Goal: Task Accomplishment & Management: Manage account settings

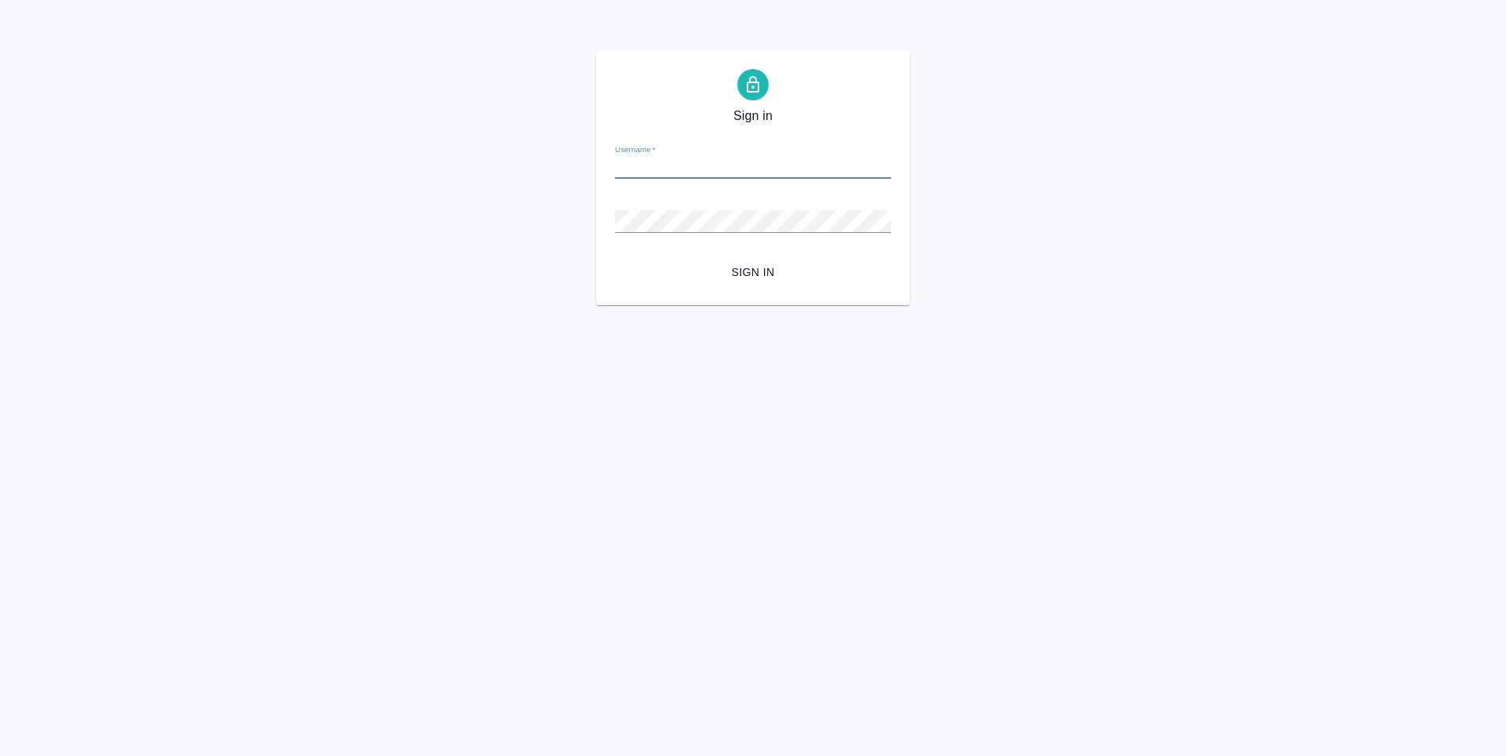
click at [714, 165] on input "Username   *" at bounding box center [753, 168] width 276 height 22
type input "s.zaytseva@awatera.com"
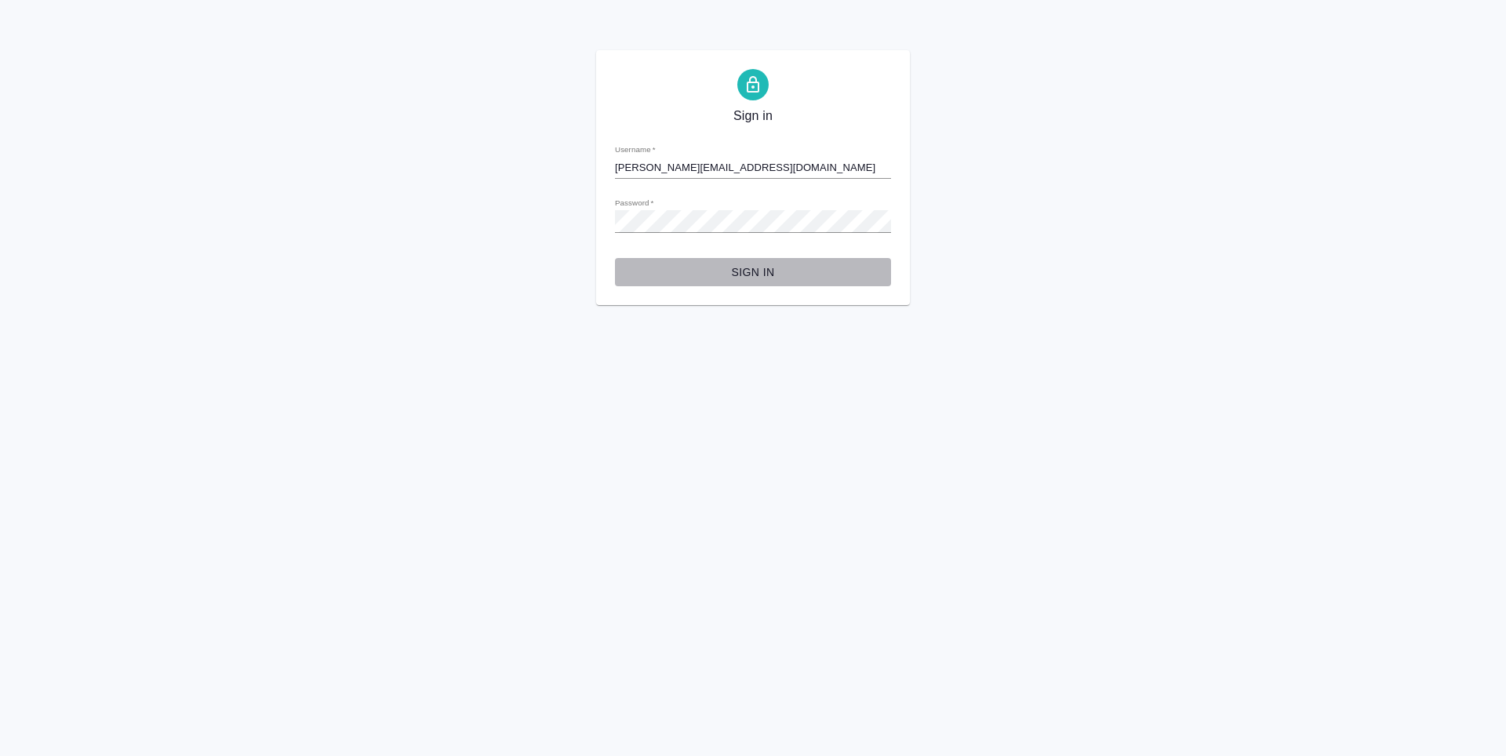
click at [743, 279] on span "Sign in" at bounding box center [752, 273] width 251 height 20
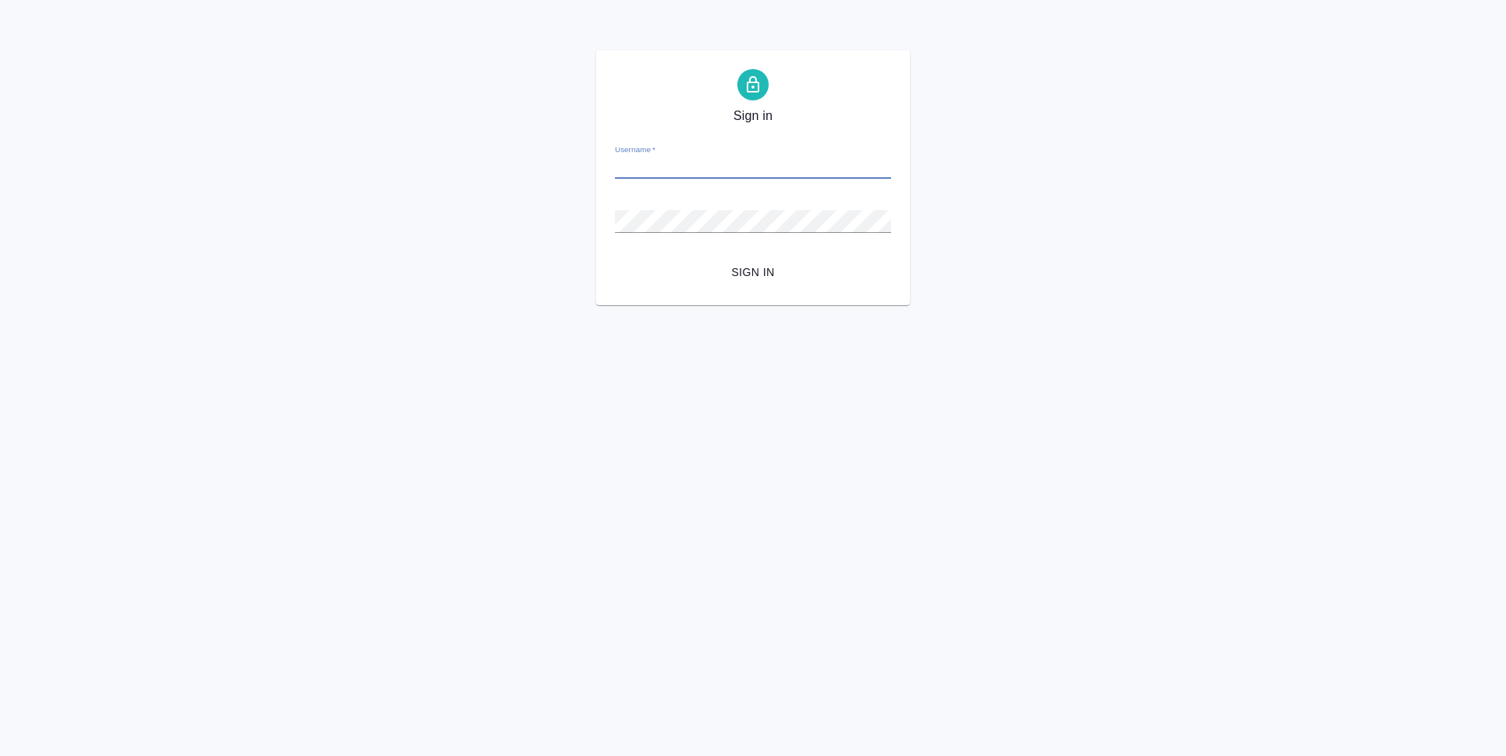
click at [671, 165] on input "Username   *" at bounding box center [753, 168] width 276 height 22
type input "s.zaytseva@awatera.com"
click at [769, 271] on span "Sign in" at bounding box center [752, 273] width 251 height 20
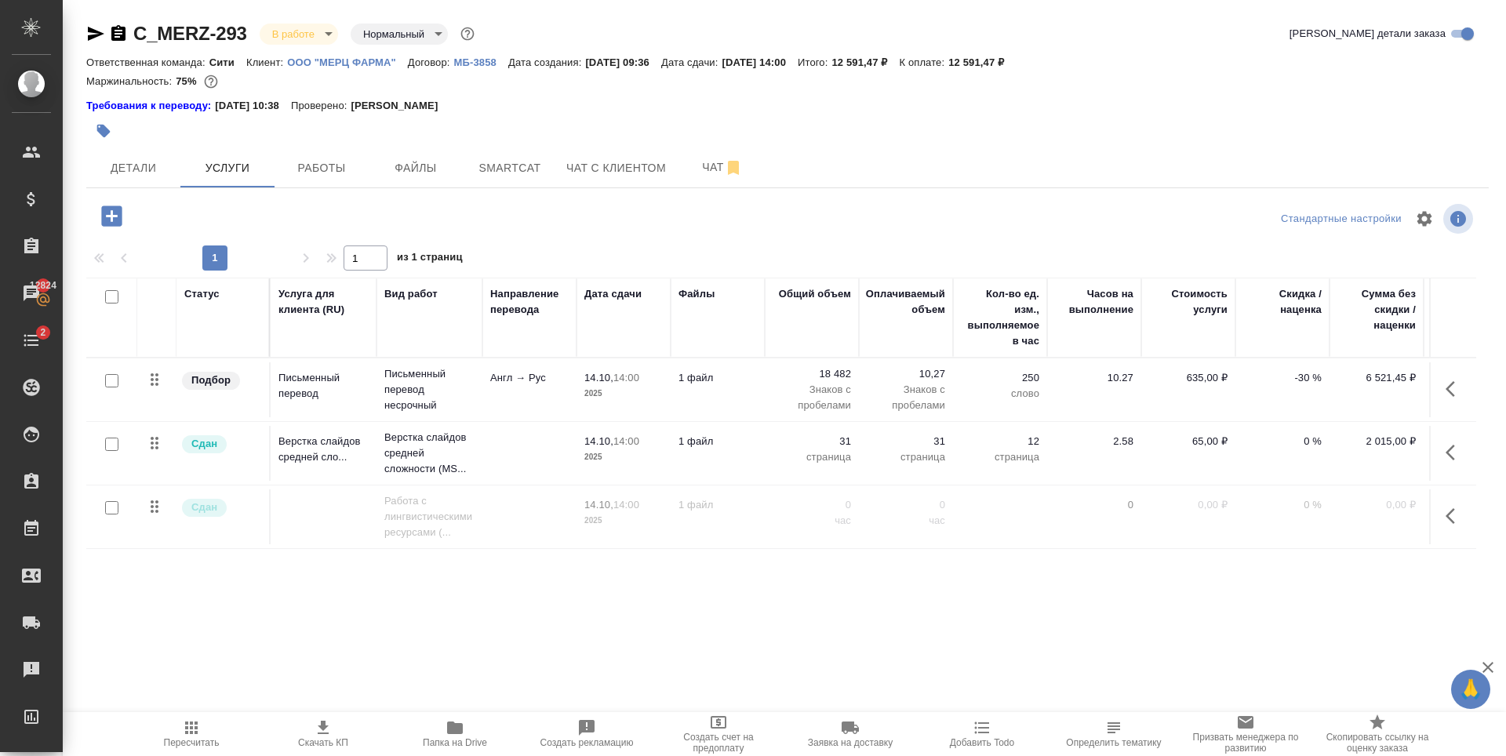
click at [351, 61] on p "ООО "МЕРЦ ФАРМА"" at bounding box center [347, 62] width 121 height 12
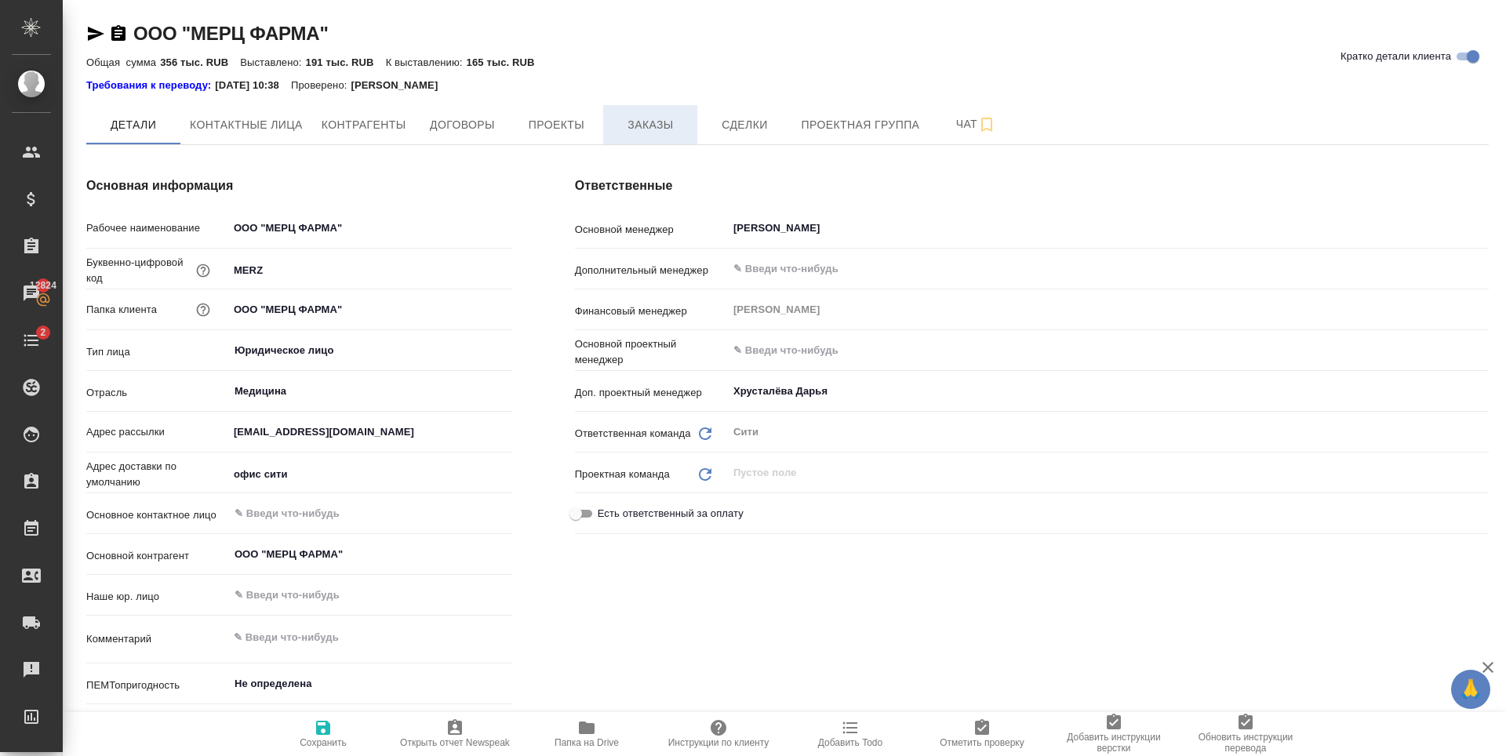
click at [642, 119] on span "Заказы" at bounding box center [650, 125] width 75 height 20
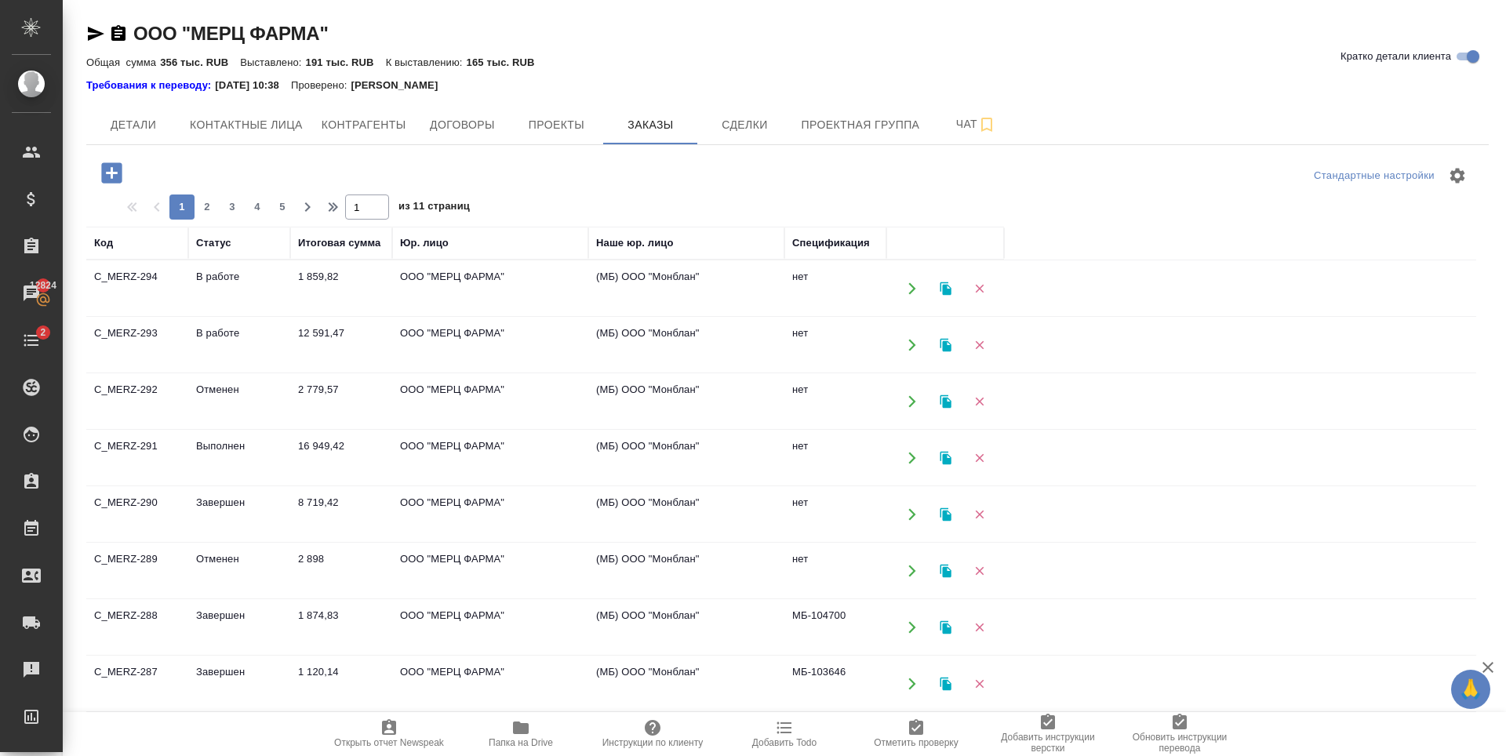
click at [515, 726] on icon "button" at bounding box center [521, 728] width 16 height 13
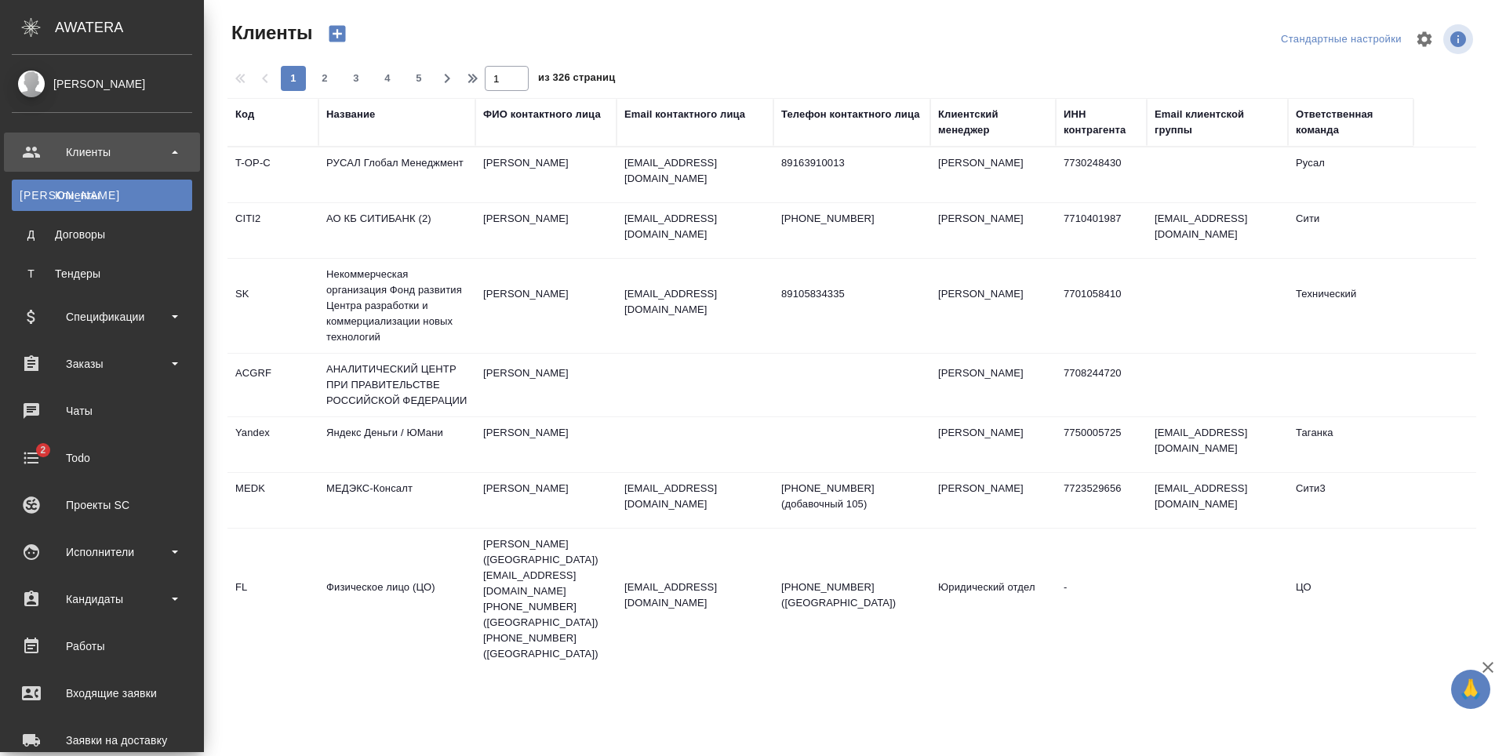
select select "RU"
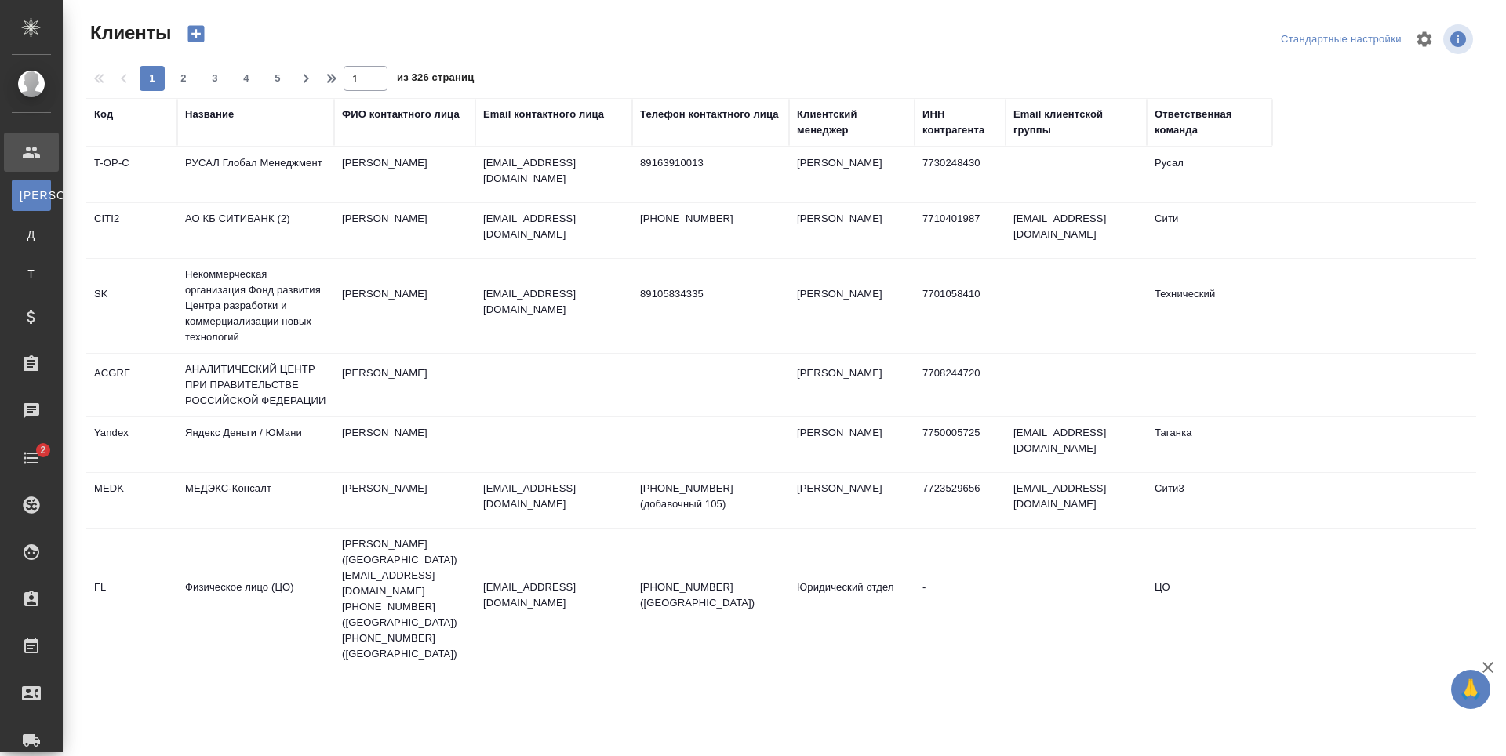
click at [226, 116] on div "Название" at bounding box center [209, 115] width 49 height 16
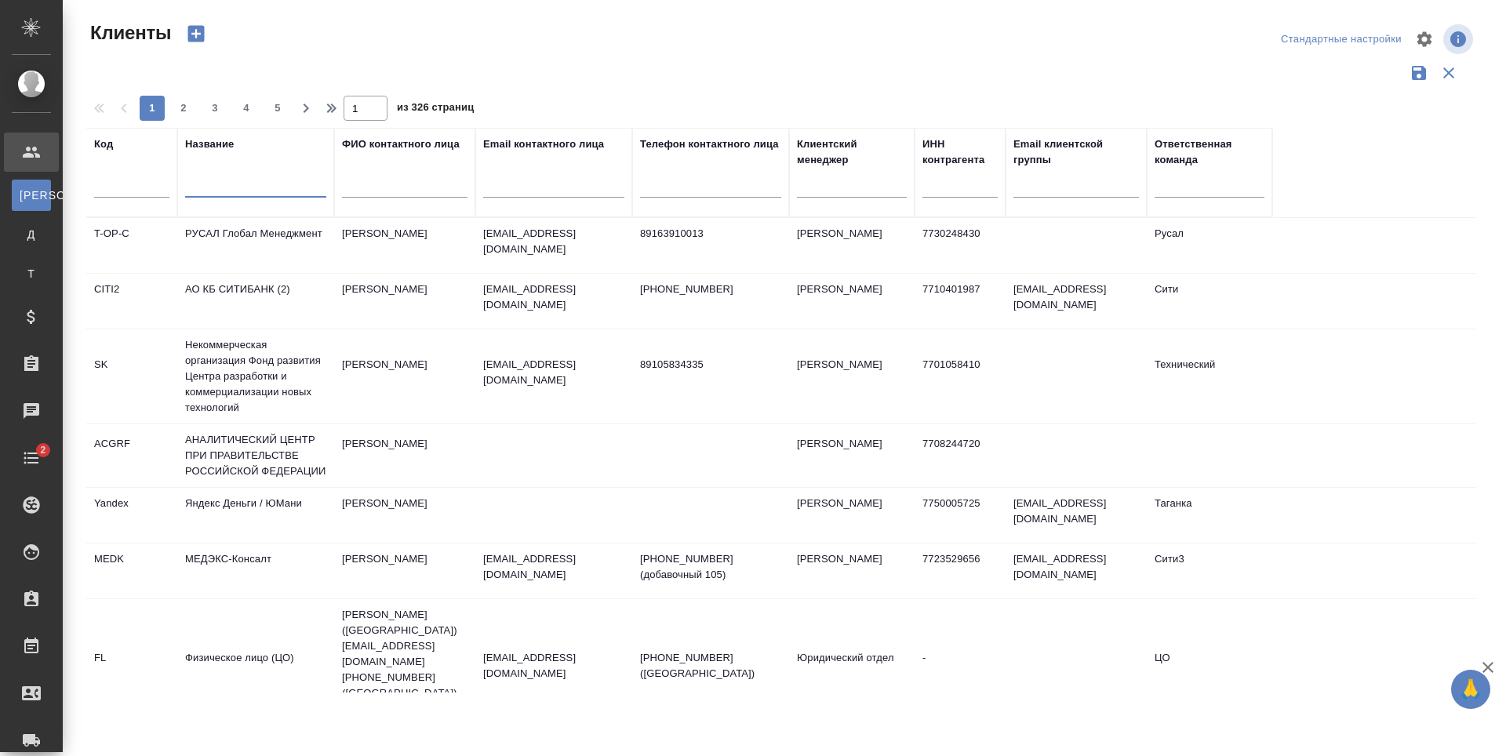
click at [219, 187] on input "text" at bounding box center [255, 188] width 141 height 20
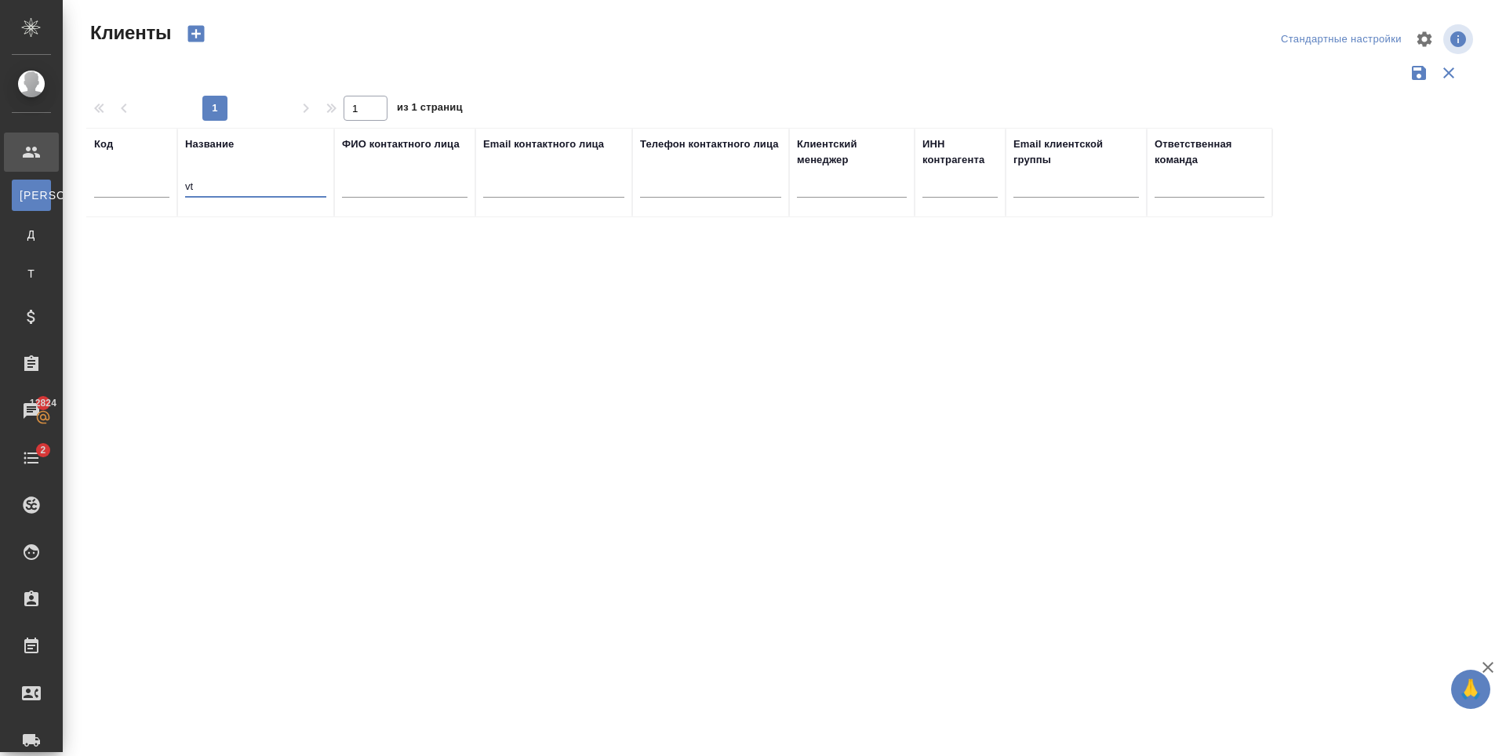
type input "v"
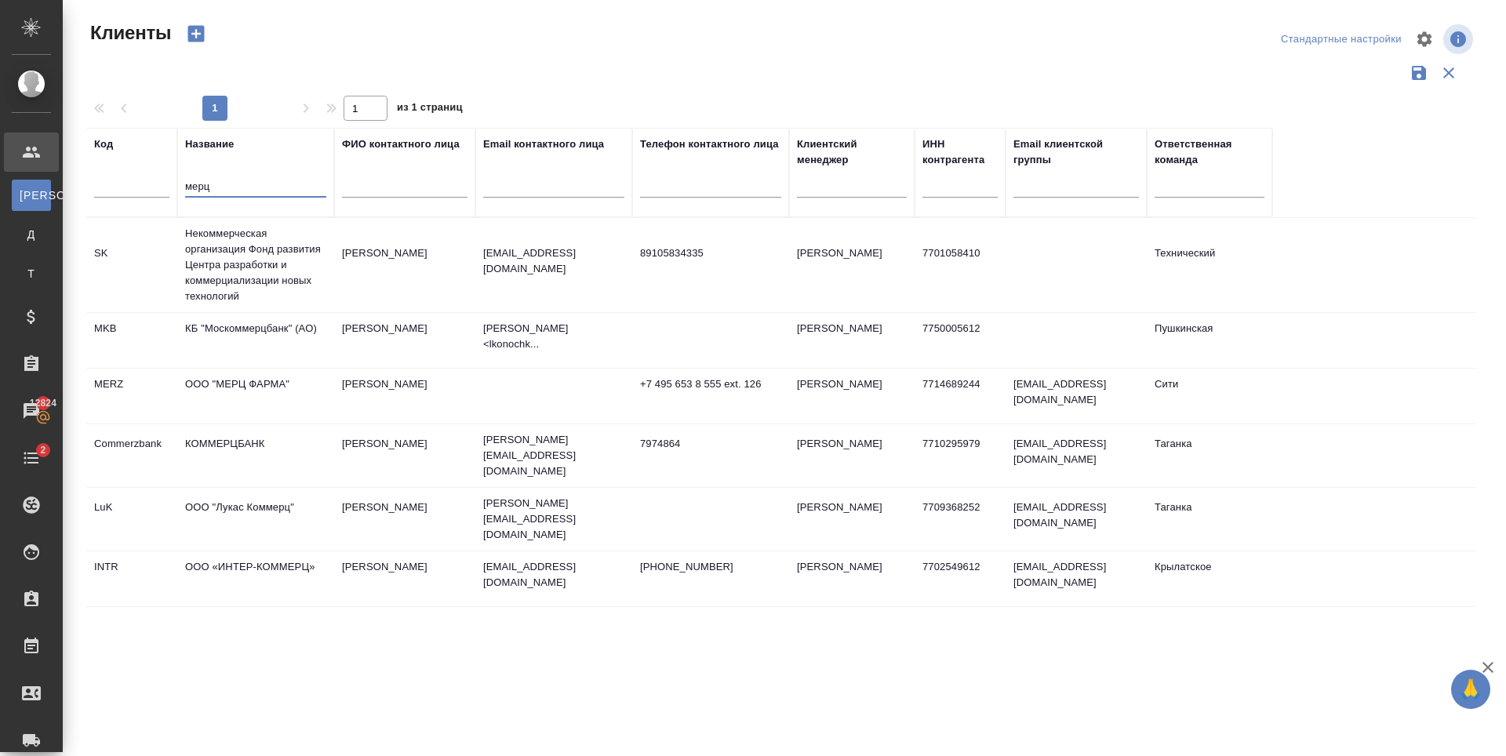
type input "мерц"
click at [342, 402] on td "Морозова Яна" at bounding box center [404, 396] width 141 height 55
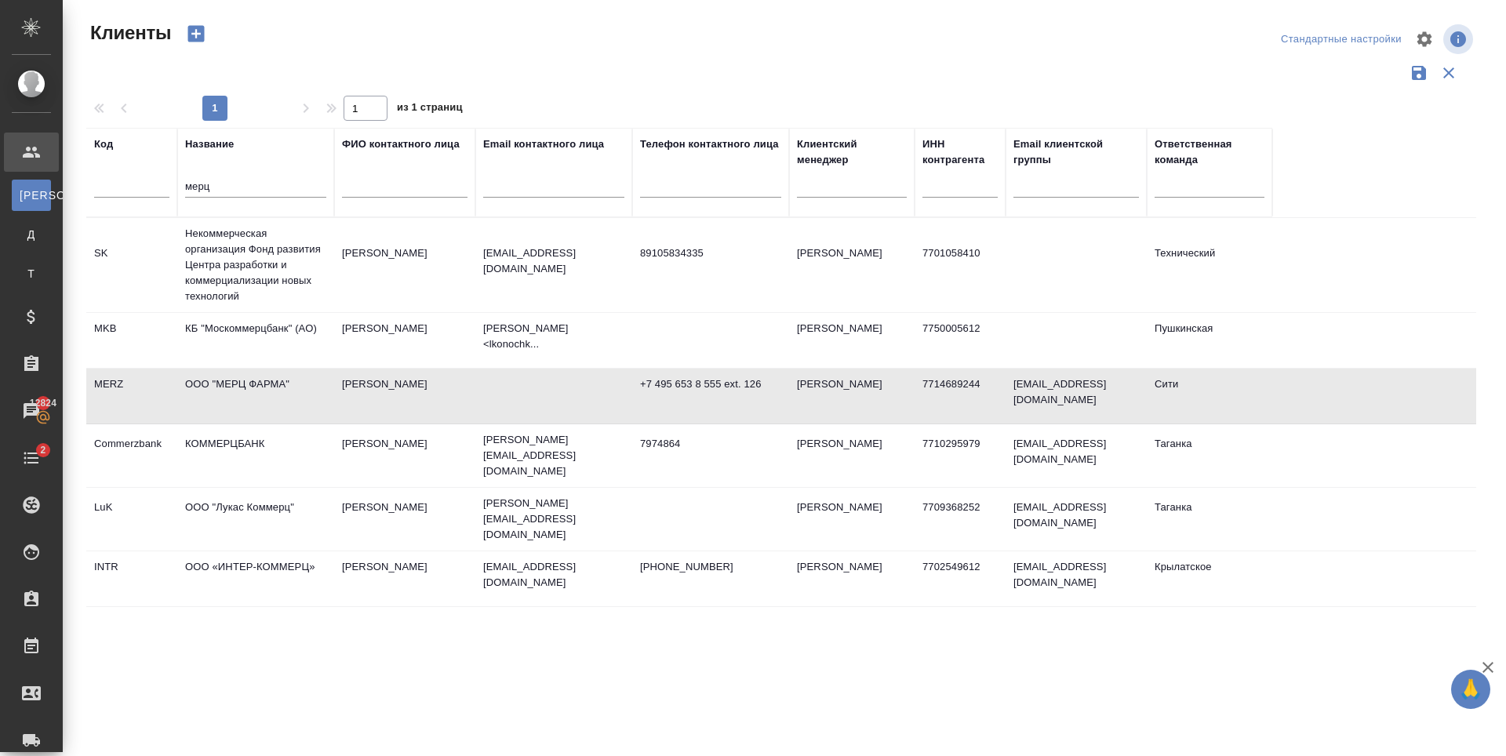
click at [342, 402] on td "Морозова Яна" at bounding box center [404, 396] width 141 height 55
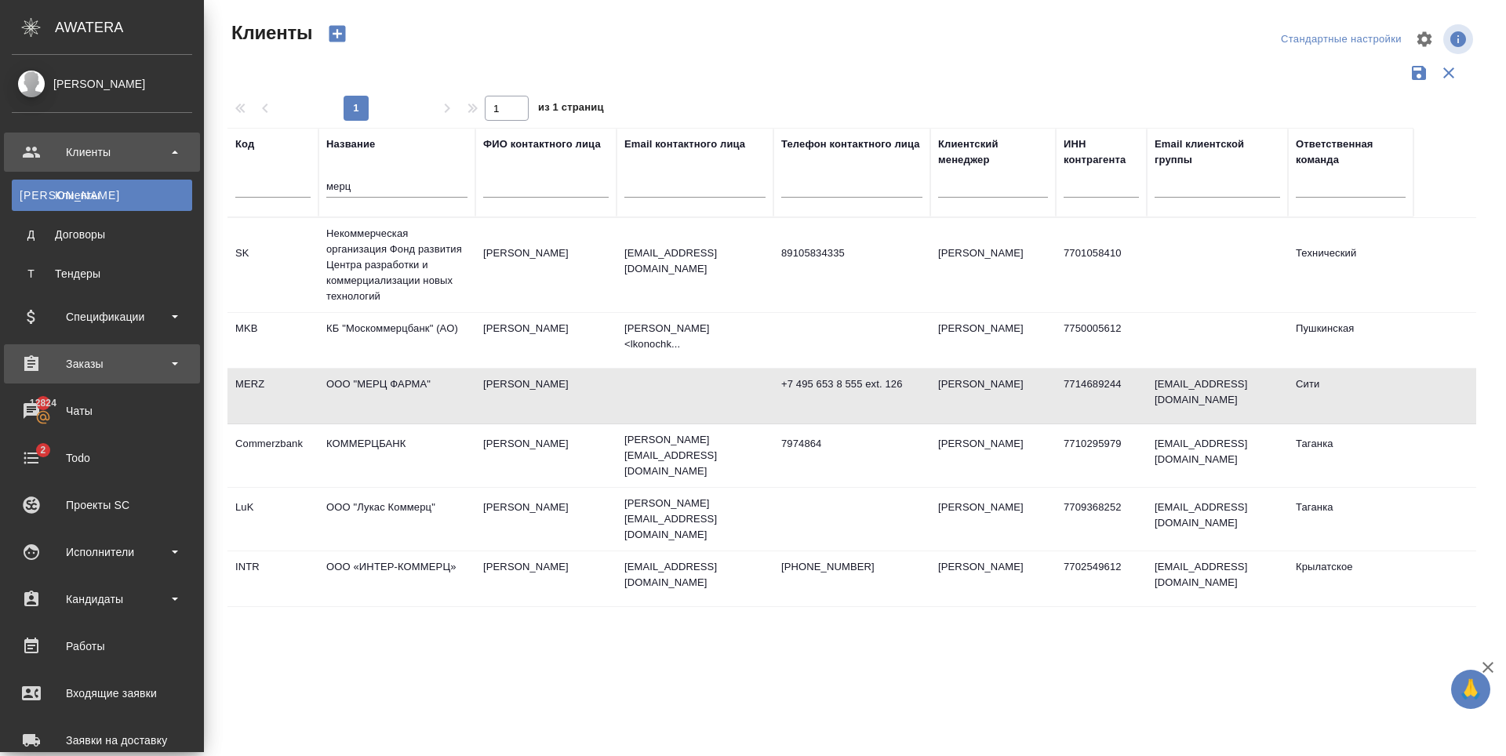
click at [54, 360] on div "Заказы" at bounding box center [102, 364] width 180 height 24
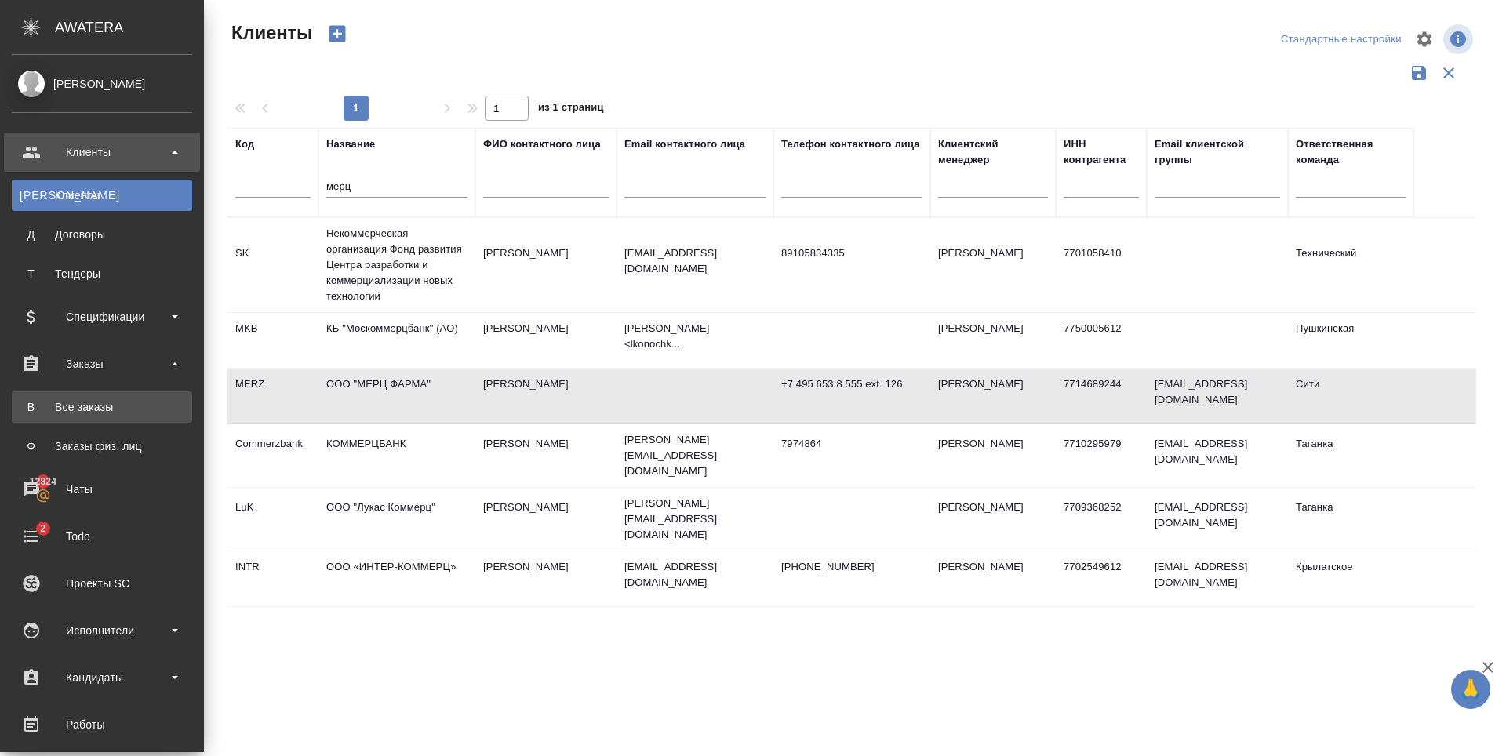
click at [75, 401] on div "Все заказы" at bounding box center [102, 407] width 165 height 16
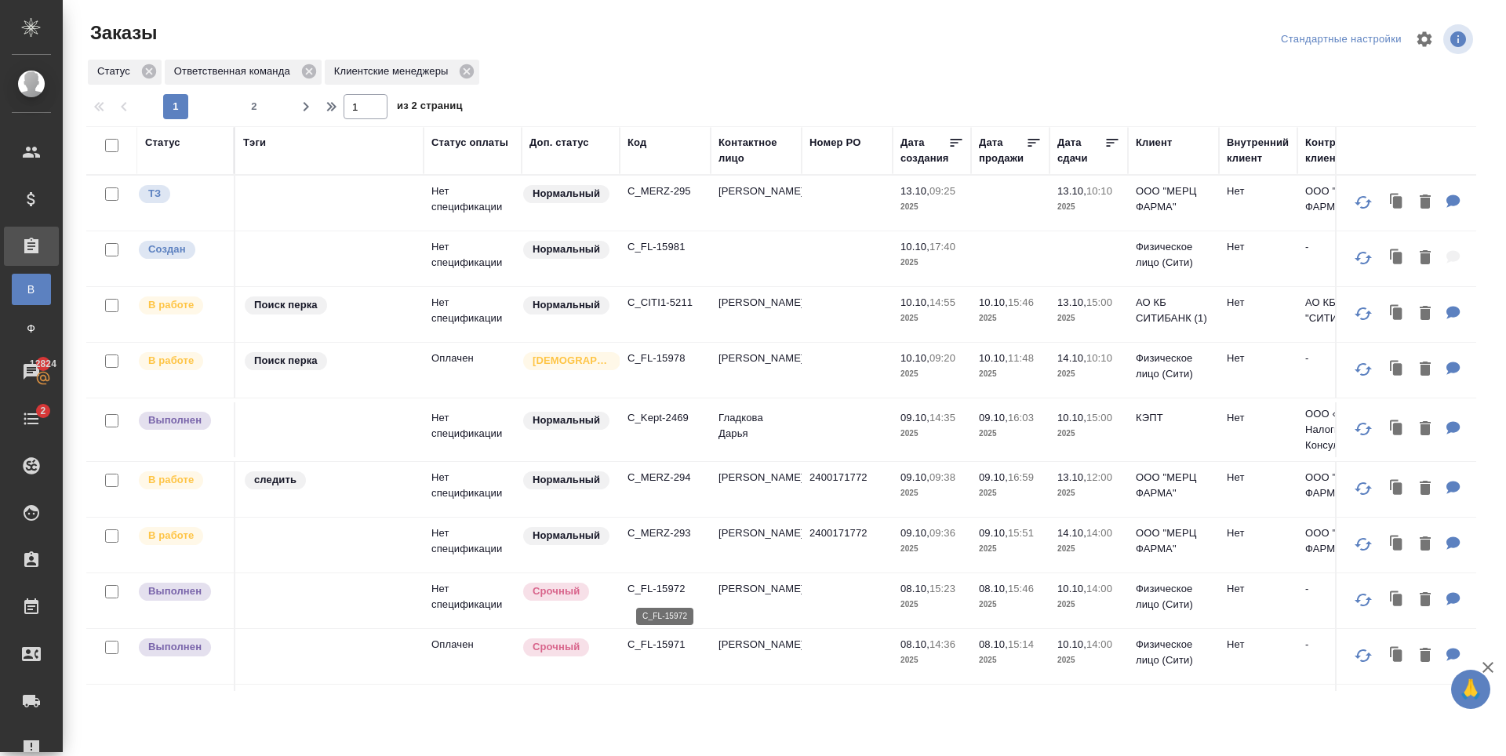
click at [648, 585] on p "C_FL-15972" at bounding box center [664, 589] width 75 height 16
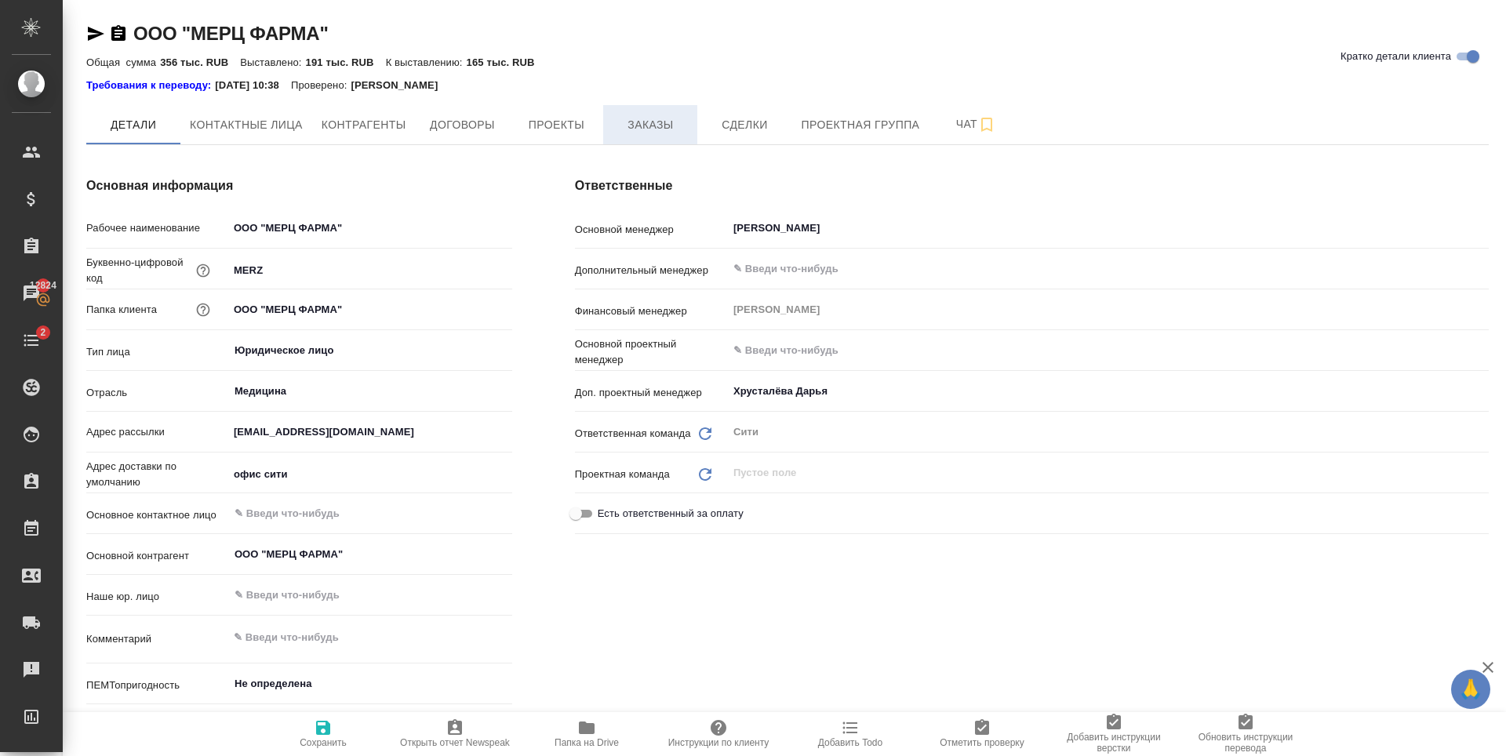
click at [671, 129] on span "Заказы" at bounding box center [650, 125] width 75 height 20
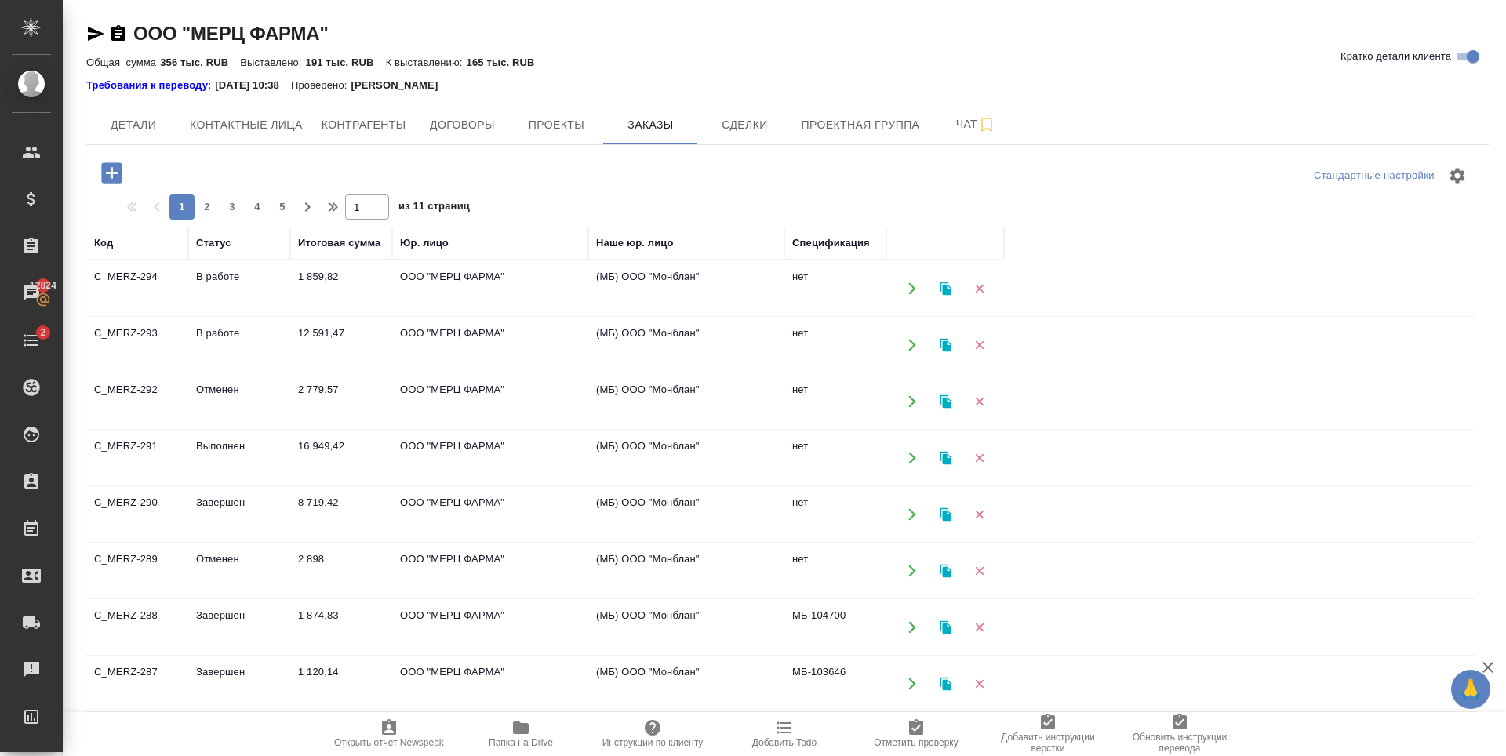
click at [105, 177] on icon "button" at bounding box center [111, 172] width 20 height 20
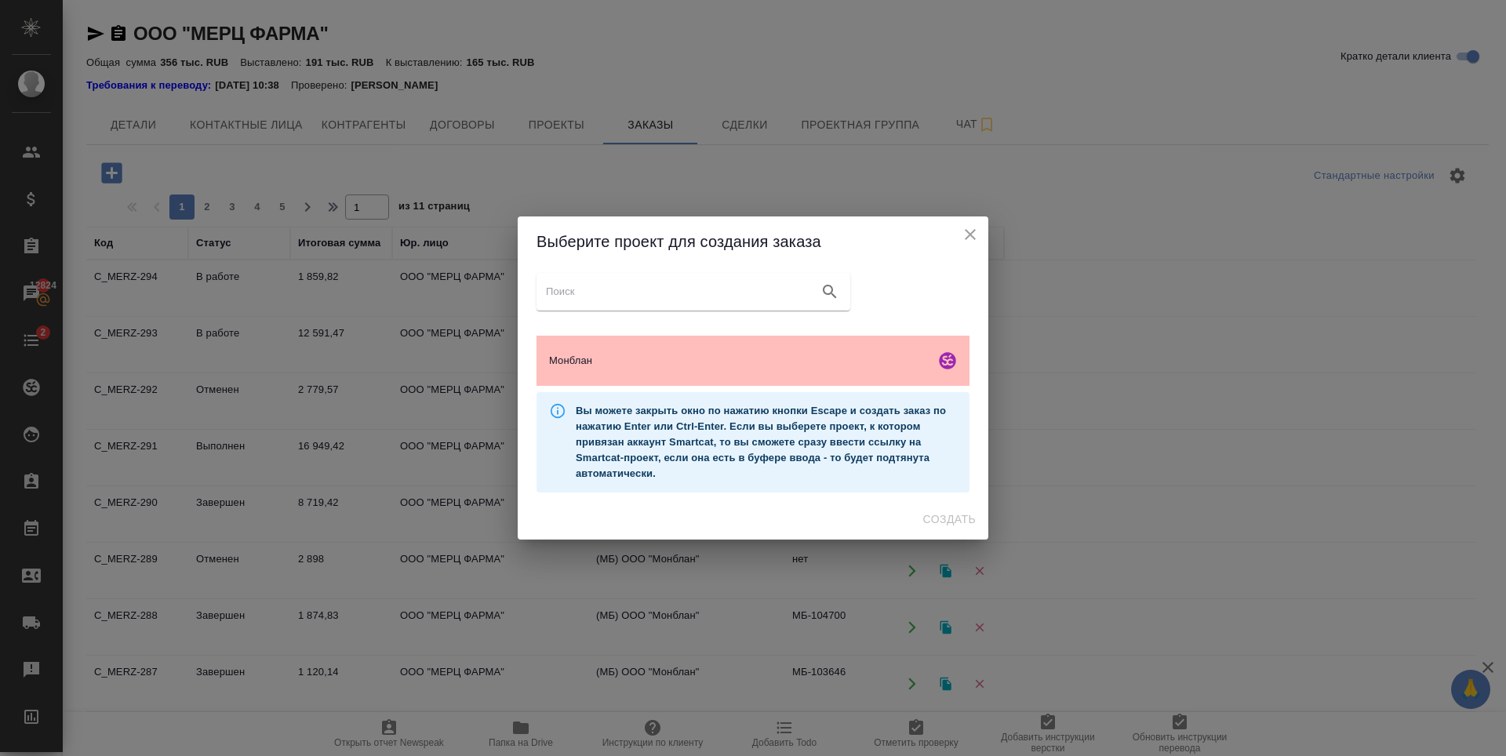
click at [642, 366] on span "Монблан" at bounding box center [739, 361] width 380 height 16
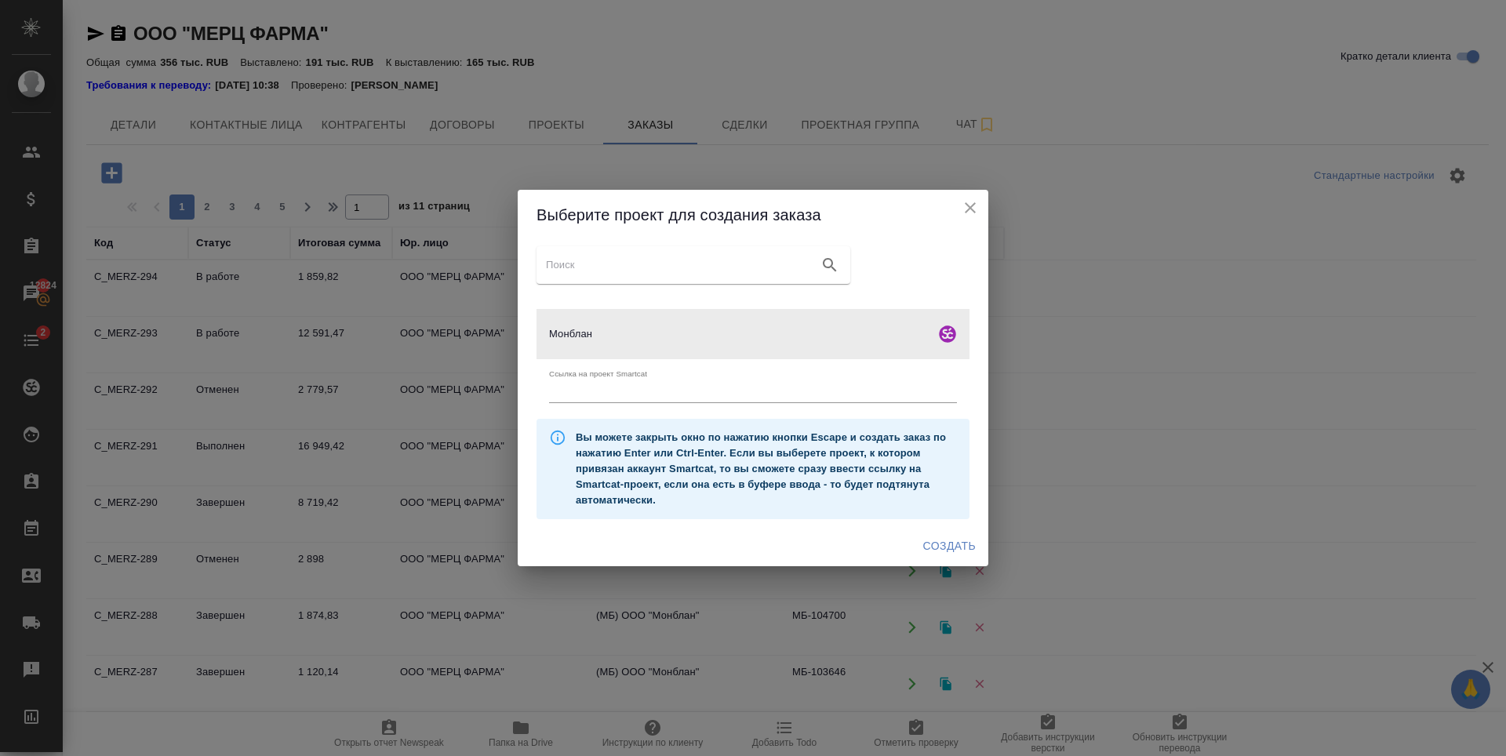
click at [951, 551] on span "Создать" at bounding box center [949, 546] width 53 height 20
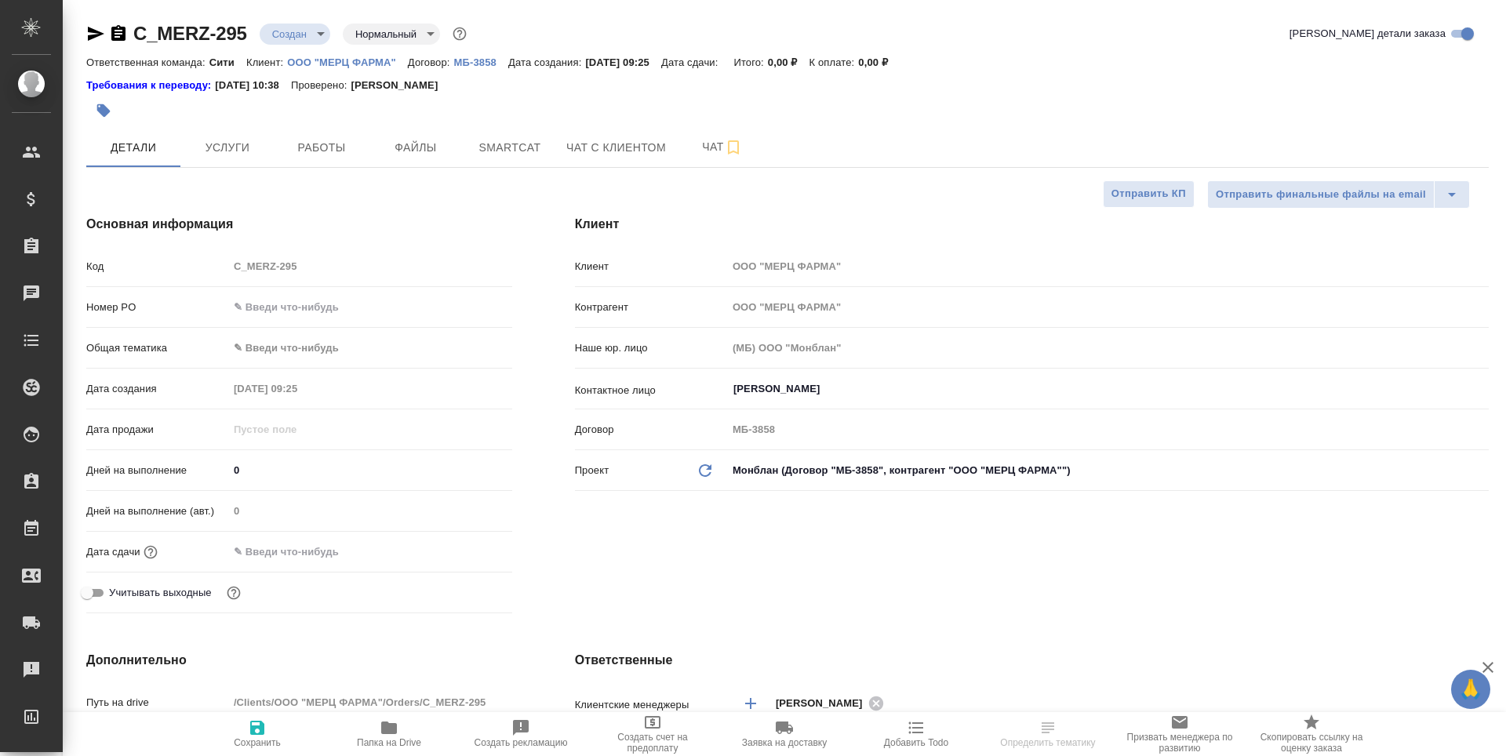
select select "RU"
click at [436, 149] on span "Файлы" at bounding box center [415, 148] width 75 height 20
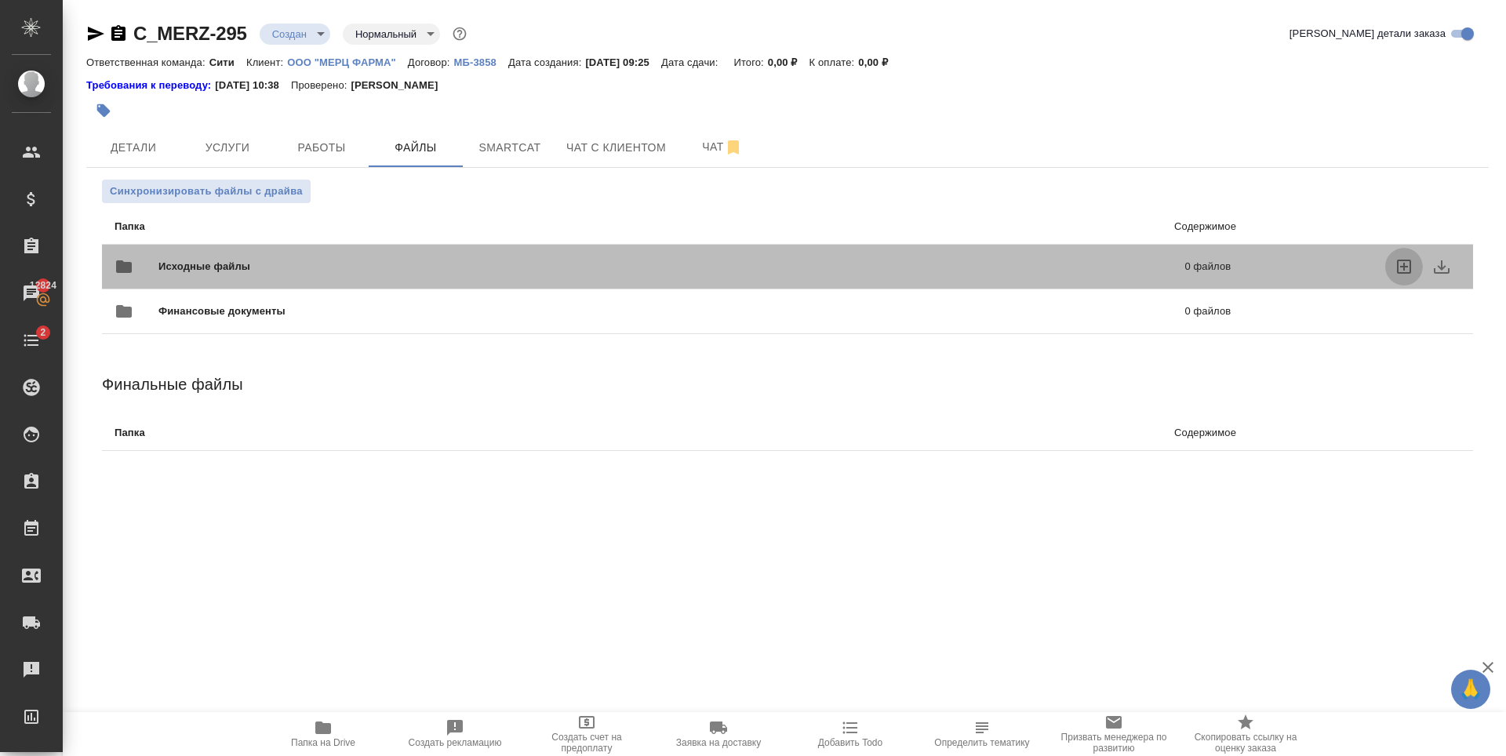
click at [1402, 262] on icon "uploadFiles" at bounding box center [1404, 266] width 19 height 19
click at [0, 0] on input "uploadFiles" at bounding box center [0, 0] width 0 height 0
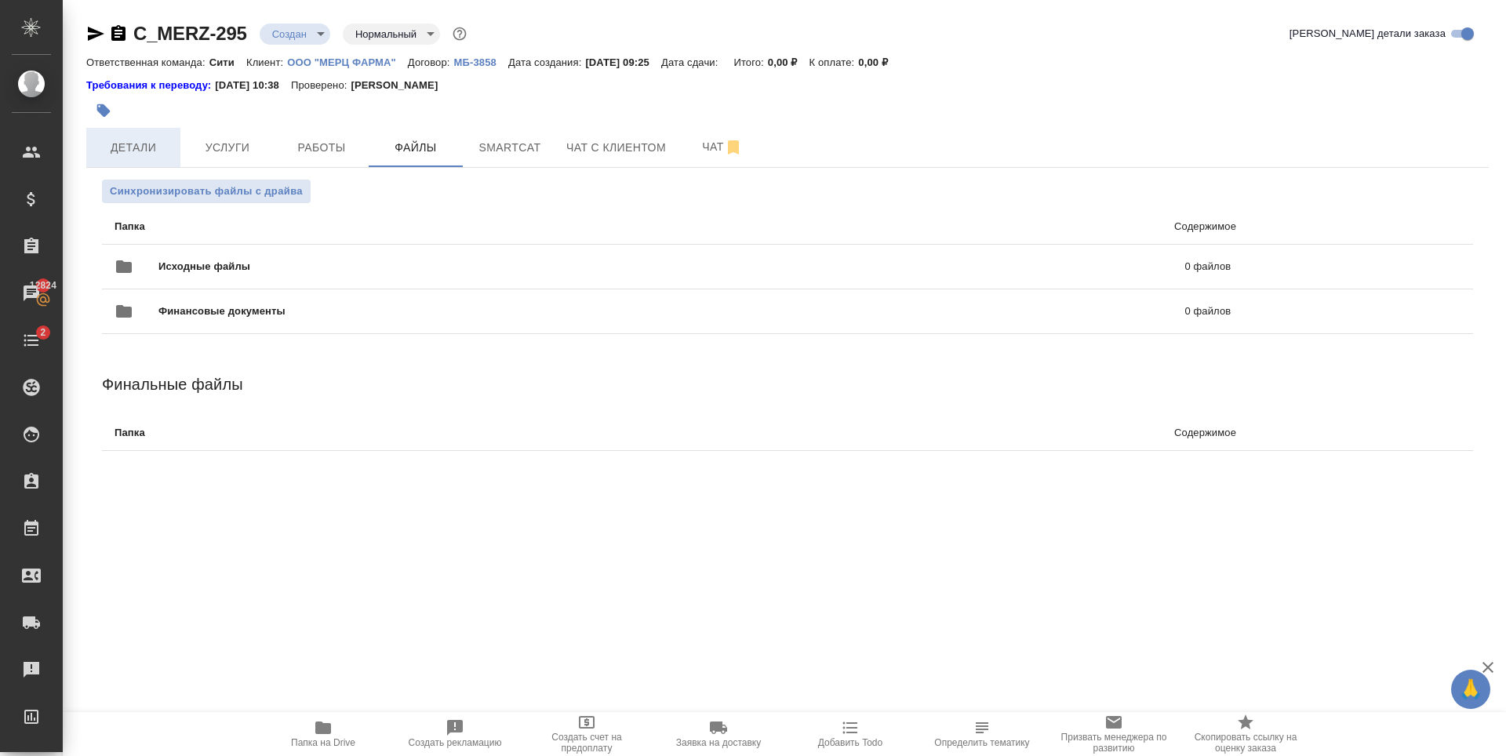
click at [110, 146] on span "Детали" at bounding box center [133, 148] width 75 height 20
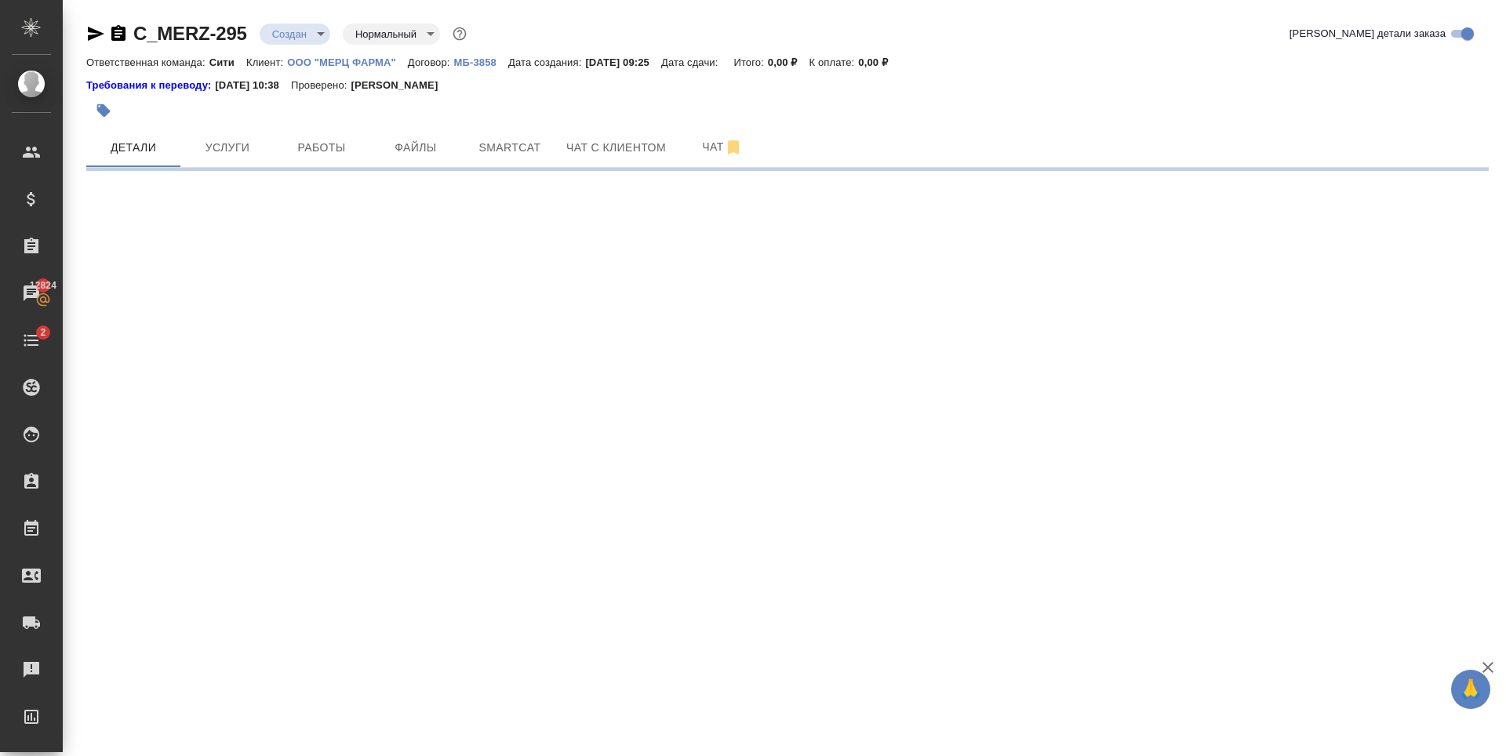
select select "RU"
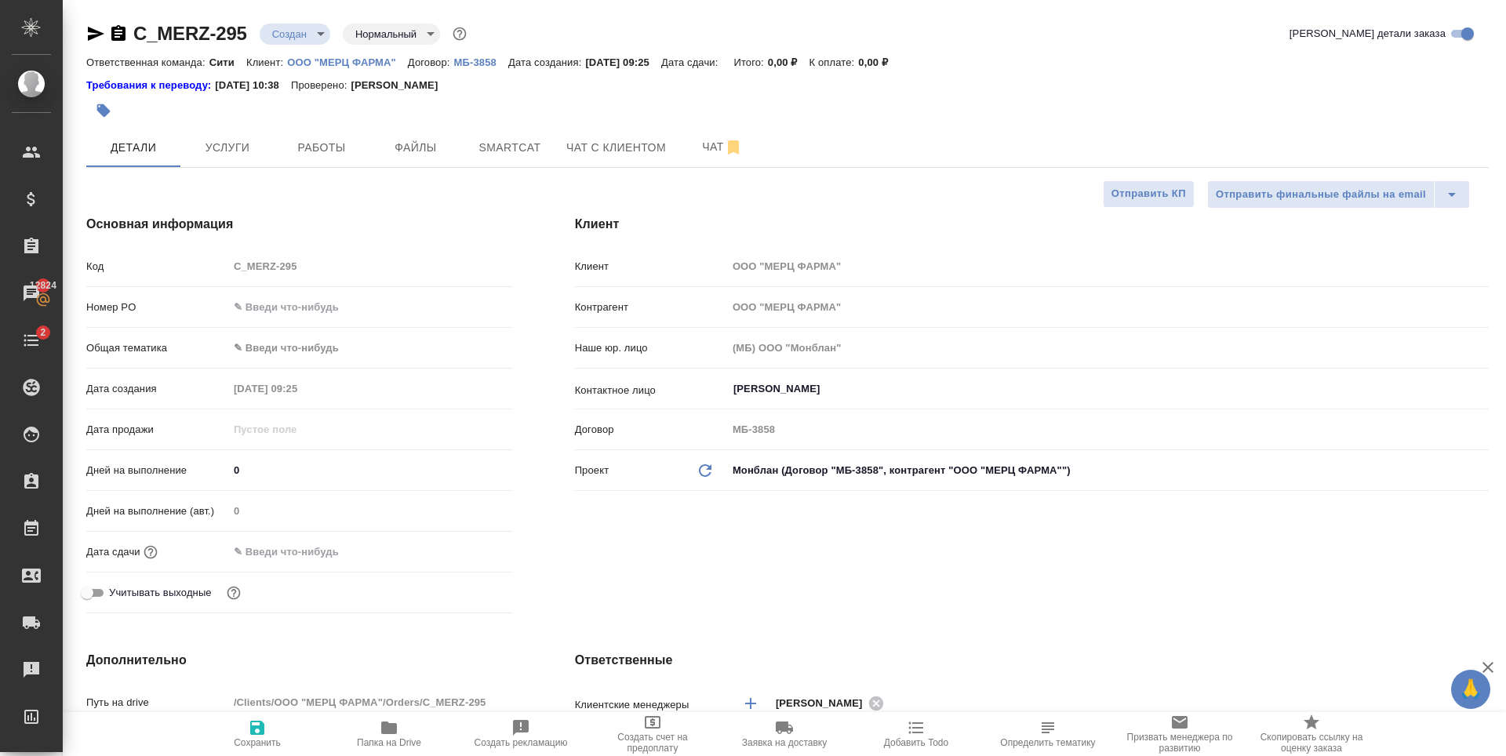
type textarea "x"
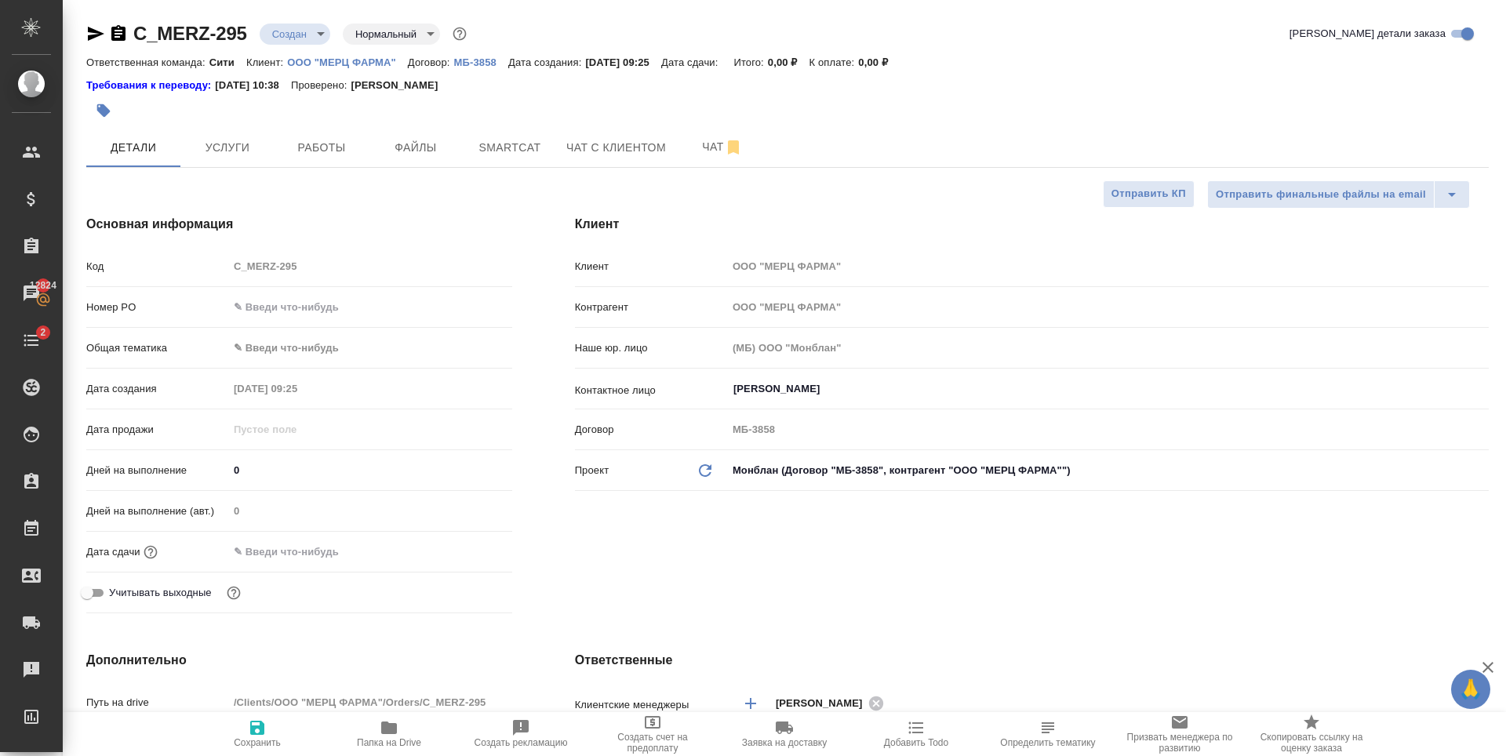
type textarea "x"
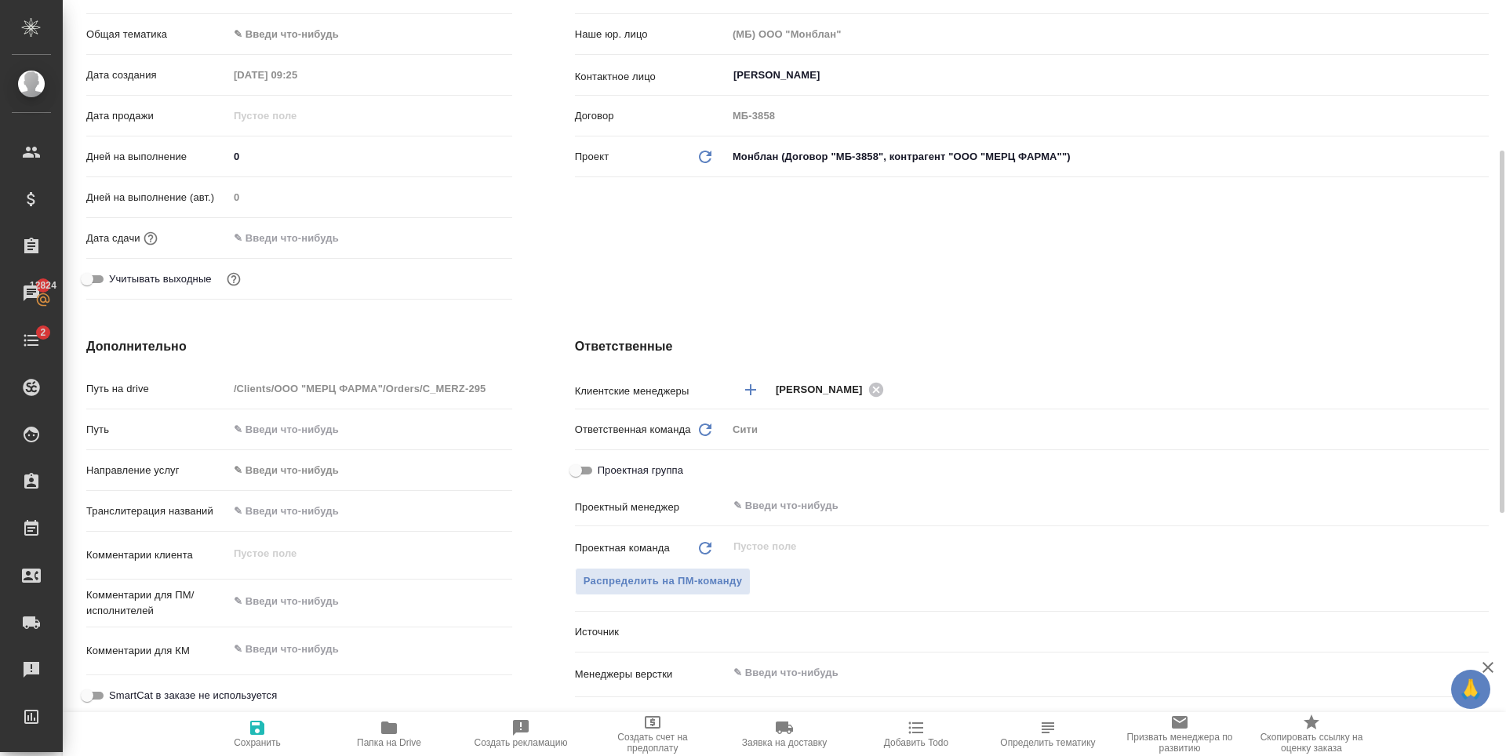
type textarea "x"
click at [307, 606] on textarea at bounding box center [370, 601] width 284 height 27
paste textarea "формат - такая же презентация, но на английском, все форматирование, имаджи дол…"
type textarea "x"
type textarea "формат - такая же презентация, но на английском, все форматирование, имаджи дол…"
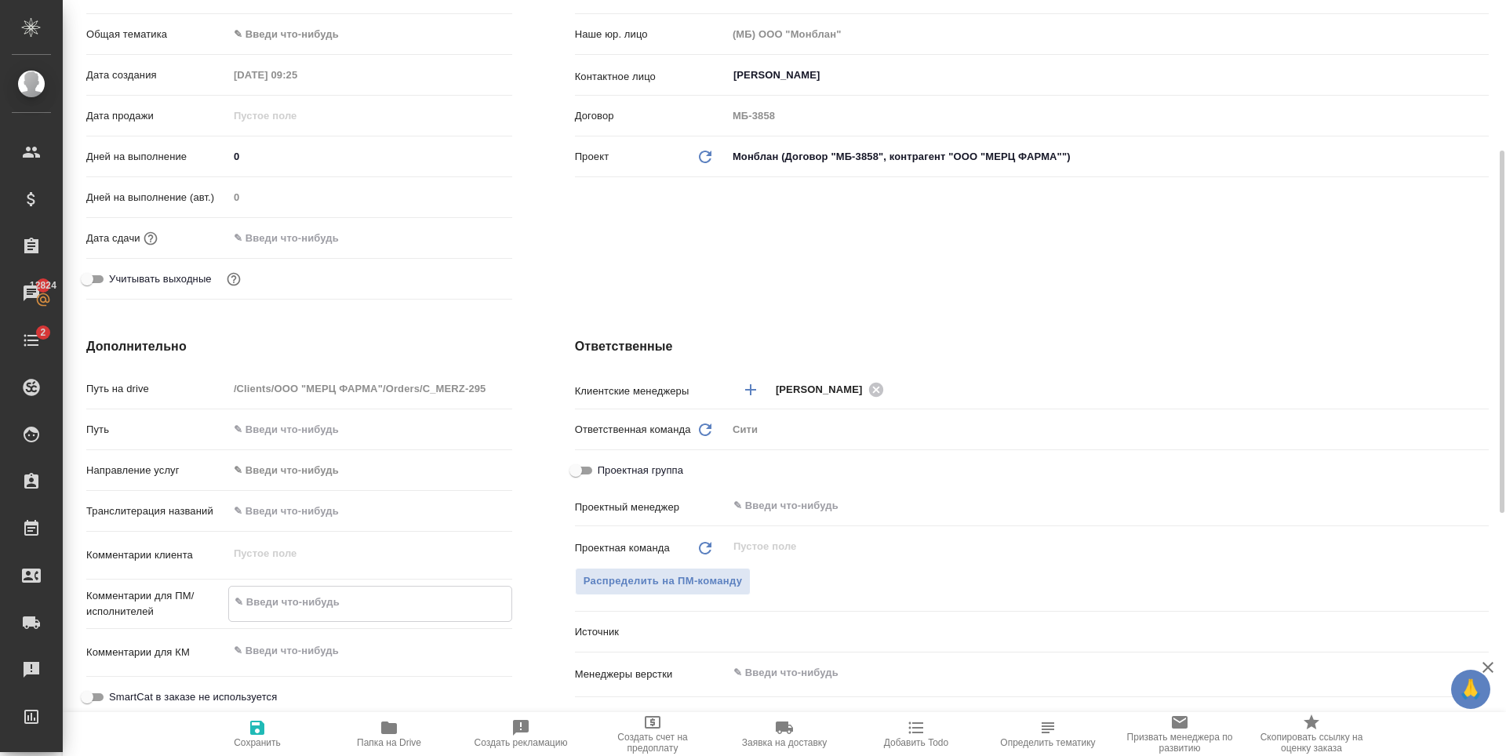
type textarea "x"
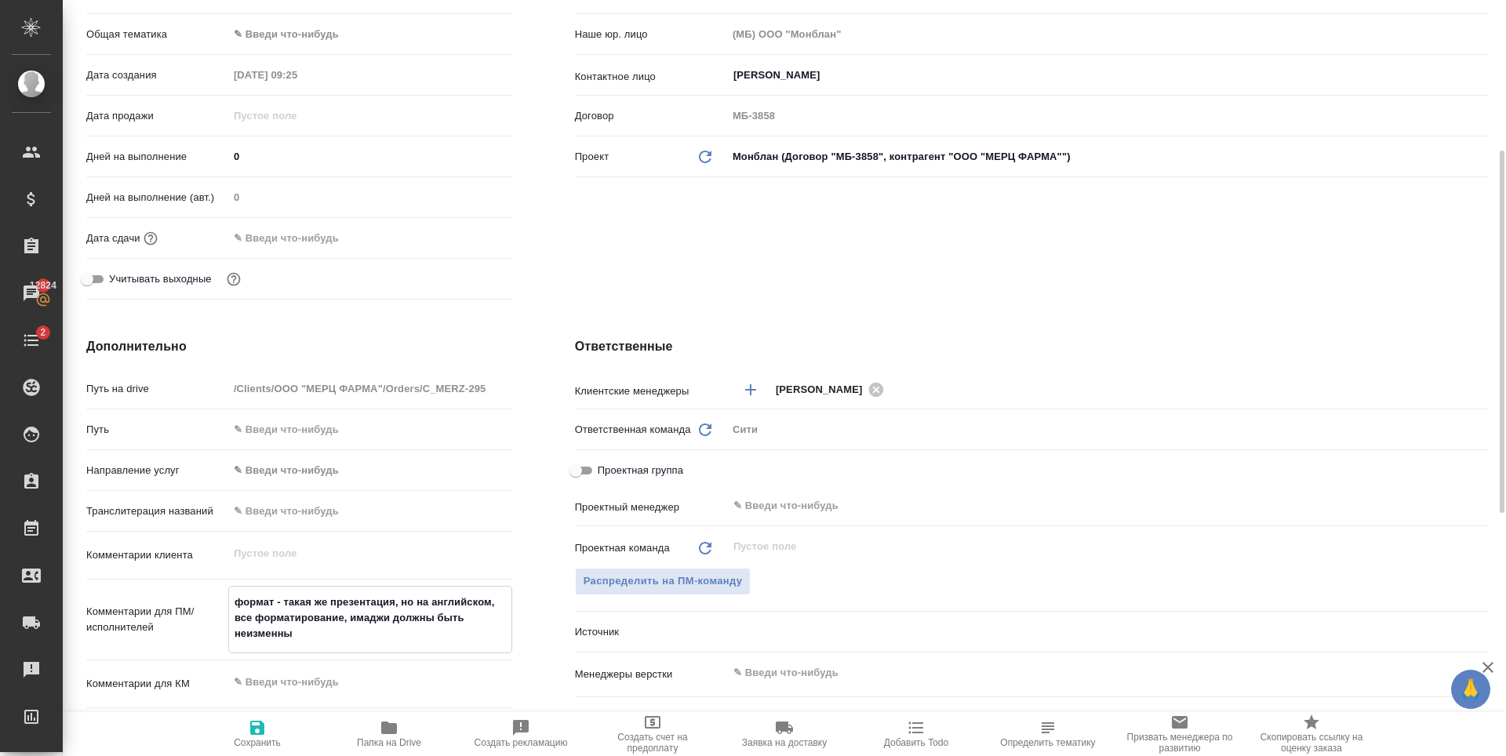
click at [235, 598] on textarea "формат - такая же презентация, но на английском, все форматирование, имаджи дол…" at bounding box center [370, 618] width 282 height 58
type textarea "Сформат - такая же презентация, но на английском, все форматирование, имаджи до…"
type textarea "x"
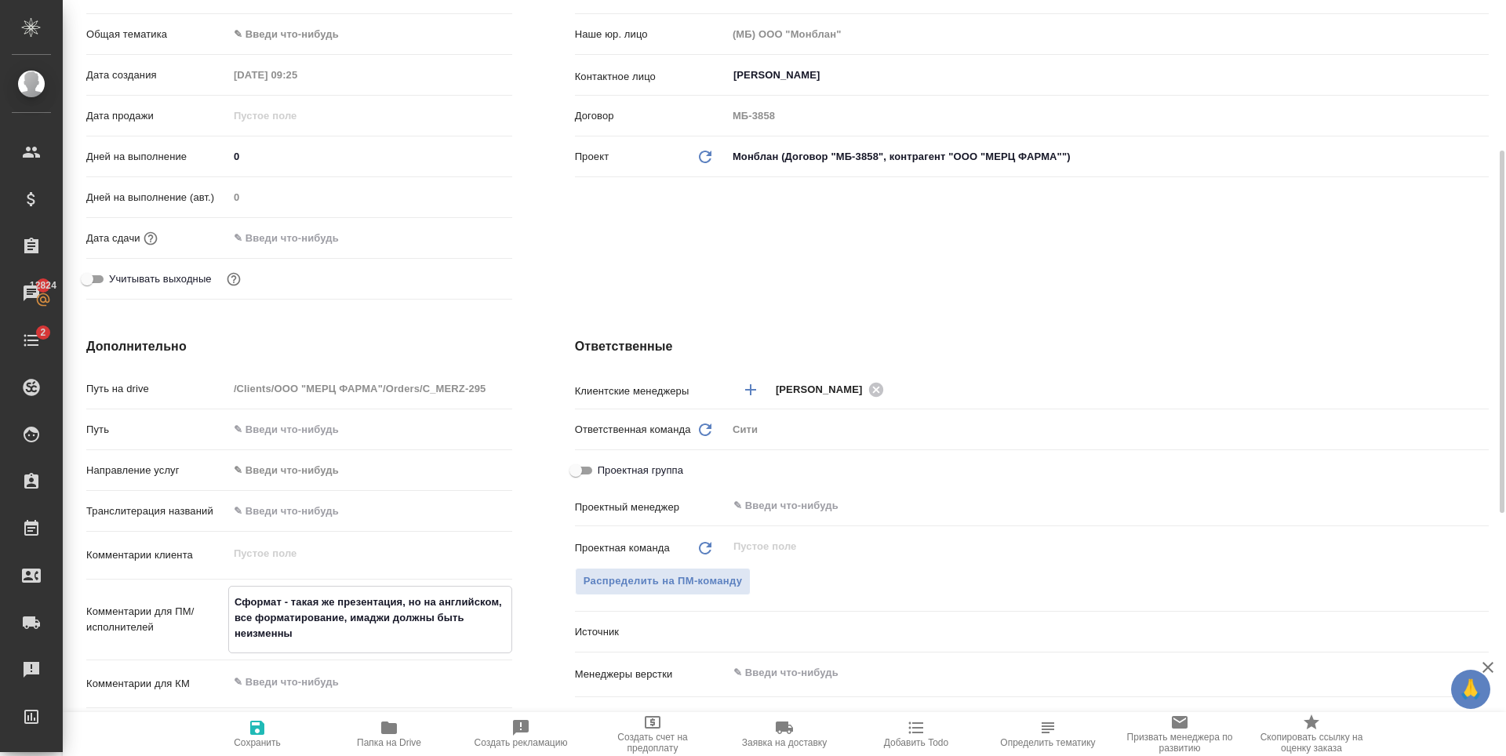
type textarea "x"
type textarea "Сдформат - такая же презентация, но на английском, все форматирование, имаджи д…"
type textarea "x"
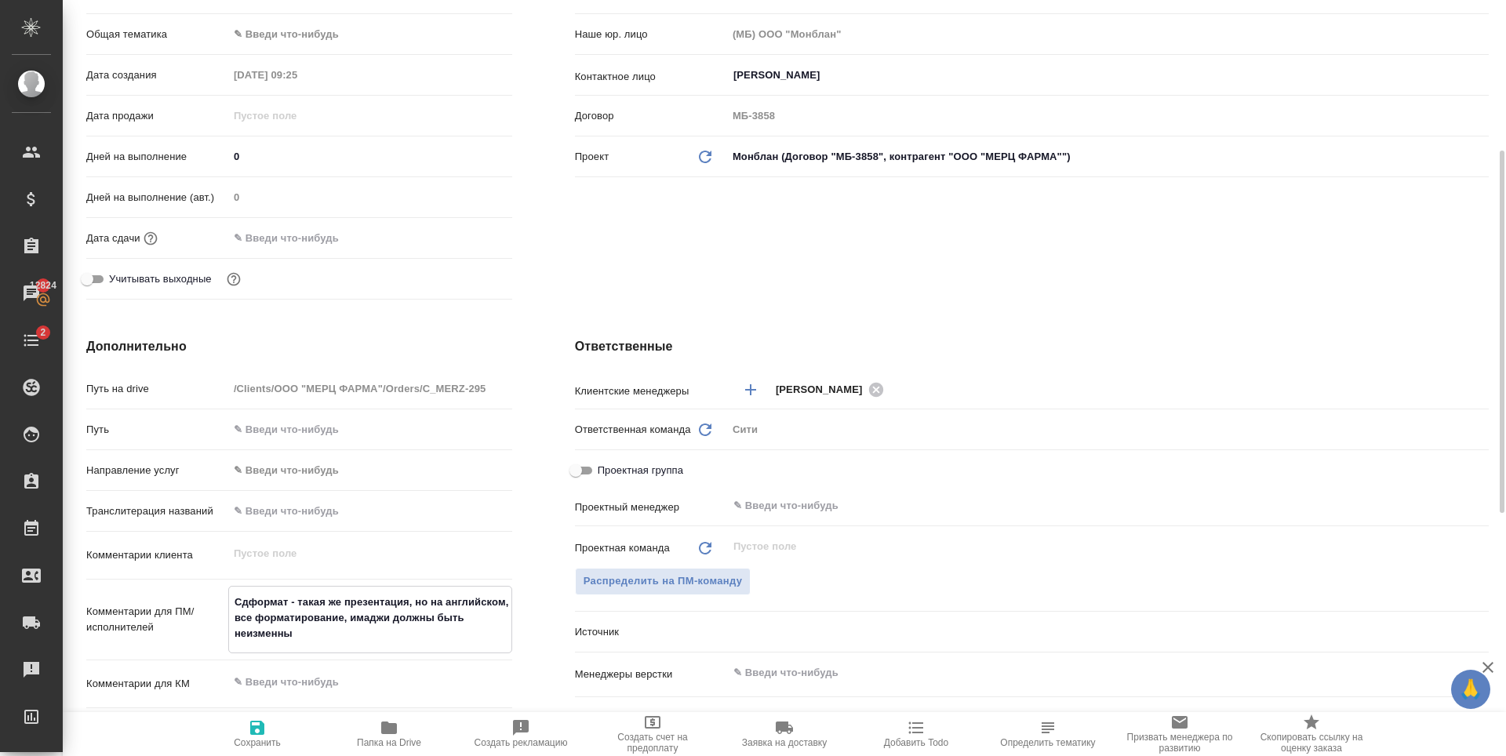
type textarea "Сдеформат - такая же презентация, но на английском, все форматирование, имаджи …"
type textarea "x"
type textarea "Сделформат - такая же презентация, но на английском, все форматирование, имаджи…"
type textarea "x"
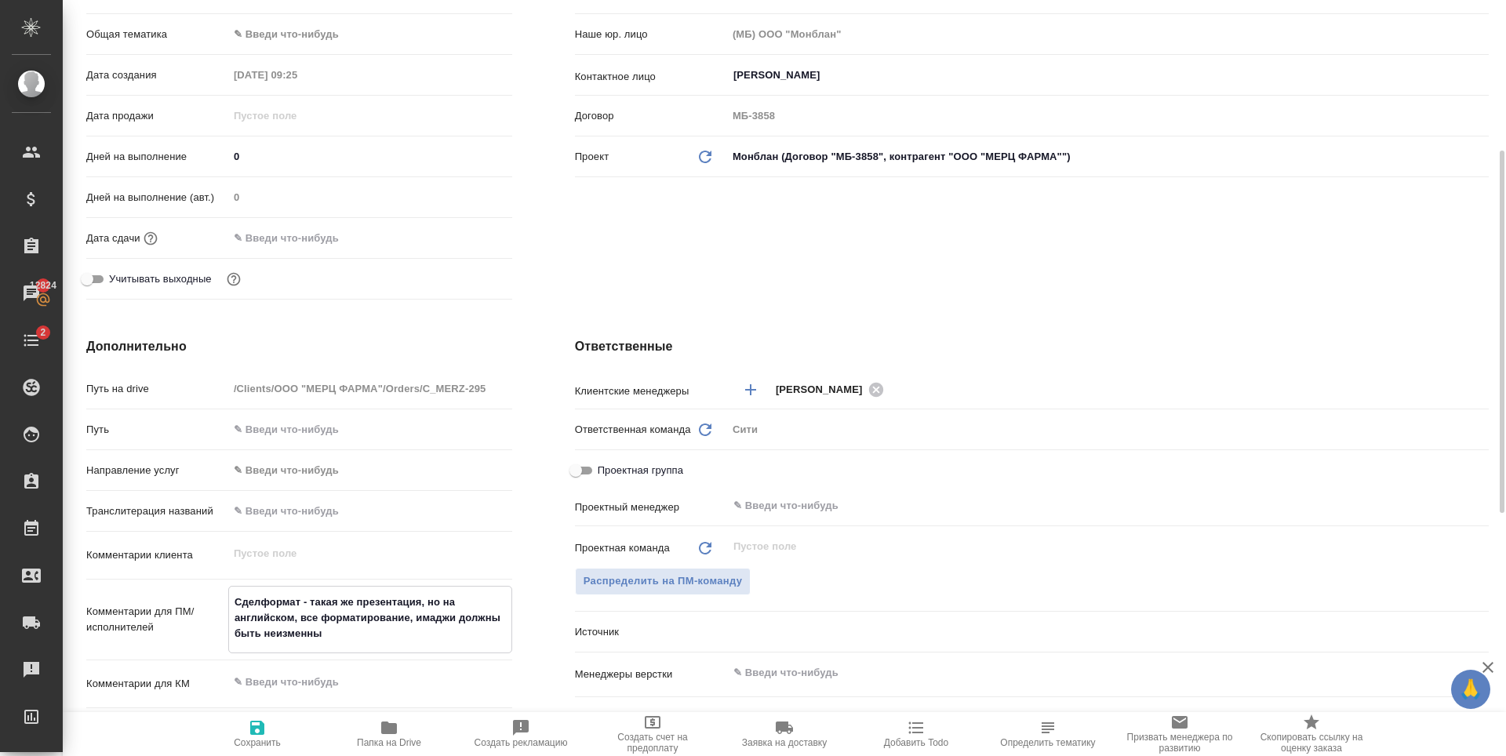
type textarea "Сделаформат - такая же презентация, но на английском, все форматирование, имадж…"
type textarea "x"
type textarea "Сделайформат - такая же презентация, но на английском, все форматирование, имад…"
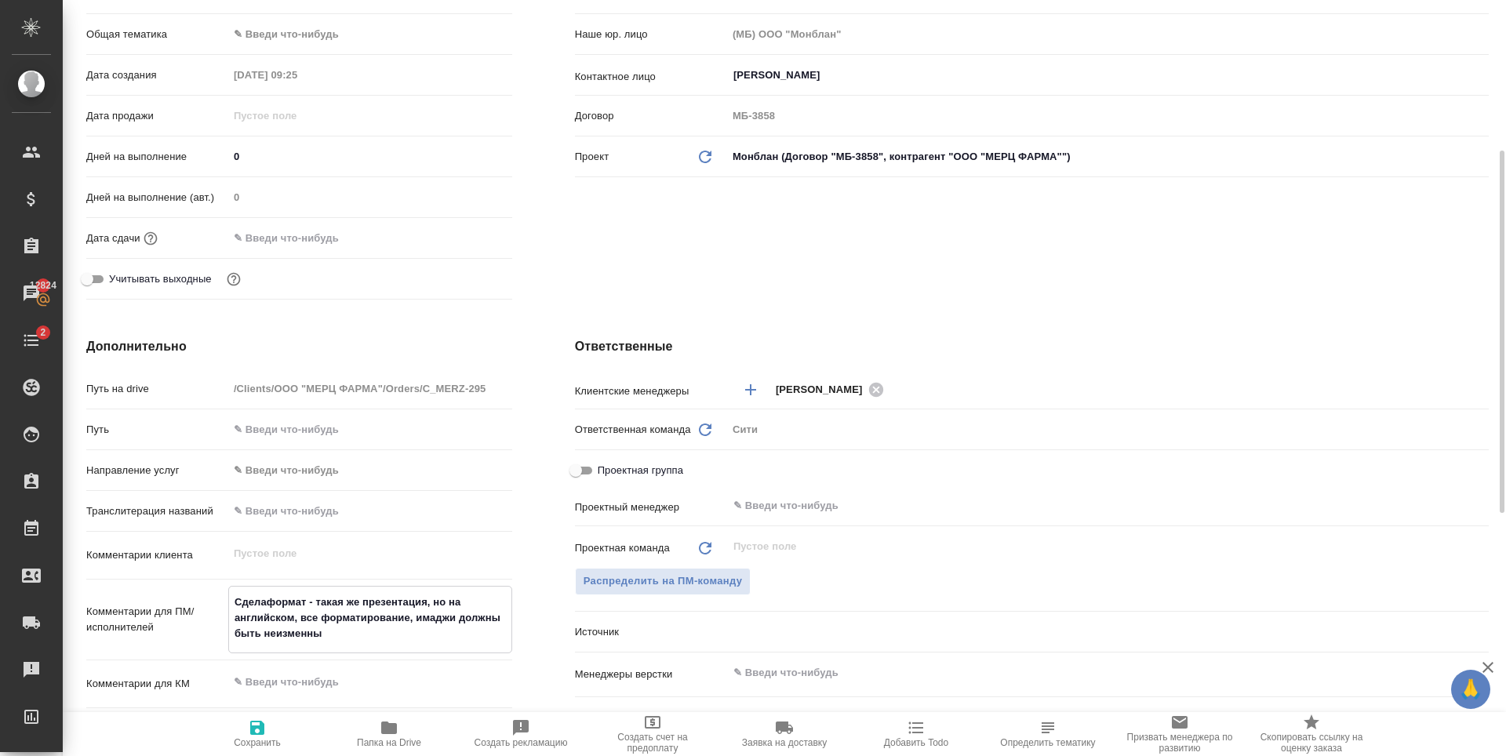
type textarea "x"
type textarea "Сделайтформат - такая же презентация, но на английском, все форматирование, има…"
type textarea "x"
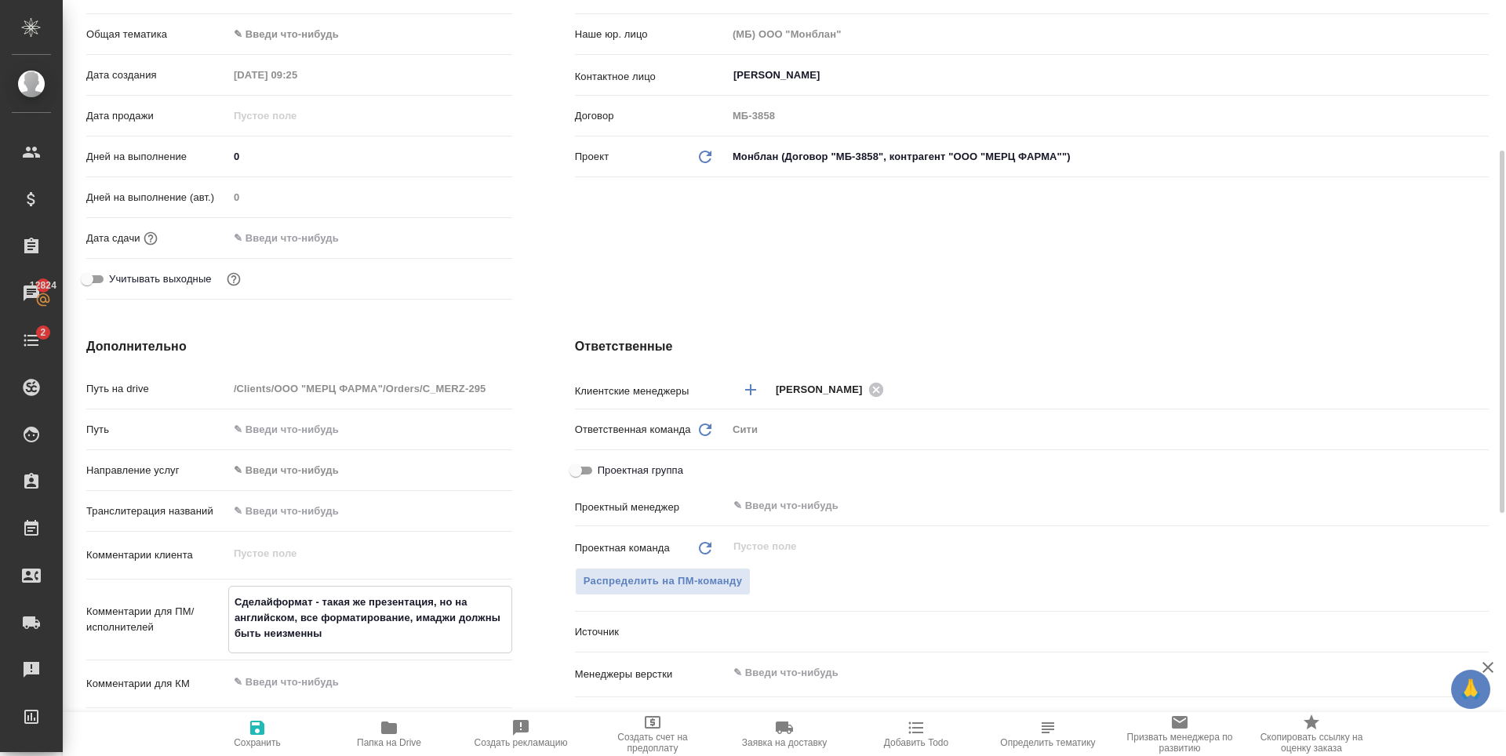
type textarea "x"
type textarea "Сделайтеформат - такая же презентация, но на английском, все форматирование, им…"
type textarea "x"
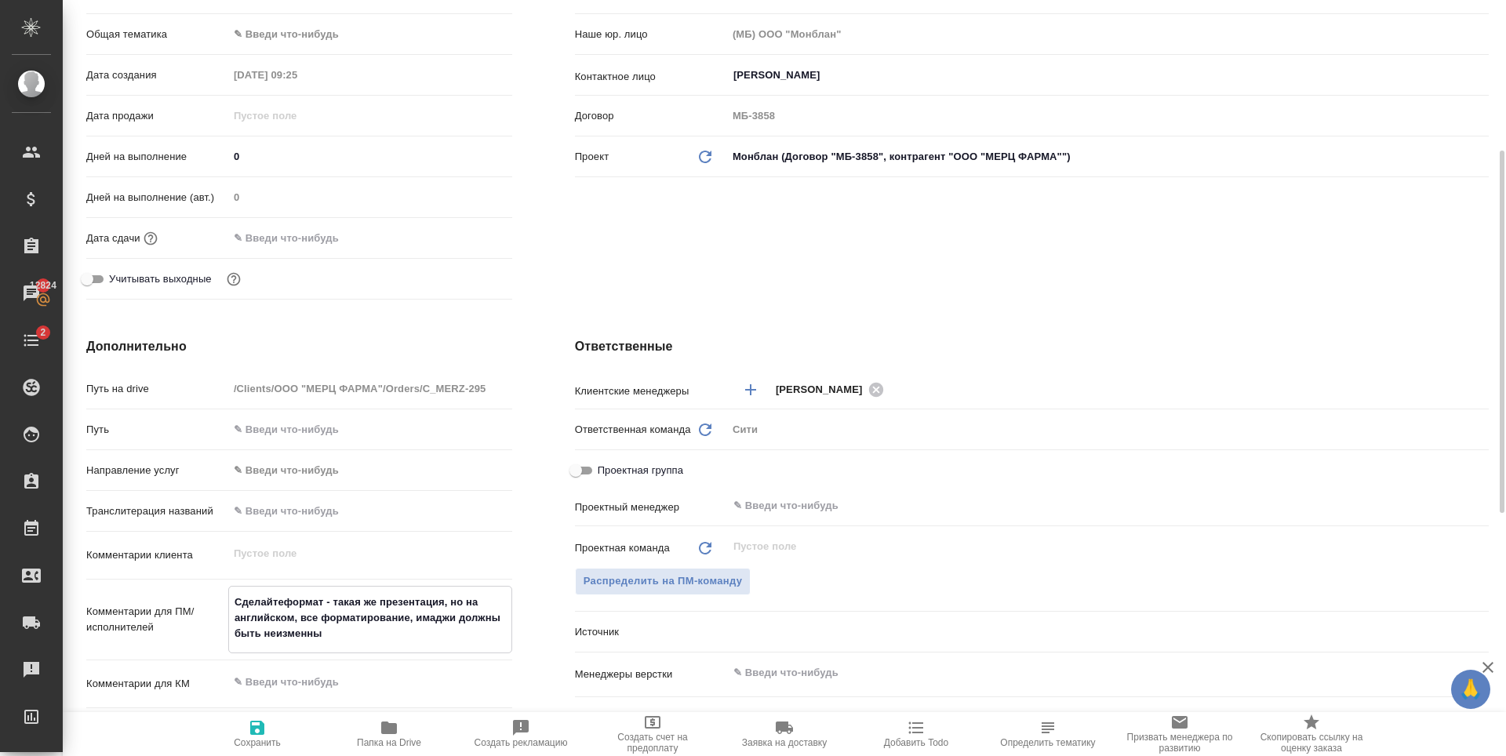
type textarea "Сделайте формат - такая же презентация, но на английском, все форматирование, и…"
type textarea "x"
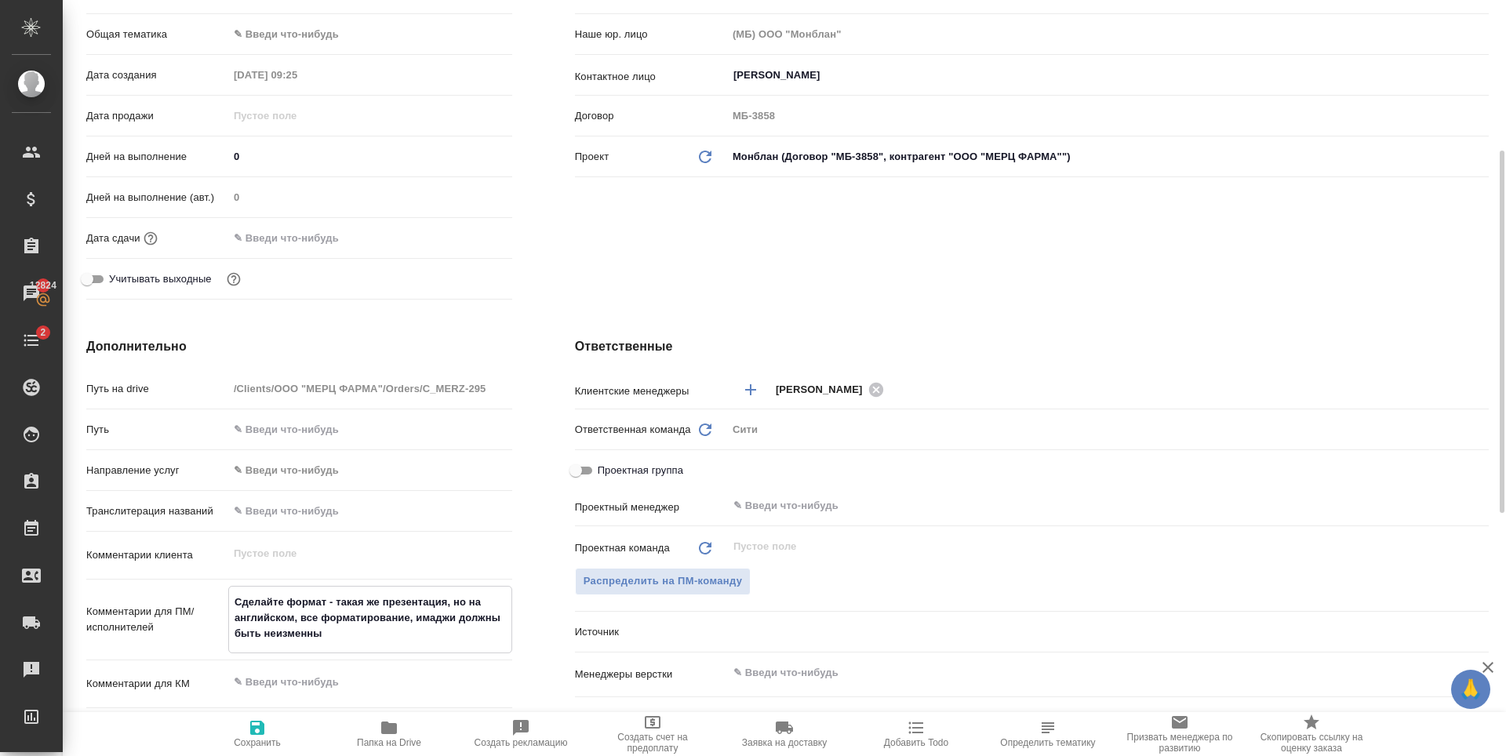
type textarea "Сделайте тформат - такая же презентация, но на английском, все форматирование, …"
type textarea "x"
type textarea "Сделайте тикеформат - такая же презентация, но на английском, все форматировани…"
type textarea "x"
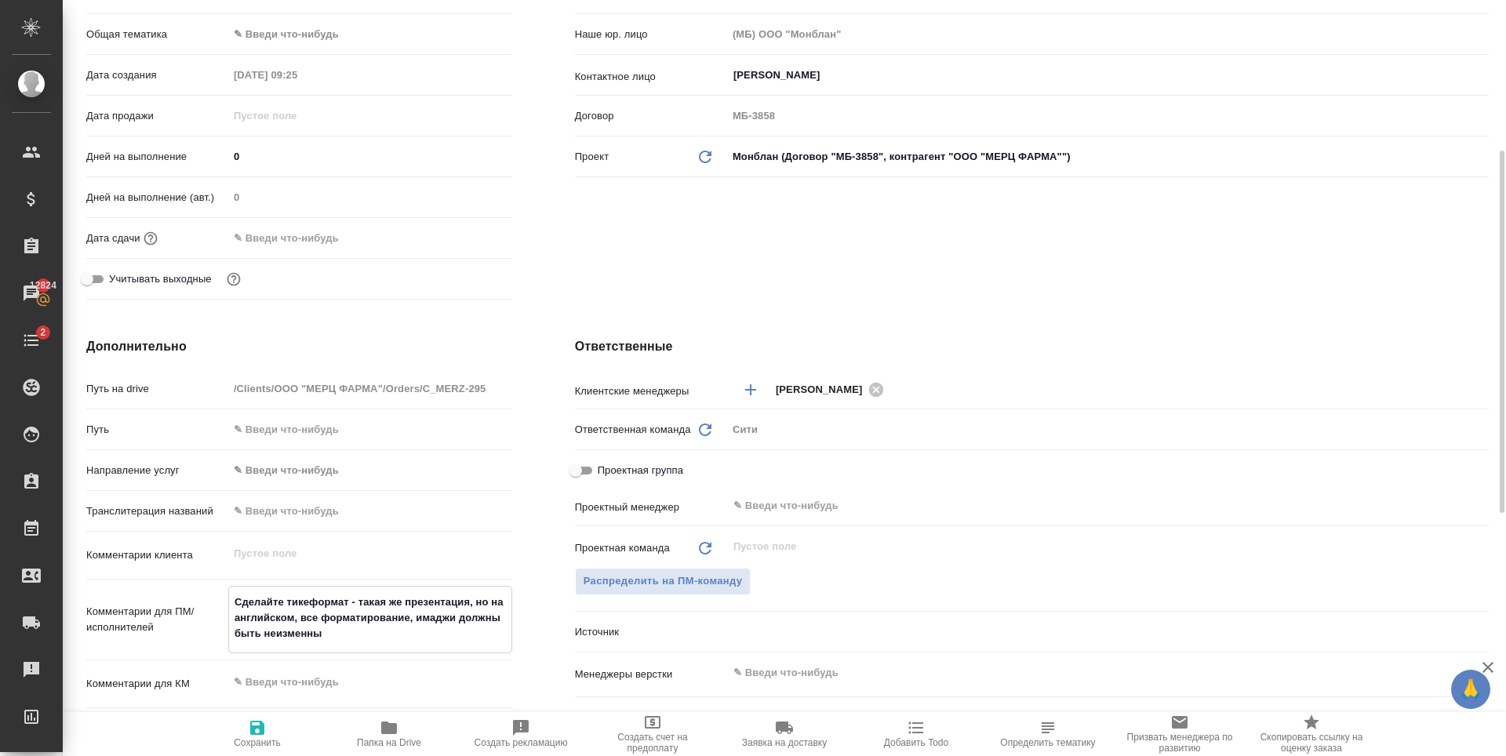
type textarea "x"
type textarea "Сделайте тикетформат - такая же презентация, но на английском, все форматирован…"
type textarea "x"
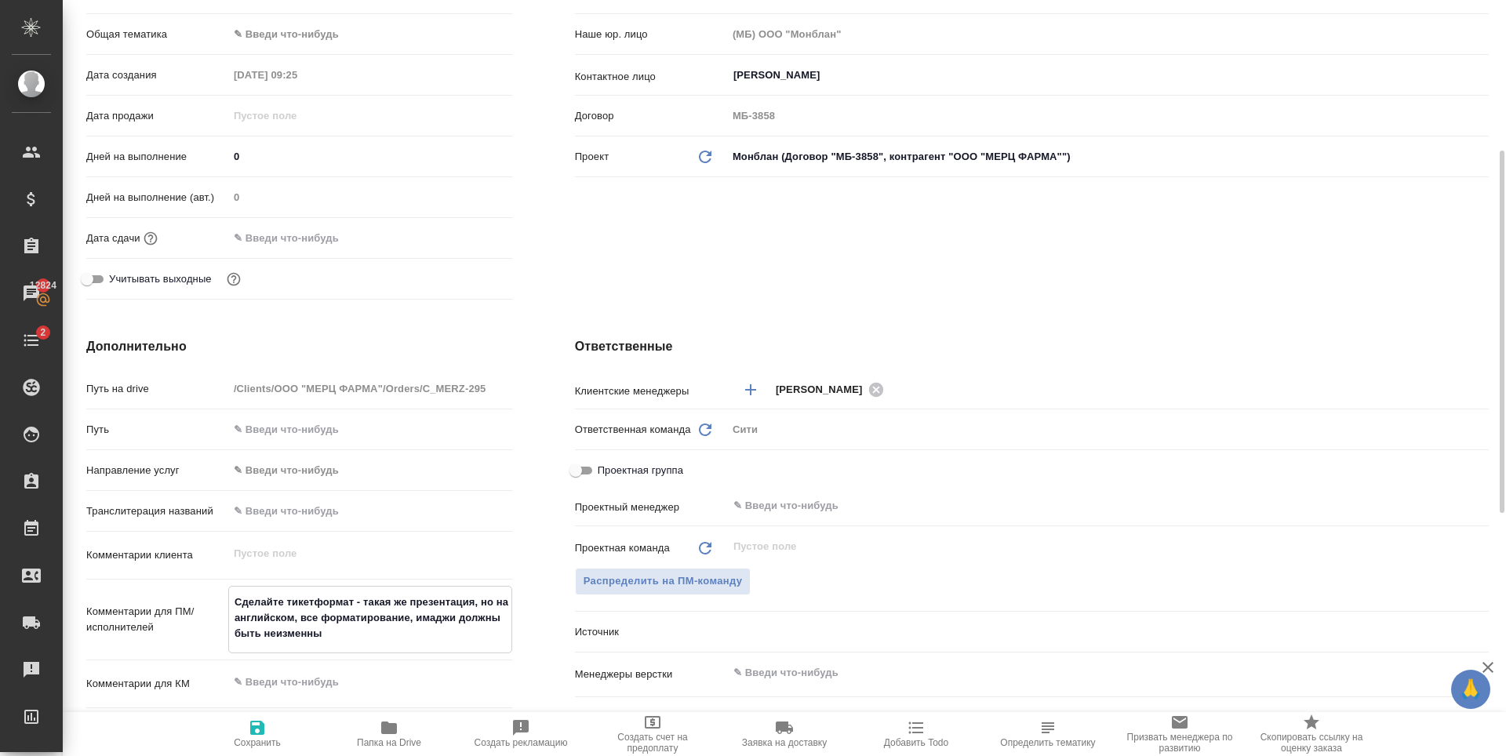
type textarea "x"
type textarea "Сделайте тикет,формат - такая же презентация, но на английском, все форматирова…"
type textarea "x"
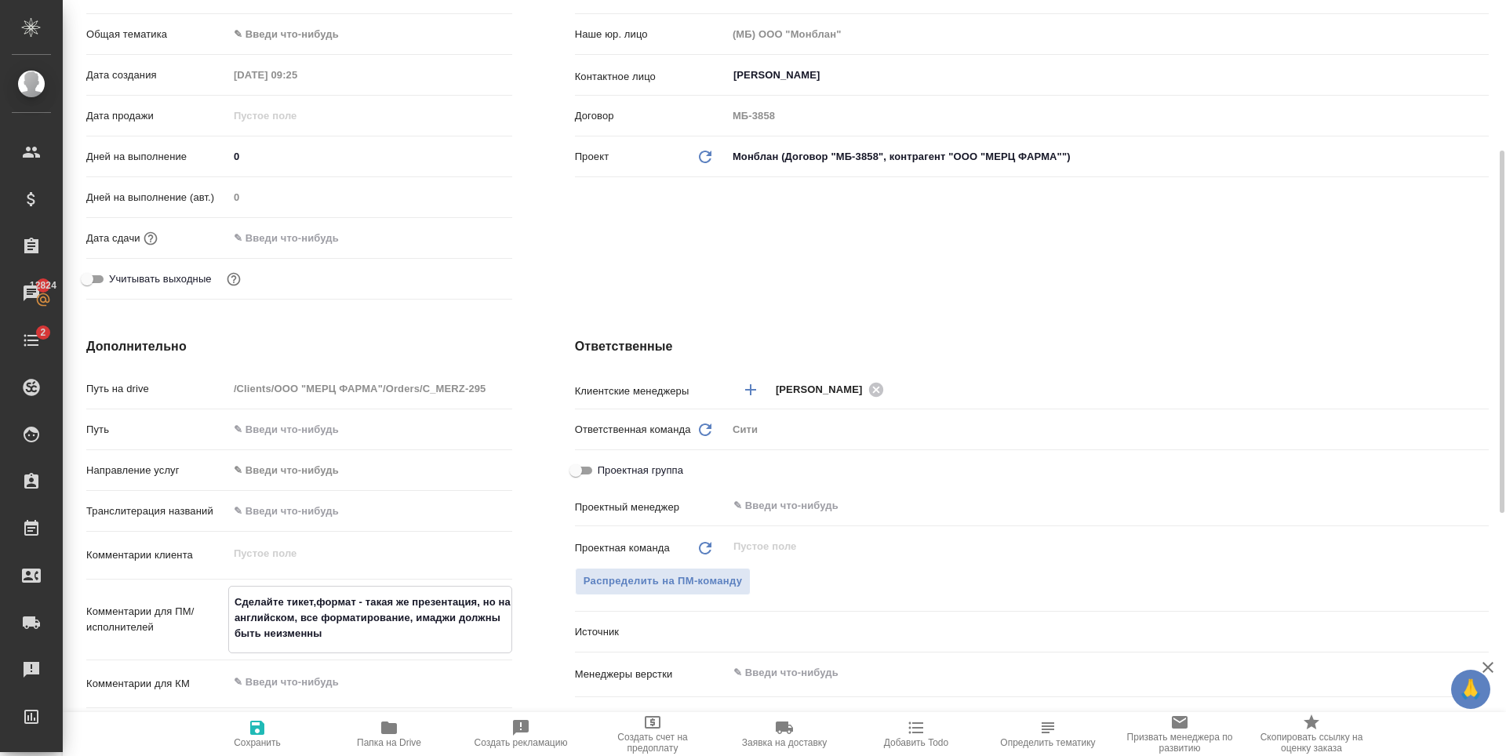
type textarea "x"
type textarea "Сделайте тикет, формат - такая же презентация, но на английском, все форматиров…"
type textarea "x"
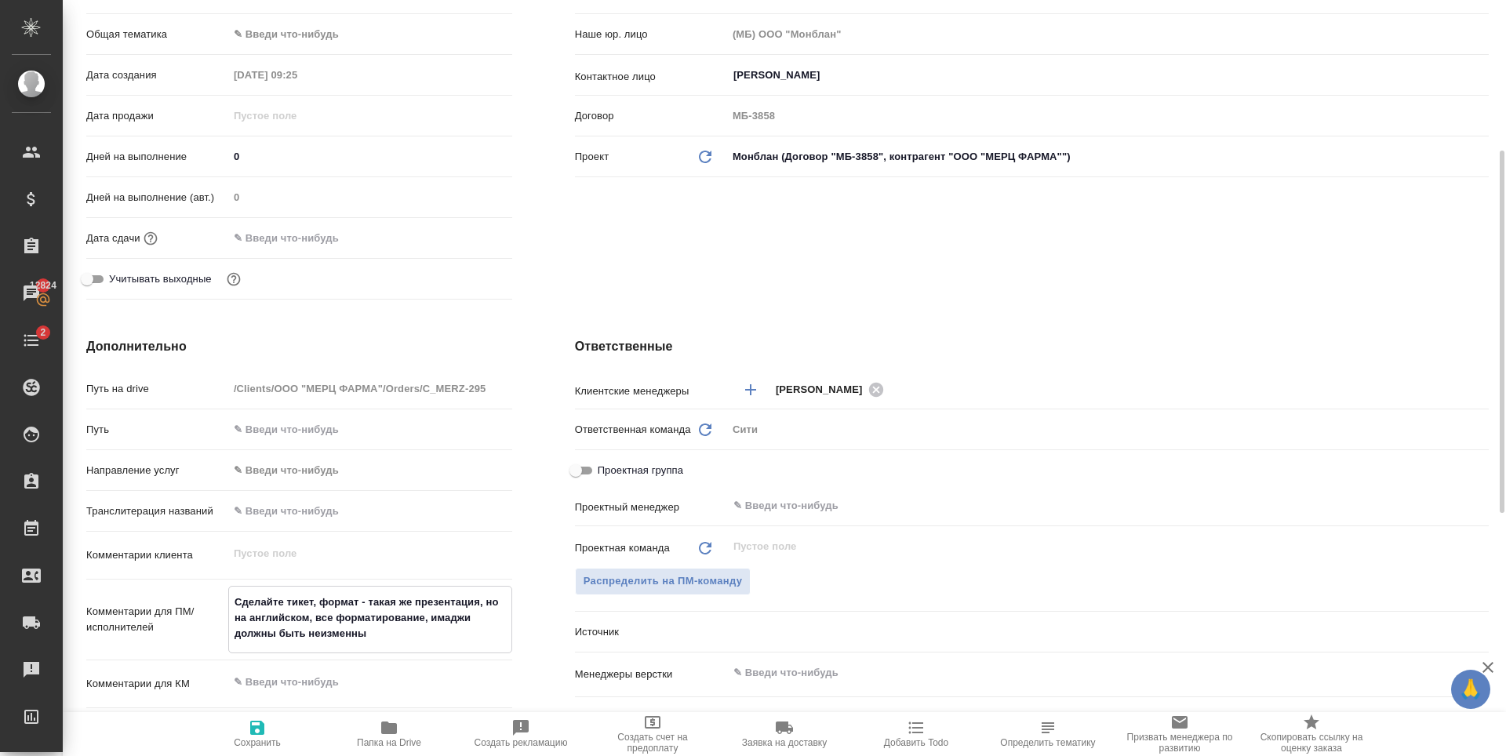
type textarea "Сделайте тикет, пформат - такая же презентация, но на английском, все форматиро…"
type textarea "x"
type textarea "Сделайте тикет, поформат - такая же презентация, но на английском, все форматир…"
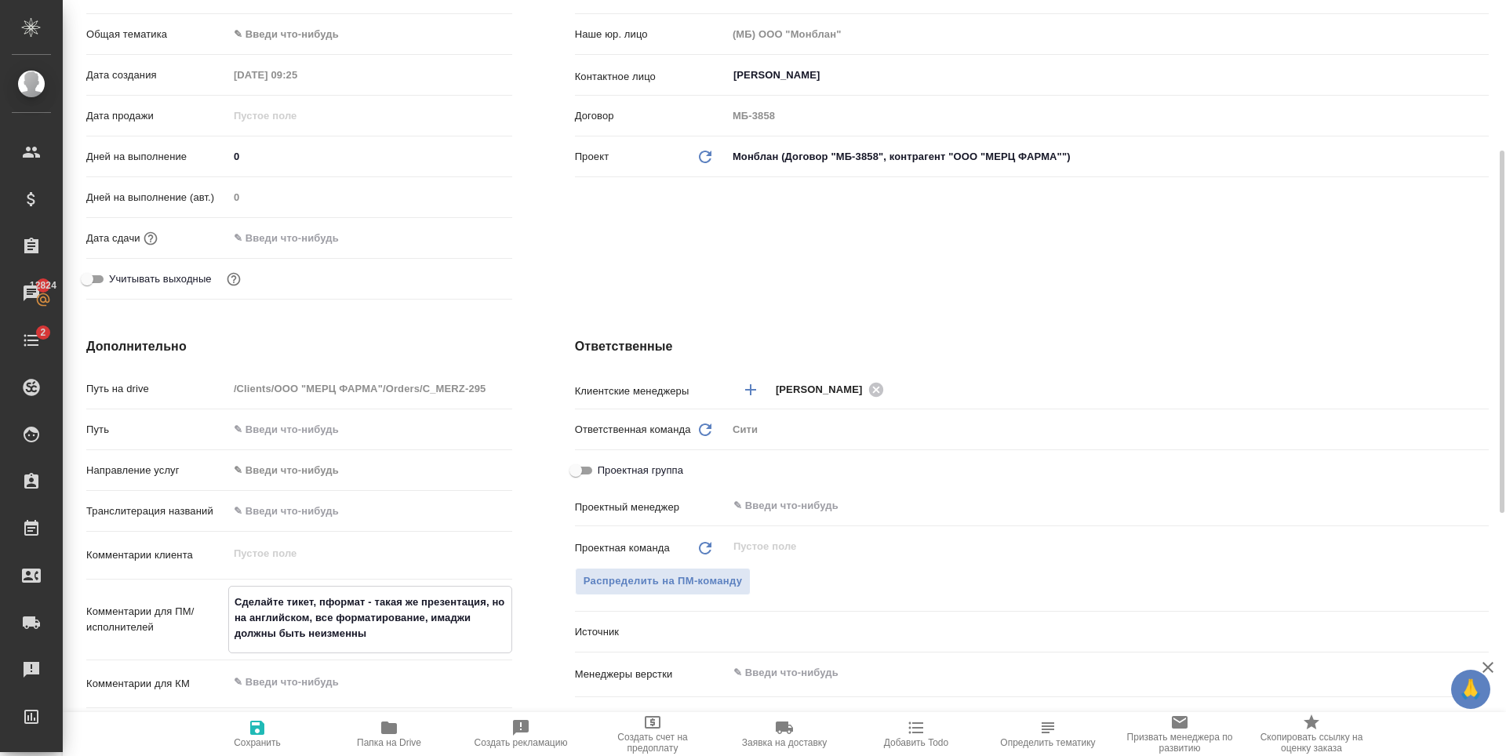
type textarea "x"
type textarea "Сделайте тикет, пожформат - такая же презентация, но на английском, все формати…"
type textarea "x"
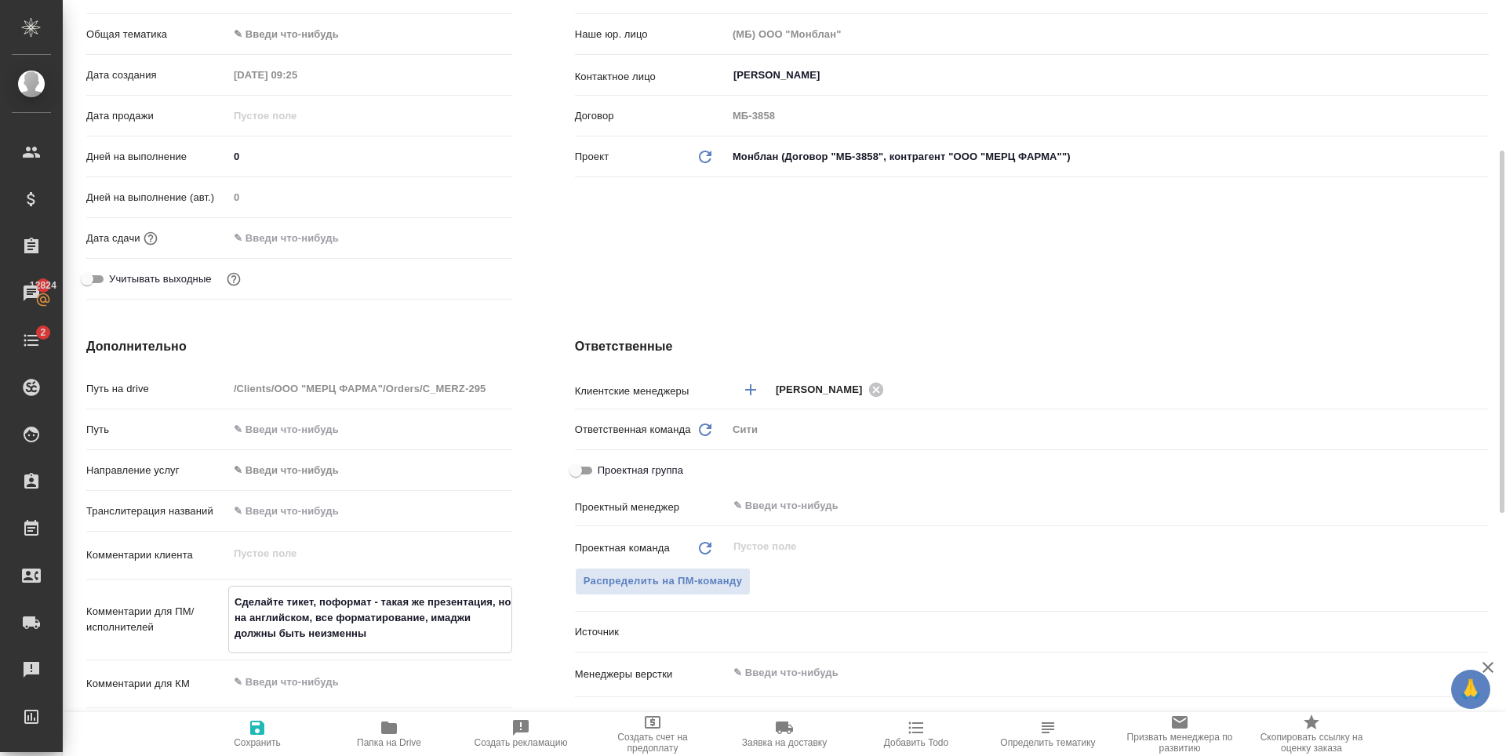
type textarea "x"
type textarea "Сделайте тикет, пожаформат - такая же презентация, но на английском, все формат…"
type textarea "x"
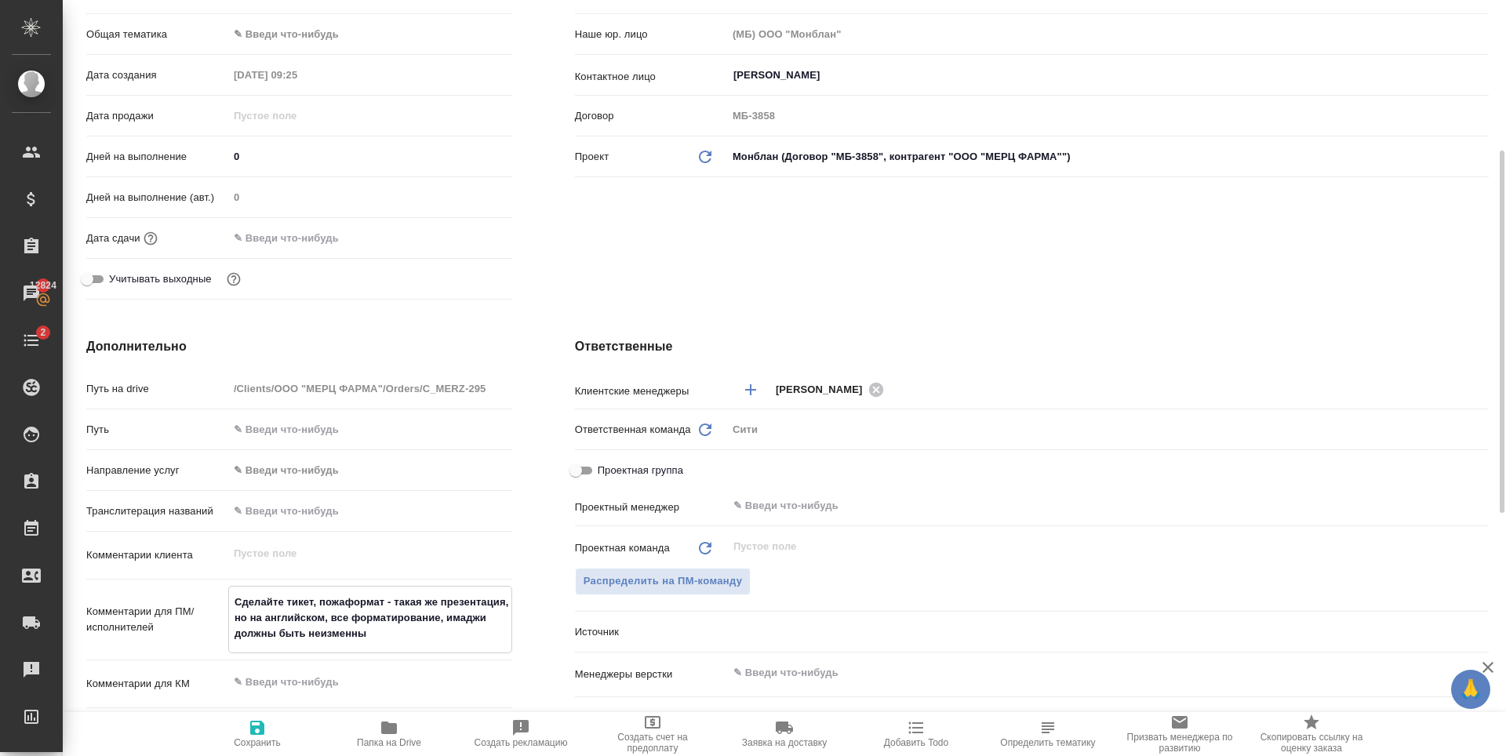
type textarea "x"
type textarea "Сделайте тикет, пожалформат - такая же презентация, но на английском, все форма…"
type textarea "x"
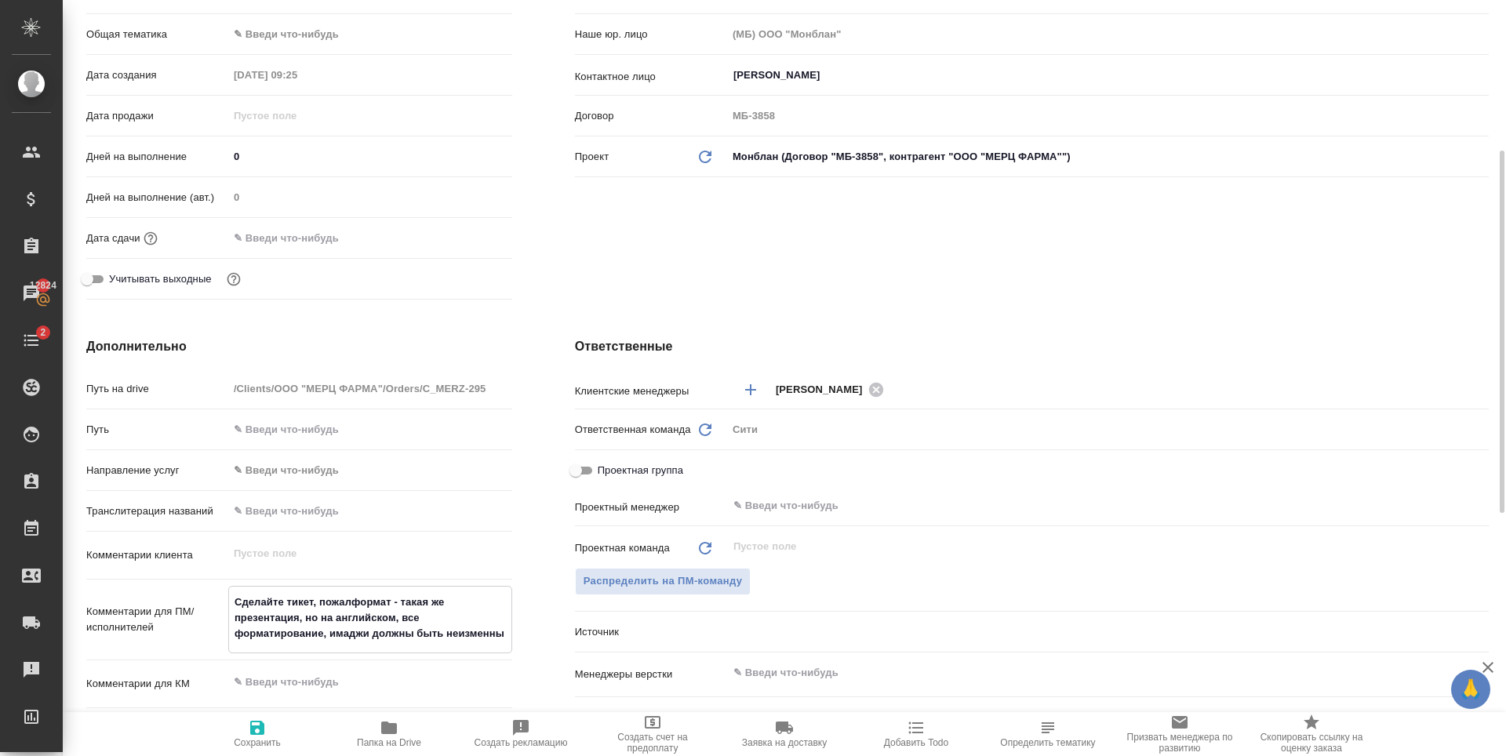
type textarea "Сделайте тикет, пожалуформат - такая же презентация, но на английском, все форм…"
type textarea "x"
type textarea "Сделайте тикет, пожалуйформат - такая же презентация, но на английском, все фор…"
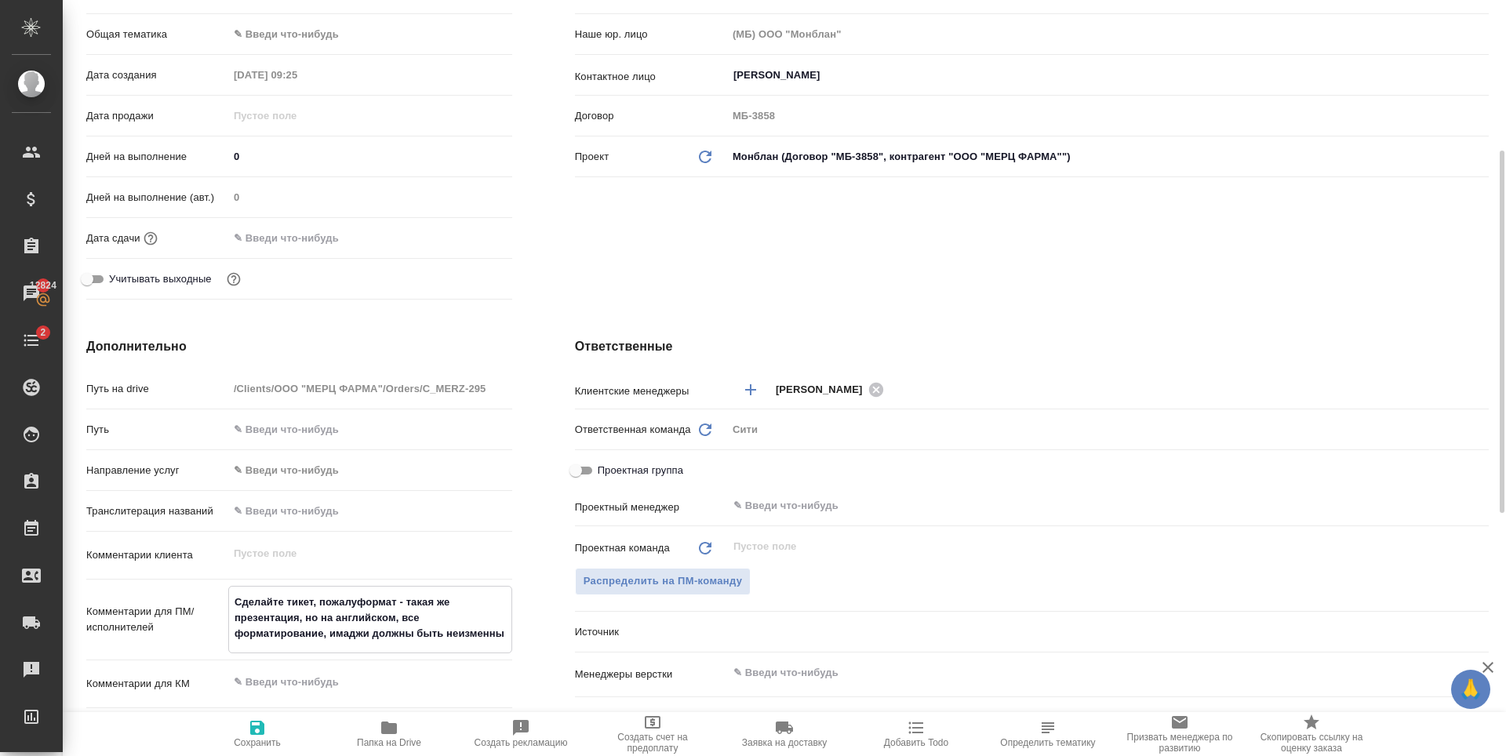
type textarea "x"
type textarea "Сделайте тикет, пожалуйсформат - такая же презентация, но на английском, все фо…"
type textarea "x"
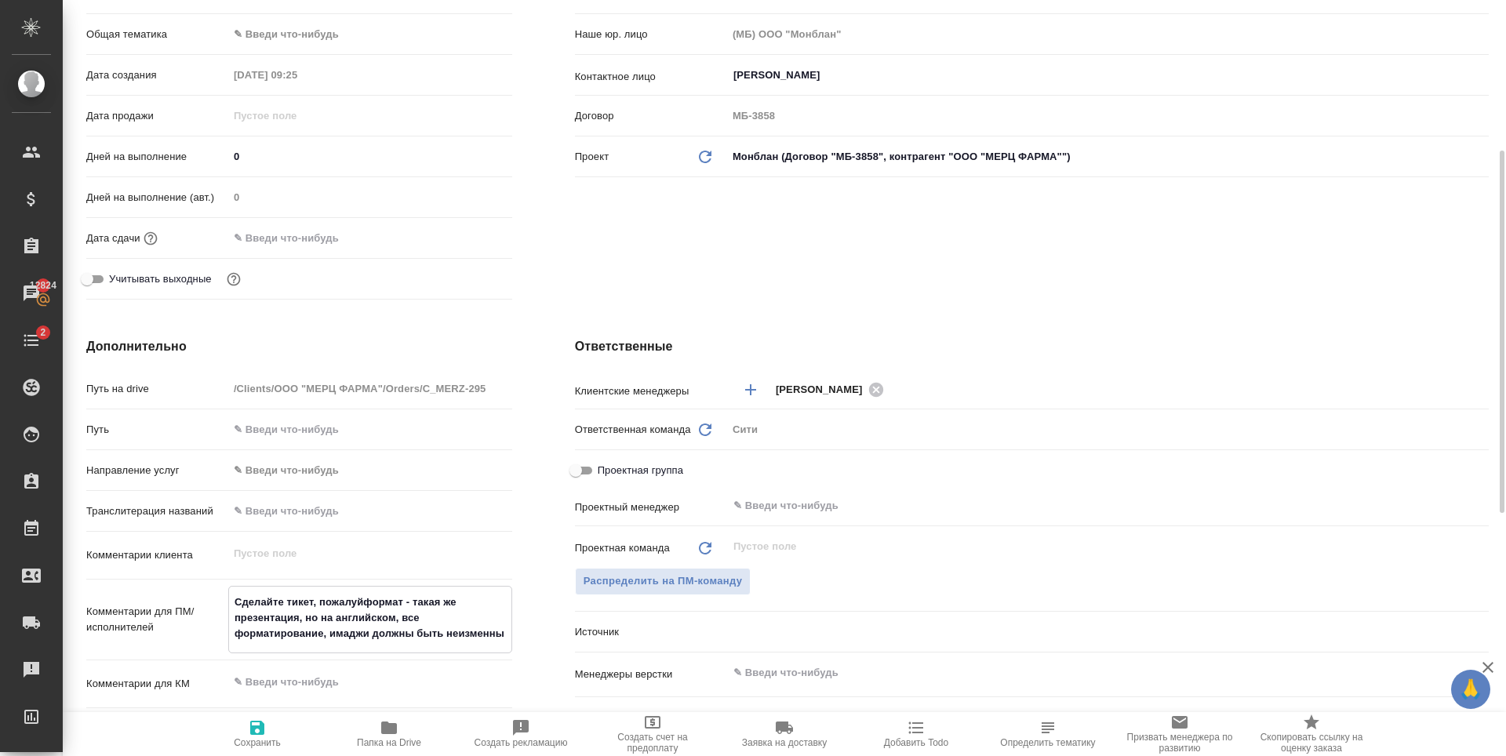
type textarea "x"
type textarea "Сделайте тикет, пожалуйстформат - такая же презентация, но на английском, все ф…"
type textarea "x"
type textarea "Сделайте тикет, пожалуйстаформат - такая же презентация, но на английском, все …"
type textarea "x"
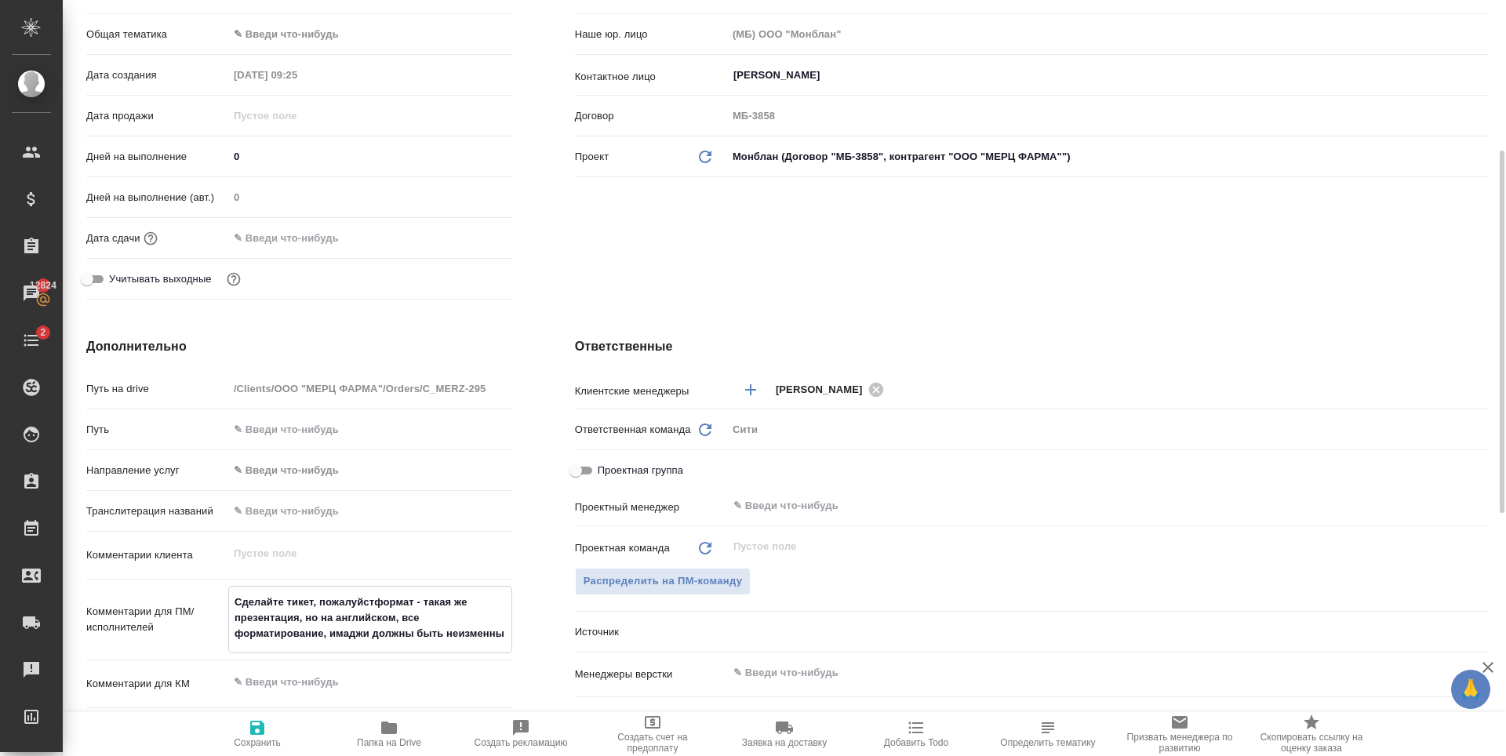
type textarea "x"
type textarea "Сделайте тикет, пожалуйста формат - такая же презентация, но на английском, все…"
type textarea "x"
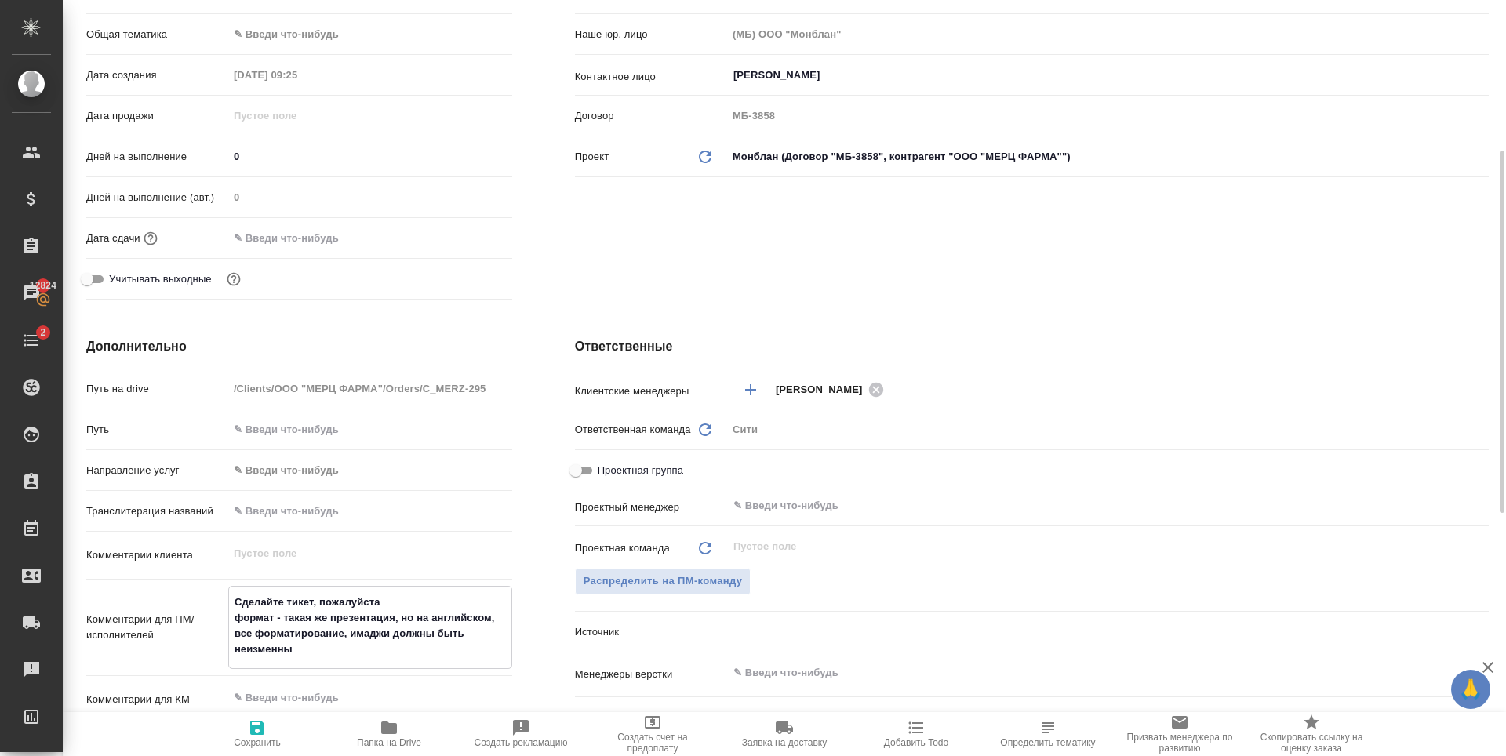
type textarea "Сделайте тикет, пожалуйста формат - такая же презентация, но на английском, все…"
type textarea "x"
click at [255, 738] on span "Сохранить" at bounding box center [257, 742] width 47 height 11
type textarea "x"
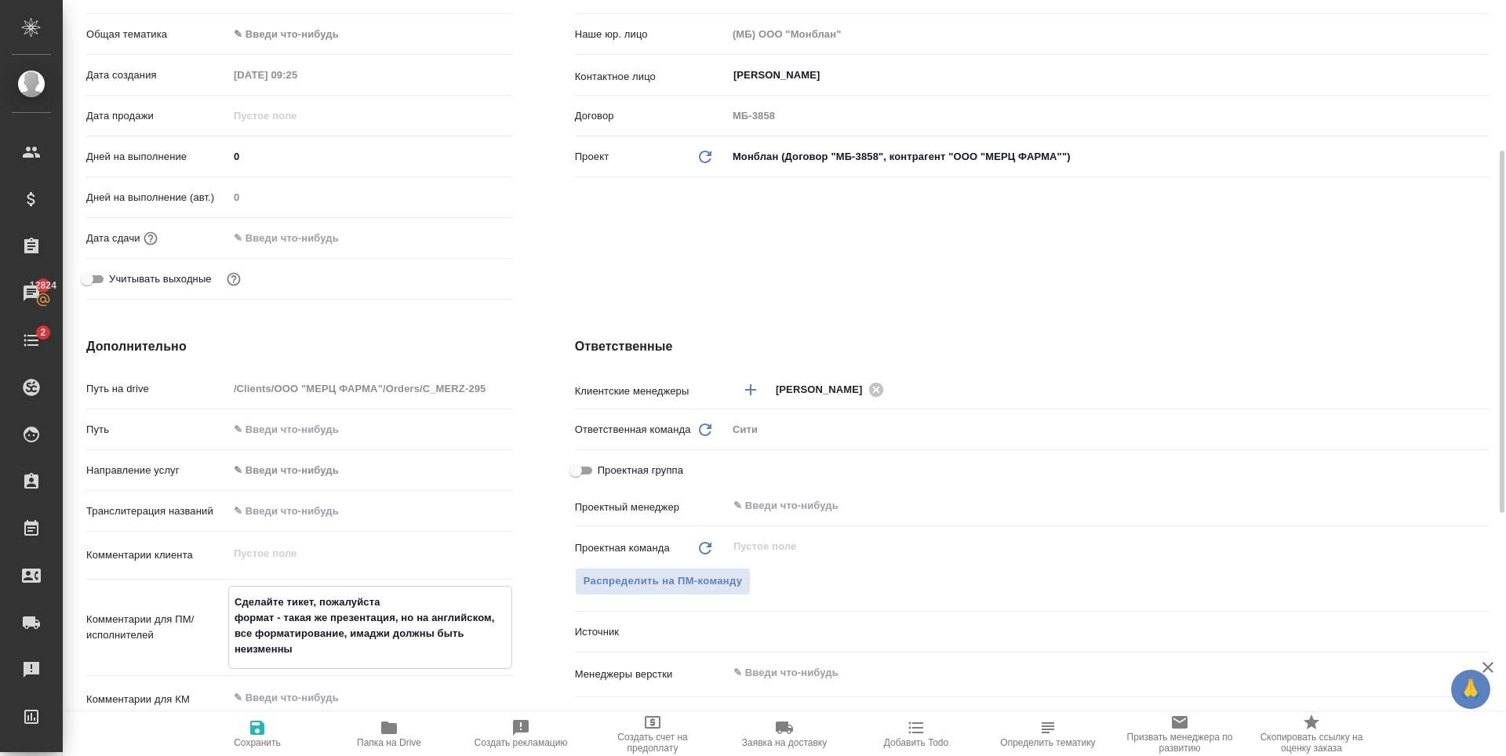
type textarea "x"
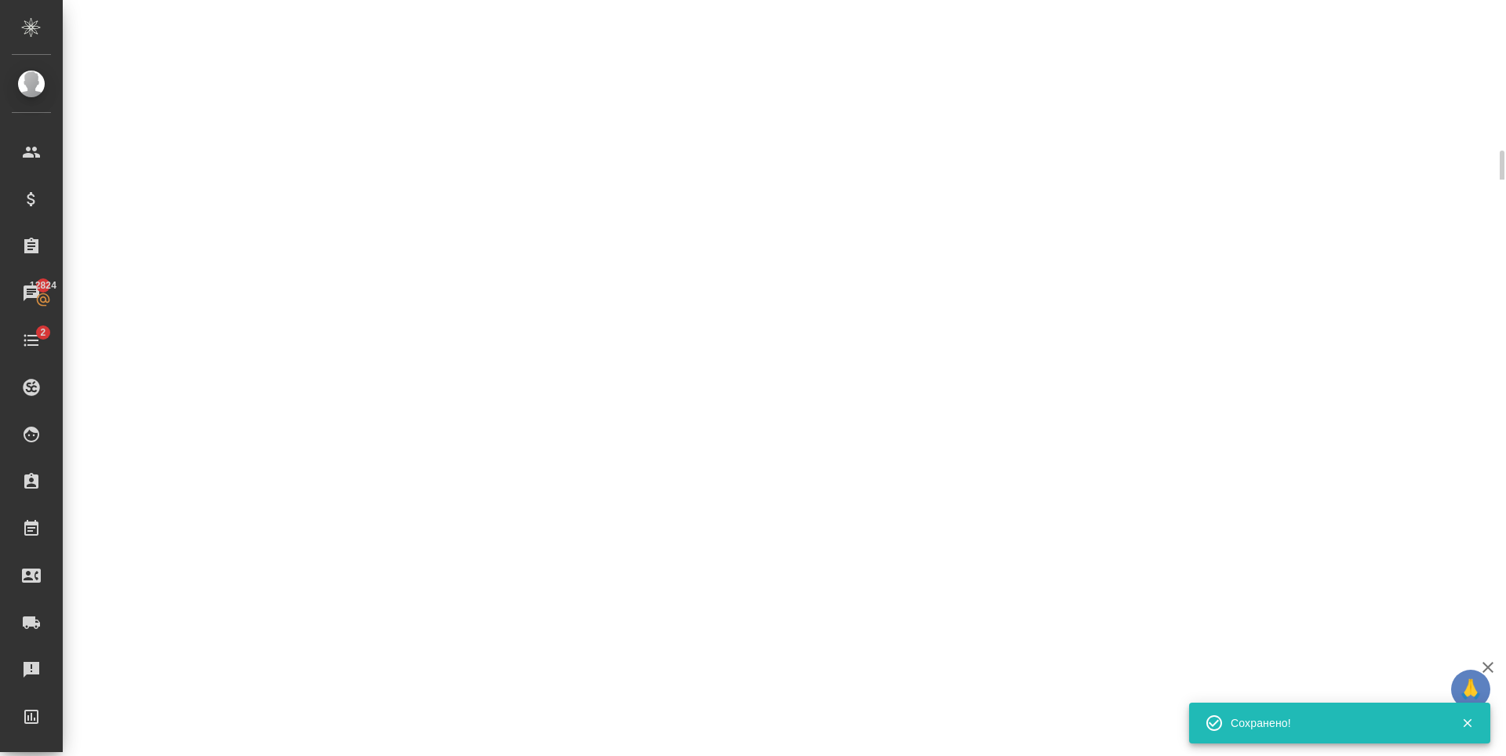
select select "RU"
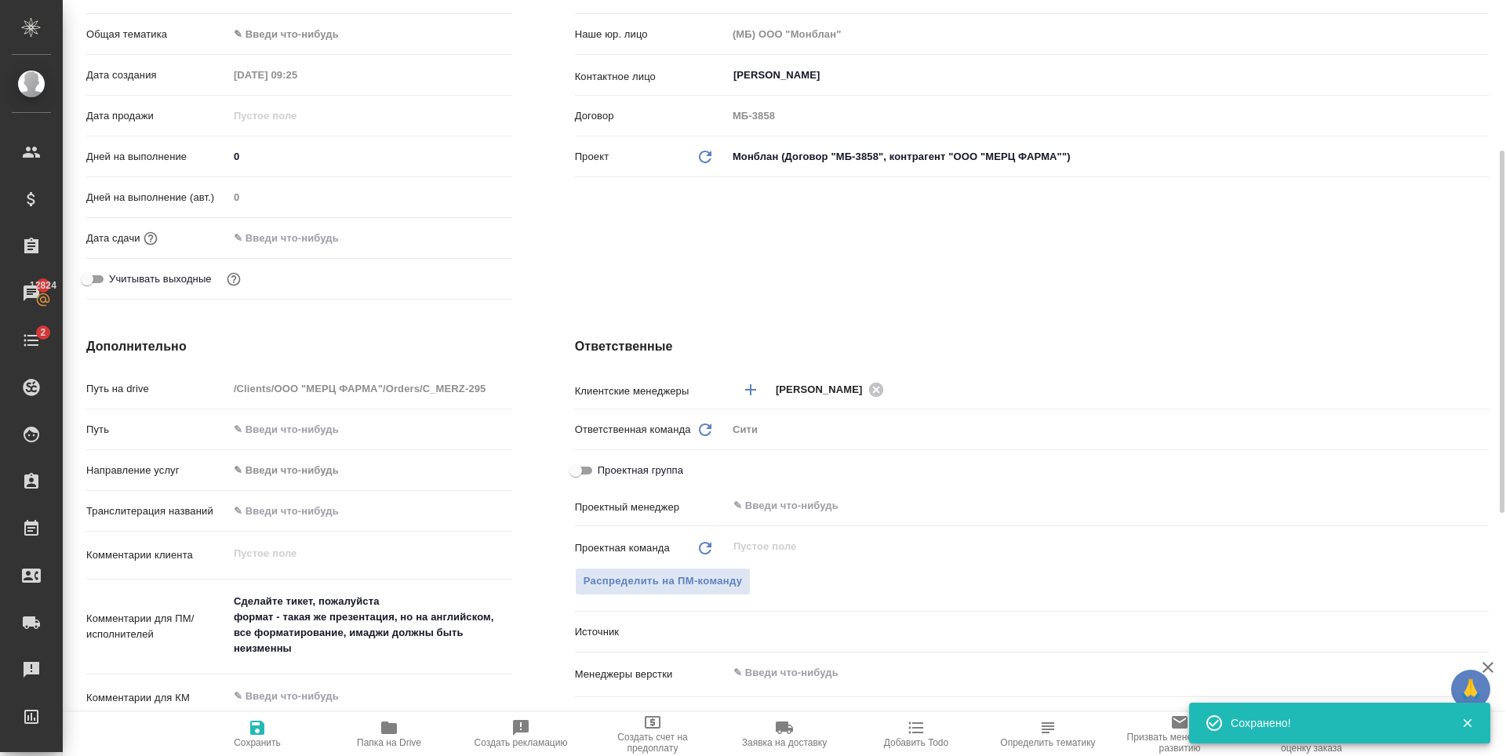
type textarea "x"
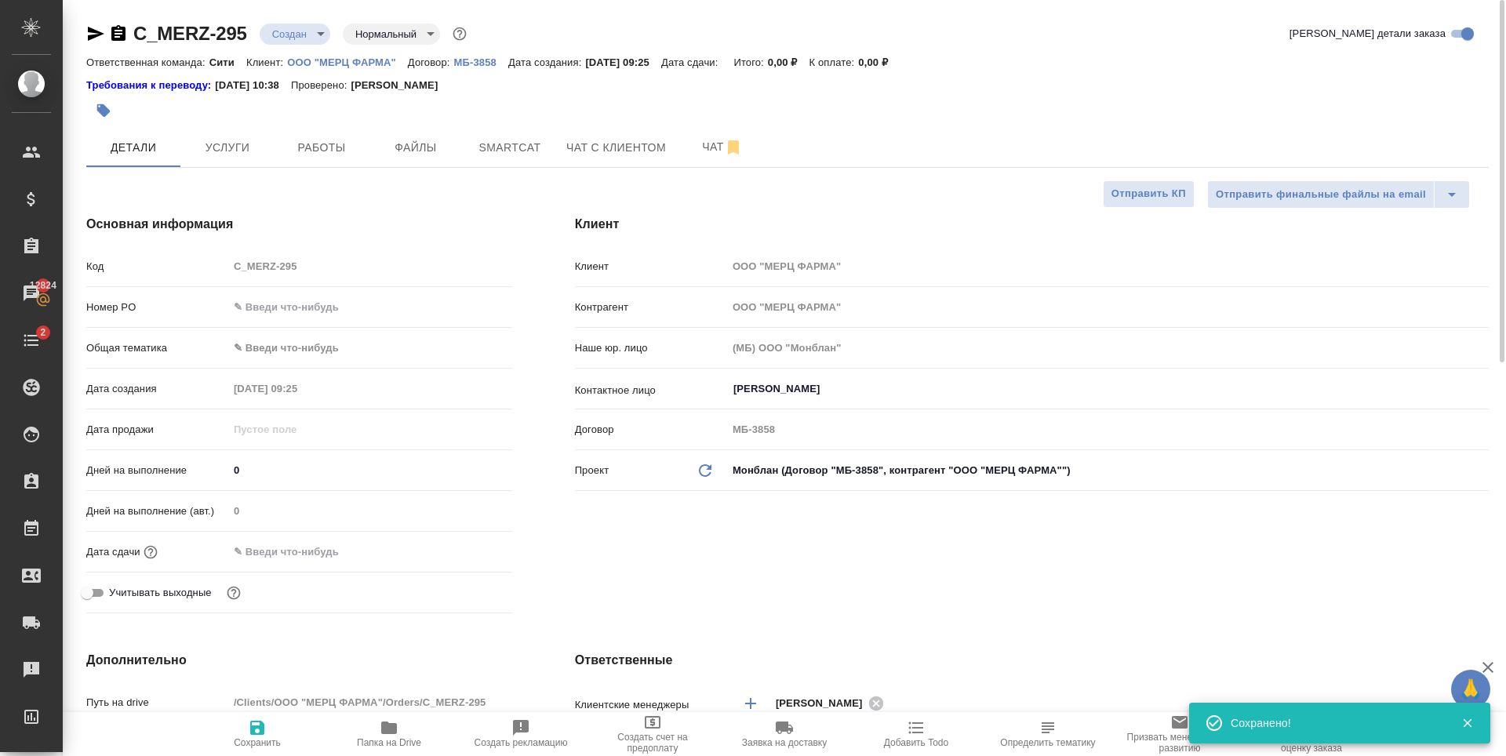
type textarea "x"
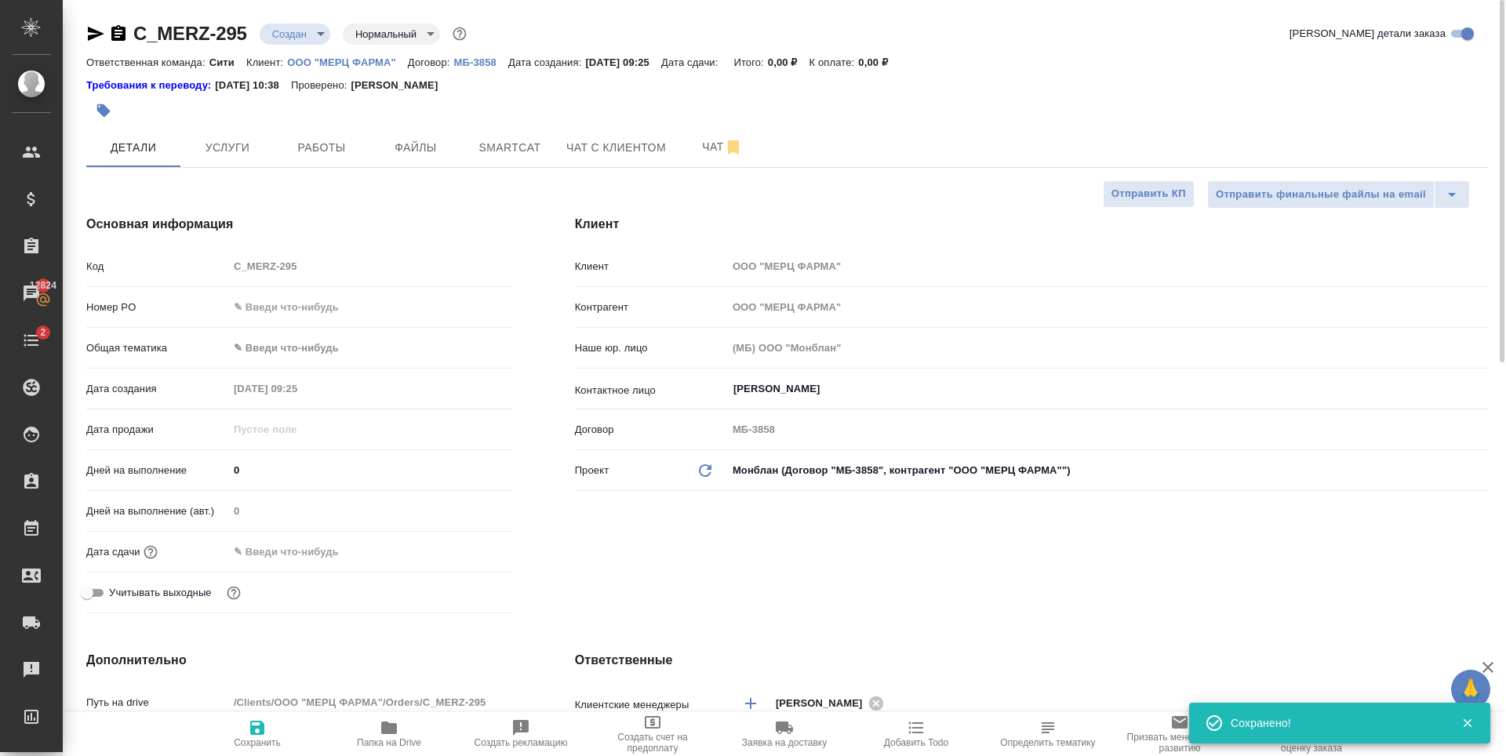
type textarea "x"
click at [406, 160] on button "Файлы" at bounding box center [416, 147] width 94 height 39
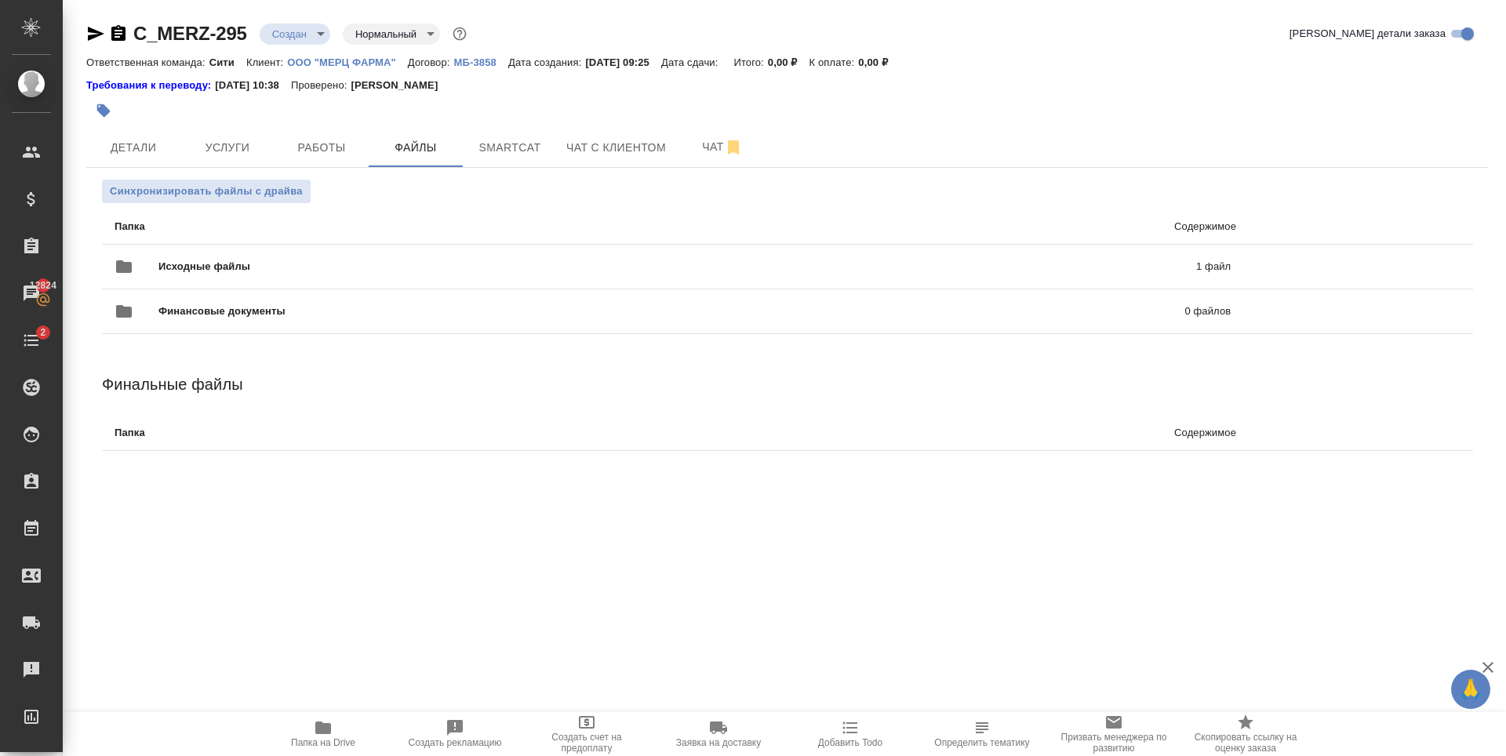
click at [295, 16] on div "C_MERZ-295 Создан new Нормальный normal Кратко детали заказа Ответственная кома…" at bounding box center [788, 254] width 1420 height 509
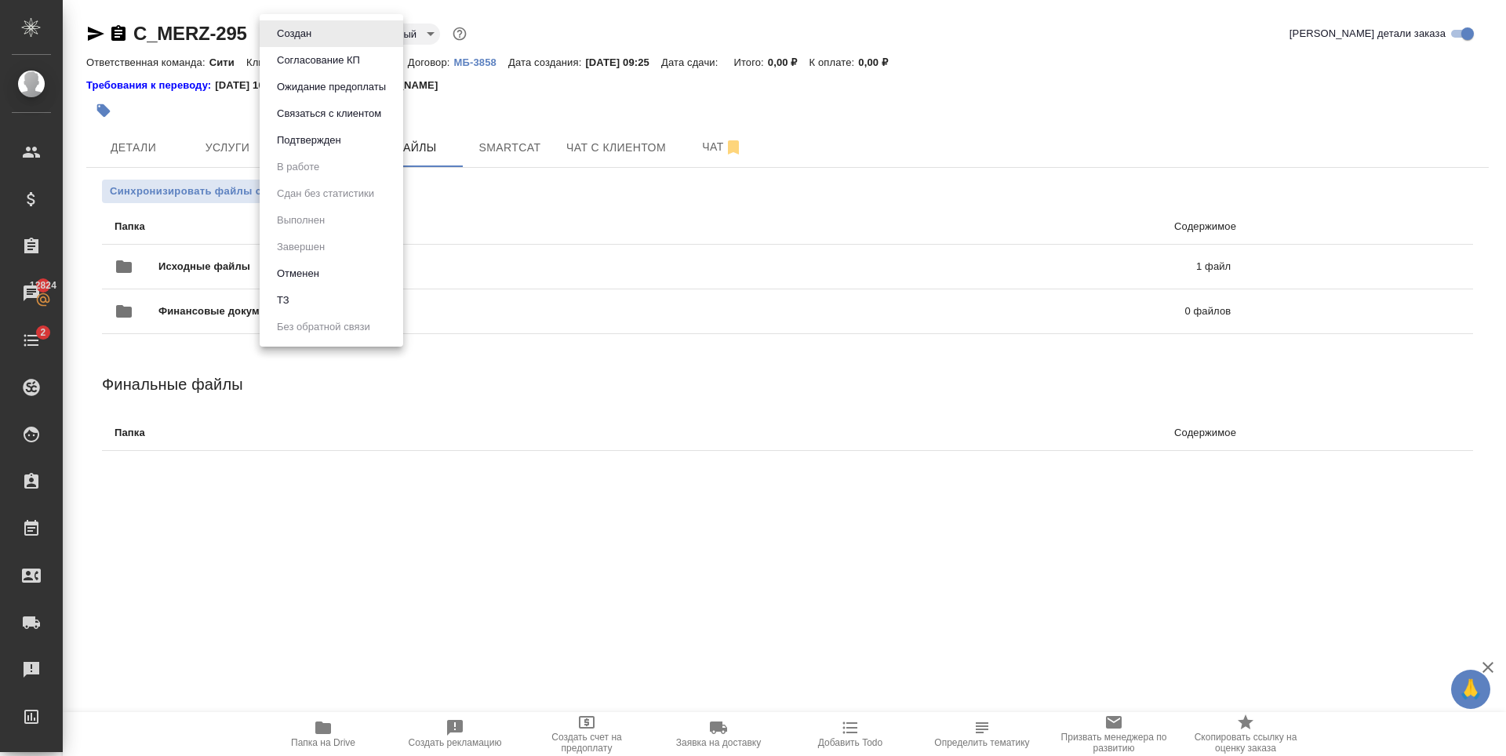
click at [295, 29] on body "🙏 .cls-1 fill:#fff; AWATERA Zaytseva Svetlana Клиенты Спецификации Заказы 12824…" at bounding box center [753, 378] width 1506 height 756
click at [323, 296] on li "ТЗ" at bounding box center [332, 300] width 144 height 27
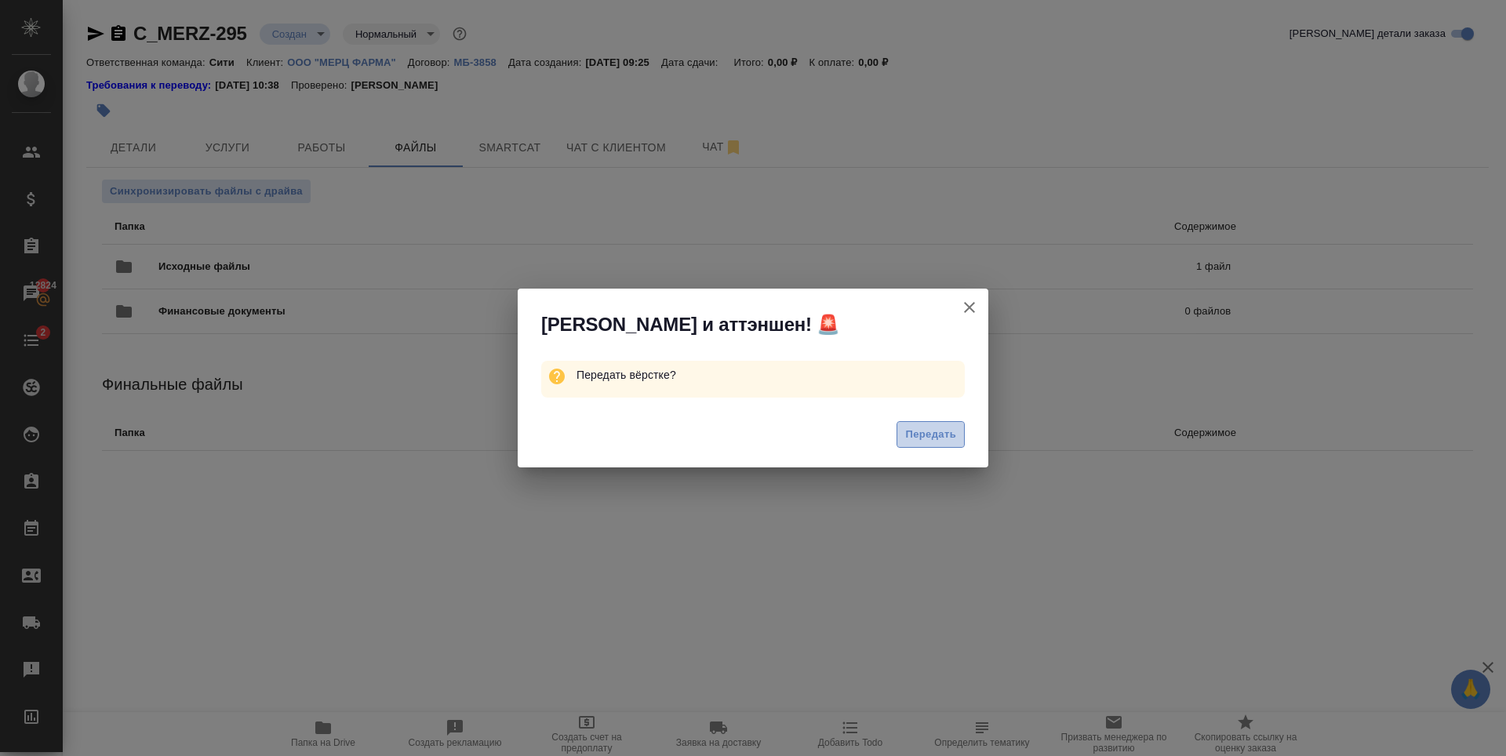
click at [918, 424] on button "Передать" at bounding box center [931, 434] width 68 height 27
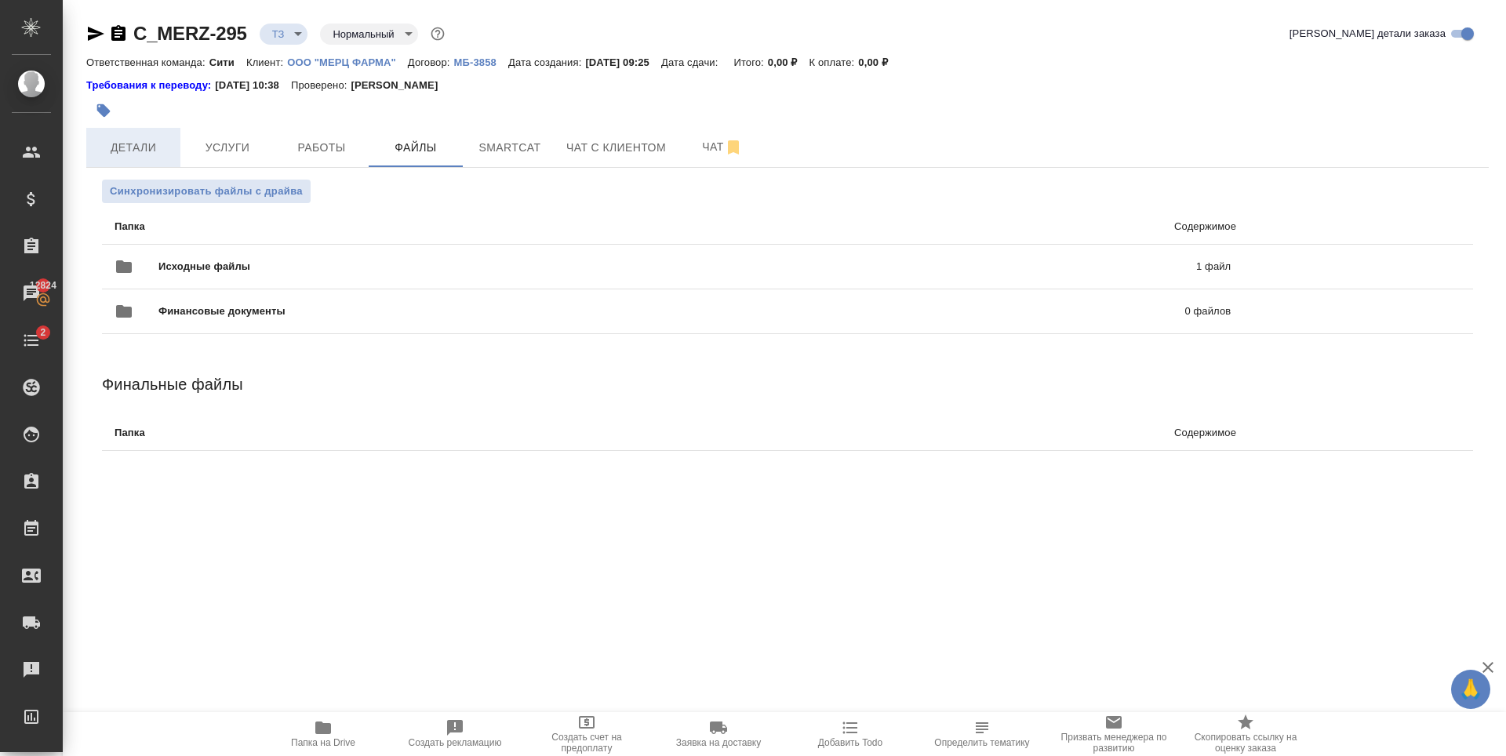
click at [124, 145] on span "Детали" at bounding box center [133, 148] width 75 height 20
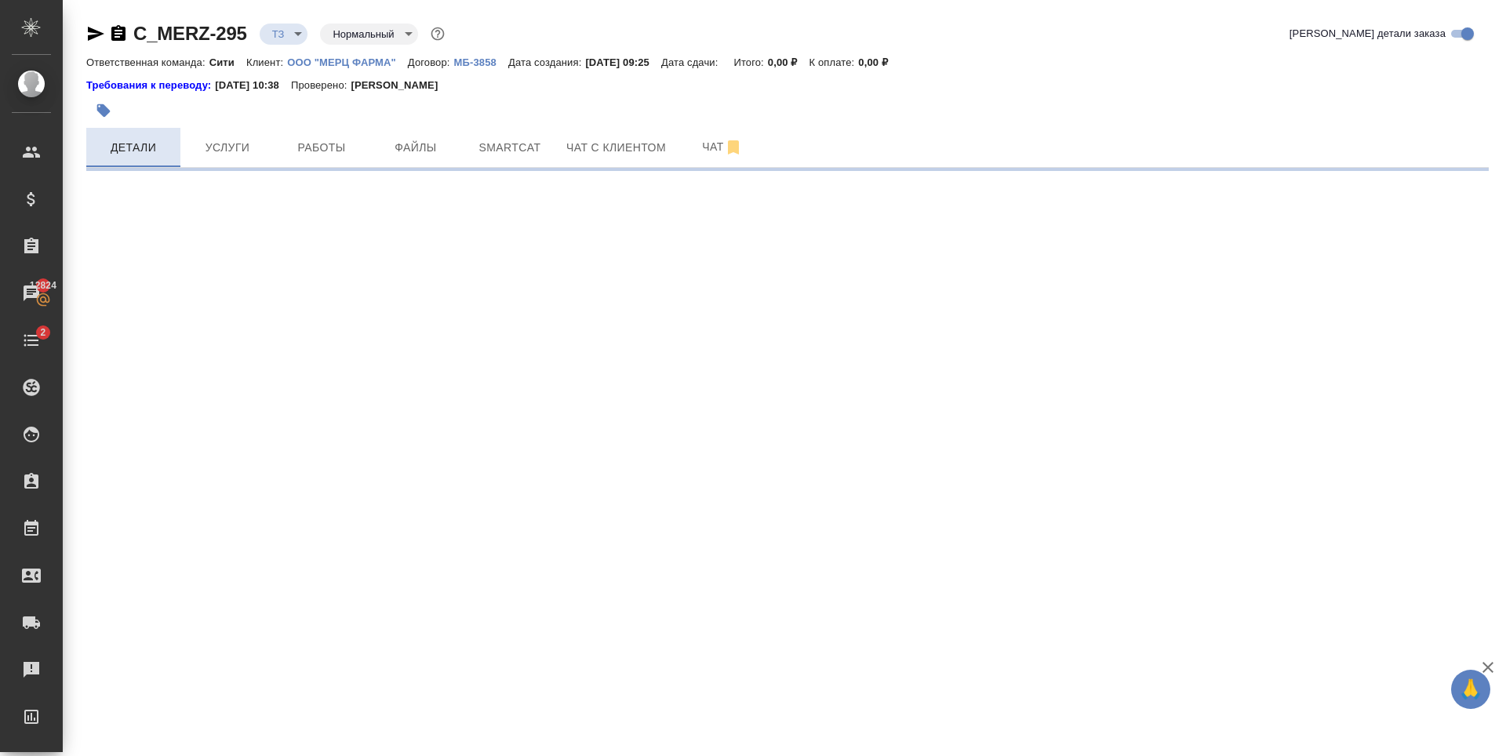
select select "RU"
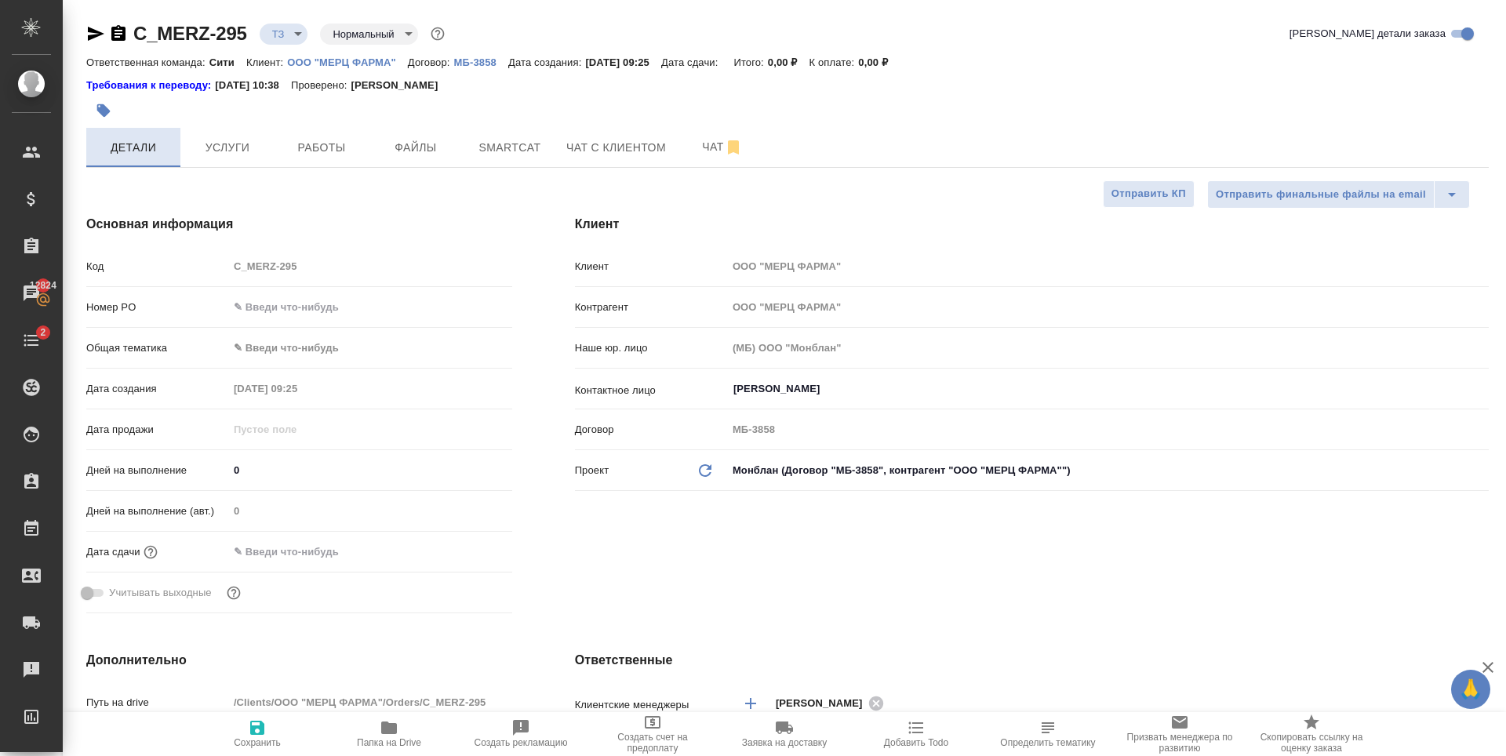
type textarea "x"
click at [311, 549] on input "text" at bounding box center [296, 551] width 137 height 23
click at [465, 551] on icon "button" at bounding box center [467, 550] width 14 height 16
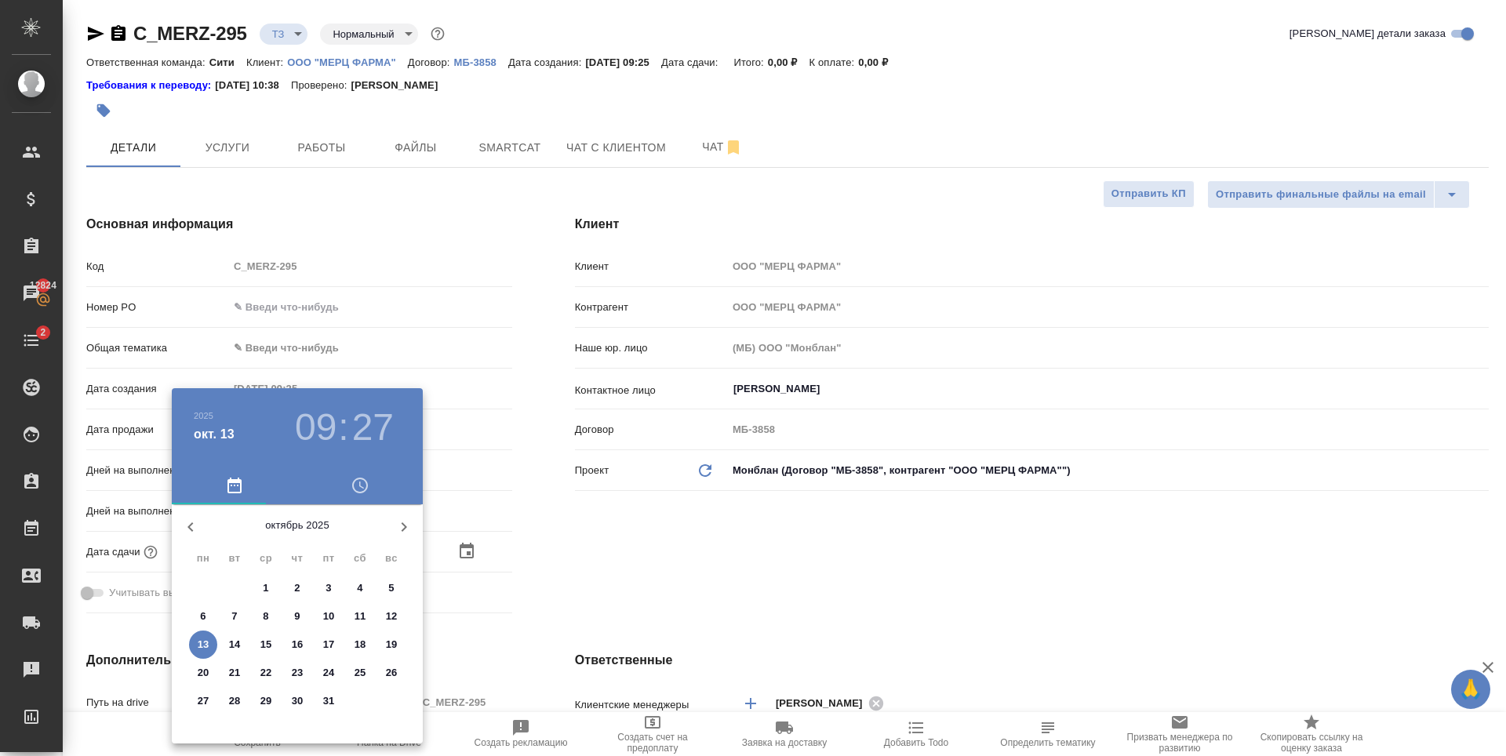
click at [325, 440] on h3 "09" at bounding box center [316, 428] width 42 height 44
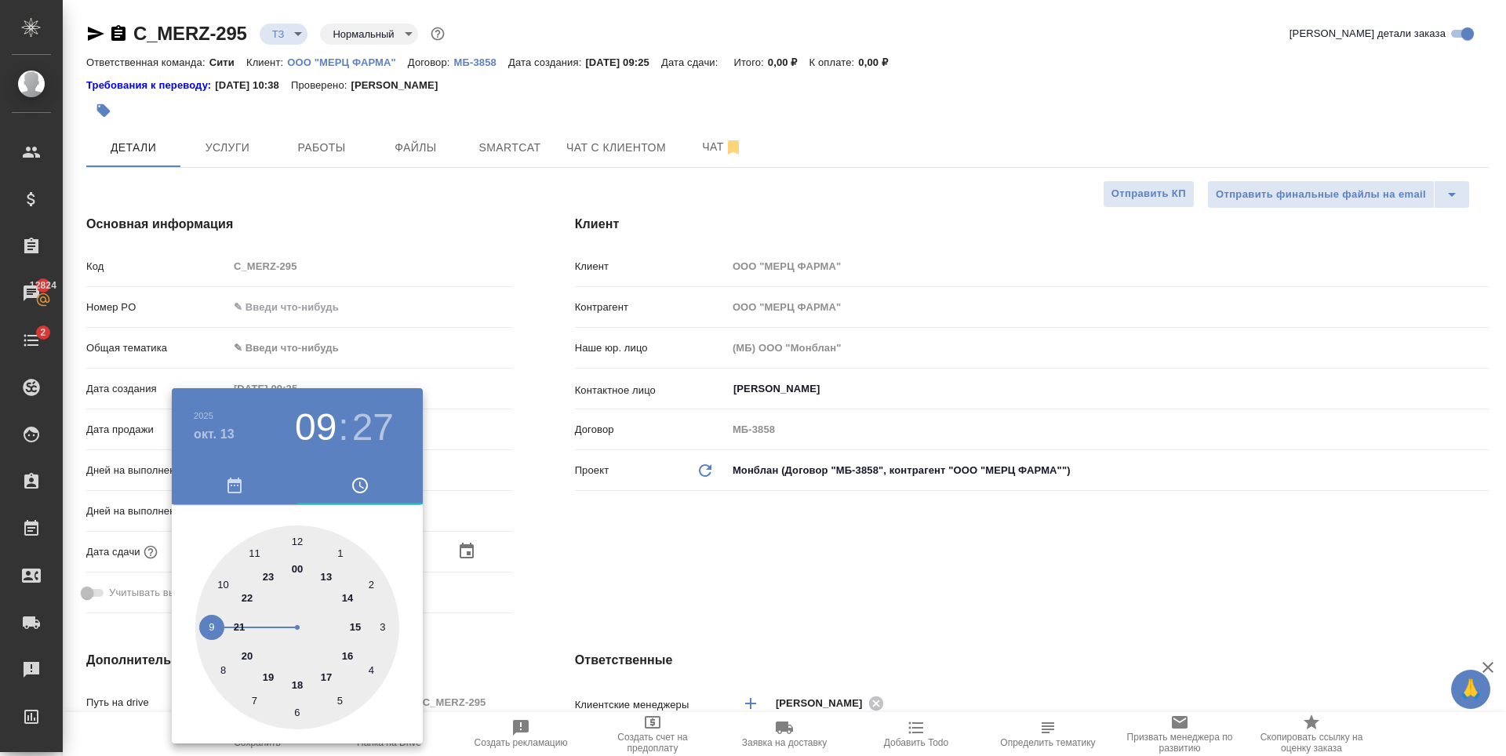
click at [220, 580] on div at bounding box center [297, 628] width 204 height 204
type input "13.10.2025 10:27"
type textarea "x"
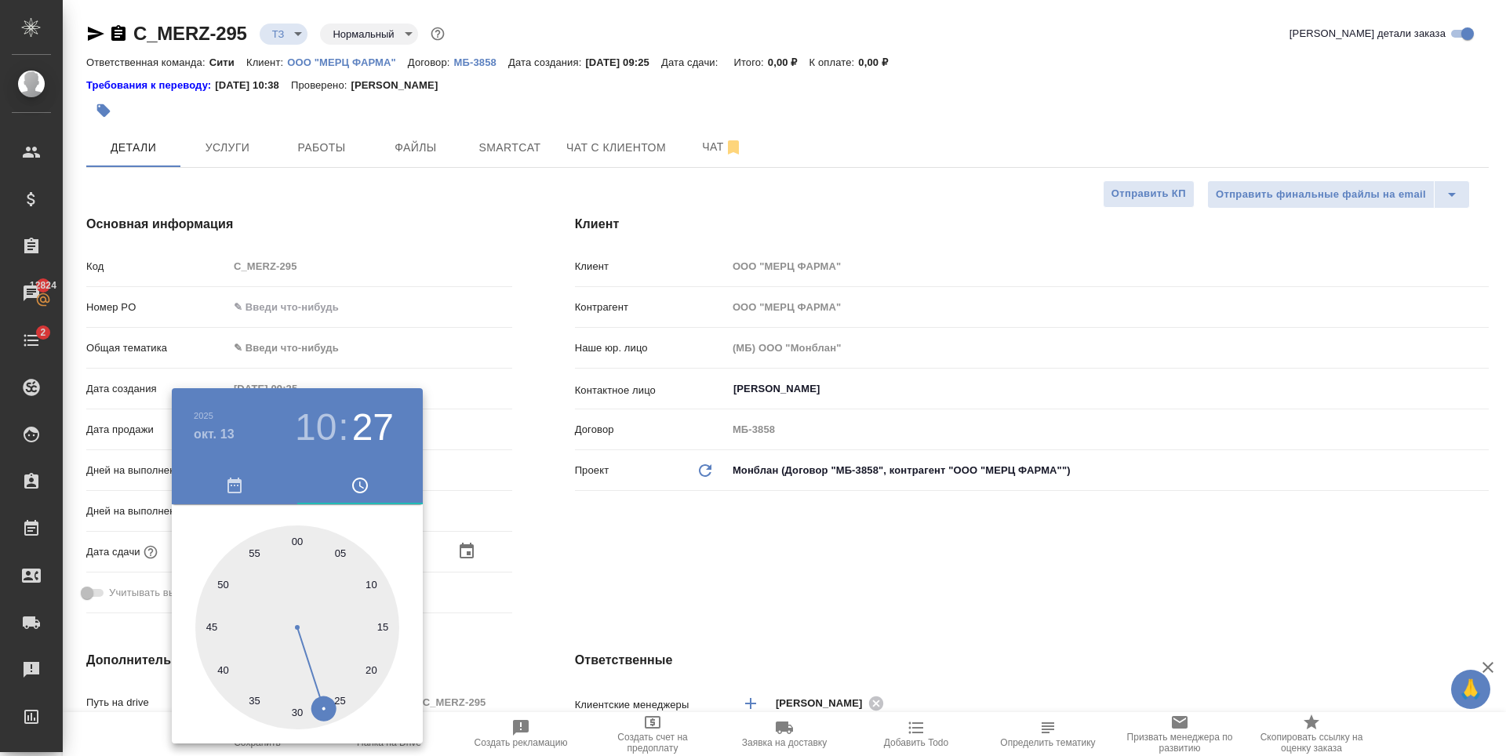
click at [369, 582] on div at bounding box center [297, 628] width 204 height 204
type input "13.10.2025 10:10"
type textarea "x"
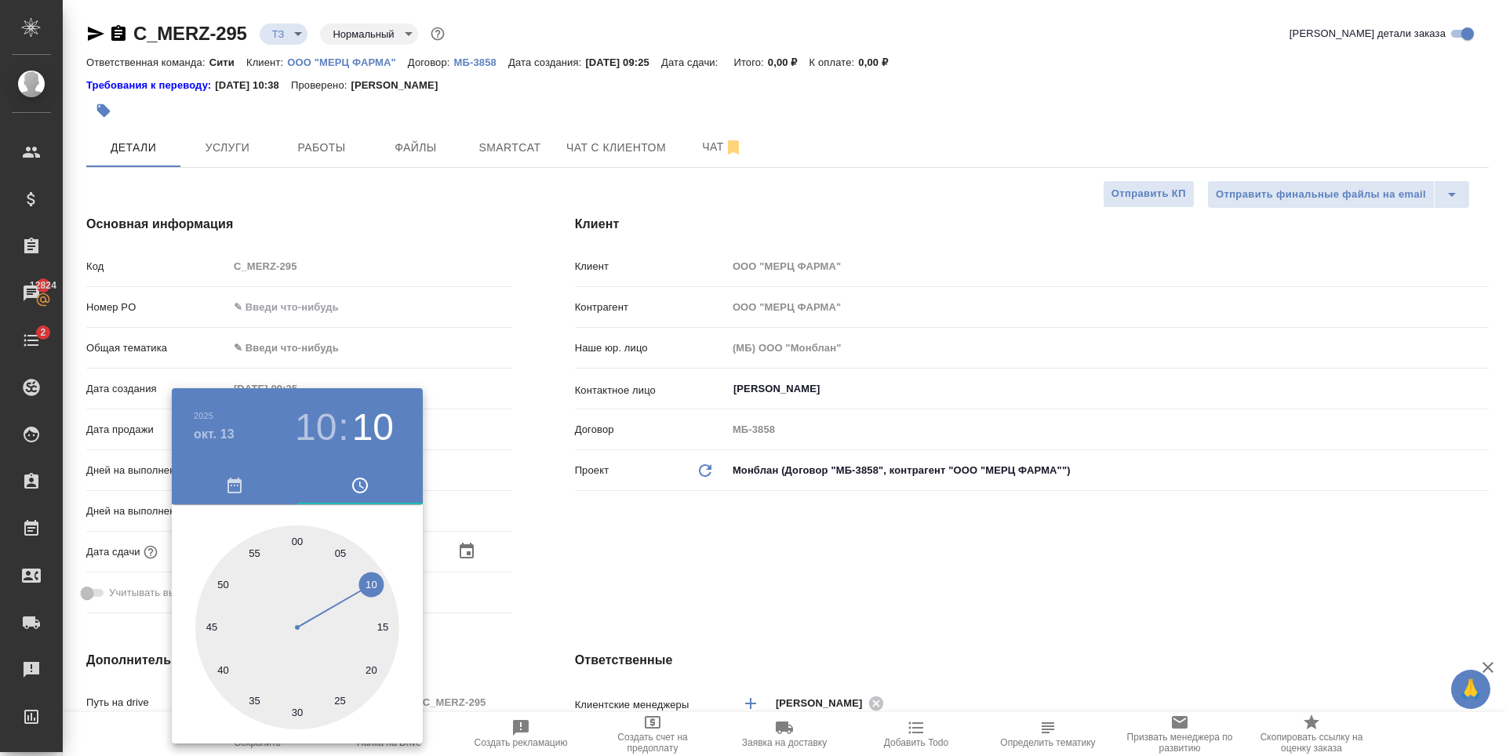
click at [880, 526] on div at bounding box center [753, 378] width 1506 height 756
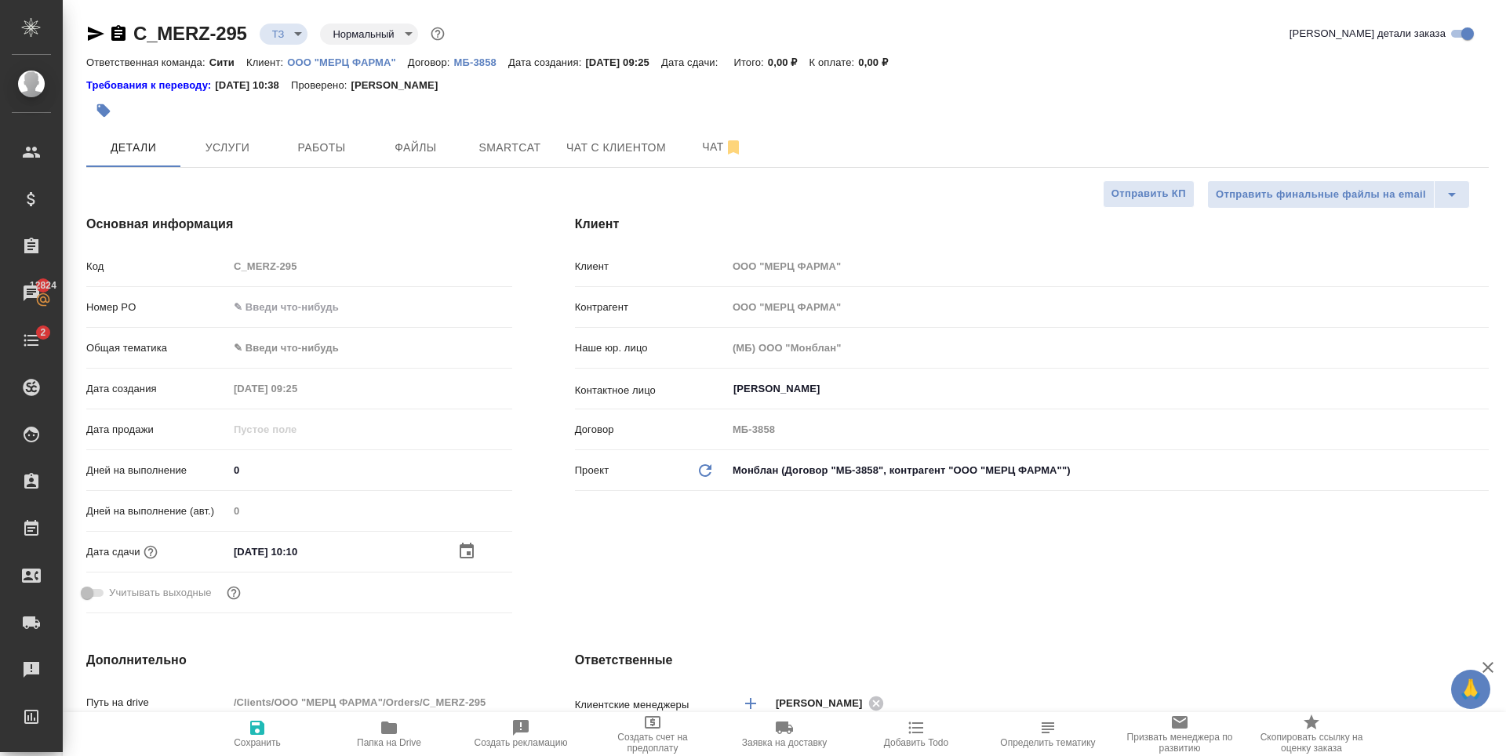
click at [269, 735] on span "Сохранить" at bounding box center [257, 733] width 113 height 30
type textarea "x"
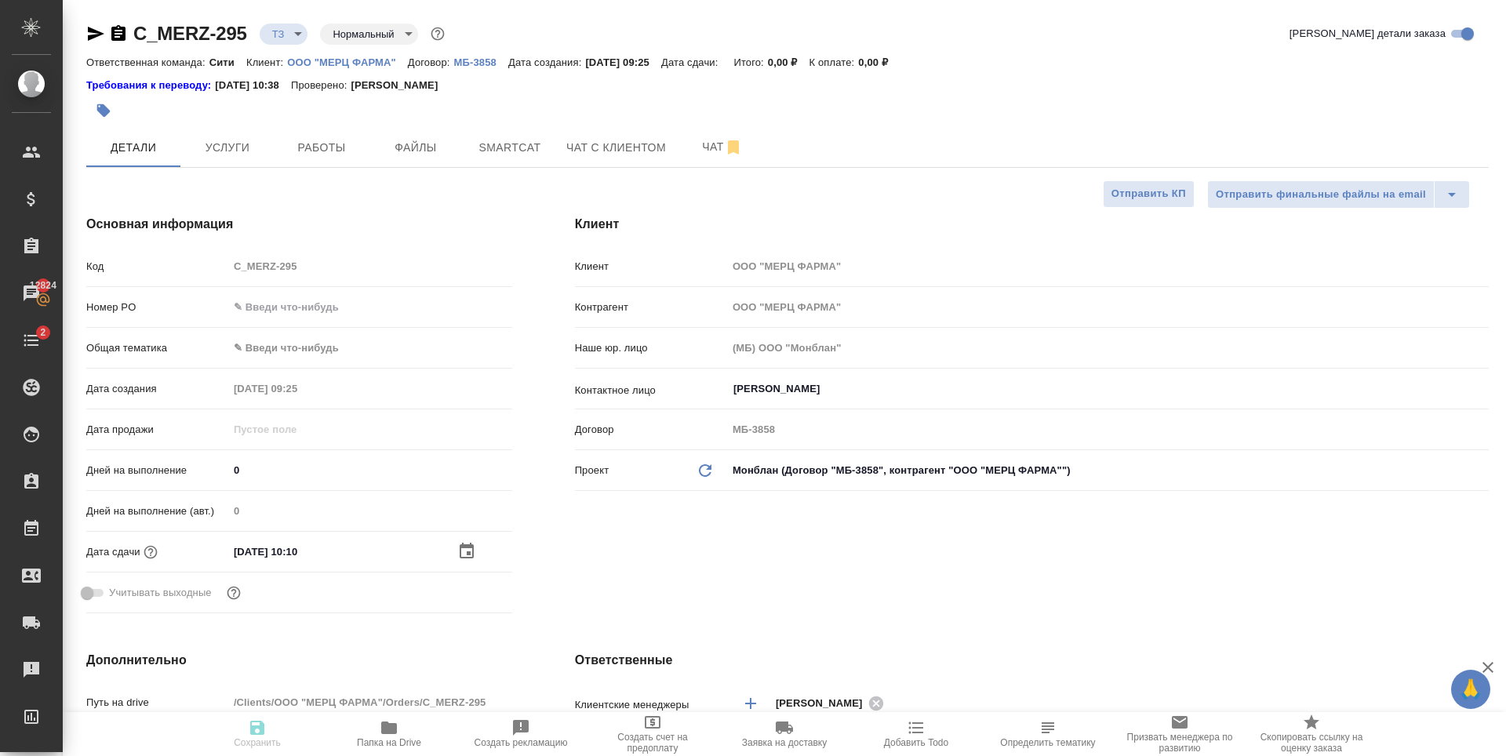
type textarea "x"
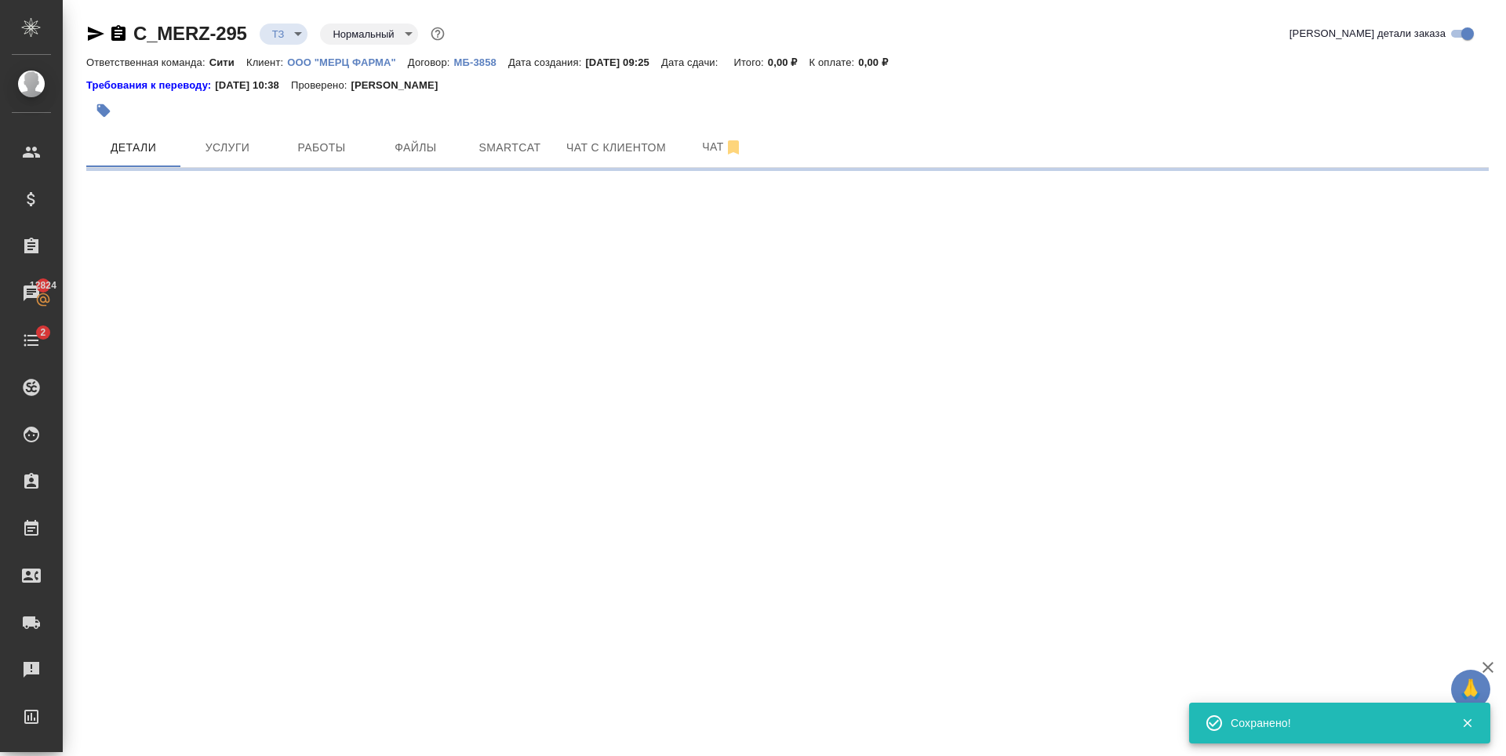
select select "RU"
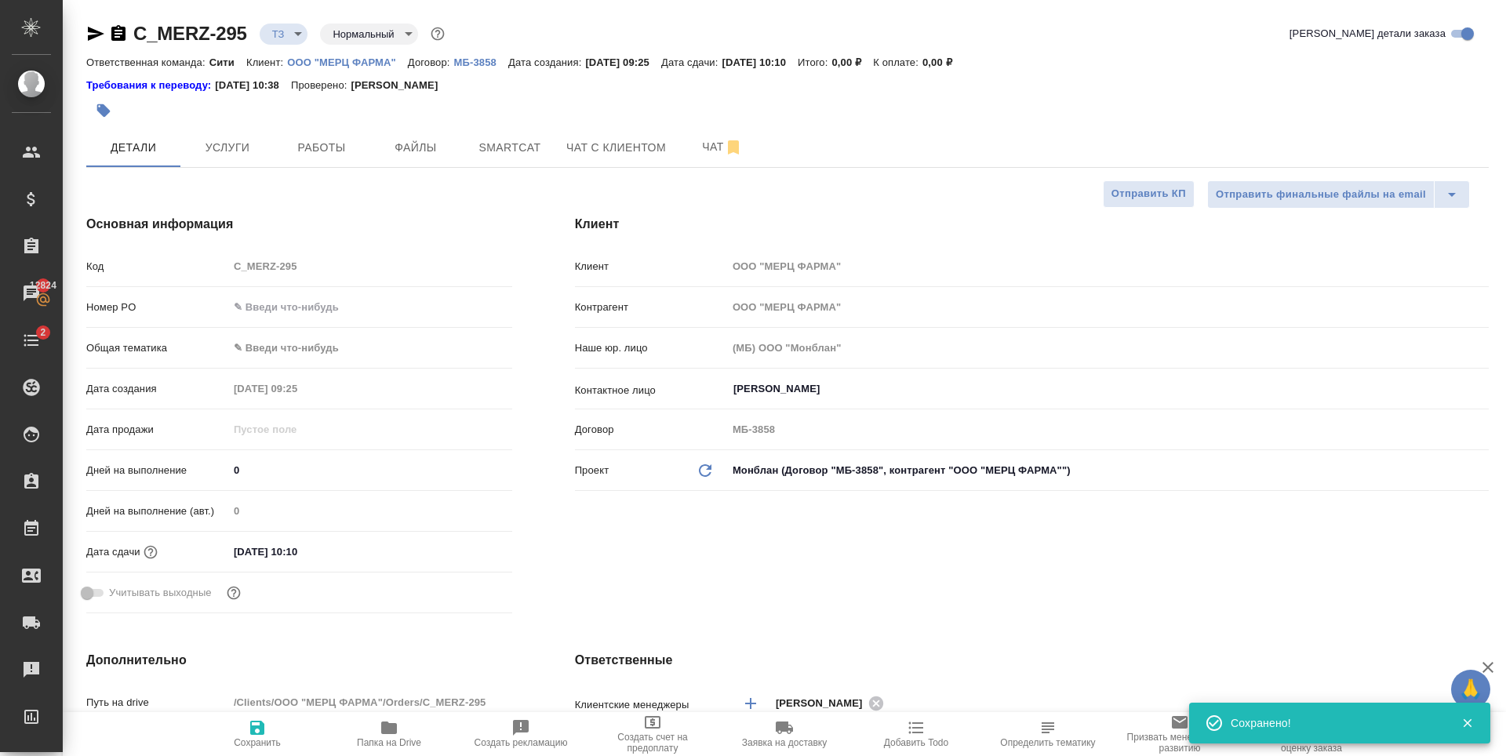
type textarea "x"
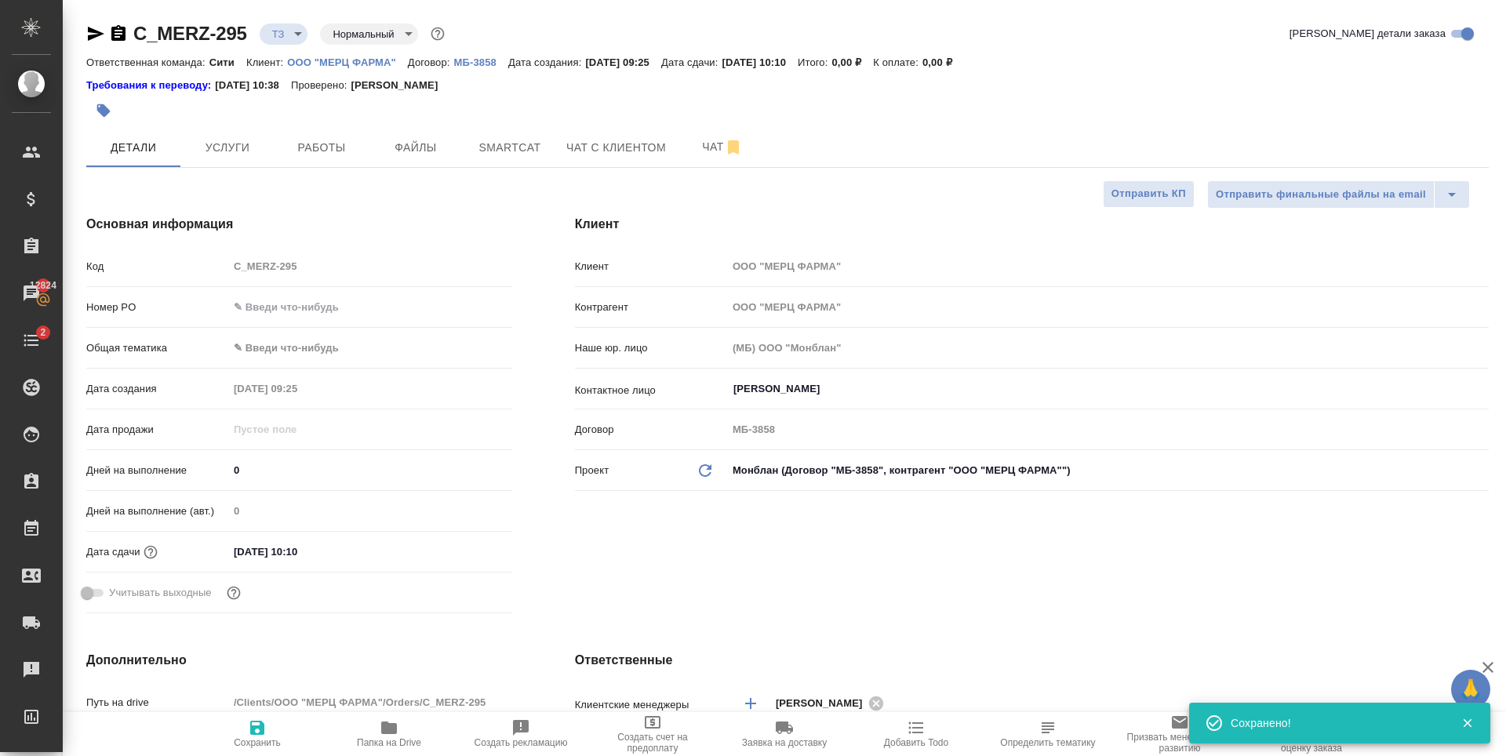
type textarea "x"
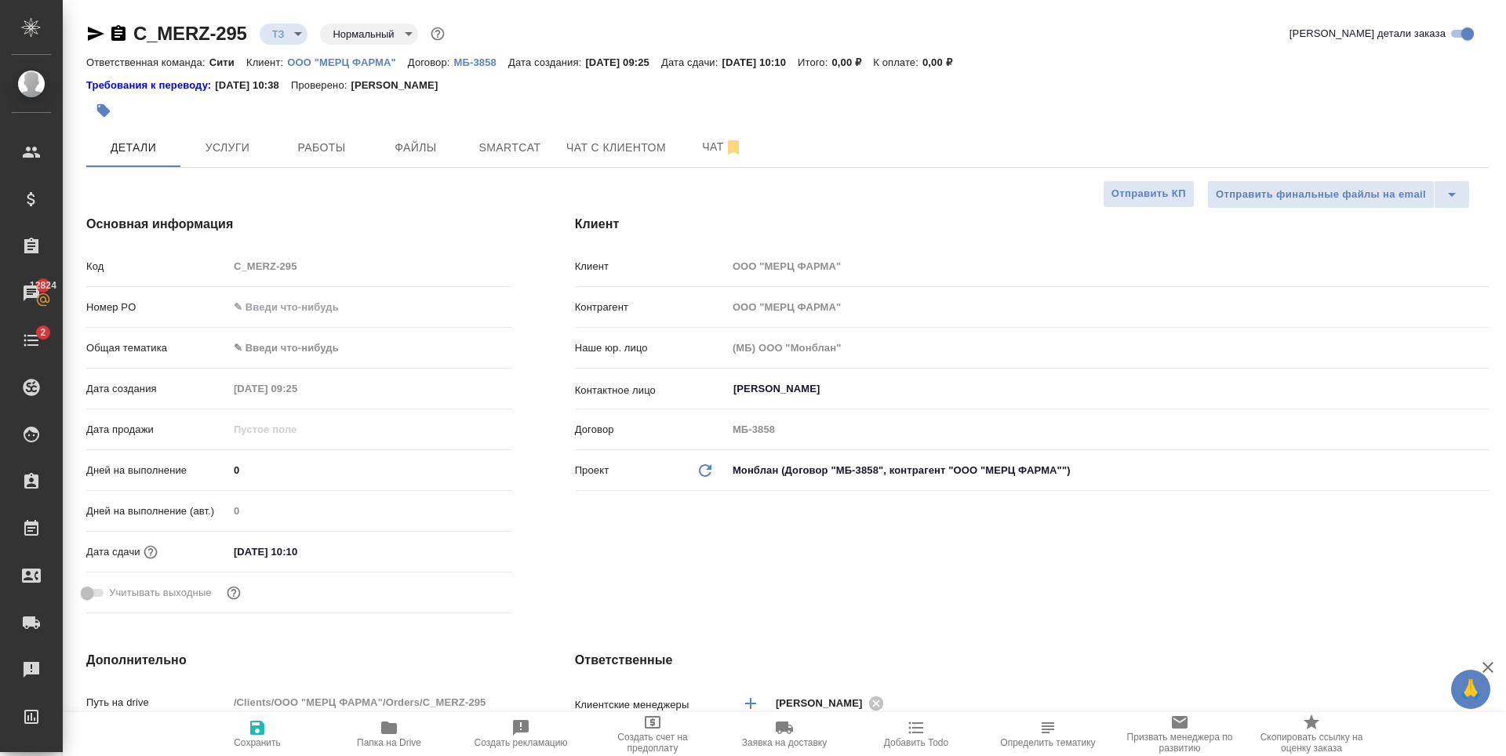
type textarea "x"
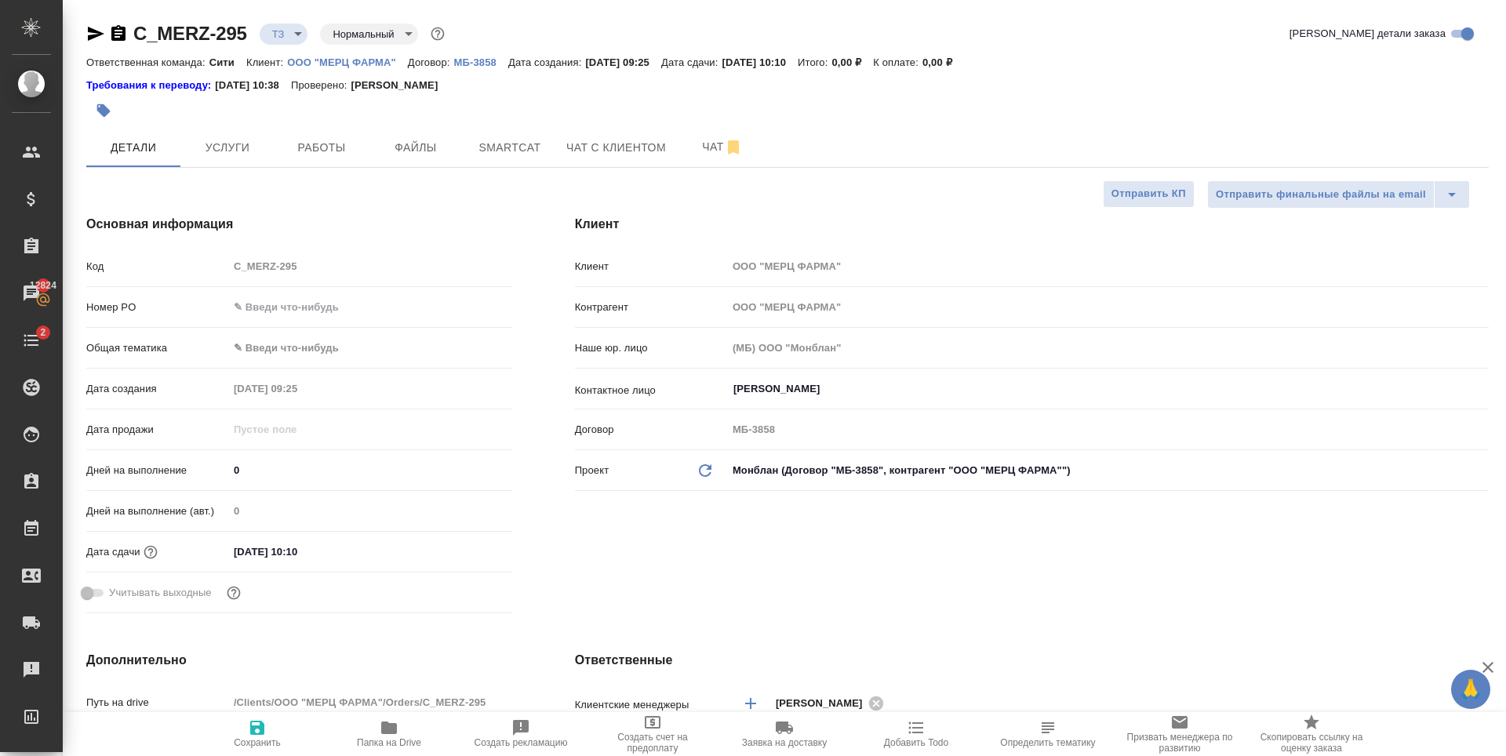
type textarea "x"
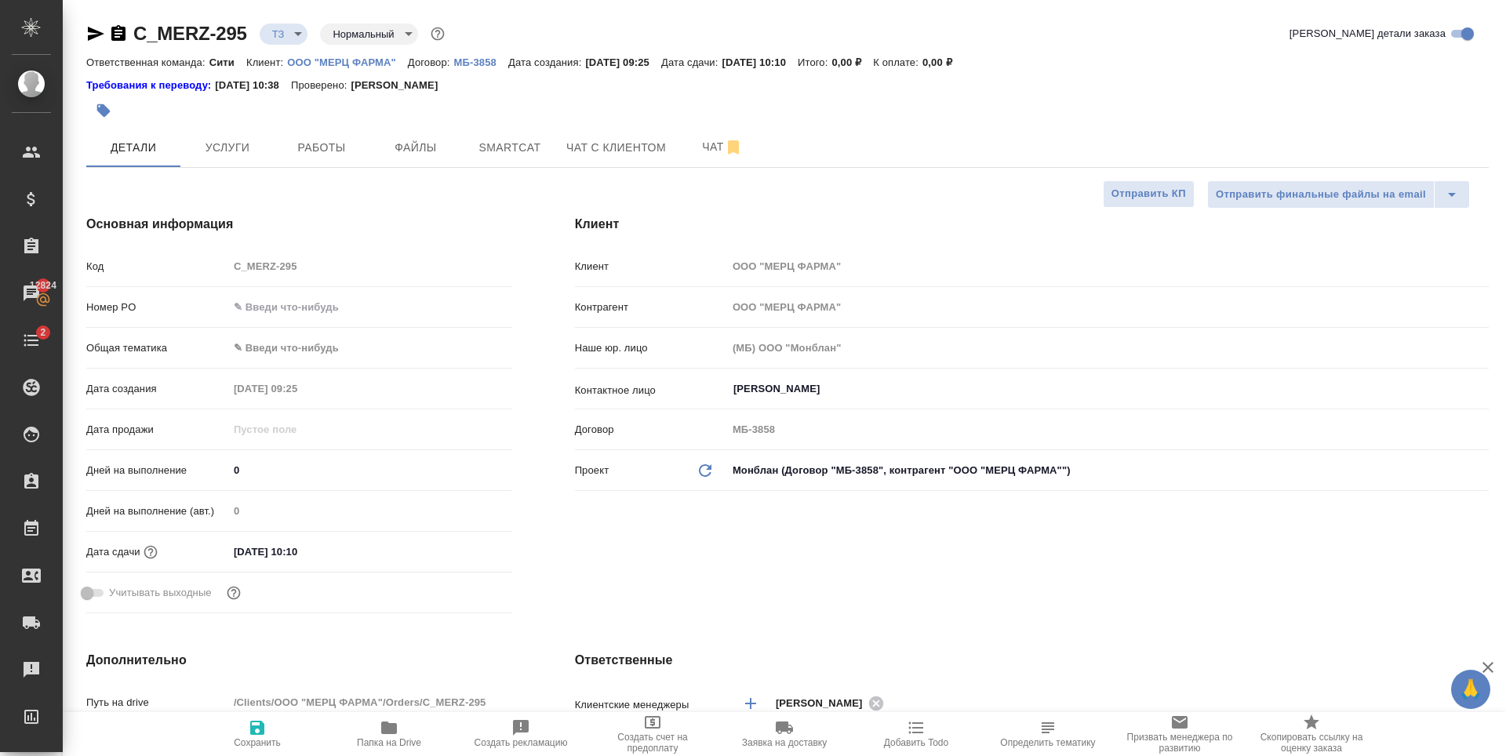
type textarea "x"
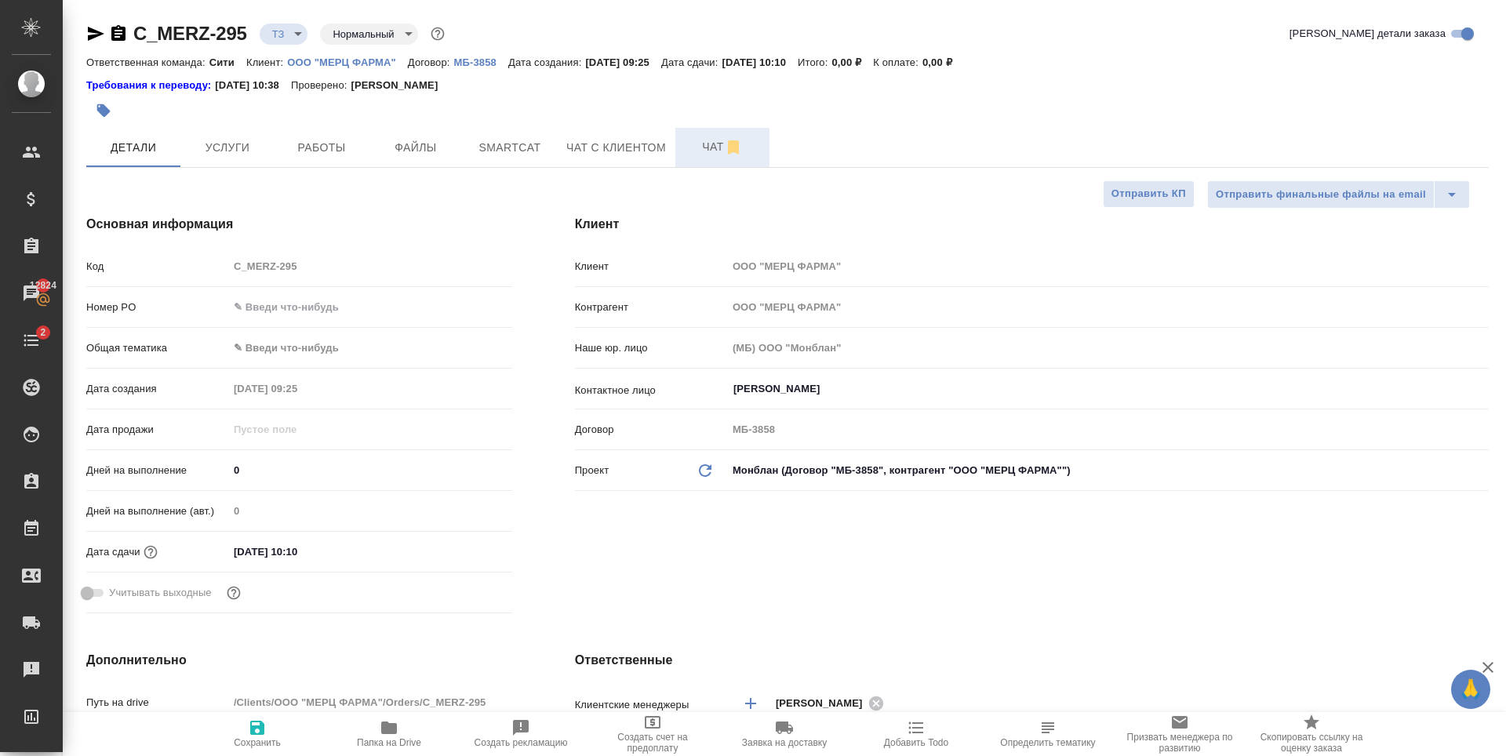
click at [716, 161] on button "Чат" at bounding box center [722, 147] width 94 height 39
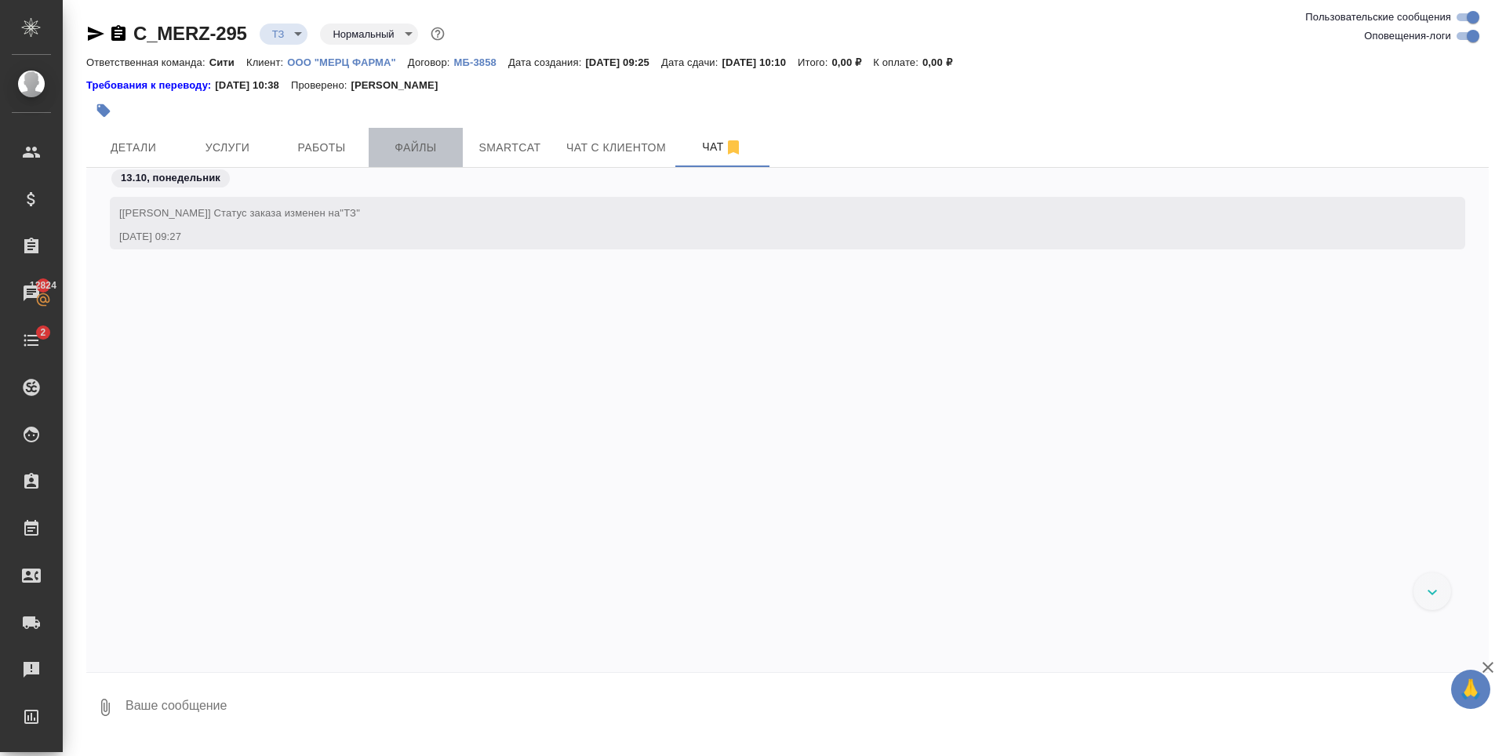
click at [390, 145] on span "Файлы" at bounding box center [415, 148] width 75 height 20
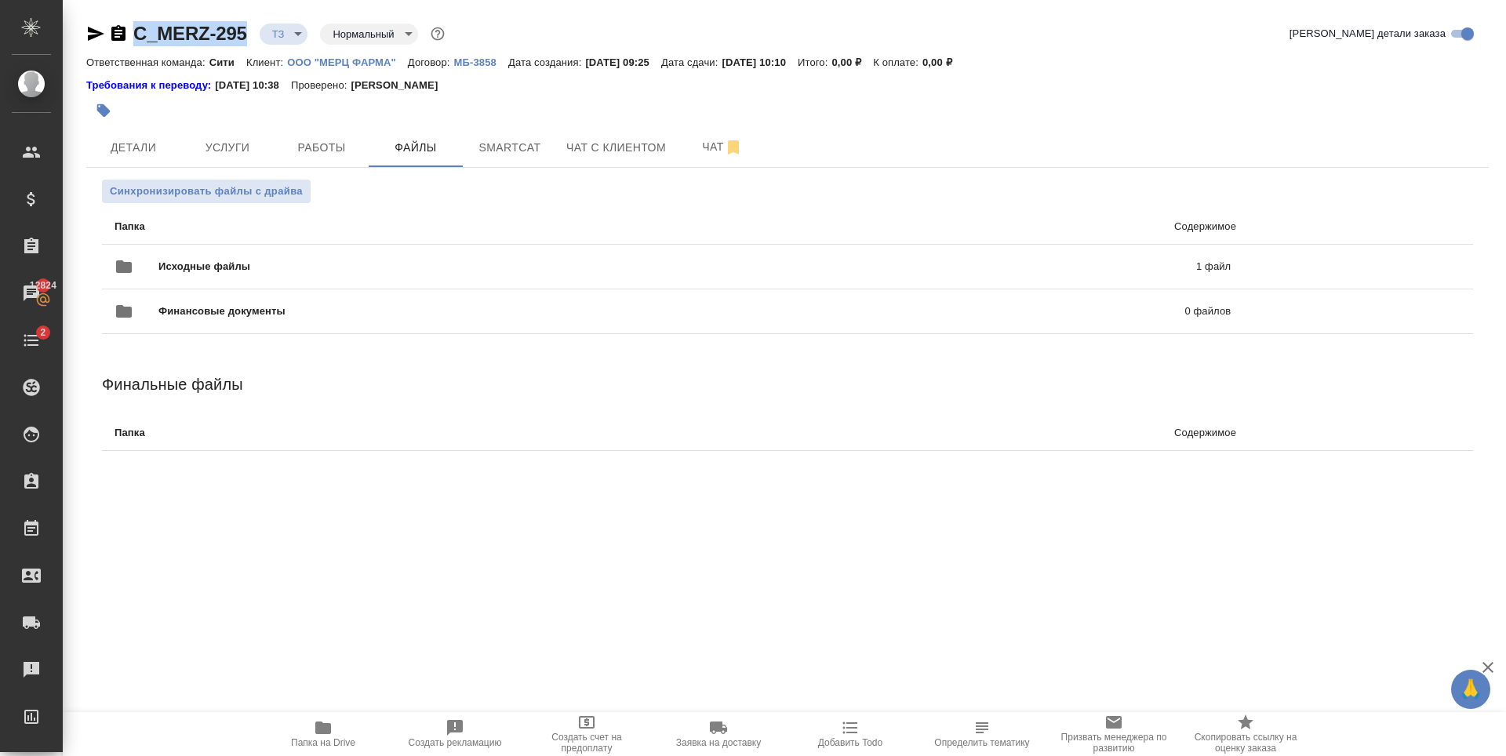
drag, startPoint x: 251, startPoint y: 46, endPoint x: 139, endPoint y: 35, distance: 112.7
click at [139, 35] on div "C_MERZ-295 ТЗ tz Нормальный normal Кратко детали заказа" at bounding box center [787, 36] width 1402 height 31
copy link "C_MERZ-295"
click at [211, 126] on div at bounding box center [553, 110] width 935 height 35
click at [215, 148] on span "Услуги" at bounding box center [227, 148] width 75 height 20
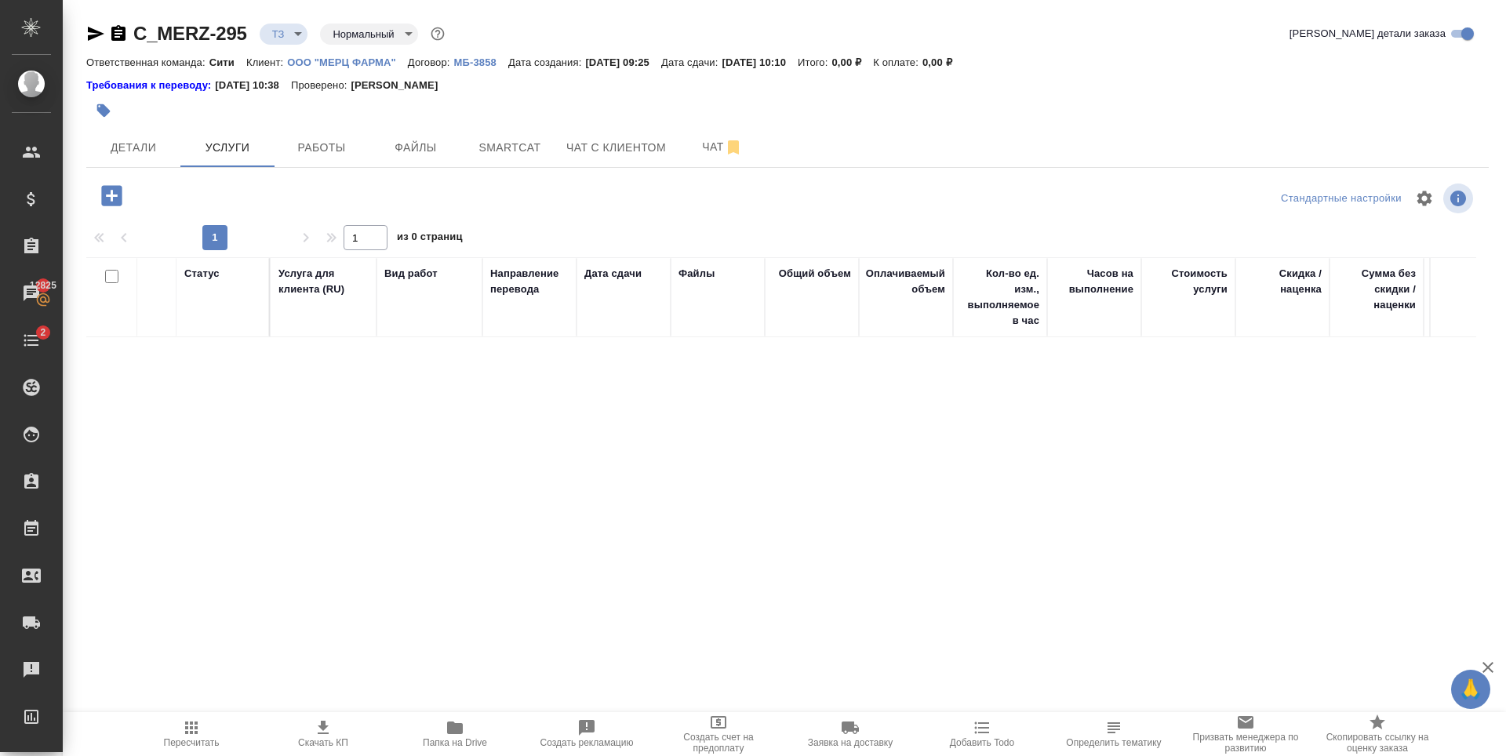
click at [111, 202] on icon "button" at bounding box center [111, 195] width 20 height 20
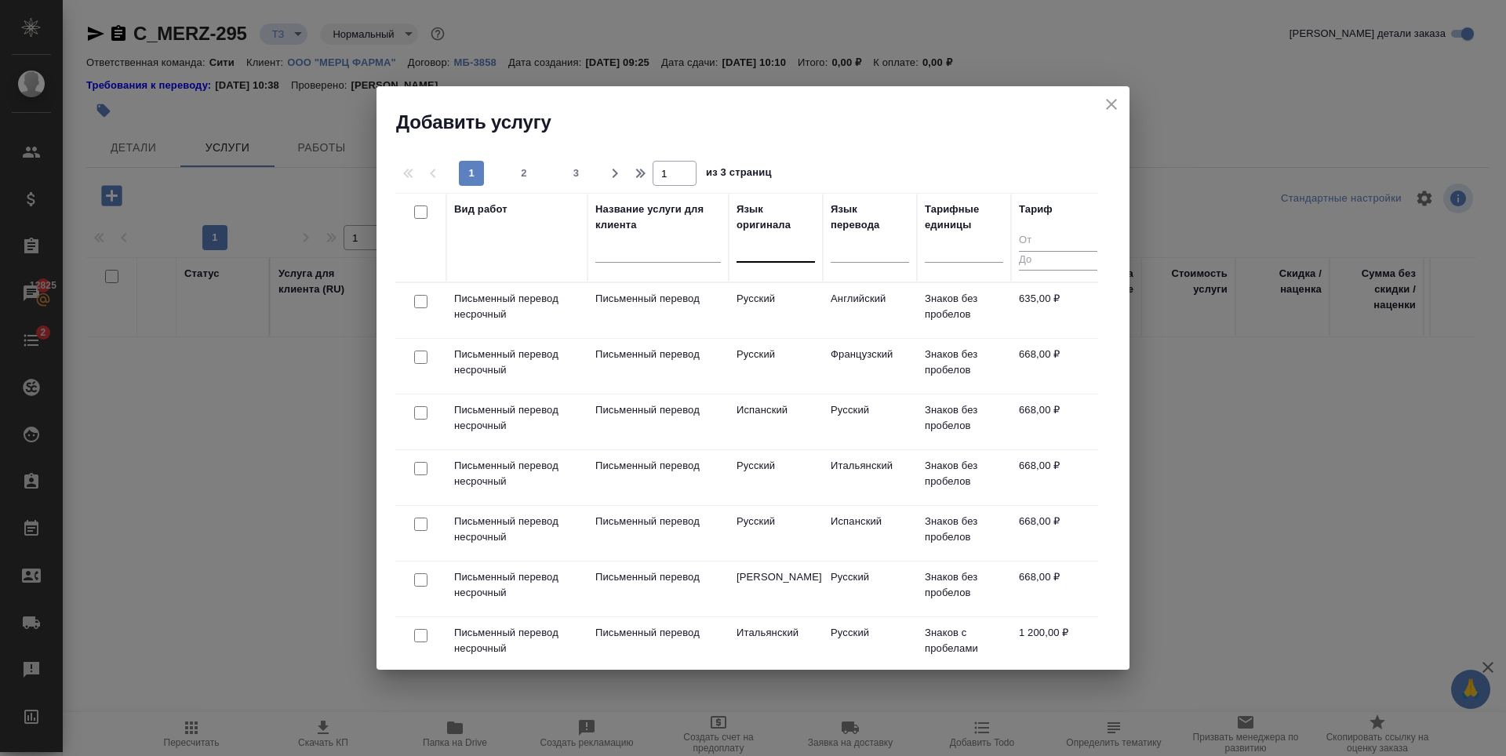
click at [802, 253] on div at bounding box center [776, 246] width 78 height 23
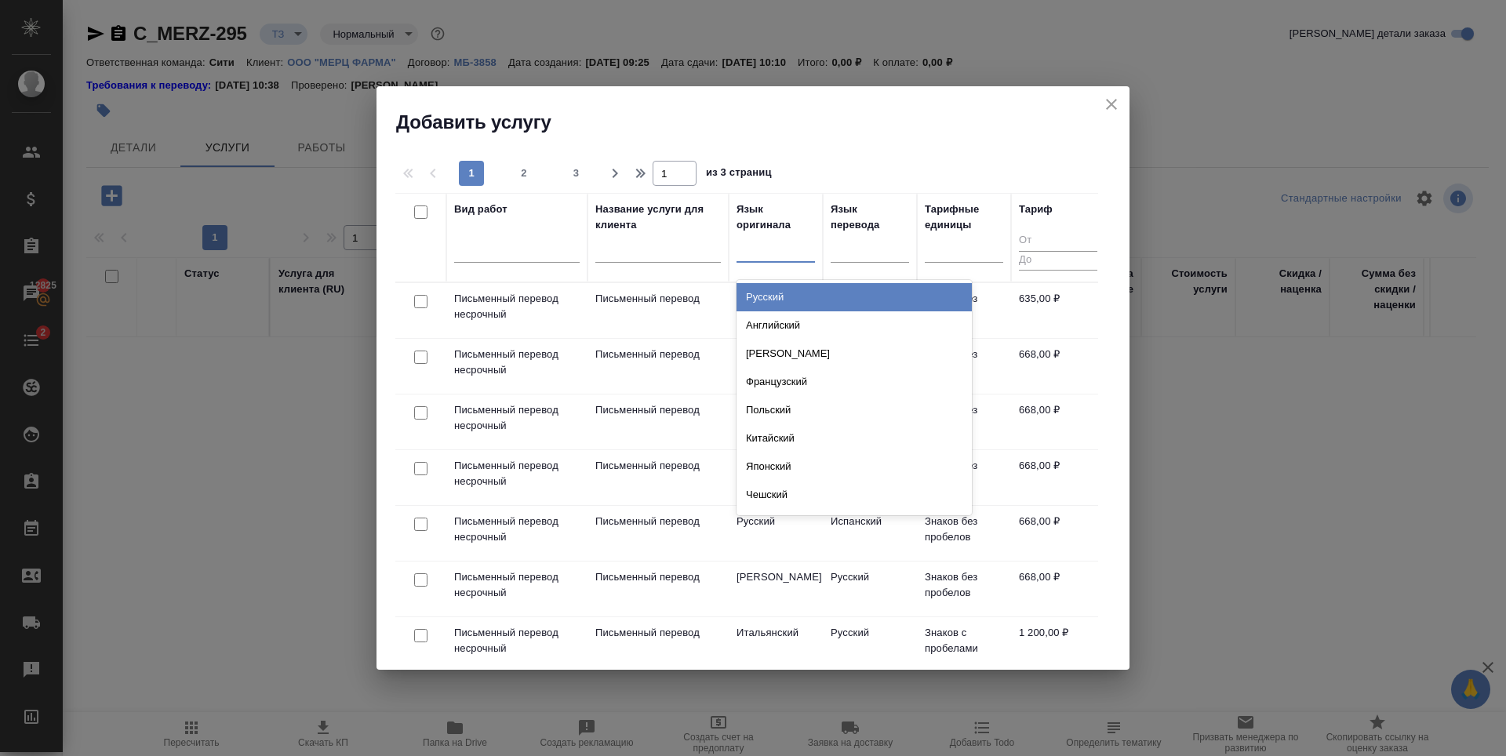
click at [792, 293] on div "Русский" at bounding box center [854, 297] width 235 height 28
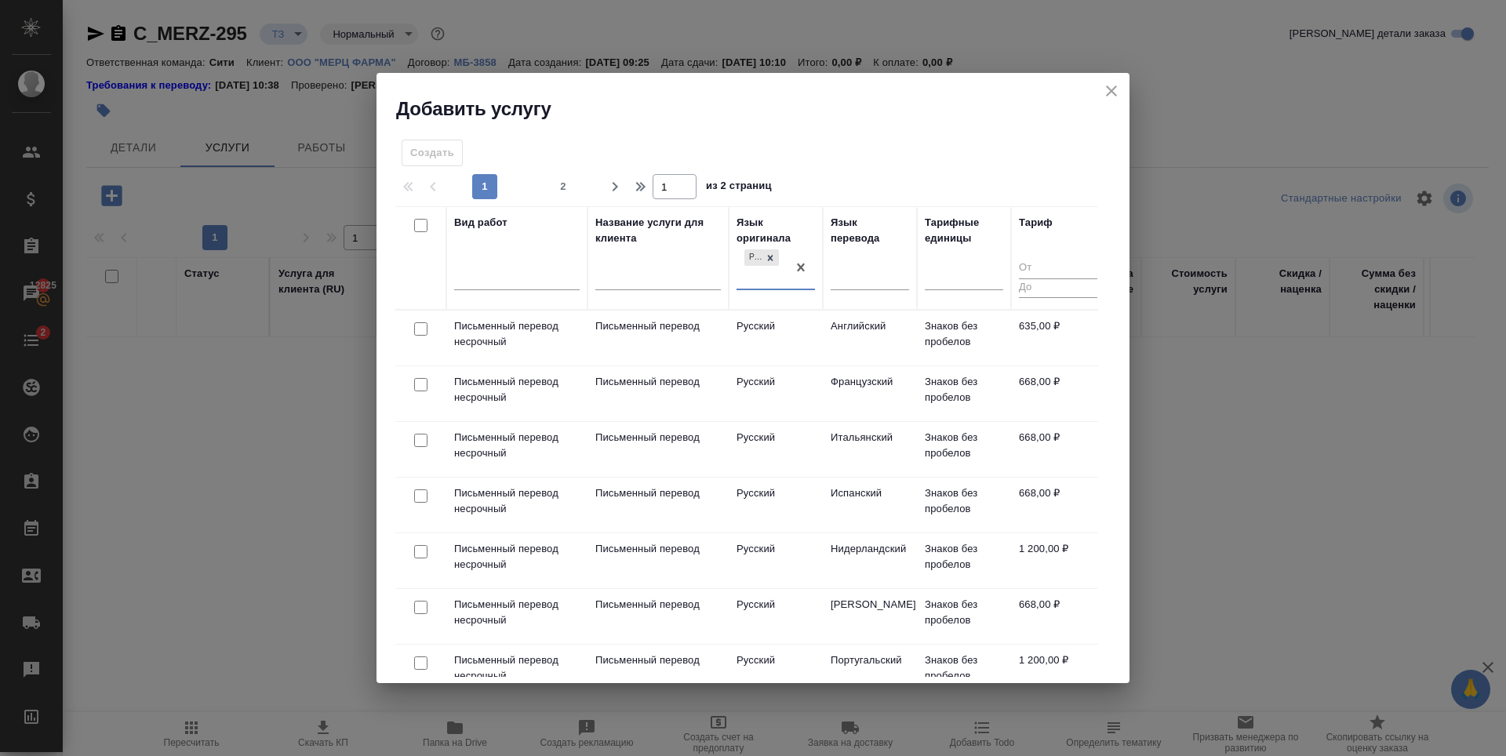
click at [415, 323] on input "checkbox" at bounding box center [420, 328] width 13 height 13
checkbox input "true"
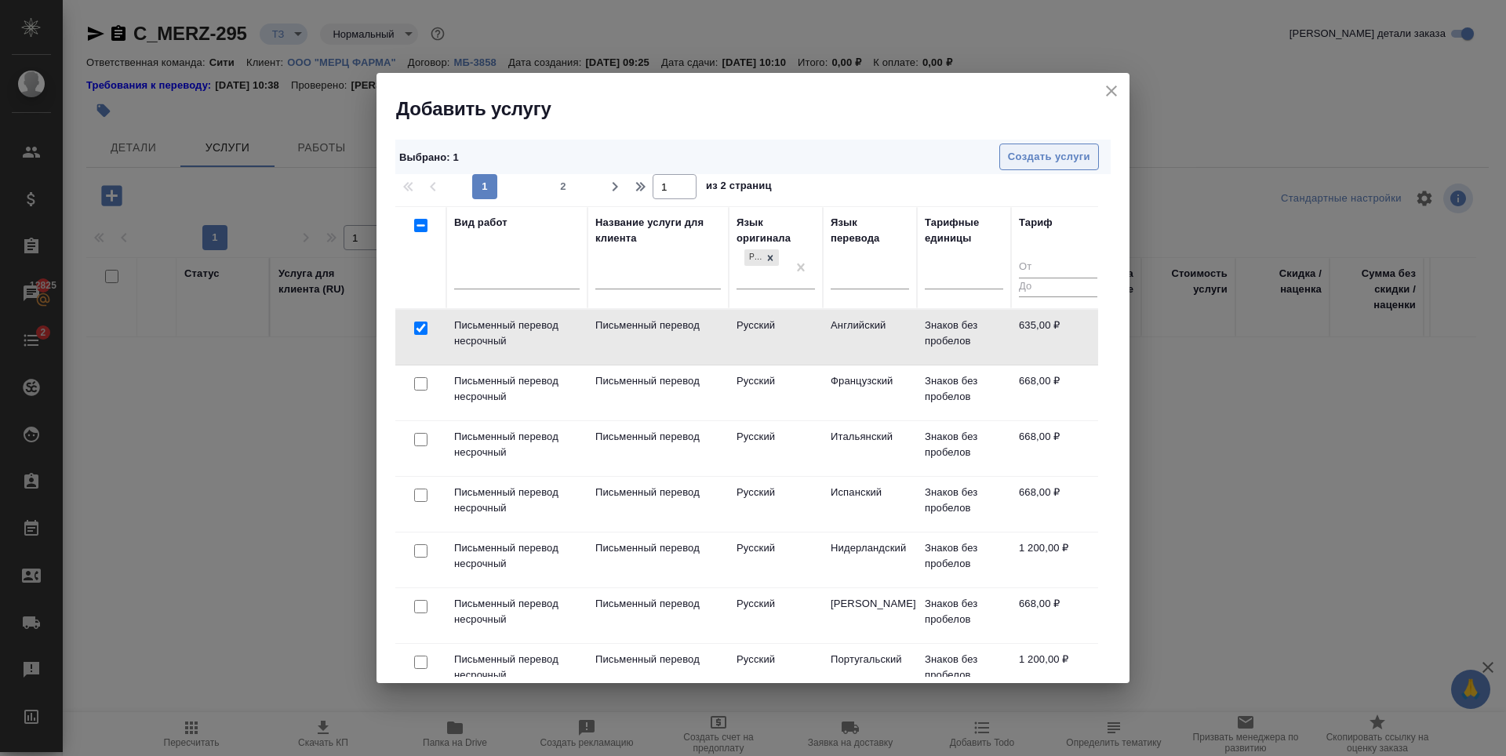
click at [1056, 159] on span "Создать услуги" at bounding box center [1049, 157] width 82 height 18
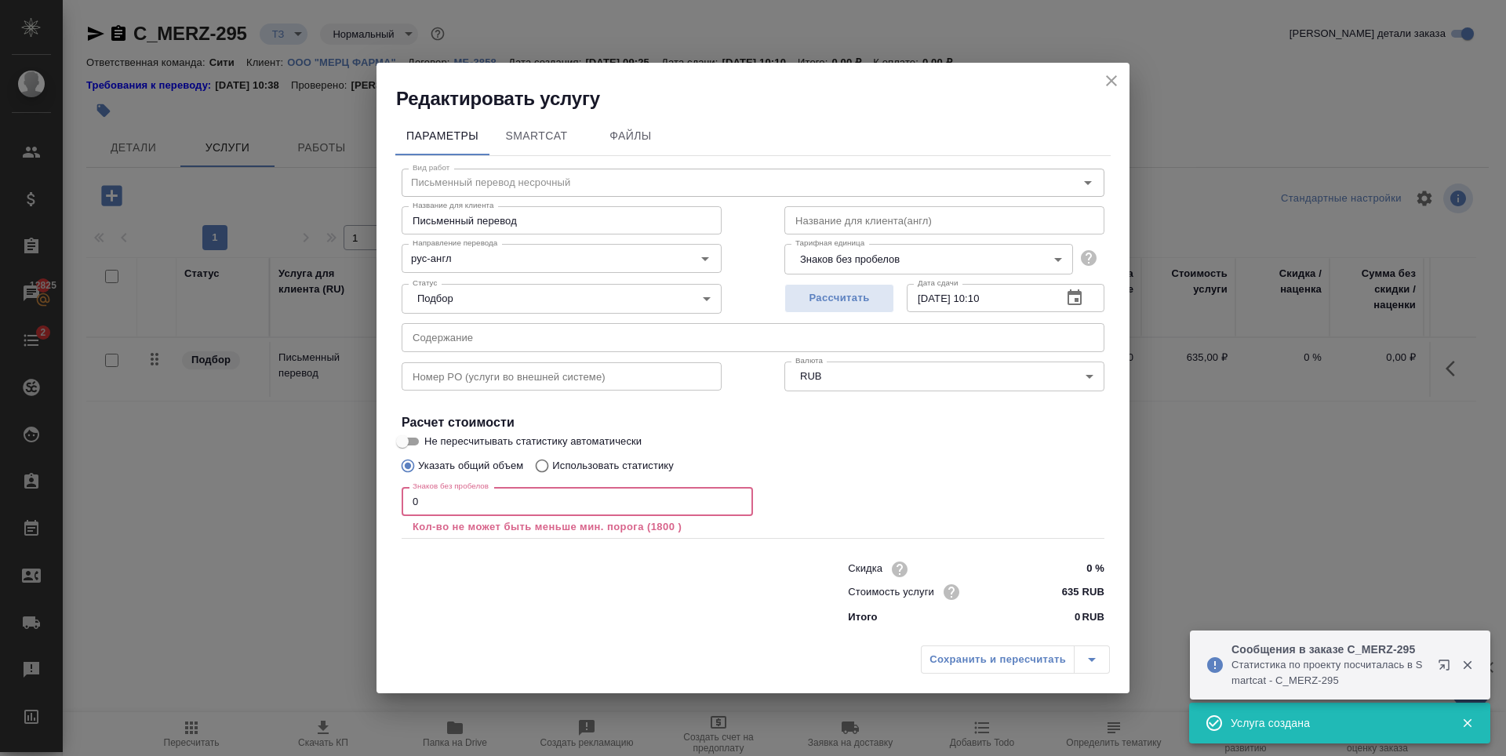
drag, startPoint x: 471, startPoint y: 507, endPoint x: 74, endPoint y: 539, distance: 398.2
click at [75, 539] on div "Редактировать услугу Параметры SmartCat Файлы Вид работ Письменный перевод неср…" at bounding box center [753, 378] width 1506 height 756
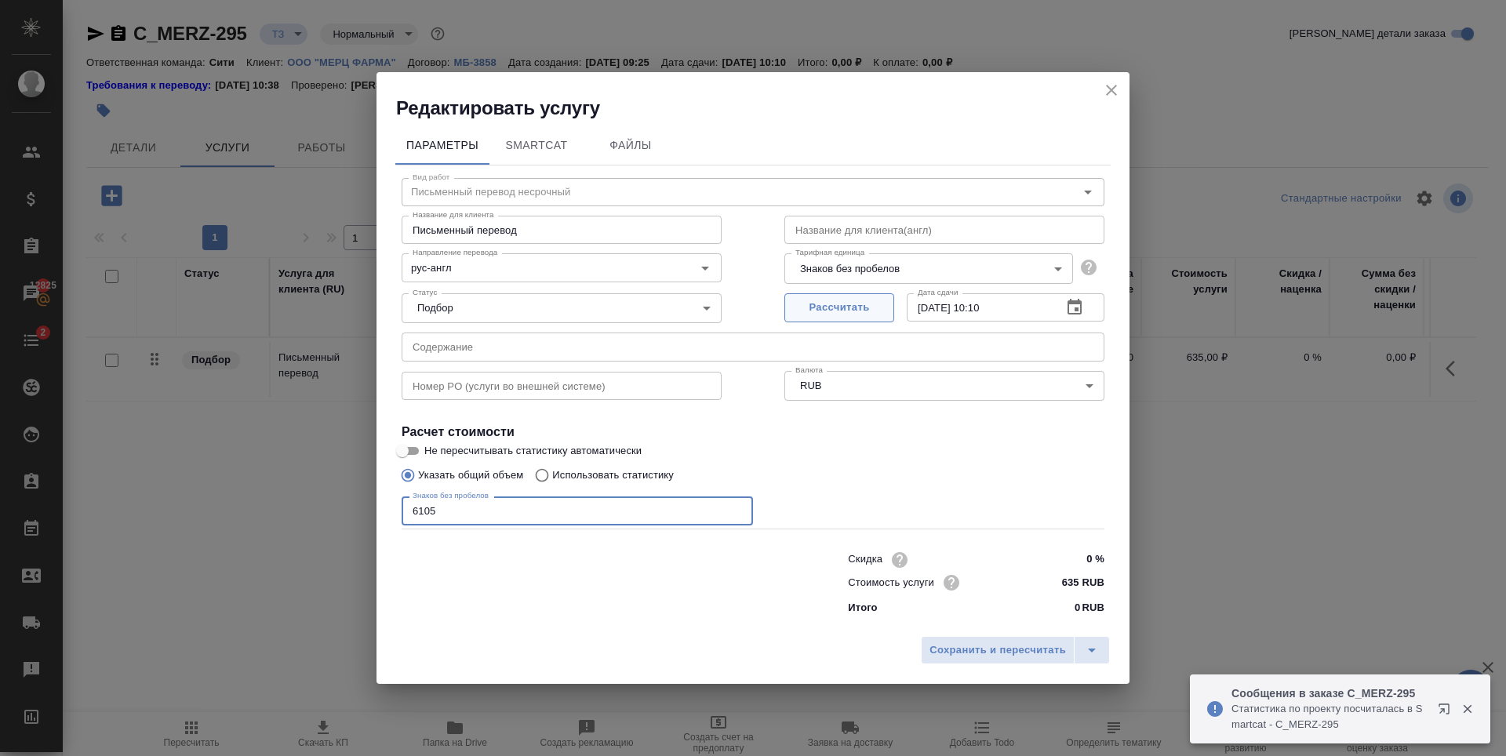
type input "6105"
click at [841, 309] on span "Рассчитать" at bounding box center [839, 308] width 93 height 18
click at [1027, 650] on span "Сохранить и пересчитать" at bounding box center [997, 651] width 136 height 18
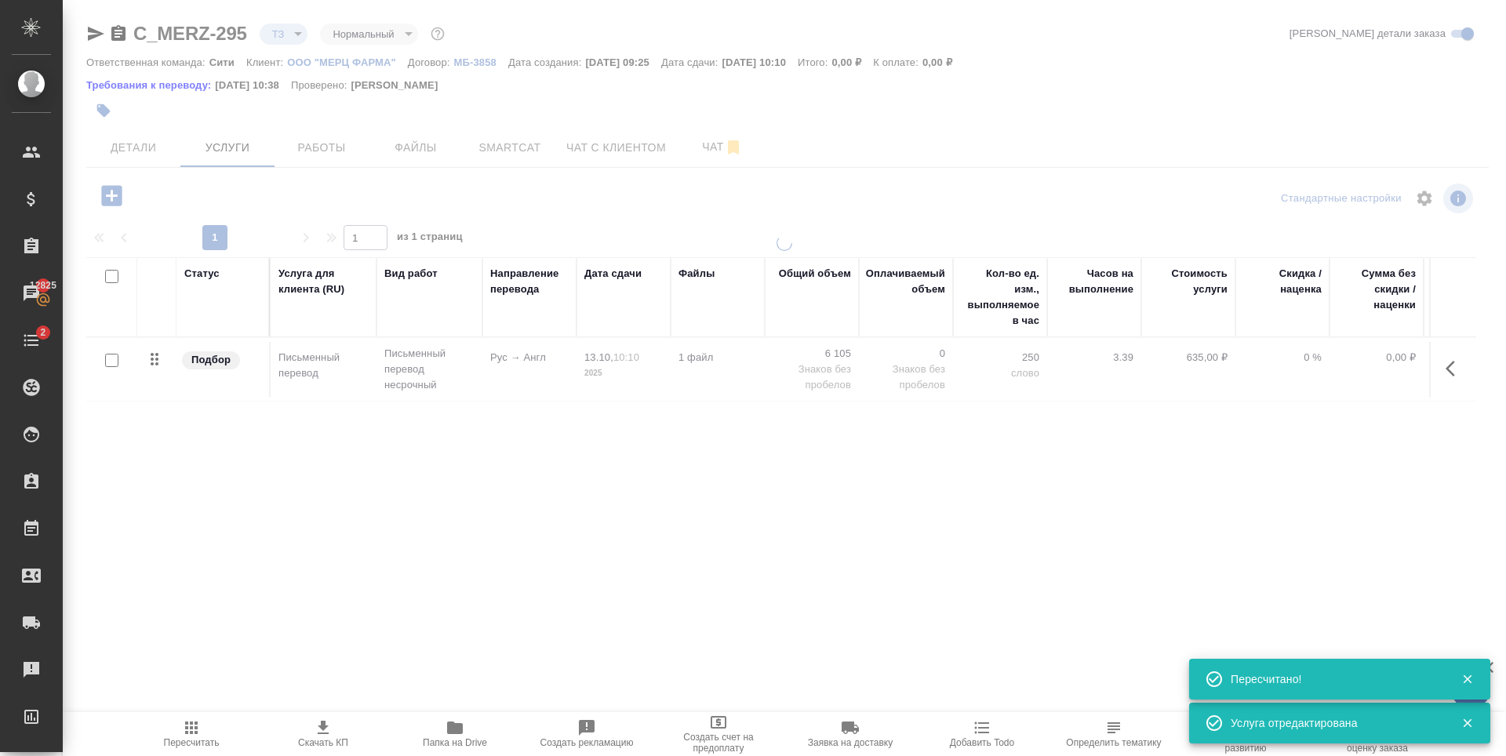
type input "urgent"
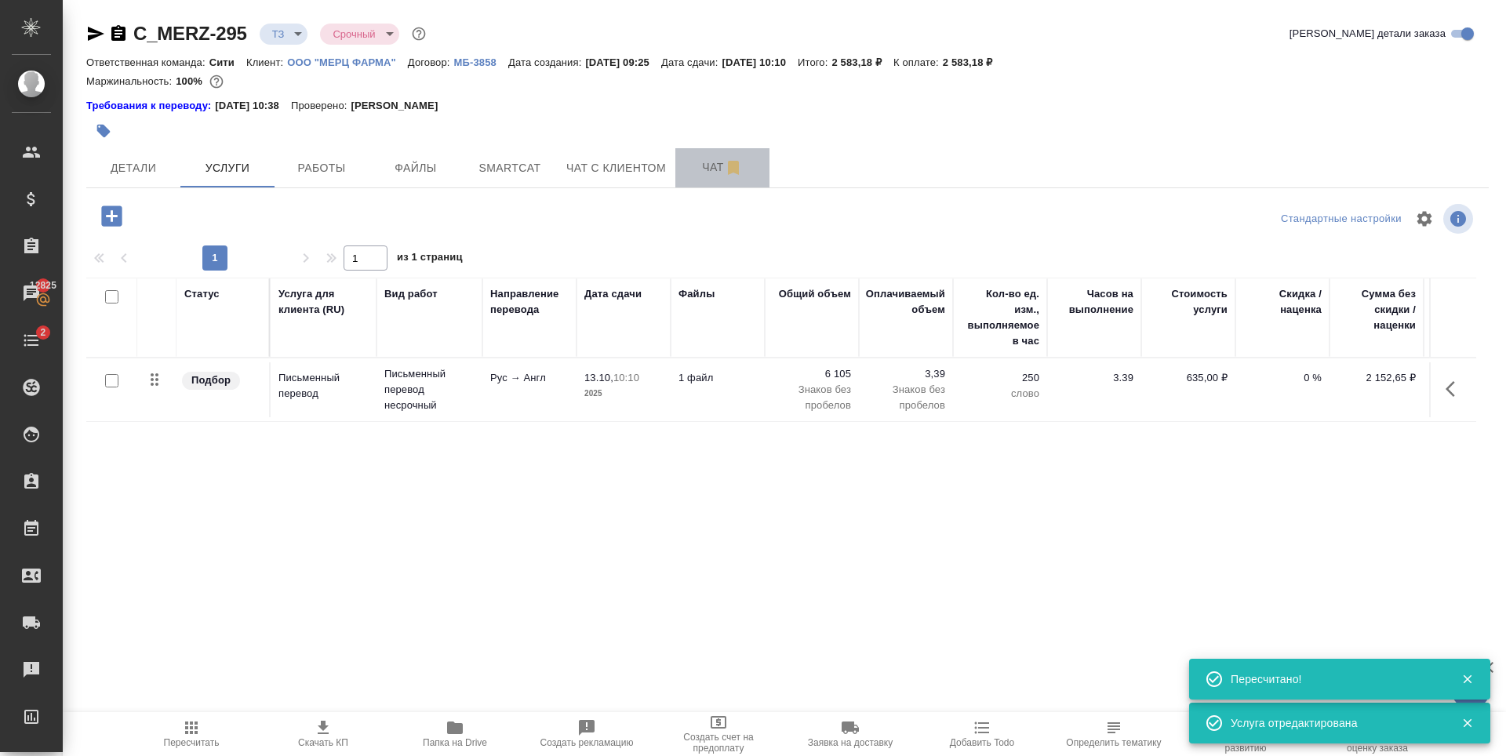
click at [701, 161] on span "Чат" at bounding box center [722, 168] width 75 height 20
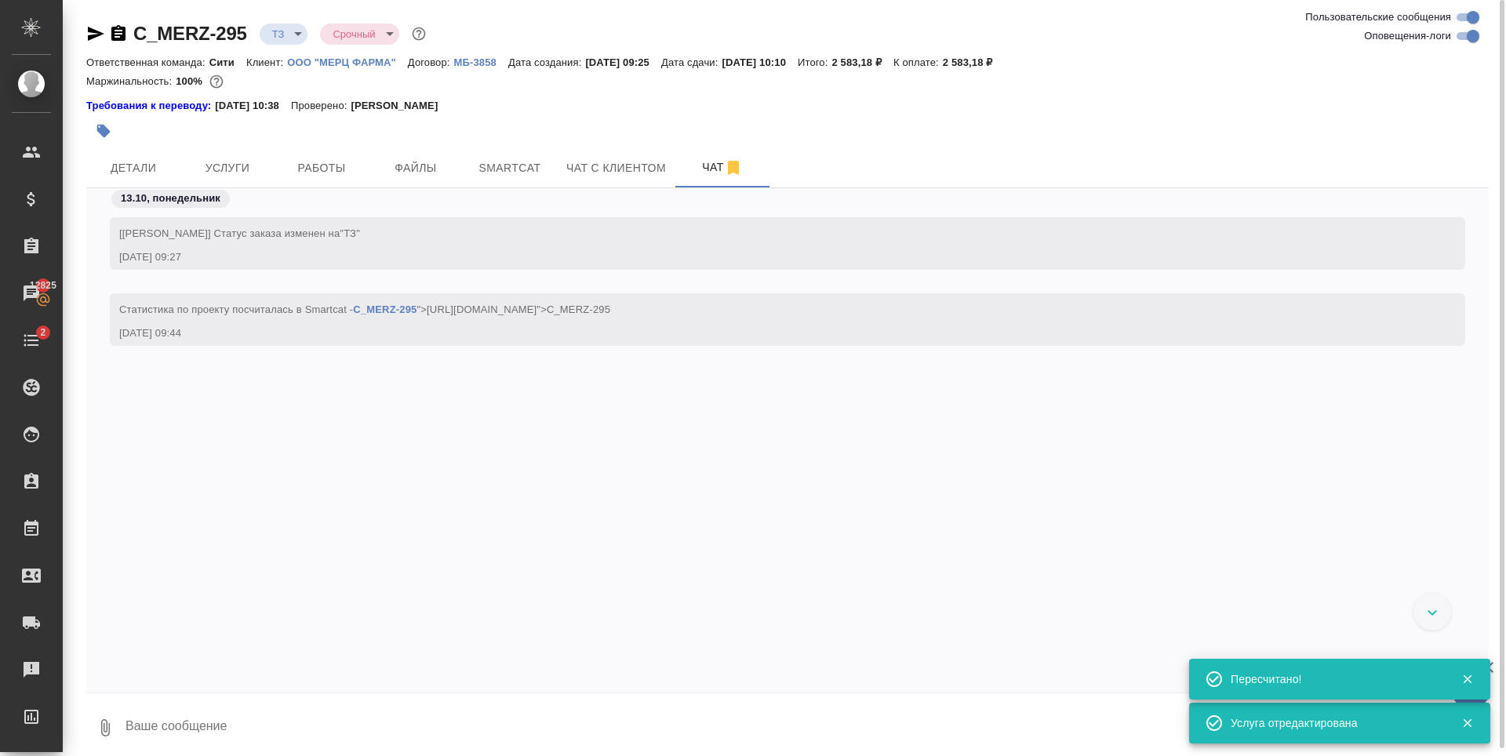
scroll to position [8, 0]
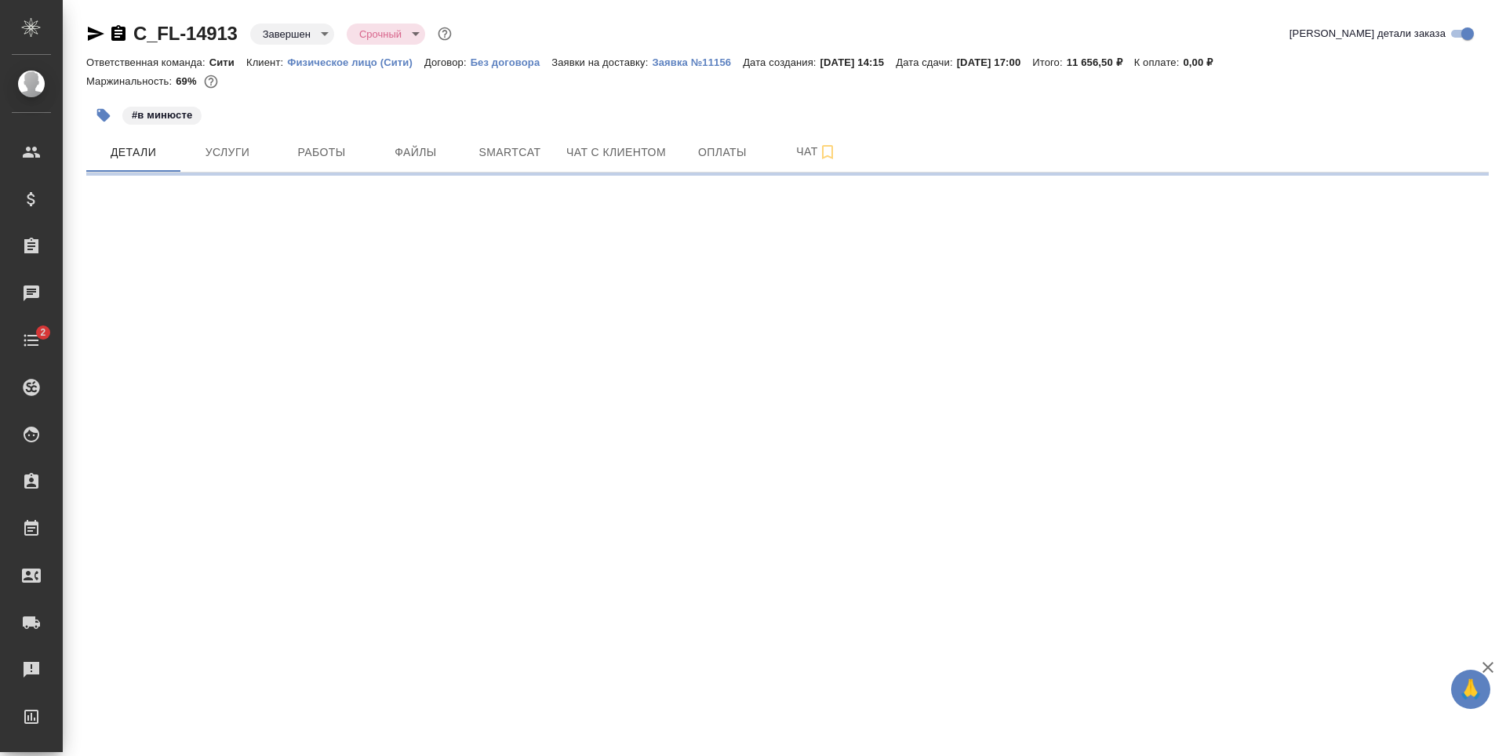
select select "RU"
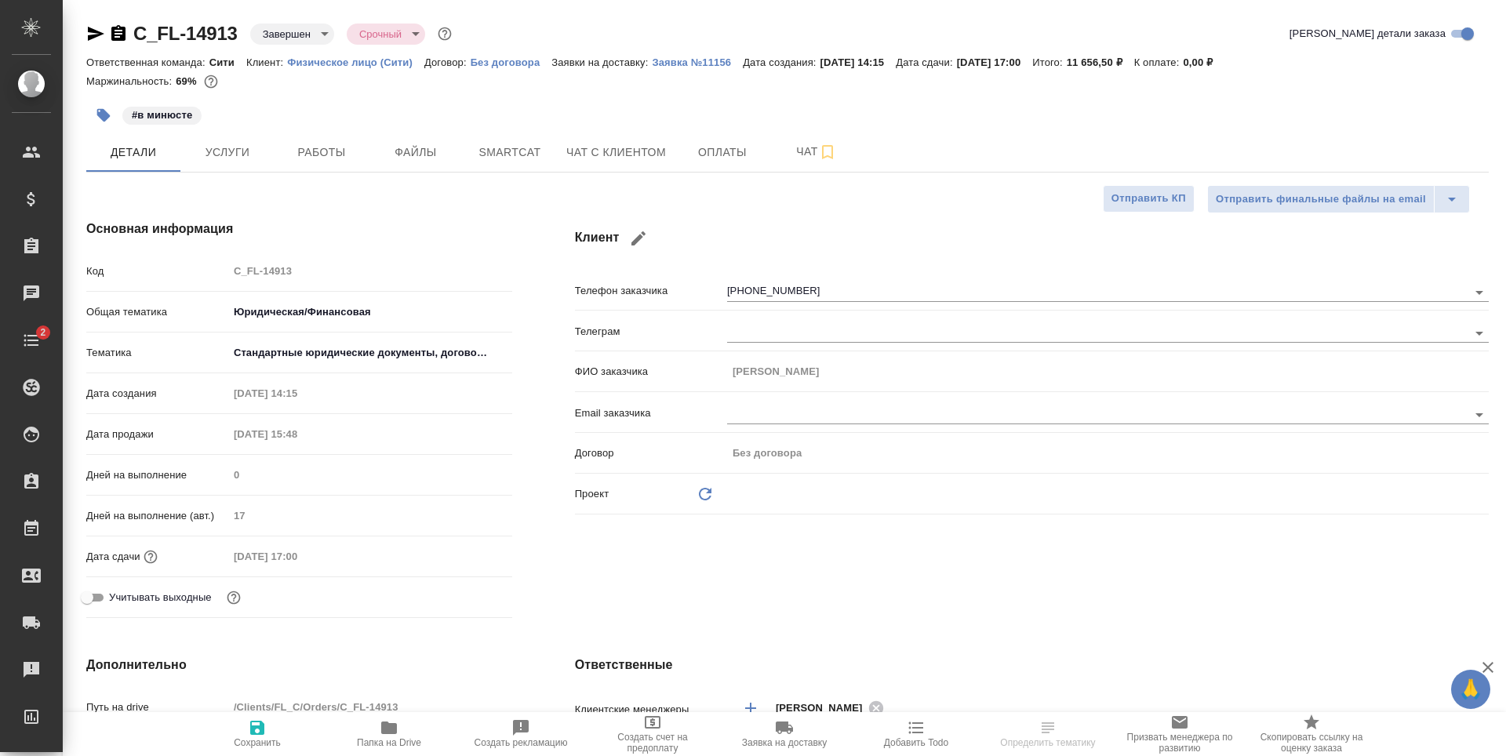
type textarea "x"
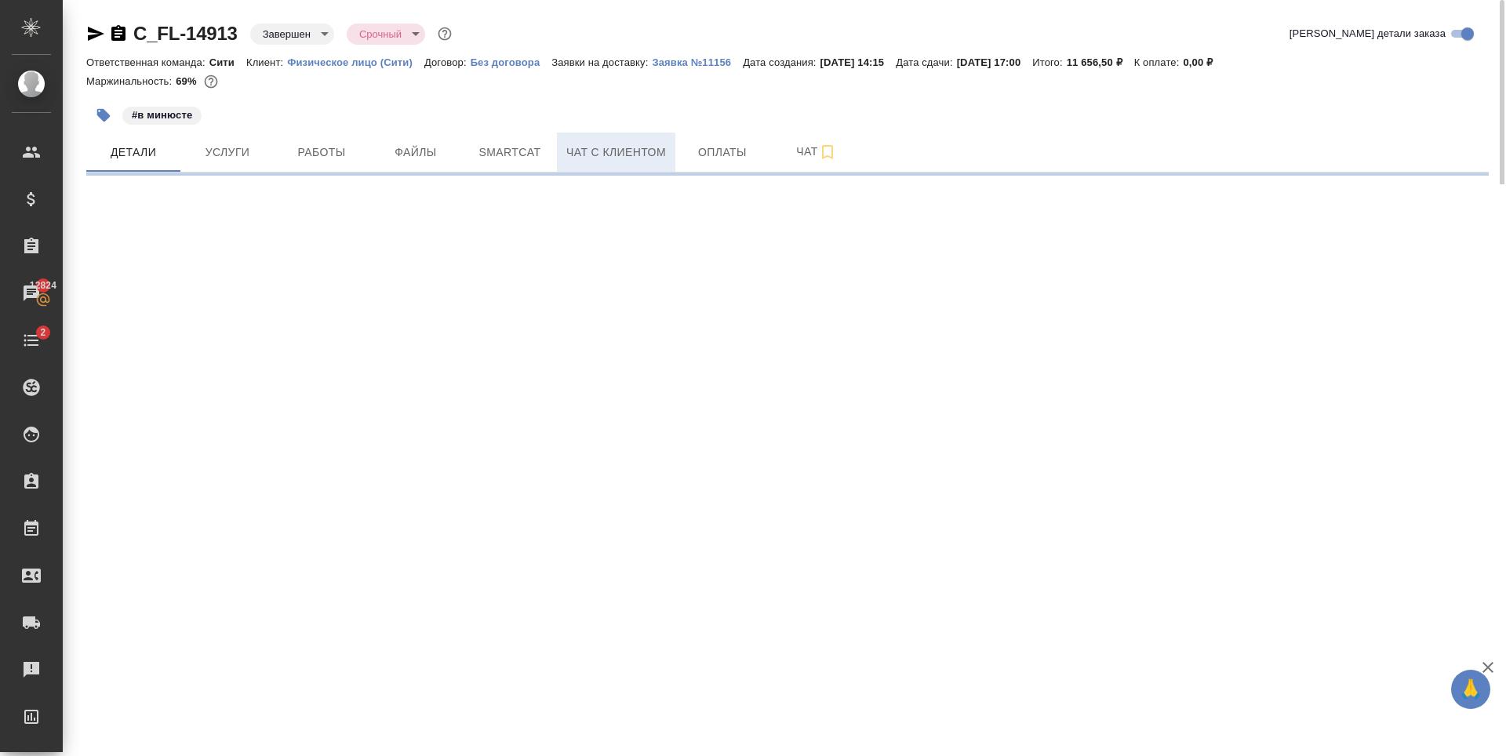
click at [655, 149] on span "Чат с клиентом" at bounding box center [616, 153] width 100 height 20
select select "RU"
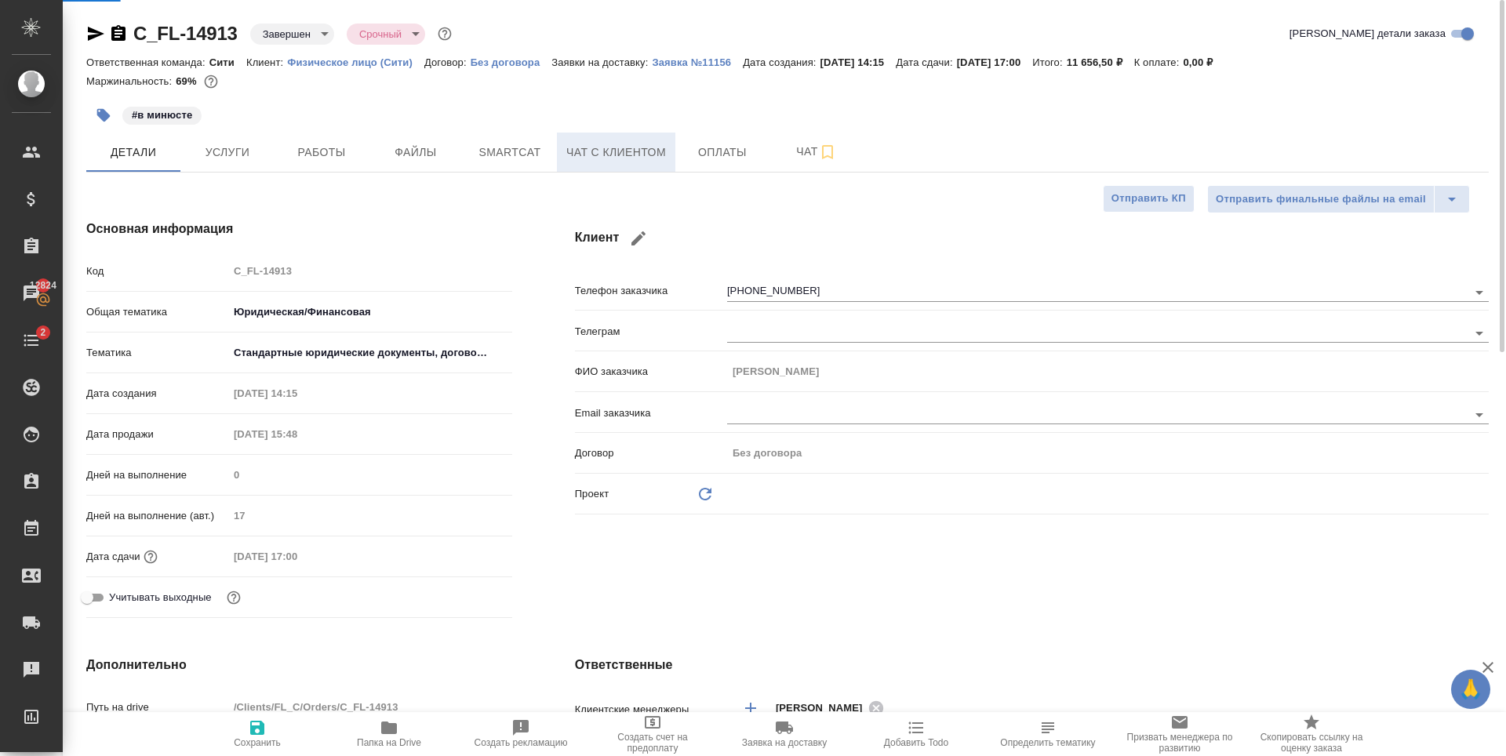
type textarea "x"
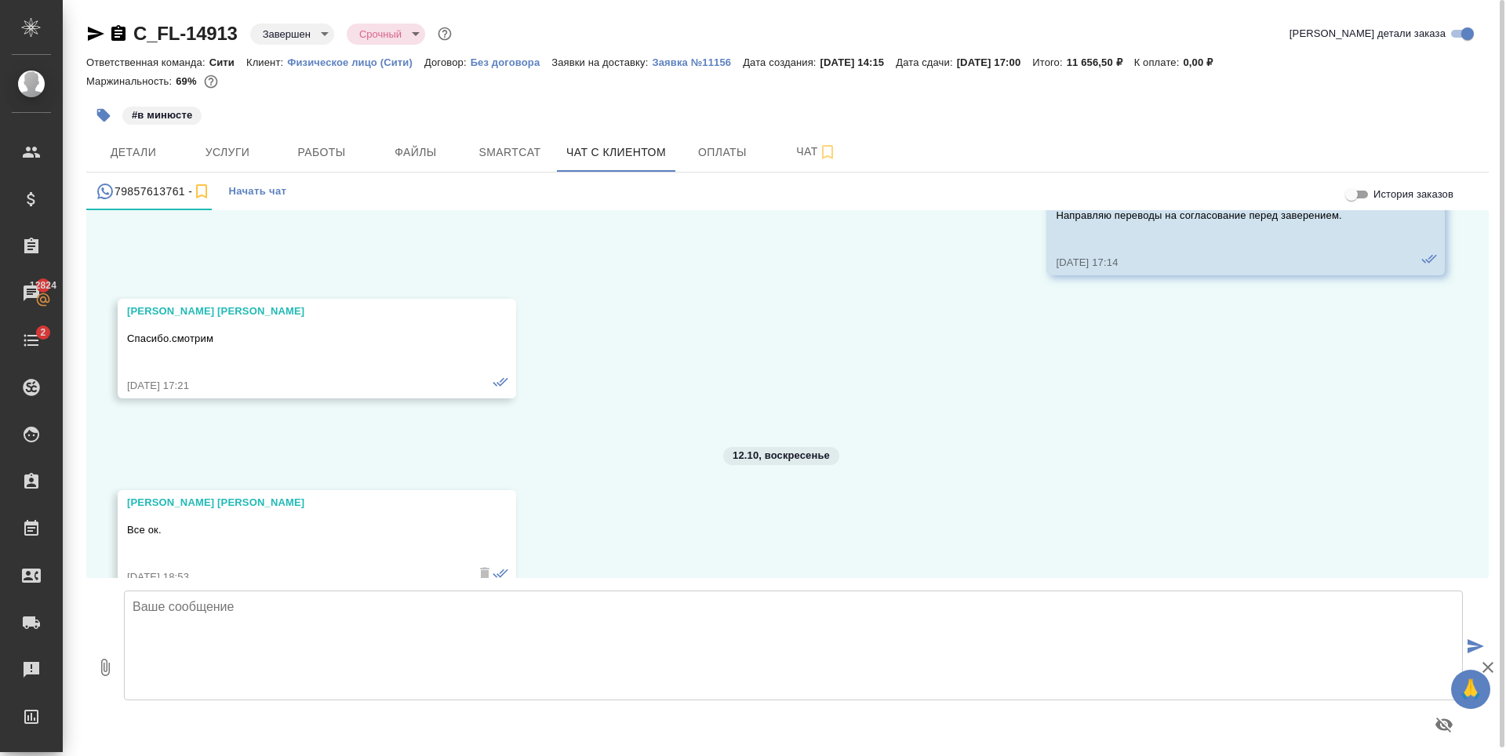
scroll to position [8942, 0]
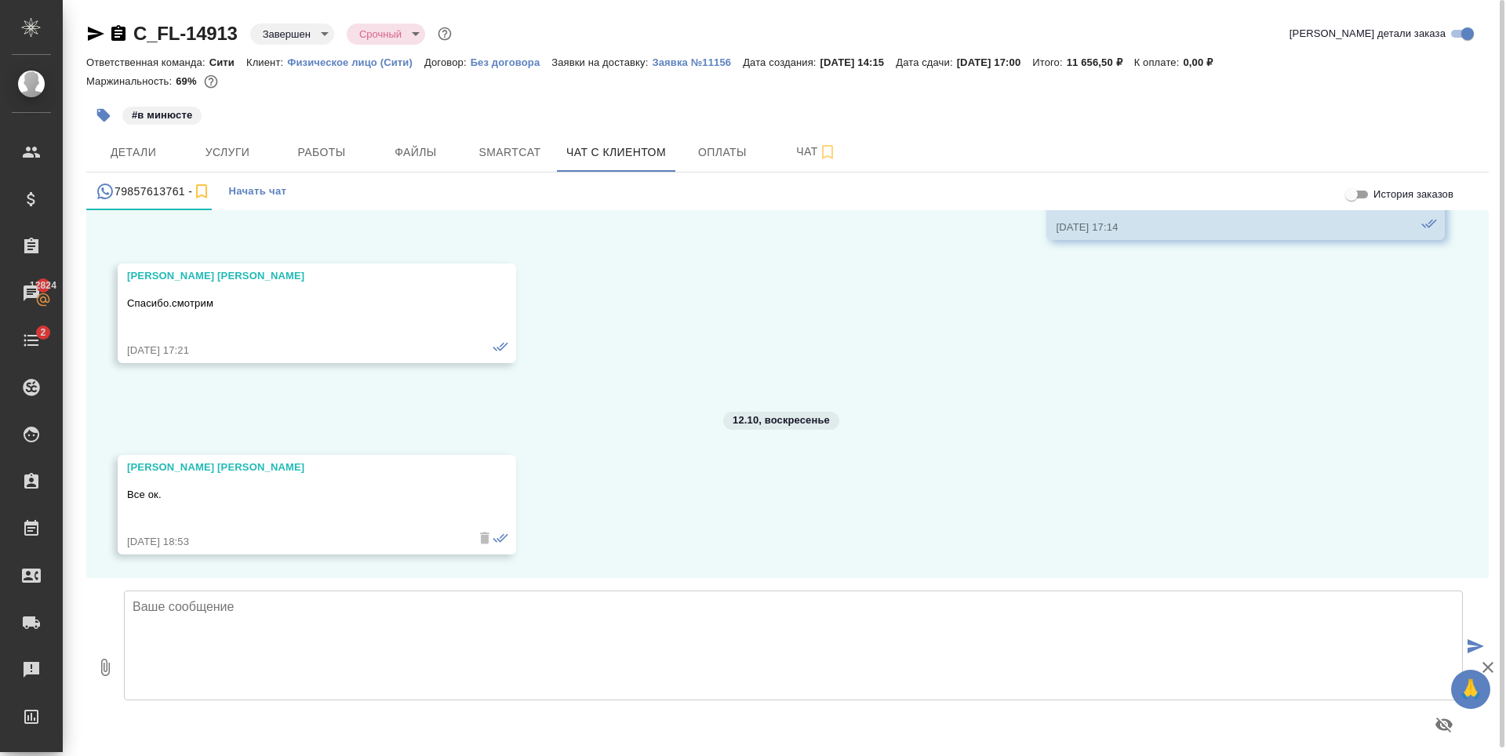
click at [266, 587] on div at bounding box center [793, 666] width 1351 height 165
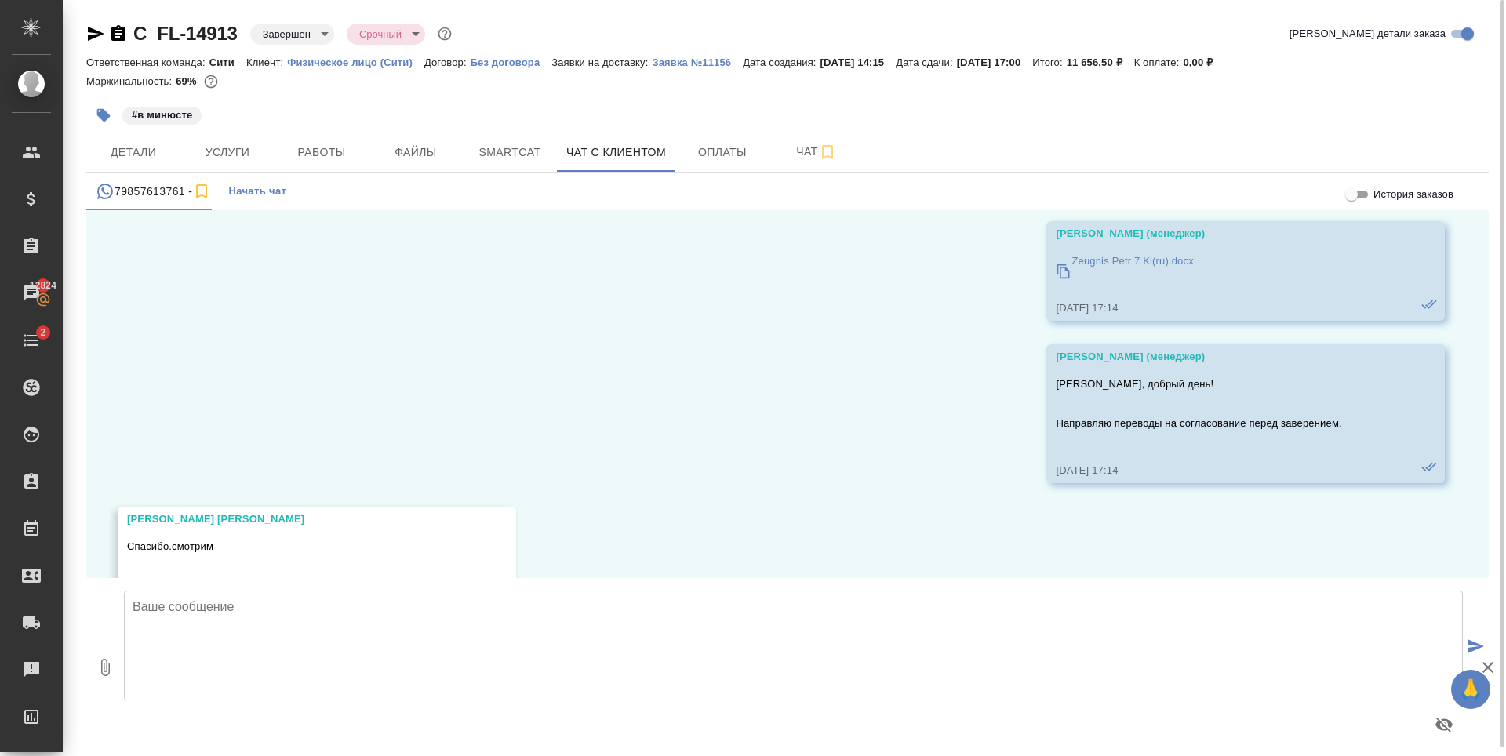
scroll to position [8629, 0]
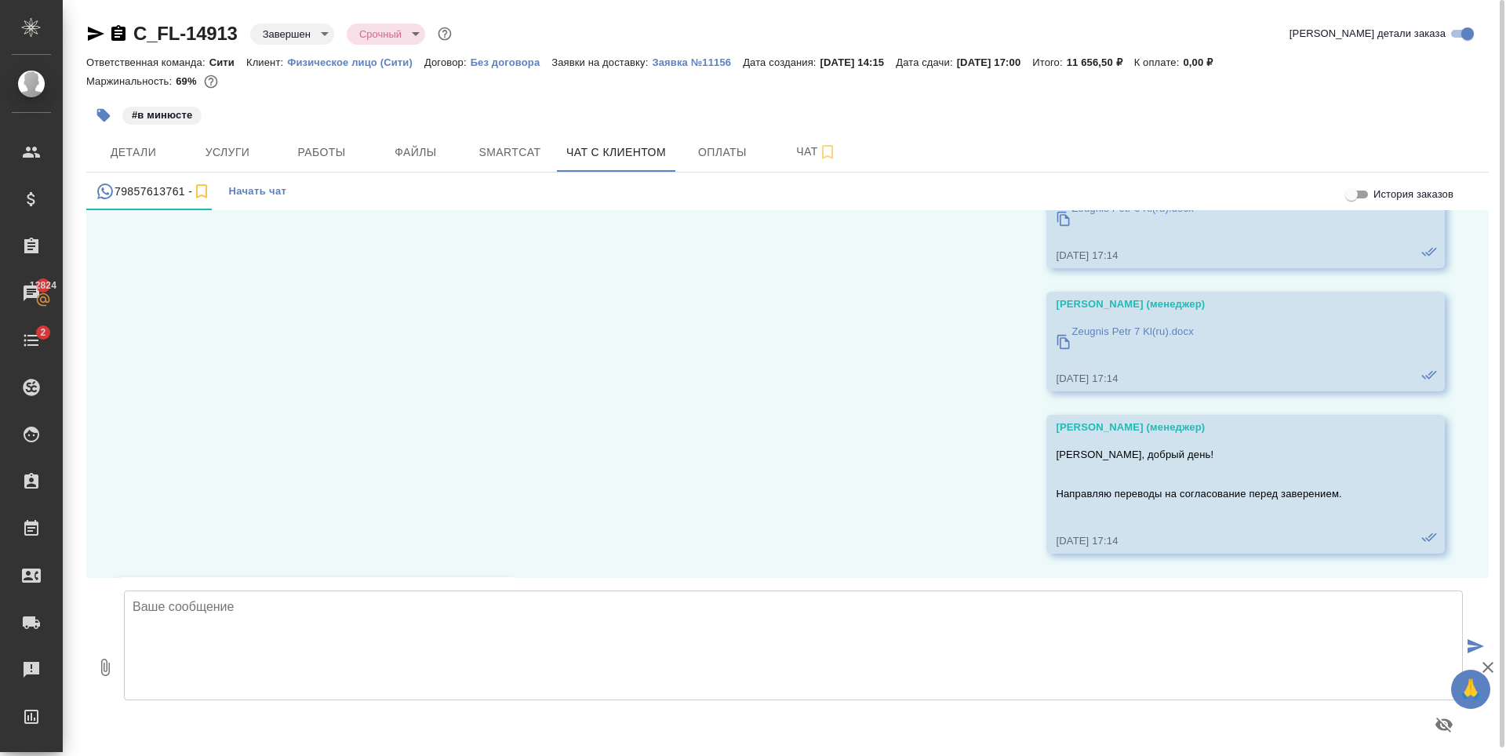
click at [1134, 330] on p "Zeugnis Petr 7 Kl(ru).docx" at bounding box center [1132, 332] width 122 height 16
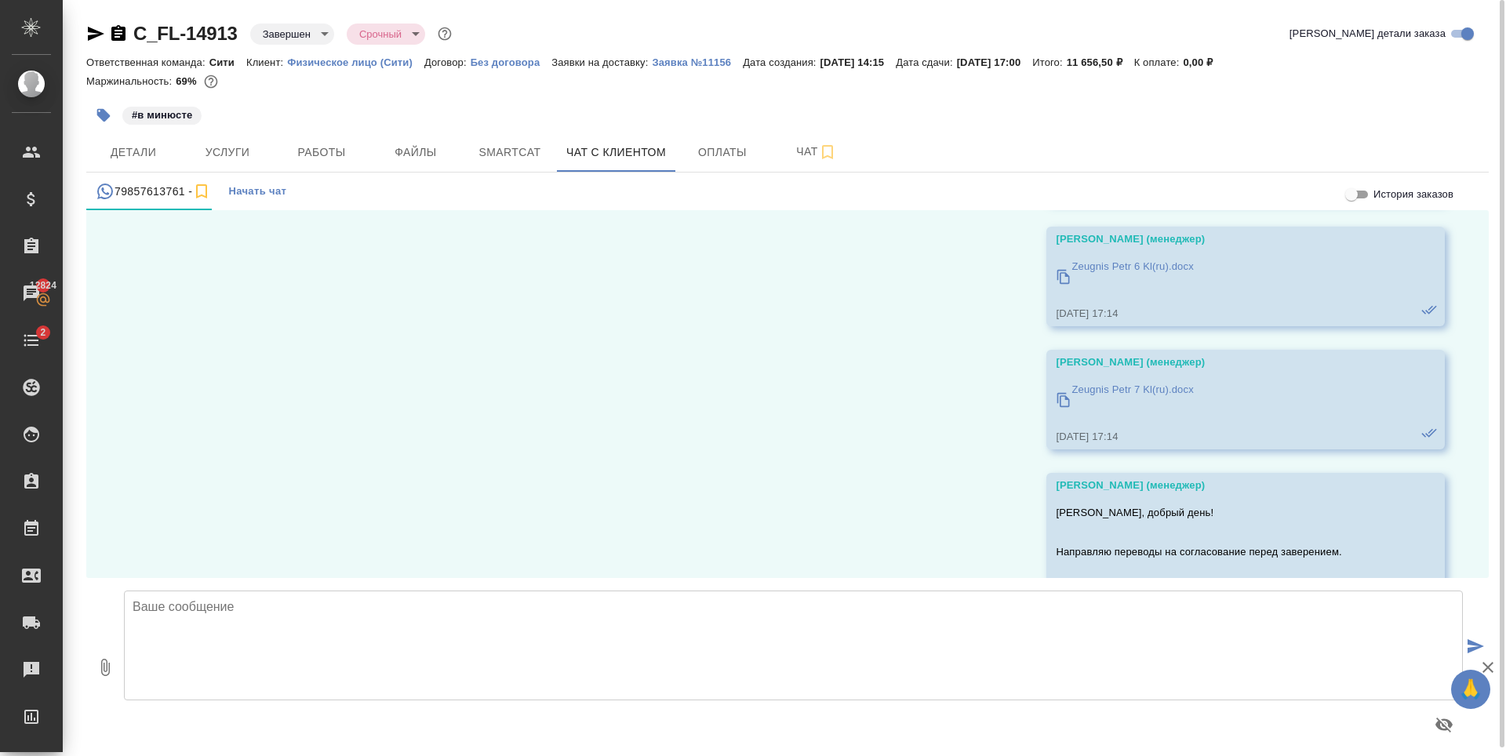
scroll to position [8393, 0]
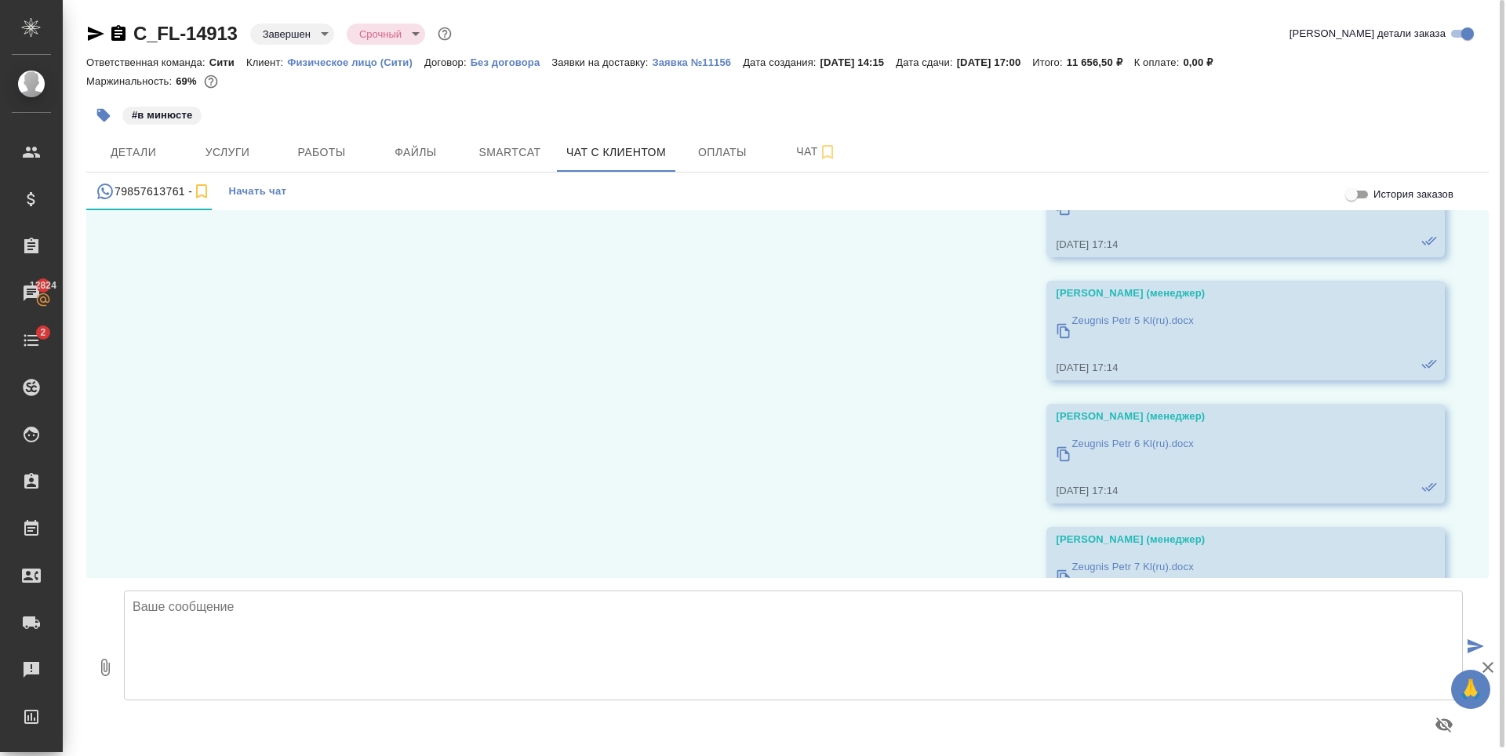
click at [1115, 441] on p "Zeugnis Petr 6 Kl(ru).docx" at bounding box center [1132, 444] width 122 height 16
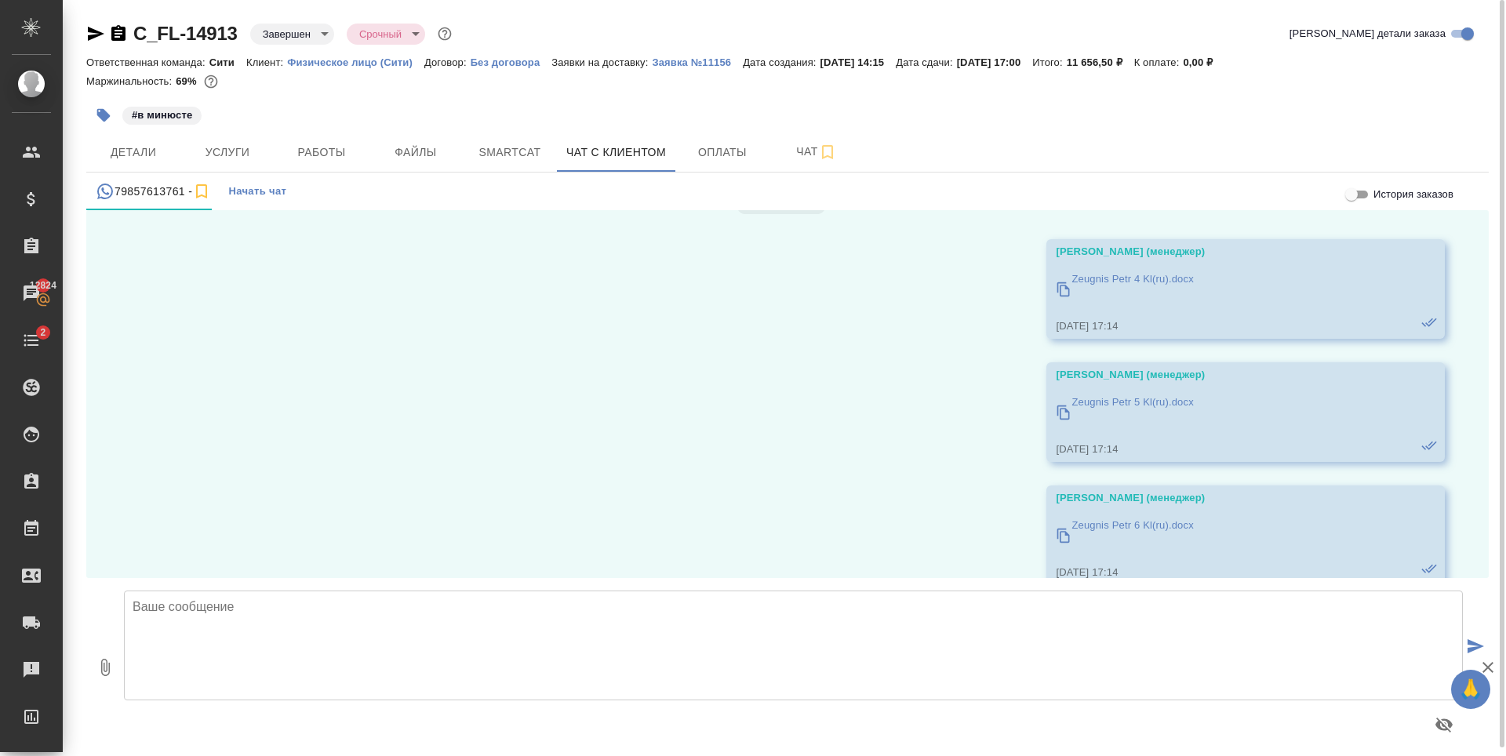
scroll to position [8236, 0]
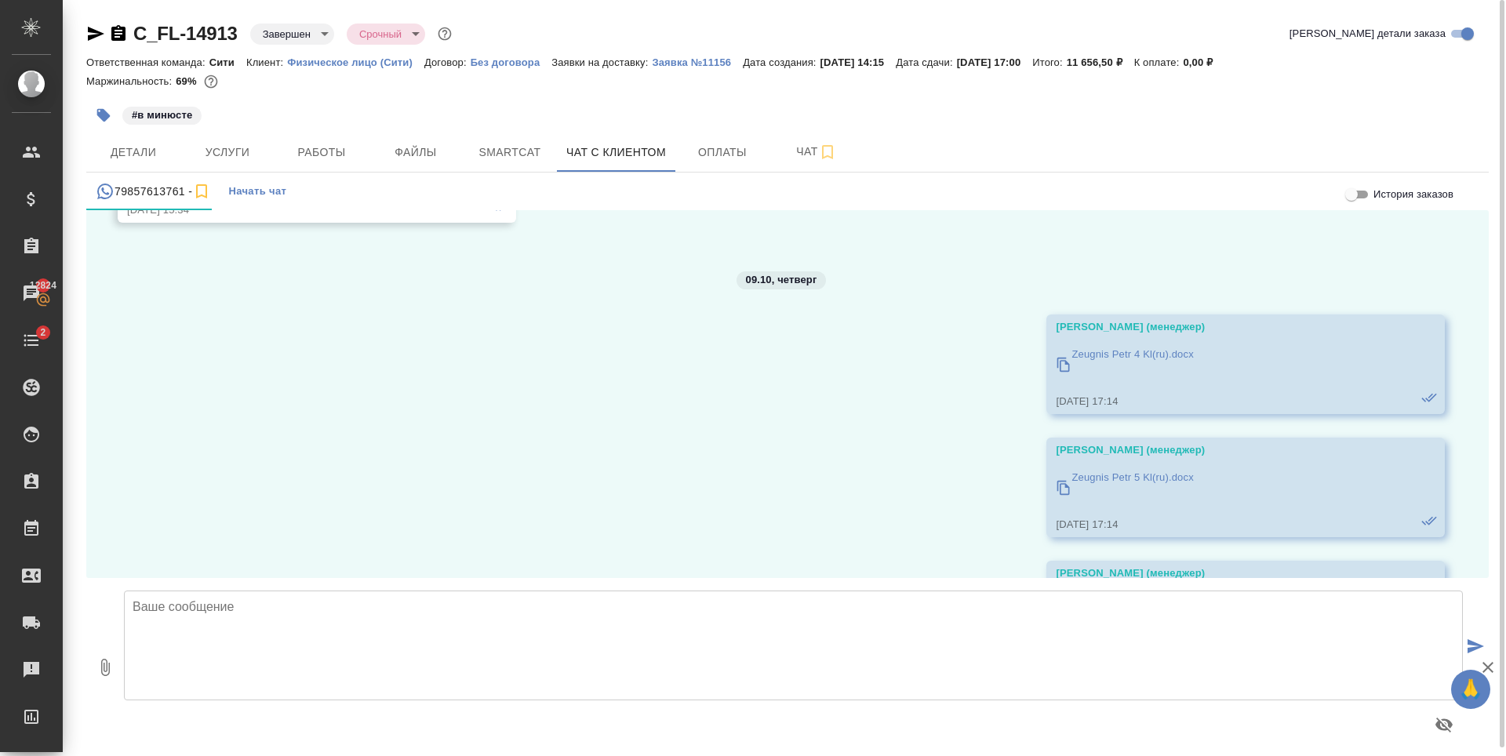
click at [1122, 483] on p "Zeugnis Petr 5 Kl(ru).docx" at bounding box center [1132, 478] width 122 height 16
click at [1080, 357] on p "Zeugnis Petr 4 Kl(ru).docx" at bounding box center [1132, 355] width 122 height 16
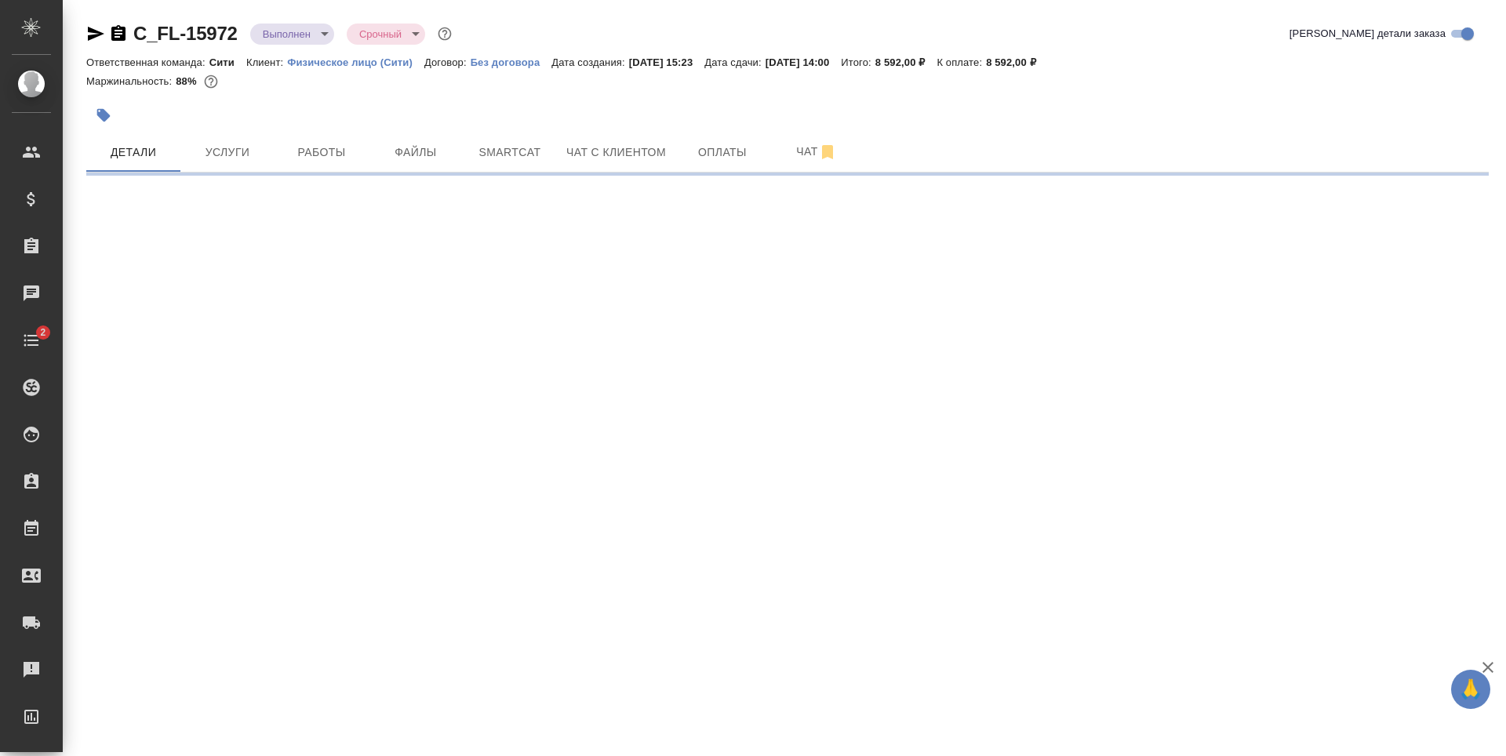
select select "RU"
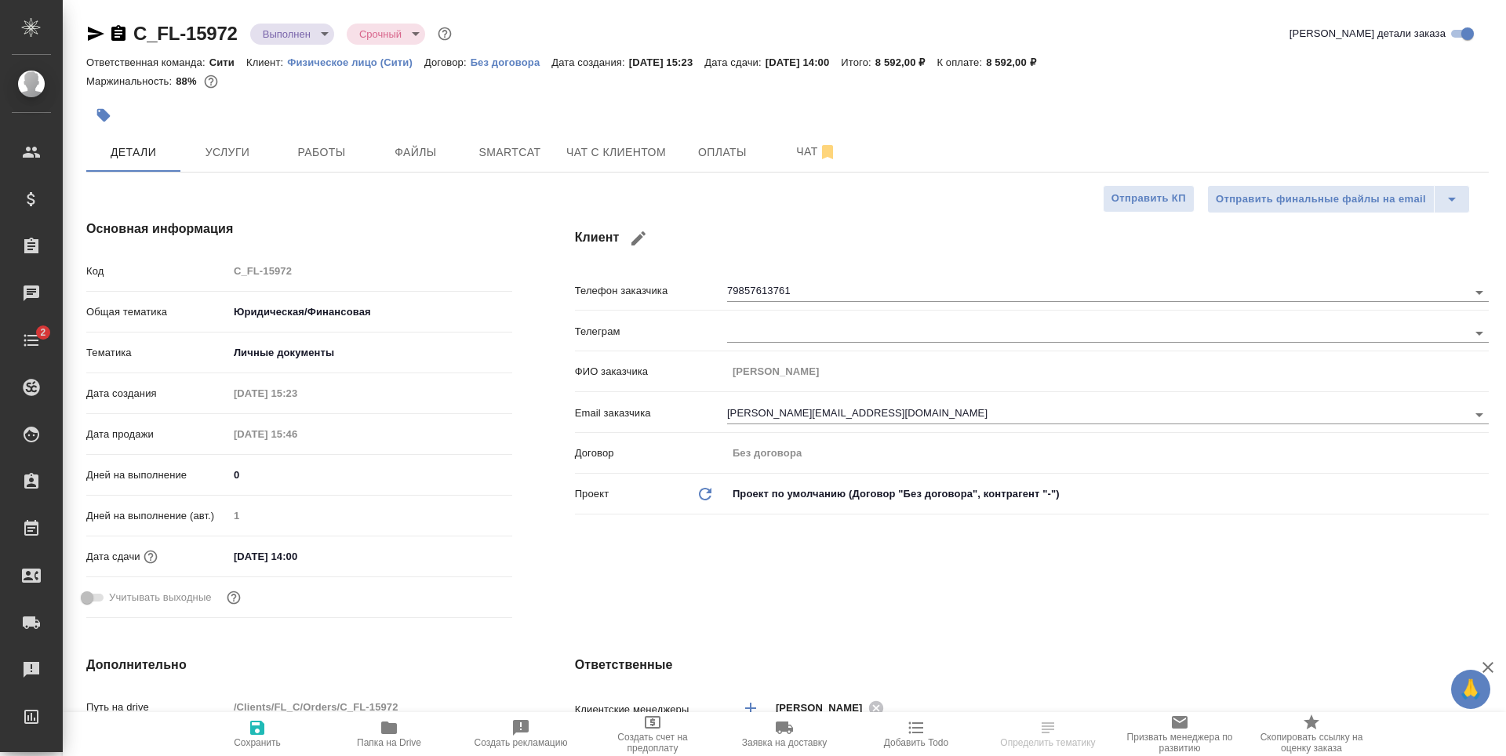
type textarea "x"
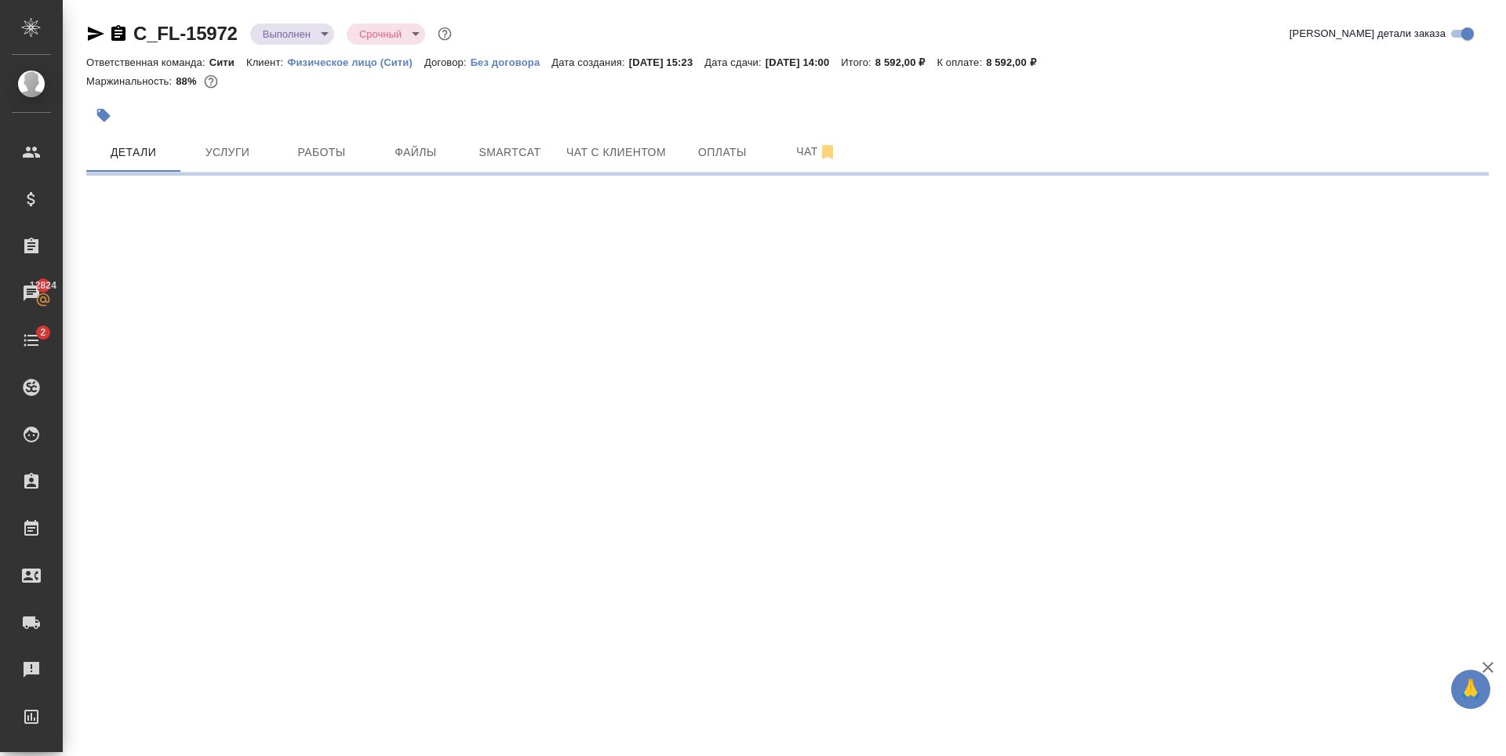
select select "RU"
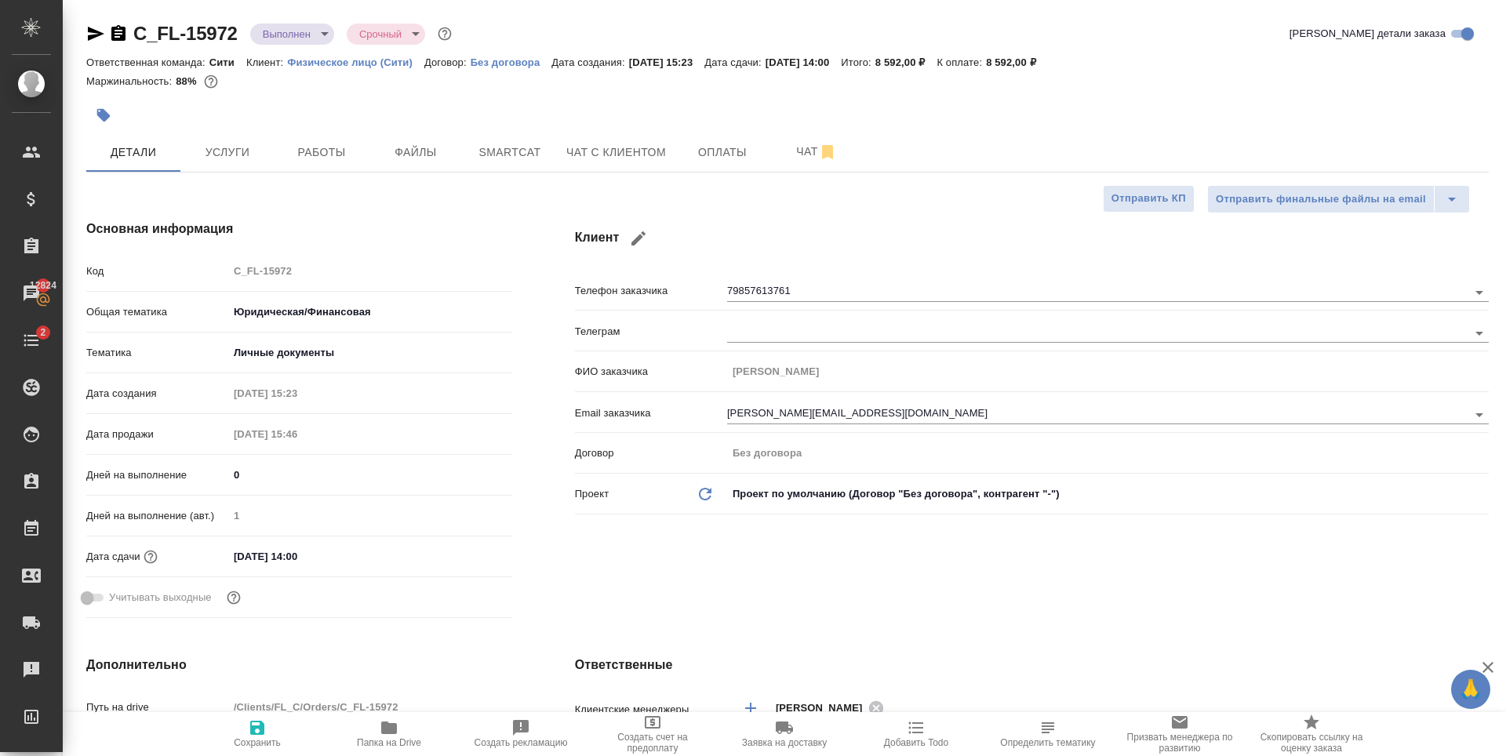
type textarea "x"
click at [575, 158] on span "Чат с клиентом" at bounding box center [616, 153] width 100 height 20
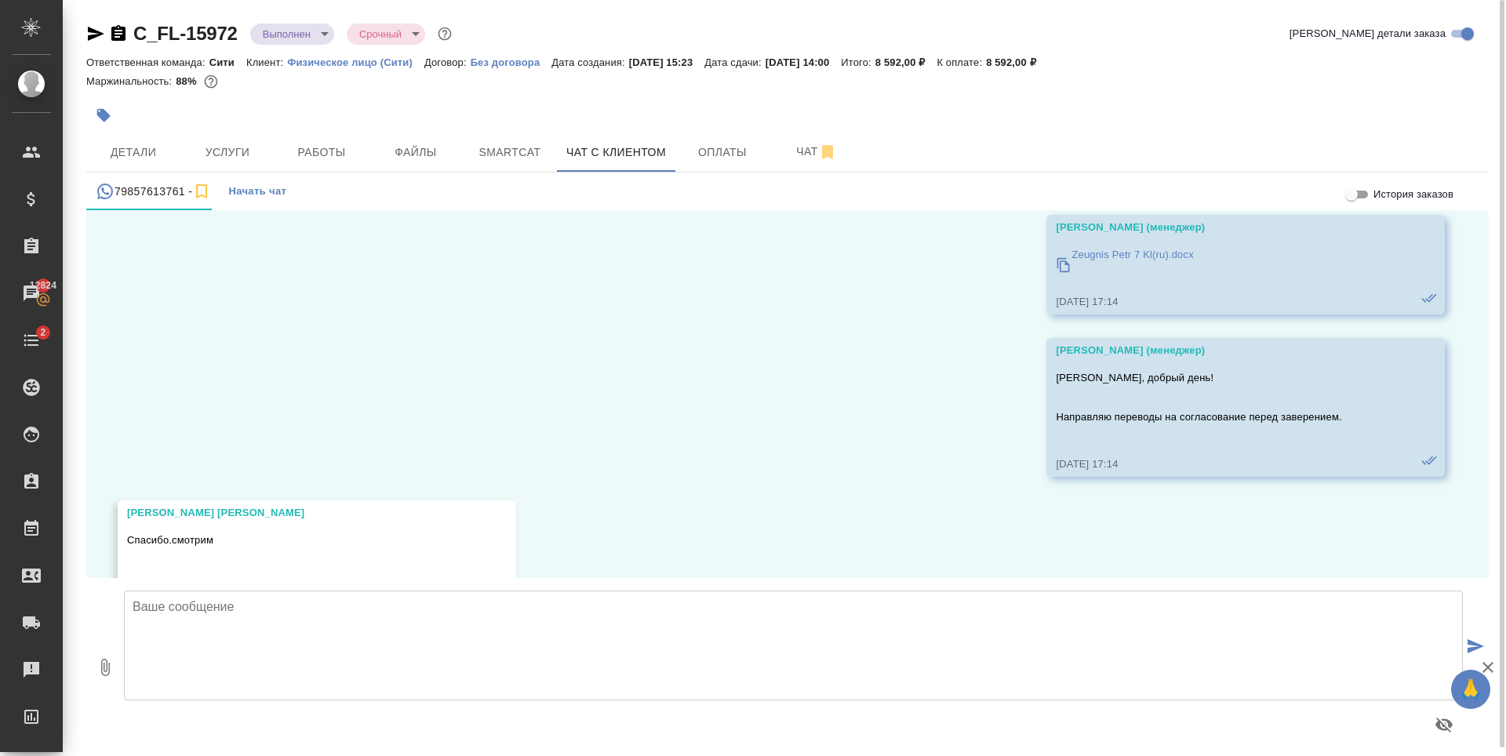
scroll to position [8942, 0]
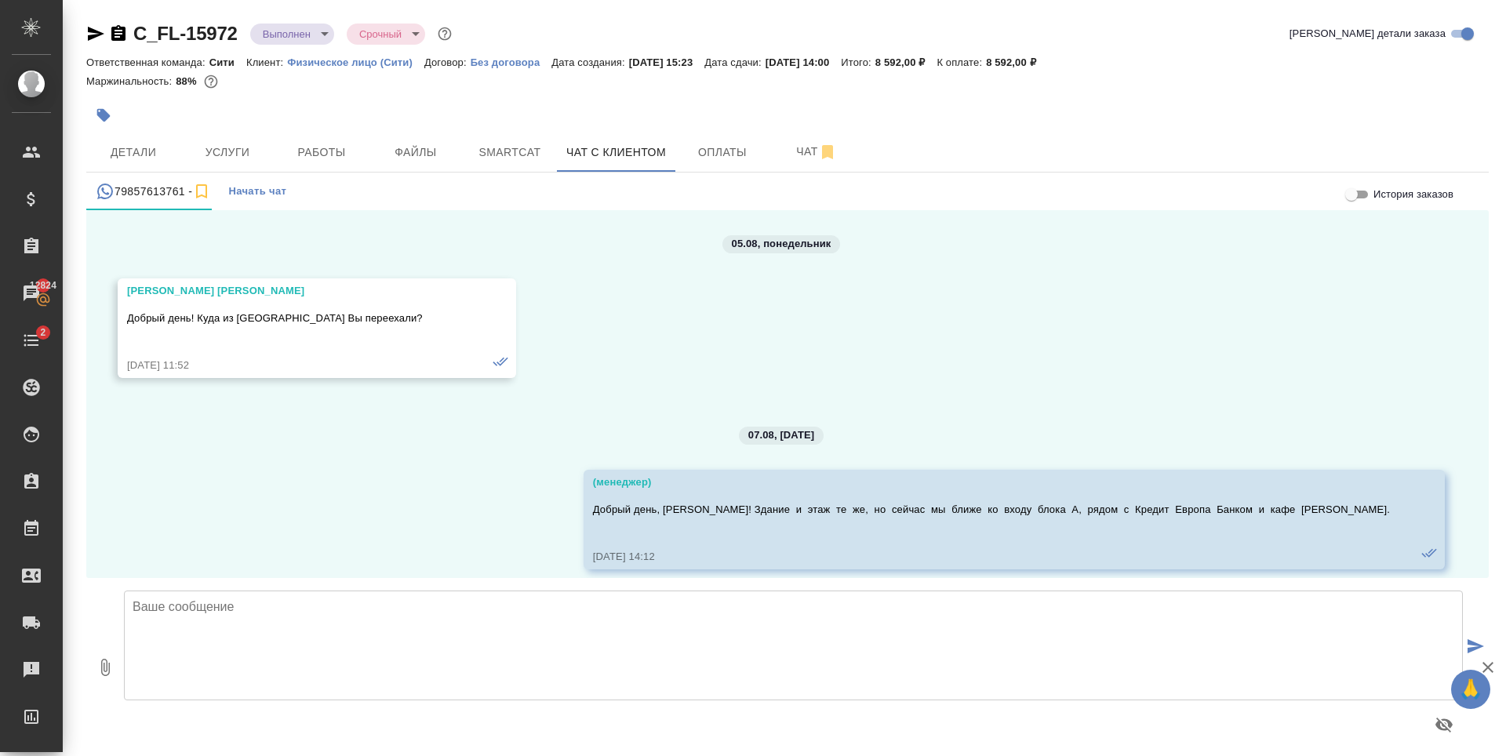
scroll to position [8942, 0]
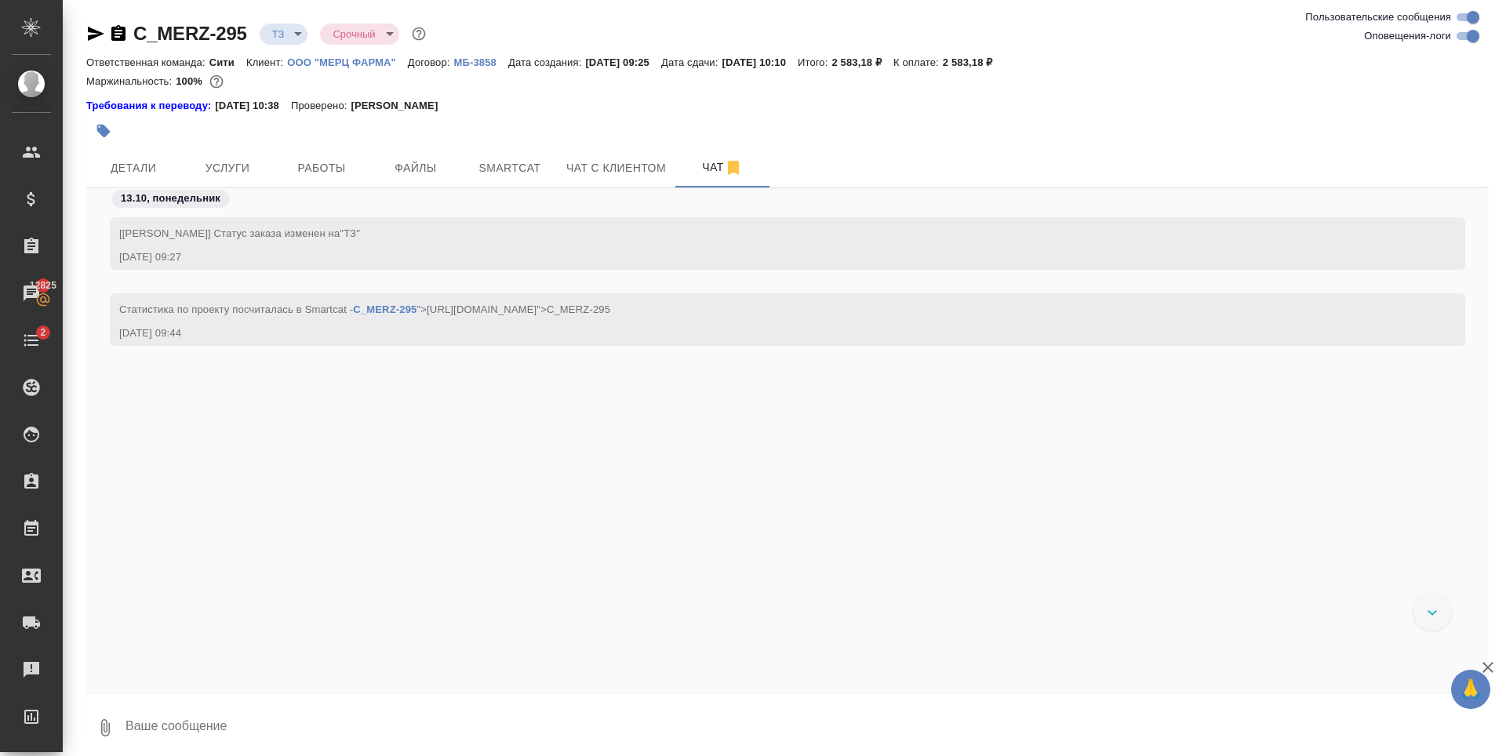
scroll to position [8, 0]
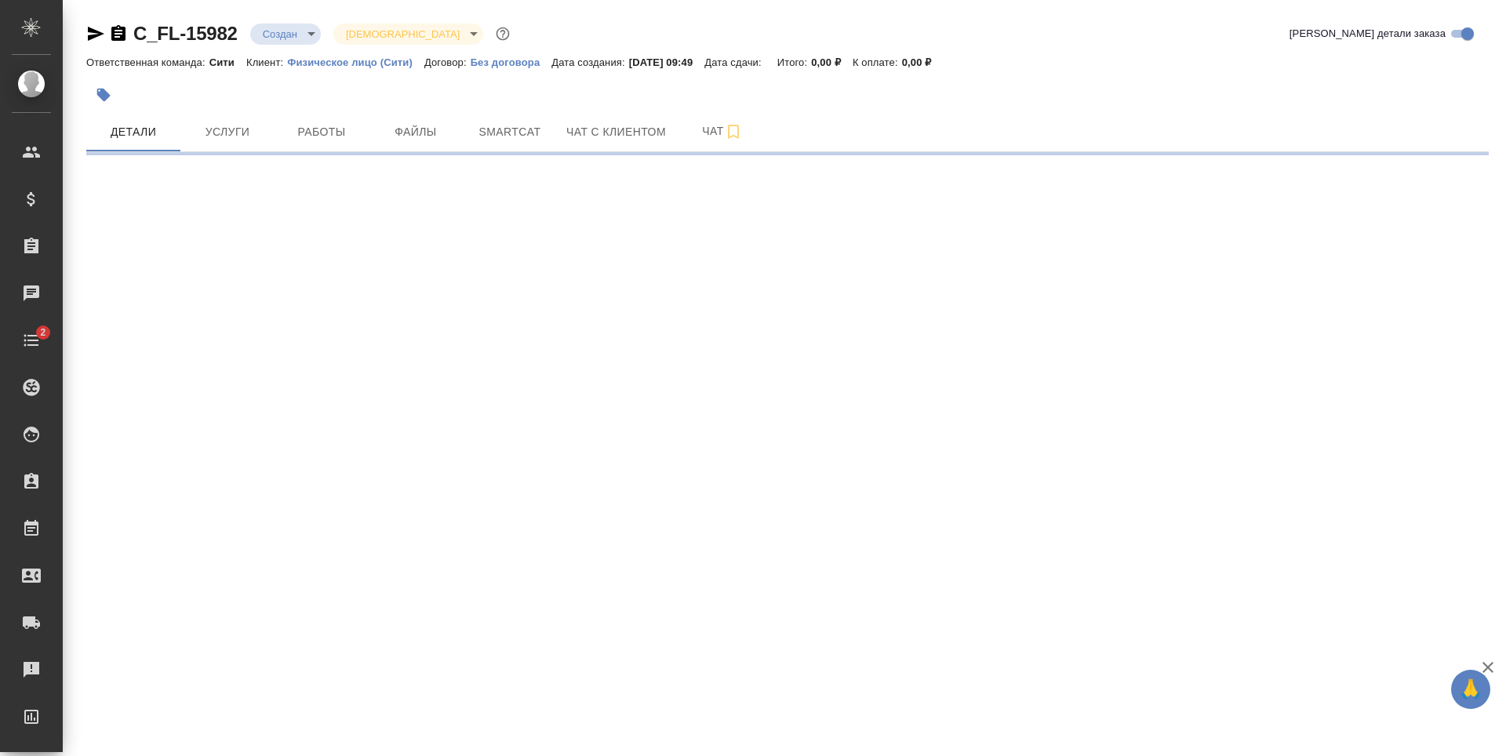
select select "RU"
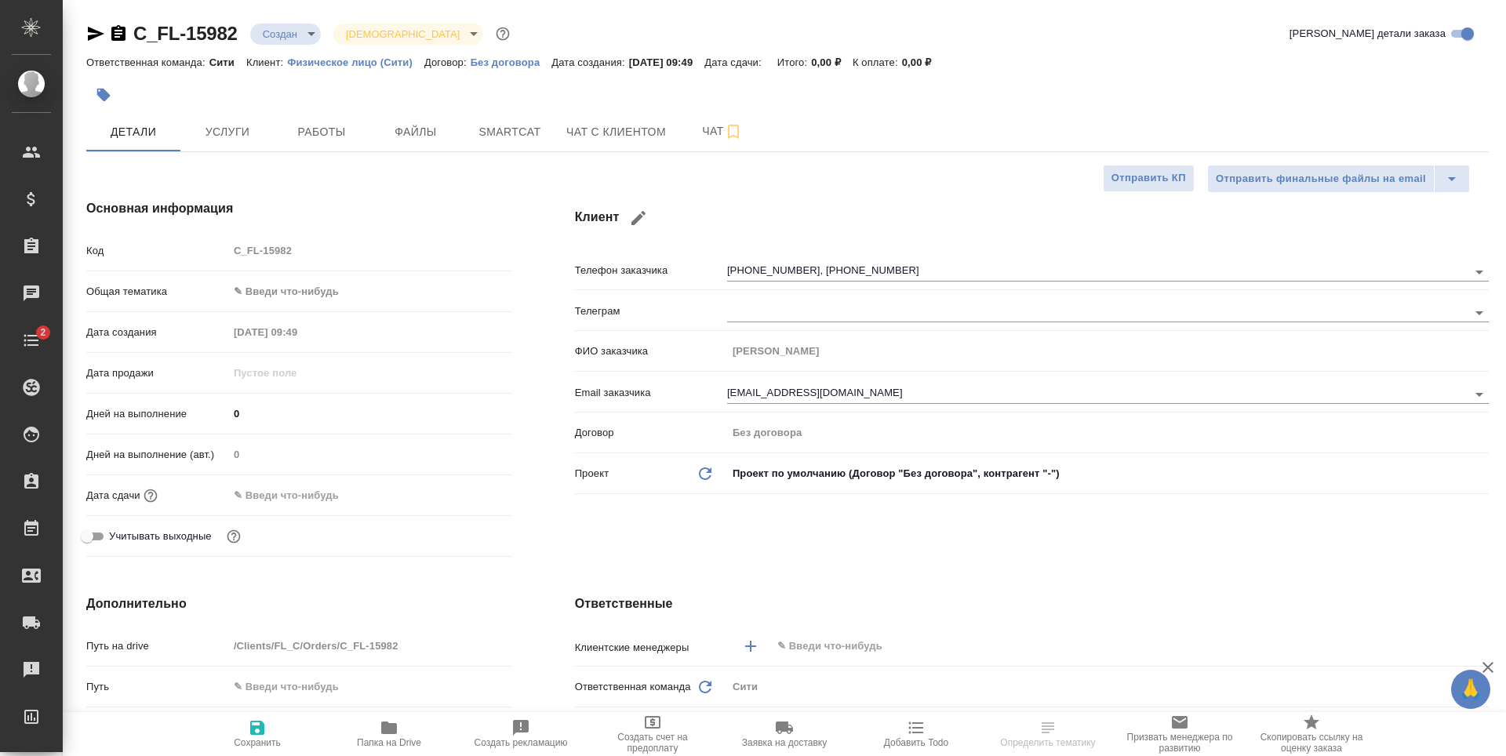
type textarea "x"
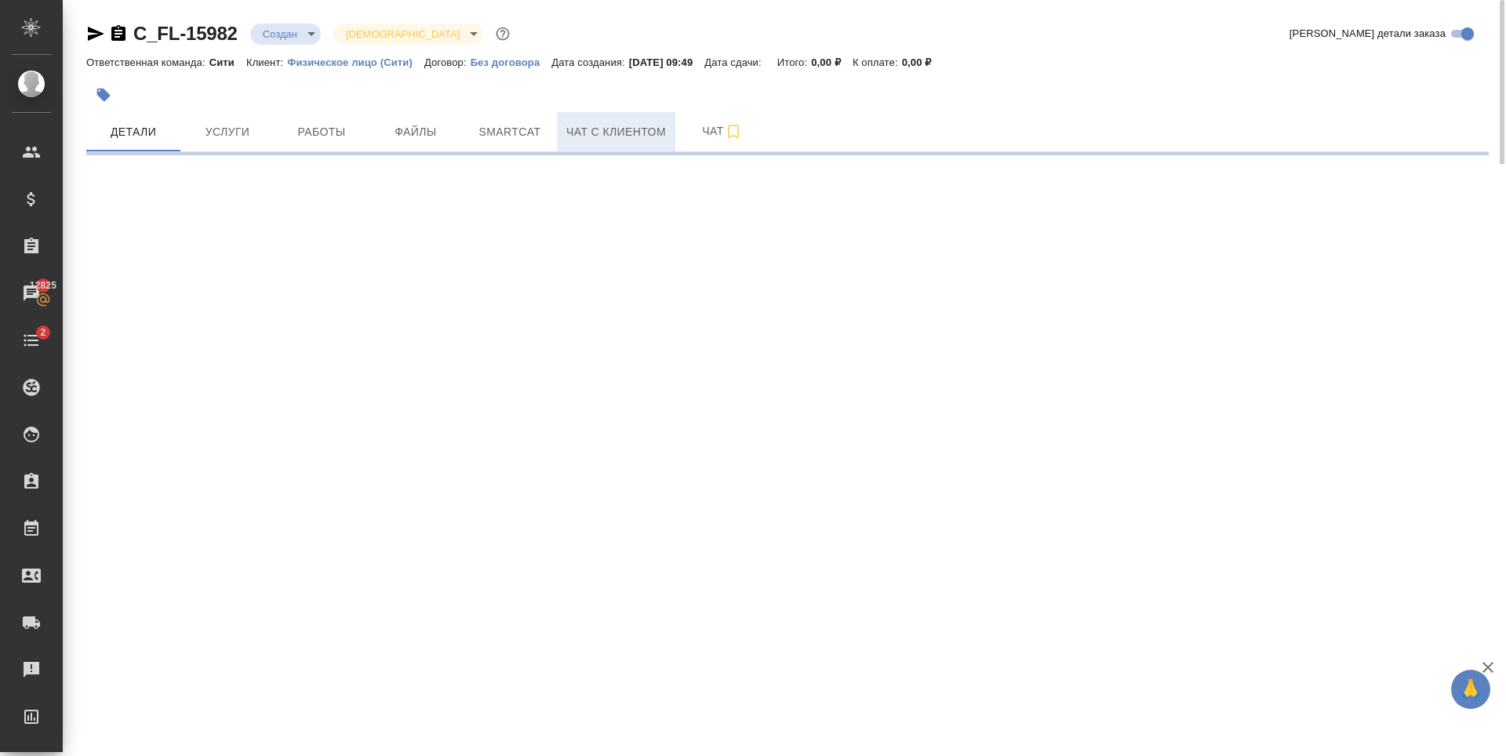
click at [632, 135] on span "Чат с клиентом" at bounding box center [616, 132] width 100 height 20
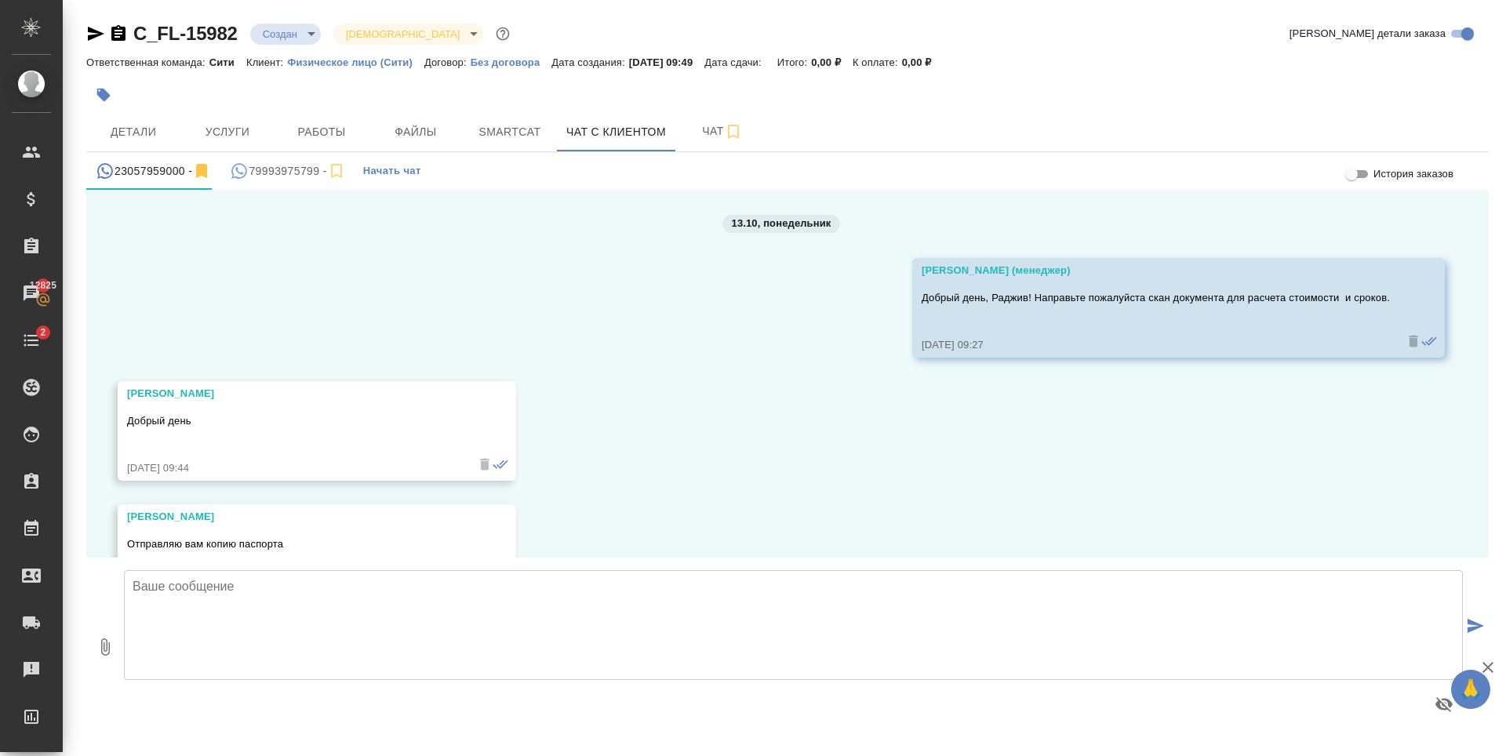
scroll to position [235, 0]
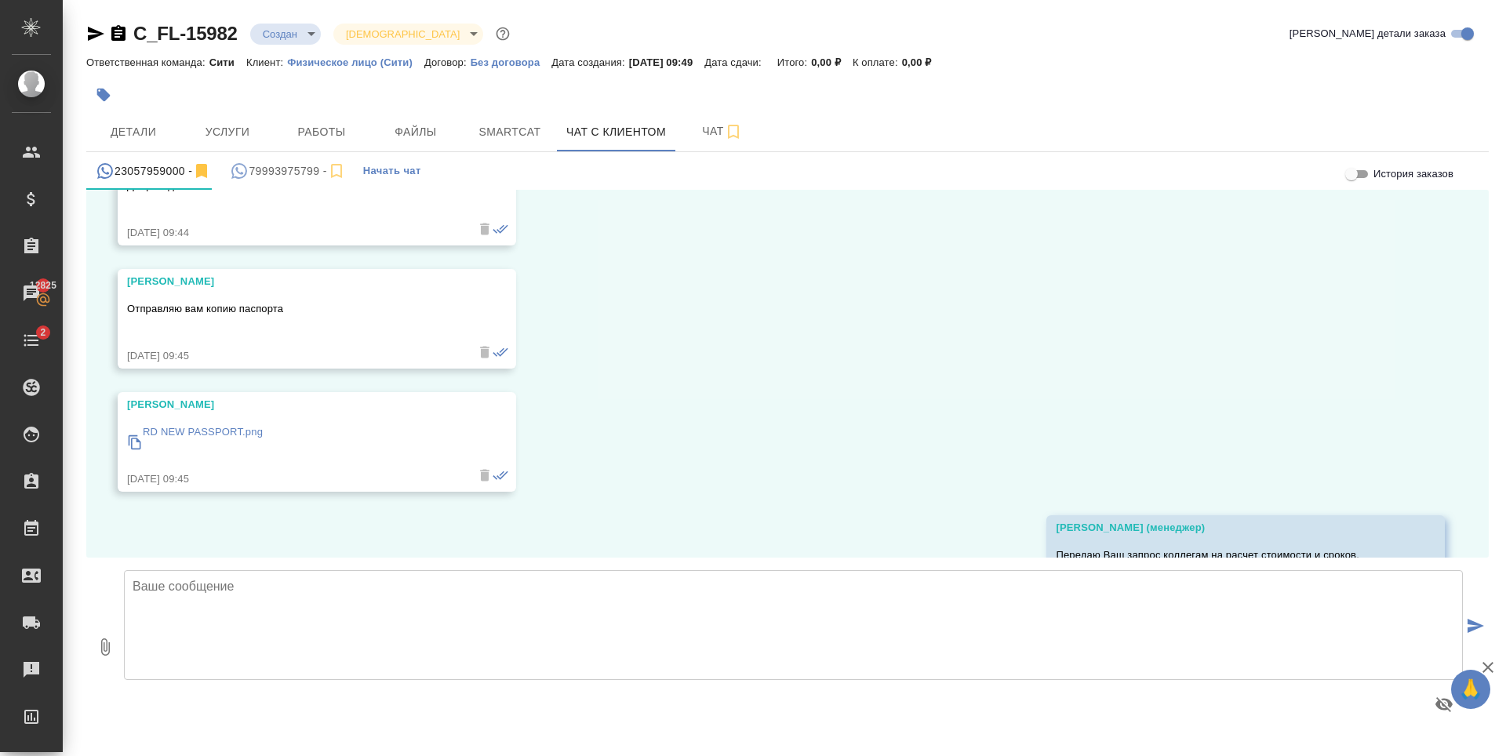
click at [194, 435] on p "RD NEW PASSPORT.png" at bounding box center [203, 432] width 120 height 16
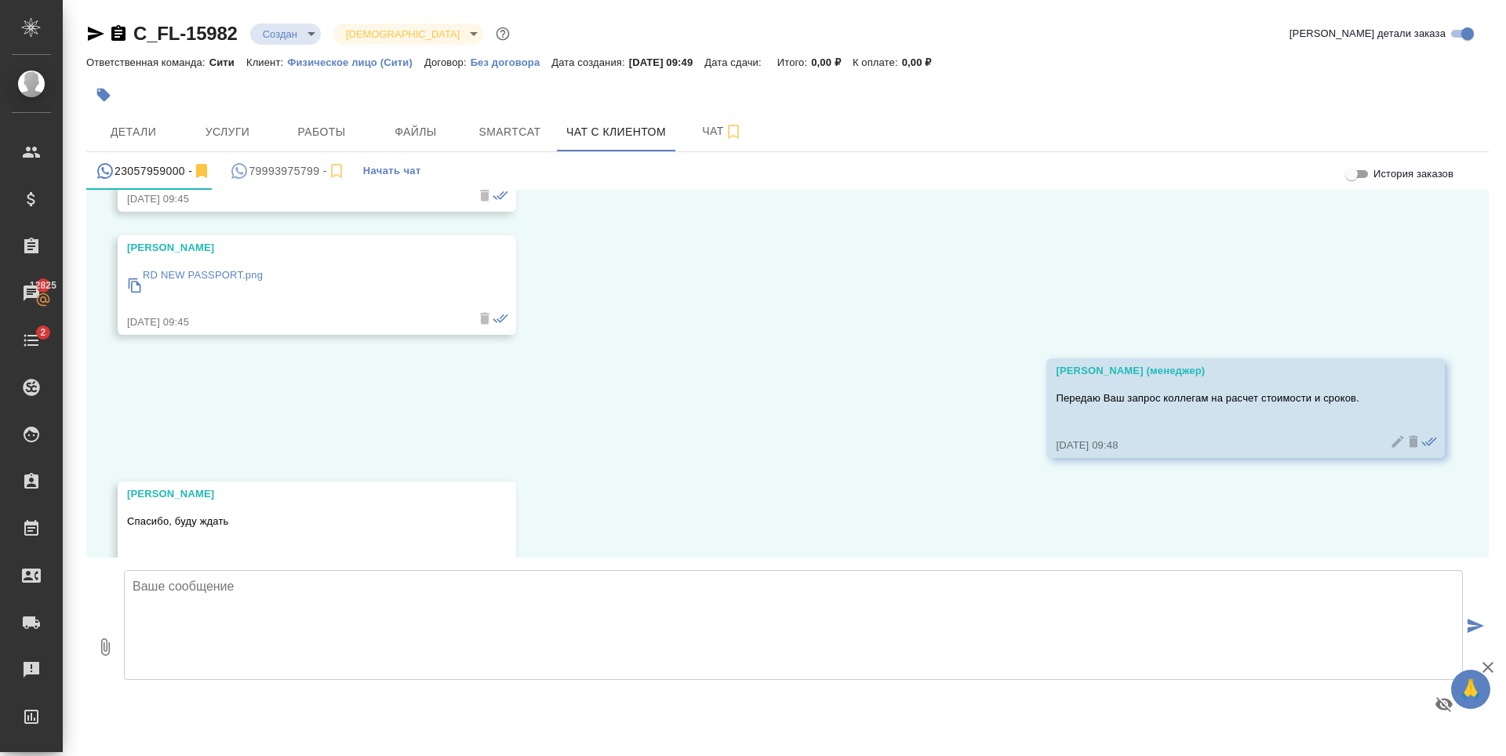
scroll to position [439, 0]
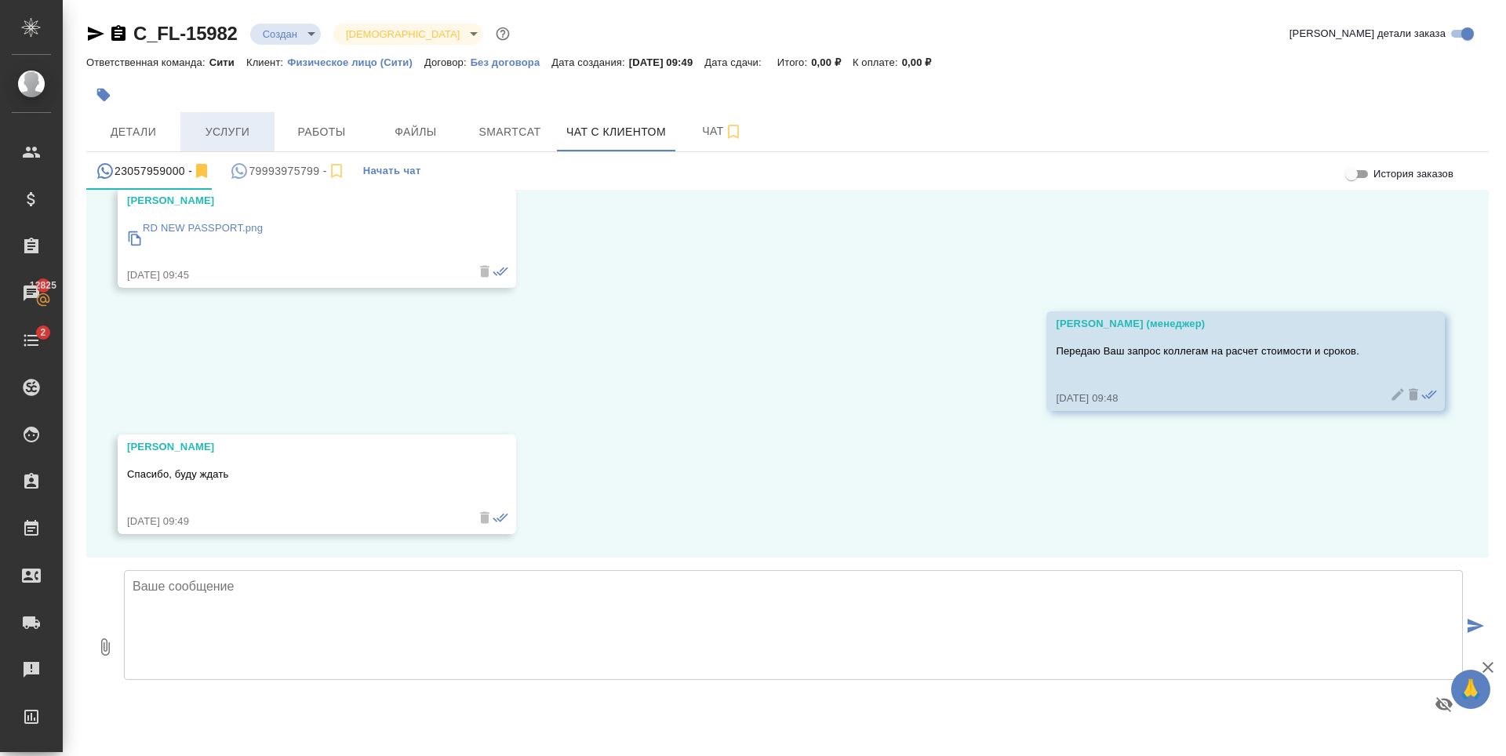
click at [200, 119] on button "Услуги" at bounding box center [227, 131] width 94 height 39
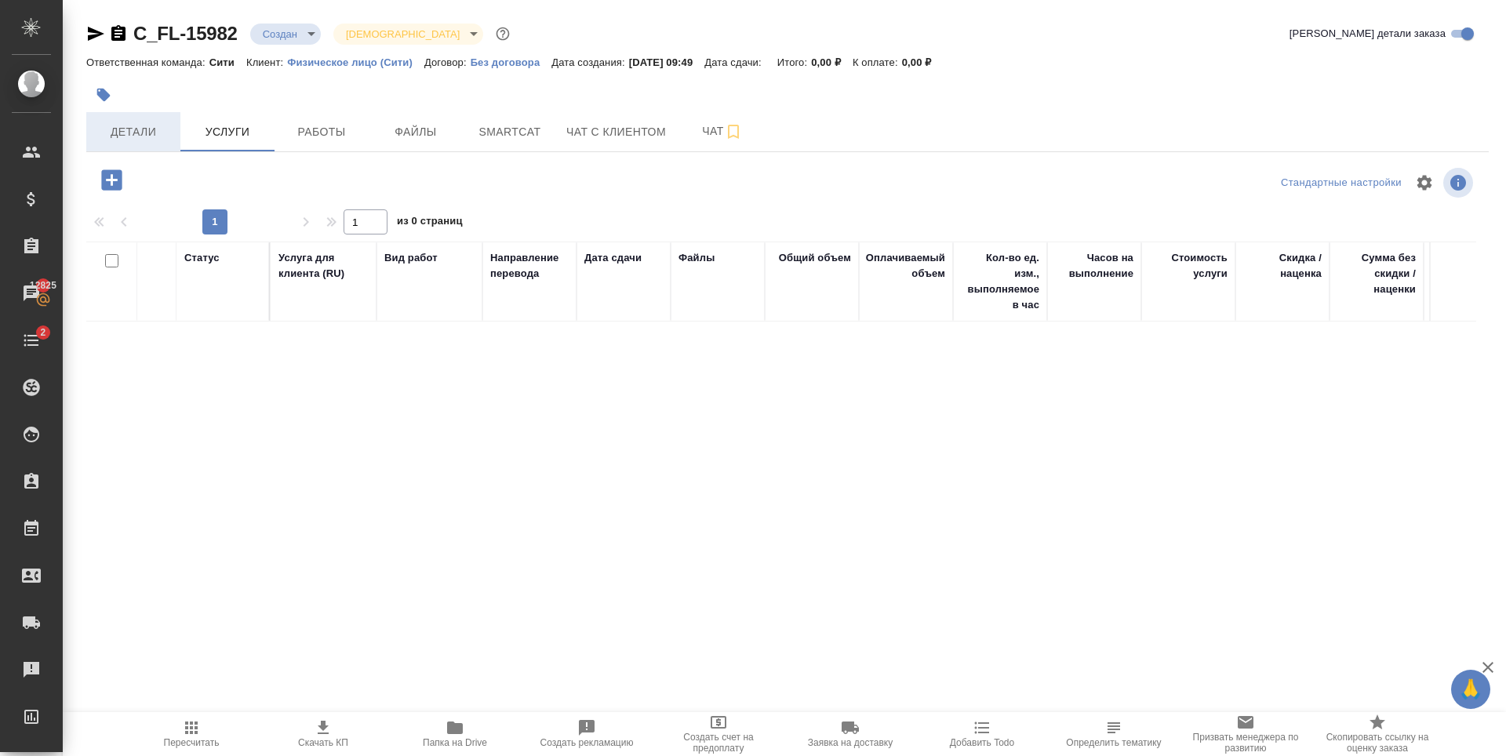
click at [139, 123] on span "Детали" at bounding box center [133, 132] width 75 height 20
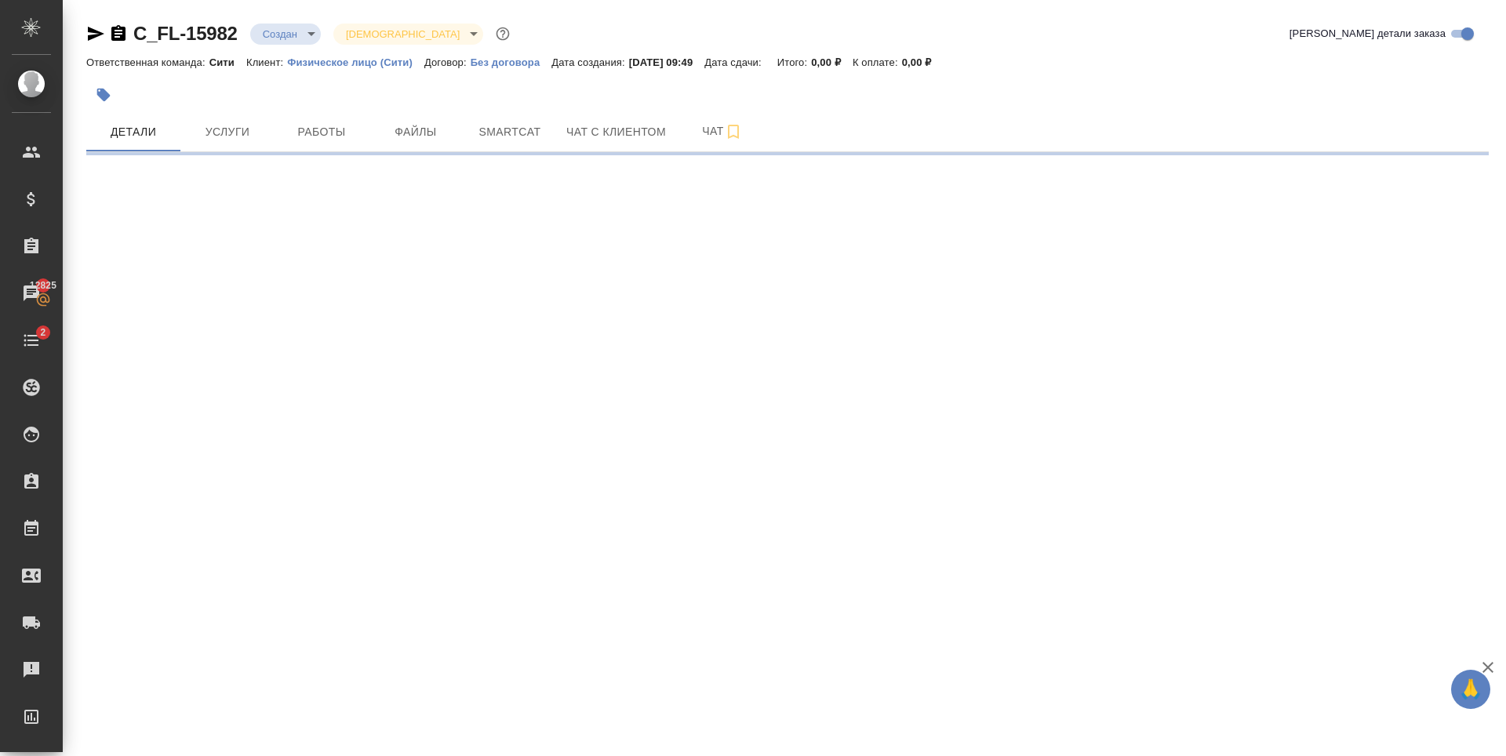
select select "RU"
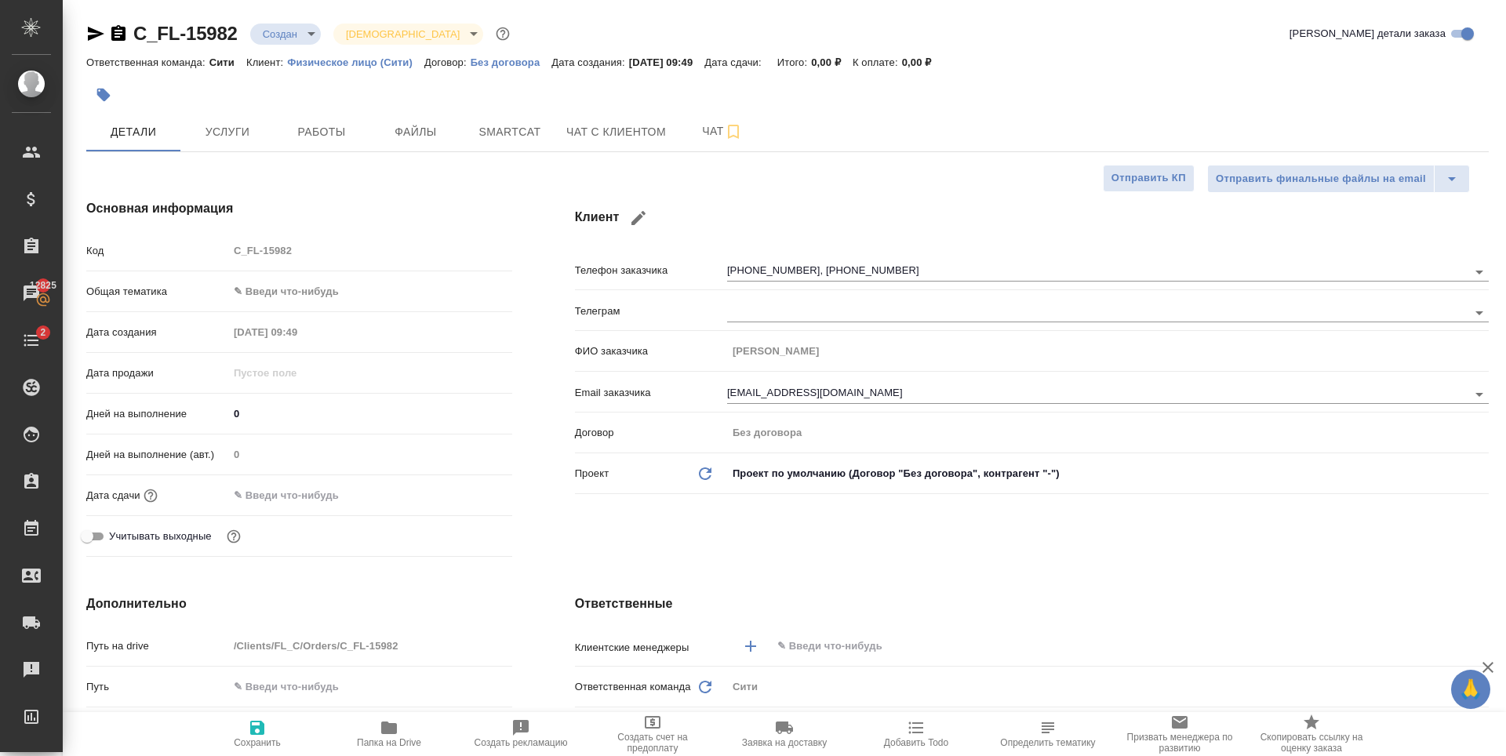
type textarea "x"
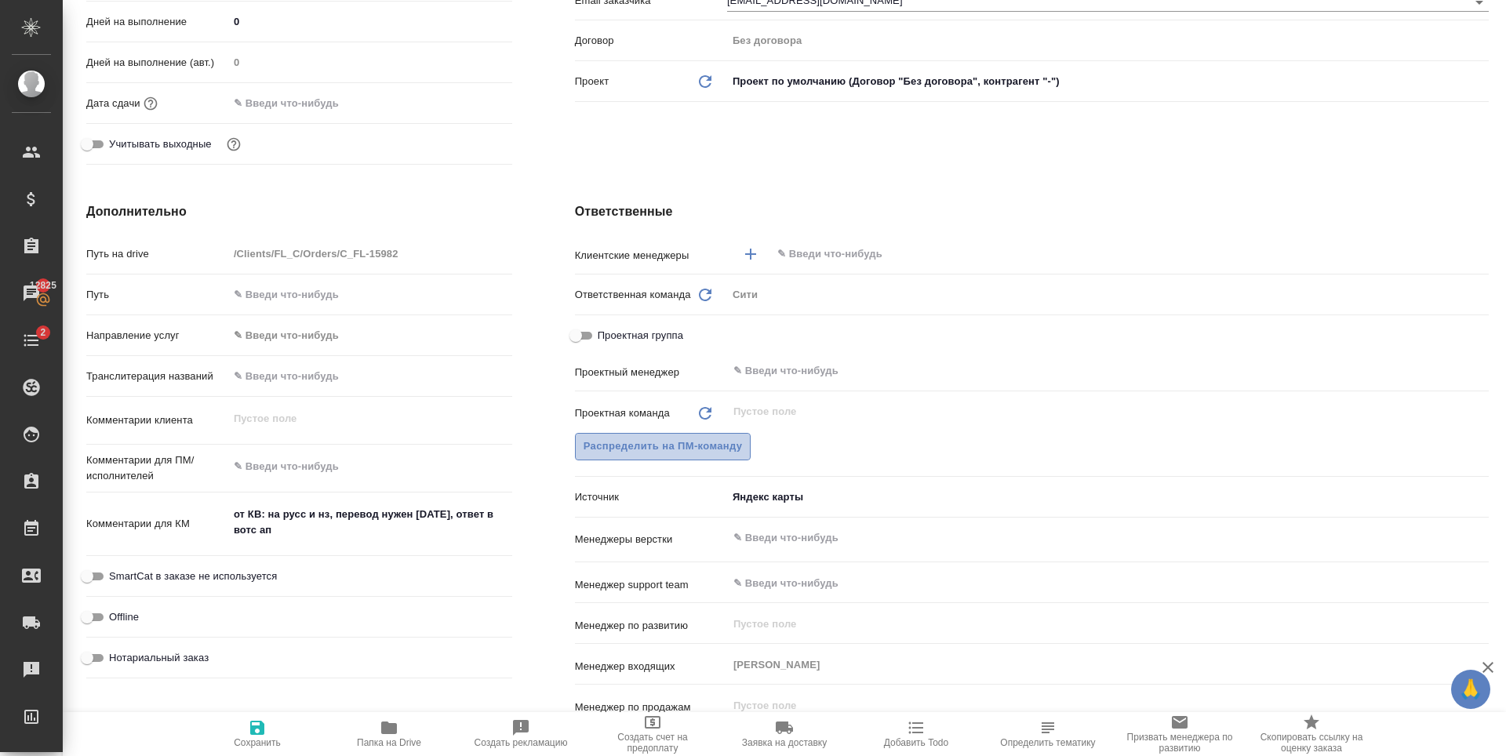
click at [724, 450] on span "Распределить на ПМ-команду" at bounding box center [663, 447] width 159 height 18
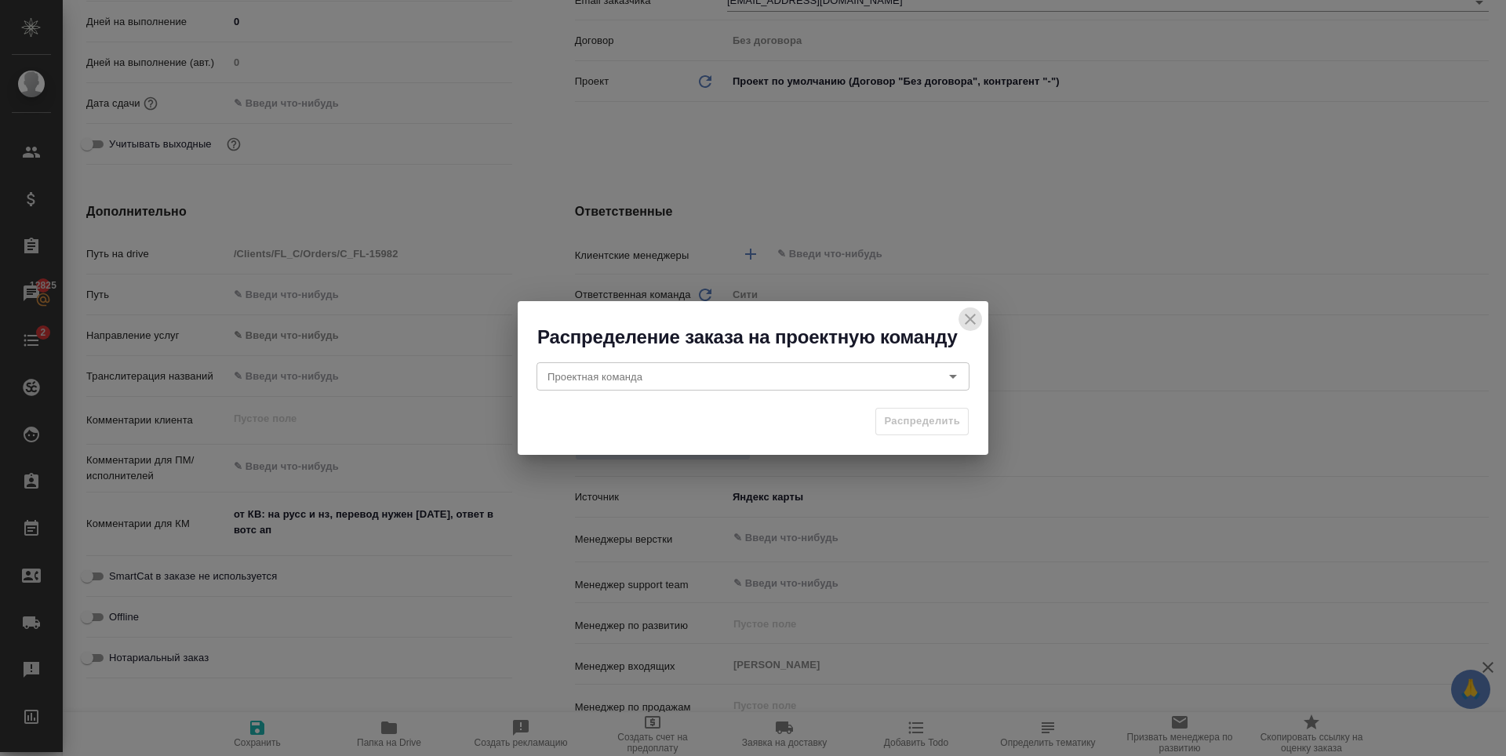
click at [961, 317] on button "close" at bounding box center [970, 319] width 24 height 24
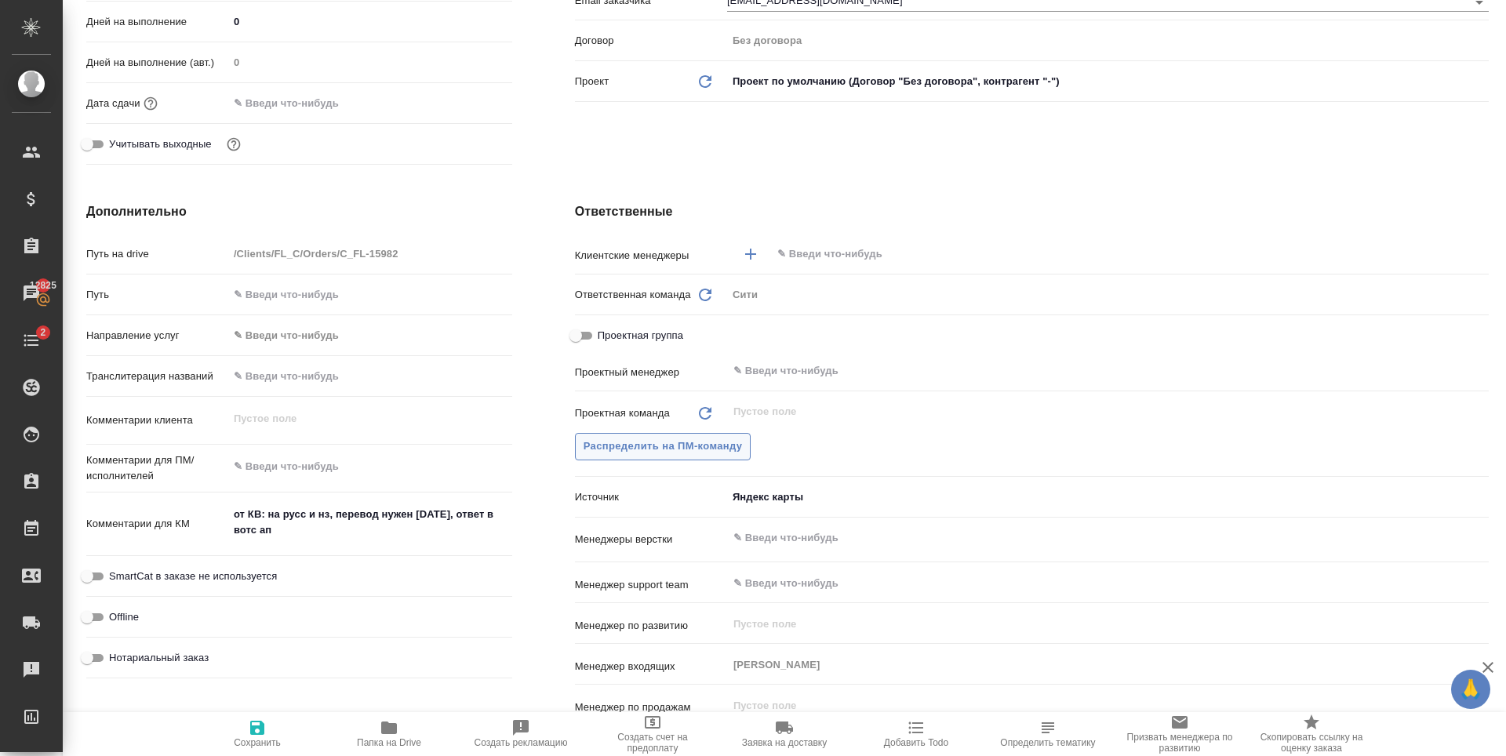
click at [689, 441] on span "Распределить на ПМ-команду" at bounding box center [663, 447] width 159 height 18
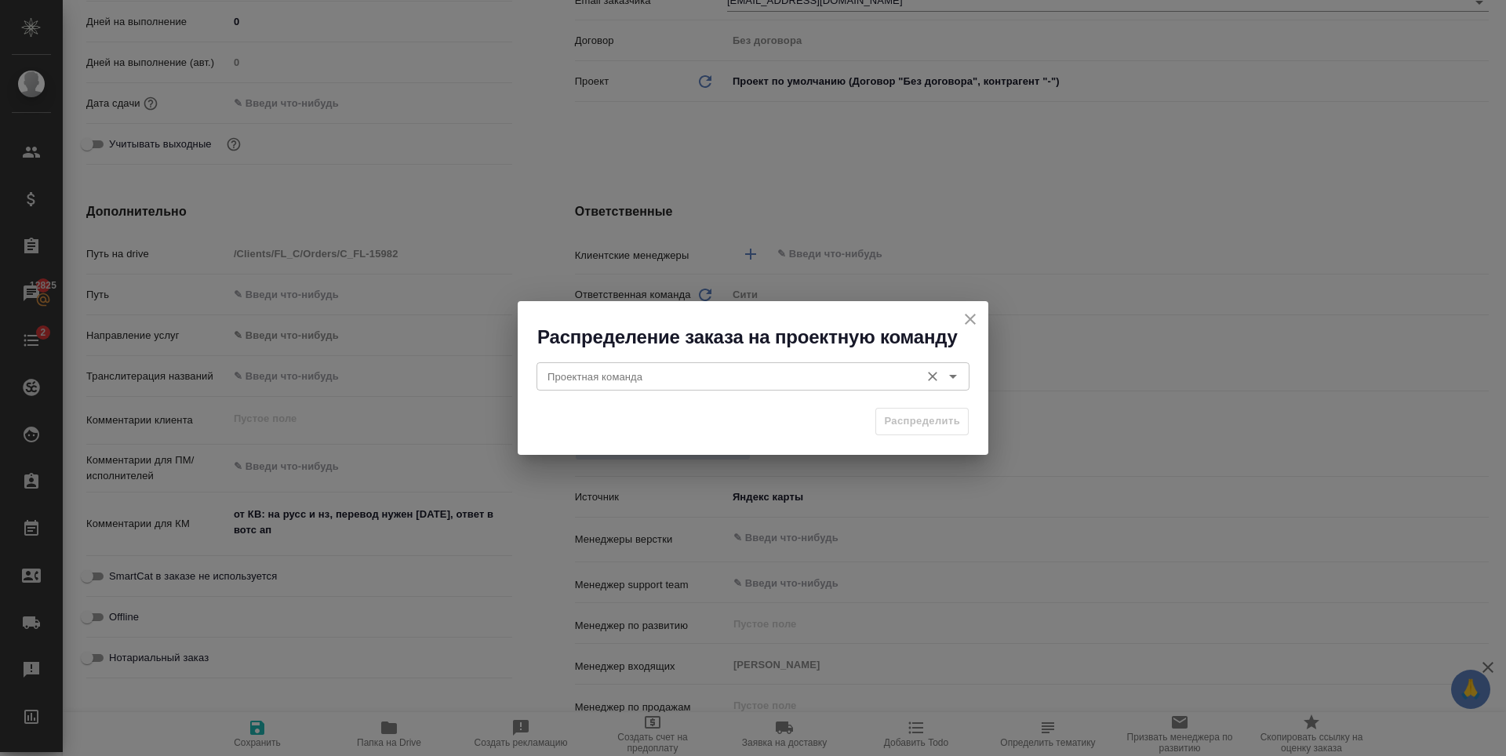
click at [706, 361] on div "Проектная команда Проектная команда" at bounding box center [752, 375] width 433 height 38
click at [695, 387] on div "Проектная команда" at bounding box center [752, 376] width 433 height 28
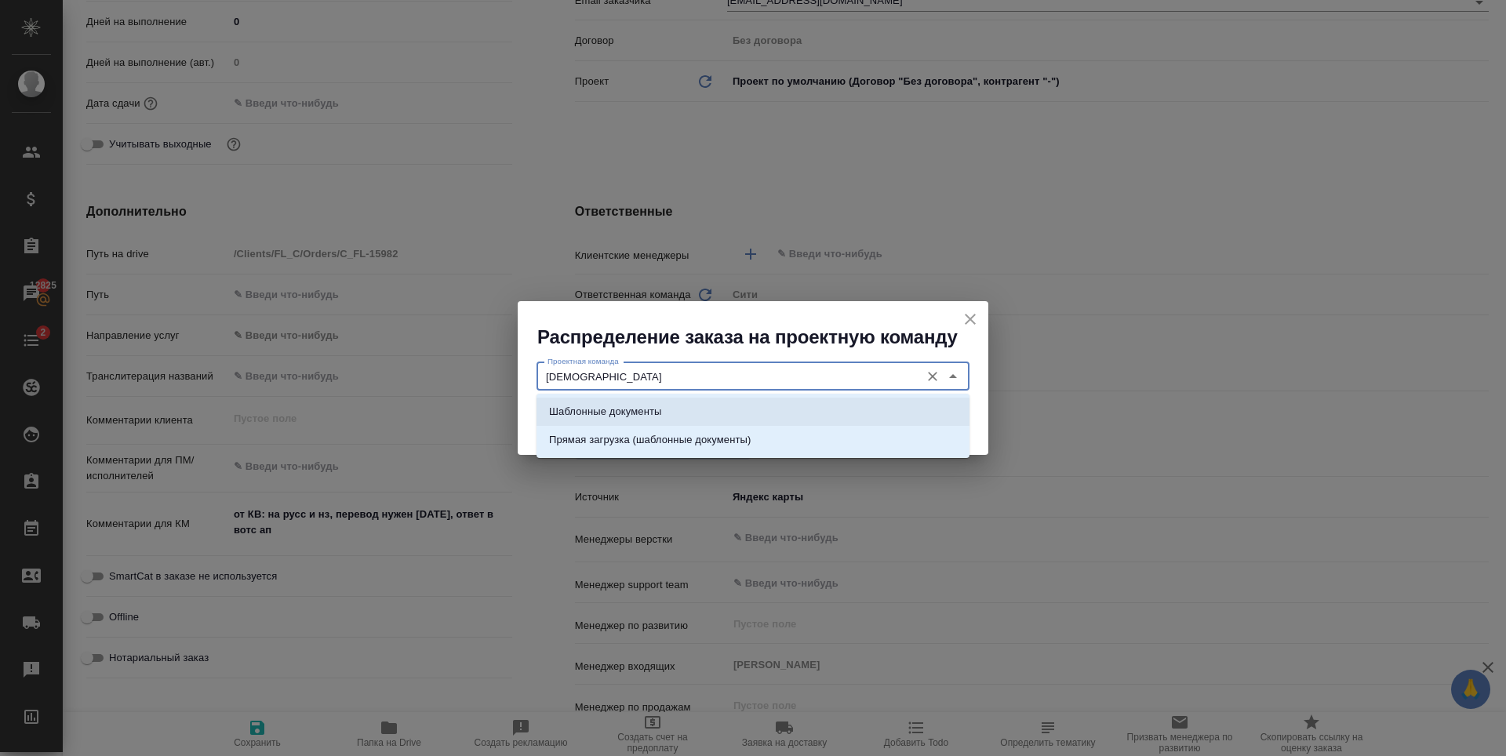
click at [687, 408] on li "Шаблонные документы" at bounding box center [752, 412] width 433 height 28
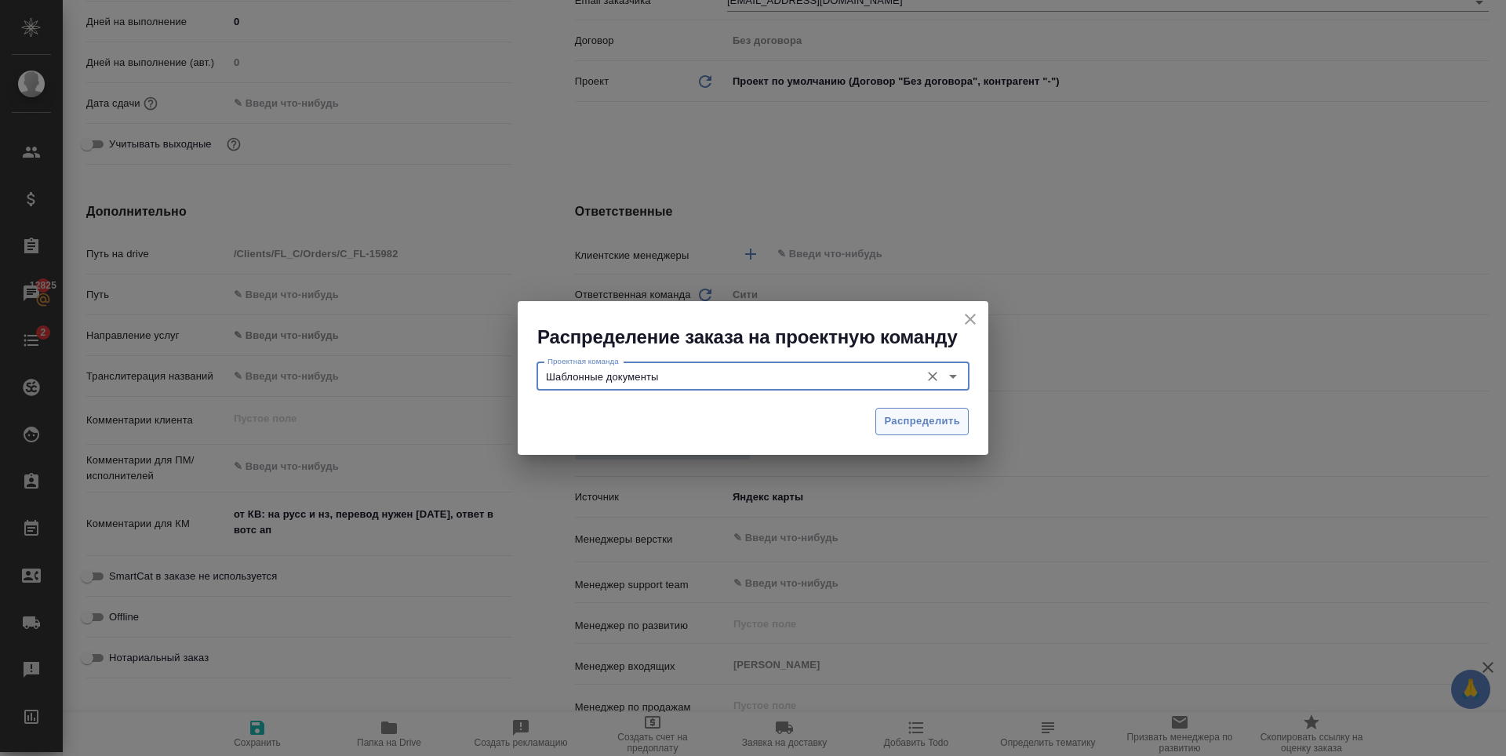
type input "Шаблонные документы"
click at [941, 427] on span "Распределить" at bounding box center [922, 422] width 76 height 18
type textarea "x"
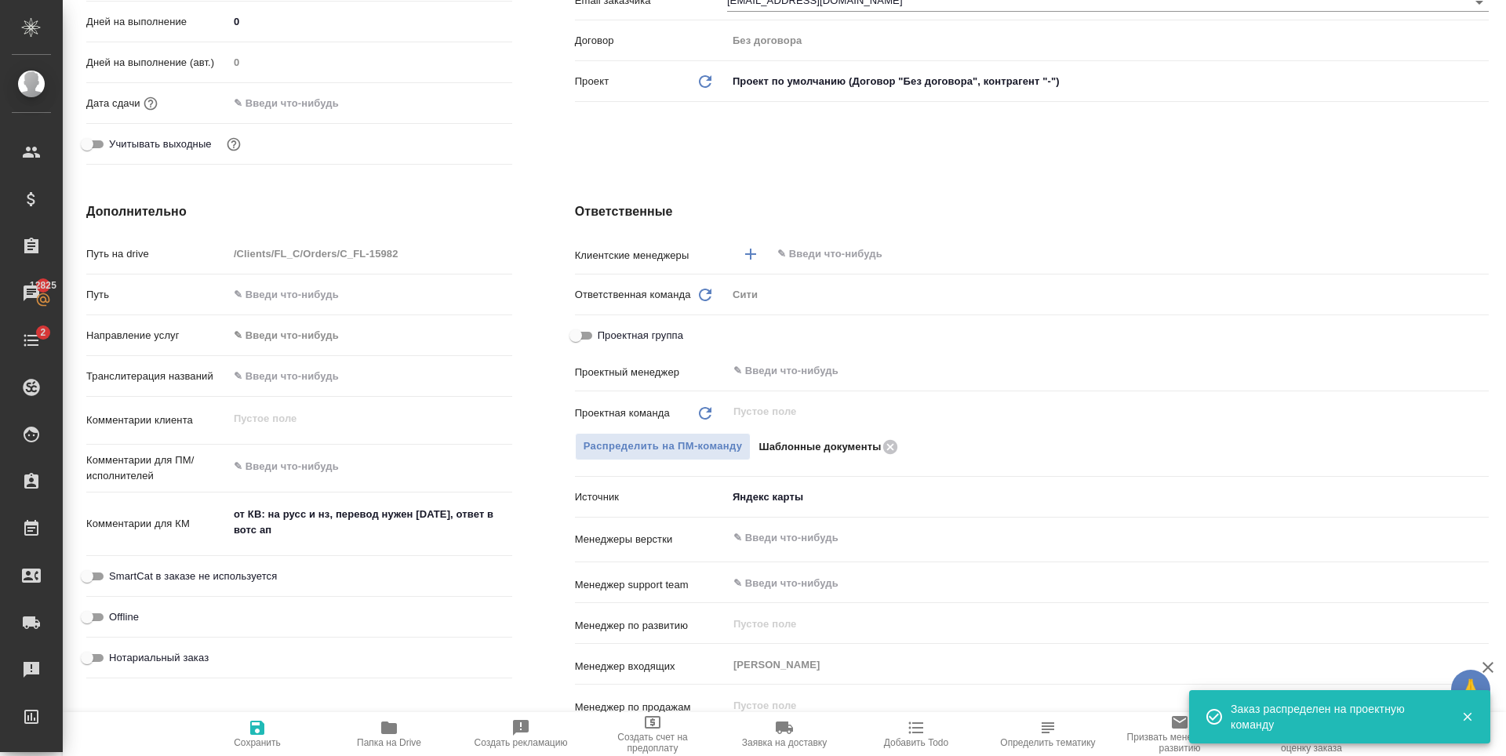
click at [832, 258] on input "text" at bounding box center [1104, 254] width 656 height 19
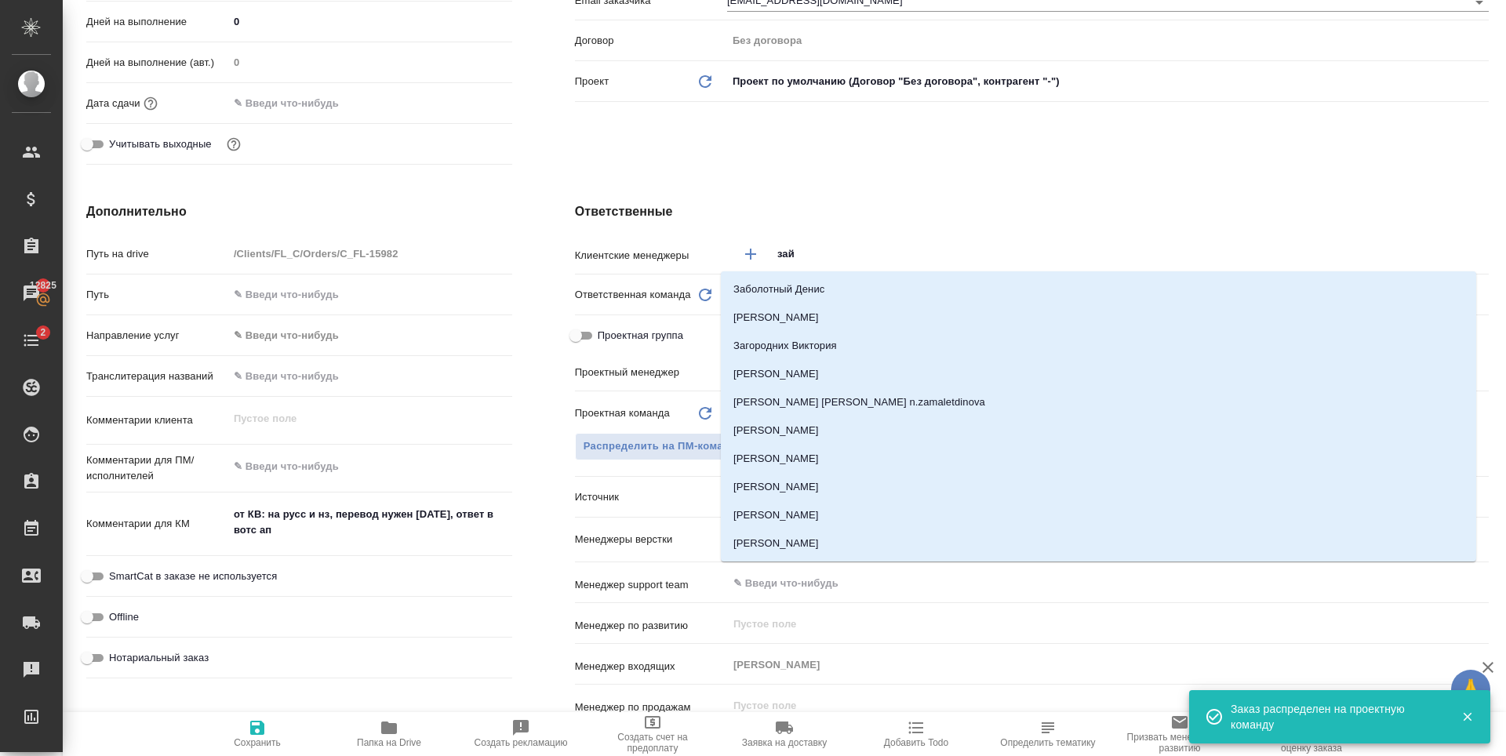
type input "зайц"
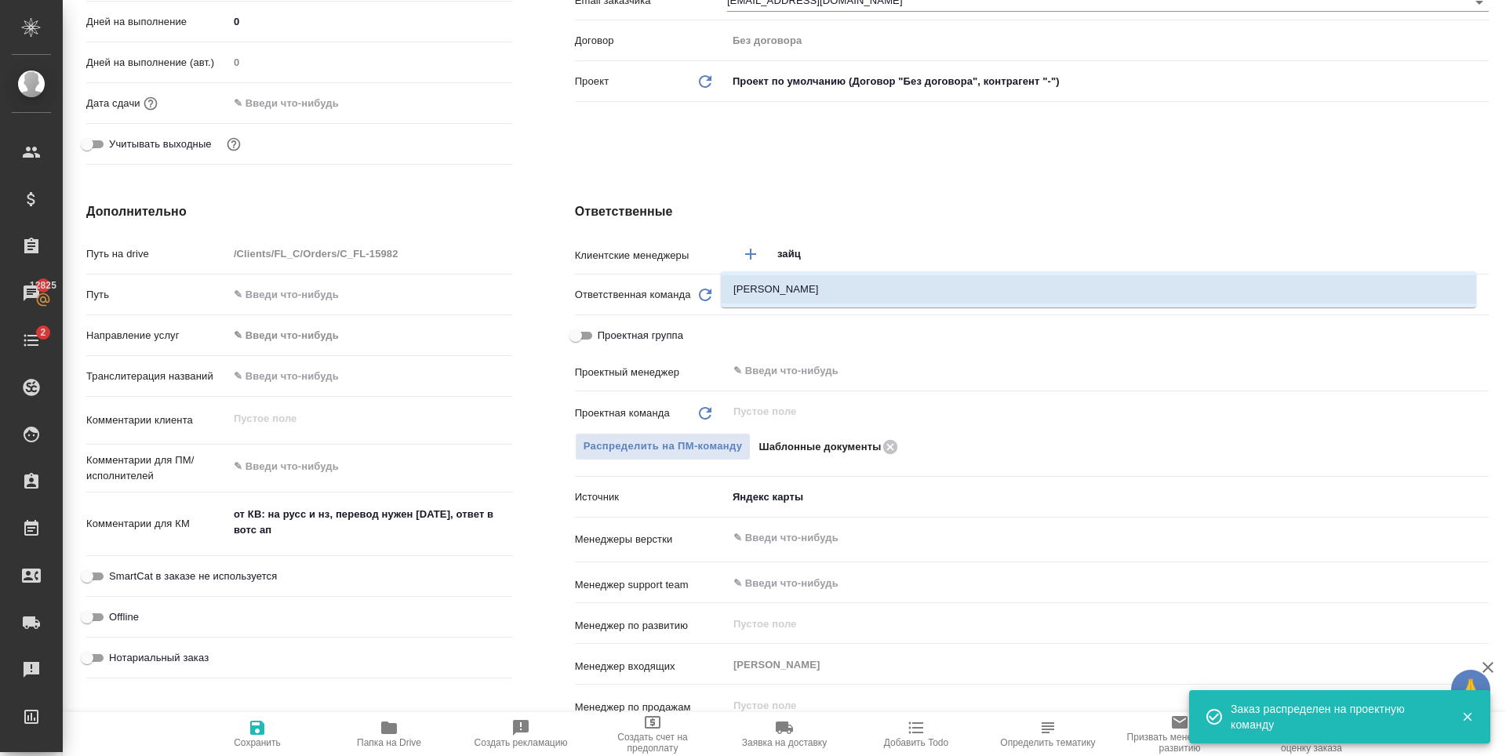
click at [832, 291] on li "Зайцева Светлана" at bounding box center [1098, 289] width 755 height 28
type textarea "x"
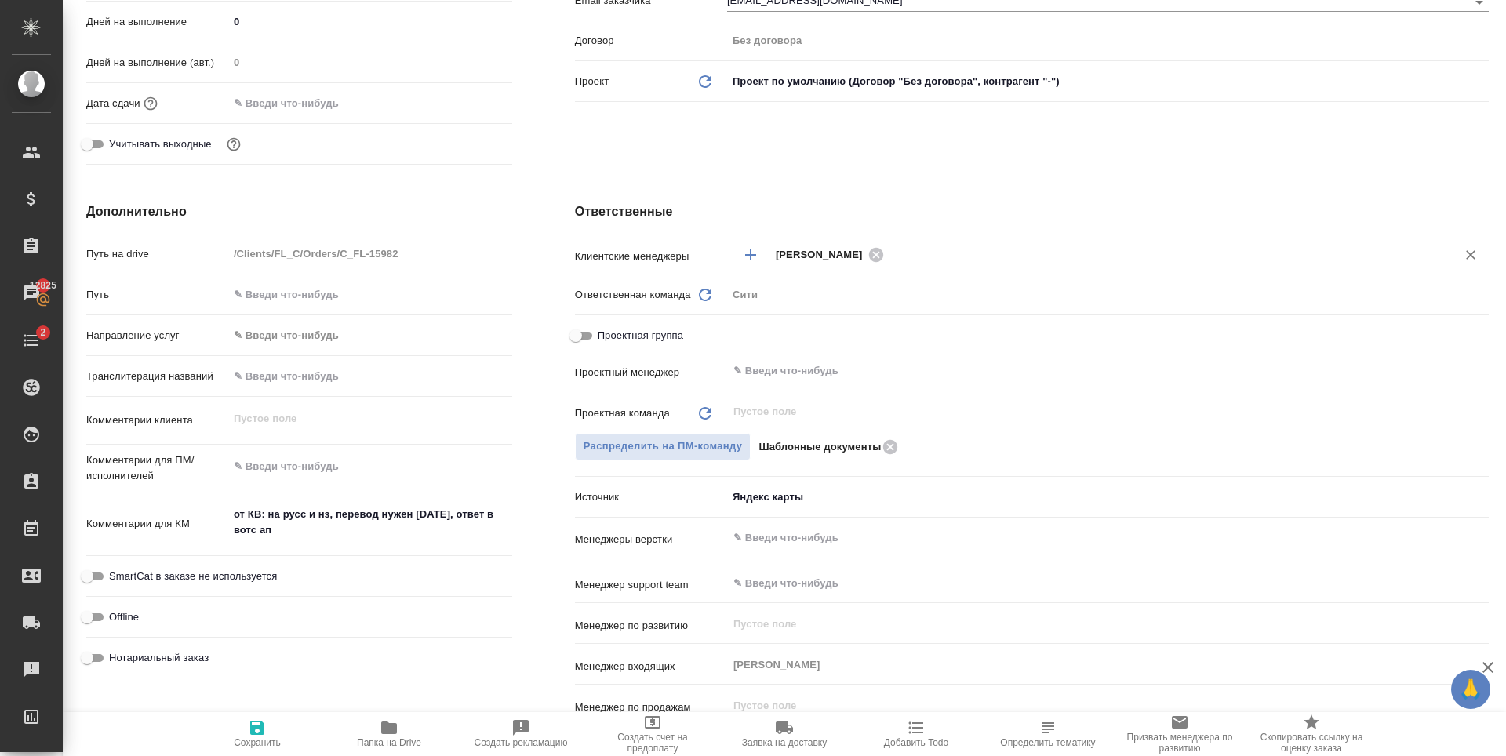
click at [249, 719] on icon "button" at bounding box center [257, 727] width 19 height 19
type textarea "x"
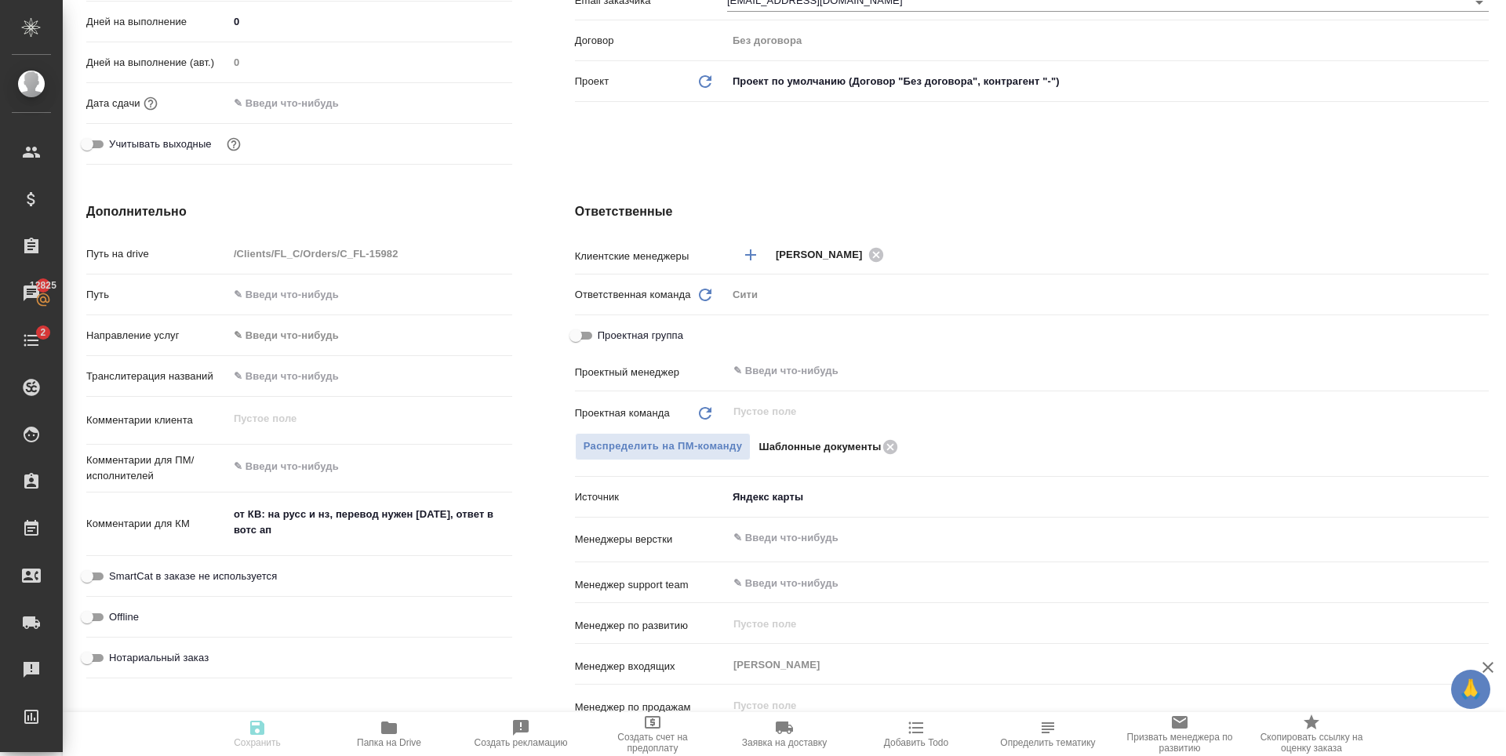
type textarea "x"
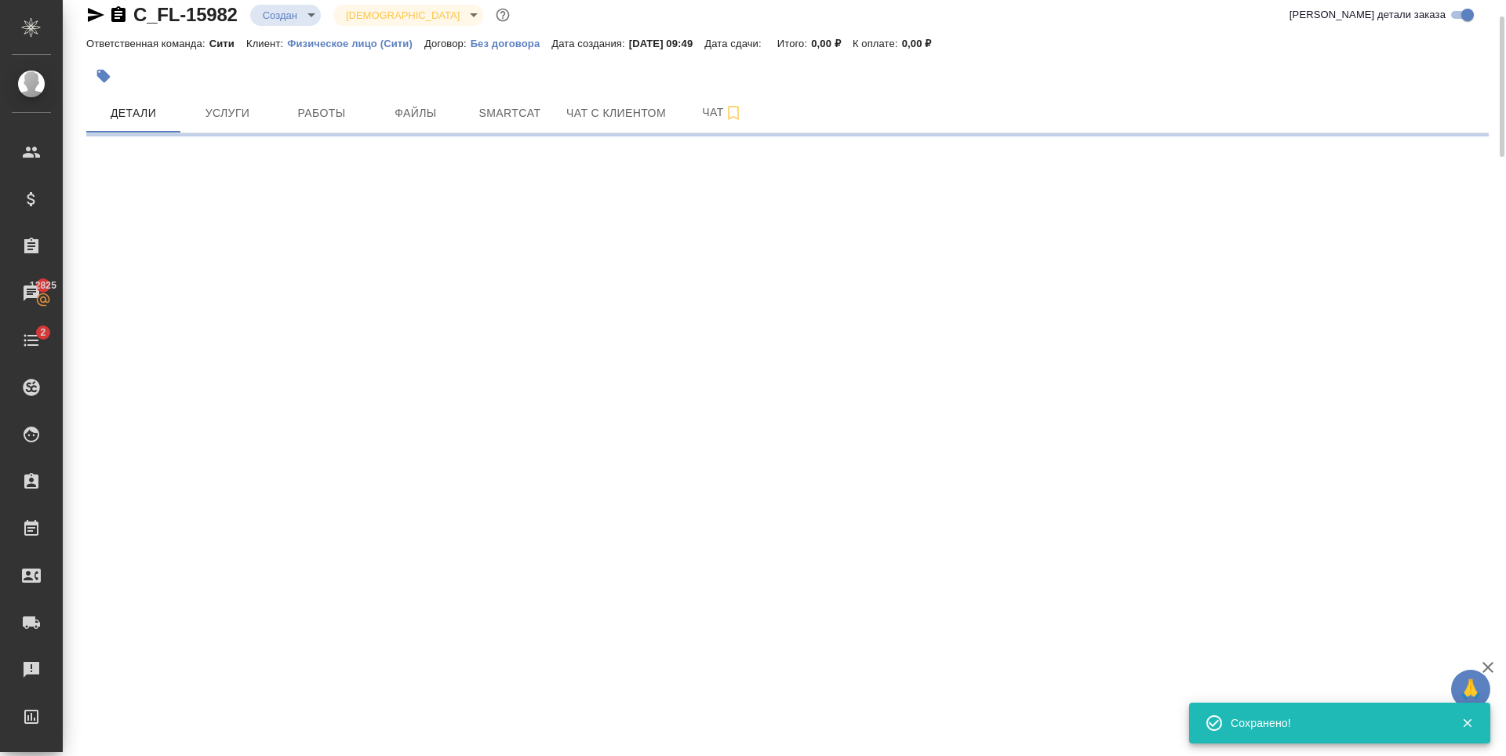
scroll to position [0, 0]
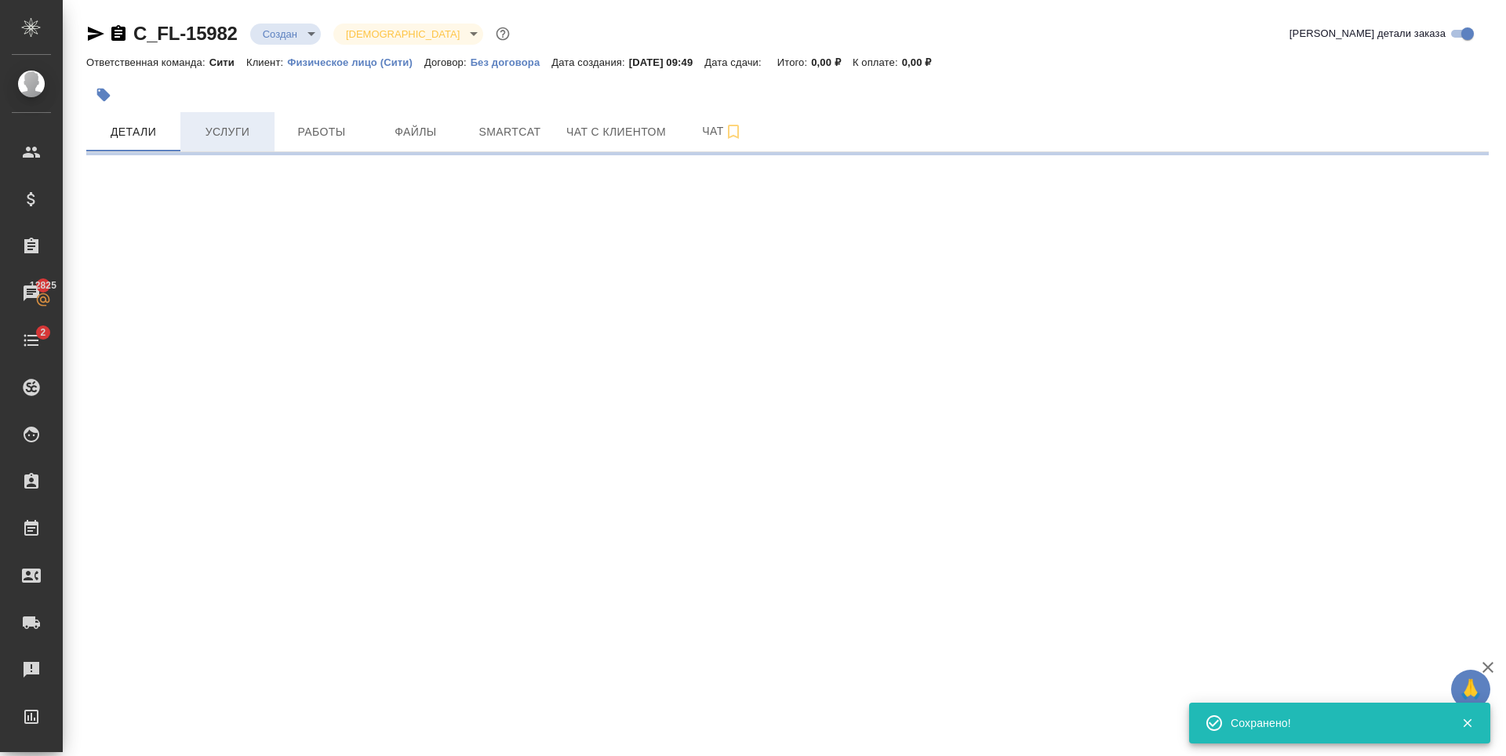
click at [223, 124] on span "Услуги" at bounding box center [227, 132] width 75 height 20
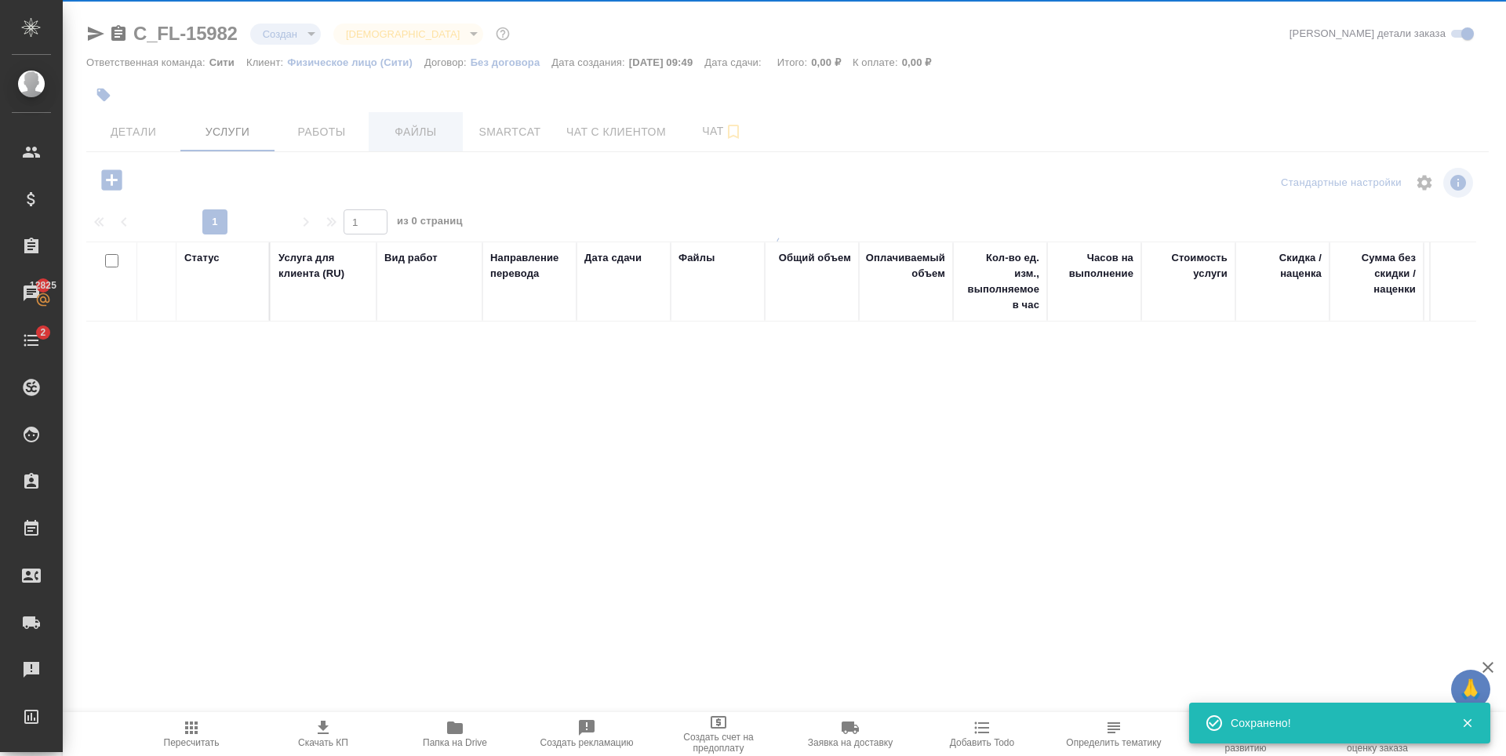
click at [430, 125] on span "Файлы" at bounding box center [415, 132] width 75 height 20
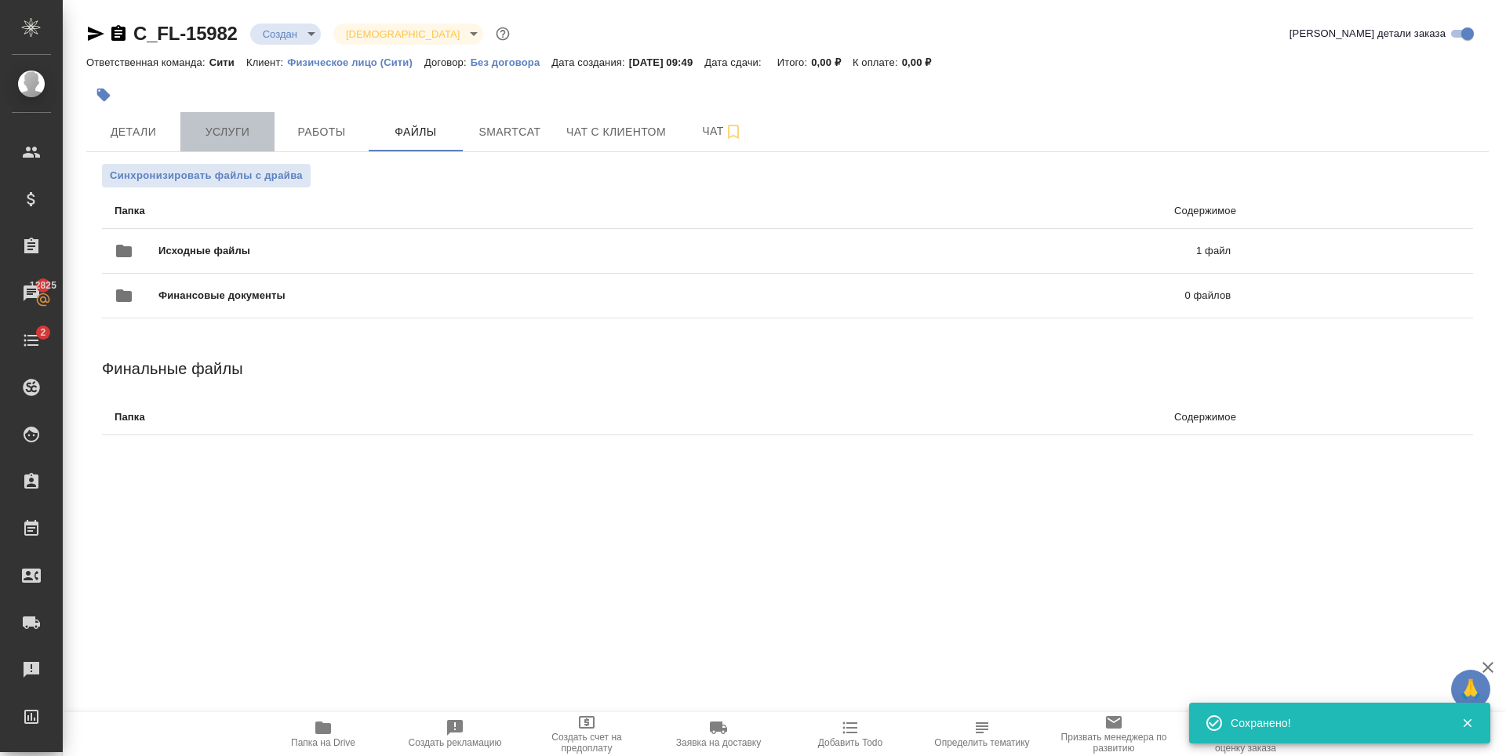
click at [257, 140] on span "Услуги" at bounding box center [227, 132] width 75 height 20
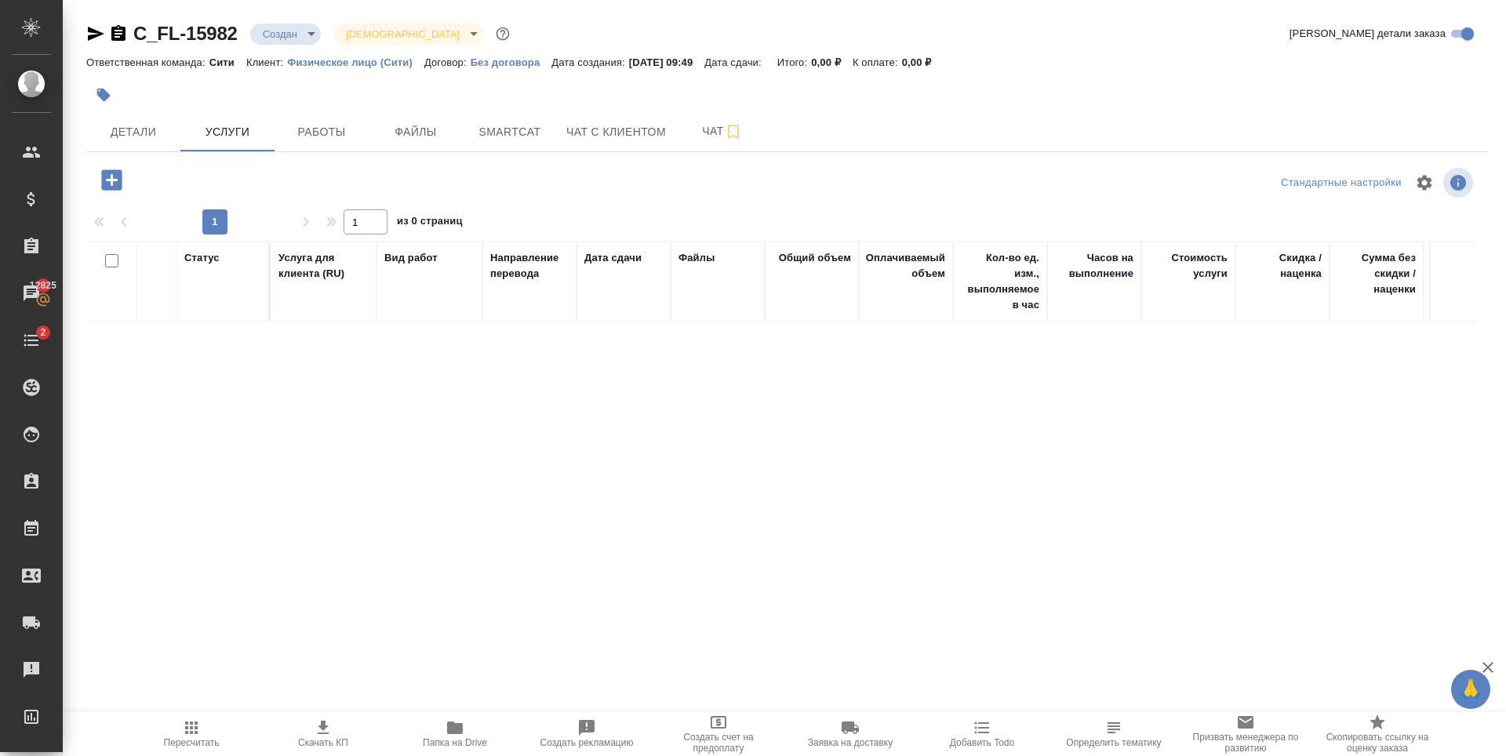
click at [111, 187] on icon "button" at bounding box center [111, 179] width 20 height 20
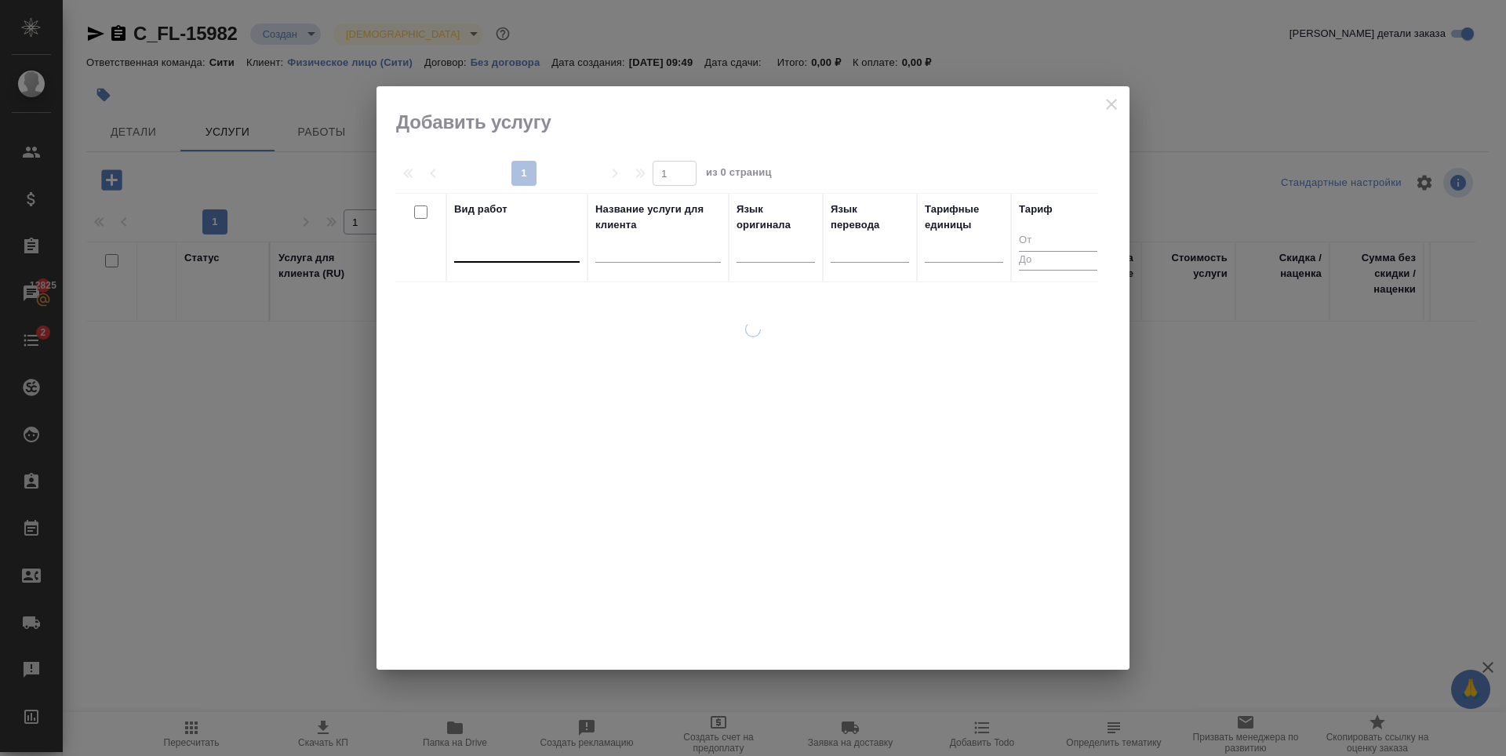
click at [540, 249] on div at bounding box center [516, 246] width 125 height 23
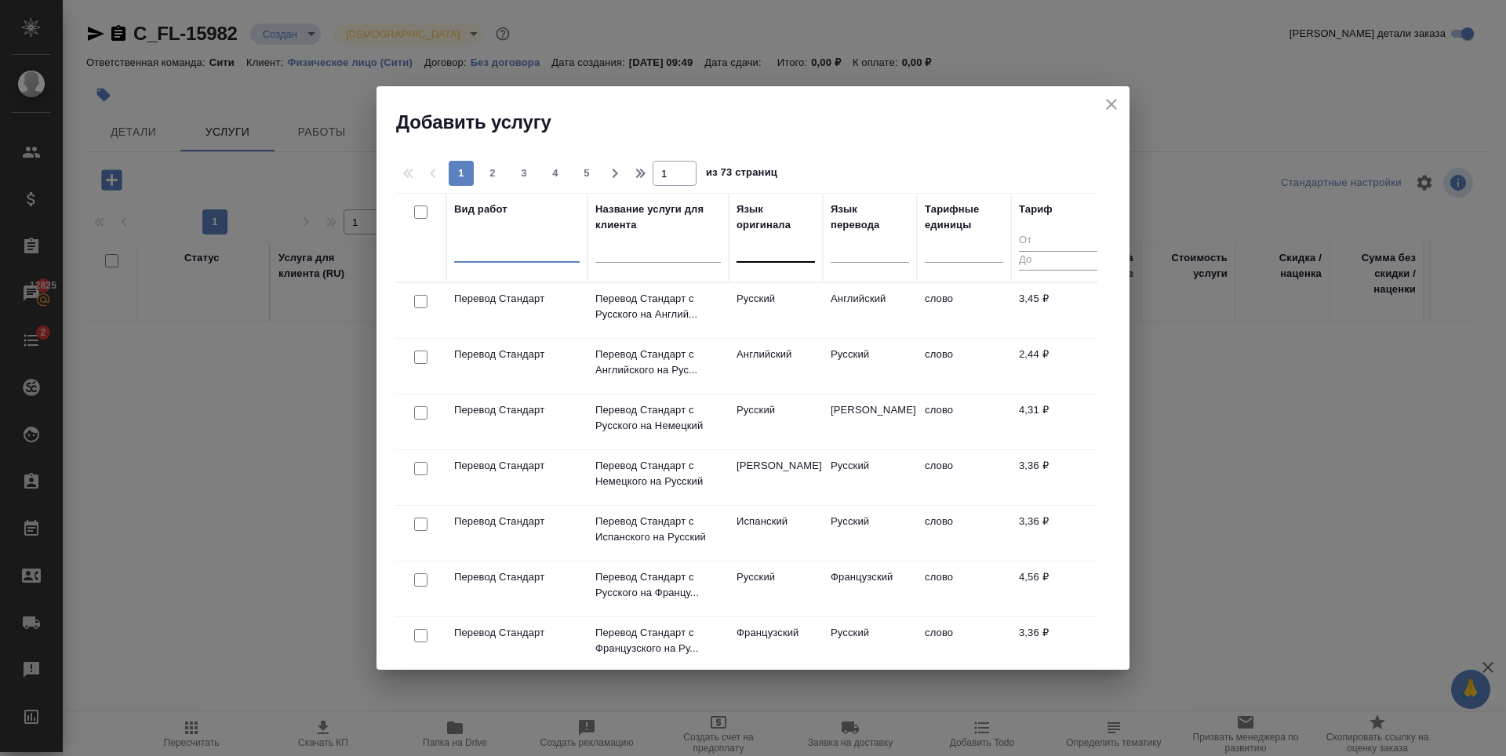
click at [781, 246] on div at bounding box center [776, 246] width 78 height 23
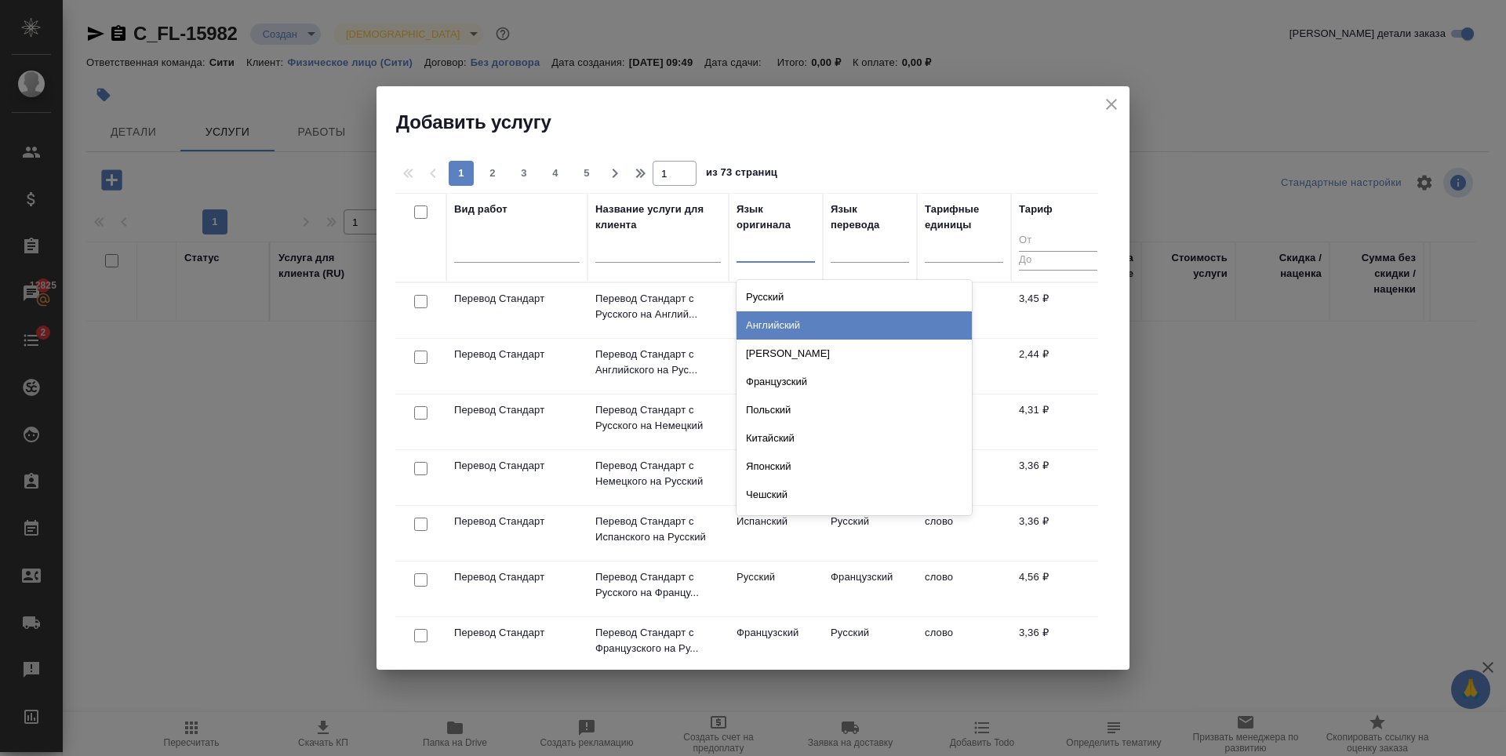
click at [787, 321] on div "Английский" at bounding box center [854, 325] width 235 height 28
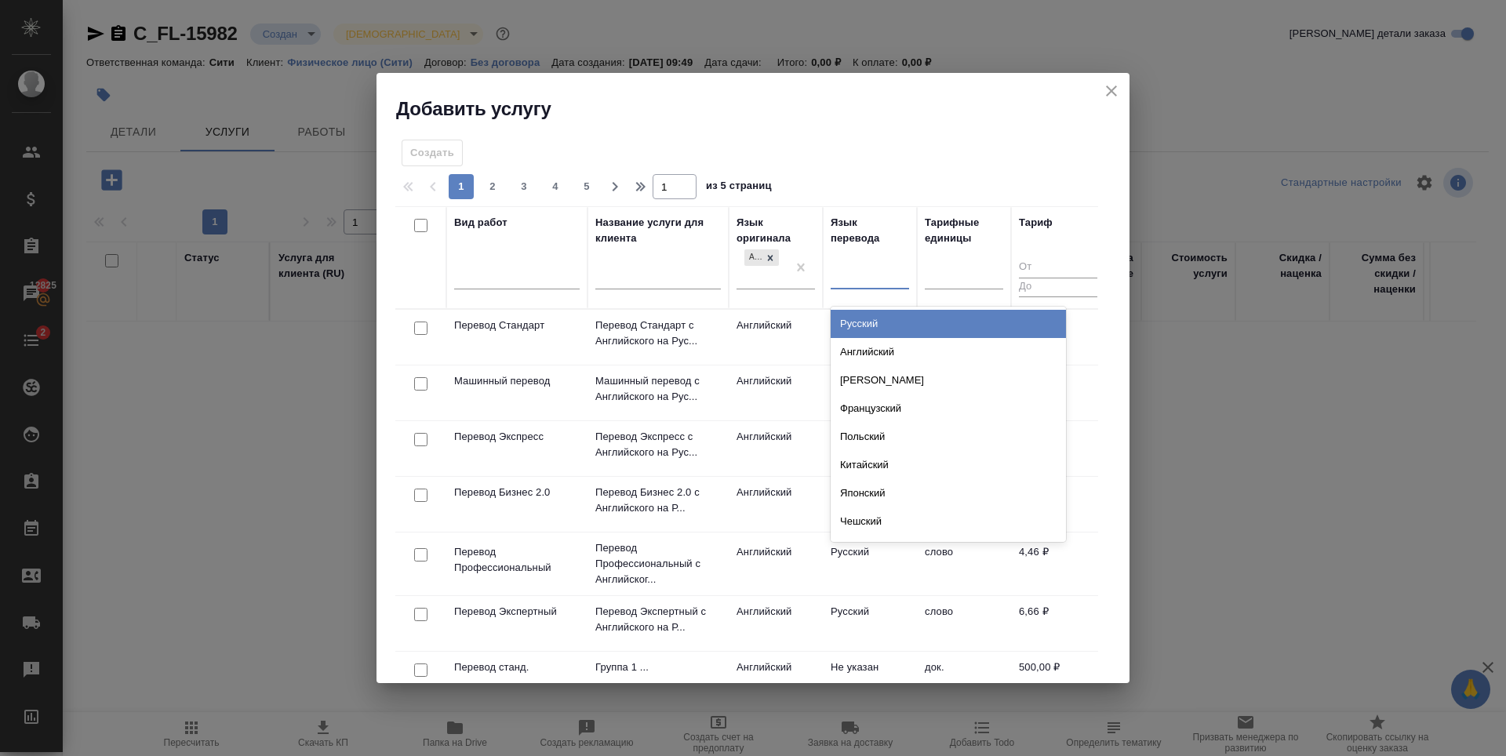
click at [861, 281] on div at bounding box center [870, 274] width 78 height 23
click at [860, 317] on div "Русский" at bounding box center [948, 324] width 235 height 28
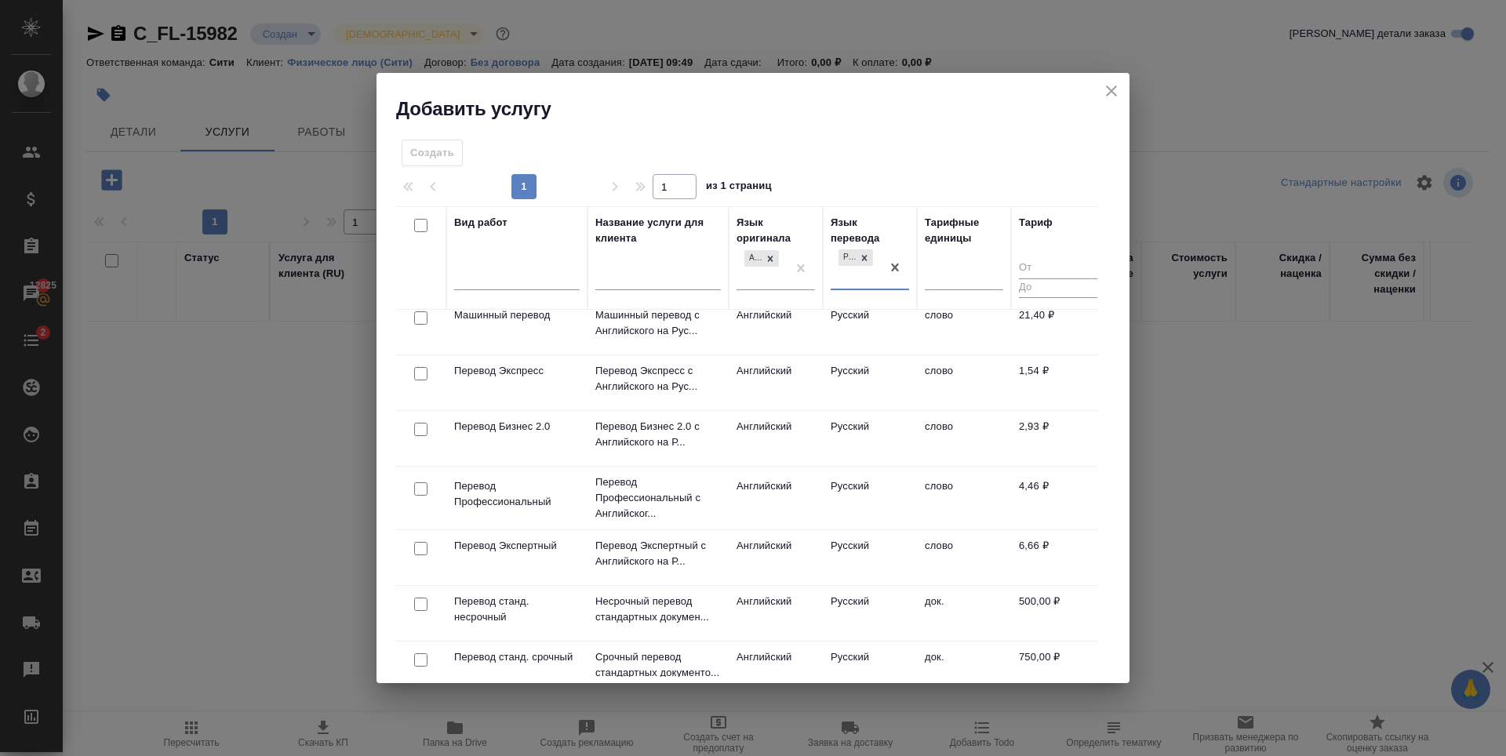
scroll to position [157, 0]
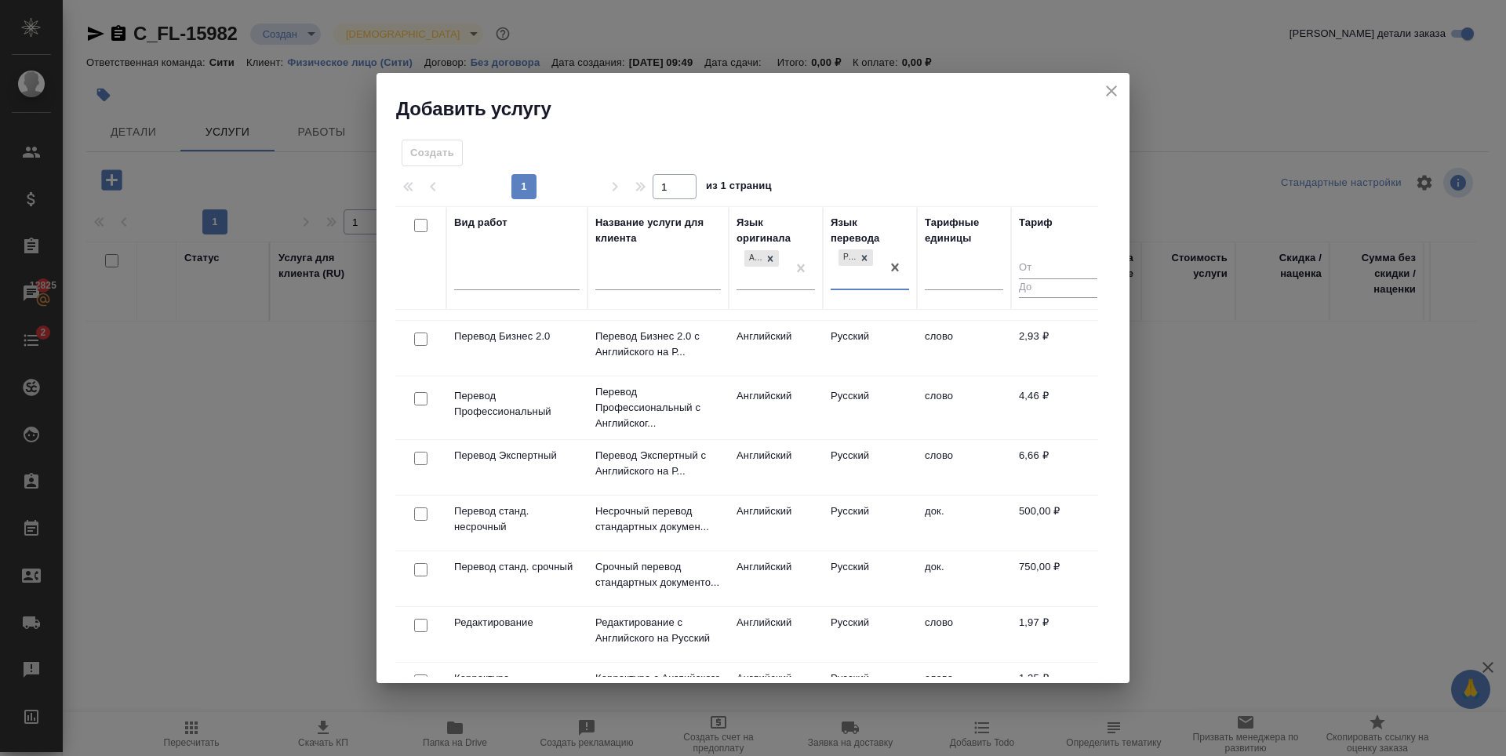
click at [426, 566] on input "checkbox" at bounding box center [420, 569] width 13 height 13
checkbox input "true"
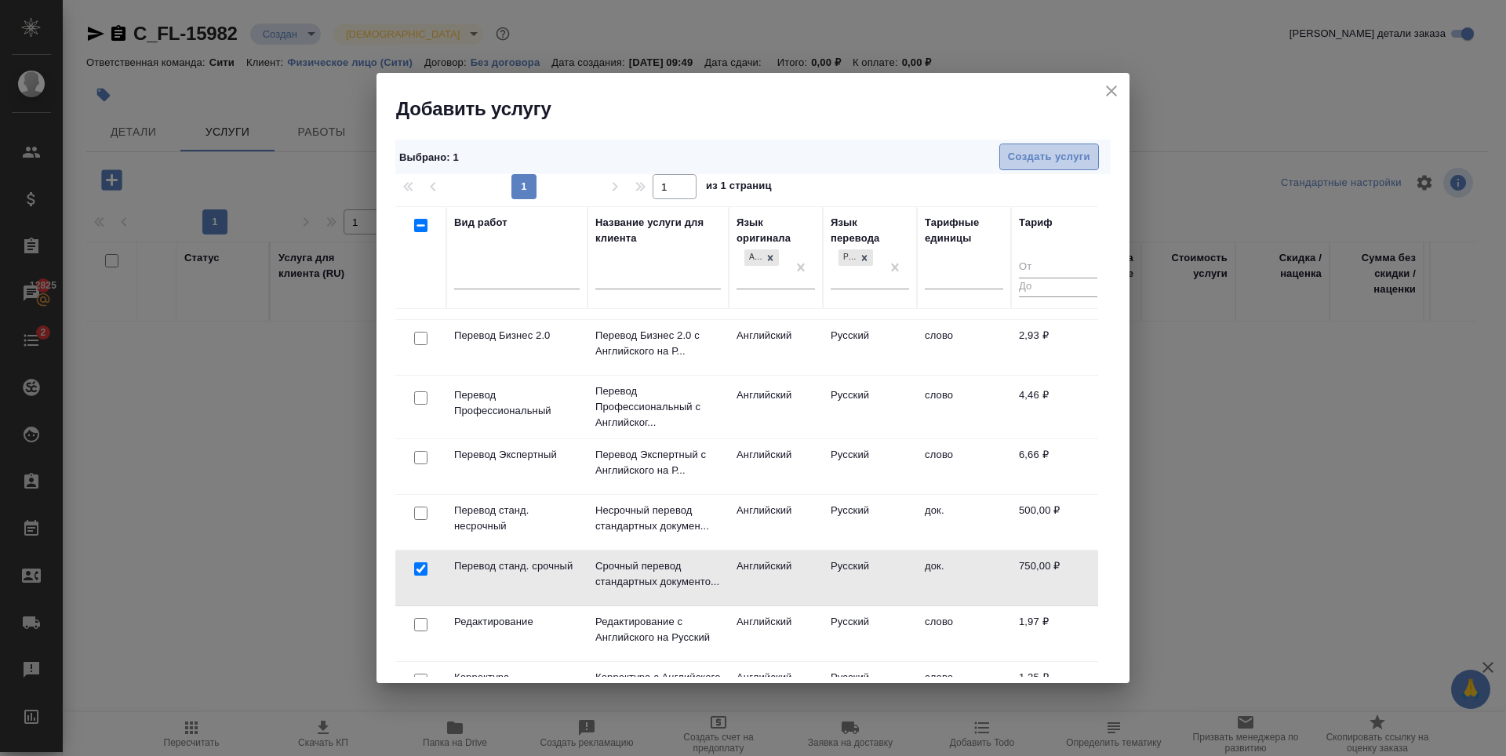
click at [1057, 157] on span "Создать услуги" at bounding box center [1049, 157] width 82 height 18
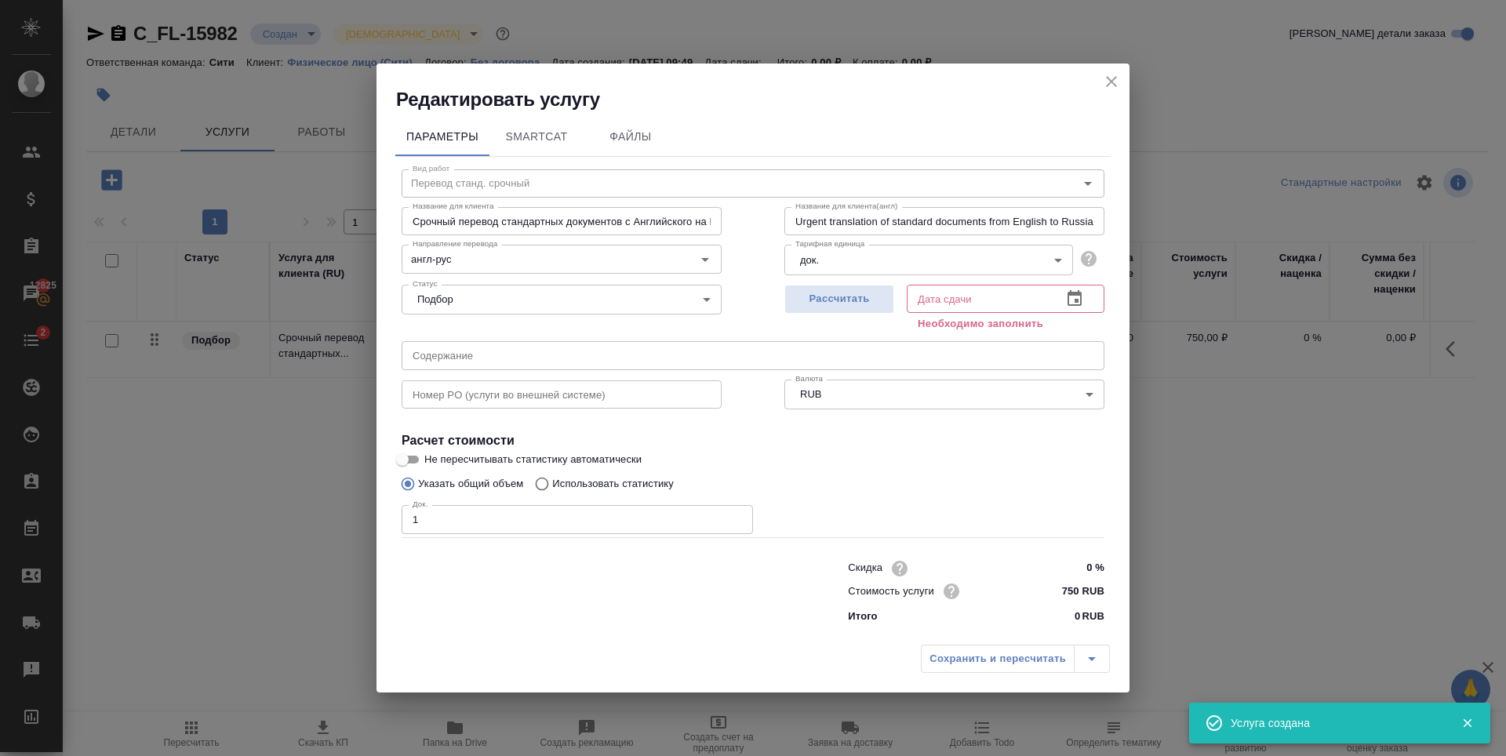
type input "1"
click at [733, 518] on input "1" at bounding box center [577, 519] width 351 height 28
click at [883, 297] on span "Рассчитать" at bounding box center [839, 299] width 93 height 18
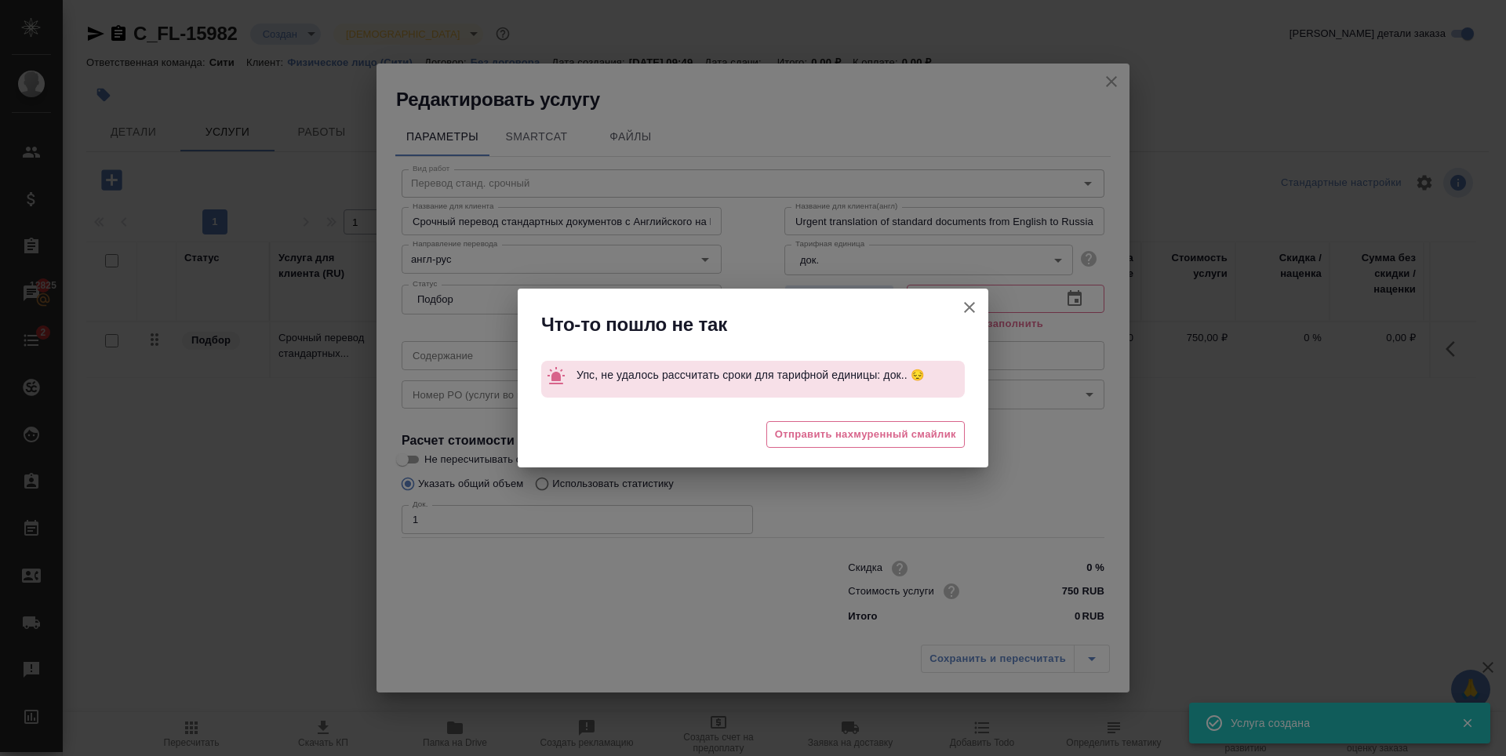
type input "13.10.2025 09:54"
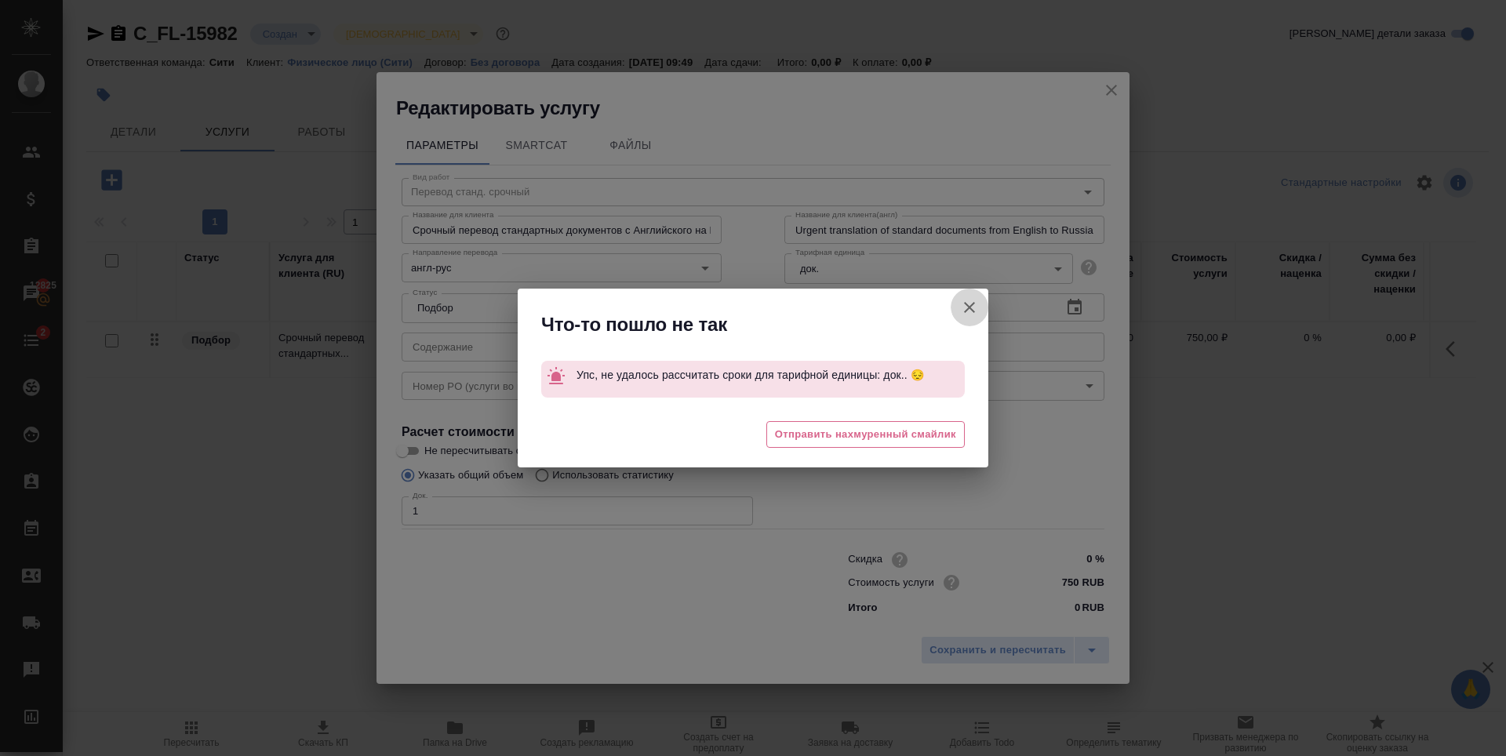
click at [962, 309] on icon "button" at bounding box center [969, 307] width 19 height 19
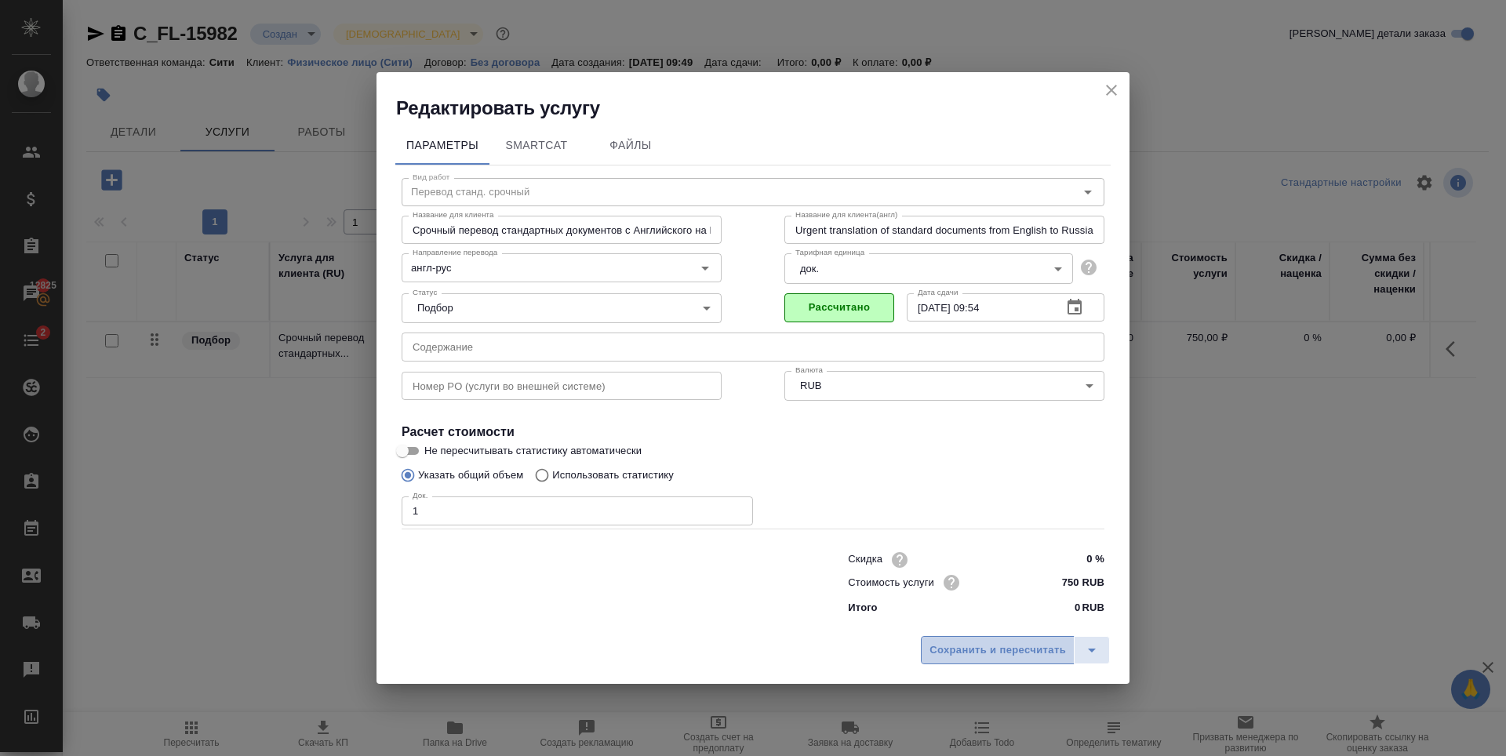
click at [996, 653] on span "Сохранить и пересчитать" at bounding box center [997, 651] width 136 height 18
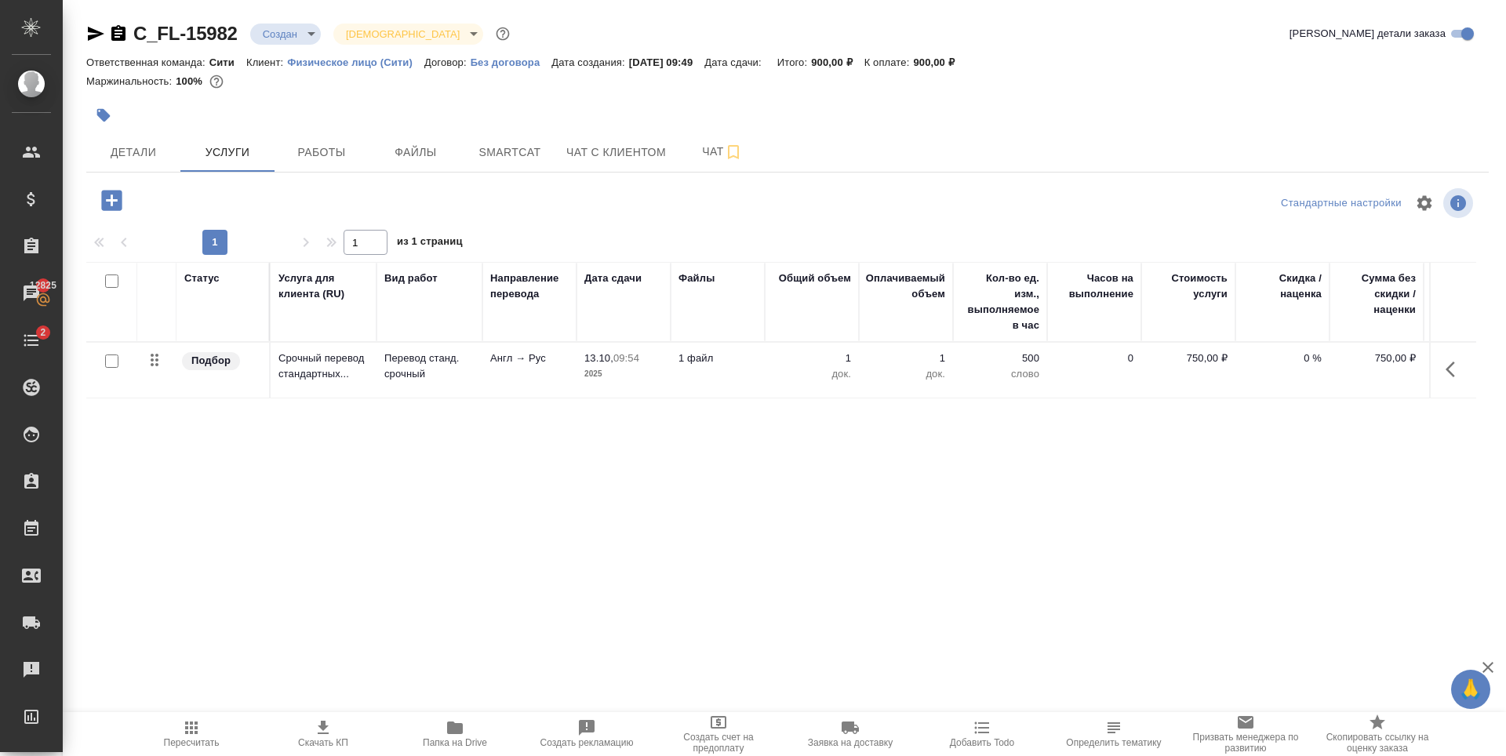
click at [112, 203] on icon "button" at bounding box center [111, 200] width 27 height 27
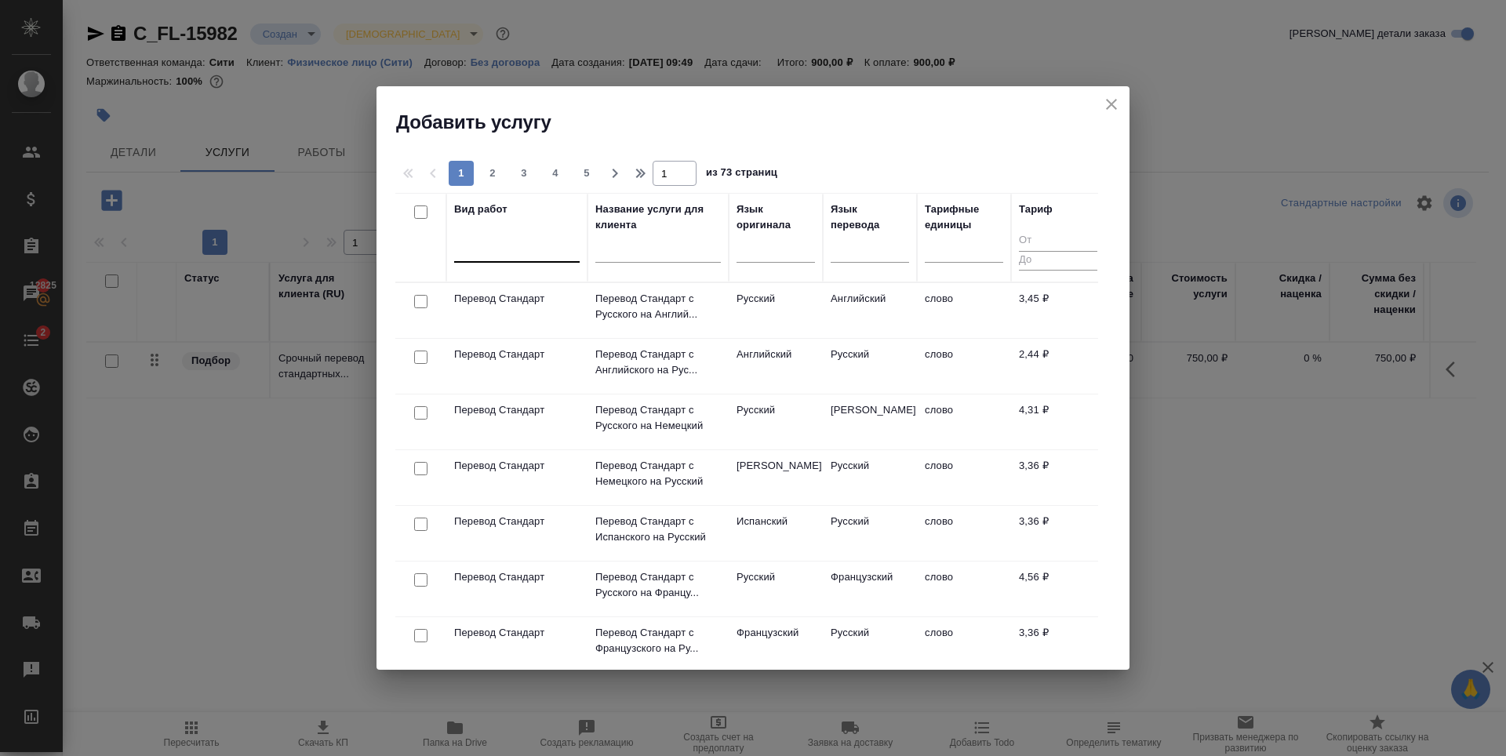
click at [555, 249] on div at bounding box center [516, 246] width 125 height 23
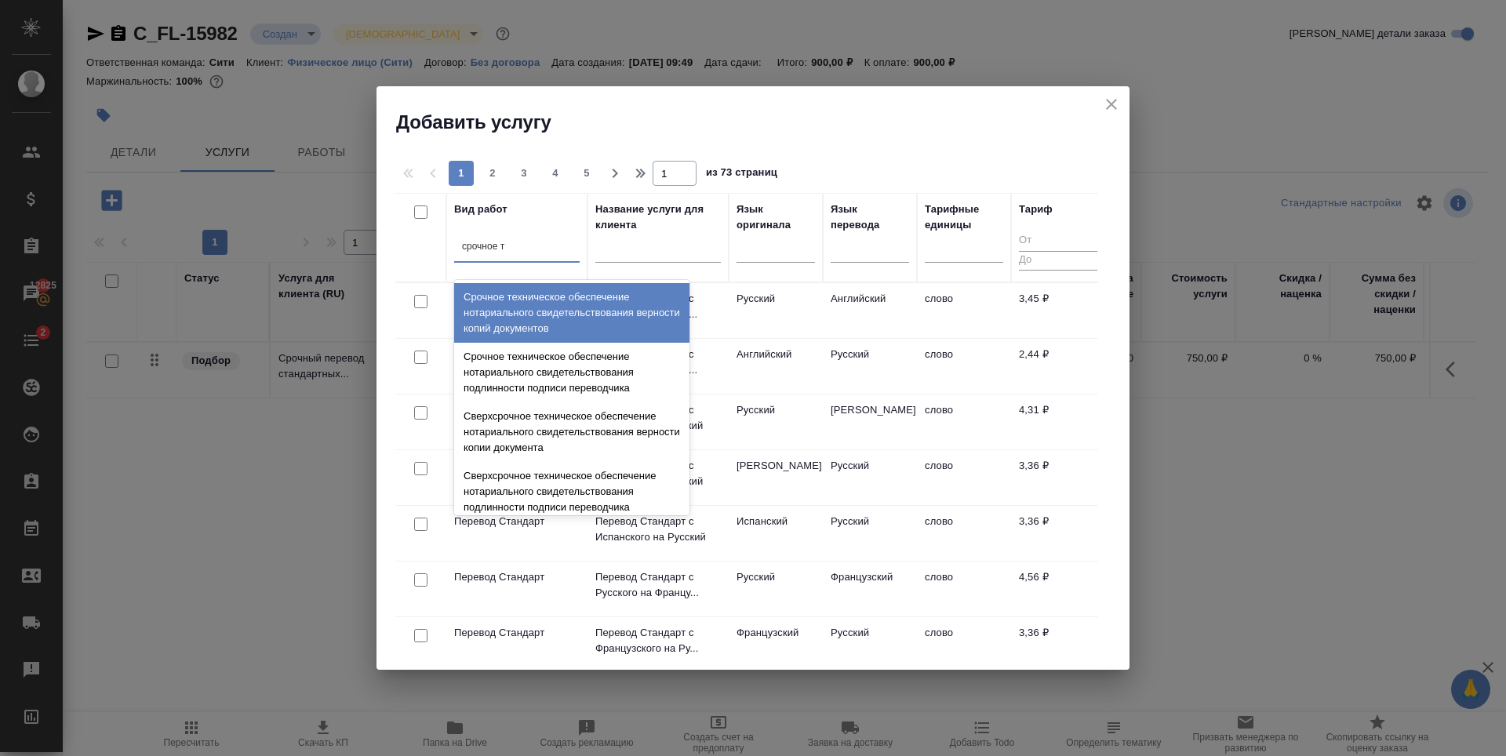
type input "срочное те"
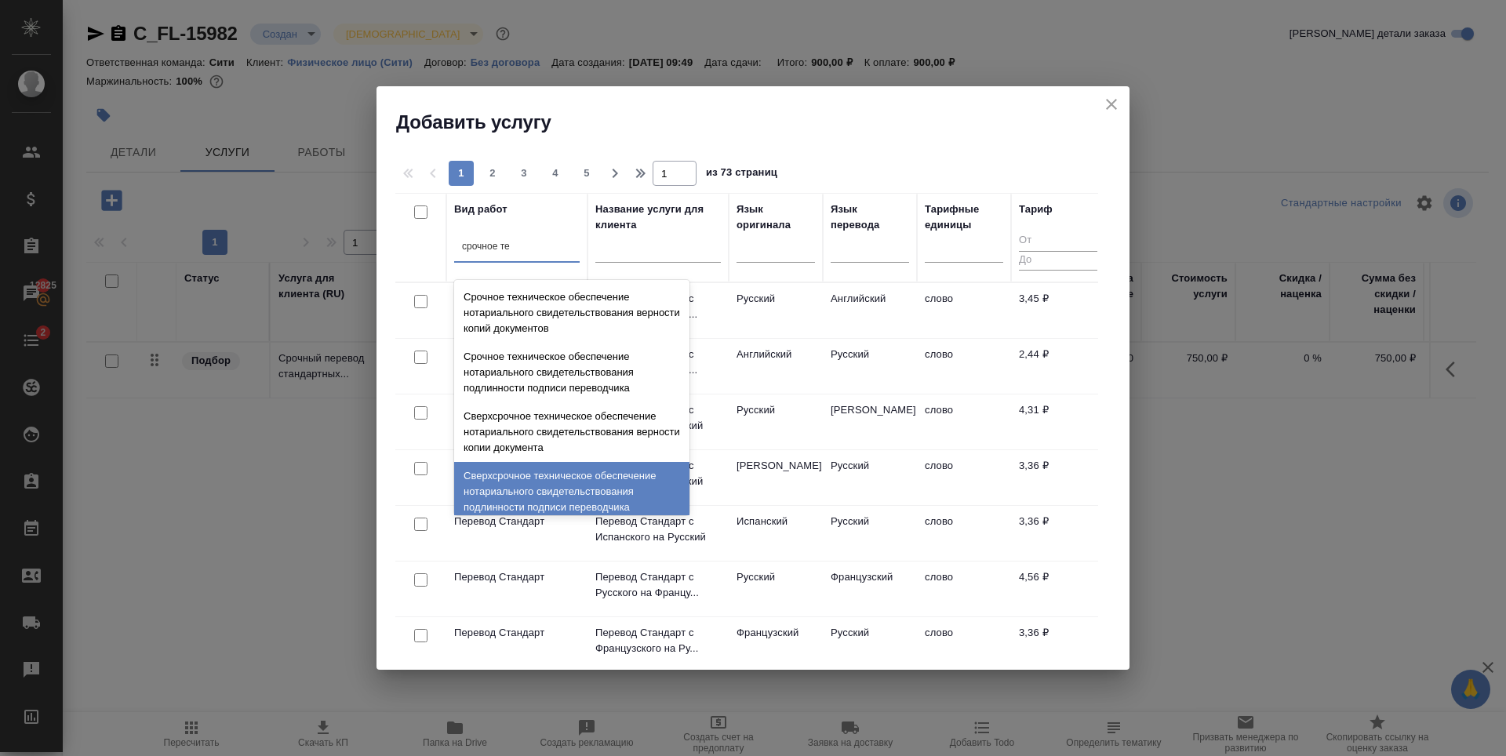
click at [566, 465] on div "Сверхсрочное техническое обеспечение нотариального свидетельствования подлиннос…" at bounding box center [571, 492] width 235 height 60
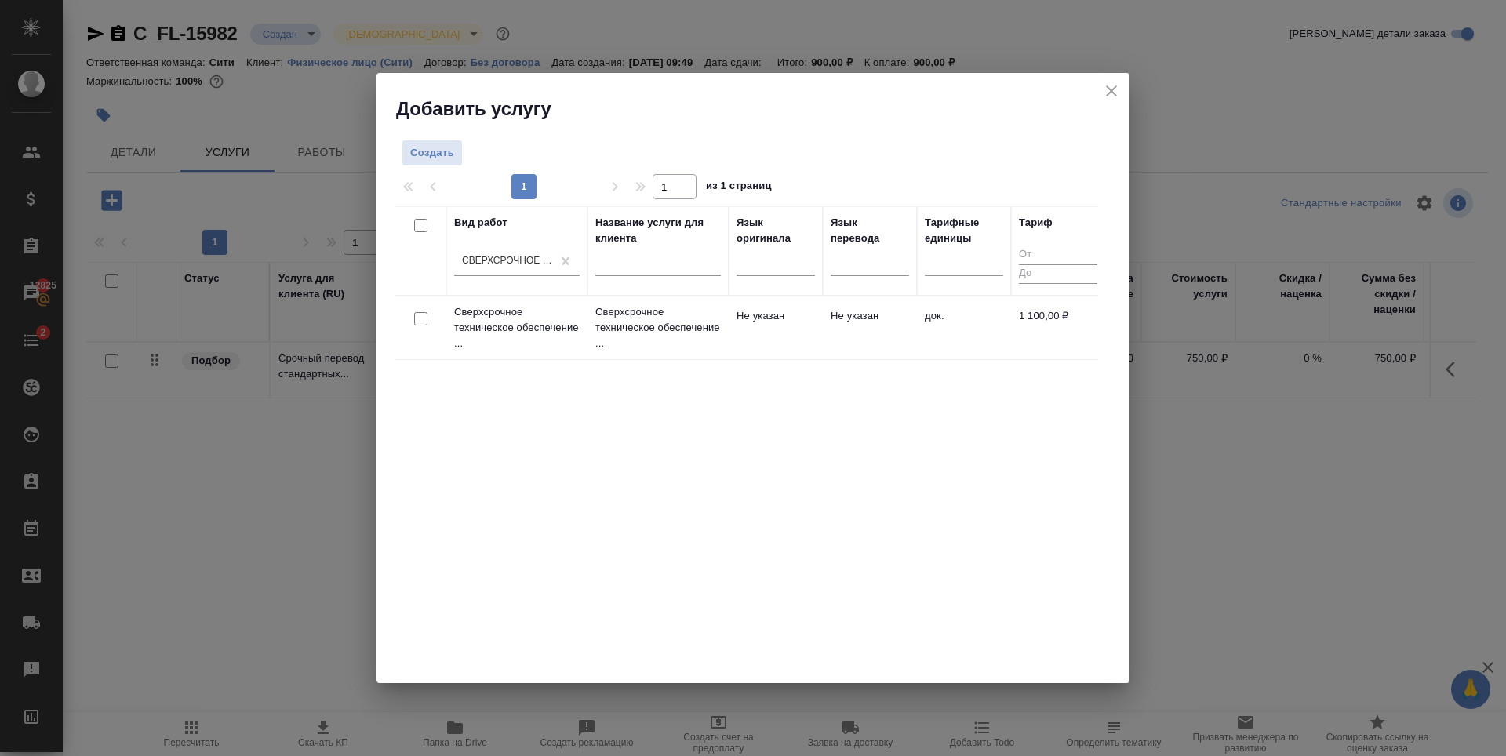
click at [413, 318] on div at bounding box center [420, 319] width 35 height 22
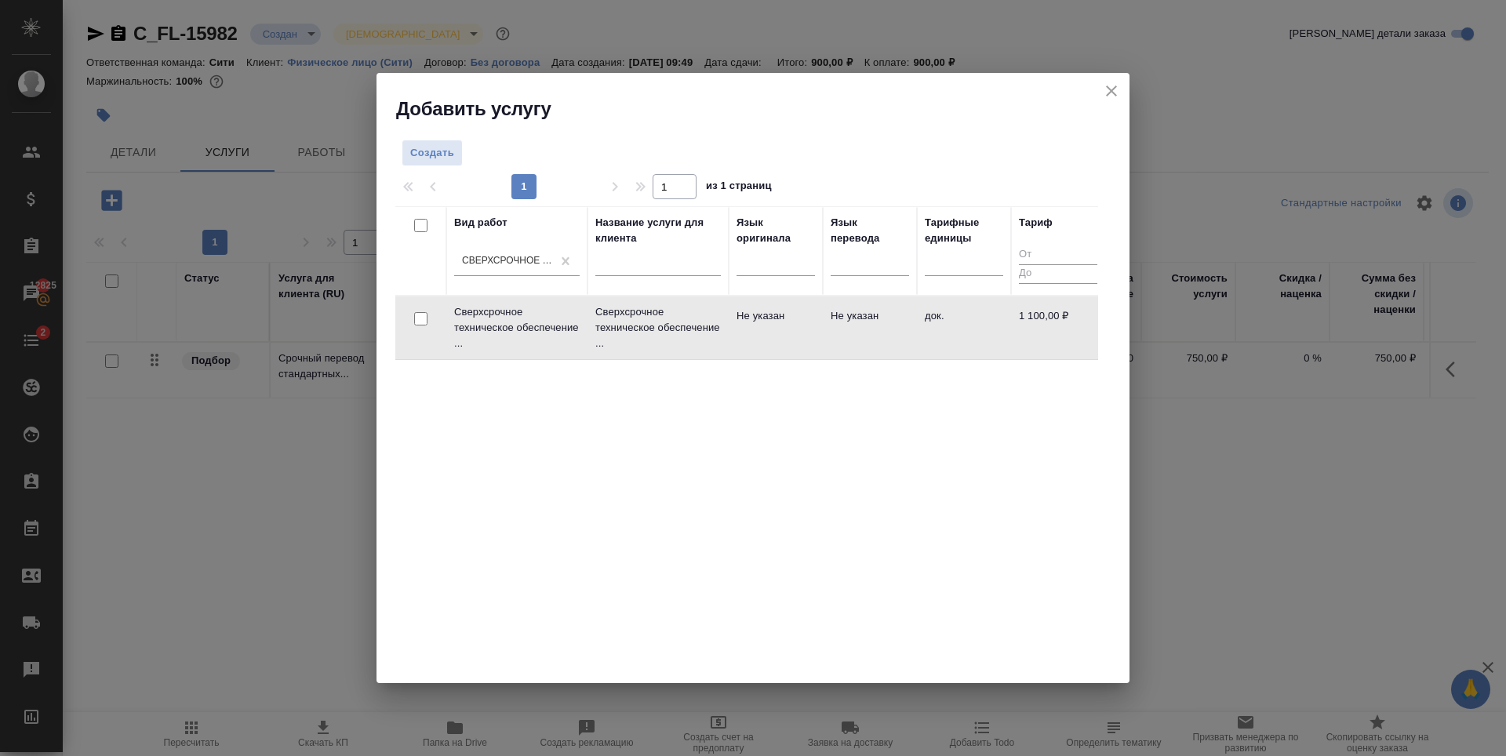
click at [417, 319] on input "checkbox" at bounding box center [420, 318] width 13 height 13
checkbox input "true"
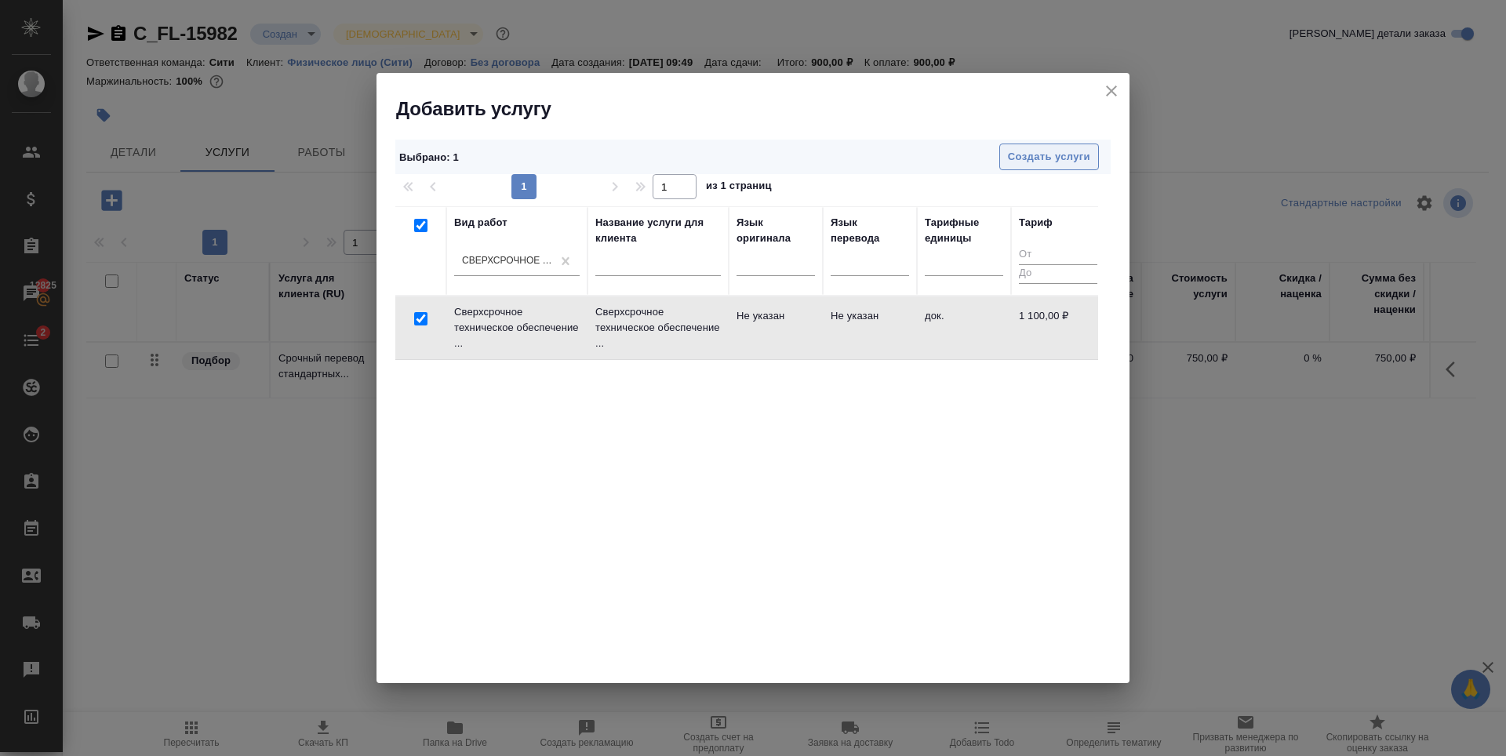
click at [1042, 161] on span "Создать услуги" at bounding box center [1049, 157] width 82 height 18
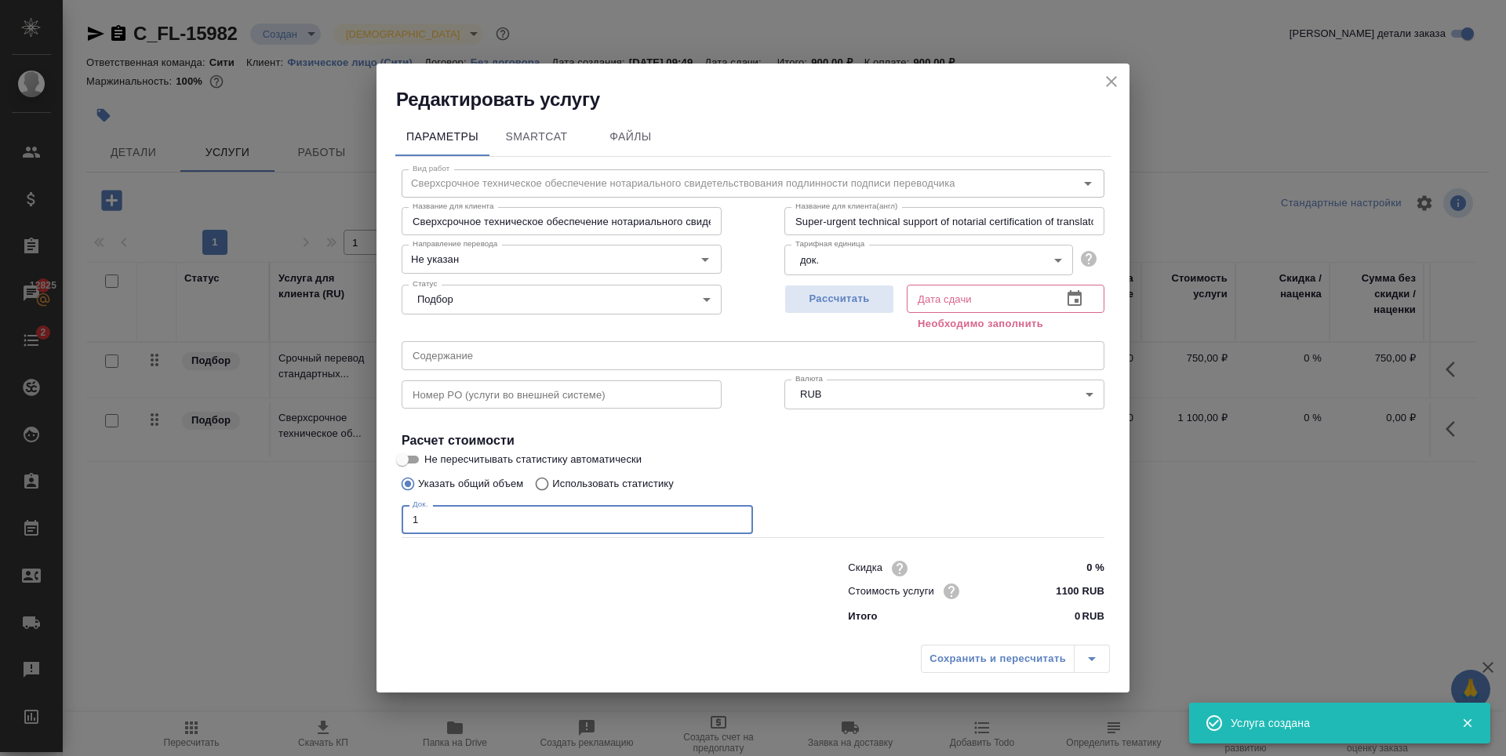
type input "1"
click at [737, 515] on input "1" at bounding box center [577, 519] width 351 height 28
click at [868, 290] on span "Рассчитать" at bounding box center [839, 299] width 93 height 18
type input "13.10.2025 10:06"
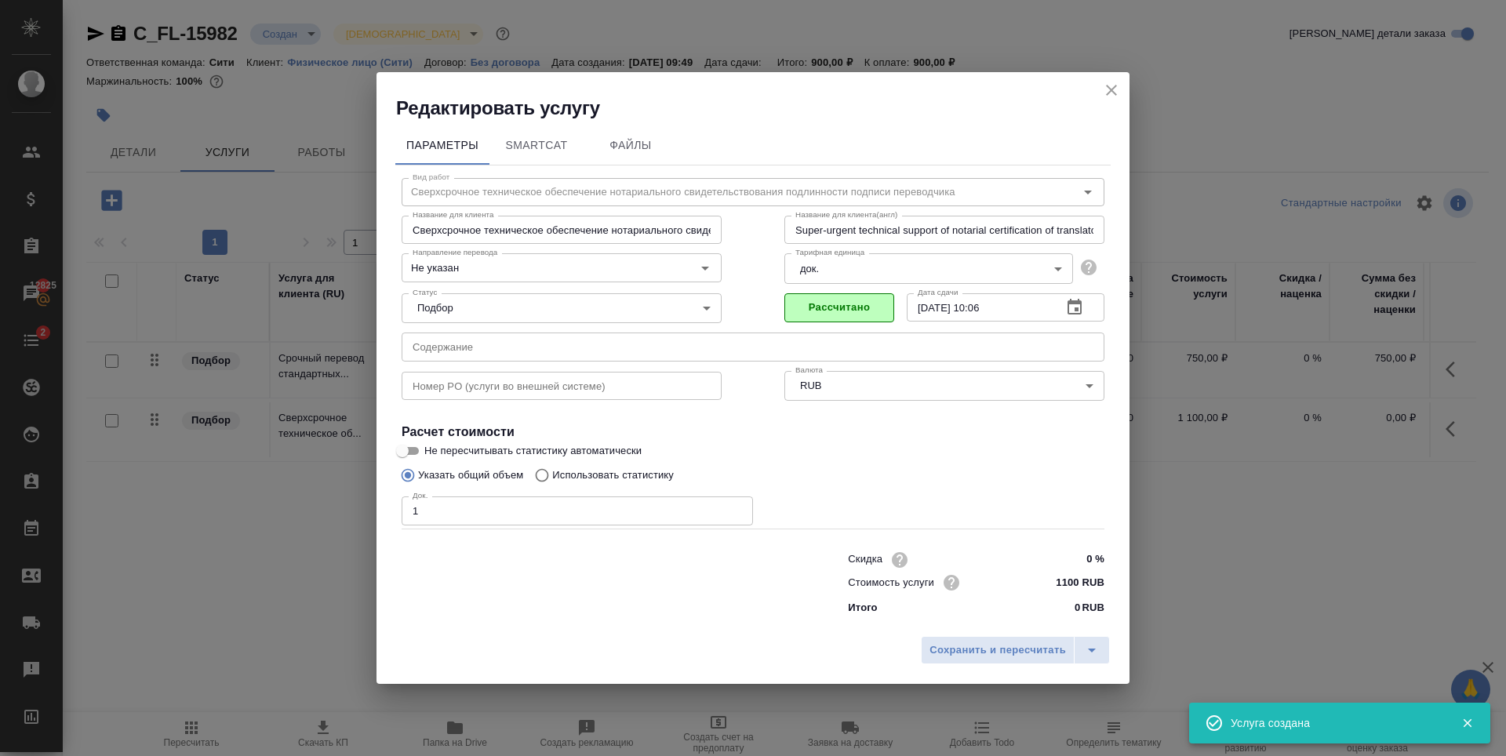
click at [961, 655] on span "Сохранить и пересчитать" at bounding box center [997, 651] width 136 height 18
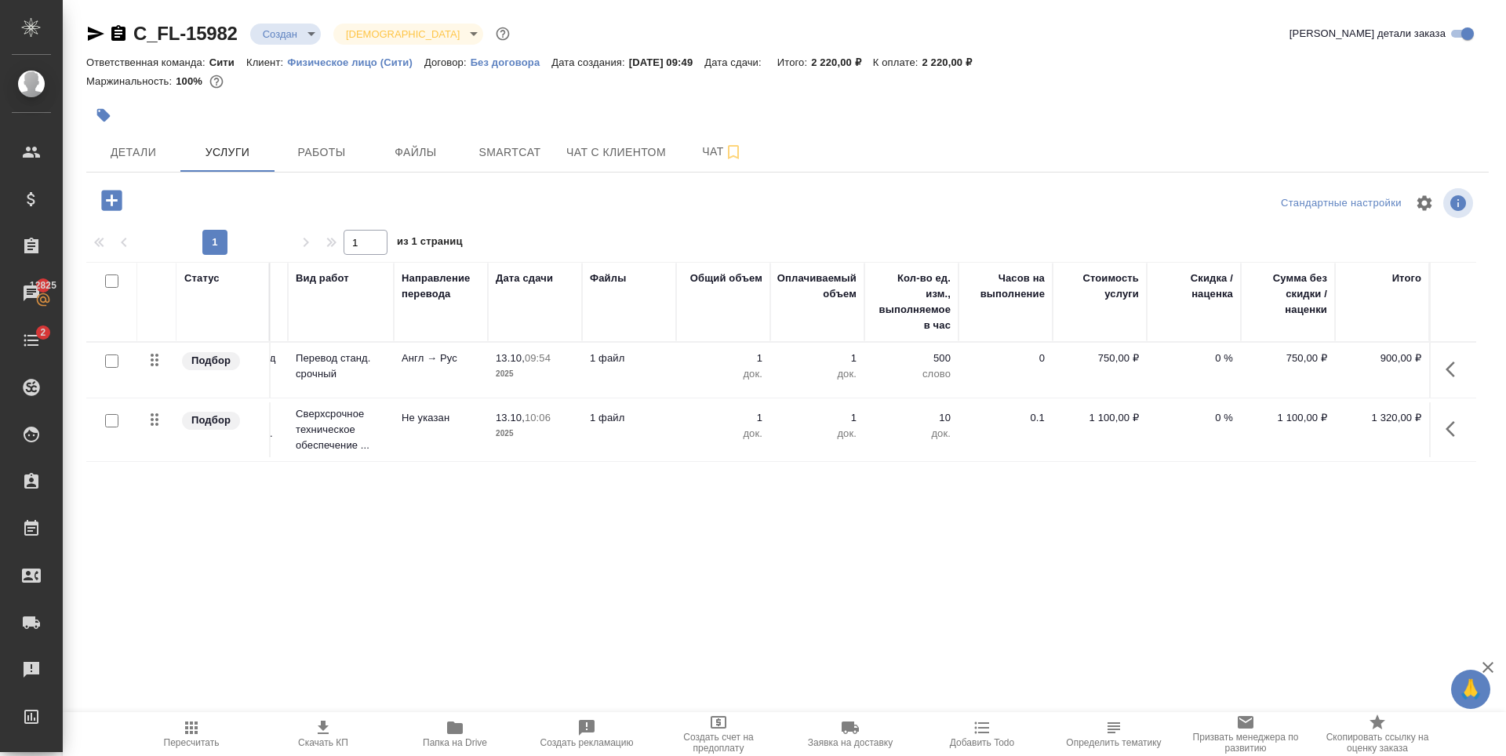
scroll to position [0, 0]
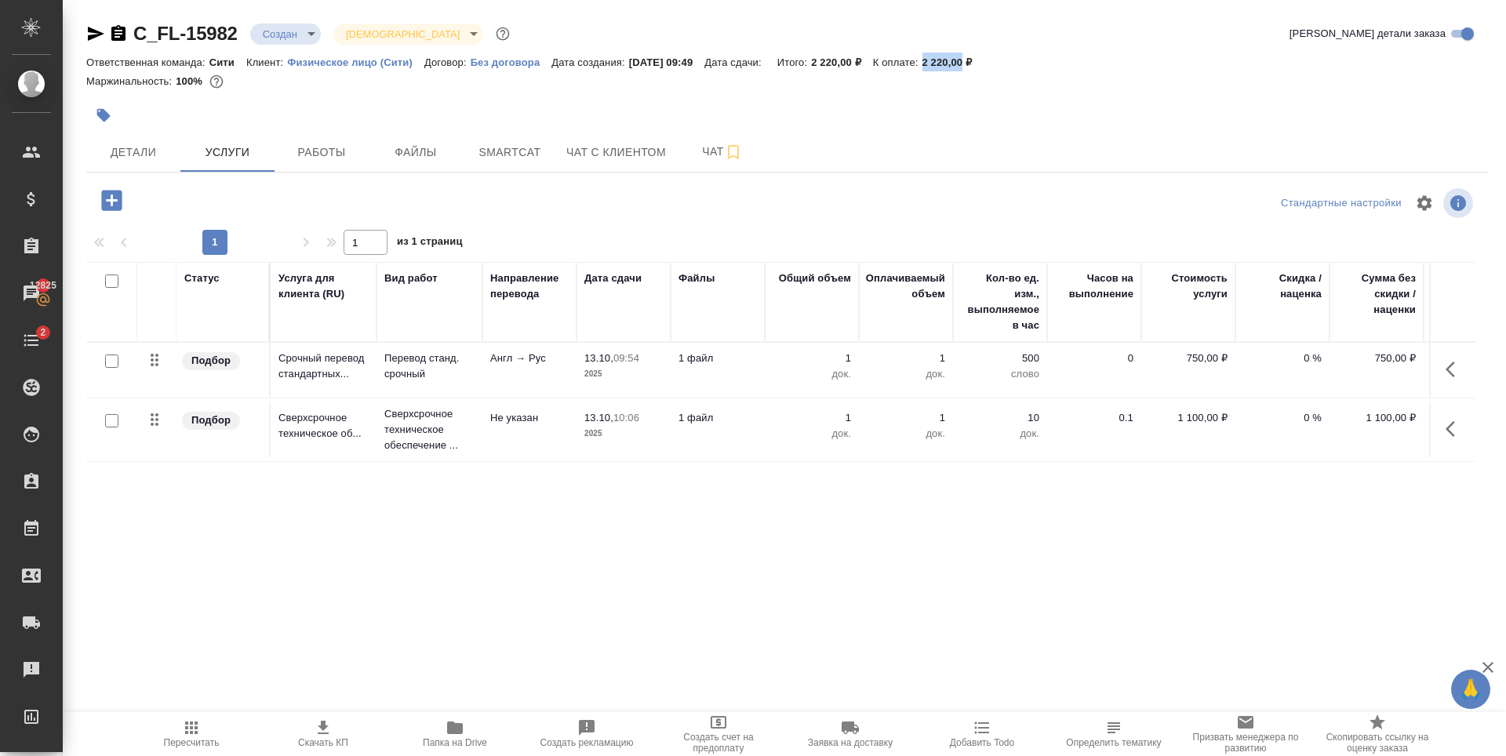
drag, startPoint x: 940, startPoint y: 64, endPoint x: 982, endPoint y: 64, distance: 42.4
click at [982, 64] on div "Ответственная команда: Сити Клиент: Физическое лицо (Сити) Договор: Без договор…" at bounding box center [787, 62] width 1402 height 19
copy p "2 220,00"
click at [456, 105] on div at bounding box center [553, 115] width 935 height 35
click at [402, 480] on div "Статус Услуга для клиента (RU) Вид работ Направление перевода Дата сдачи Файлы …" at bounding box center [781, 430] width 1390 height 337
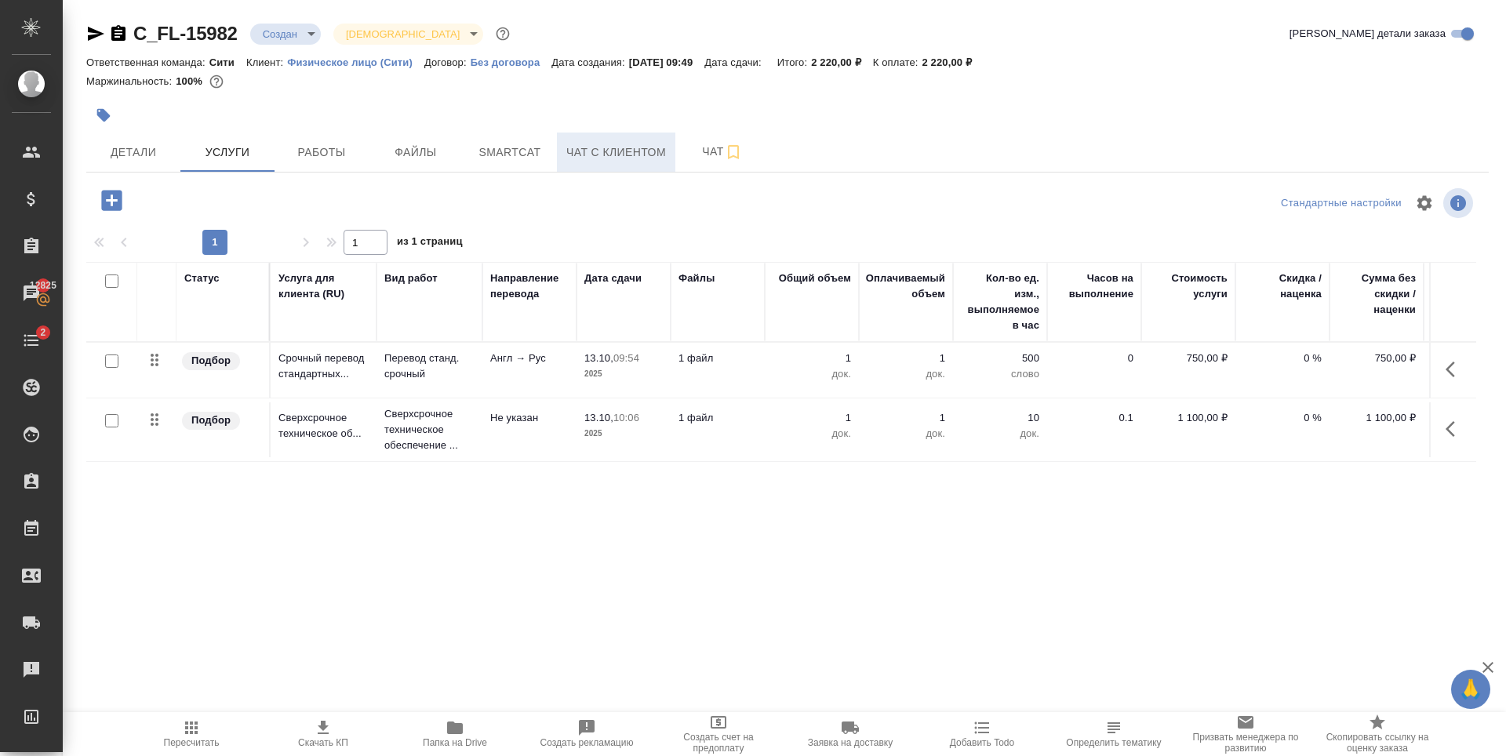
click at [591, 151] on span "Чат с клиентом" at bounding box center [616, 153] width 100 height 20
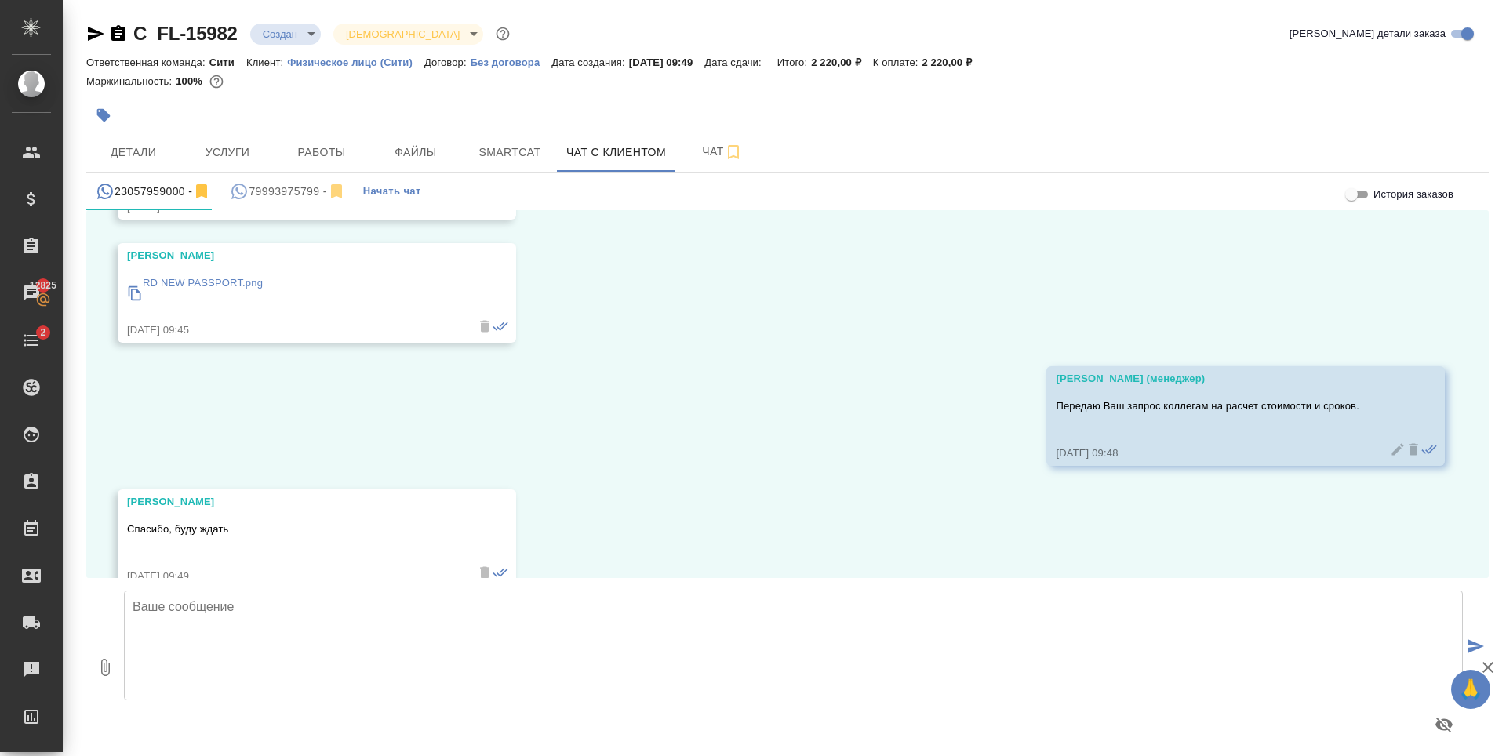
scroll to position [439, 0]
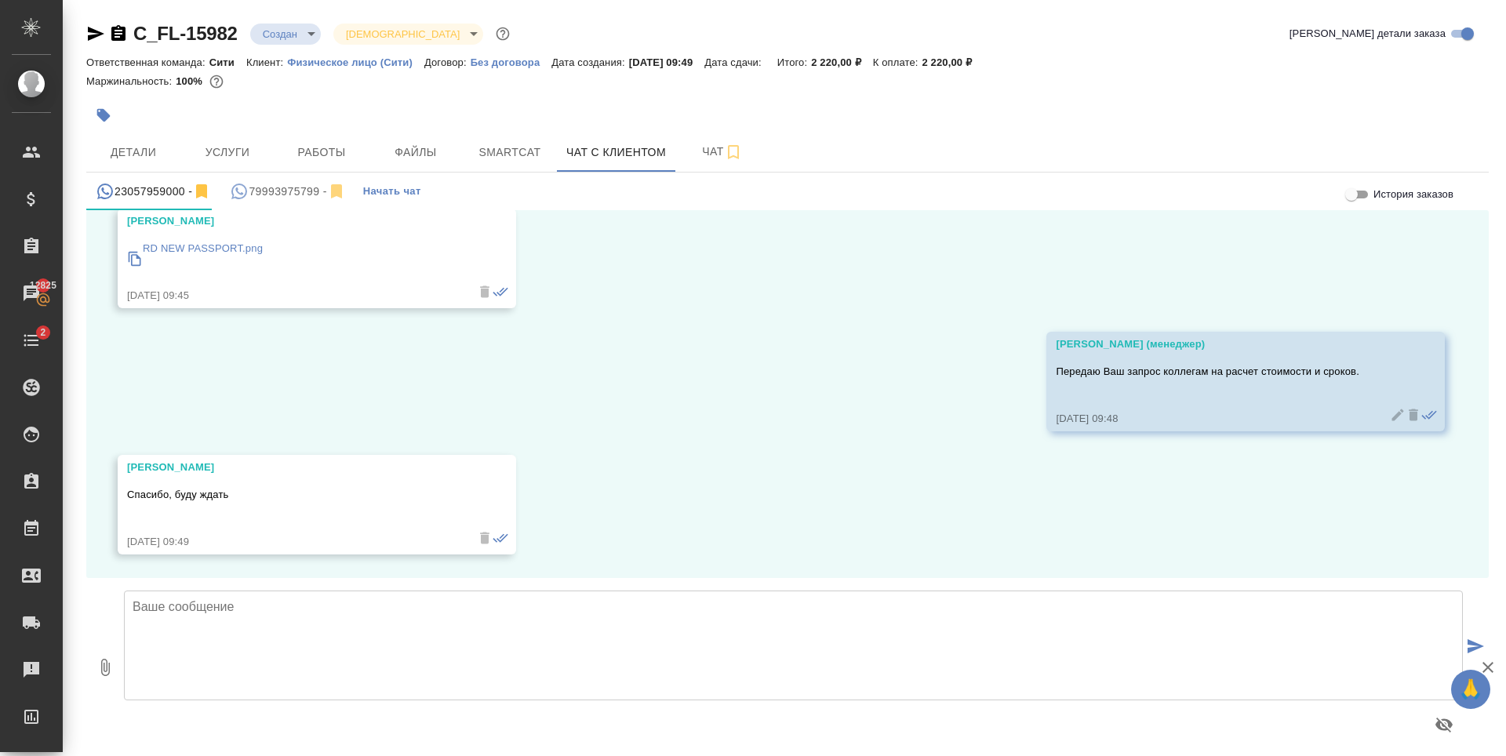
click at [238, 631] on textarea at bounding box center [793, 646] width 1339 height 110
paste textarea "2 220,00"
type textarea "Раджив, добрый день! Срок выполнения срочного заказа: 1 рабочие сутки Стоимость…"
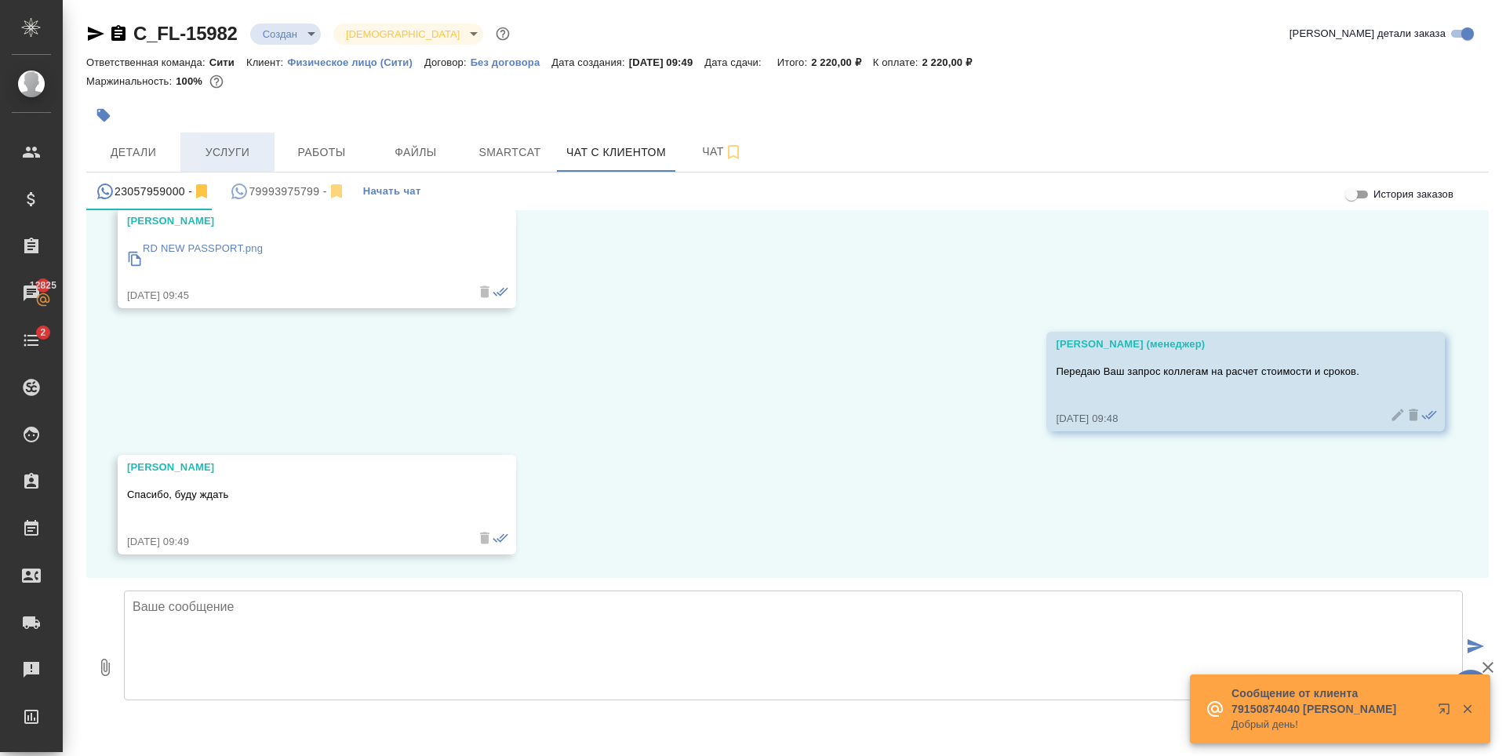
click at [226, 151] on span "Услуги" at bounding box center [227, 153] width 75 height 20
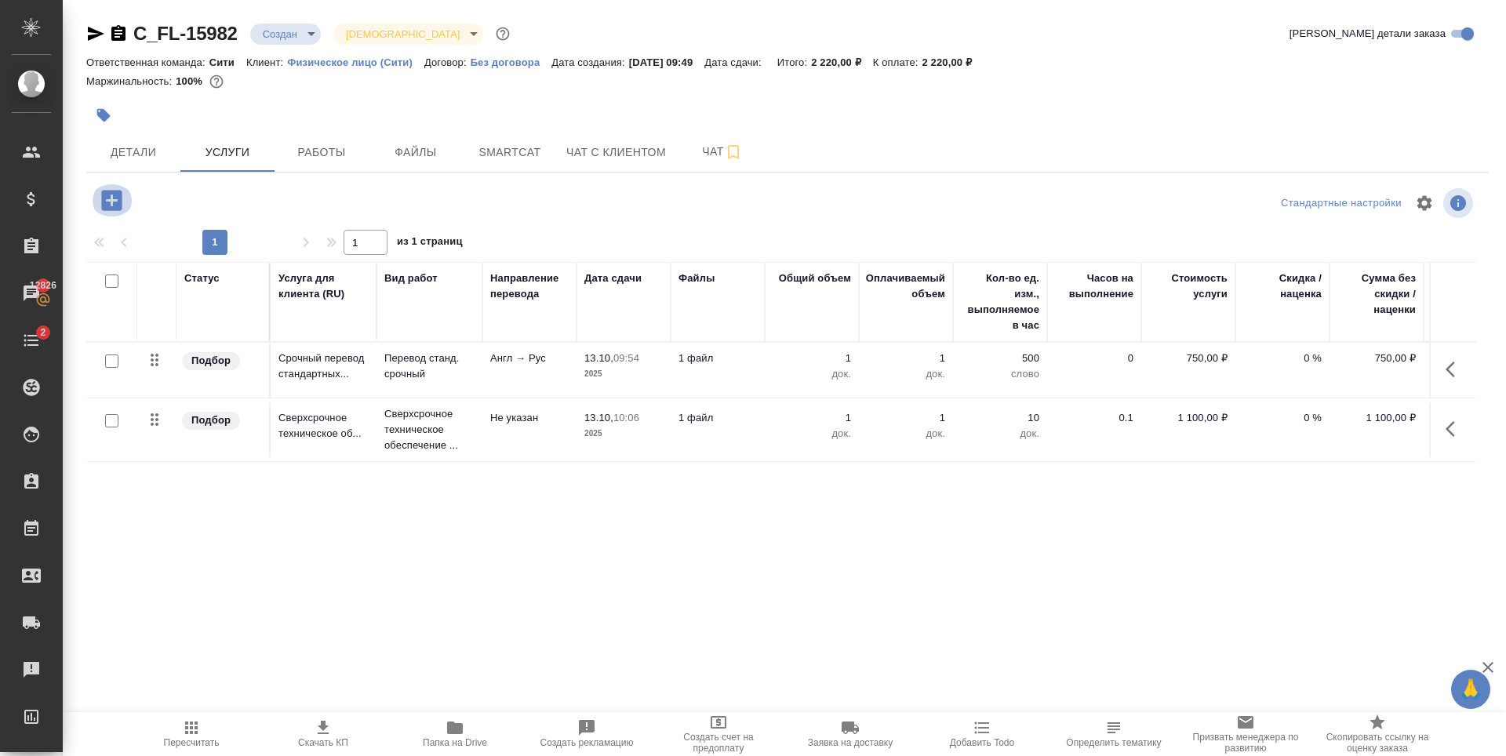
click at [108, 195] on icon "button" at bounding box center [111, 200] width 20 height 20
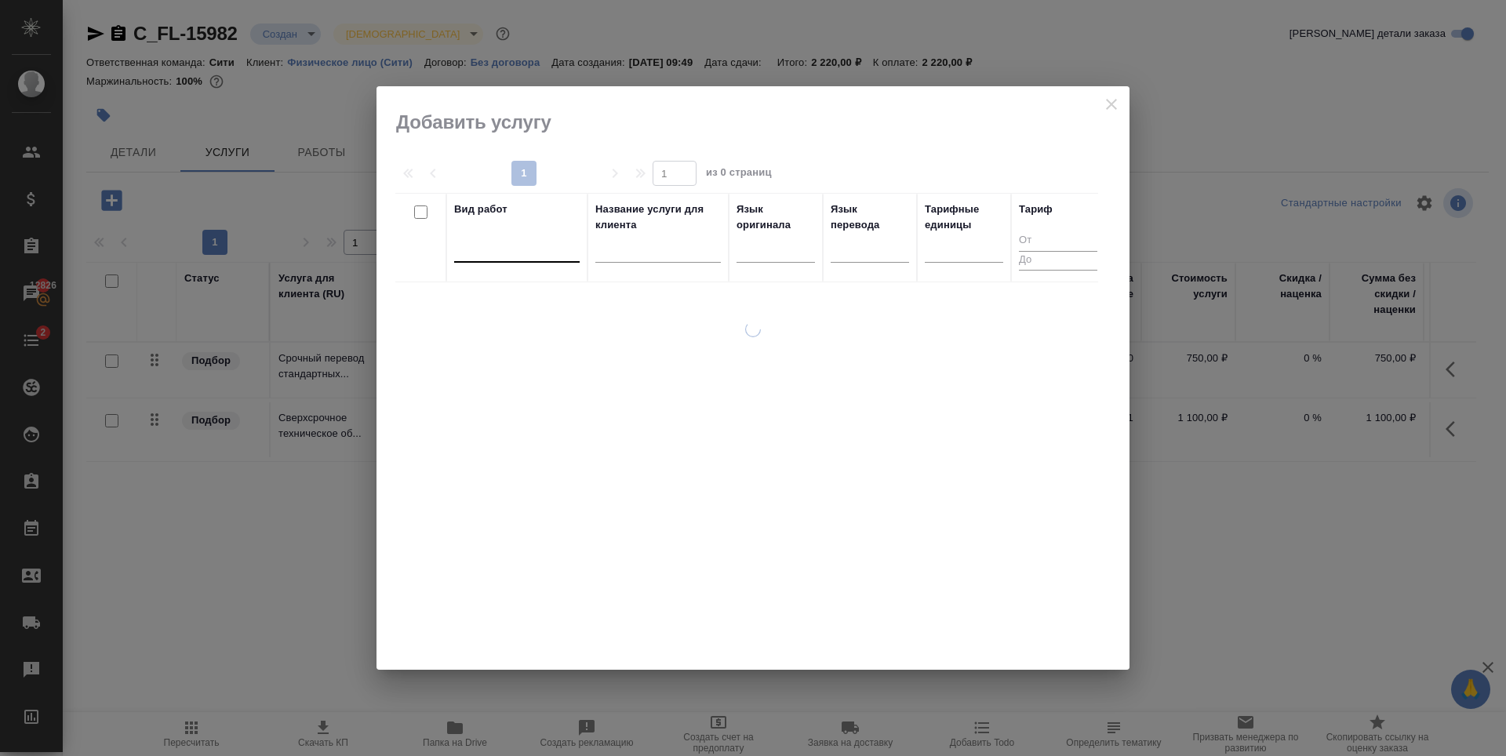
click at [520, 237] on div at bounding box center [516, 246] width 125 height 23
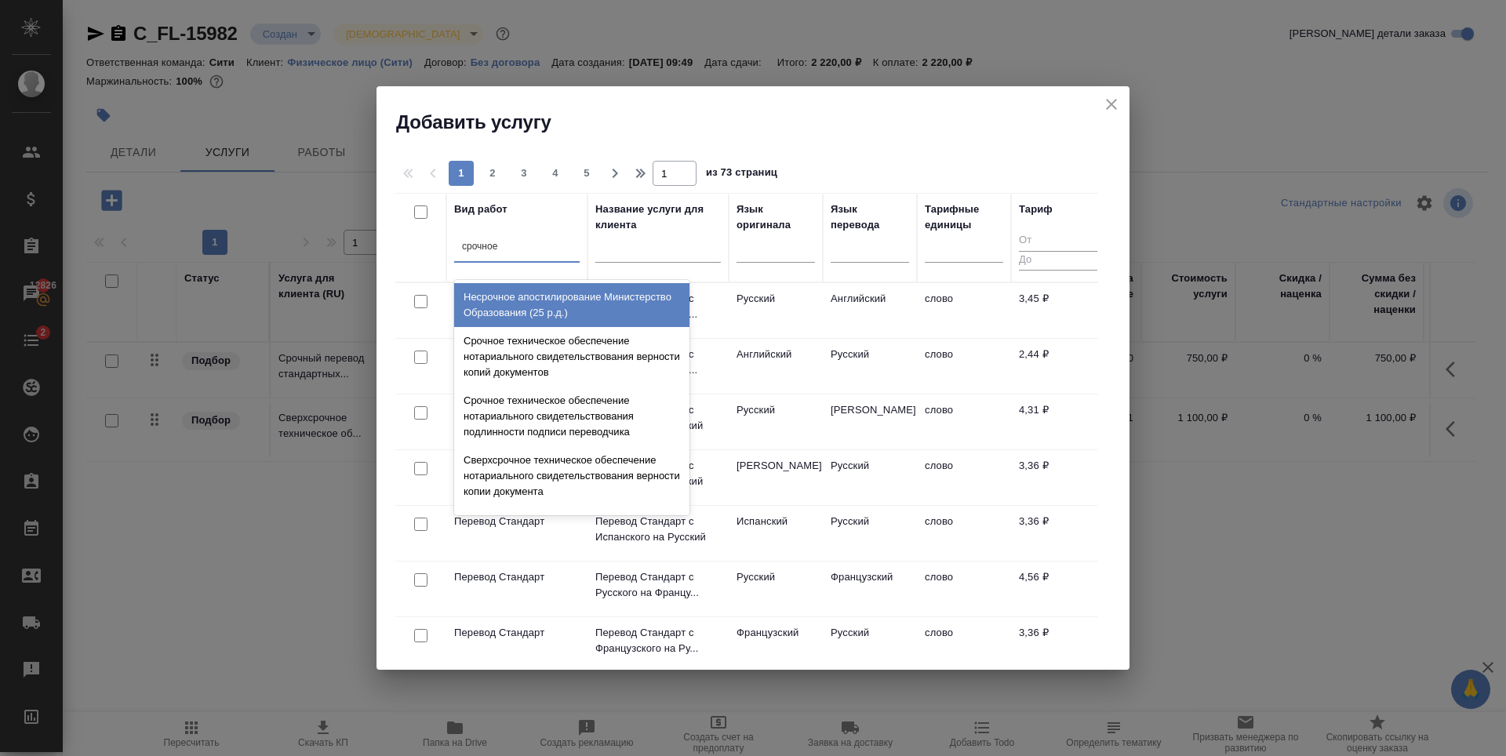
type input "срочное"
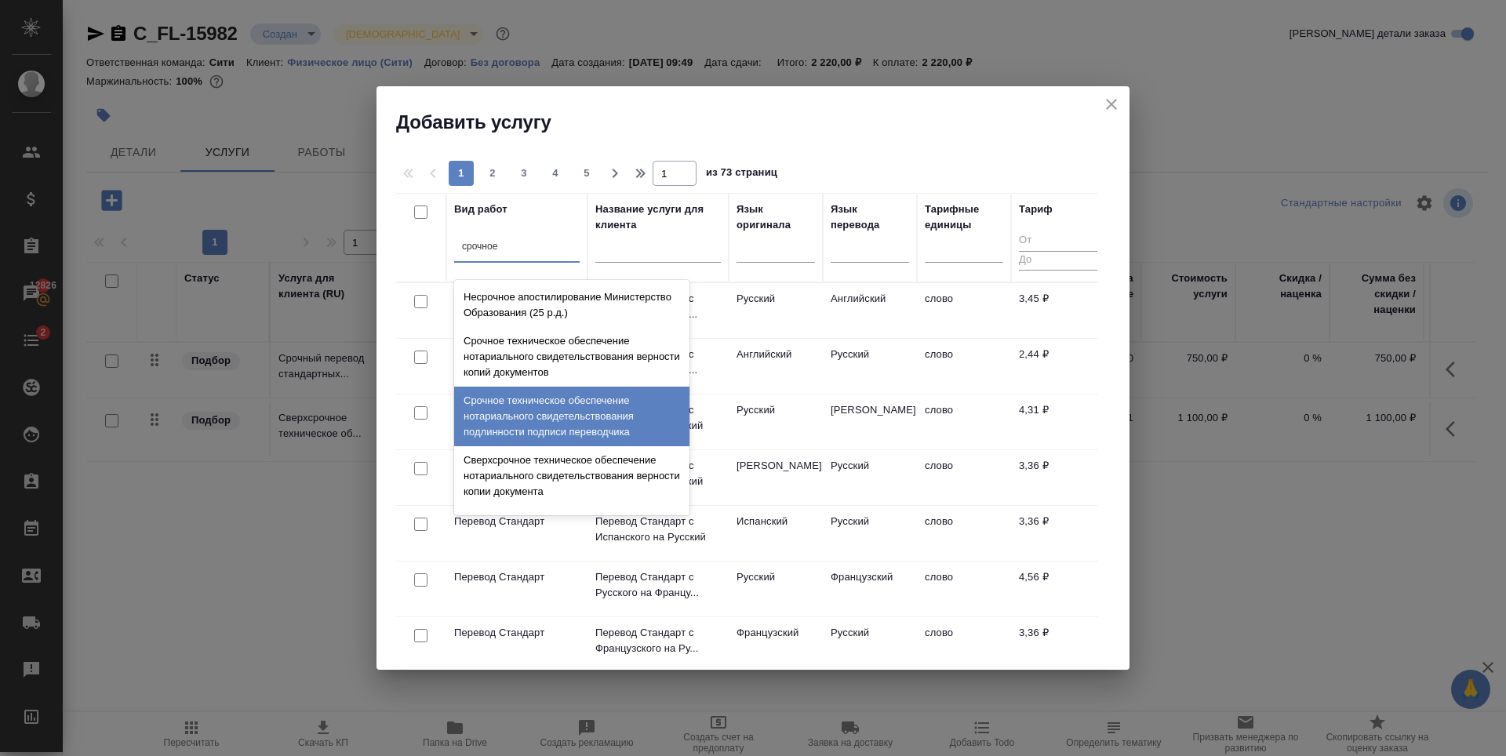
click at [569, 423] on div "Срочное техническое обеспечение нотариального свидетельствования подлинности по…" at bounding box center [571, 417] width 235 height 60
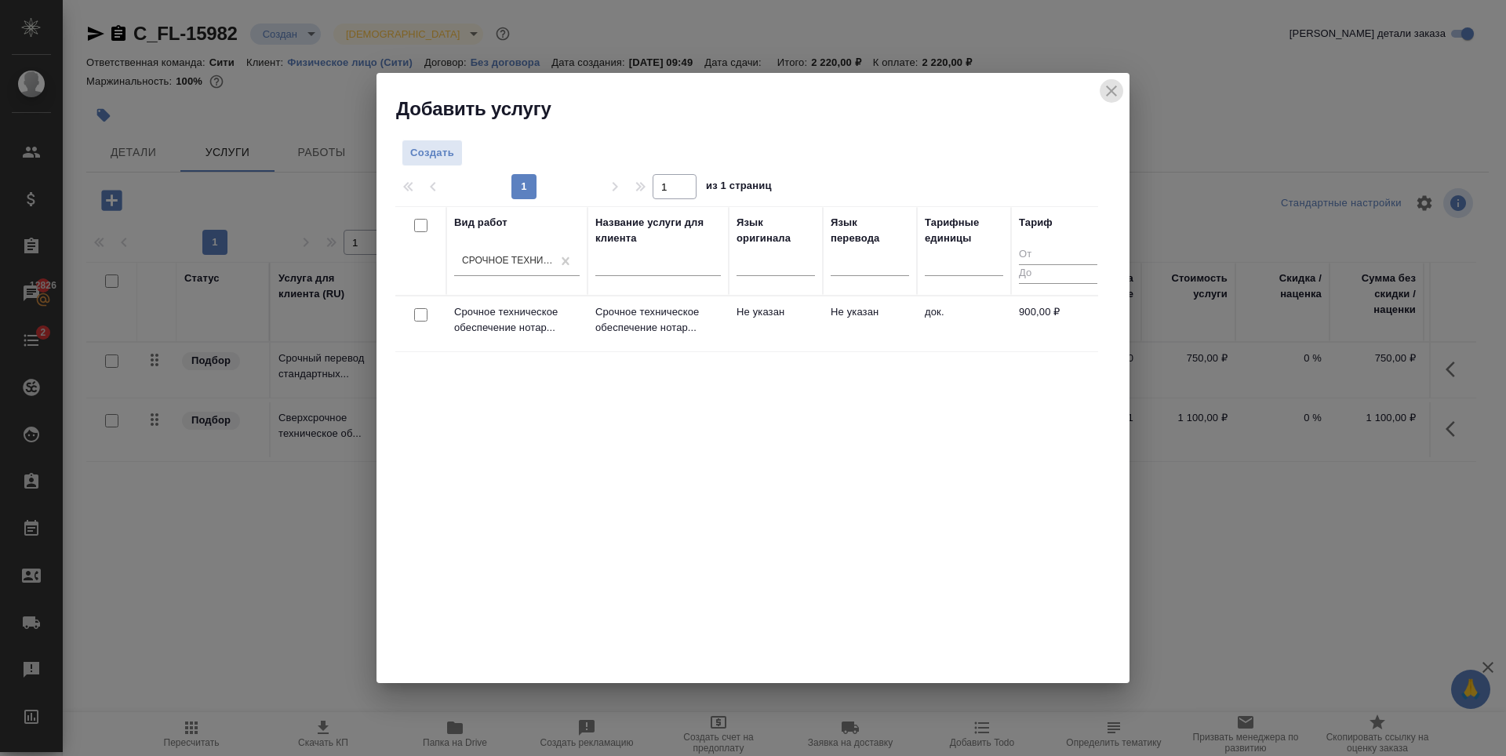
click at [1104, 90] on icon "close" at bounding box center [1111, 91] width 19 height 19
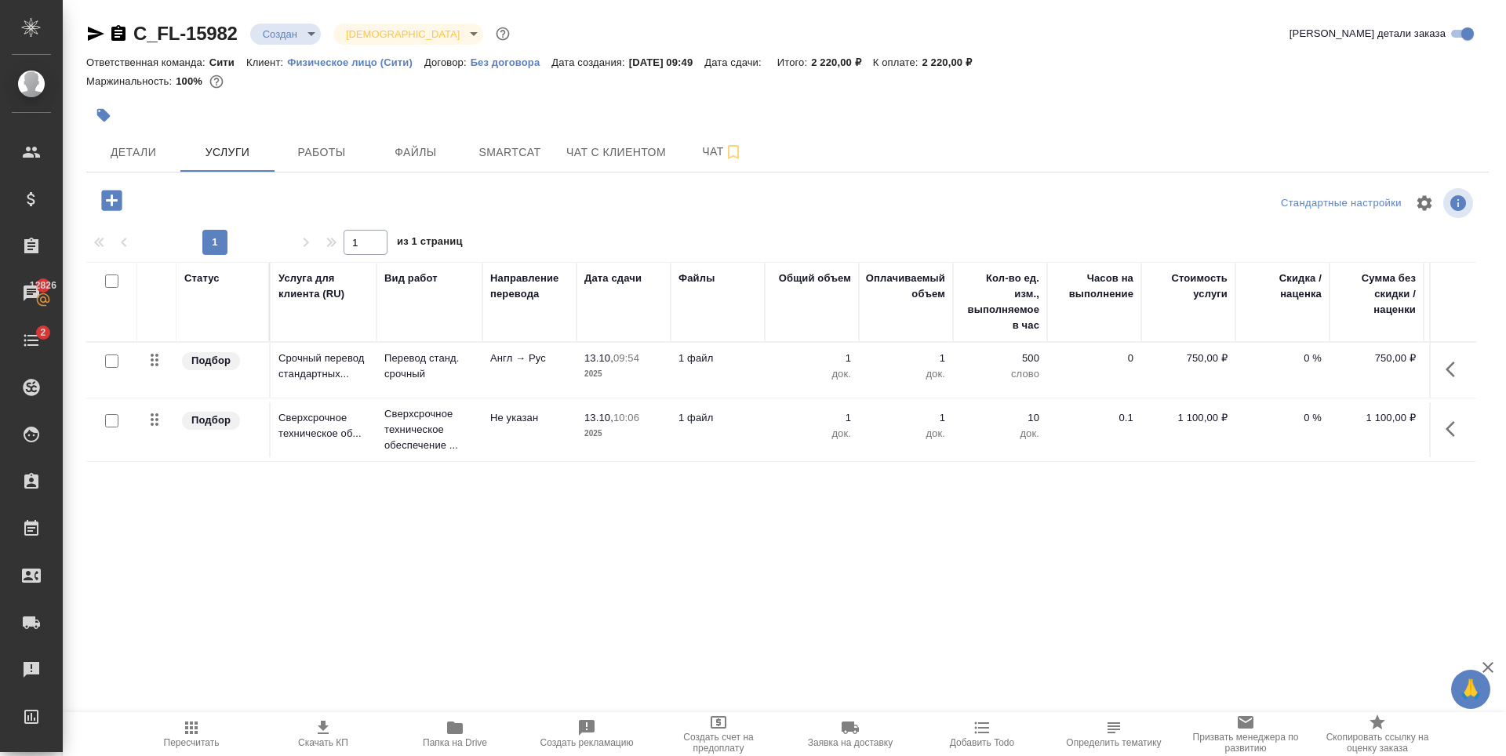
click at [372, 531] on div "Статус Услуга для клиента (RU) Вид работ Направление перевода Дата сдачи Файлы …" at bounding box center [781, 430] width 1390 height 337
click at [609, 175] on div "C_FL-15982 Создан new Святая троица holyTrinity Кратко детали заказа Ответствен…" at bounding box center [788, 319] width 1420 height 639
click at [608, 155] on span "Чат с клиентом" at bounding box center [616, 153] width 100 height 20
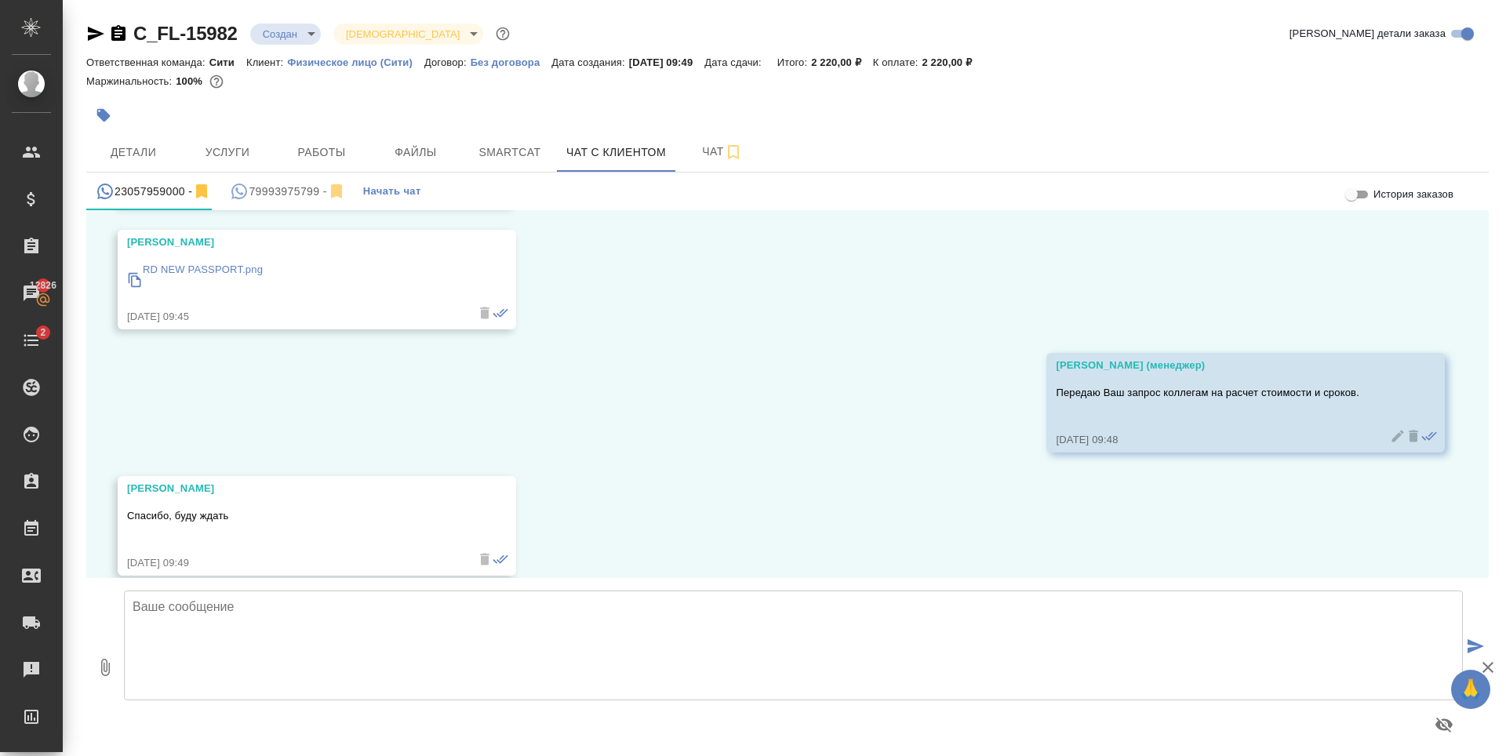
scroll to position [439, 0]
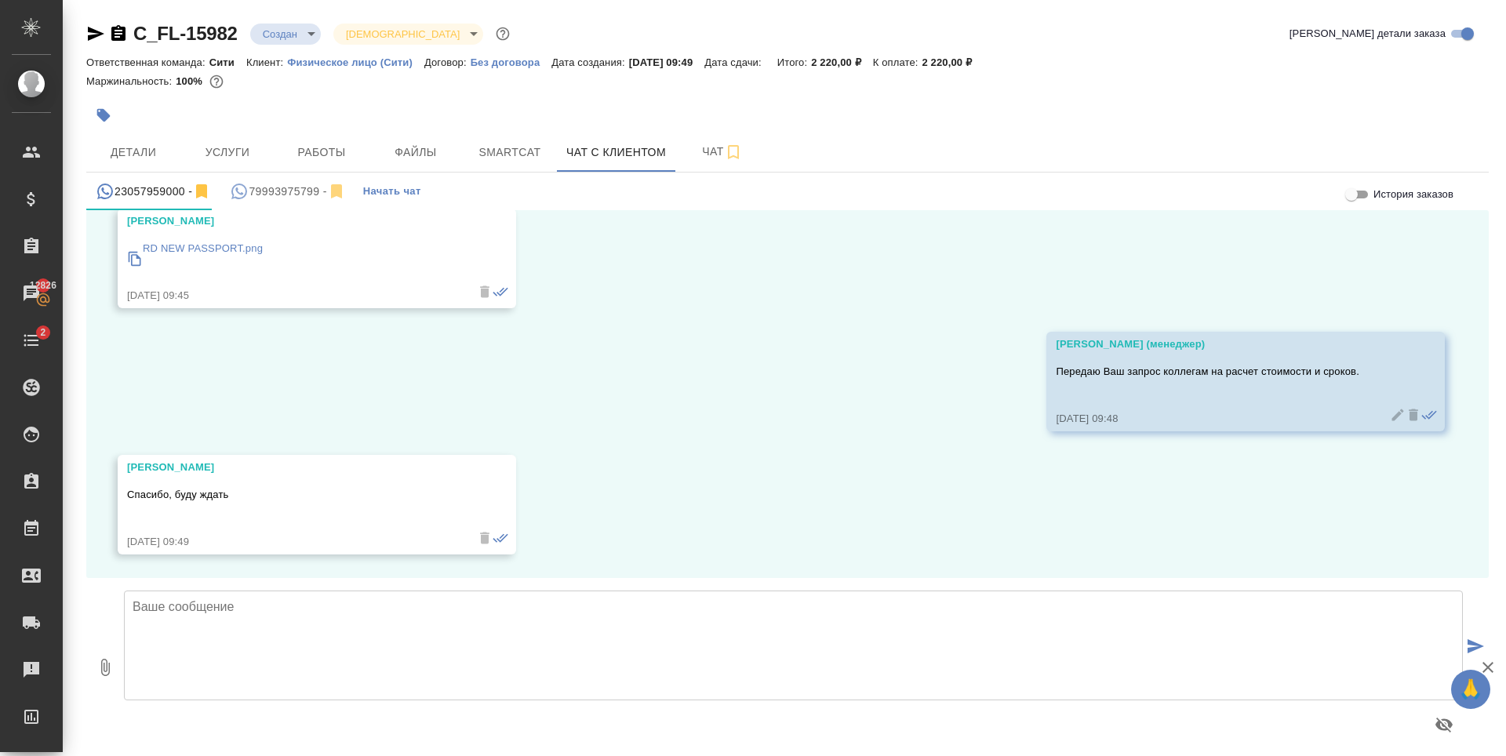
click at [235, 645] on textarea at bounding box center [793, 646] width 1339 height 110
paste textarea "Раджив, добрый день! Срок выполнения срочного заказа: 1 рабочие сутки Стоимость…"
paste textarea "Заказ передается в работу только после внесения предоплаты в размере 100% от ст…"
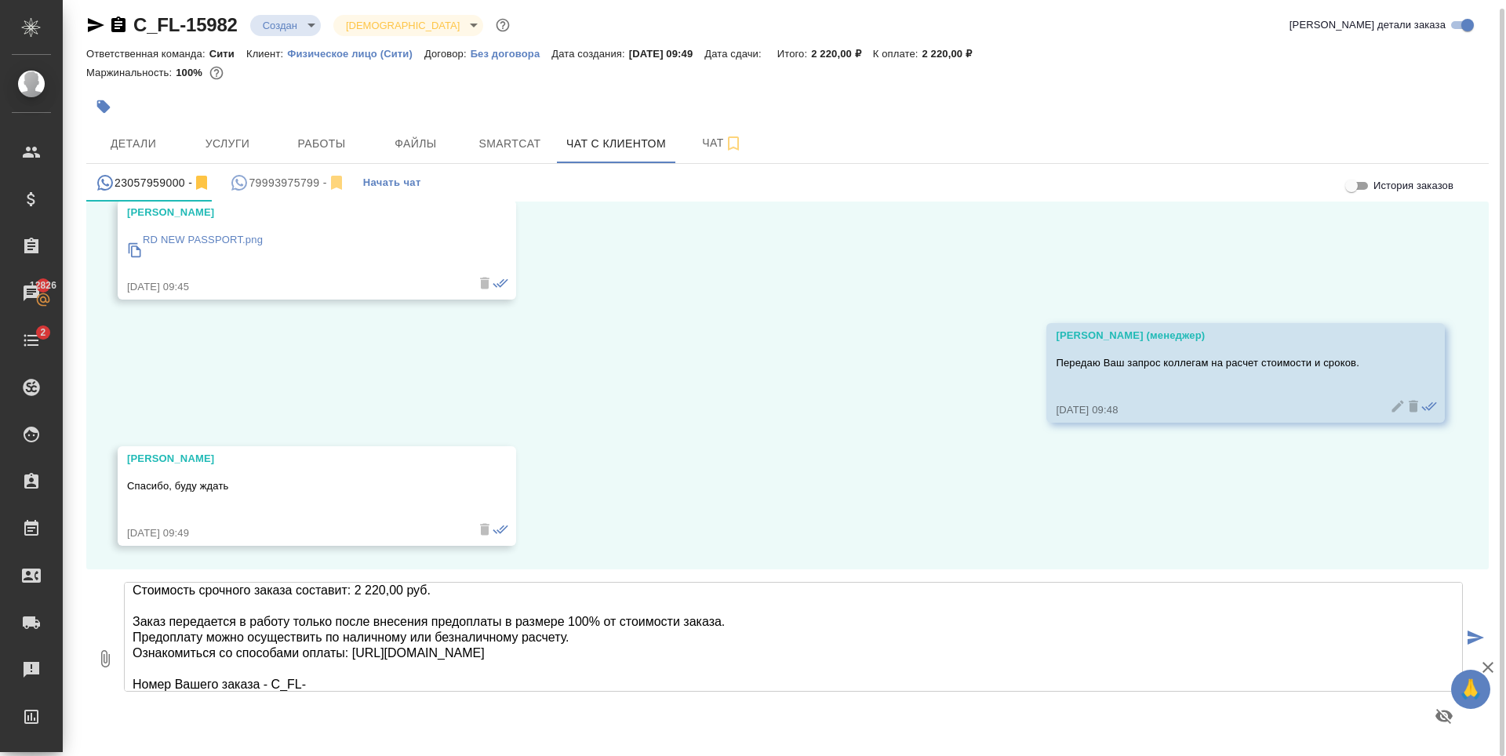
scroll to position [96, 0]
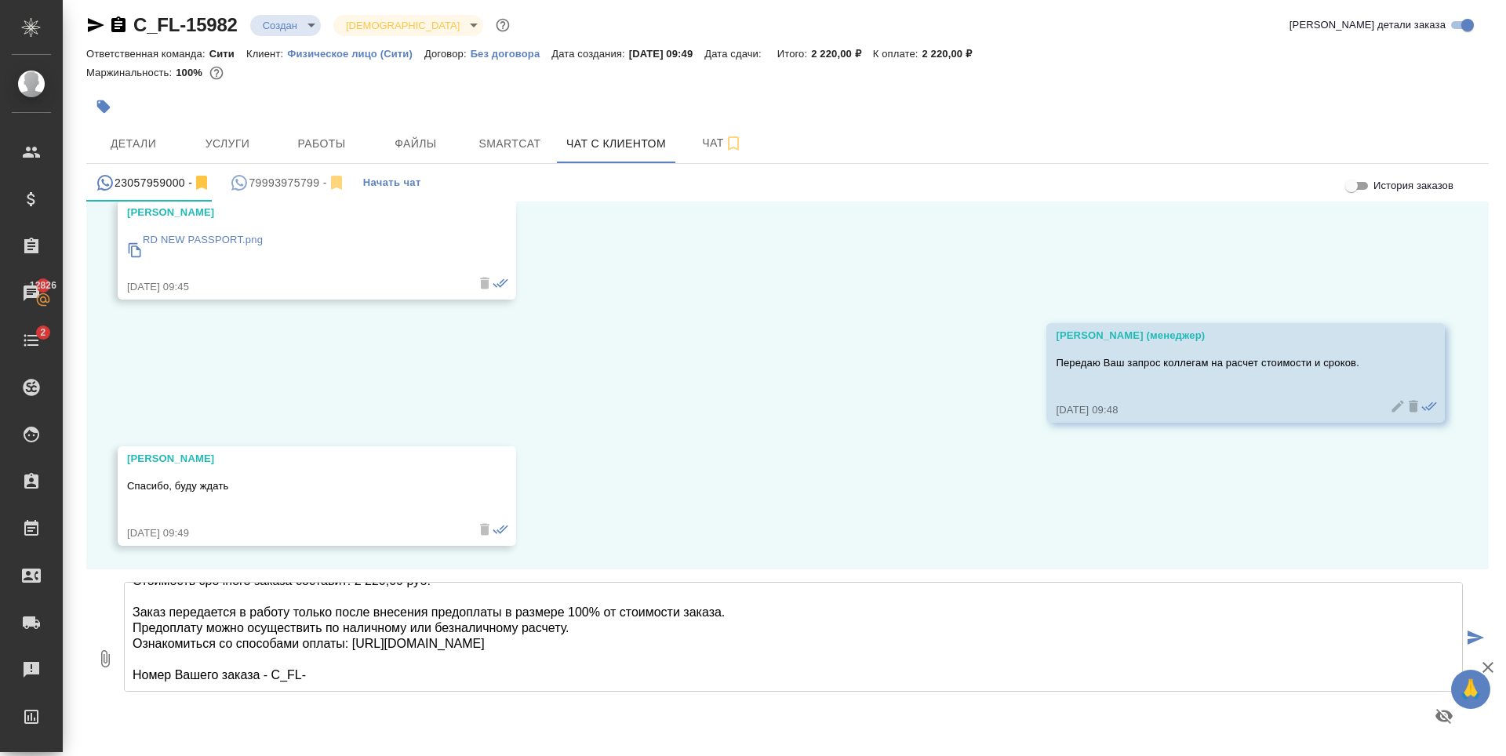
click at [307, 642] on textarea "Раджив, добрый день! Срок выполнения срочного заказа: 1 рабочие сутки Стоимость…" at bounding box center [793, 637] width 1339 height 110
click at [136, 667] on textarea "Раджив, добрый день! Срок выполнения срочного заказа: 1 рабочие сутки Стоимость…" at bounding box center [793, 637] width 1339 height 110
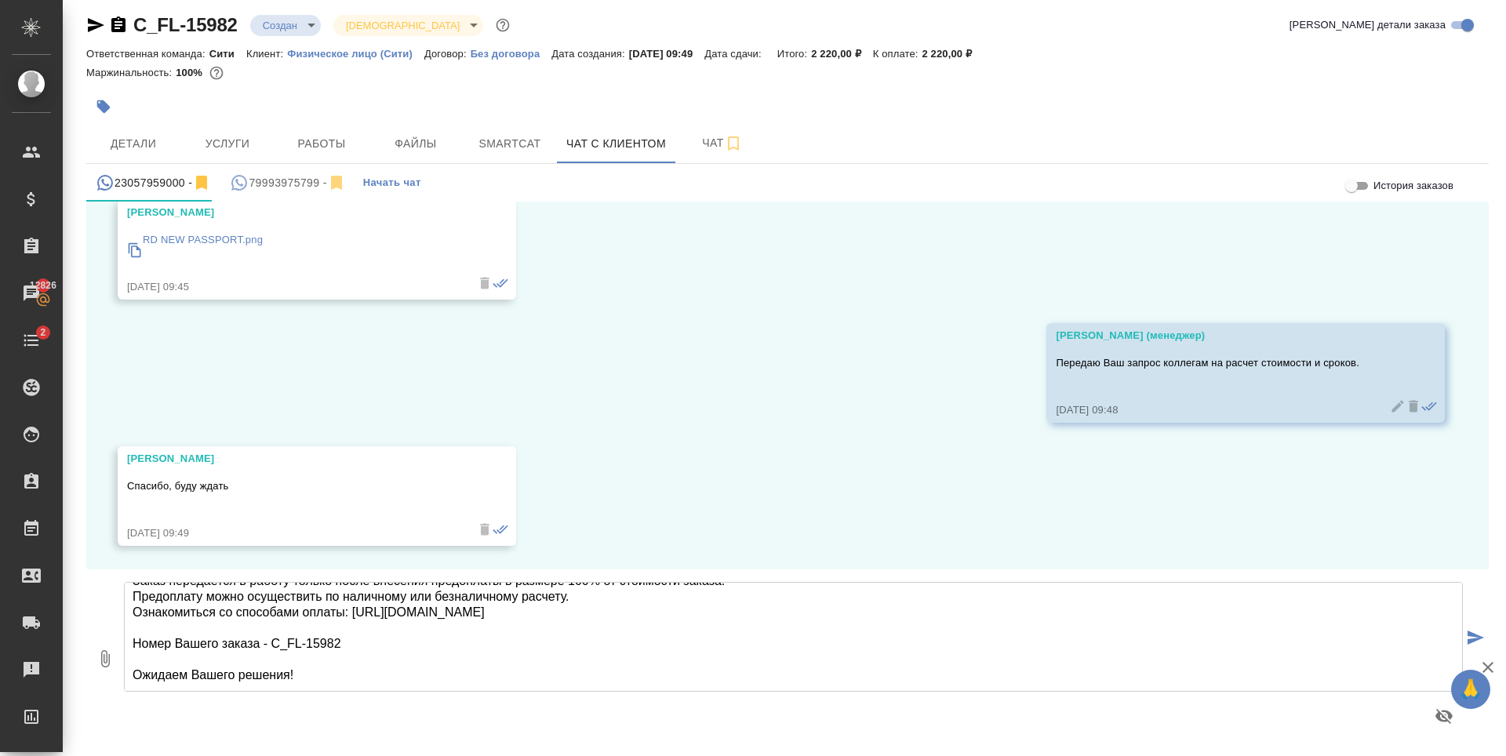
click at [665, 622] on textarea "Раджив, добрый день! Срок выполнения срочного заказа: 1 рабочие сутки Стоимость…" at bounding box center [793, 637] width 1339 height 110
click at [649, 616] on textarea "Раджив, добрый день! Срок выполнения срочного заказа: 1 рабочие сутки Стоимость…" at bounding box center [793, 637] width 1339 height 110
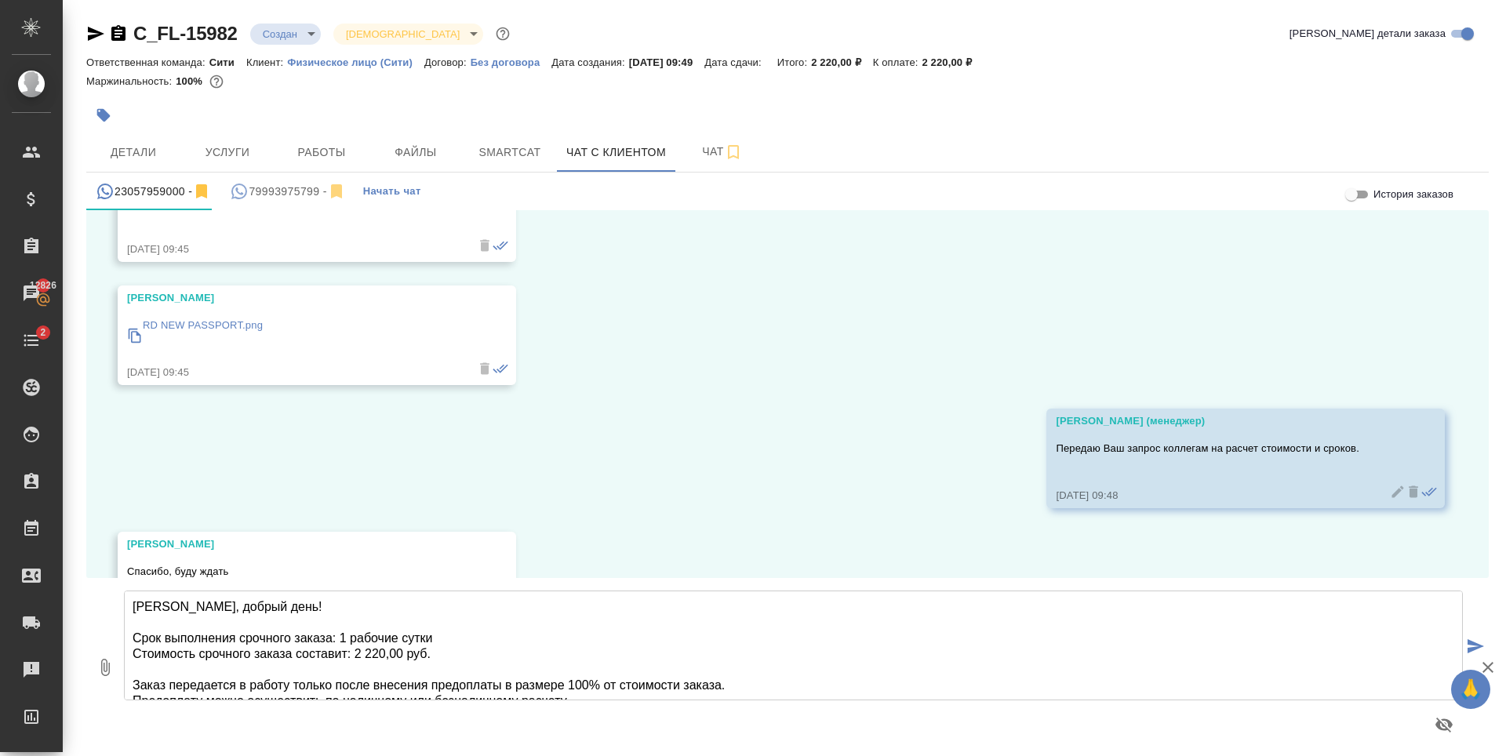
scroll to position [125, 0]
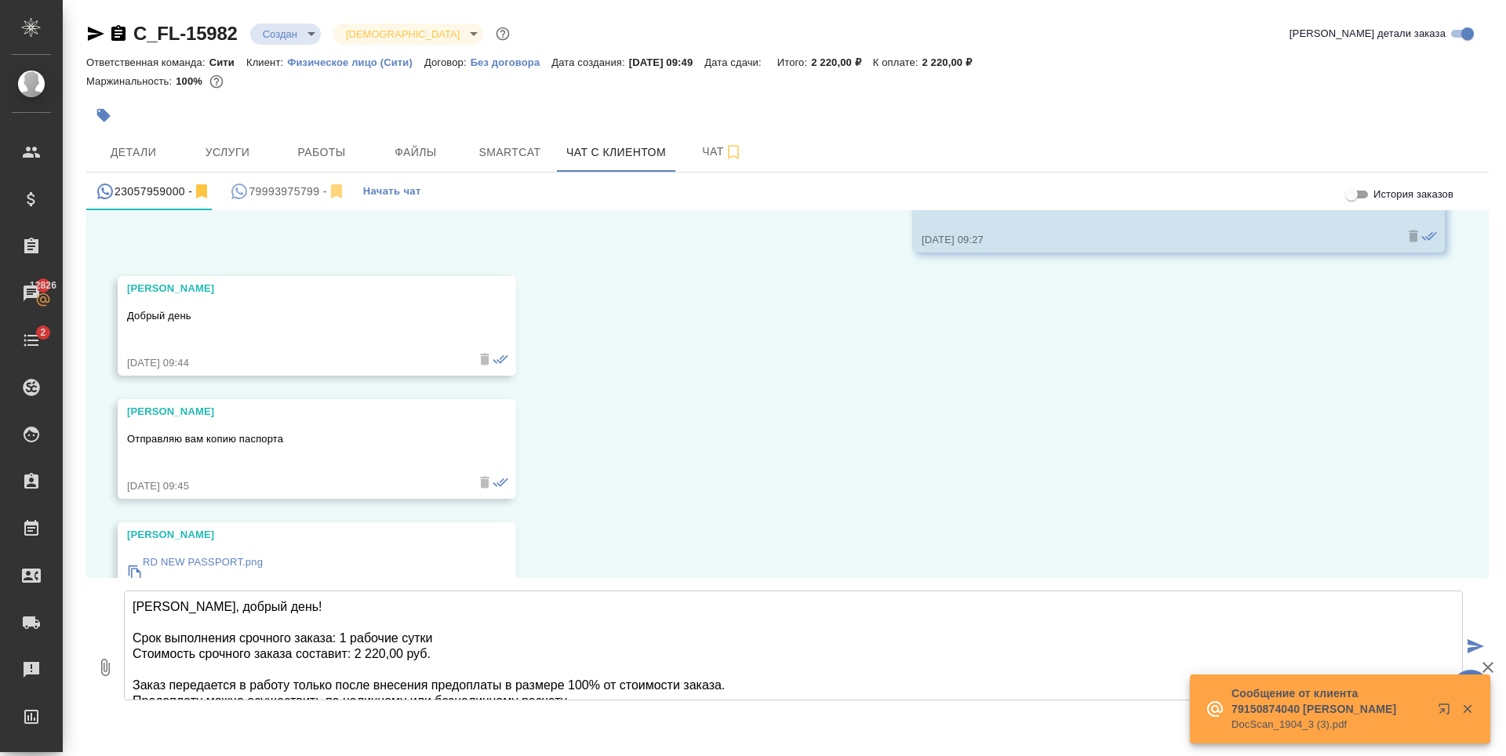
drag, startPoint x: 354, startPoint y: 654, endPoint x: 386, endPoint y: 658, distance: 32.4
click at [386, 658] on textarea "Раджив, добрый день! Срок выполнения срочного заказа: 1 рабочие сутки Стоимость…" at bounding box center [793, 646] width 1339 height 110
click at [361, 656] on textarea "Раджив, добрый день! Срок выполнения срочного заказа: 1 рабочие сутки Стоимость…" at bounding box center [793, 646] width 1339 height 110
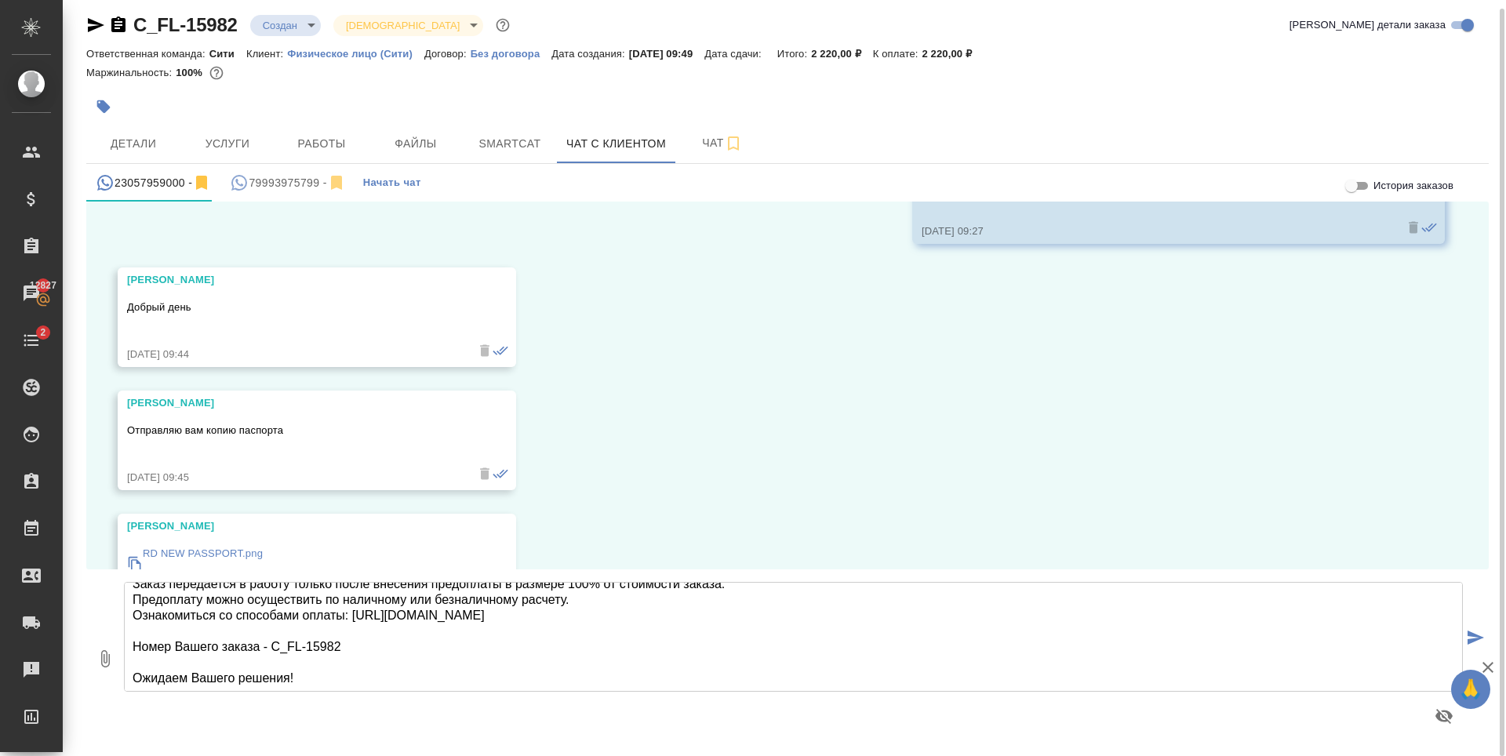
scroll to position [96, 0]
click at [316, 675] on textarea "Раджив, добрый день! Срок выполнения срочного заказа: 1 рабочие сутки Стоимость…" at bounding box center [793, 637] width 1339 height 110
type textarea "Раджив, добрый день! Срок выполнения срочного заказа: 1 рабочие сутки Стоимость…"
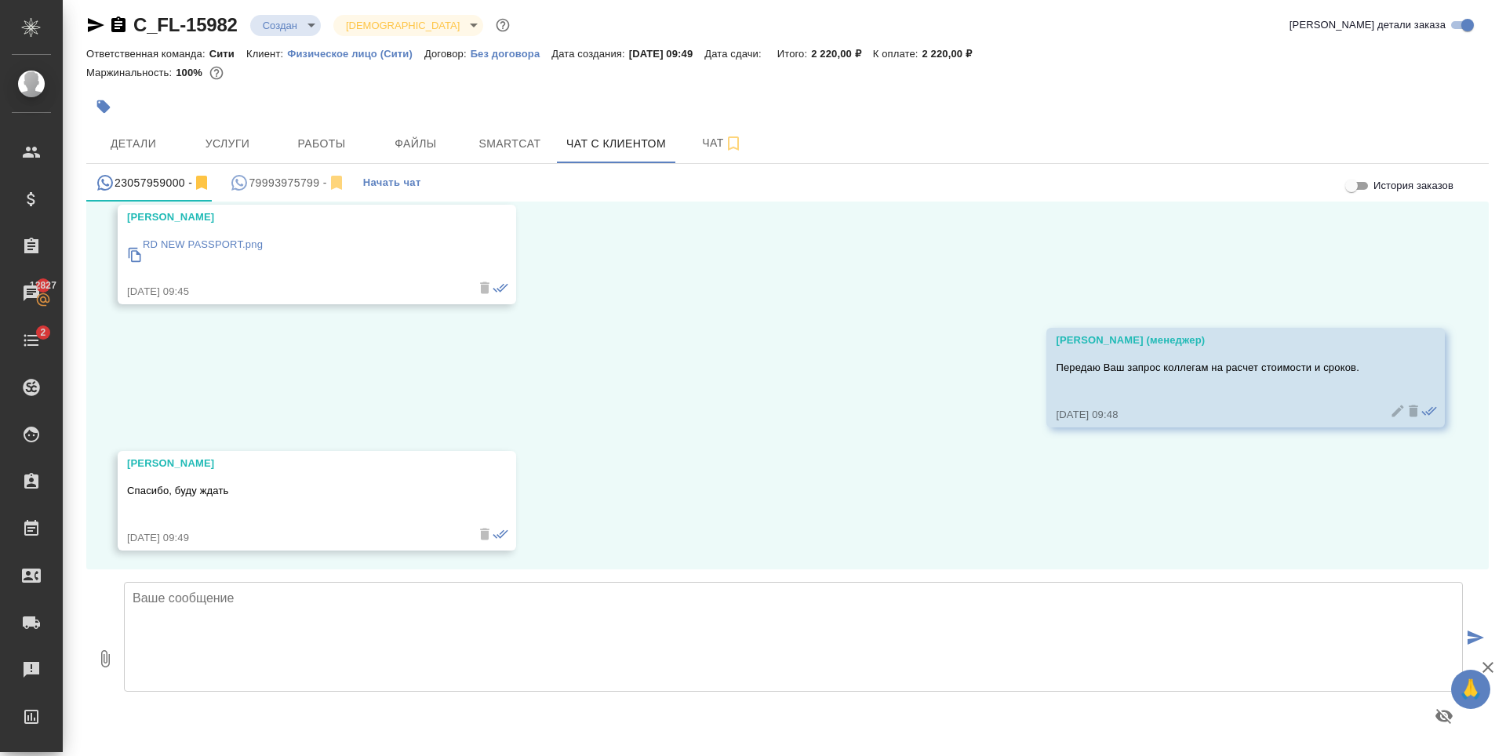
scroll to position [439, 0]
click at [336, 409] on div "13.10, понедельник Мосина Ирина (менеджер) Добрый день, Раджив! Направьте пожал…" at bounding box center [787, 386] width 1402 height 368
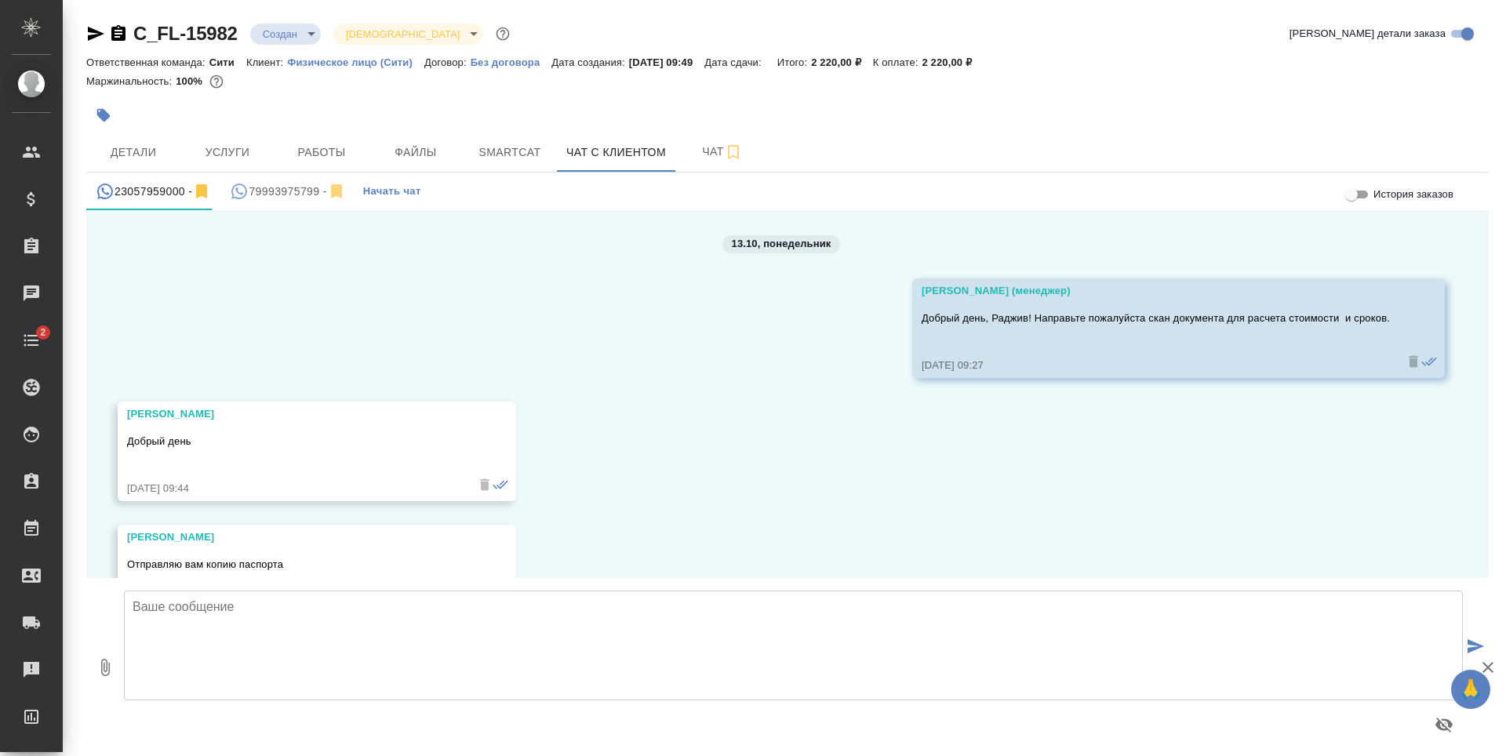
scroll to position [439, 0]
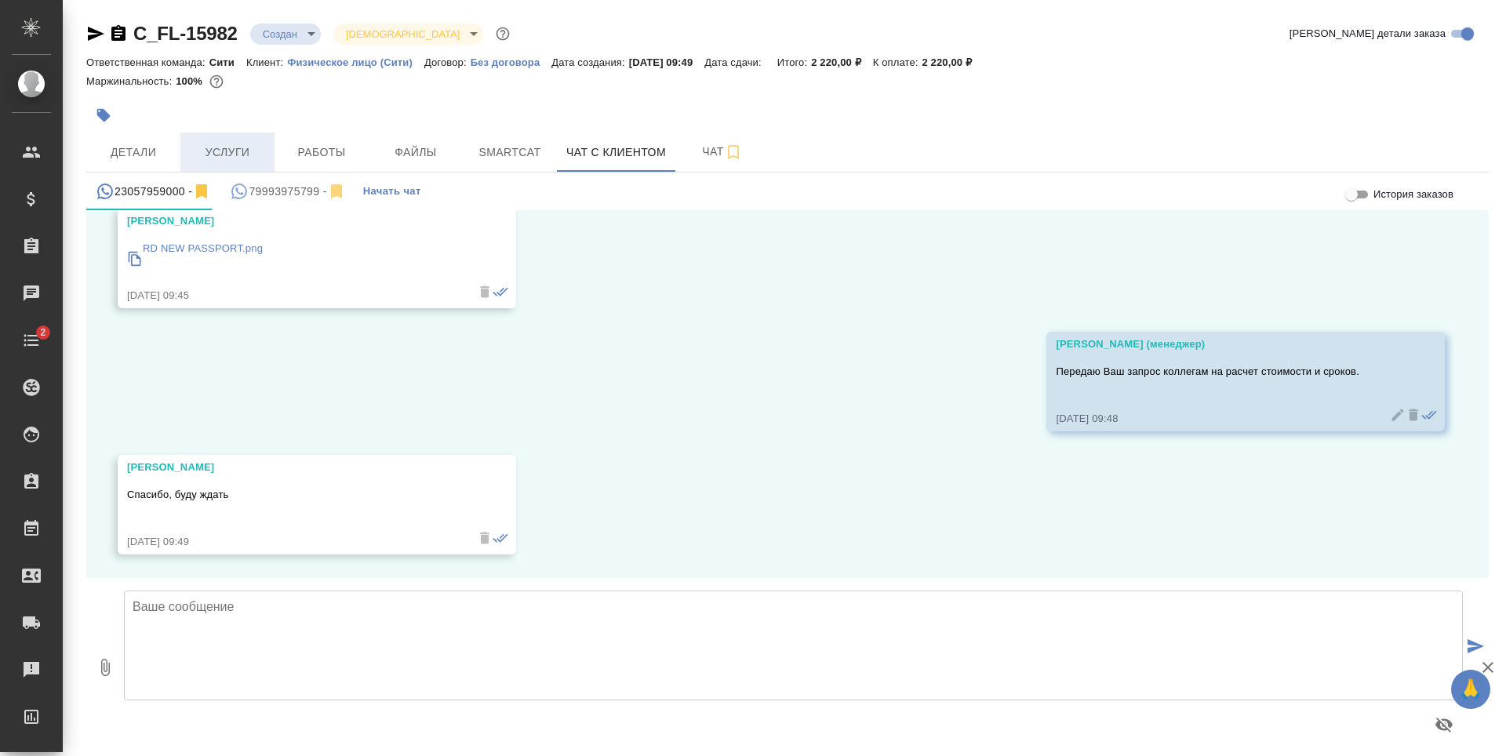
click at [227, 155] on span "Услуги" at bounding box center [227, 153] width 75 height 20
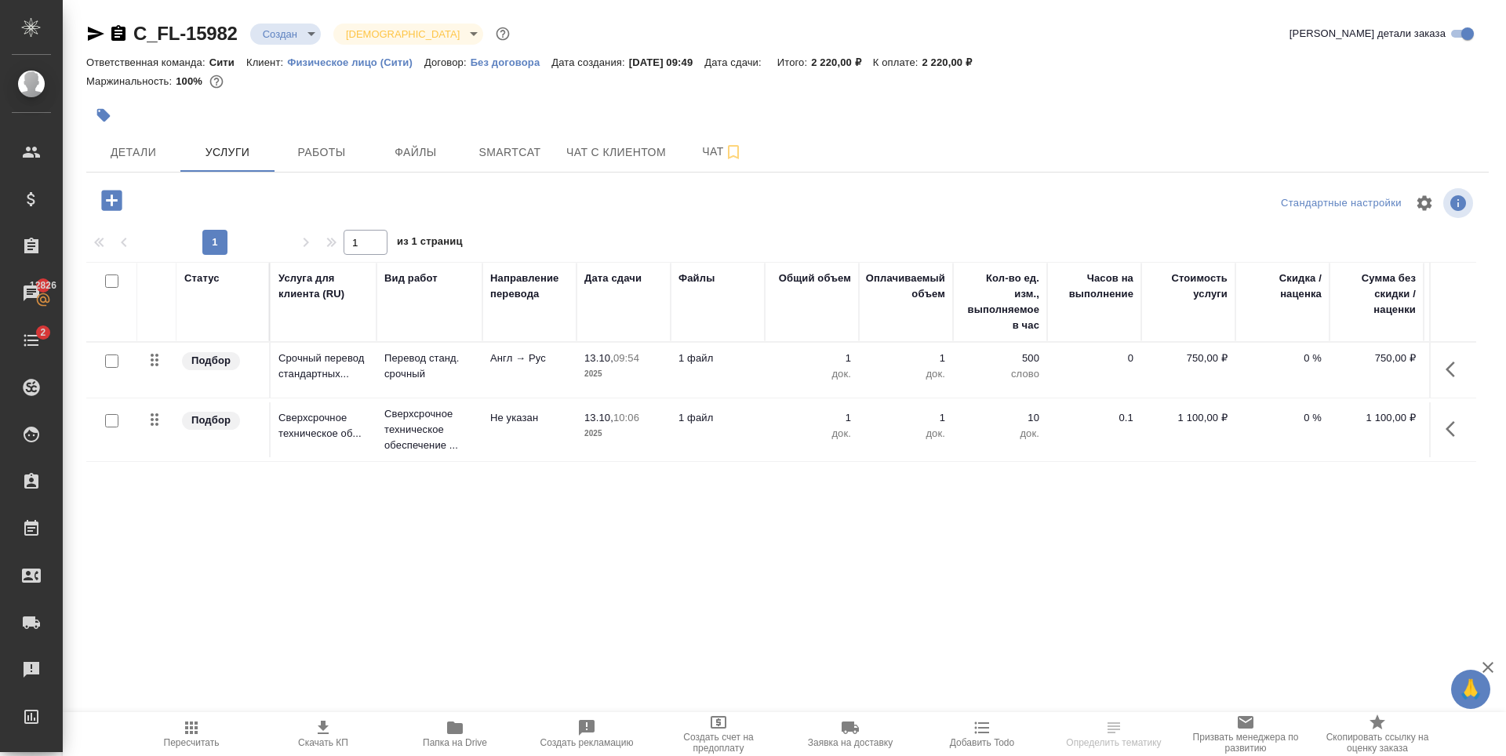
click at [110, 421] on input "checkbox" at bounding box center [111, 420] width 13 height 13
checkbox input "true"
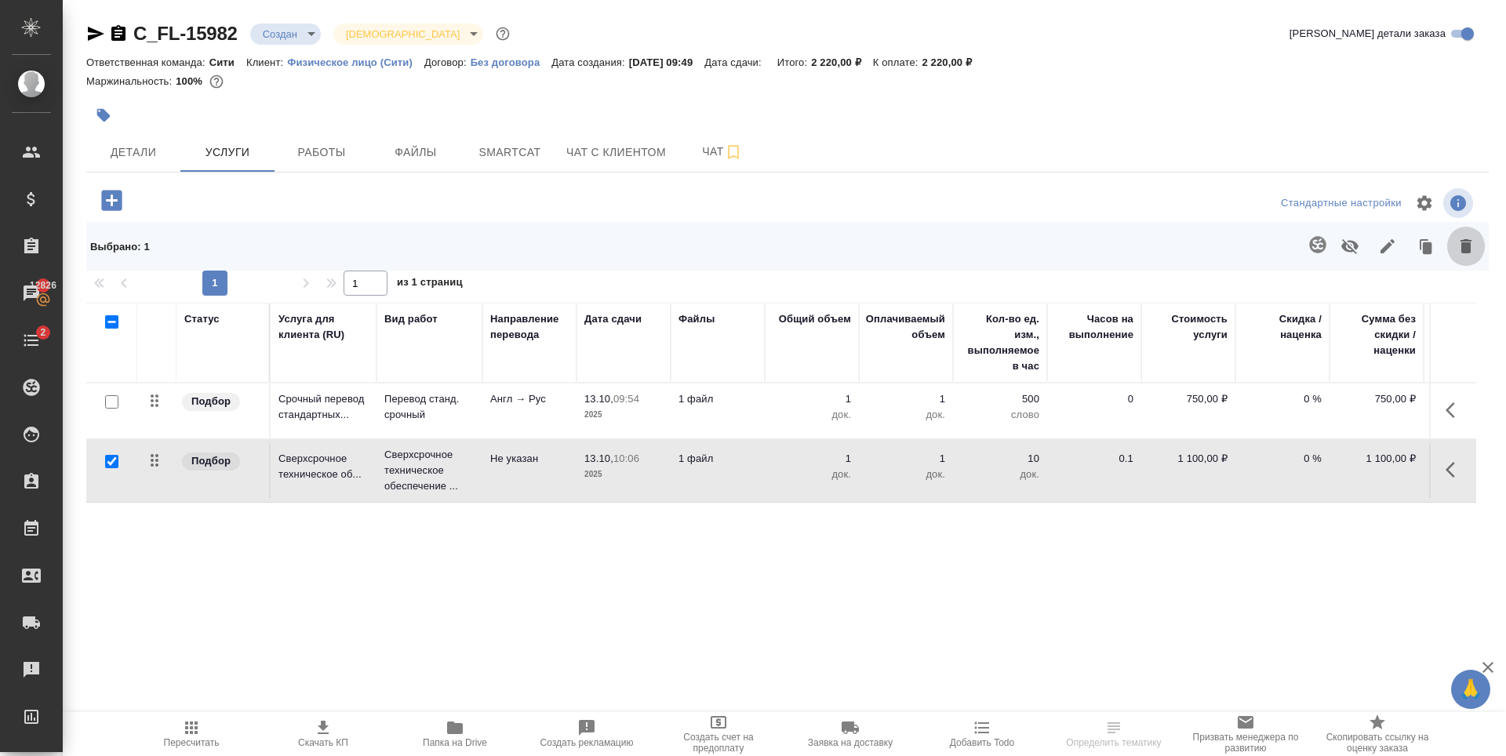
click at [1467, 253] on icon "button" at bounding box center [1465, 246] width 11 height 14
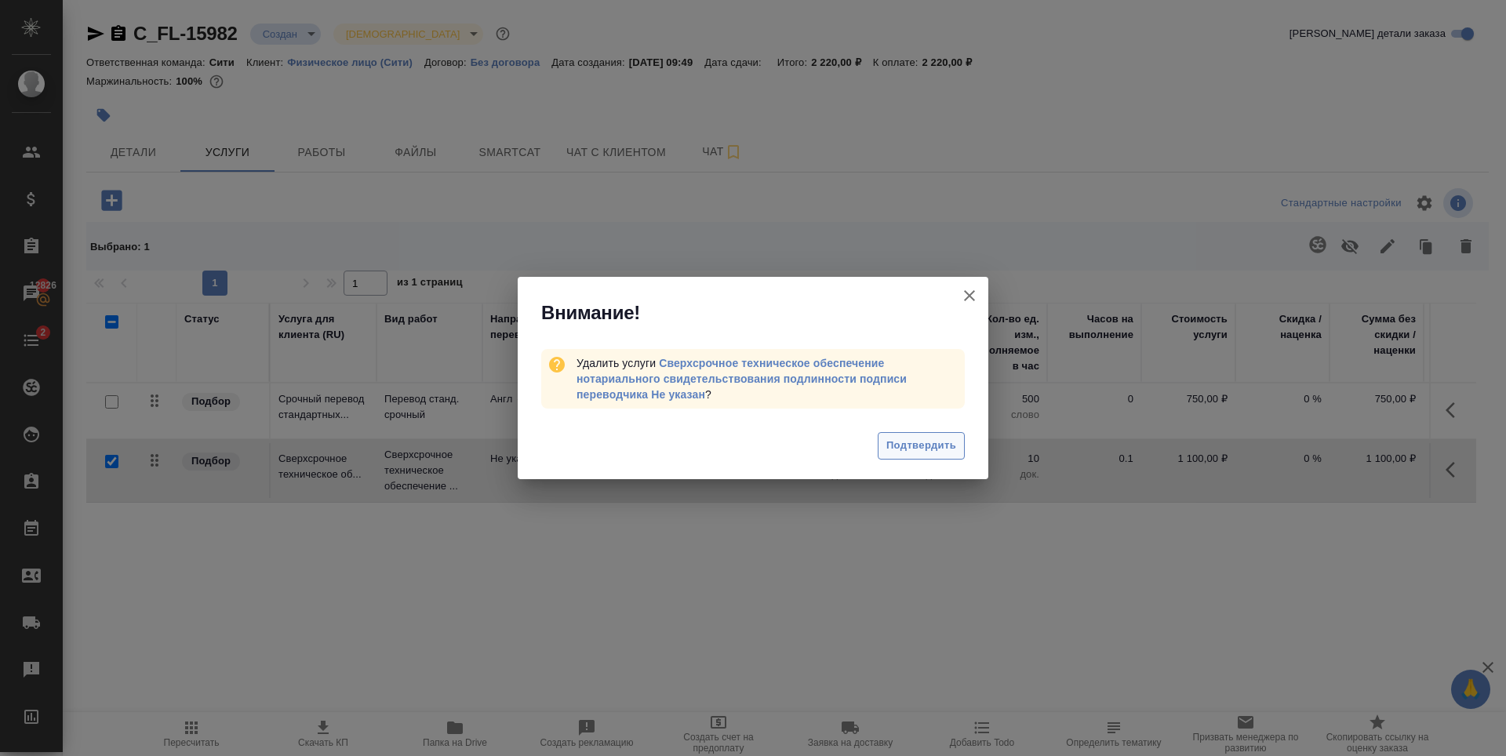
click at [940, 445] on span "Подтвердить" at bounding box center [921, 446] width 70 height 18
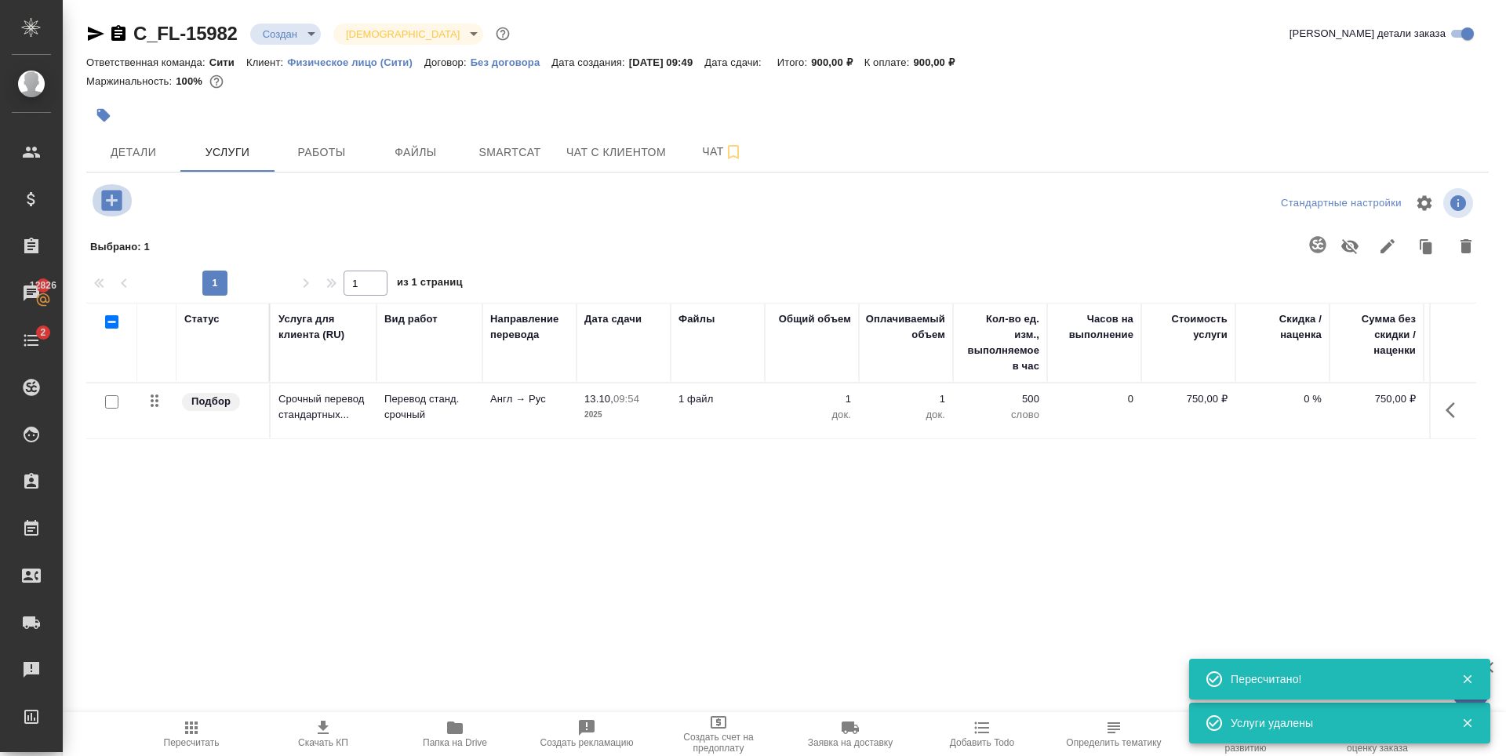
click at [112, 199] on icon "button" at bounding box center [111, 200] width 27 height 27
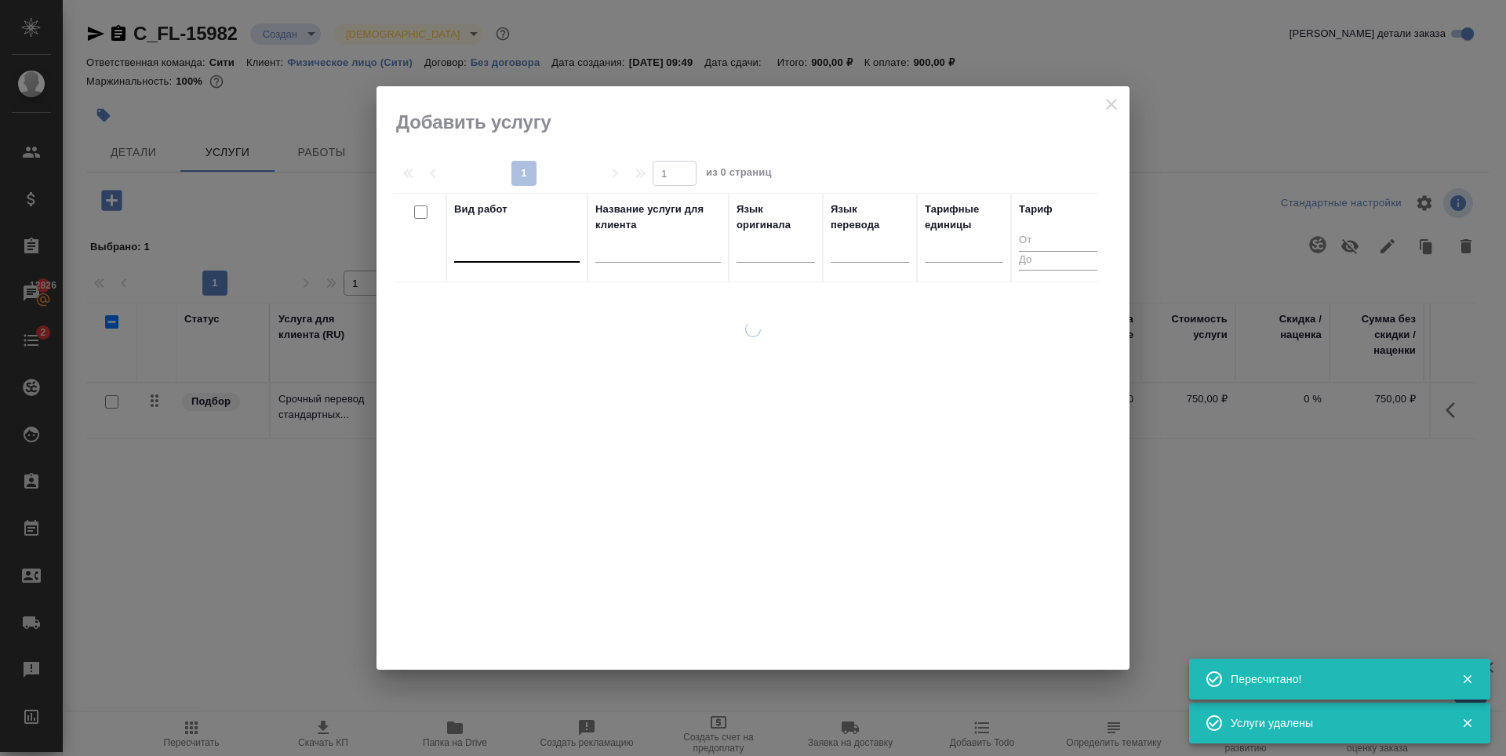
click at [548, 252] on div at bounding box center [516, 246] width 125 height 23
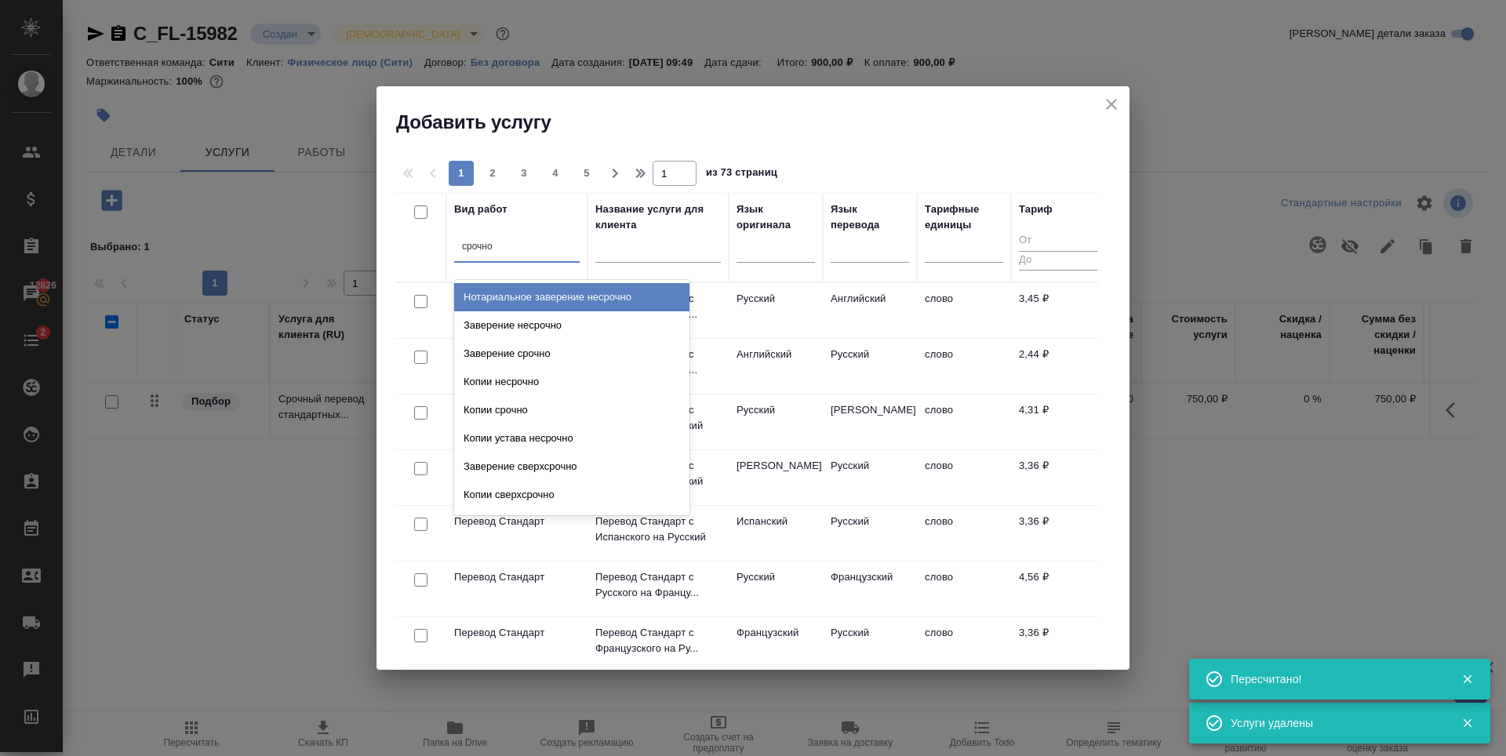
type input "срочное"
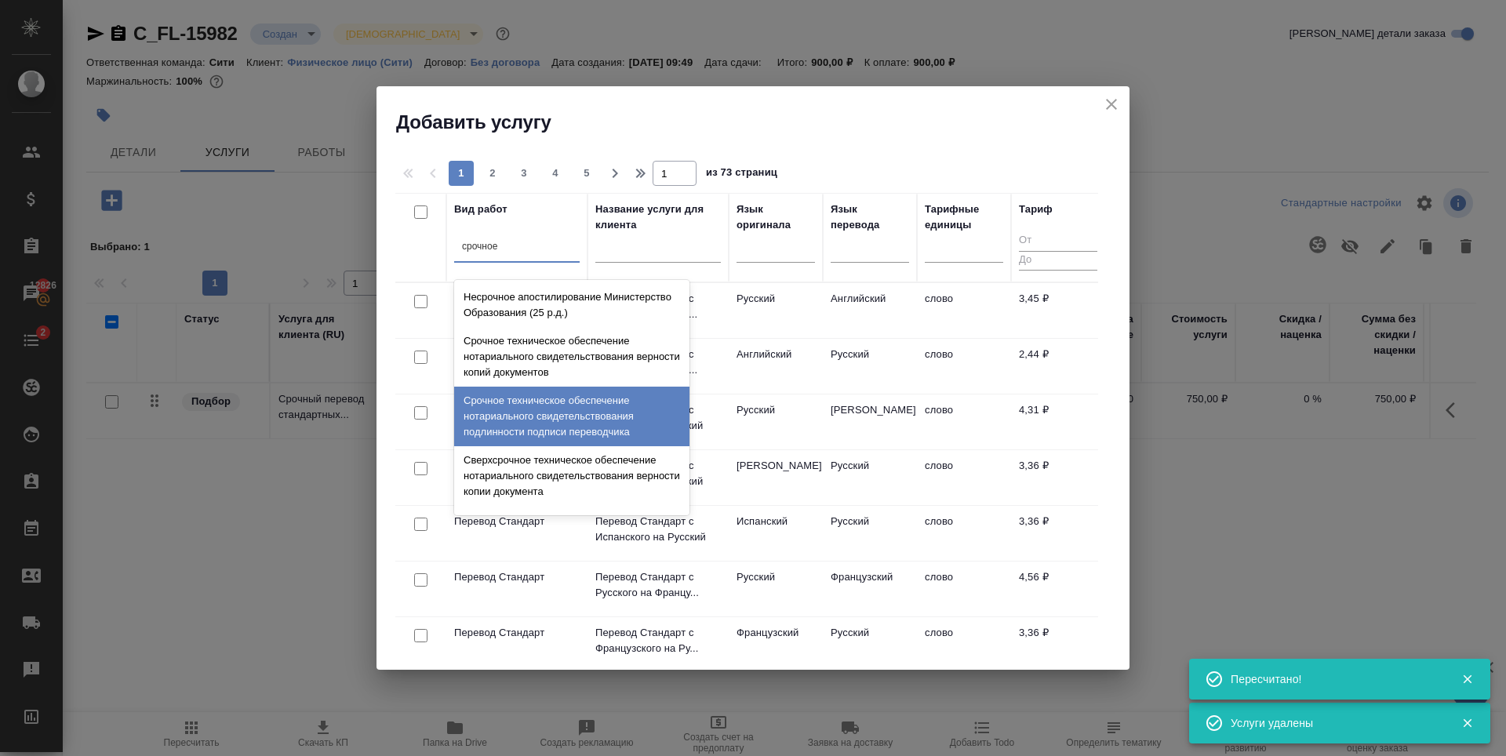
click at [533, 414] on div "Срочное техническое обеспечение нотариального свидетельствования подлинности по…" at bounding box center [571, 417] width 235 height 60
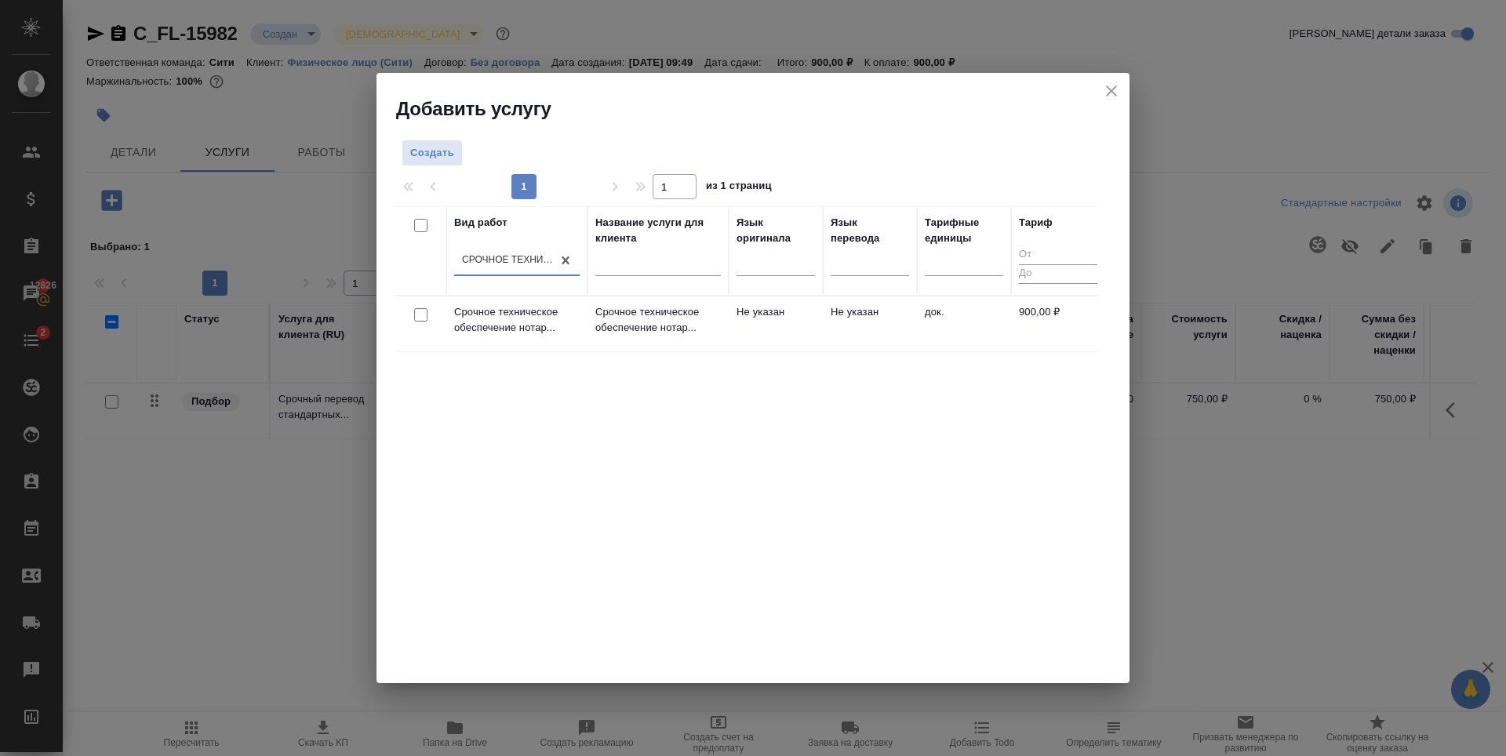
click at [421, 314] on input "checkbox" at bounding box center [420, 314] width 13 height 13
checkbox input "true"
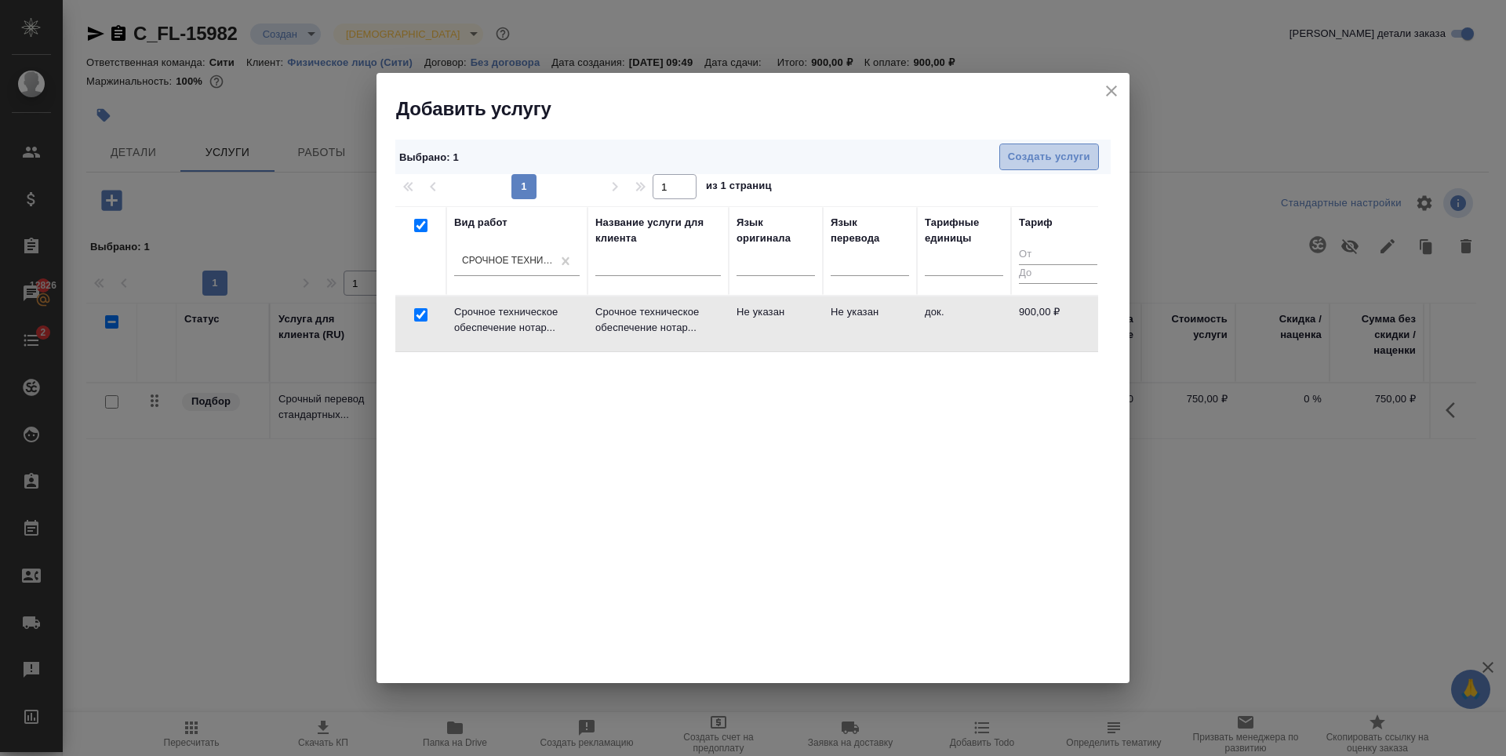
click at [1057, 162] on span "Создать услуги" at bounding box center [1049, 157] width 82 height 18
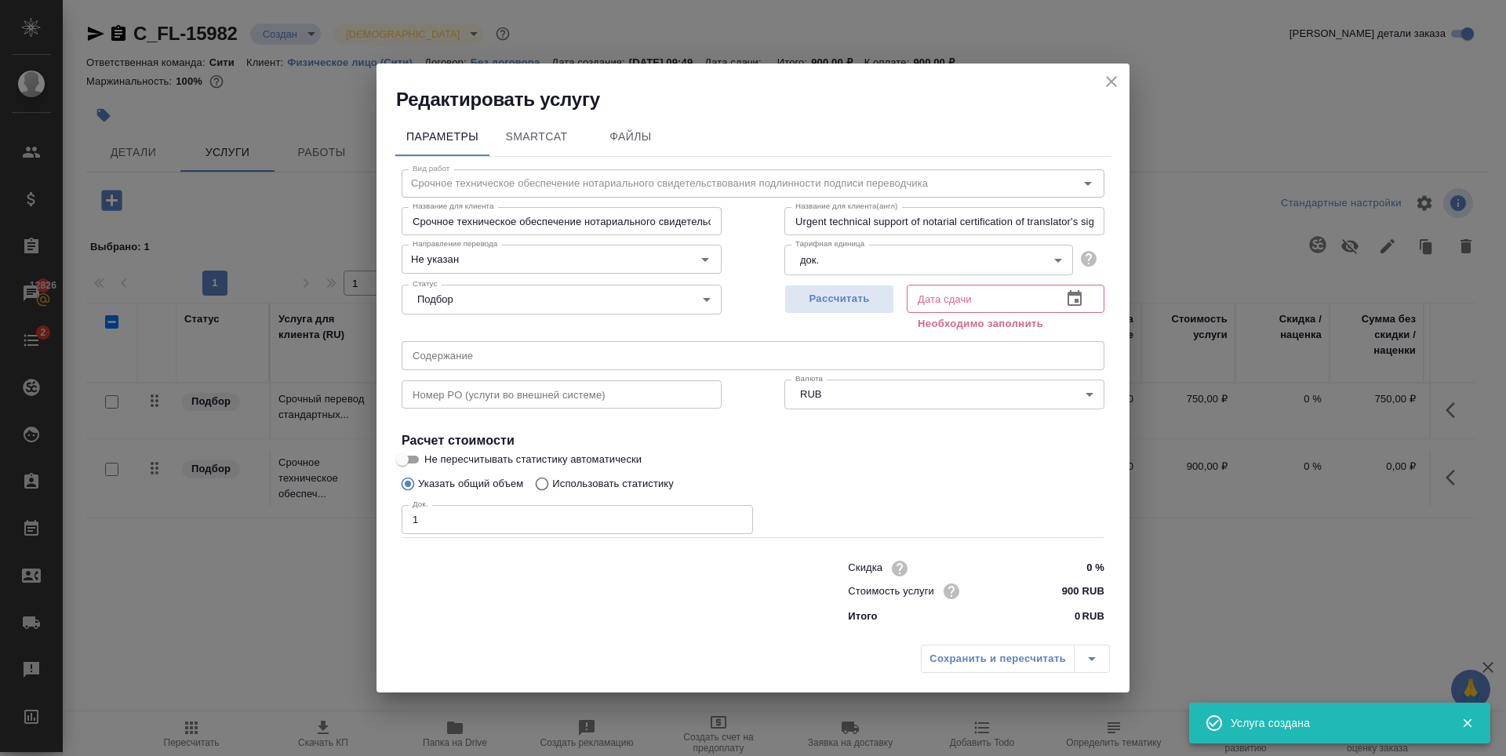
type input "1"
click at [736, 518] on input "1" at bounding box center [577, 519] width 351 height 28
click at [834, 304] on span "Рассчитать" at bounding box center [839, 299] width 93 height 18
type input "[DATE] 10:06"
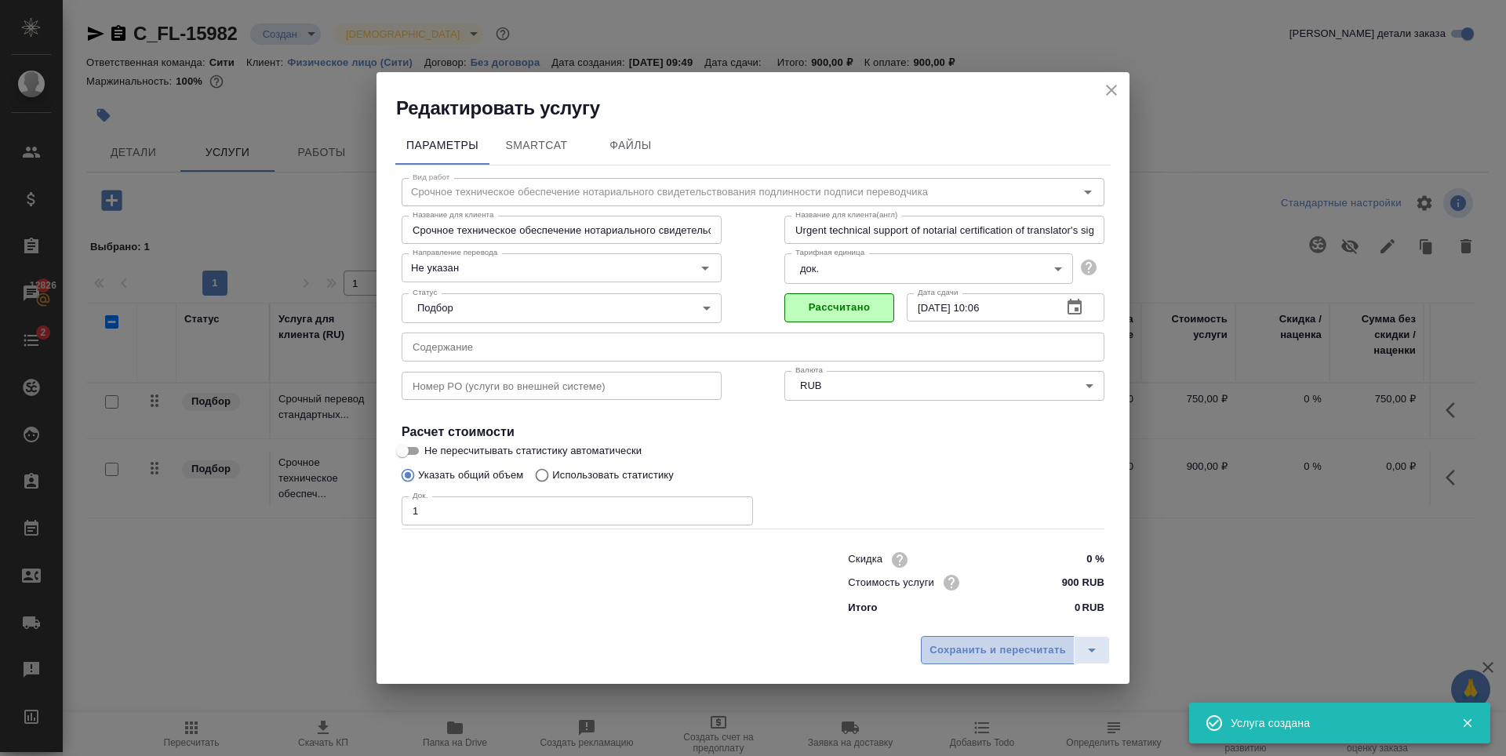
click at [993, 663] on button "Сохранить и пересчитать" at bounding box center [998, 650] width 154 height 28
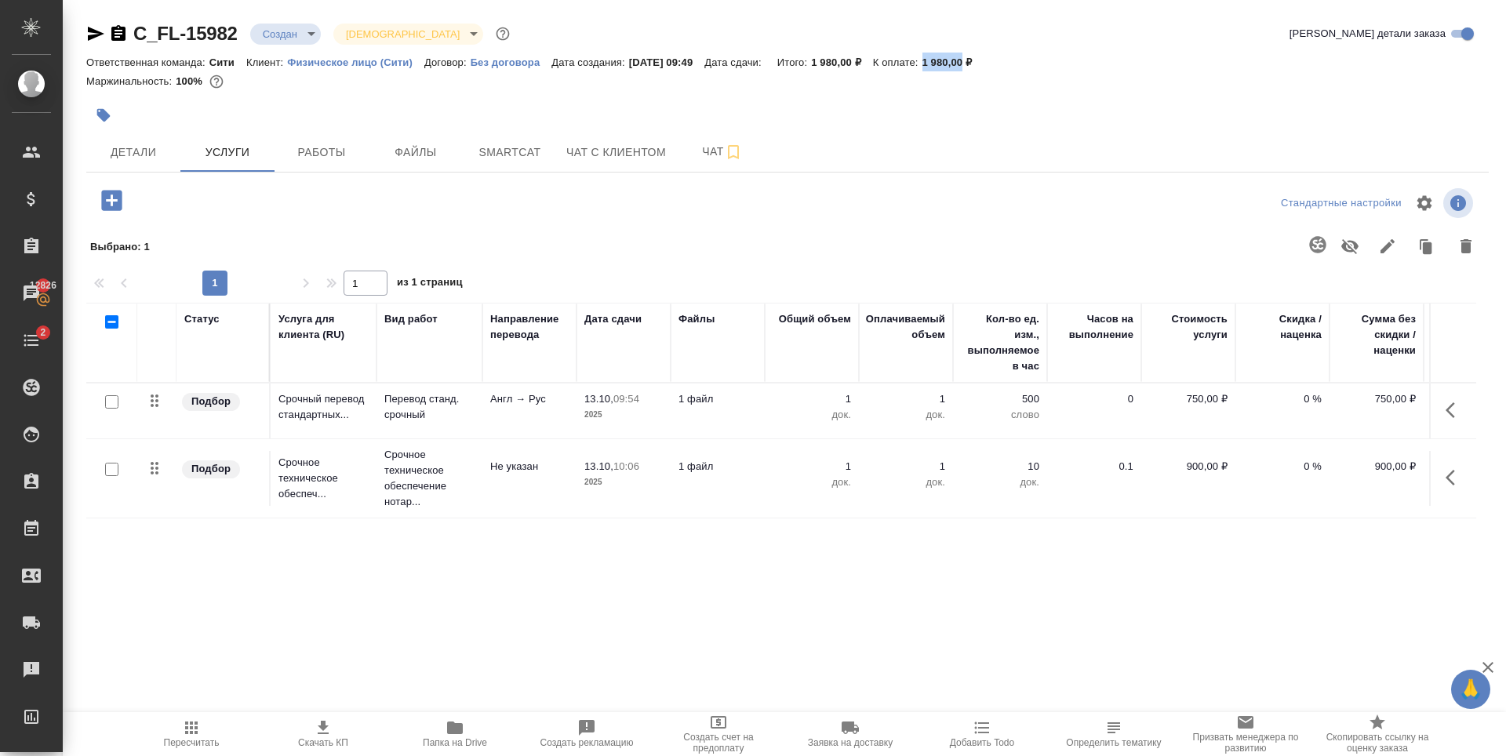
drag, startPoint x: 940, startPoint y: 67, endPoint x: 983, endPoint y: 66, distance: 42.4
click at [983, 66] on div "Ответственная команда: Сити Клиент: Физическое лицо (Сити) Договор: Без договор…" at bounding box center [787, 62] width 1402 height 19
copy p "1 980,00"
click at [603, 163] on button "Чат с клиентом" at bounding box center [616, 152] width 118 height 39
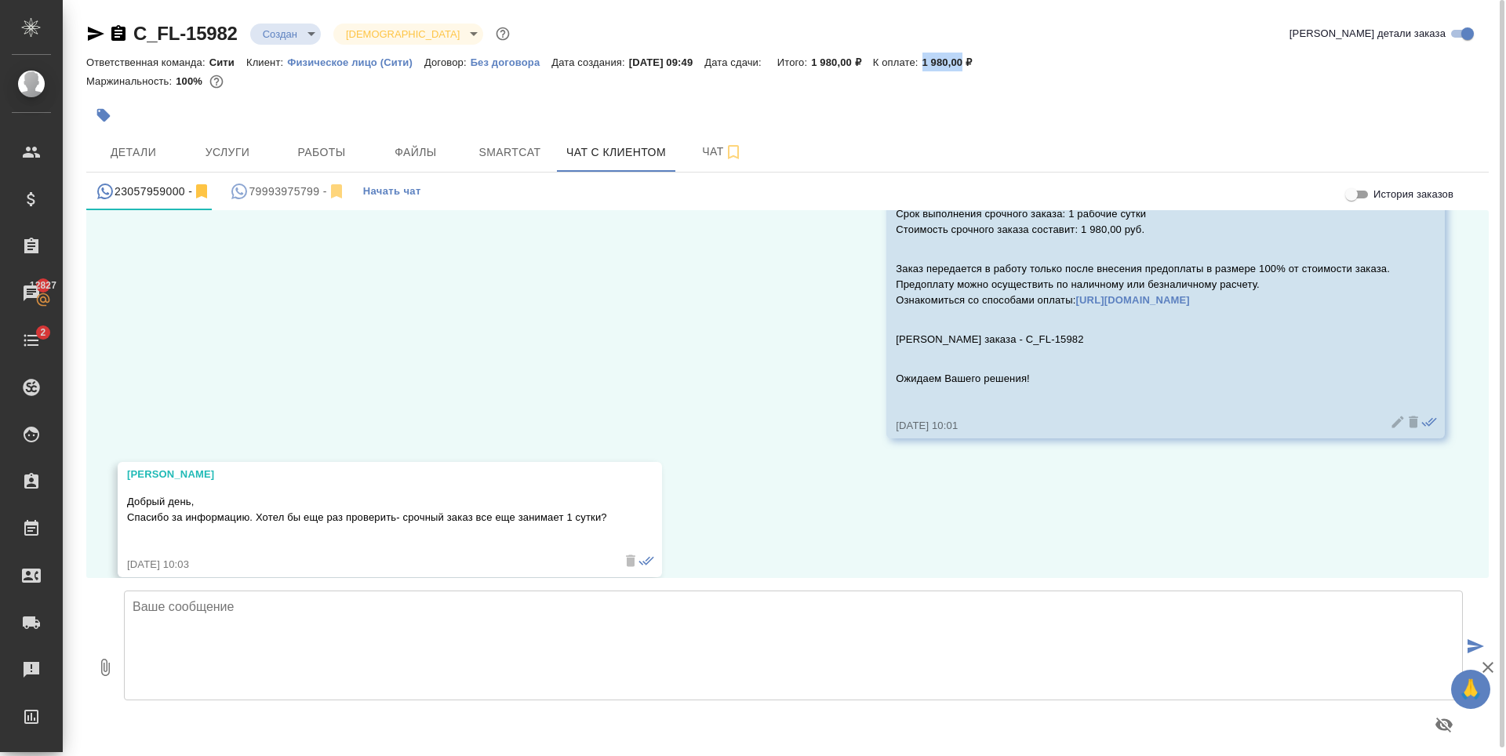
scroll to position [905, 0]
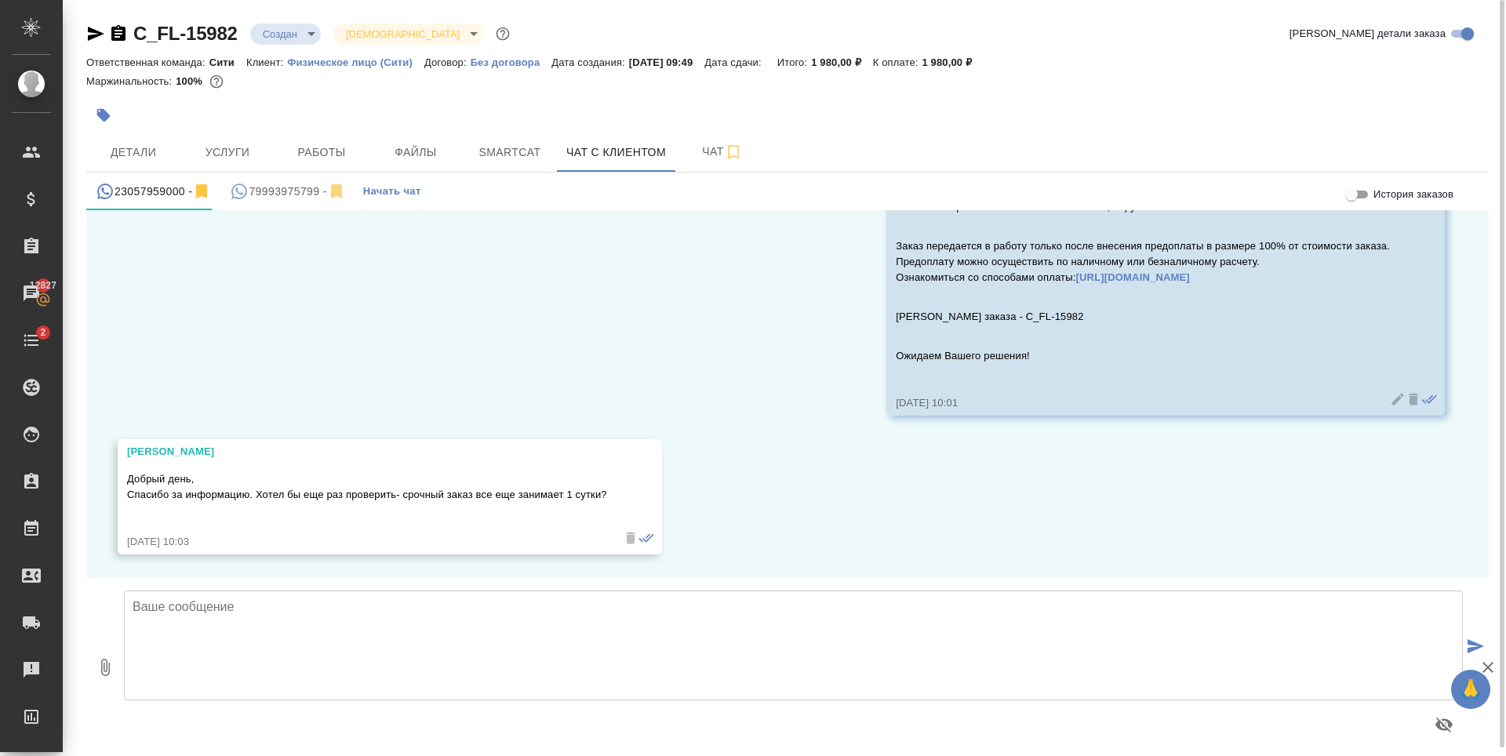
click at [498, 621] on textarea at bounding box center [793, 646] width 1339 height 110
click at [695, 605] on textarea "Да, верно. Если запустим заказ в работу в ближайшее время, сможем получить гото…" at bounding box center [793, 646] width 1339 height 110
click at [1029, 604] on textarea "Да, верно. Если запустим заказ в работу в ближайшее время, сможем получить гото…" at bounding box center [793, 646] width 1339 height 110
type textarea "Да, верно. Если запустим заказ в работу в ближайшее время, сможем получить гото…"
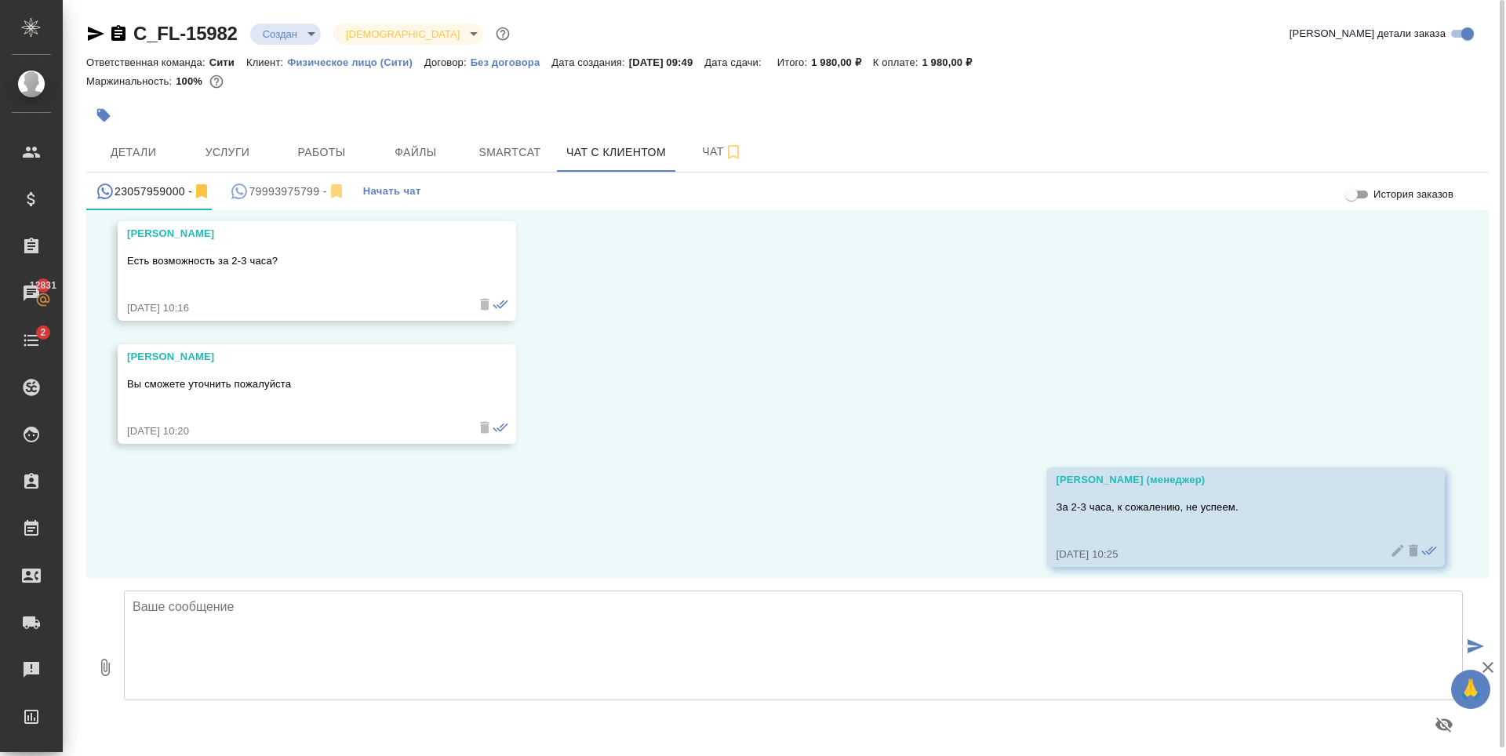
scroll to position [1398, 0]
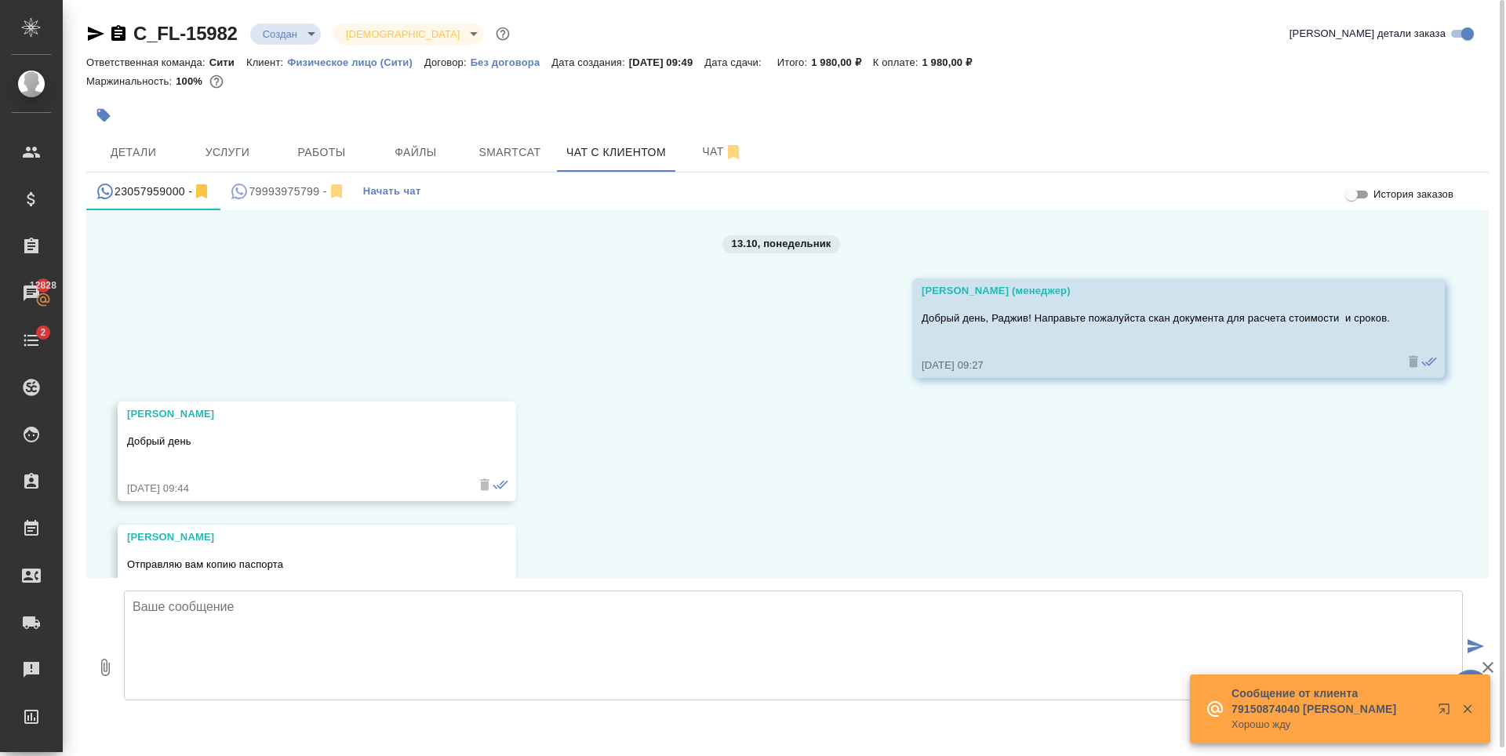
click at [857, 125] on div at bounding box center [553, 115] width 935 height 35
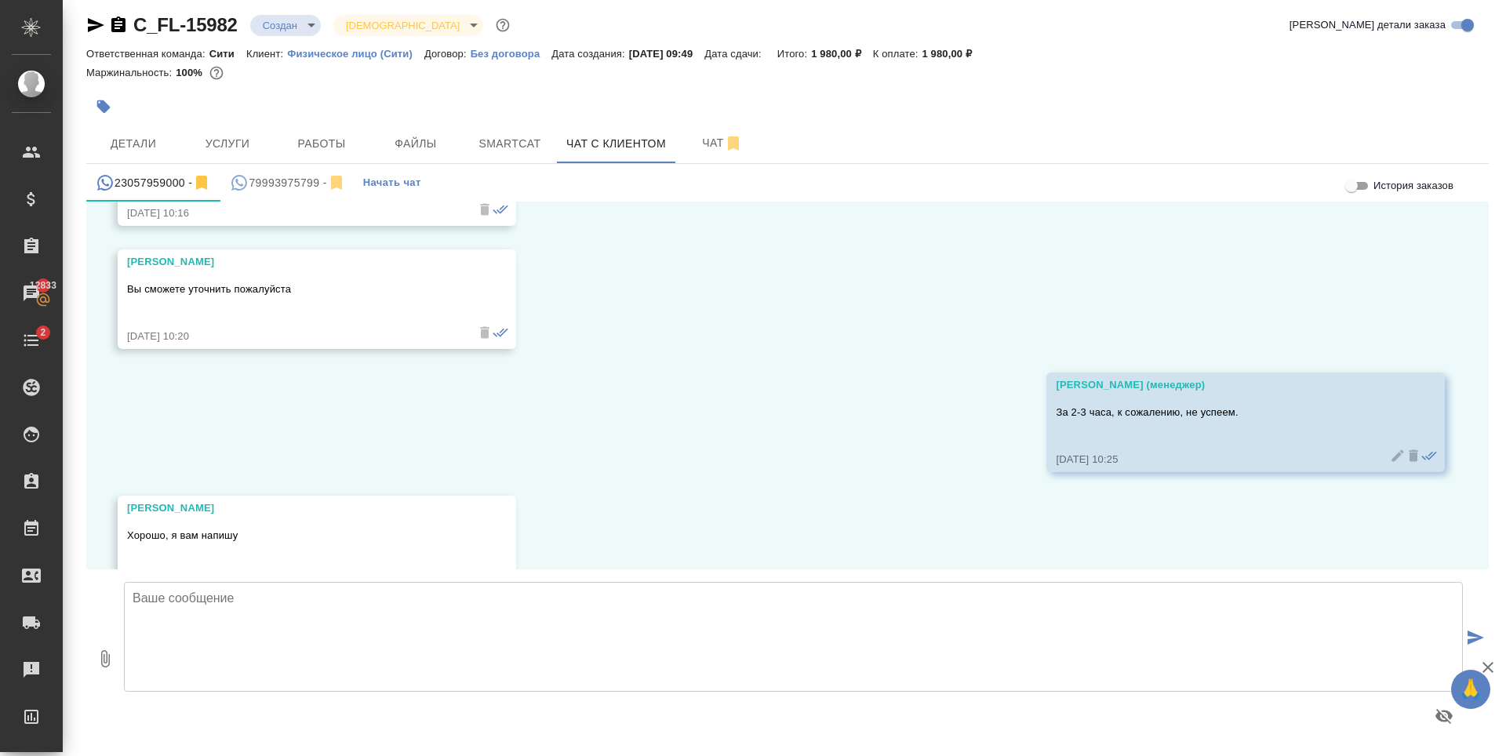
scroll to position [1521, 0]
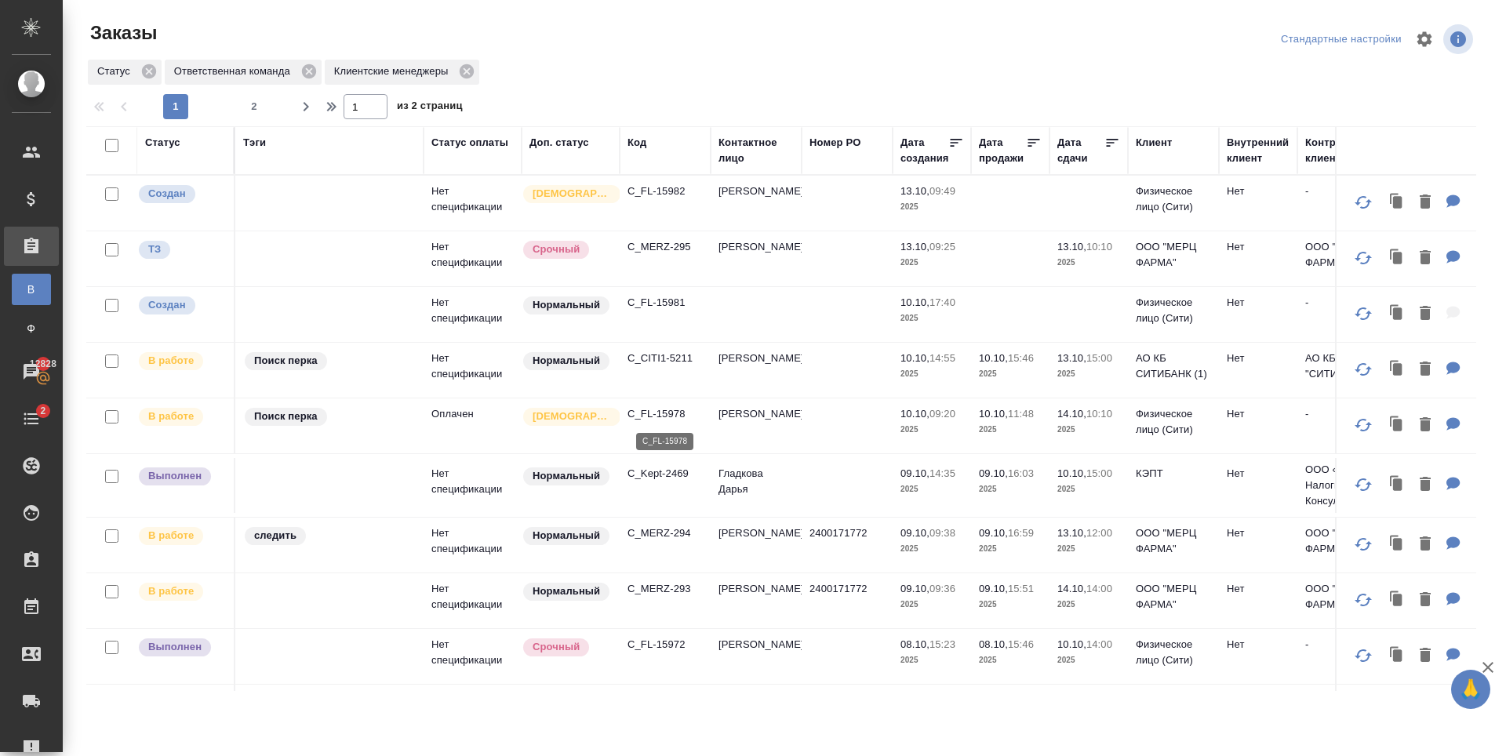
click at [648, 413] on p "C_FL-15978" at bounding box center [664, 414] width 75 height 16
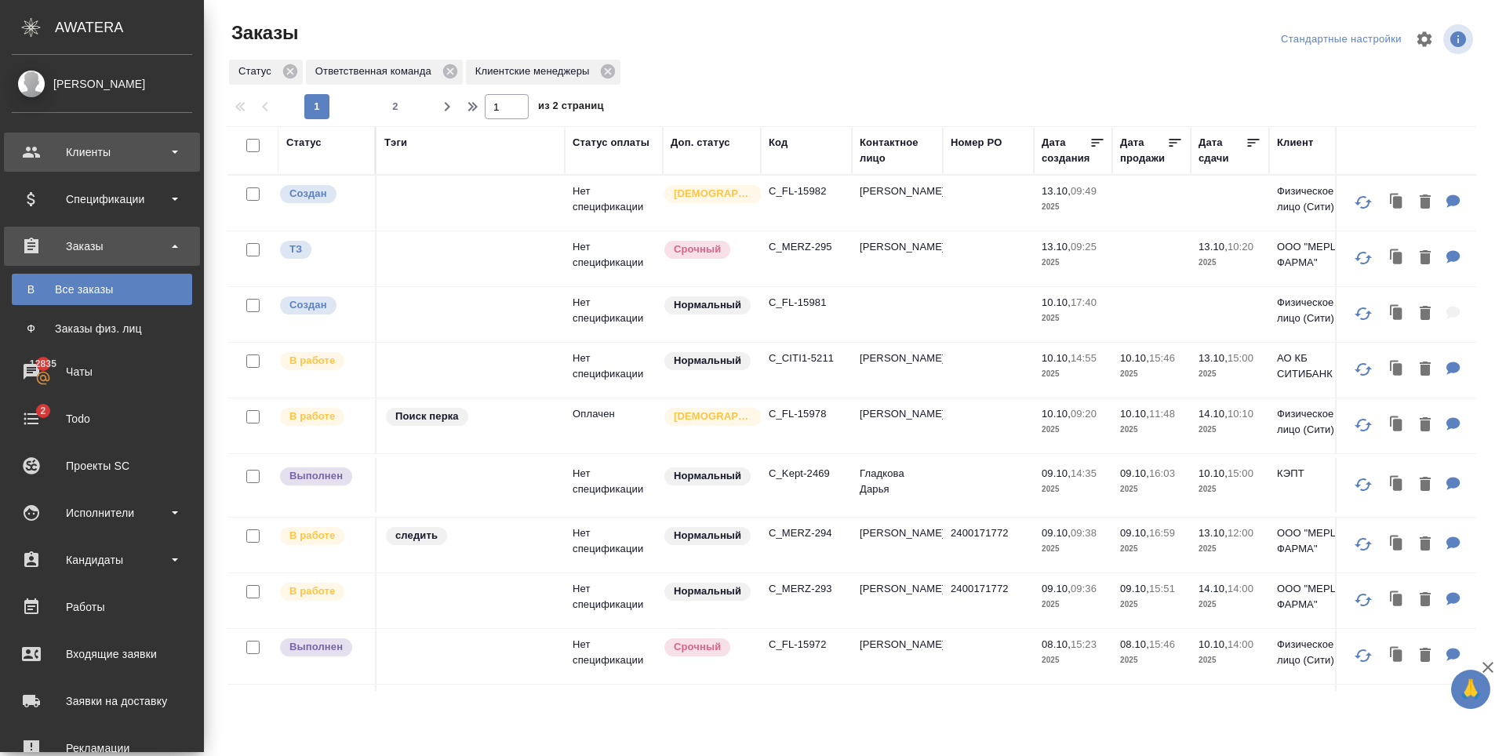
click at [126, 149] on div "Клиенты" at bounding box center [102, 152] width 180 height 24
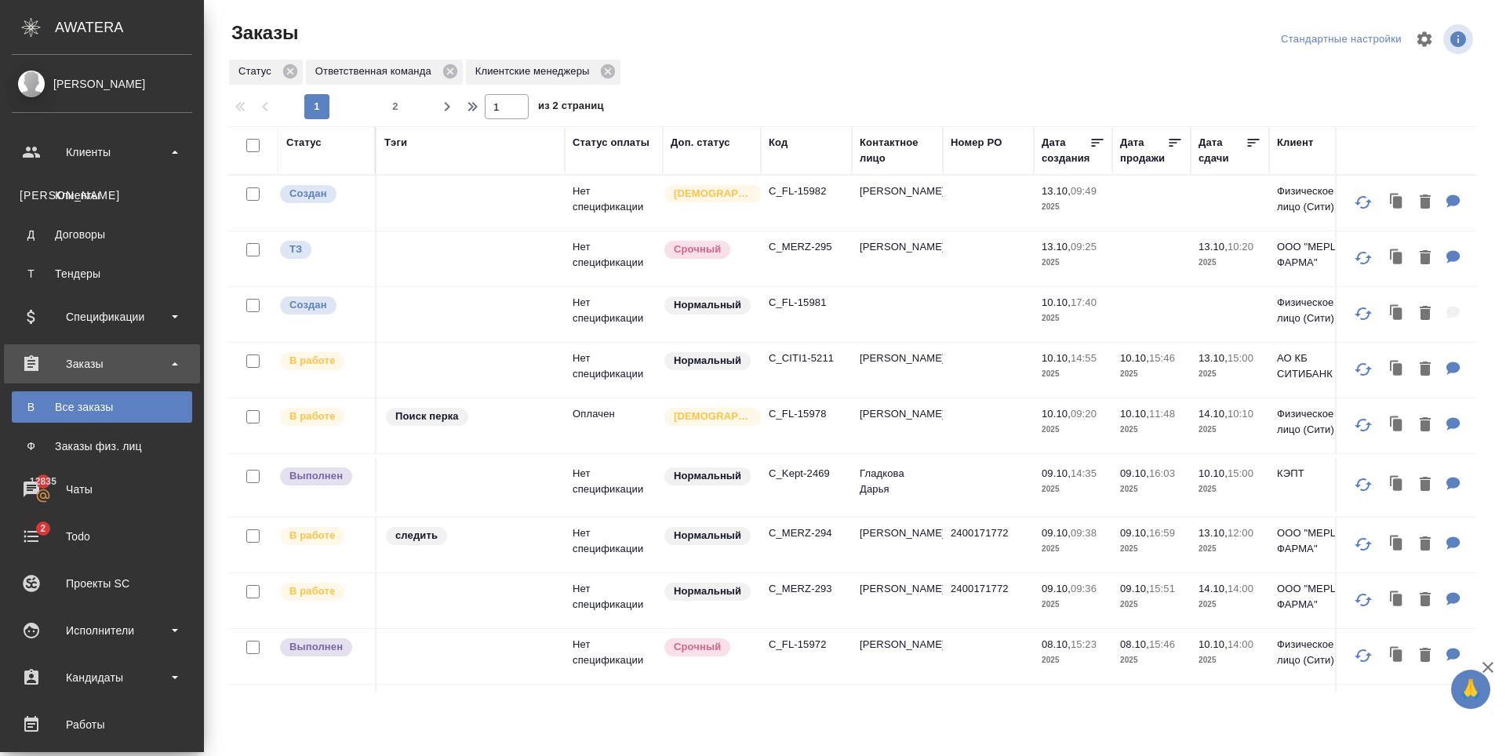
click at [114, 195] on div "Клиенты" at bounding box center [102, 195] width 165 height 16
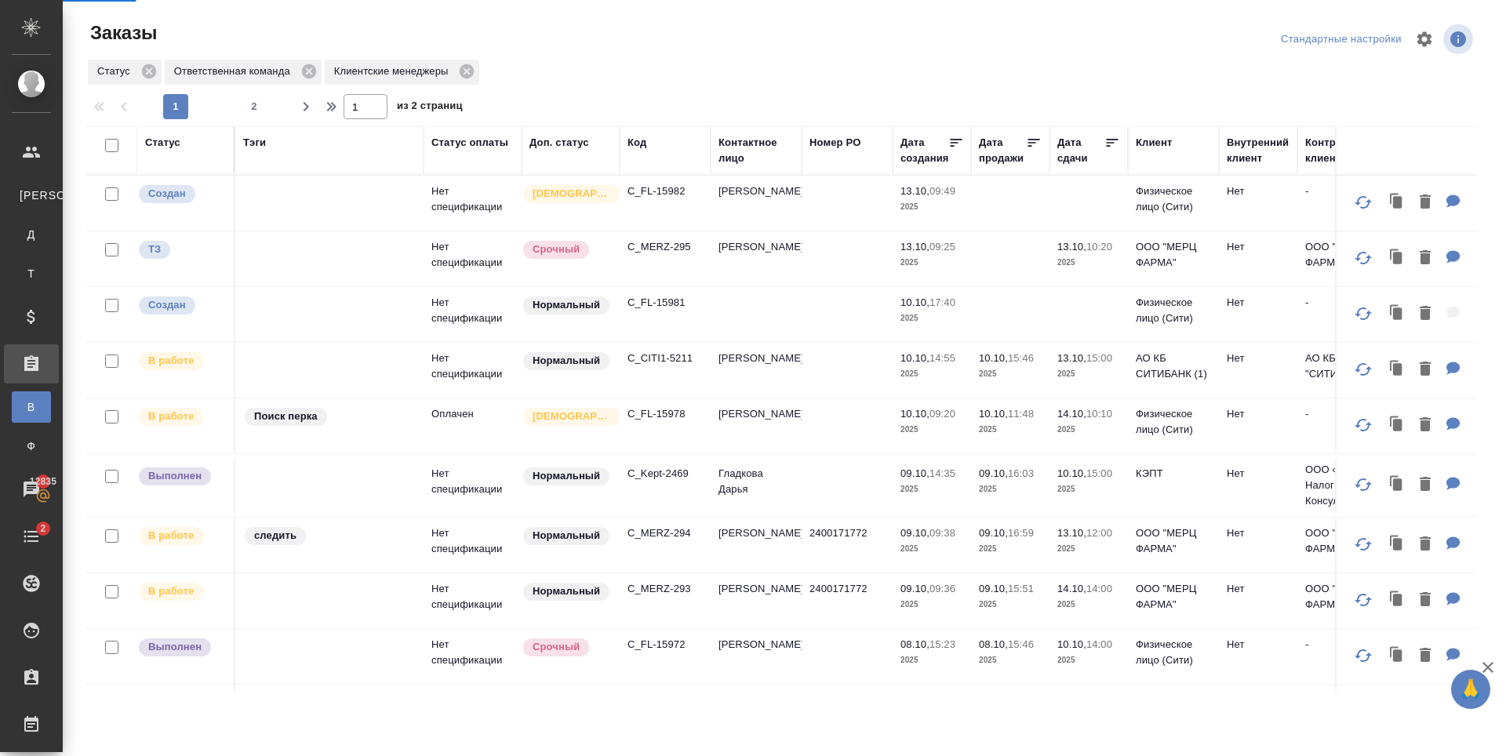
select select "RU"
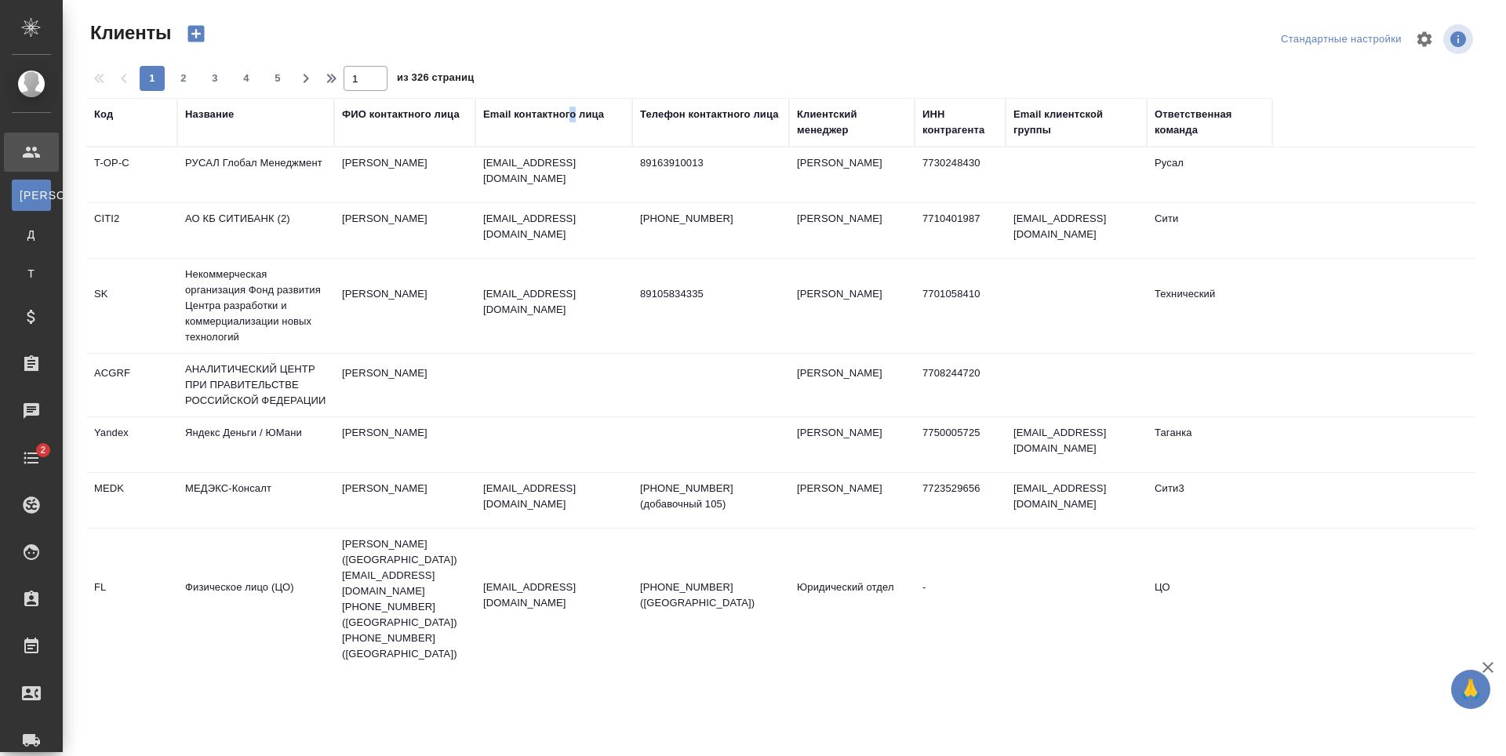
click at [573, 115] on div "Email контактного лица" at bounding box center [543, 115] width 121 height 16
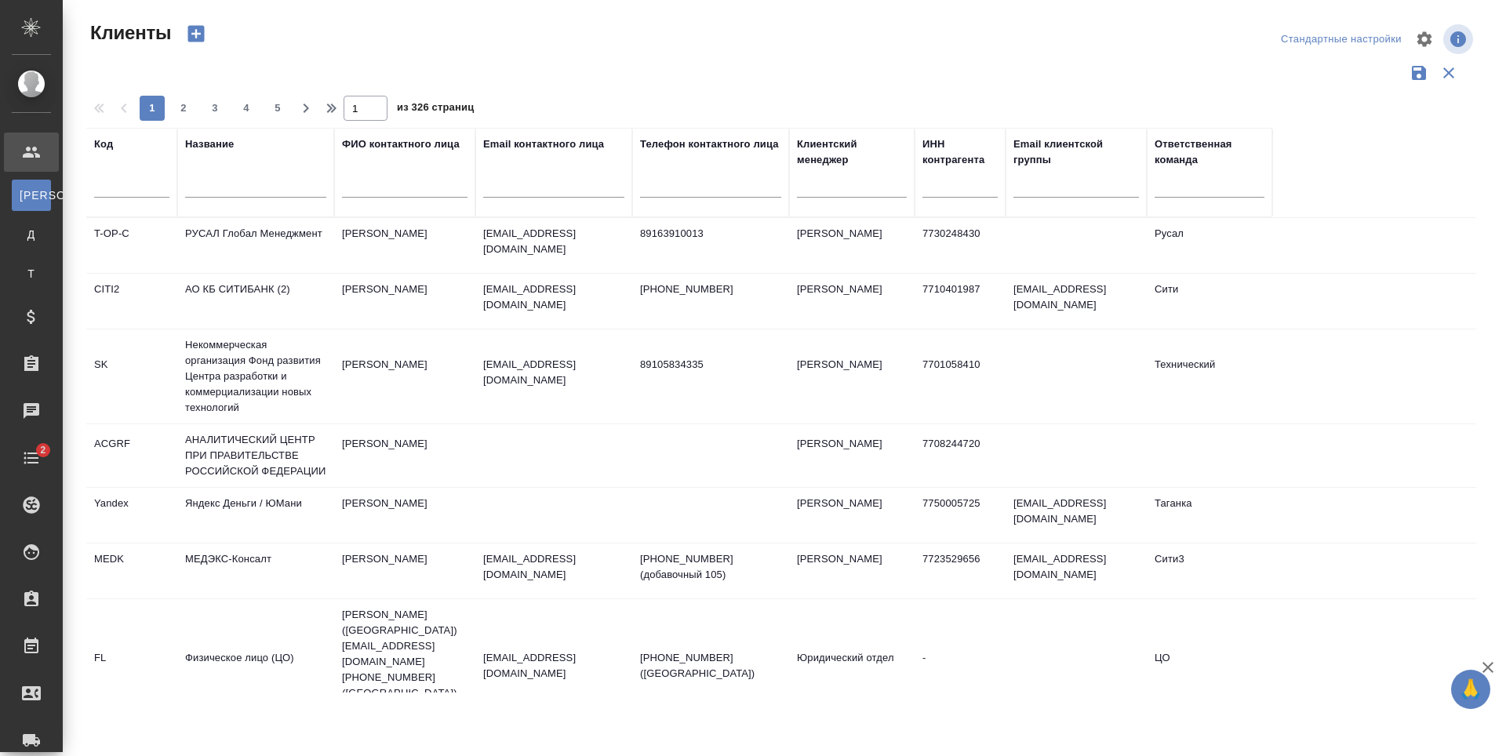
click at [544, 191] on input "text" at bounding box center [553, 188] width 141 height 20
paste input "IBogdanova@nfgroup.ru"
type input "IBogdanova@nfgroup.ru"
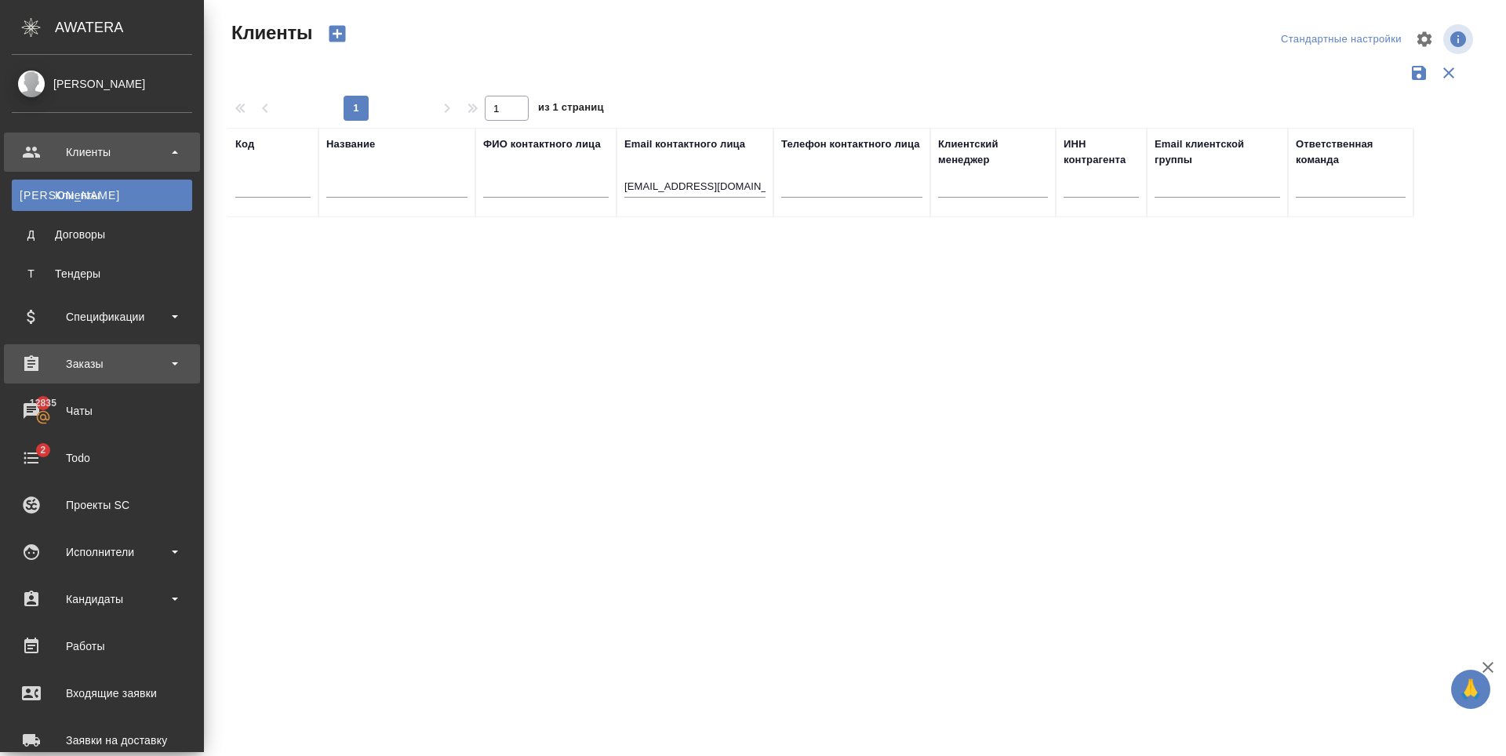
click at [133, 357] on div "Заказы" at bounding box center [102, 364] width 180 height 24
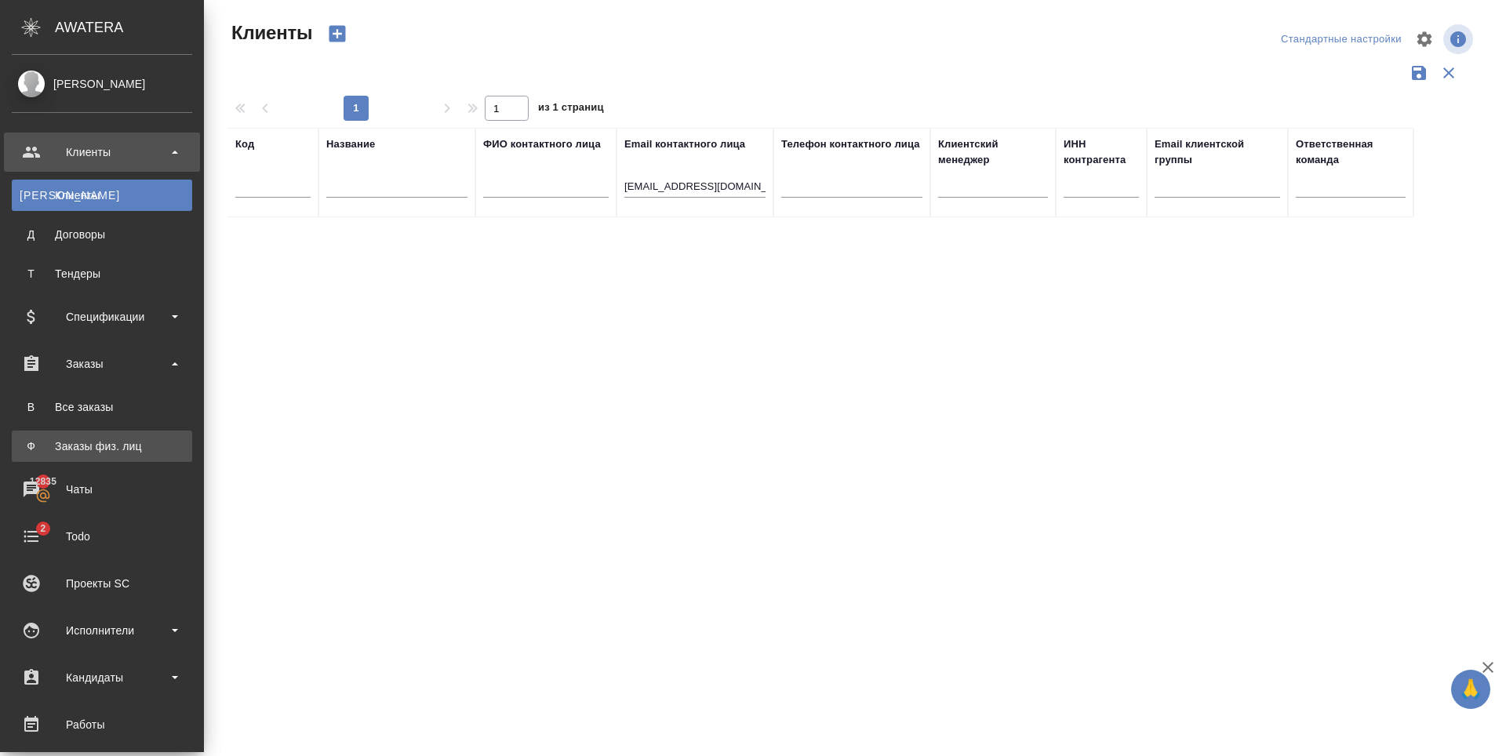
click at [88, 452] on div "Заказы физ. лиц" at bounding box center [102, 446] width 165 height 16
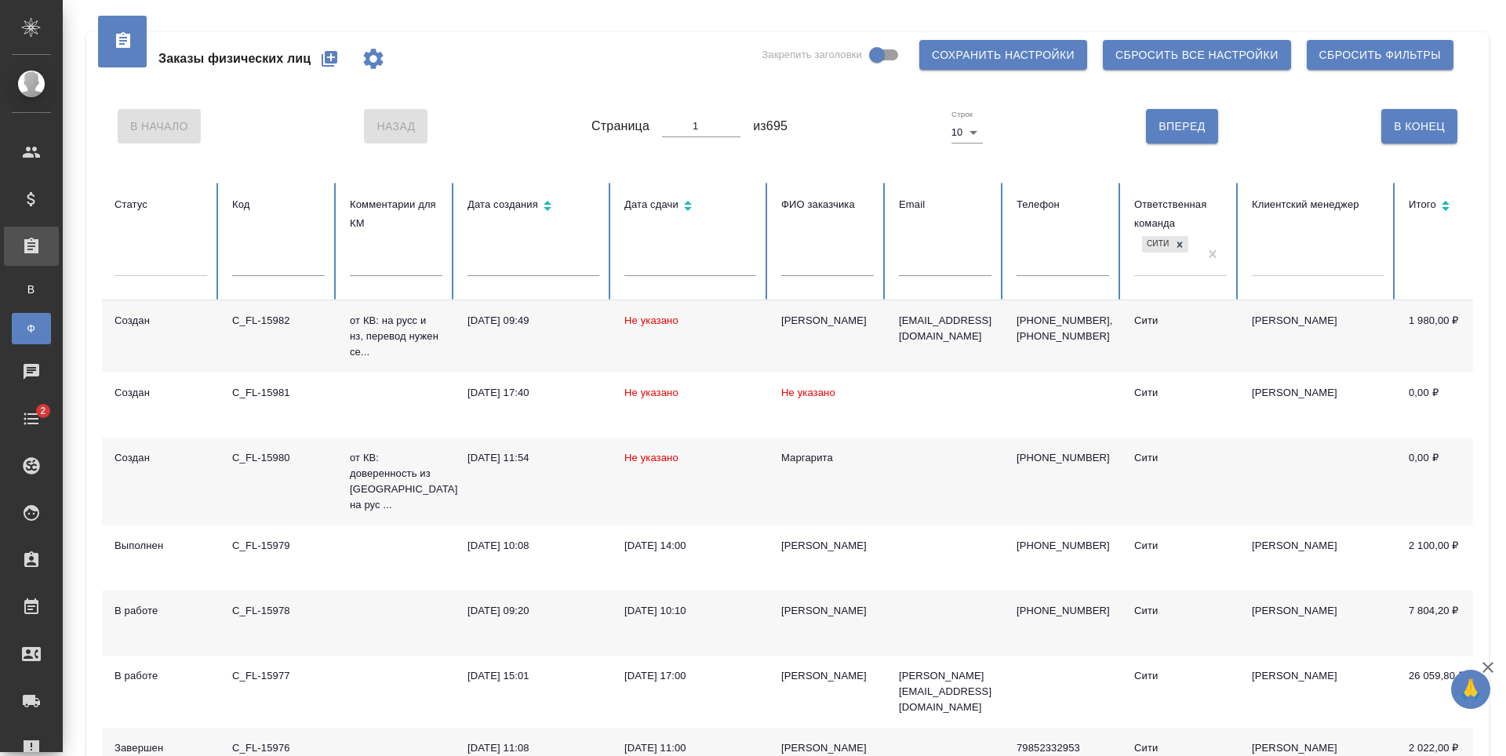
click at [329, 55] on icon "button" at bounding box center [330, 59] width 16 height 16
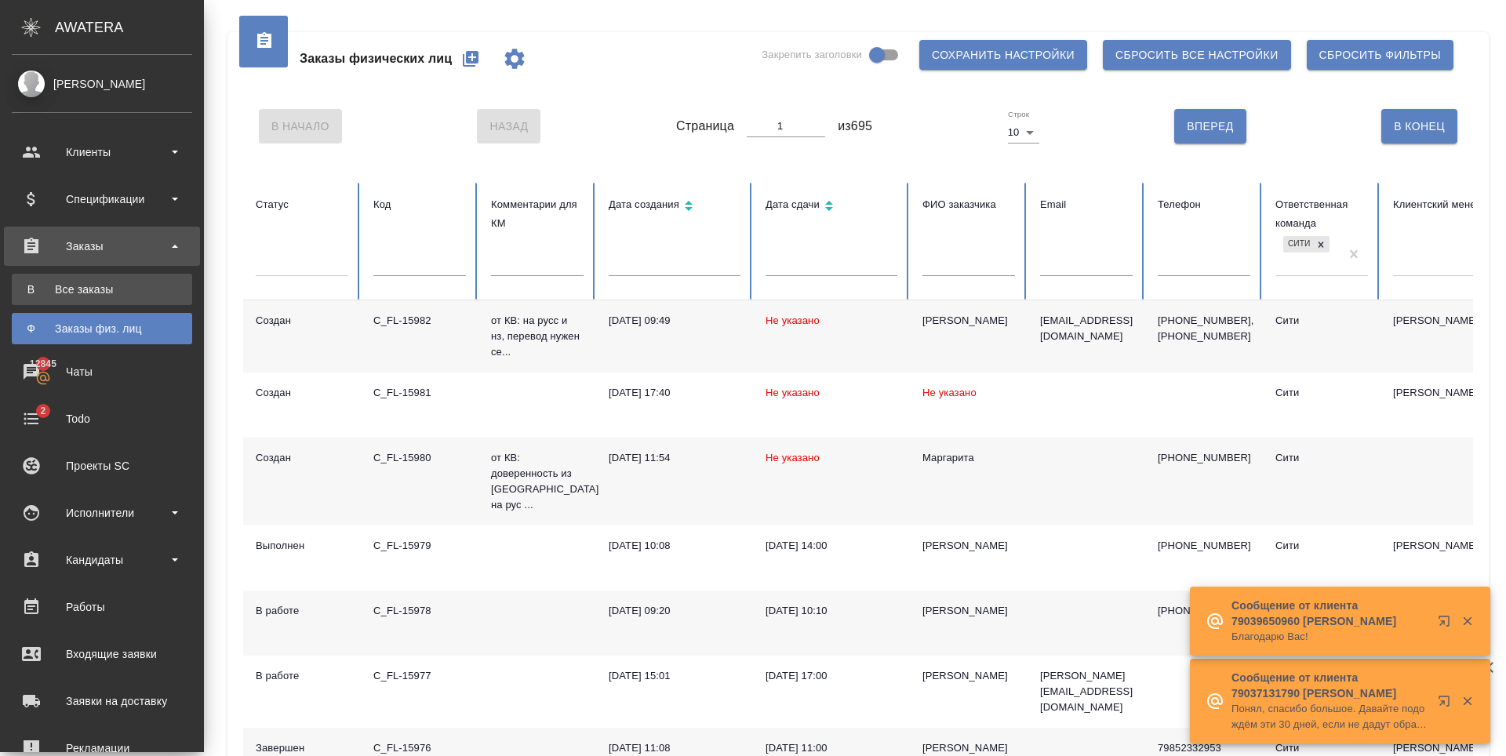
click at [111, 294] on div "Все заказы" at bounding box center [102, 290] width 165 height 16
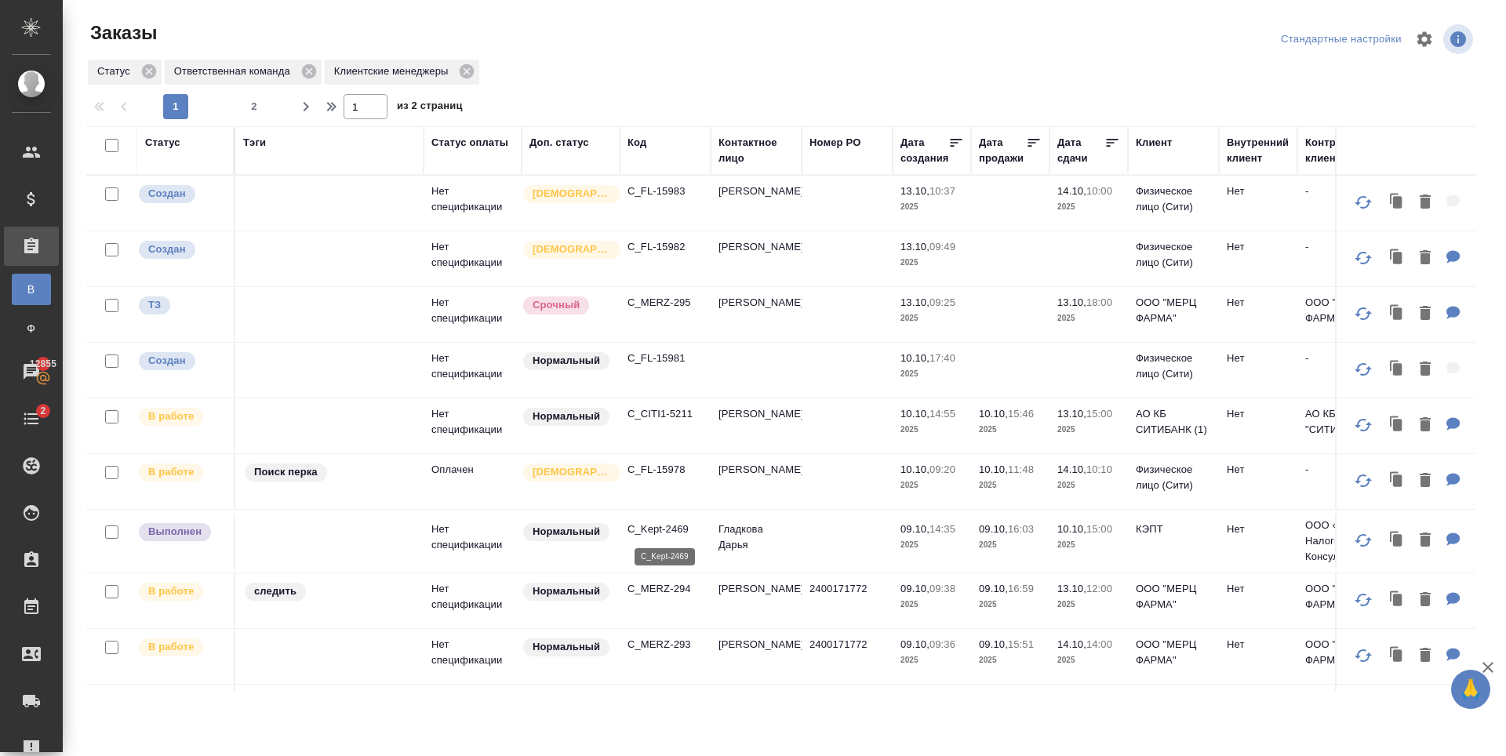
click at [652, 530] on p "C_Kept-2469" at bounding box center [664, 530] width 75 height 16
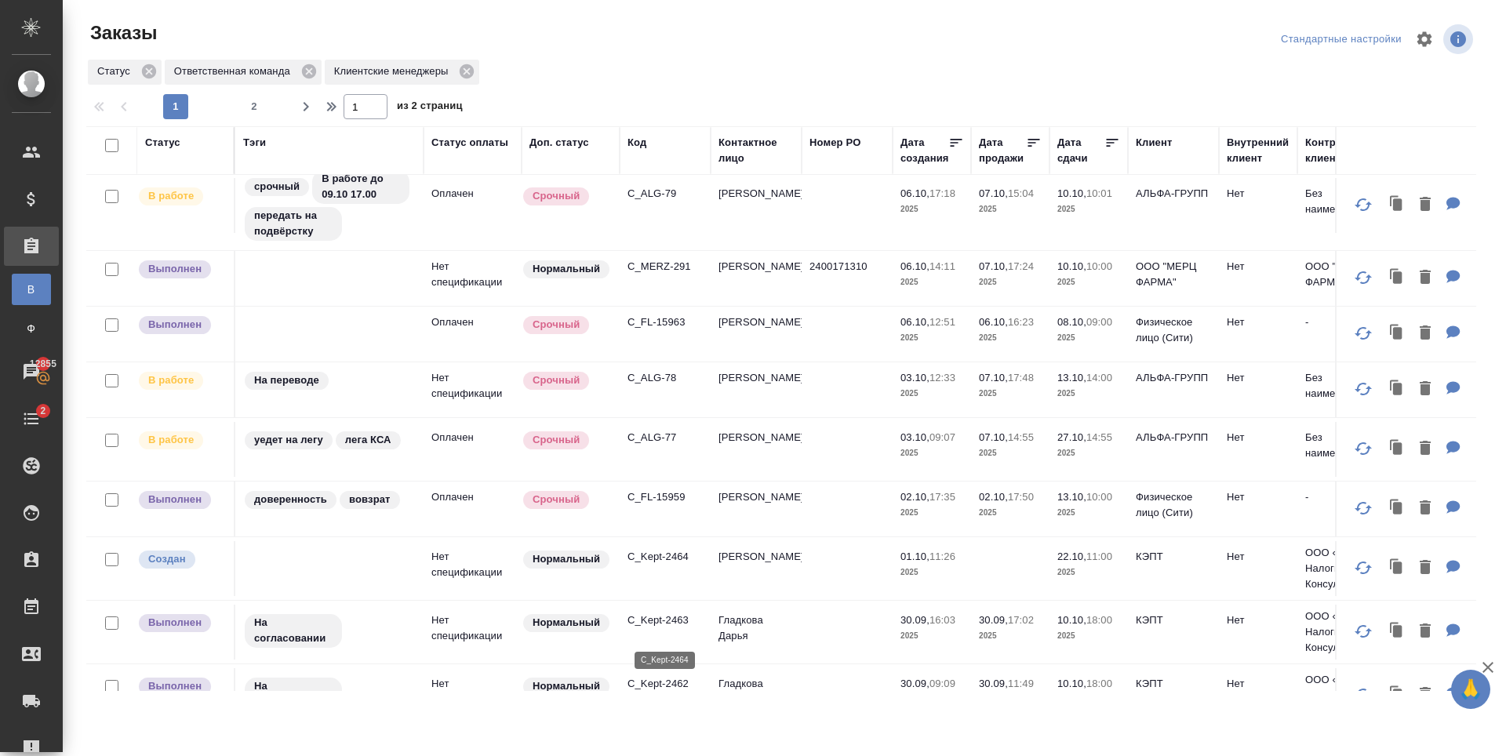
scroll to position [784, 0]
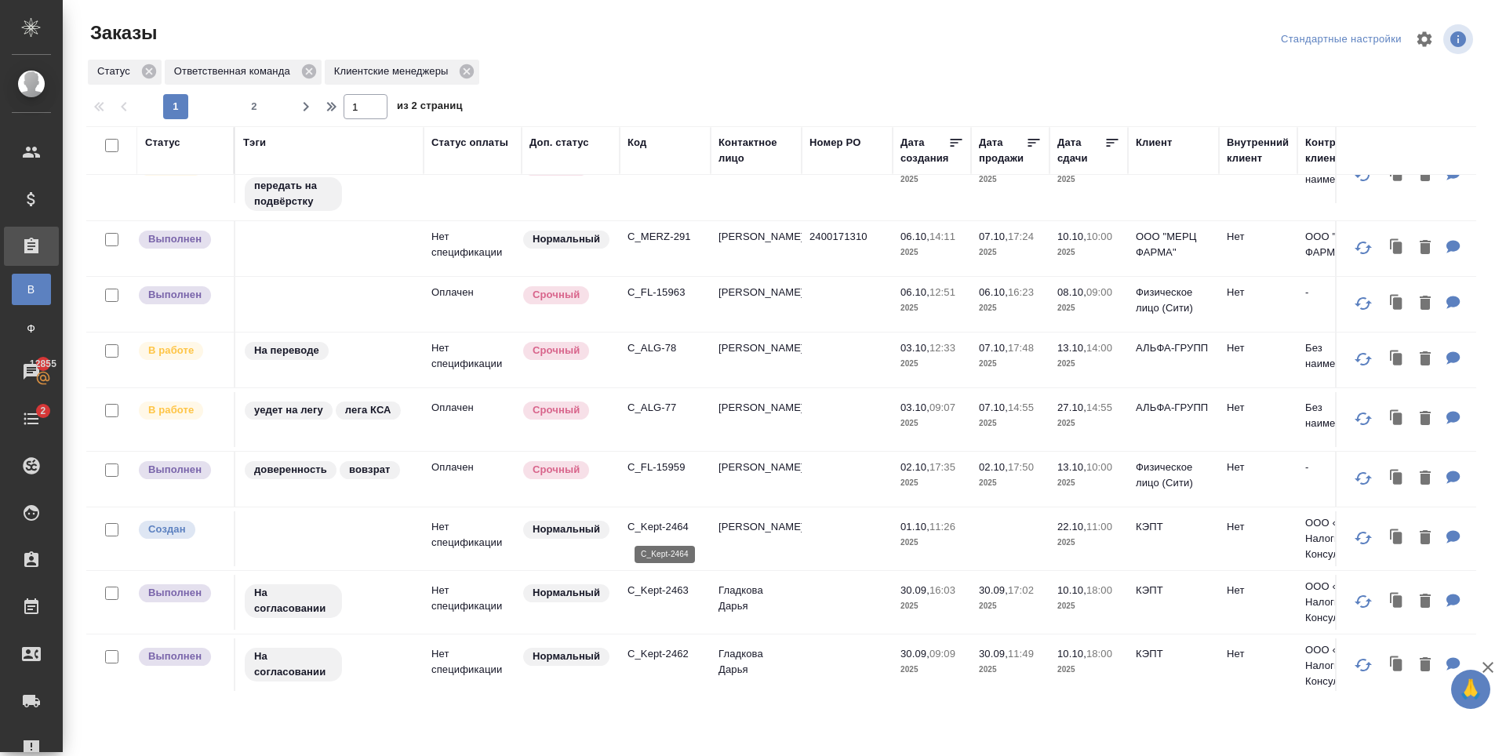
click at [666, 529] on p "C_Kept-2464" at bounding box center [664, 527] width 75 height 16
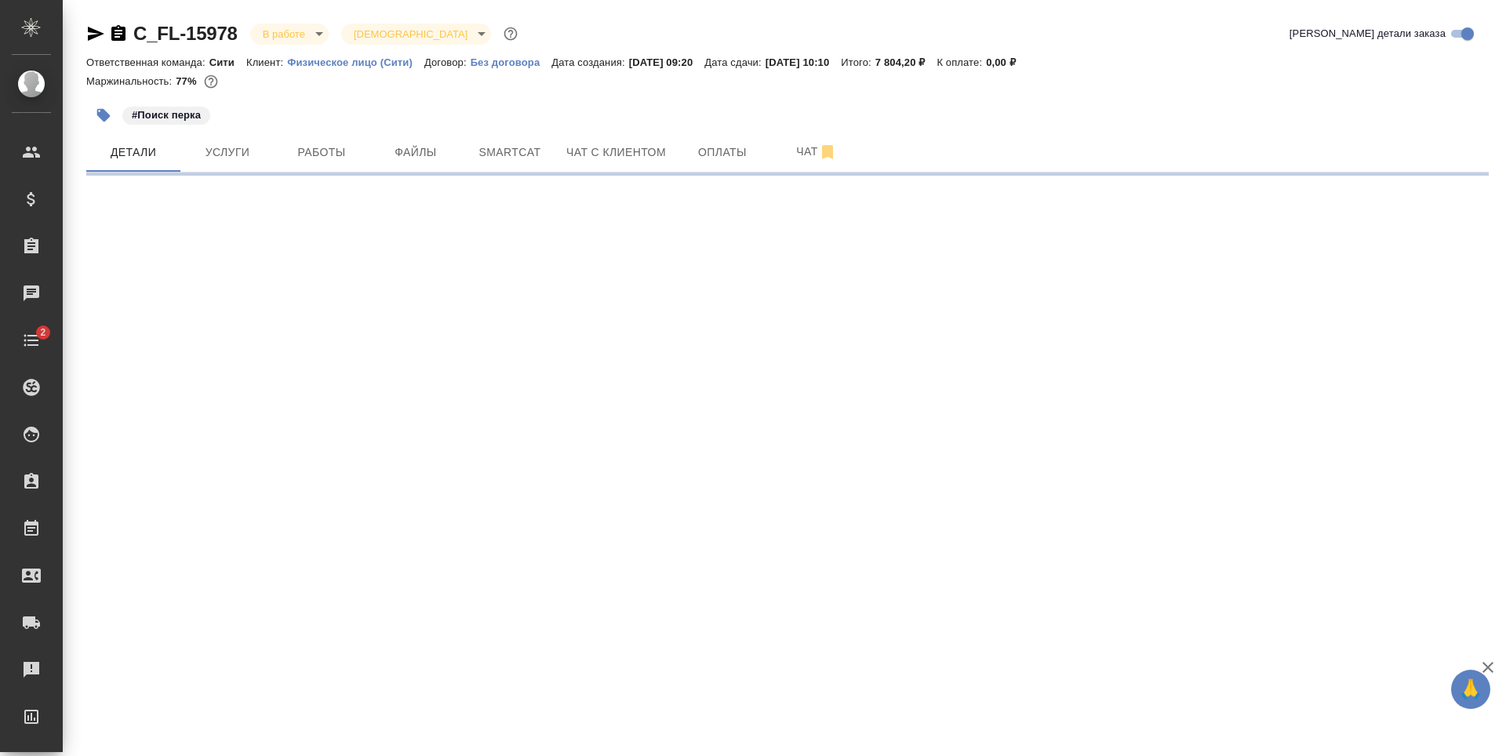
select select "RU"
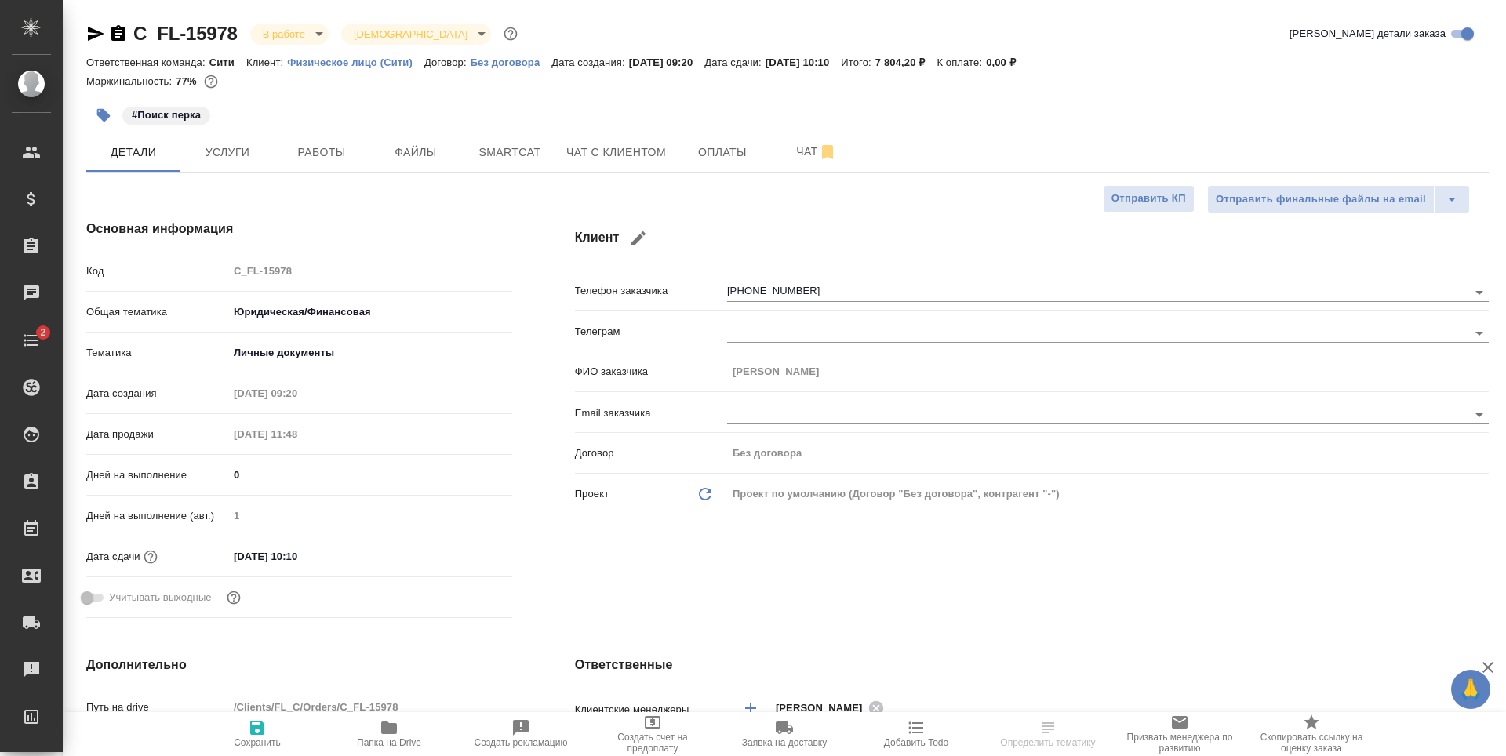
type textarea "x"
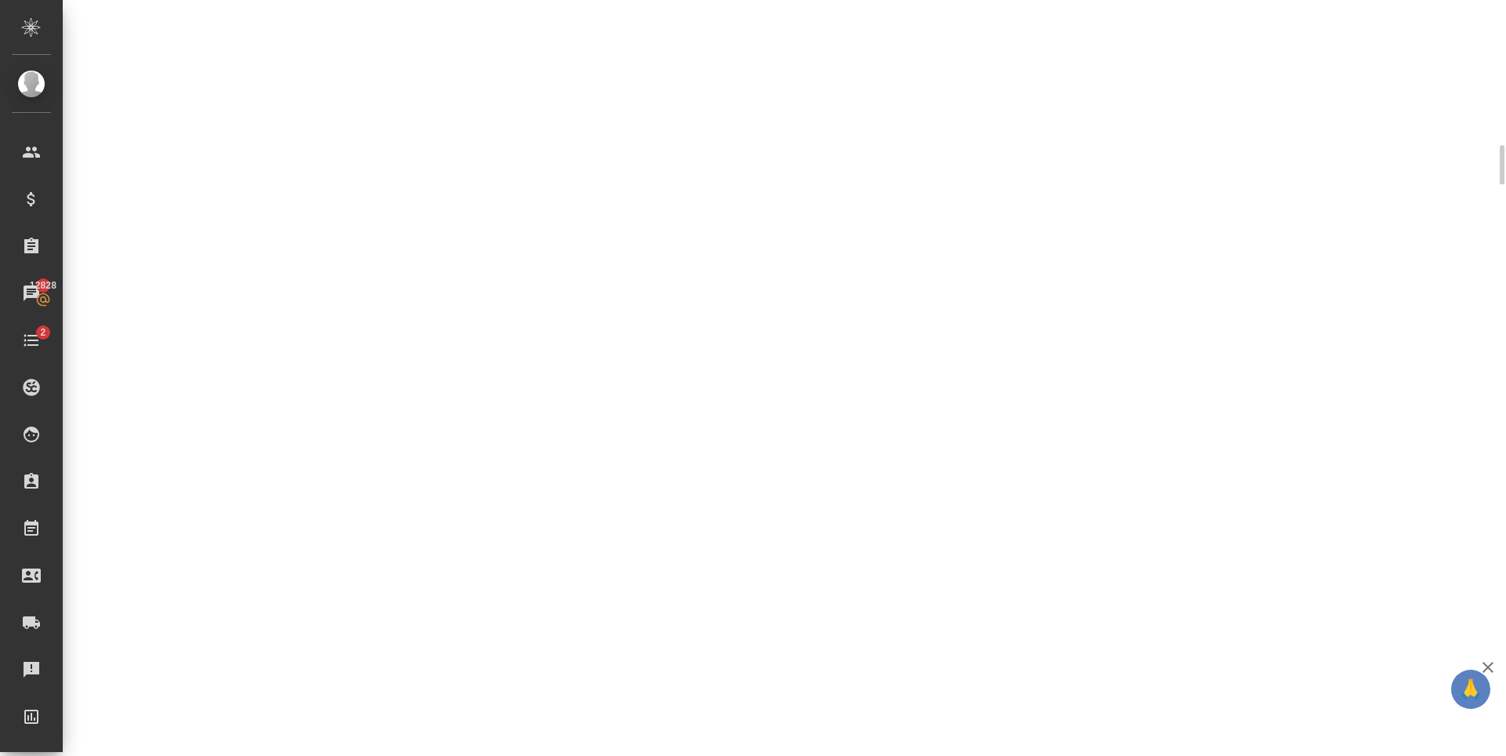
select select "RU"
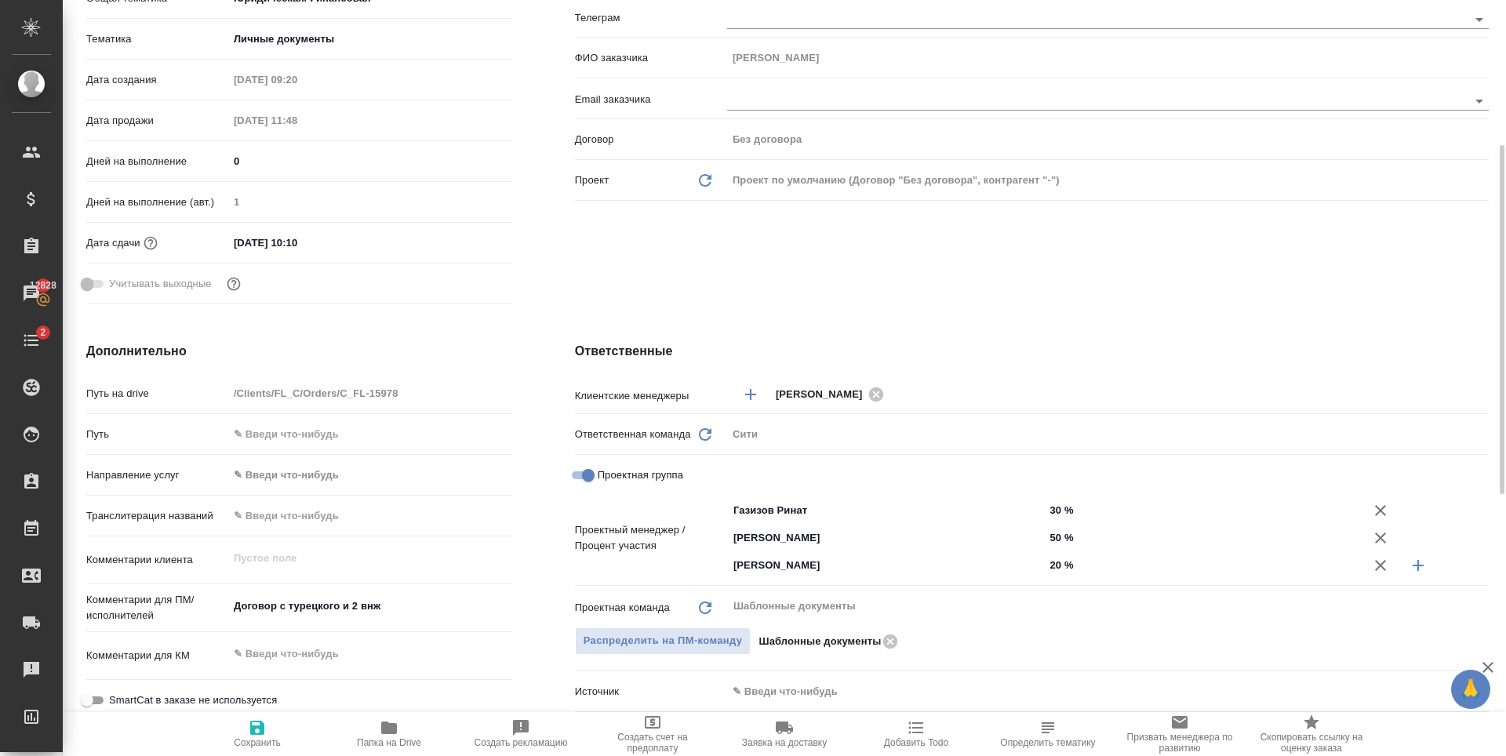
type textarea "x"
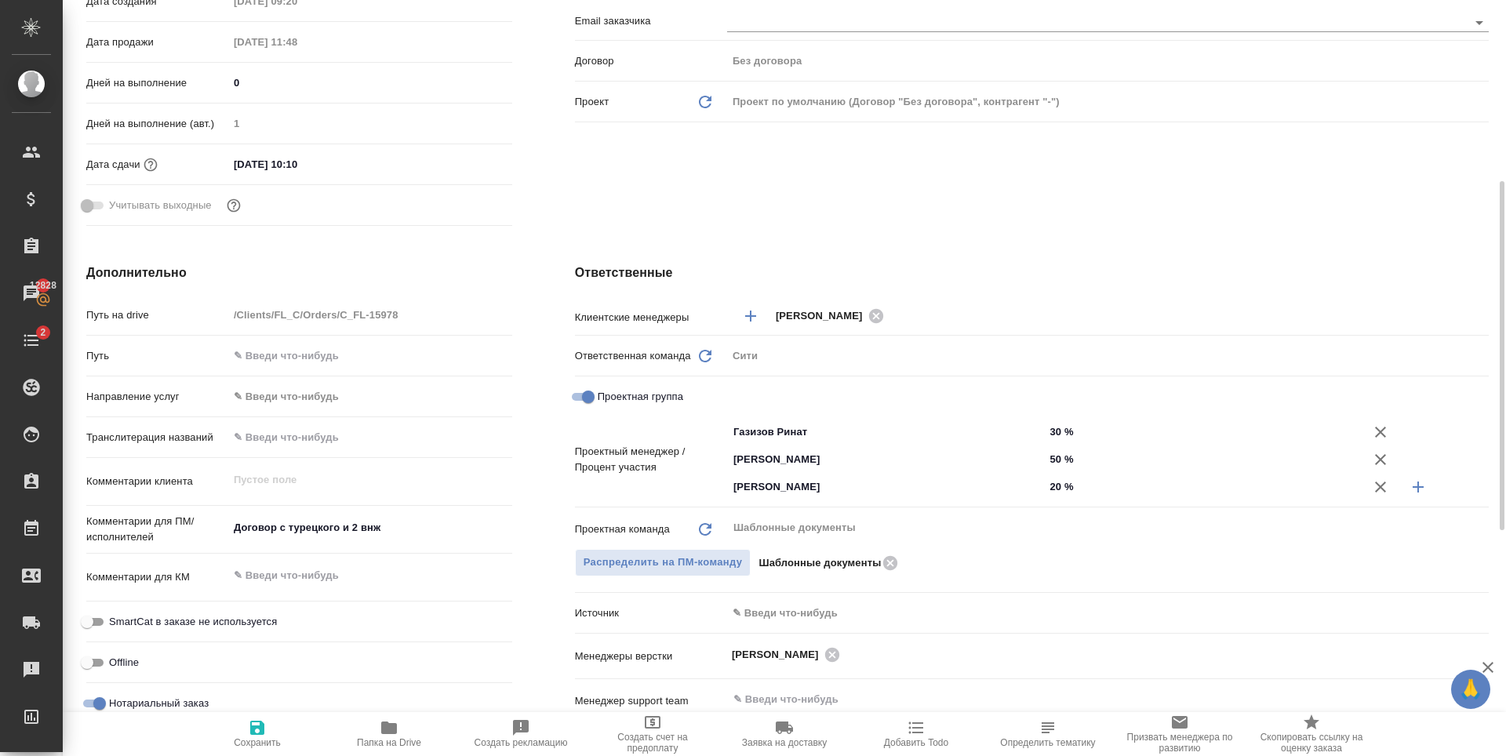
scroll to position [78, 0]
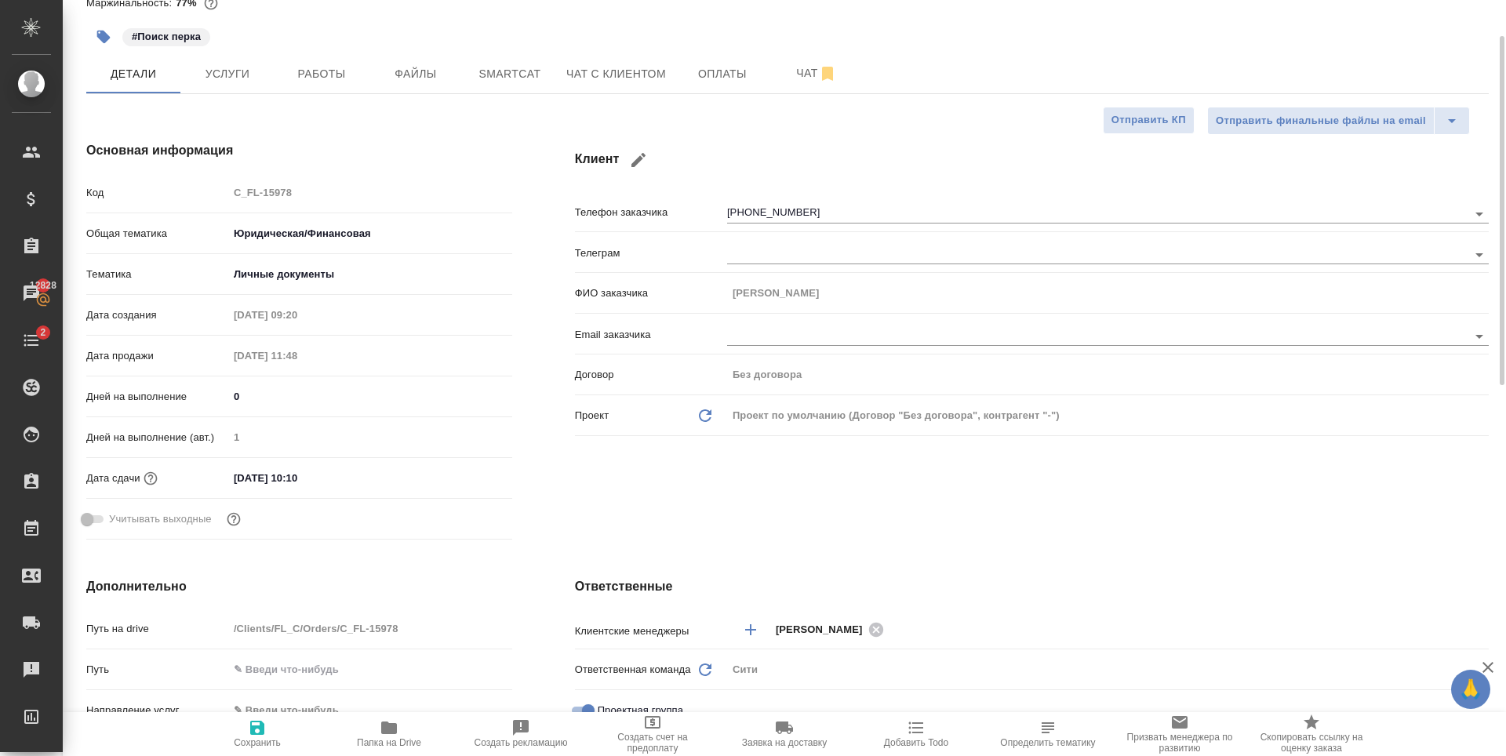
type textarea "x"
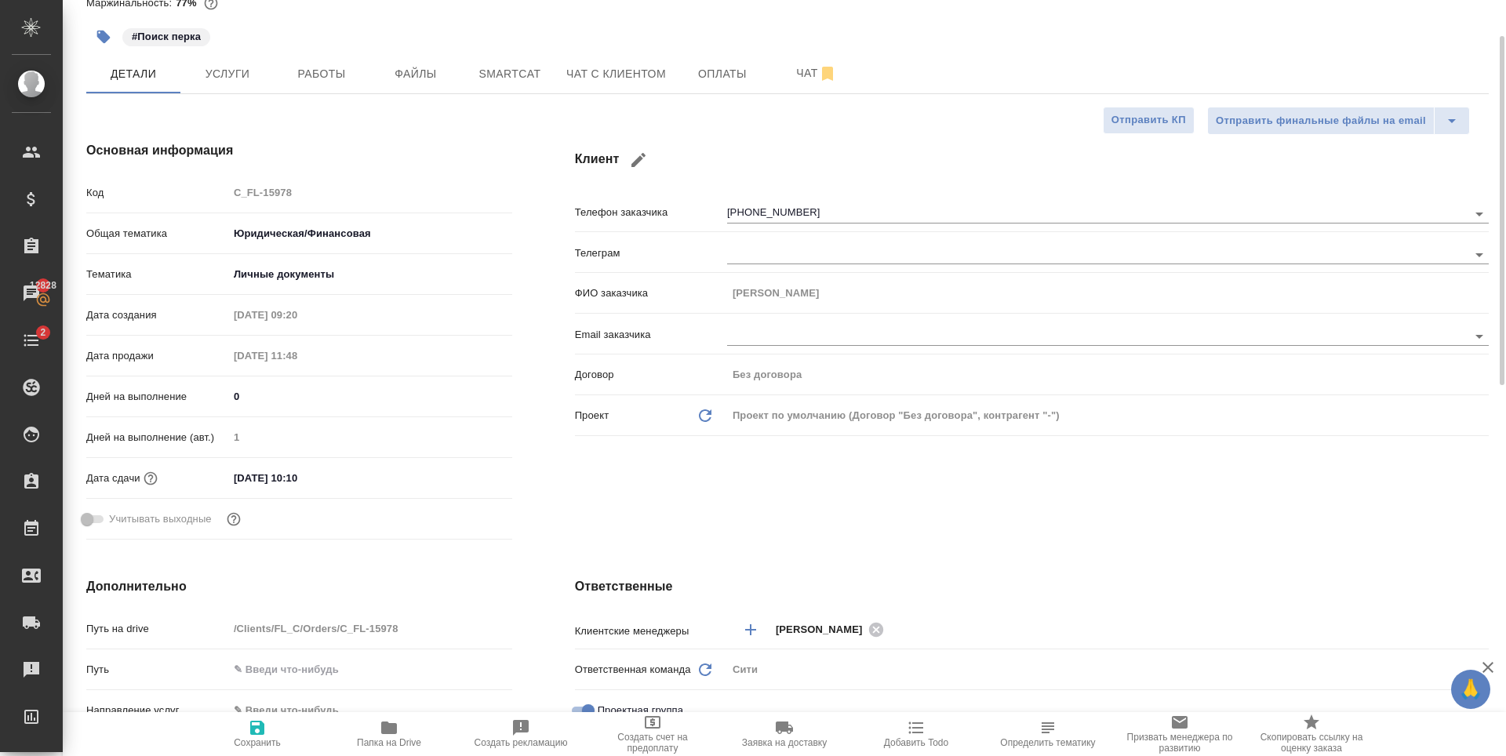
type textarea "x"
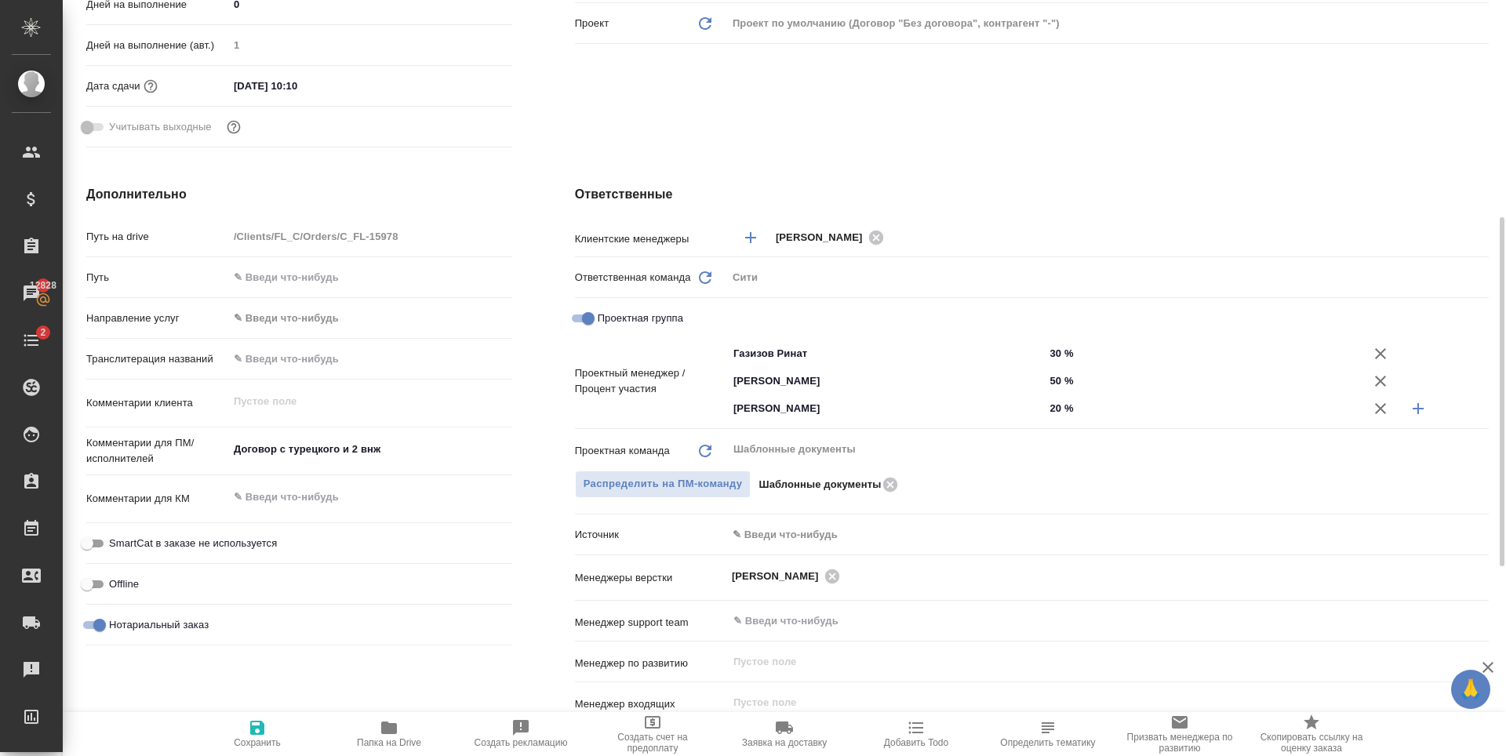
scroll to position [0, 0]
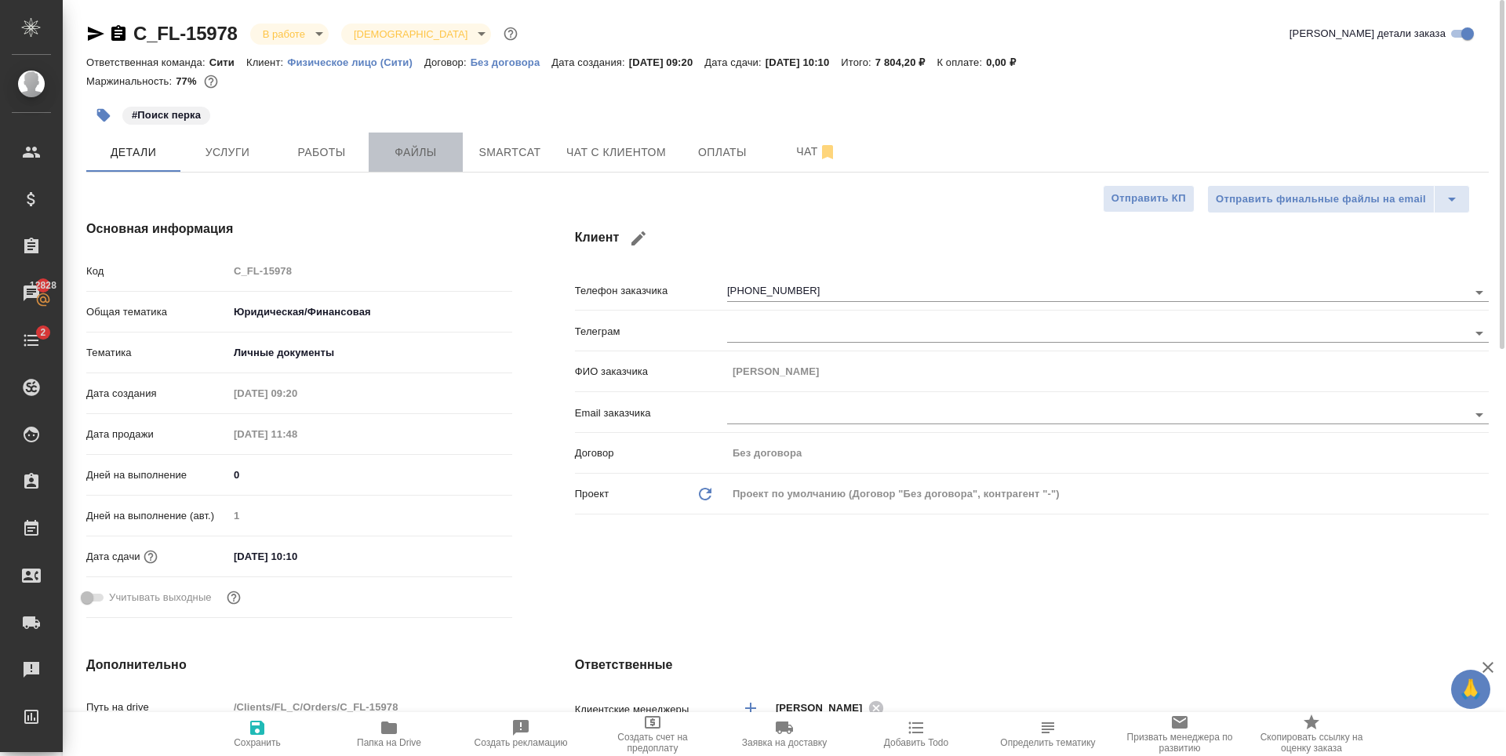
click at [423, 153] on span "Файлы" at bounding box center [415, 153] width 75 height 20
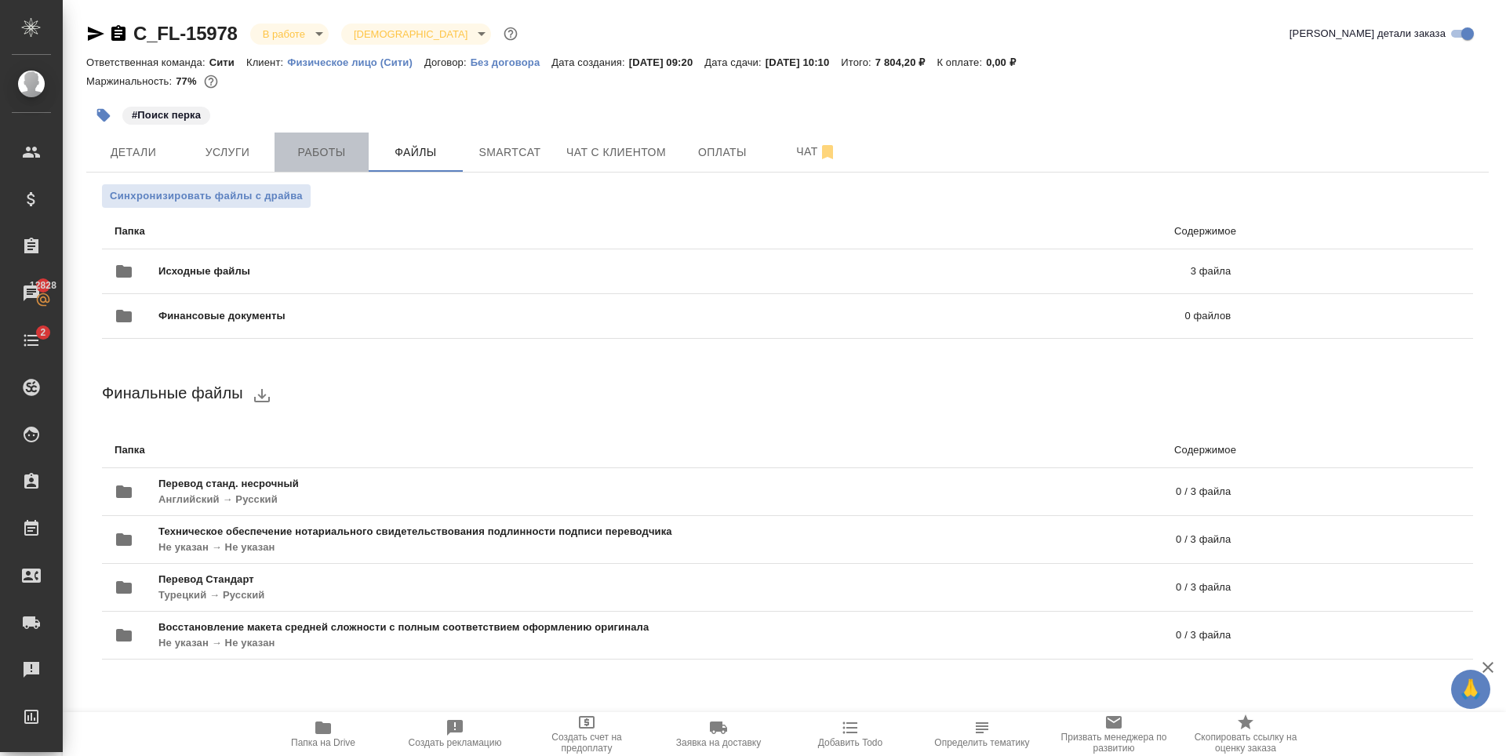
click at [311, 157] on span "Работы" at bounding box center [321, 153] width 75 height 20
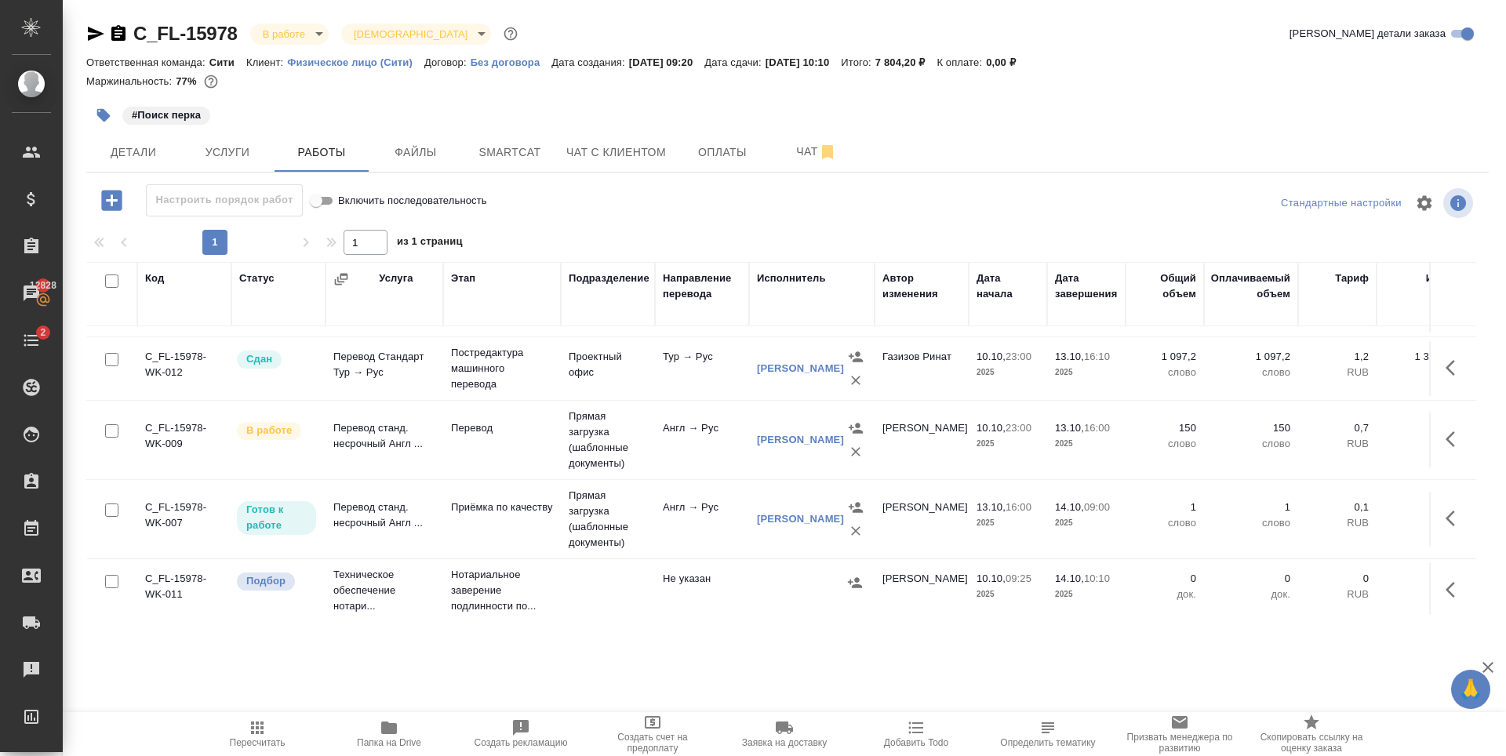
scroll to position [73, 0]
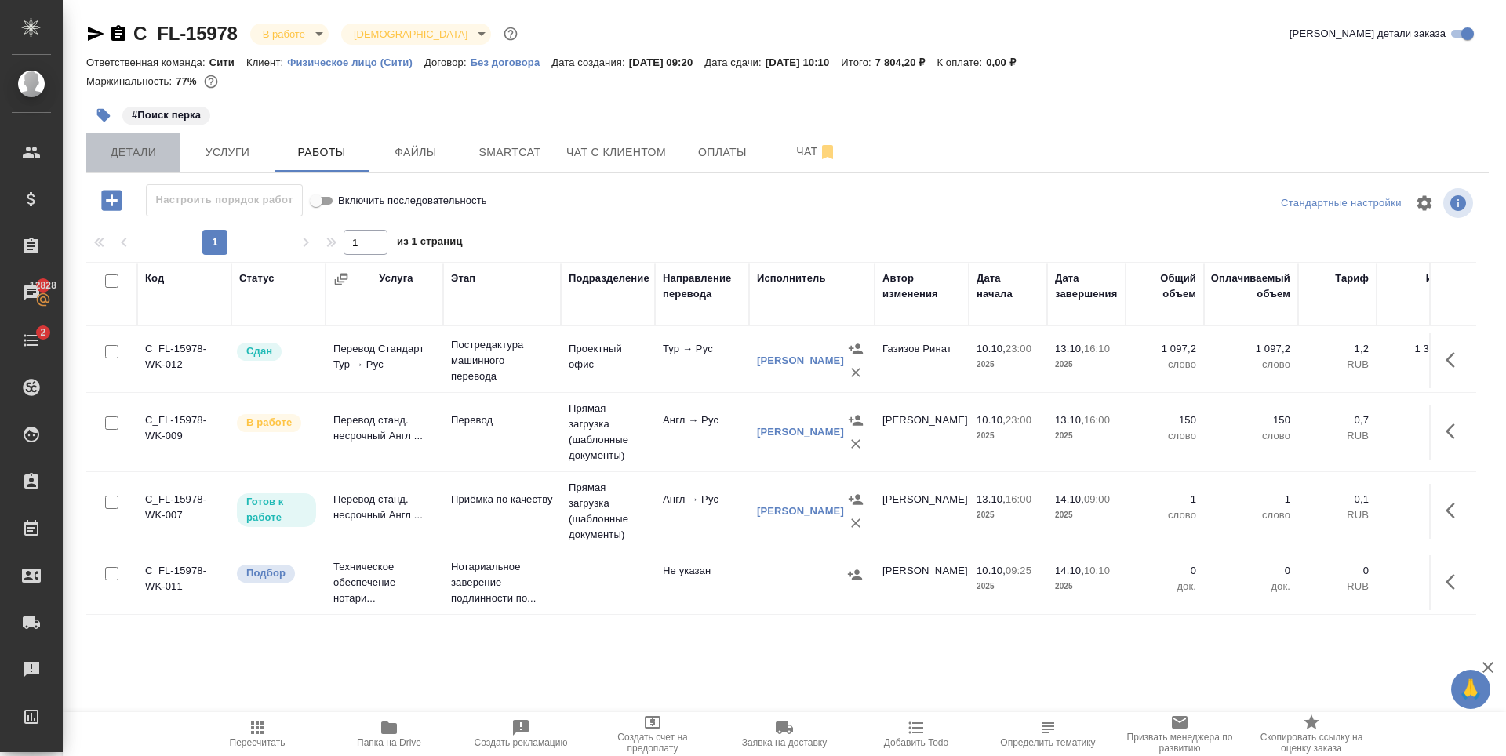
click at [147, 155] on span "Детали" at bounding box center [133, 153] width 75 height 20
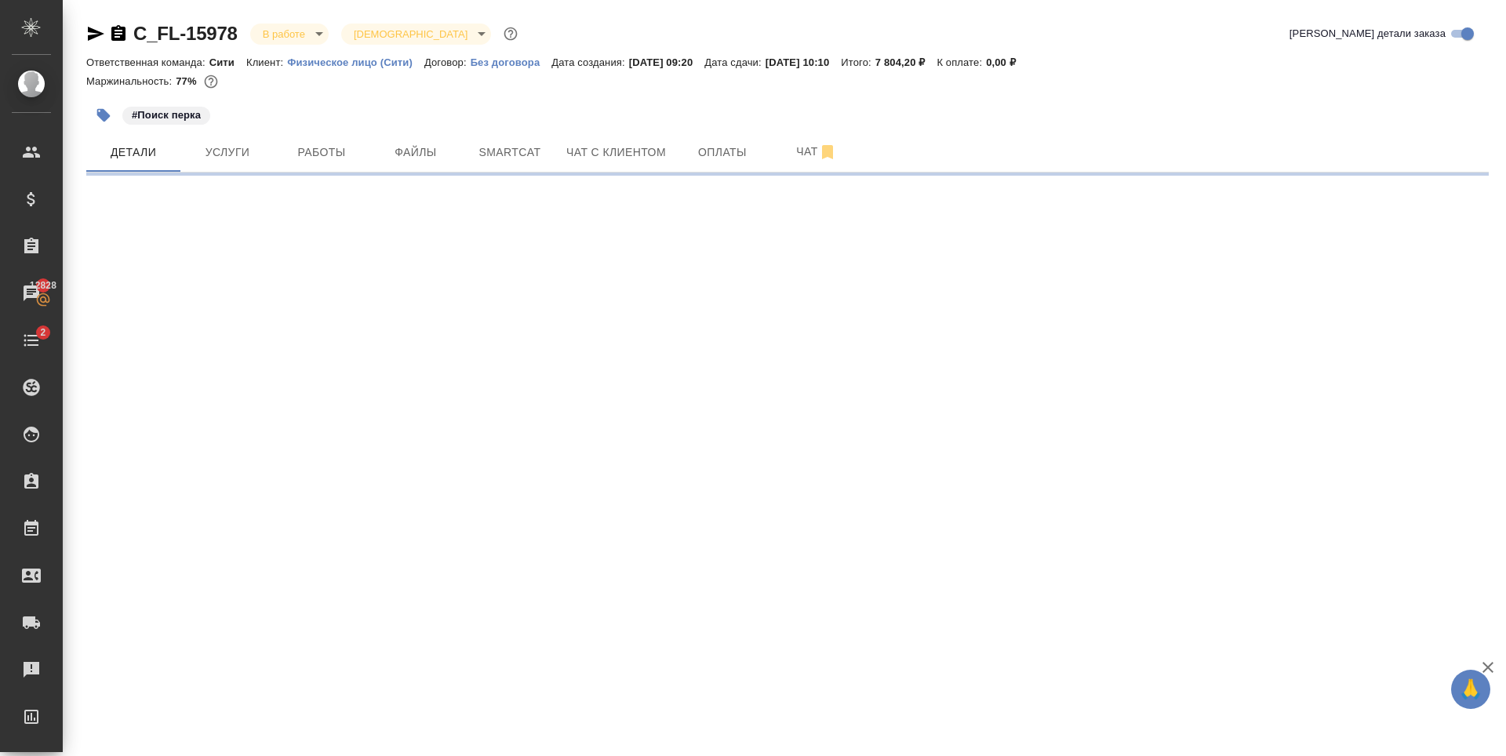
select select "RU"
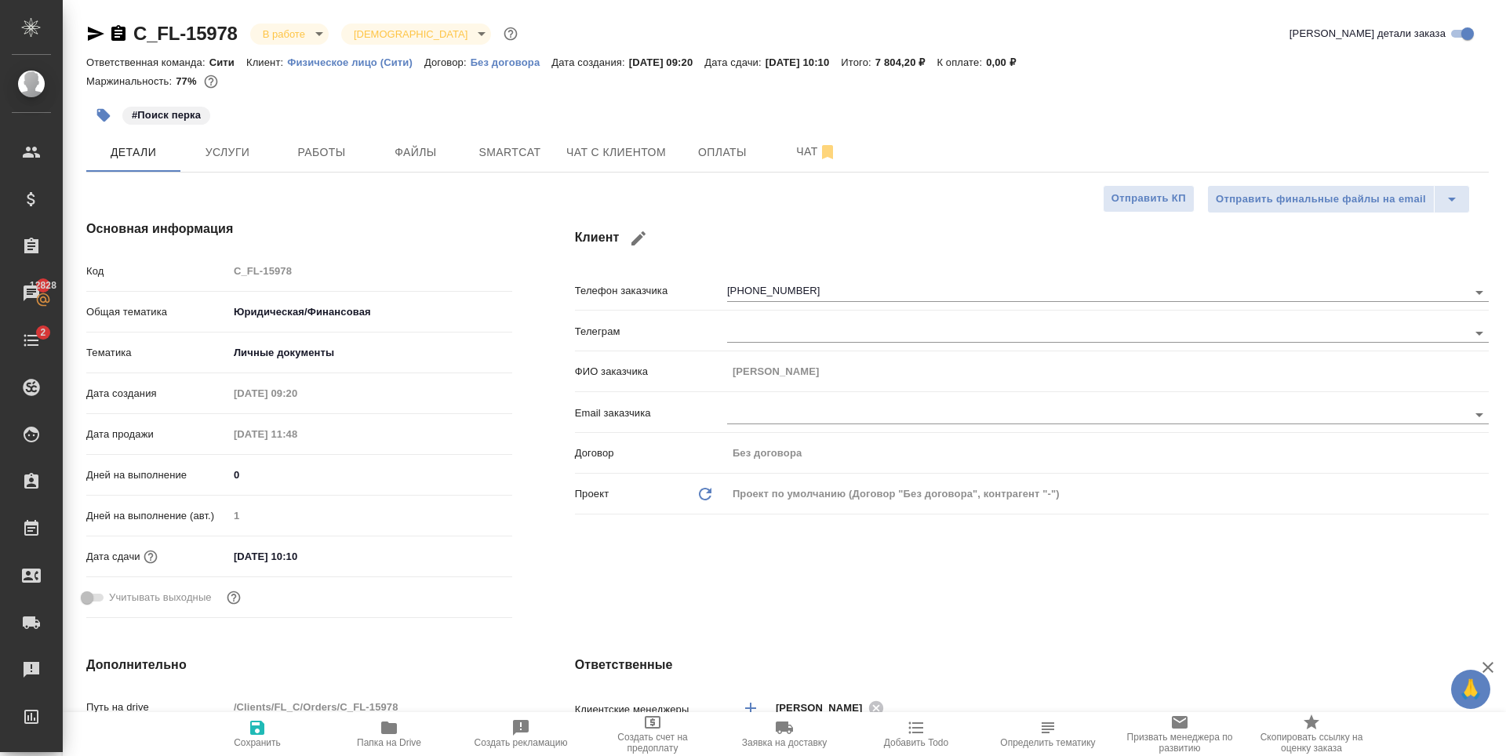
type textarea "x"
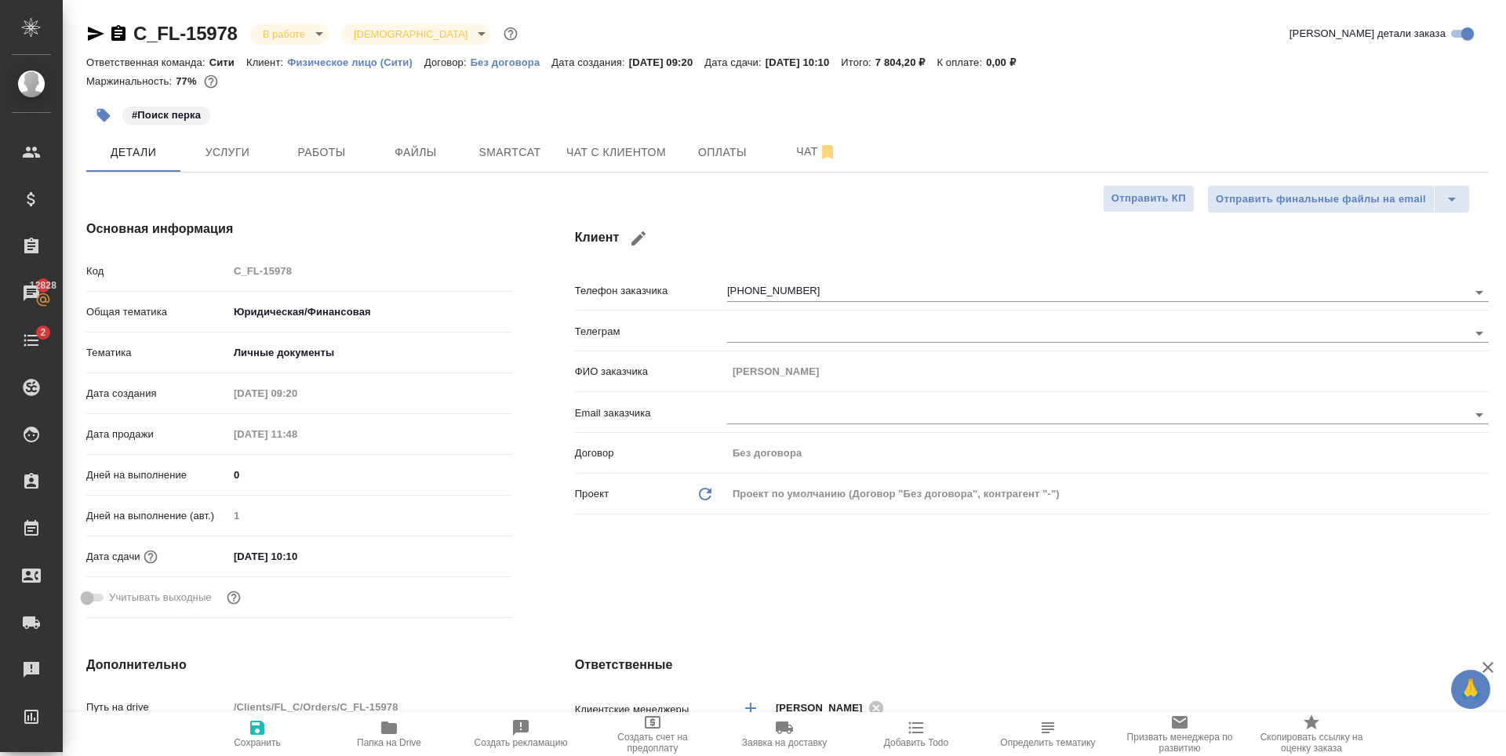
type textarea "x"
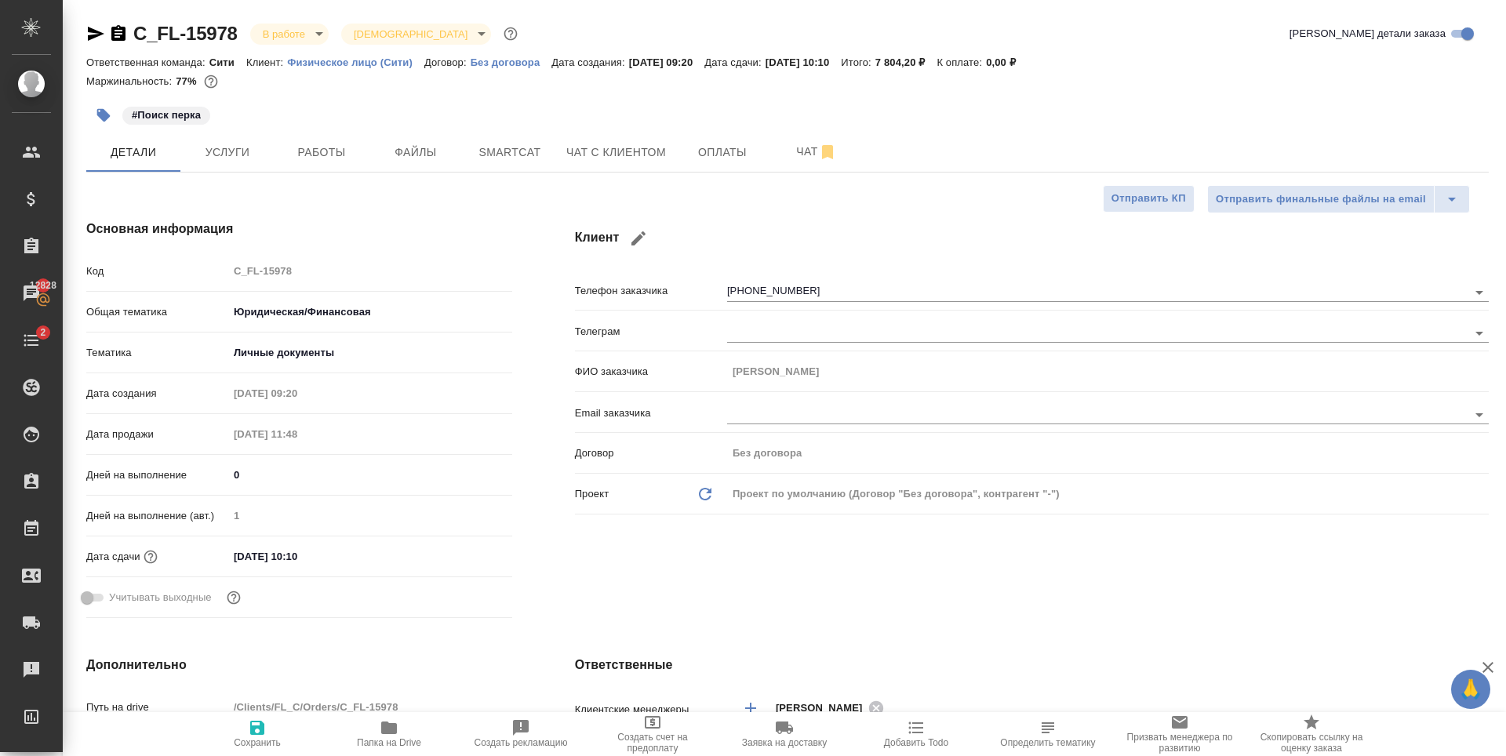
type textarea "x"
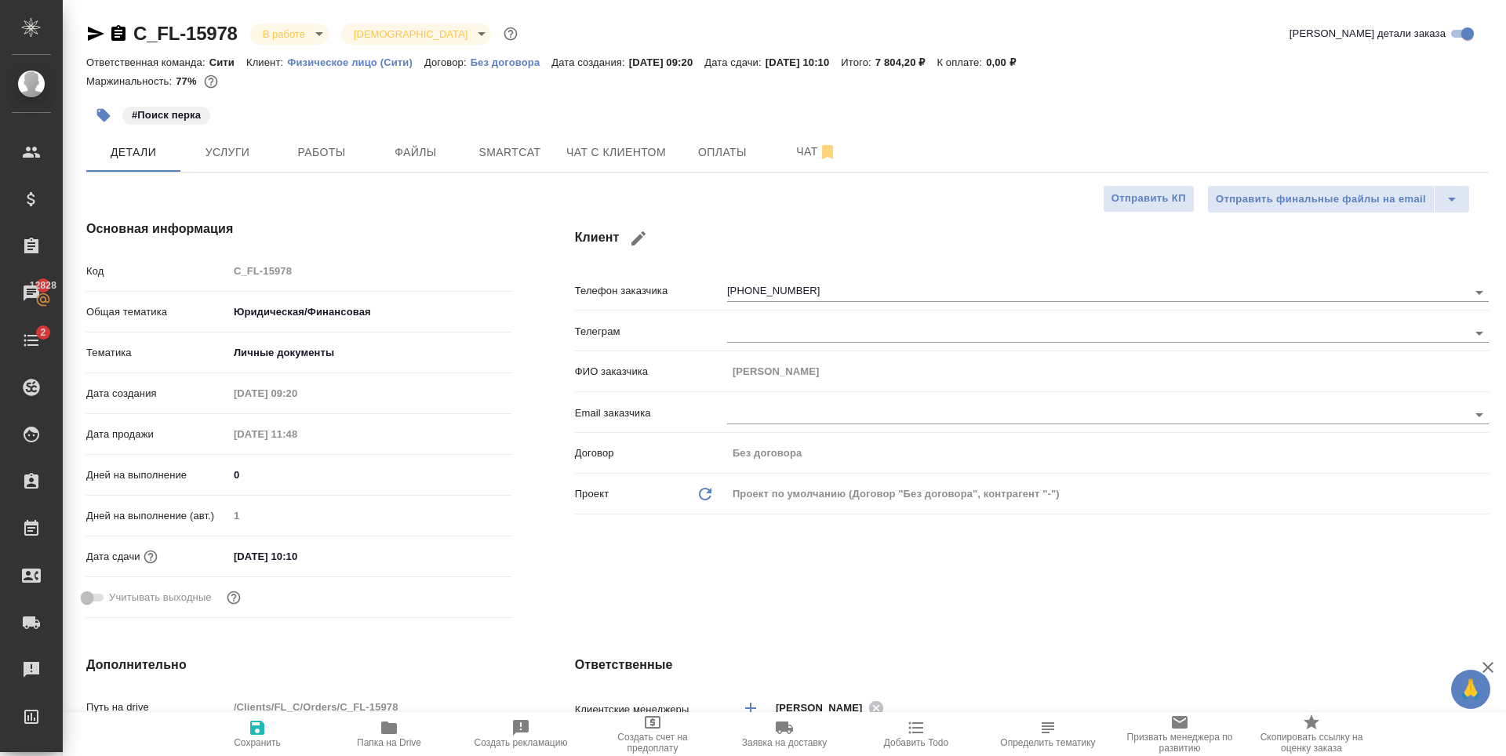
type textarea "x"
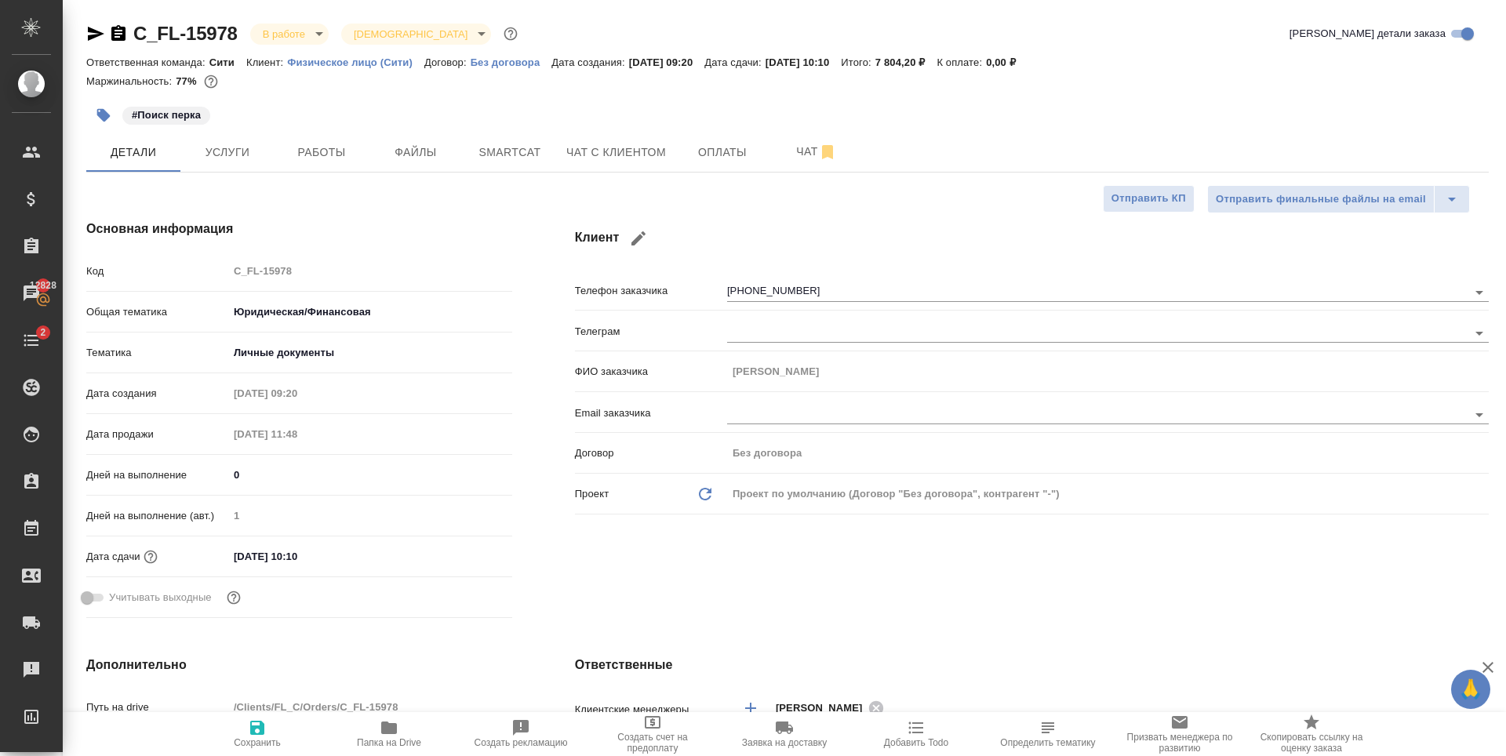
type textarea "x"
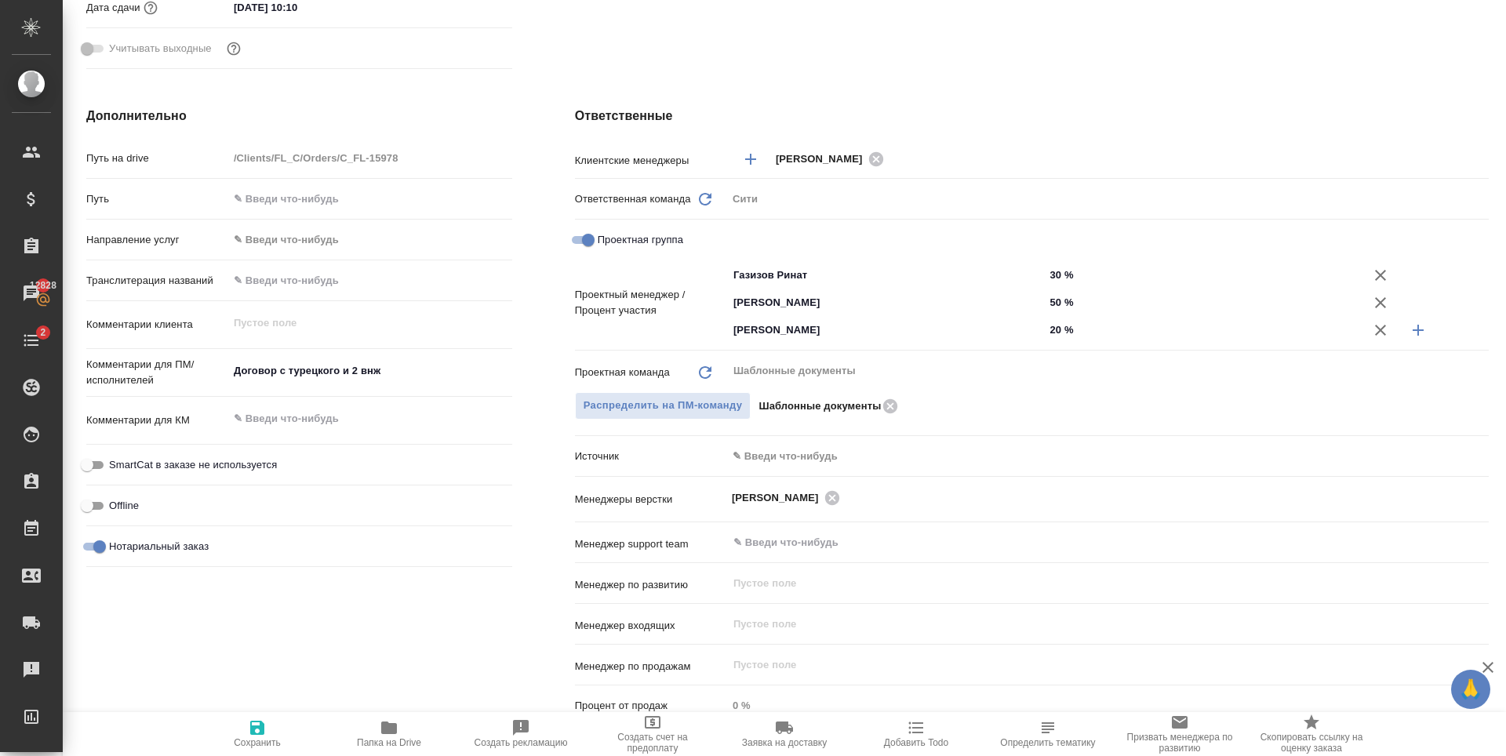
type textarea "x"
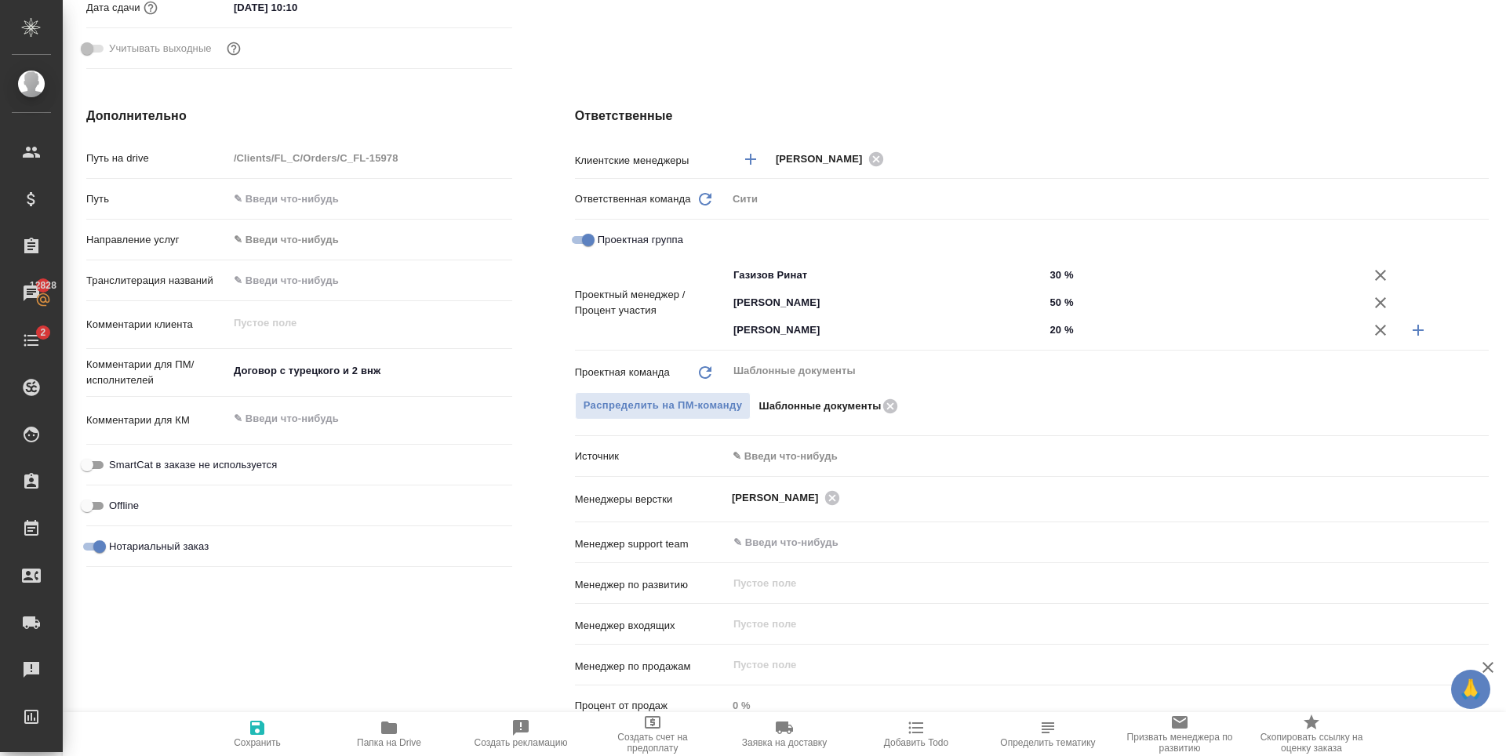
type textarea "x"
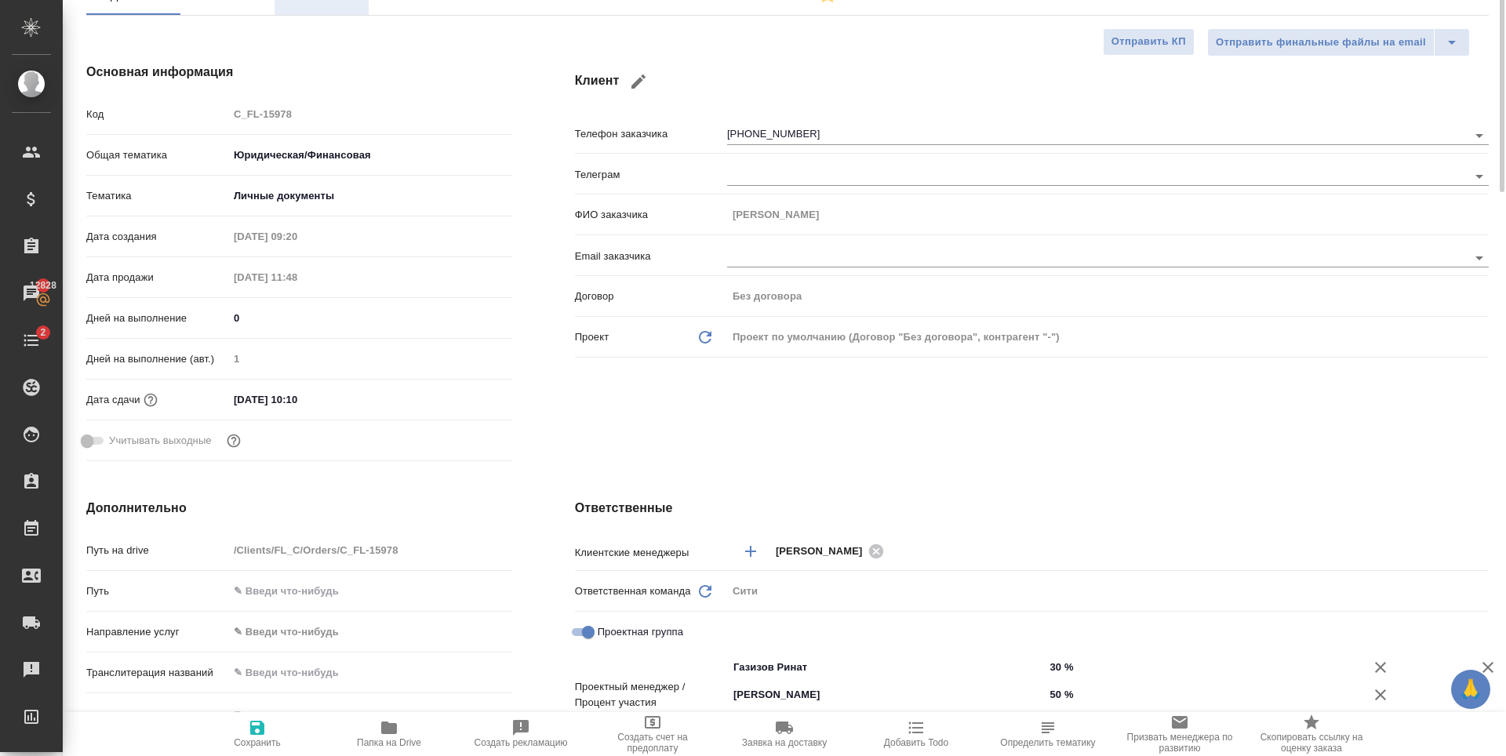
scroll to position [0, 0]
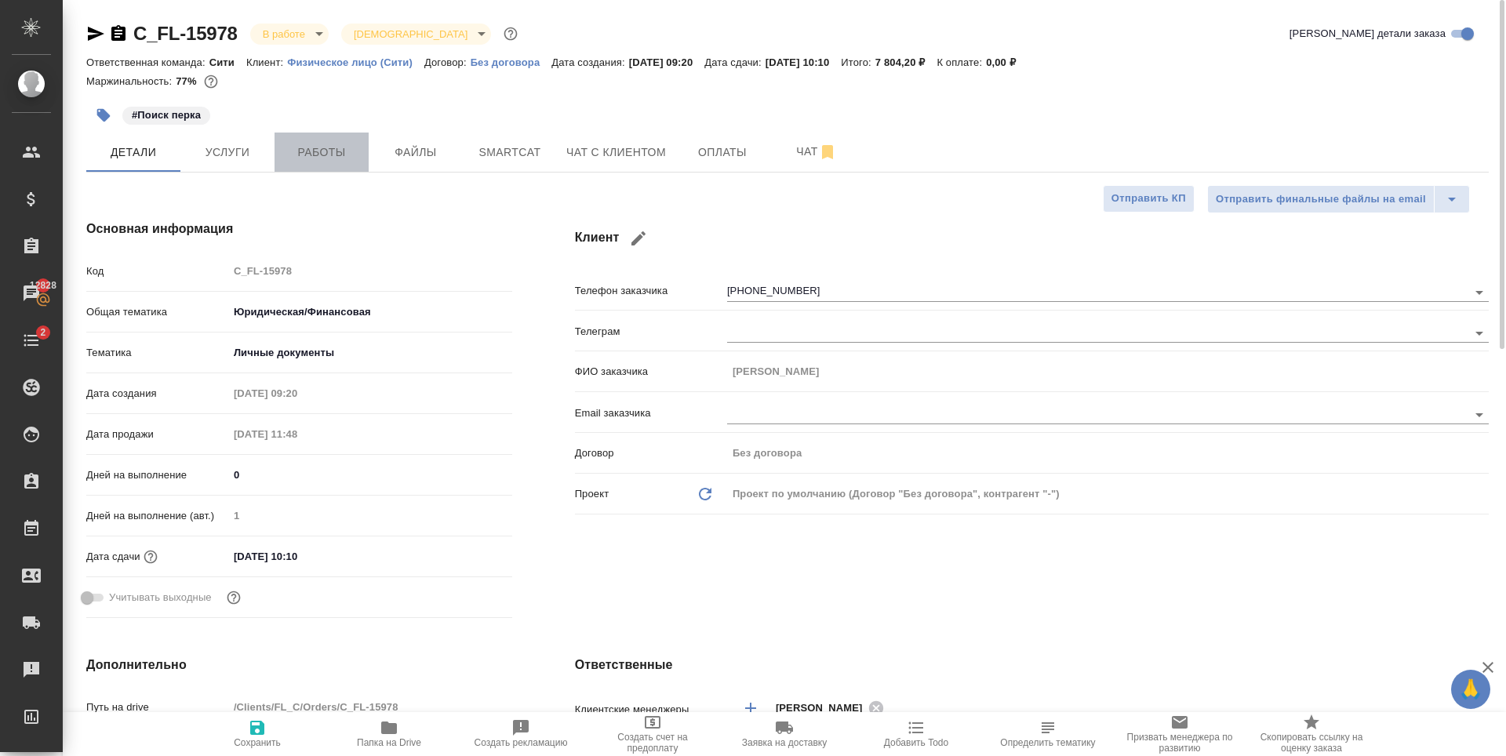
click at [324, 162] on span "Работы" at bounding box center [321, 153] width 75 height 20
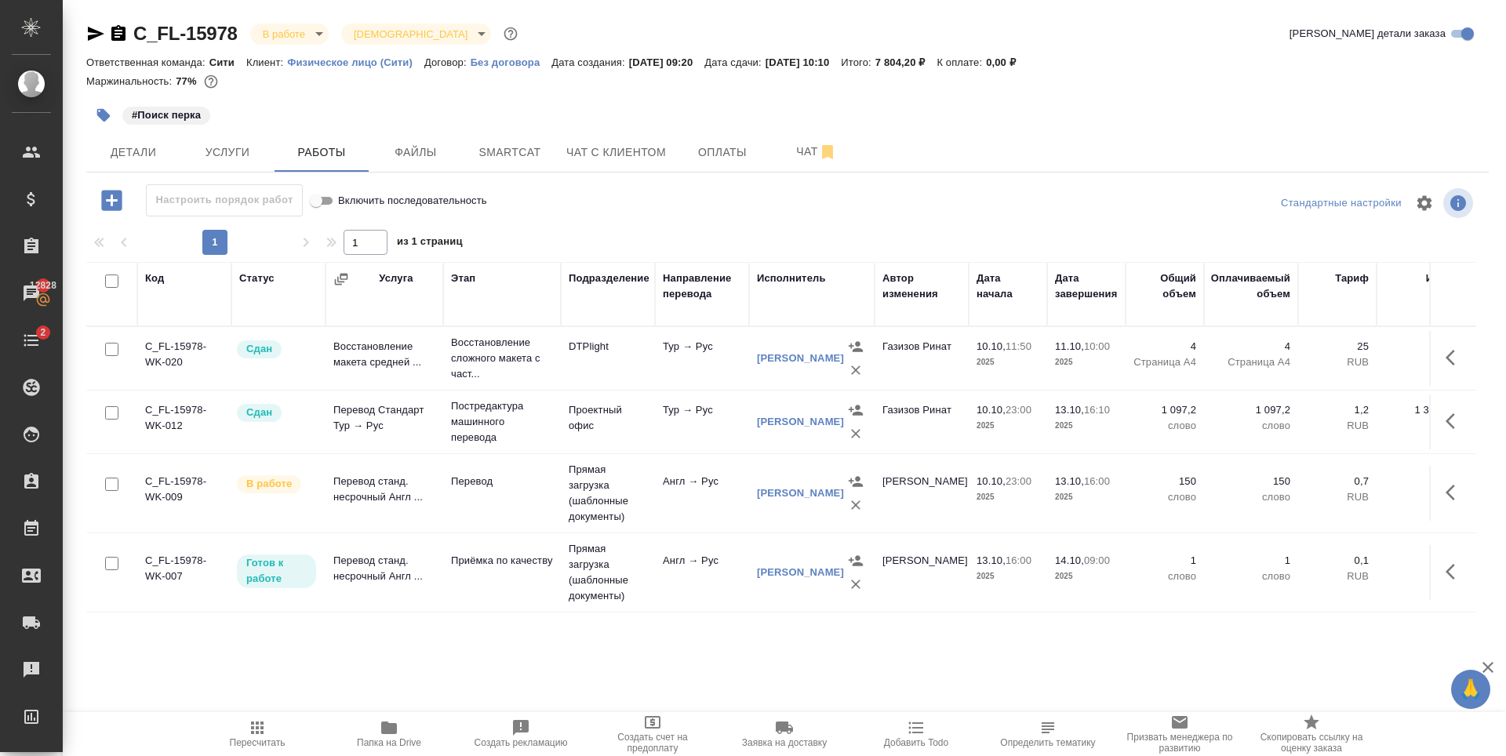
scroll to position [73, 0]
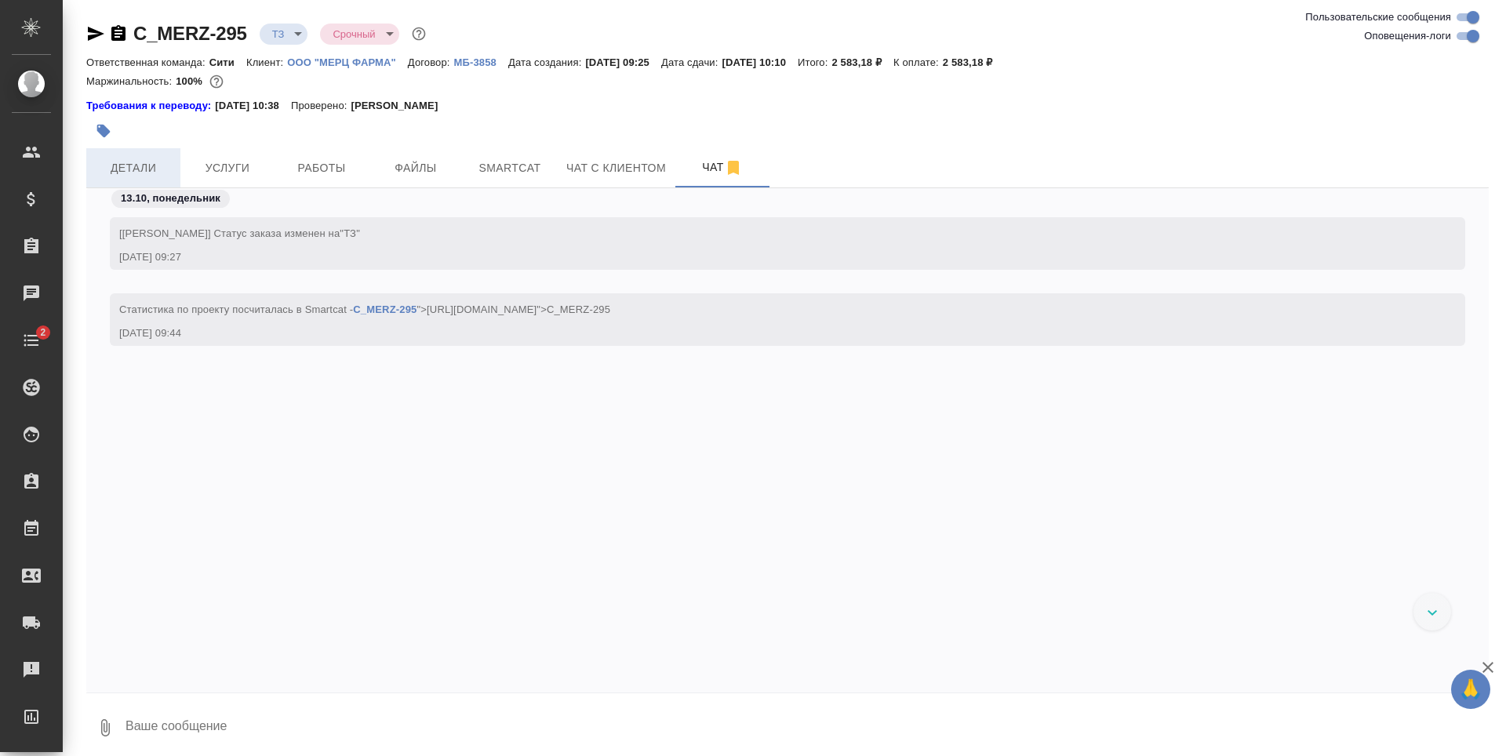
click at [146, 173] on span "Детали" at bounding box center [133, 168] width 75 height 20
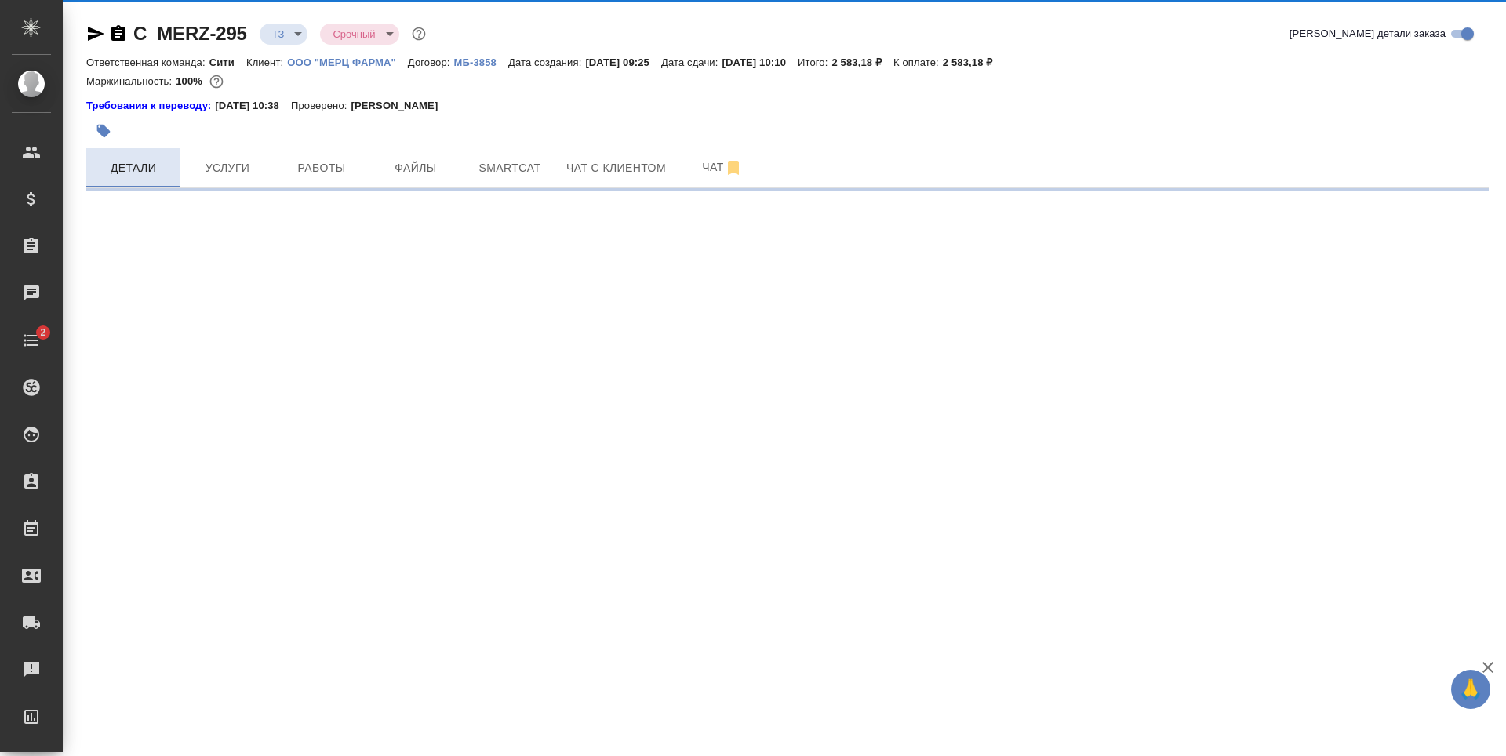
select select "RU"
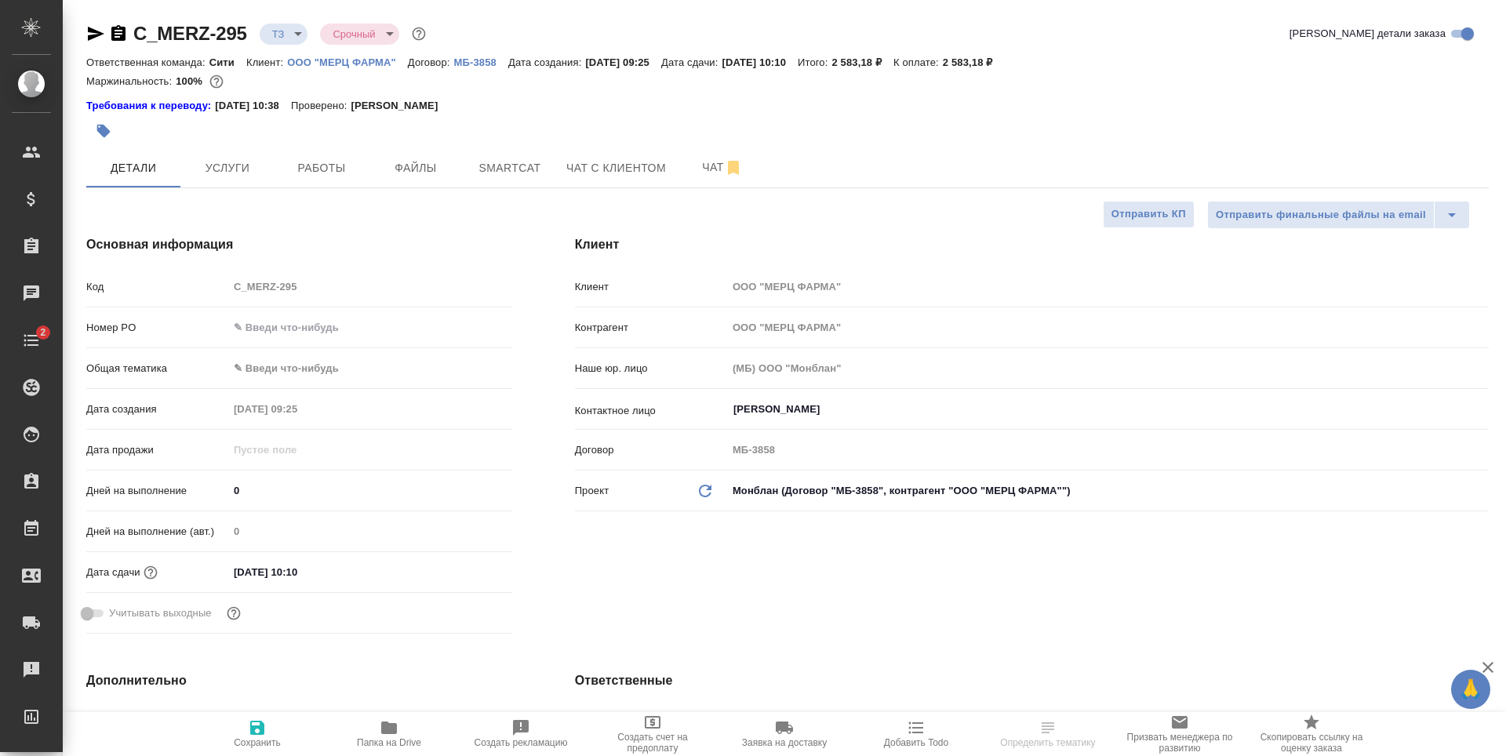
type textarea "x"
click at [321, 573] on input "13.10.2025 10:10" at bounding box center [296, 572] width 137 height 23
type input "13.10.2025 10:1_"
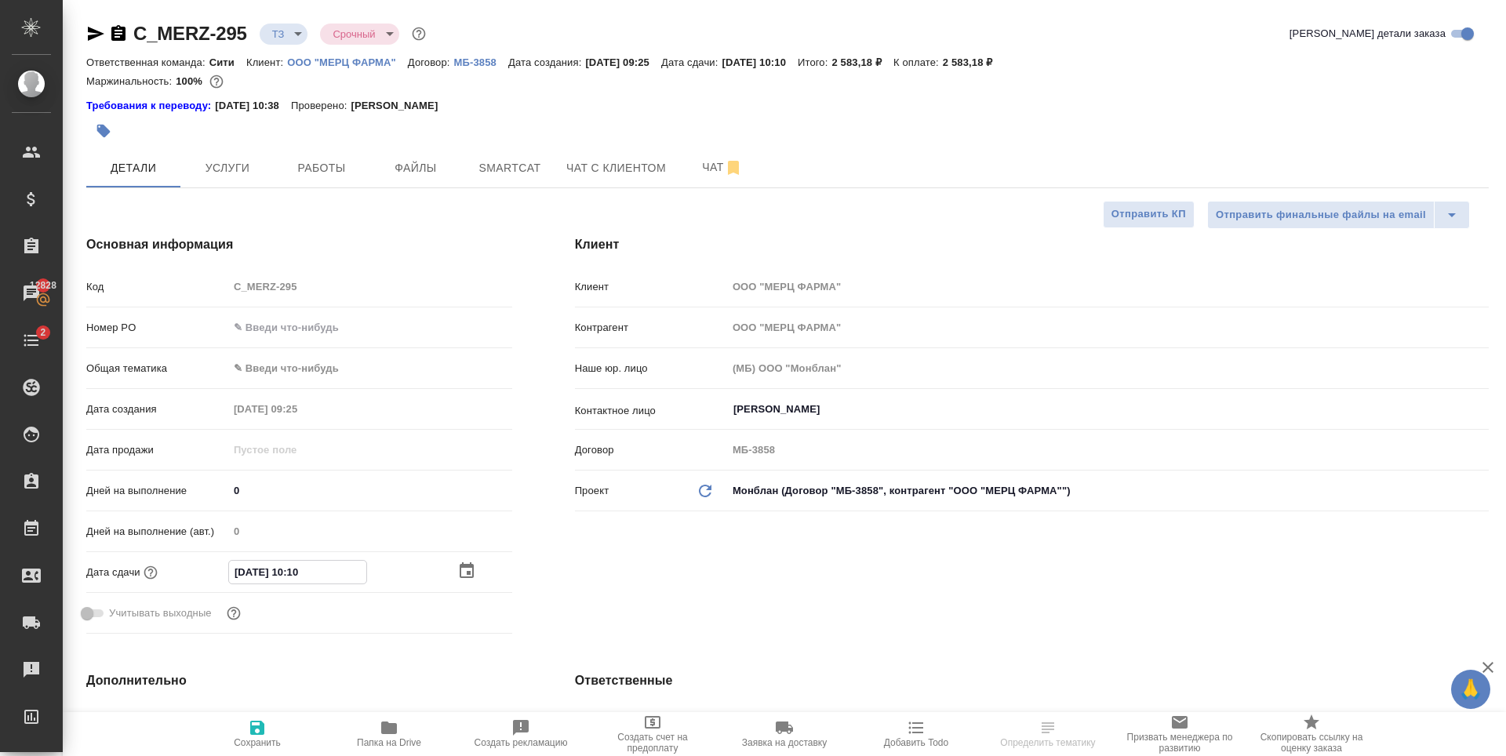
type textarea "x"
type input "13.10.2025 10:__"
type textarea "x"
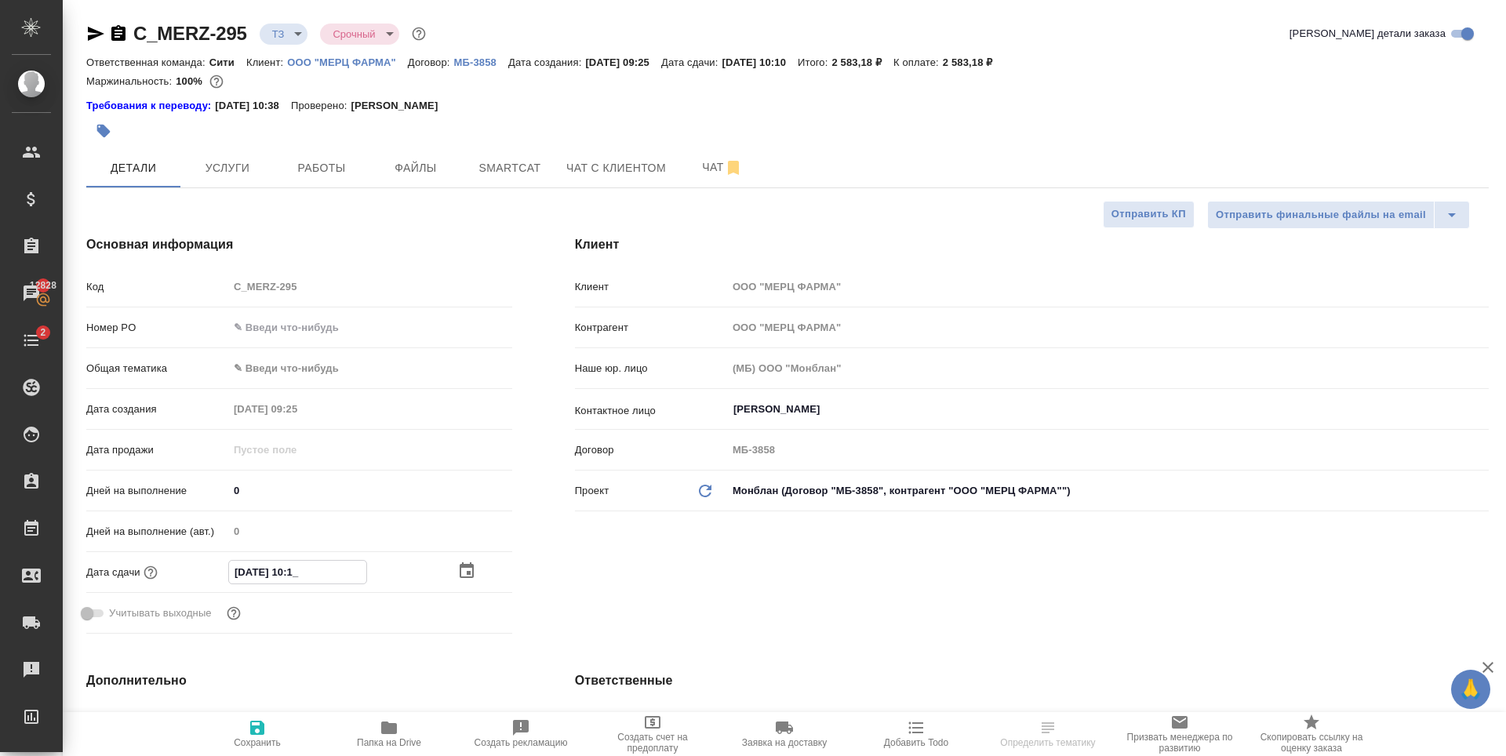
type textarea "x"
type input "13.10.2025 10:2_"
type textarea "x"
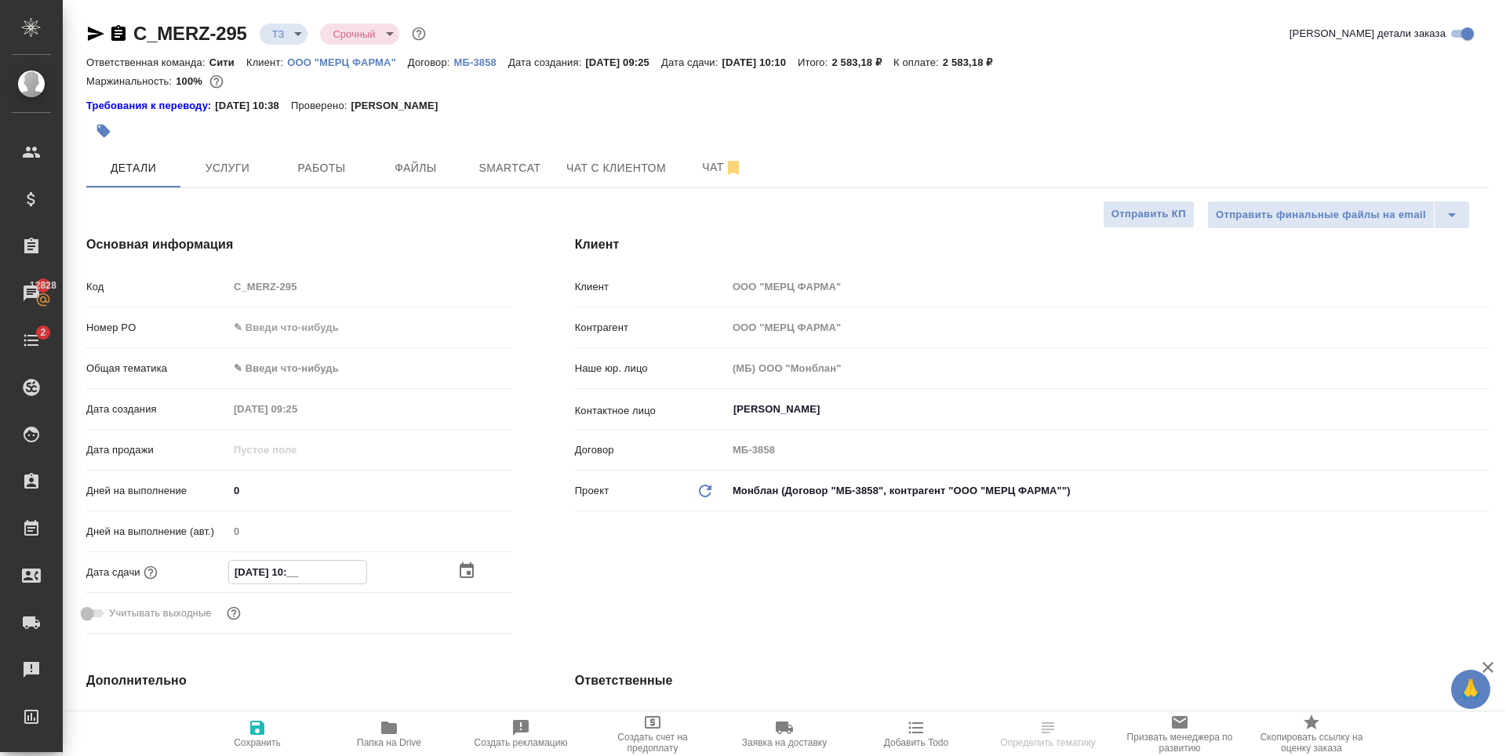
type textarea "x"
type input "13.10.2025 10:20"
type textarea "x"
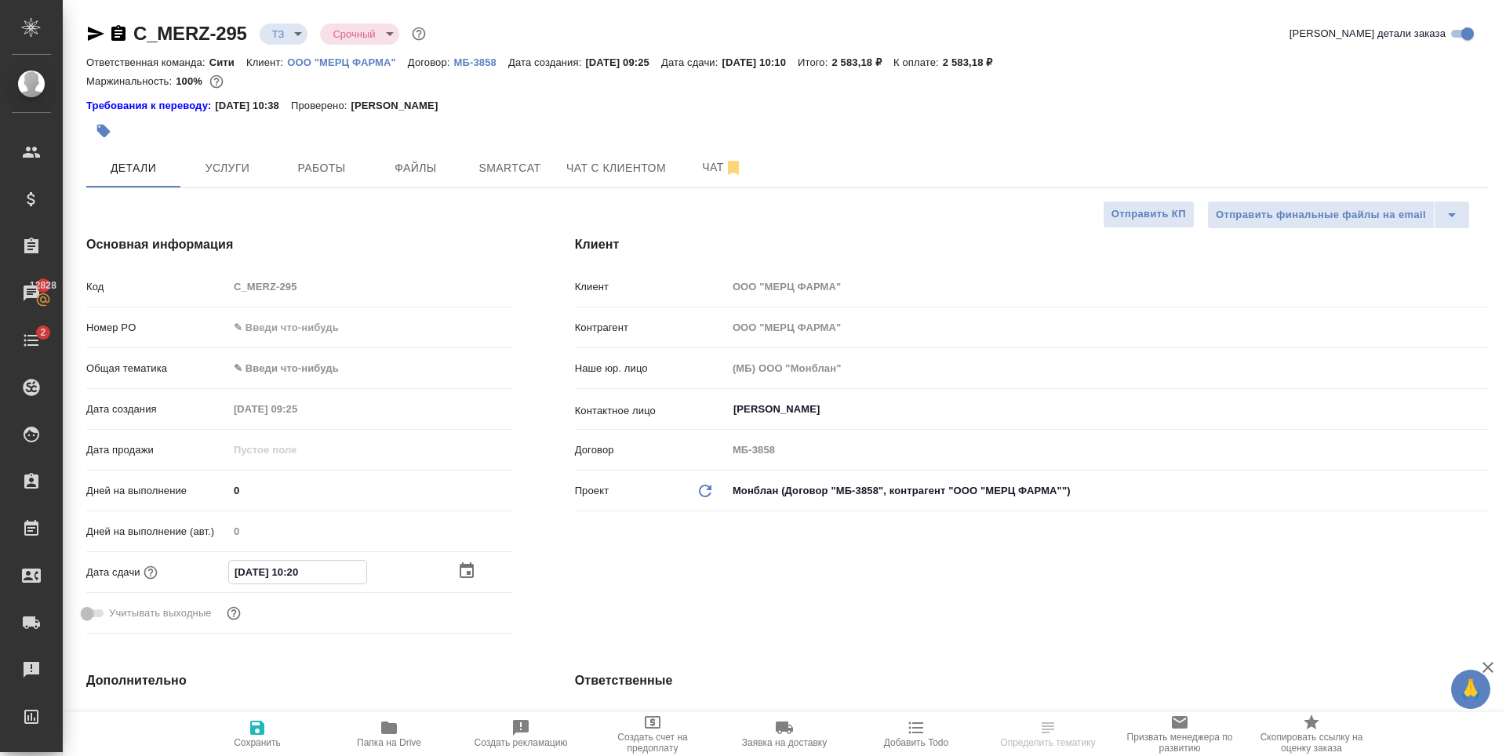
type input "13.10.2025 10:20"
click at [256, 729] on icon "button" at bounding box center [257, 727] width 19 height 19
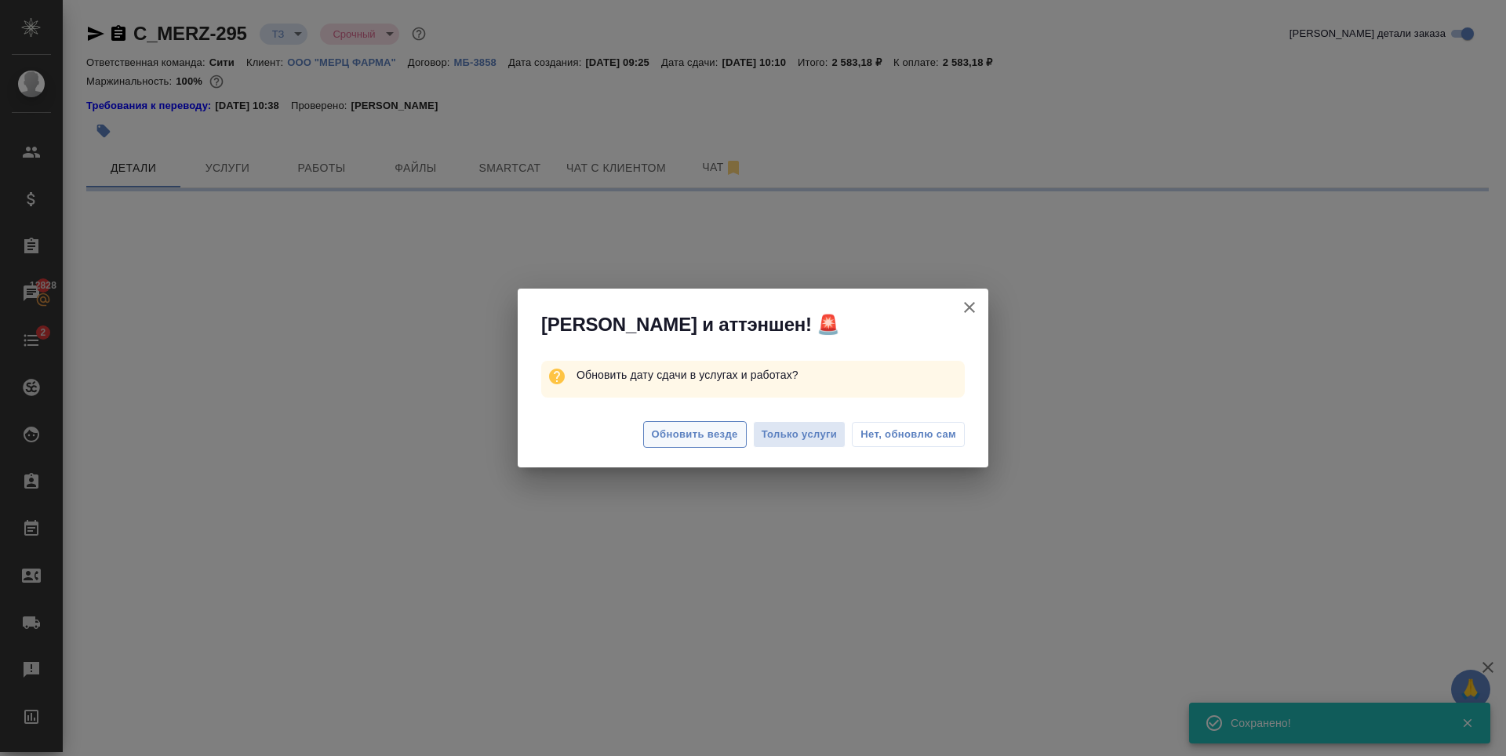
select select "RU"
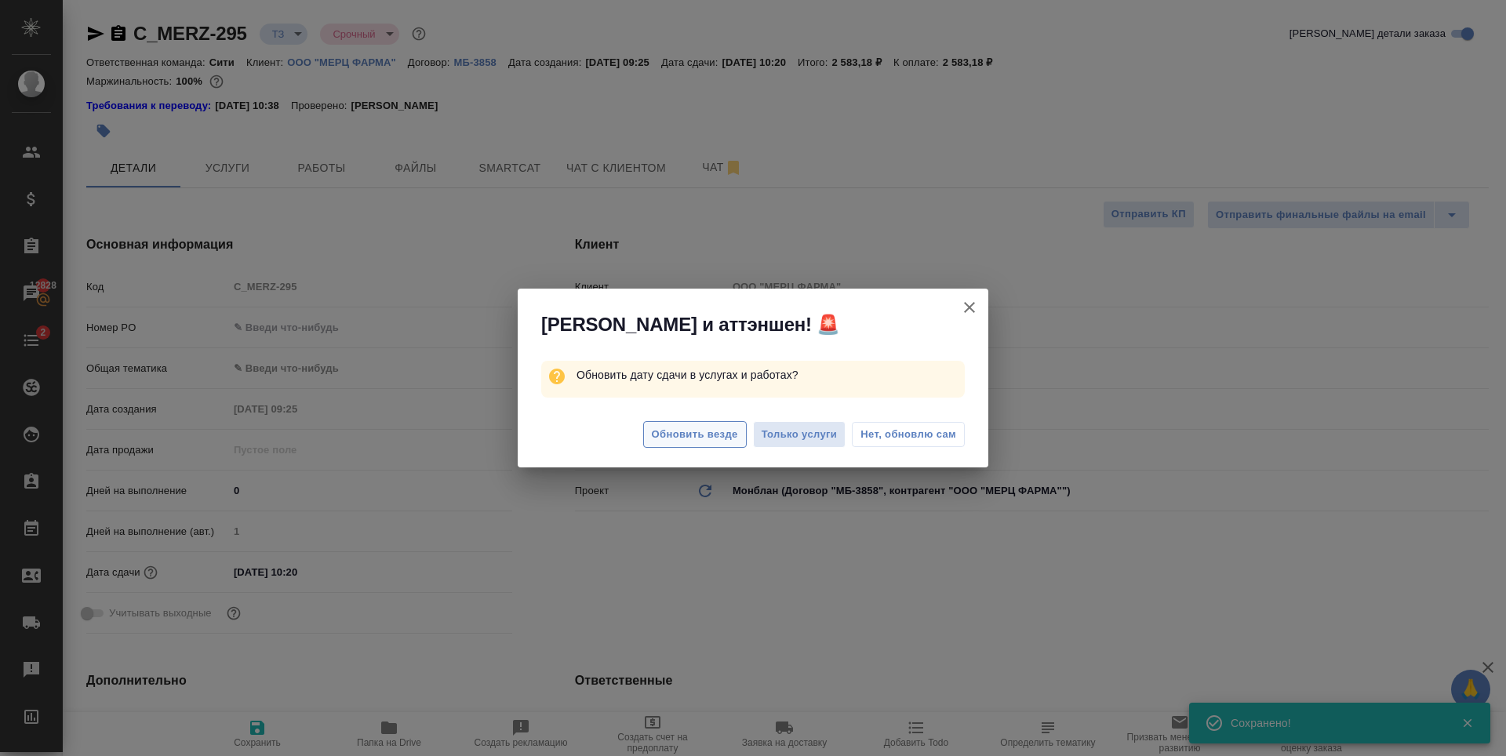
type textarea "x"
click at [905, 441] on span "Нет, обновлю сам" at bounding box center [908, 435] width 96 height 16
type textarea "x"
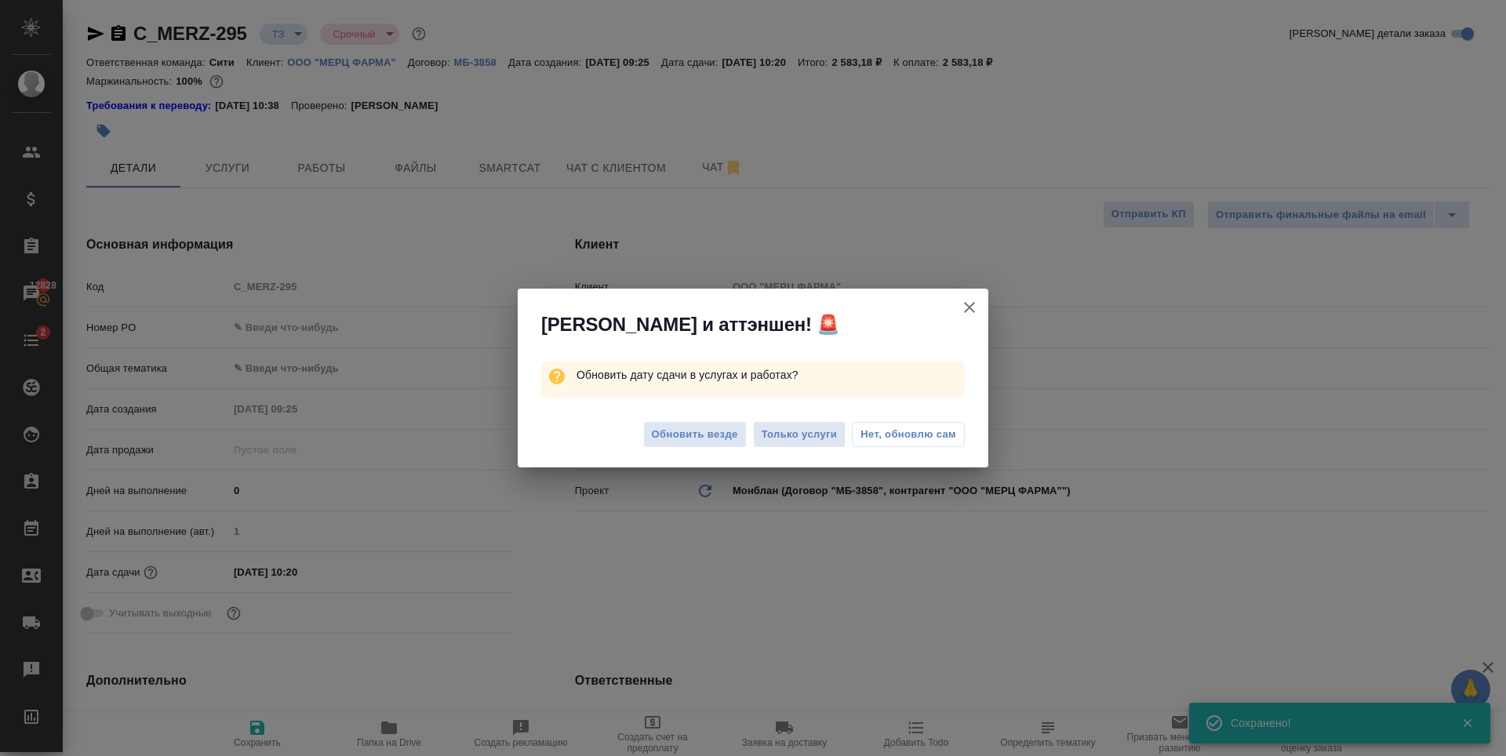
type textarea "x"
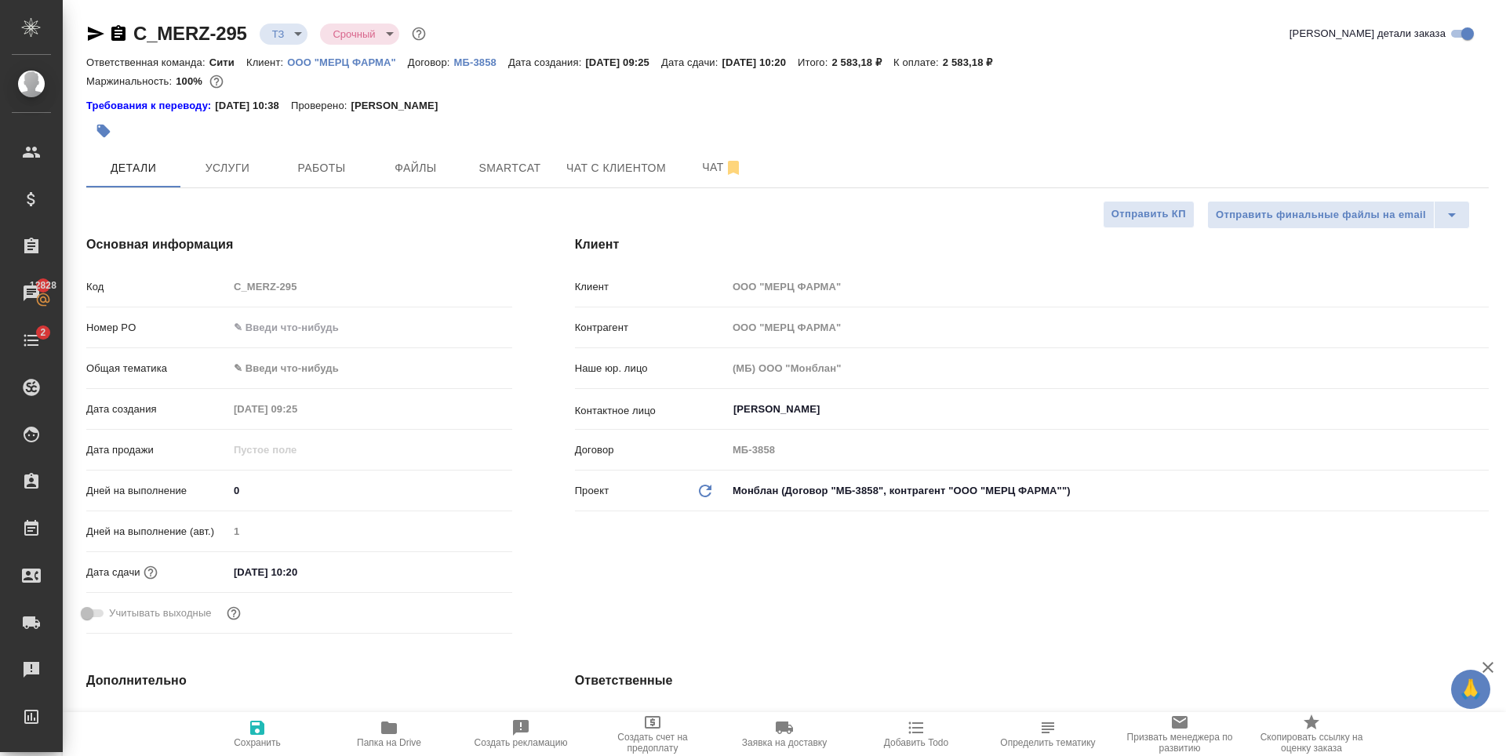
type textarea "x"
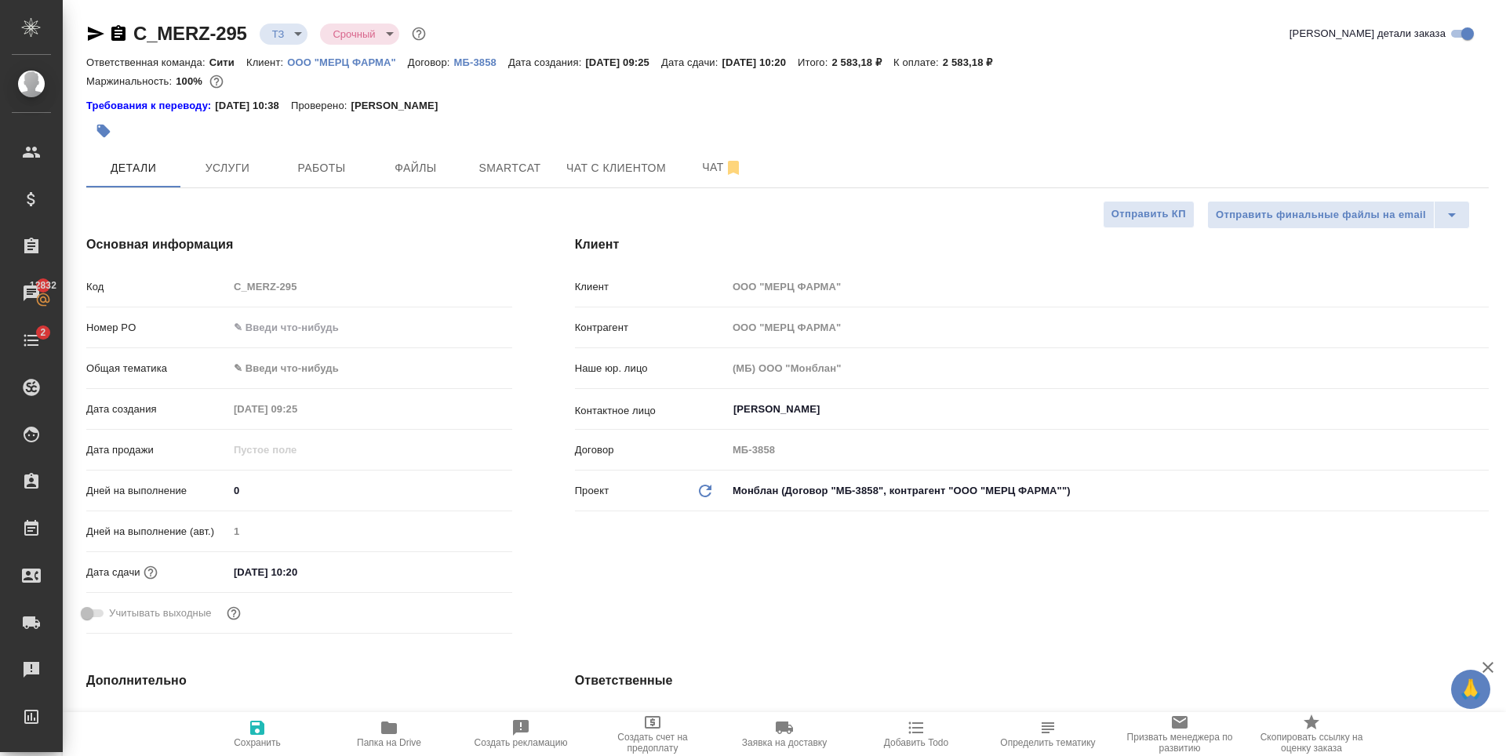
type textarea "x"
click at [698, 165] on span "Чат" at bounding box center [722, 168] width 75 height 20
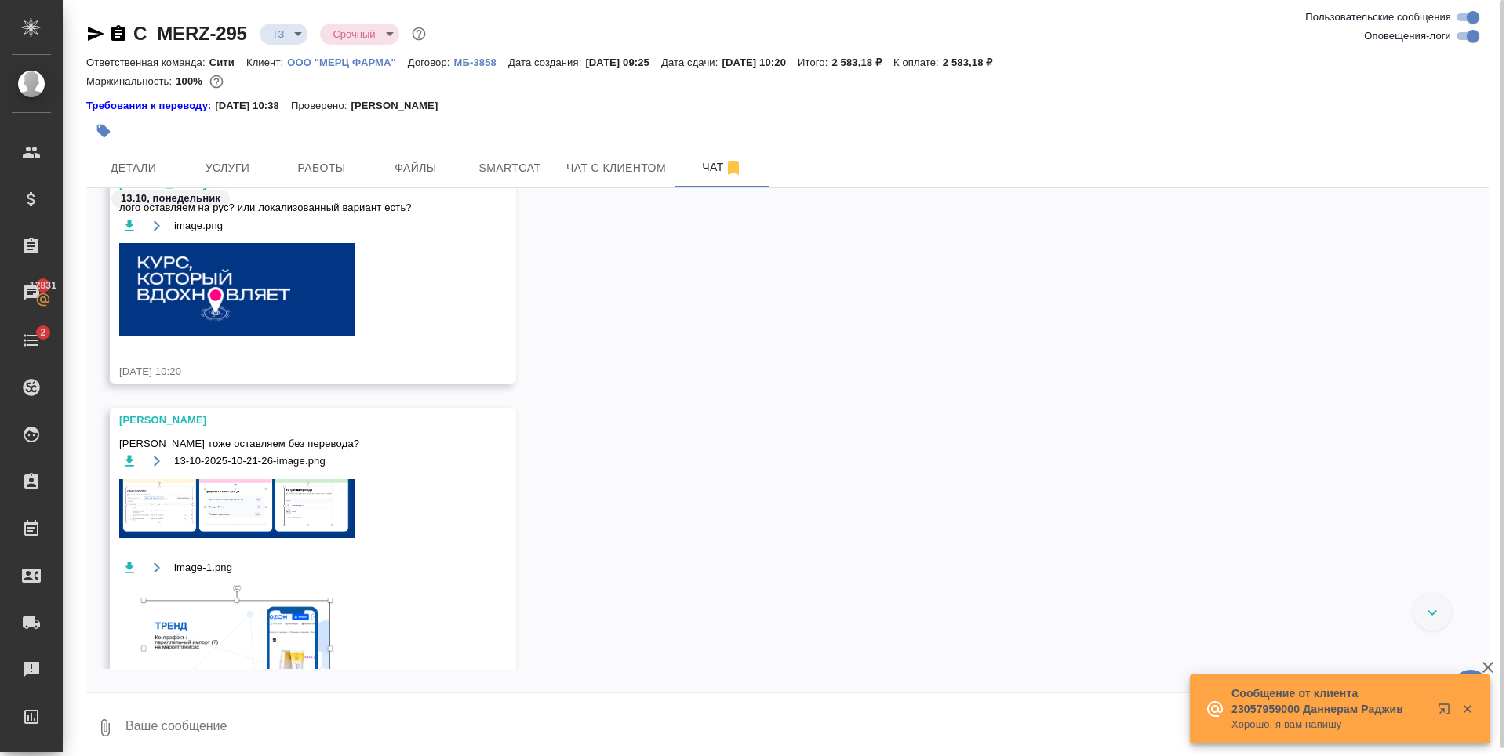
scroll to position [103, 0]
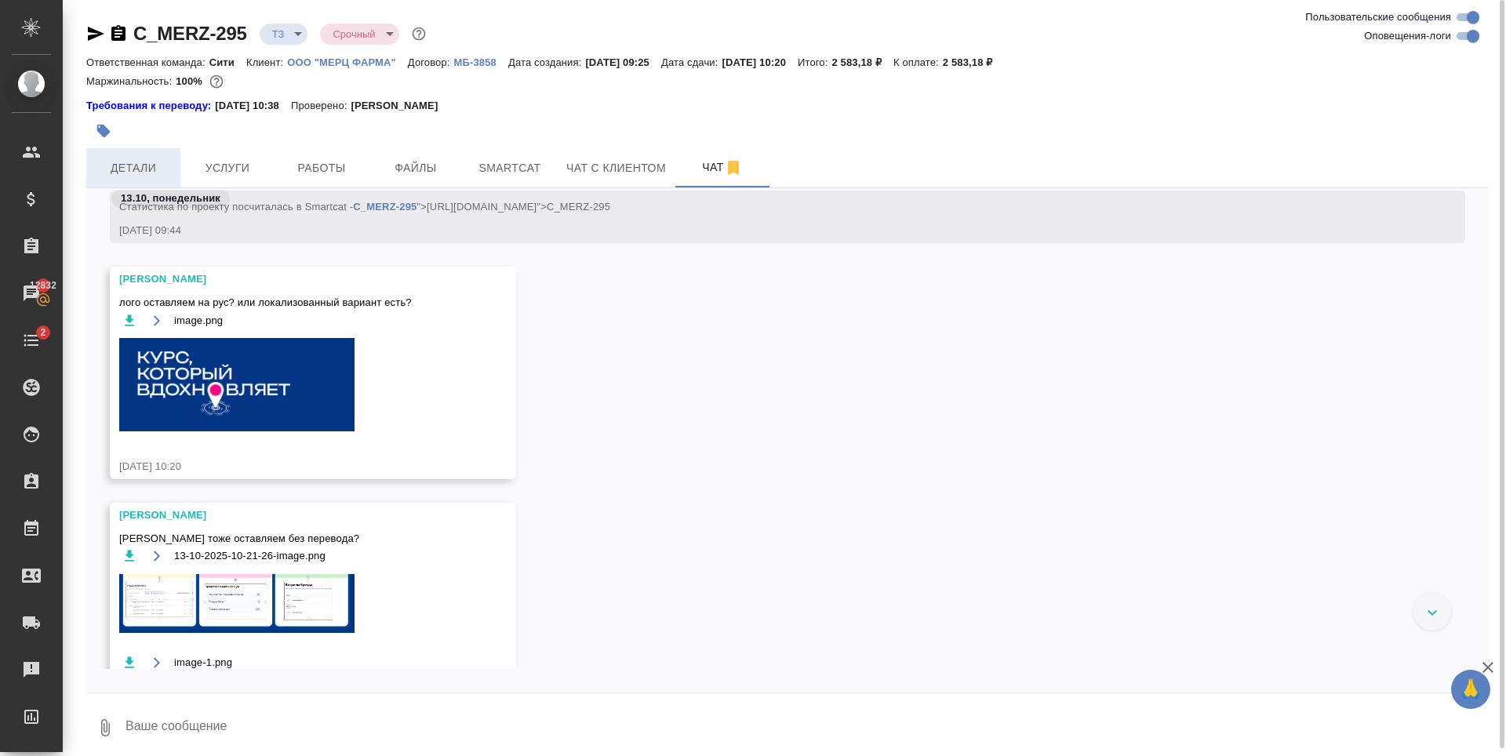
click at [134, 150] on button "Детали" at bounding box center [133, 167] width 94 height 39
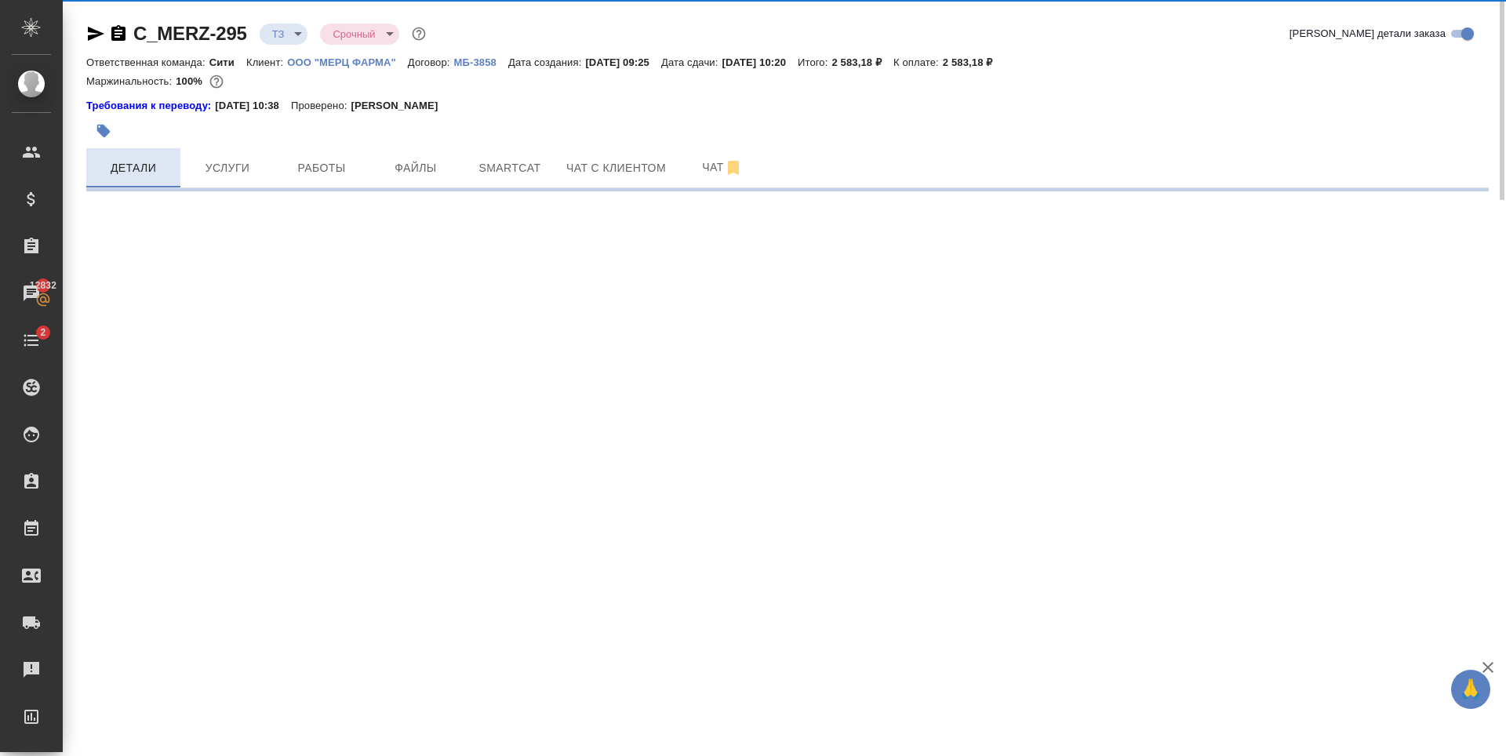
select select "RU"
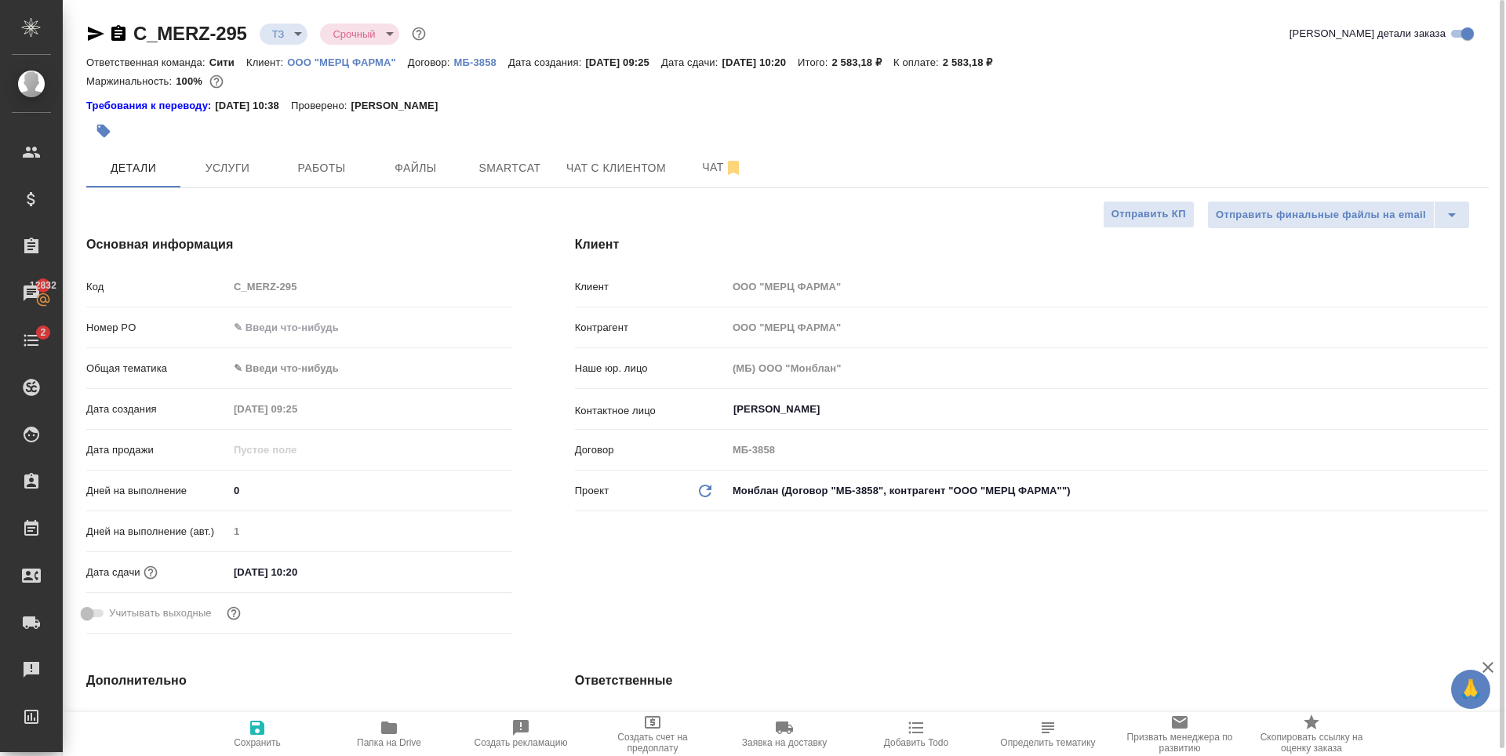
type textarea "x"
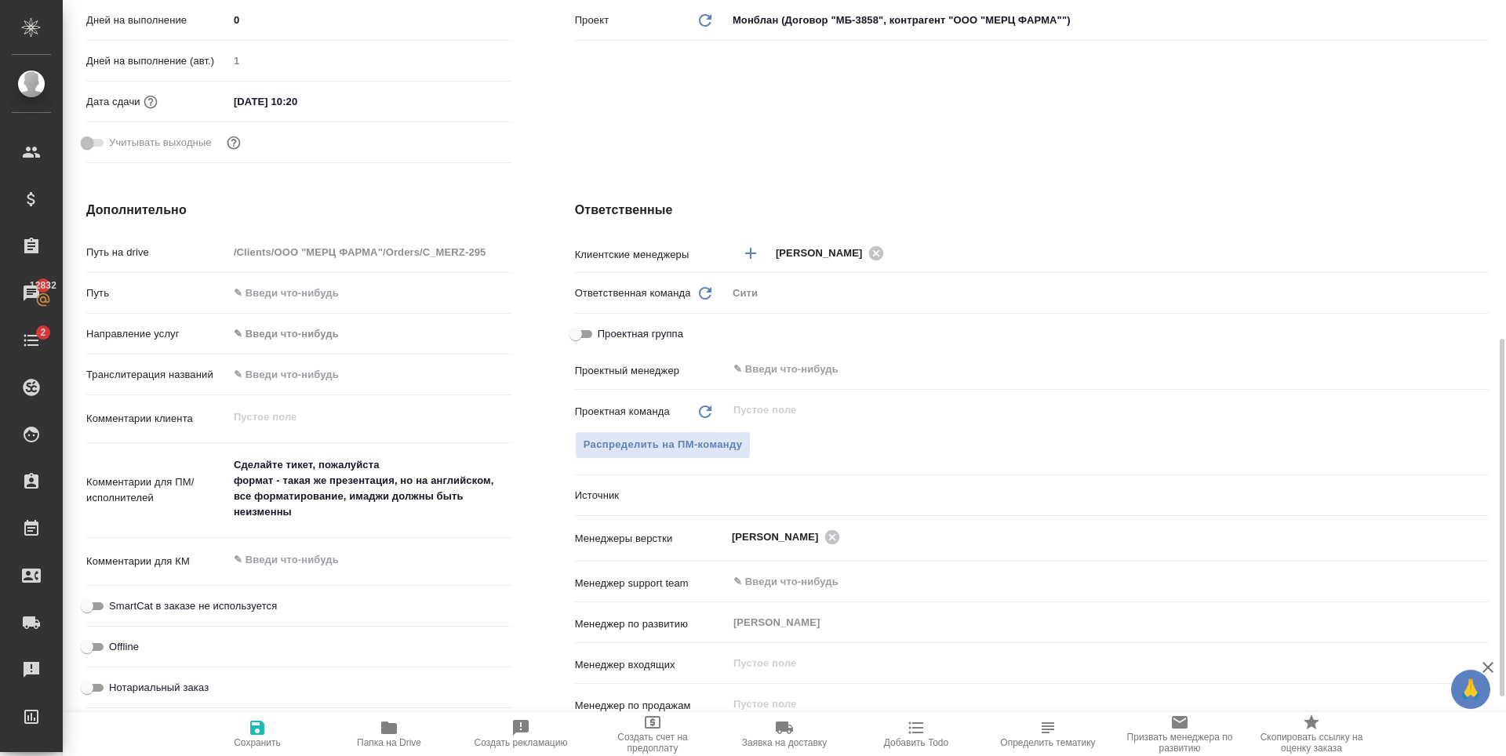
scroll to position [549, 0]
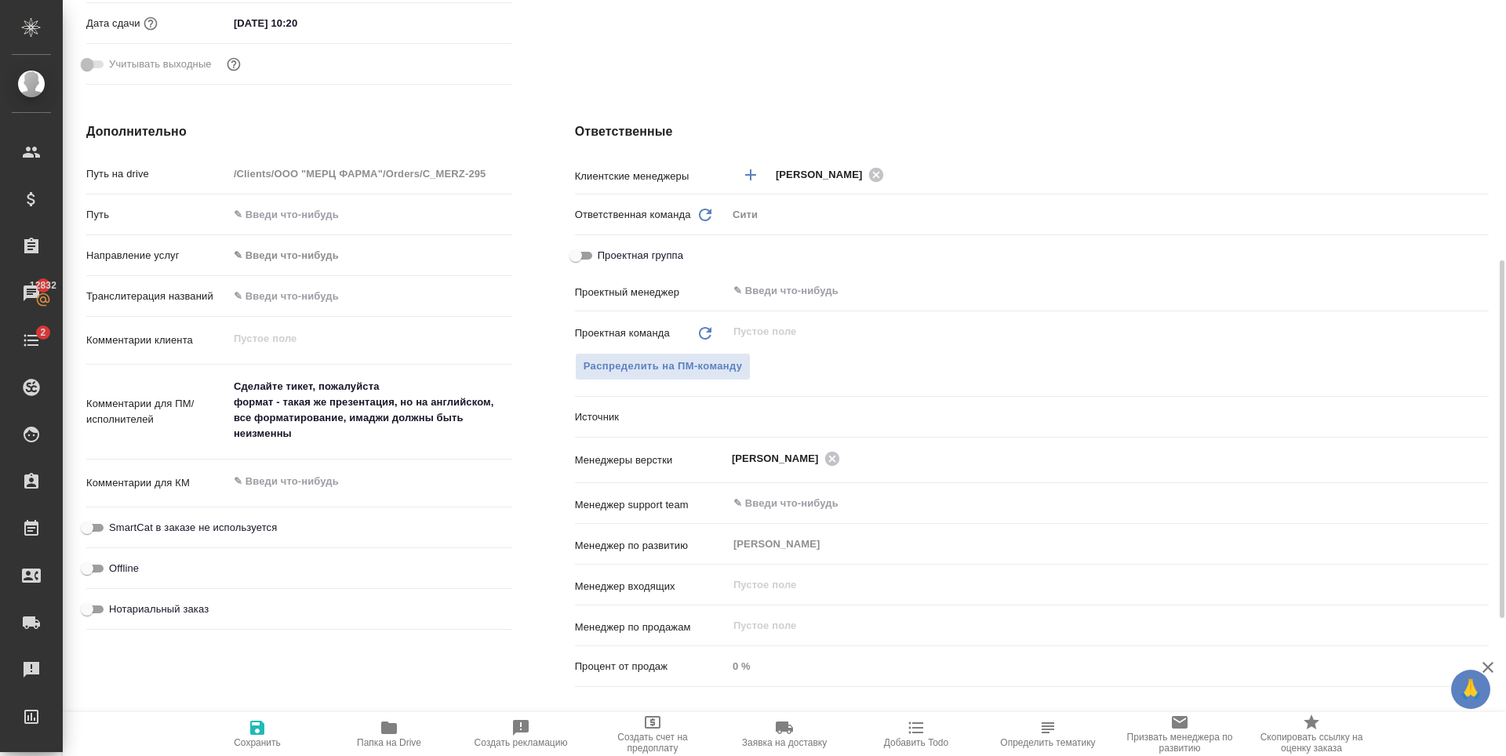
click at [288, 427] on textarea "Сделайте тикет, пожалуйста формат - такая же презентация, но на английском, все…" at bounding box center [370, 410] width 284 height 74
drag, startPoint x: 351, startPoint y: 420, endPoint x: 375, endPoint y: 451, distance: 39.2
click at [375, 451] on div "Сделайте тикет, пожалуйста формат - такая же презентация, но на английском, все…" at bounding box center [370, 412] width 284 height 83
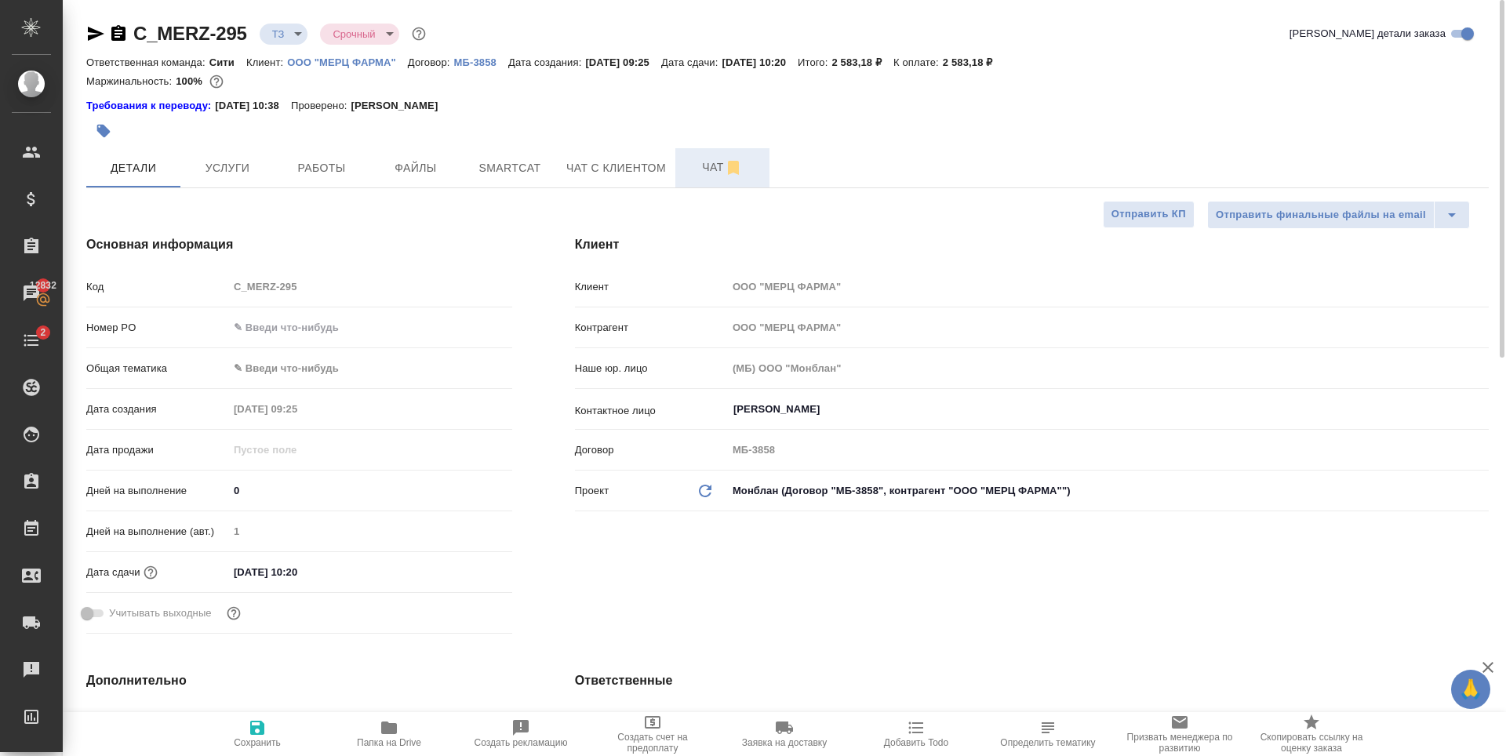
type textarea "x"
click at [691, 165] on span "Чат" at bounding box center [722, 168] width 75 height 20
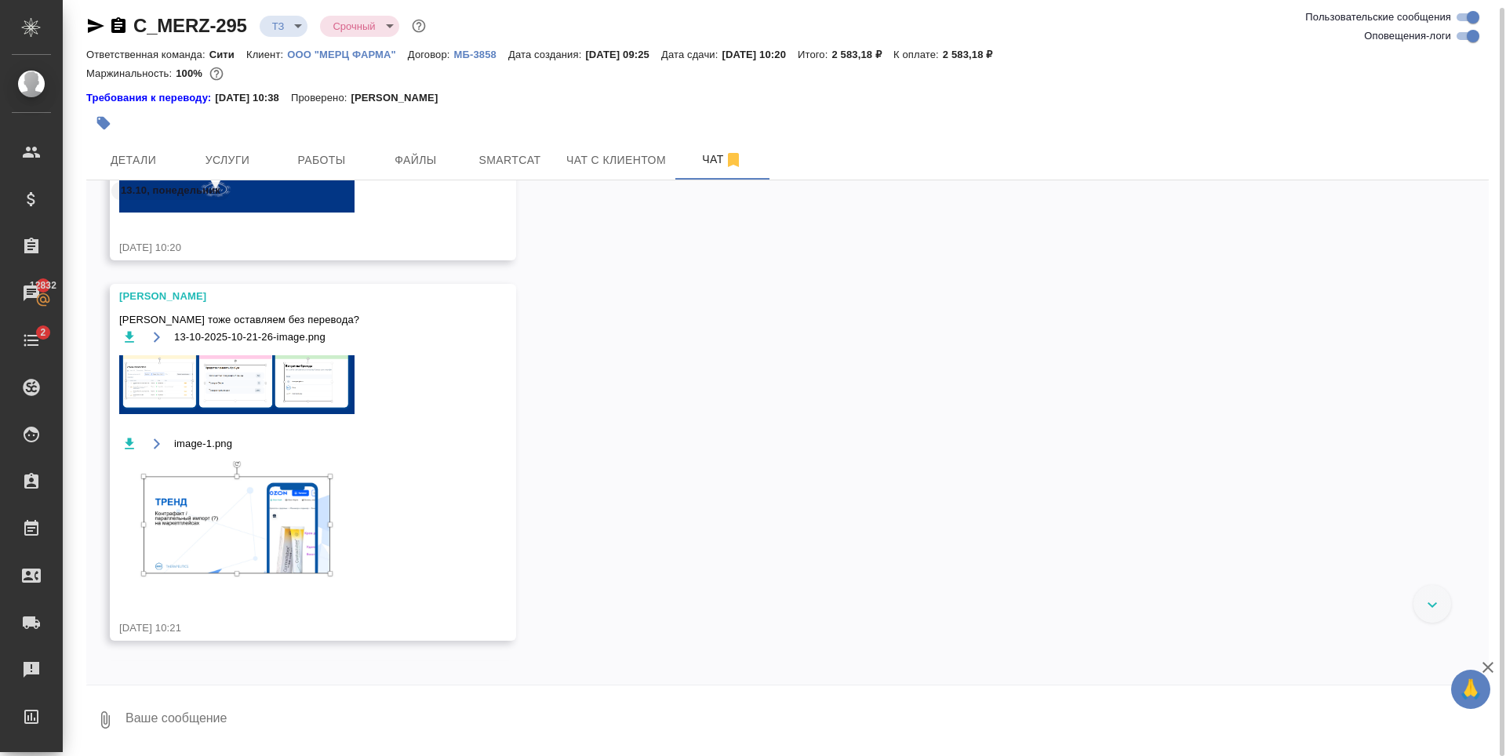
scroll to position [652, 0]
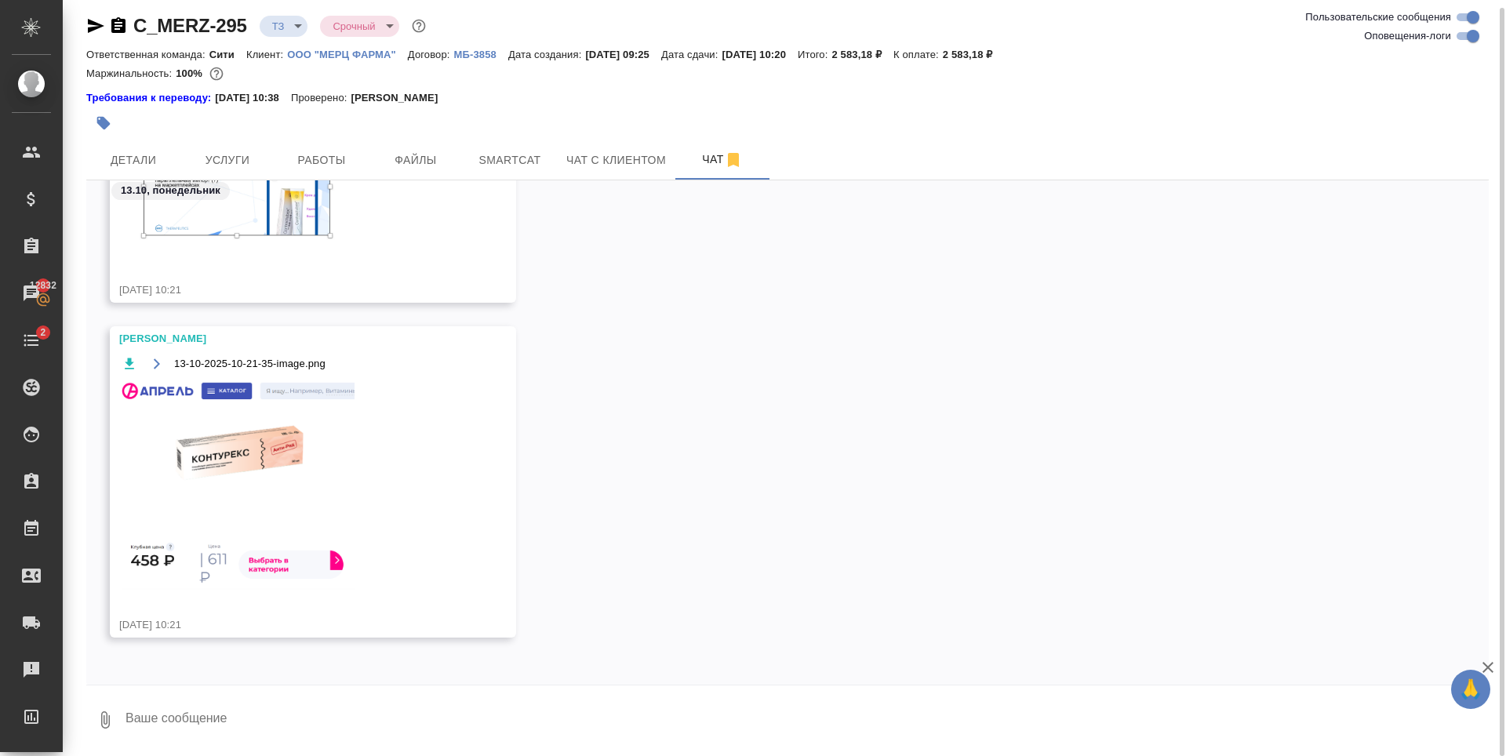
click at [226, 715] on textarea at bounding box center [806, 719] width 1365 height 53
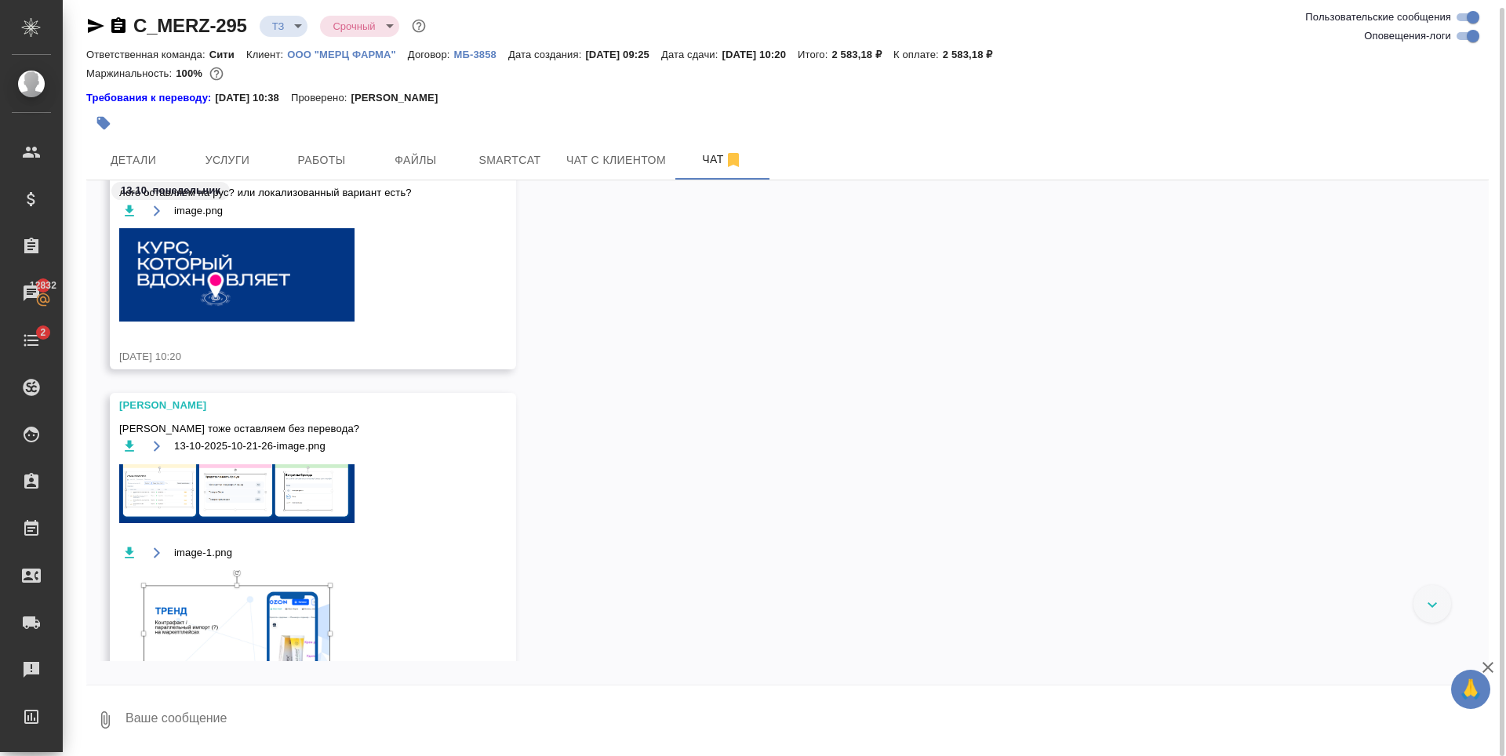
scroll to position [627, 0]
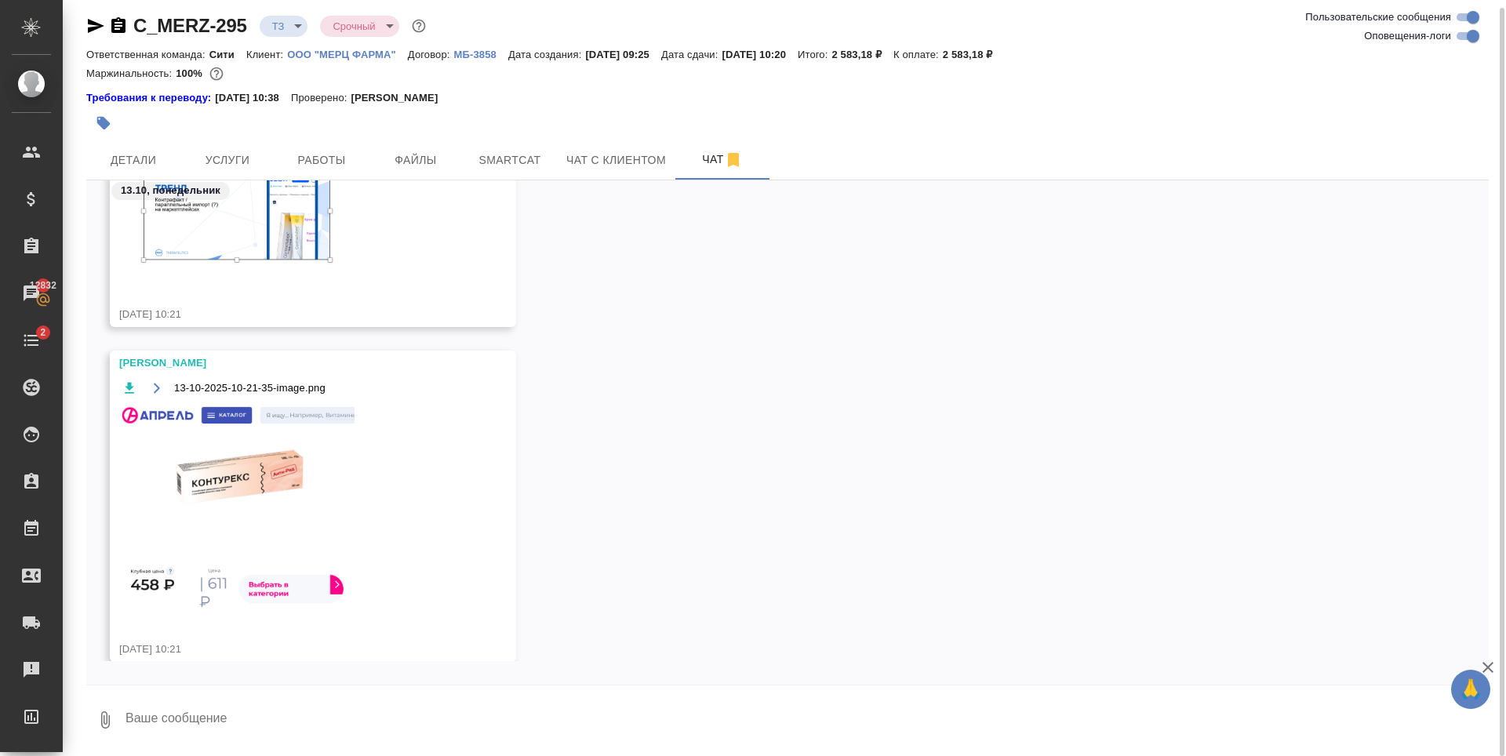
click at [161, 726] on textarea at bounding box center [806, 719] width 1365 height 53
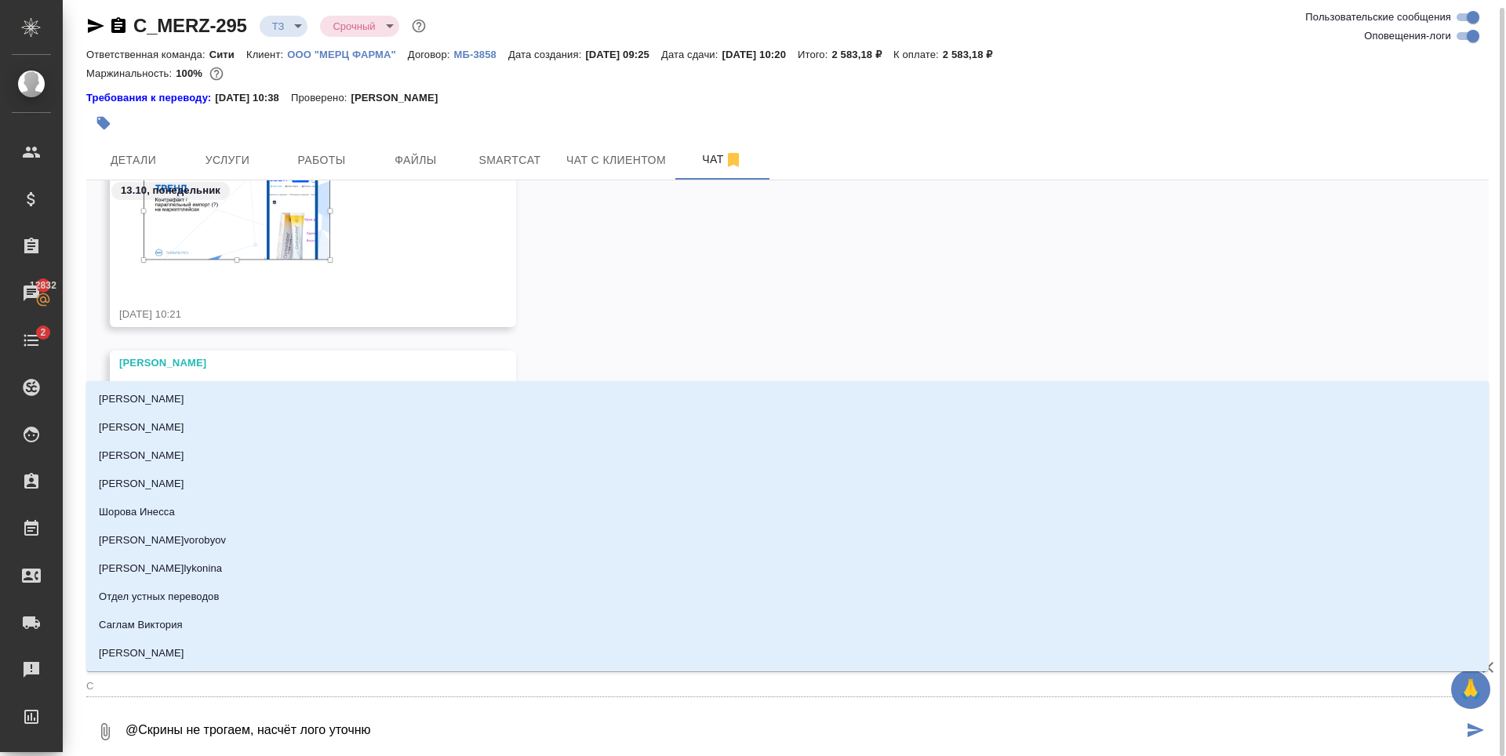
type textarea "@ Скрины не трогаем, насчёт лого уточню"
type input "С"
type textarea "@з Скрины не трогаем, насчёт лого уточню"
type input "з"
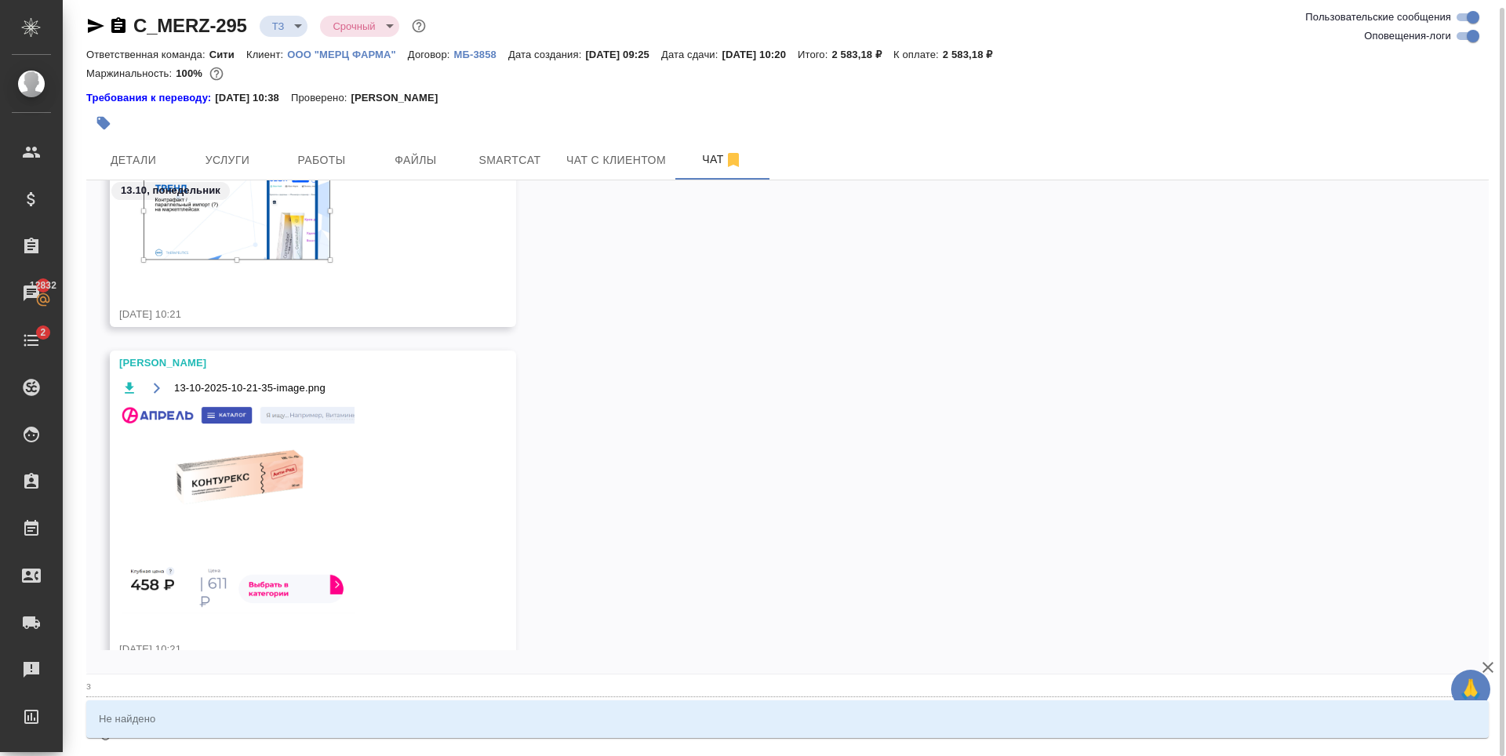
type textarea "@за Скрины не трогаем, насчёт лого уточню"
type input "за"
type textarea "@заб Скрины не трогаем, насчёт лого уточню"
type input "заб"
type textarea "@за Скрины не трогаем, насчёт лого уточню"
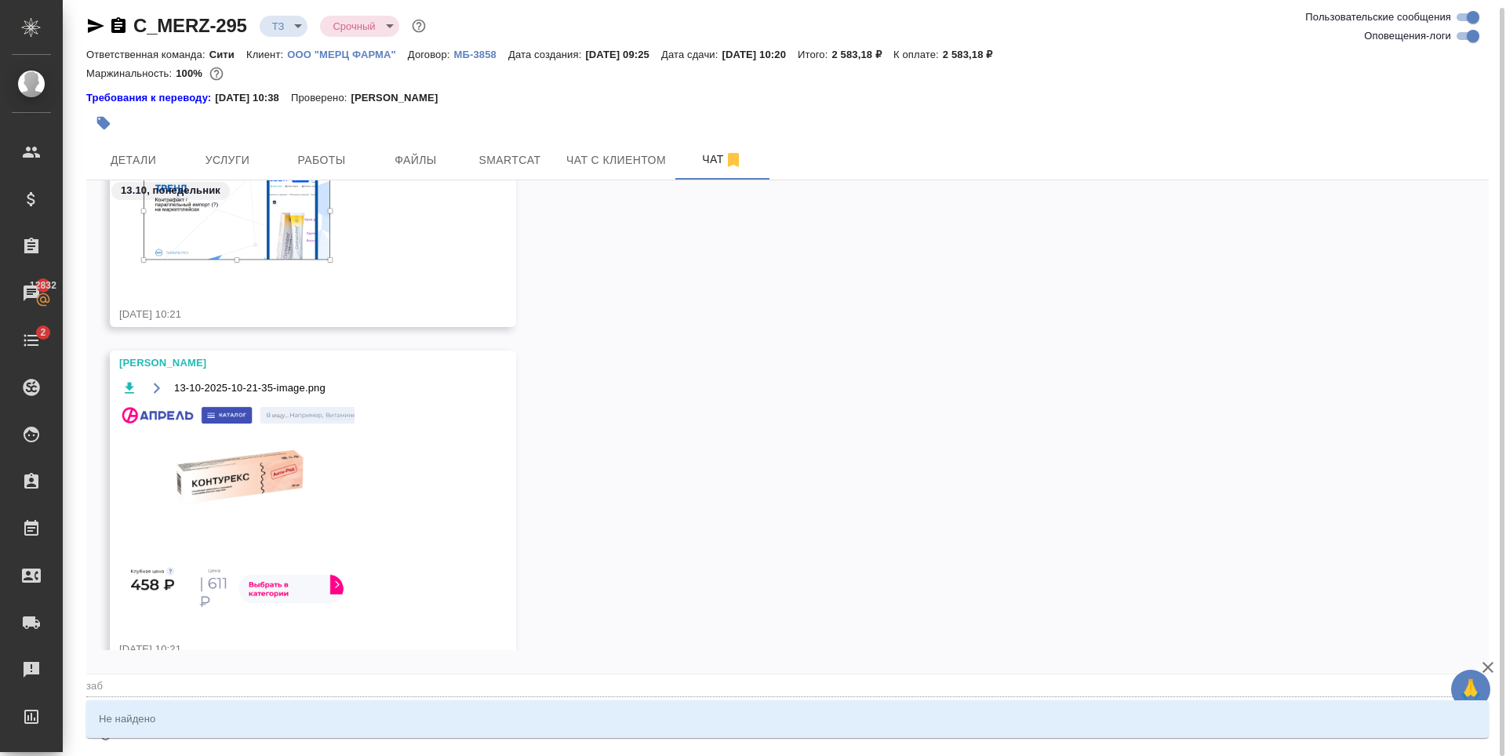
type input "за"
type textarea "@з Скрины не трогаем, насчёт лого уточню"
type input "з"
type textarea "@ Скрины не трогаем, насчёт лого уточню"
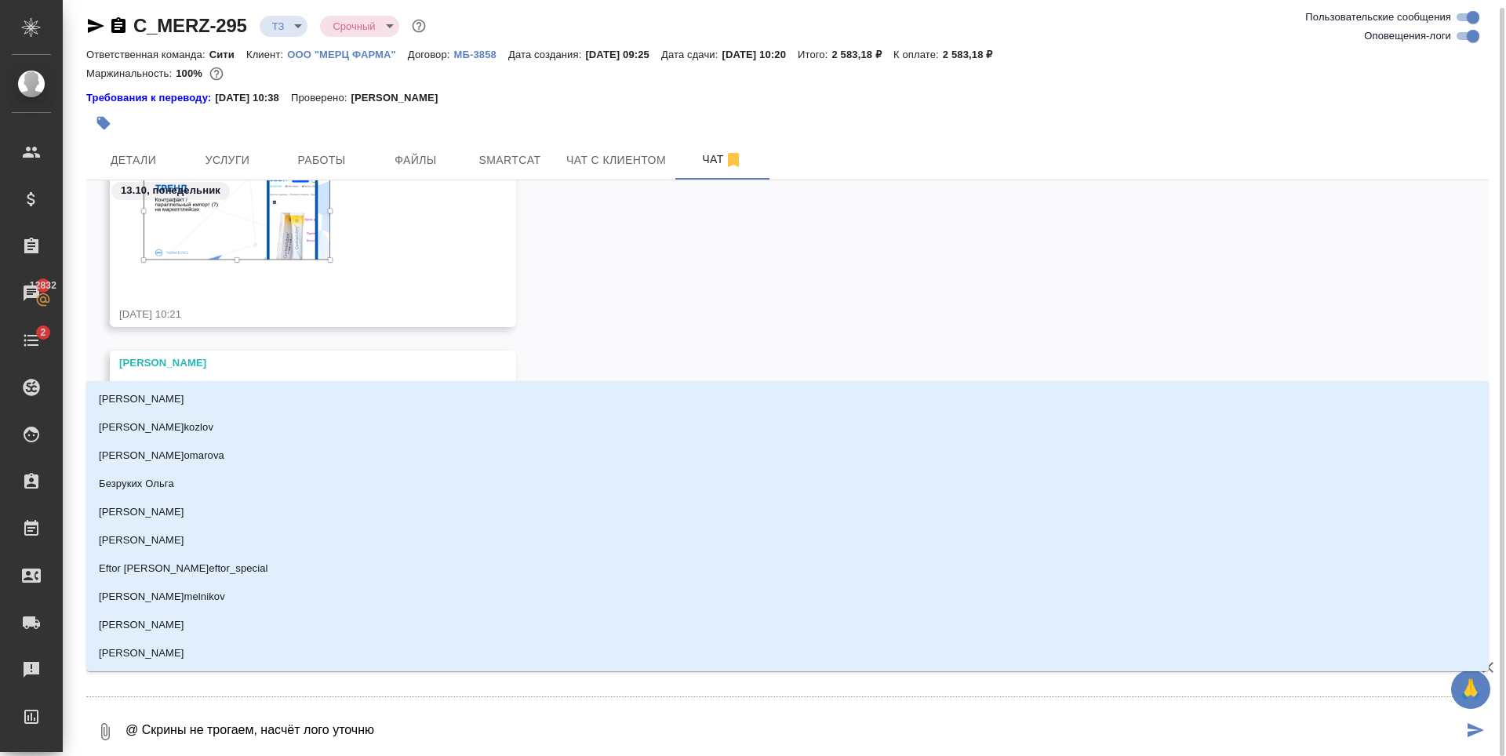
drag, startPoint x: 146, startPoint y: 728, endPoint x: 522, endPoint y: 740, distance: 376.7
click at [522, 740] on textarea "@ Скрины не трогаем, насчёт лого уточню" at bounding box center [793, 731] width 1339 height 53
type textarea "@"
type textarea "@з"
type input "з"
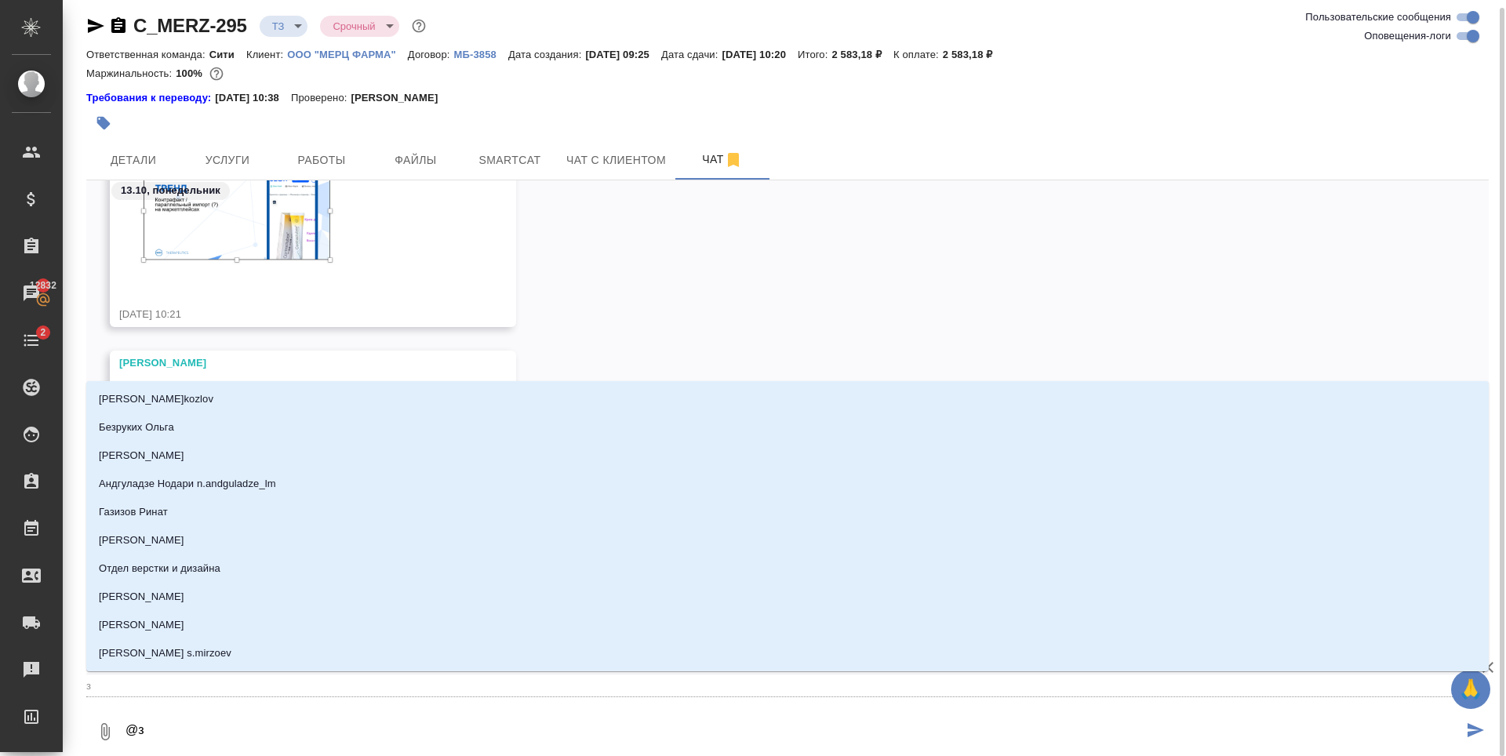
type textarea "@за"
type input "за"
type textarea "@заю"
type input "заю"
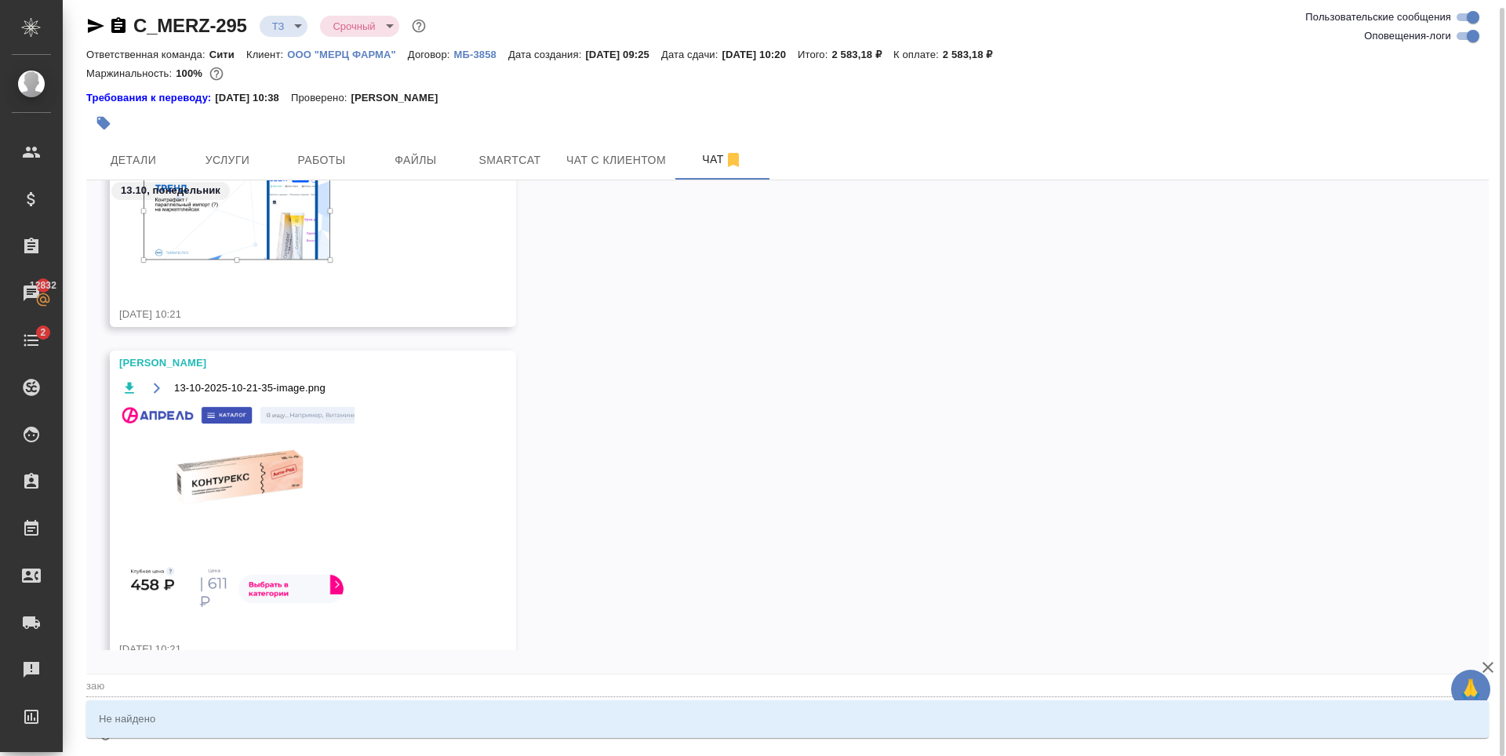
type textarea "@за"
type input "за"
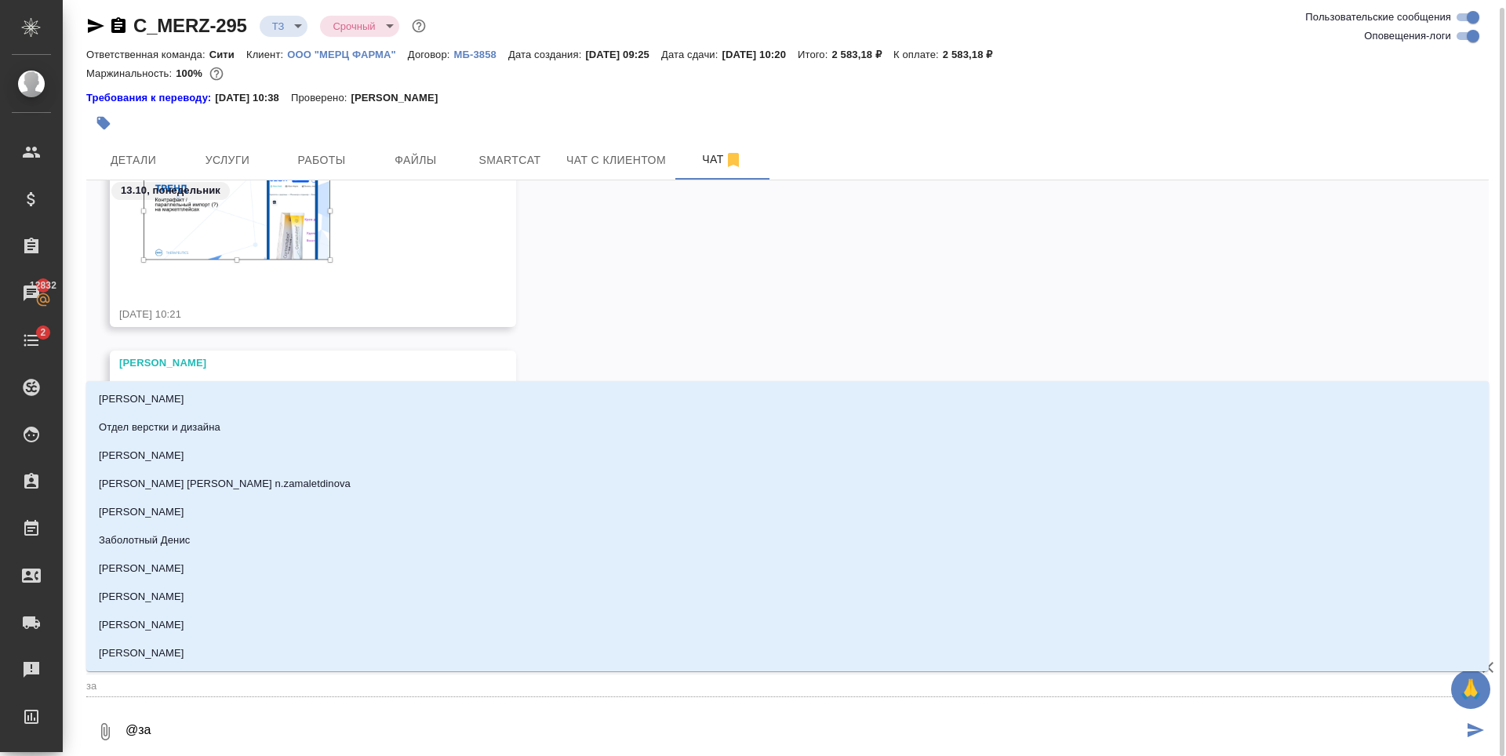
type textarea "@заб"
type input "заб"
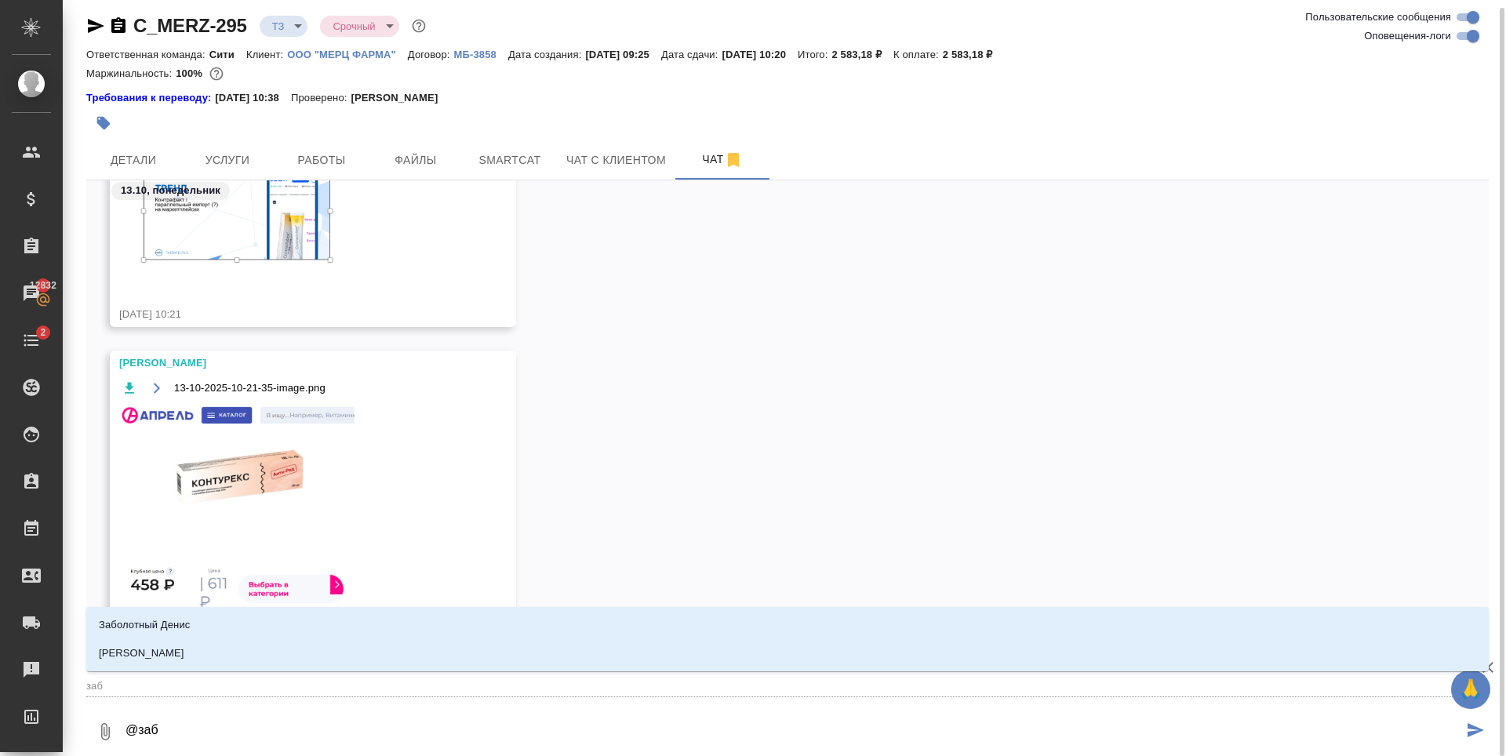
type textarea "@забо"
type input "забо"
type textarea "@забор"
type input "забор"
type textarea "@заборо"
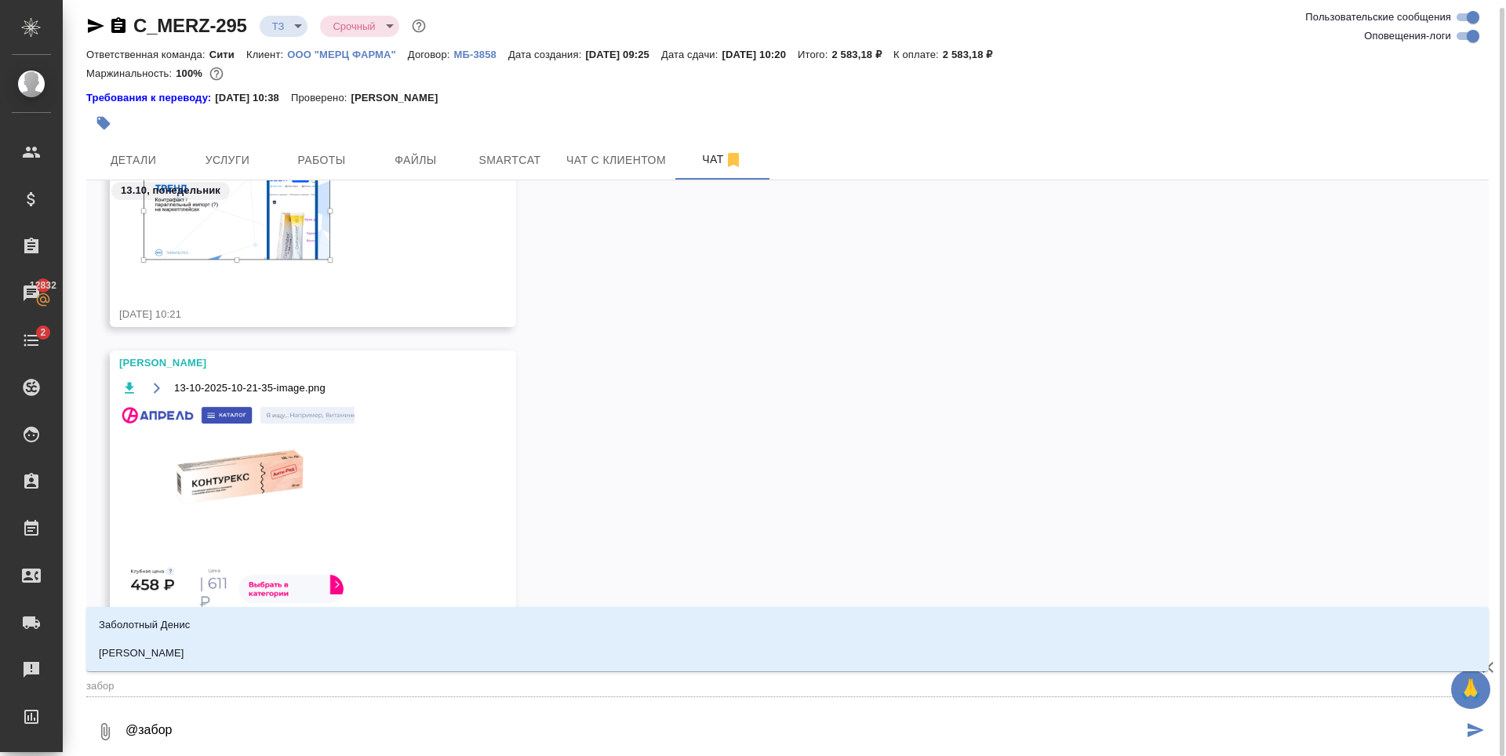
type input "заборо"
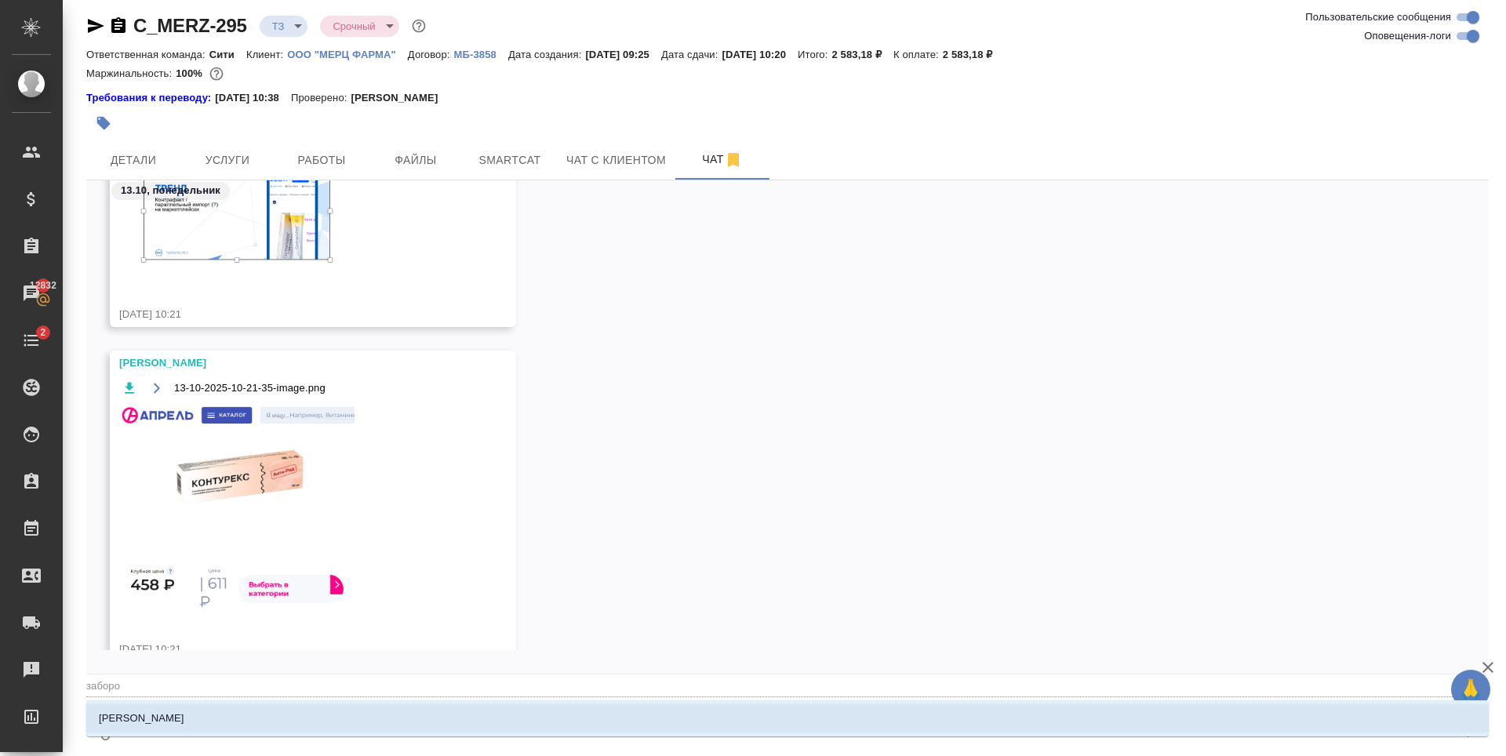
click at [245, 714] on li "Заборова Александра" at bounding box center [787, 718] width 1402 height 28
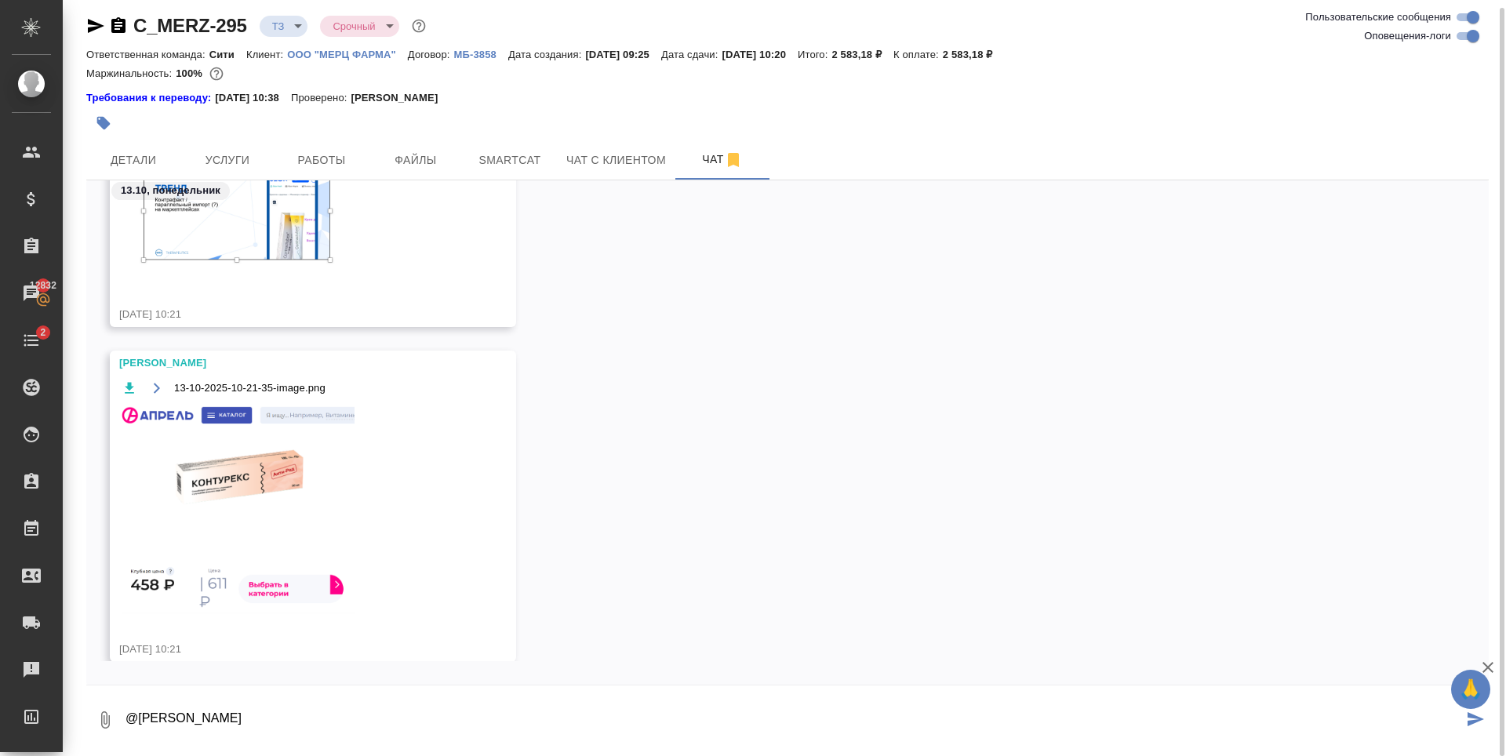
paste textarea "Скрины не трогаем, насчёт лого уточню"
type textarea "@Заборова Александра Скрины не трогаем, насчёт лого уточню"
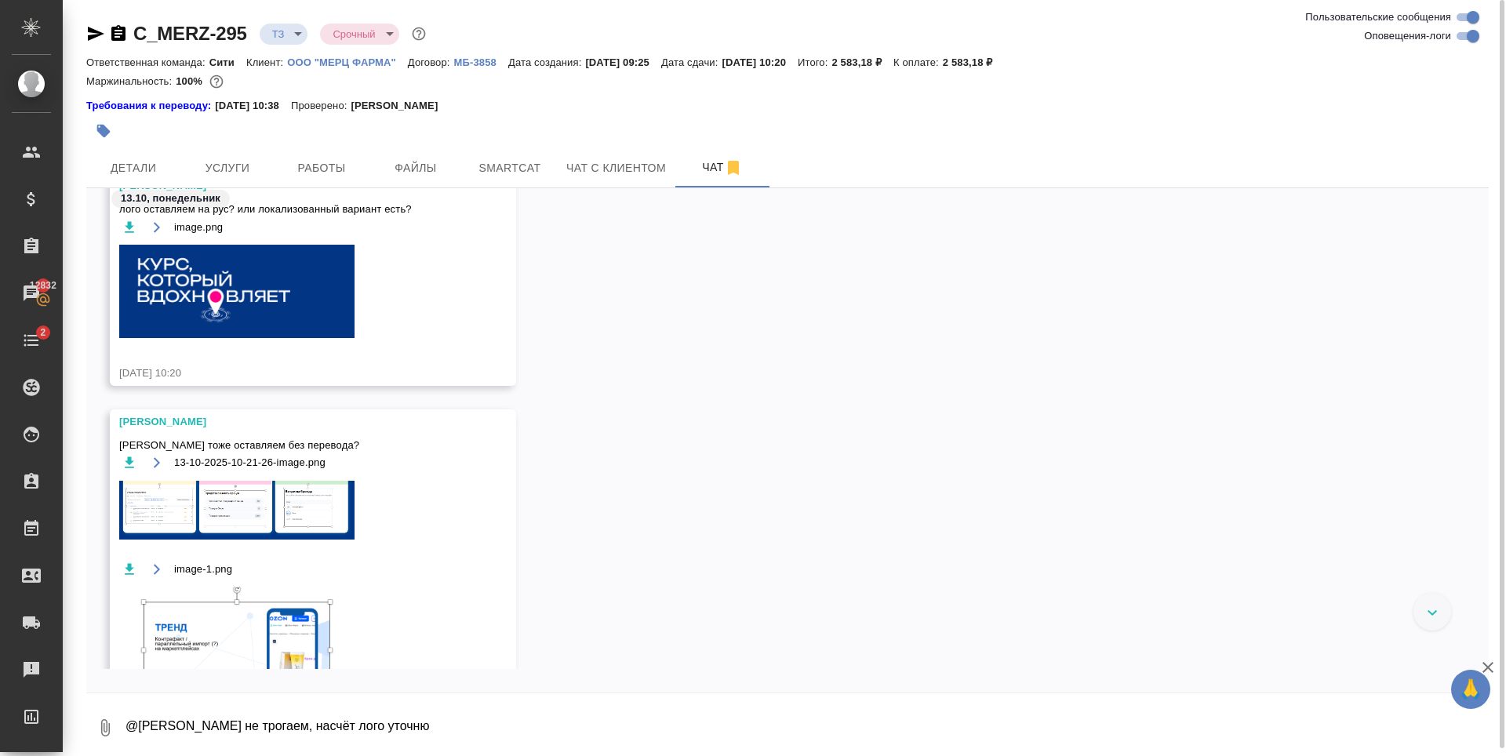
scroll to position [100, 0]
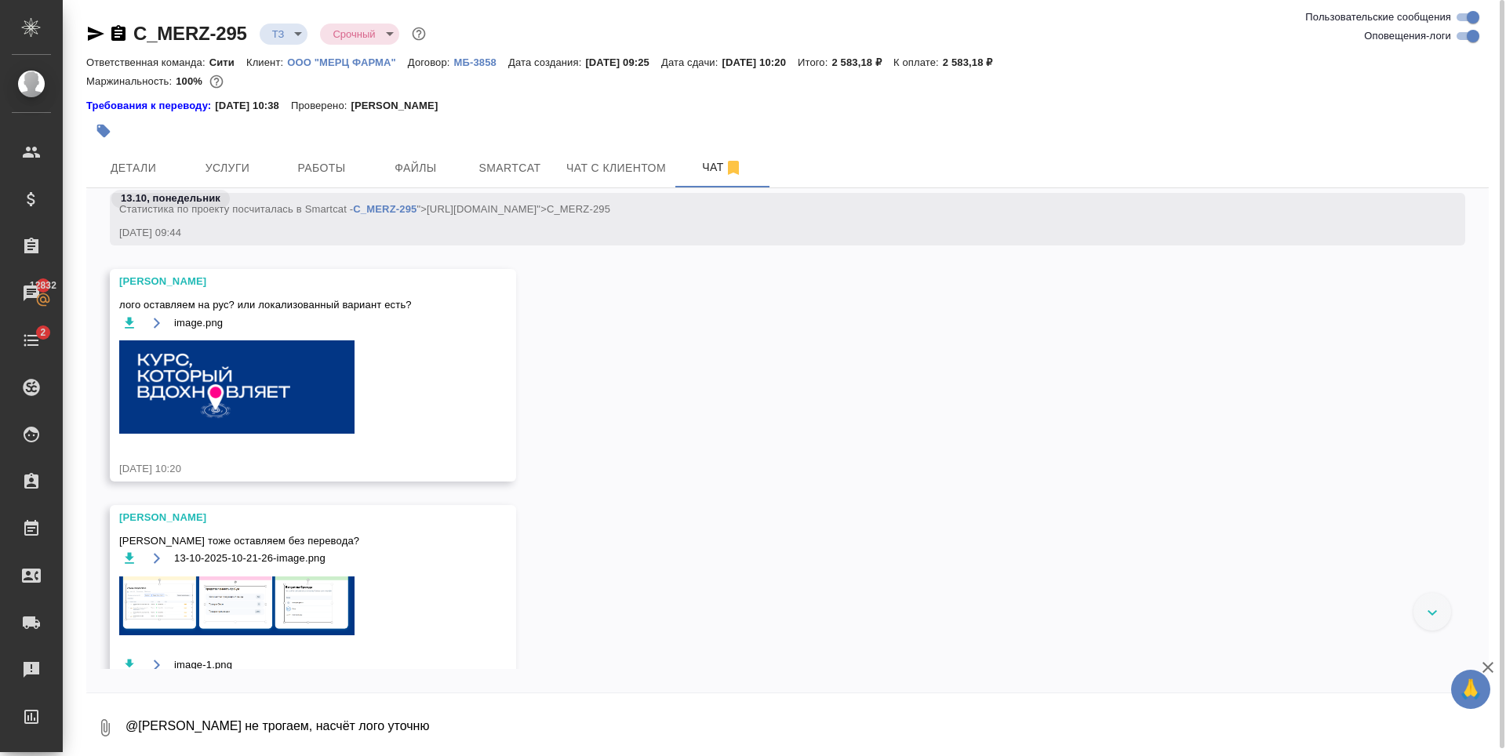
click at [244, 625] on img at bounding box center [236, 605] width 235 height 59
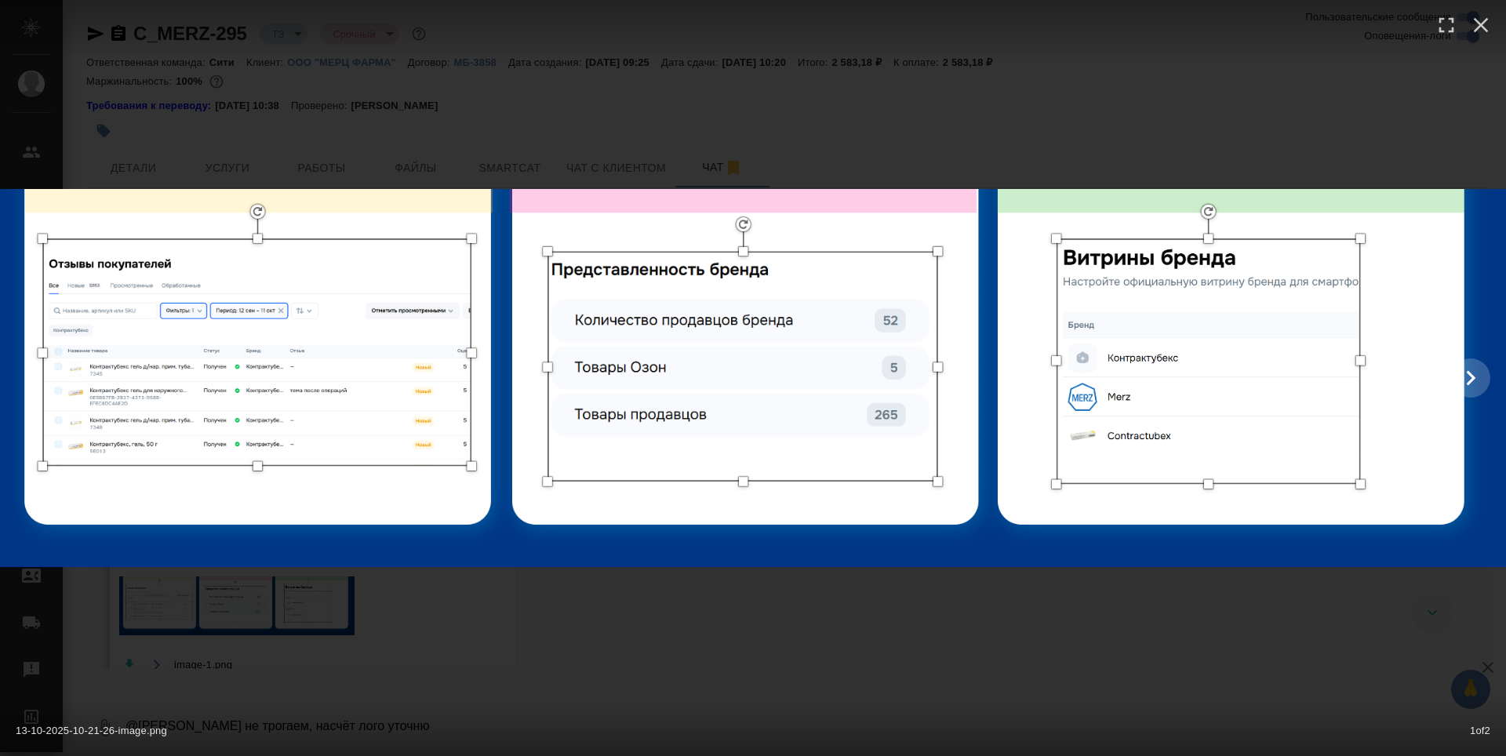
click at [305, 107] on div "13-10-2025-10-21-26-image.png 1 of 2" at bounding box center [753, 378] width 1506 height 756
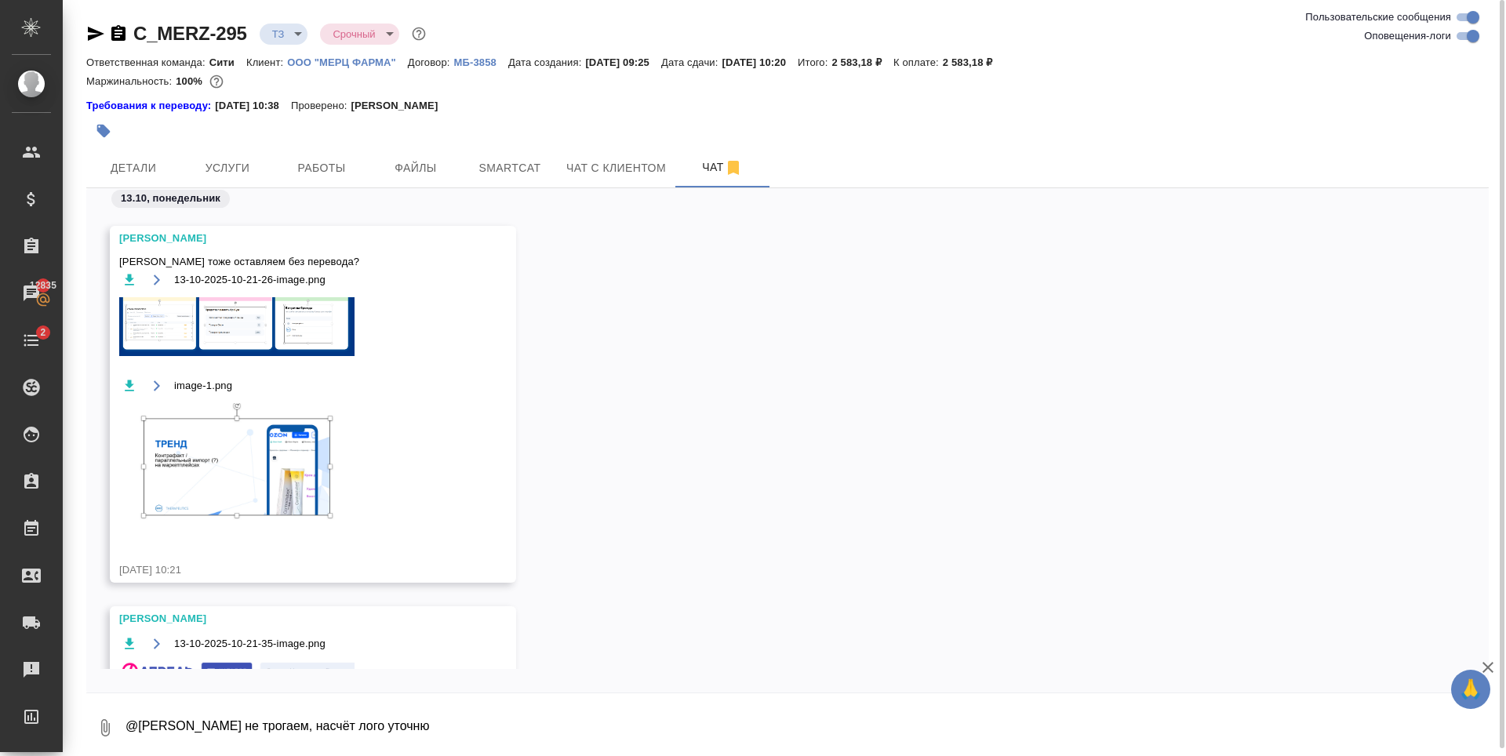
scroll to position [728, 0]
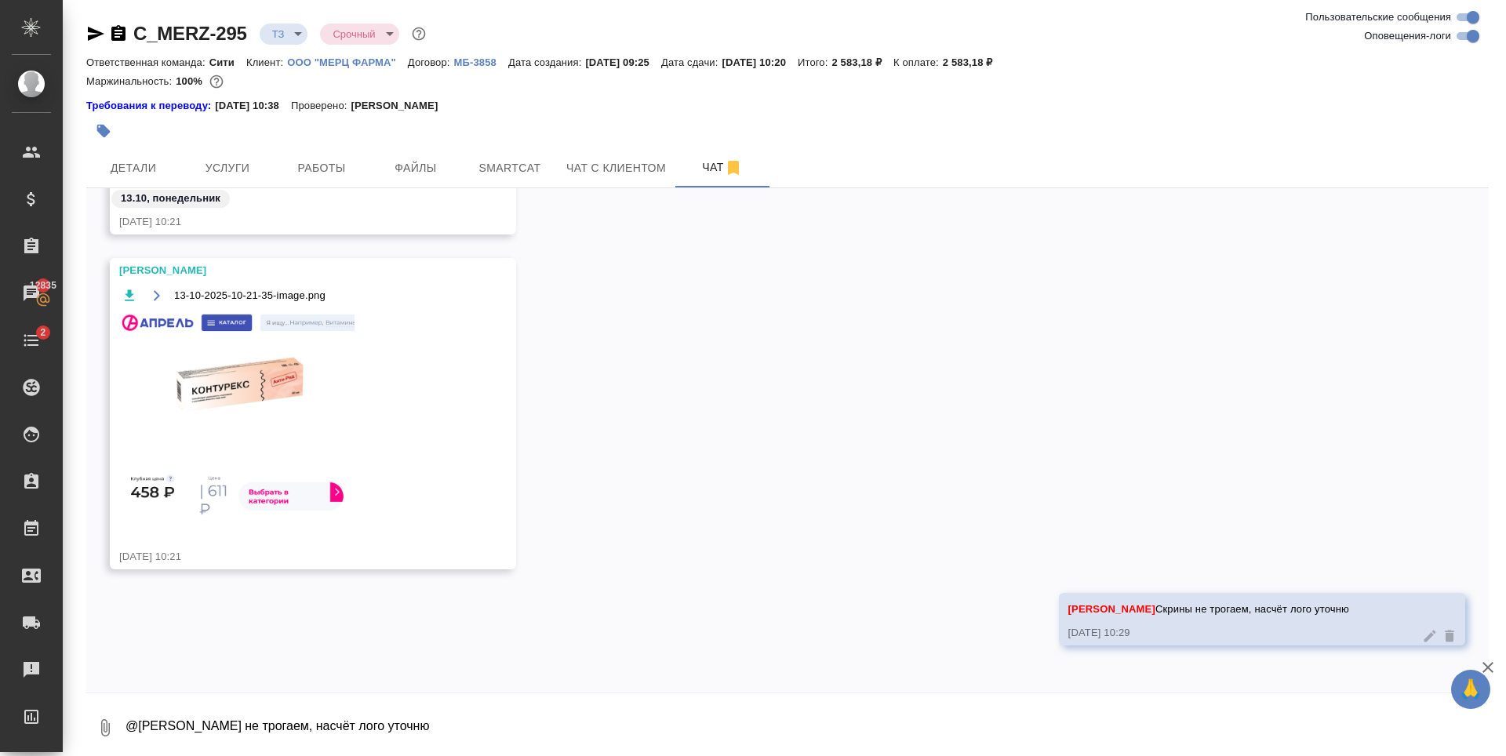
click at [240, 431] on img at bounding box center [236, 418] width 235 height 208
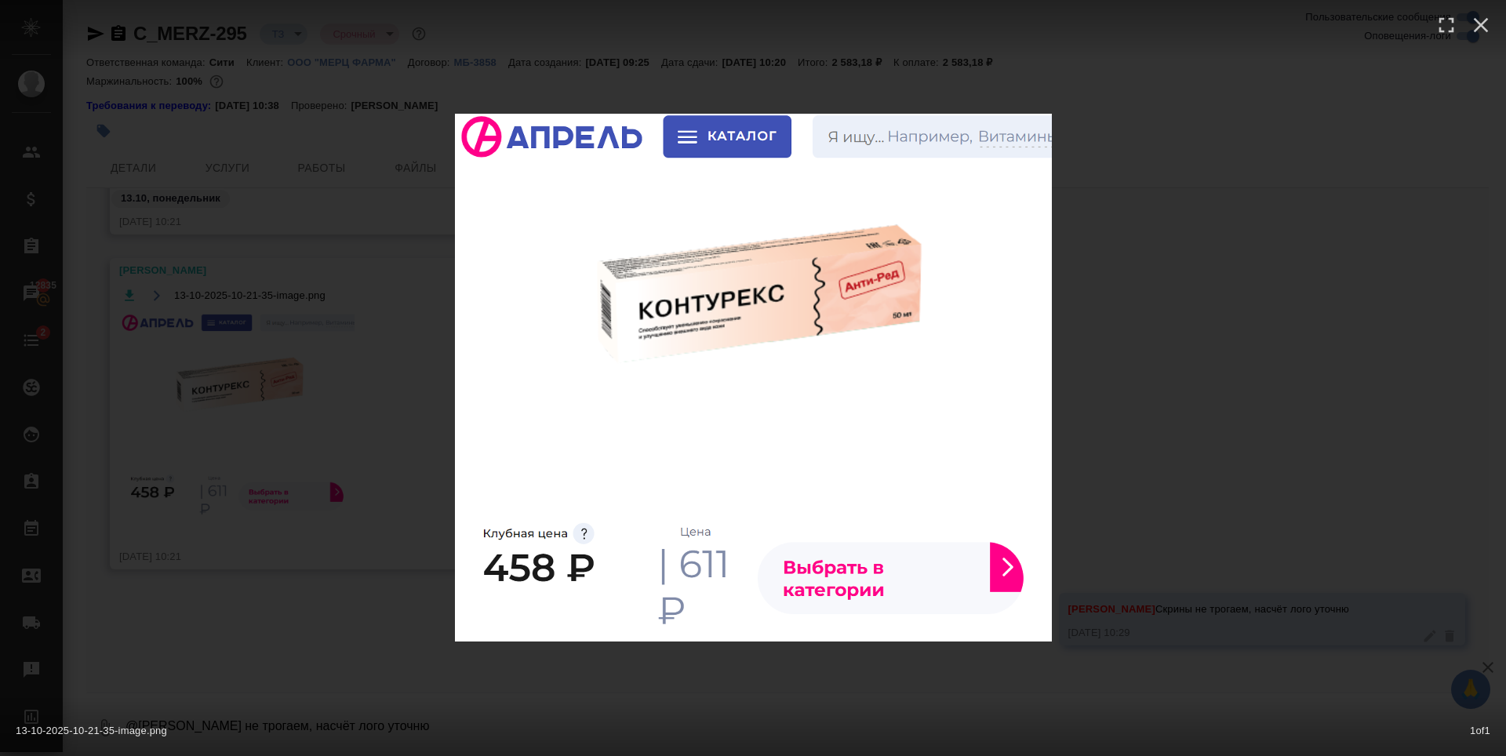
click at [1196, 386] on div "13-10-2025-10-21-35-image.png 1 of 1" at bounding box center [753, 378] width 1506 height 756
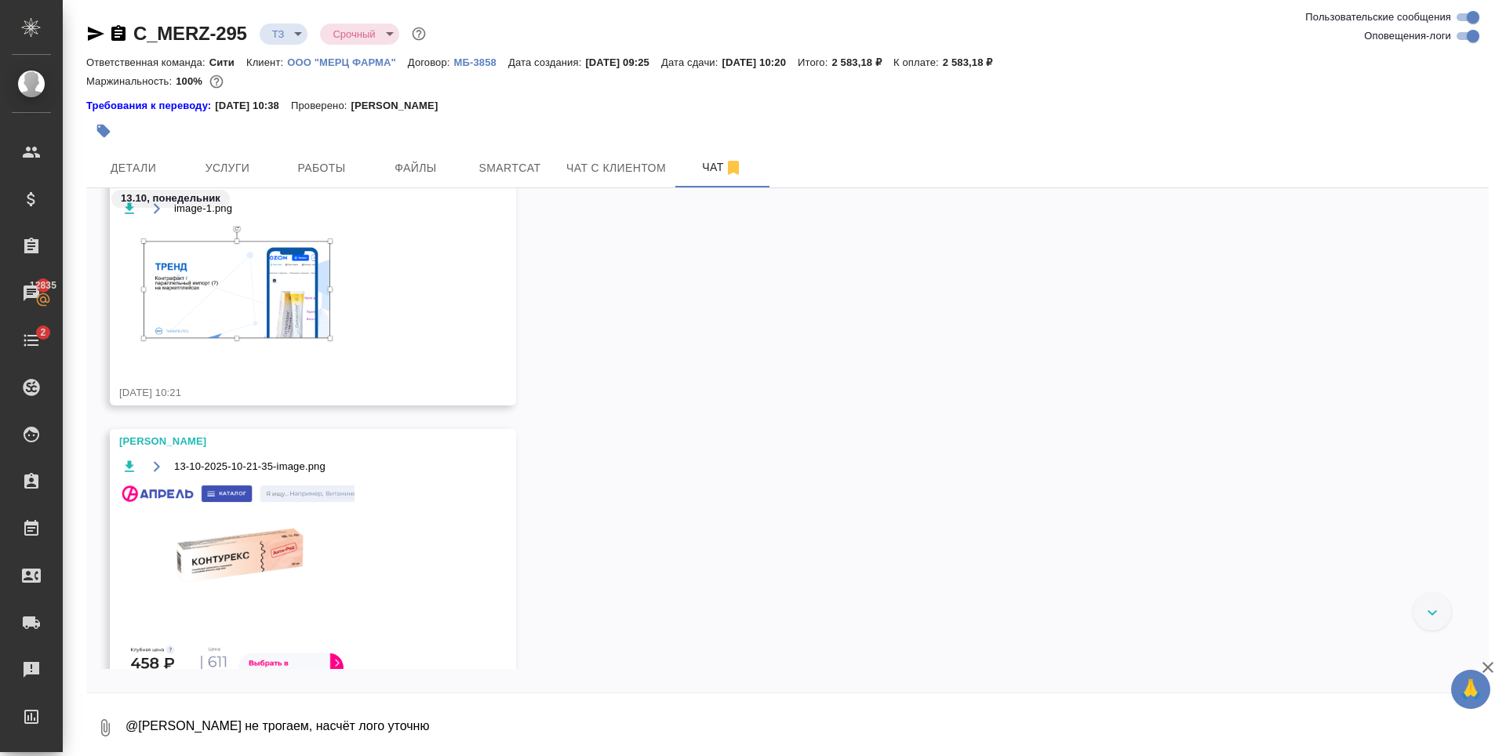
scroll to position [414, 0]
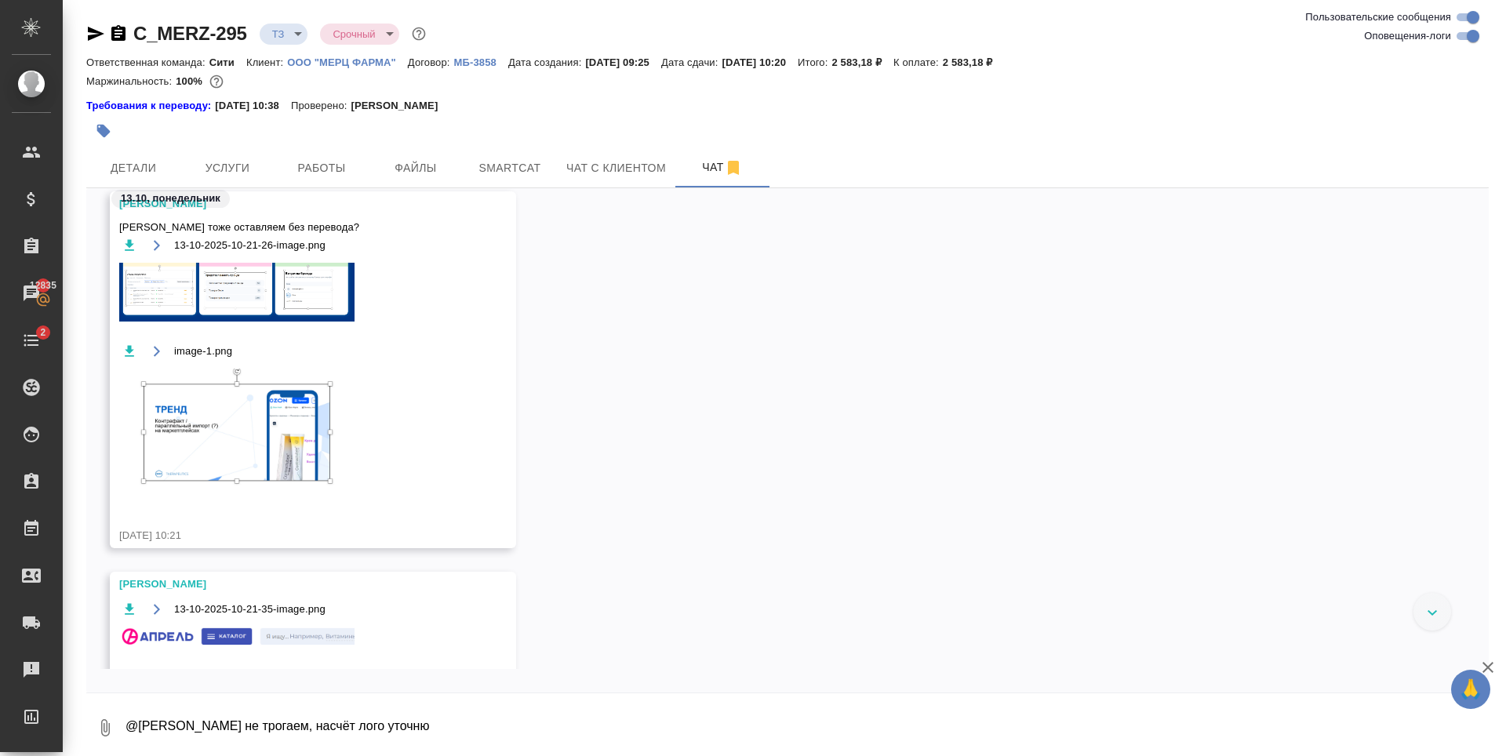
click at [132, 351] on icon "button" at bounding box center [129, 350] width 9 height 11
click at [129, 250] on icon "button" at bounding box center [129, 244] width 9 height 11
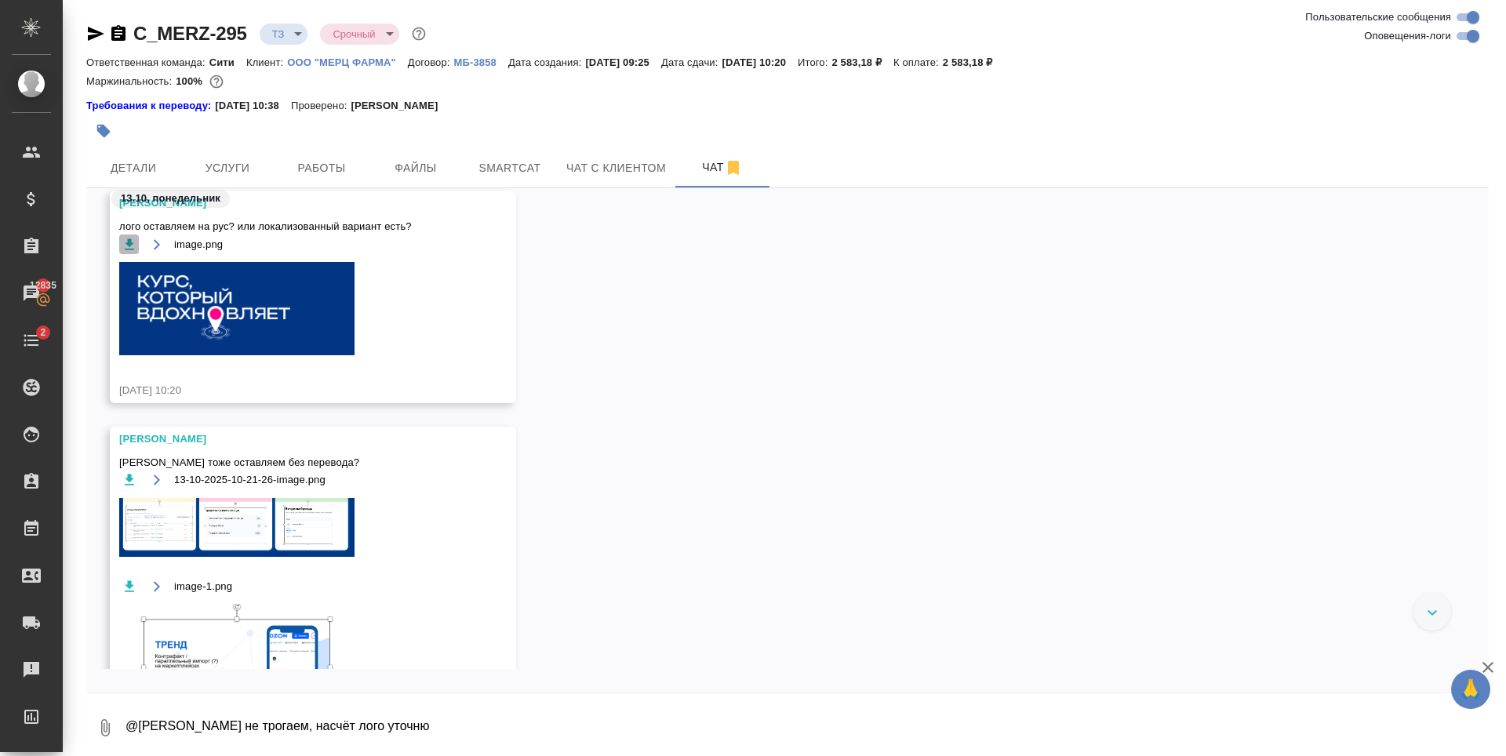
click at [129, 245] on icon "button" at bounding box center [129, 243] width 9 height 11
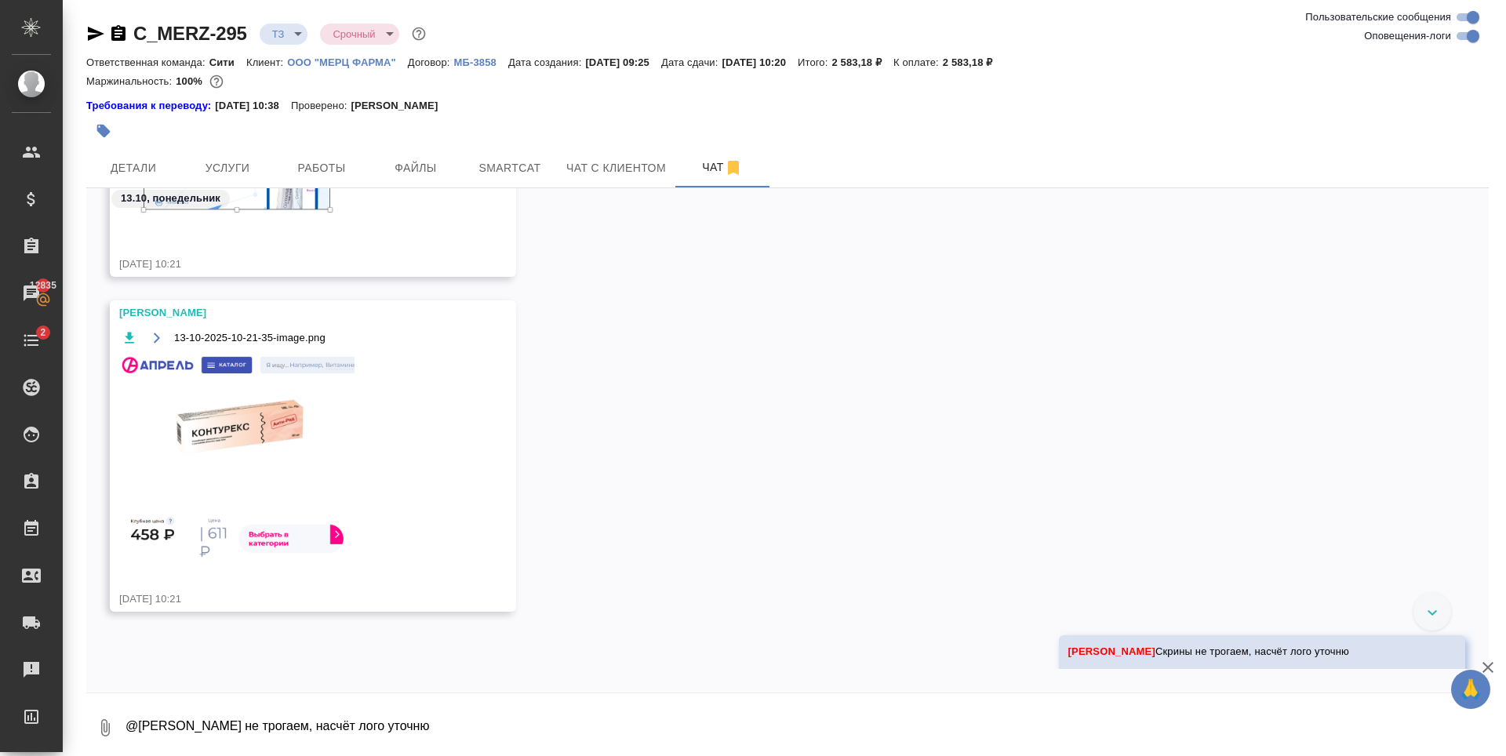
scroll to position [728, 0]
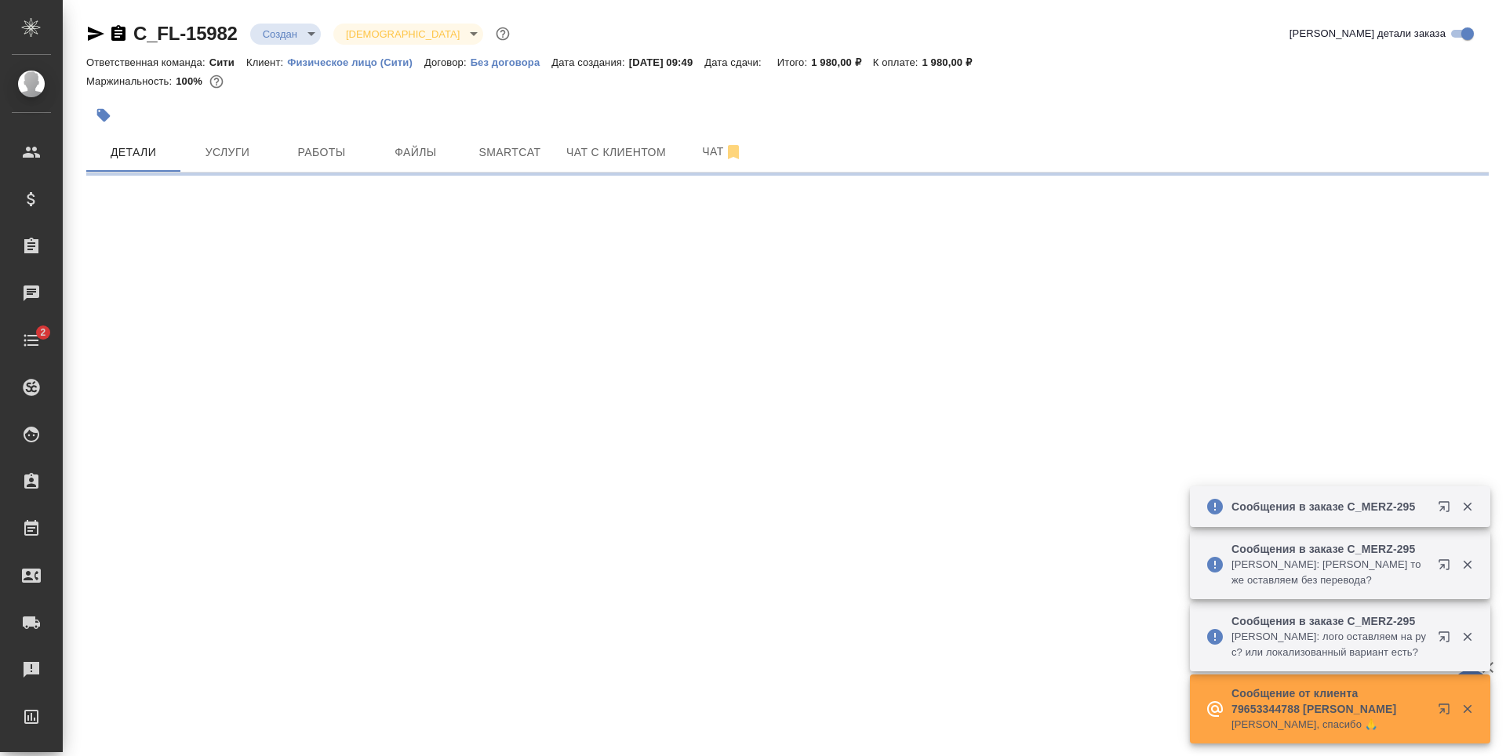
select select "RU"
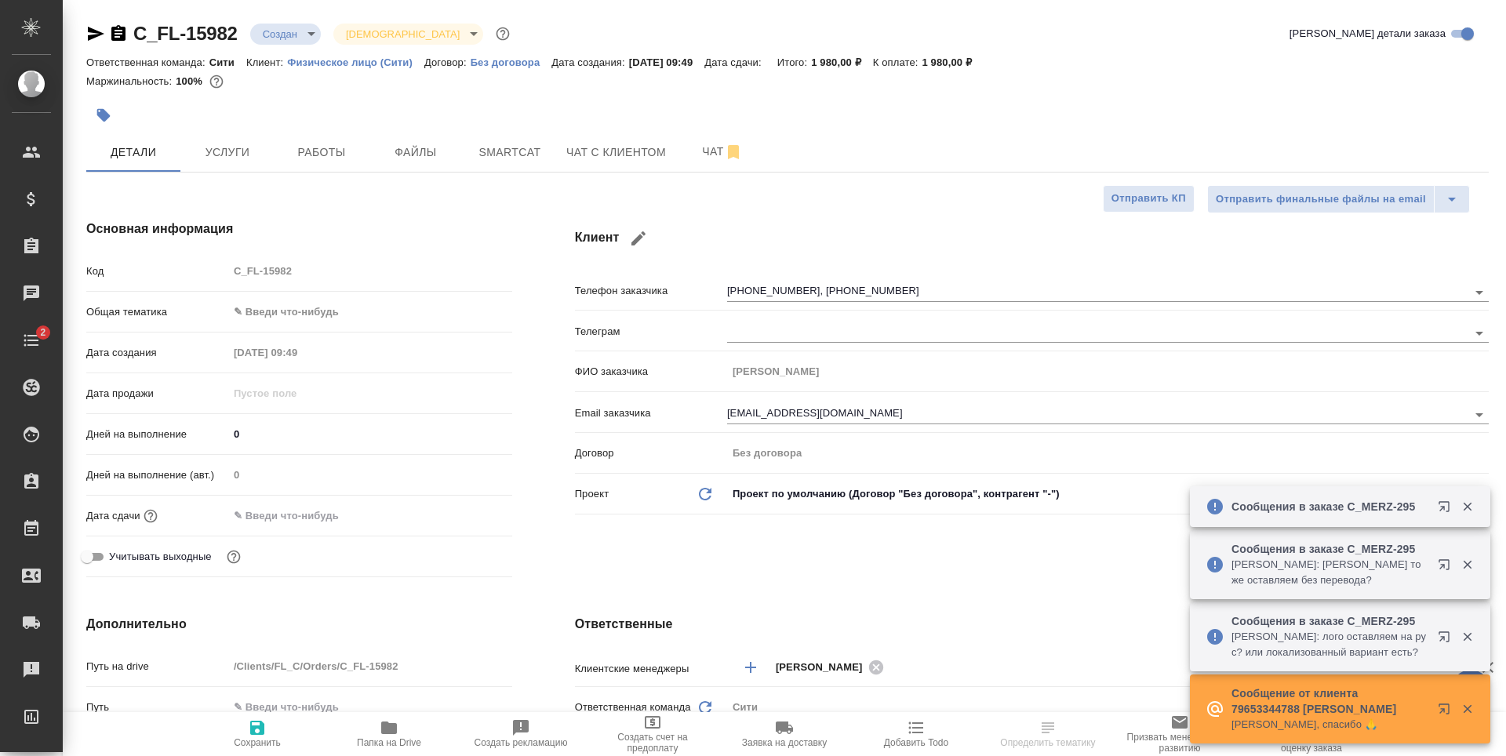
type textarea "x"
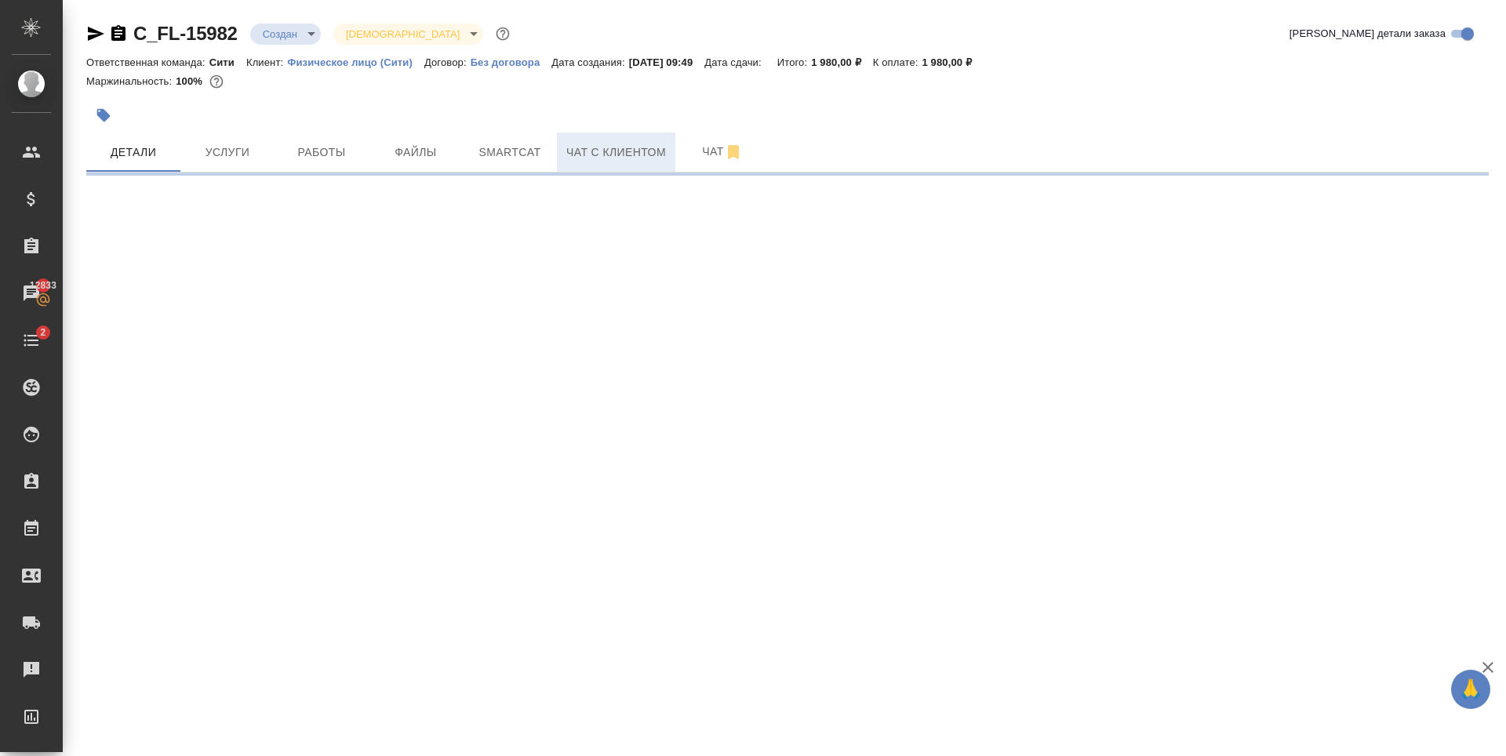
select select "RU"
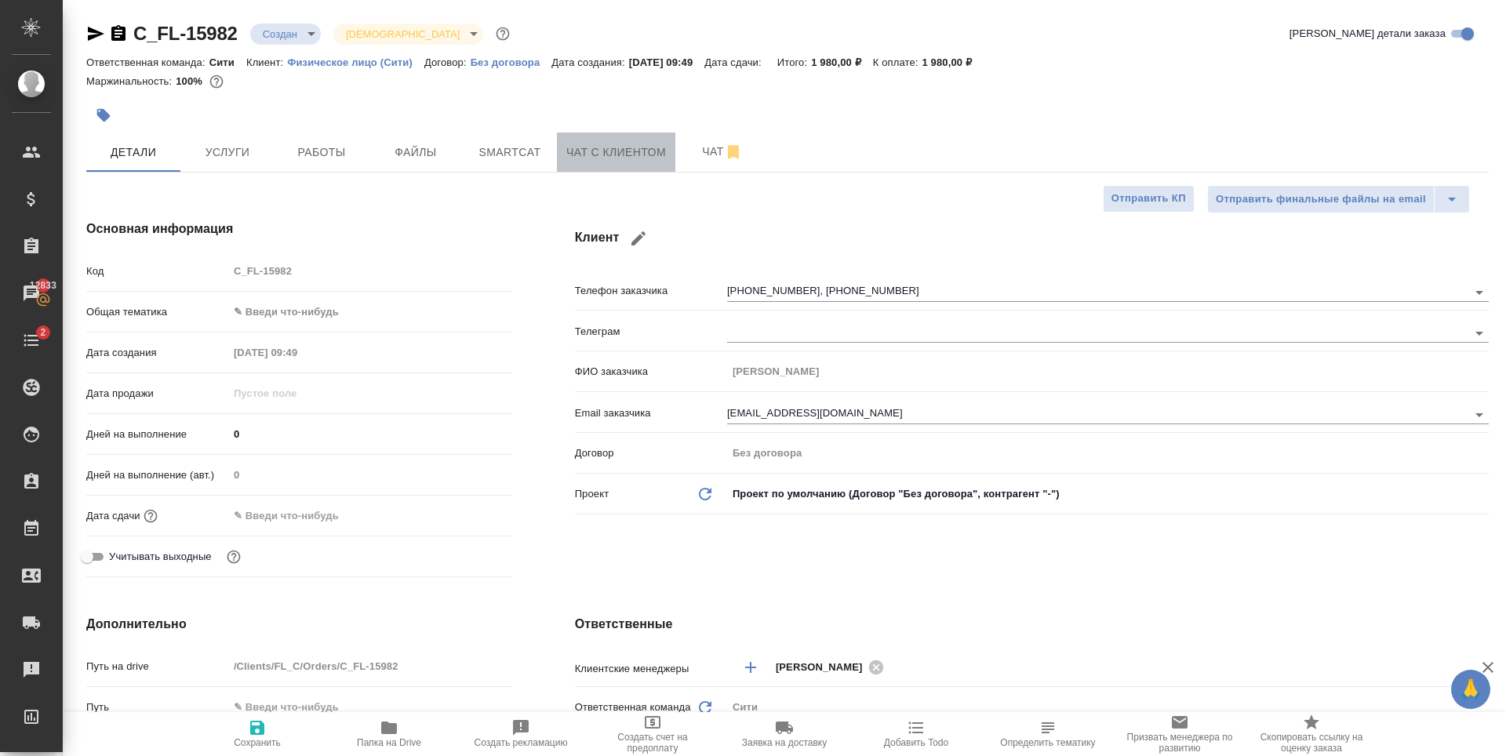
click at [576, 147] on span "Чат с клиентом" at bounding box center [616, 153] width 100 height 20
type textarea "x"
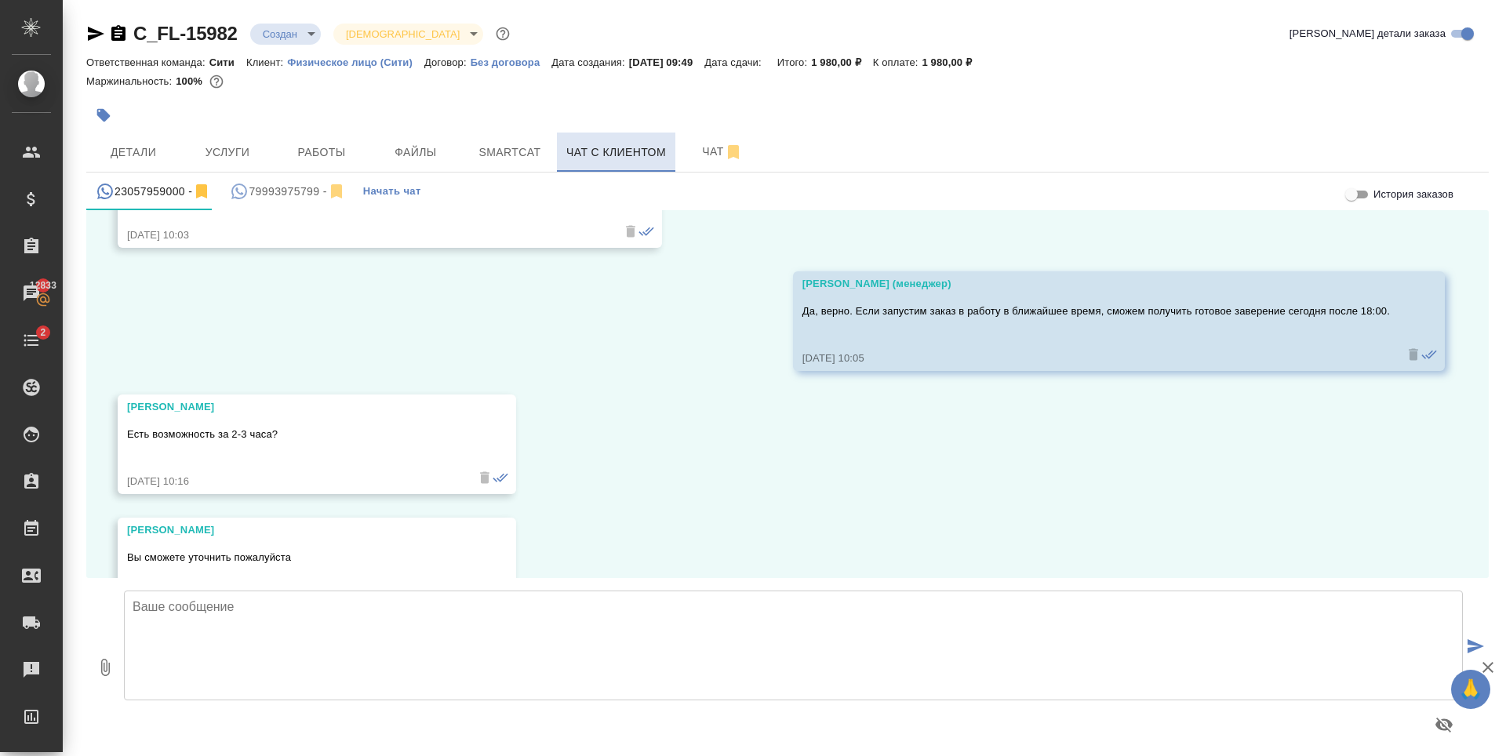
scroll to position [1275, 0]
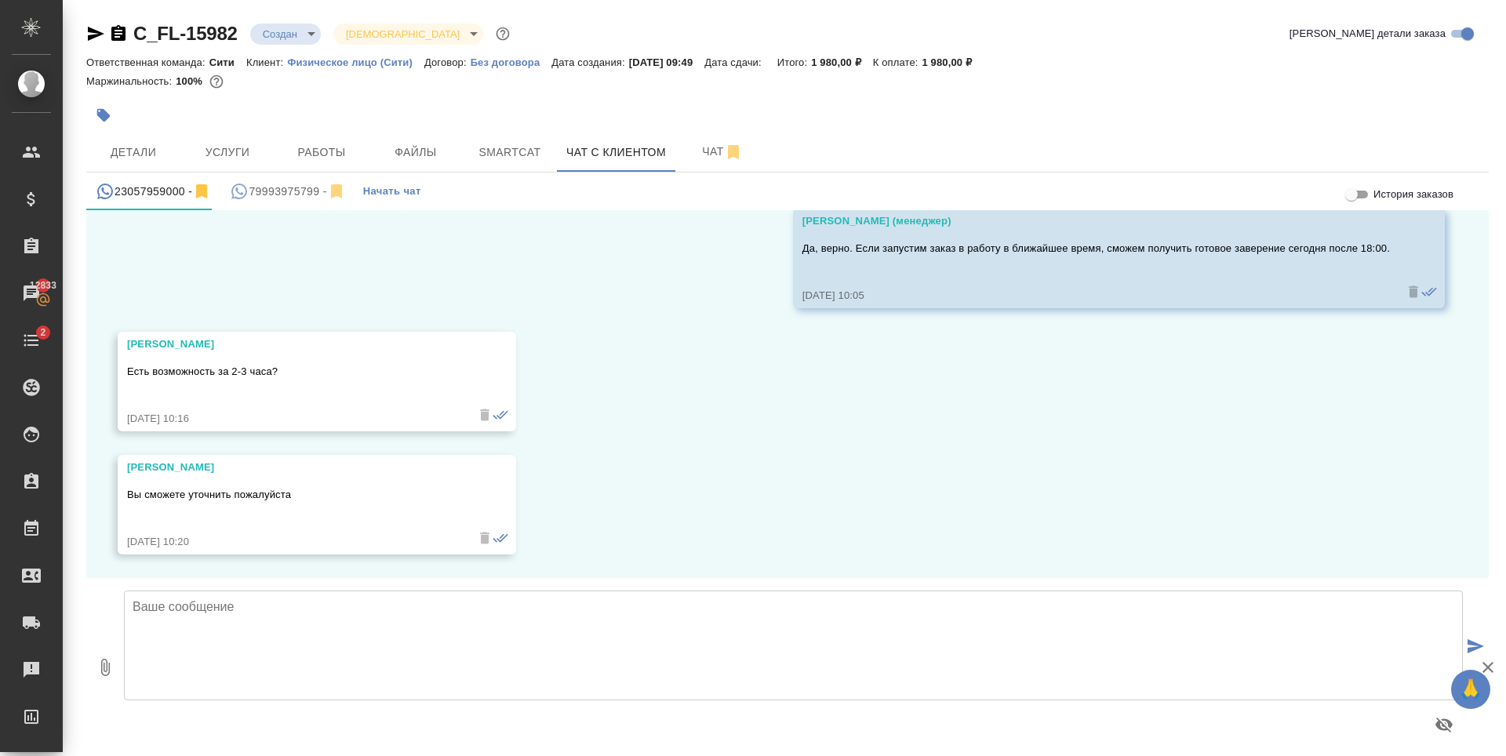
click at [346, 634] on textarea at bounding box center [793, 646] width 1339 height 110
type textarea "За 2-3 часа, к сожалению, не успеем."
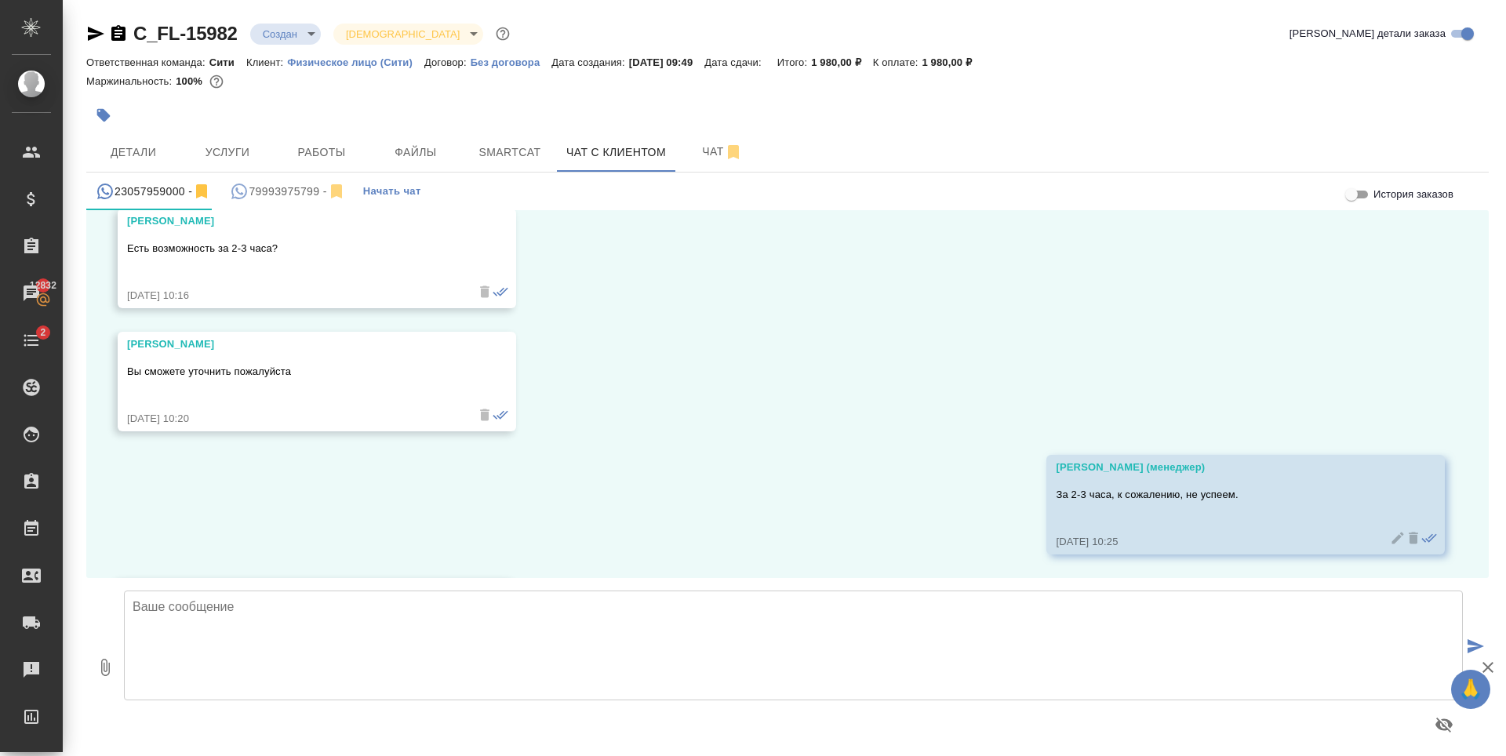
scroll to position [1521, 0]
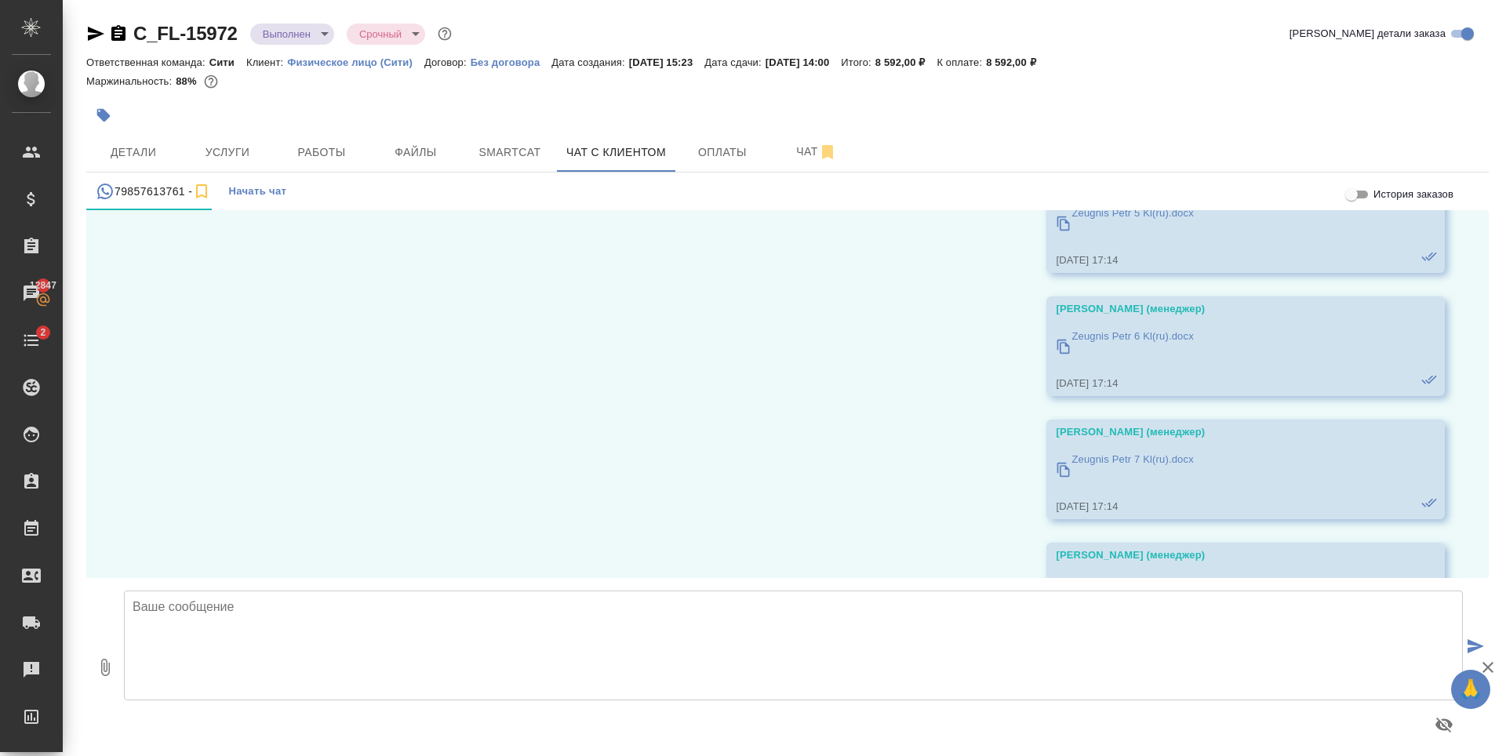
scroll to position [8550, 0]
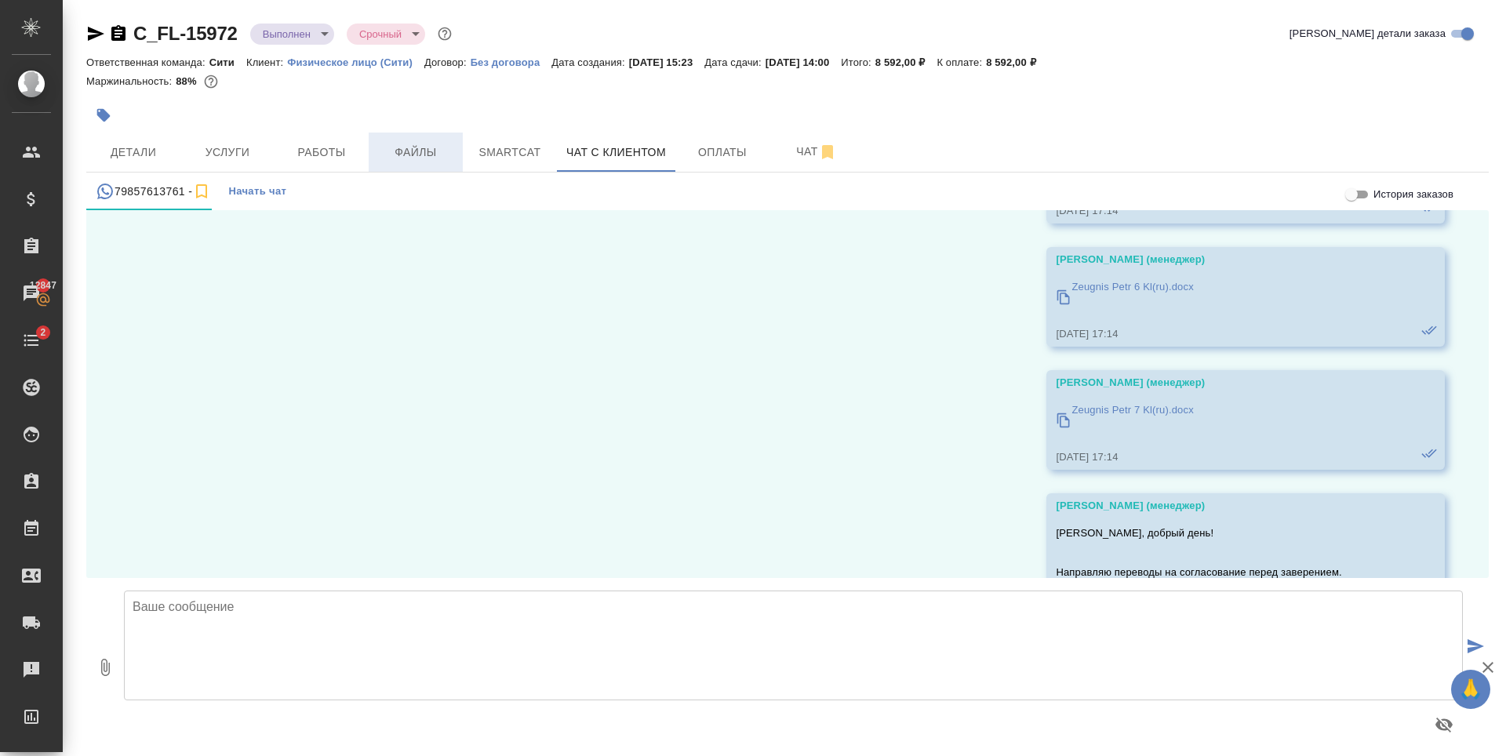
click at [426, 144] on span "Файлы" at bounding box center [415, 153] width 75 height 20
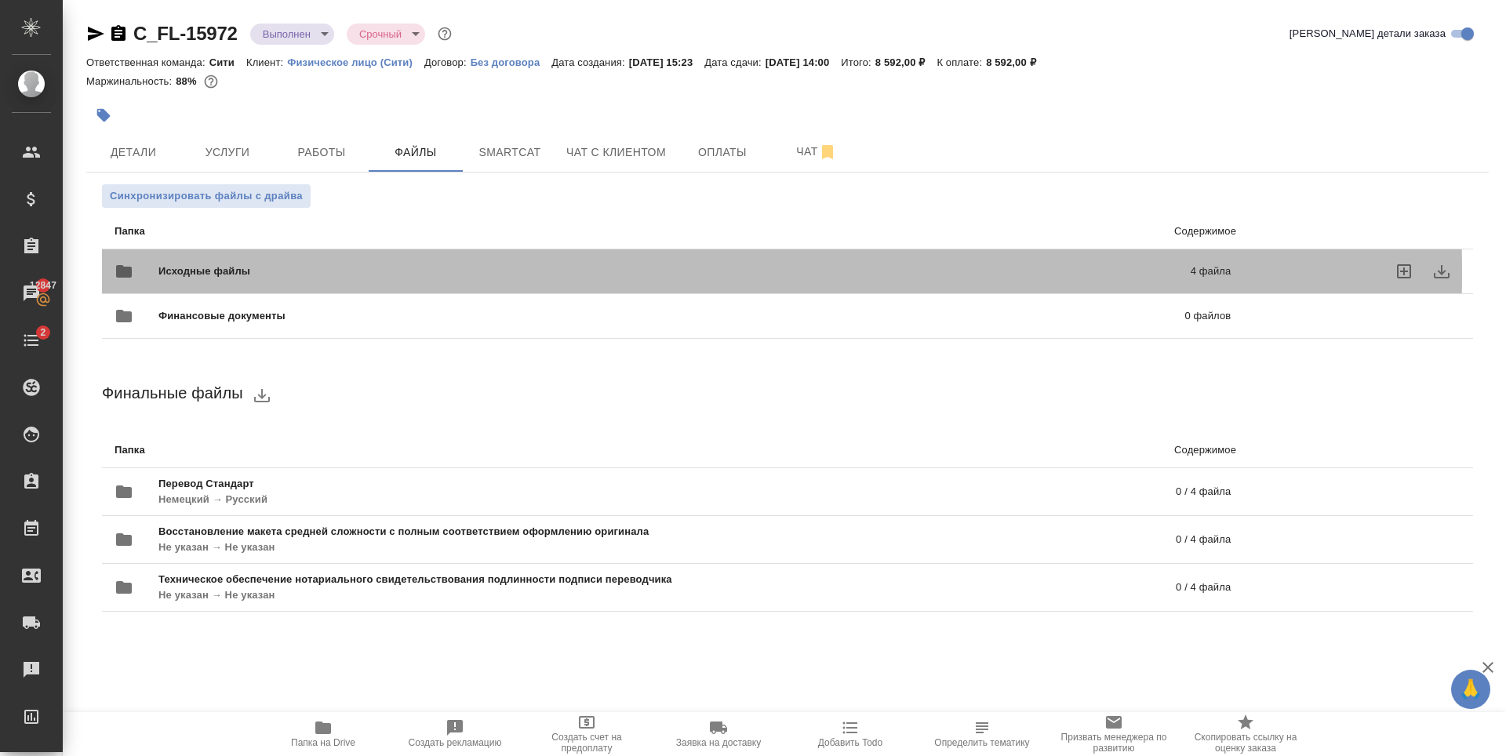
click at [402, 273] on span "Исходные файлы" at bounding box center [439, 272] width 562 height 16
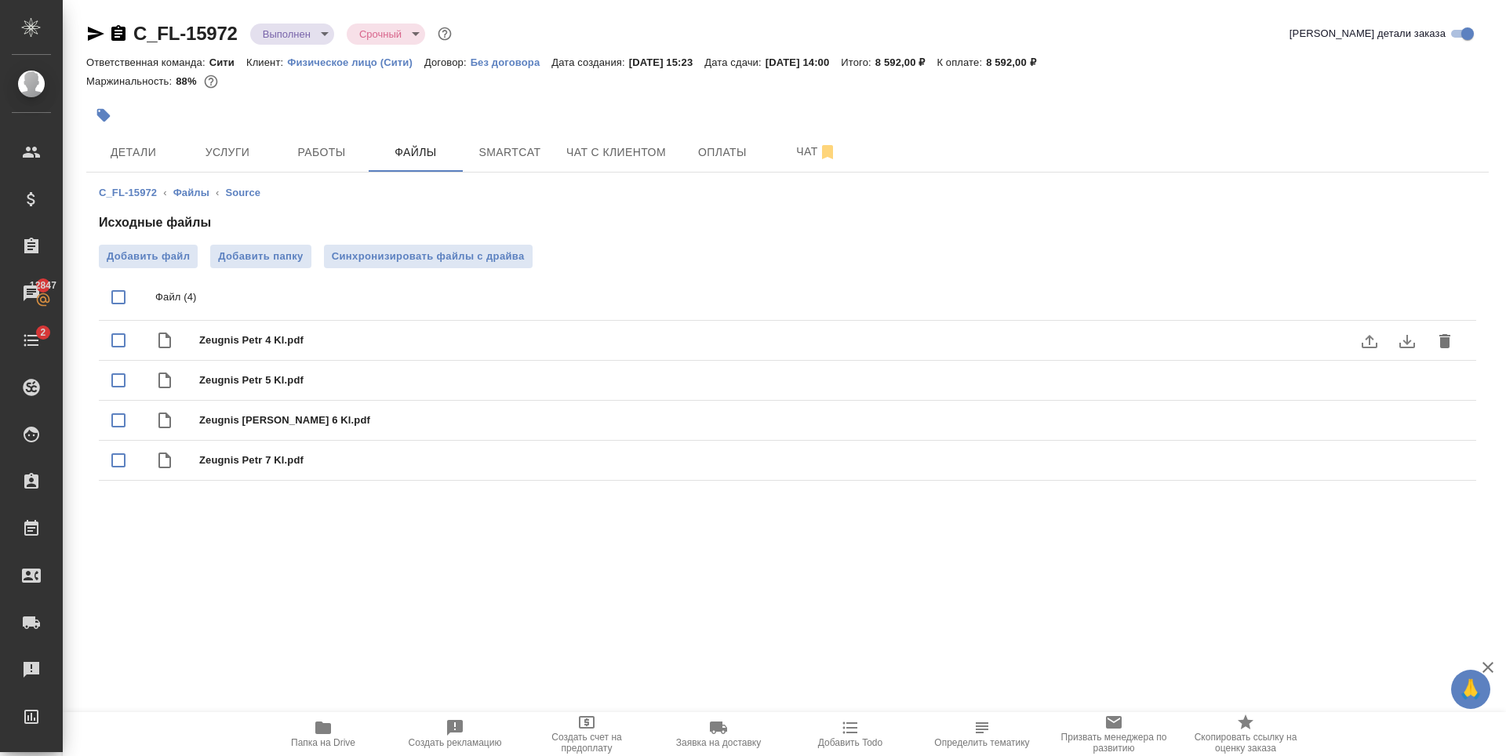
click at [119, 299] on input "checkbox" at bounding box center [118, 297] width 33 height 33
checkbox input "true"
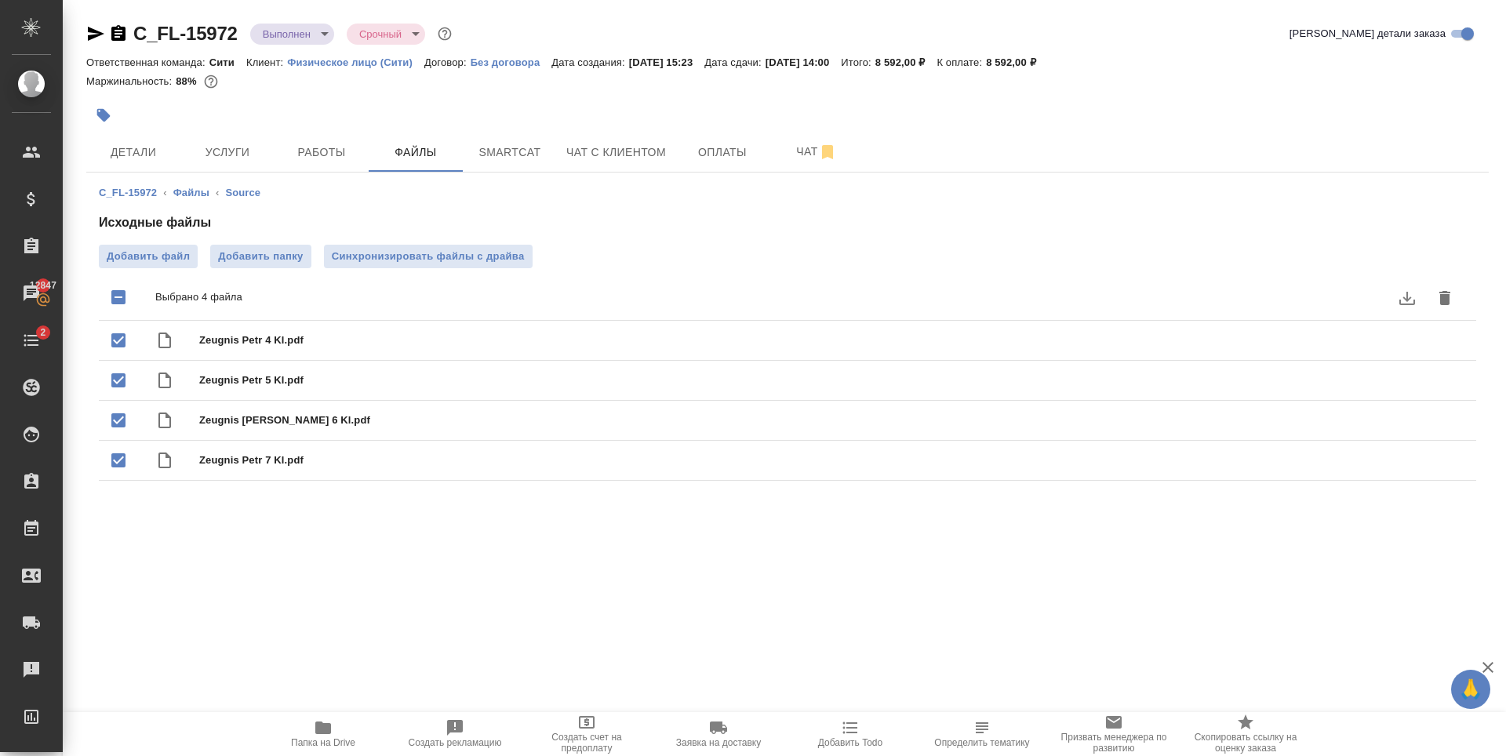
click at [1402, 297] on icon "download" at bounding box center [1407, 298] width 19 height 19
click at [574, 164] on button "Чат с клиентом" at bounding box center [616, 152] width 118 height 39
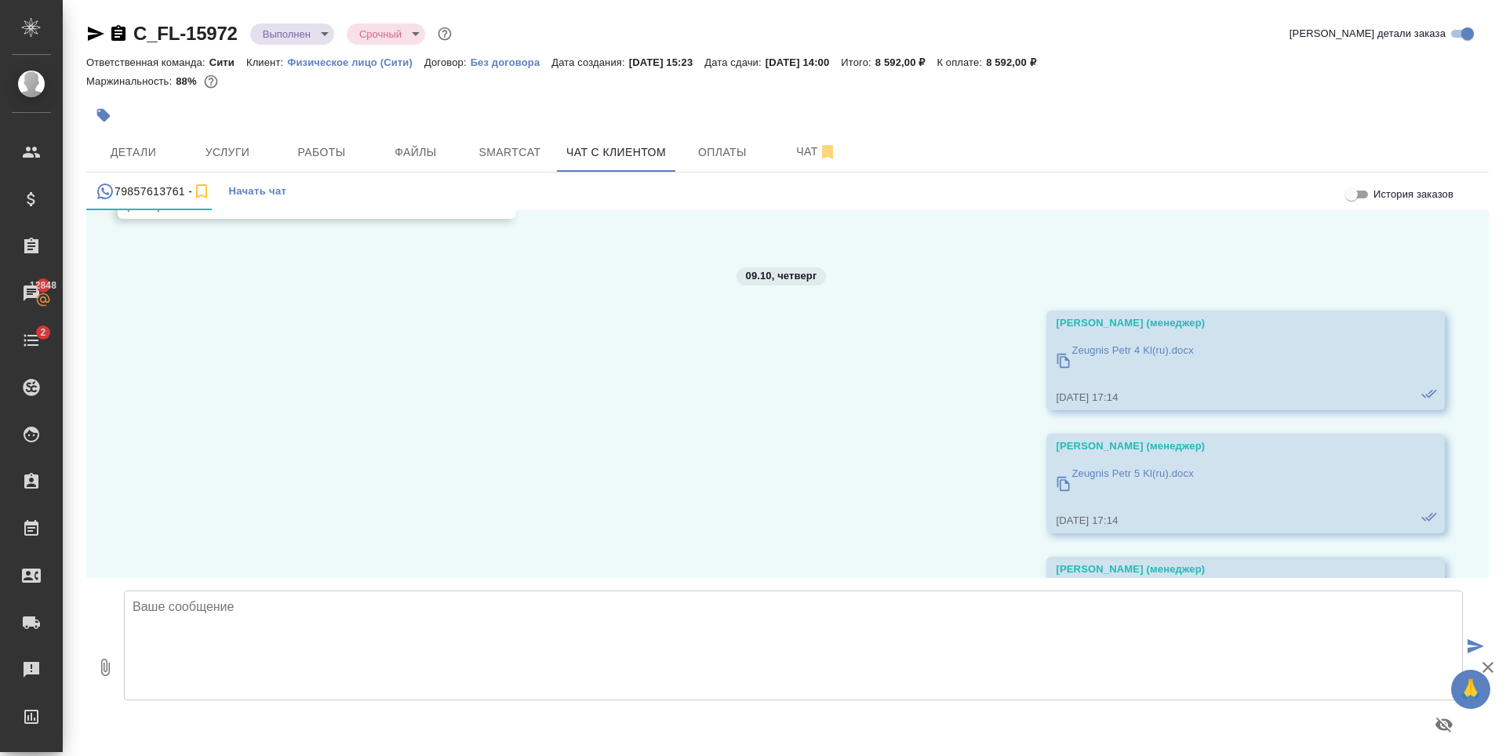
scroll to position [8158, 0]
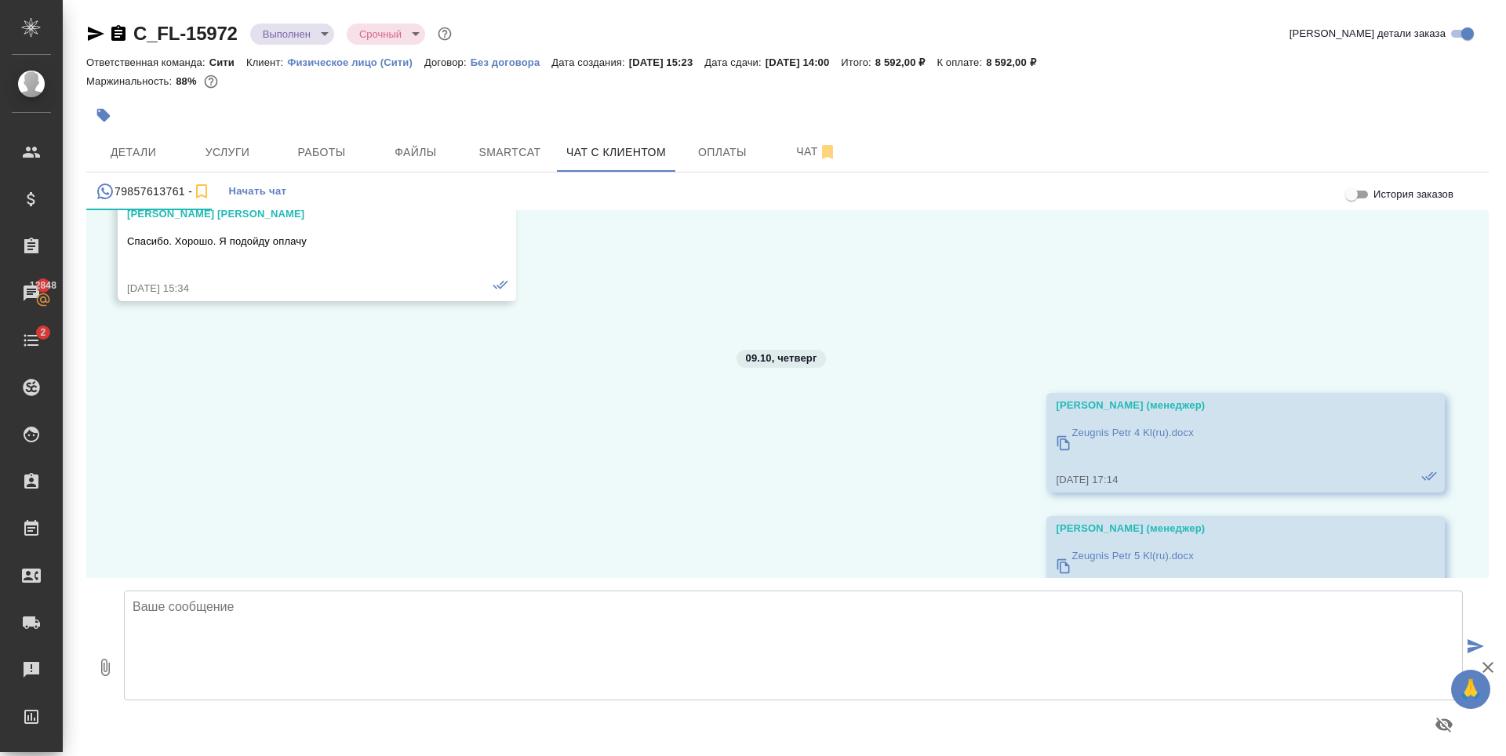
click at [1122, 556] on p "Zeugnis Petr 5 Kl(ru).docx" at bounding box center [1132, 556] width 122 height 16
click at [1150, 437] on p "Zeugnis Petr 4 Kl(ru).docx" at bounding box center [1132, 433] width 122 height 16
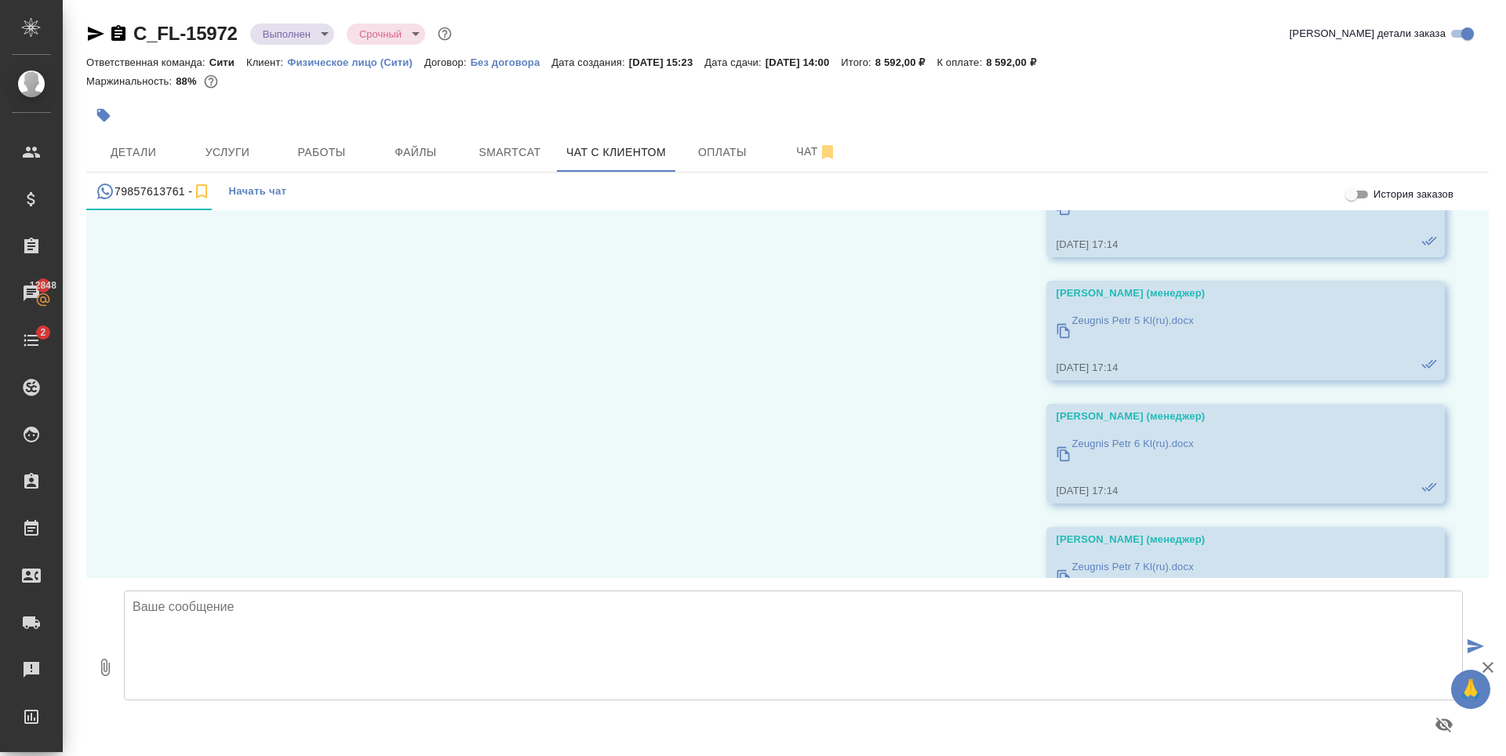
click at [1110, 449] on p "Zeugnis Petr 6 Kl(ru).docx" at bounding box center [1132, 444] width 122 height 16
click at [1120, 571] on p "Zeugnis Petr 7 Kl(ru).docx" at bounding box center [1132, 567] width 122 height 16
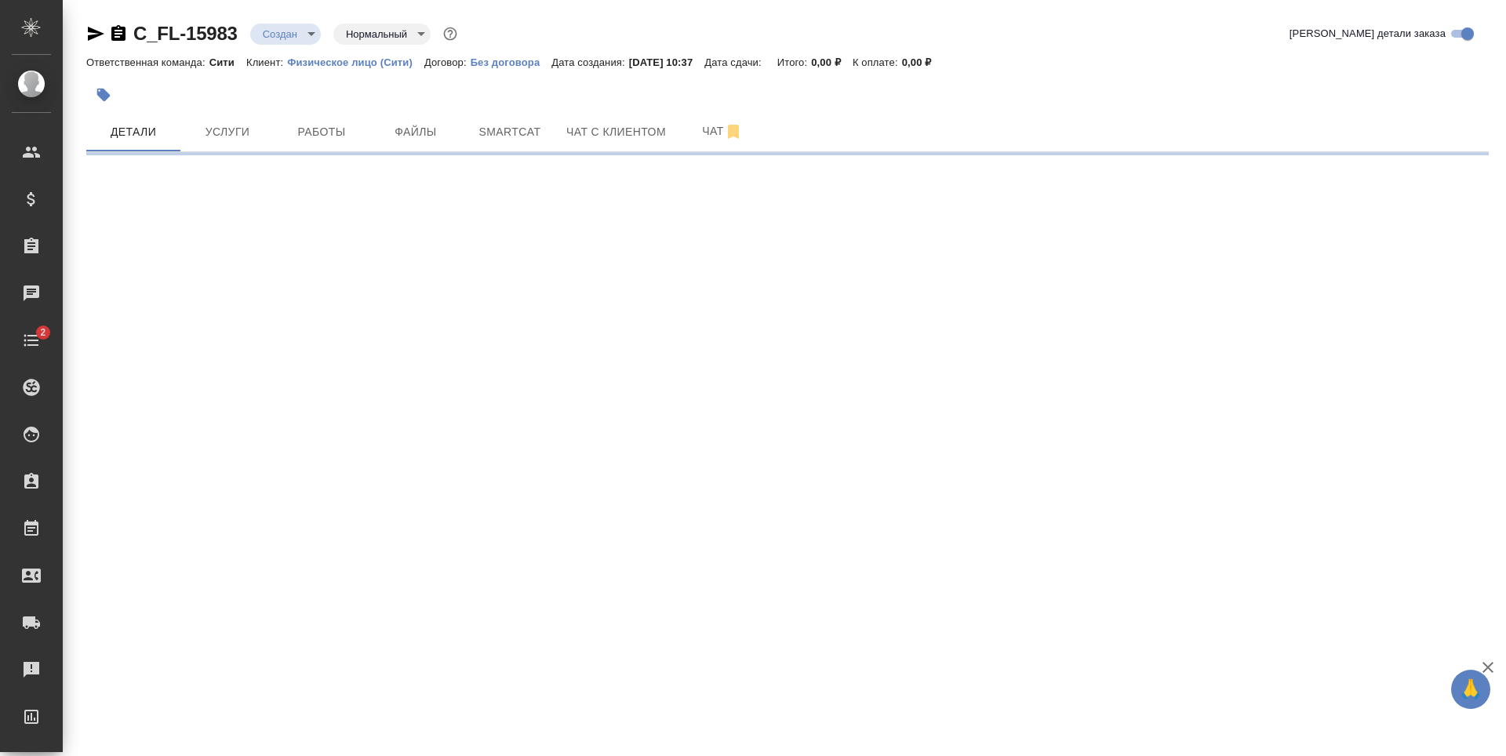
select select "RU"
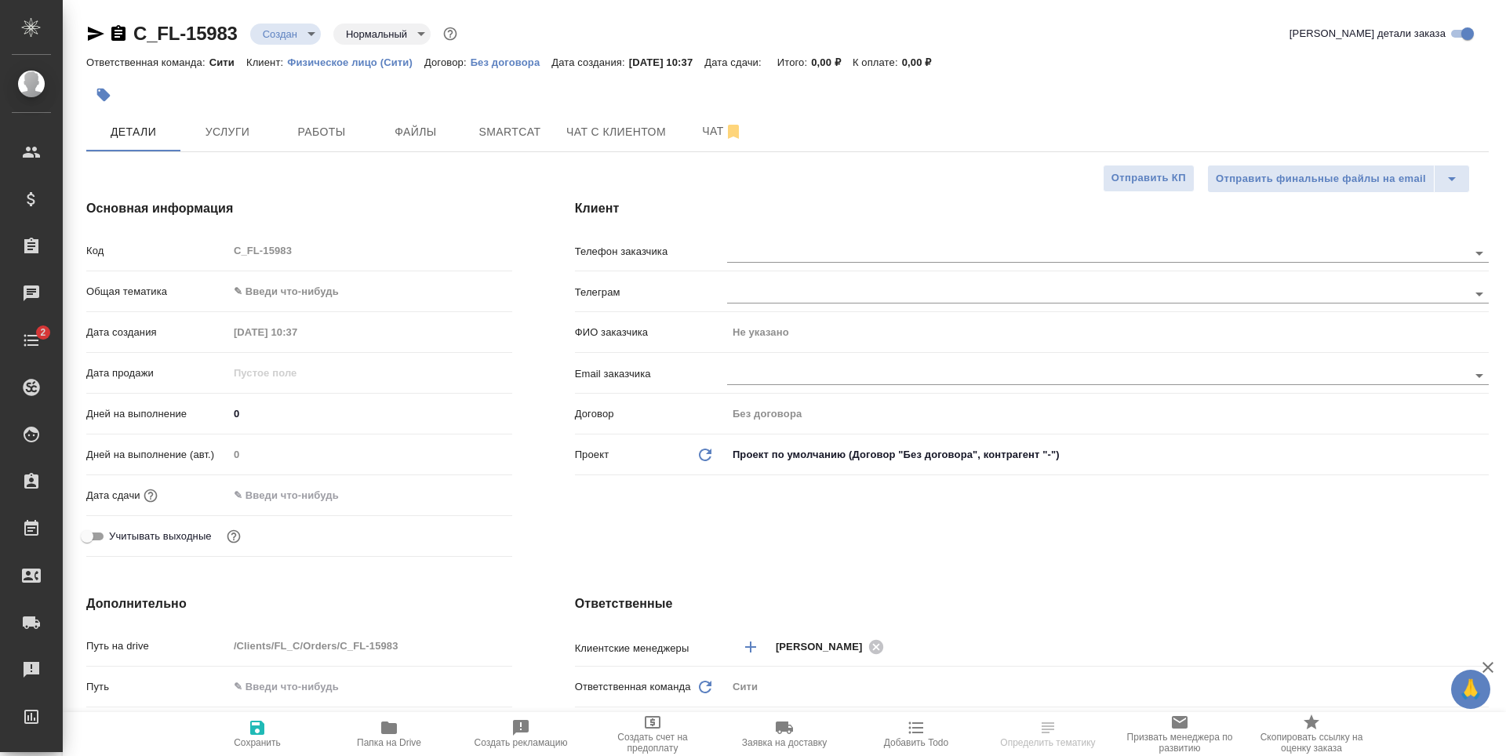
type textarea "x"
click at [751, 381] on input "text" at bounding box center [1071, 375] width 688 height 19
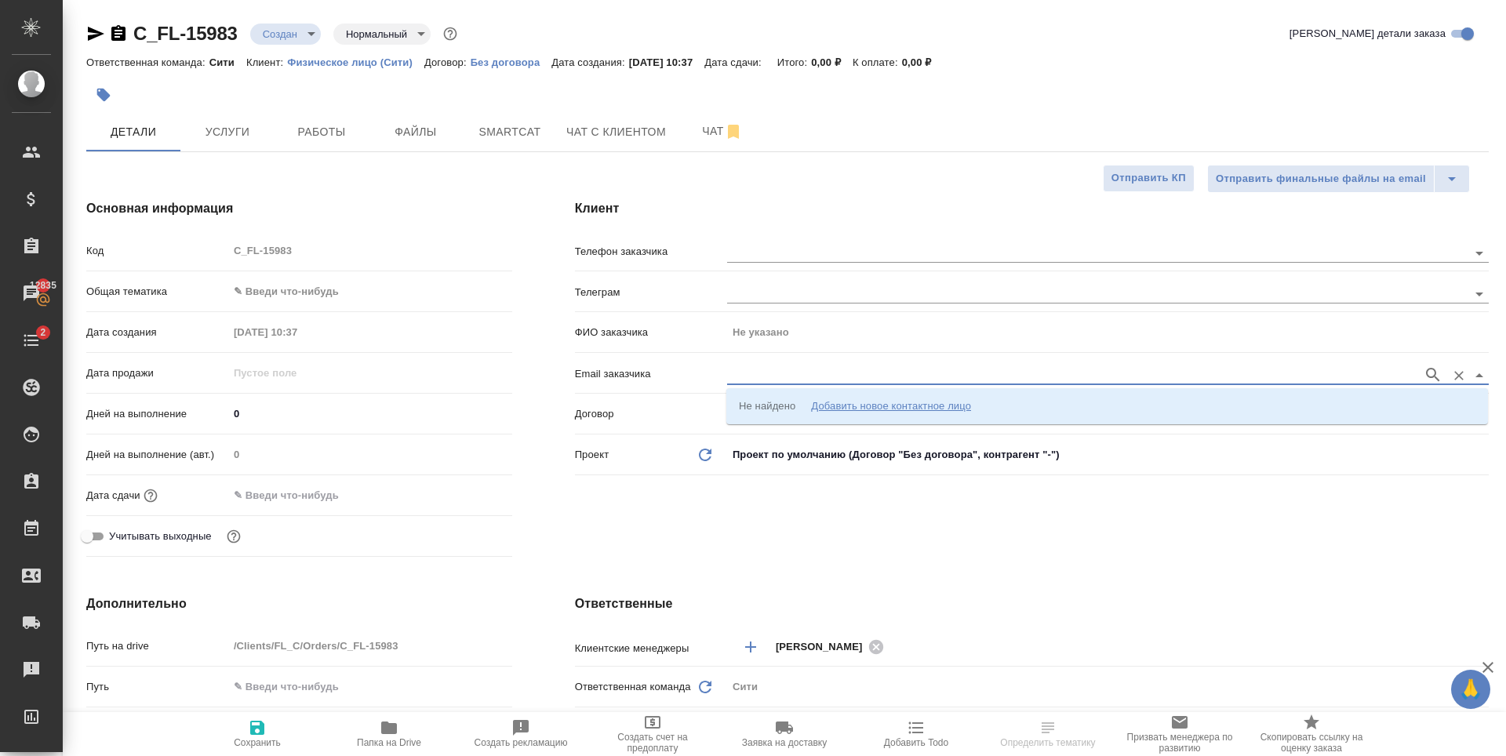
paste input "IBogdanova@nfgroup.ru"
type input "IBogdanova@nfgroup.ru"
click at [893, 406] on div "Добавить новое контактное лицо" at bounding box center [891, 406] width 160 height 16
type input "ibogdanova@nfgroup.ru"
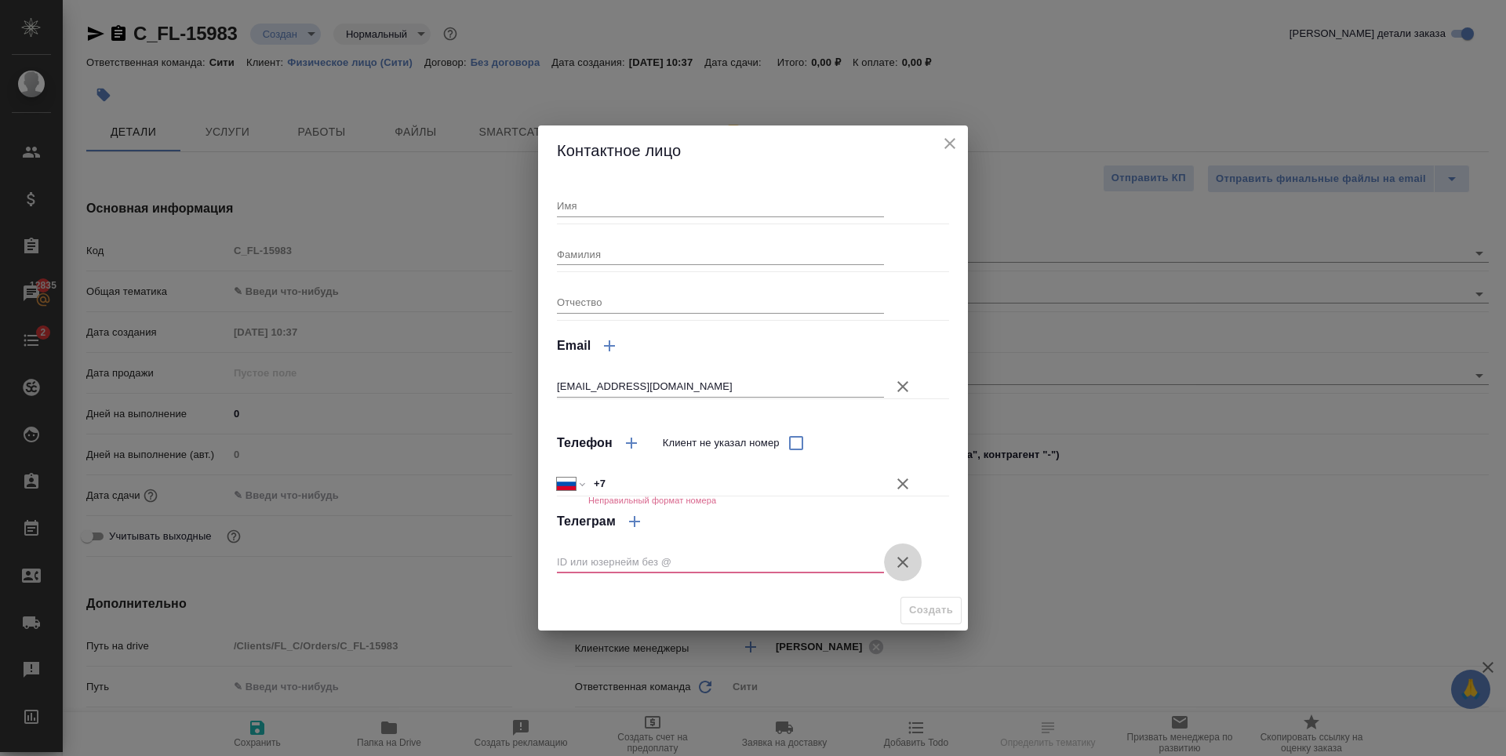
click at [903, 566] on icon "button" at bounding box center [902, 562] width 19 height 19
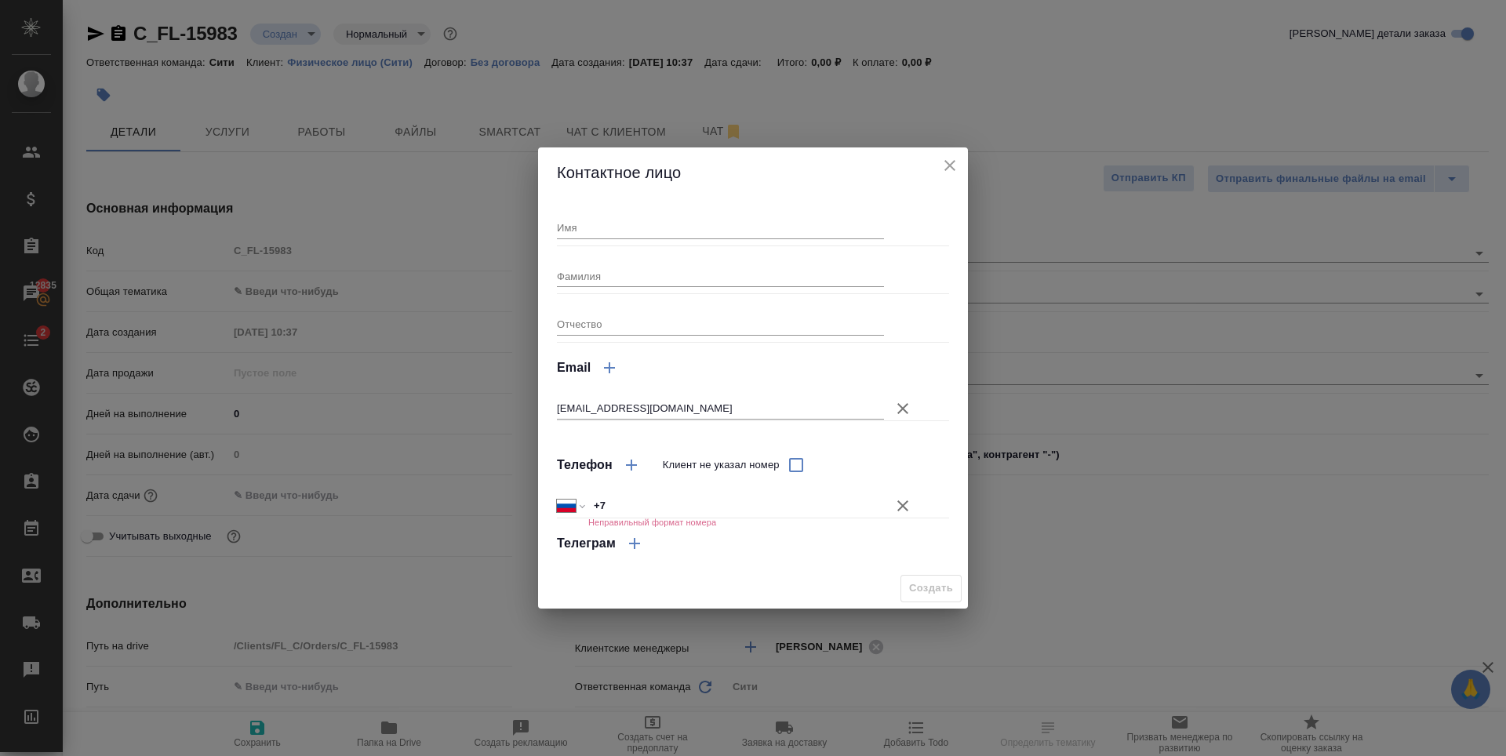
drag, startPoint x: 901, startPoint y: 509, endPoint x: 698, endPoint y: 394, distance: 233.6
click at [898, 509] on icon "button" at bounding box center [902, 505] width 19 height 19
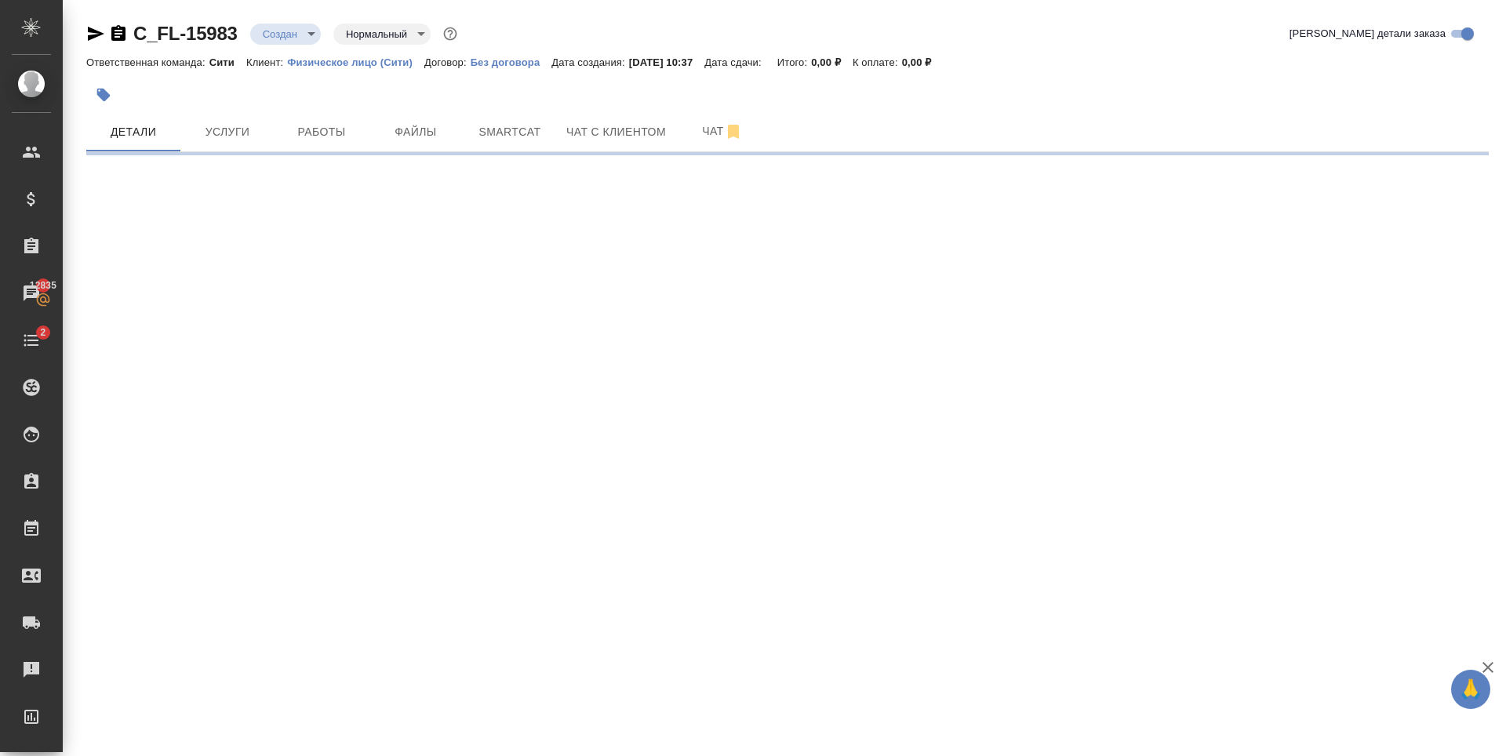
click at [575, 243] on div ".cls-1 fill:#fff; AWATERA Zaytseva Svetlana Клиенты Спецификации Заказы 12835 Ч…" at bounding box center [753, 378] width 1506 height 756
select select "RU"
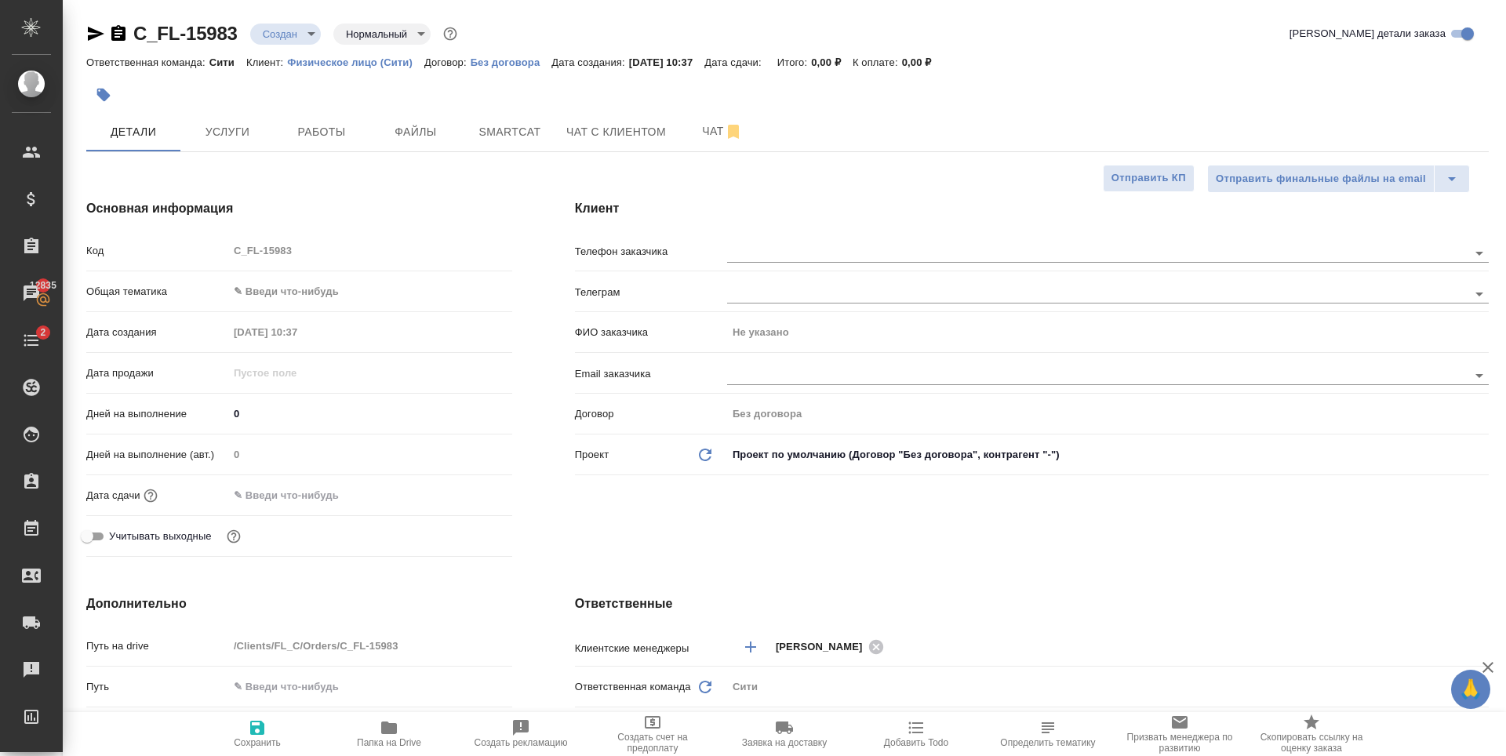
type textarea "x"
click at [755, 376] on input "text" at bounding box center [1071, 375] width 688 height 19
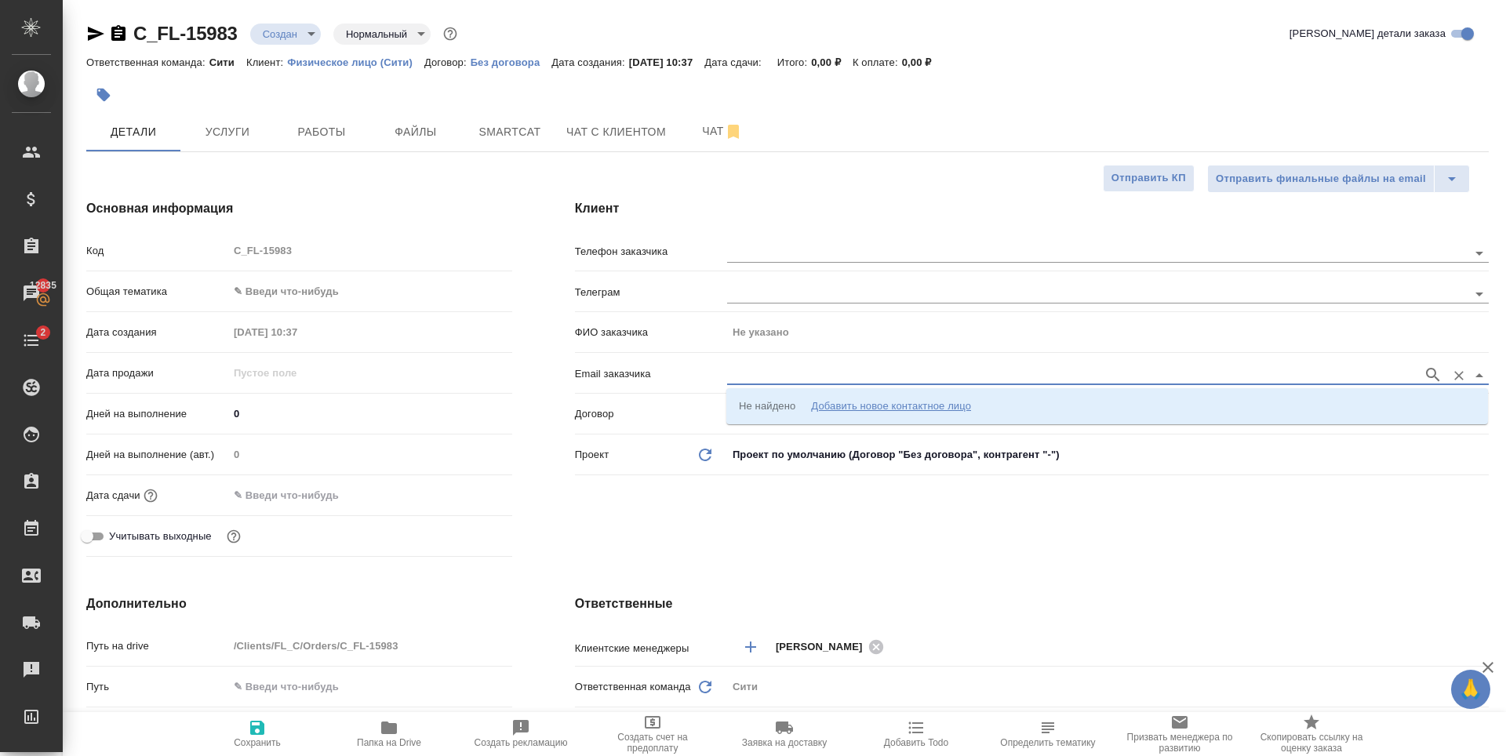
paste input "IBogdanova@nfgroup.ru"
type input "IBogdanova@nfgroup.ru"
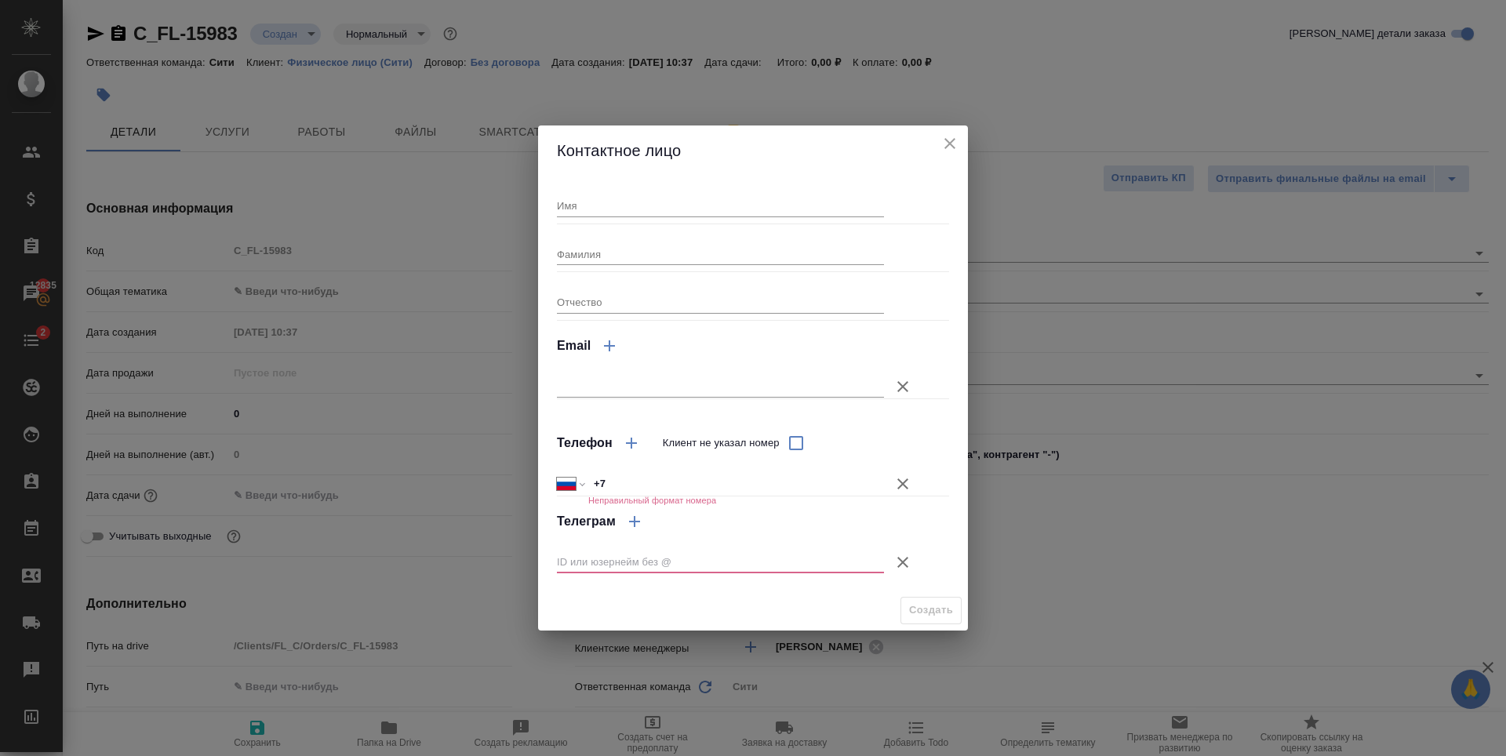
click at [907, 543] on div at bounding box center [739, 562] width 365 height 44
click at [906, 549] on button "Клиент не указал номер" at bounding box center [903, 563] width 38 height 38
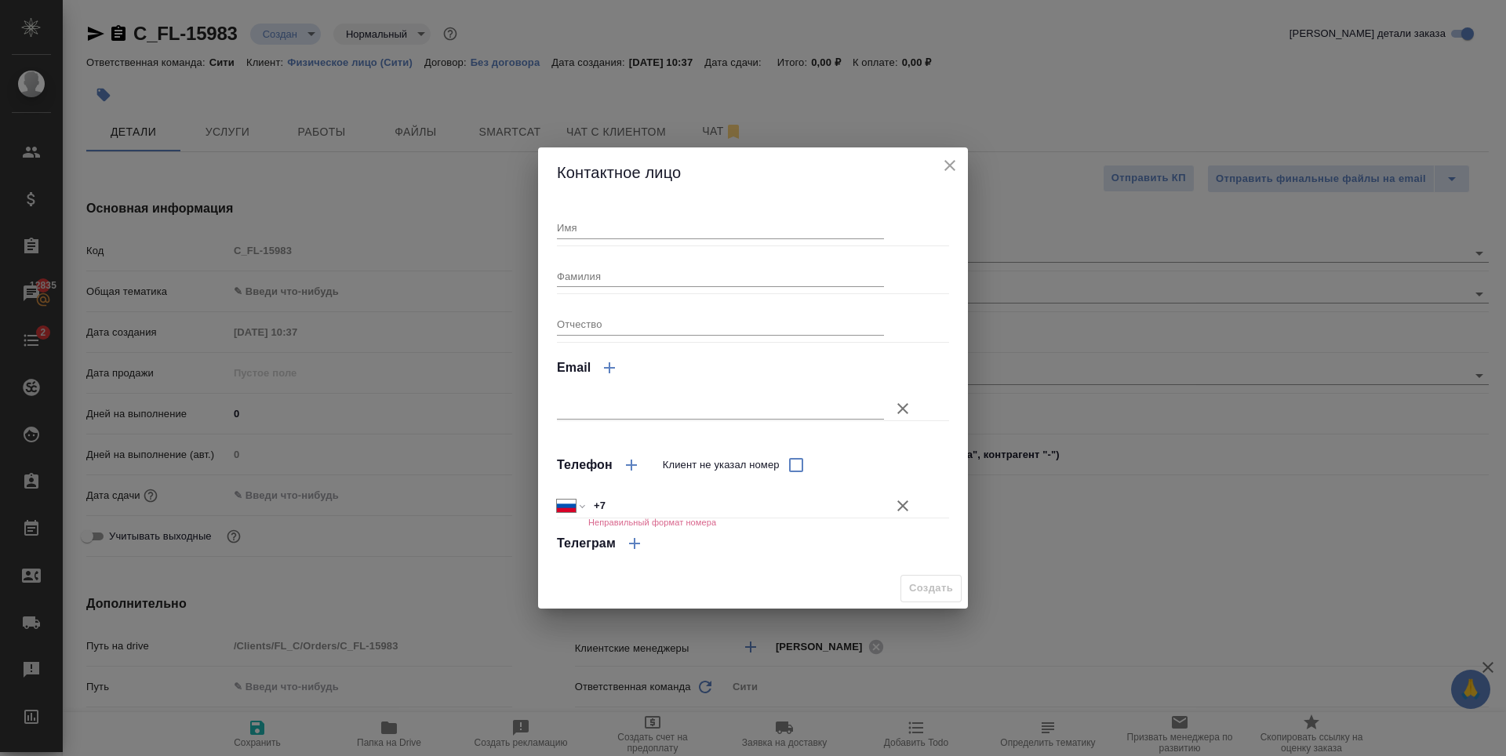
click at [906, 477] on div "Телефон Клиент не указал номер" at bounding box center [753, 465] width 392 height 38
click at [900, 504] on icon "button" at bounding box center [902, 505] width 11 height 11
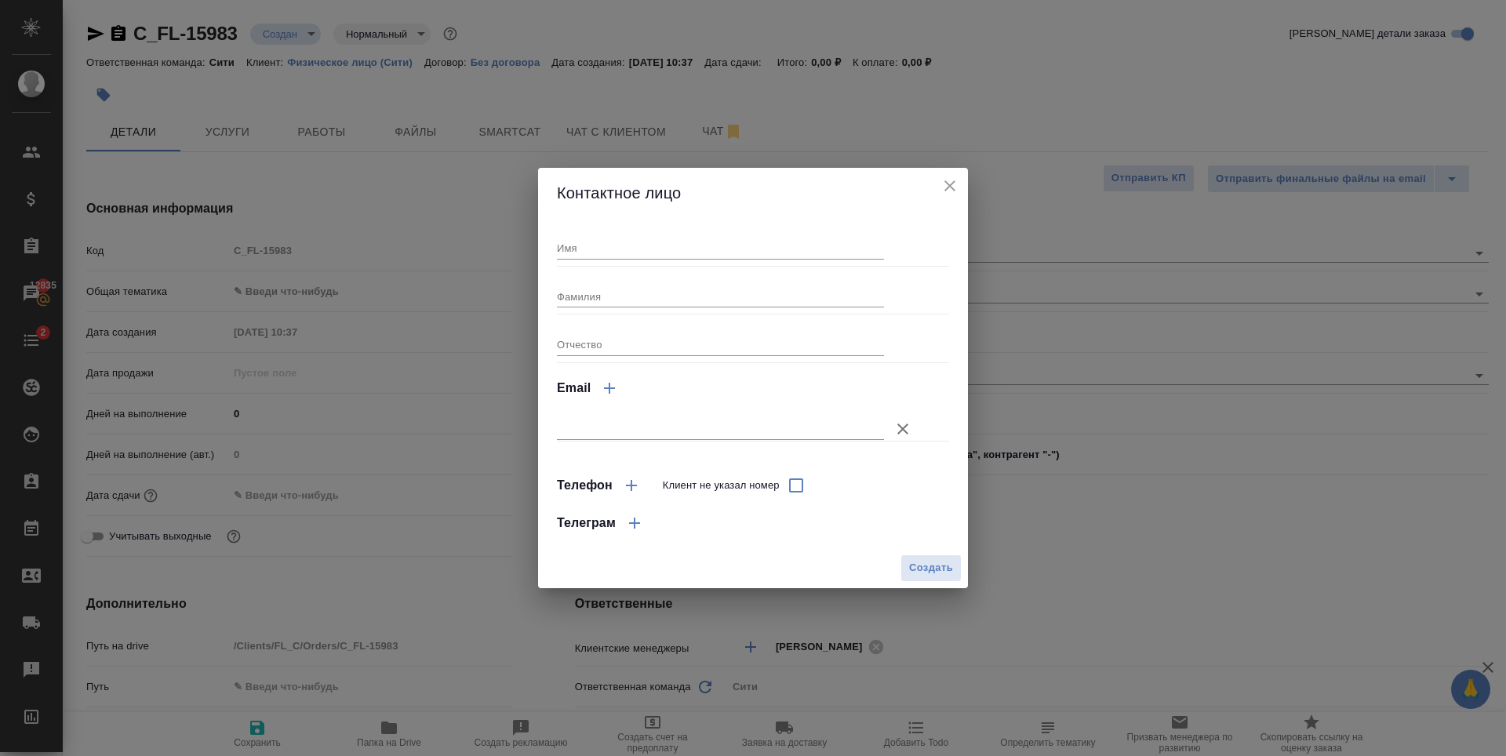
click at [625, 426] on input "text" at bounding box center [720, 429] width 327 height 22
paste input "IBogdanova@nfgroup.ru"
type input "IBogdanova@nfgroup.ru"
type textarea "x"
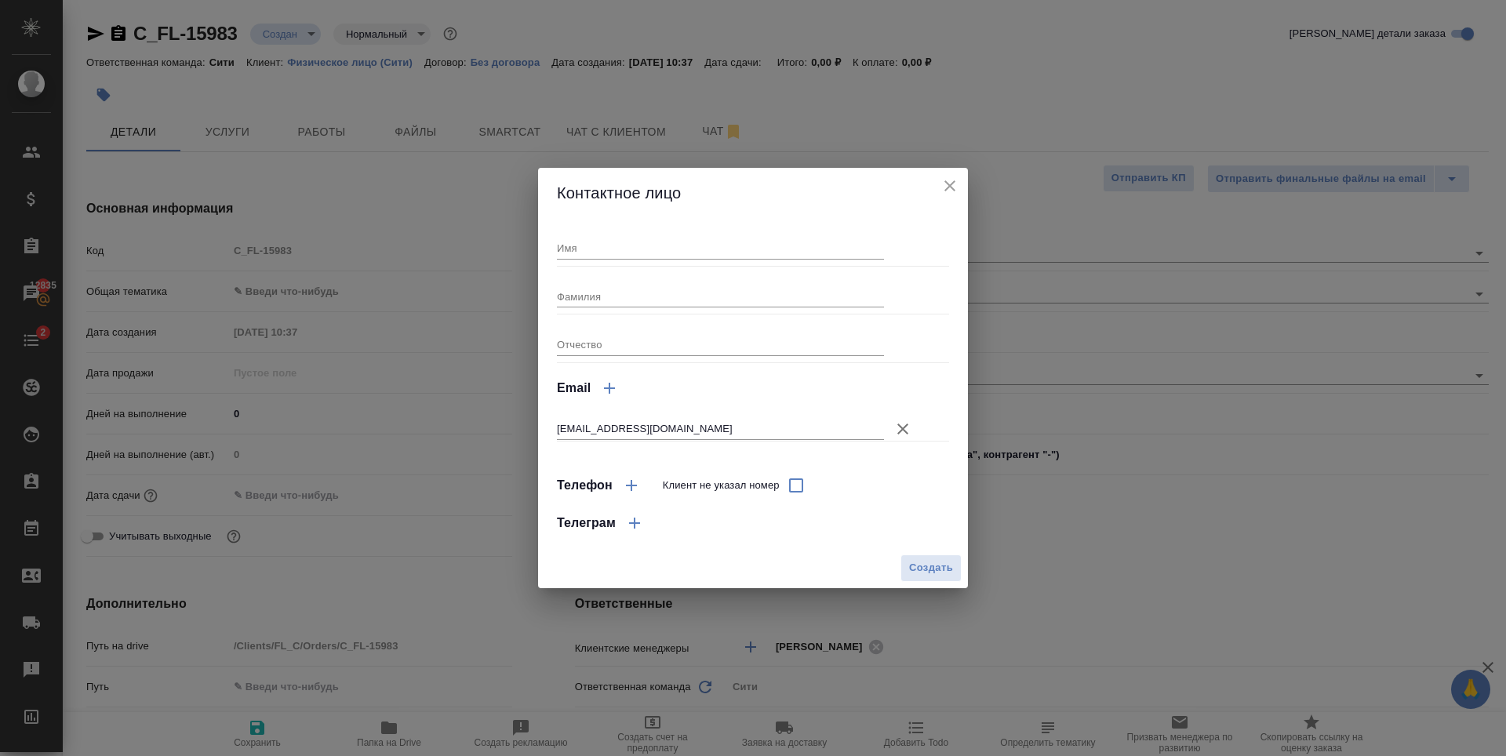
type textarea "x"
click at [626, 245] on input "Имя" at bounding box center [720, 248] width 327 height 22
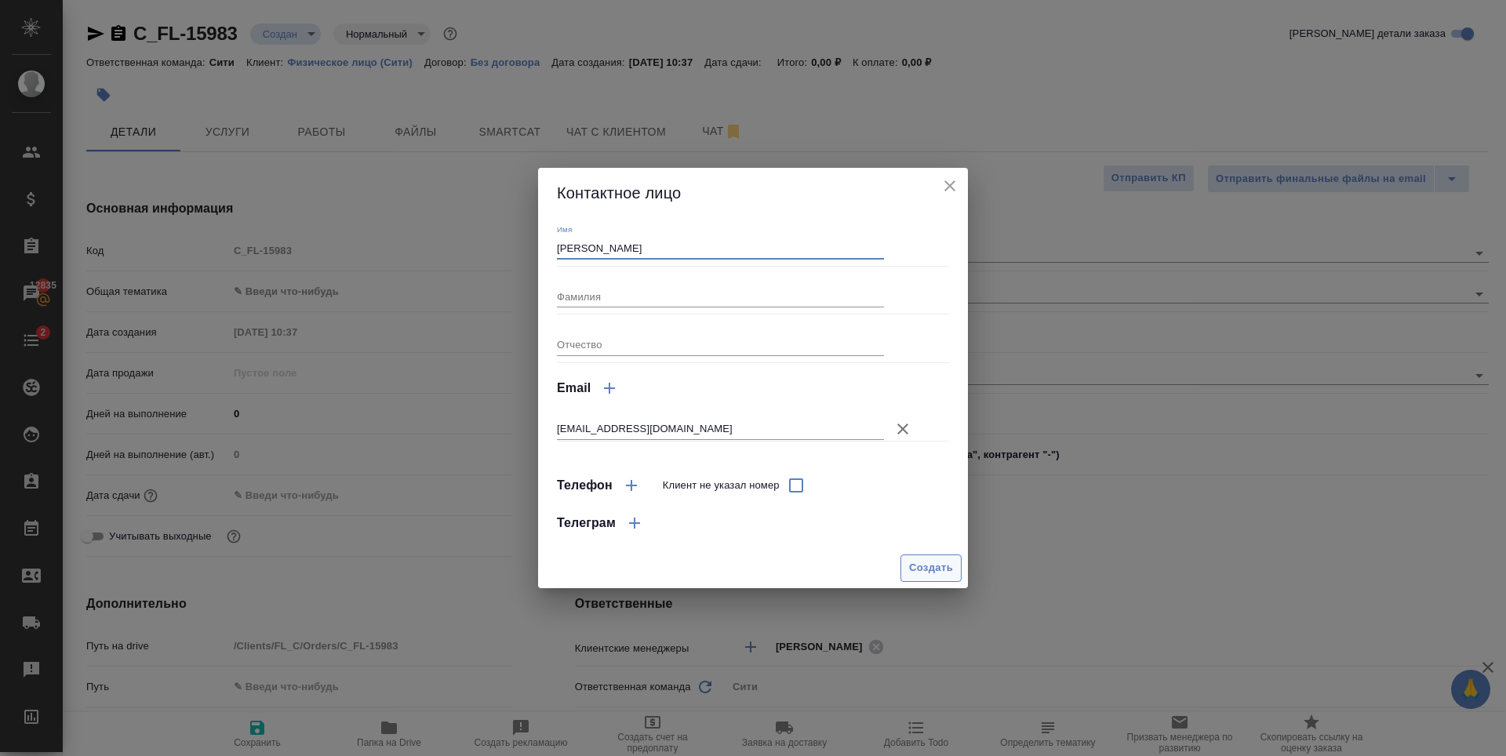
type input "Ирина"
click at [929, 576] on span "Создать" at bounding box center [931, 568] width 44 height 18
type input "Ирина"
type textarea "x"
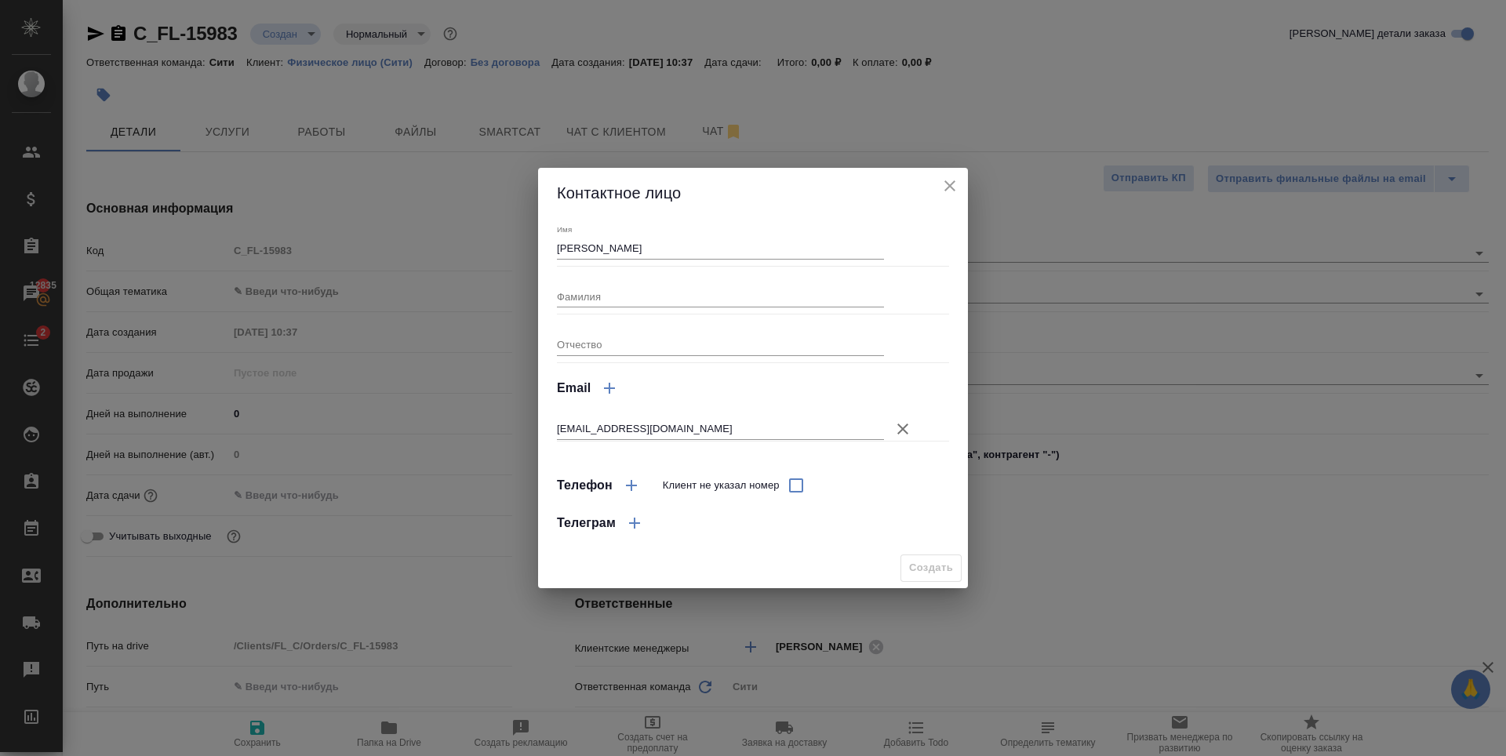
type textarea "x"
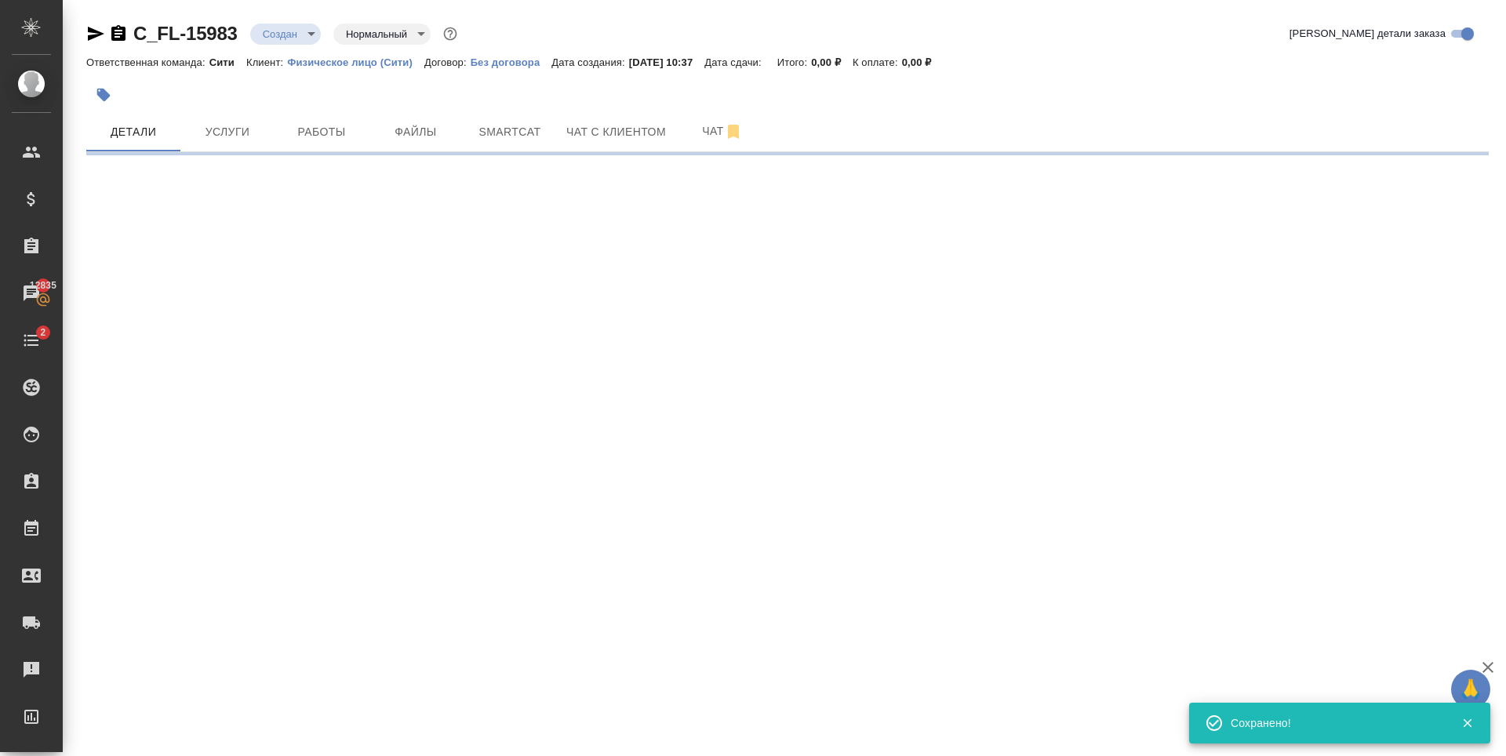
click at [302, 273] on div ".cls-1 fill:#fff; AWATERA Zaytseva Svetlana Клиенты Спецификации Заказы 12835 Ч…" at bounding box center [753, 378] width 1506 height 756
type input "holyTrinity"
select select "RU"
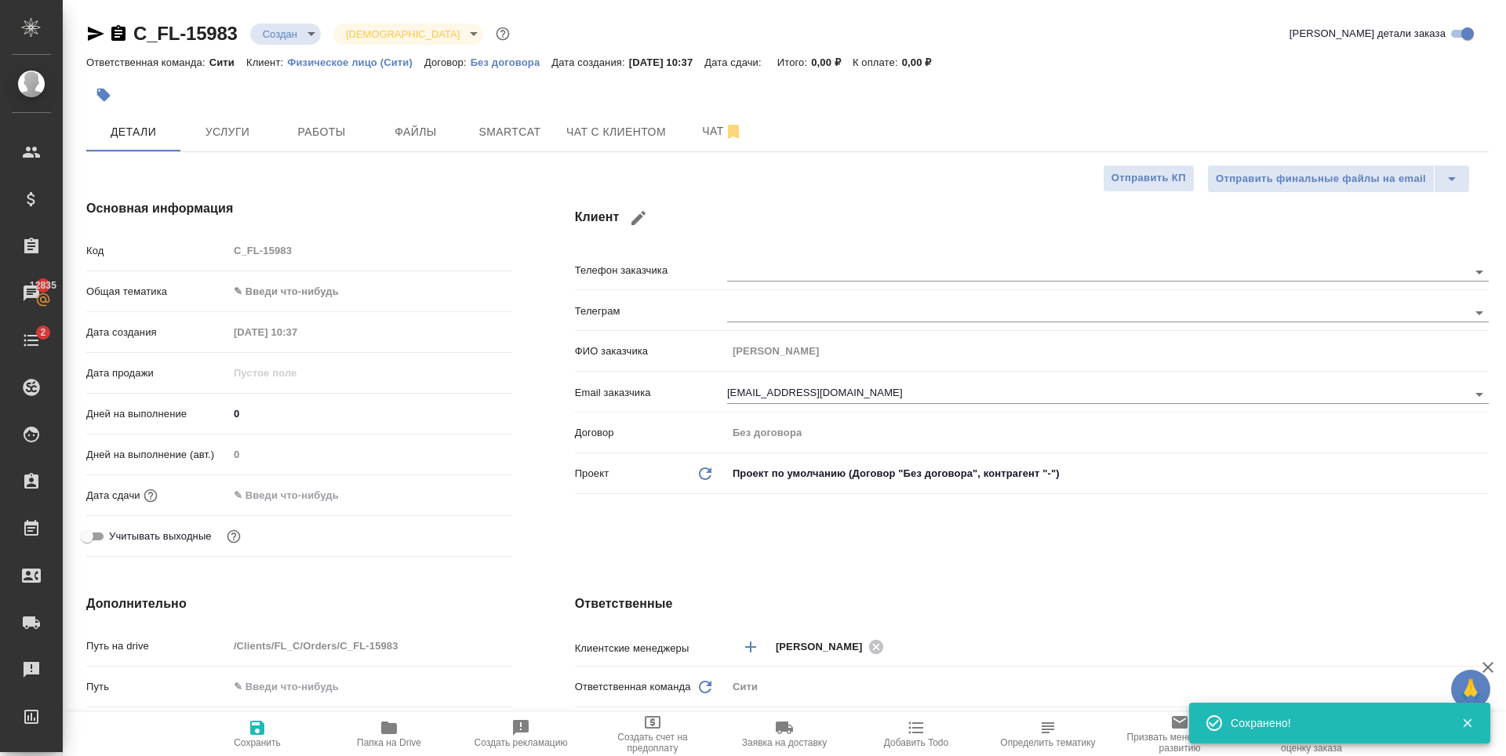
type textarea "x"
click at [343, 289] on body "🙏 .cls-1 fill:#fff; AWATERA Zaytseva Svetlana Клиенты Спецификации Заказы 12835…" at bounding box center [753, 378] width 1506 height 756
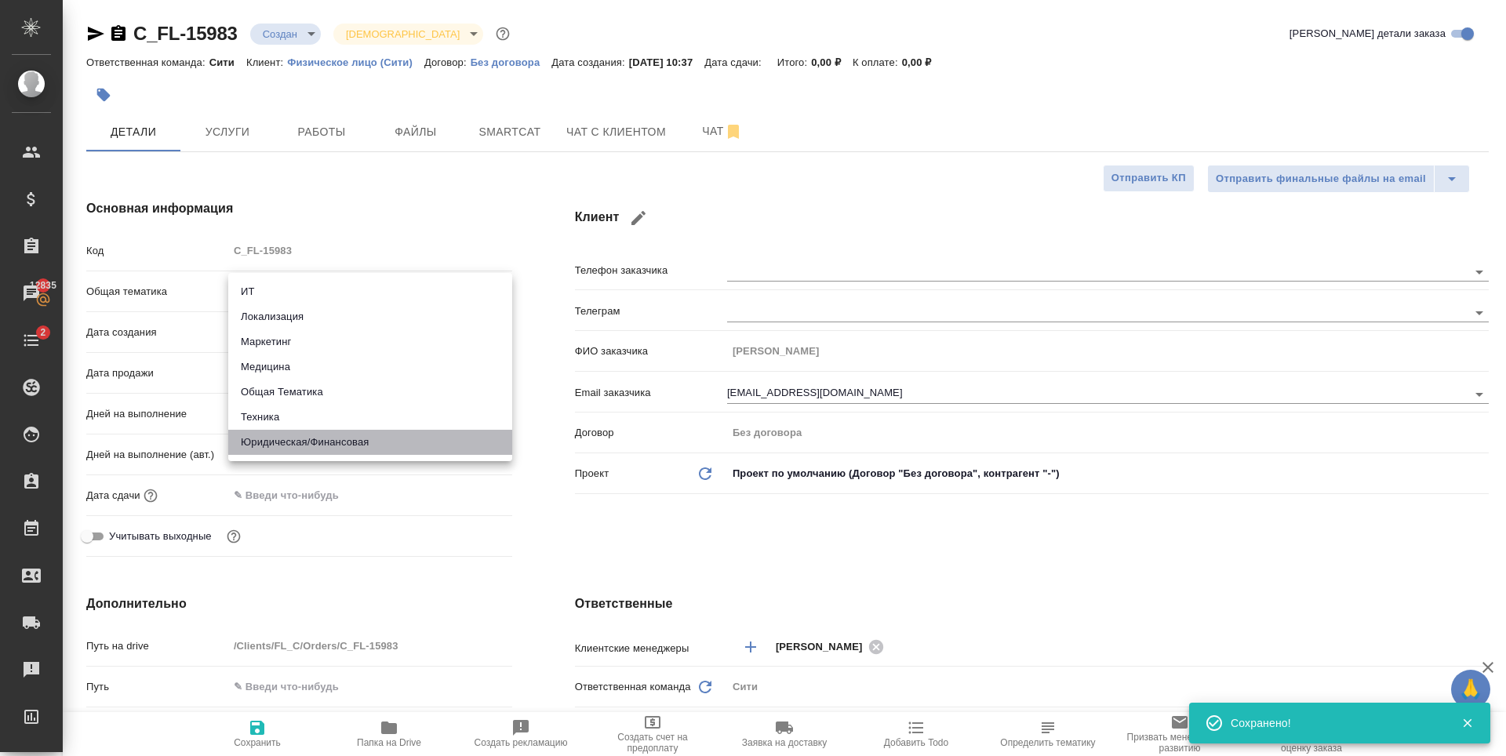
click at [366, 448] on li "Юридическая/Финансовая" at bounding box center [370, 442] width 284 height 25
type input "yr-fn"
type textarea "x"
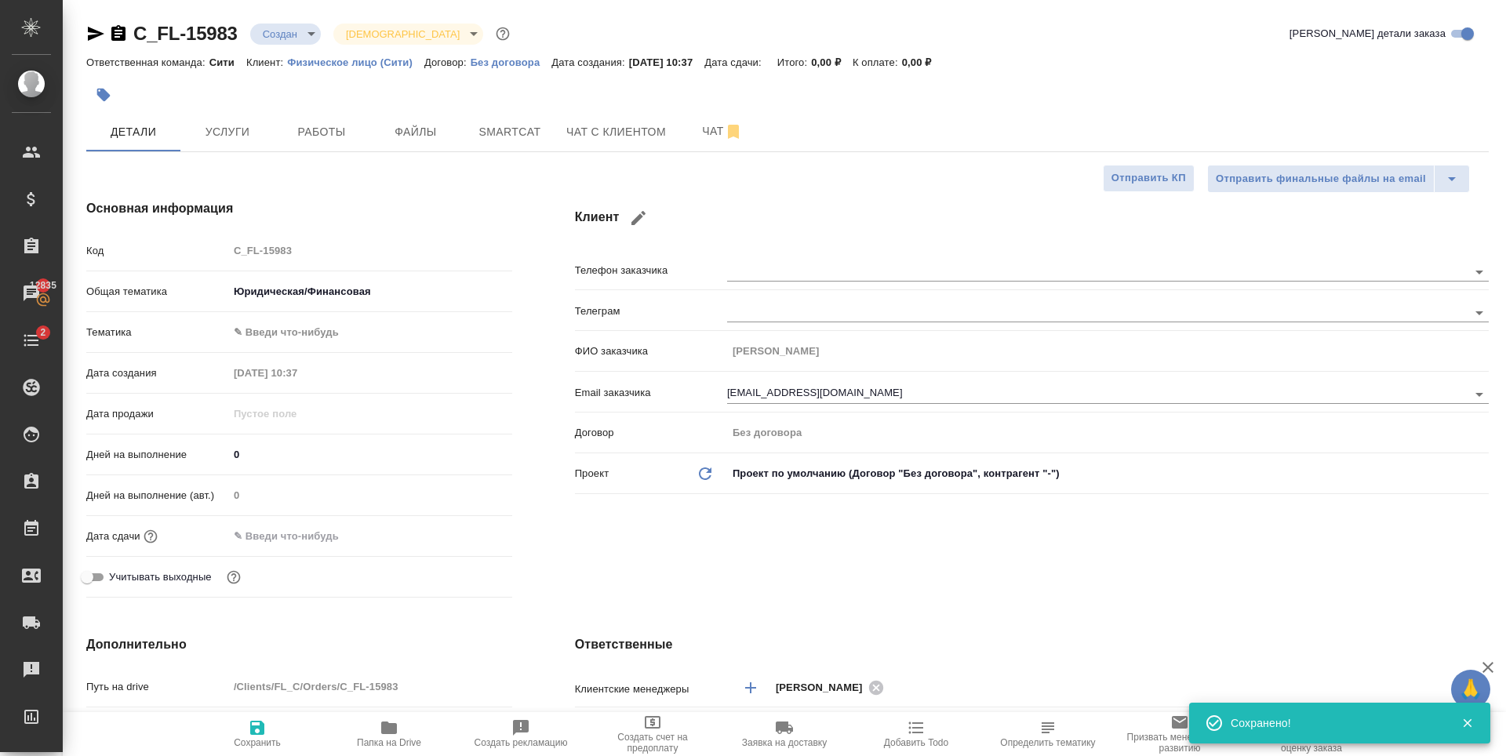
click at [283, 329] on body "🙏 .cls-1 fill:#fff; AWATERA Zaytseva Svetlana Клиенты Спецификации Заказы 12835…" at bounding box center [753, 378] width 1506 height 756
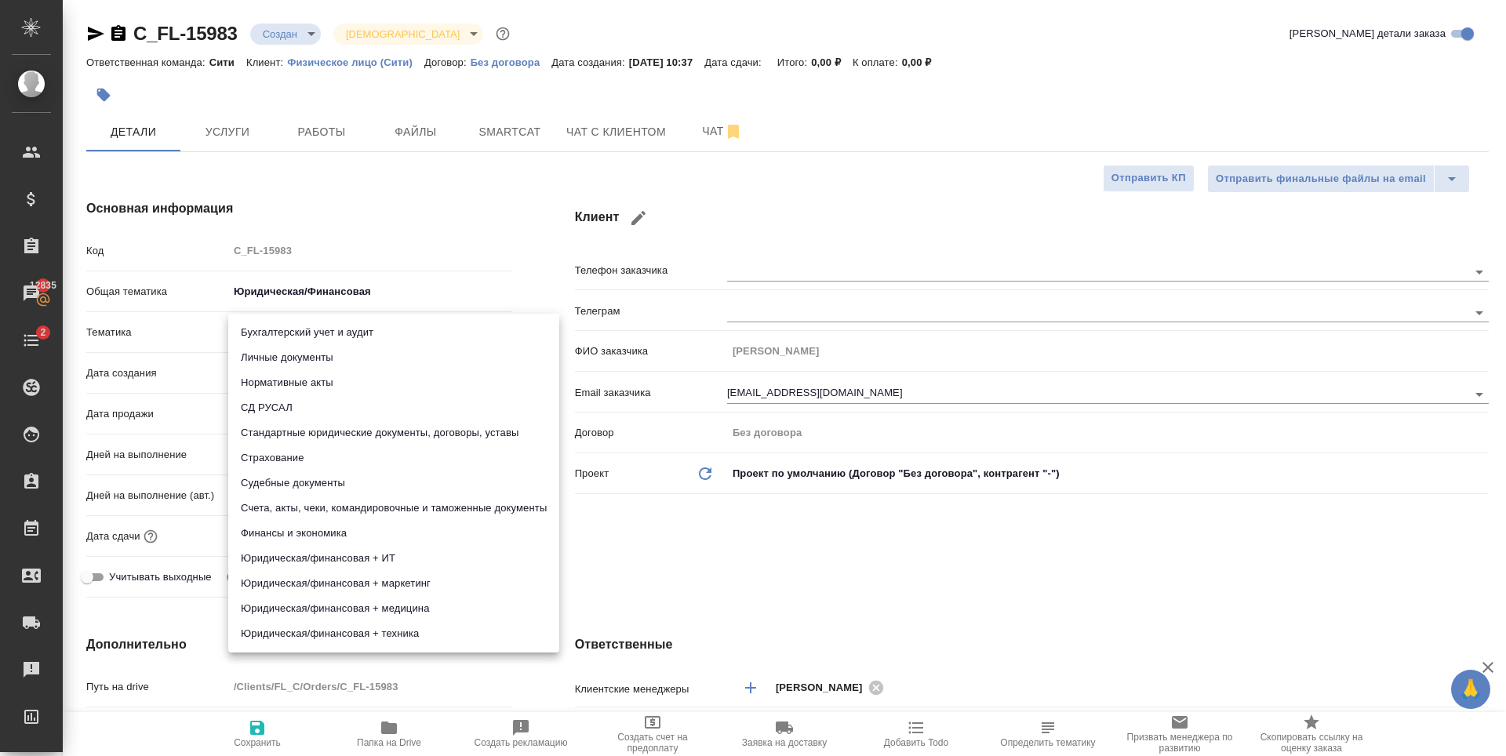
click at [336, 359] on li "Личные документы" at bounding box center [393, 357] width 331 height 25
type textarea "x"
type input "5a8b8b956a9677013d343cfe"
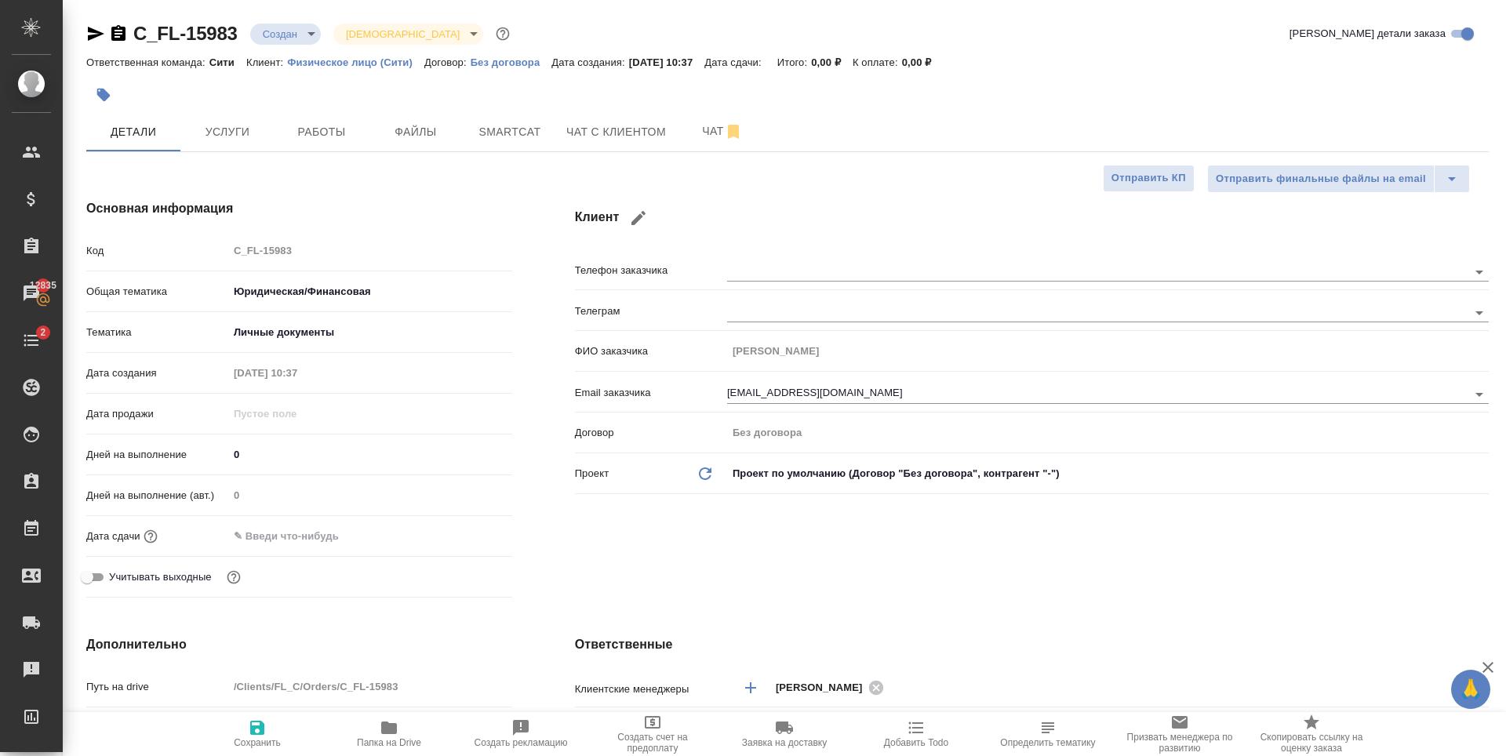
click at [519, 171] on div "Основная информация Код C_FL-15983 Общая тематика Юридическая/Финансовая yr-fn …" at bounding box center [299, 401] width 489 height 467
click at [382, 535] on div at bounding box center [370, 536] width 284 height 23
click at [270, 542] on input "text" at bounding box center [297, 536] width 137 height 23
click at [465, 526] on icon "button" at bounding box center [466, 535] width 19 height 19
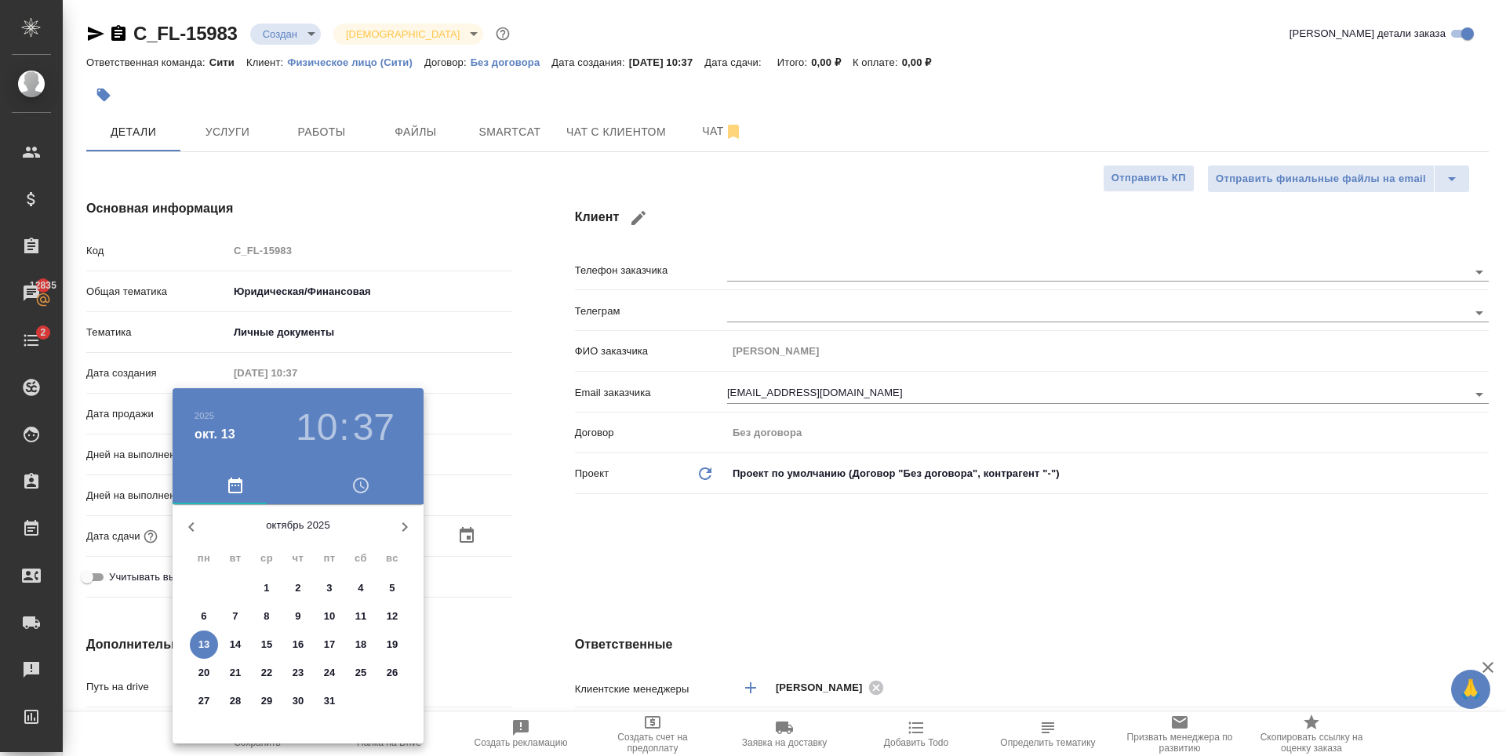
click at [230, 646] on p "14" at bounding box center [236, 645] width 12 height 16
type input "14.10.2025 10:37"
type textarea "x"
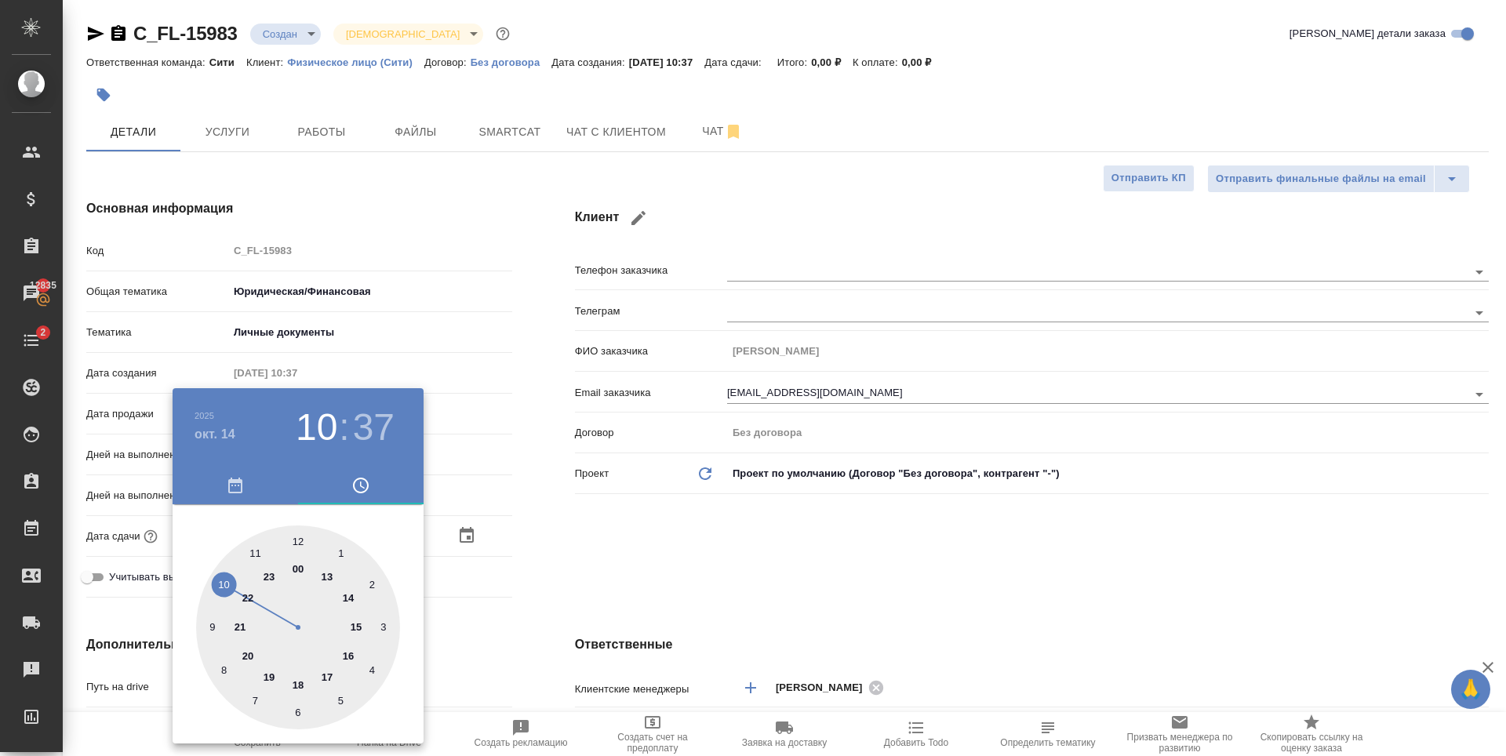
click at [216, 582] on div at bounding box center [298, 628] width 204 height 204
type textarea "x"
click at [296, 540] on div at bounding box center [298, 628] width 204 height 204
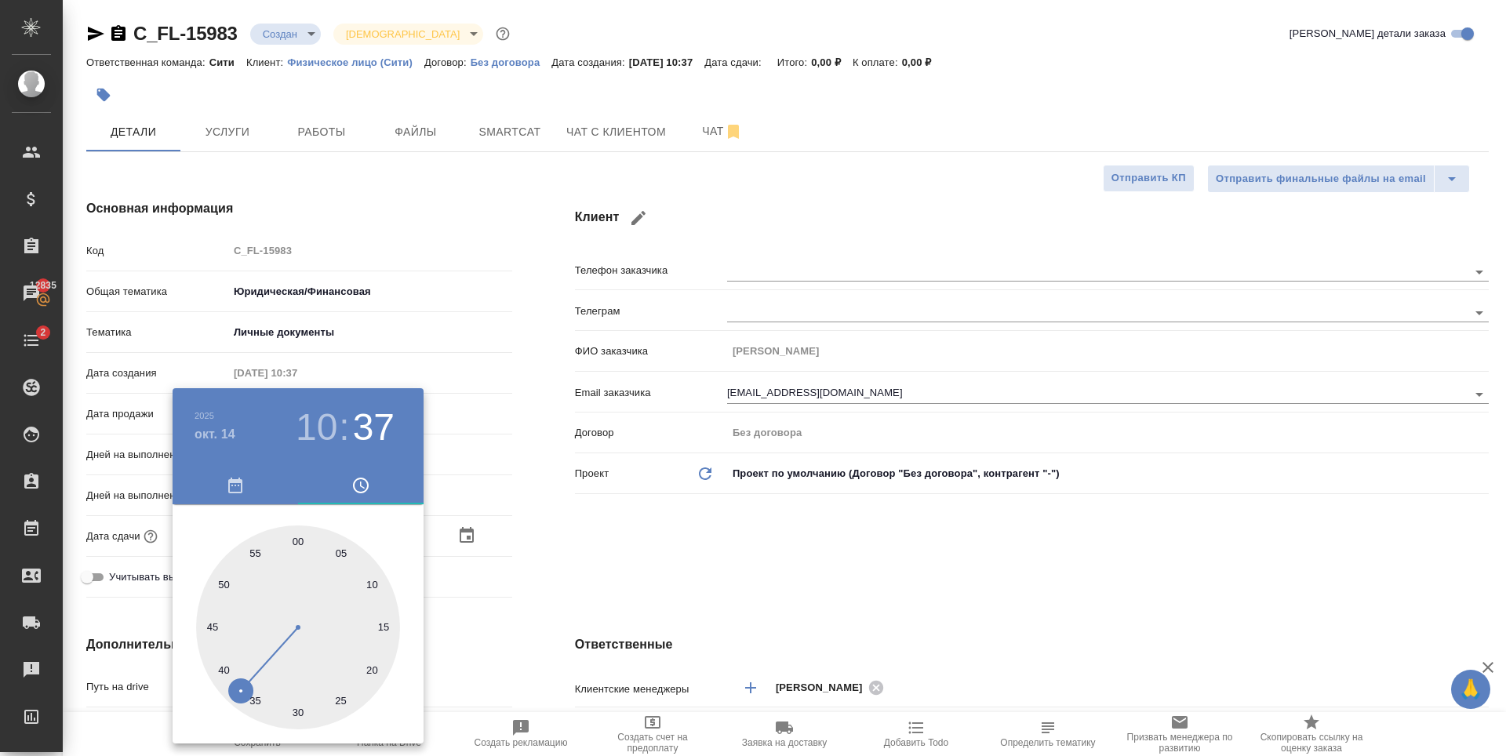
type input "14.10.2025 10:00"
type textarea "x"
click at [869, 583] on div at bounding box center [753, 378] width 1506 height 756
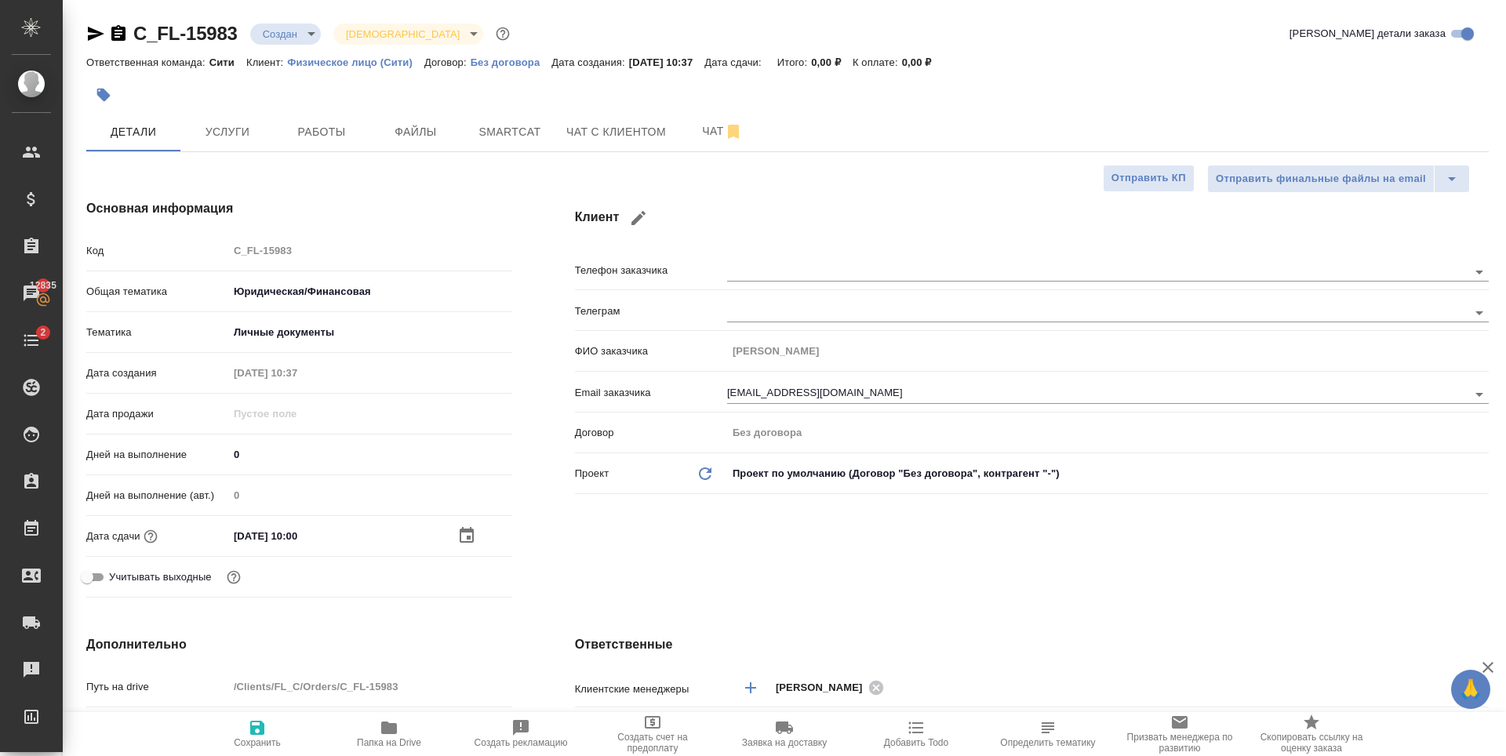
click at [269, 733] on span "Сохранить" at bounding box center [257, 733] width 113 height 30
type textarea "x"
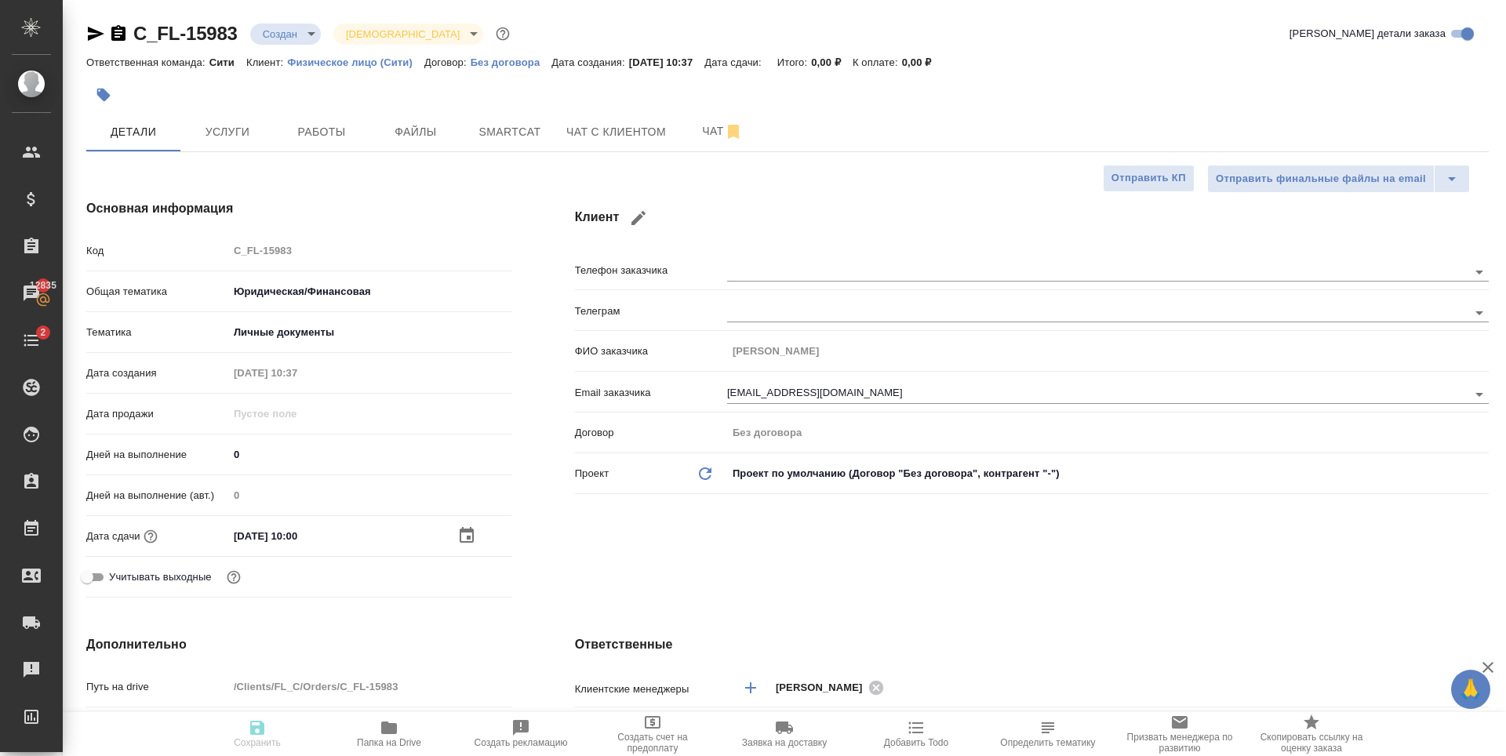
type textarea "x"
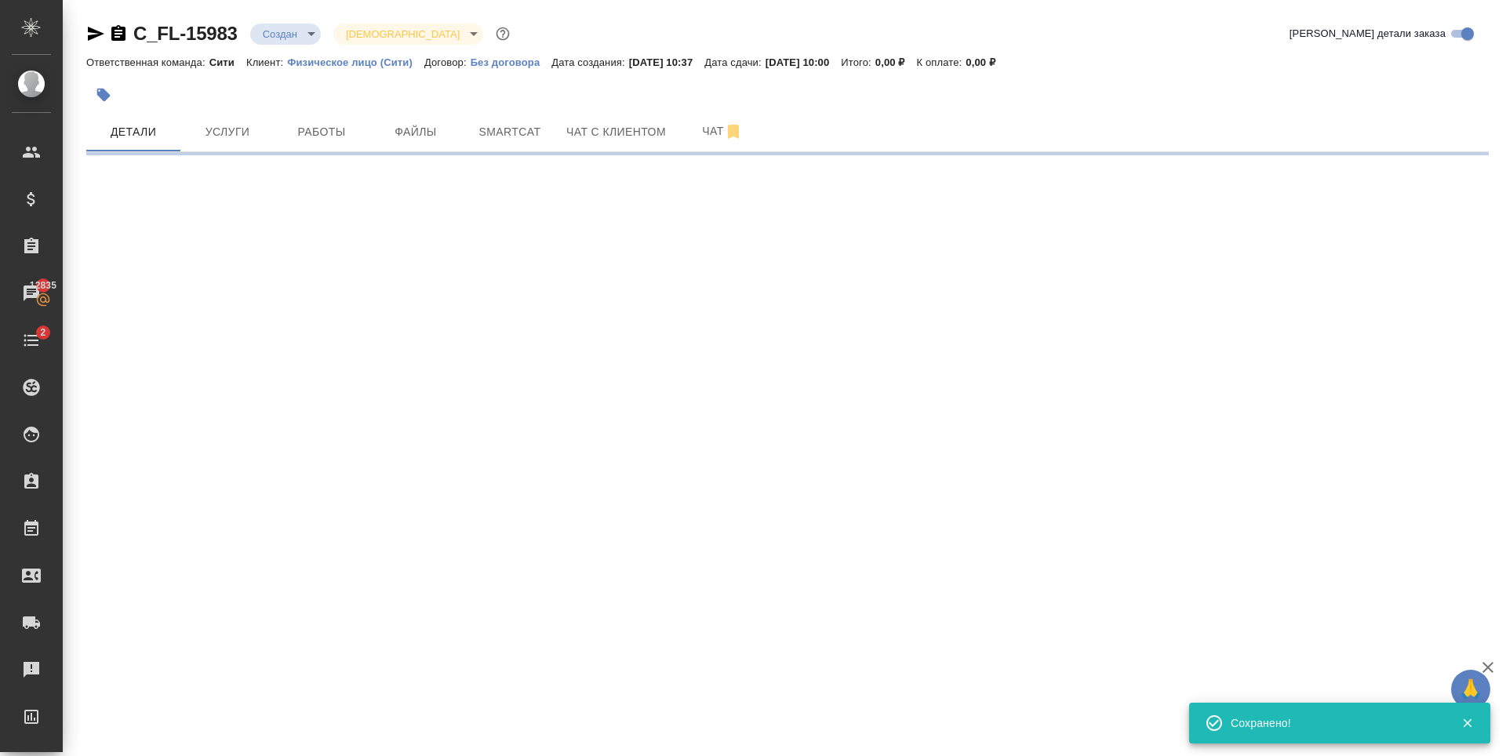
select select "RU"
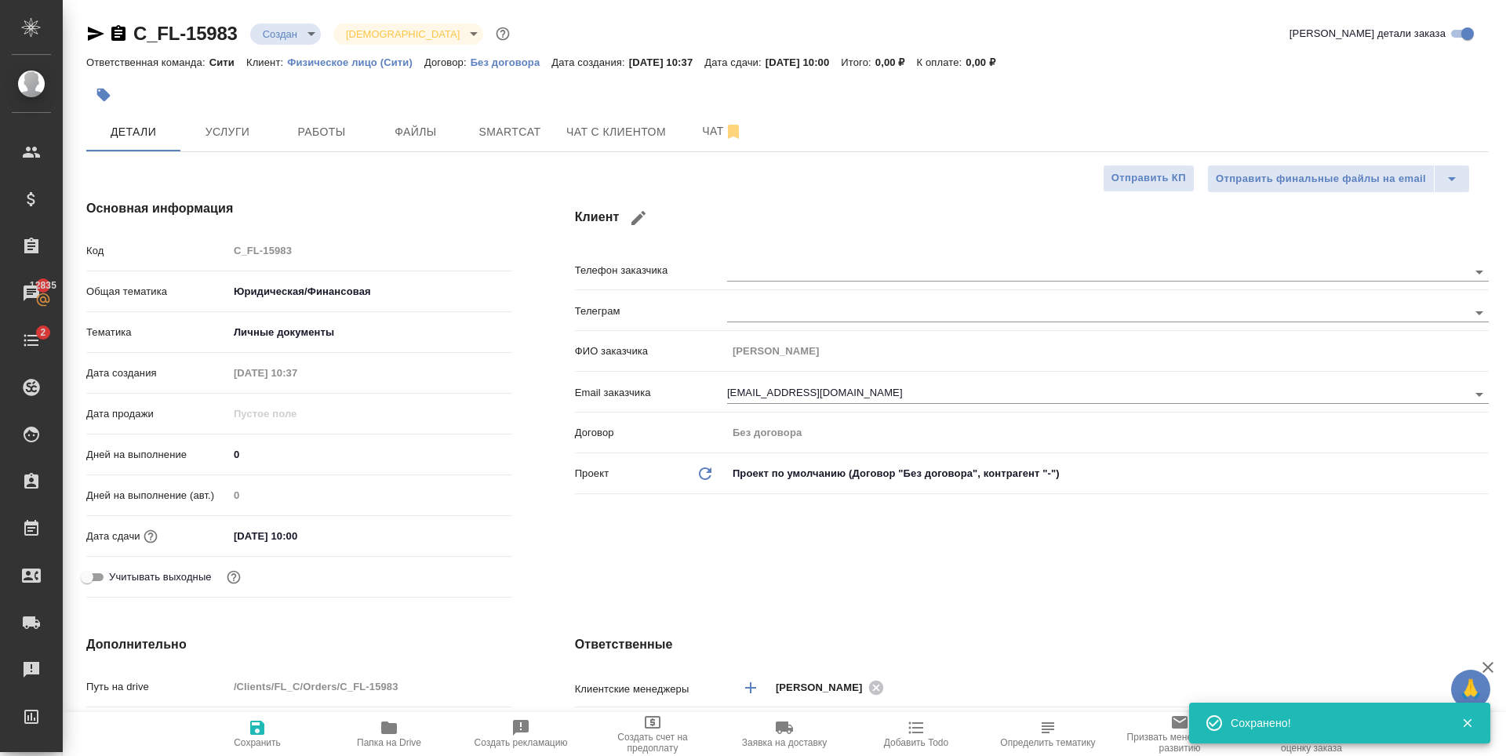
type textarea "x"
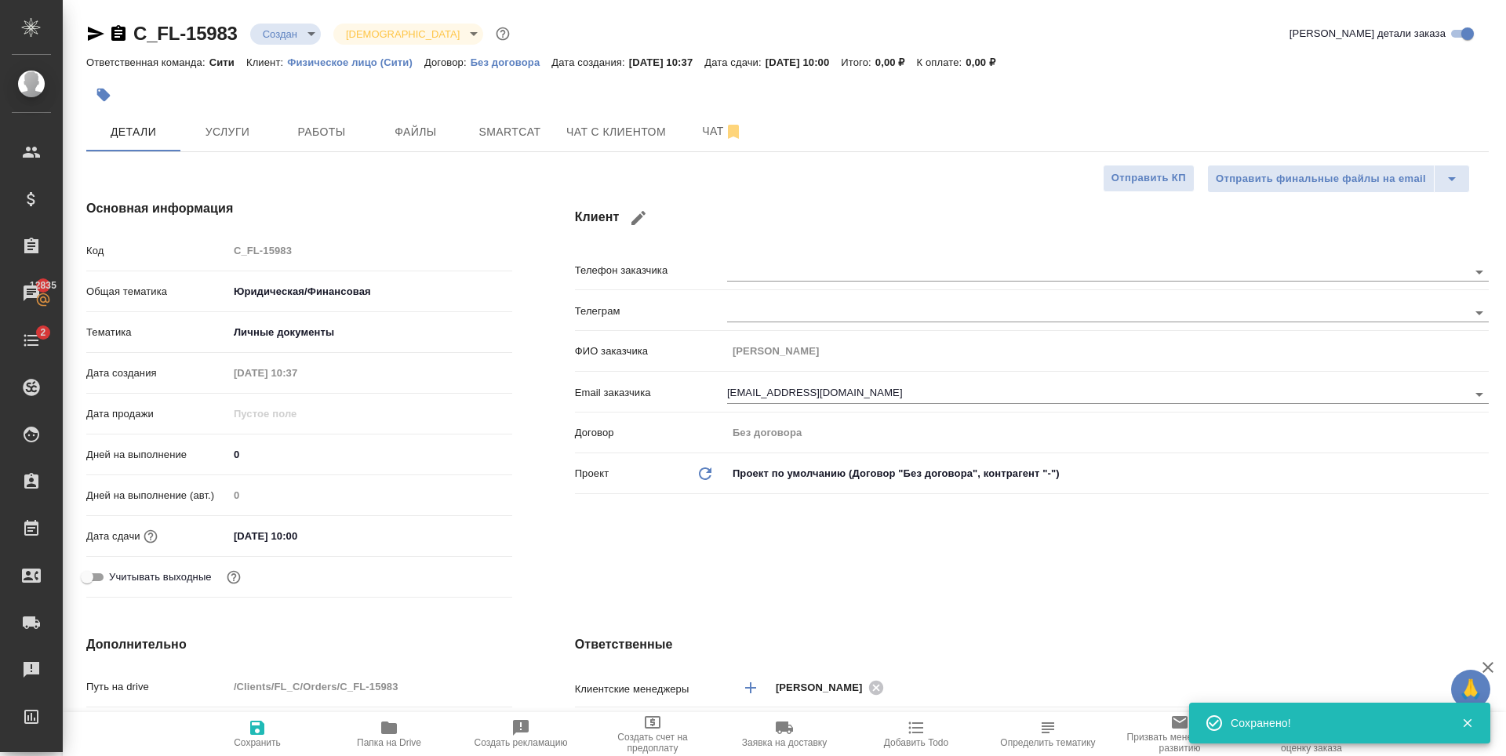
type textarea "x"
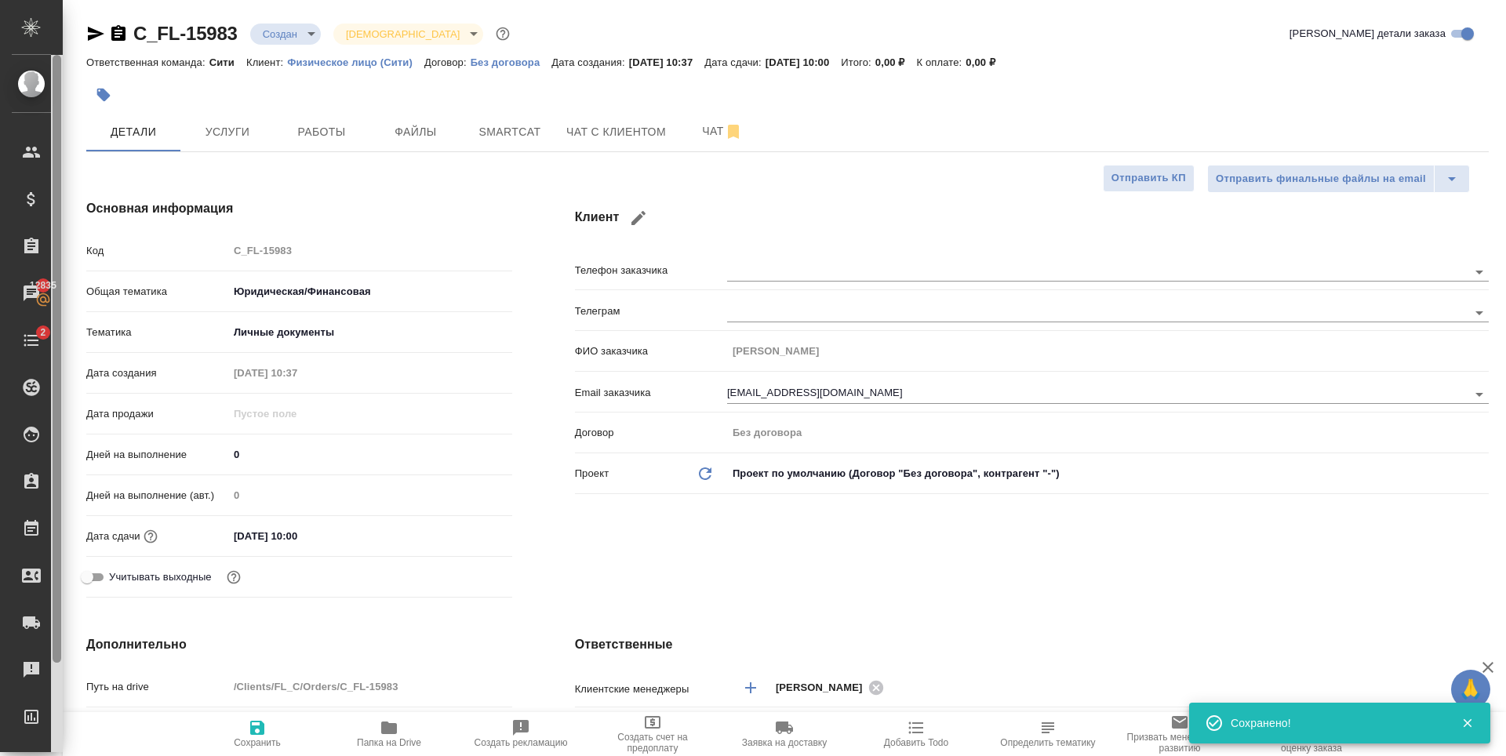
type textarea "x"
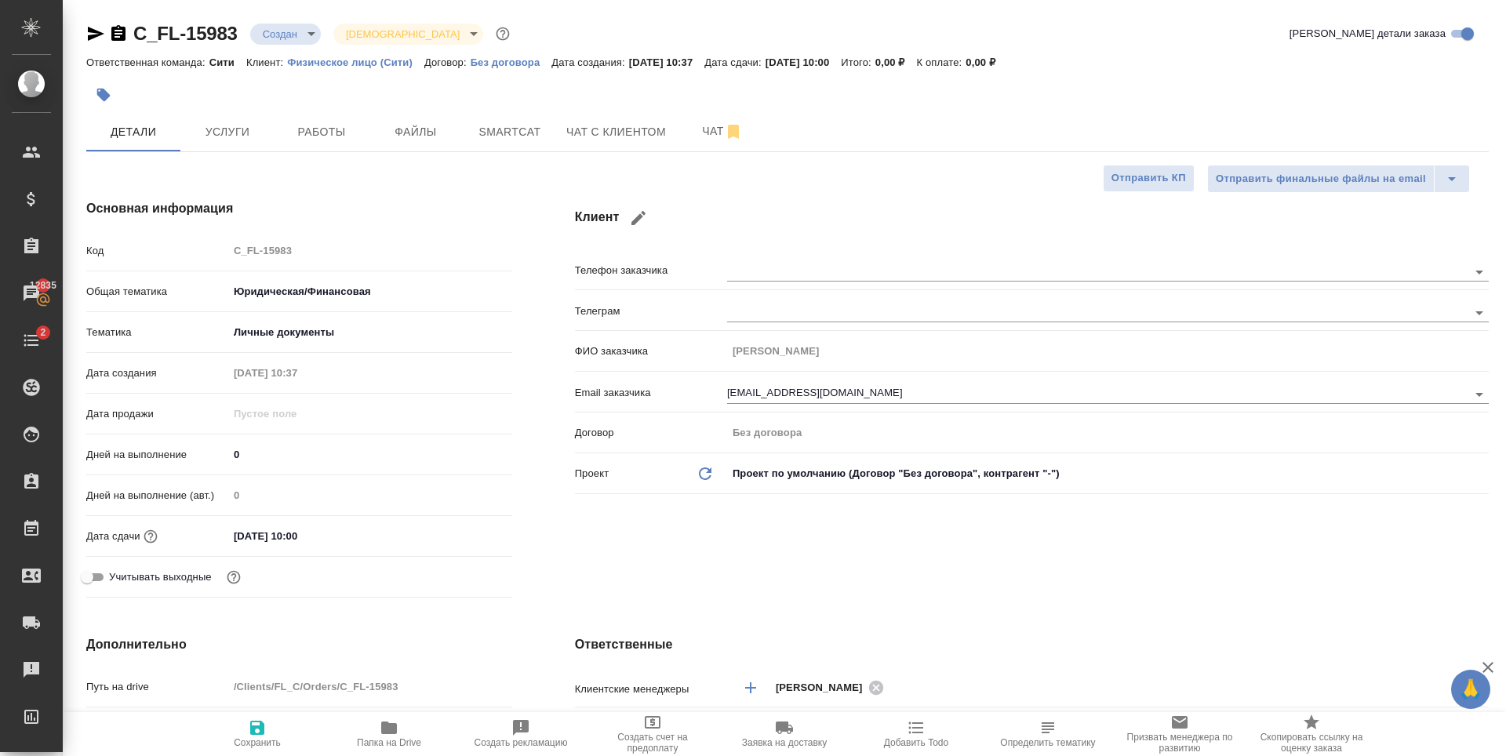
type textarea "x"
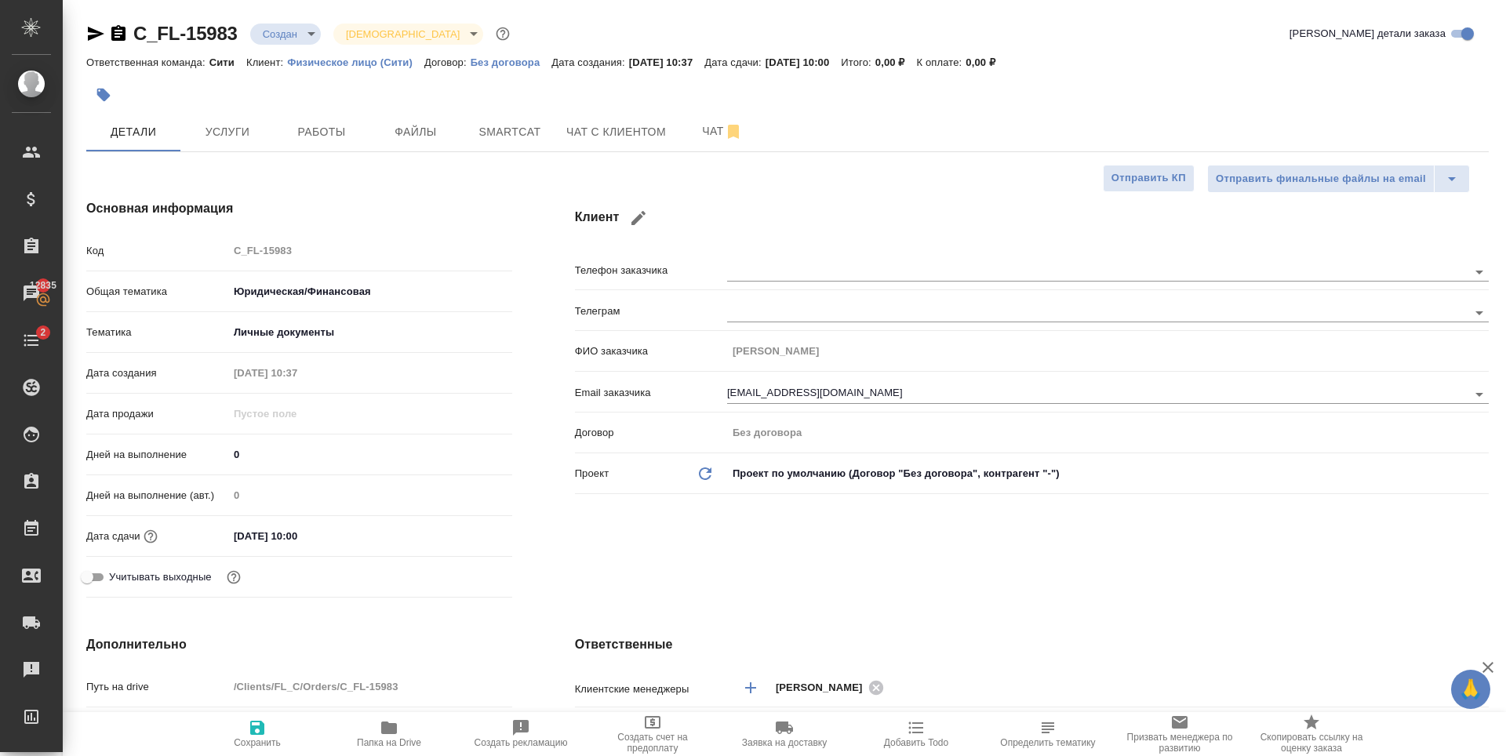
type textarea "x"
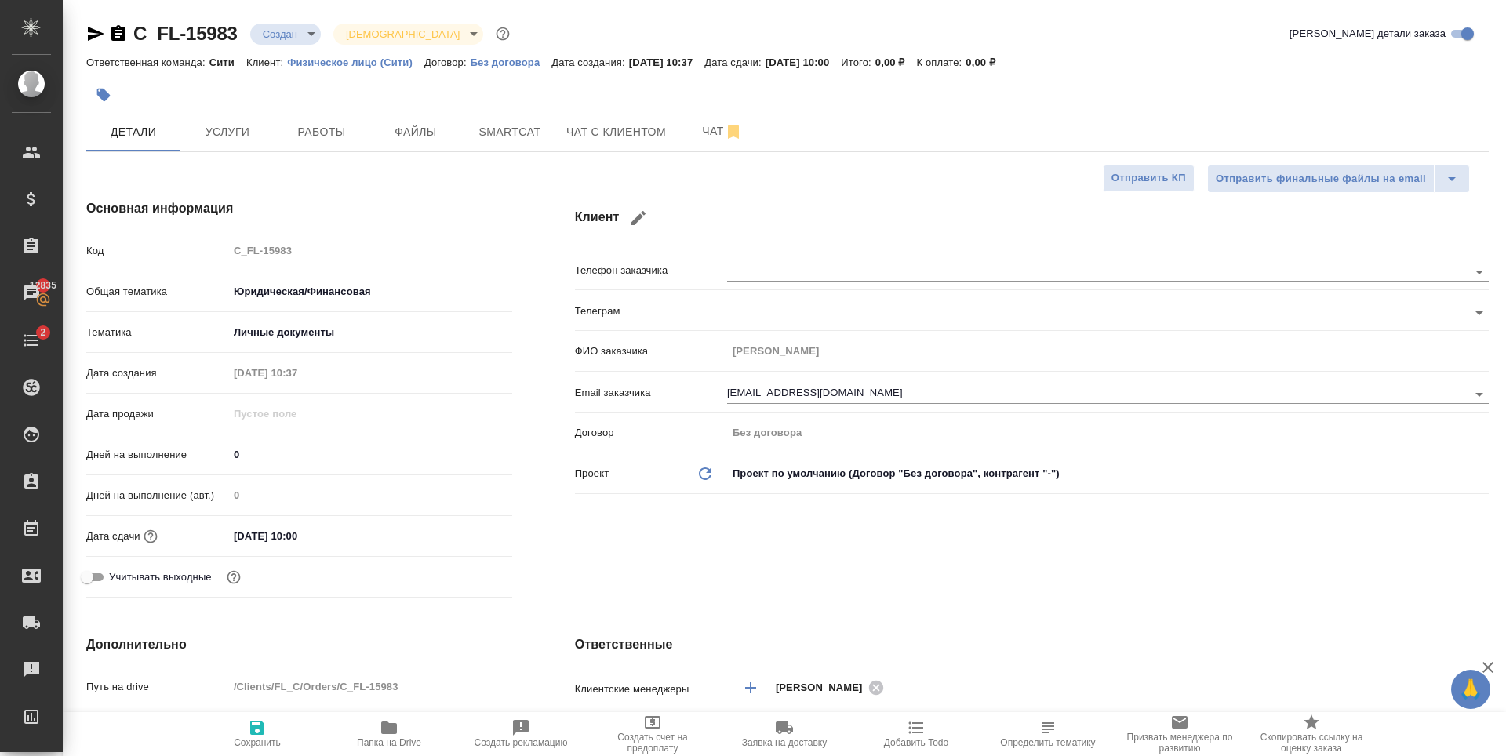
type textarea "x"
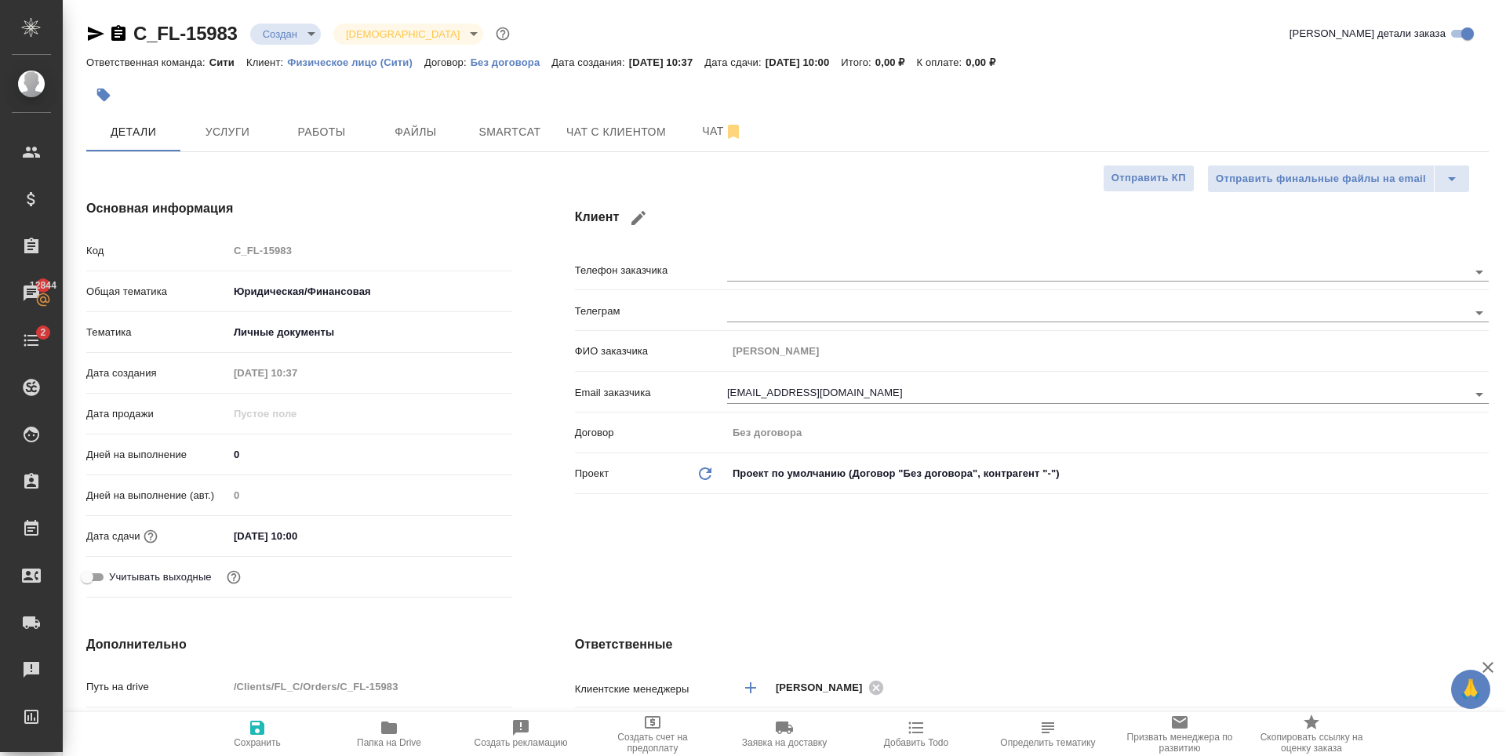
type textarea "x"
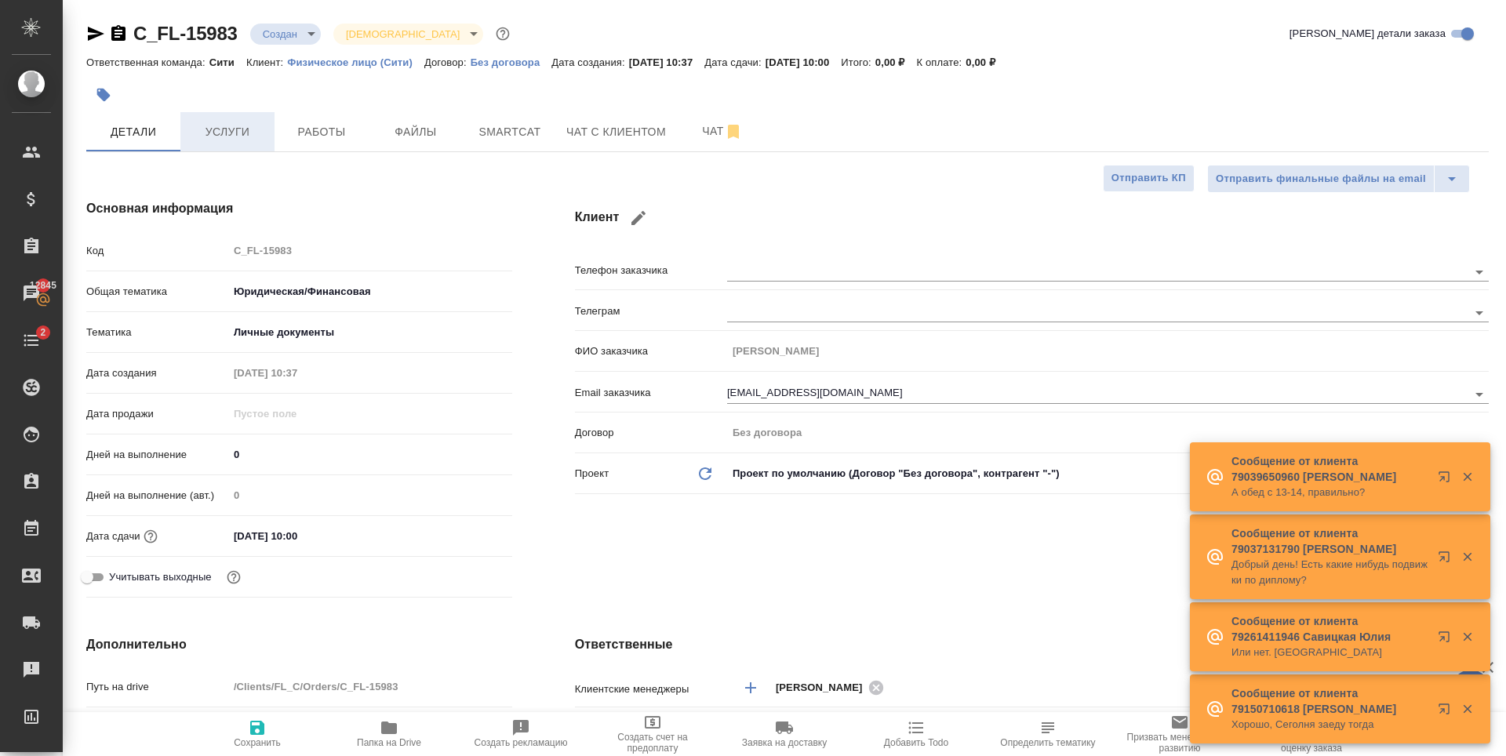
click at [231, 123] on span "Услуги" at bounding box center [227, 132] width 75 height 20
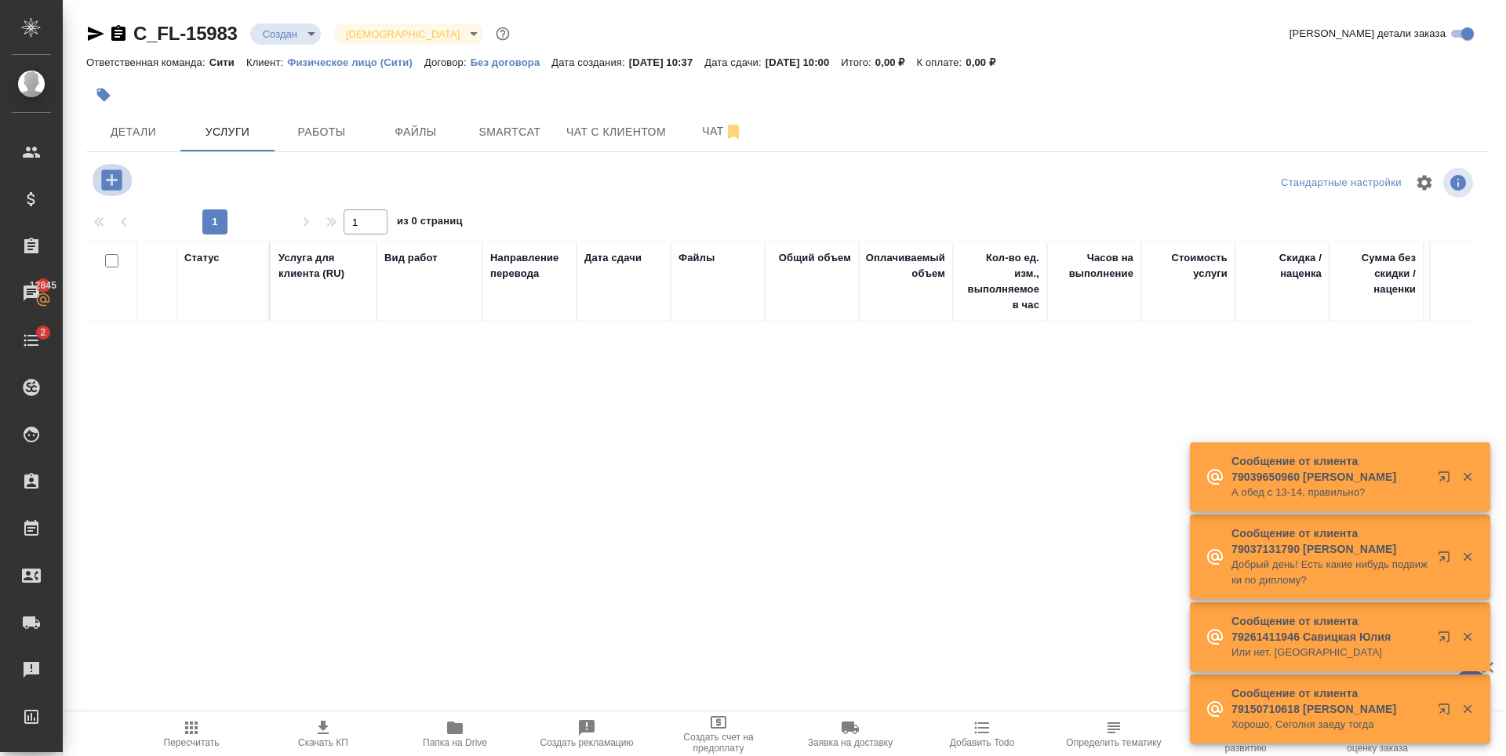
click at [109, 188] on icon "button" at bounding box center [111, 179] width 20 height 20
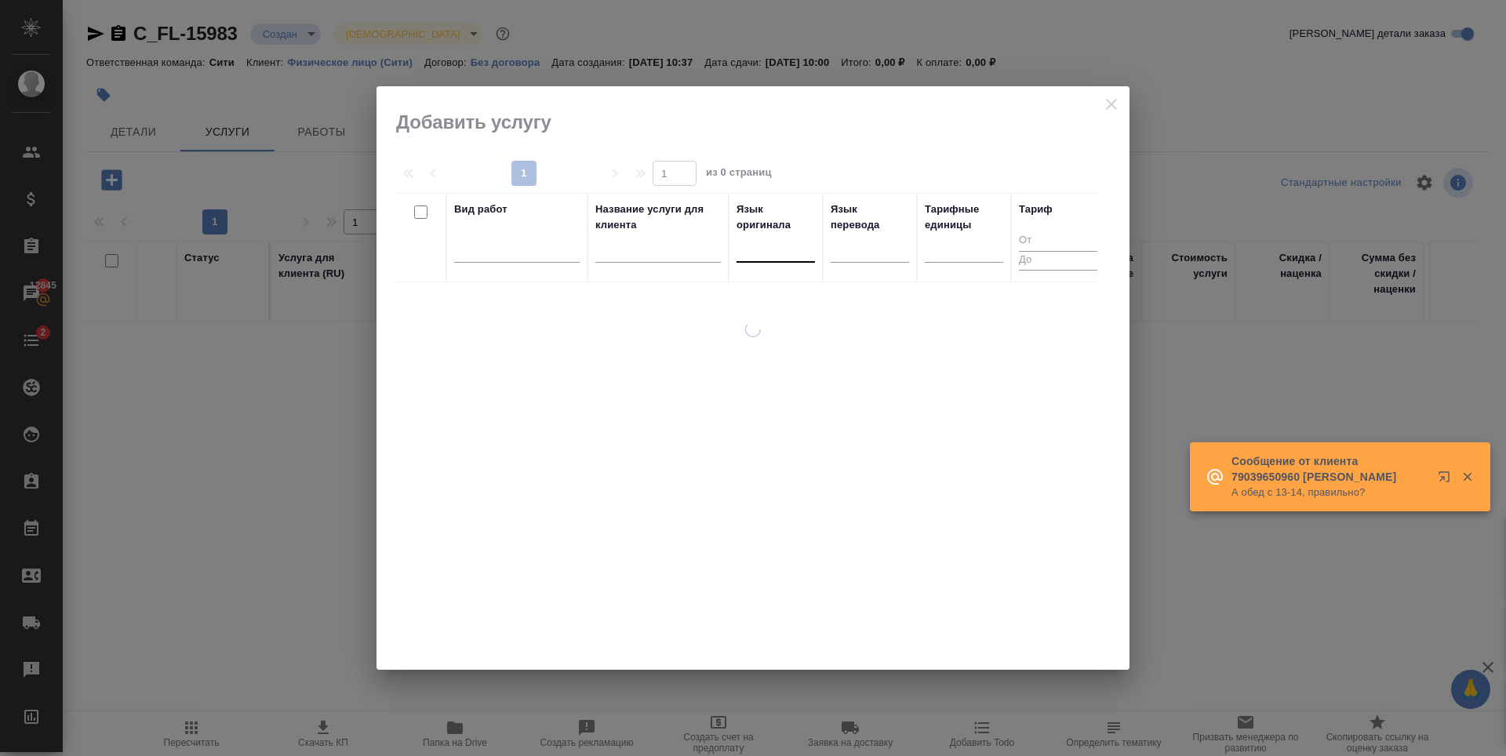
click at [767, 251] on div at bounding box center [776, 246] width 78 height 23
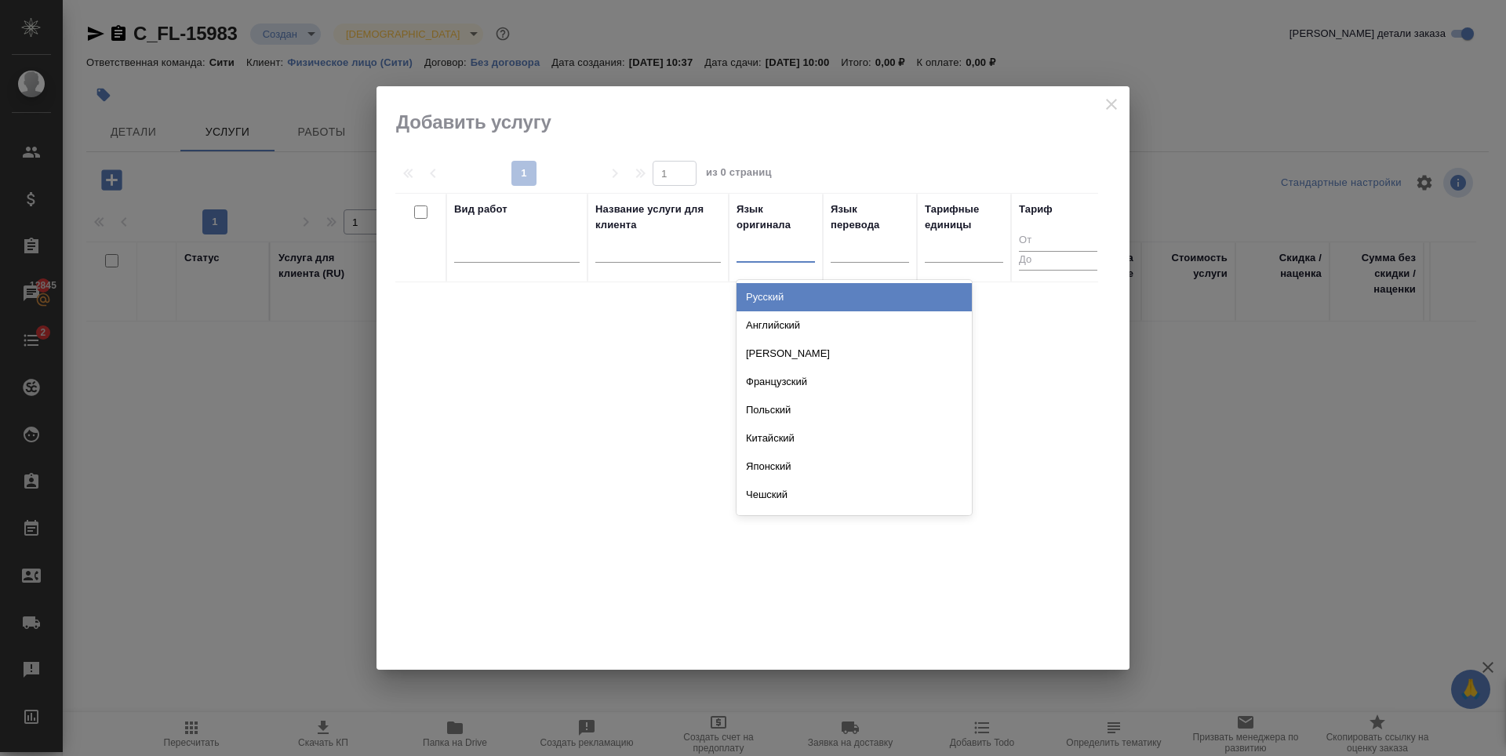
click at [788, 299] on div "Русский" at bounding box center [854, 297] width 235 height 28
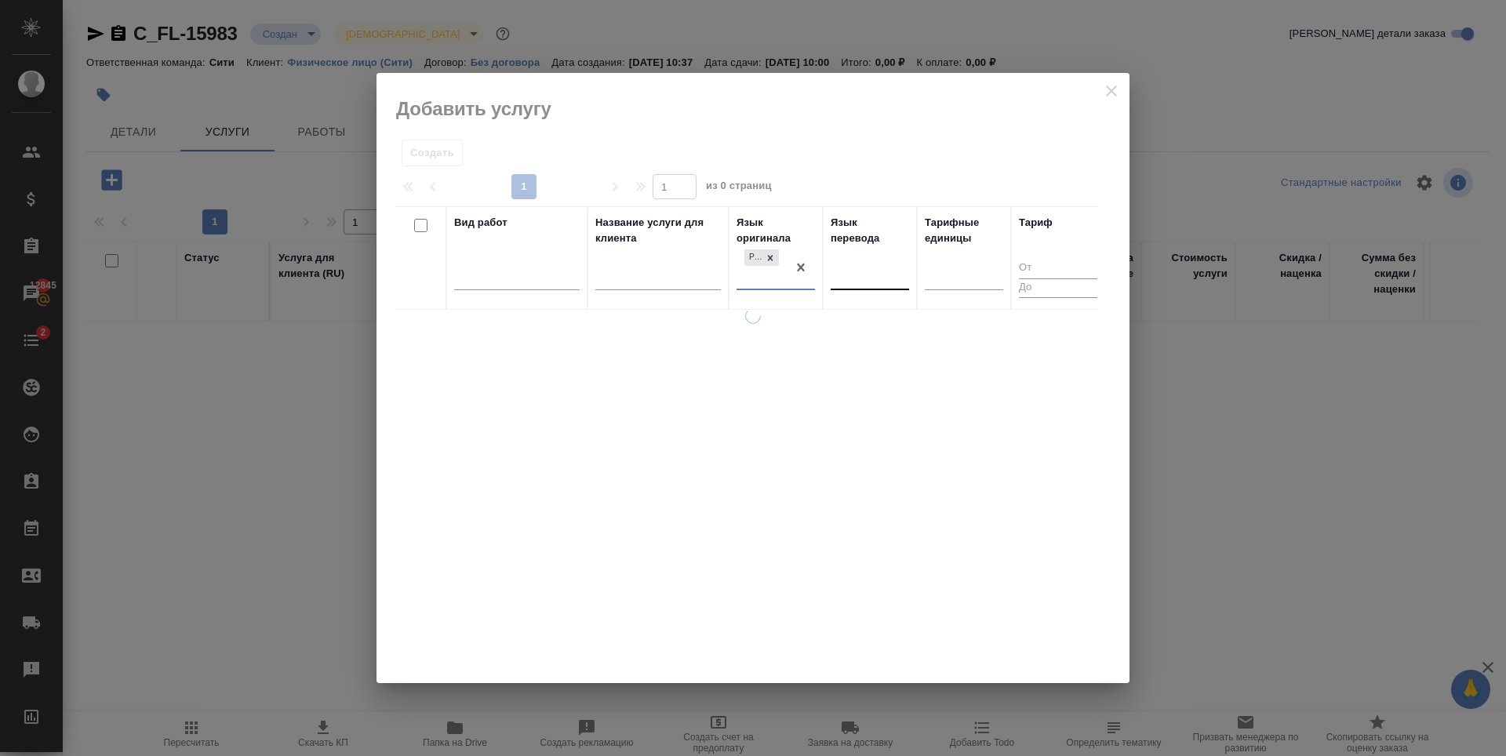
click at [850, 280] on div at bounding box center [870, 275] width 78 height 23
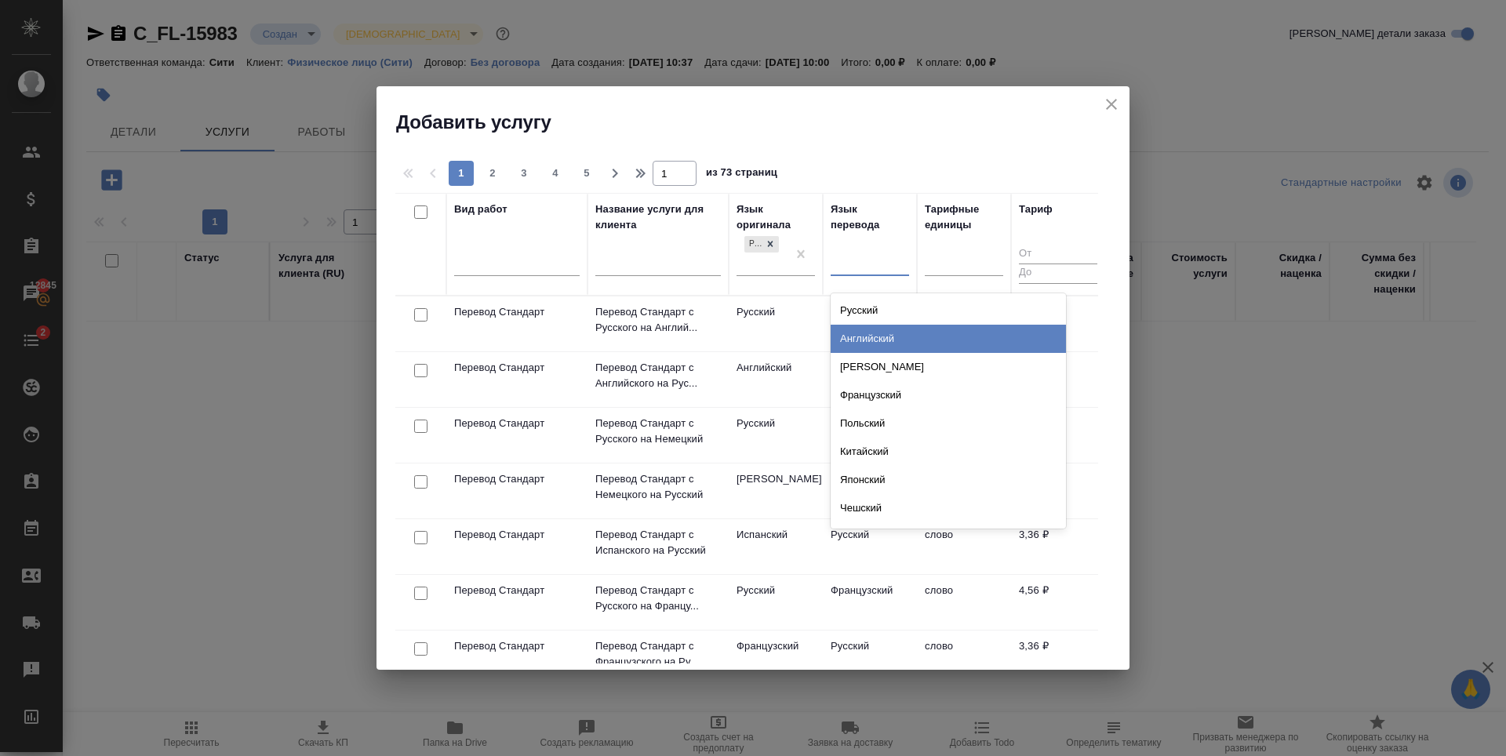
click at [863, 351] on div "Английский" at bounding box center [948, 339] width 235 height 28
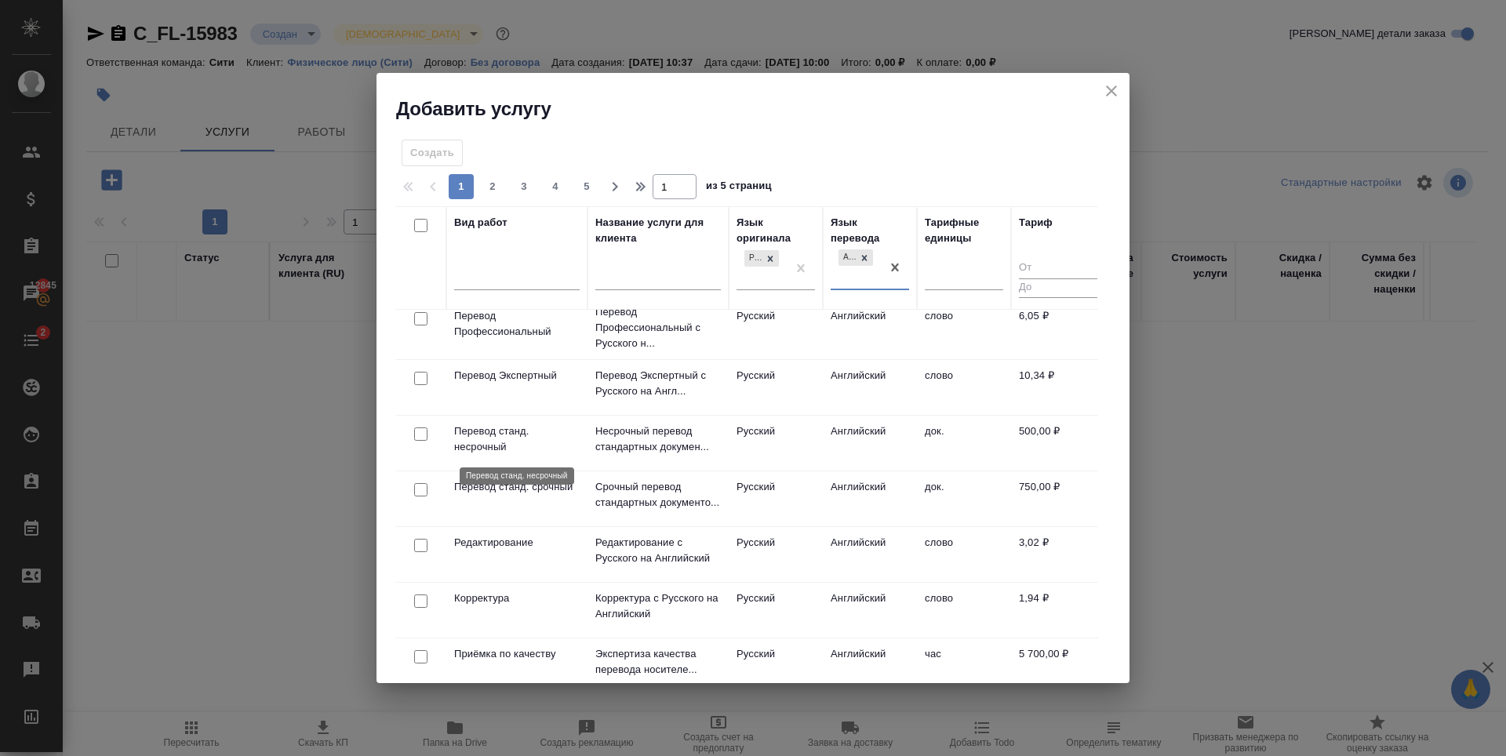
scroll to position [235, 0]
click at [426, 436] on input "checkbox" at bounding box center [420, 434] width 13 height 13
checkbox input "true"
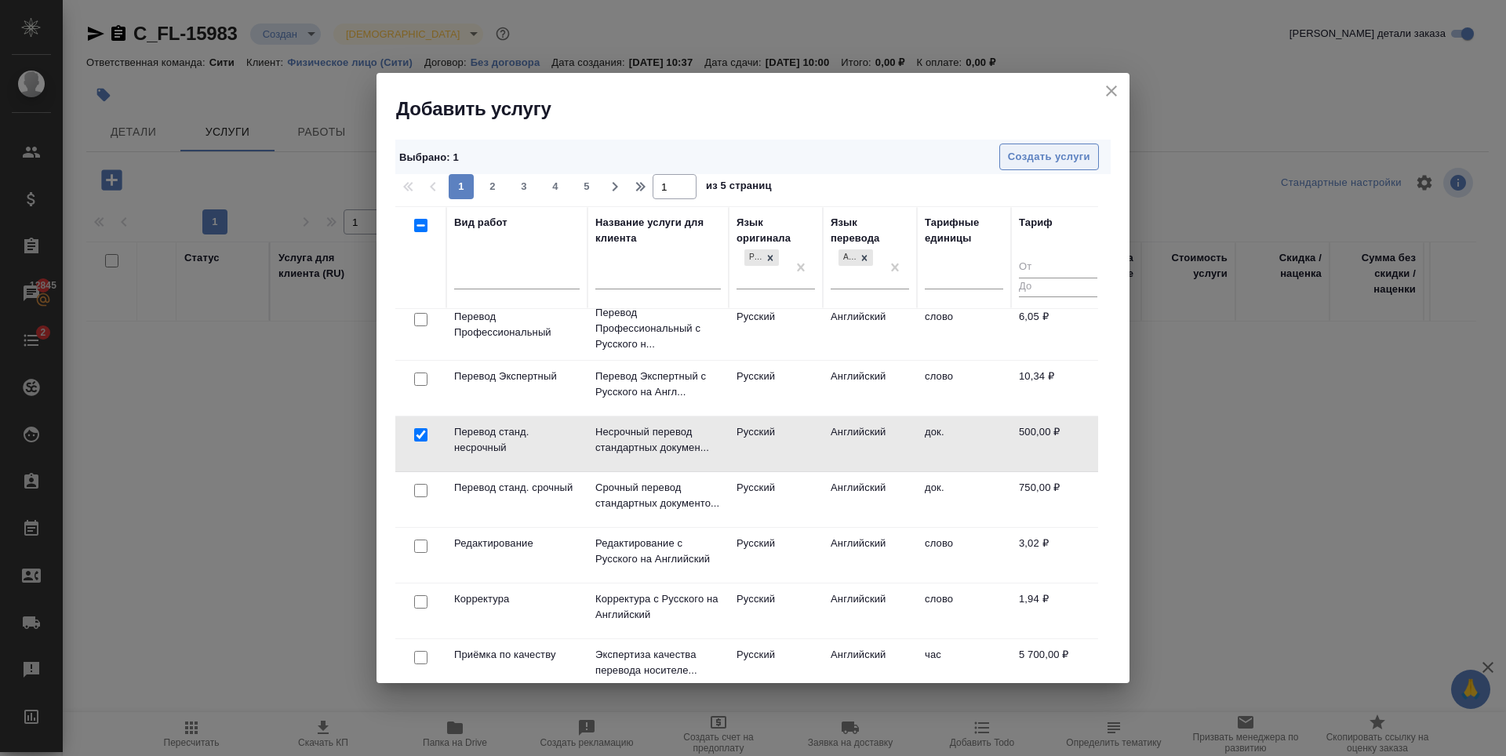
click at [1029, 156] on span "Создать услуги" at bounding box center [1049, 157] width 82 height 18
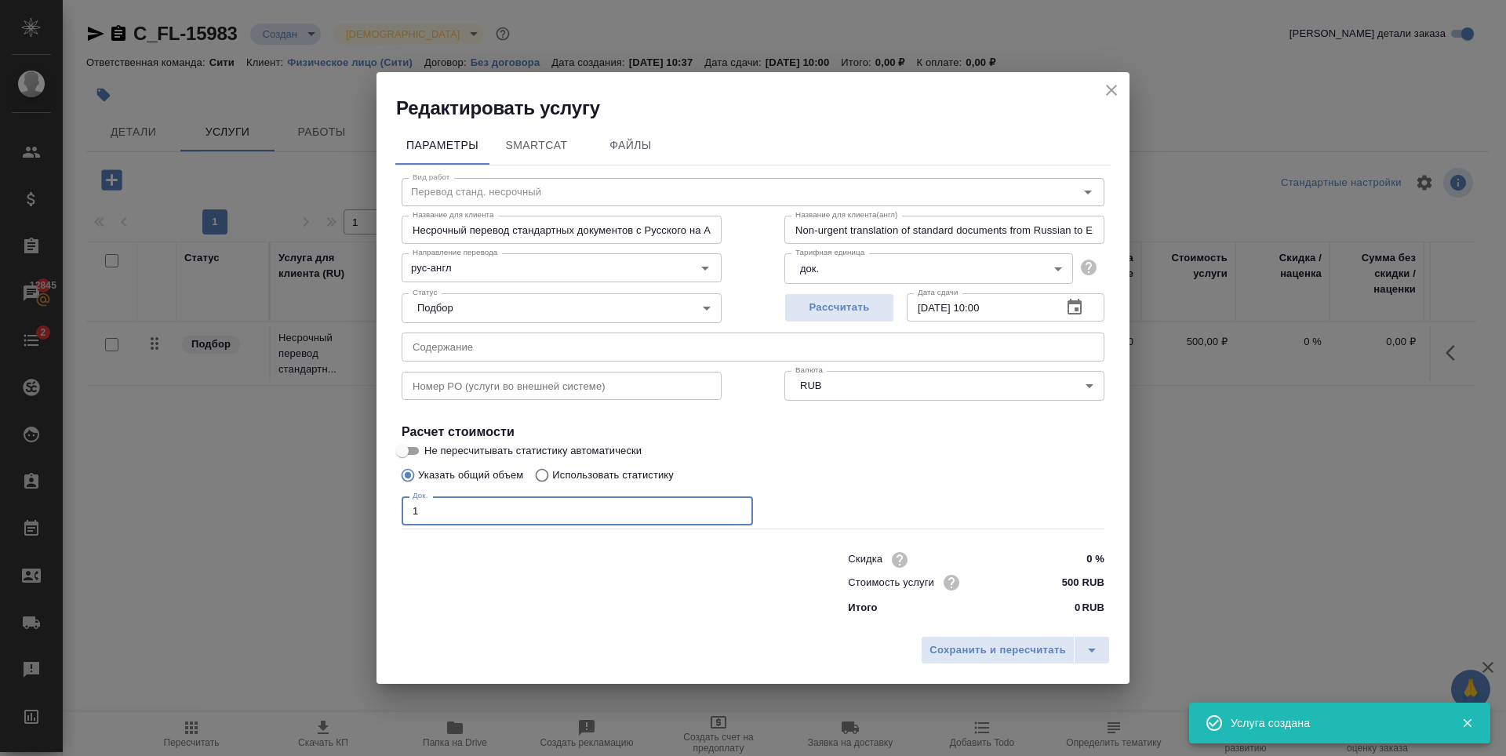
type input "1"
click at [736, 507] on input "1" at bounding box center [577, 510] width 351 height 28
drag, startPoint x: 862, startPoint y: 467, endPoint x: 833, endPoint y: 417, distance: 58.0
click at [862, 463] on div "Указать общий объем Использовать статистику" at bounding box center [753, 475] width 703 height 30
click at [835, 307] on span "Рассчитать" at bounding box center [839, 308] width 93 height 18
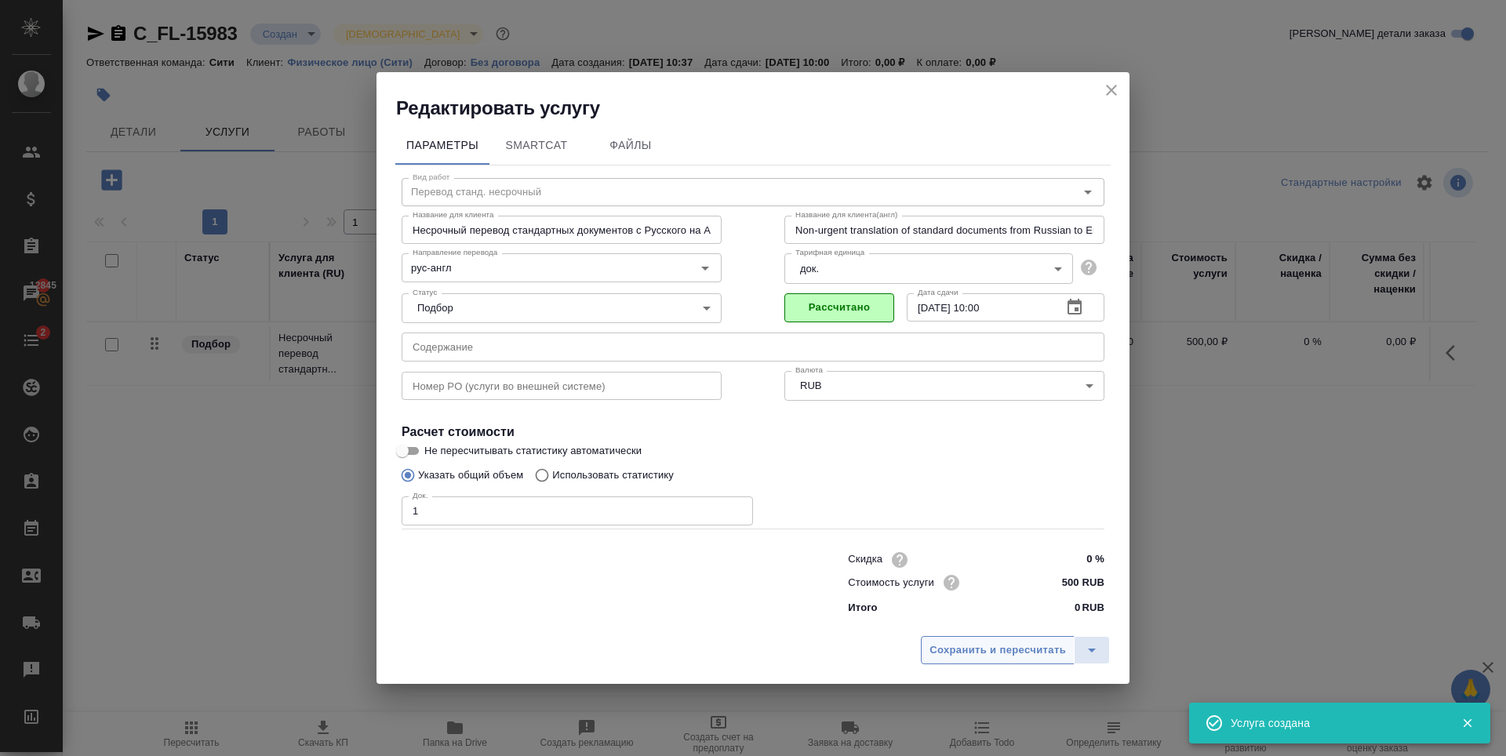
click at [958, 655] on span "Сохранить и пересчитать" at bounding box center [997, 651] width 136 height 18
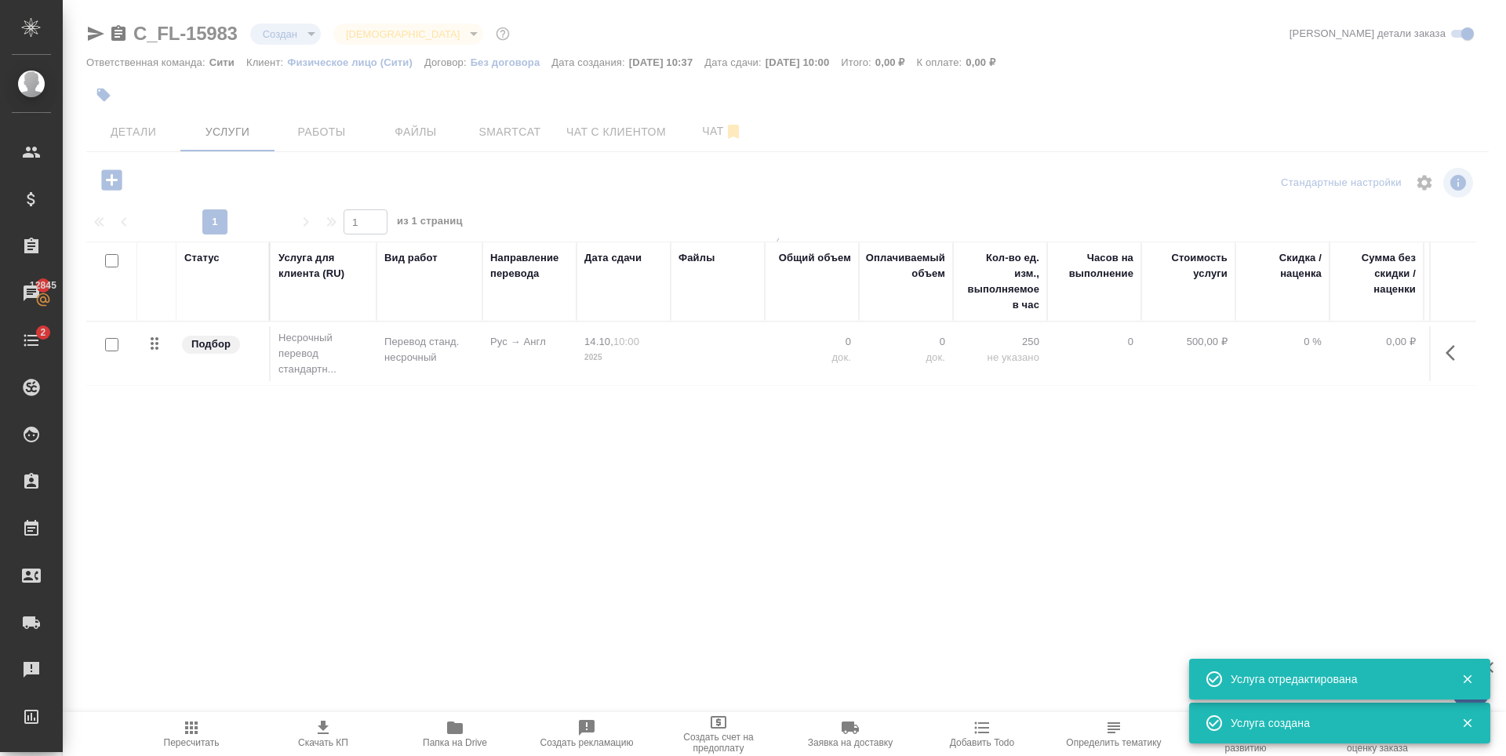
click at [329, 437] on div "Статус Услуга для клиента (RU) Вид работ Направление перевода Дата сдачи Файлы …" at bounding box center [781, 410] width 1390 height 337
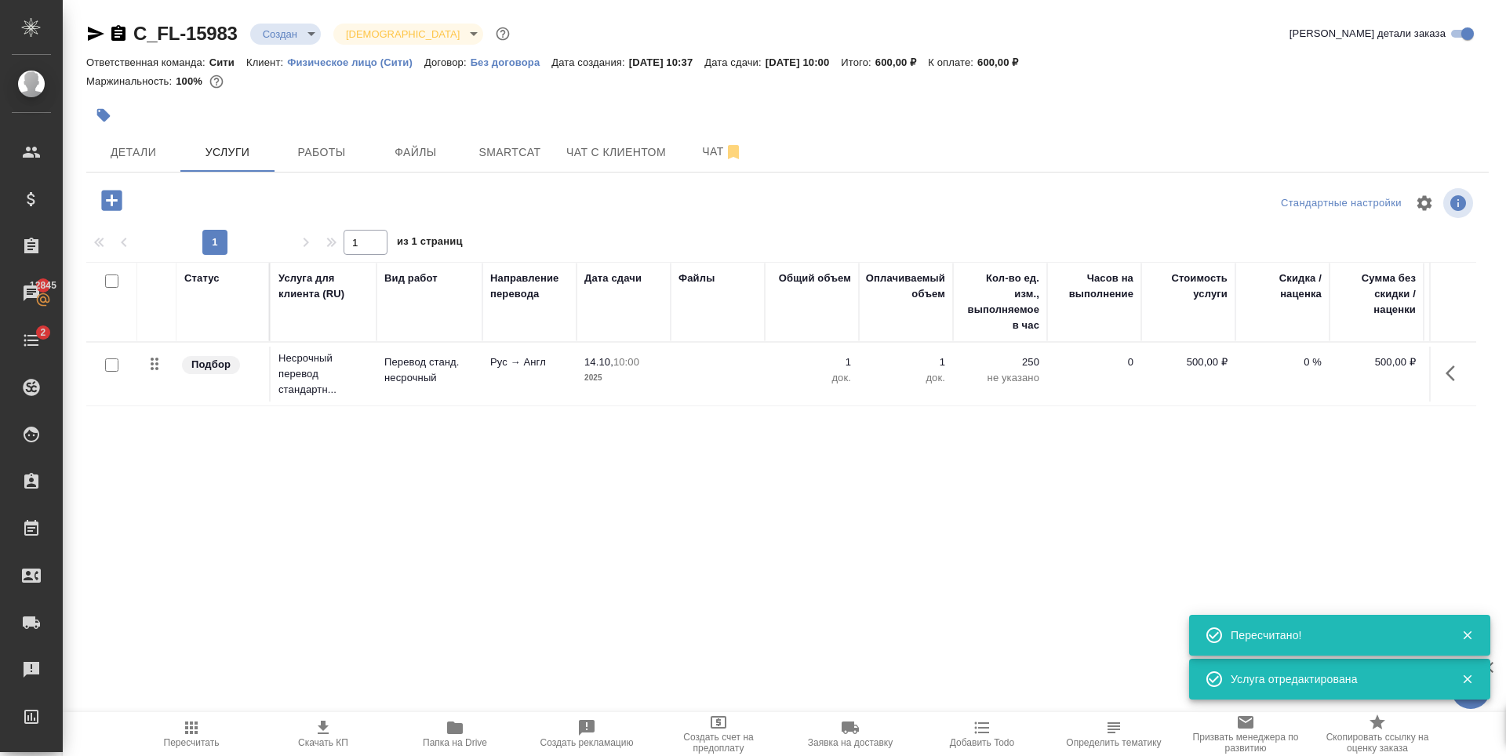
click at [118, 190] on icon "button" at bounding box center [111, 200] width 27 height 27
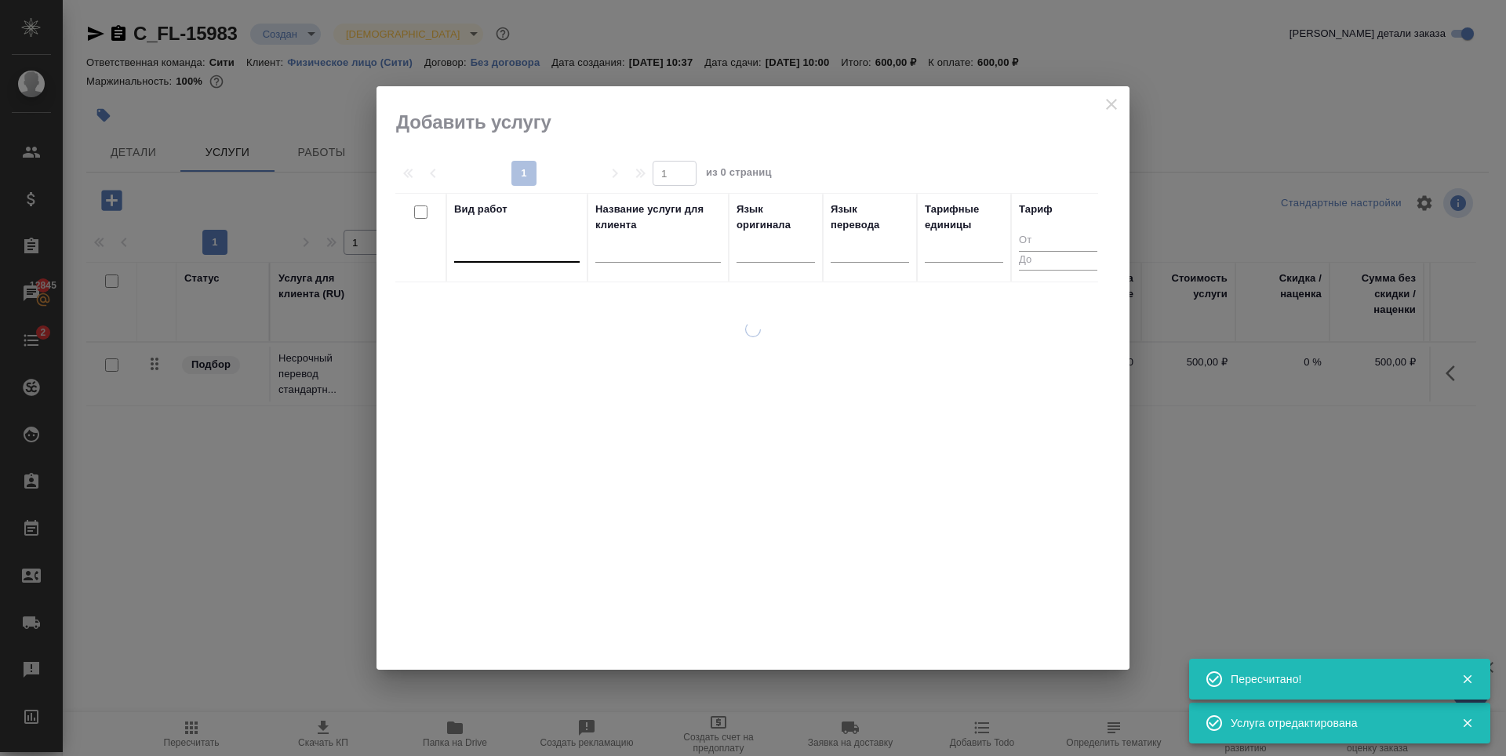
click at [502, 260] on div at bounding box center [516, 248] width 125 height 30
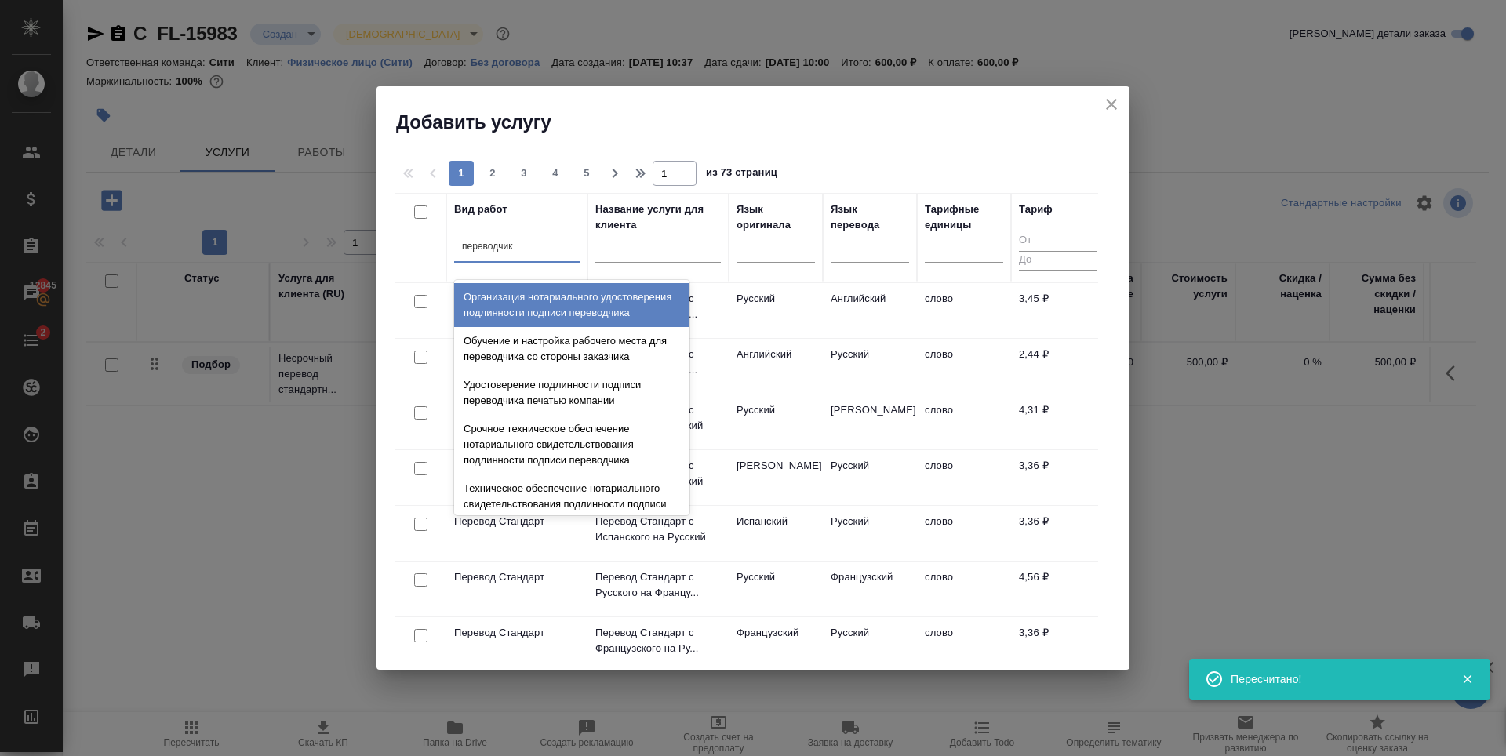
type input "переводчика"
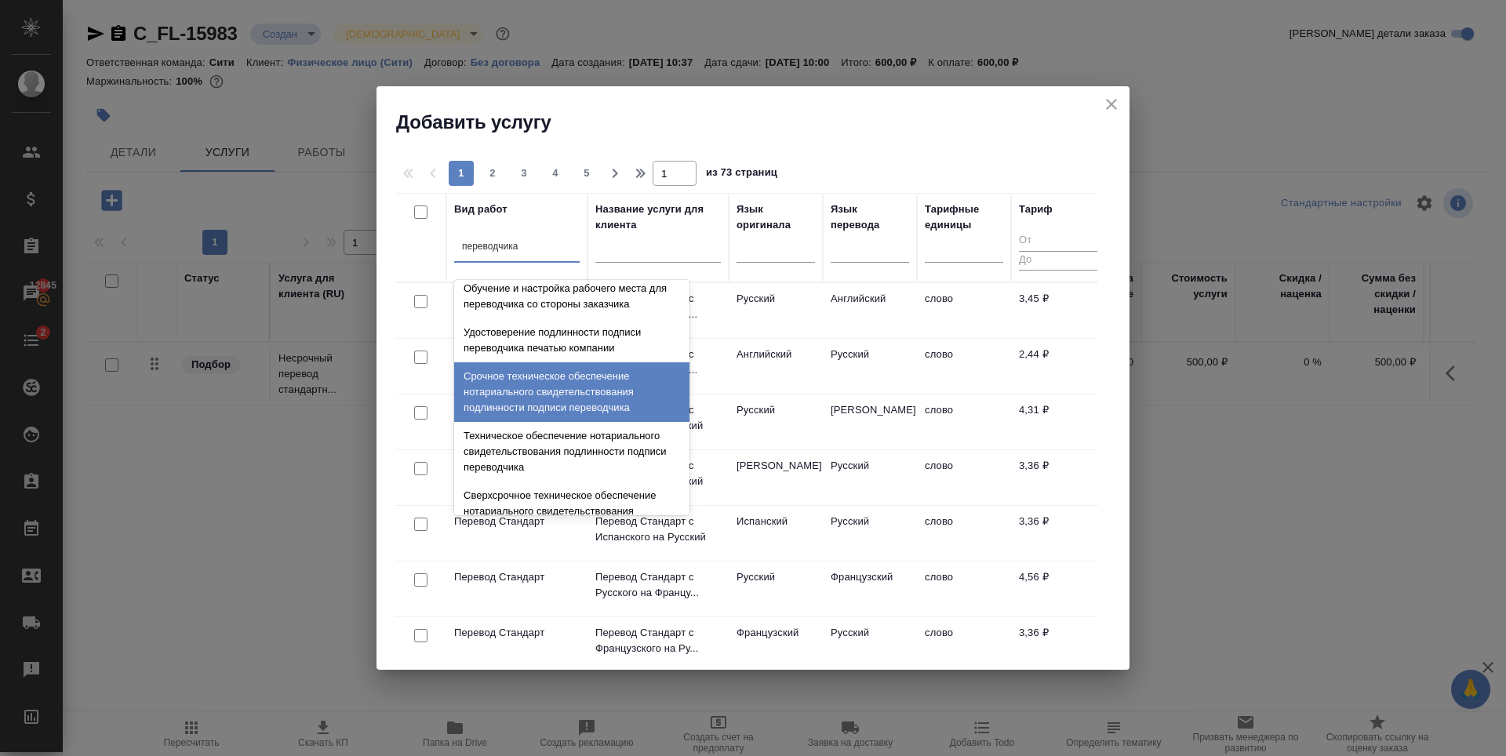
scroll to position [78, 0]
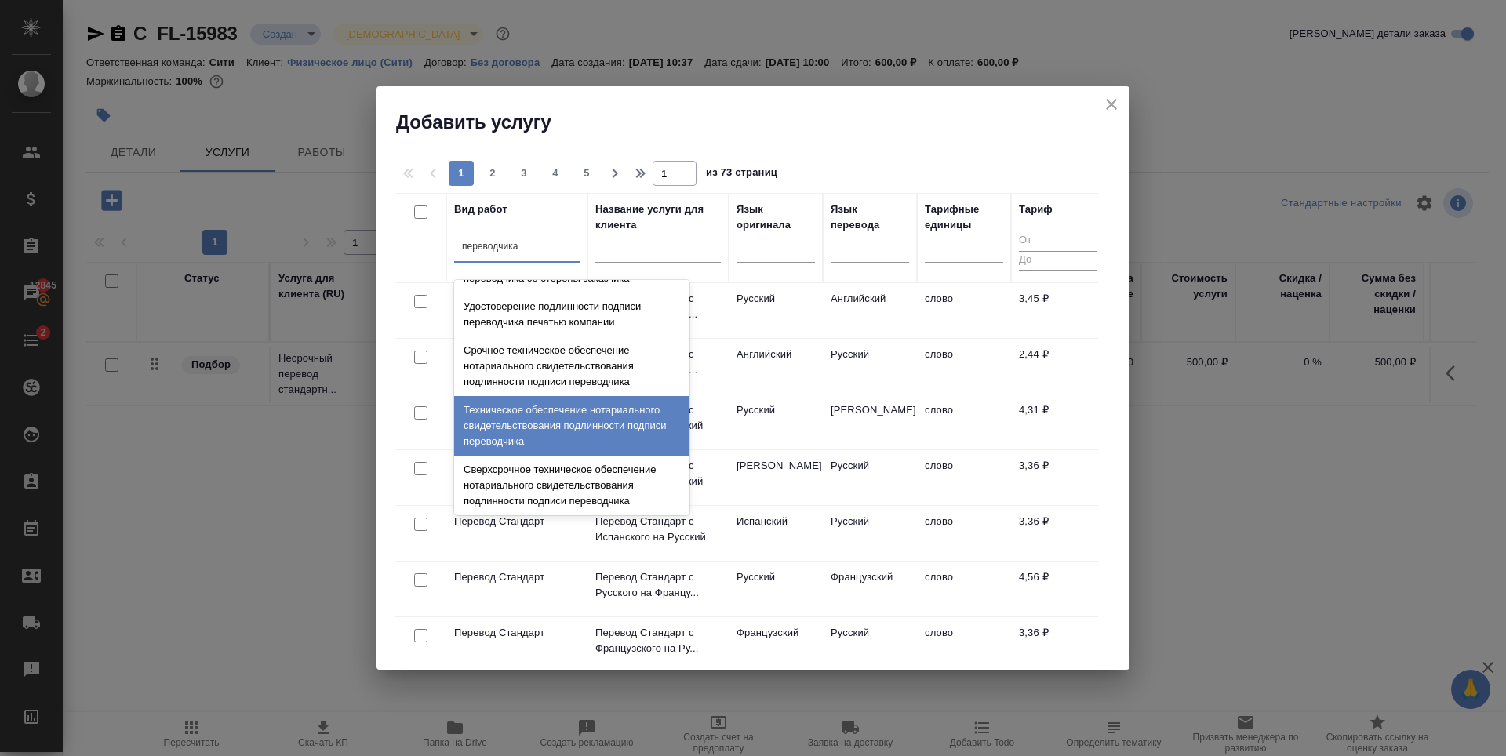
click at [584, 435] on div "Техническое обеспечение нотариального свидетельствования подлинности подписи пе…" at bounding box center [571, 426] width 235 height 60
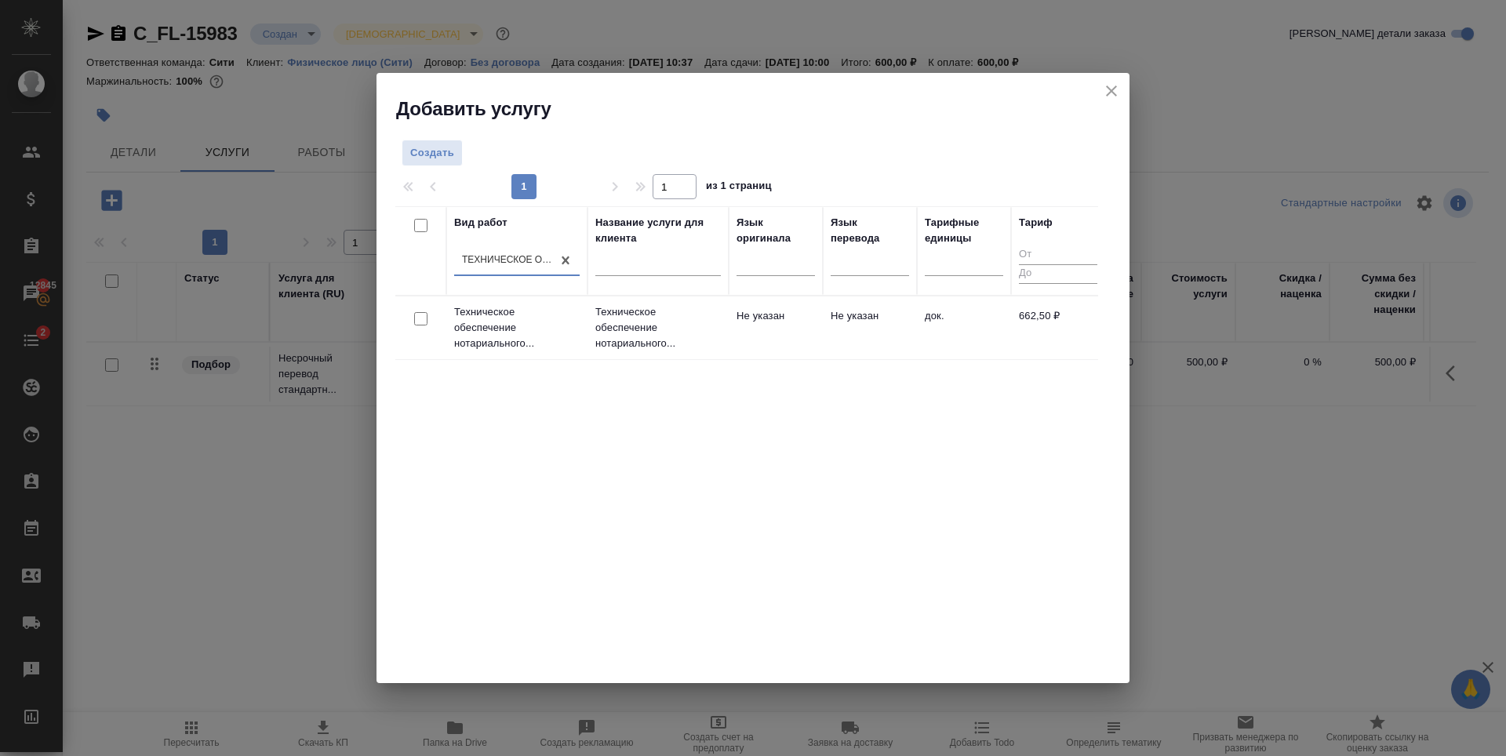
click at [425, 322] on input "checkbox" at bounding box center [420, 318] width 13 height 13
checkbox input "true"
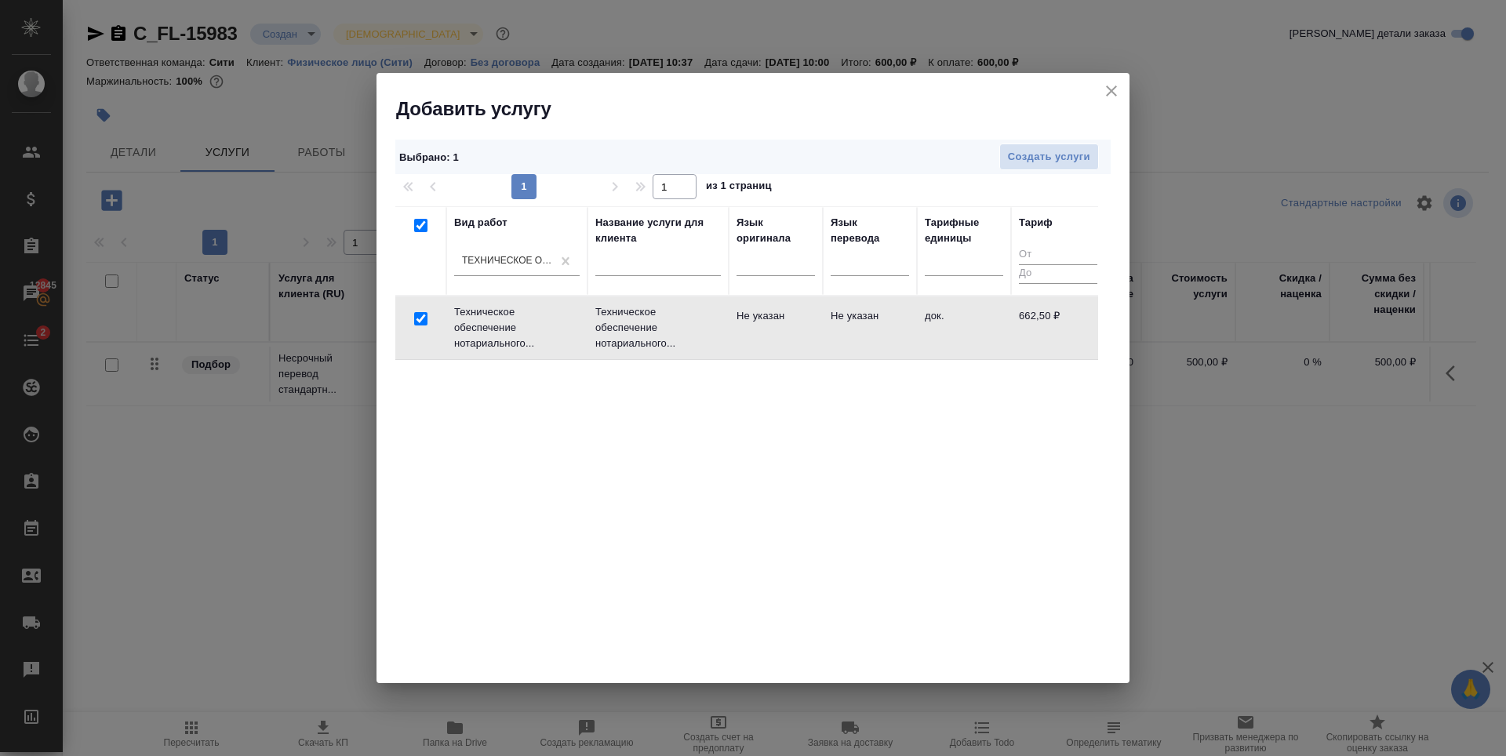
checkbox input "true"
click at [1009, 153] on span "Создать услуги" at bounding box center [1049, 157] width 82 height 18
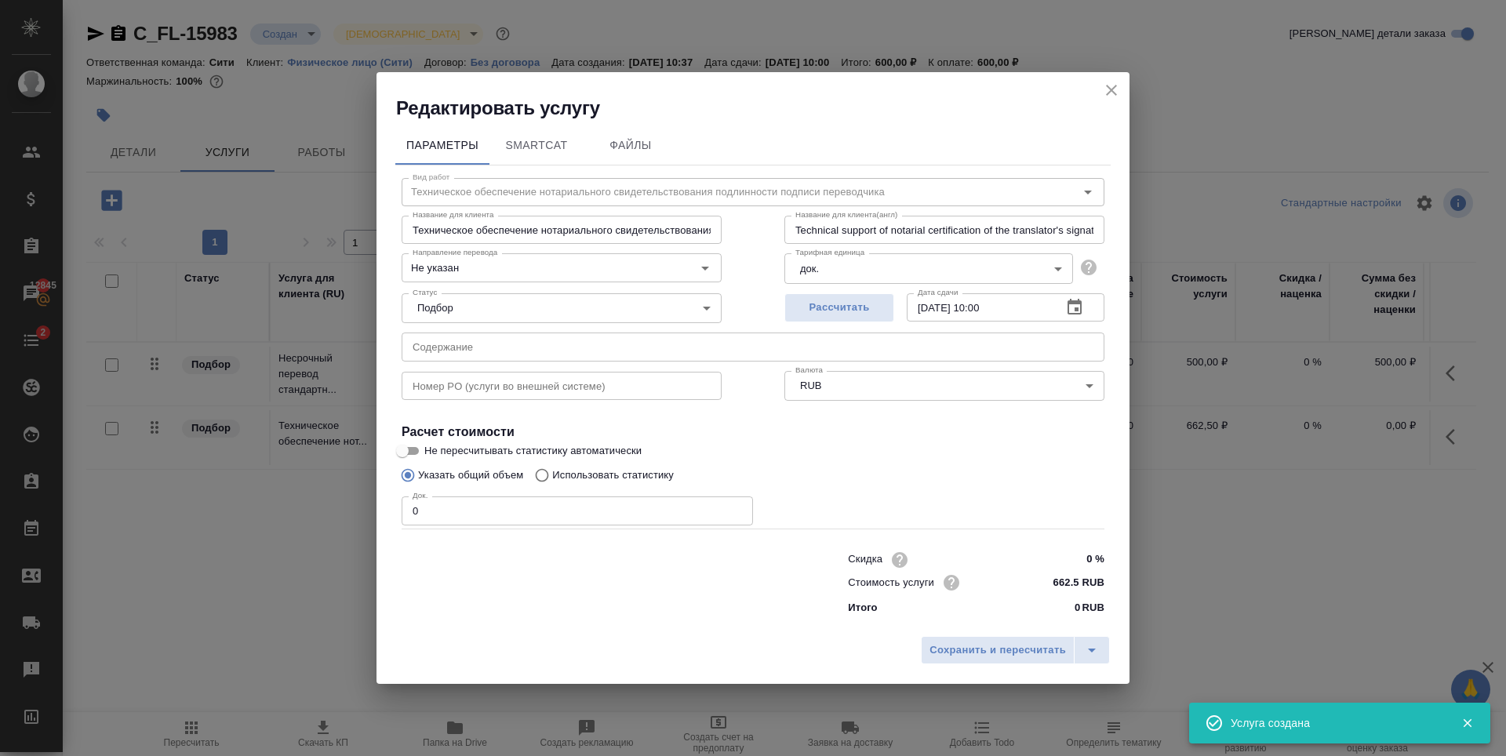
type input "1"
click at [737, 507] on input "1" at bounding box center [577, 510] width 351 height 28
click at [853, 309] on span "Рассчитать" at bounding box center [839, 308] width 93 height 18
click at [962, 653] on span "Сохранить и пересчитать" at bounding box center [997, 651] width 136 height 18
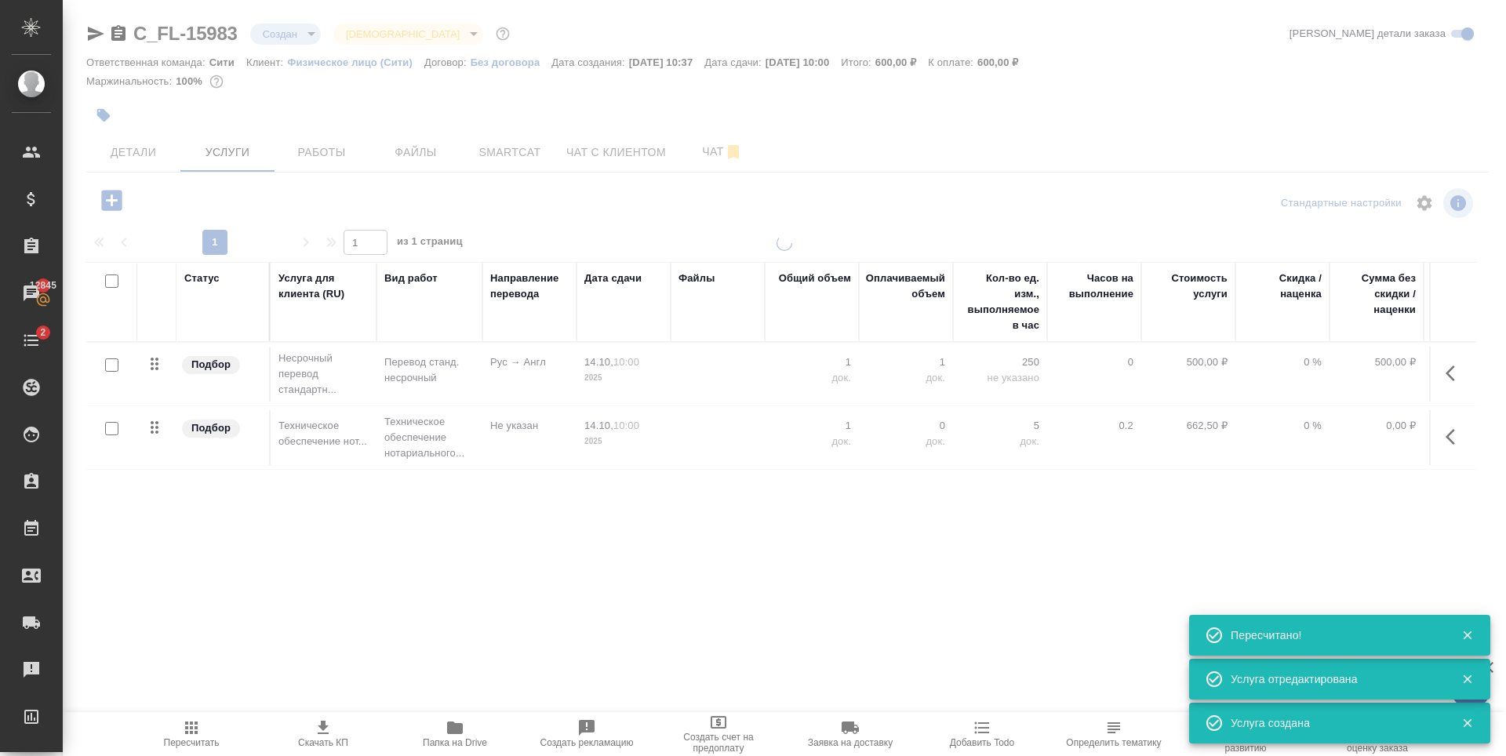
click at [659, 517] on div "Статус Услуга для клиента (RU) Вид работ Направление перевода Дата сдачи Файлы …" at bounding box center [781, 430] width 1390 height 337
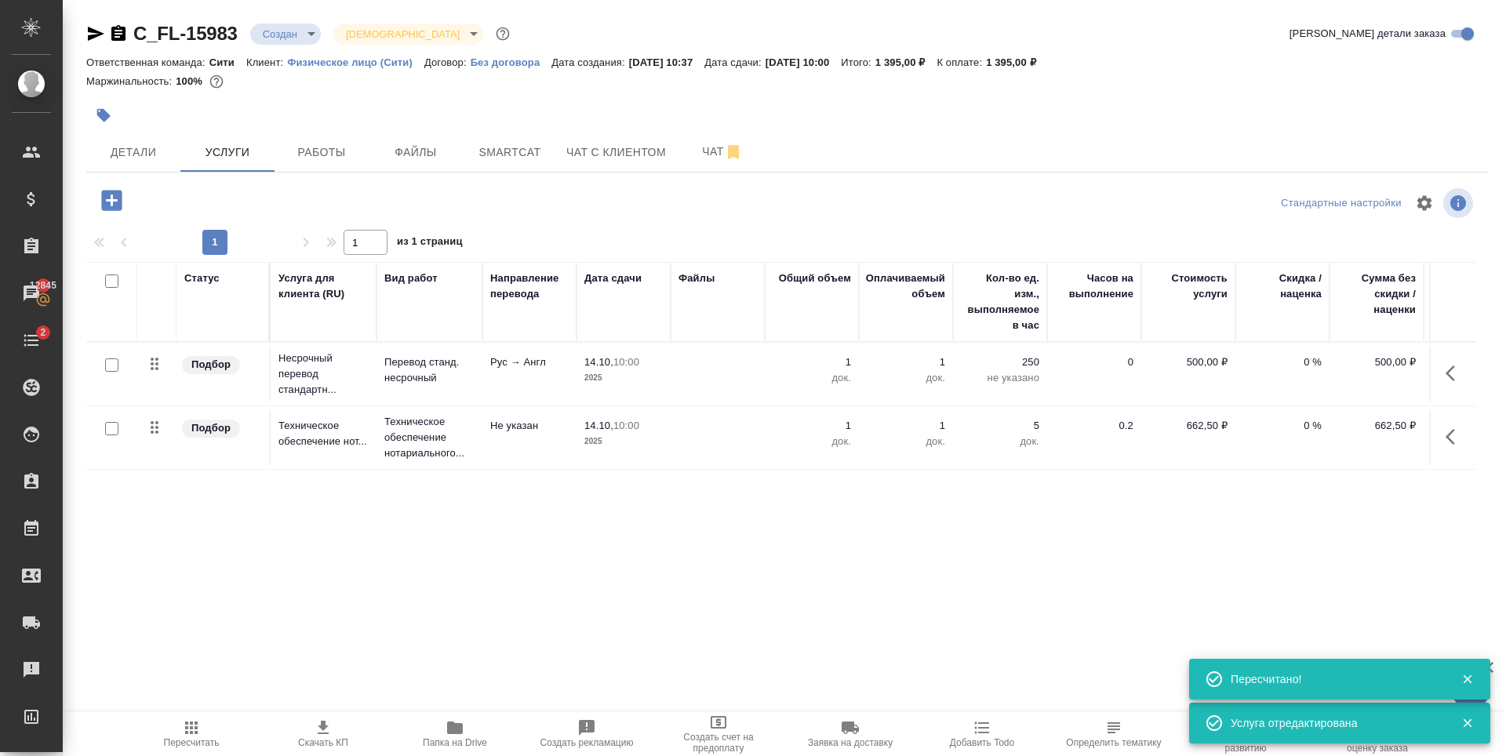
click at [694, 528] on div "Статус Услуга для клиента (RU) Вид работ Направление перевода Дата сдачи Файлы …" at bounding box center [781, 430] width 1390 height 337
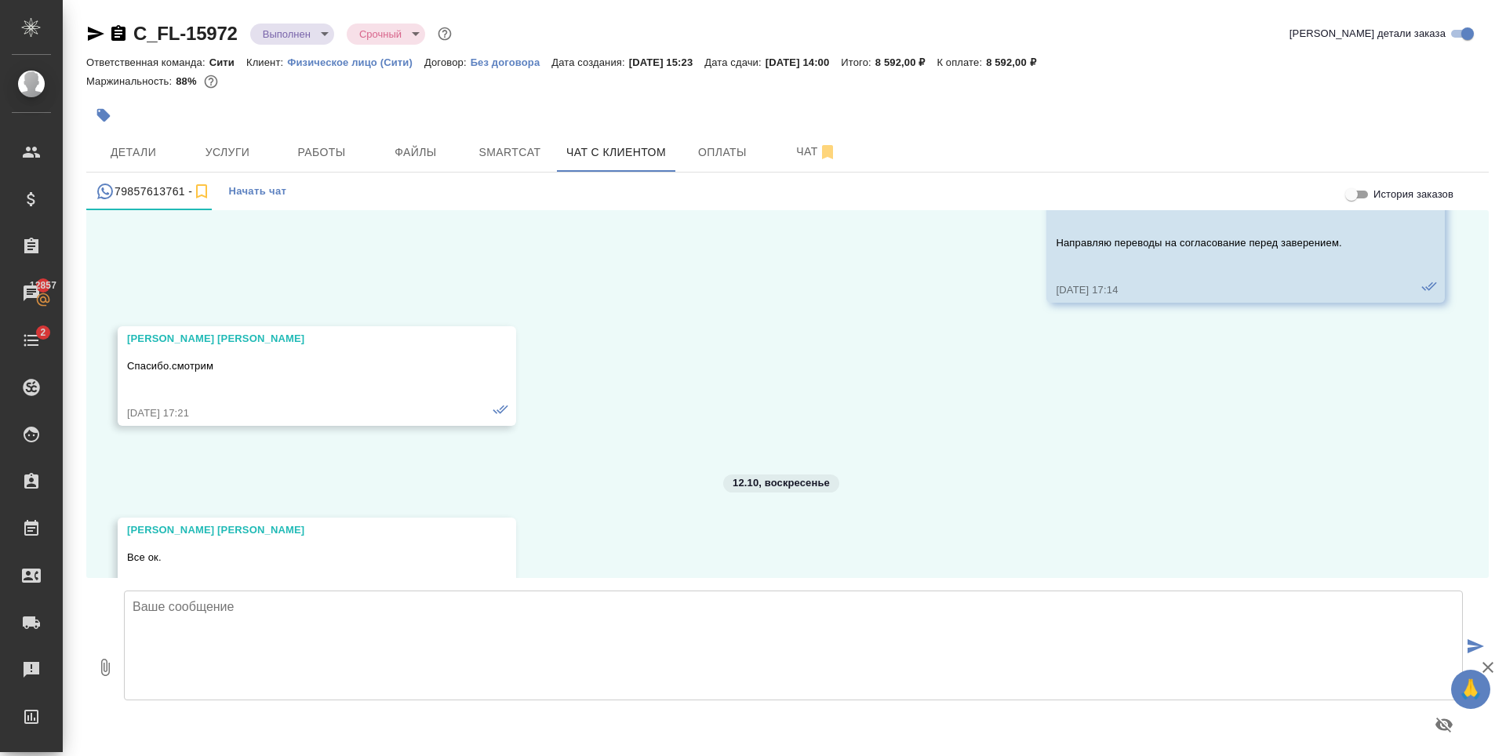
scroll to position [8864, 0]
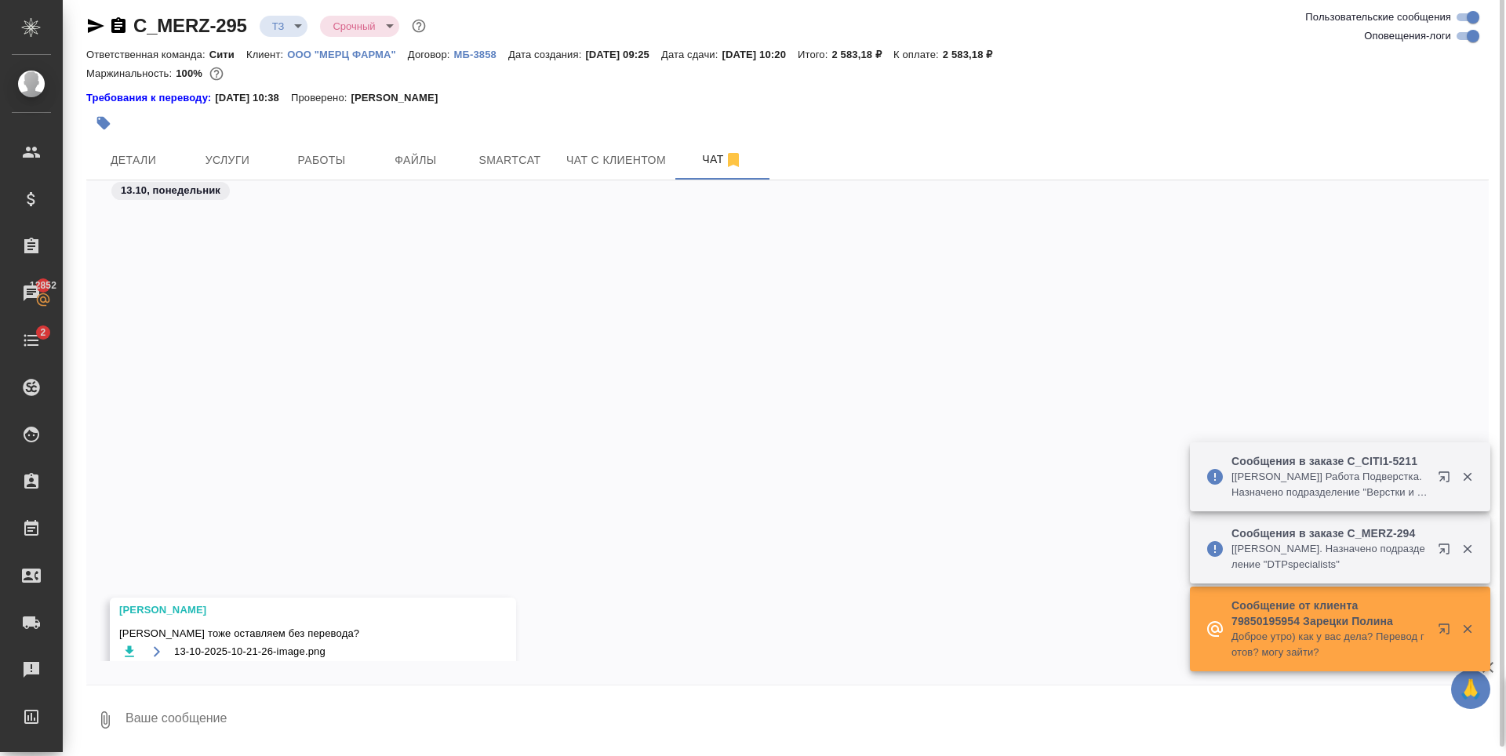
scroll to position [728, 0]
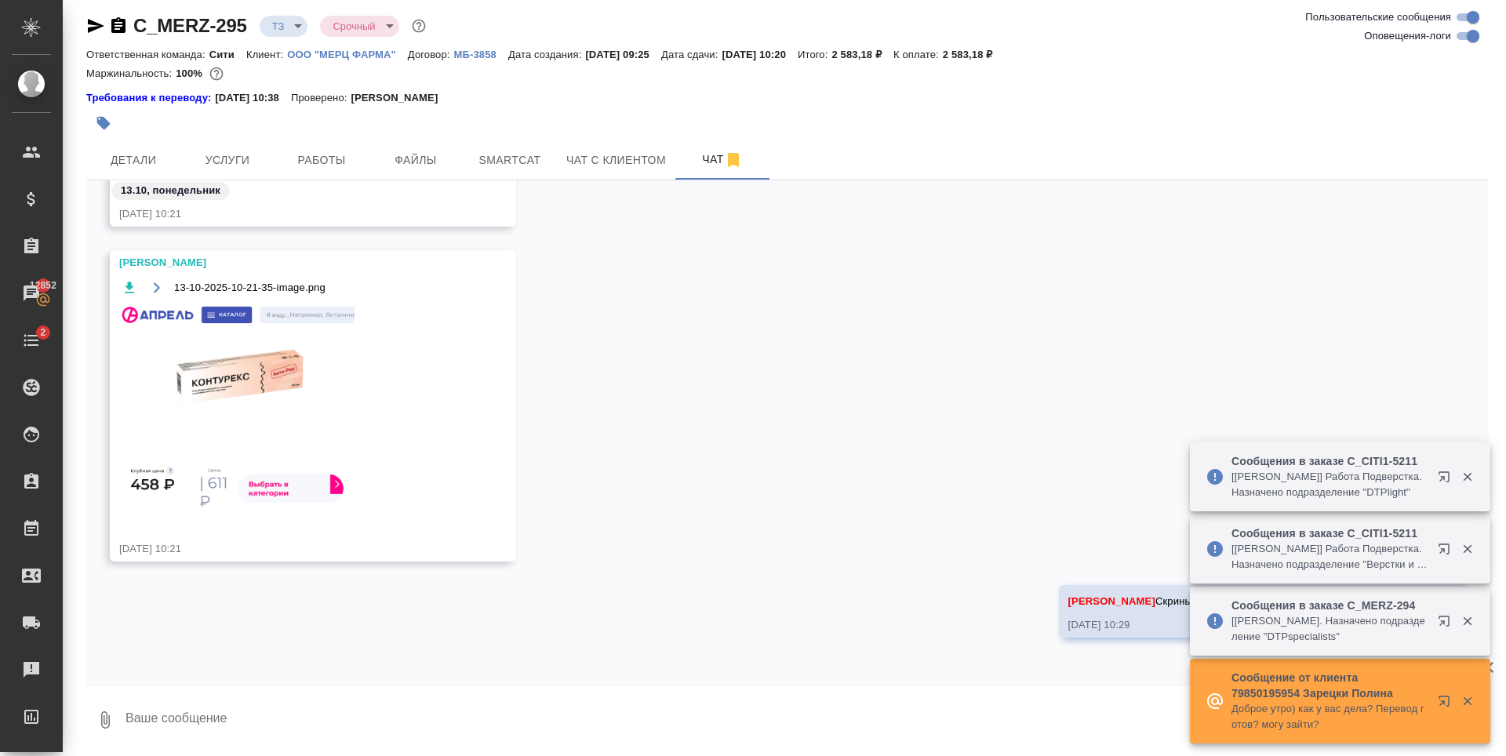
click at [460, 754] on div "C_MERZ-295 ТЗ tz Срочный urgent Ответственная команда: Сити Клиент: ООО "МЕРЦ Ф…" at bounding box center [788, 374] width 1420 height 764
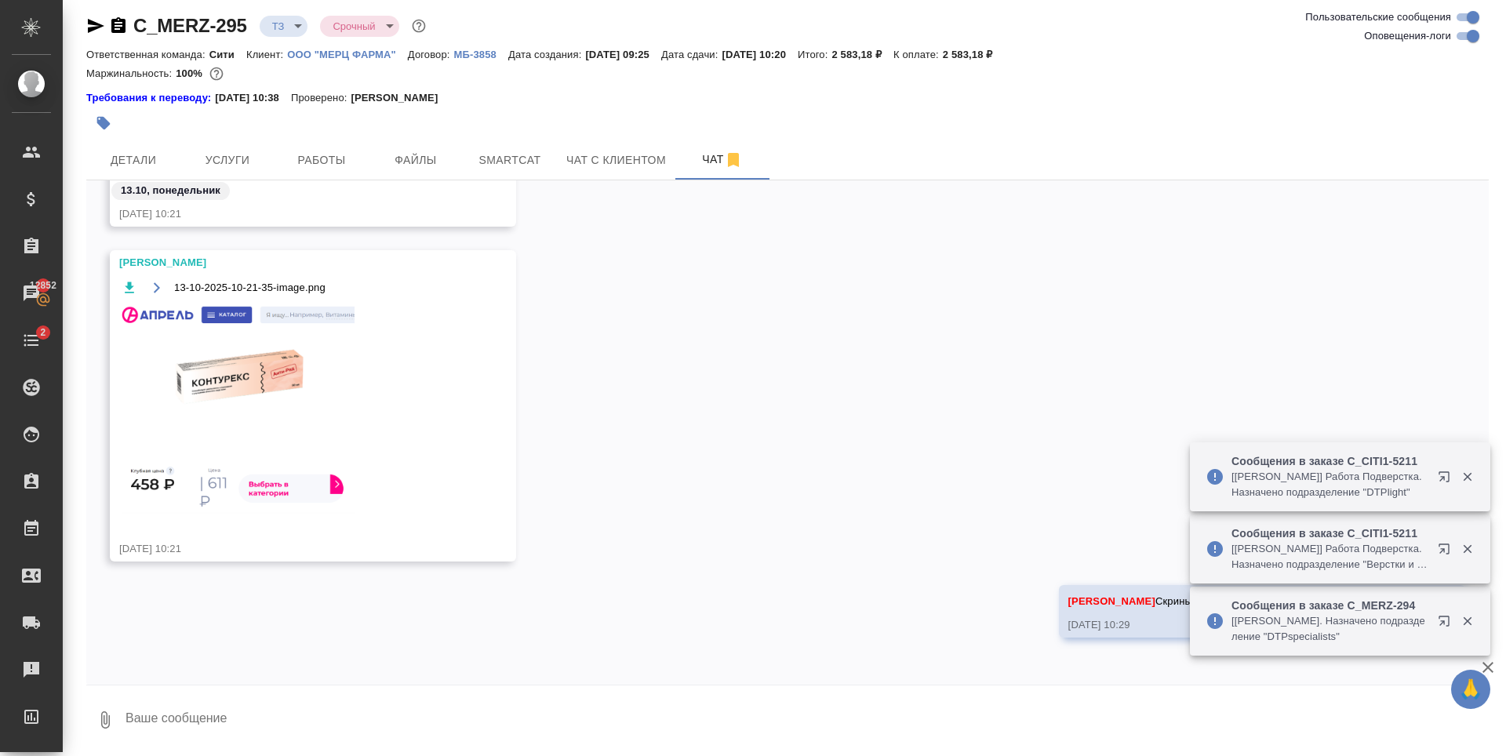
click at [447, 733] on textarea at bounding box center [806, 719] width 1365 height 53
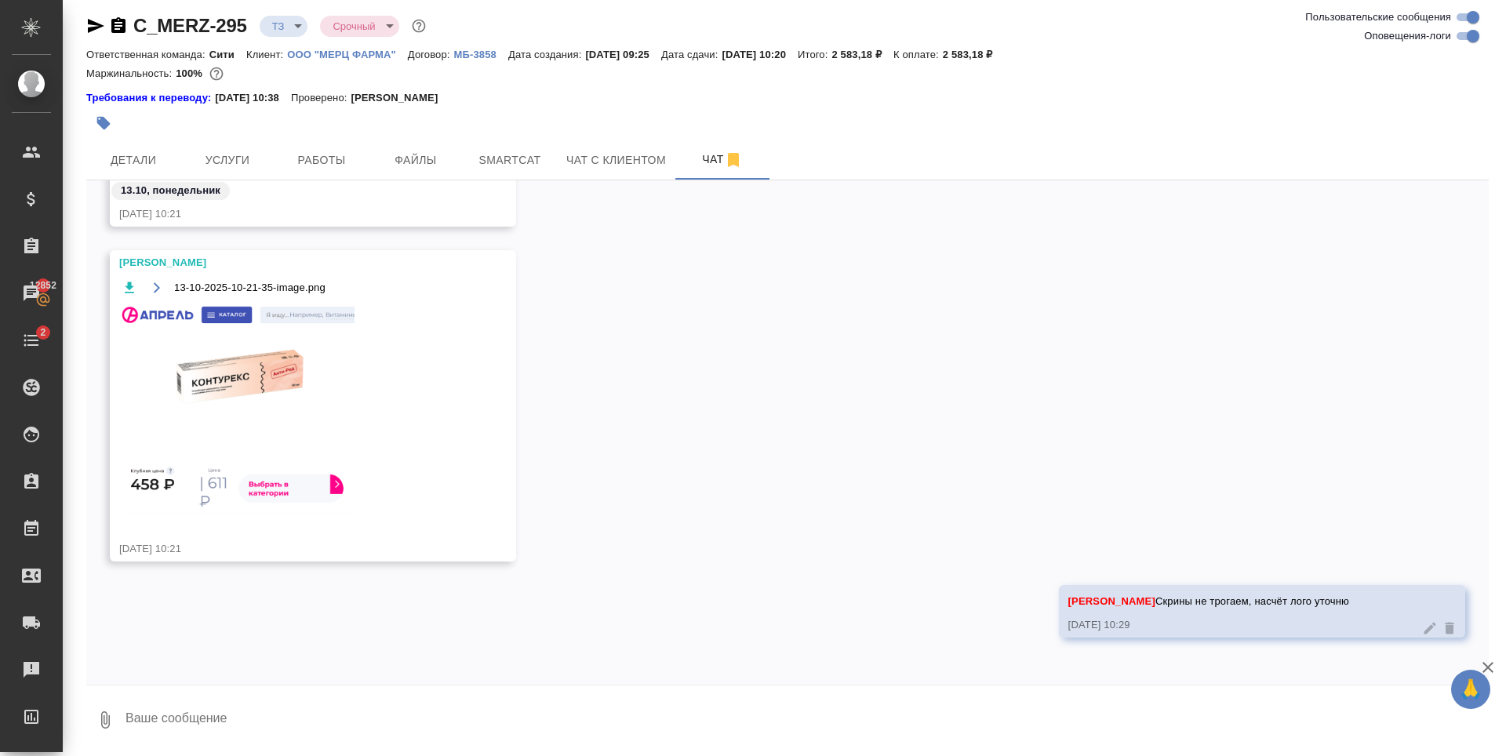
click at [249, 731] on textarea at bounding box center [806, 719] width 1365 height 53
paste textarea "лого и картинки можно не переводить, главное просто их сохранить"
type textarea "лого и картинки можно не переводить, главное просто их сохранить"
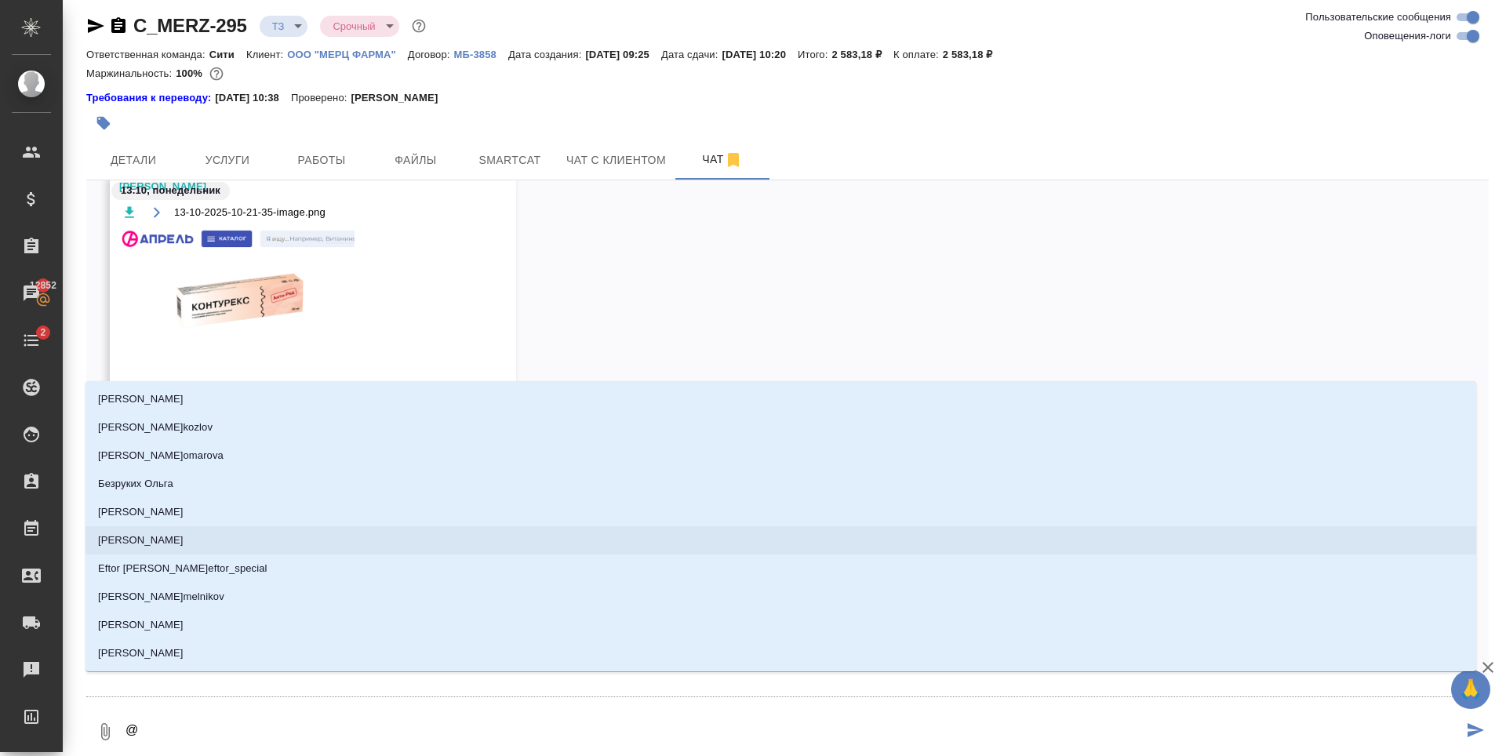
type textarea "@з"
type input "з"
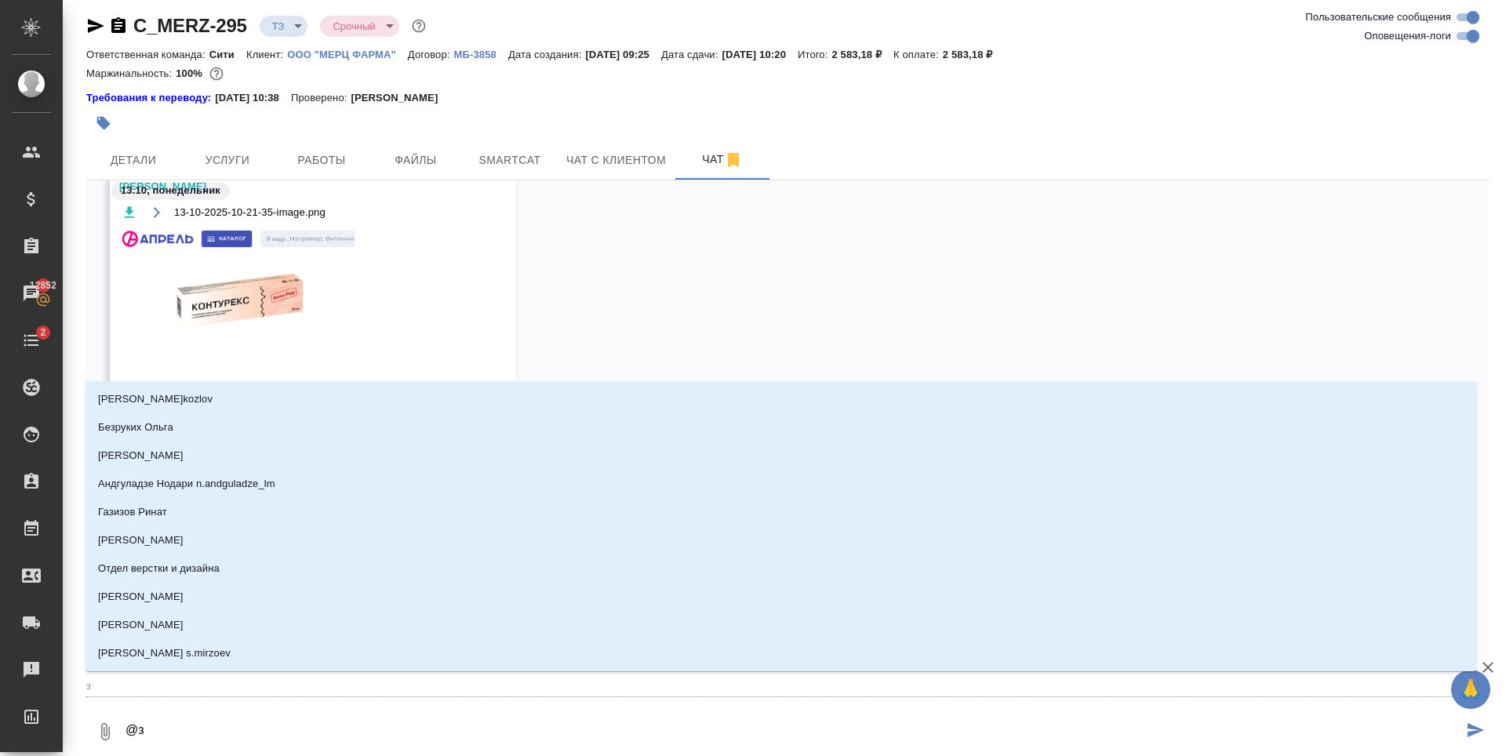
type textarea "@за"
type input "за"
type textarea "@заб"
type input "заб"
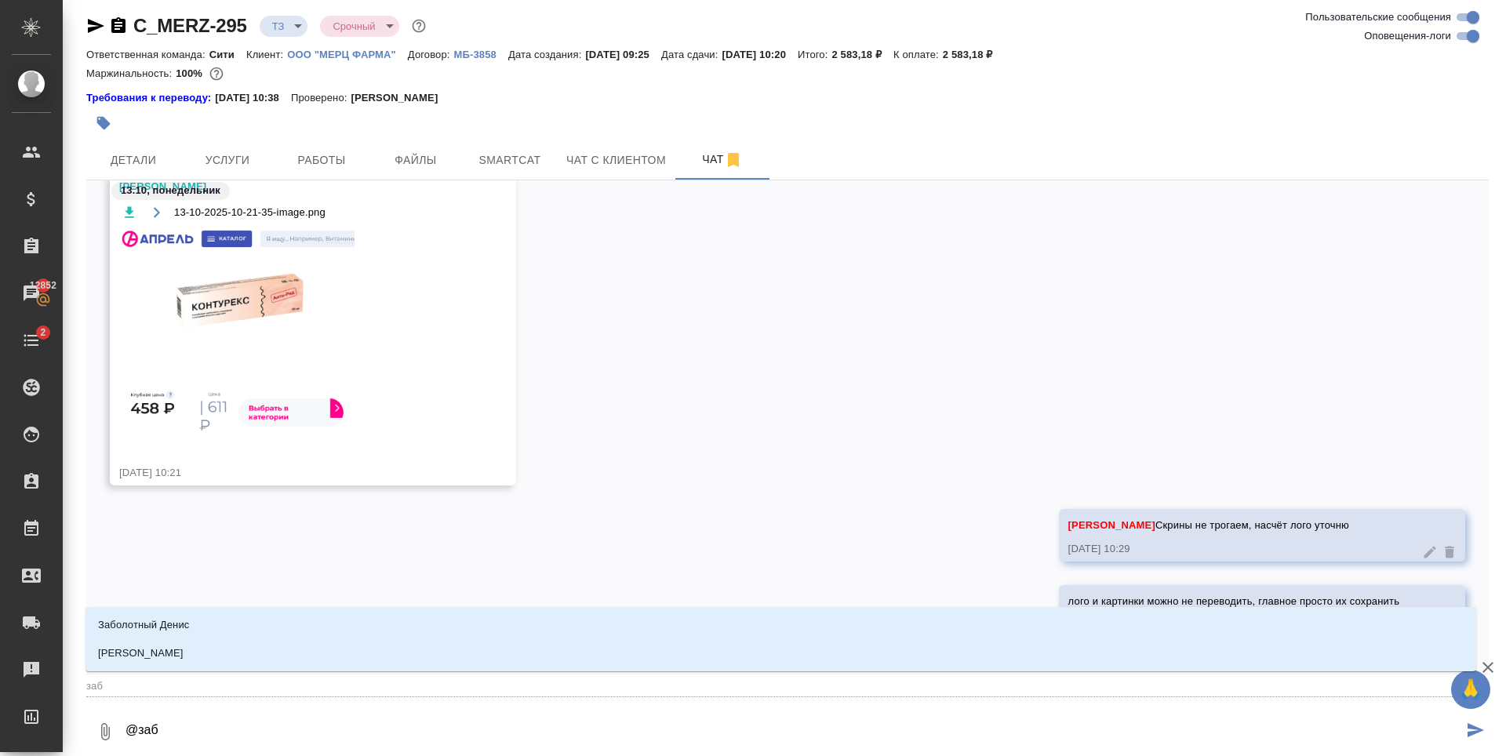
type textarea "@забо"
type input "забо"
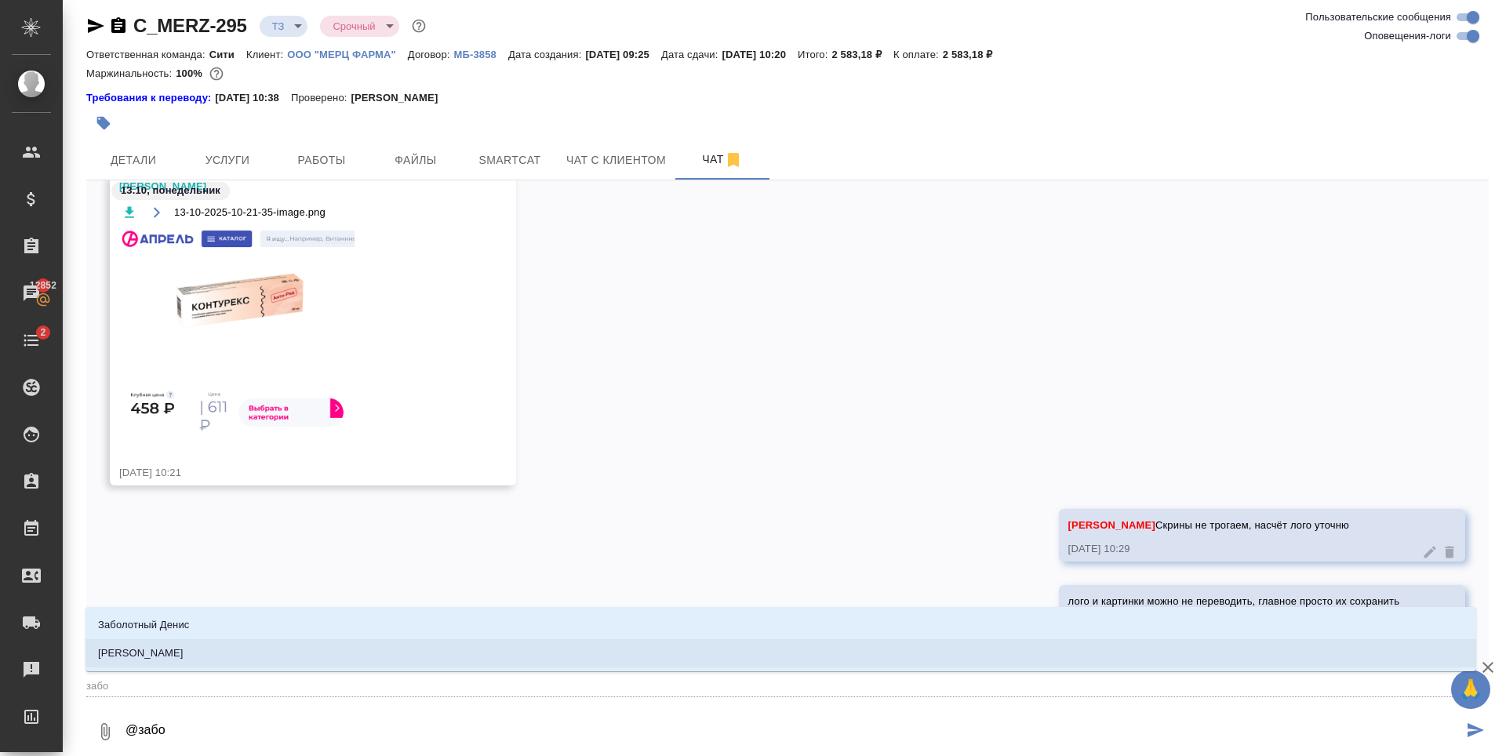
click at [180, 655] on p "Заборова Александра" at bounding box center [140, 654] width 85 height 16
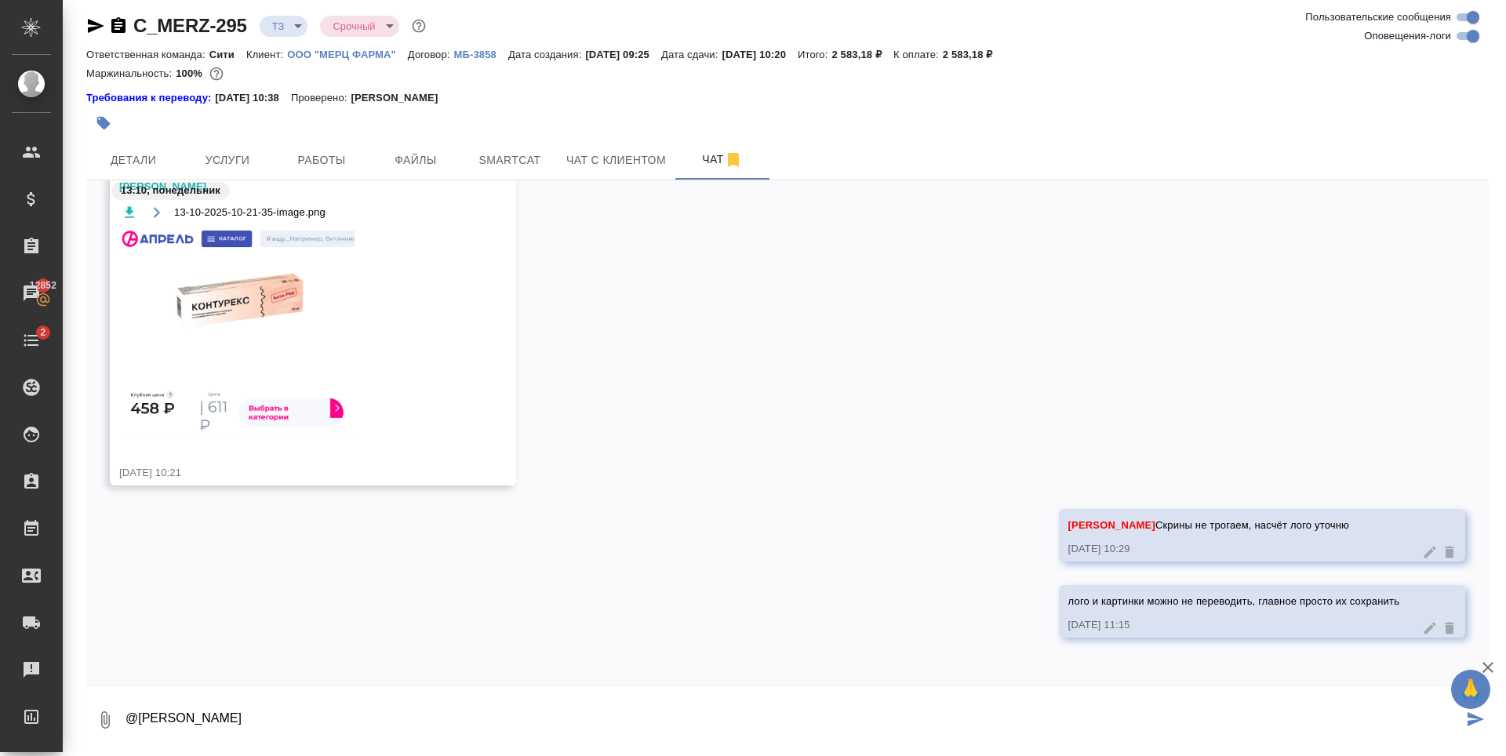
type textarea "@Заборова Александра"
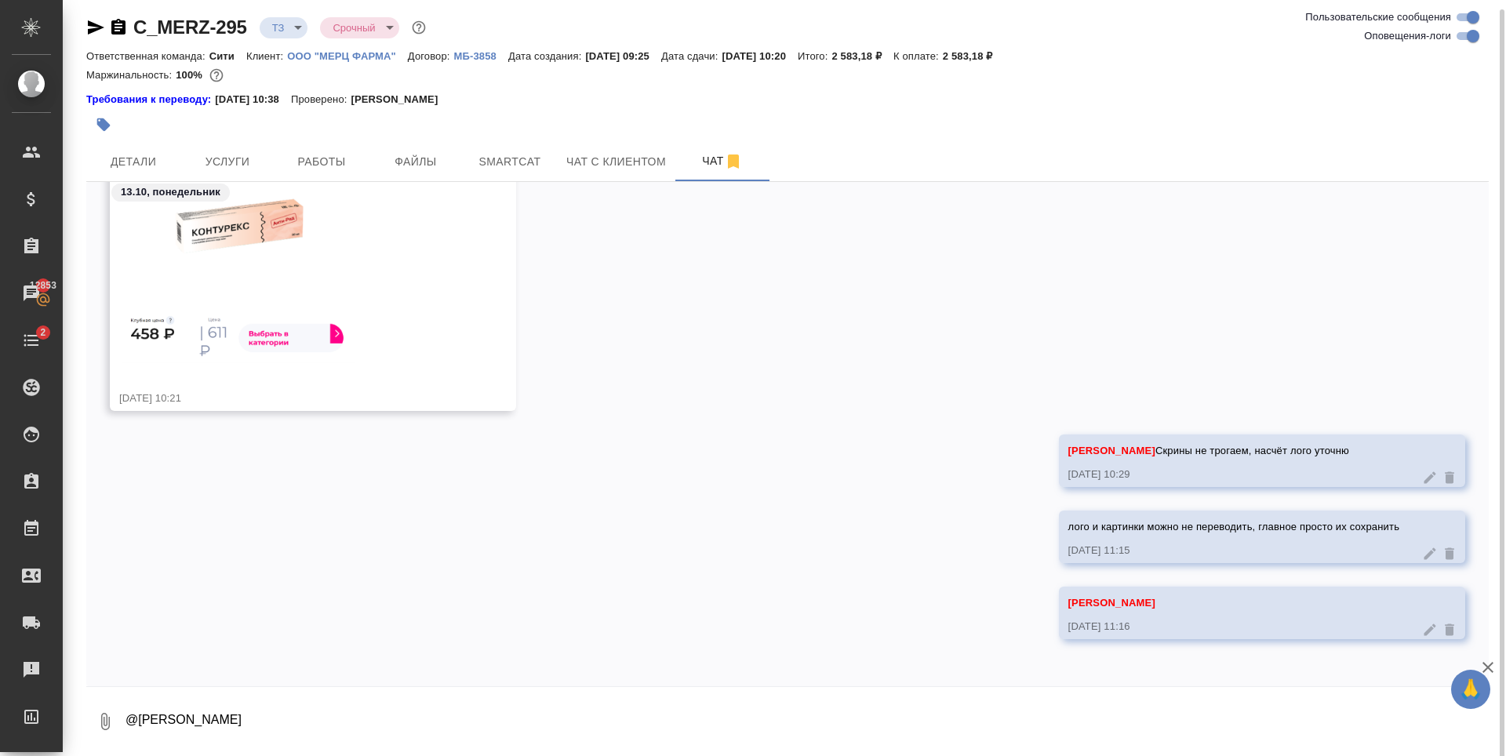
scroll to position [8, 0]
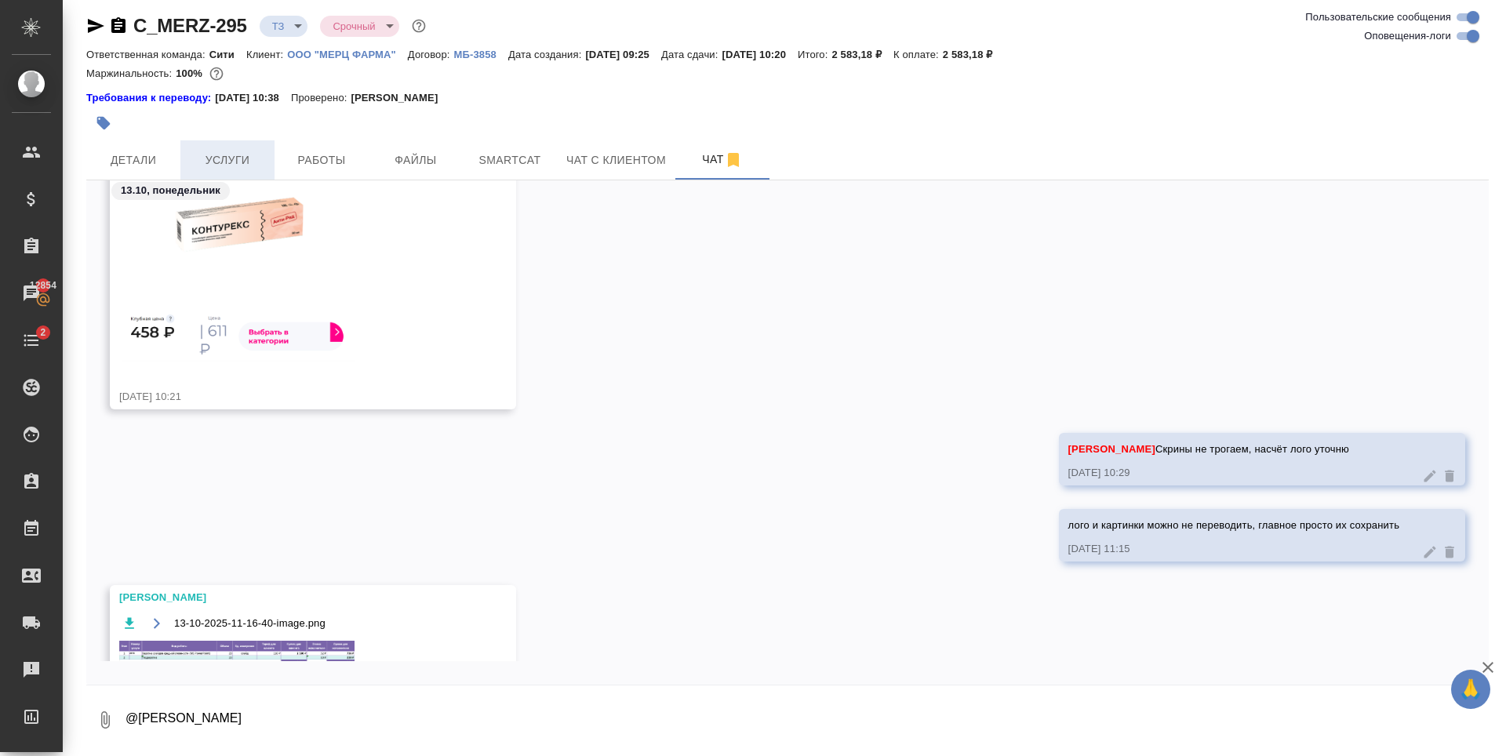
click at [199, 155] on span "Услуги" at bounding box center [227, 161] width 75 height 20
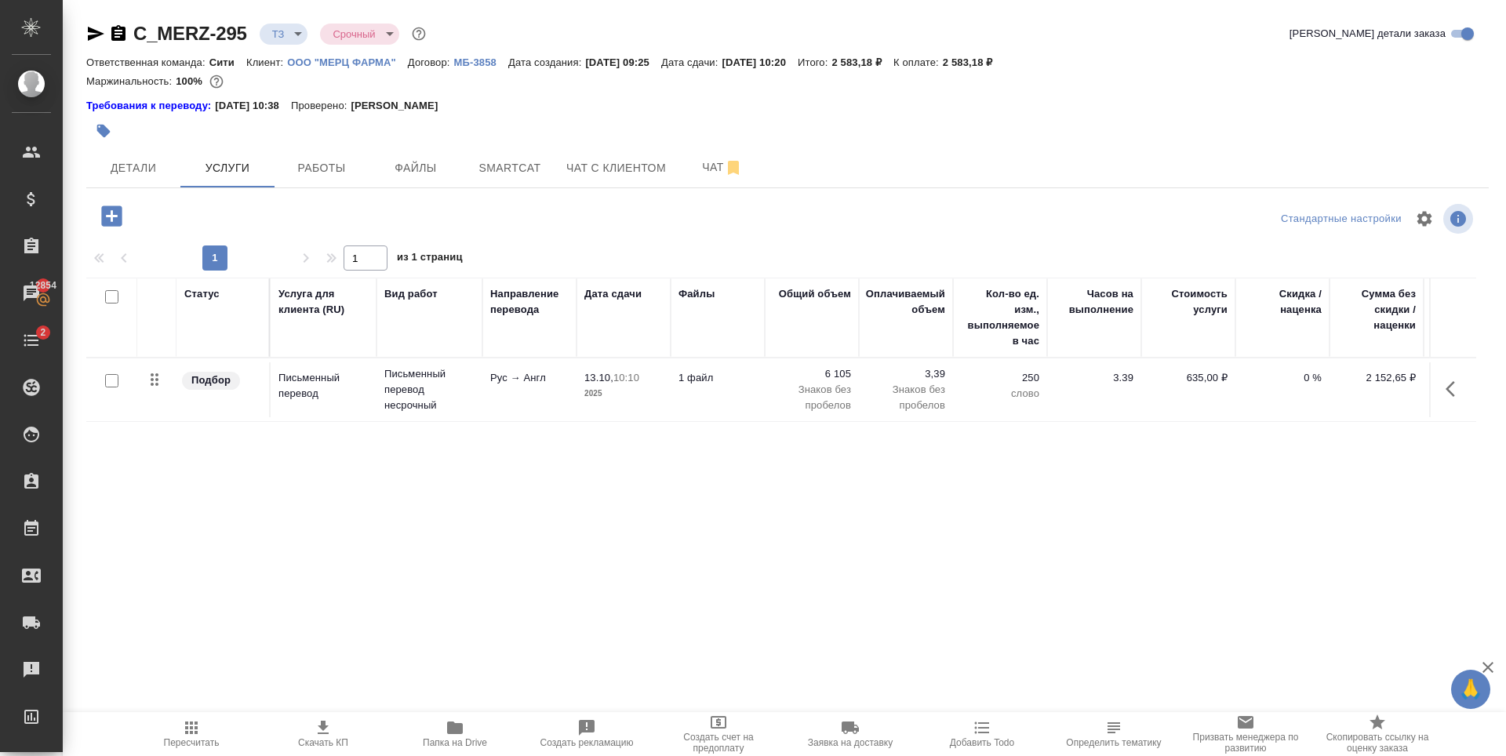
click at [343, 511] on div "Статус Услуга для клиента (RU) Вид работ Направление перевода Дата сдачи Файлы …" at bounding box center [781, 446] width 1390 height 337
click at [112, 222] on icon "button" at bounding box center [111, 215] width 20 height 20
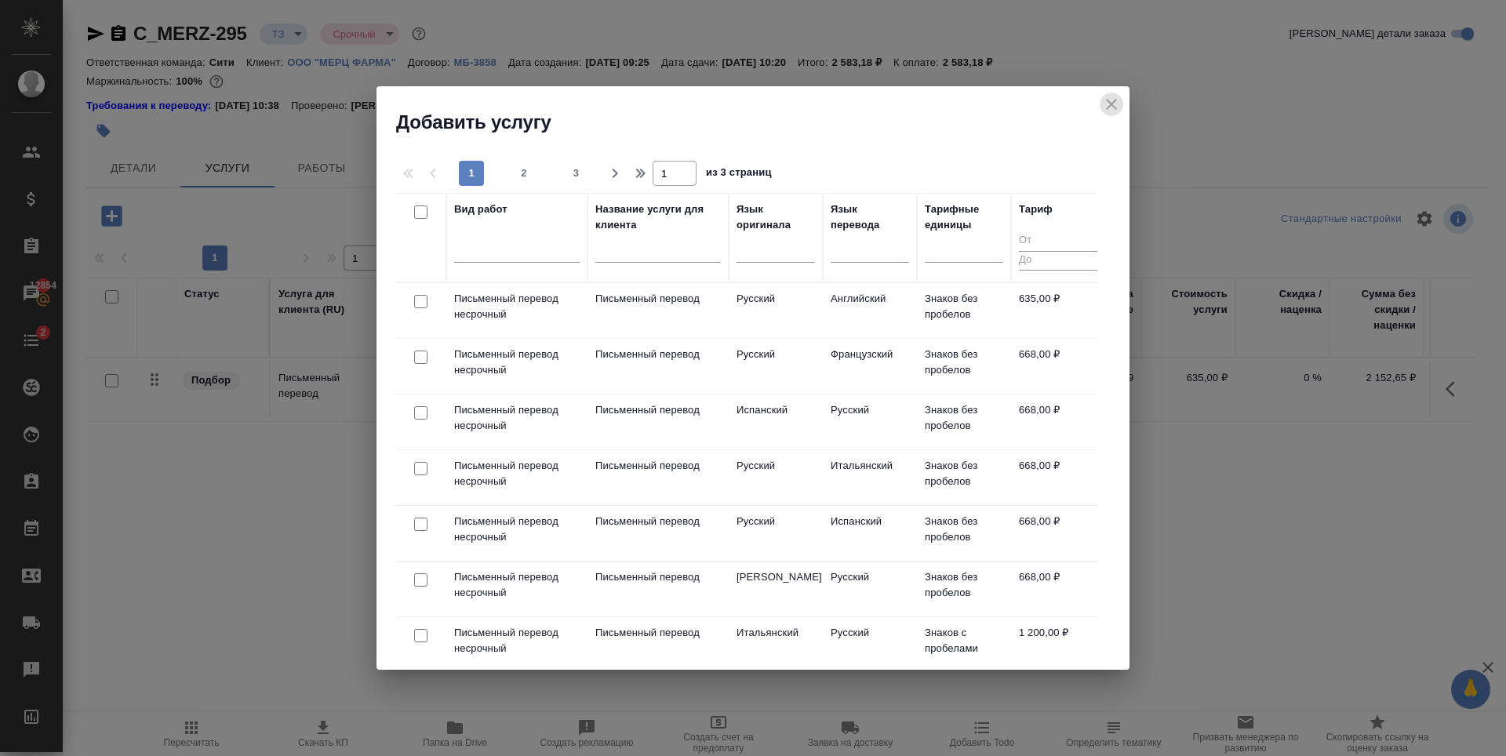
click at [1104, 100] on icon "close" at bounding box center [1111, 104] width 19 height 19
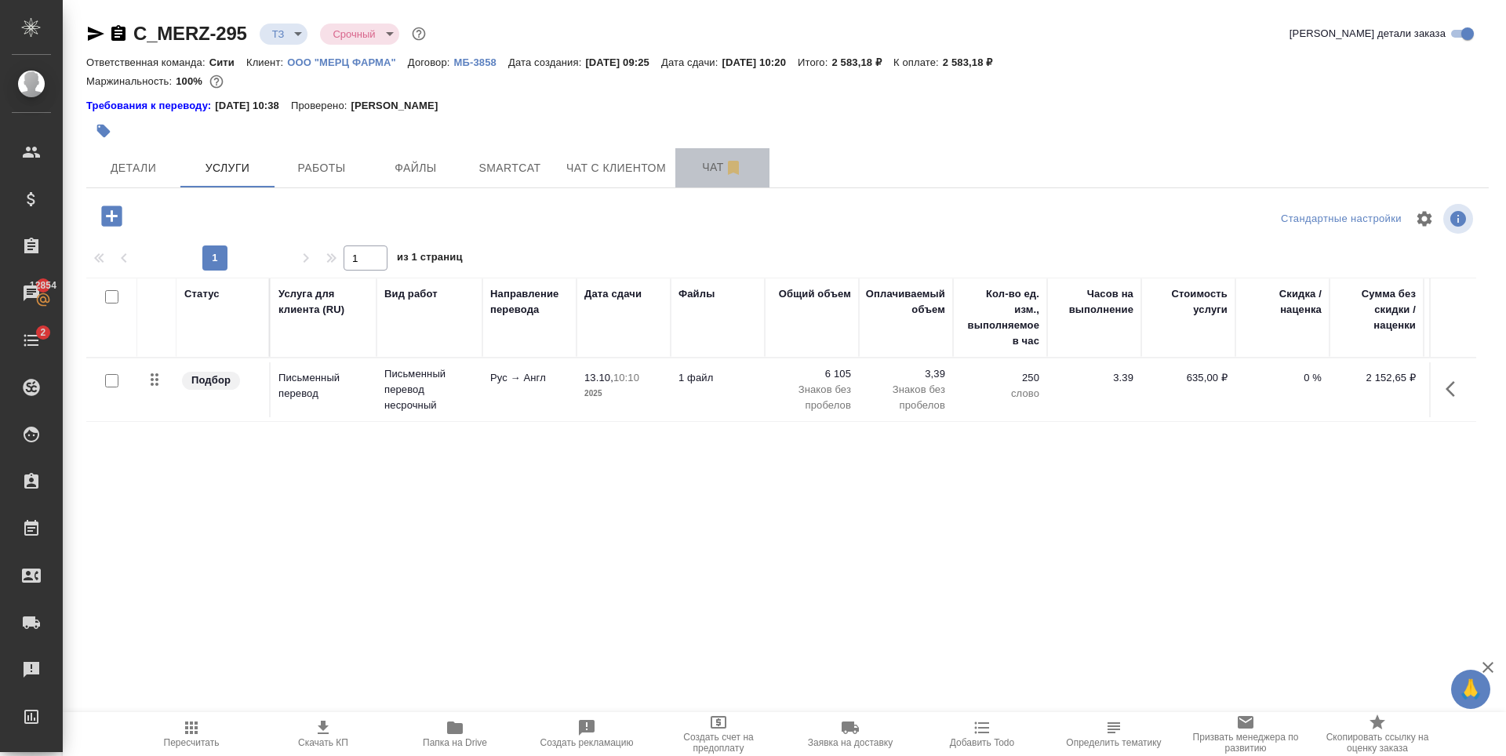
click at [711, 180] on button "Чат" at bounding box center [722, 167] width 94 height 39
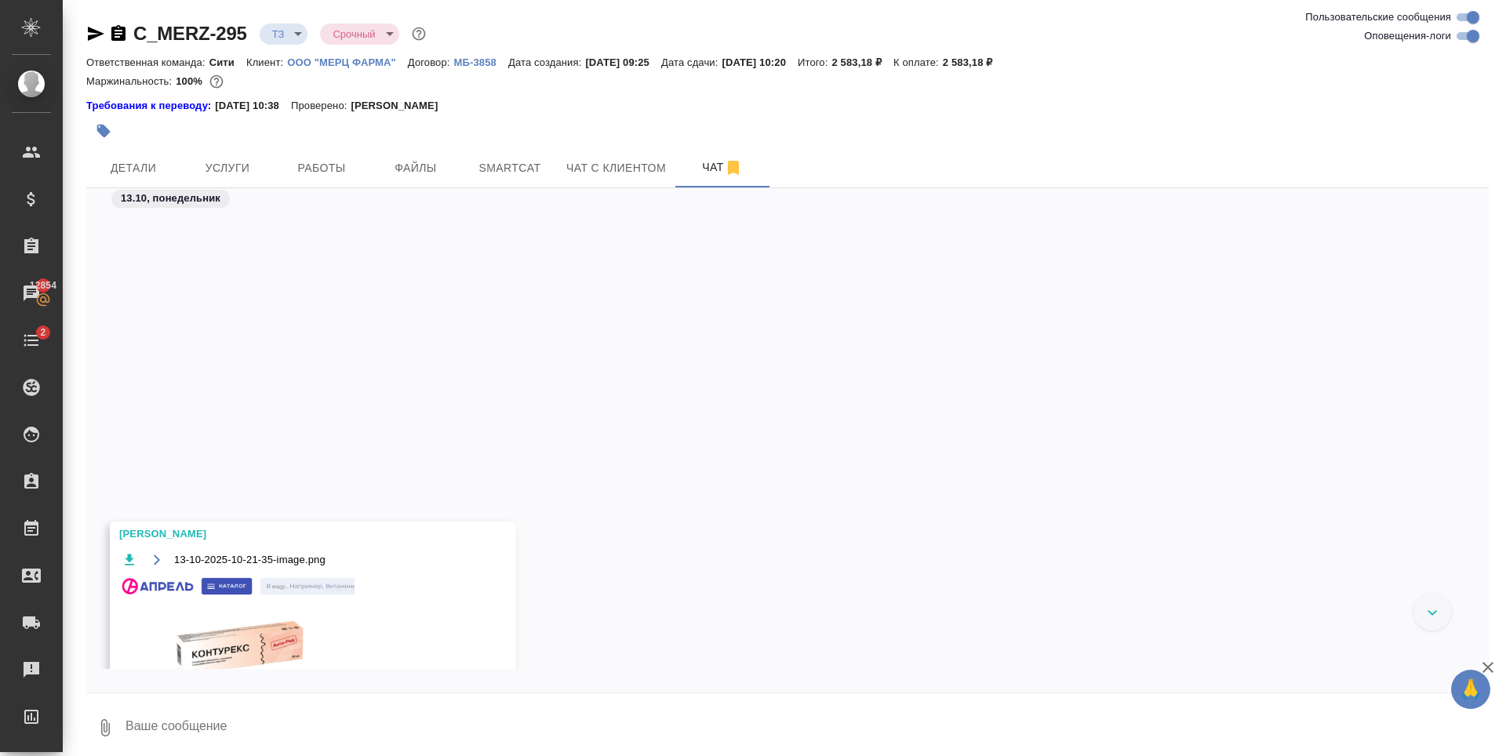
scroll to position [602, 0]
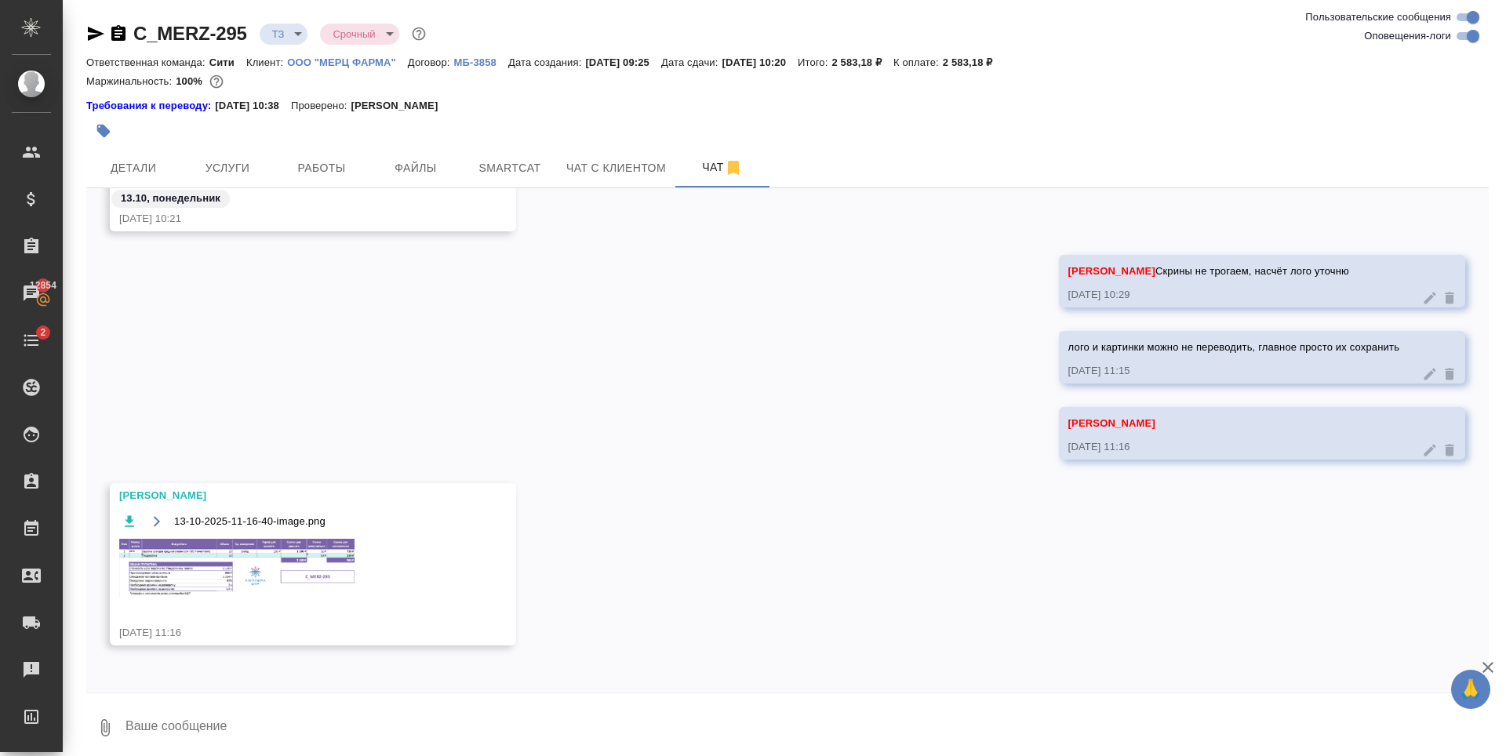
click at [293, 554] on img at bounding box center [236, 568] width 235 height 58
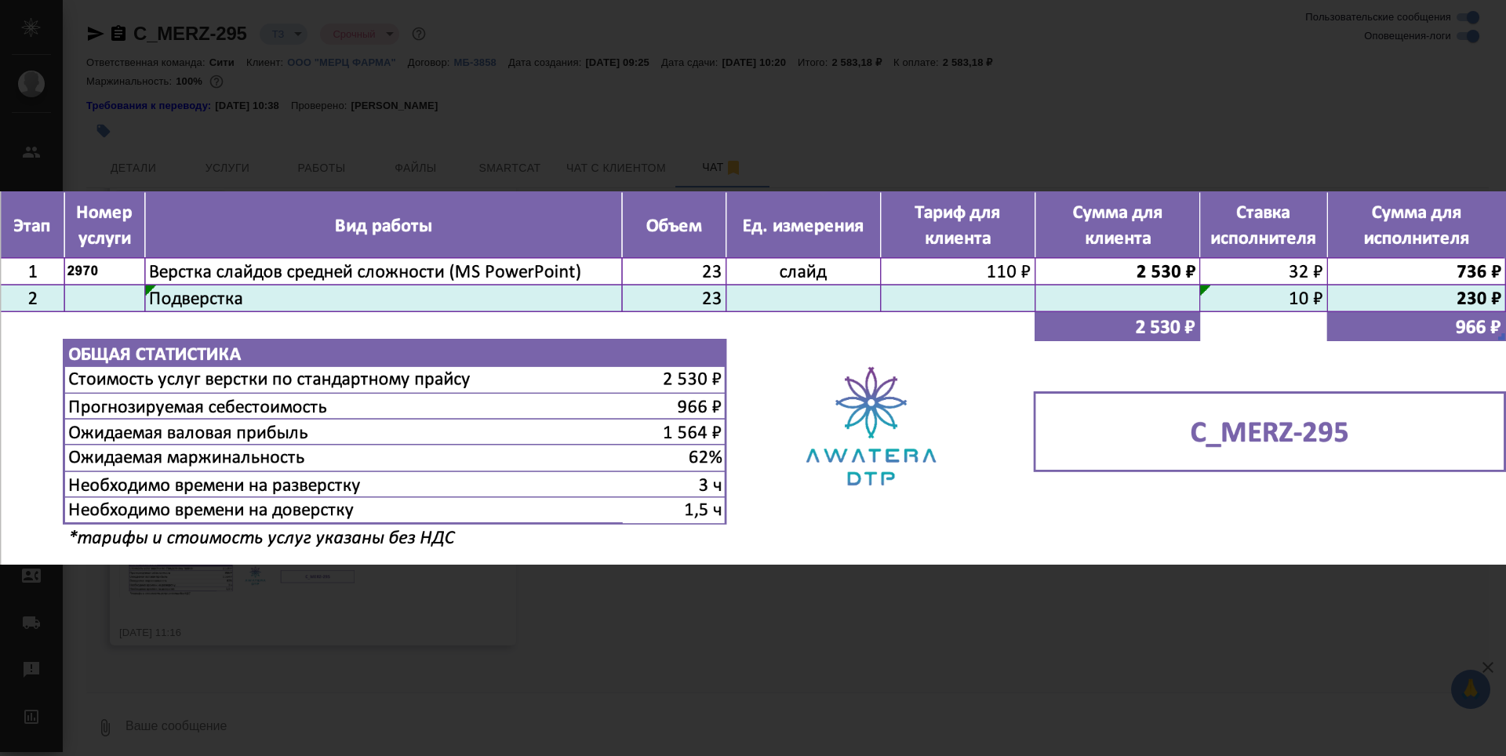
click at [348, 96] on div "13-10-2025-11-16-40-image.png 1 of 1" at bounding box center [753, 378] width 1506 height 756
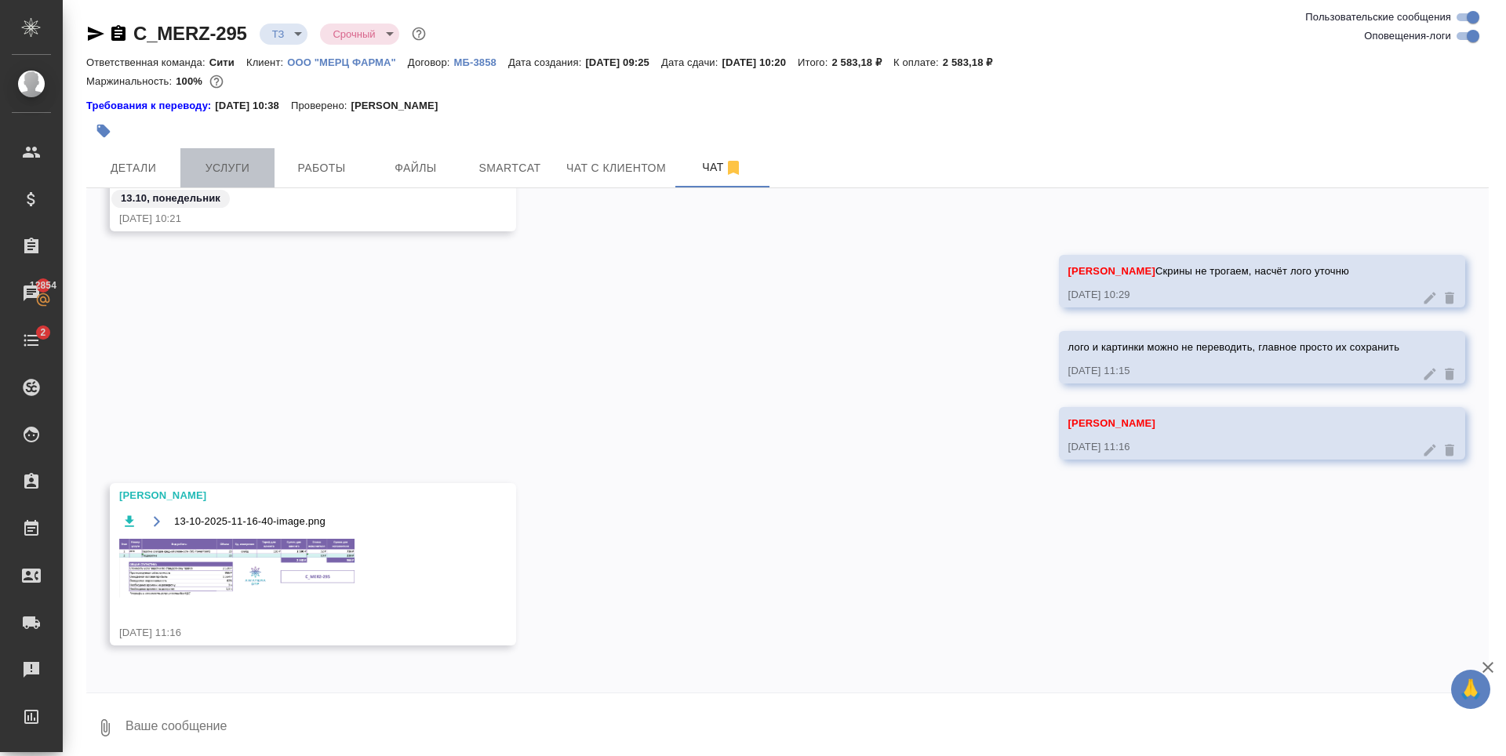
click at [226, 165] on span "Услуги" at bounding box center [227, 168] width 75 height 20
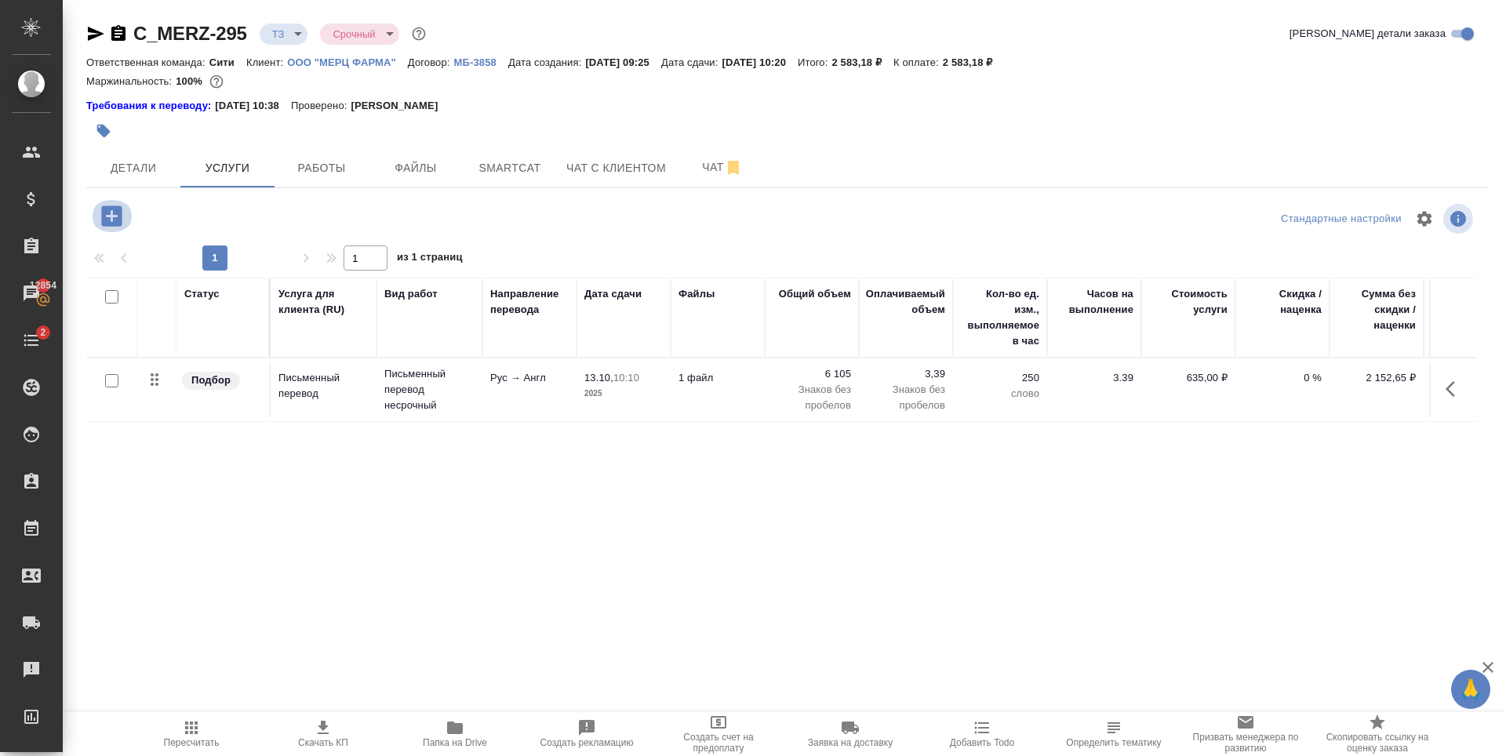
click at [104, 224] on icon "button" at bounding box center [111, 215] width 20 height 20
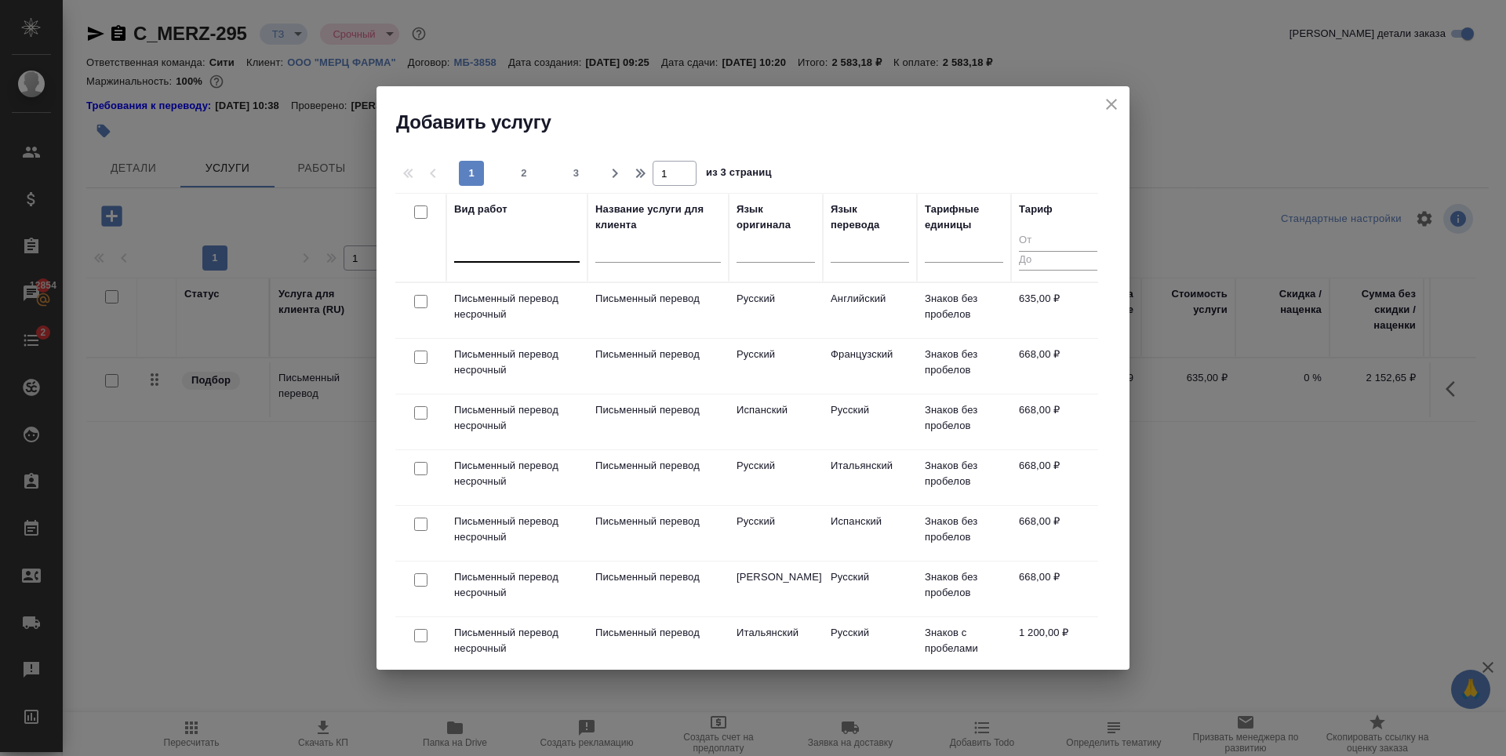
click at [543, 253] on div at bounding box center [516, 246] width 125 height 23
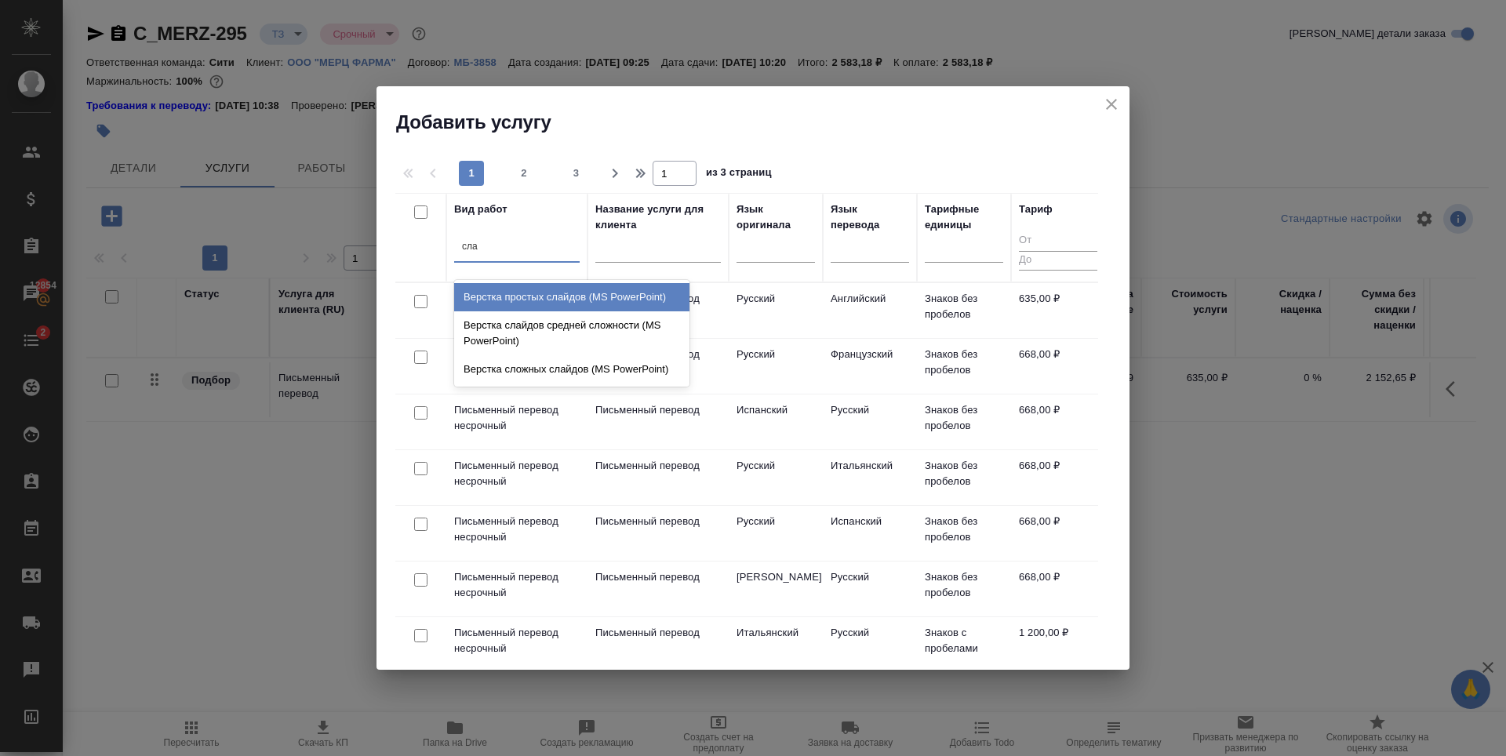
type input "слай"
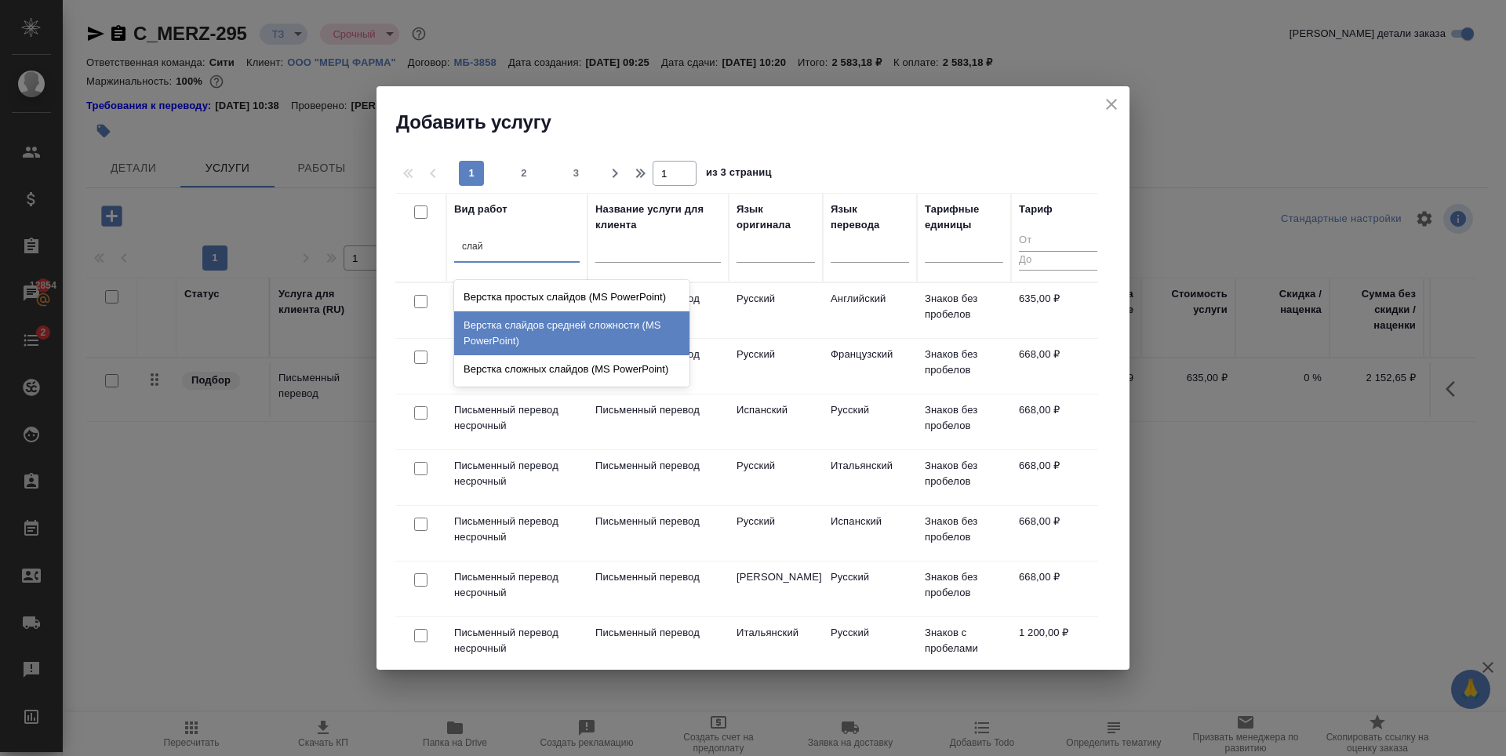
click at [560, 328] on div "Верстка слайдов средней сложности (MS PowerPoint)" at bounding box center [571, 333] width 235 height 44
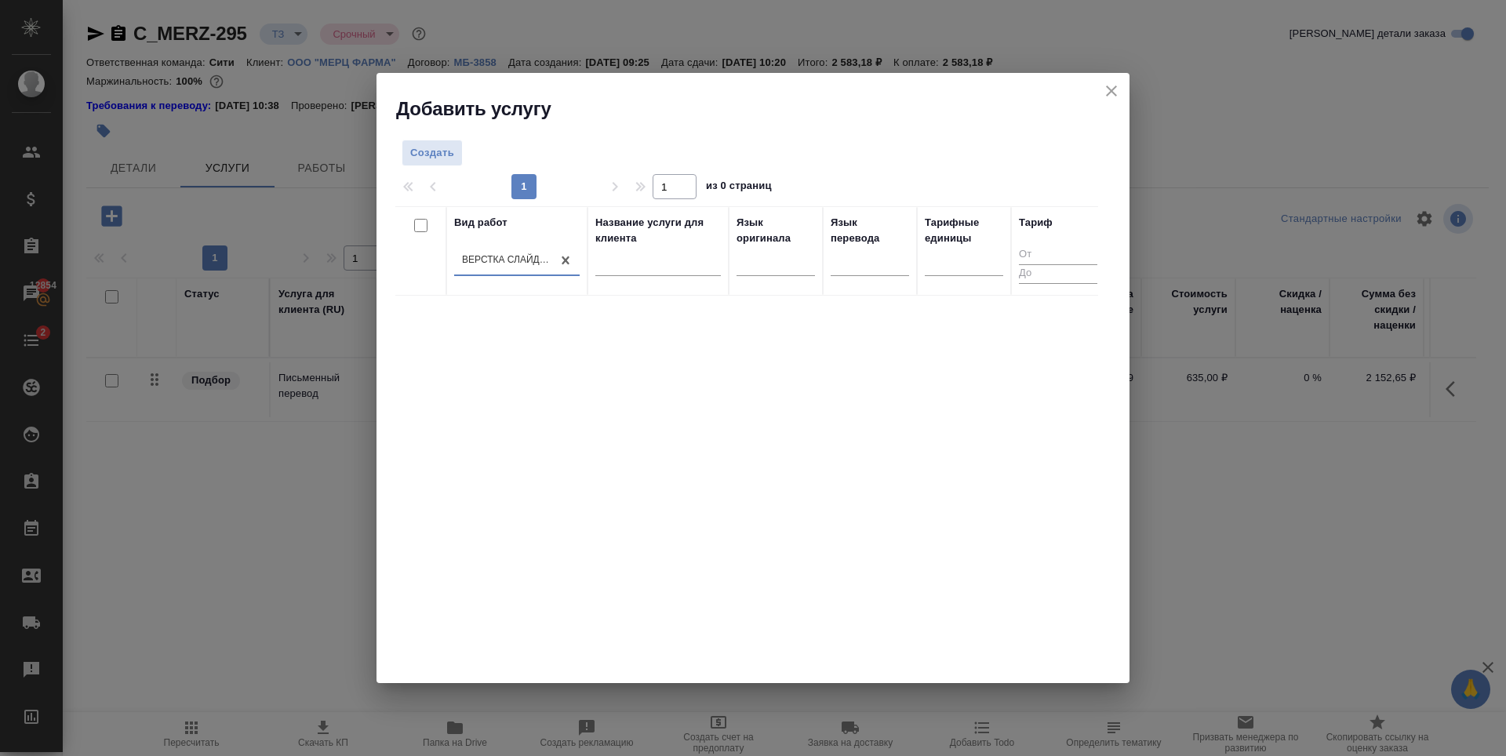
click at [558, 201] on div "Создать 1 1 из 0 страниц Вид работ option Верстка слайдов средней сложности (MS…" at bounding box center [752, 403] width 753 height 562
click at [433, 152] on span "Создать" at bounding box center [432, 153] width 44 height 18
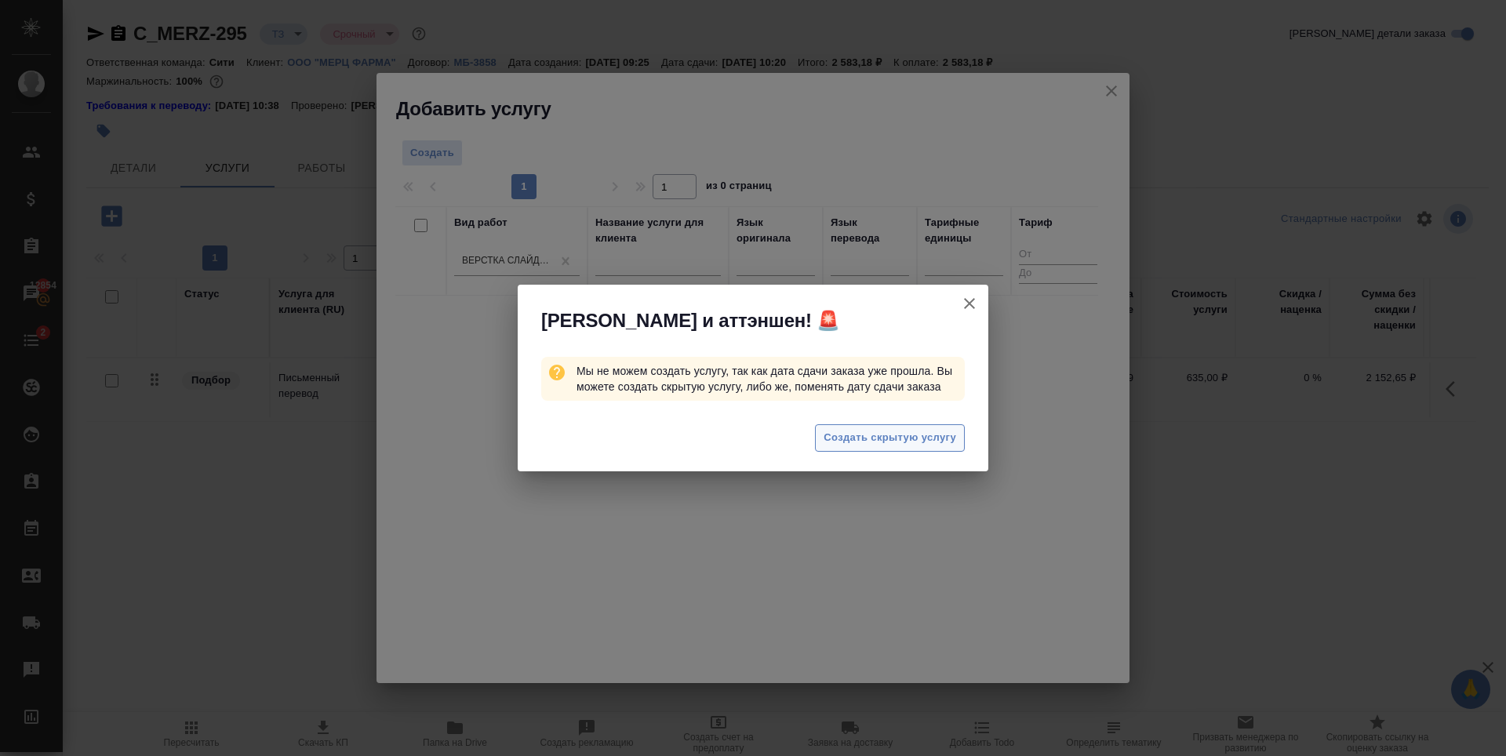
click at [883, 431] on span "Создать скрытую услугу" at bounding box center [890, 438] width 133 height 18
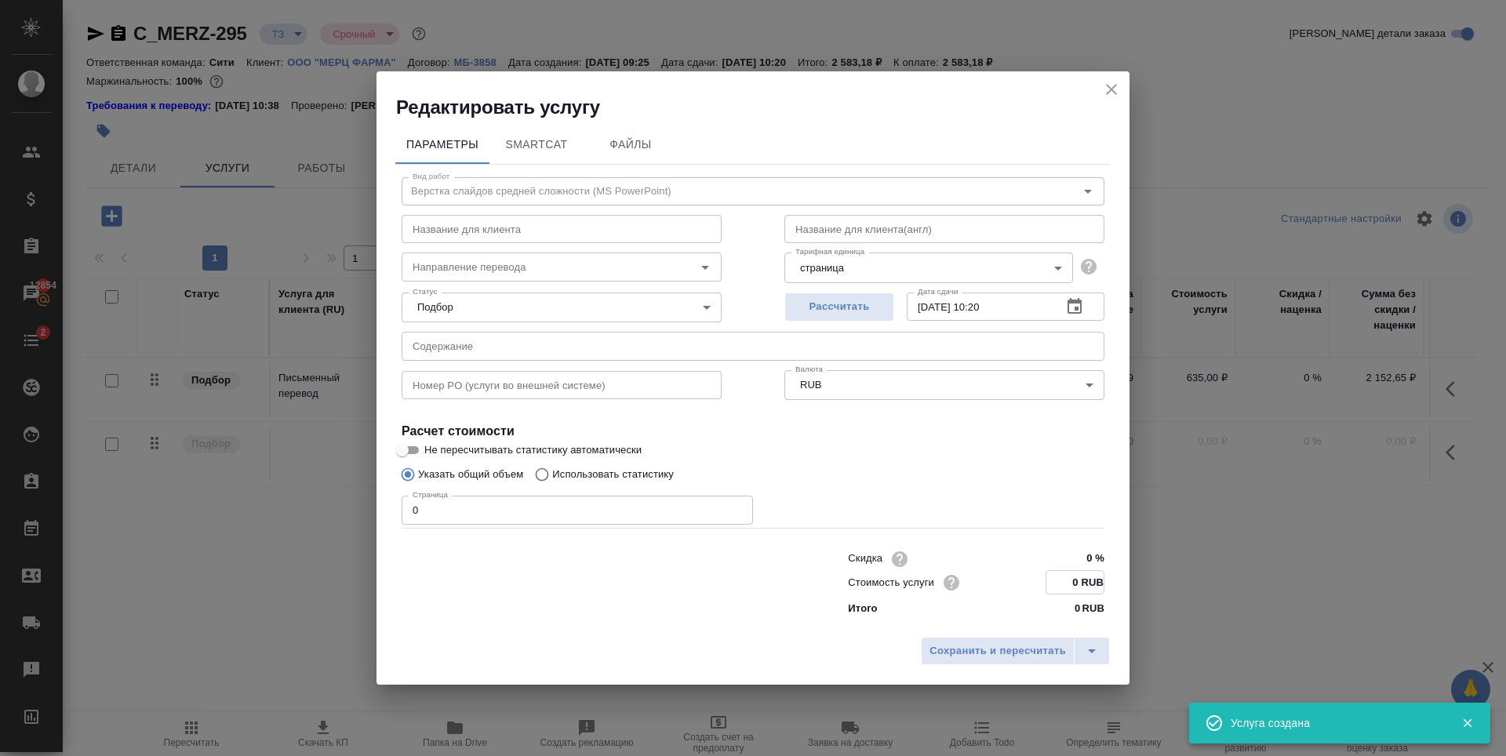
drag, startPoint x: 1078, startPoint y: 581, endPoint x: 1049, endPoint y: 587, distance: 28.8
click at [1049, 587] on input "0 RUB" at bounding box center [1074, 582] width 57 height 23
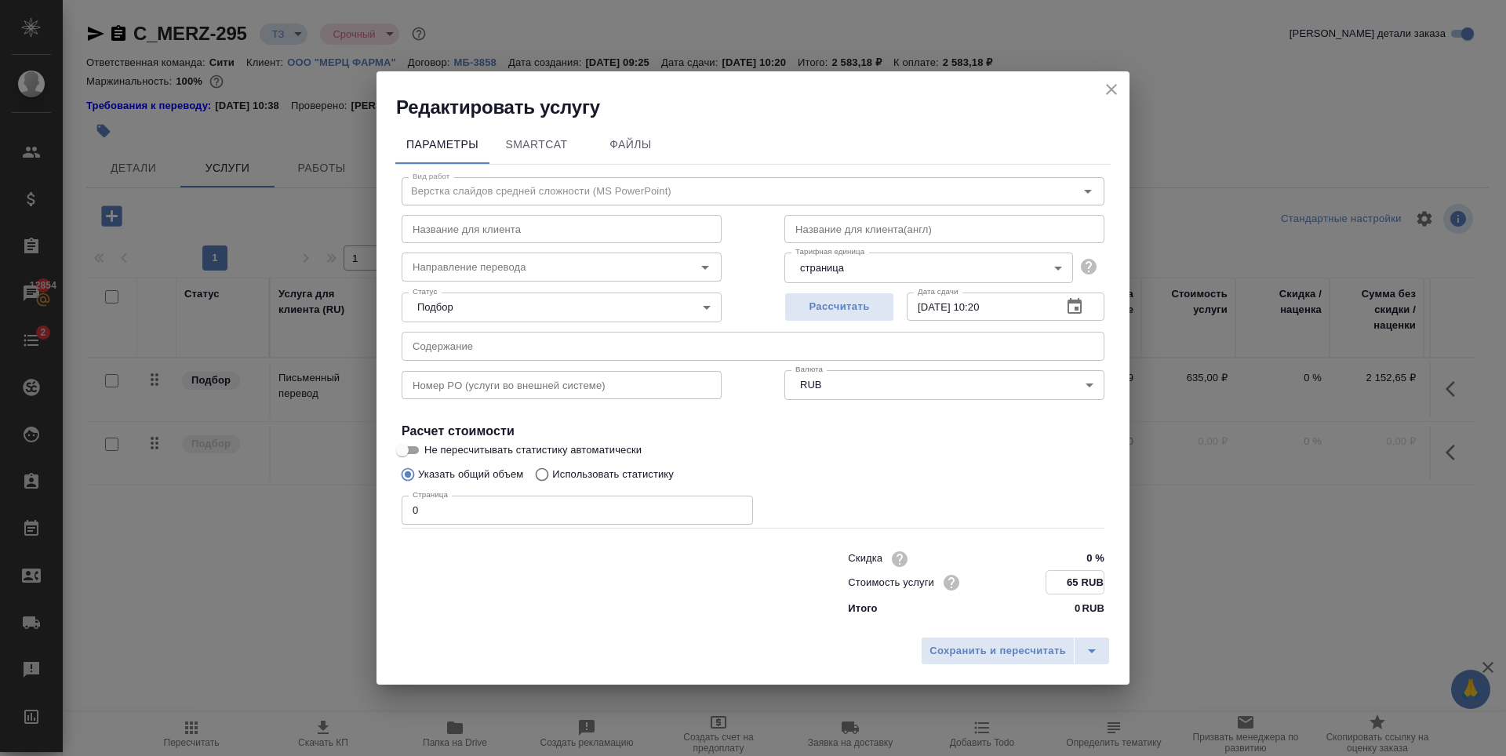
type input "65 RUB"
drag, startPoint x: 440, startPoint y: 504, endPoint x: 334, endPoint y: 534, distance: 110.0
click at [334, 534] on div "Редактировать услугу Параметры SmartCat Файлы Вид работ Верстка слайдов средней…" at bounding box center [753, 378] width 1506 height 756
type input "23"
click at [926, 654] on button "Сохранить и пересчитать" at bounding box center [998, 650] width 154 height 28
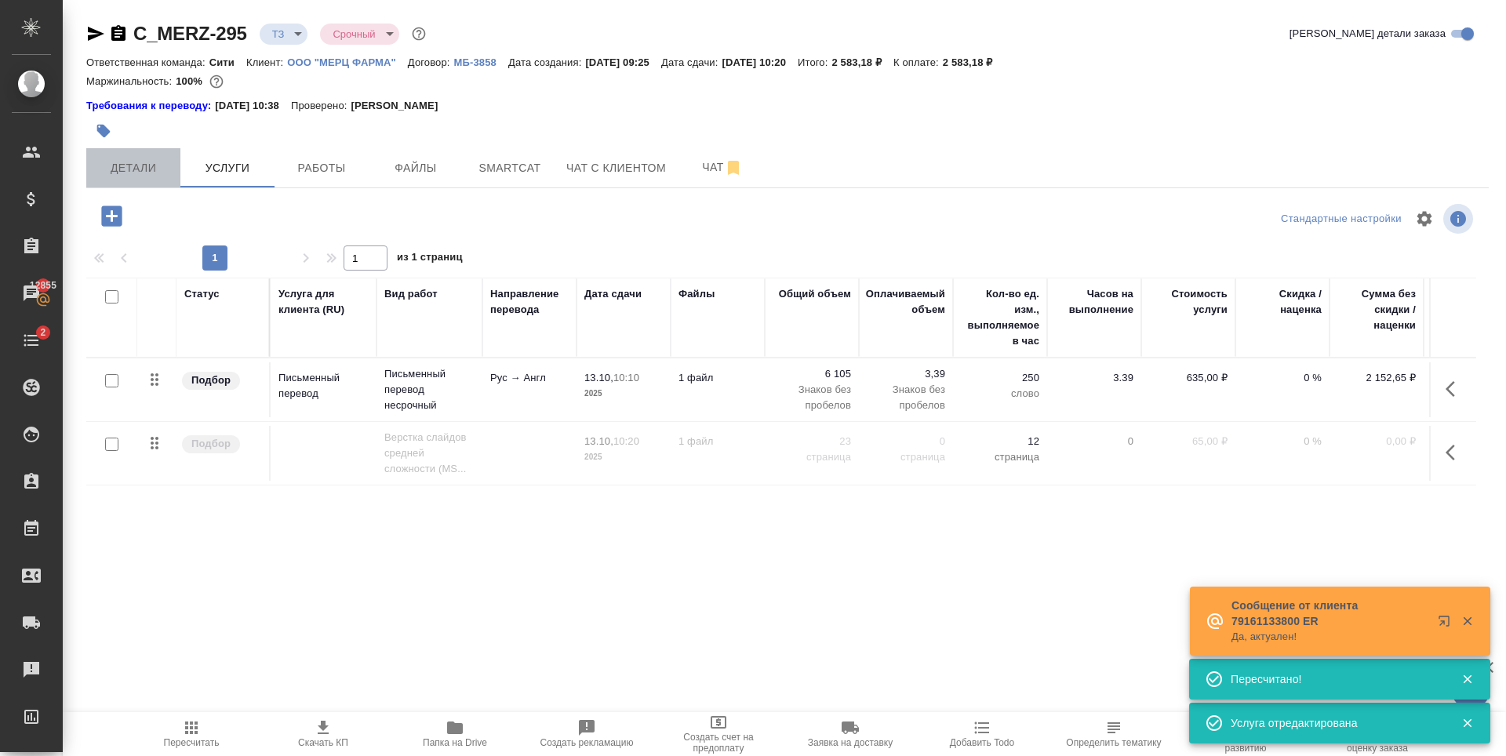
click at [124, 169] on span "Детали" at bounding box center [133, 168] width 75 height 20
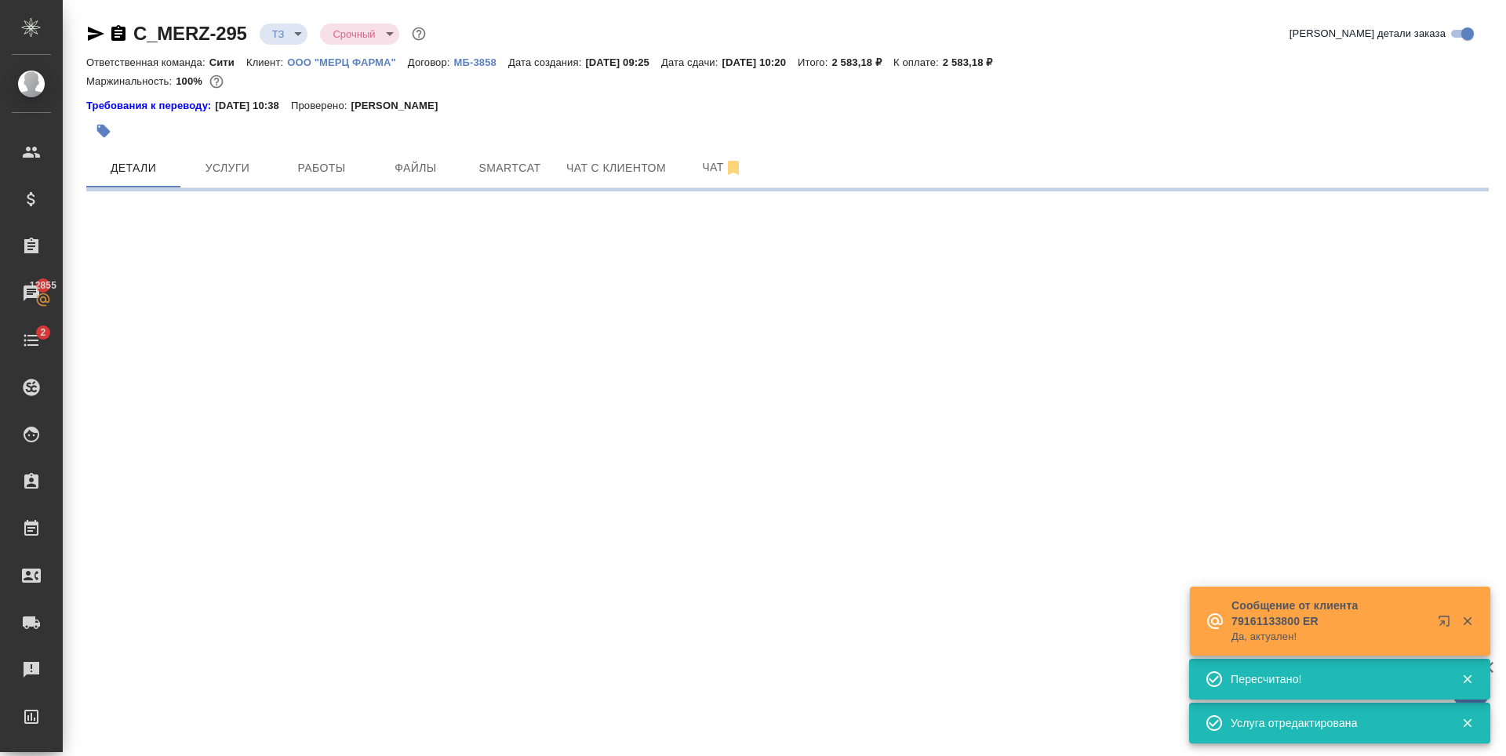
select select "RU"
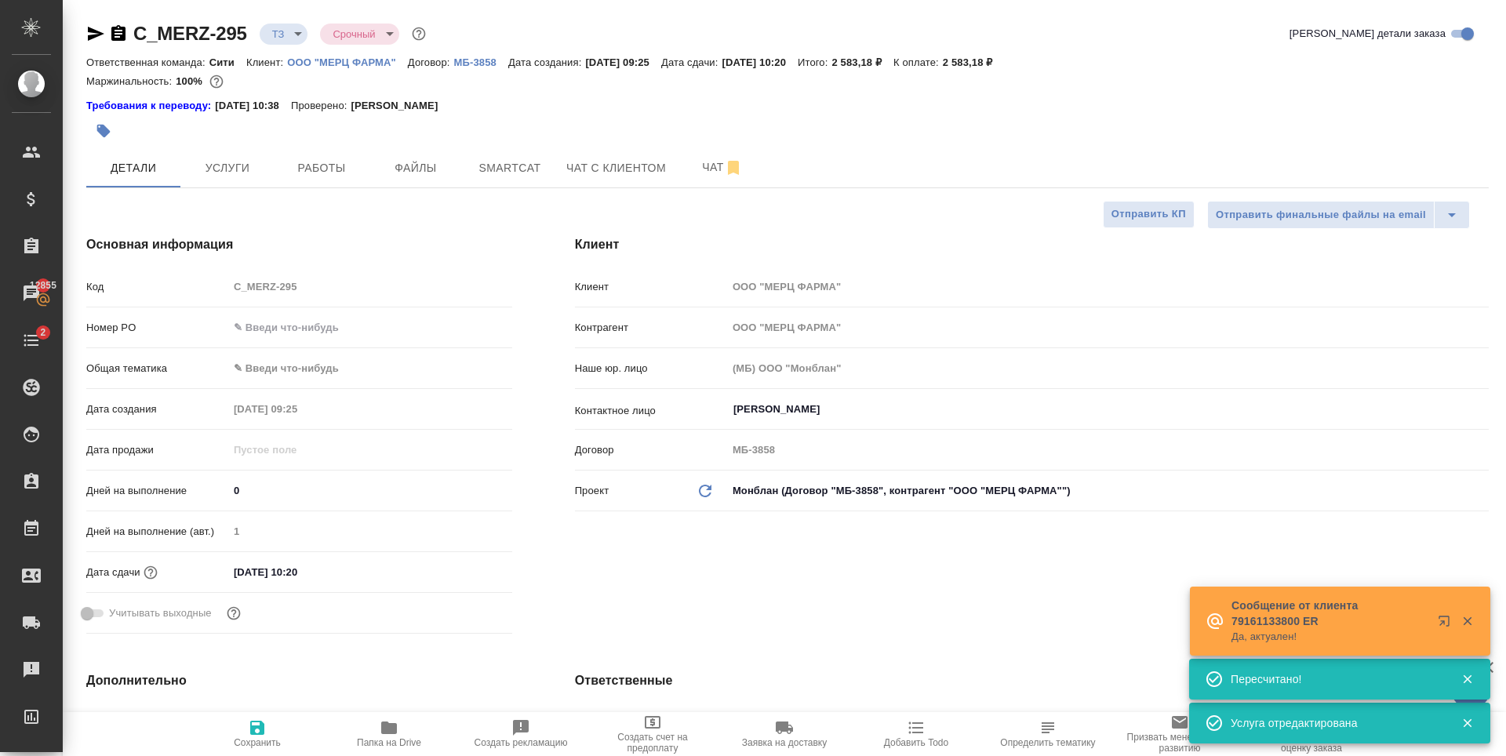
type textarea "x"
click at [348, 561] on input "13.10.2025 10:20" at bounding box center [297, 572] width 137 height 23
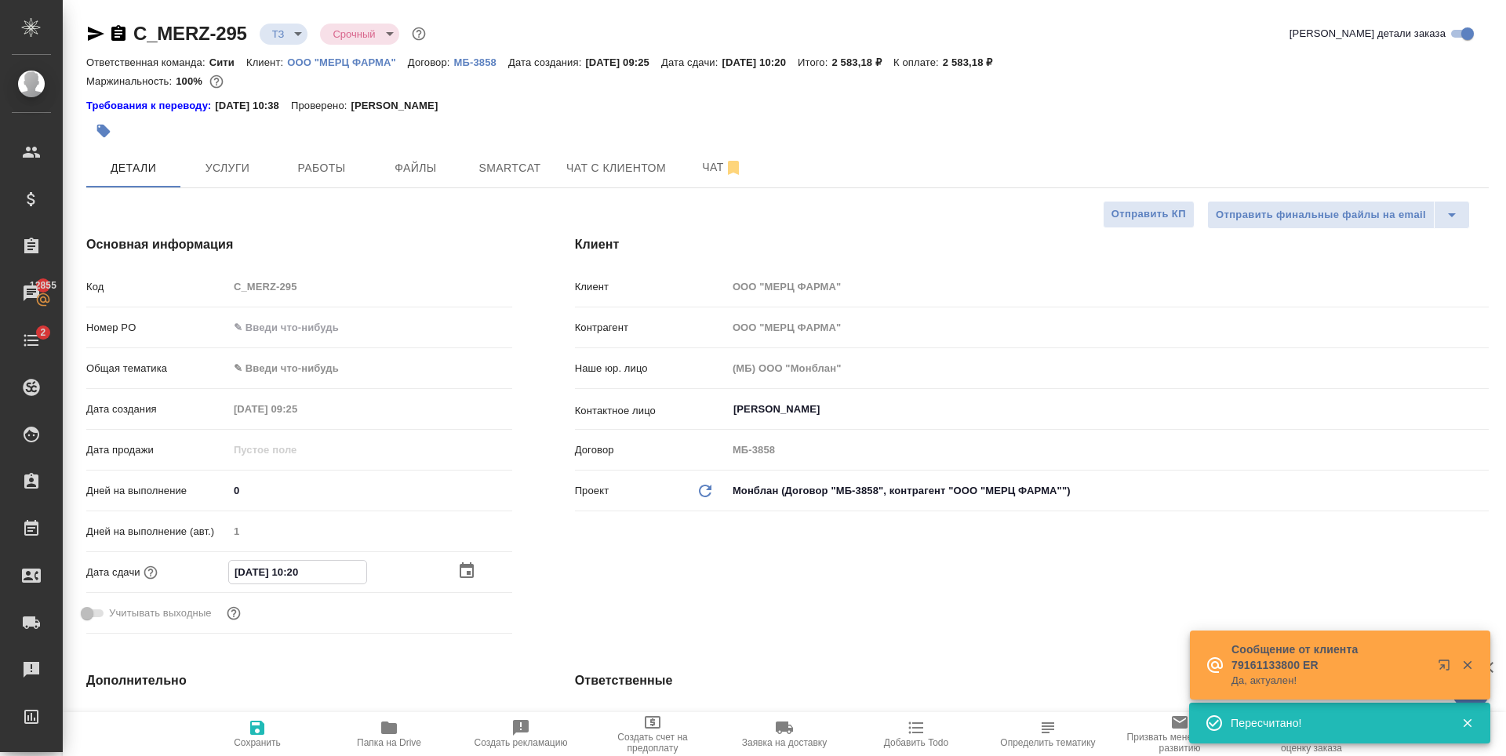
click at [457, 568] on icon "button" at bounding box center [466, 571] width 19 height 19
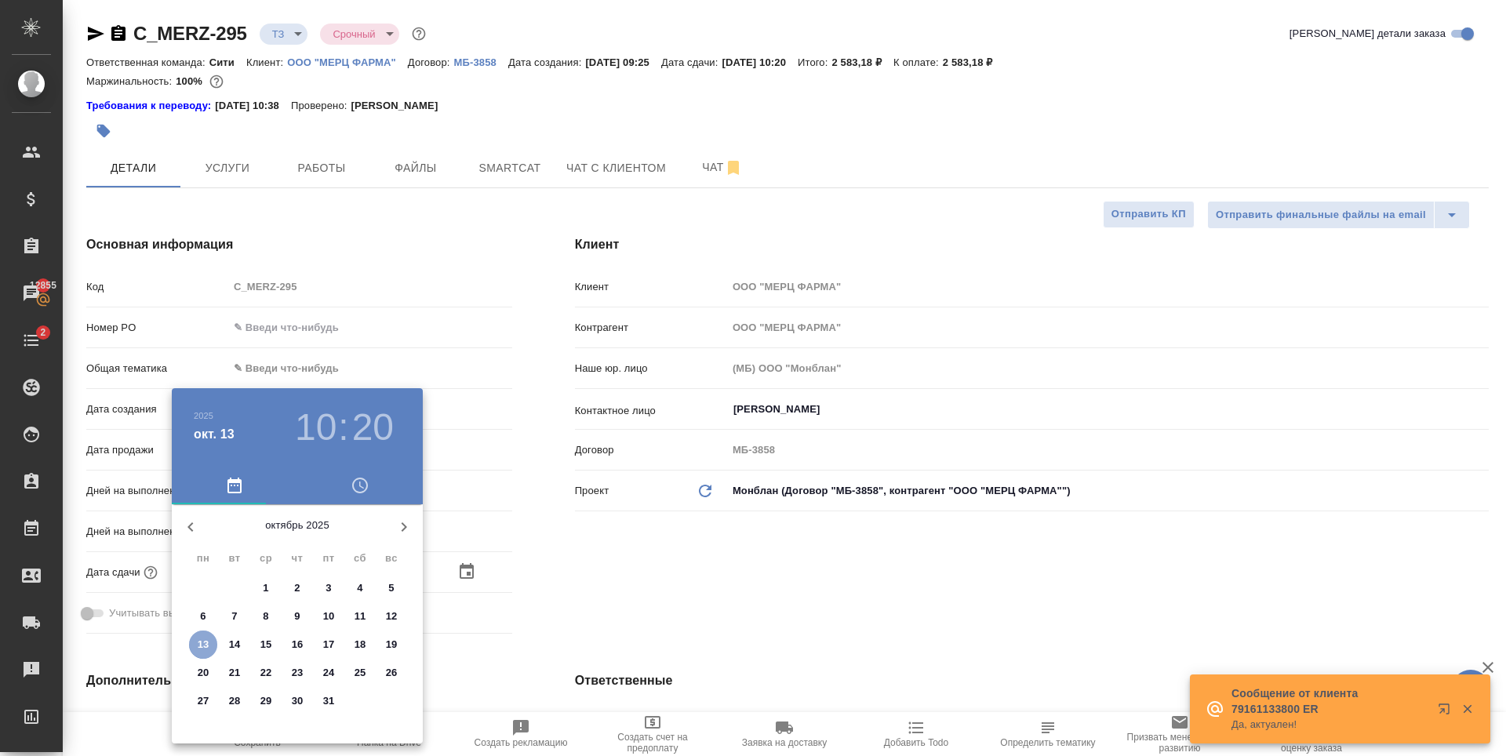
click at [196, 651] on span "13" at bounding box center [203, 645] width 28 height 16
type textarea "x"
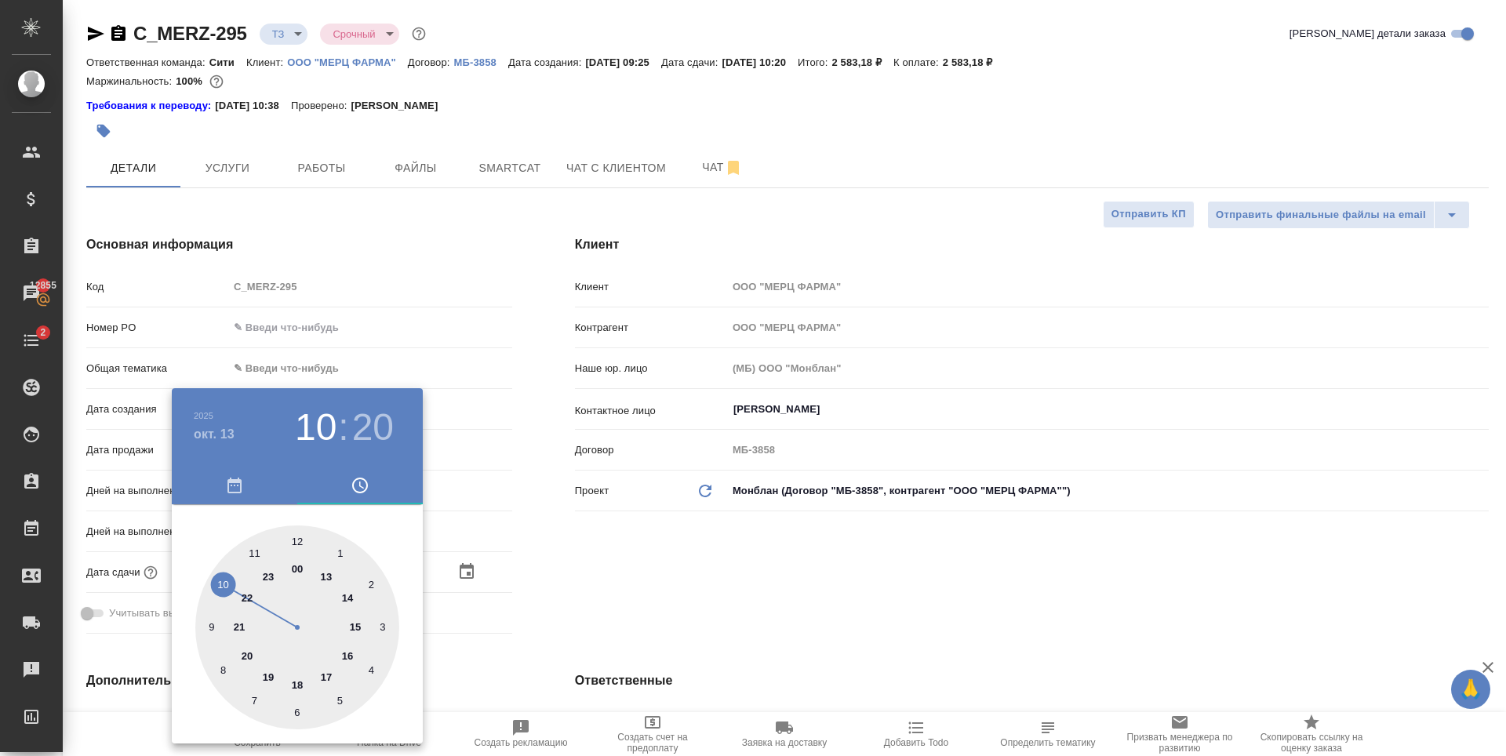
click at [296, 683] on div at bounding box center [297, 628] width 204 height 204
type input "13.10.2025 18:20"
type textarea "x"
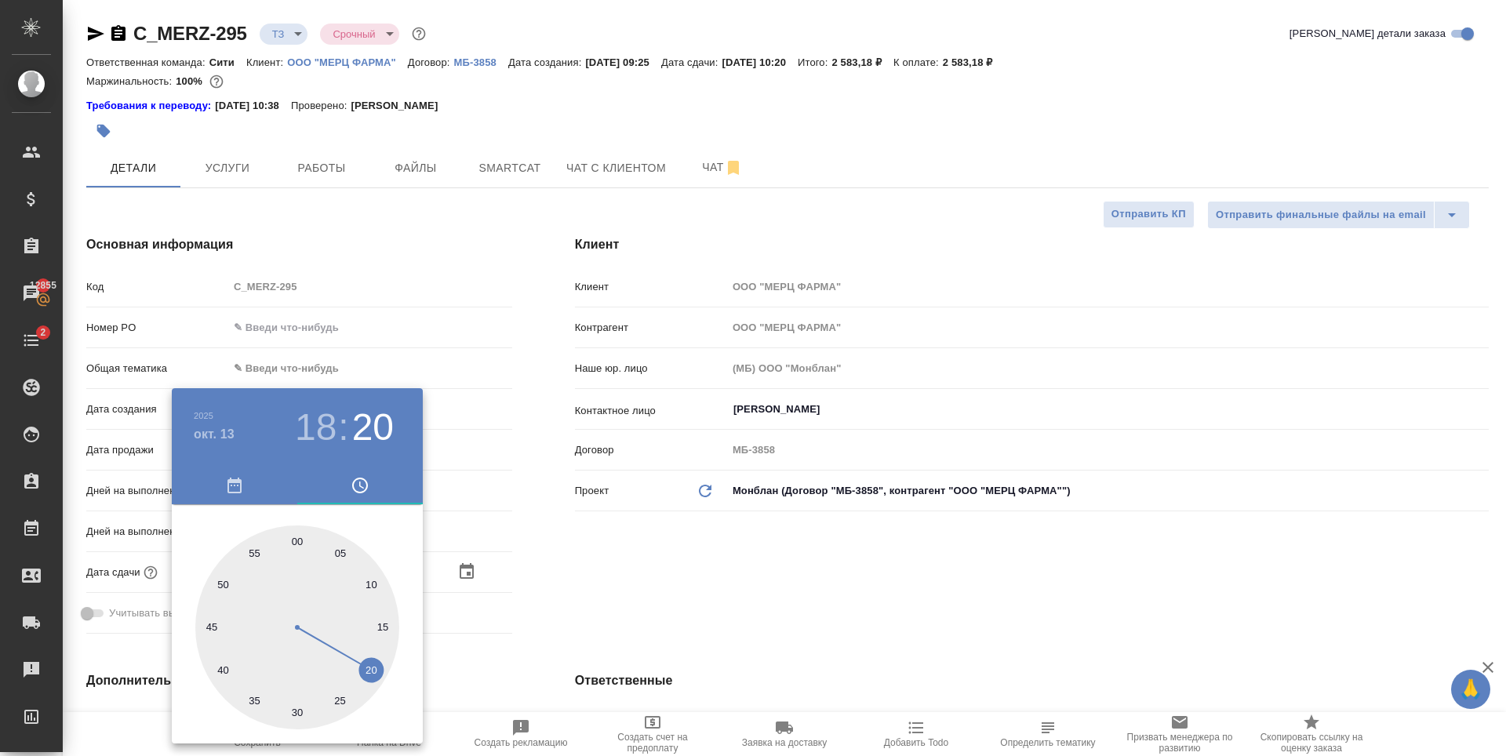
click at [295, 544] on div at bounding box center [297, 628] width 204 height 204
type input "13.10.2025 18:00"
type textarea "x"
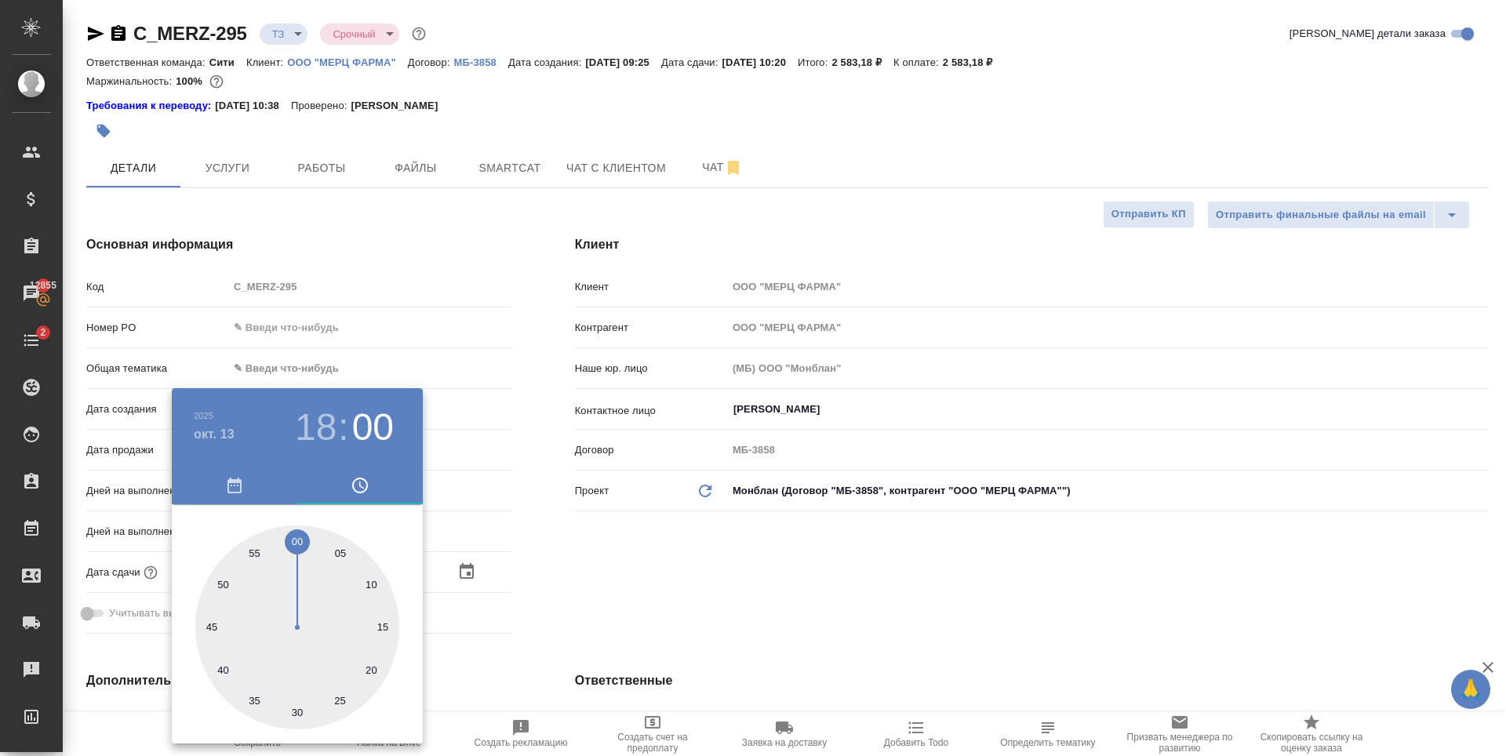
click at [763, 556] on div at bounding box center [753, 378] width 1506 height 756
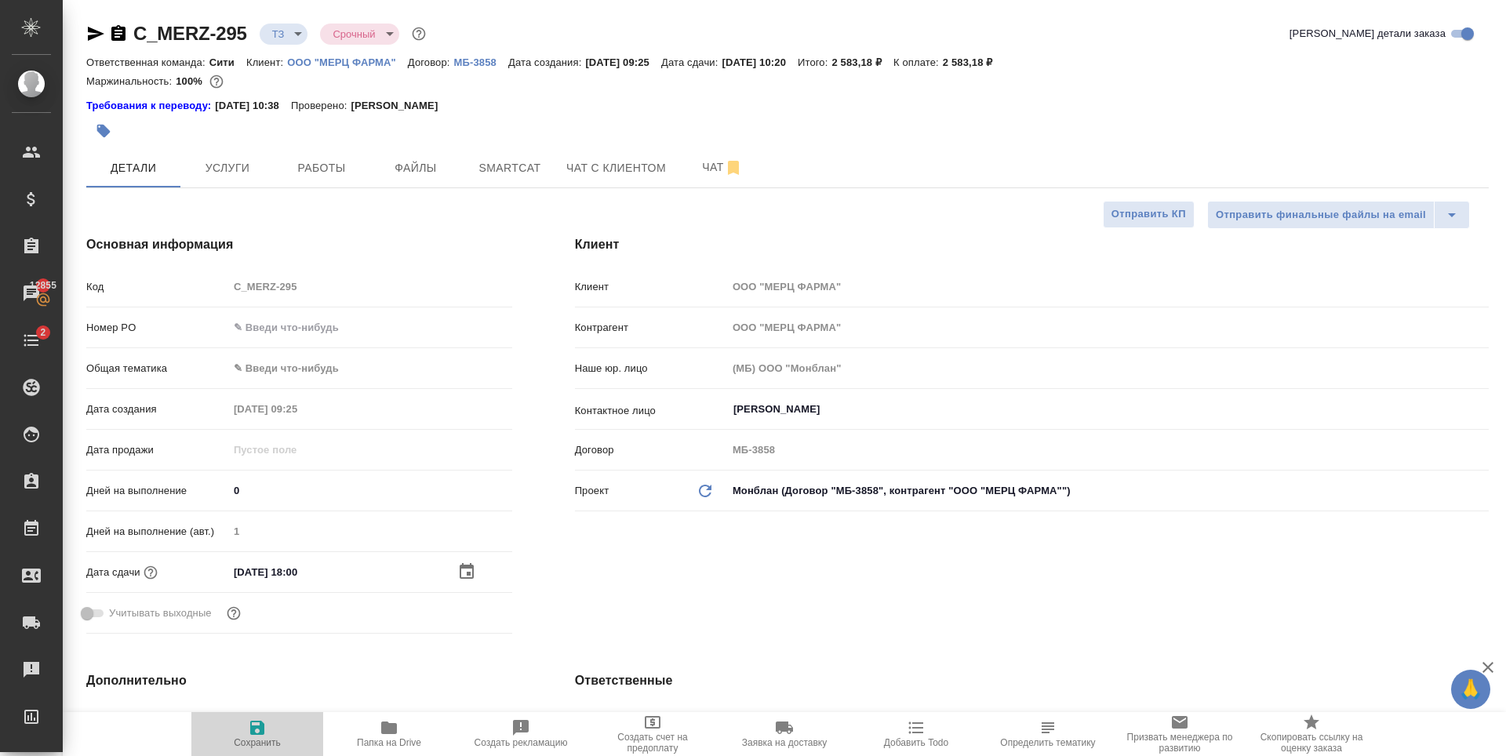
click at [258, 736] on icon "button" at bounding box center [257, 727] width 19 height 19
type textarea "x"
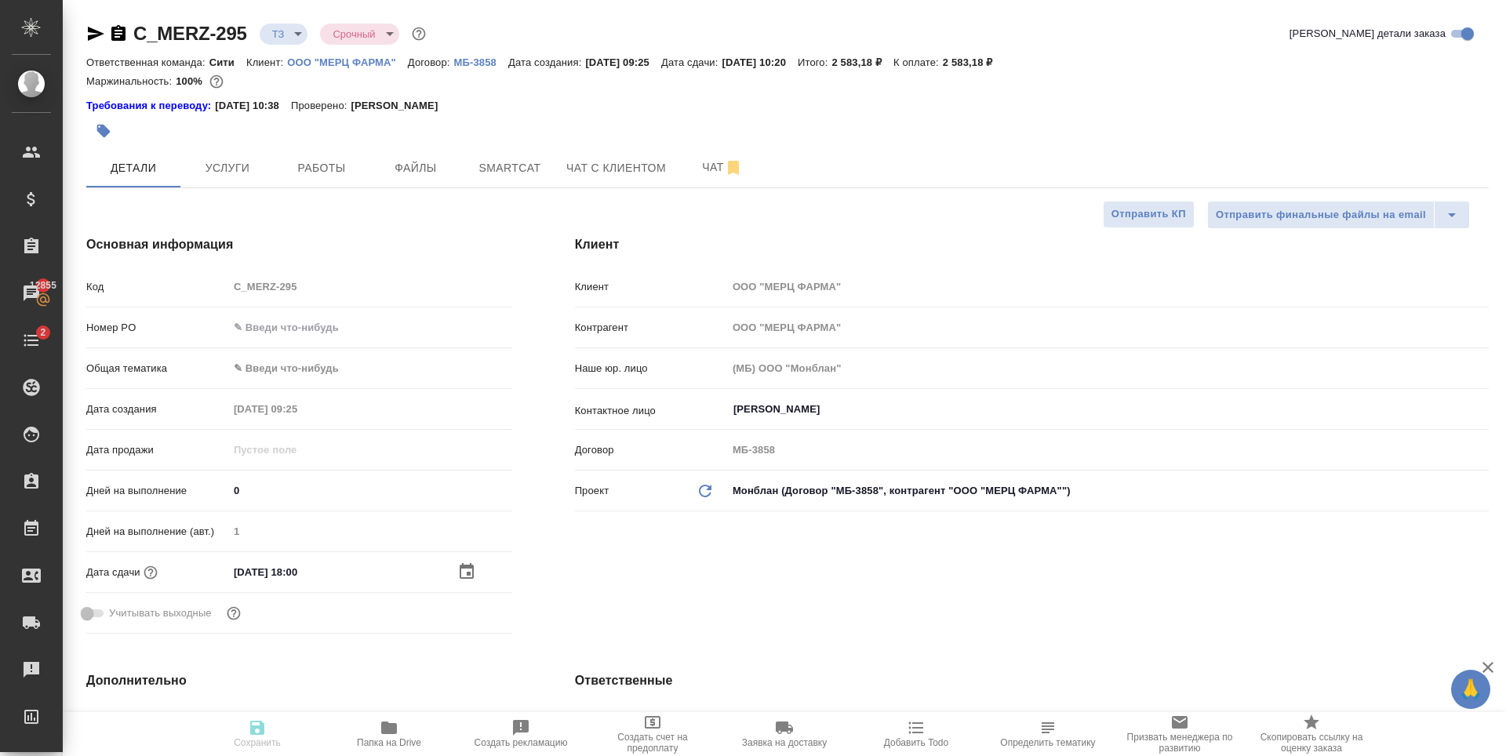
type textarea "x"
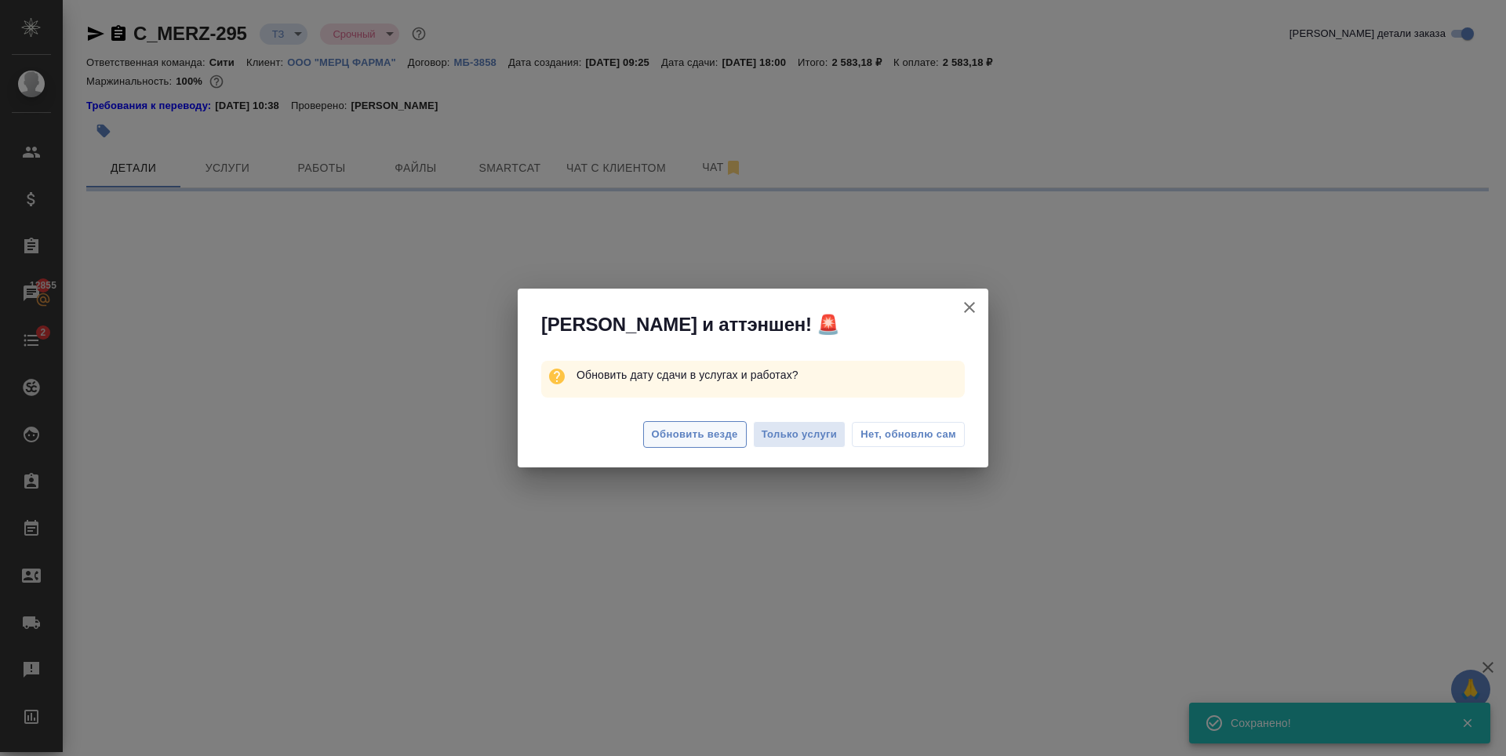
select select "RU"
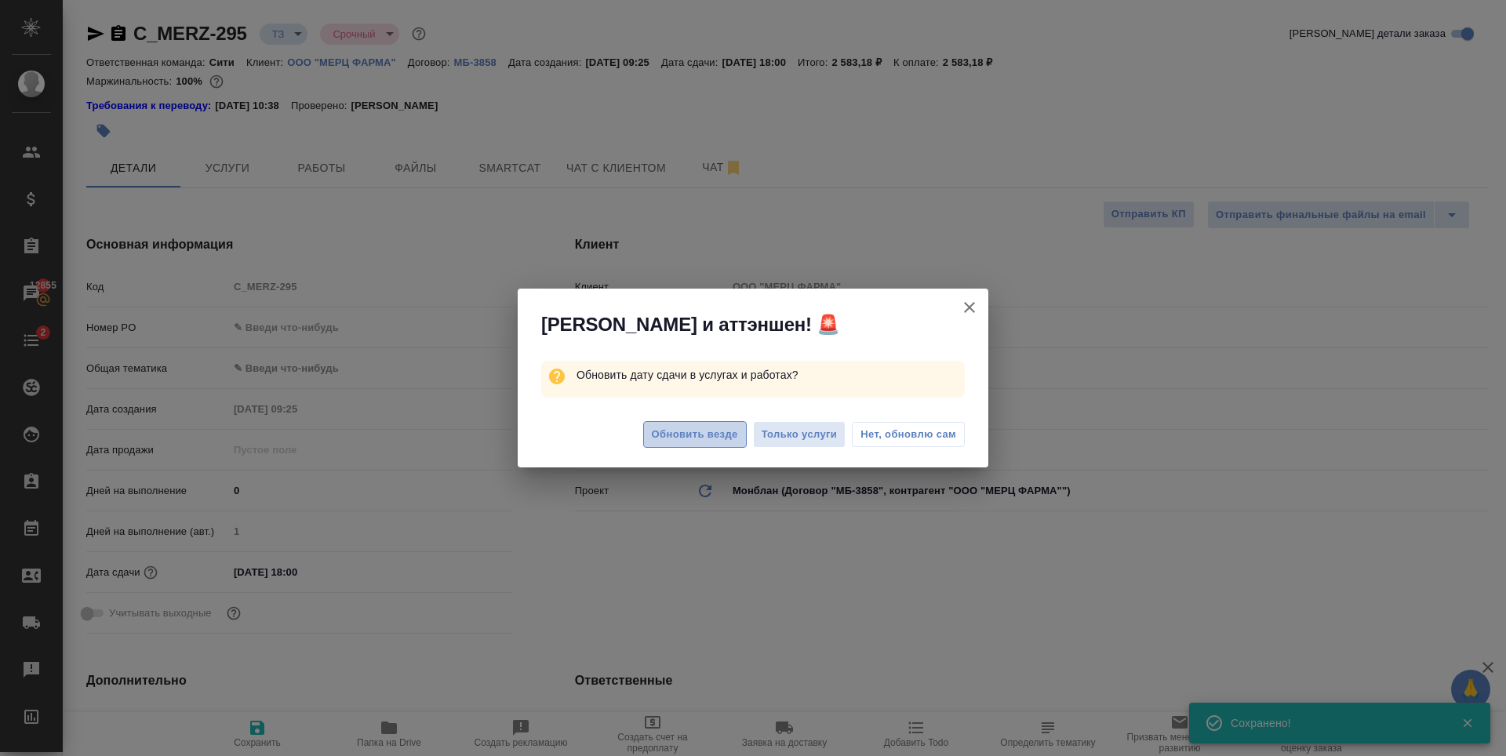
type textarea "x"
click at [663, 432] on span "Обновить везде" at bounding box center [695, 435] width 86 height 18
type textarea "x"
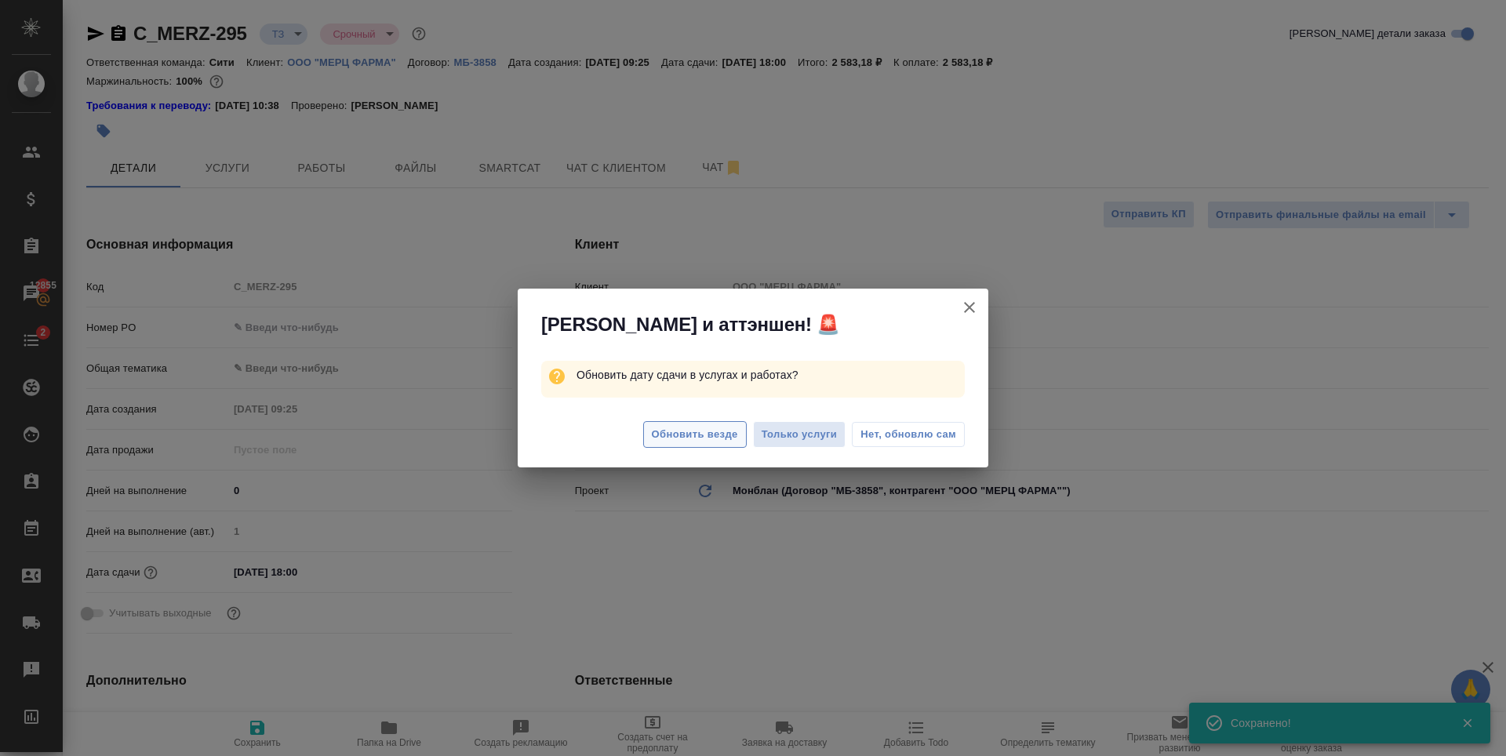
type textarea "x"
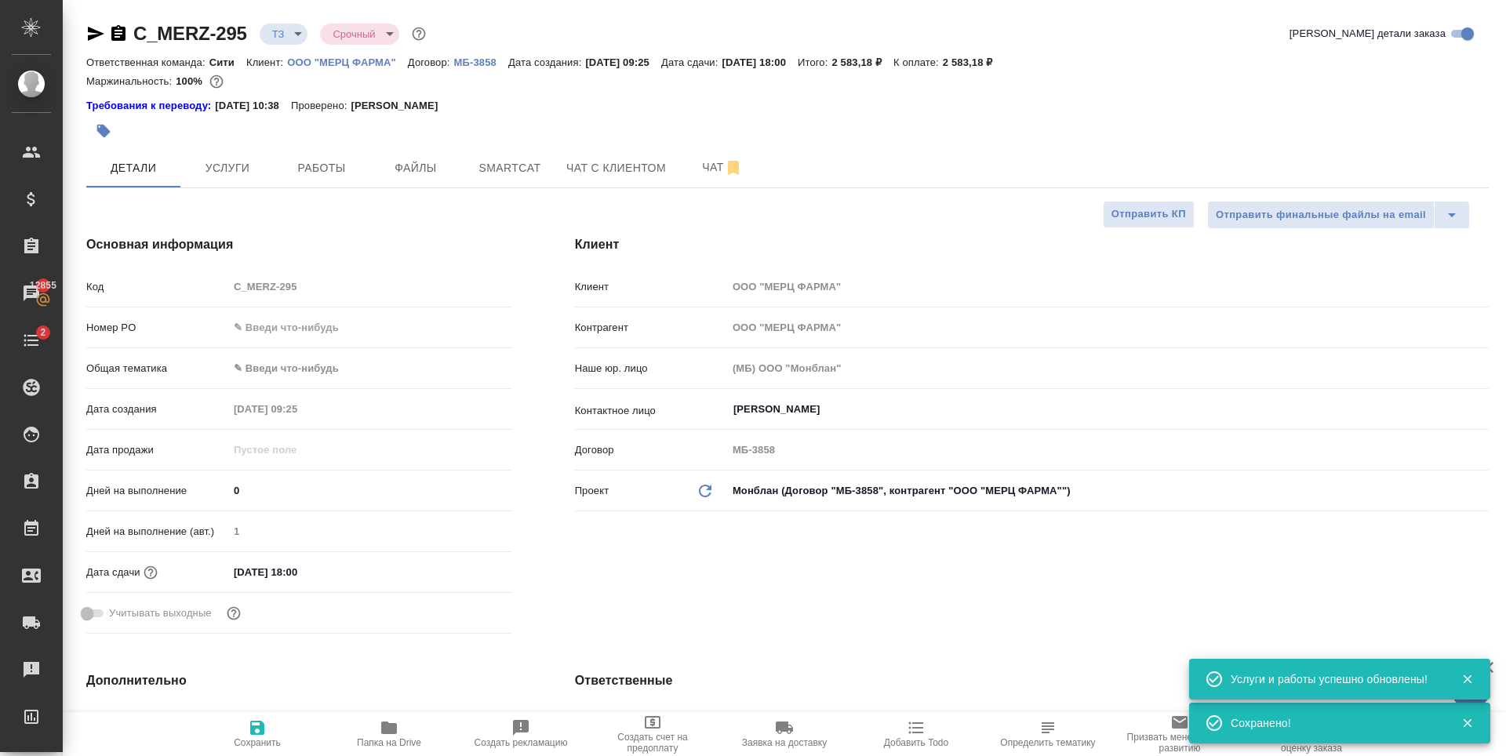
type textarea "x"
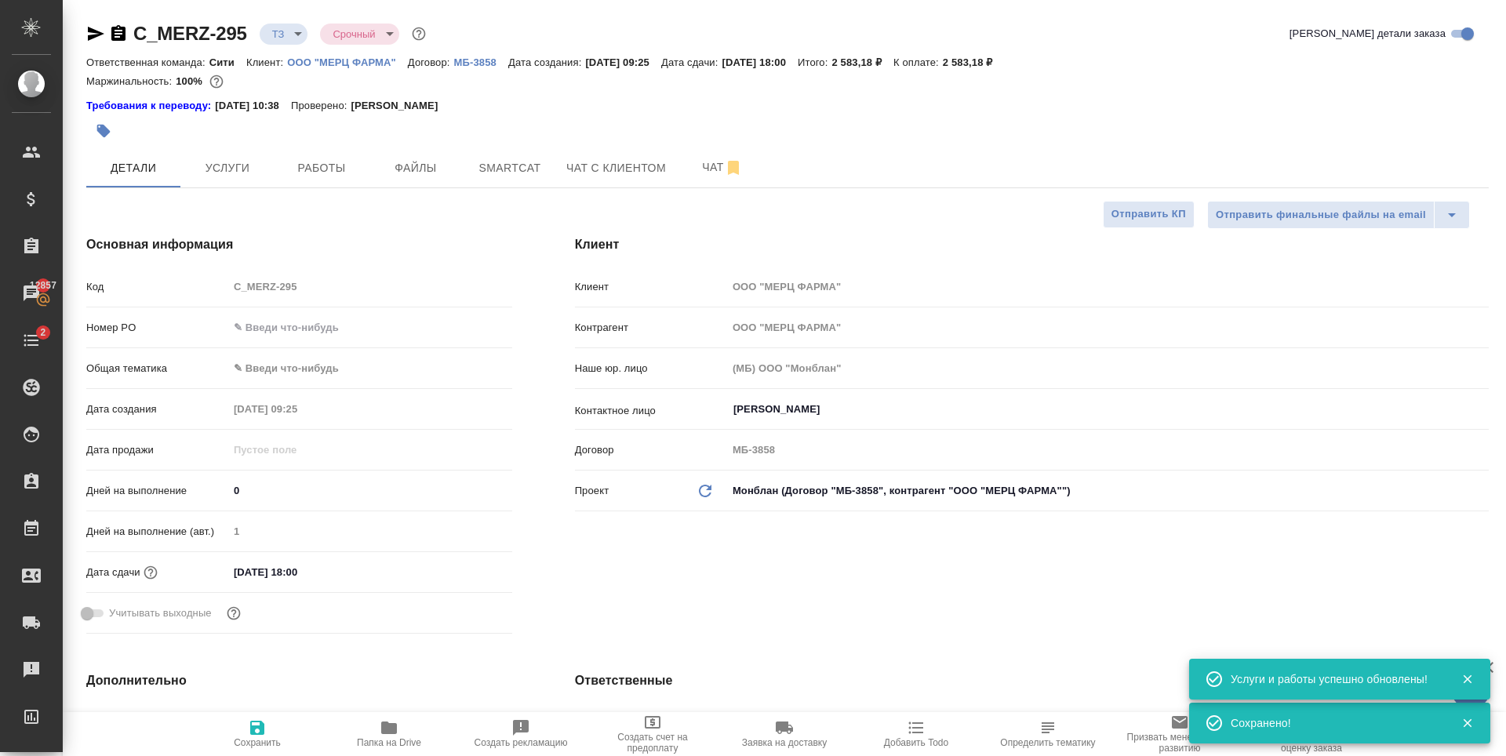
type textarea "x"
click at [707, 161] on span "Чат" at bounding box center [722, 168] width 75 height 20
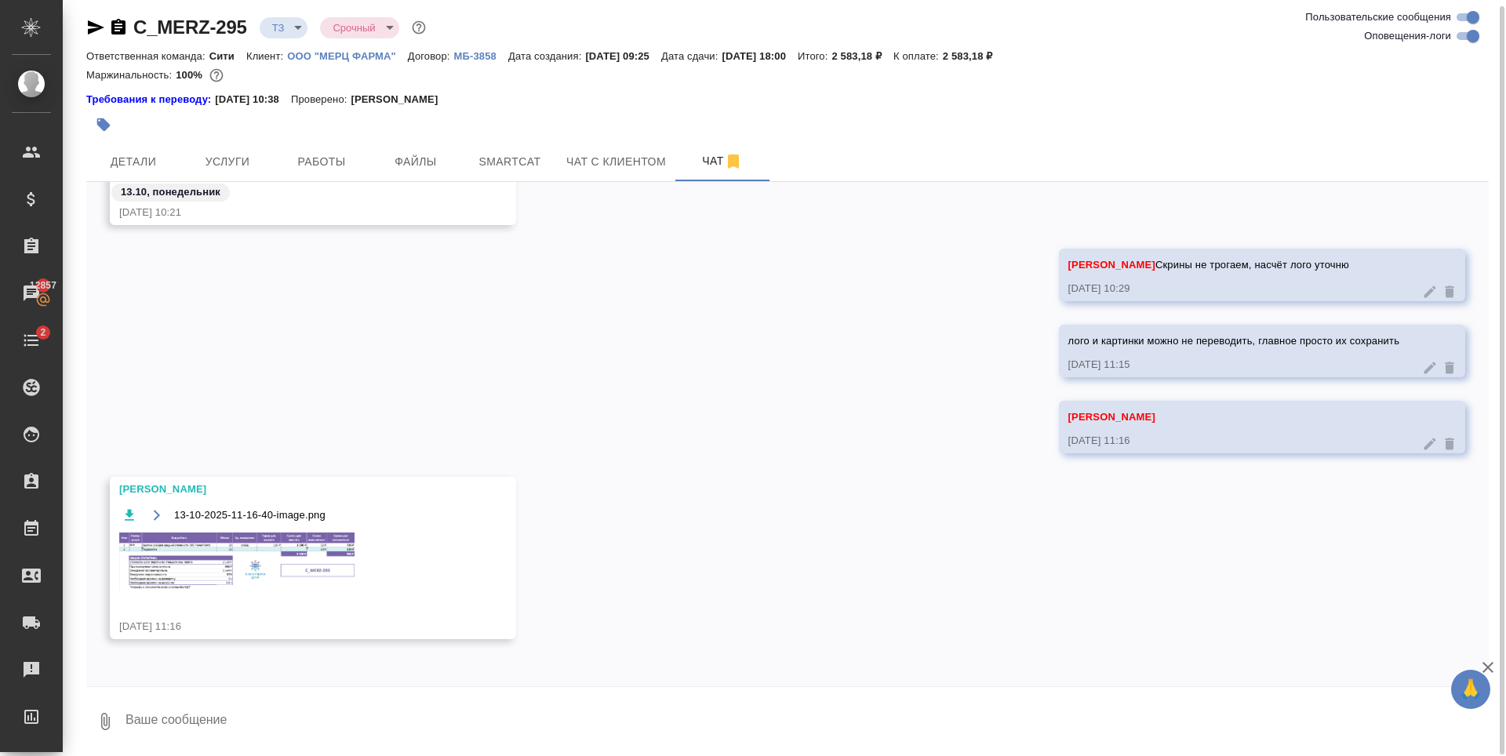
scroll to position [8, 0]
click at [297, 565] on img at bounding box center [236, 560] width 235 height 58
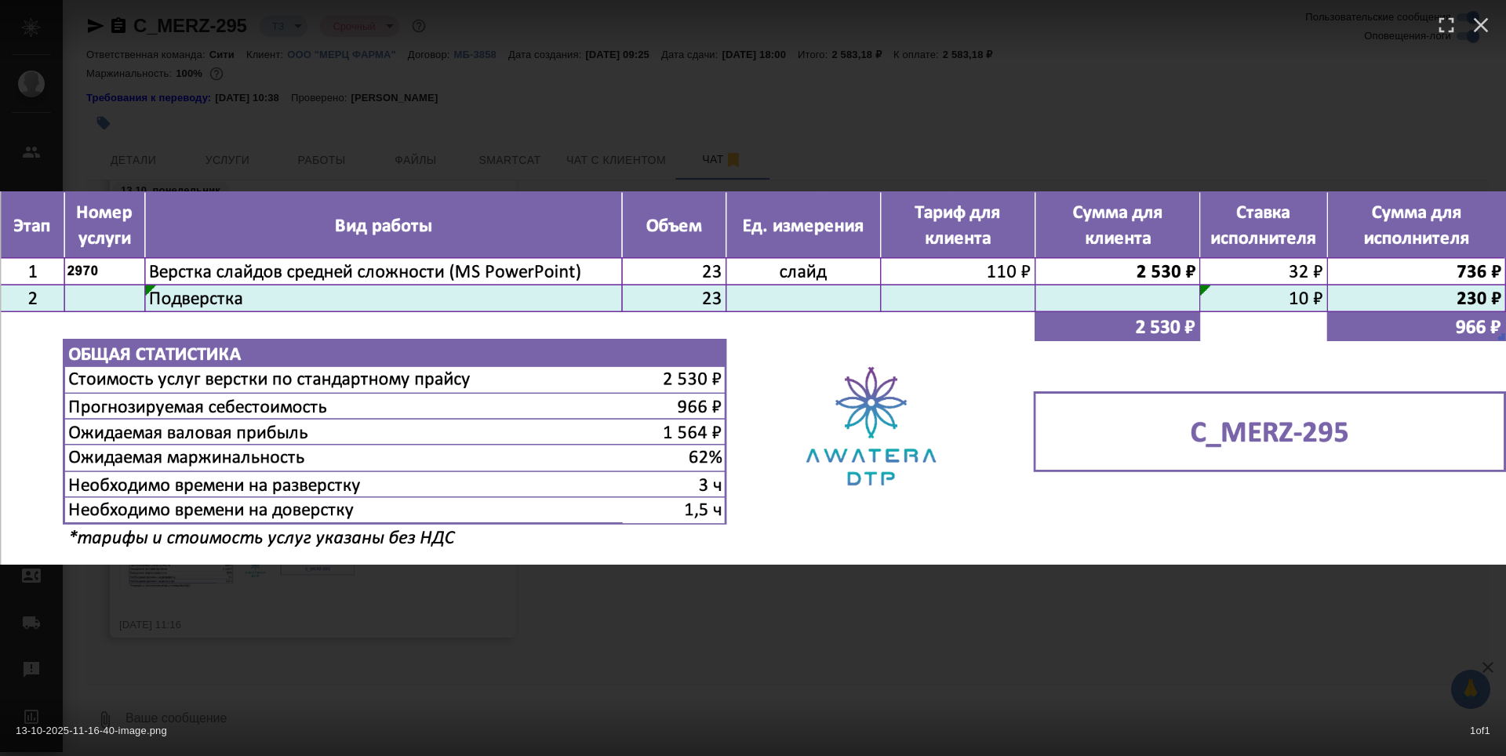
click at [540, 18] on div at bounding box center [753, 29] width 1506 height 59
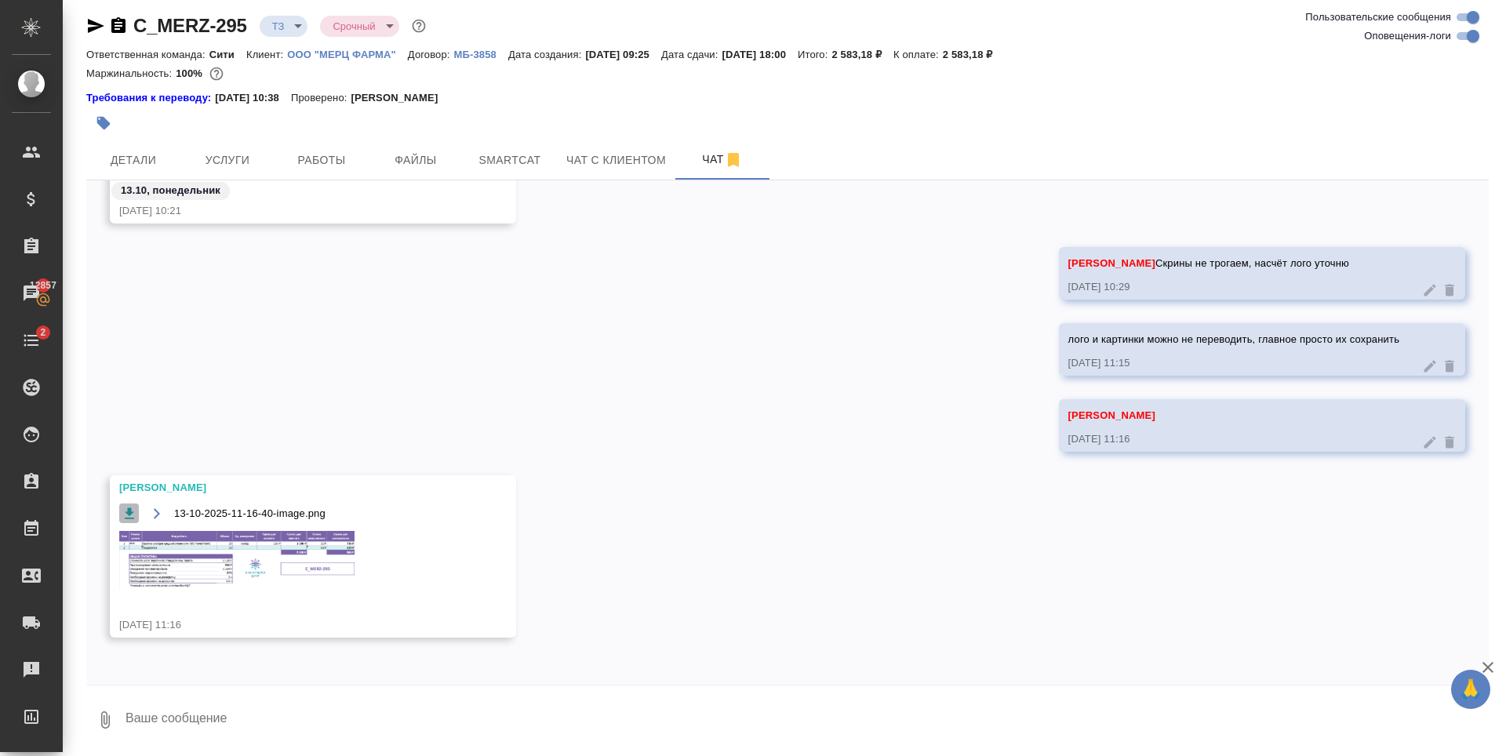
click at [133, 511] on icon "button" at bounding box center [130, 514] width 16 height 16
click at [253, 158] on span "Услуги" at bounding box center [227, 161] width 75 height 20
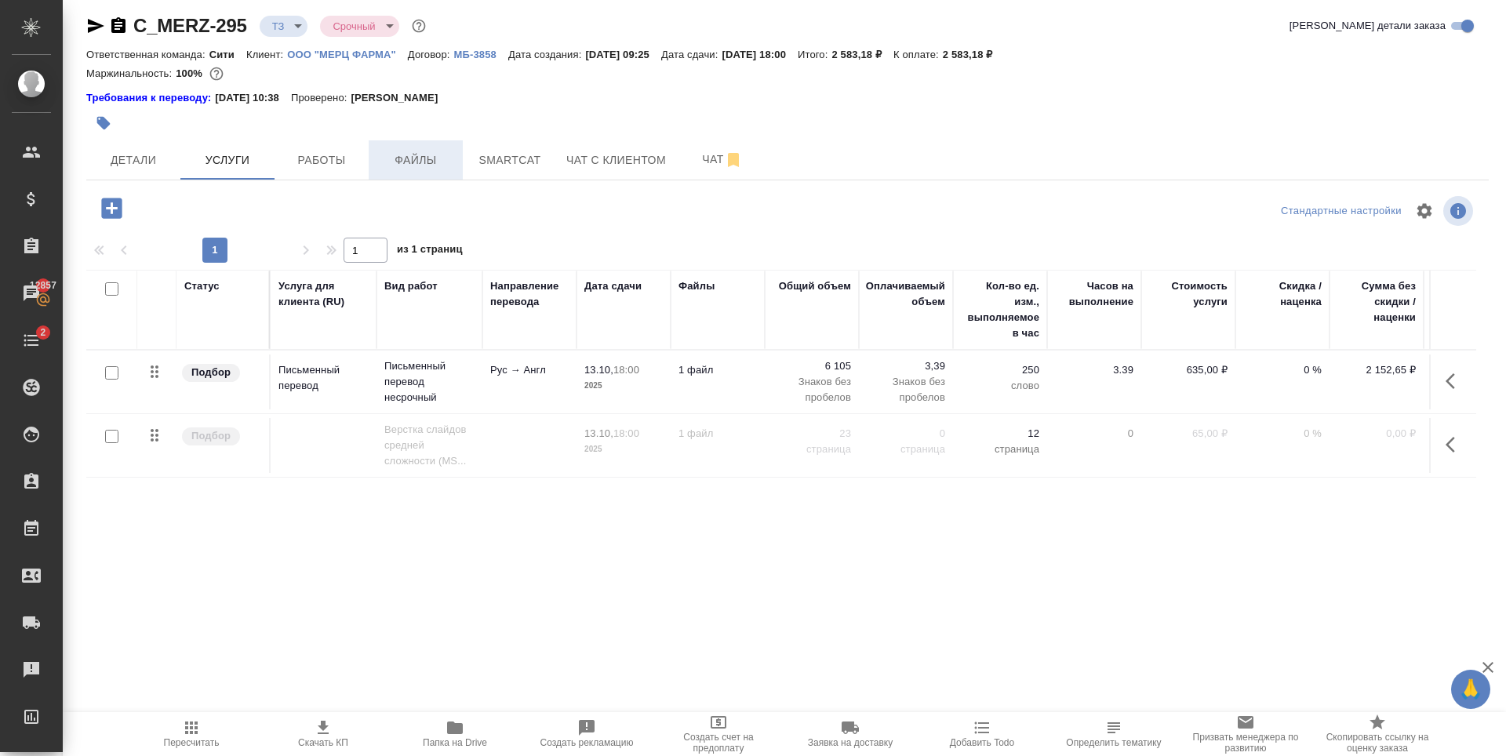
click at [427, 161] on span "Файлы" at bounding box center [415, 161] width 75 height 20
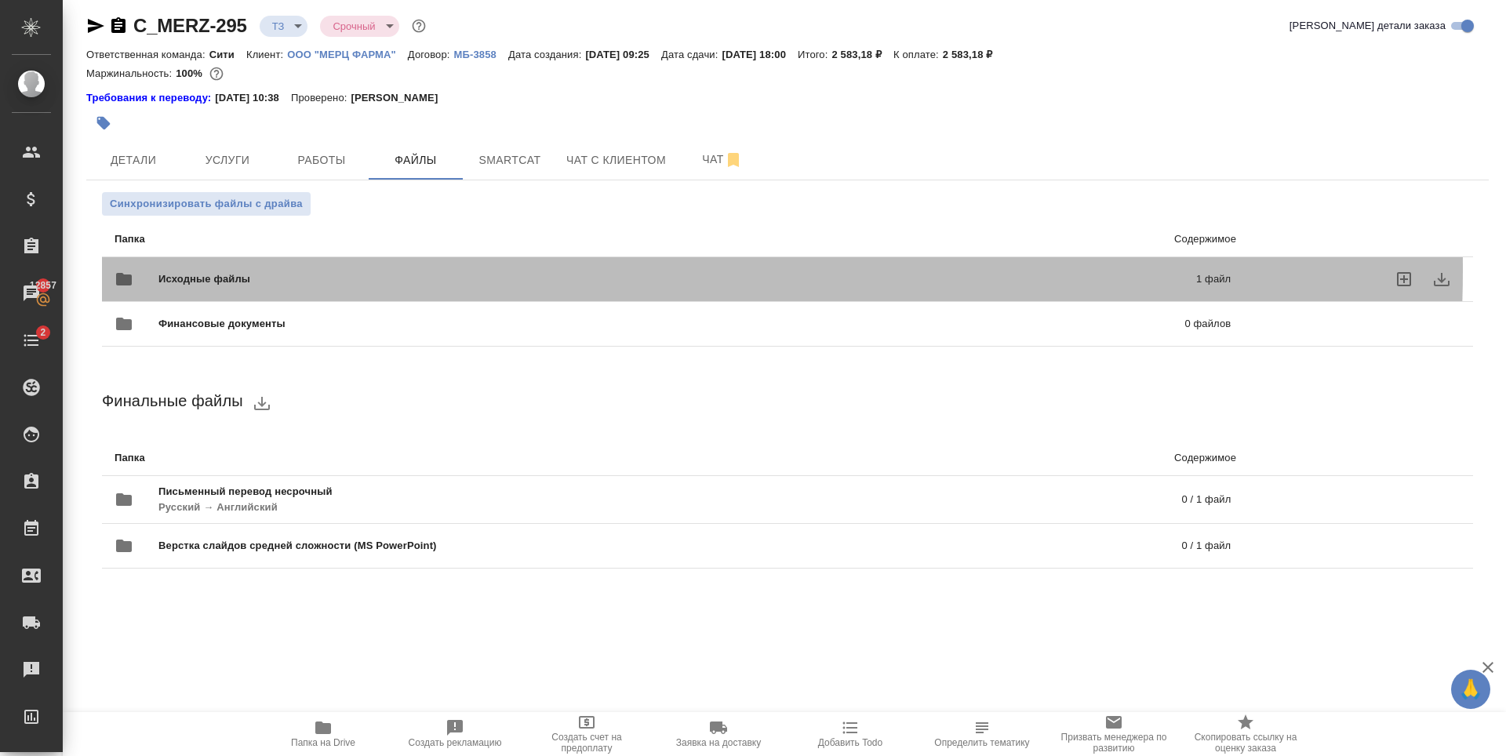
click at [439, 270] on div "Исходные файлы 1 файл" at bounding box center [673, 279] width 1116 height 38
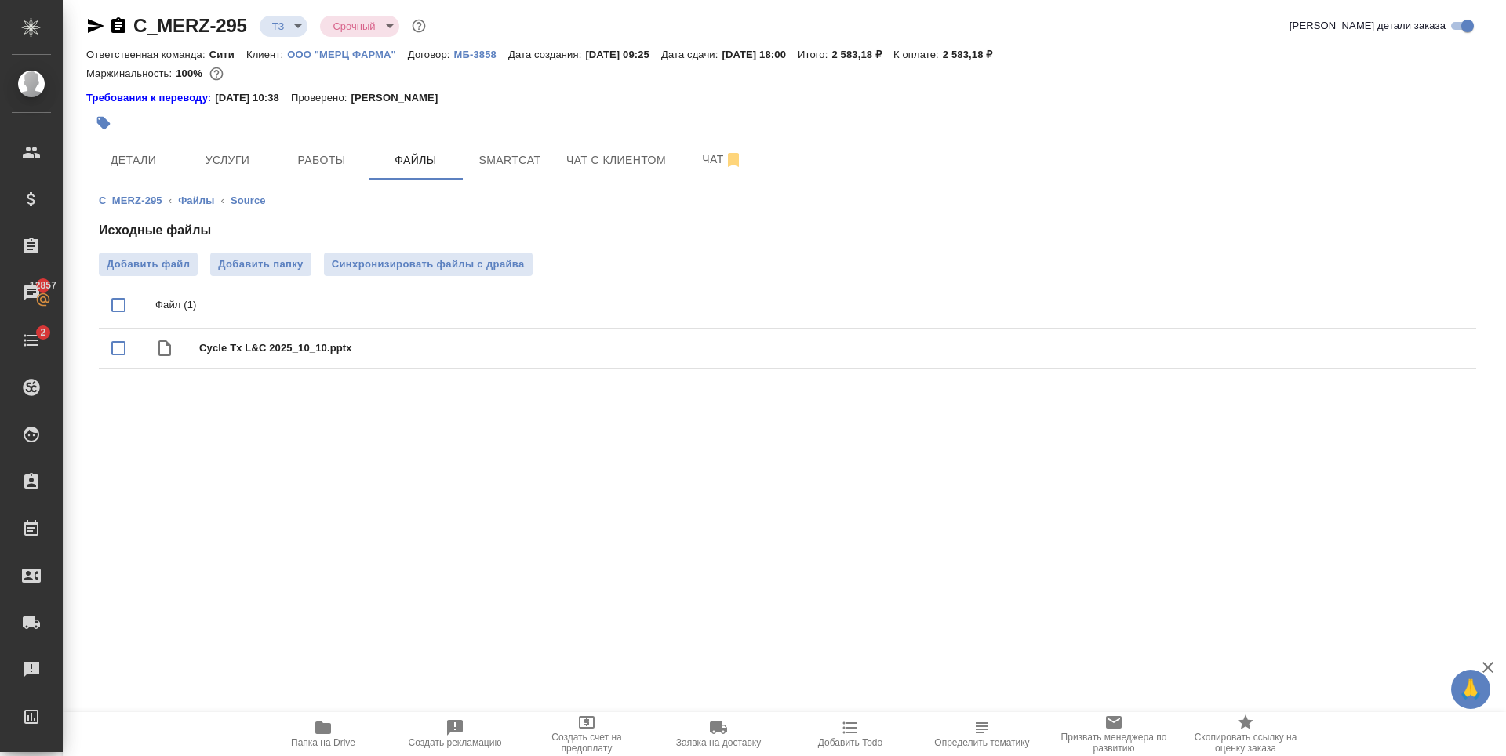
click at [92, 26] on icon "button" at bounding box center [95, 25] width 19 height 19
click at [453, 503] on div ".cls-1 fill:#fff; AWATERA Zaytseva Svetlana Клиенты Спецификации Заказы 12857 Ч…" at bounding box center [753, 378] width 1506 height 756
click at [224, 154] on span "Услуги" at bounding box center [227, 161] width 75 height 20
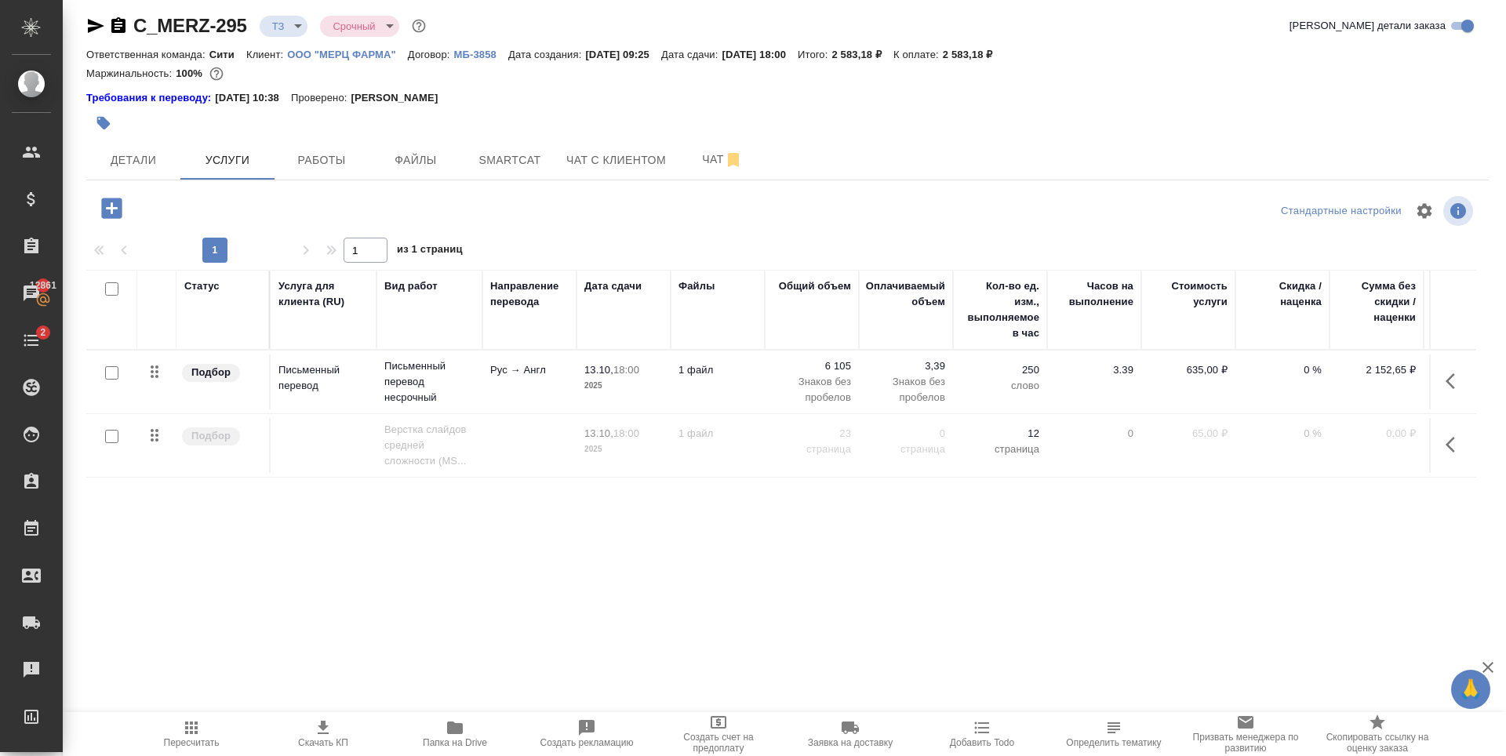
click at [111, 433] on input "checkbox" at bounding box center [111, 436] width 13 height 13
checkbox input "true"
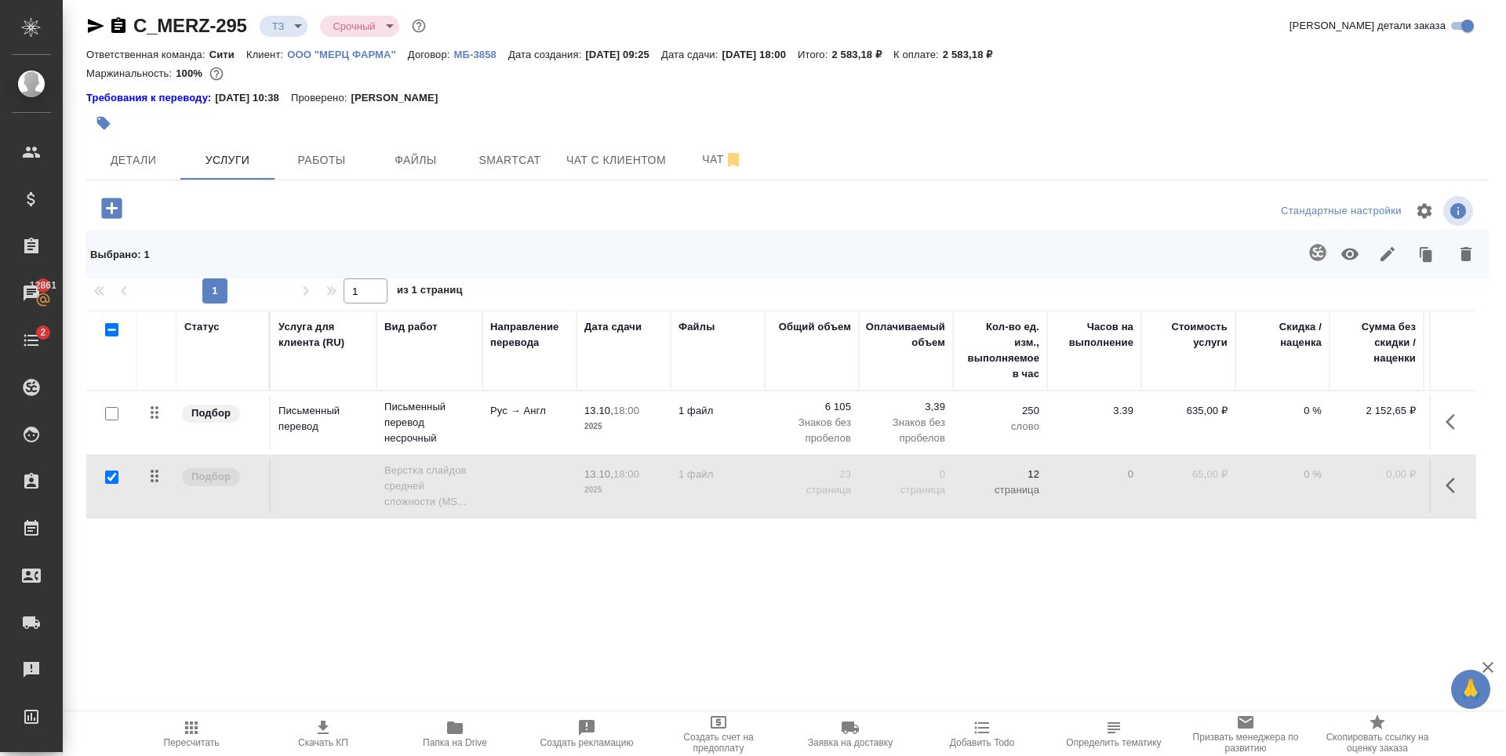
click at [1347, 253] on icon "button" at bounding box center [1349, 254] width 19 height 19
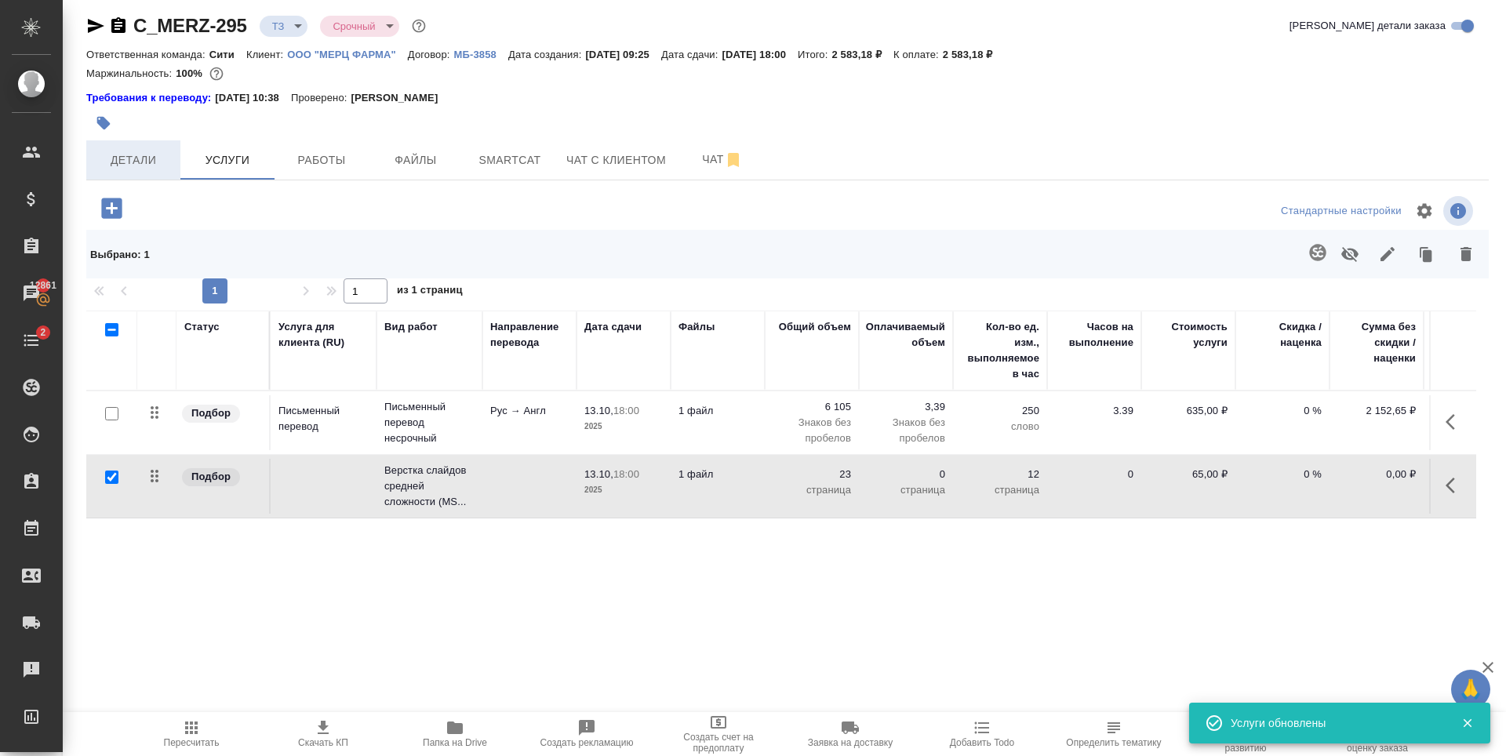
click at [150, 156] on span "Детали" at bounding box center [133, 161] width 75 height 20
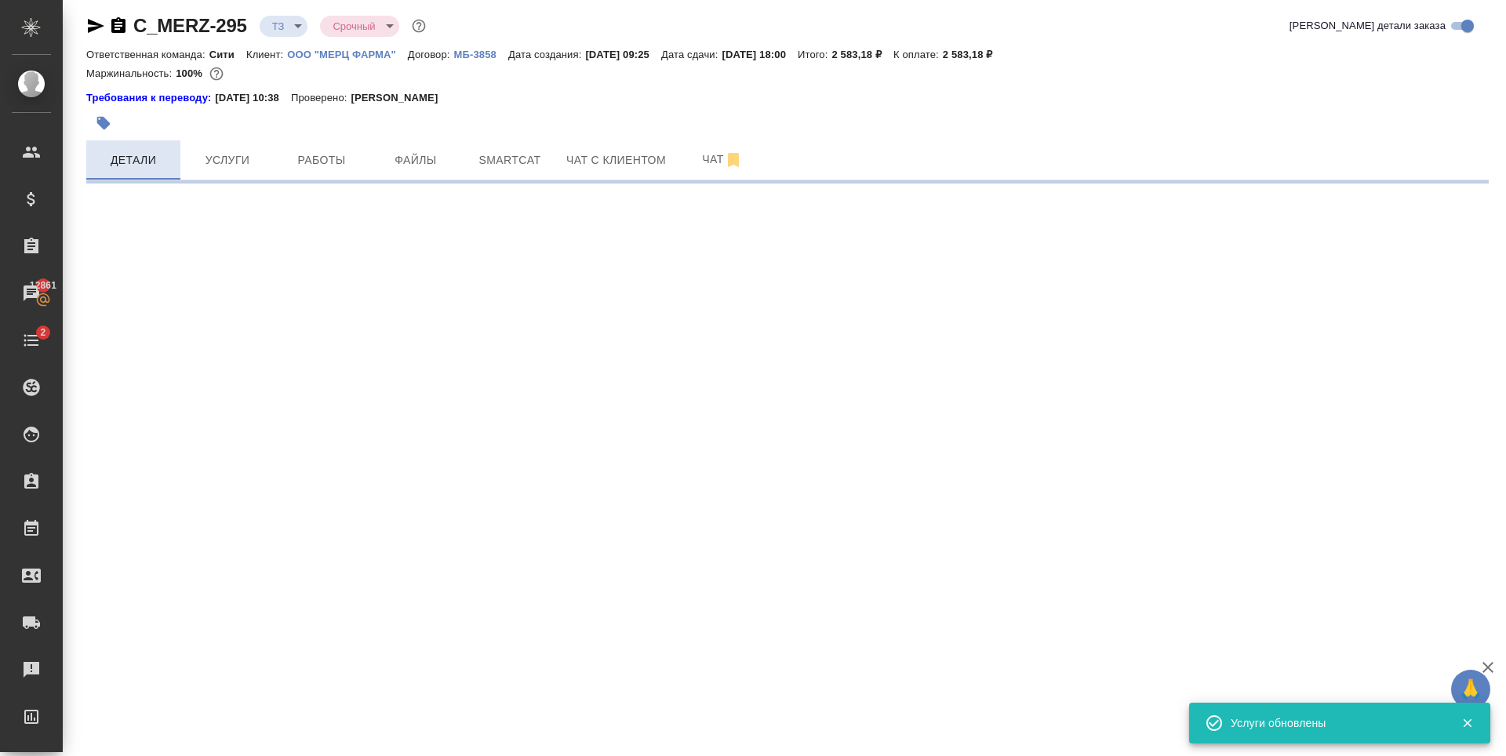
select select "RU"
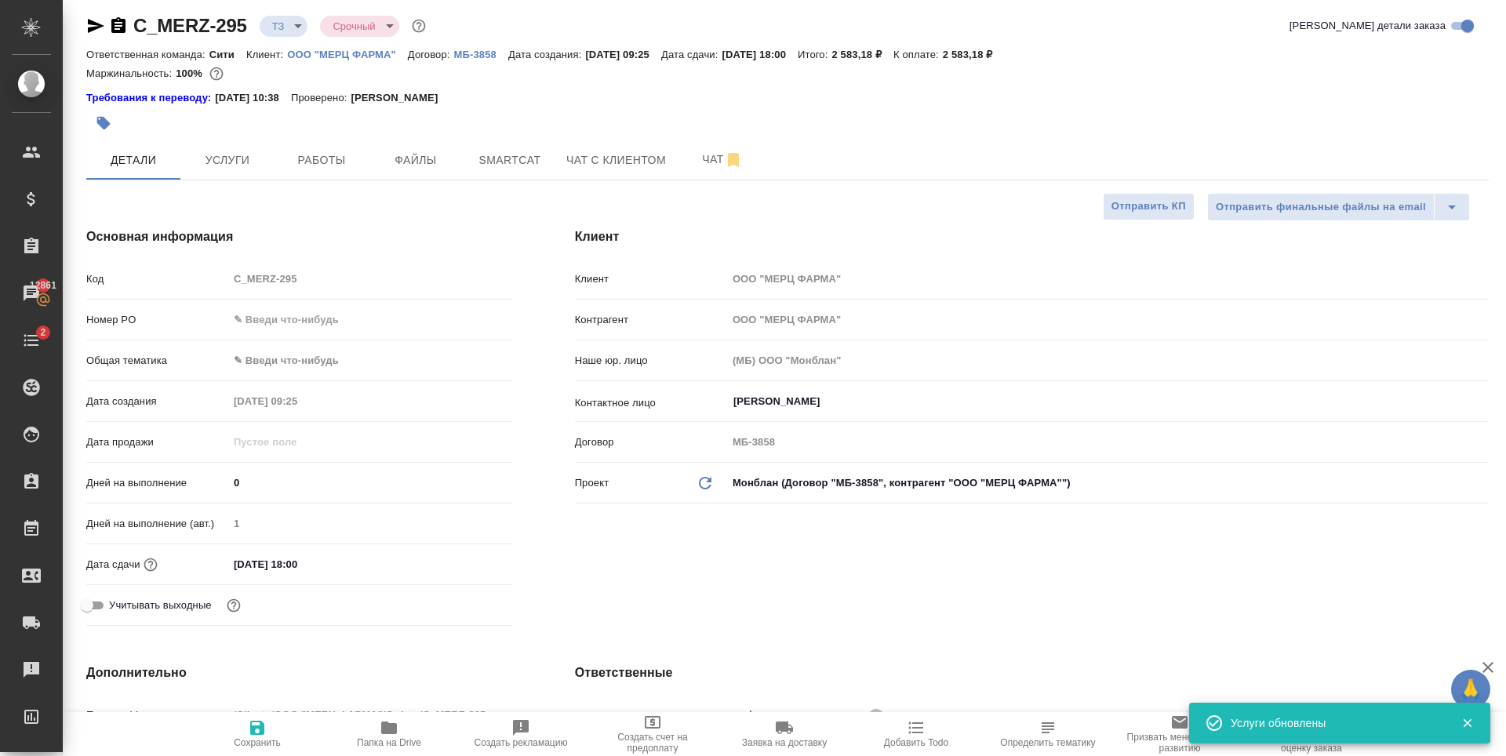
type textarea "x"
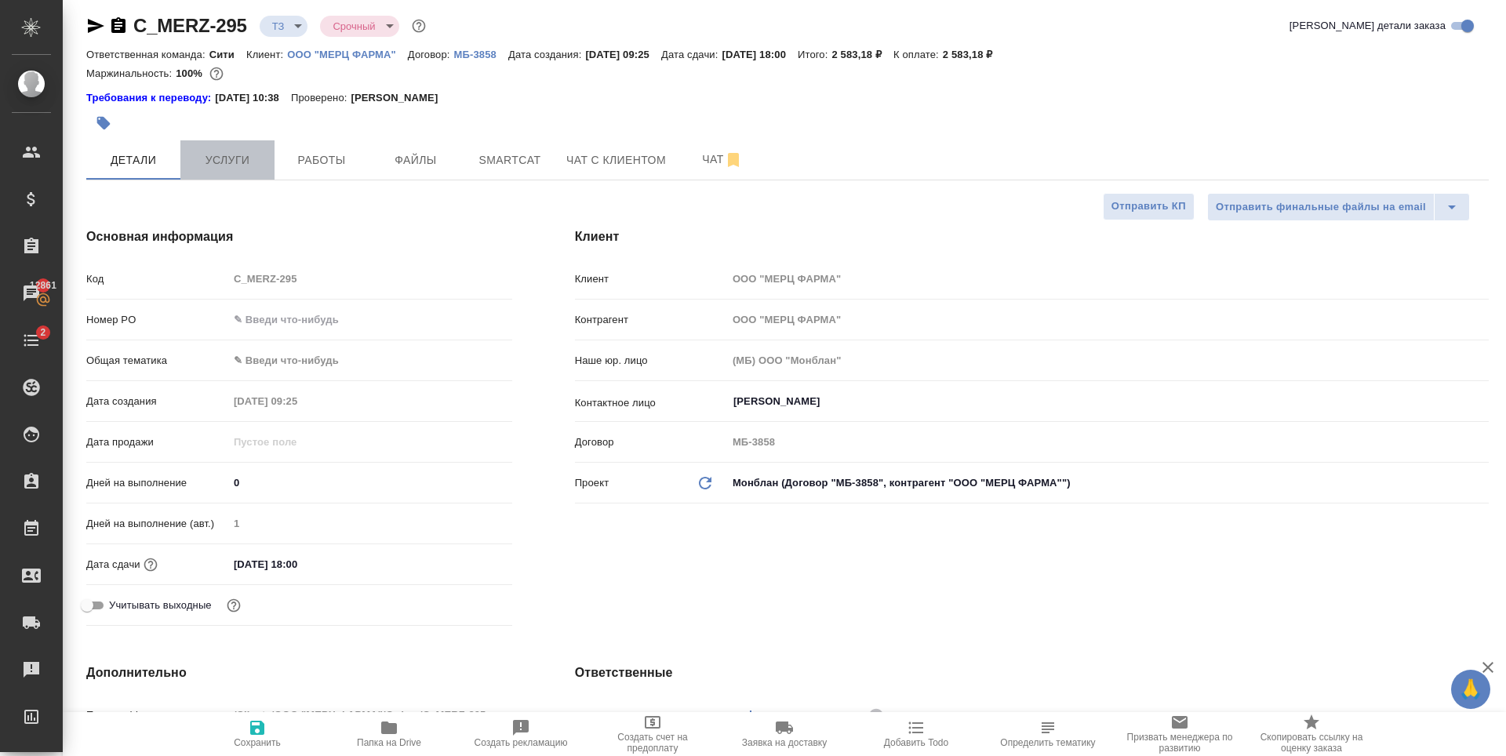
click at [257, 168] on span "Услуги" at bounding box center [227, 161] width 75 height 20
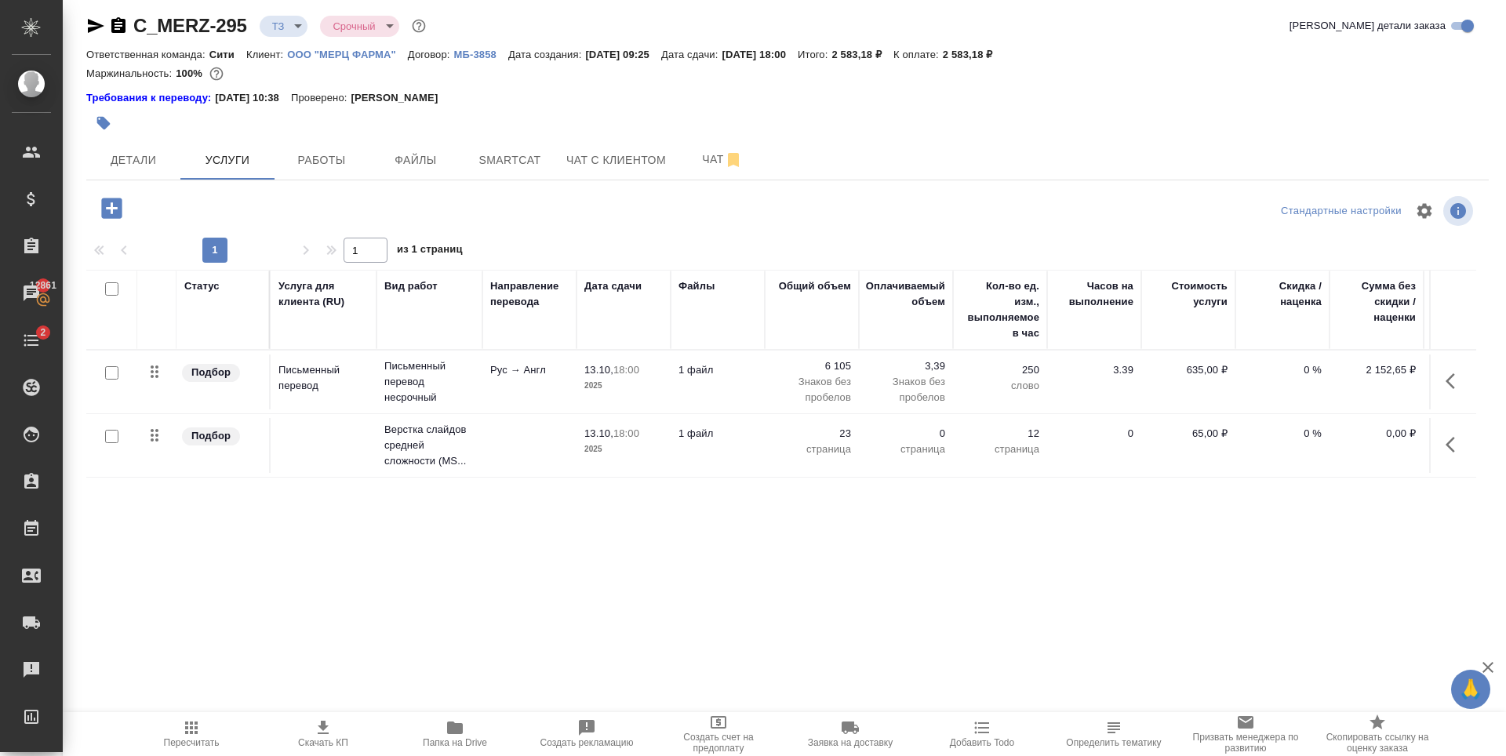
click at [559, 540] on div "Статус Услуга для клиента (RU) Вид работ Направление перевода Дата сдачи Файлы …" at bounding box center [781, 438] width 1390 height 337
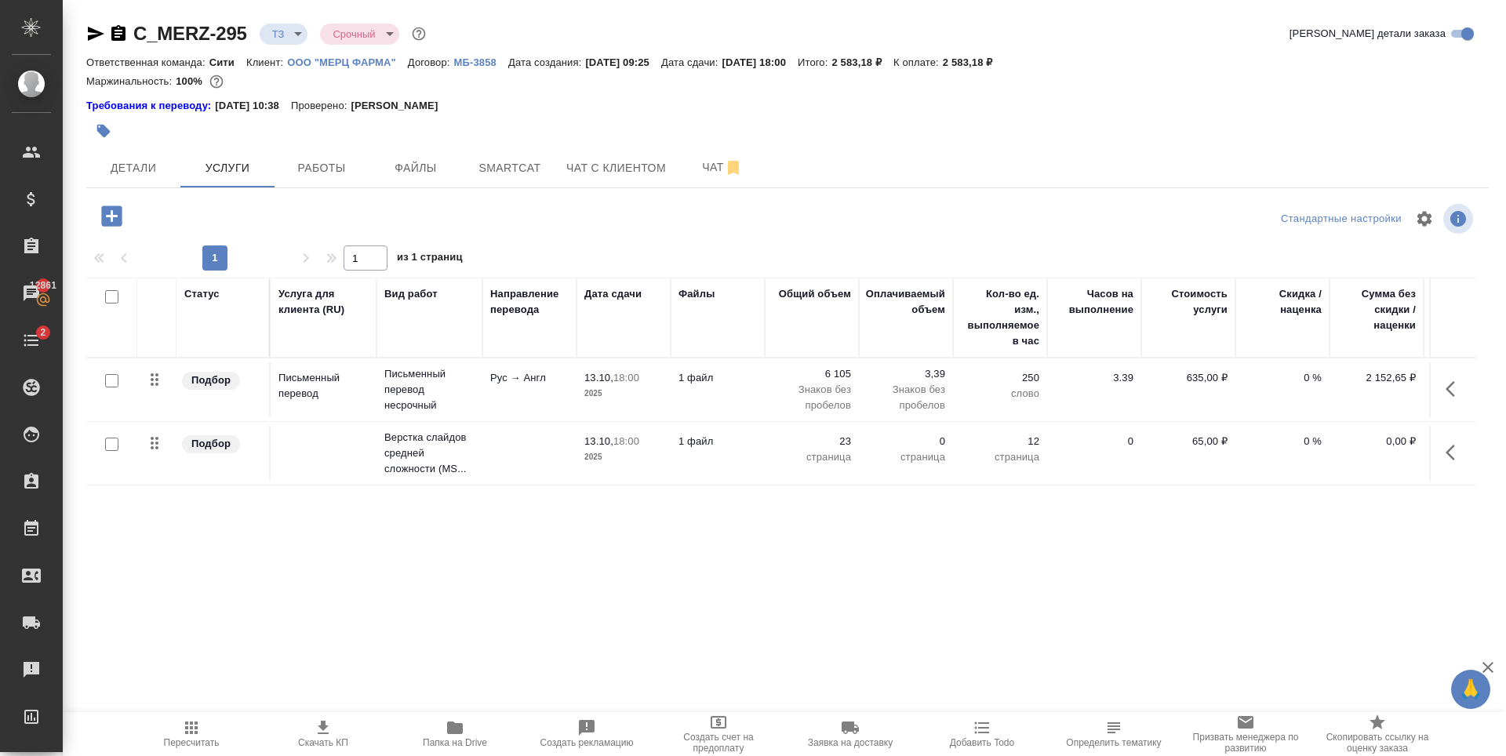
click at [1308, 376] on p "0 %" at bounding box center [1282, 378] width 78 height 16
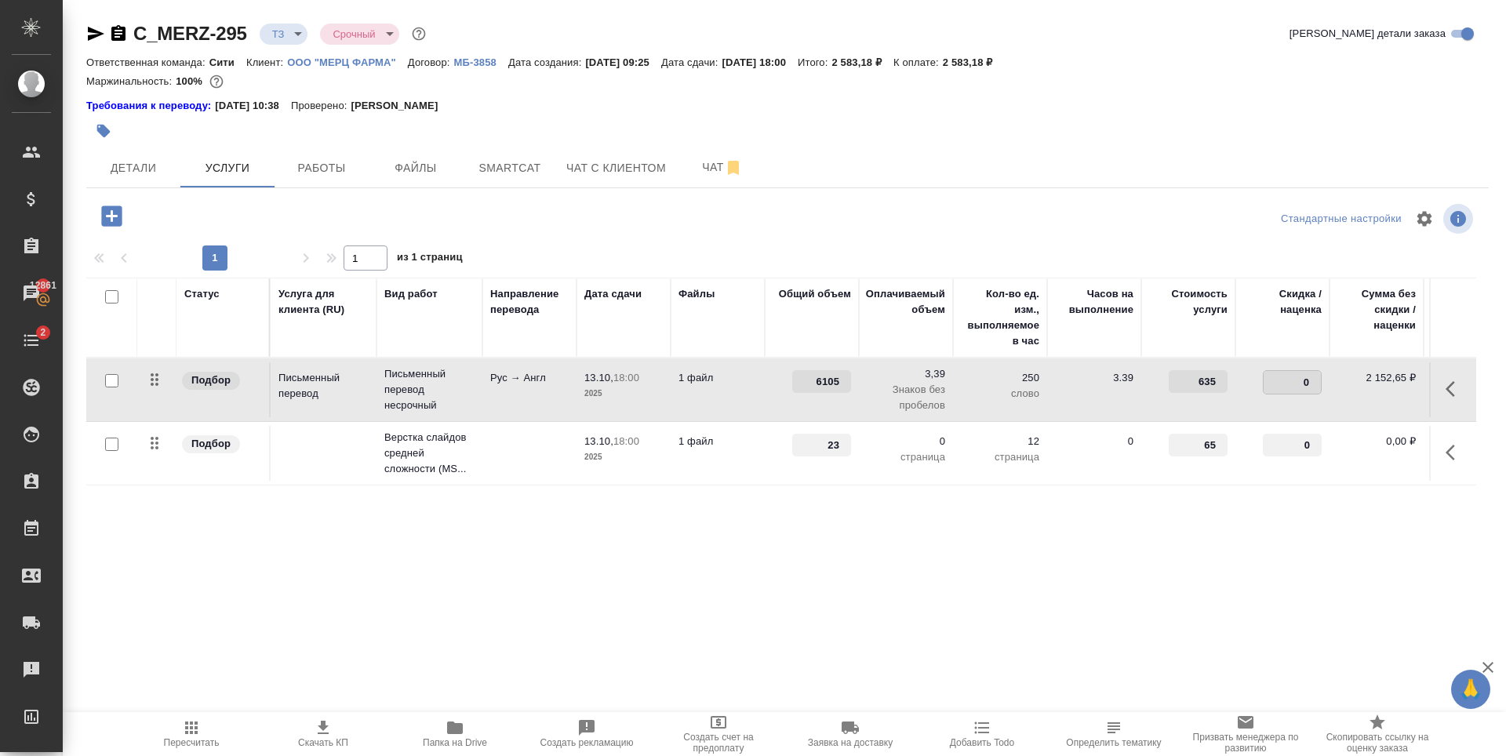
click at [1297, 376] on input "0" at bounding box center [1292, 382] width 57 height 23
type input "-30"
click at [799, 232] on div at bounding box center [787, 219] width 467 height 38
click at [282, 210] on span "Сохранить и пересчитать" at bounding box center [223, 214] width 136 height 18
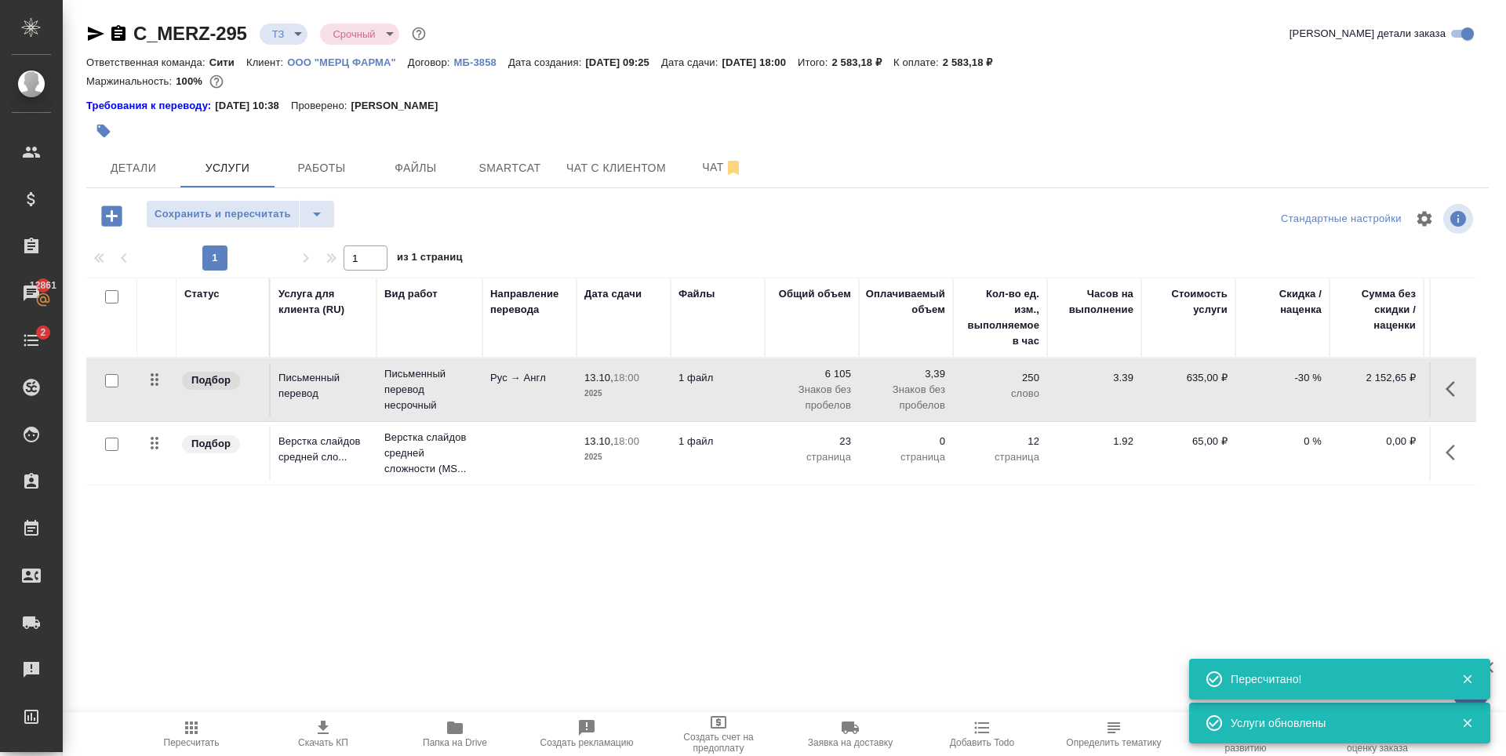
type input "new"
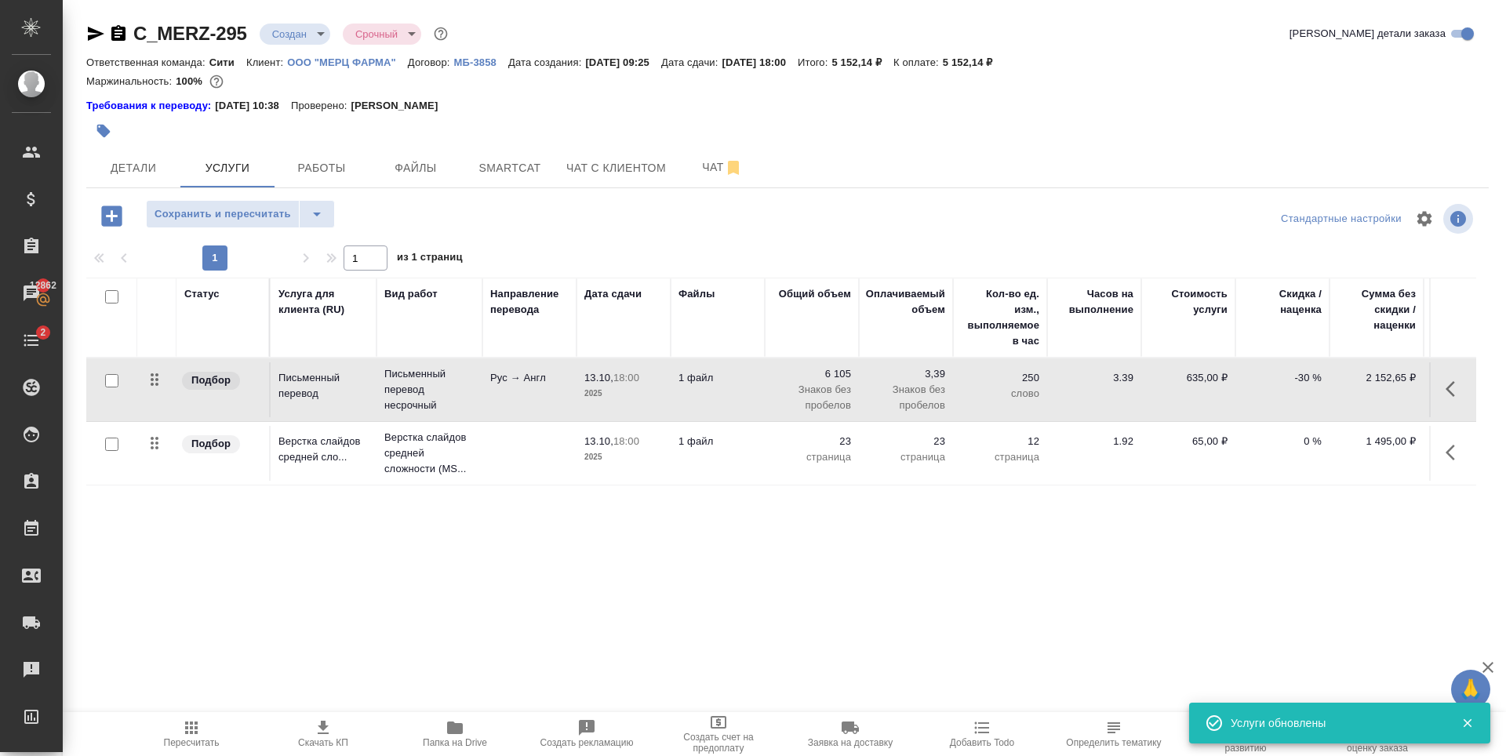
click at [174, 737] on span "Пересчитать" at bounding box center [192, 742] width 56 height 11
drag, startPoint x: 977, startPoint y: 65, endPoint x: 1027, endPoint y: 61, distance: 49.6
click at [1027, 61] on div "Ответственная команда: Сити Клиент: ООО "МЕРЦ ФАРМА" Договор: МБ-3858 Дата созд…" at bounding box center [787, 62] width 1402 height 19
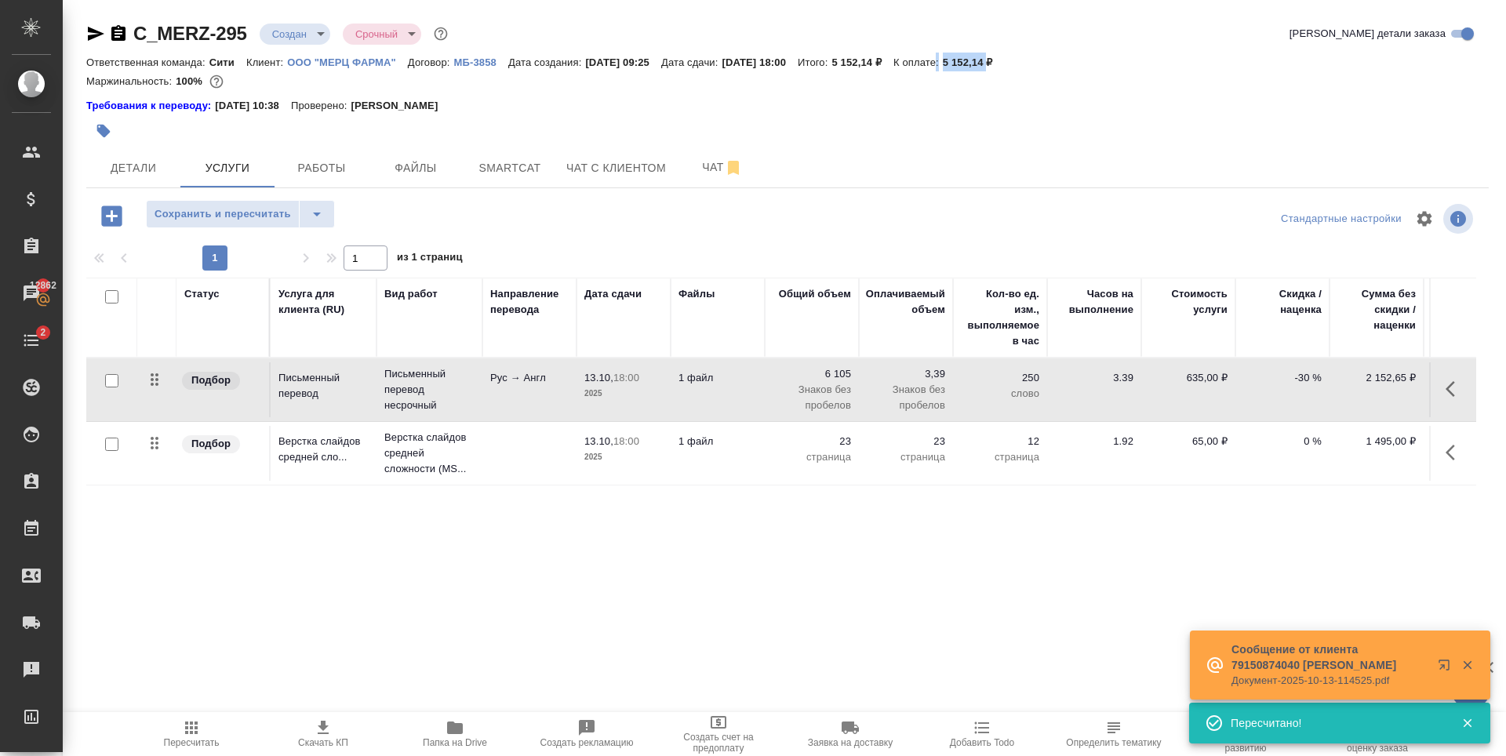
click at [1005, 59] on p "5 152,14 ₽" at bounding box center [974, 62] width 62 height 12
drag, startPoint x: 983, startPoint y: 61, endPoint x: 1024, endPoint y: 61, distance: 40.8
click at [1024, 61] on div "Ответственная команда: Сити Клиент: ООО "МЕРЦ ФАРМА" Договор: МБ-3858 Дата созд…" at bounding box center [787, 62] width 1402 height 19
copy p "5 152,14"
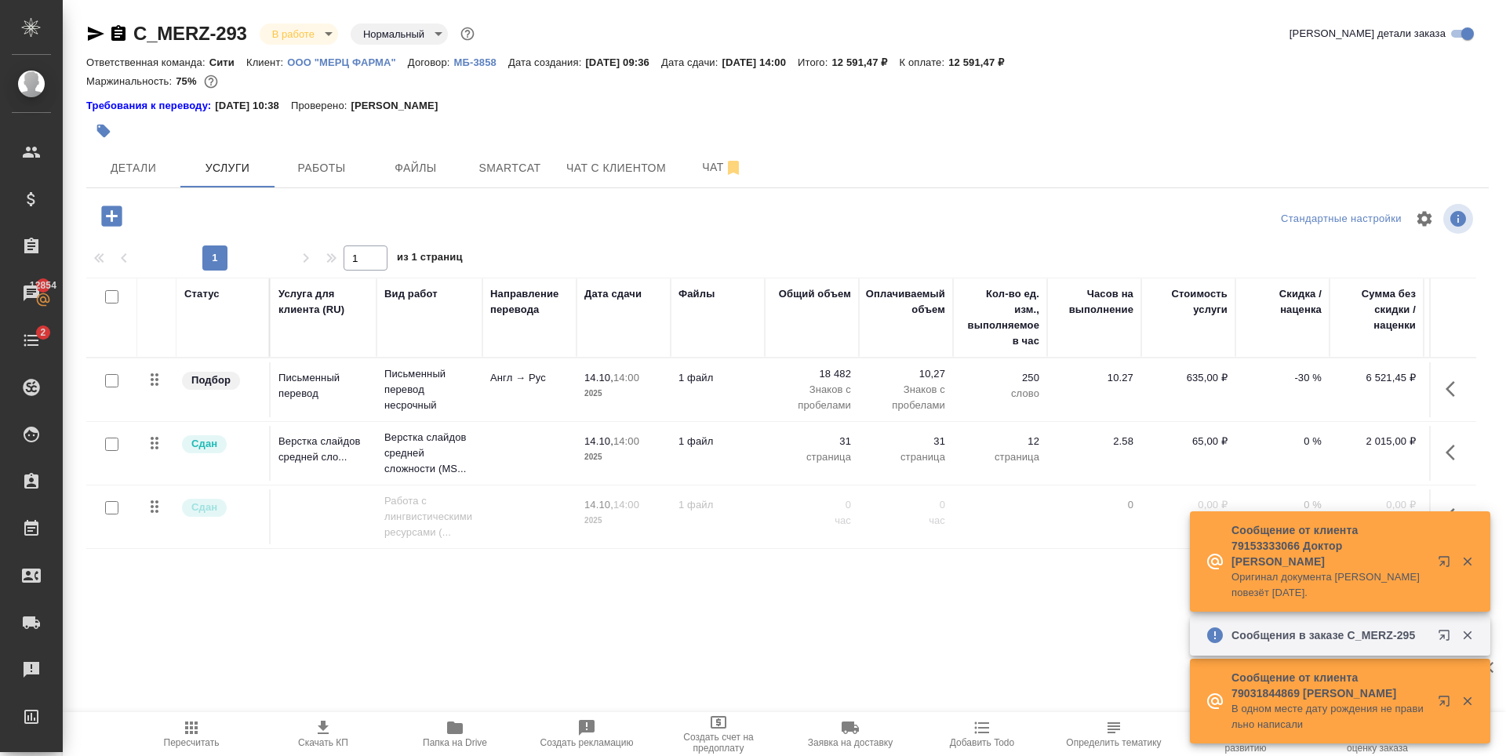
click at [1446, 629] on icon "button" at bounding box center [1447, 638] width 19 height 19
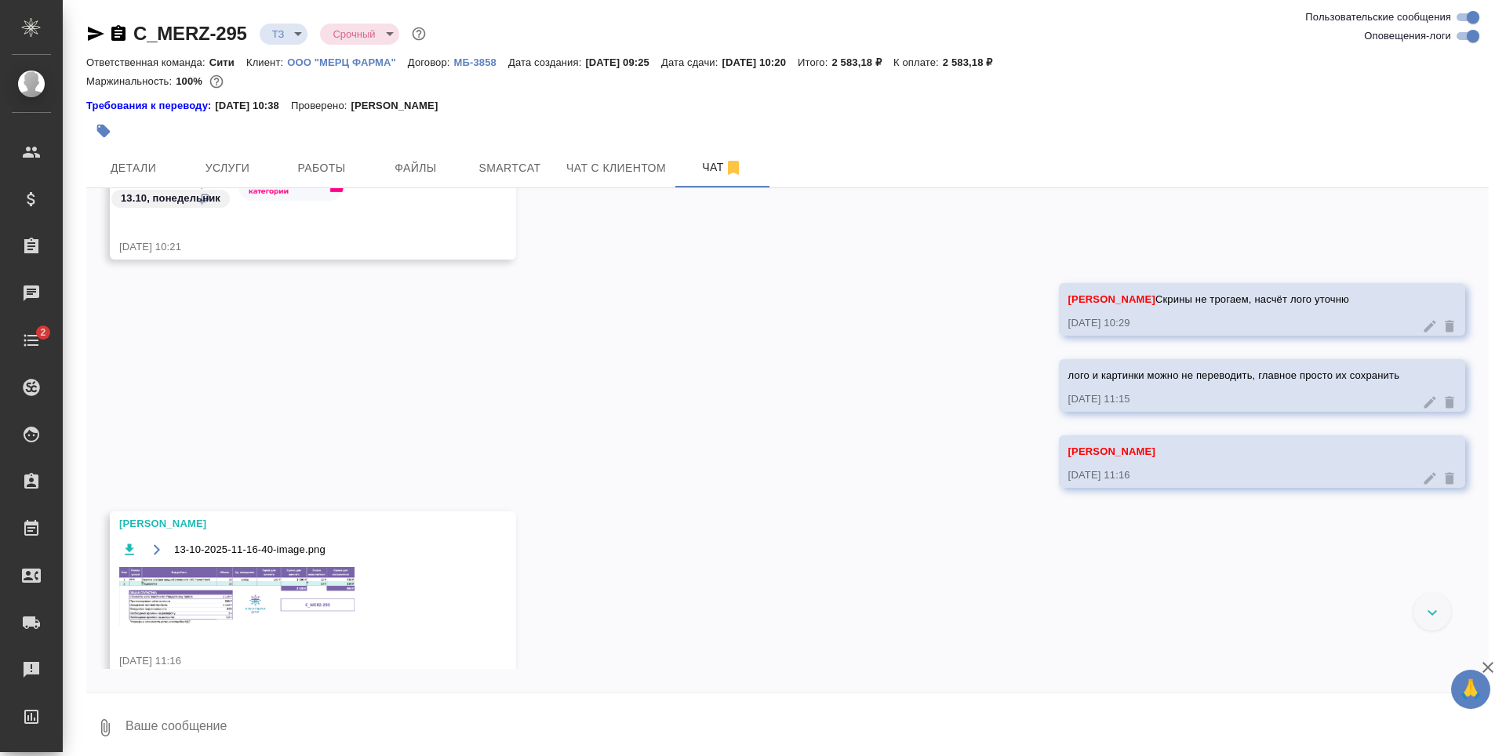
scroll to position [715, 0]
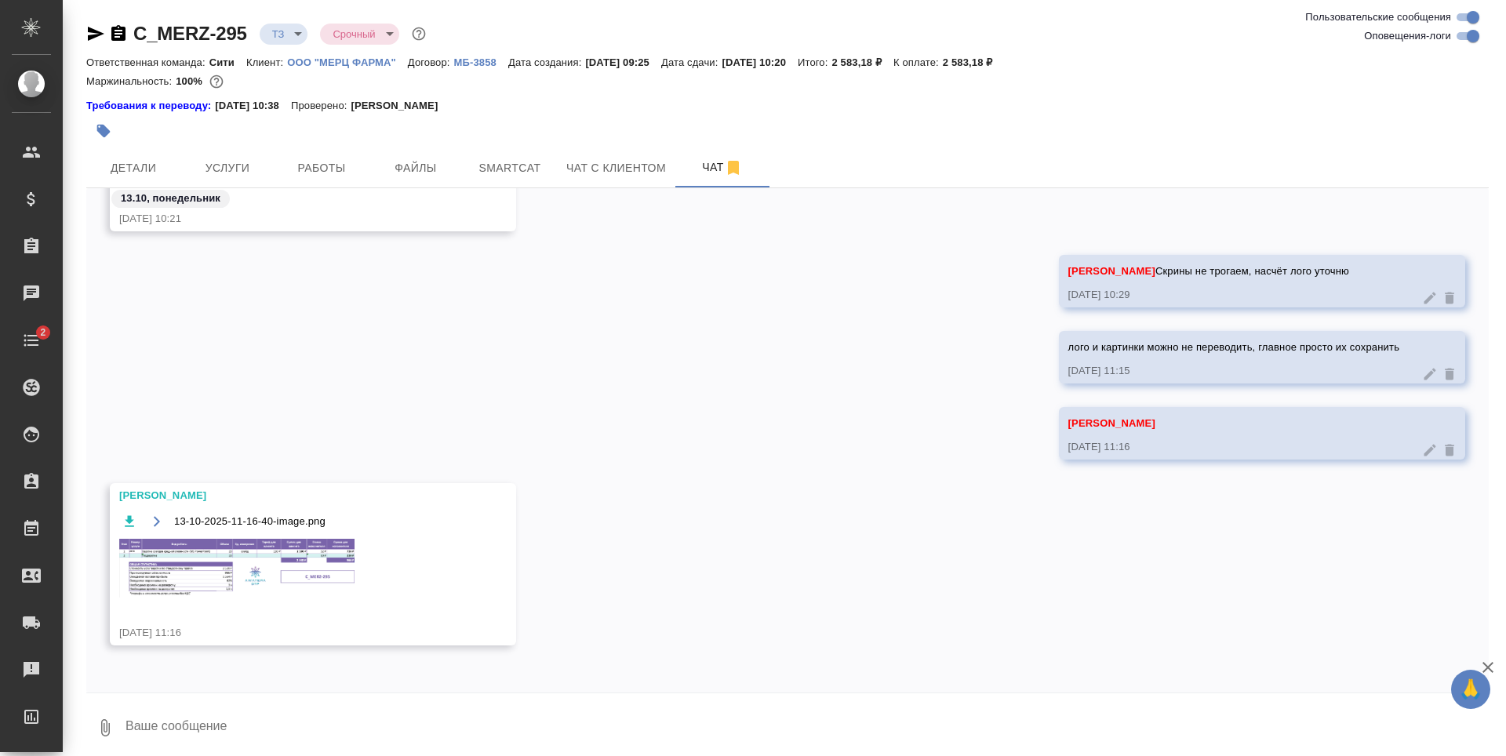
click at [265, 547] on img at bounding box center [236, 568] width 235 height 58
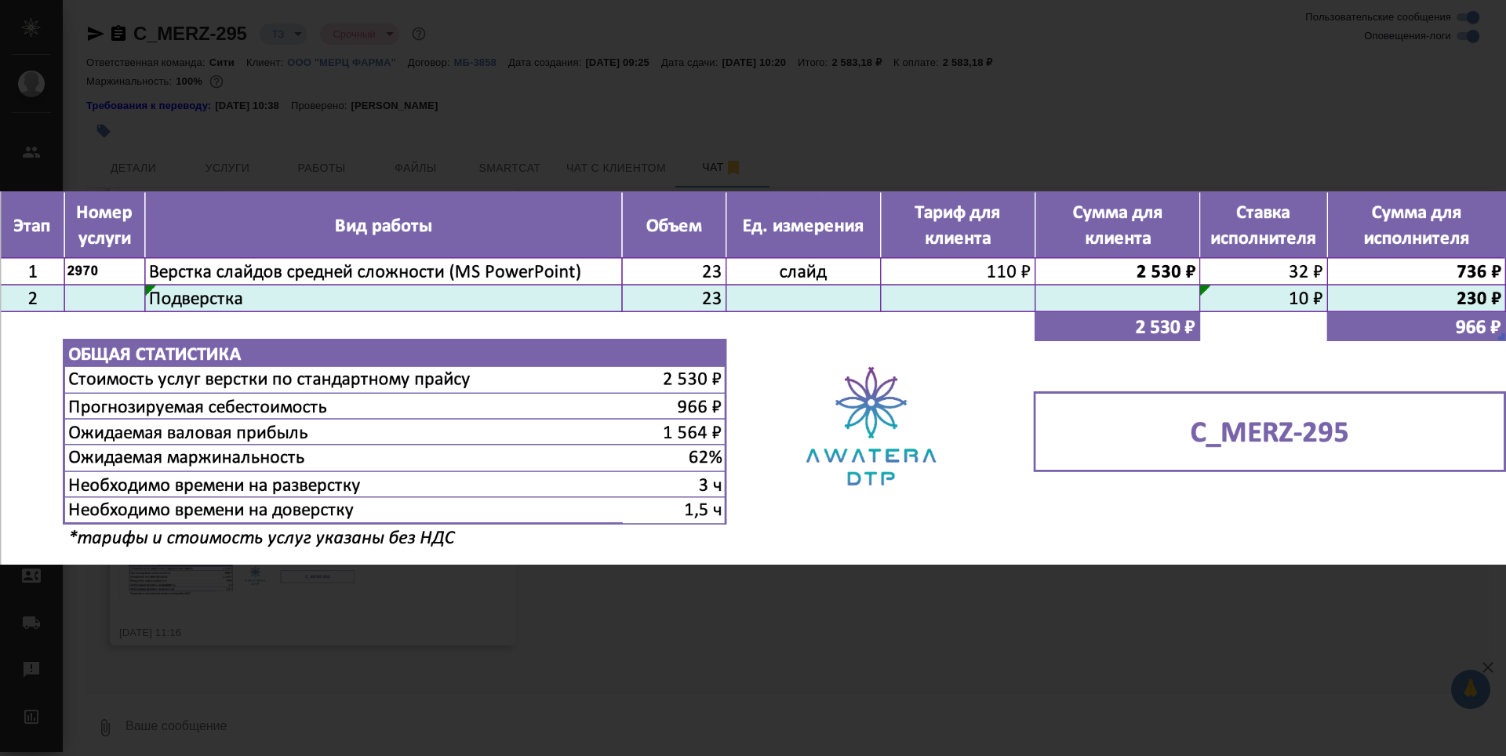
click at [419, 660] on div "13-10-2025-11-16-40-image.png 1 of 1" at bounding box center [753, 378] width 1506 height 756
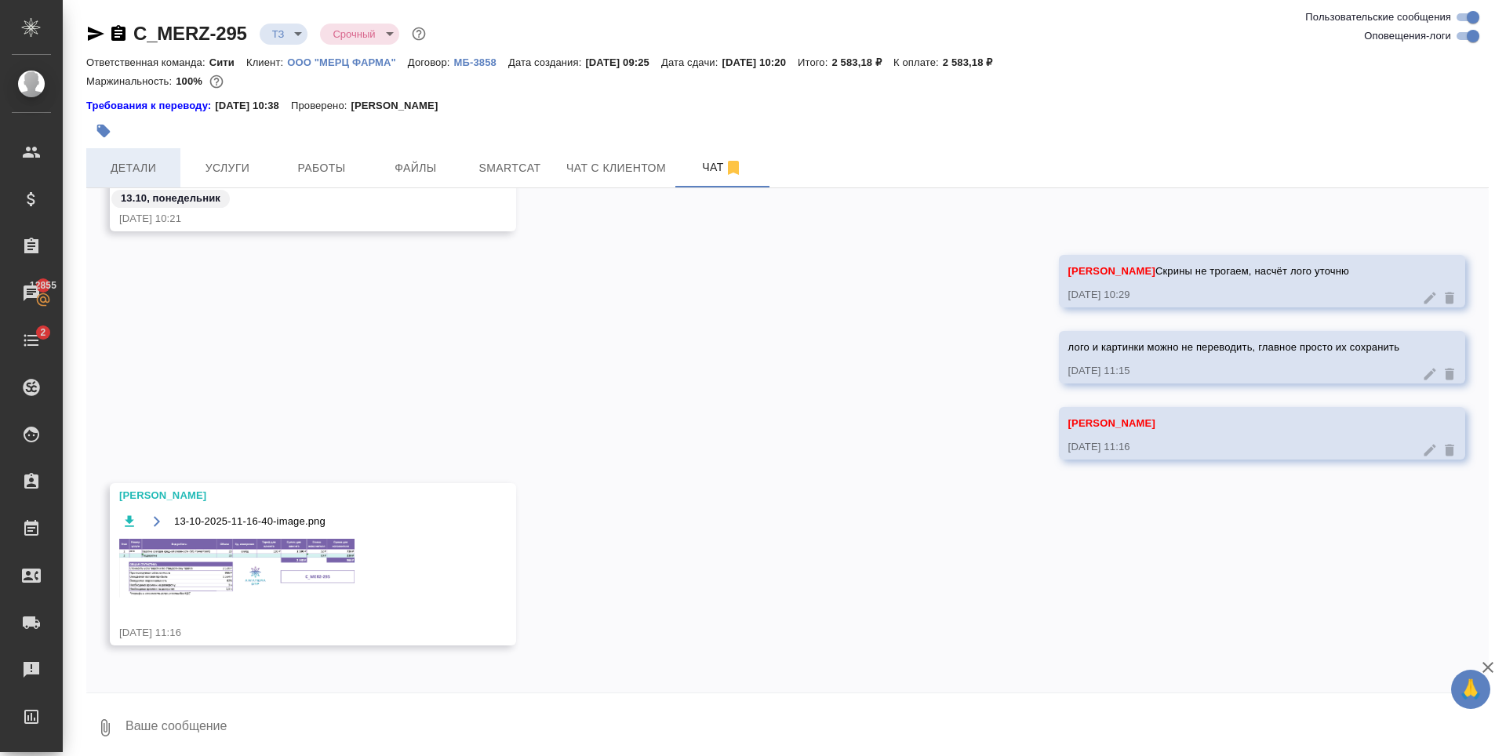
click at [153, 150] on button "Детали" at bounding box center [133, 167] width 94 height 39
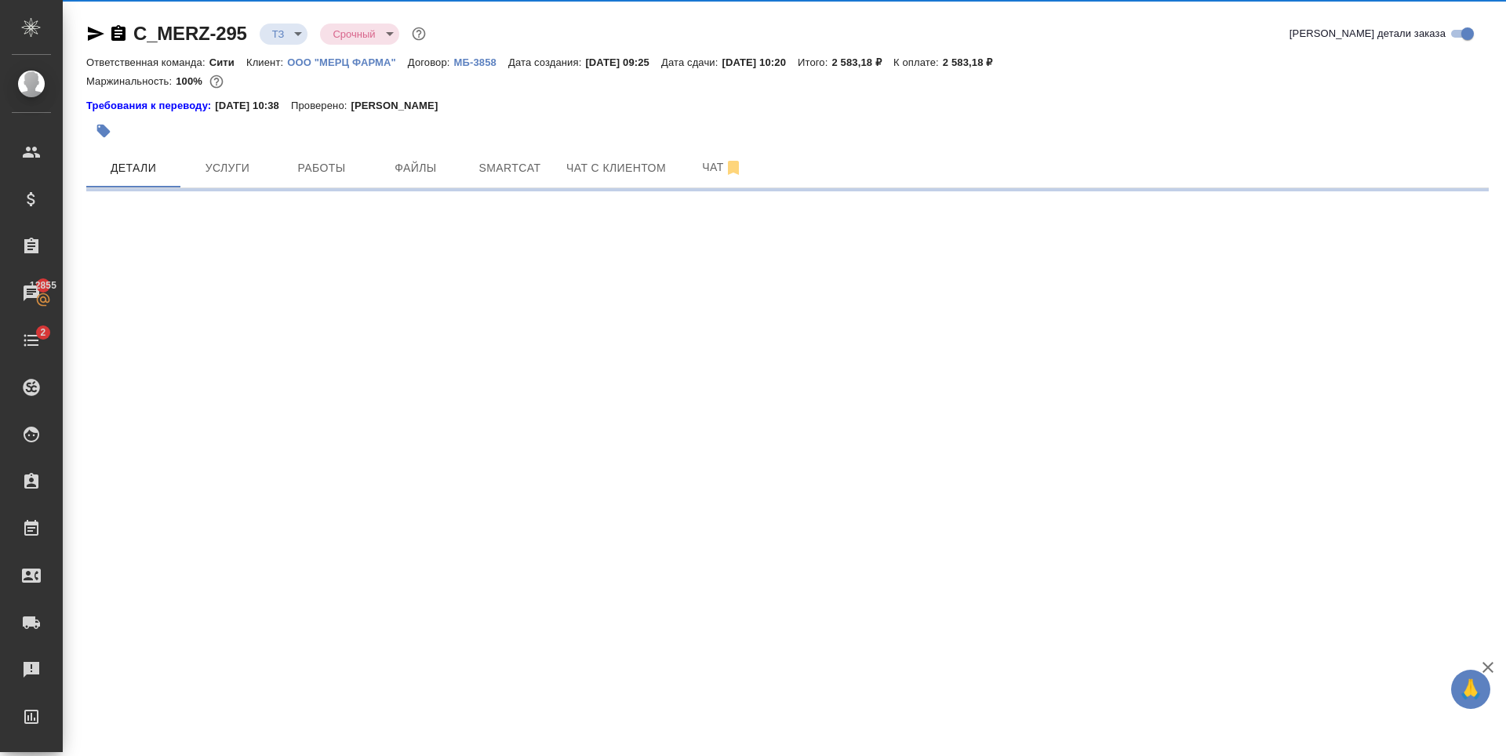
select select "RU"
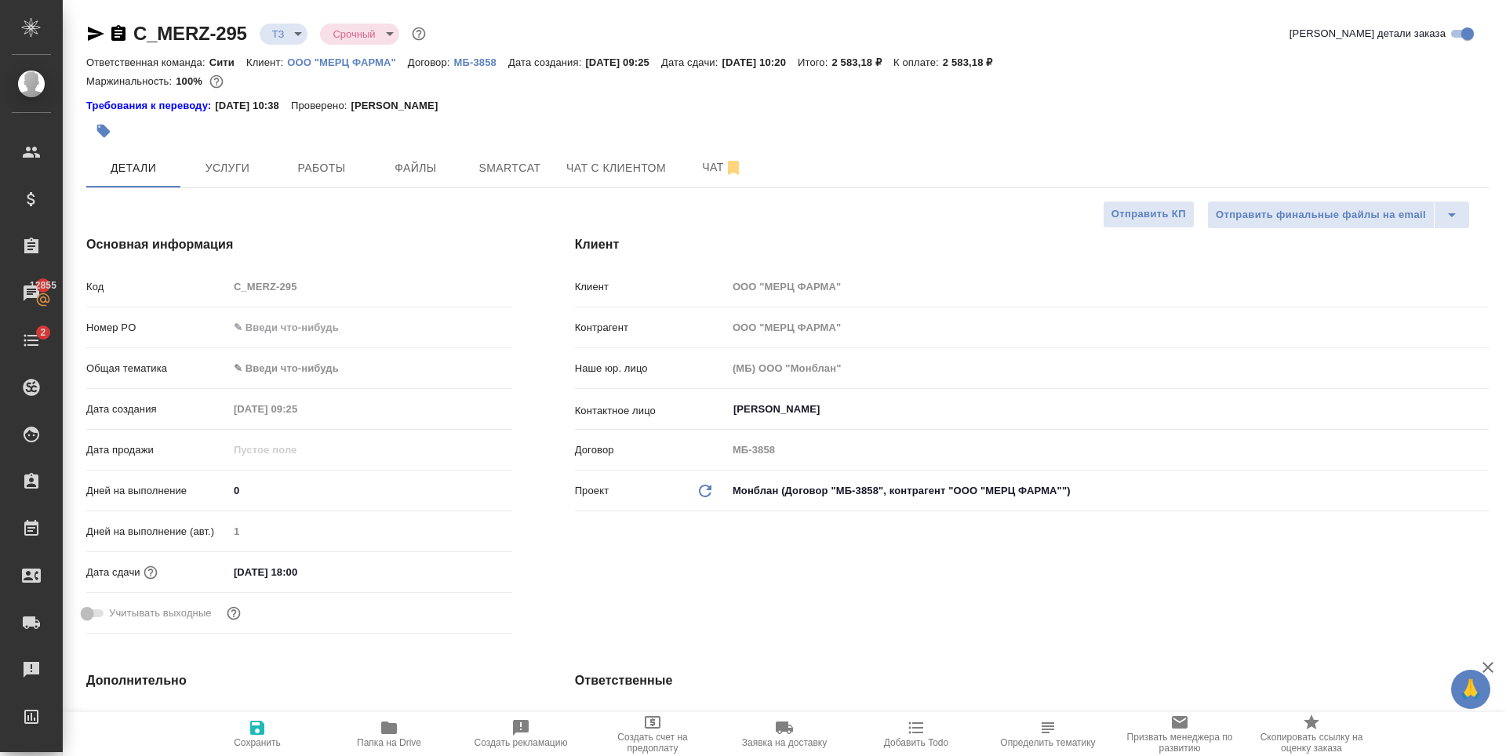
type textarea "x"
click at [96, 31] on icon "button" at bounding box center [96, 34] width 16 height 14
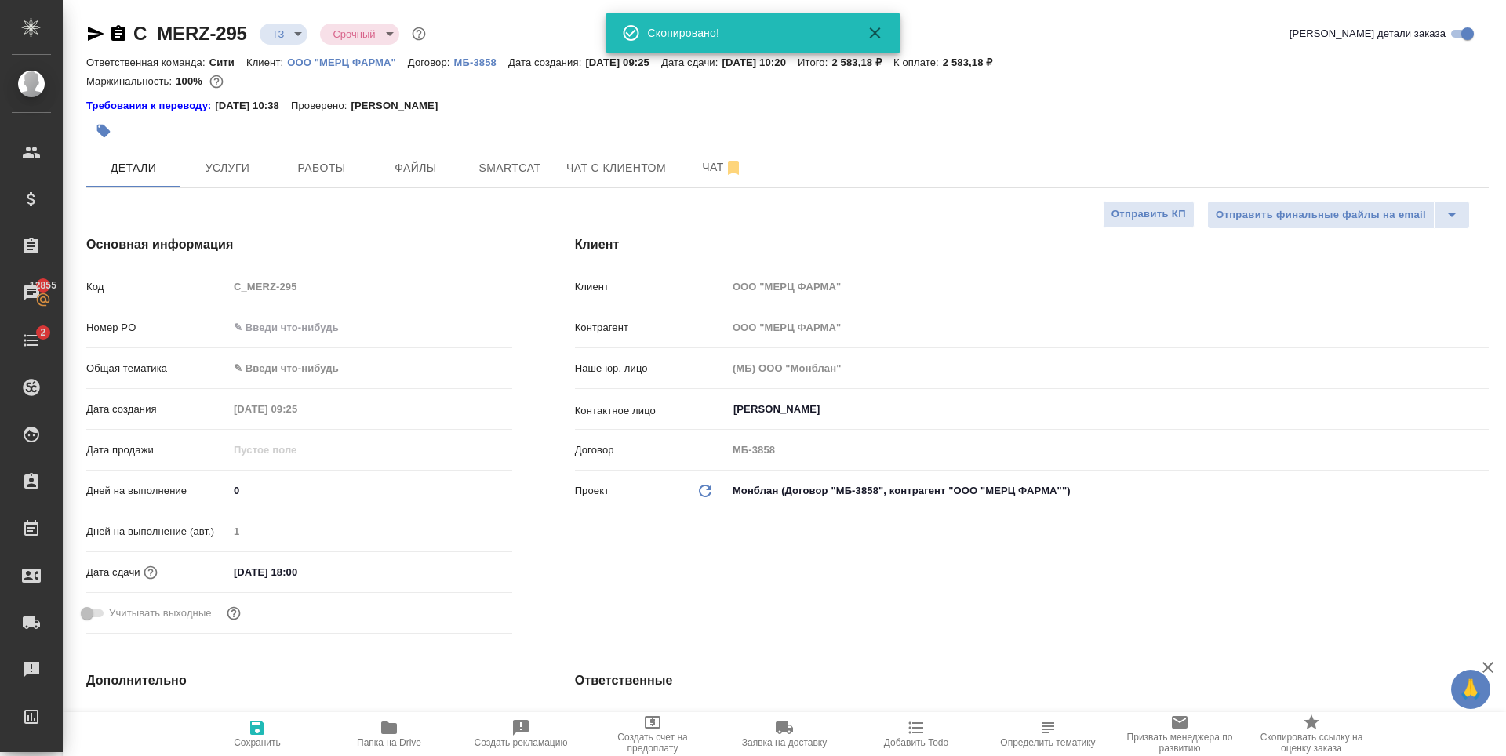
click at [277, 327] on input "text" at bounding box center [370, 327] width 284 height 23
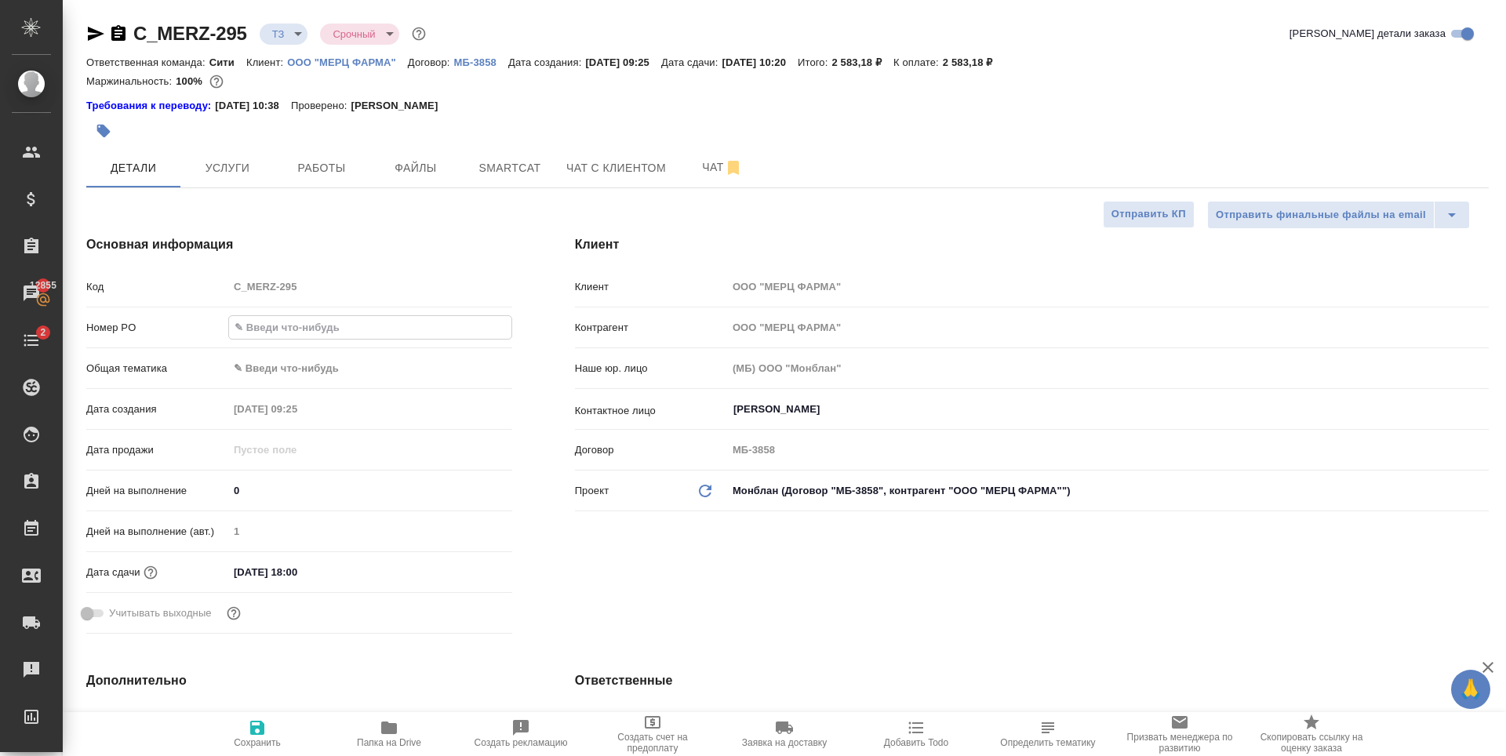
click at [393, 228] on div "Основная информация Код C_MERZ-295 Номер PO Общая тематика ✎ Введи что-нибудь Д…" at bounding box center [299, 437] width 489 height 467
type textarea "x"
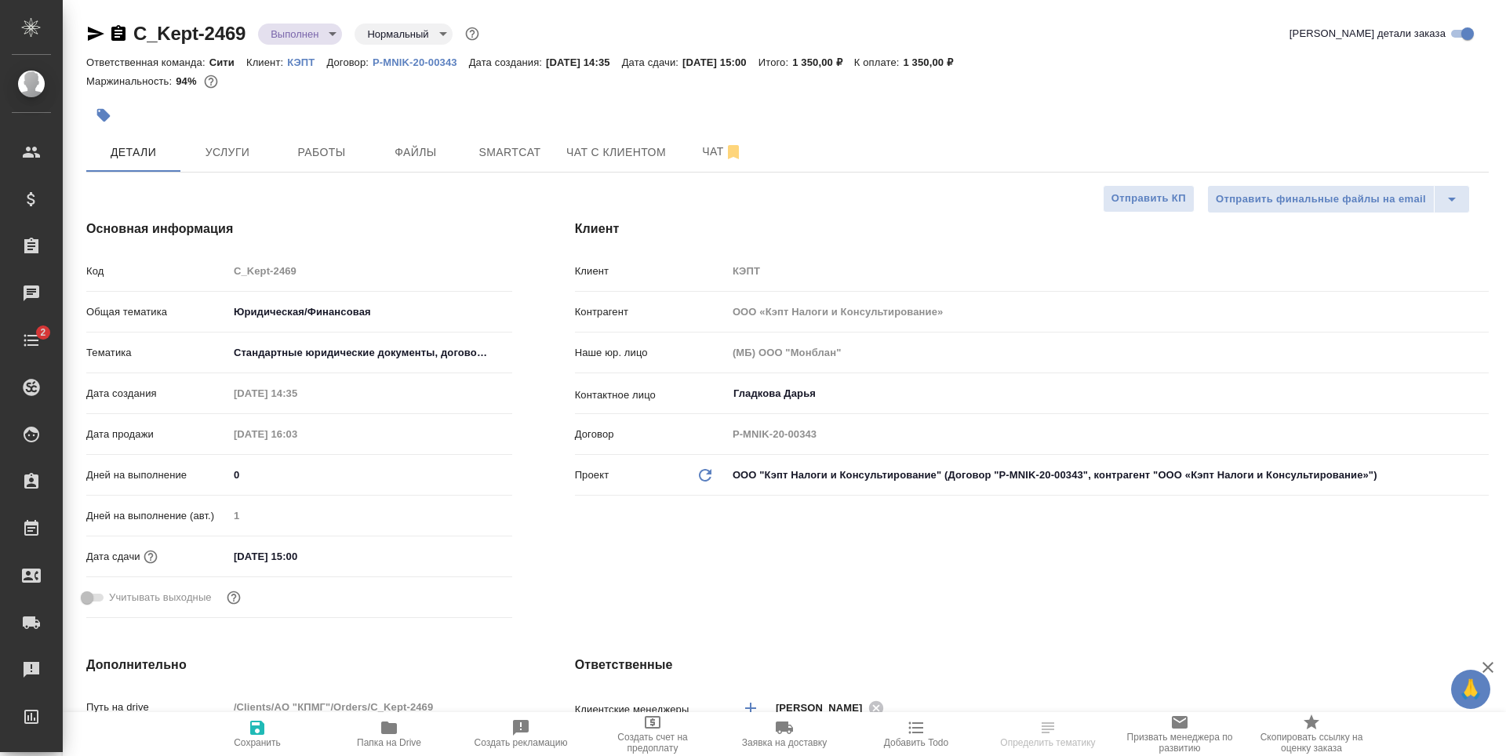
select select "RU"
type textarea "x"
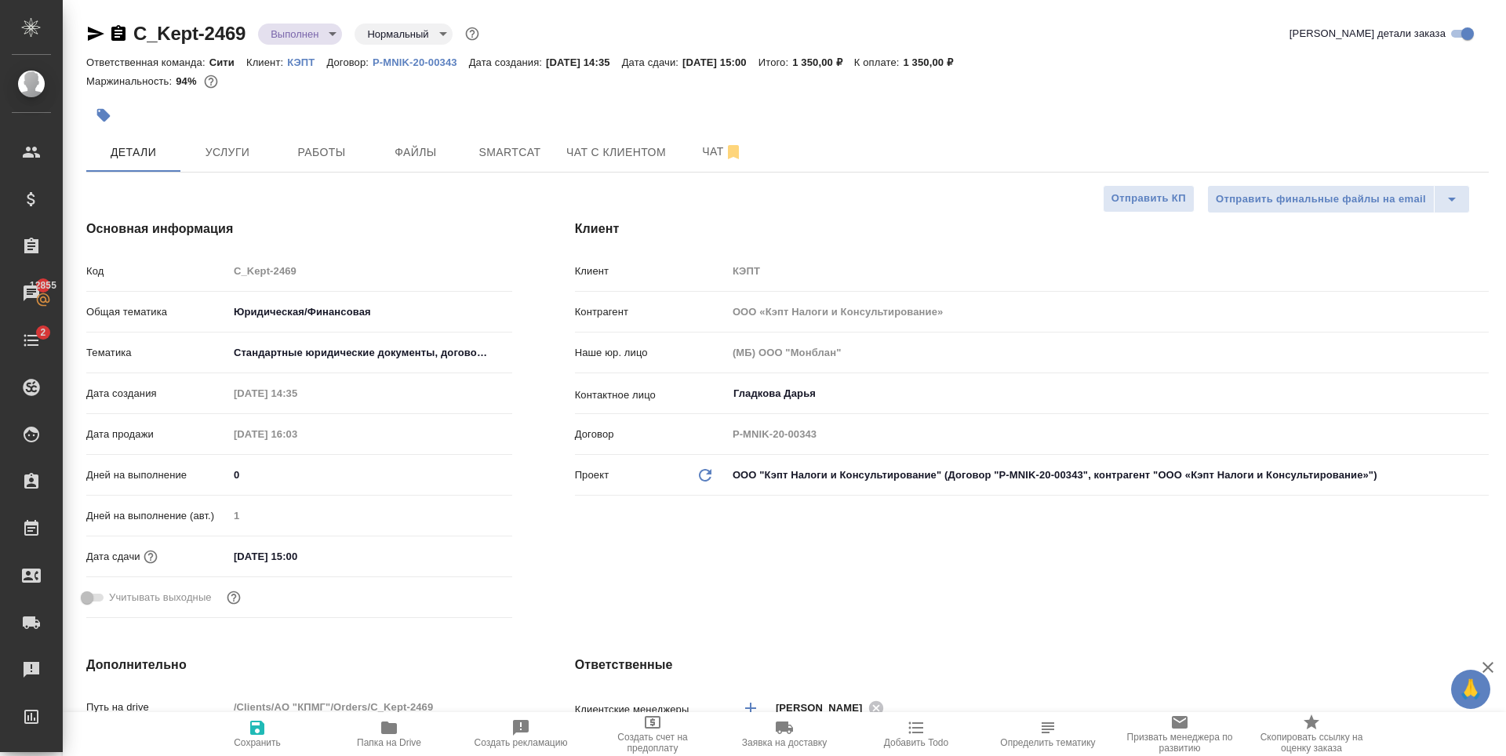
type textarea "x"
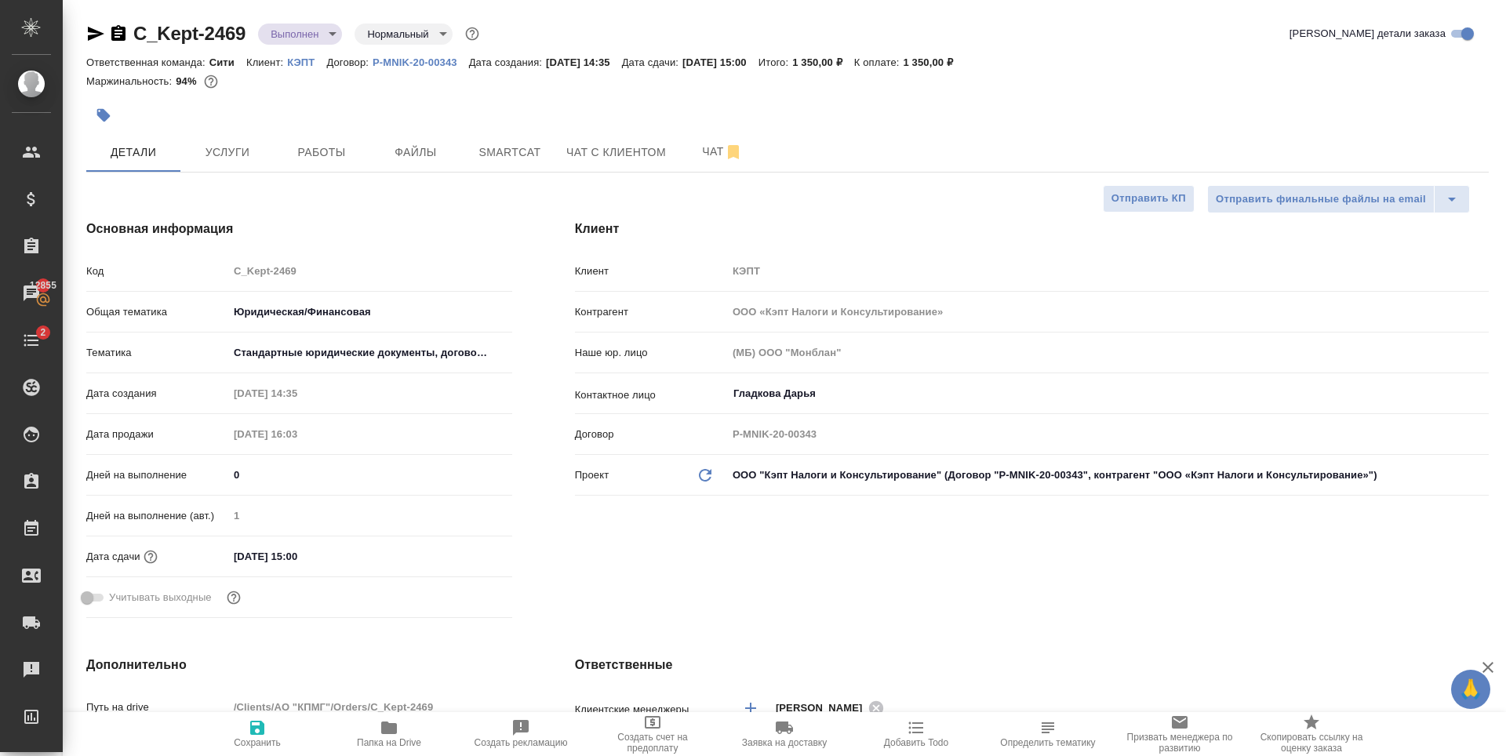
type textarea "x"
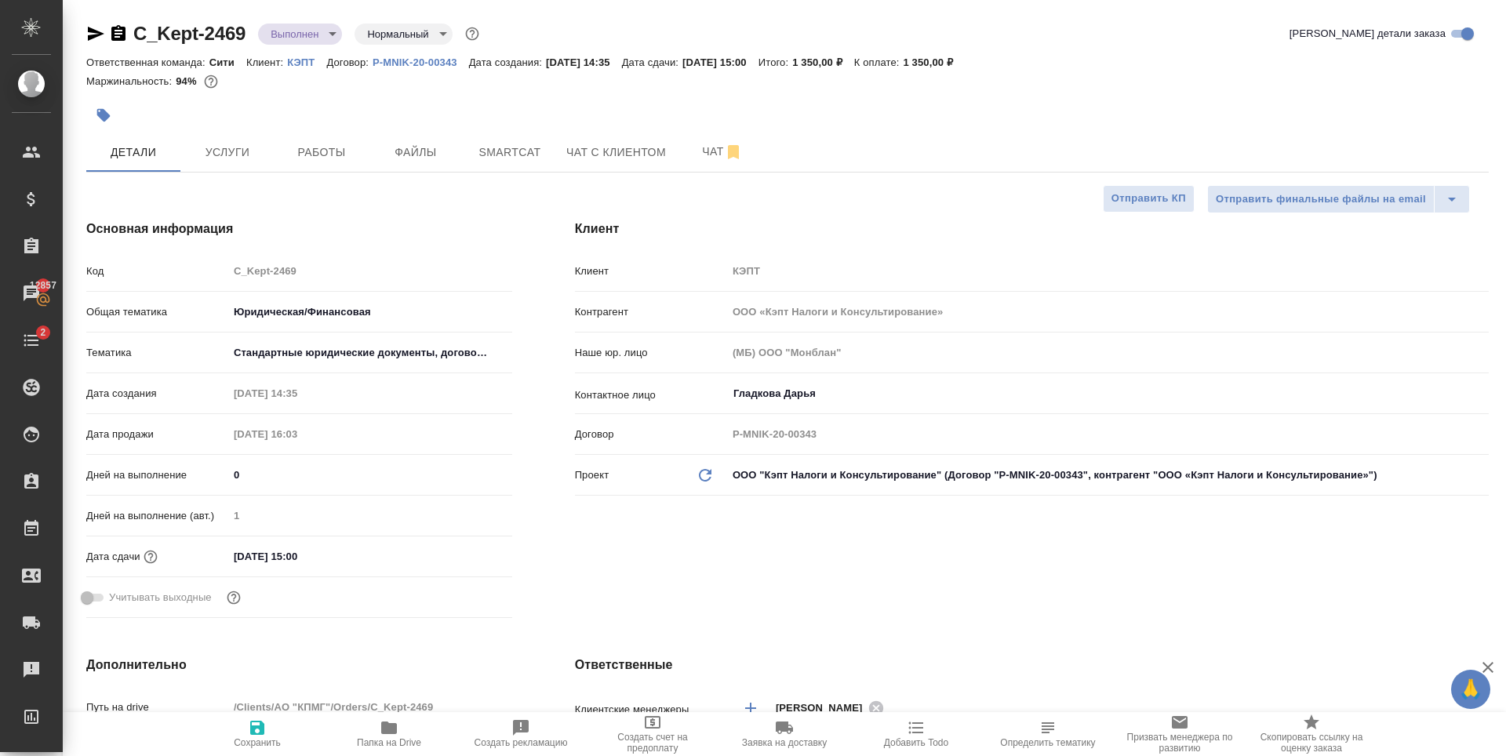
type textarea "x"
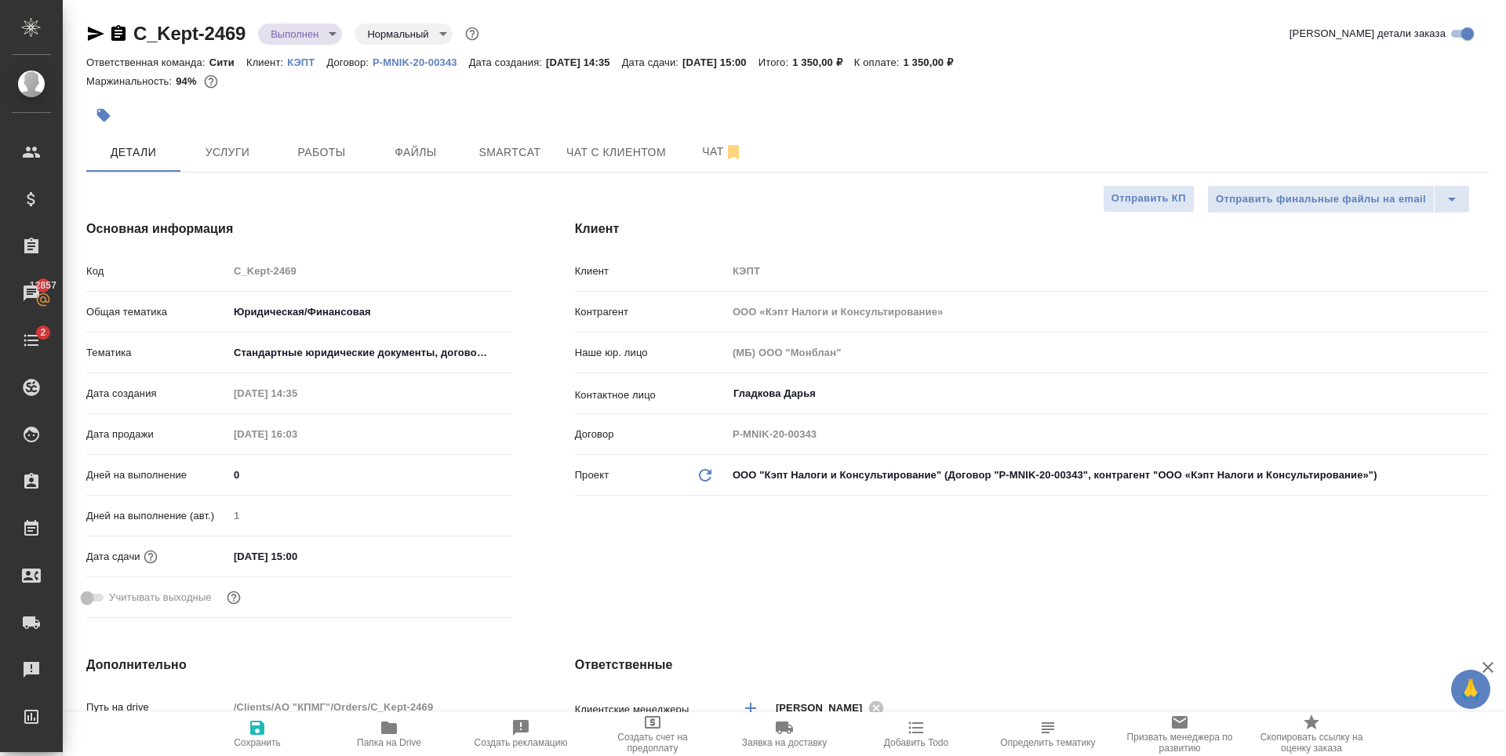
type textarea "x"
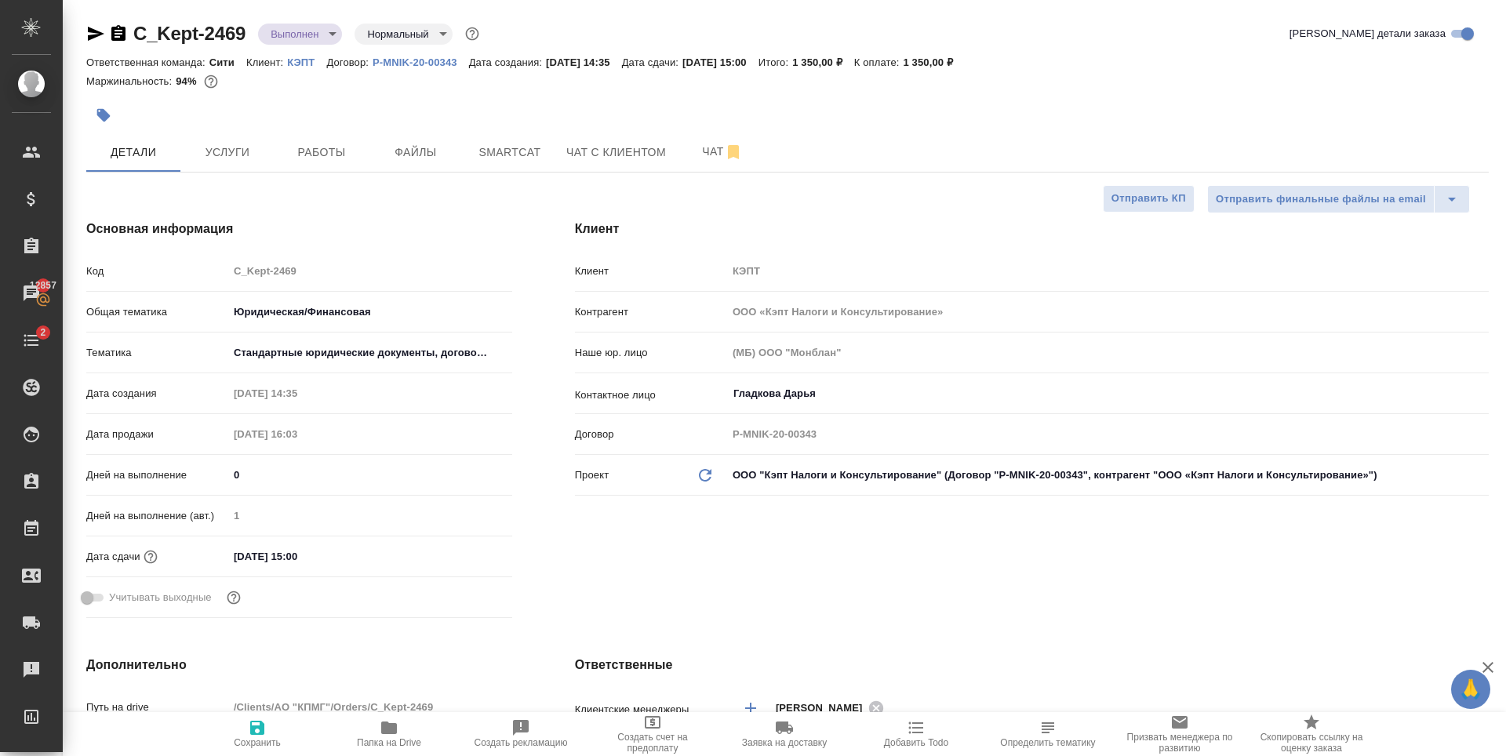
type textarea "x"
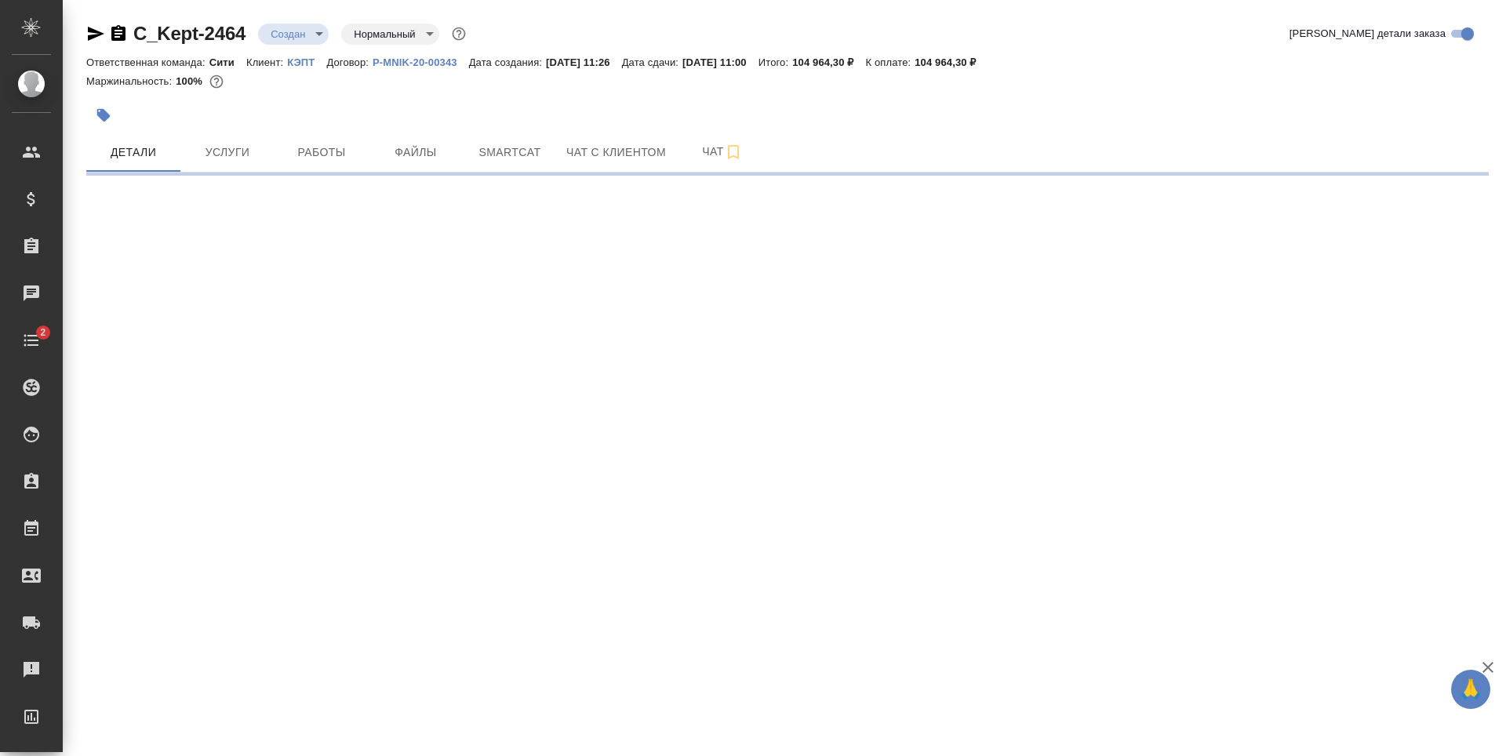
select select "RU"
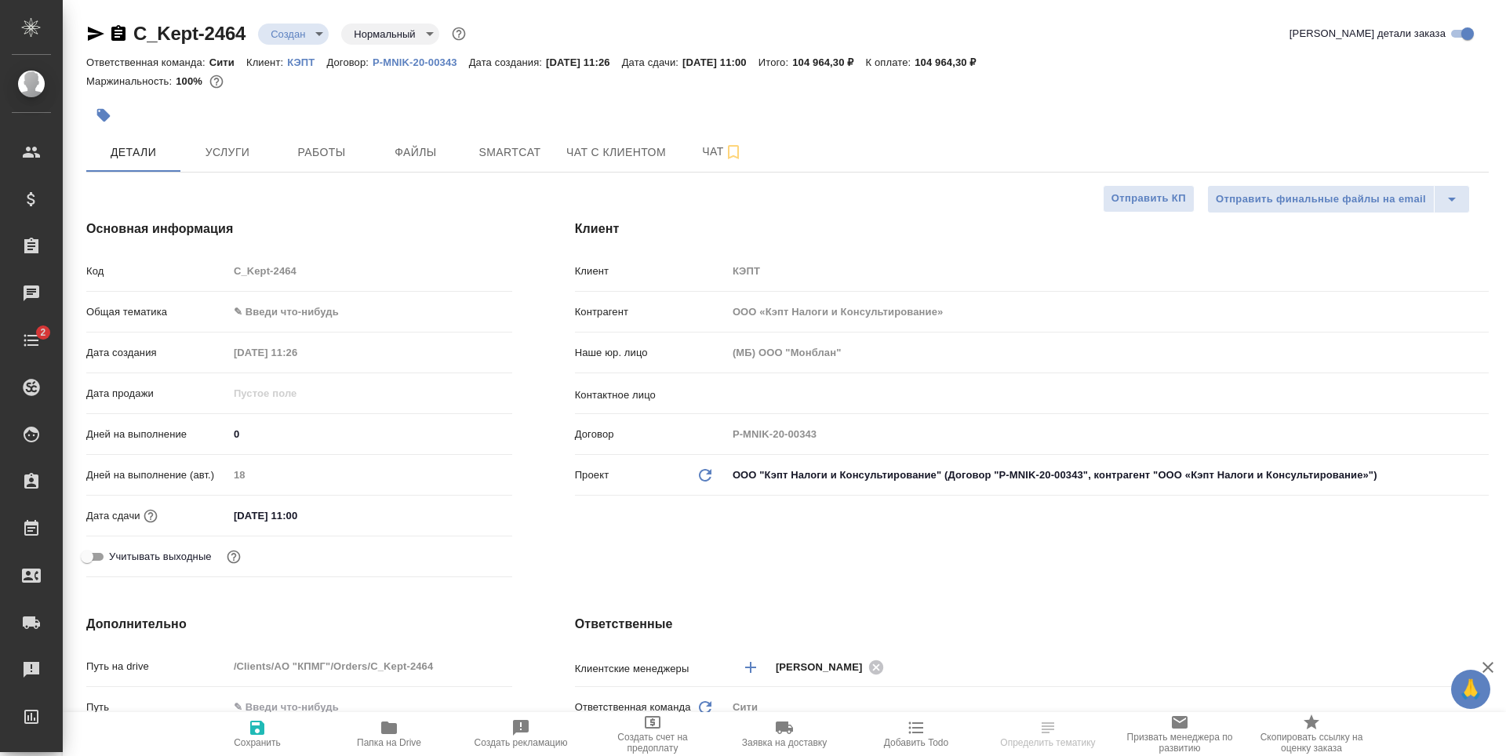
type textarea "x"
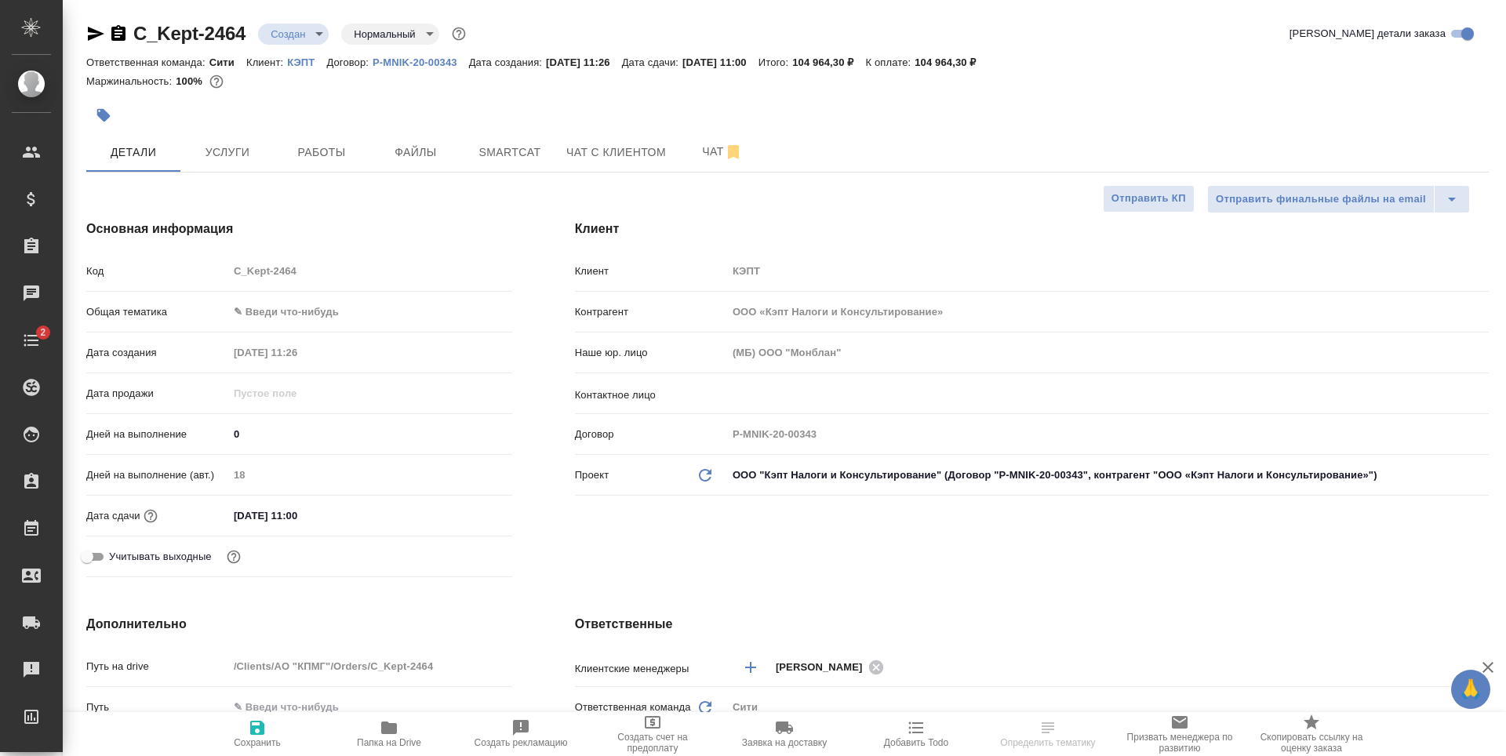
type textarea "x"
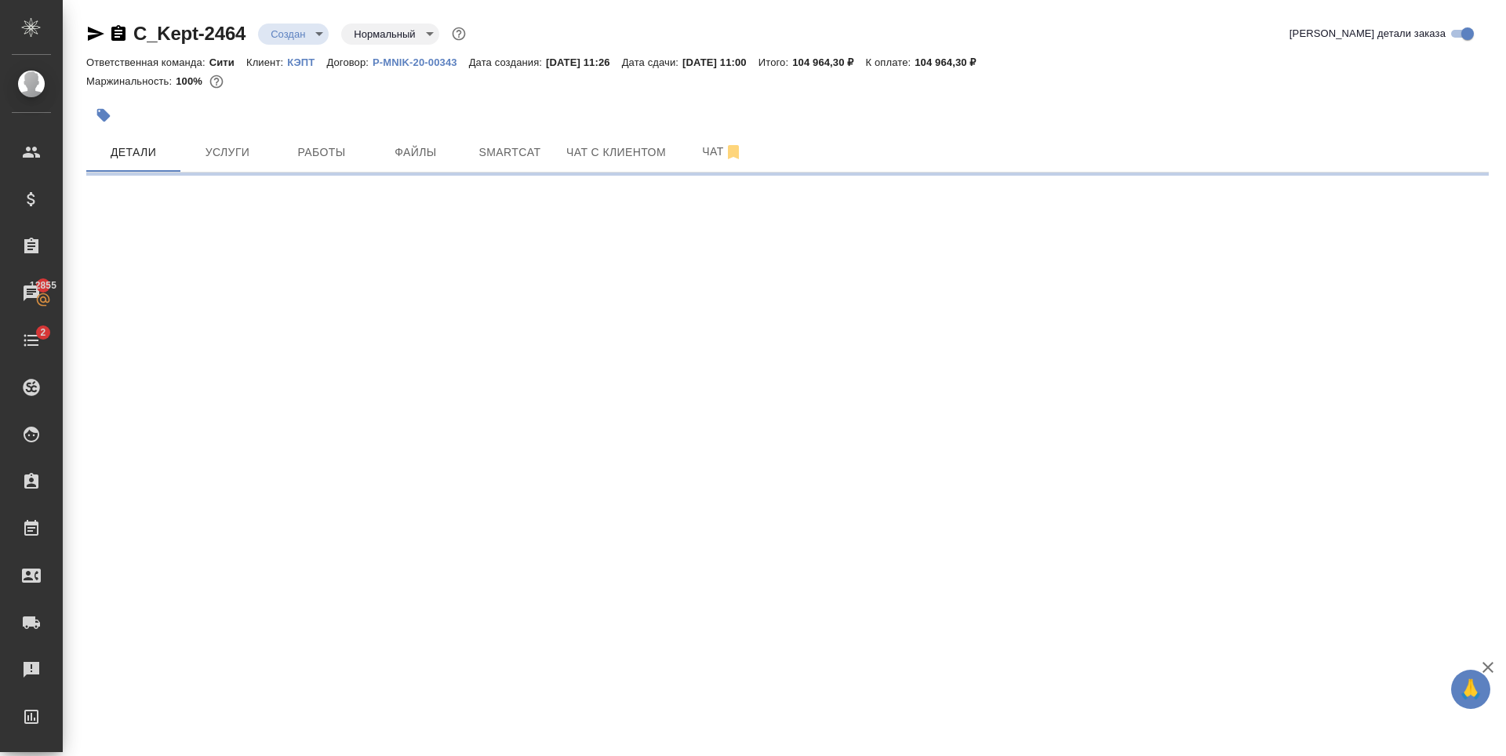
select select "RU"
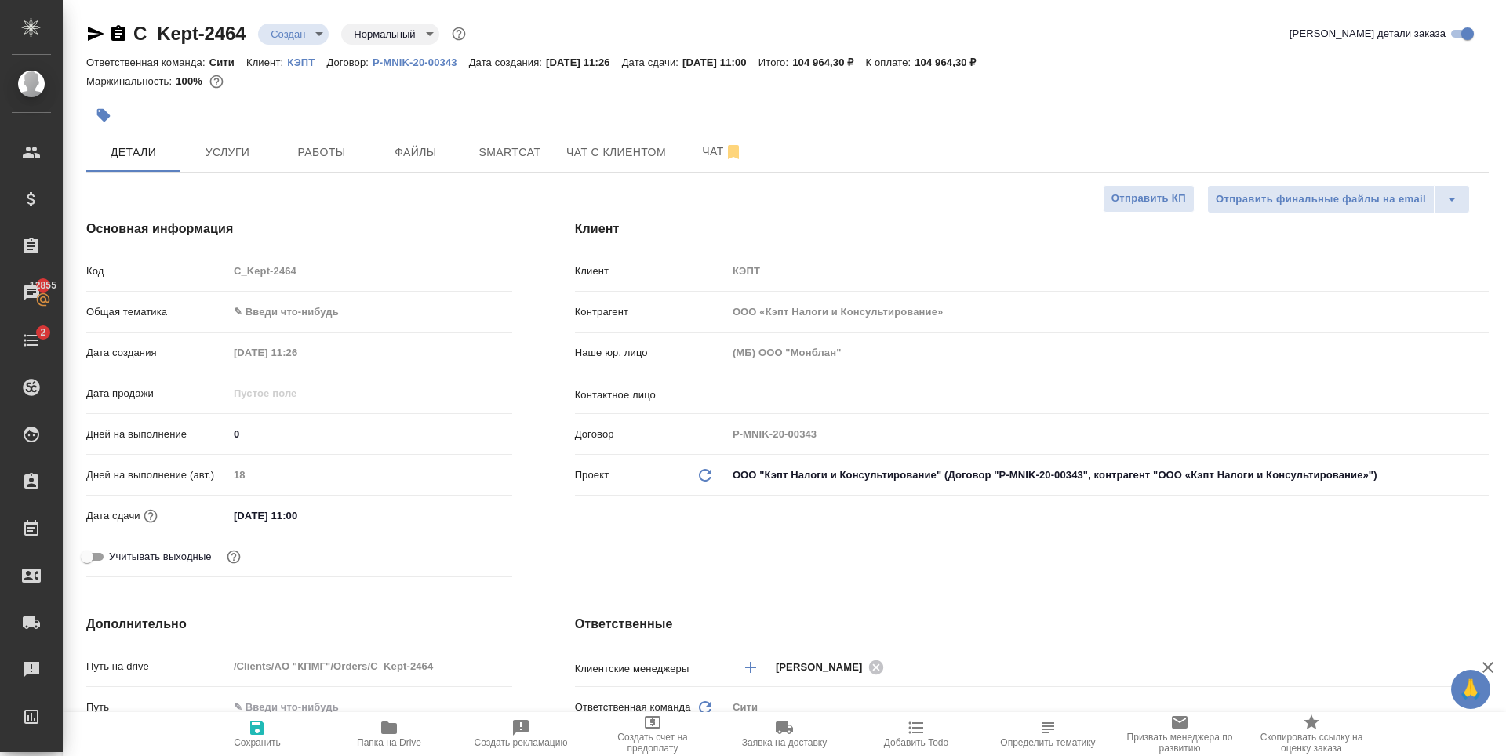
type textarea "x"
drag, startPoint x: 956, startPoint y: 60, endPoint x: 991, endPoint y: 64, distance: 35.4
click at [987, 64] on p "104 964,30 ₽" at bounding box center [951, 62] width 73 height 12
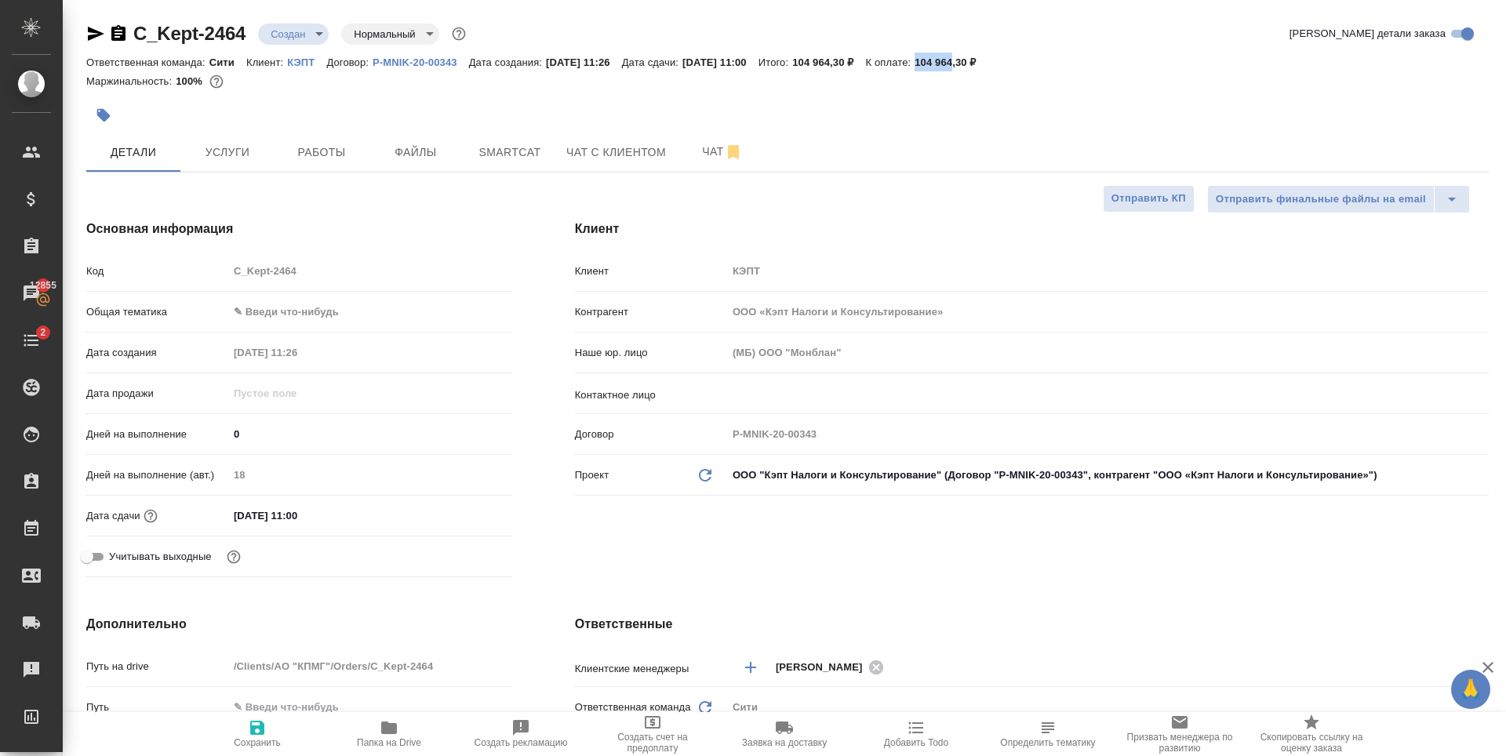
copy p "104 964"
type textarea "x"
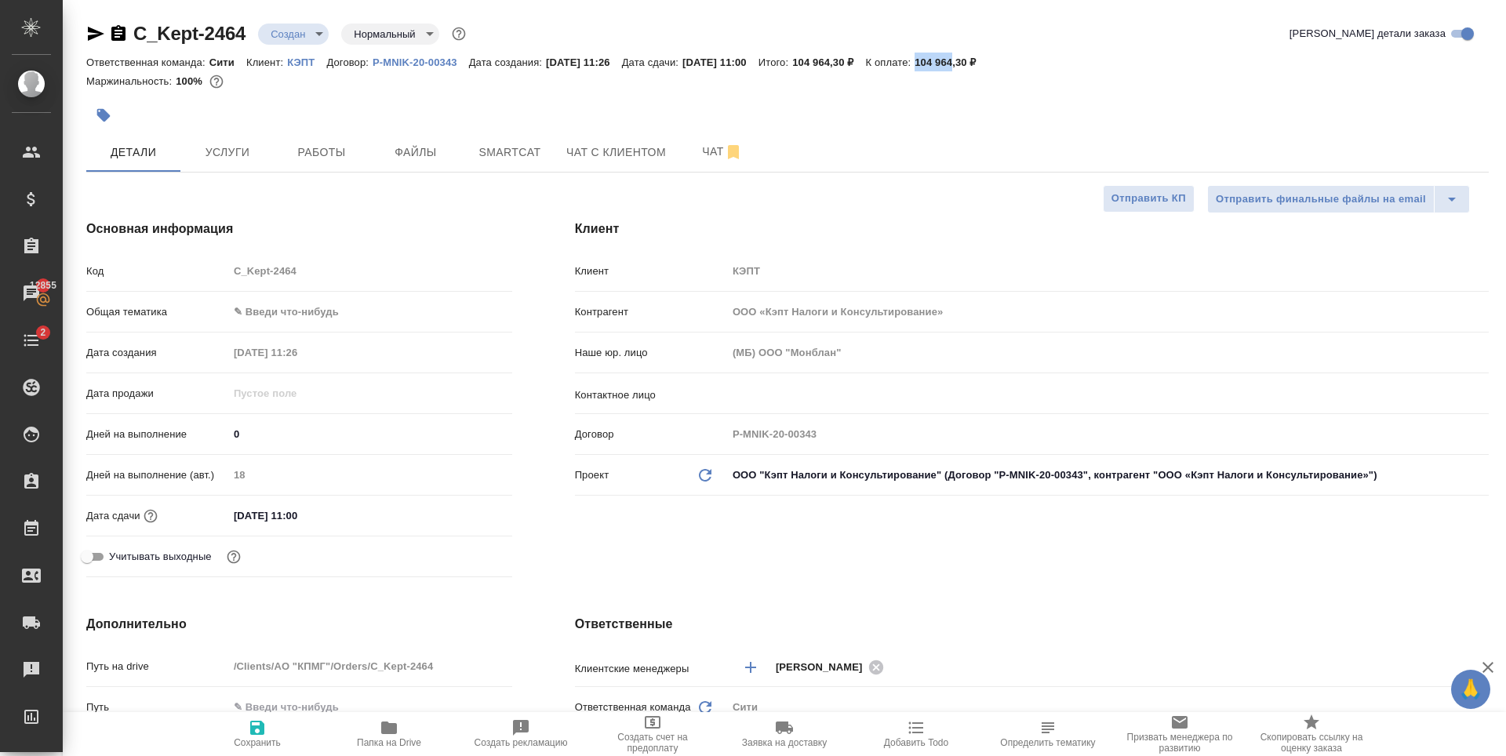
type textarea "x"
click at [334, 513] on input "22.10.2025 11:00" at bounding box center [296, 515] width 137 height 23
click at [314, 515] on input "22.10.2025 11:00" at bounding box center [296, 515] width 137 height 23
click at [296, 517] on input "22.10.2025 11:00" at bounding box center [297, 515] width 137 height 23
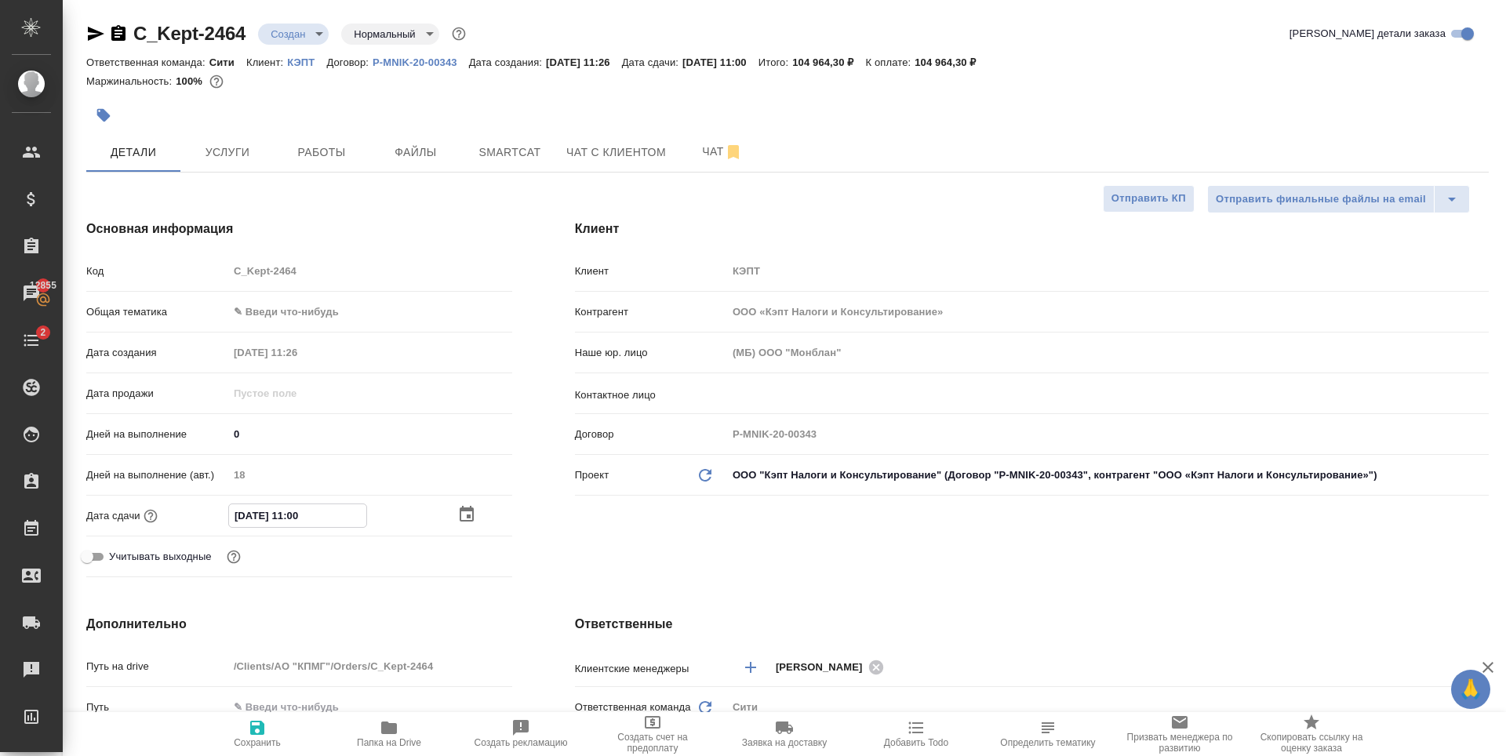
drag, startPoint x: 245, startPoint y: 516, endPoint x: 607, endPoint y: 423, distance: 374.2
click at [247, 518] on input "22.10.2025 11:00" at bounding box center [297, 515] width 137 height 23
type input "21.02.0251 10:0_"
type textarea "x"
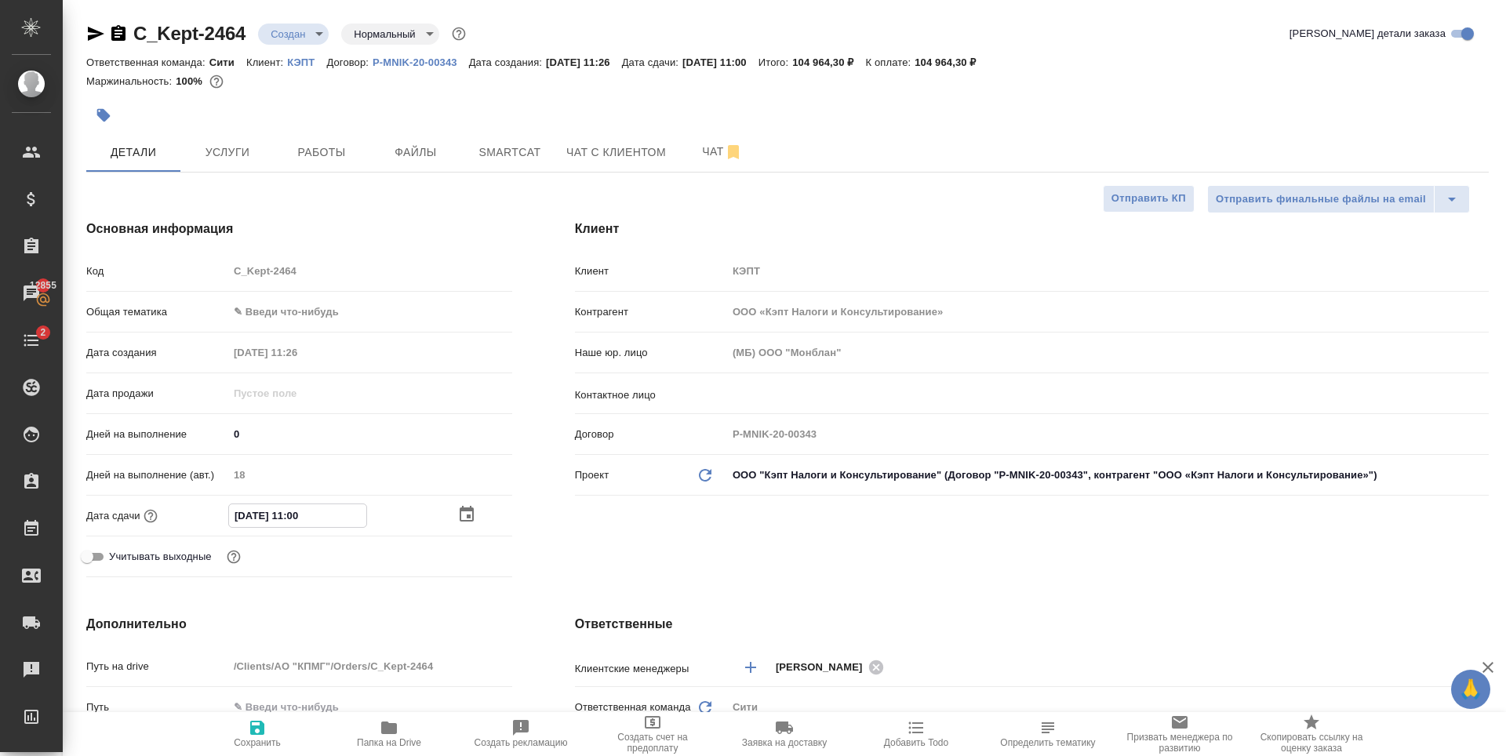
type textarea "x"
type input "23.10.2025 11:00"
type textarea "x"
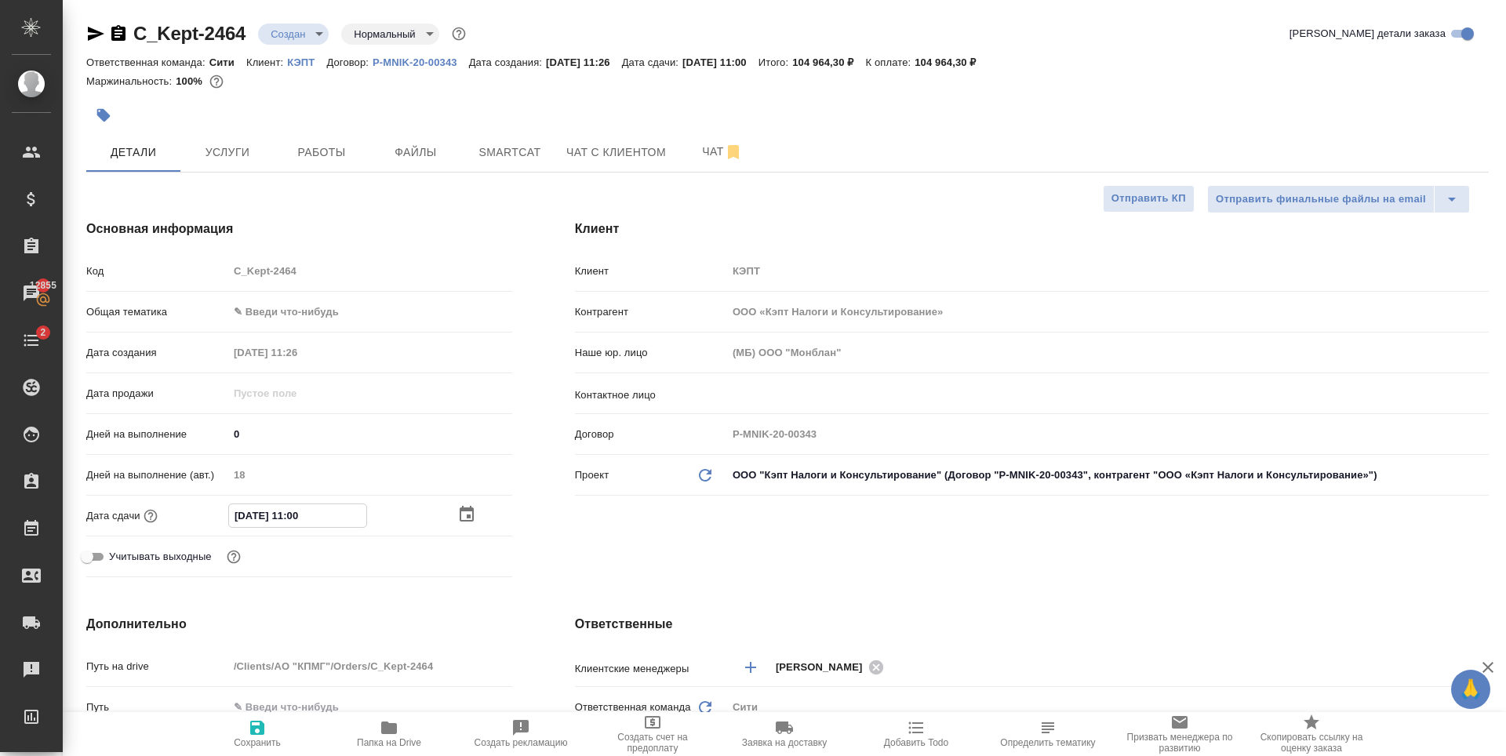
click at [467, 507] on icon "button" at bounding box center [466, 514] width 19 height 19
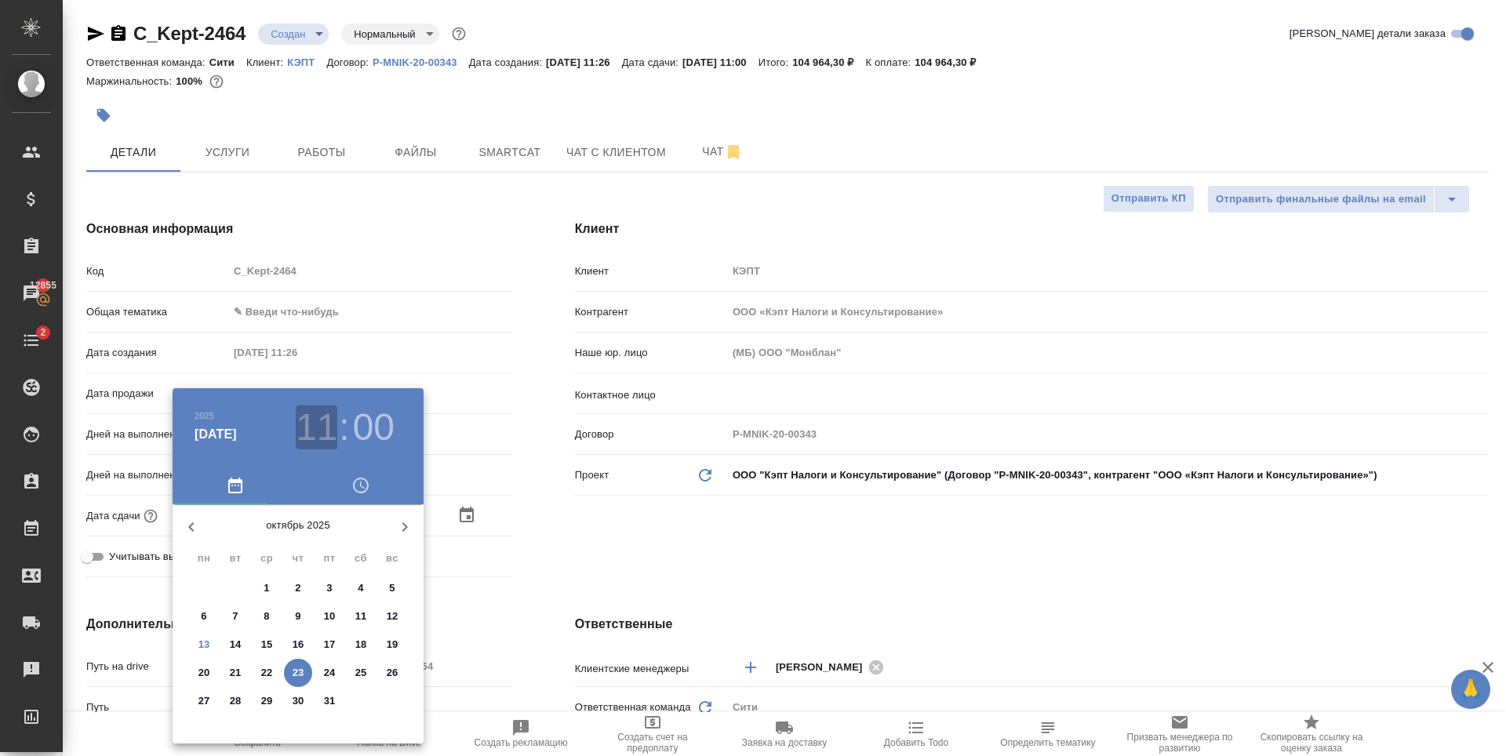
click at [321, 427] on h3 "11" at bounding box center [317, 428] width 42 height 44
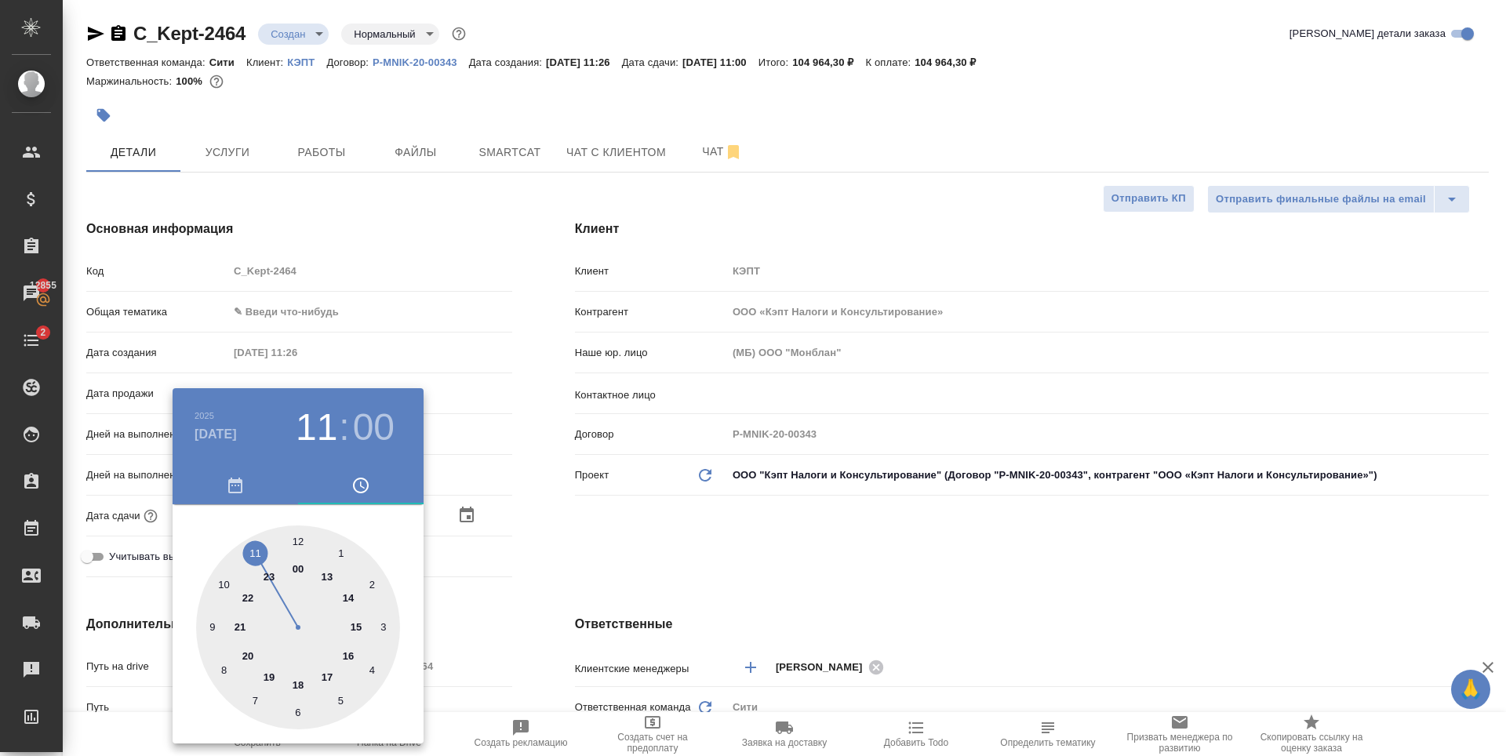
click at [220, 584] on div at bounding box center [298, 628] width 204 height 204
type input "23.10.2025 10:00"
type textarea "x"
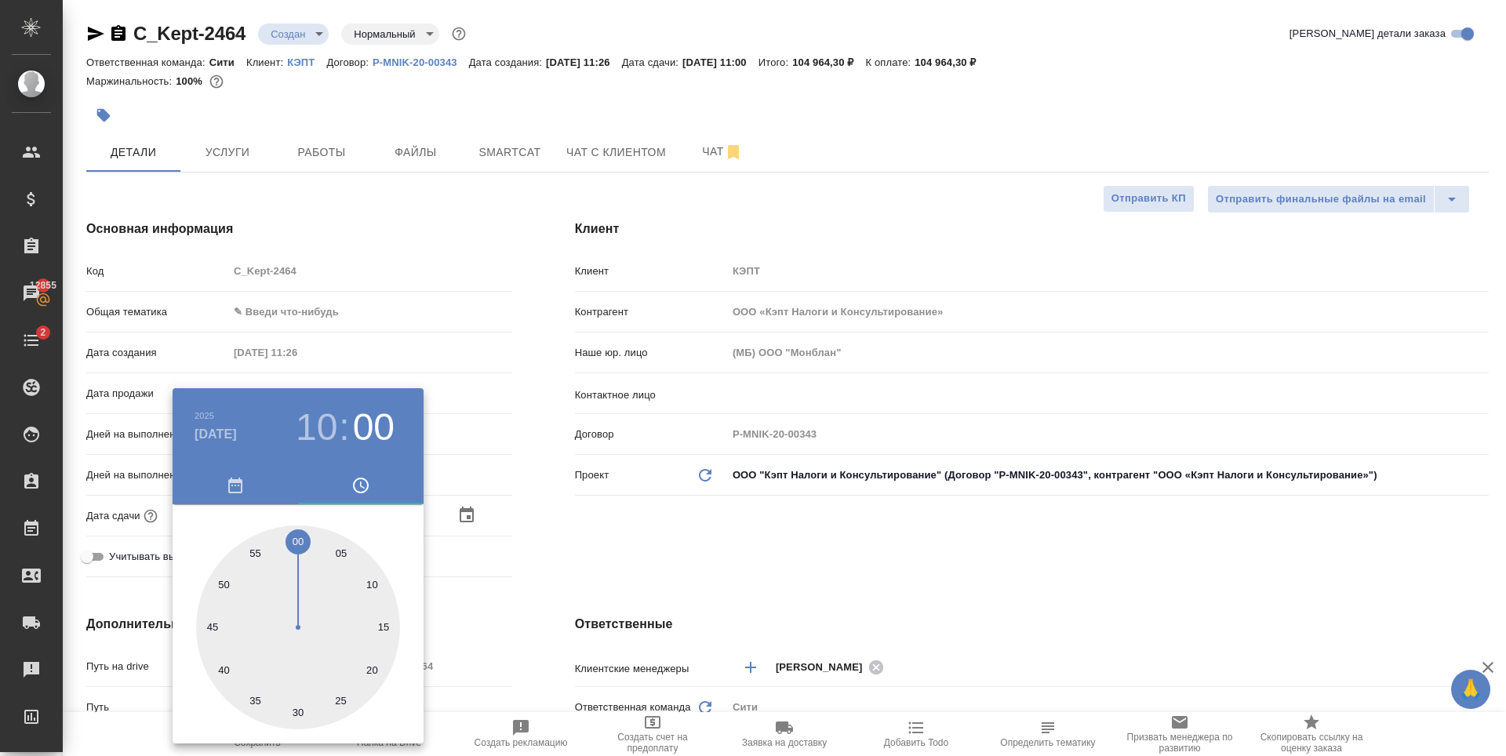
click at [789, 470] on div at bounding box center [753, 378] width 1506 height 756
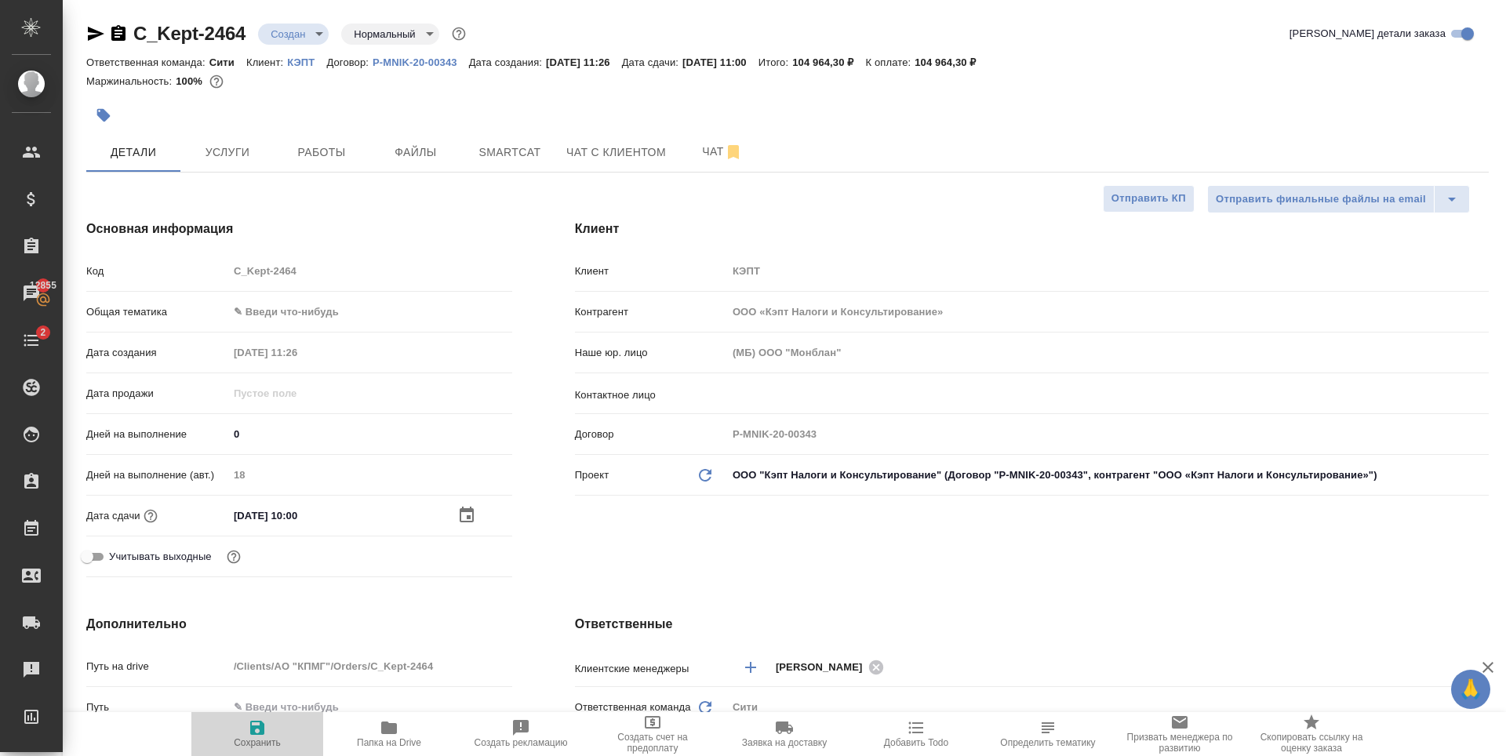
click at [254, 736] on icon "button" at bounding box center [257, 727] width 19 height 19
type textarea "x"
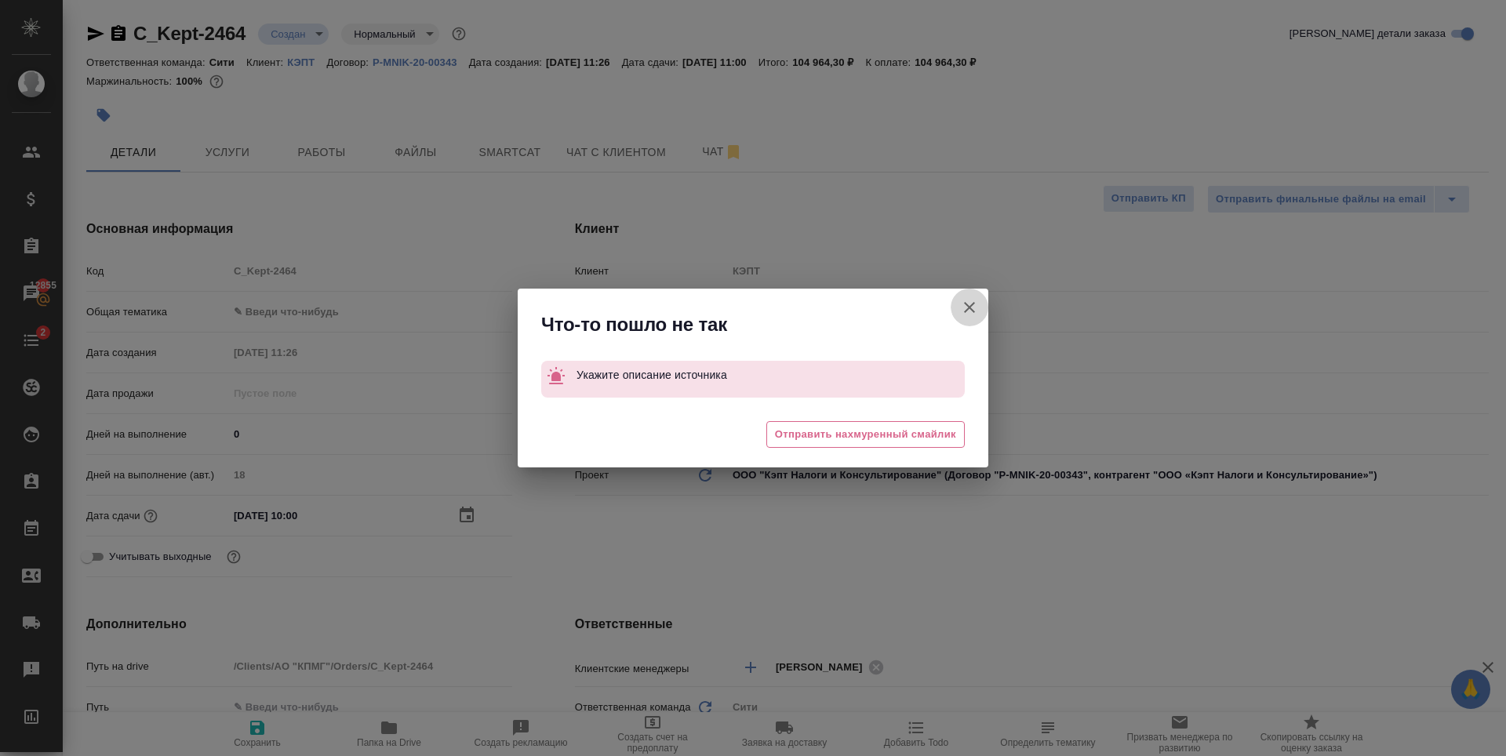
click at [973, 311] on icon "button" at bounding box center [969, 307] width 11 height 11
type textarea "x"
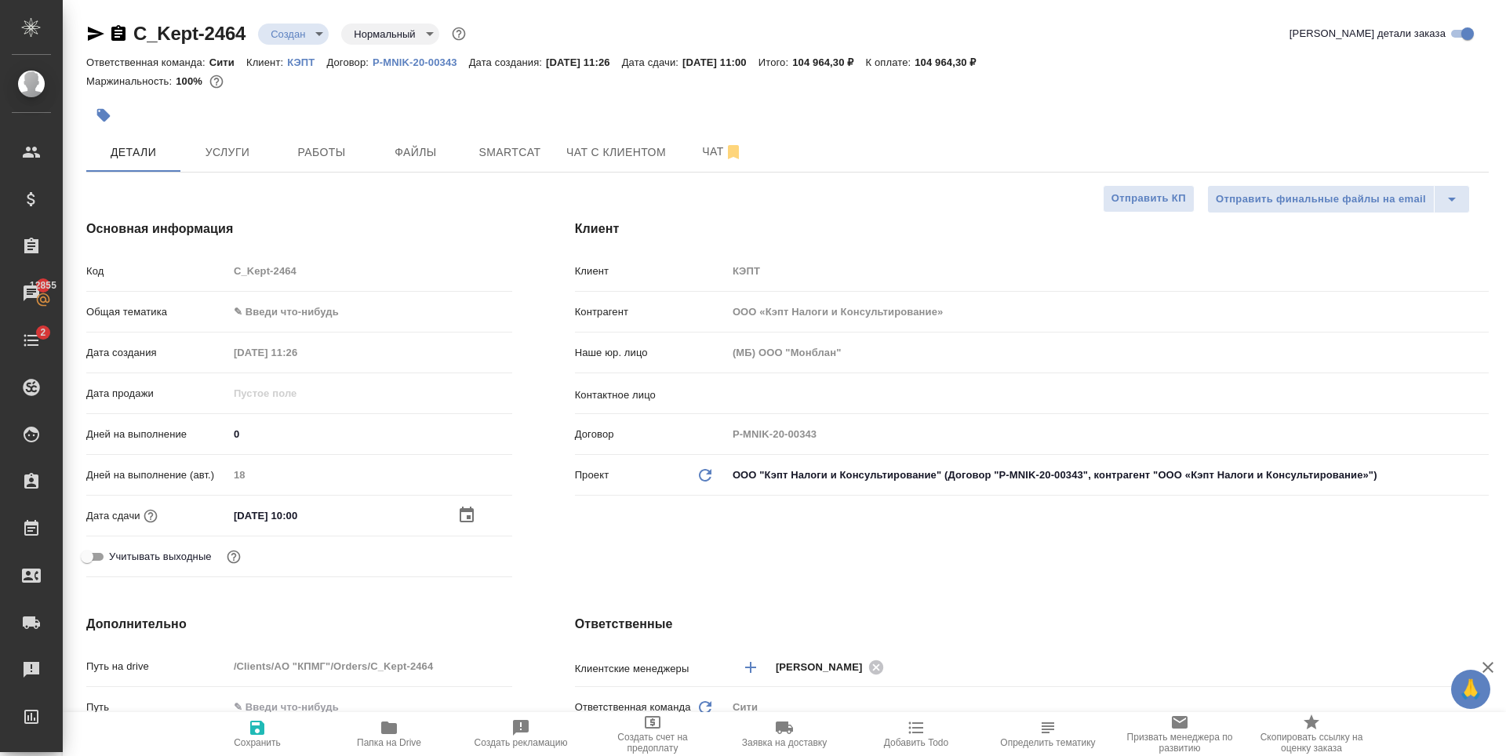
click at [297, 59] on p "КЭПТ" at bounding box center [306, 62] width 39 height 12
type textarea "x"
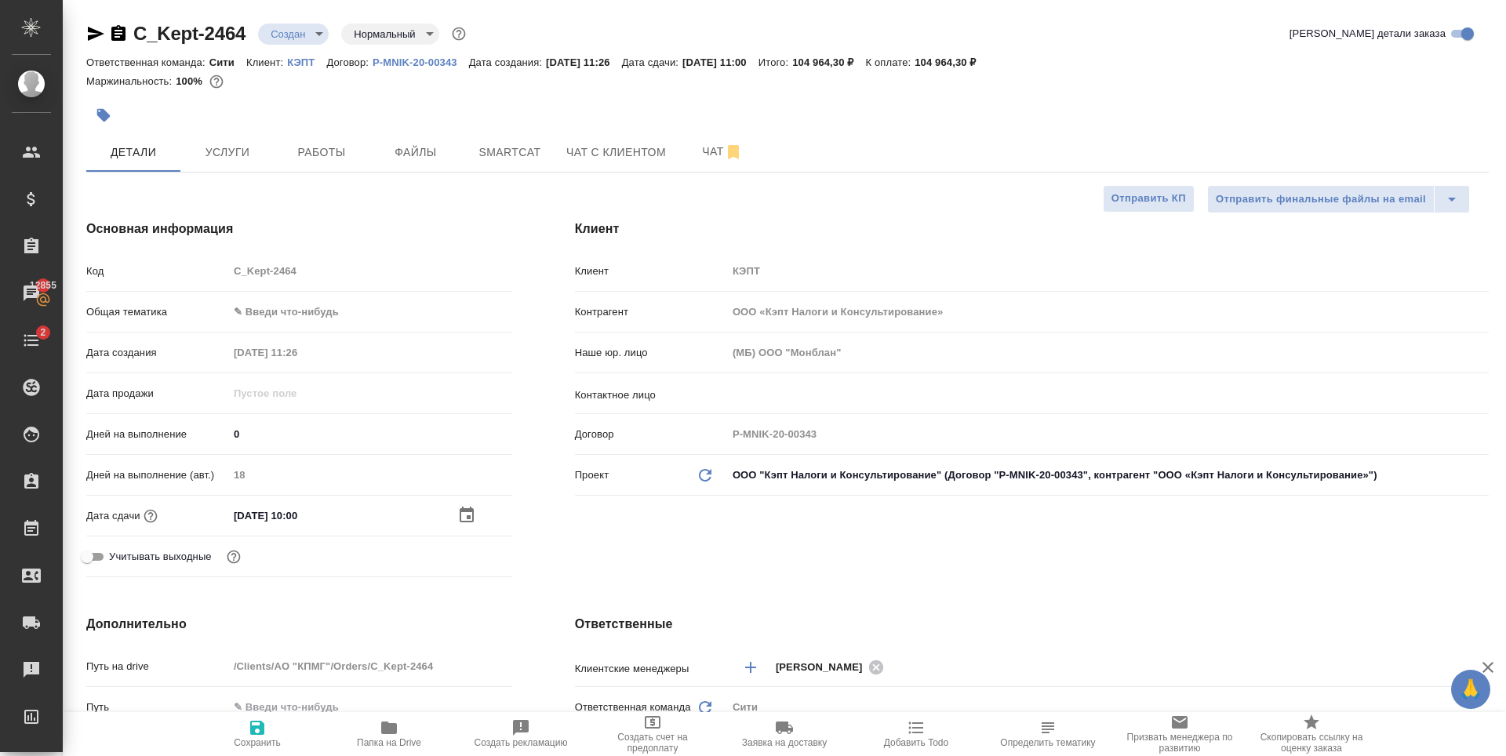
type textarea "x"
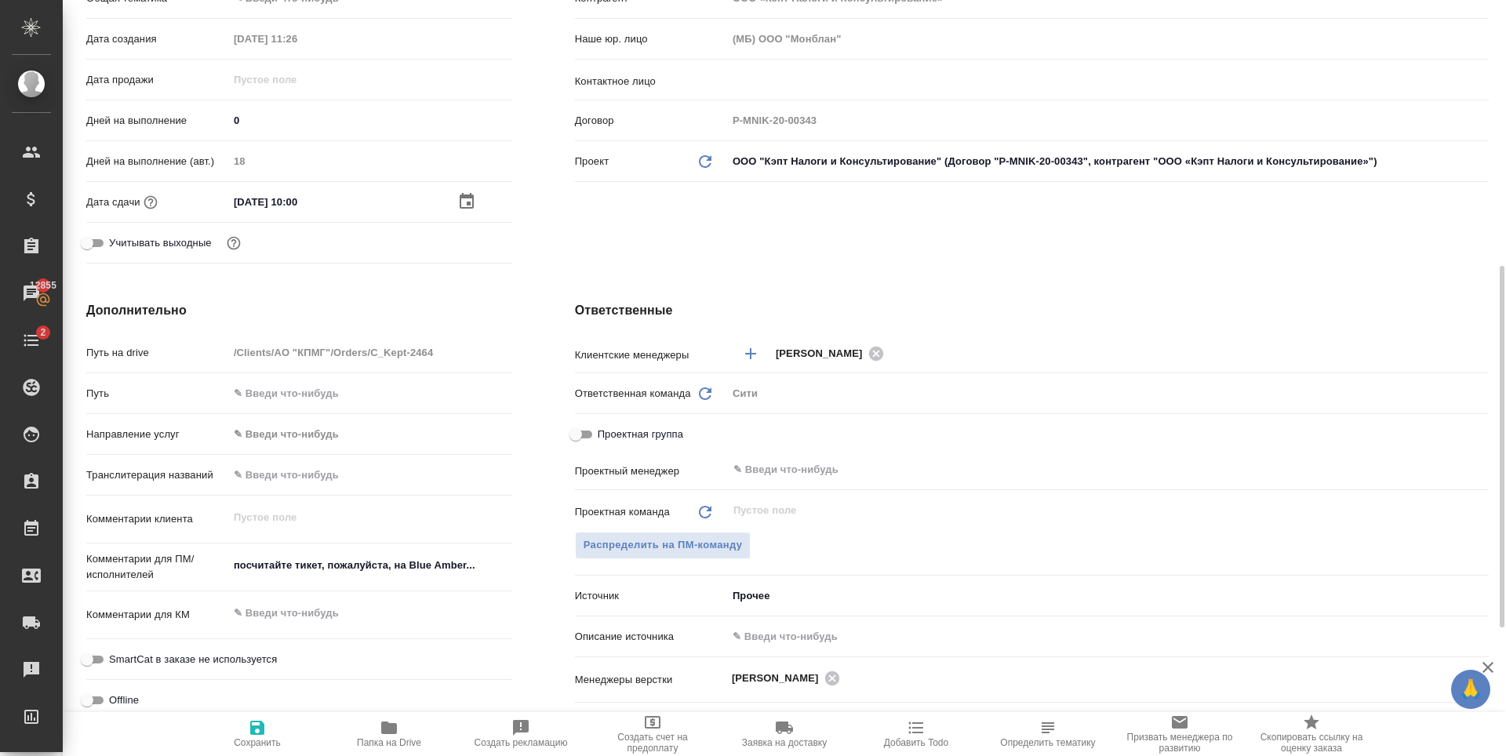
scroll to position [471, 0]
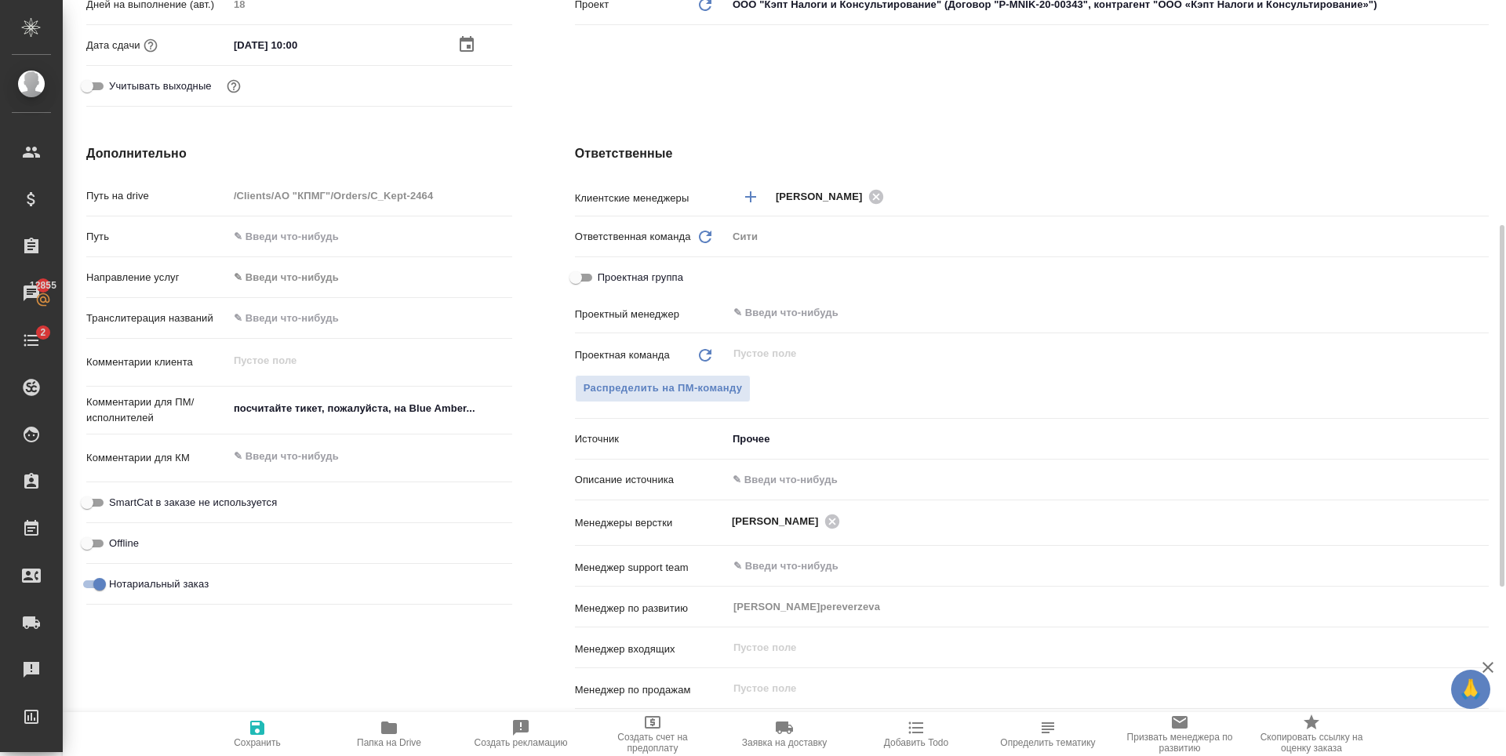
click at [794, 446] on body "🙏 .cls-1 fill:#fff; AWATERA Zaytseva Svetlana Клиенты Спецификации Заказы 12855…" at bounding box center [753, 378] width 1506 height 756
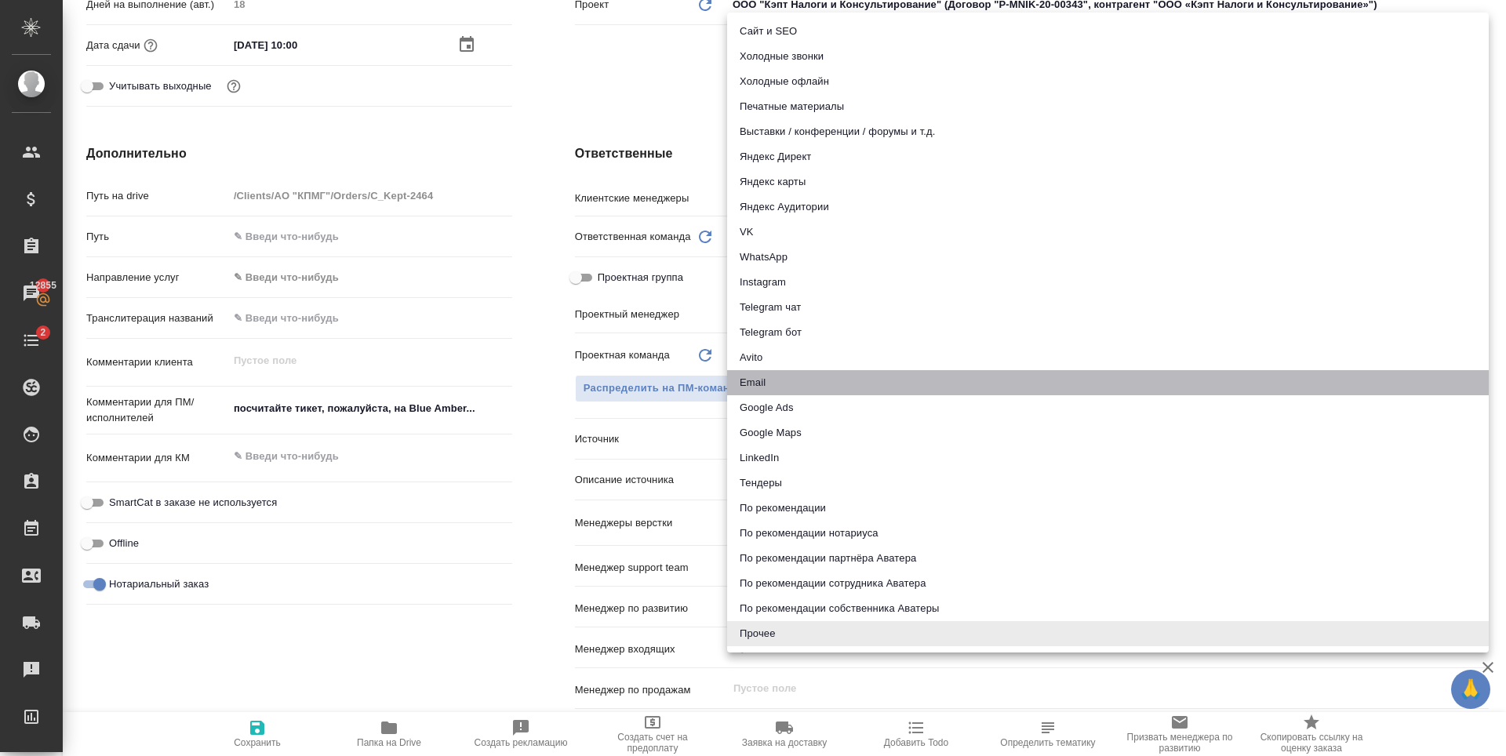
click at [769, 372] on li "Email" at bounding box center [1108, 382] width 762 height 25
type textarea "x"
type input "emailAds"
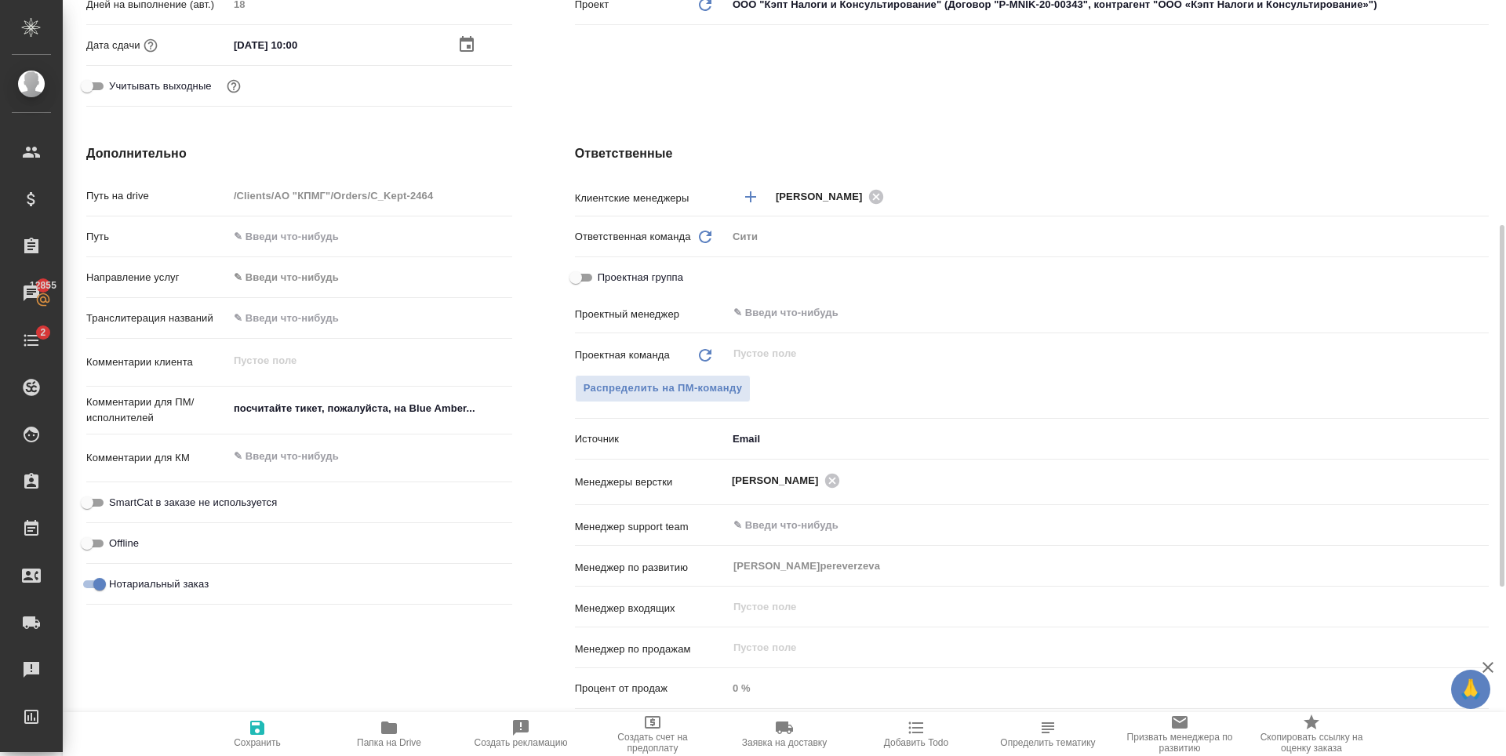
click at [267, 724] on span "Сохранить" at bounding box center [257, 733] width 113 height 30
type textarea "x"
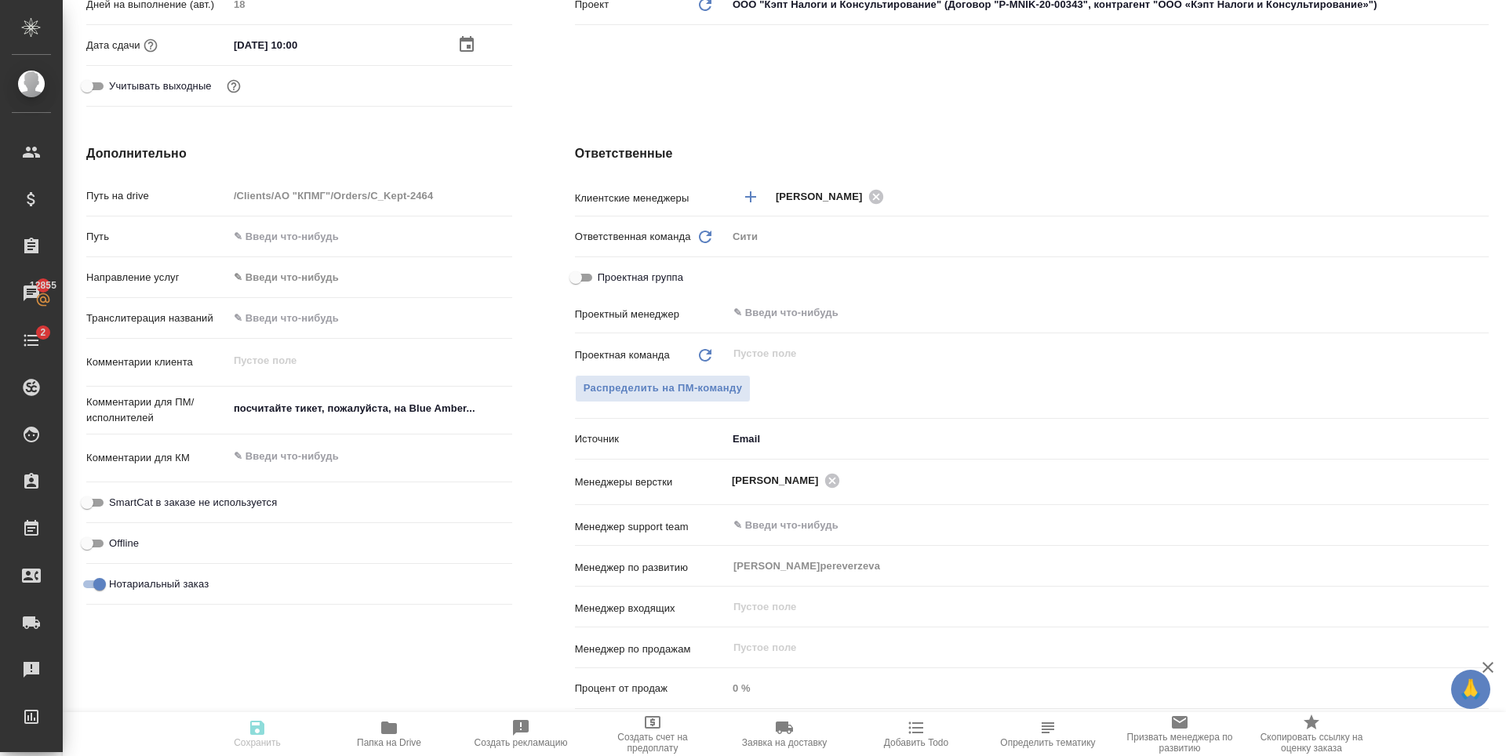
type textarea "x"
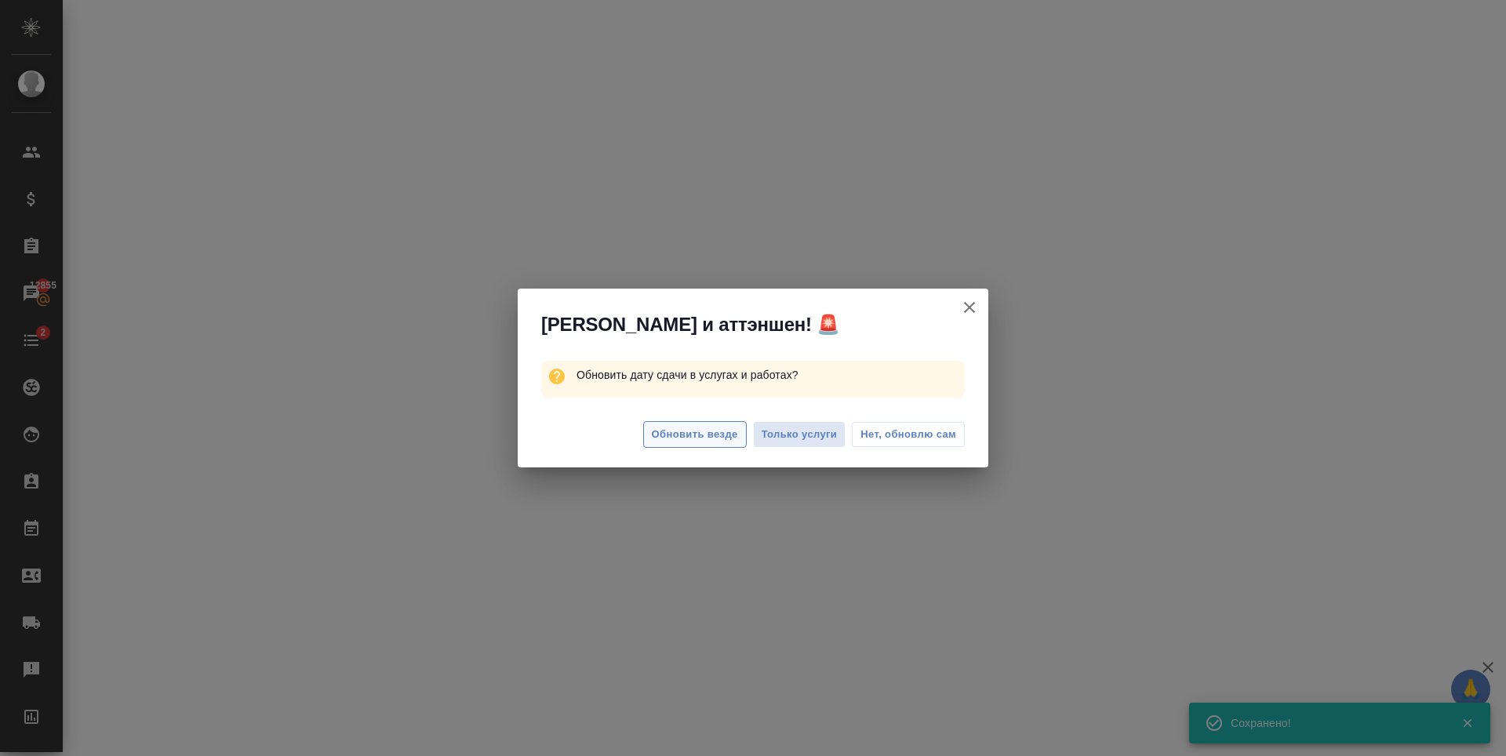
select select "RU"
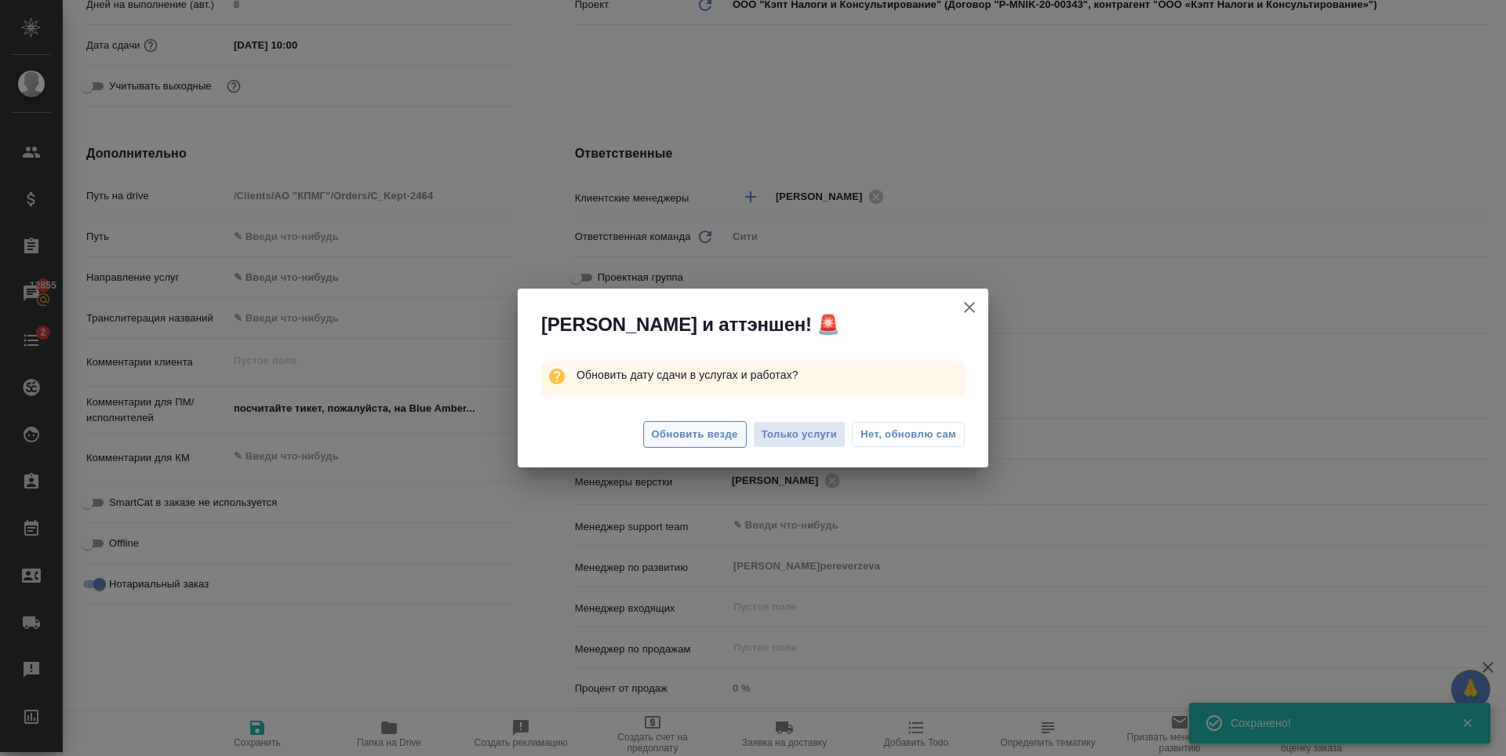
type textarea "x"
click at [705, 435] on span "Обновить везде" at bounding box center [695, 435] width 86 height 18
type textarea "x"
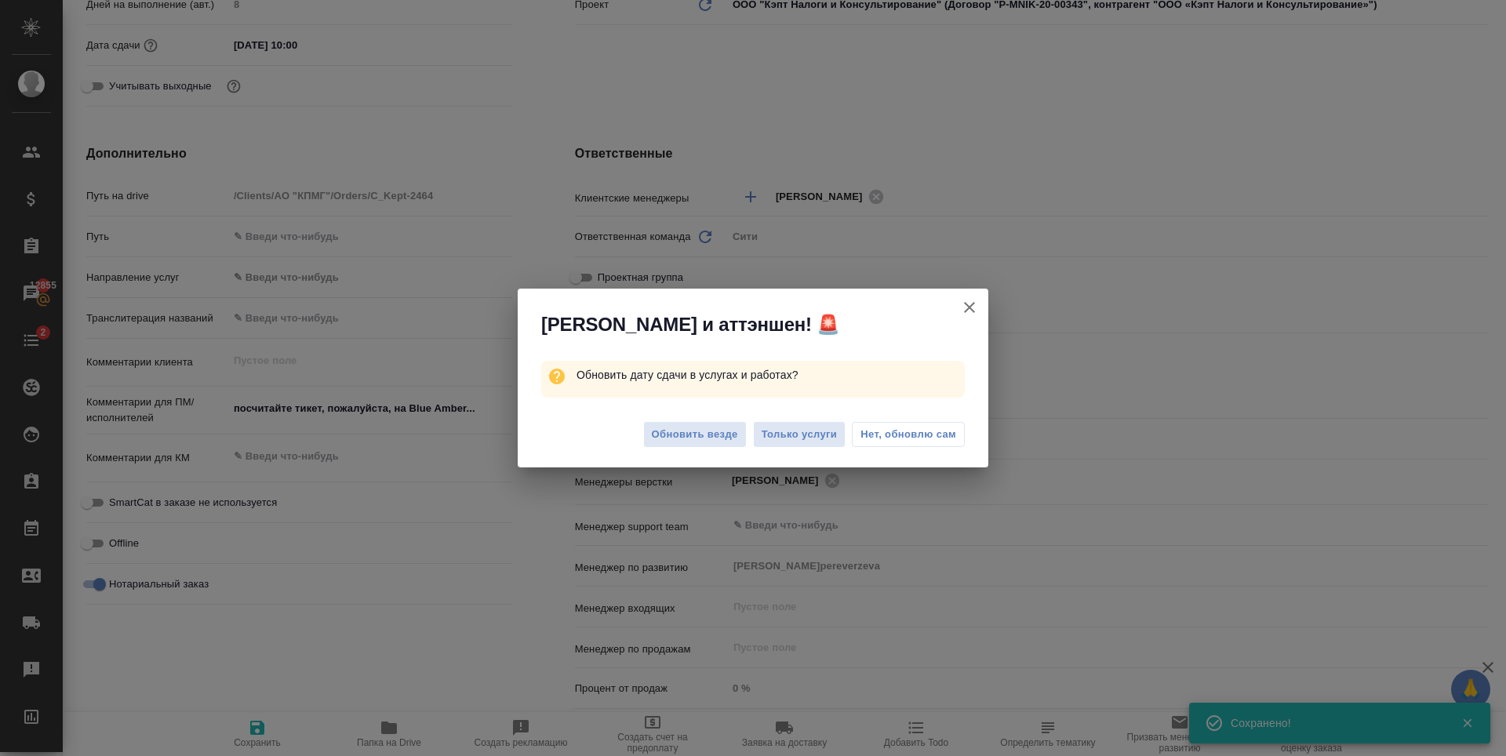
type textarea "x"
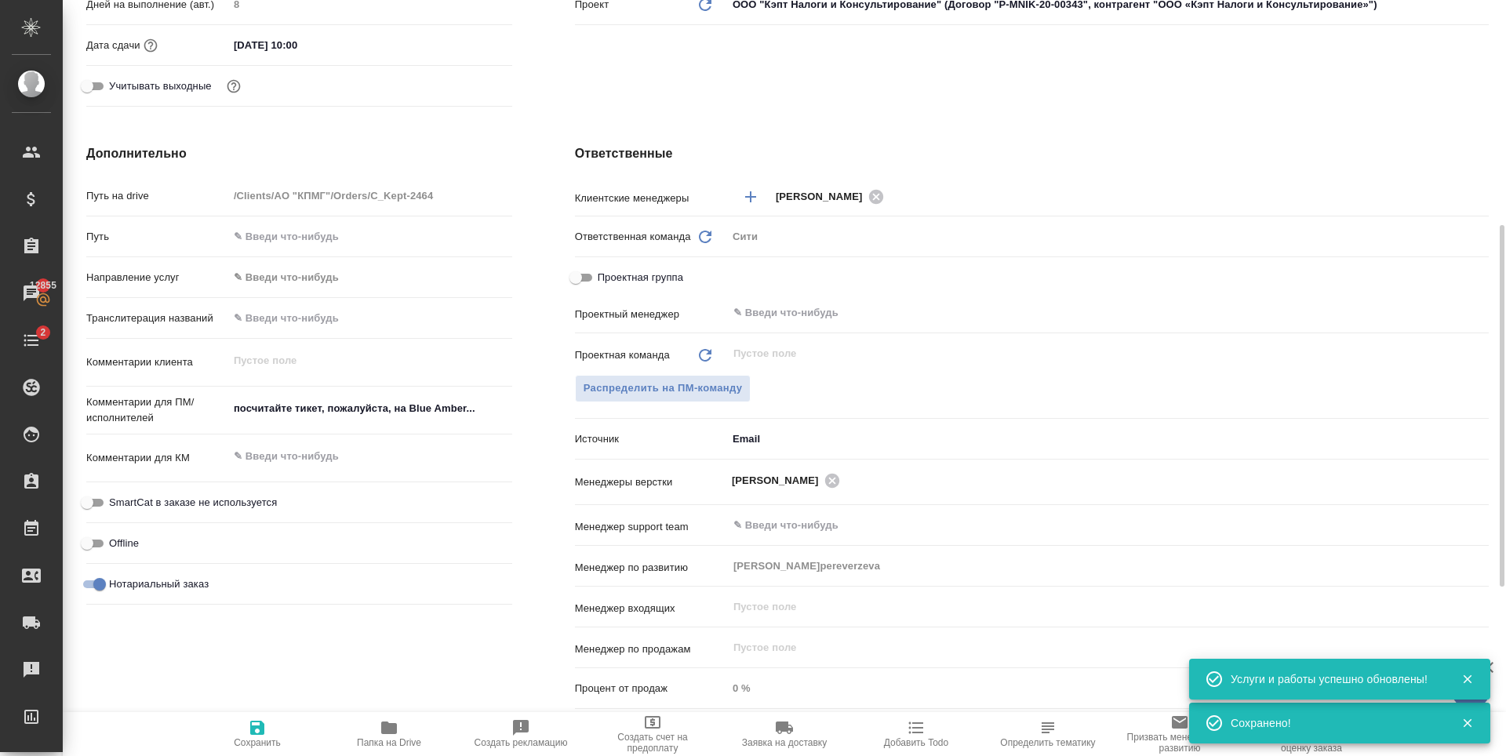
type textarea "x"
click at [311, 400] on textarea "посчитайте тикет, пожалуйста, на Blue Amber..." at bounding box center [370, 408] width 284 height 27
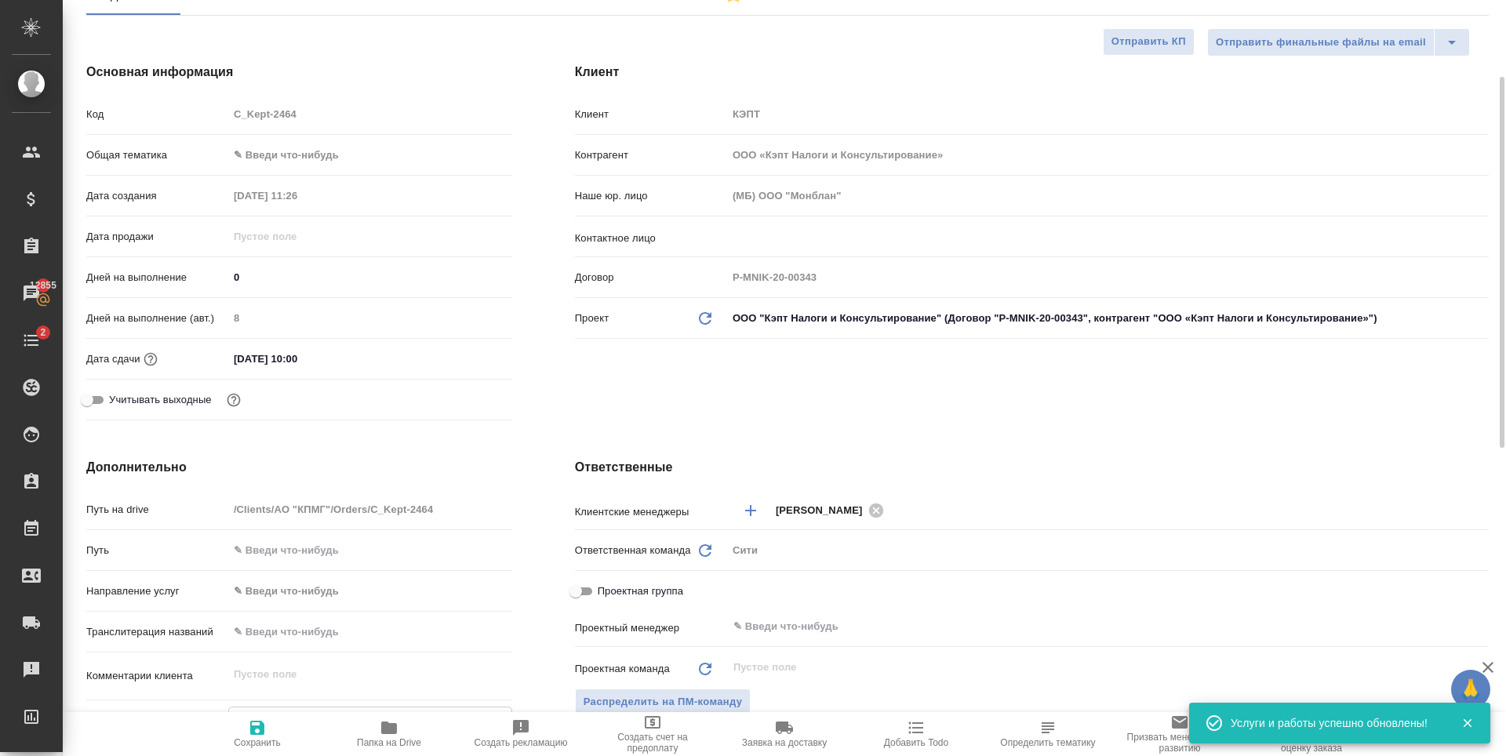
scroll to position [314, 0]
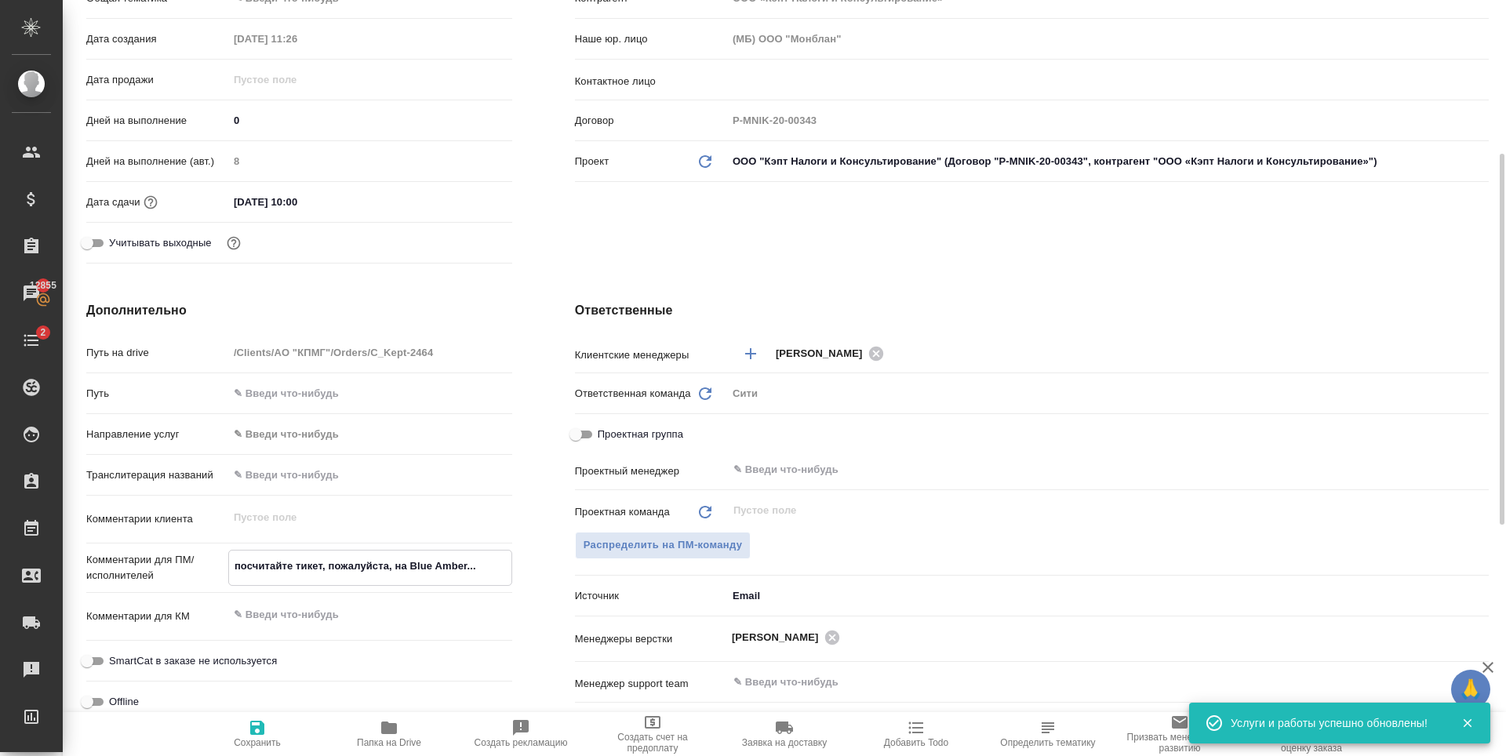
drag, startPoint x: 232, startPoint y: 565, endPoint x: 504, endPoint y: 573, distance: 272.3
click at [504, 573] on textarea "посчитайте тикет, пожалуйста, на Blue Amber..." at bounding box center [370, 566] width 282 height 27
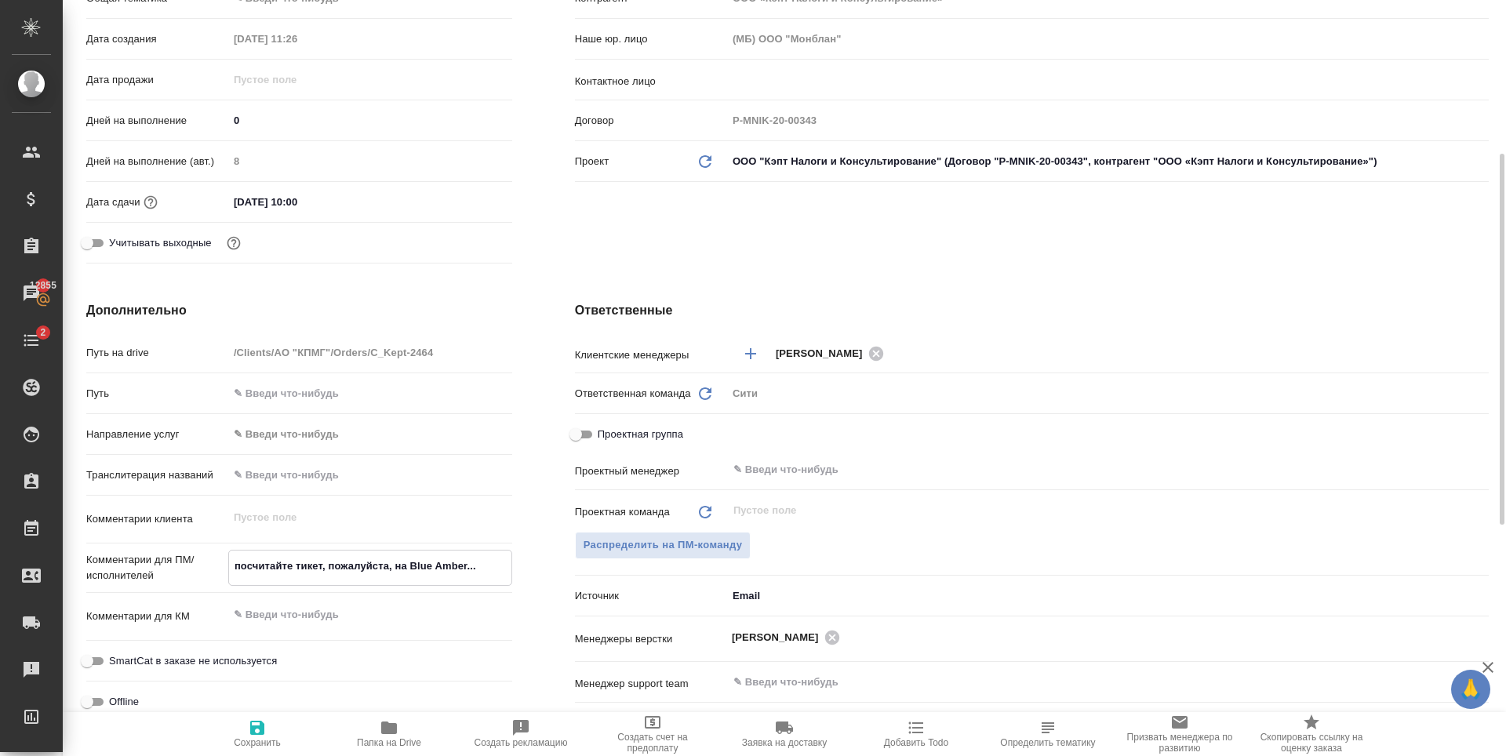
type textarea "x"
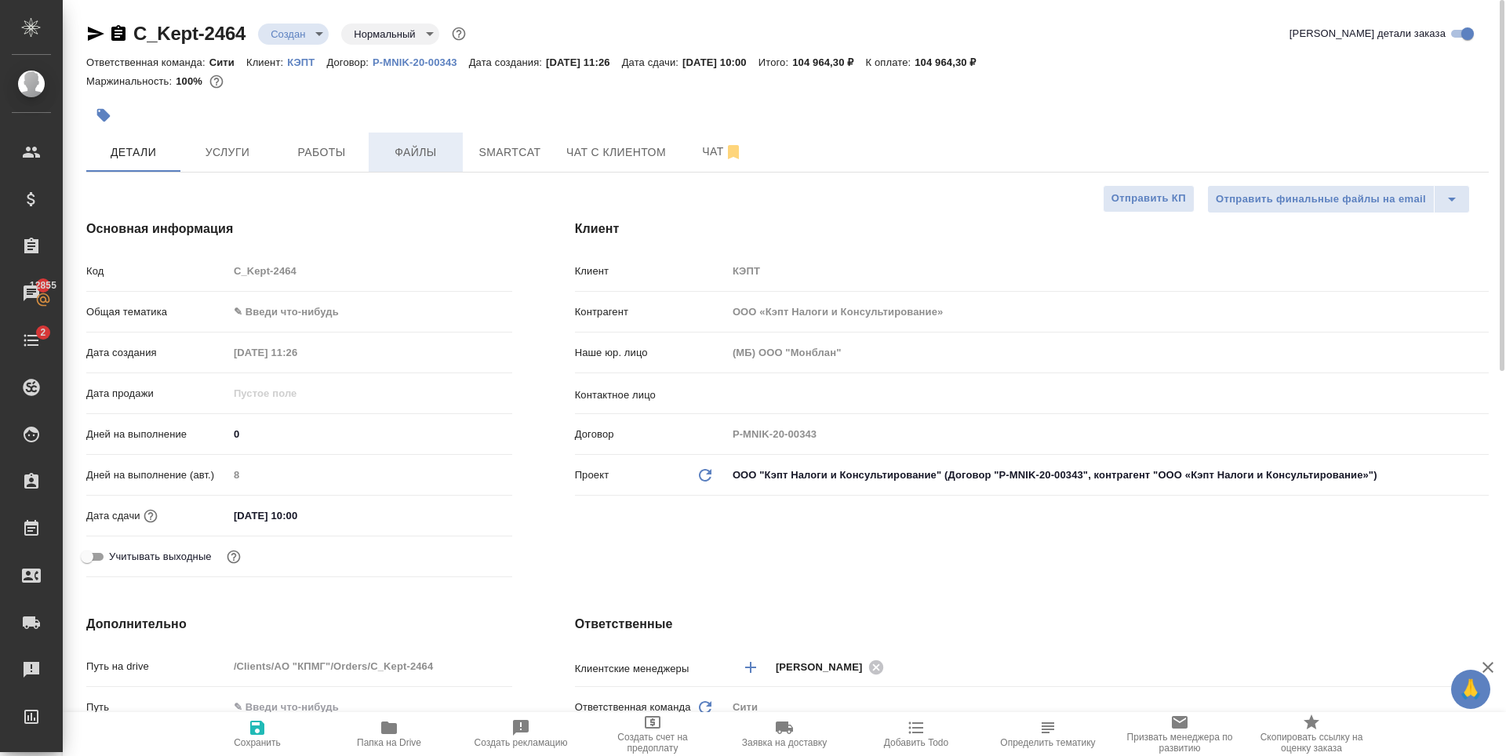
type textarea "x"
click at [420, 143] on span "Файлы" at bounding box center [415, 153] width 75 height 20
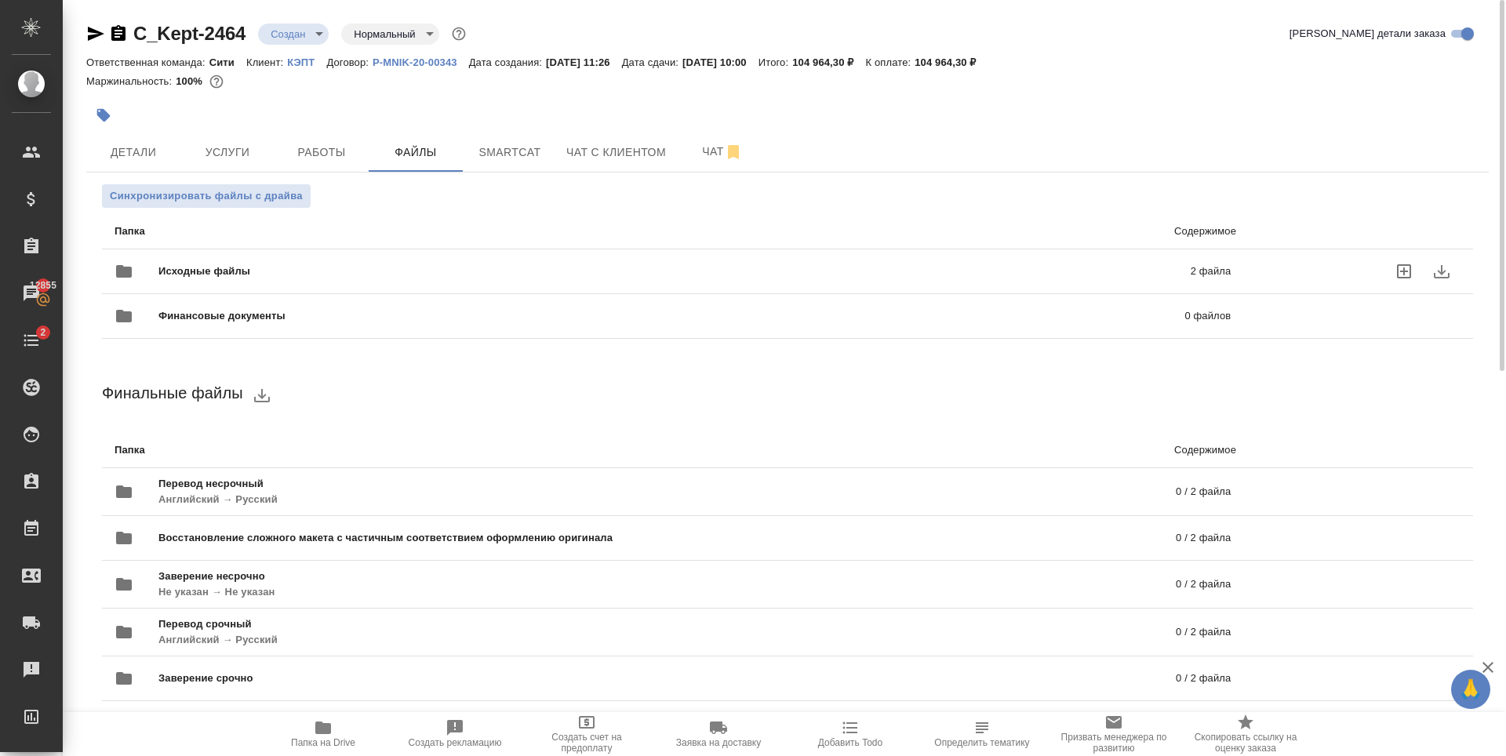
click at [715, 278] on span "Исходные файлы" at bounding box center [439, 272] width 562 height 16
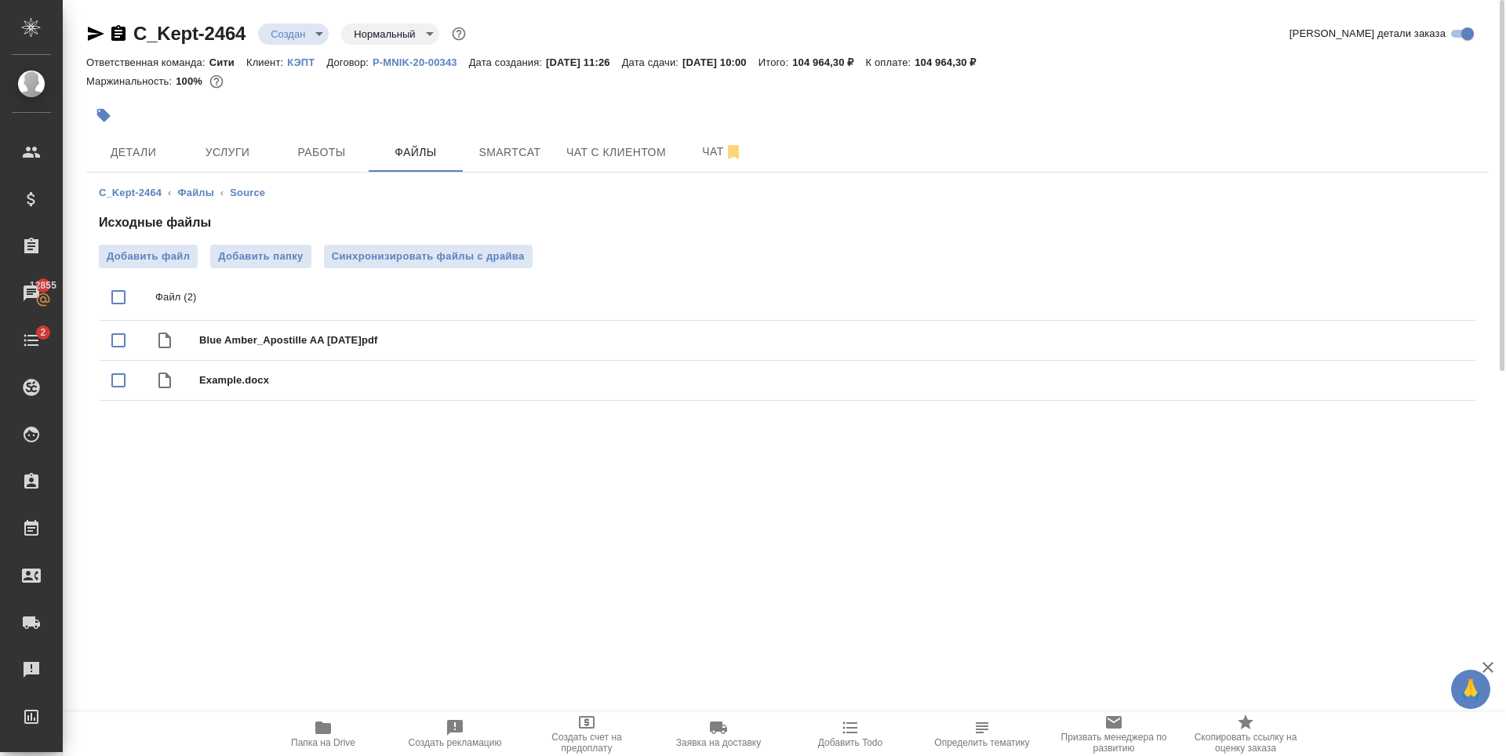
click at [317, 529] on div ".cls-1 fill:#fff; AWATERA Zaytseva Svetlana Клиенты Спецификации Заказы 12855 Ч…" at bounding box center [753, 378] width 1506 height 756
click at [133, 140] on button "Детали" at bounding box center [133, 152] width 94 height 39
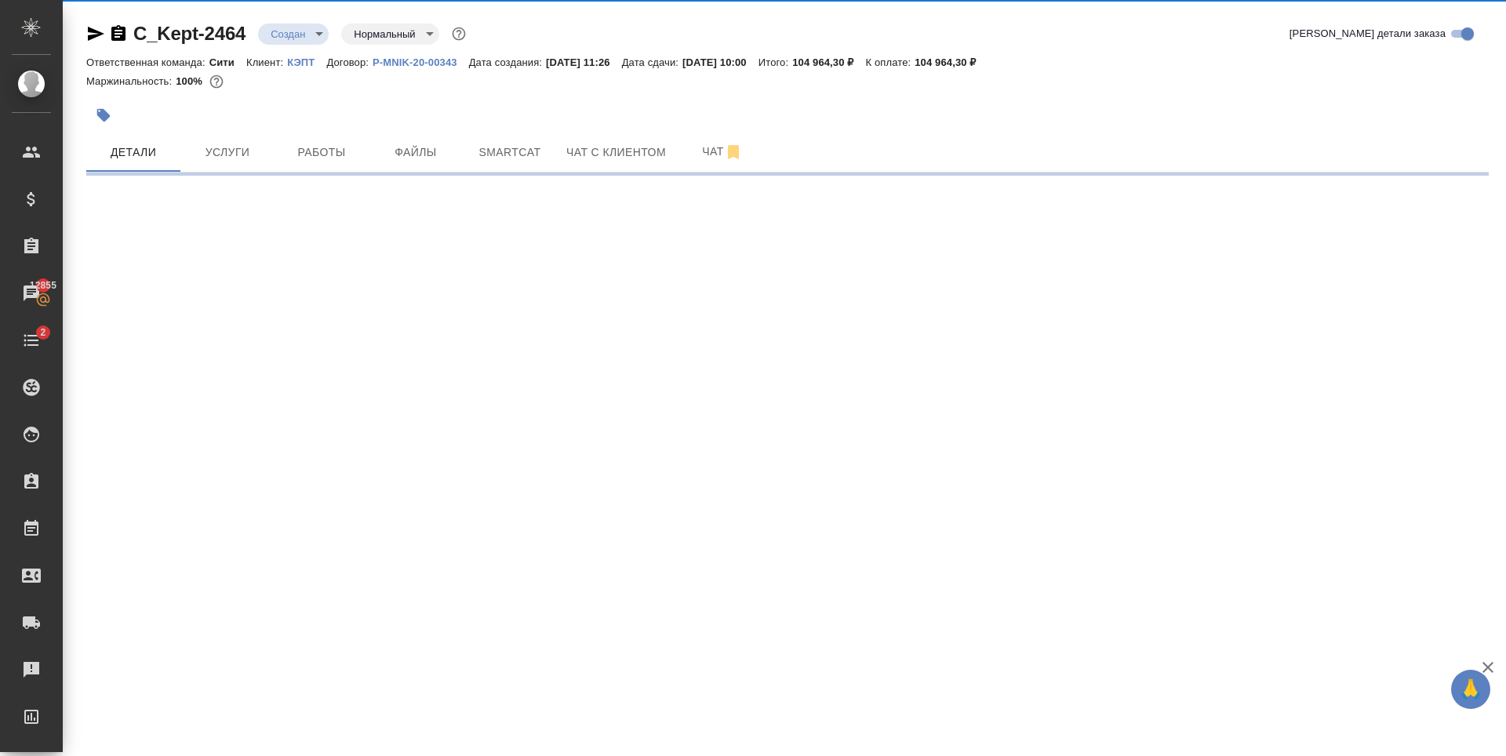
select select "RU"
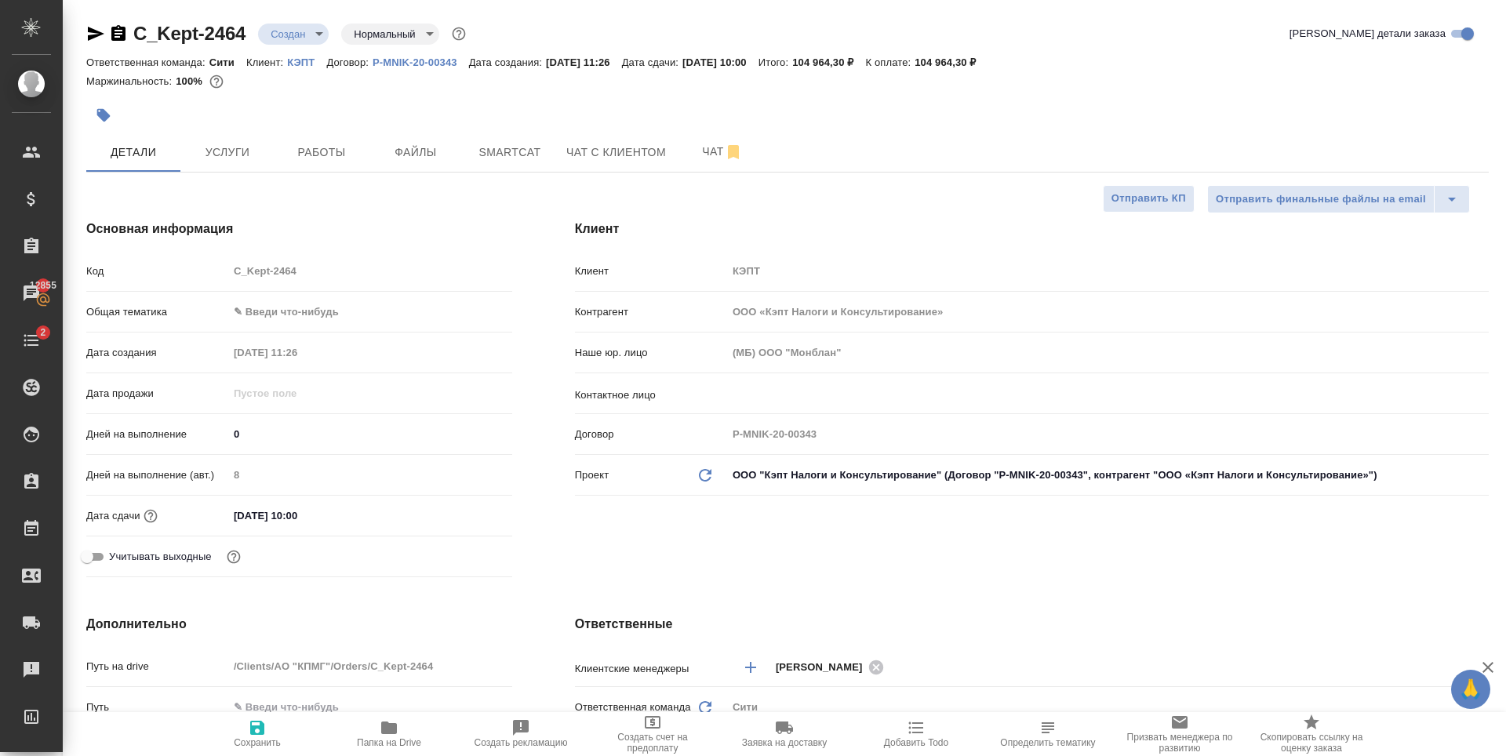
type textarea "x"
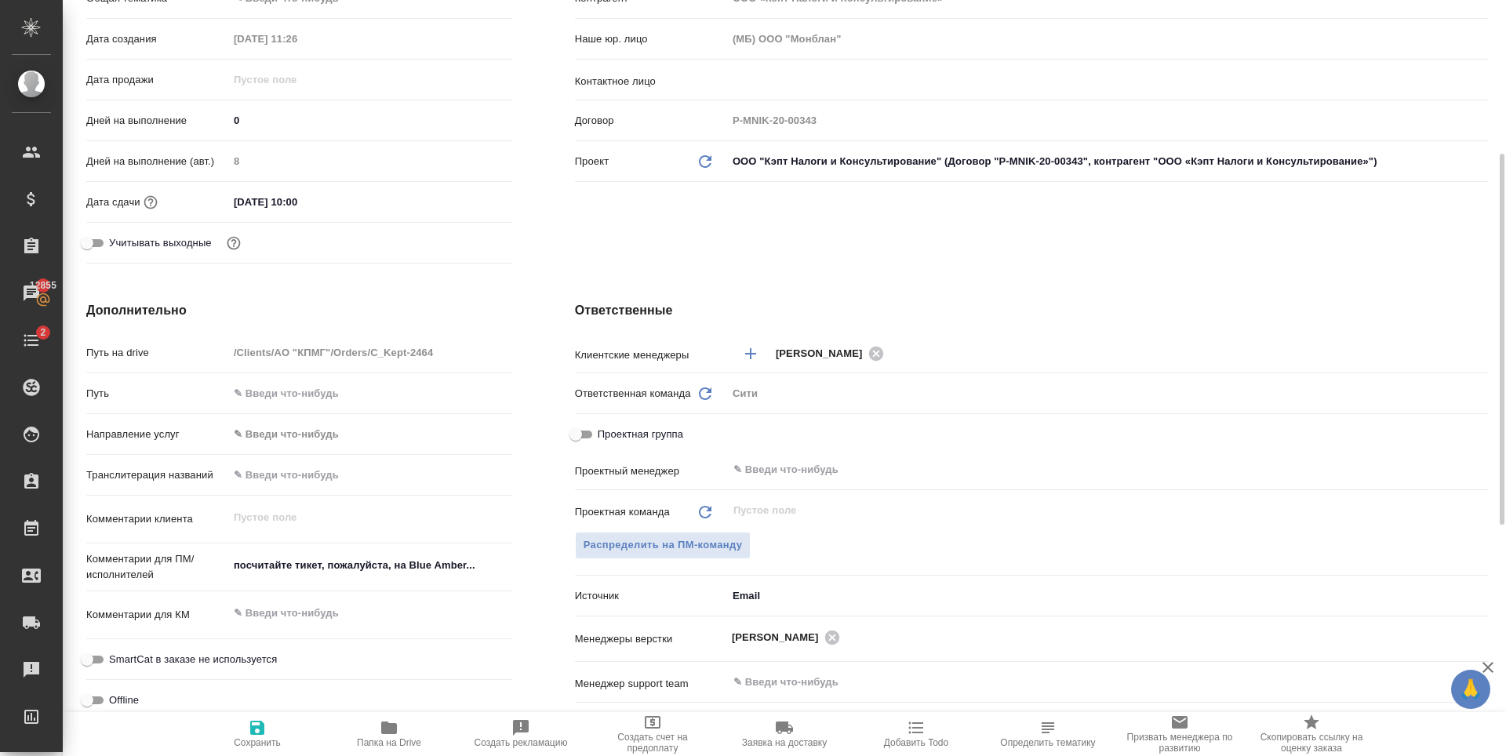
type textarea "x"
click at [330, 569] on textarea "посчитайте тикет, пожалуйста, на Blue Amber..." at bounding box center [370, 565] width 284 height 27
click at [330, 569] on textarea "посчитайте тикет, пожалуйста, на Blue Amber..." at bounding box center [370, 566] width 282 height 27
paste textarea "редактуры каждую 2 страницу документа (они повторяющиеся) и пример апостиля"
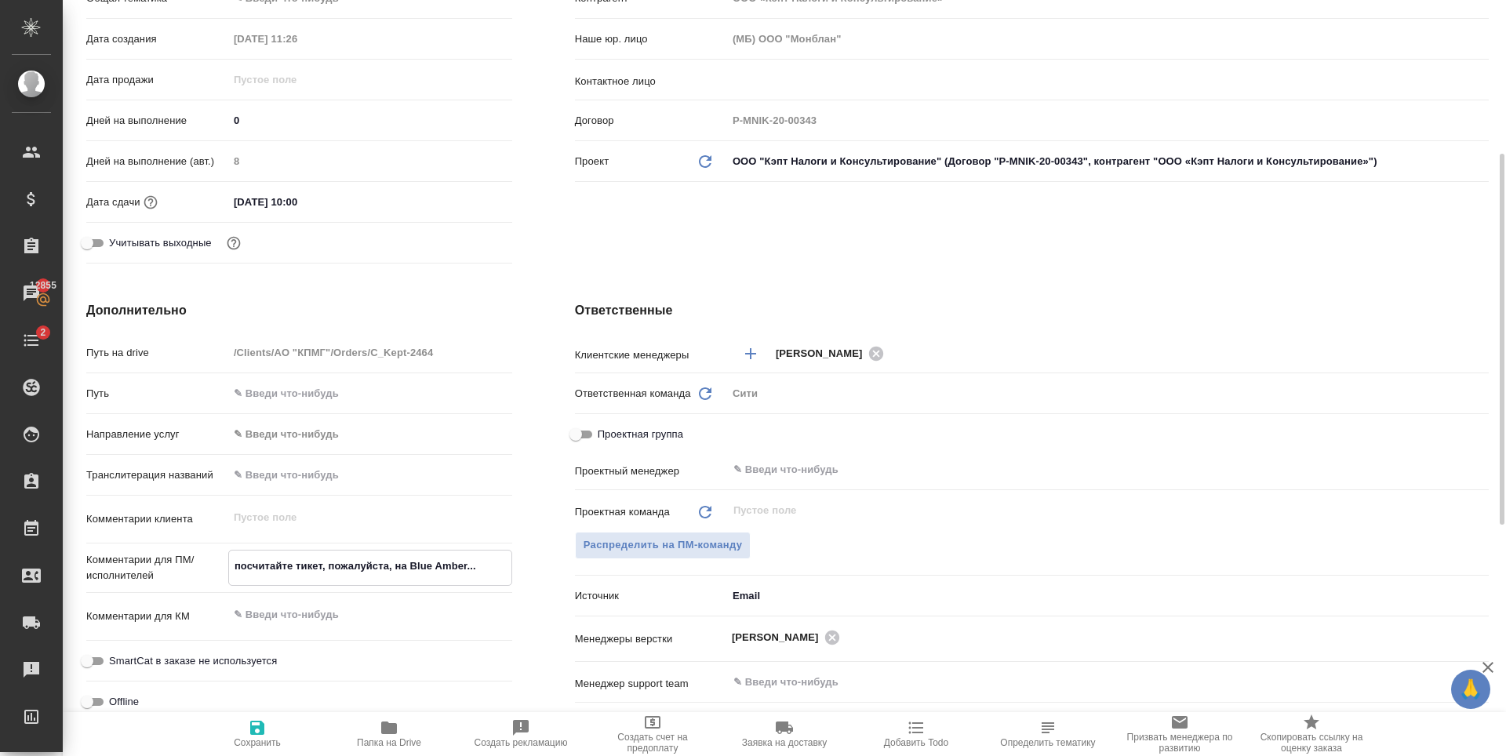
type textarea "x"
type textarea "редактуры каждую 2 страницу документа (они повторяющиеся) и пример апостиля"
type textarea "x"
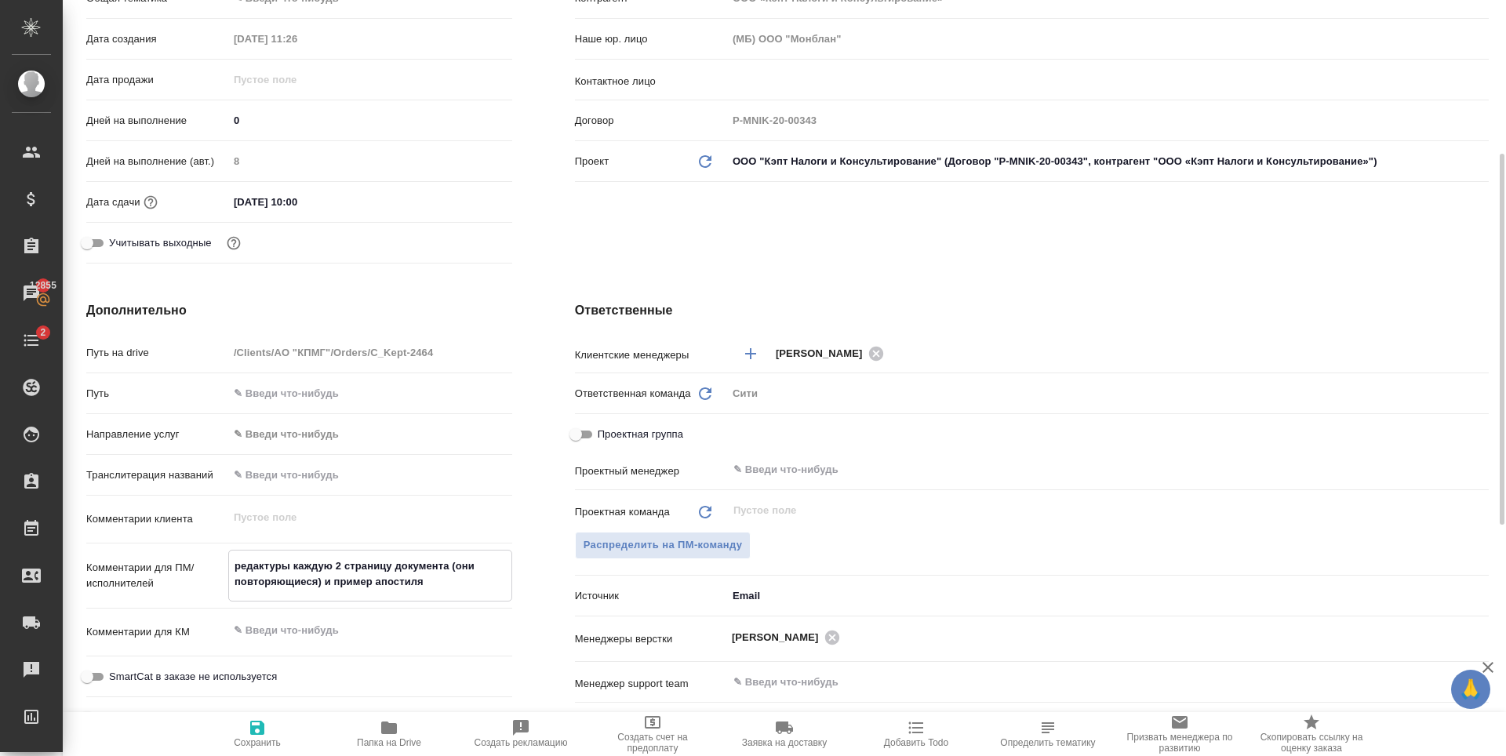
click at [289, 568] on textarea "редактуры каждую 2 страницу документа (они повторяющиеся) и пример апостиля" at bounding box center [370, 574] width 282 height 42
type textarea "x"
type textarea "редактур каждую 2 страницу документа (они повторяющиеся) и пример апостиля"
type textarea "x"
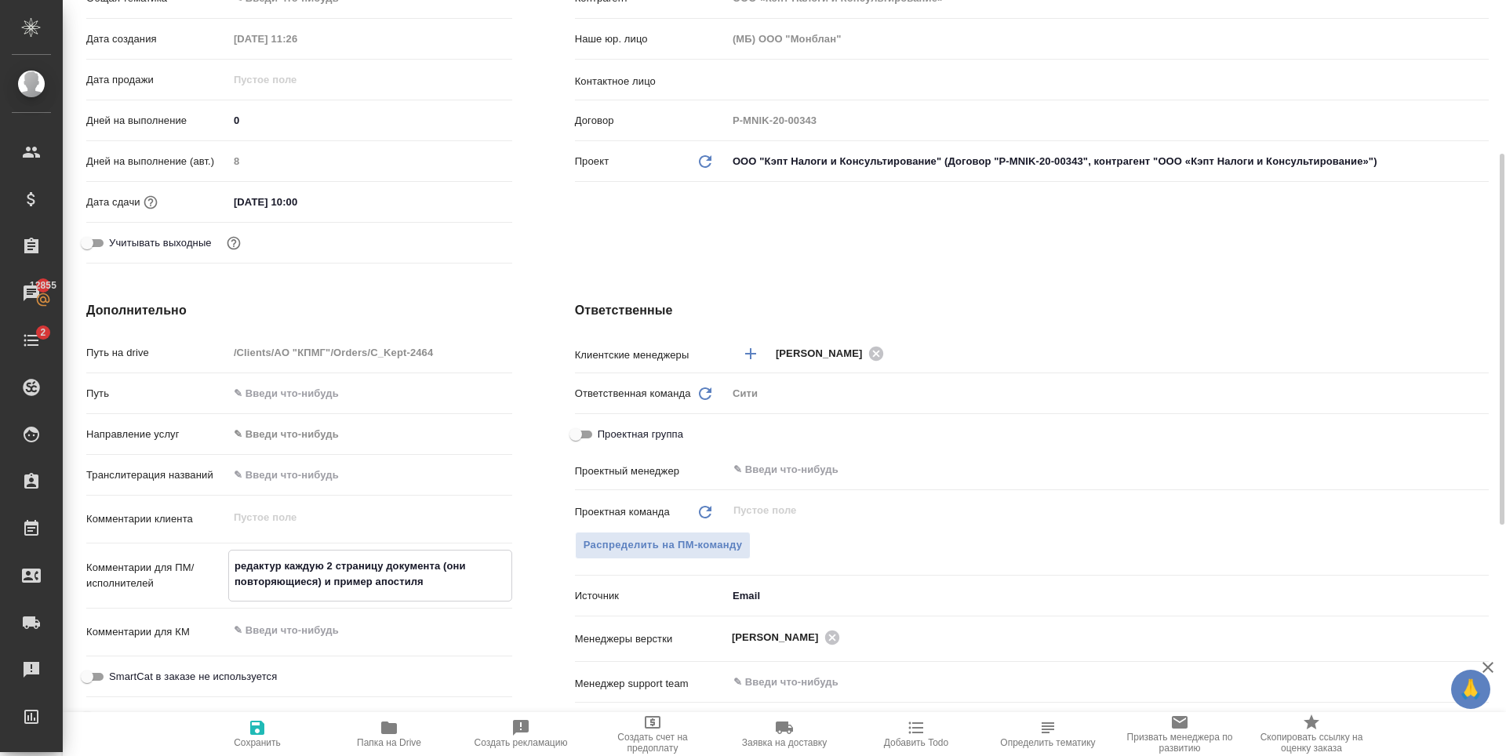
type textarea "редактурf каждую 2 страницу документа (они повторяющиеся) и пример апостиля"
type textarea "x"
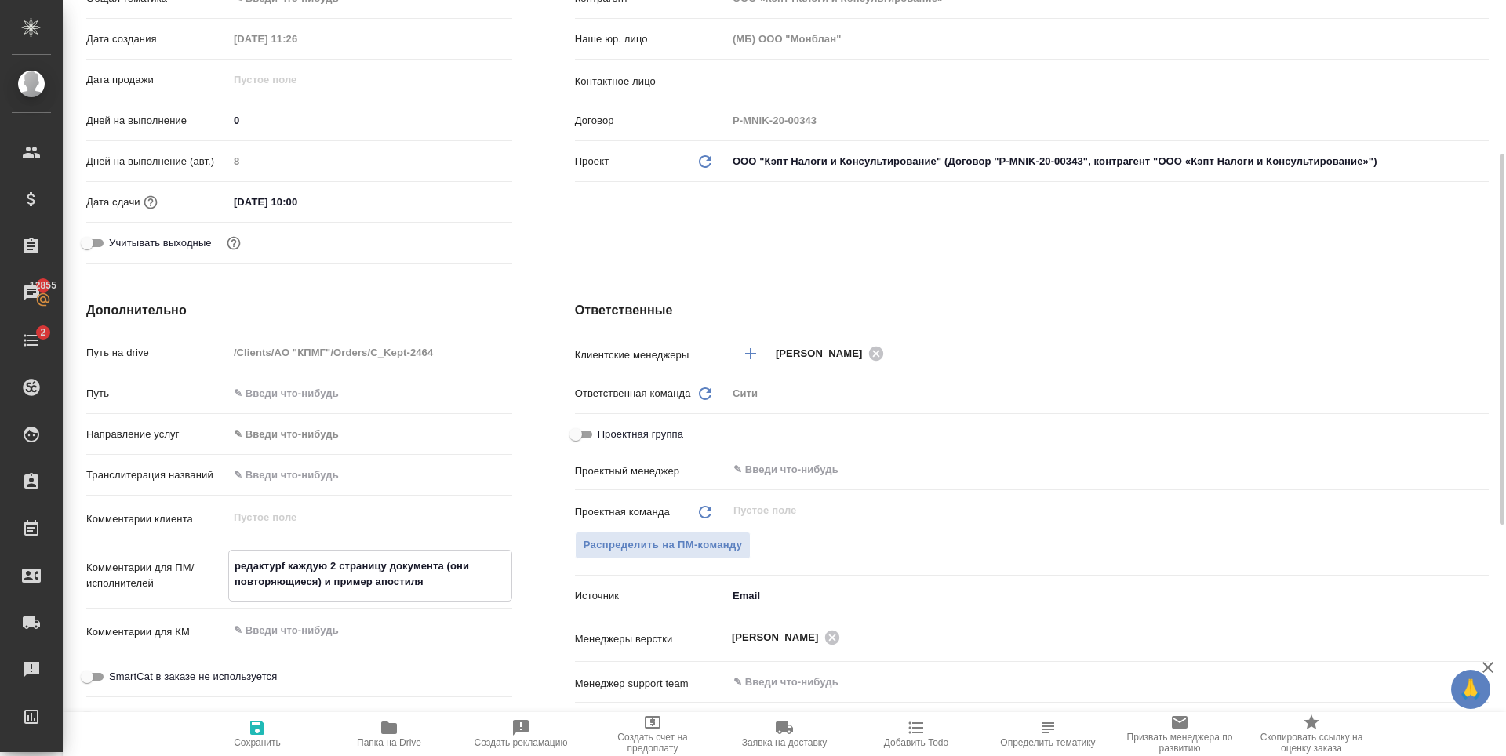
type textarea "редактур каждую 2 страницу документа (они повторяющиеся) и пример апостиля"
type textarea "x"
type textarea "редактура каждую 2 страницу документа (они повторяющиеся) и пример апостиля"
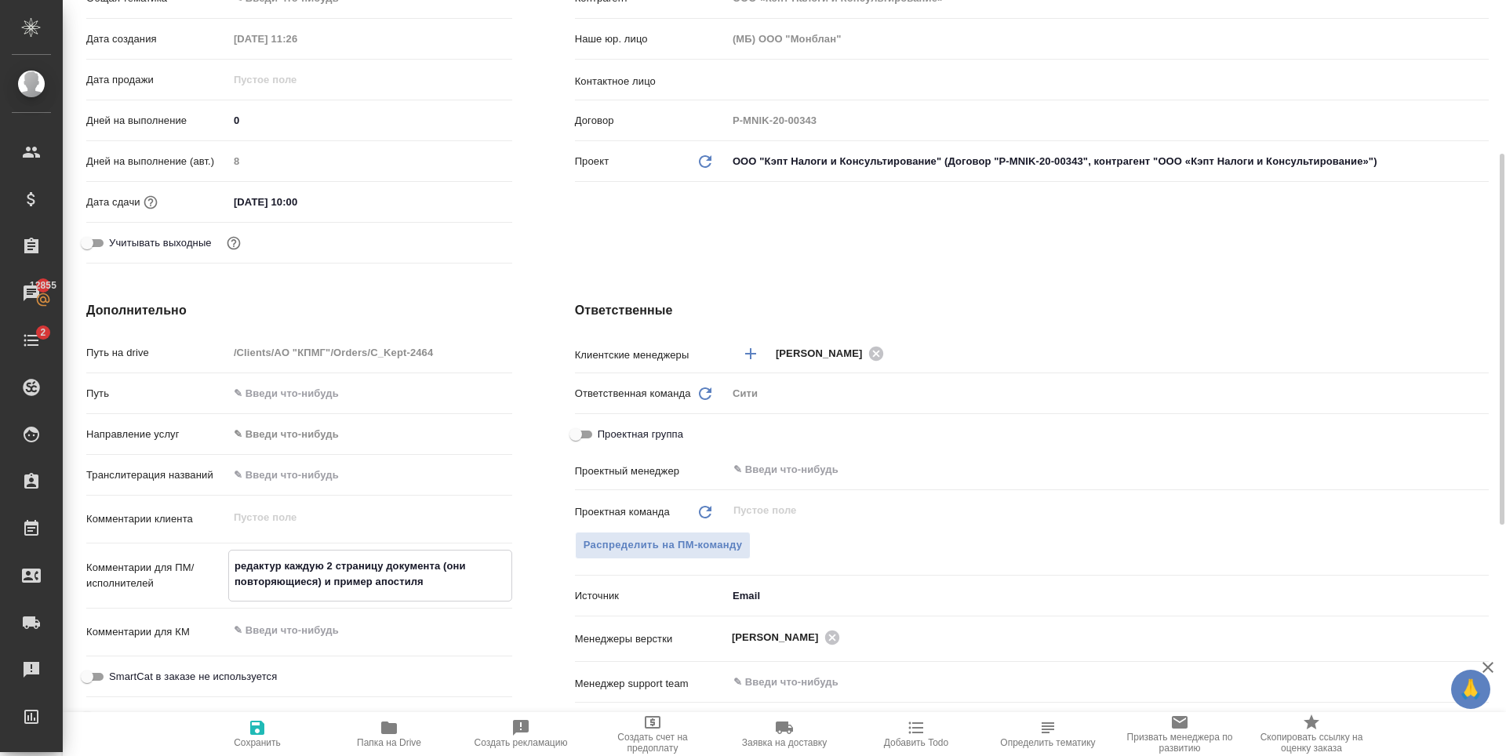
type textarea "x"
type textarea "редактура кажду 2 страницу документа (они повторяющиеся) и пример апостиля"
type textarea "x"
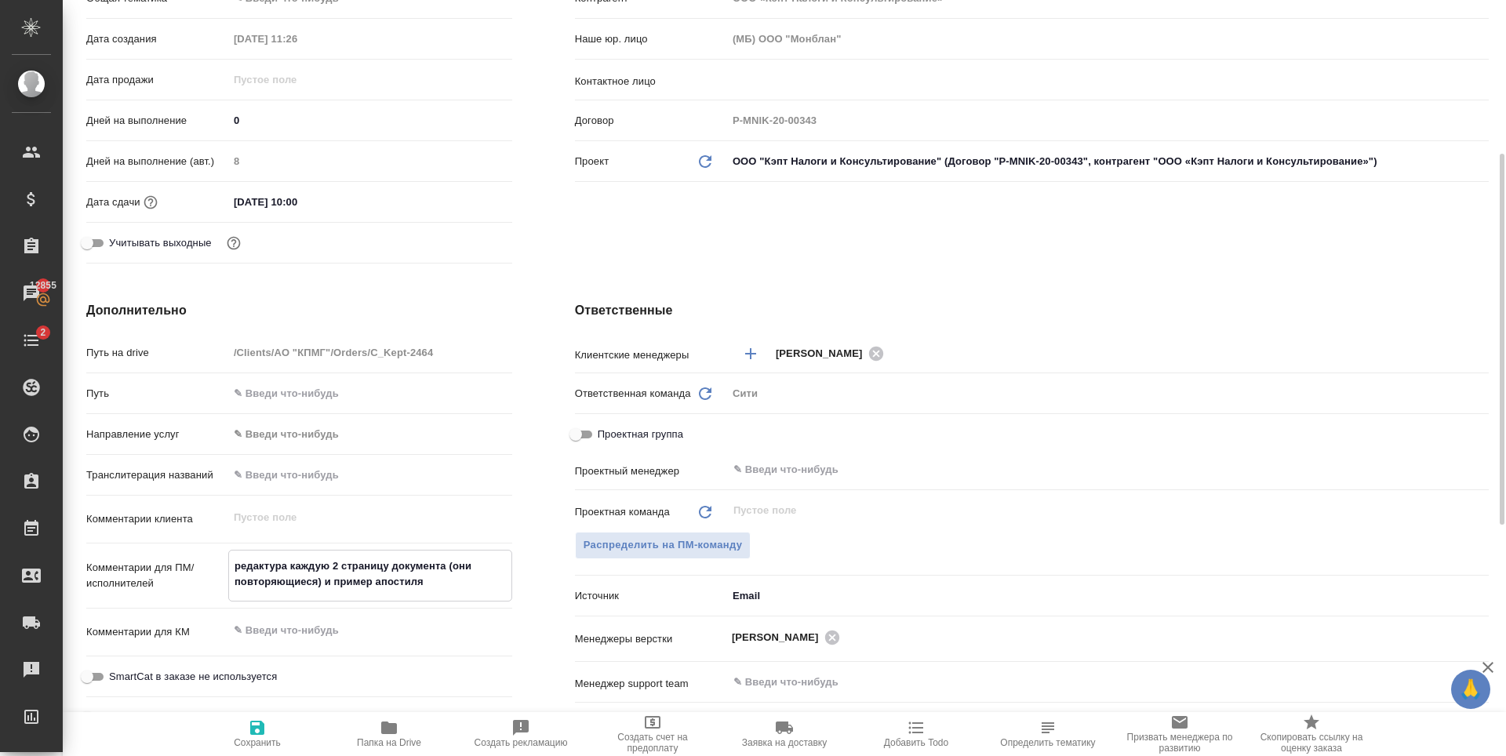
type textarea "x"
type textarea "редактура кажд 2 страницу документа (они повторяющиеся) и пример апостиля"
type textarea "x"
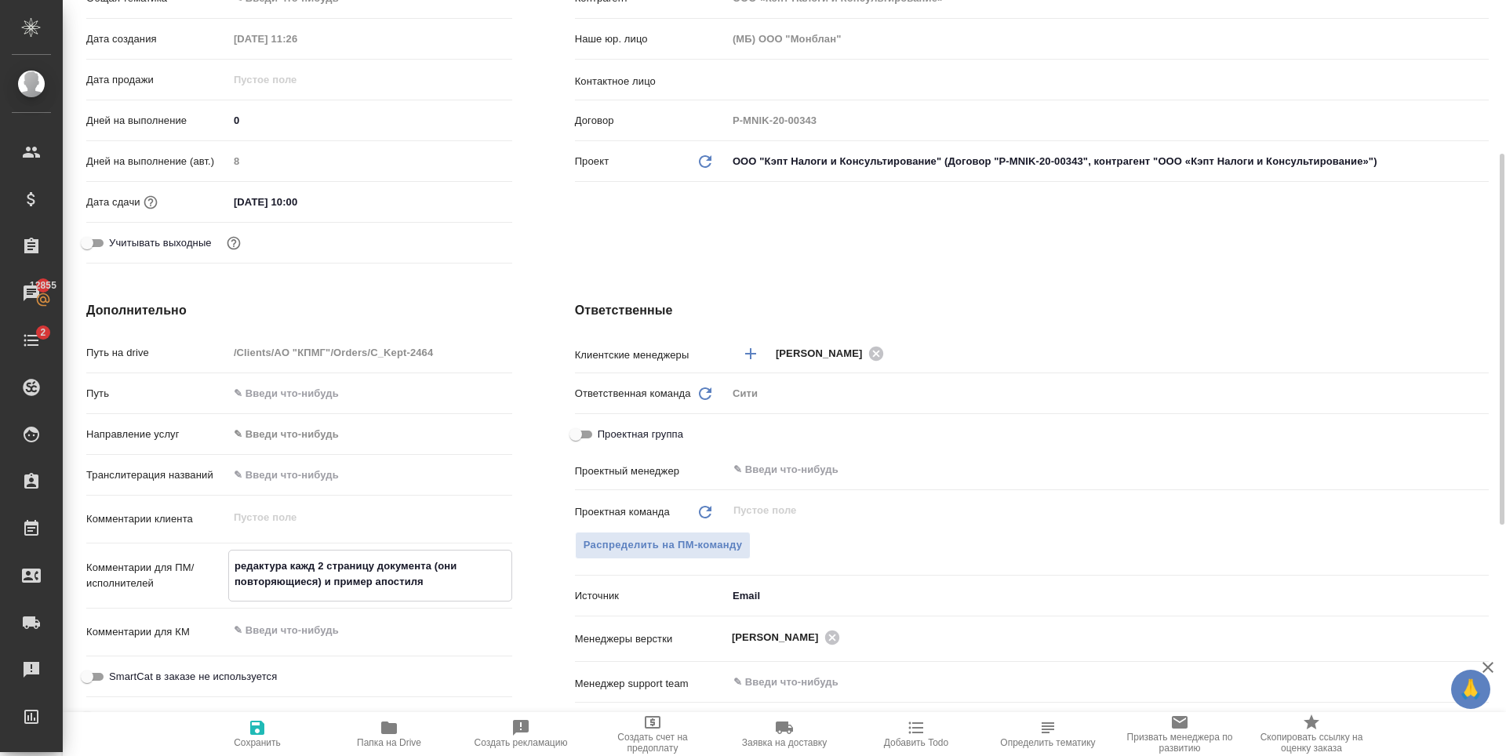
type textarea "x"
type textarea "редактура каждо 2 страницу документа (они повторяющиеся) и пример апостиля"
type textarea "x"
type textarea "редактура каждой 2 страницу документа (они повторяющиеся) и пример апостиля"
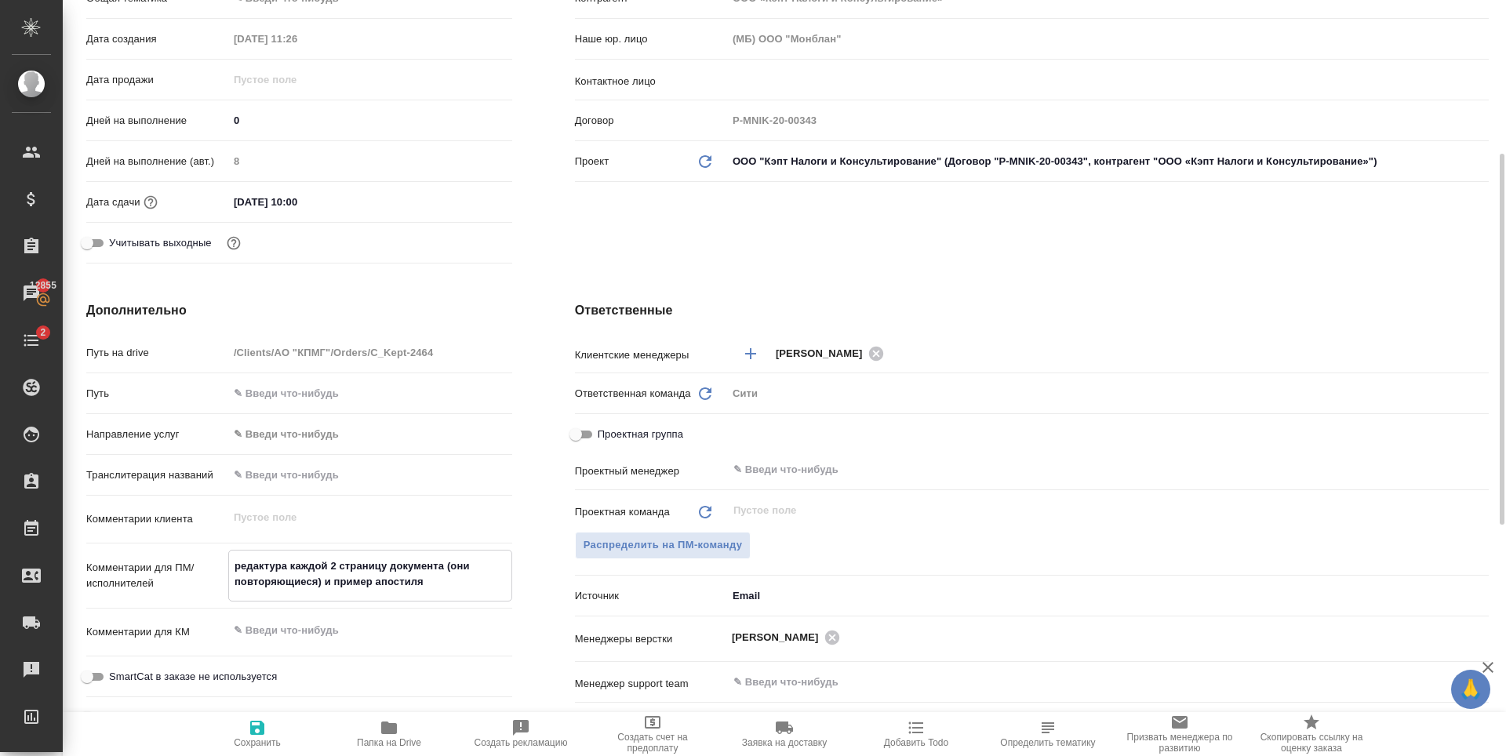
type textarea "x"
type textarea "редактура каждой 2 страниц документа (они повторяющиеся) и пример апостиля"
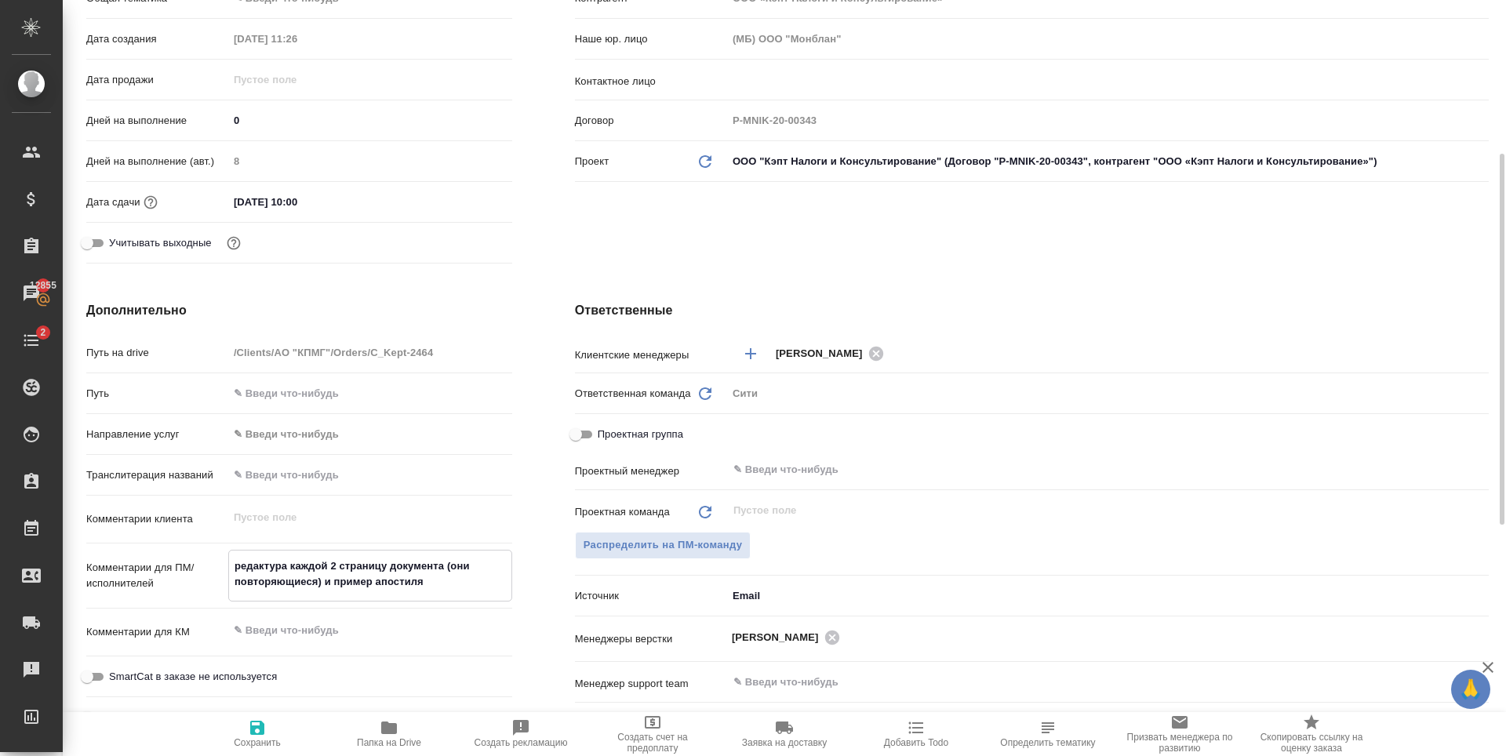
type textarea "x"
type textarea "редактура каждой 2 страницы документа (они повторяющиеся) и пример апостиля"
type textarea "x"
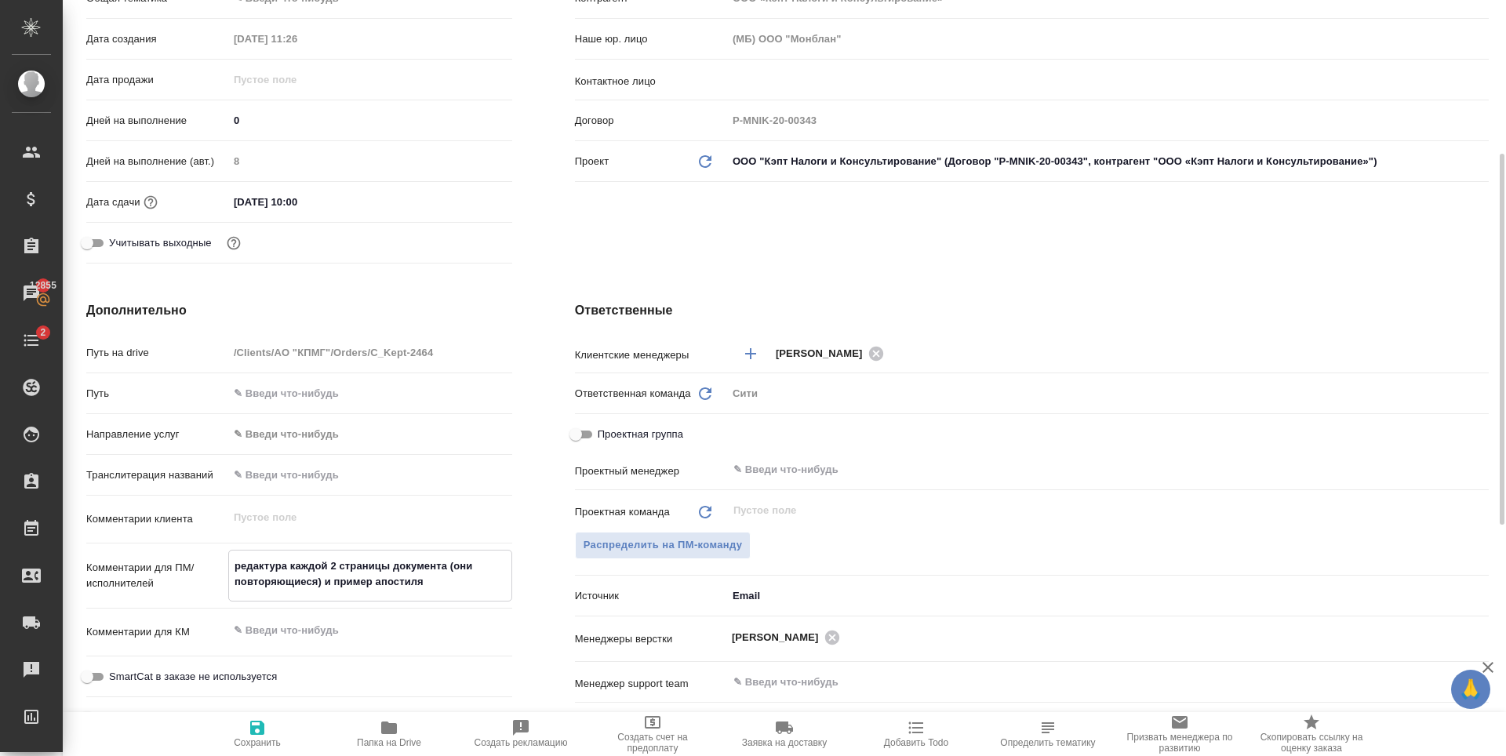
type textarea "x"
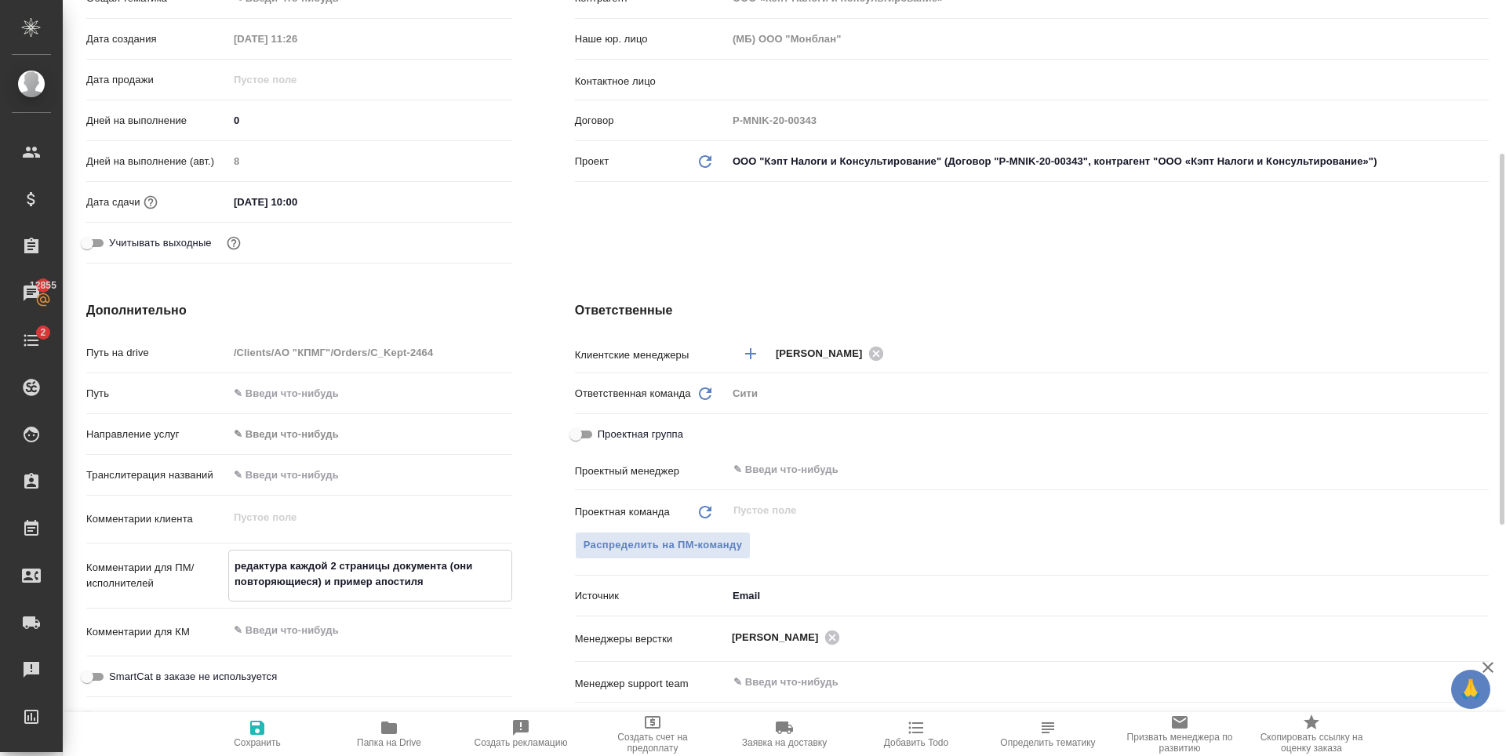
type textarea "x"
click at [438, 580] on textarea "редактура каждой 2 страницы документа (они повторяющиеся) и пример апостиля" at bounding box center [370, 574] width 282 height 42
type textarea "x"
type textarea "редактура каждой 2 страницы документа (они повторяющиеся) и пример апостиля"
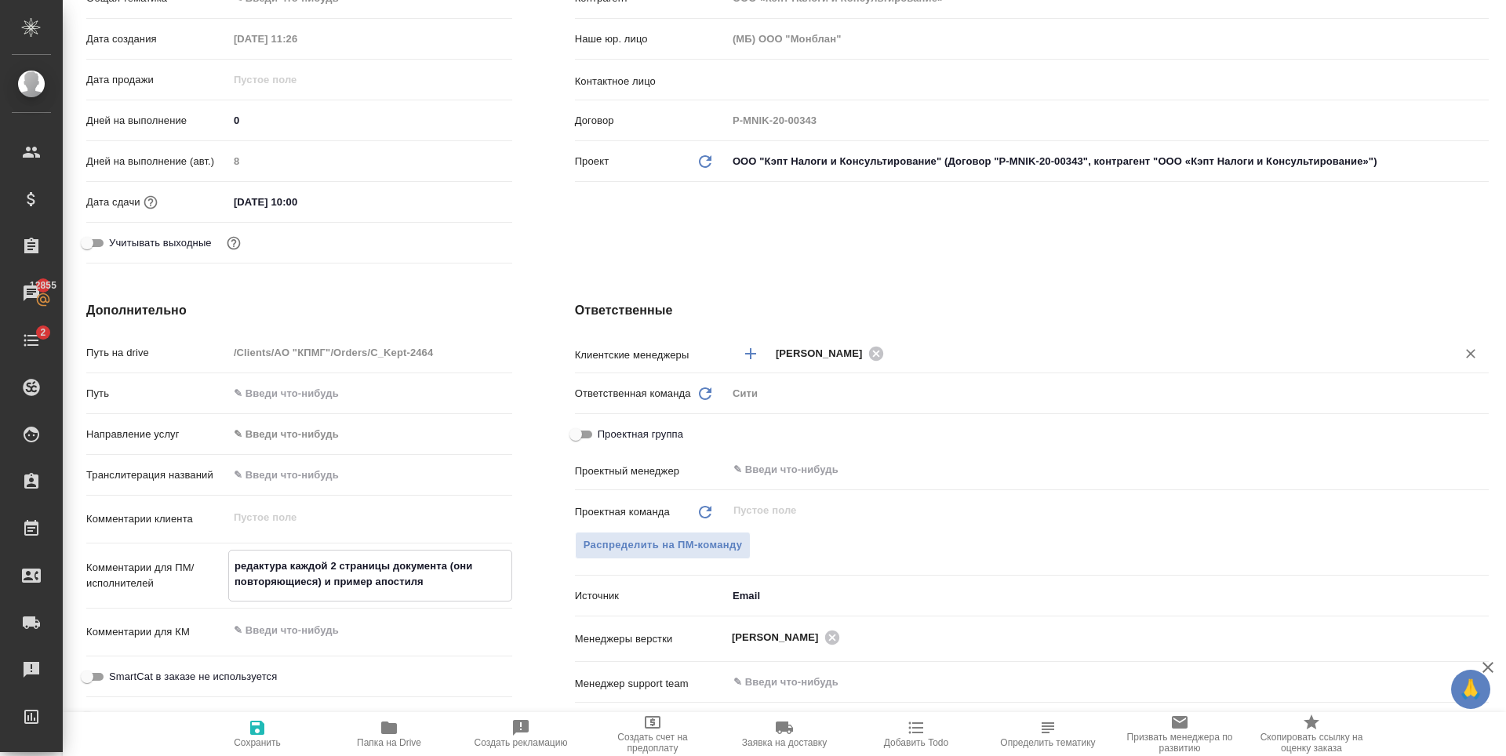
type textarea "x"
type textarea "редактура каждой 2 страницы документа (они повторяющиеся) и пример апостиля в"
type textarea "x"
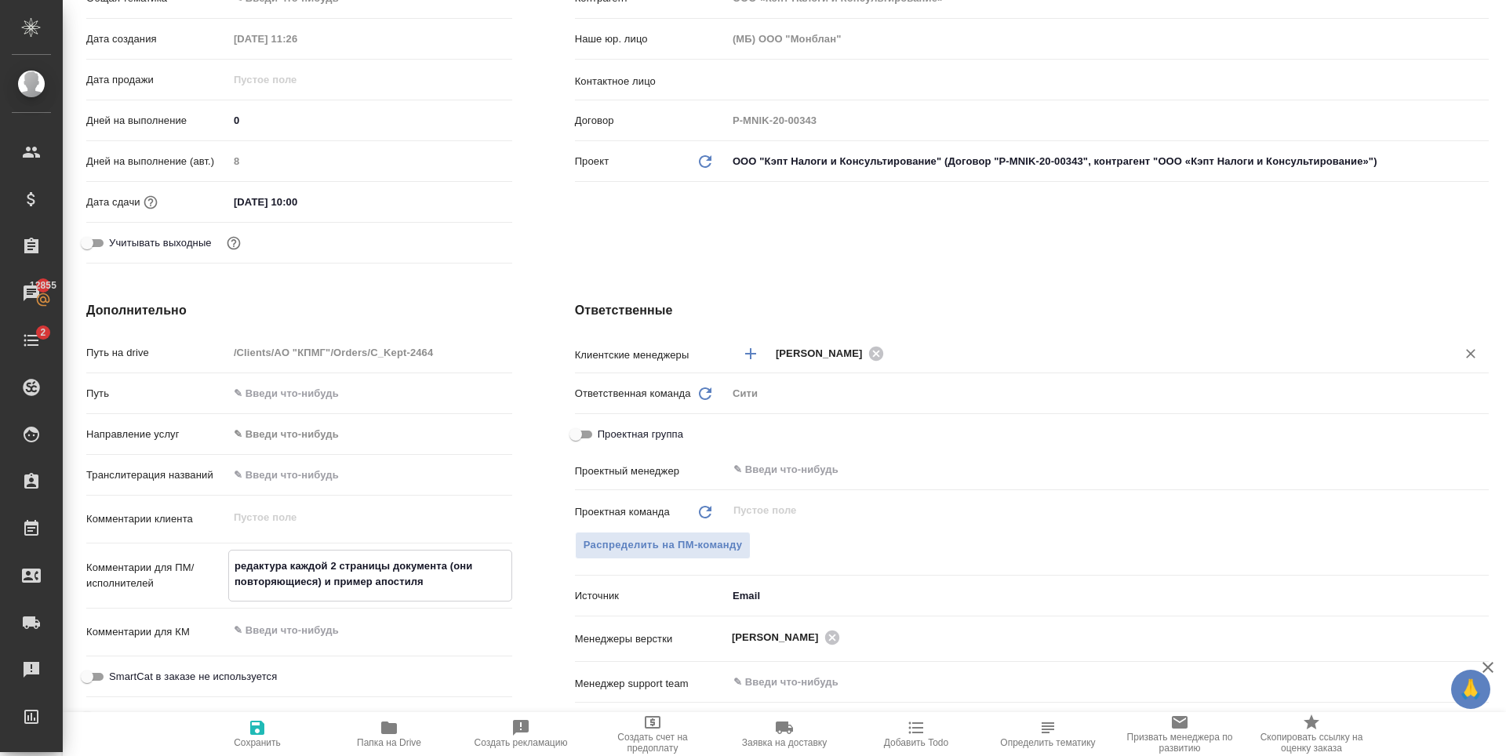
type textarea "x"
type textarea "редактура каждой 2 страницы документа (они повторяющиеся) и пример апостиля в"
type textarea "x"
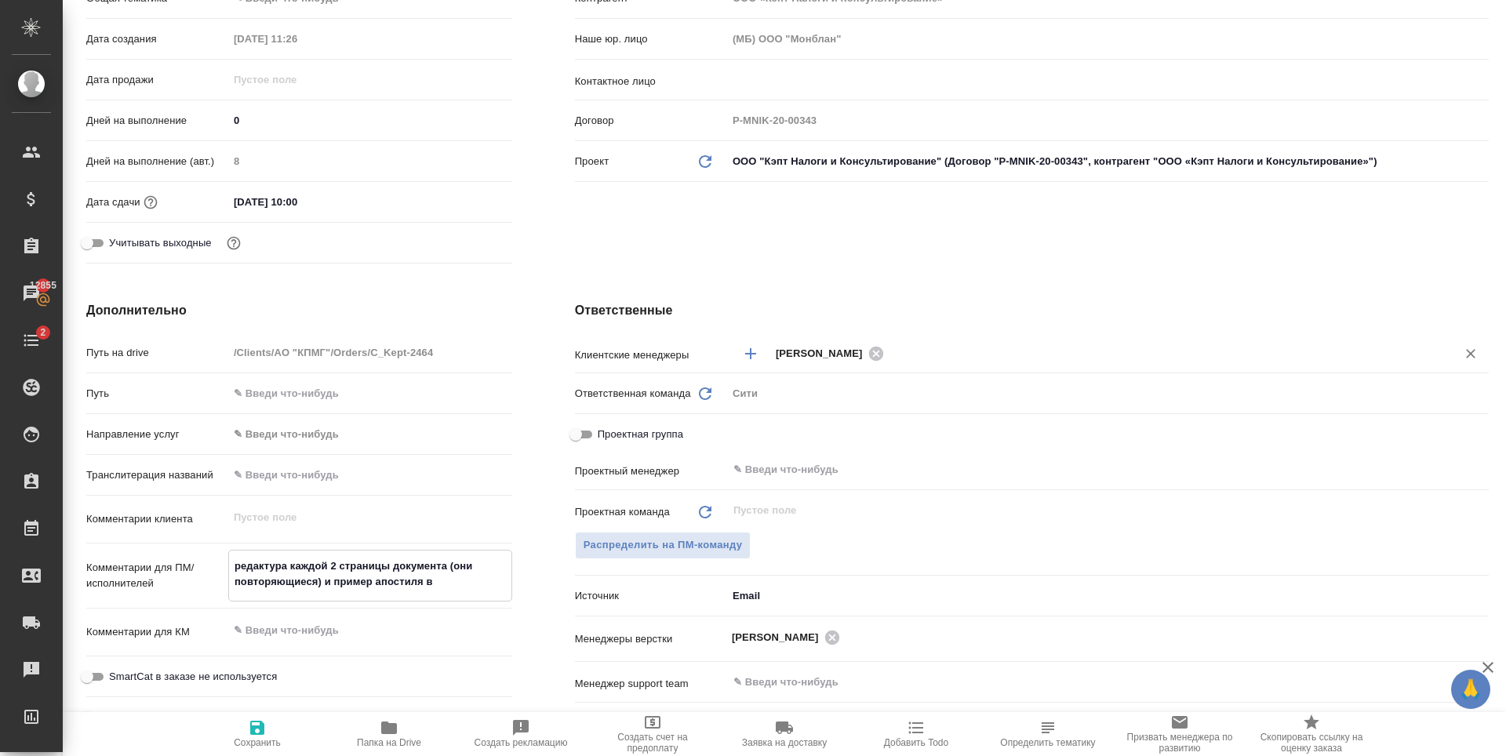
type textarea "x"
type textarea "редактура каждой 2 страницы документа (они повторяющиеся) и пример апостиля в E"
type textarea "x"
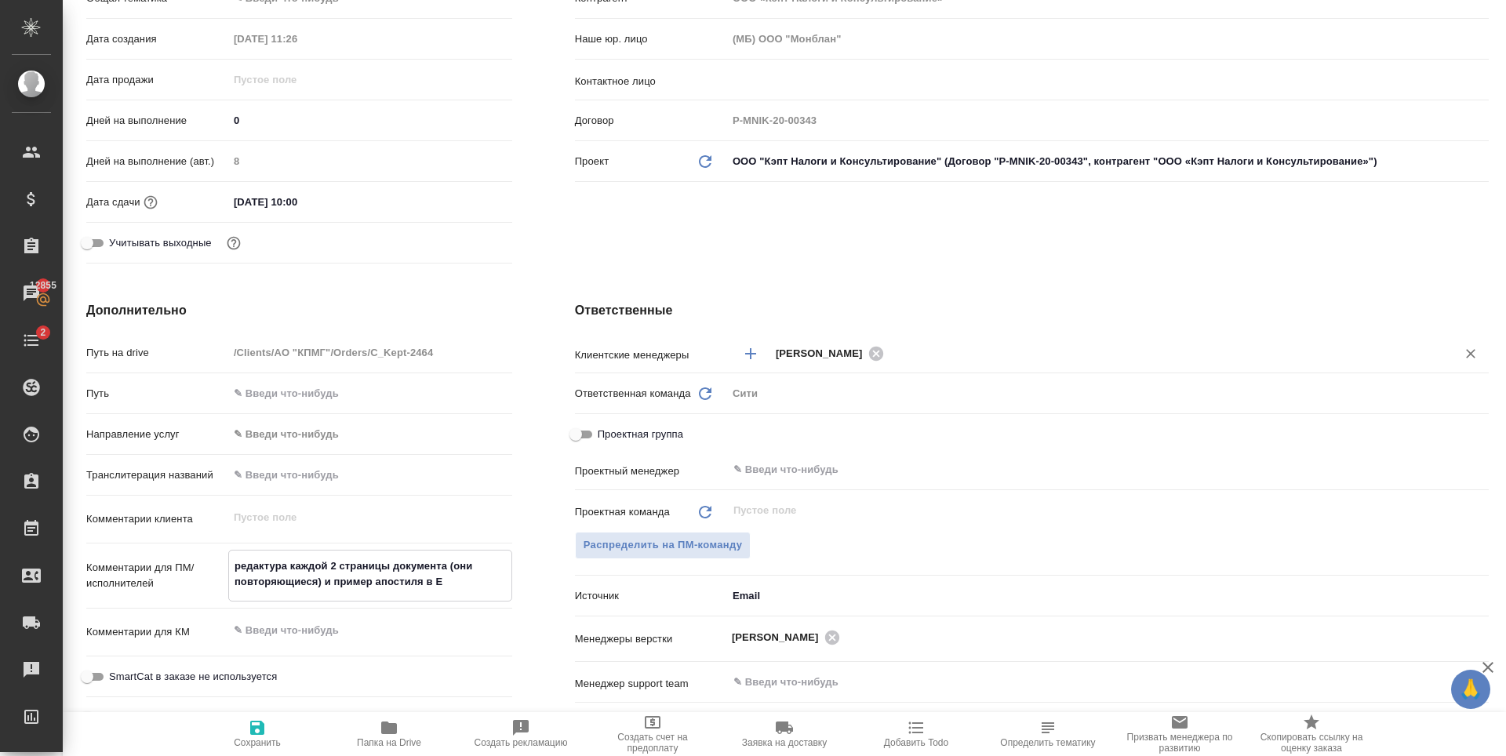
type textarea "редактура каждой 2 страницы документа (они повторяющиеся) и пример апостиля в Ex"
type textarea "x"
type textarea "редактура каждой 2 страницы документа (они повторяющиеся) и пример апостиля в E…"
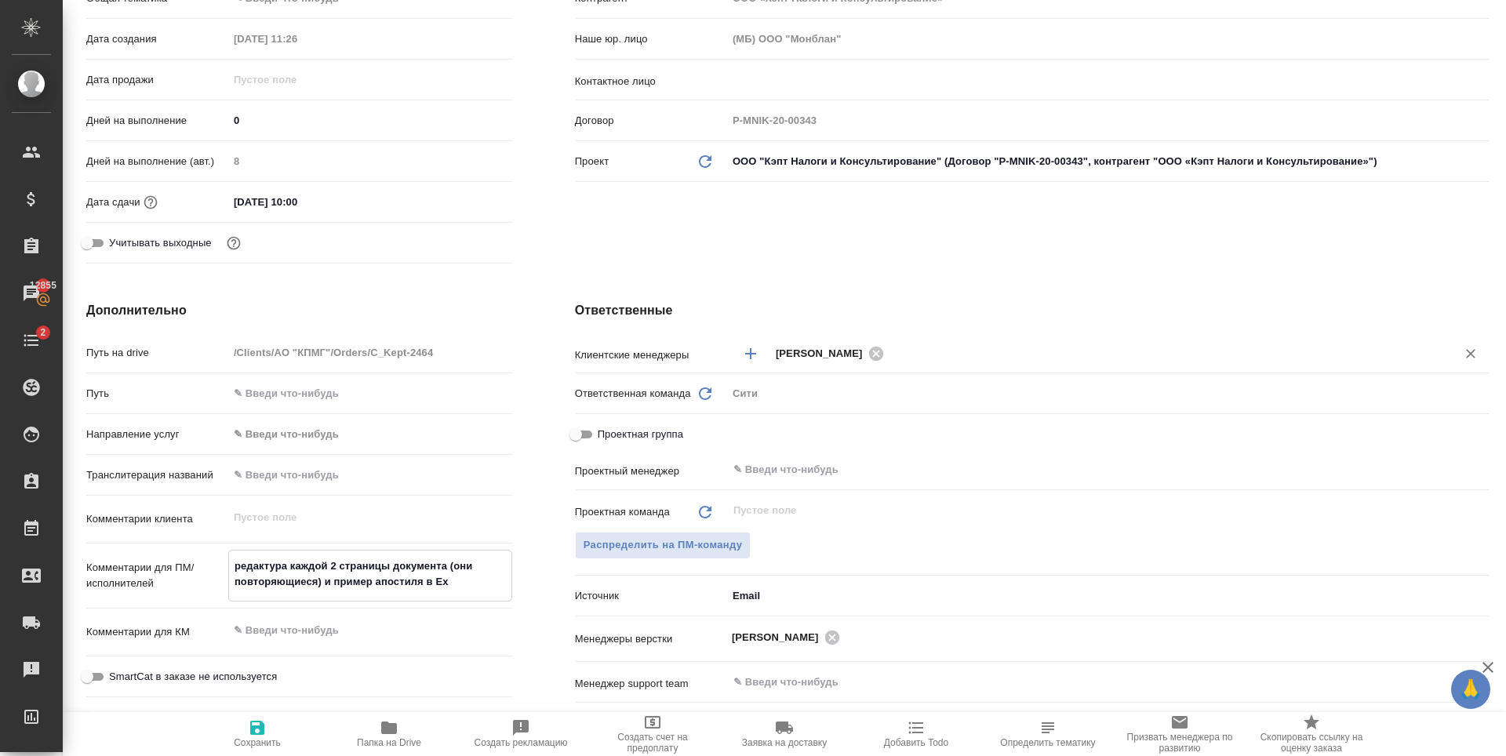
type textarea "x"
type textarea "редактура каждой 2 страницы документа (они повторяющиеся) и пример апостиля в E…"
type textarea "x"
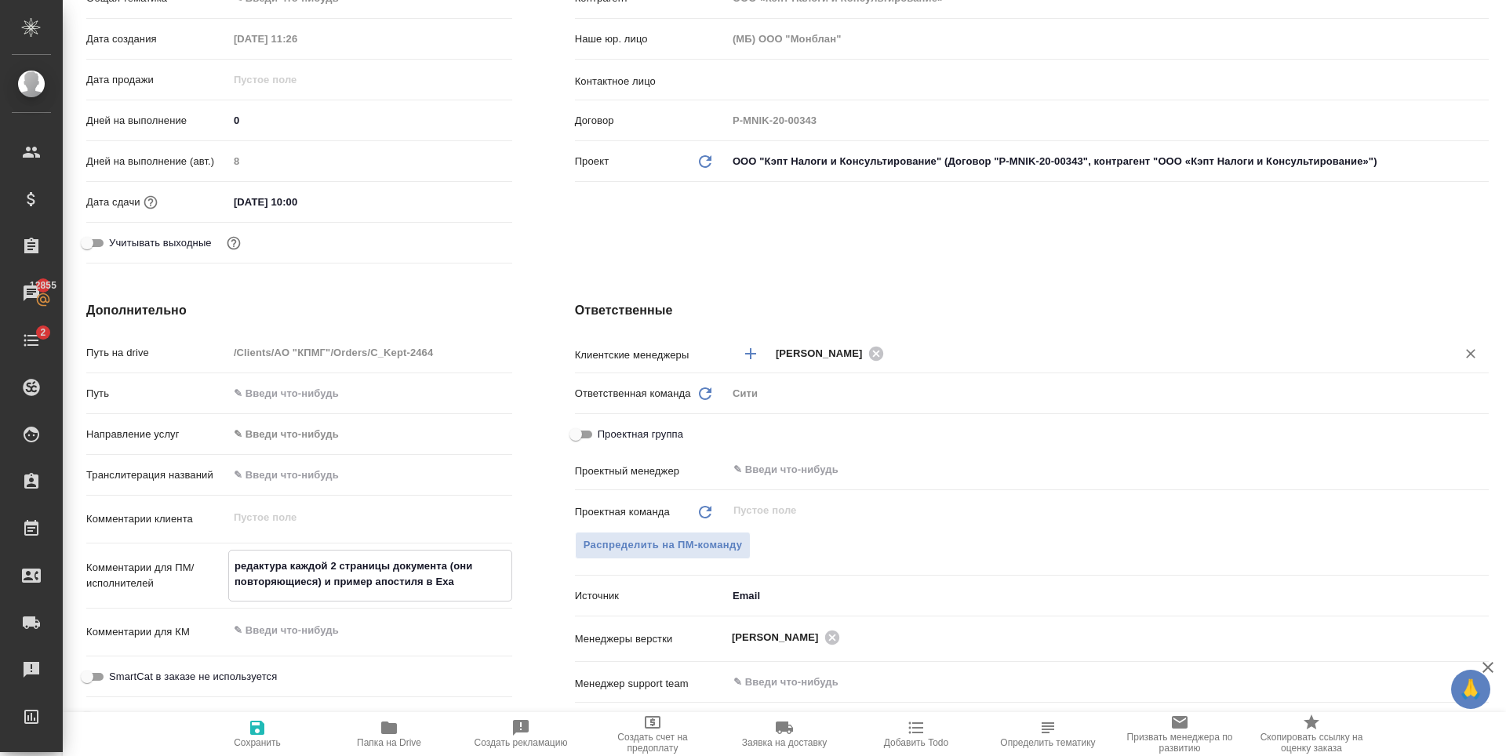
type textarea "x"
type textarea "редактура каждой 2 страницы документа (они повторяющиеся) и пример апостиля в E…"
type textarea "x"
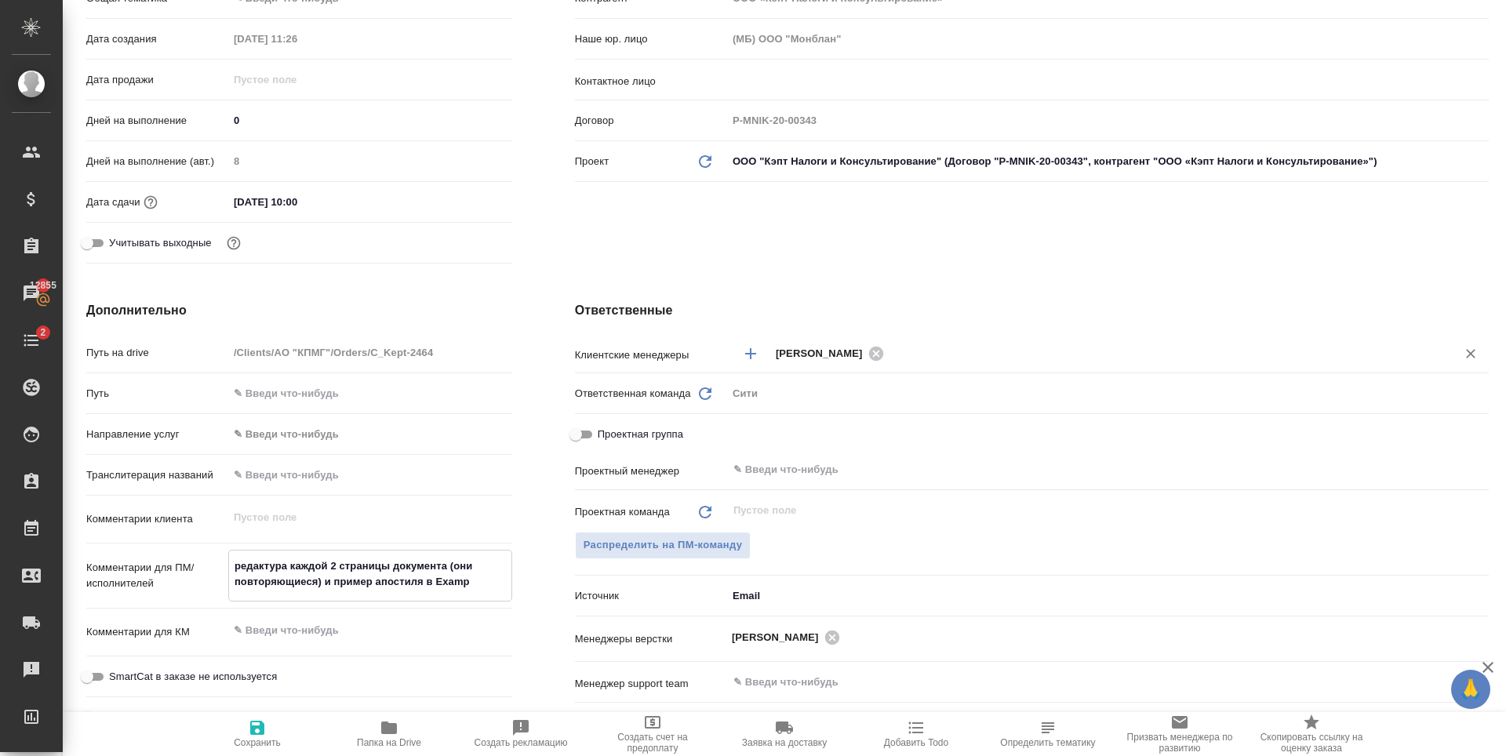
type textarea "редактура каждой 2 страницы документа (они повторяющиеся) и пример апостиля в E…"
type textarea "x"
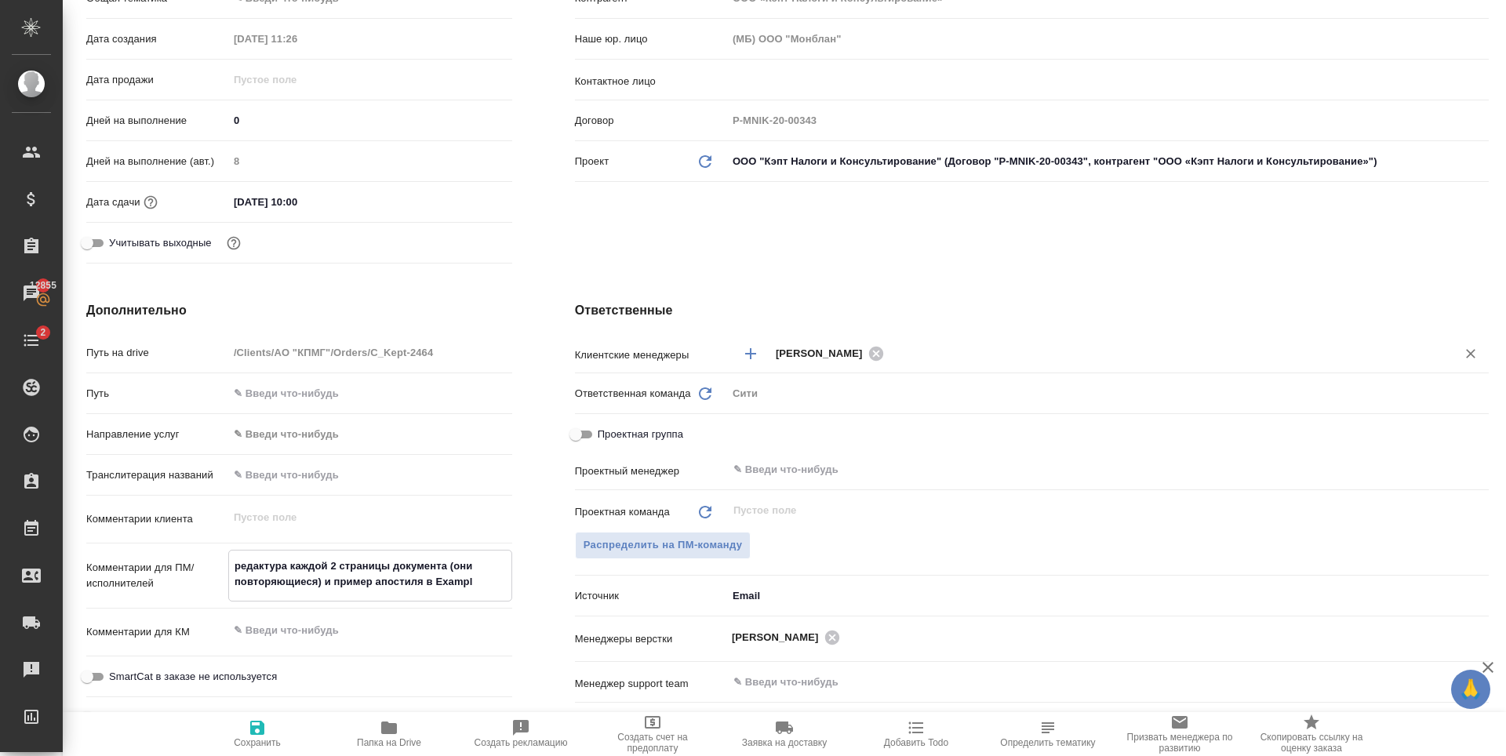
type textarea "редактура каждой 2 страницы документа (они повторяющиеся) и пример апостиля в E…"
type textarea "x"
type textarea "редактура каждой 2 страницы документа (они повторяющиеся) и пример апостиля в E…"
type textarea "x"
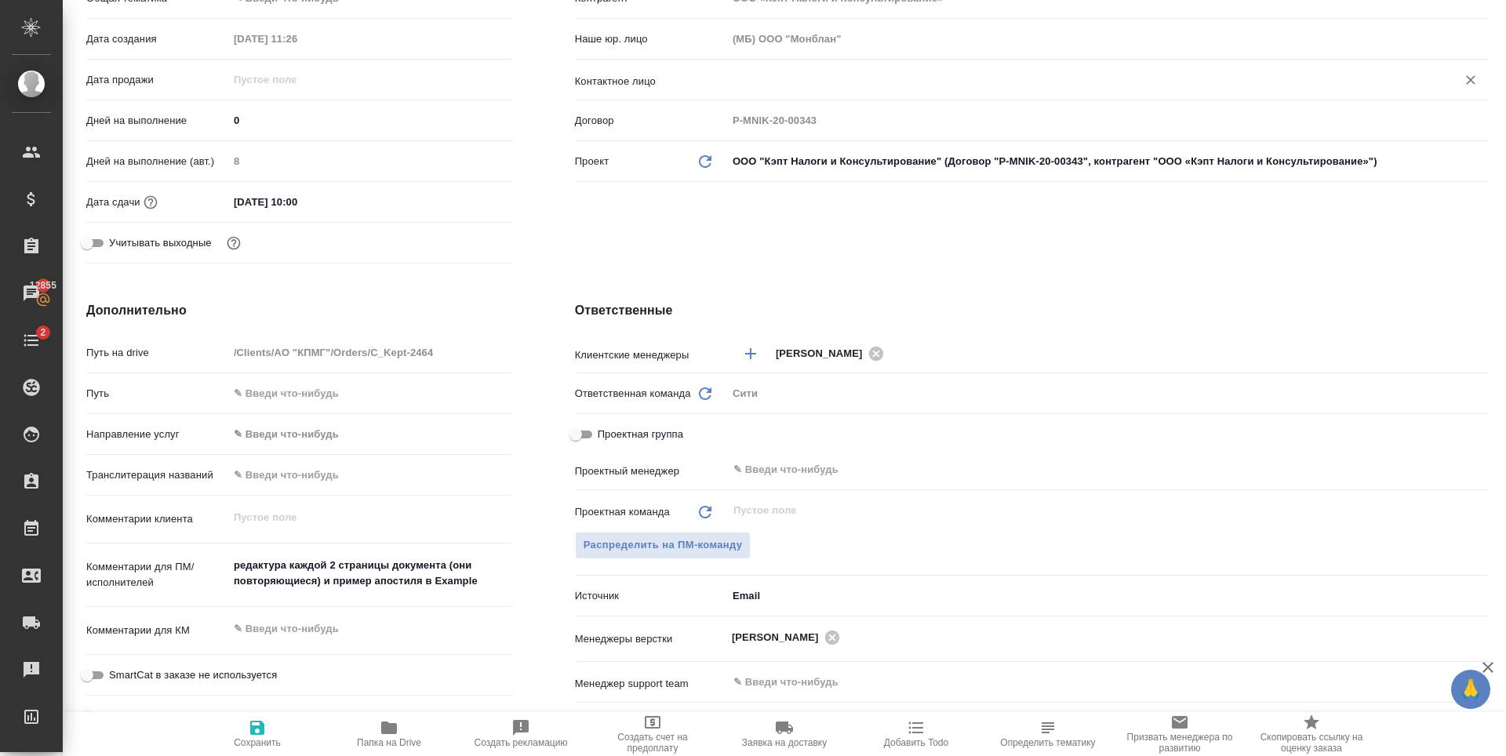
type textarea "x"
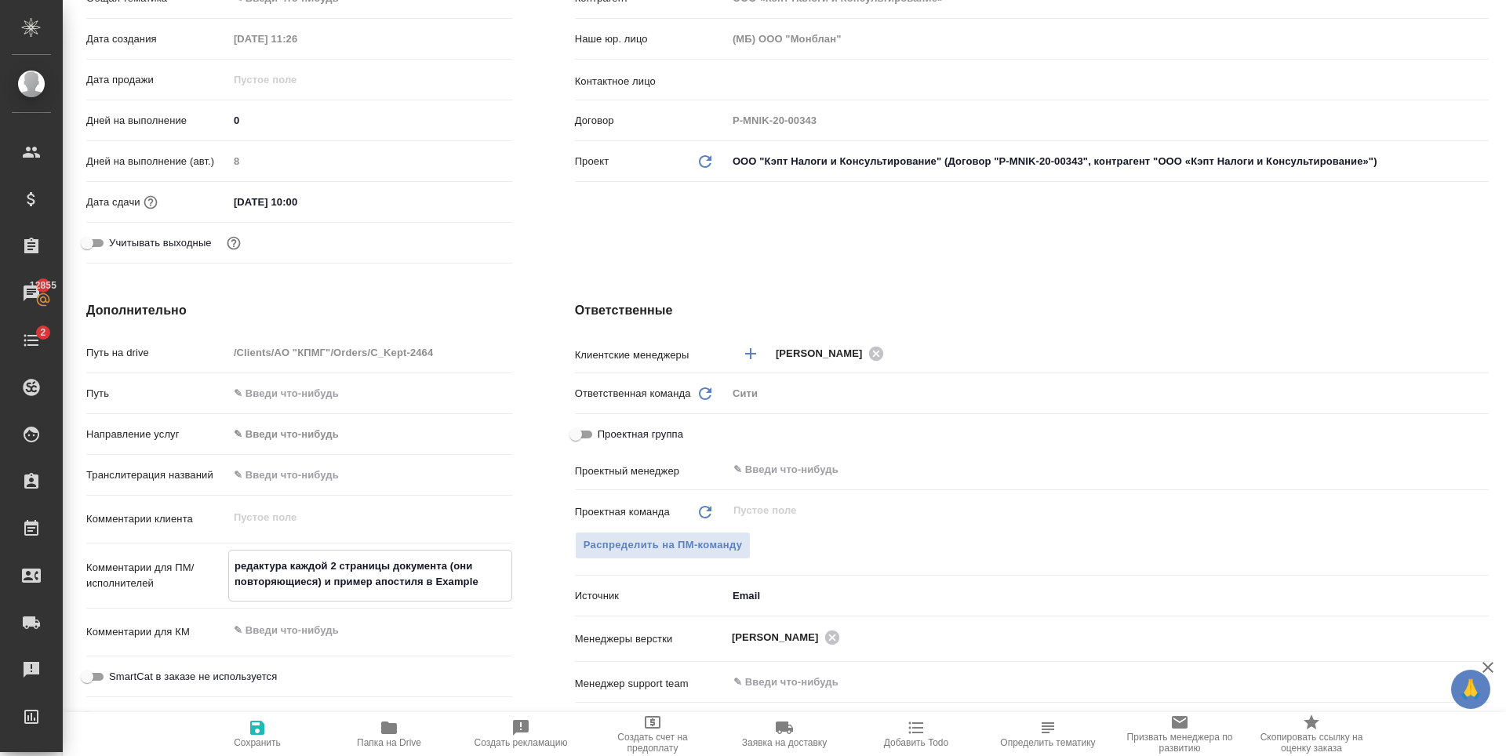
type textarea "редактура каждой 2 страницы документа (они повторяющиеся) и пример апостиля в E…"
type textarea "x"
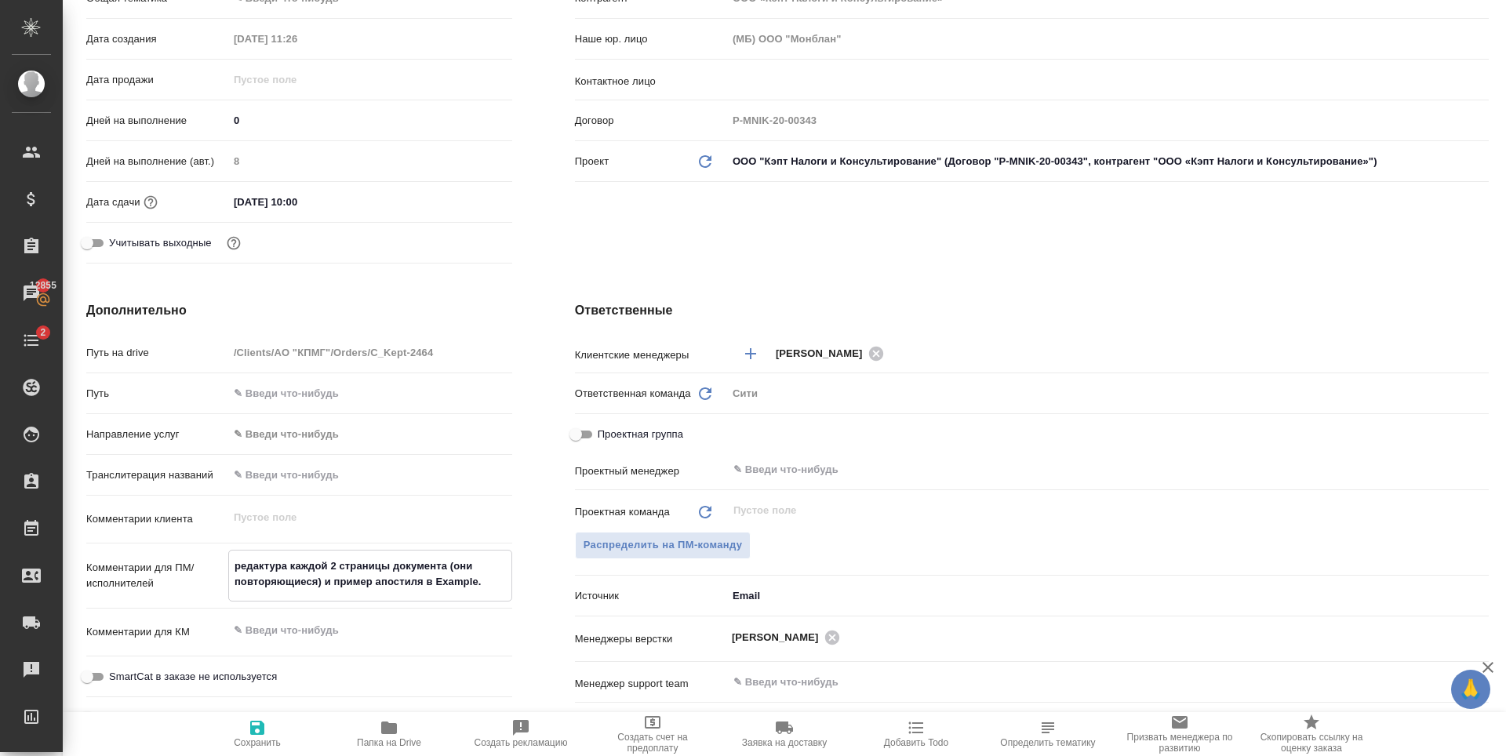
type textarea "редактура каждой 2 страницы документа (они повторяющиеся) и пример апостиля в E…"
type textarea "x"
type textarea "редактура каждой 2 страницы документа (они повторяющиеся) и пример апостиля в E…"
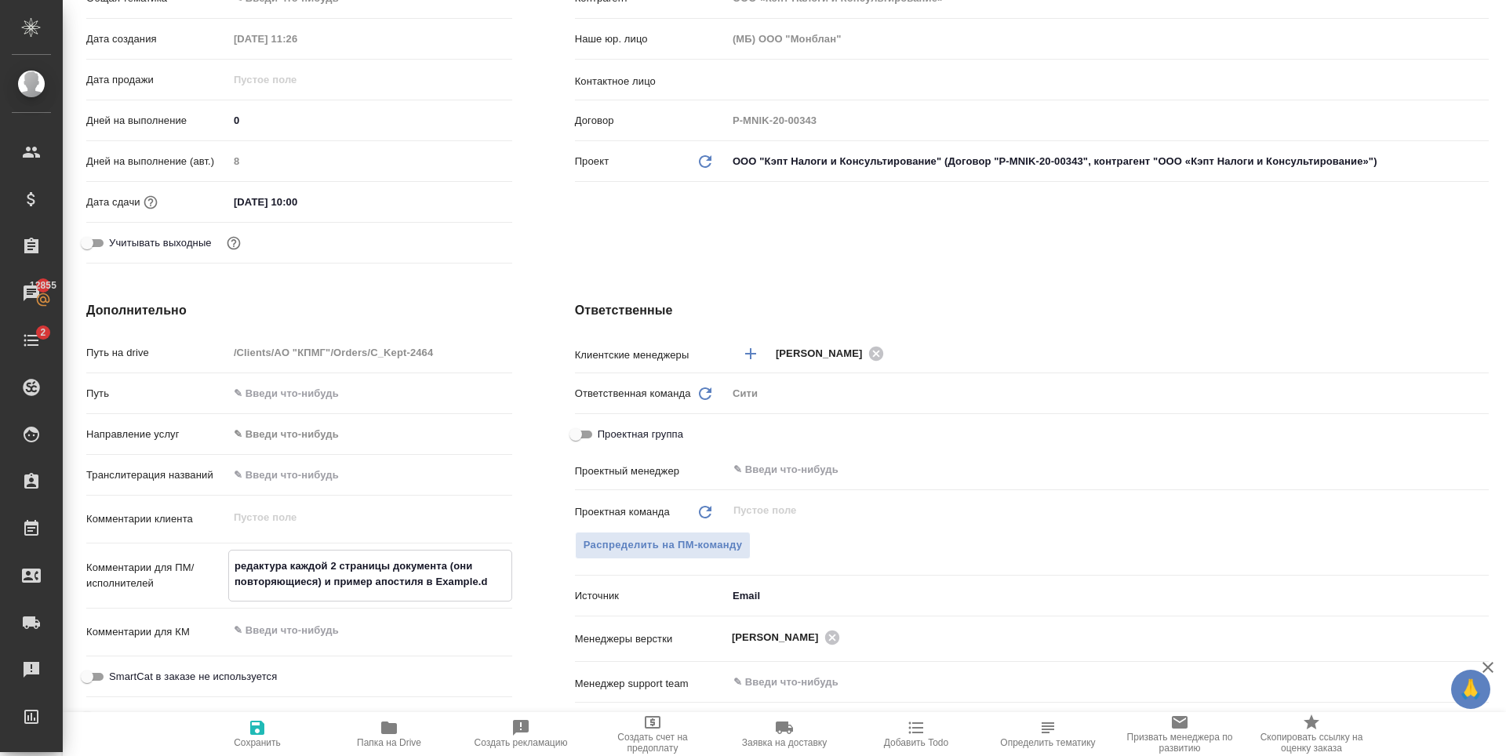
type textarea "x"
type textarea "редактура каждой 2 страницы документа (они повторяющиеся) и пример апостиля в E…"
type textarea "x"
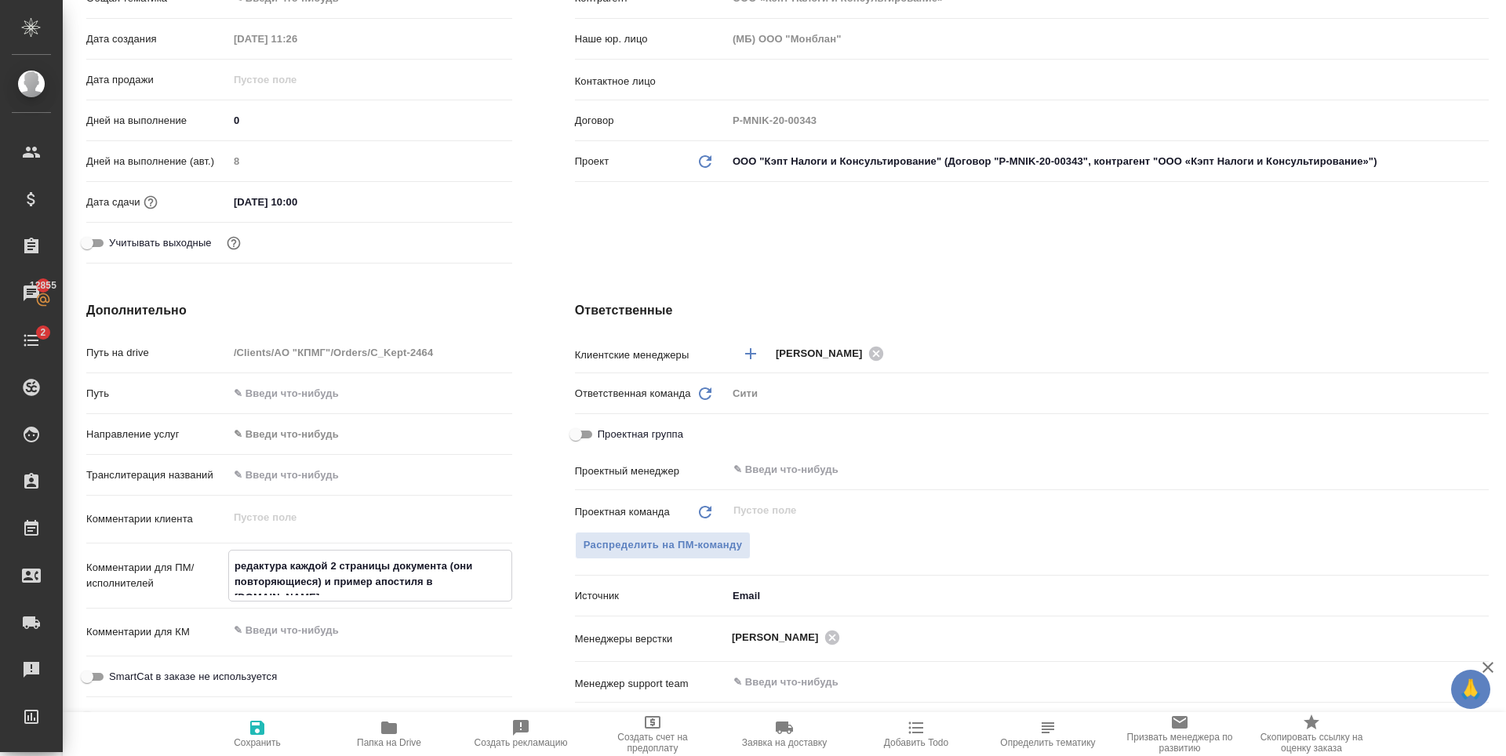
type textarea "x"
type textarea "редактура каждой 2 страницы документа (они повторяющиеся) и пример апостиля в E…"
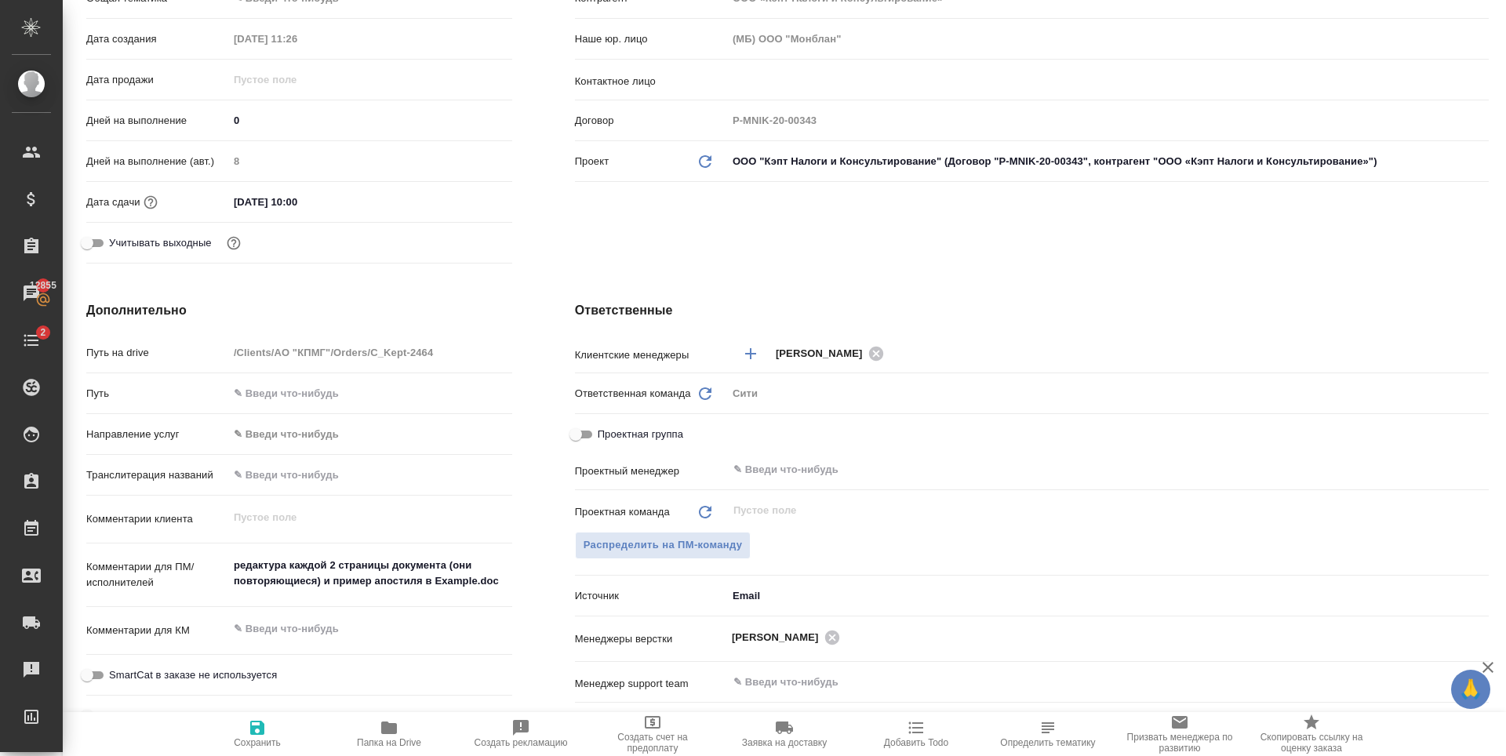
type textarea "x"
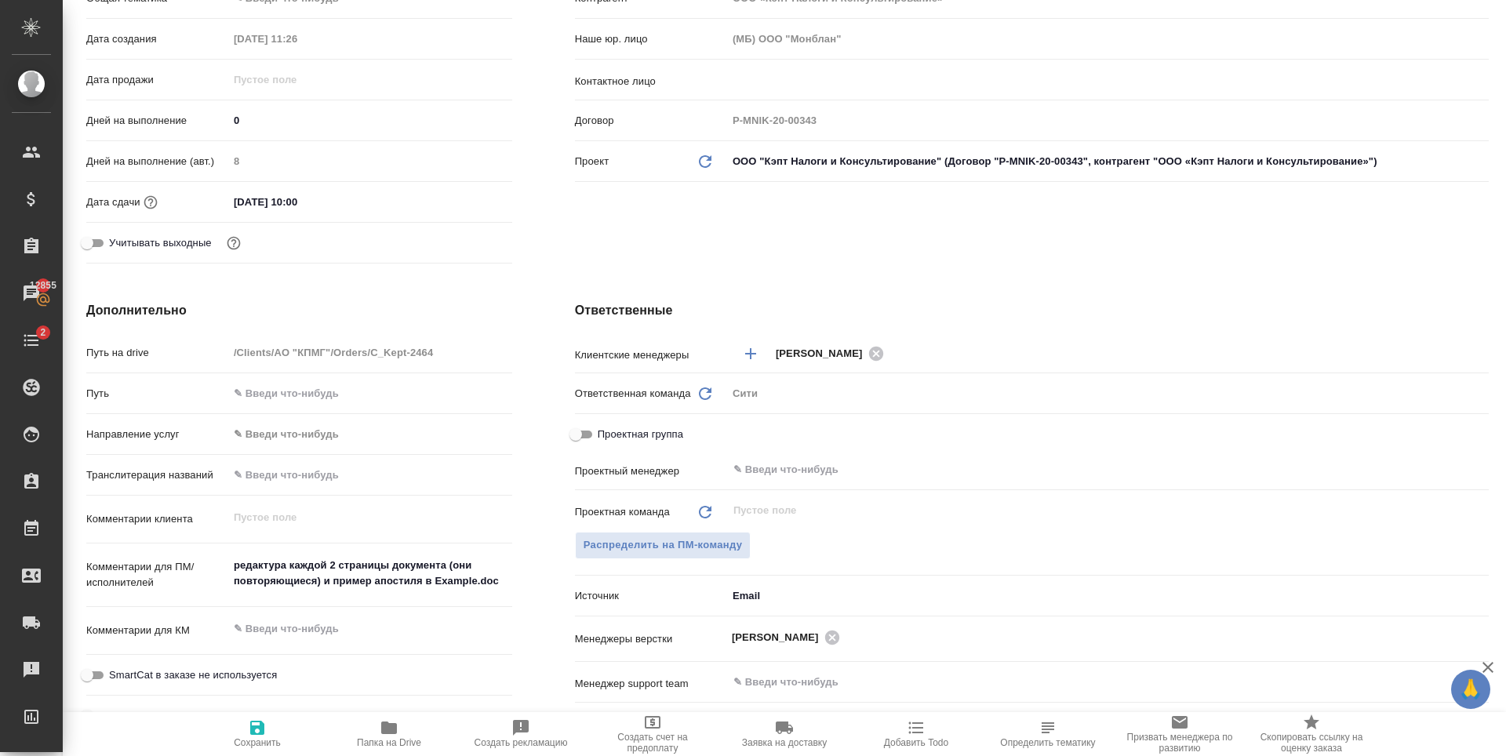
type textarea "x"
type textarea "редактура каждой 2 страницы документа (они повторяющиеся) и пример апостиля в E…"
type textarea "x"
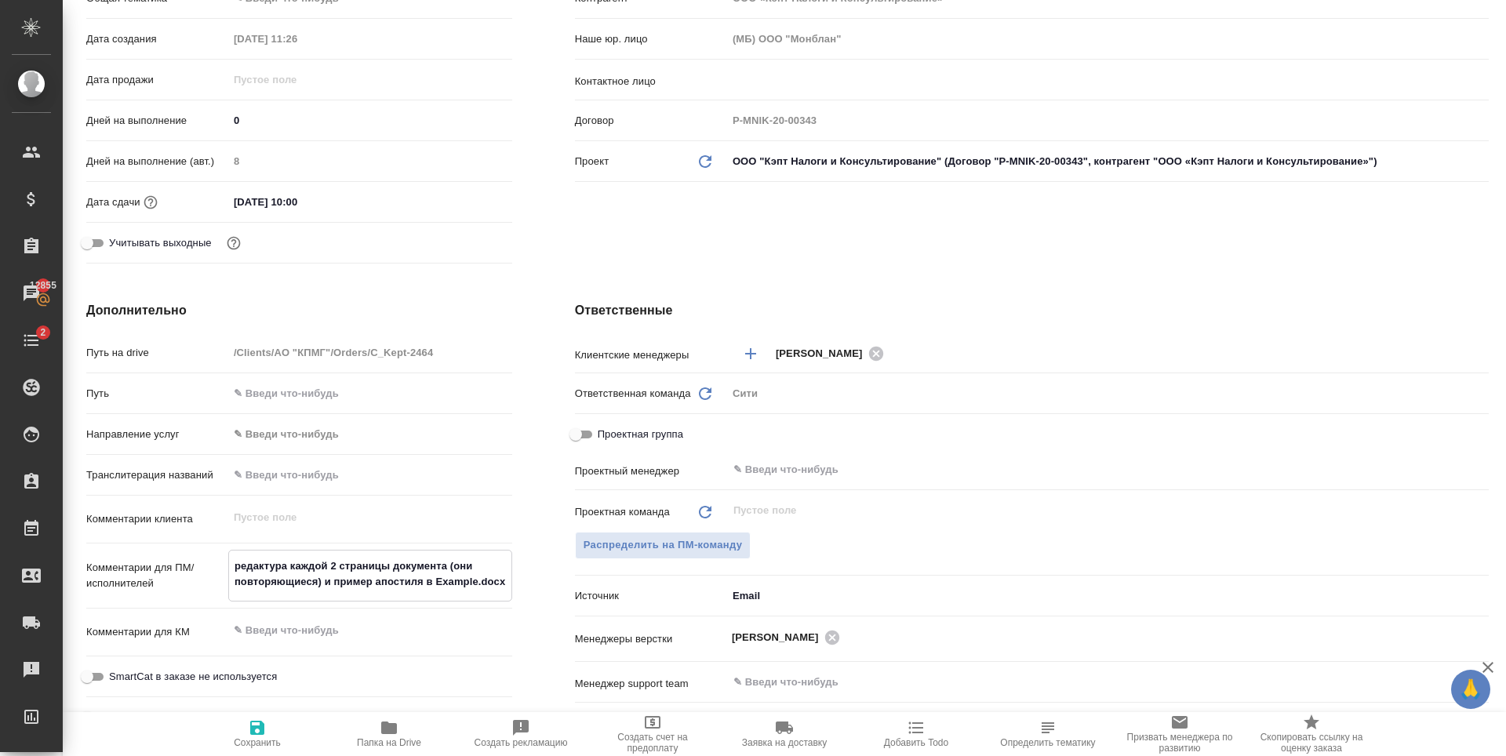
type textarea "редактура каждой 2 страницы документа (они повторяющиеся) и пример апостиля в E…"
type textarea "x"
click at [264, 737] on span "Сохранить" at bounding box center [257, 733] width 113 height 30
type textarea "x"
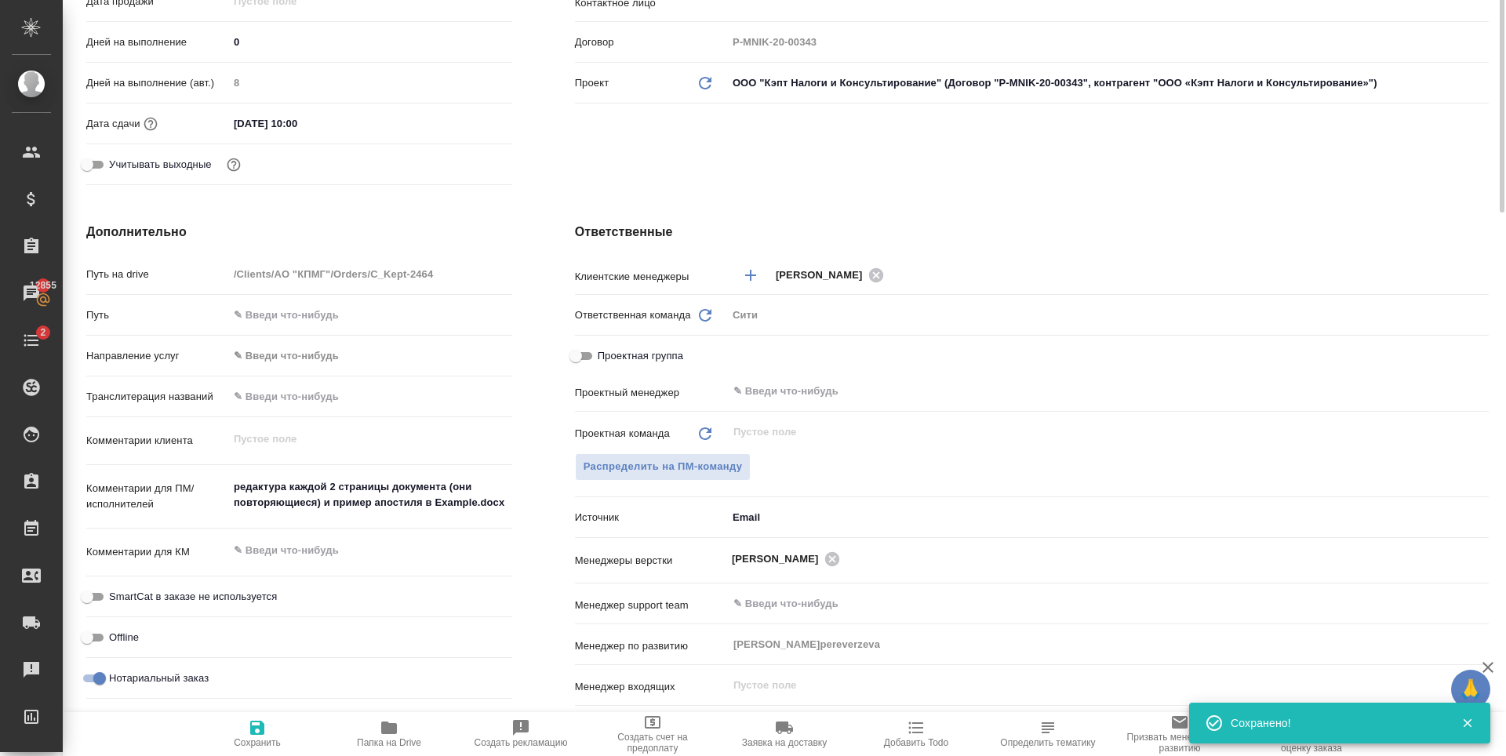
scroll to position [0, 0]
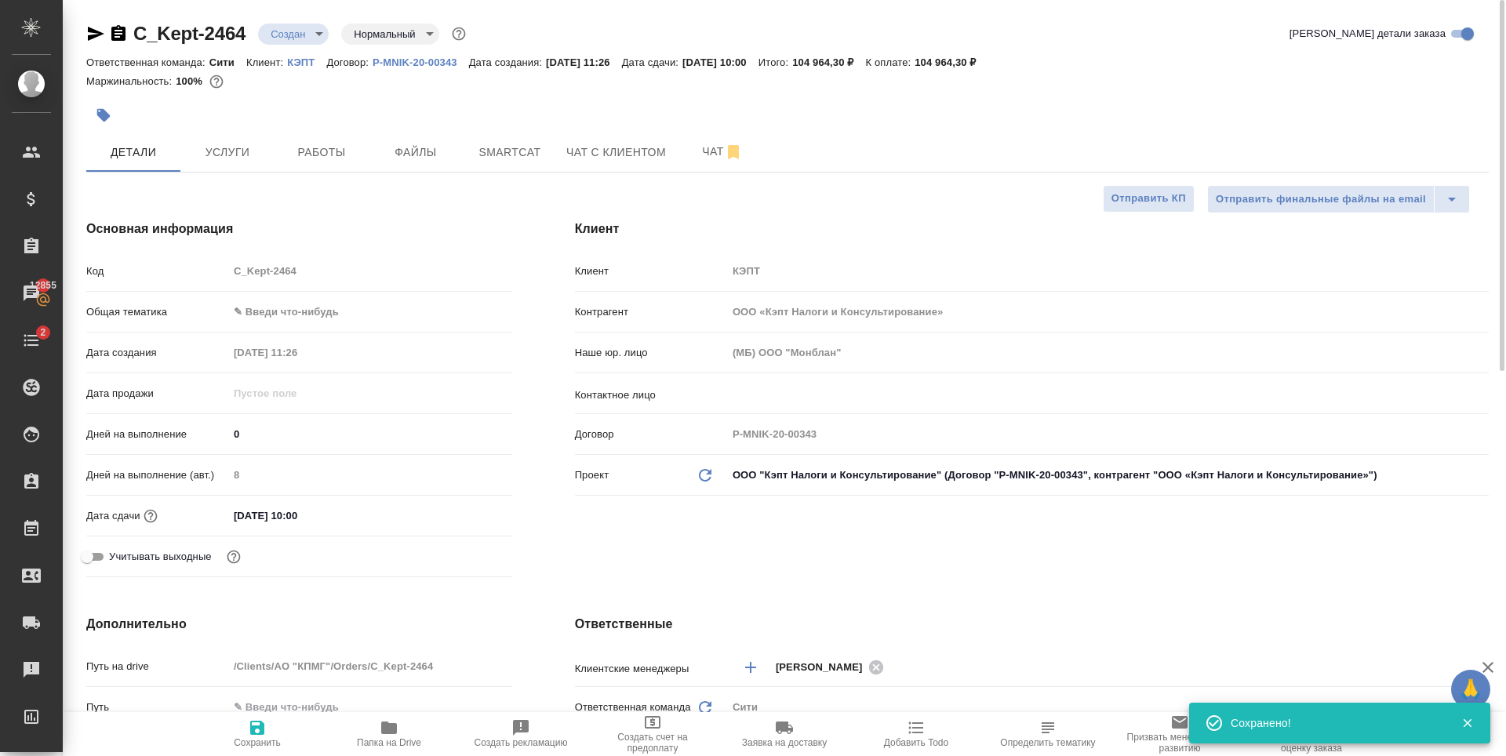
click at [331, 314] on body "🙏 .cls-1 fill:#fff; AWATERA Zaytseva Svetlana Клиенты Спецификации Заказы 12855…" at bounding box center [753, 378] width 1506 height 756
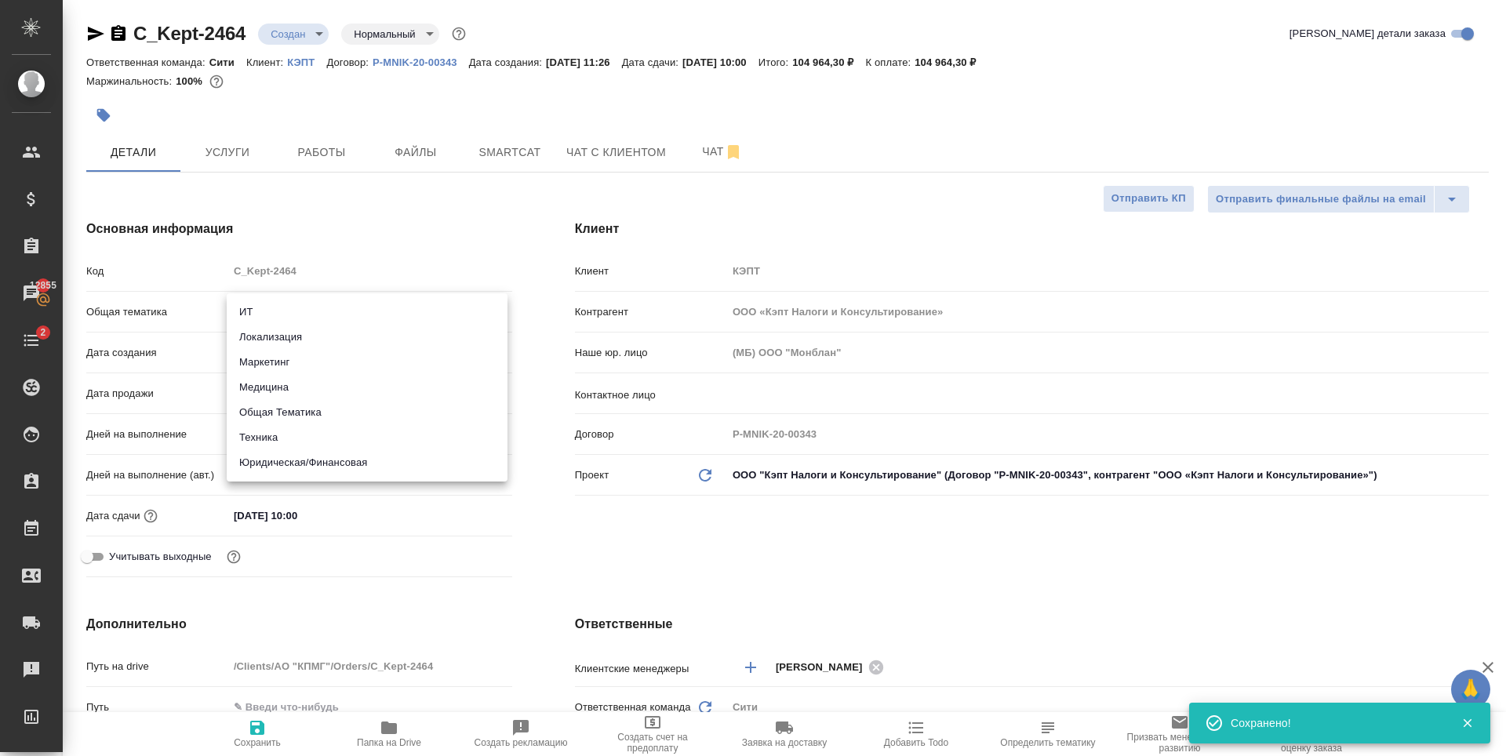
click at [343, 460] on li "Юридическая/Финансовая" at bounding box center [367, 462] width 281 height 25
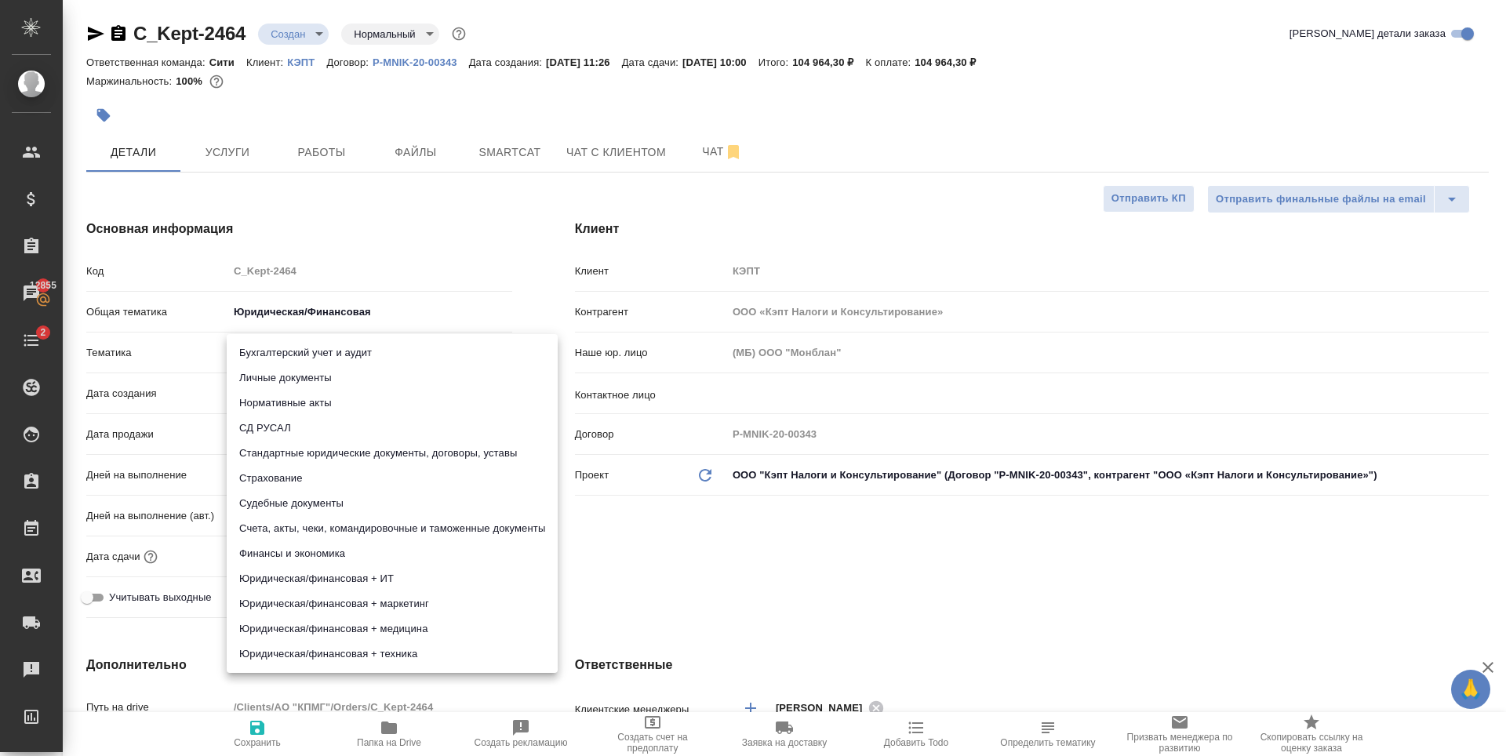
click at [349, 340] on body "🙏 .cls-1 fill:#fff; AWATERA Zaytseva Svetlana Клиенты Спецификации Заказы 12855…" at bounding box center [753, 378] width 1506 height 756
click at [413, 454] on li "Стандартные юридические документы, договоры, уставы" at bounding box center [392, 453] width 331 height 25
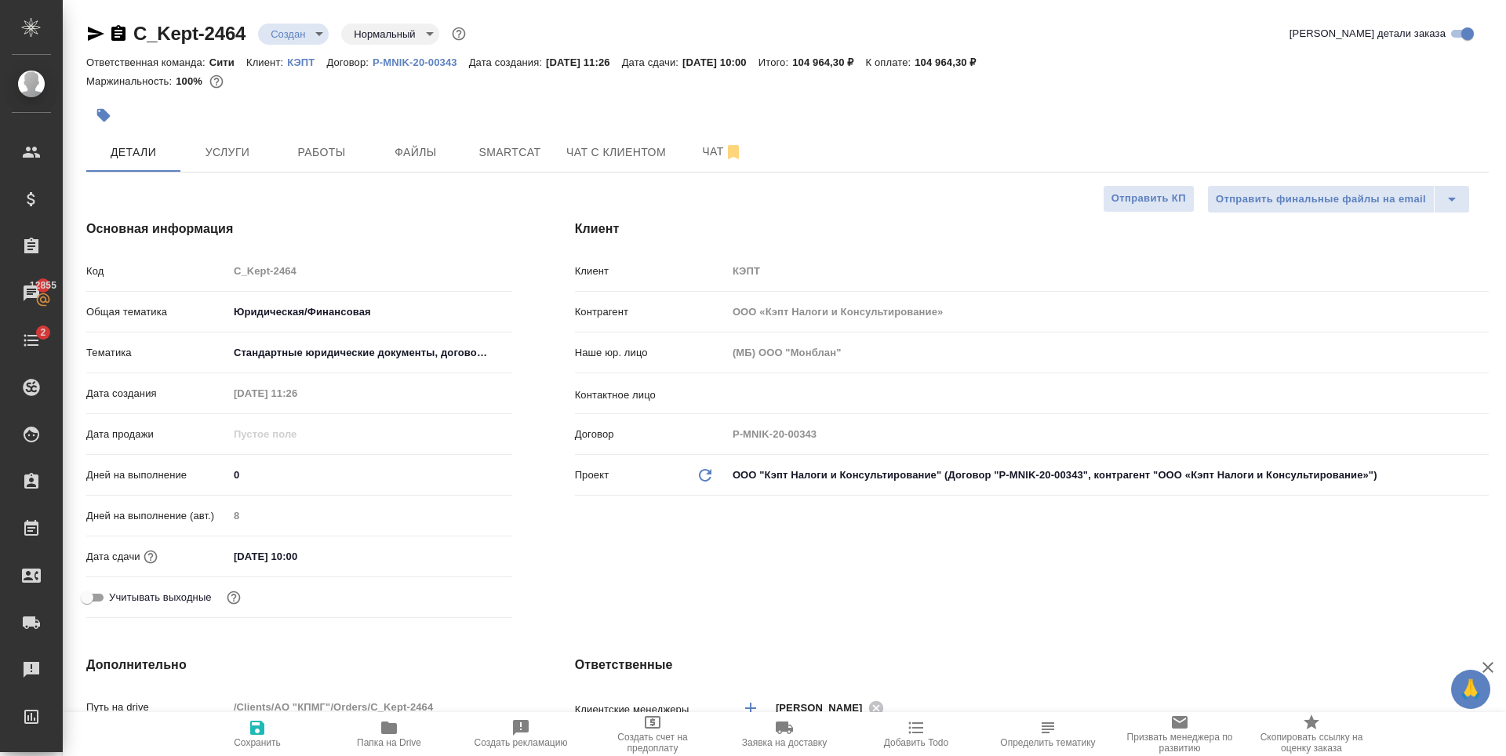
click at [251, 730] on icon "button" at bounding box center [257, 728] width 14 height 14
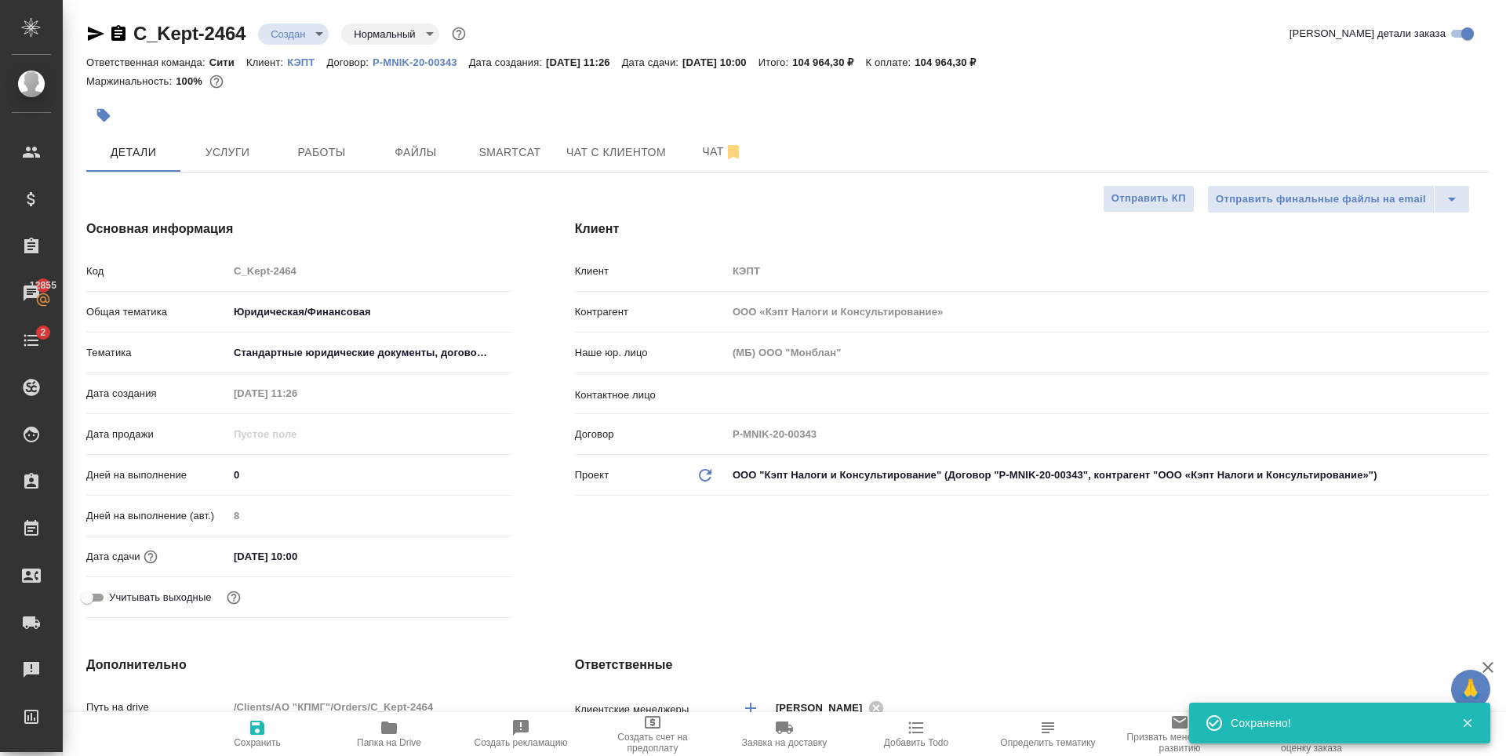
scroll to position [314, 0]
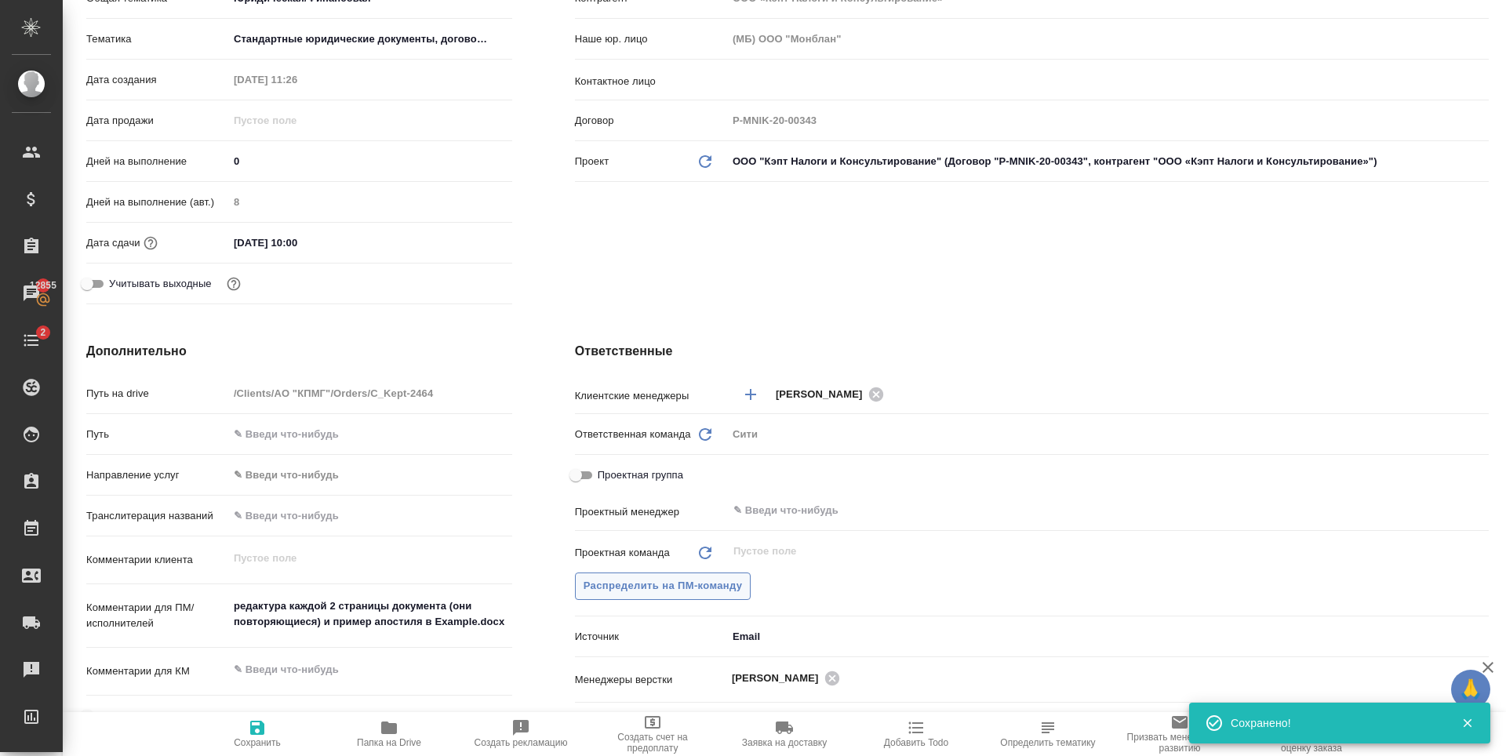
click at [655, 593] on span "Распределить на ПМ-команду" at bounding box center [663, 586] width 159 height 18
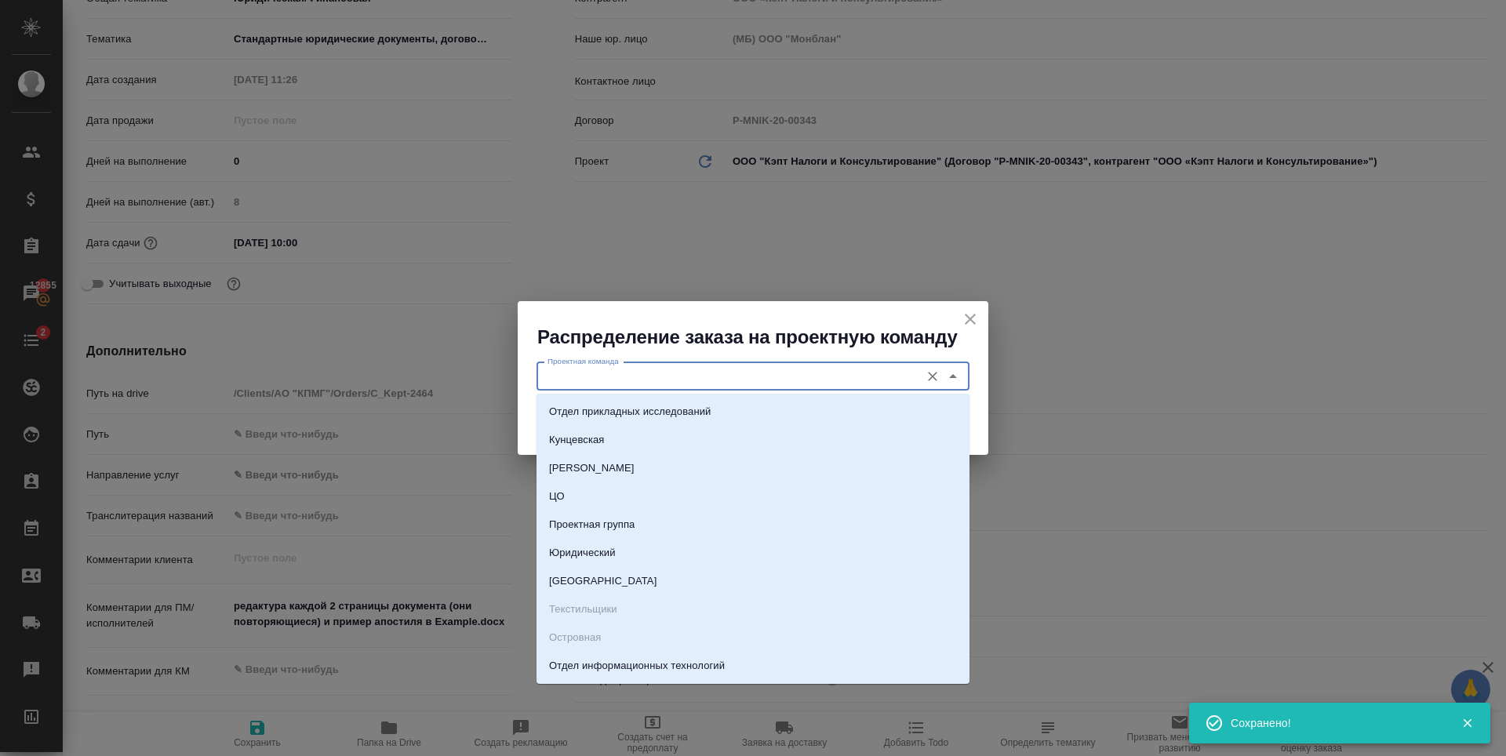
click at [698, 371] on input "Проектная команда" at bounding box center [726, 376] width 371 height 19
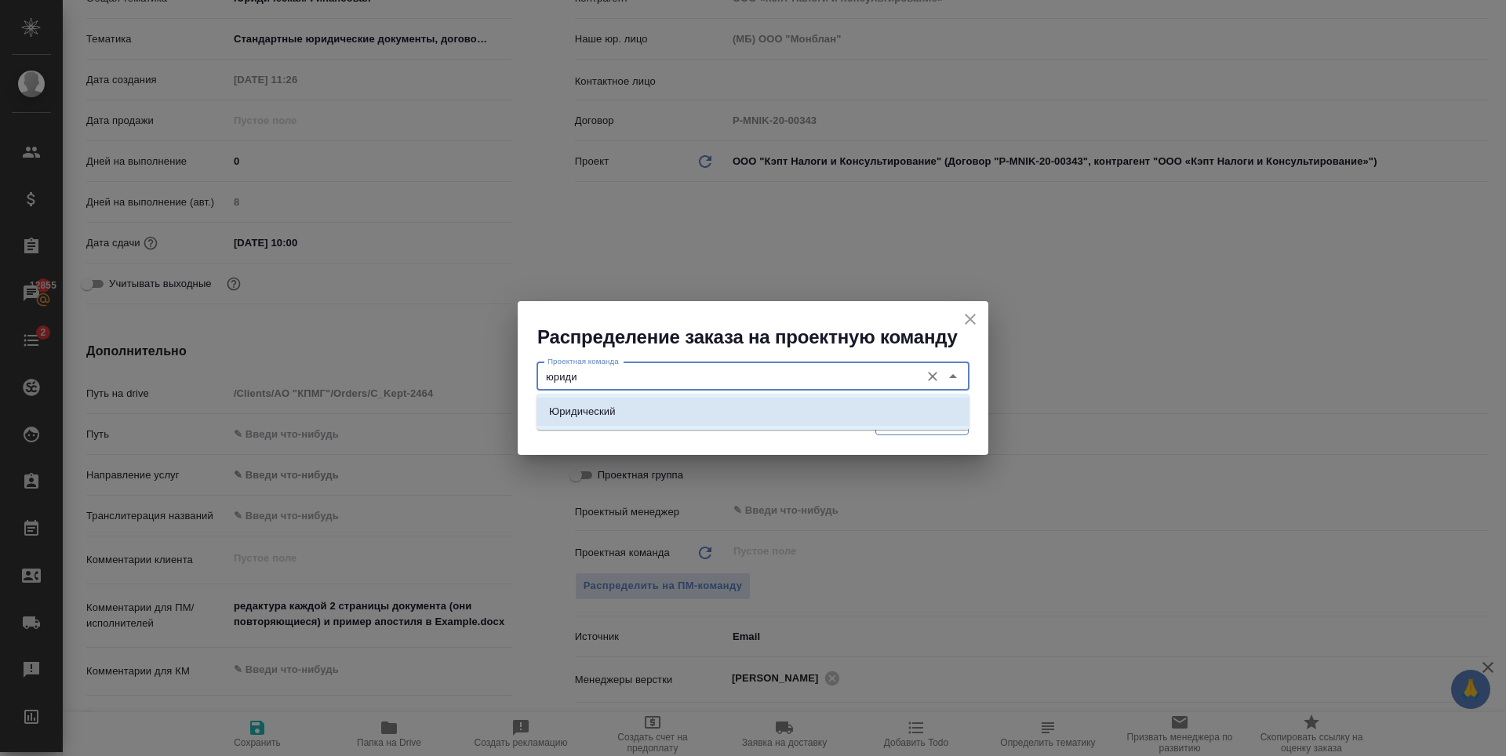
drag, startPoint x: 712, startPoint y: 414, endPoint x: 929, endPoint y: 421, distance: 217.4
click at [713, 414] on li "Юридический" at bounding box center [752, 412] width 433 height 28
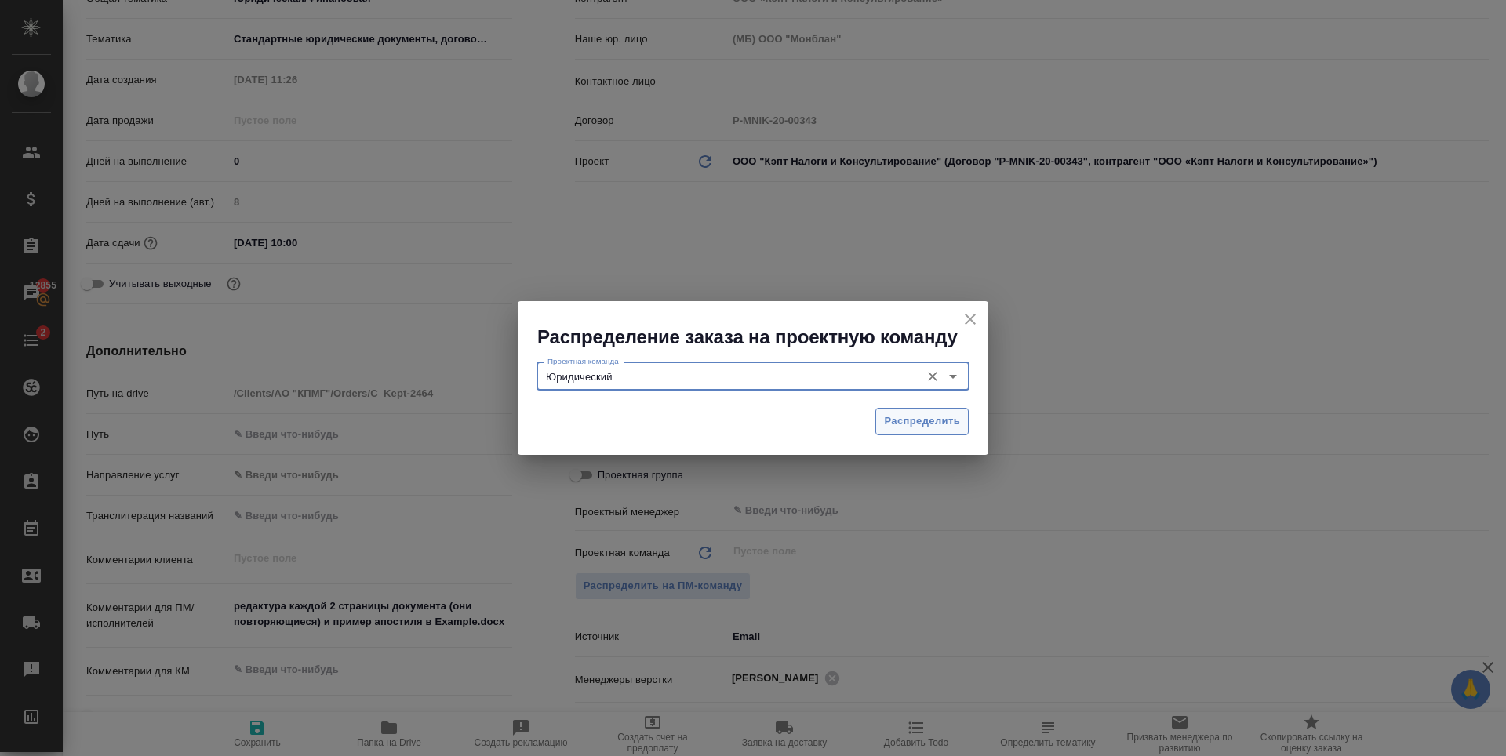
click at [939, 416] on span "Распределить" at bounding box center [922, 422] width 76 height 18
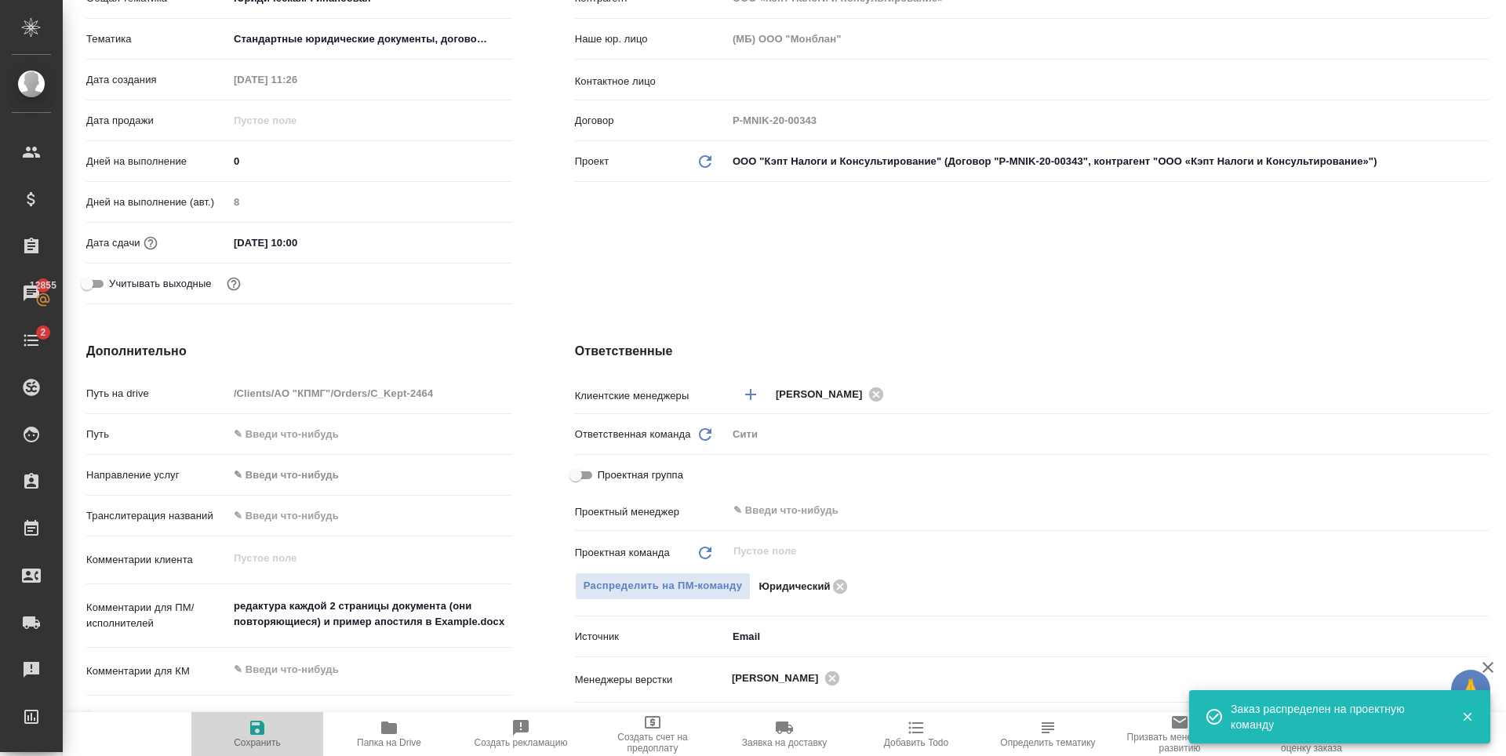
click at [264, 724] on icon "button" at bounding box center [257, 728] width 14 height 14
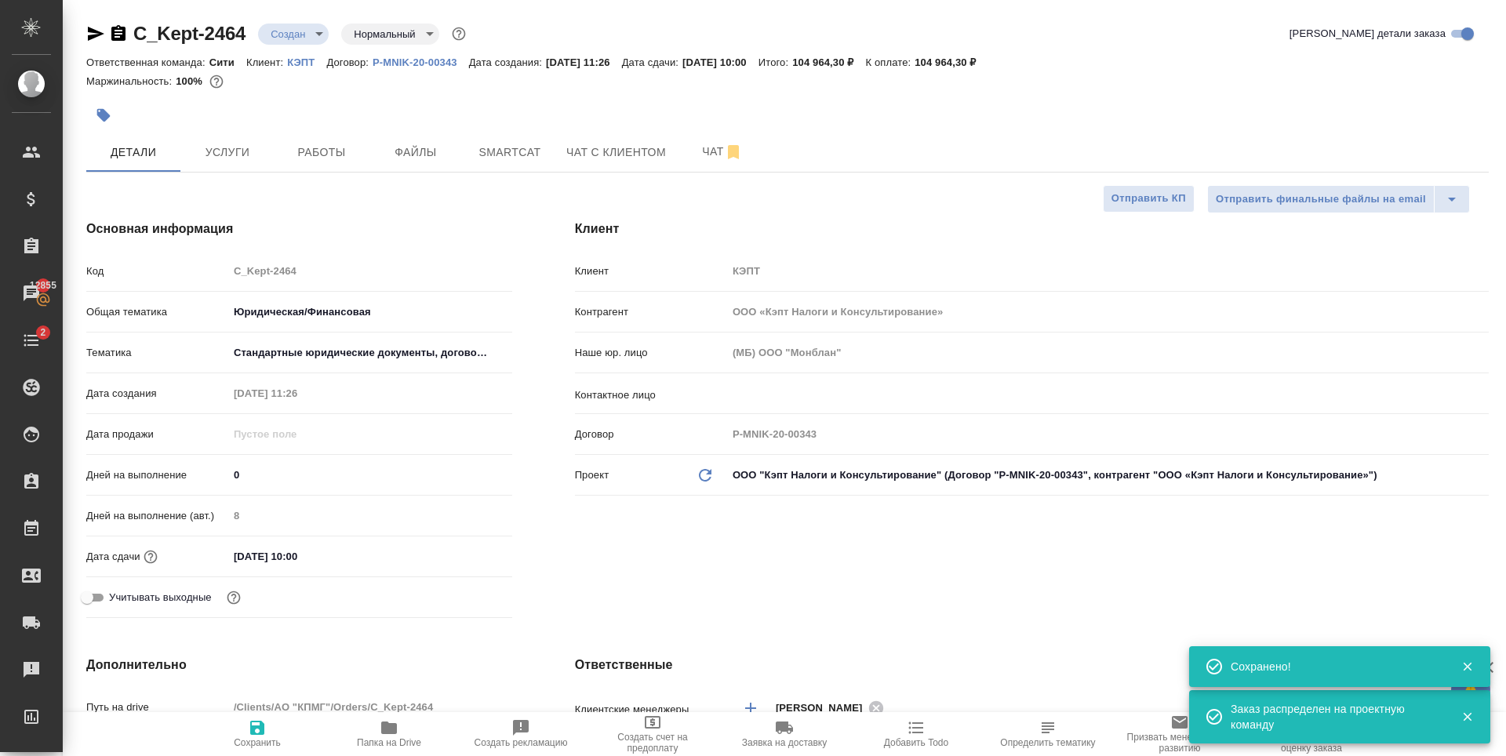
click at [218, 131] on div at bounding box center [553, 115] width 935 height 35
click at [225, 150] on span "Услуги" at bounding box center [227, 153] width 75 height 20
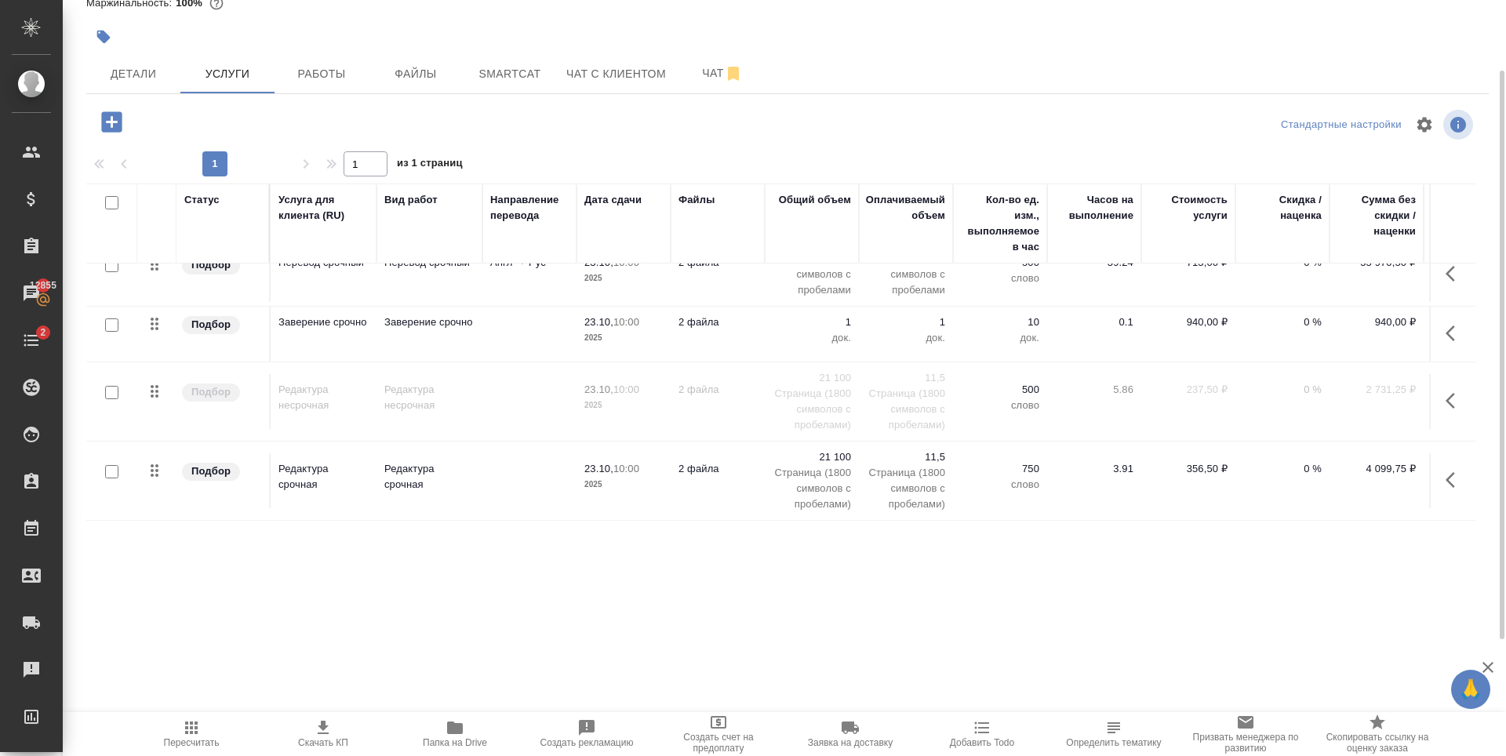
scroll to position [216, 0]
click at [109, 386] on input "checkbox" at bounding box center [111, 392] width 13 height 13
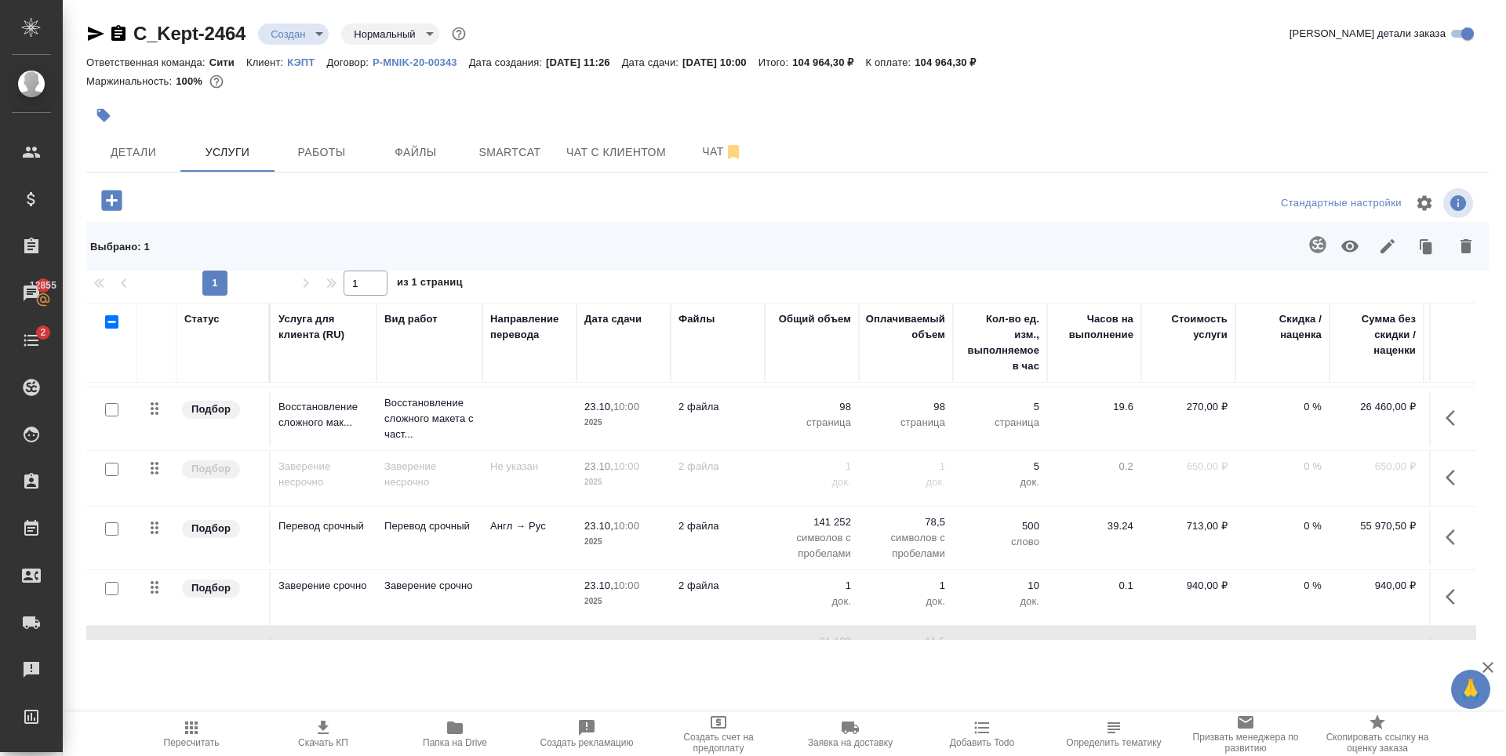
scroll to position [59, 0]
click at [114, 468] on input "checkbox" at bounding box center [111, 470] width 13 height 13
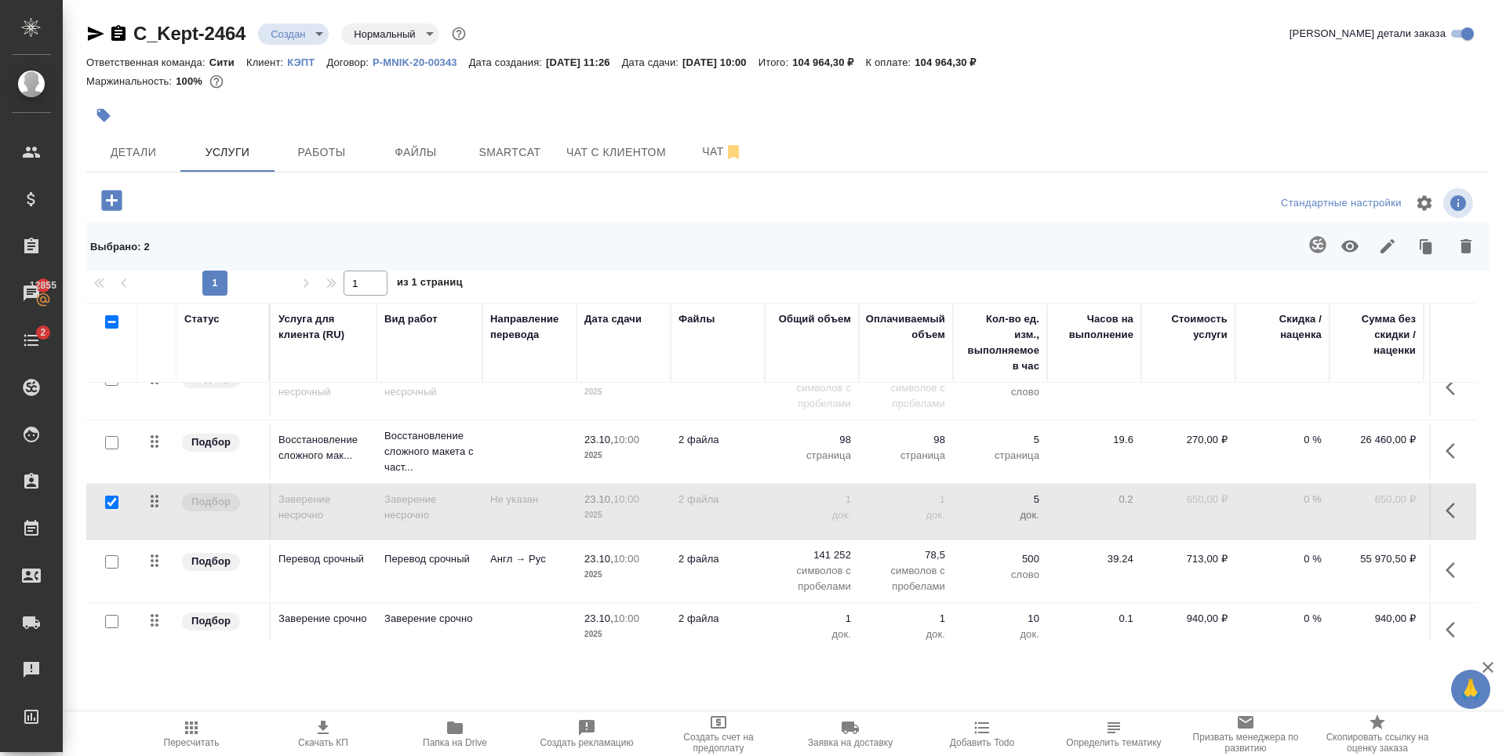
scroll to position [0, 0]
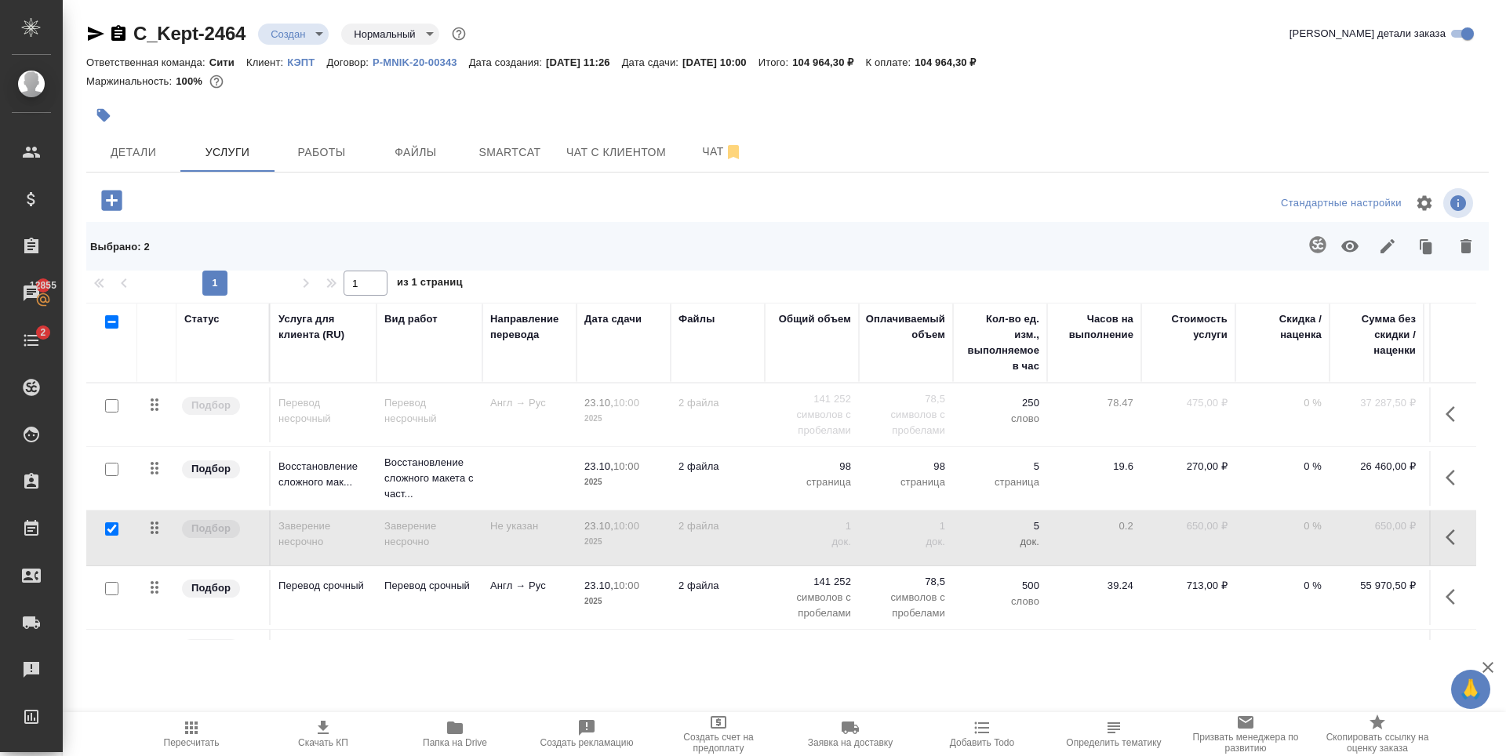
click at [112, 409] on input "checkbox" at bounding box center [111, 405] width 13 height 13
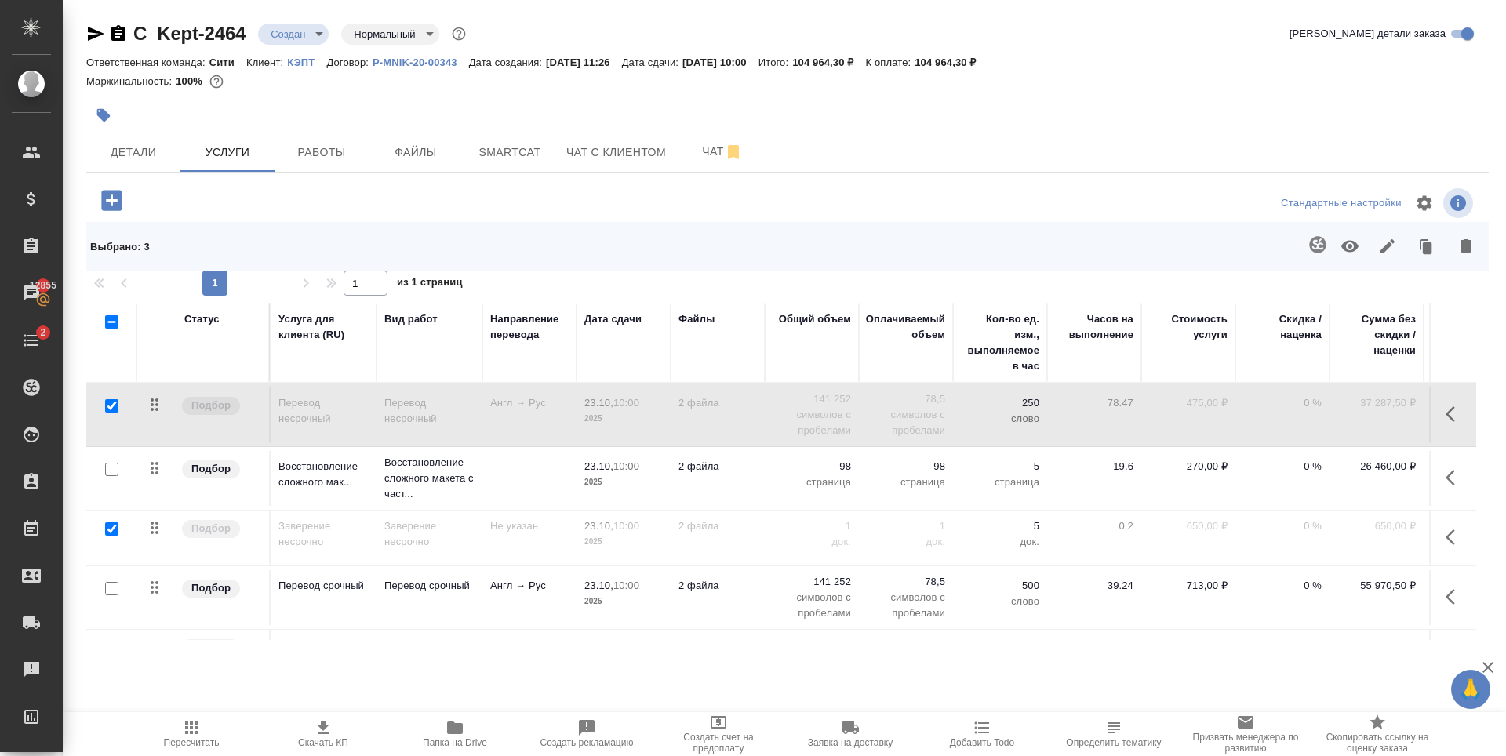
click at [1467, 244] on icon "button" at bounding box center [1465, 246] width 11 height 14
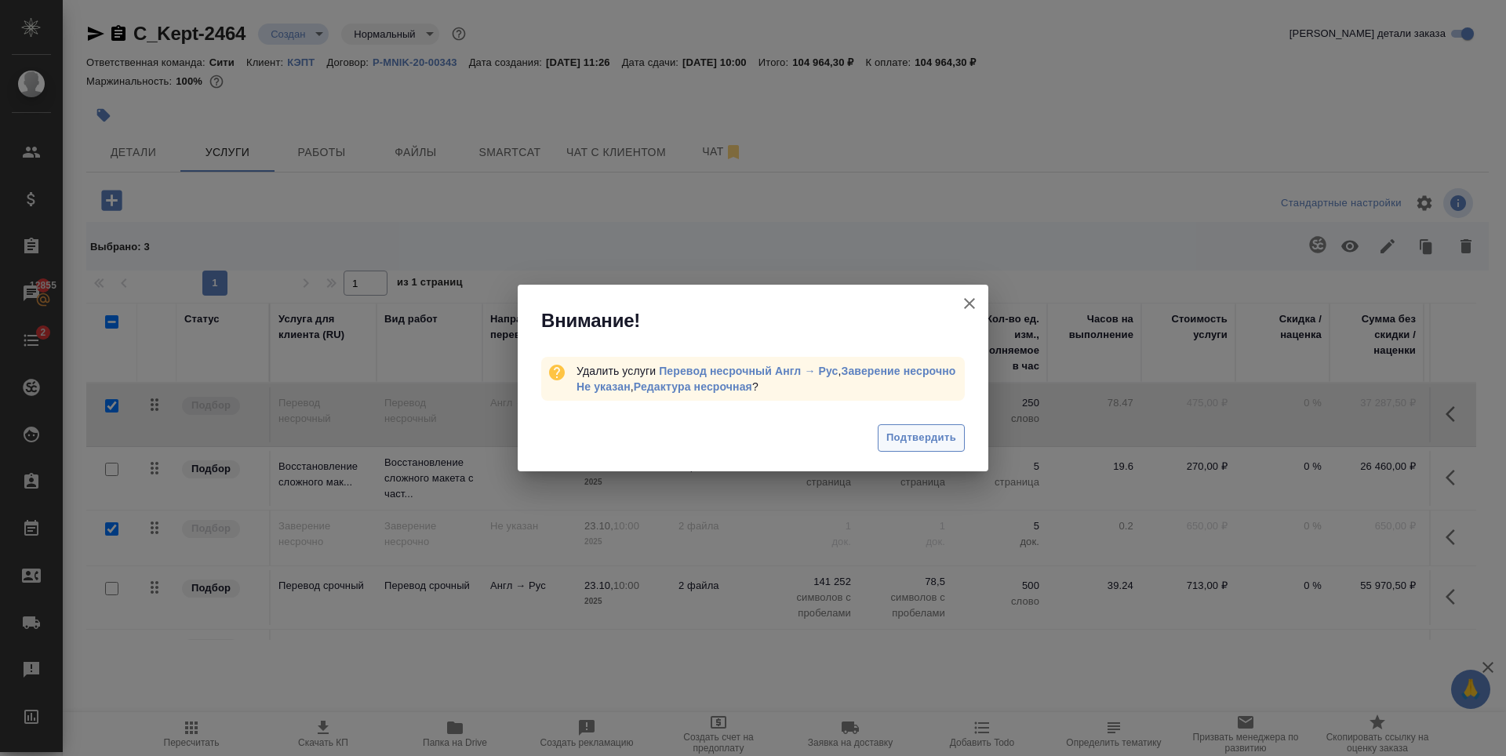
click at [948, 440] on span "Подтвердить" at bounding box center [921, 438] width 70 height 18
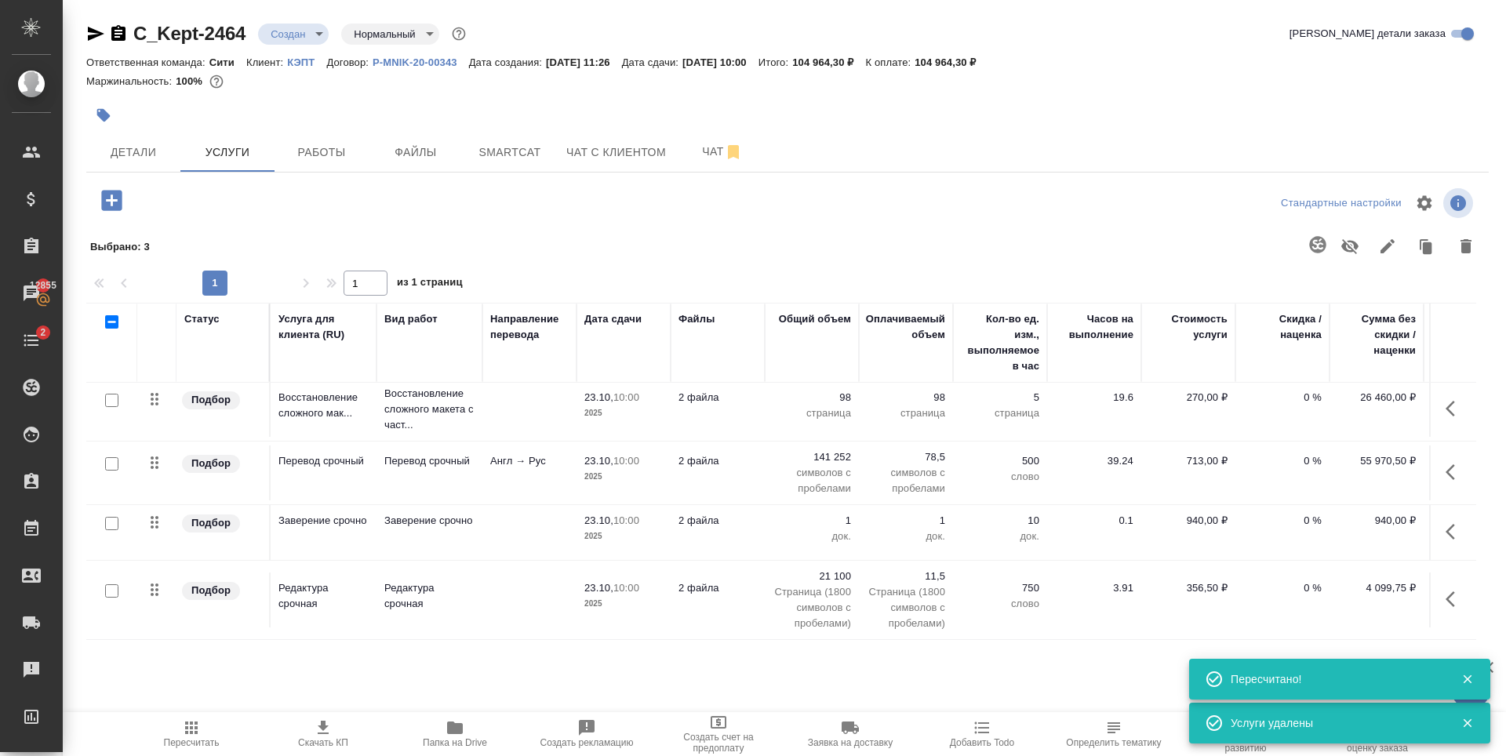
scroll to position [17, 0]
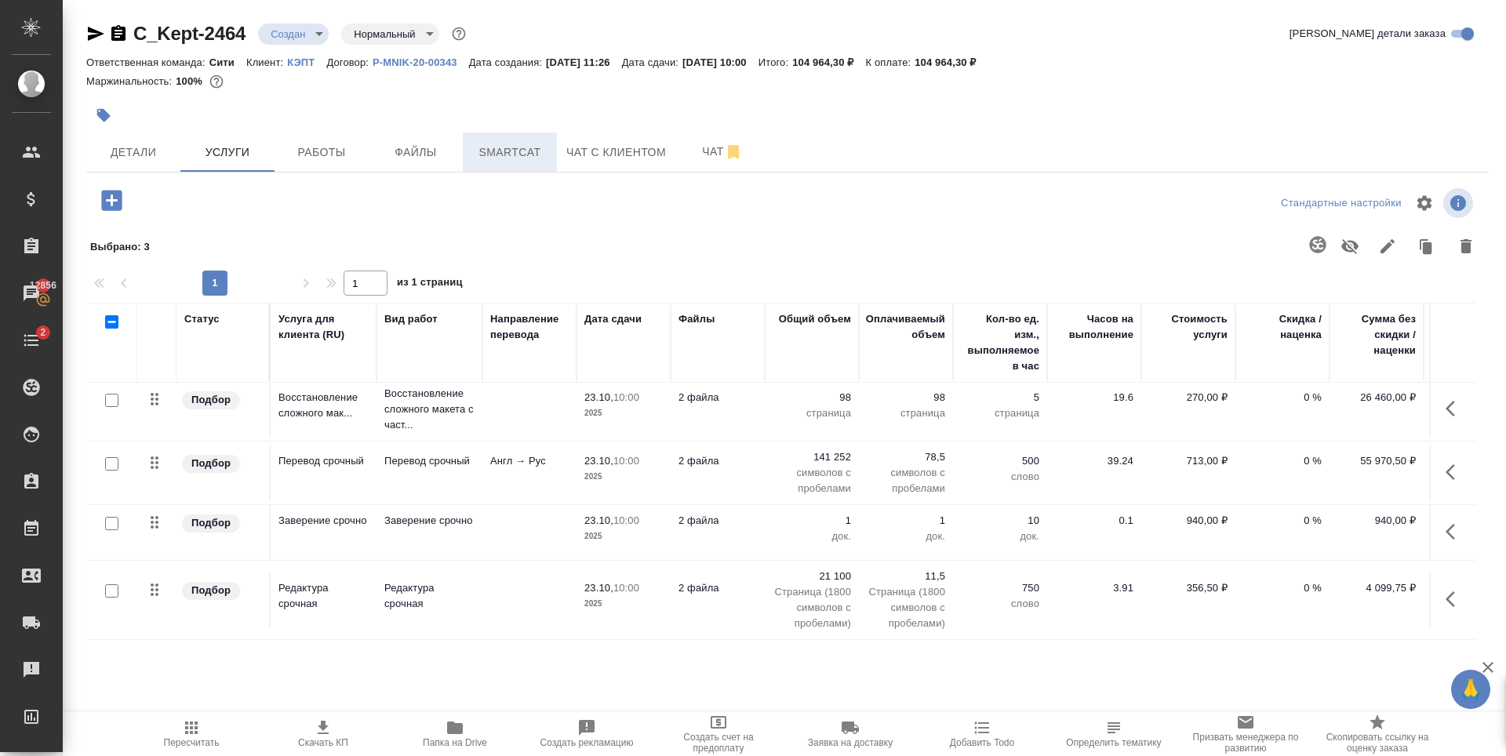
click at [490, 145] on span "Smartcat" at bounding box center [509, 153] width 75 height 20
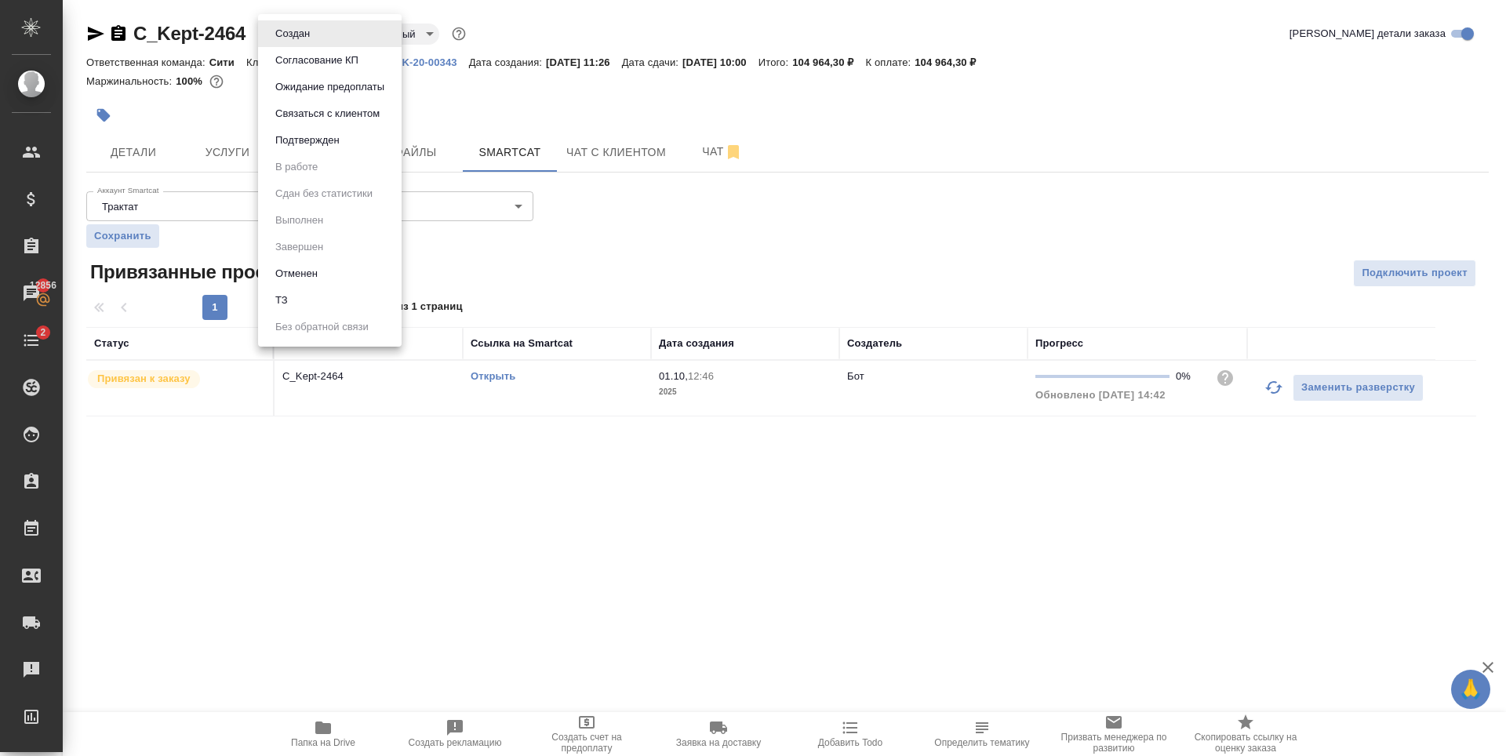
drag, startPoint x: 305, startPoint y: 33, endPoint x: 307, endPoint y: 49, distance: 15.9
click at [303, 34] on body "🙏 .cls-1 fill:#fff; AWATERA Zaytseva Svetlana Клиенты Спецификации Заказы 12856…" at bounding box center [753, 378] width 1506 height 756
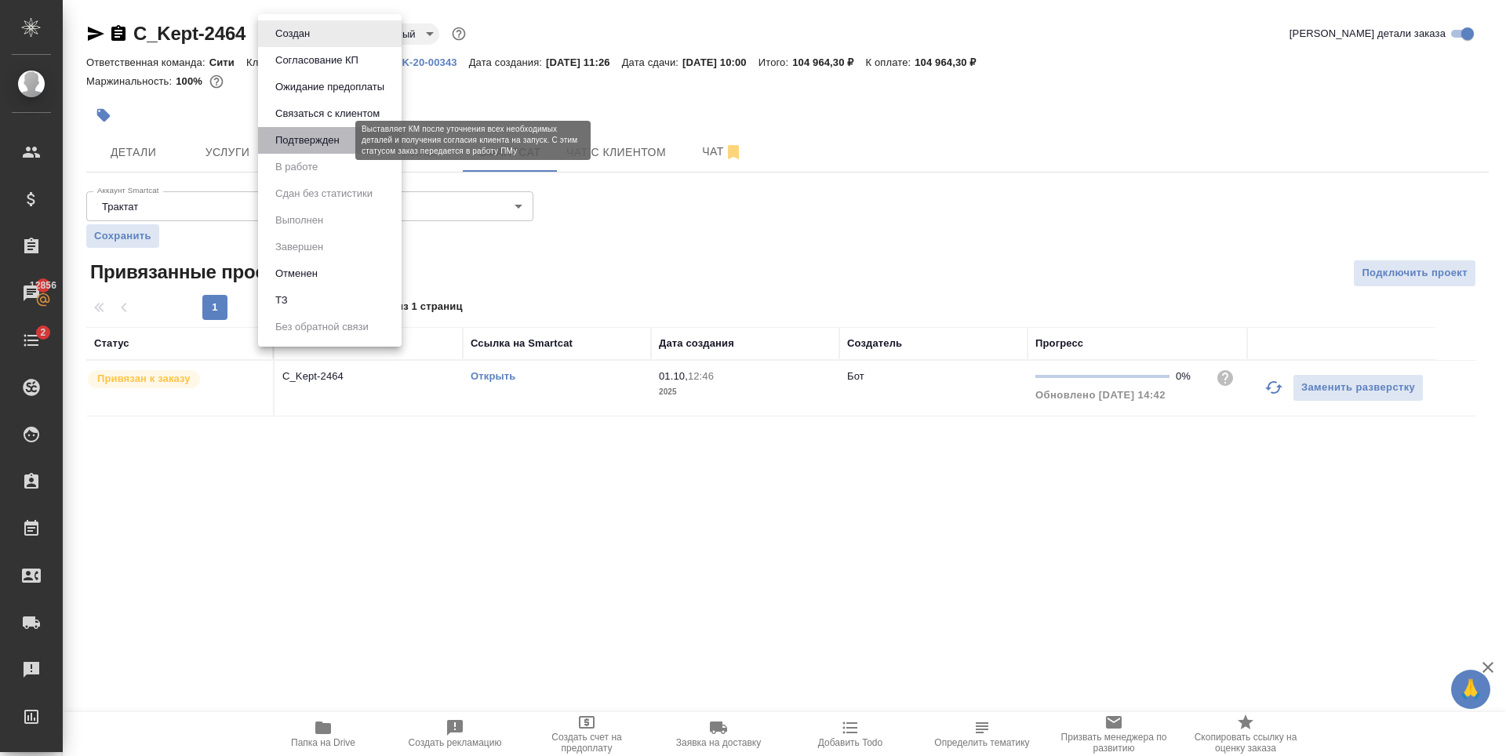
click at [319, 144] on button "Подтвержден" at bounding box center [308, 140] width 74 height 17
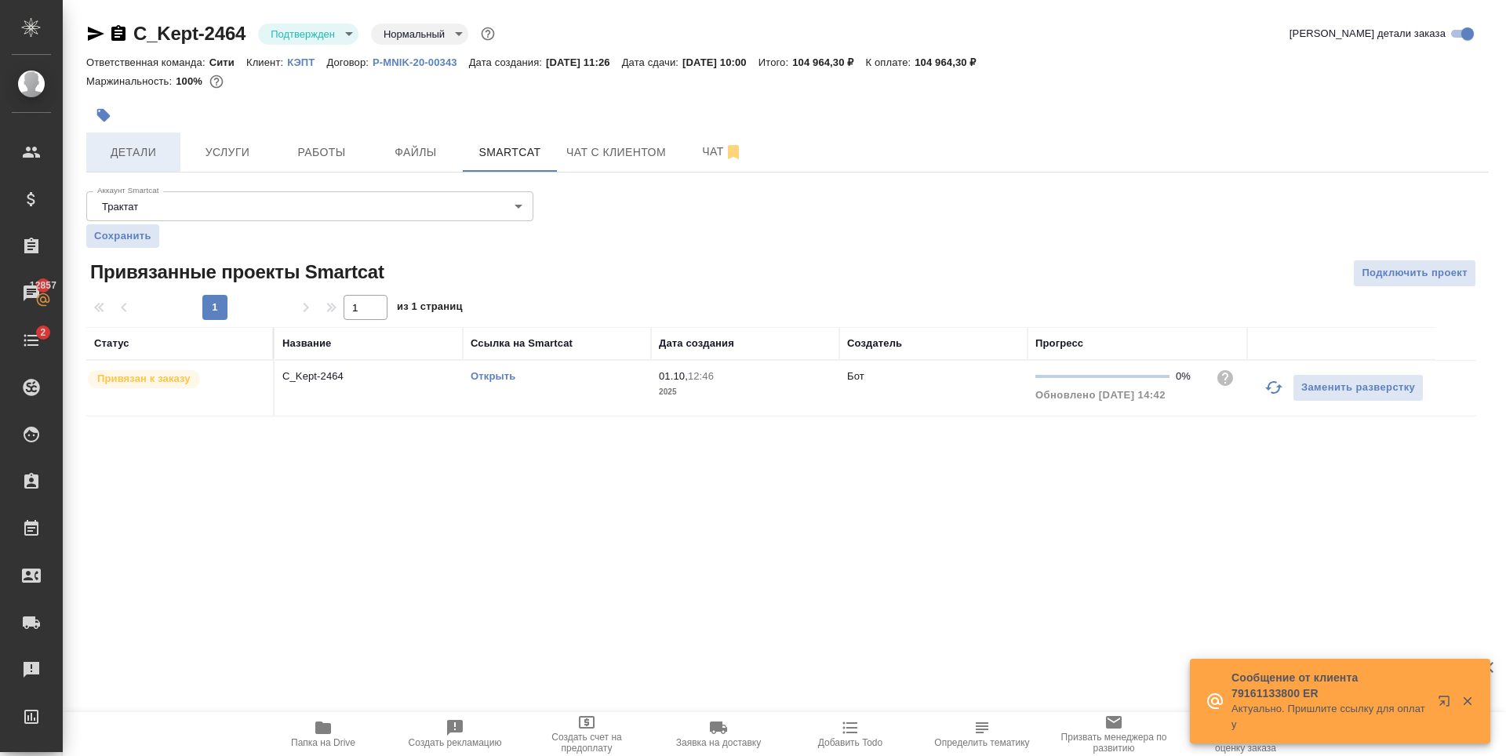
click at [150, 157] on span "Детали" at bounding box center [133, 153] width 75 height 20
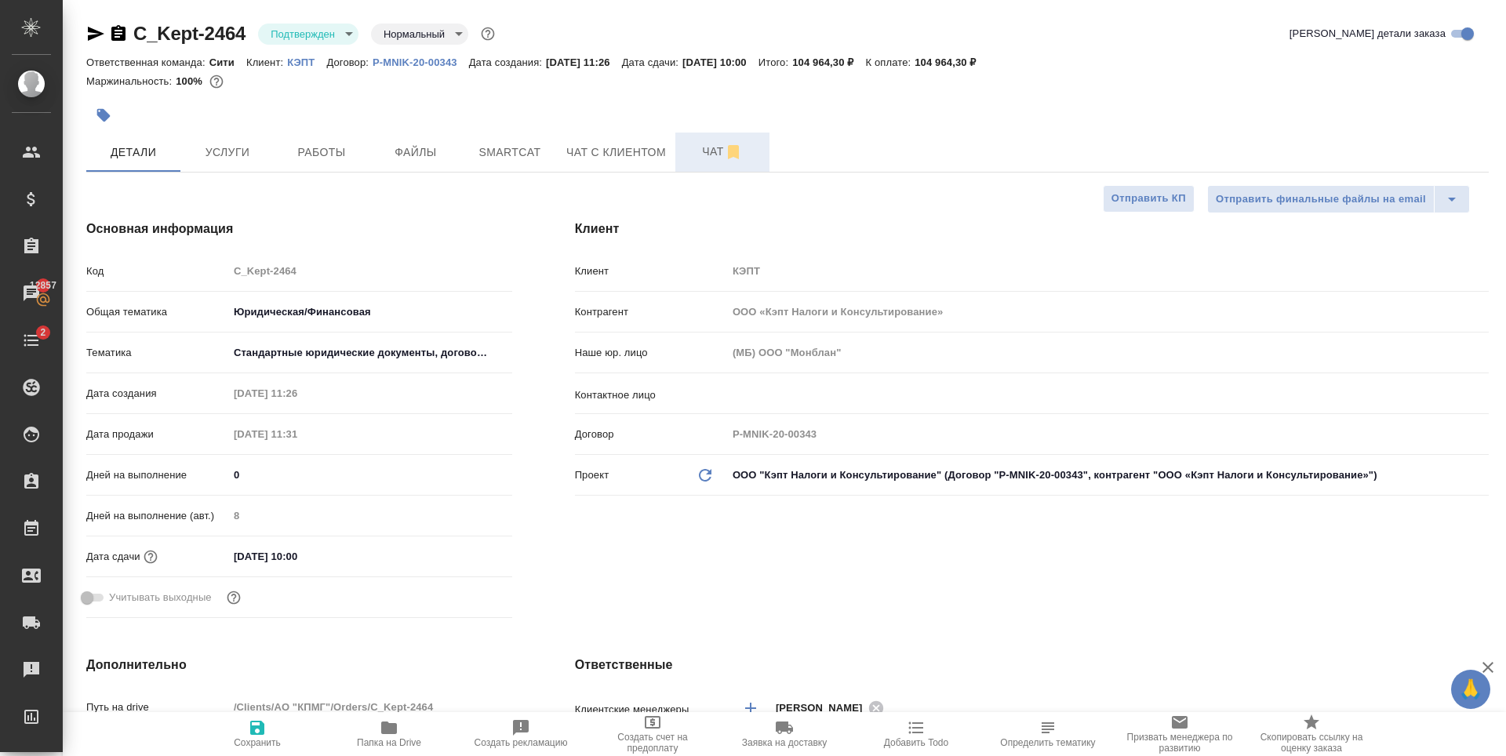
click at [686, 150] on span "Чат" at bounding box center [722, 152] width 75 height 20
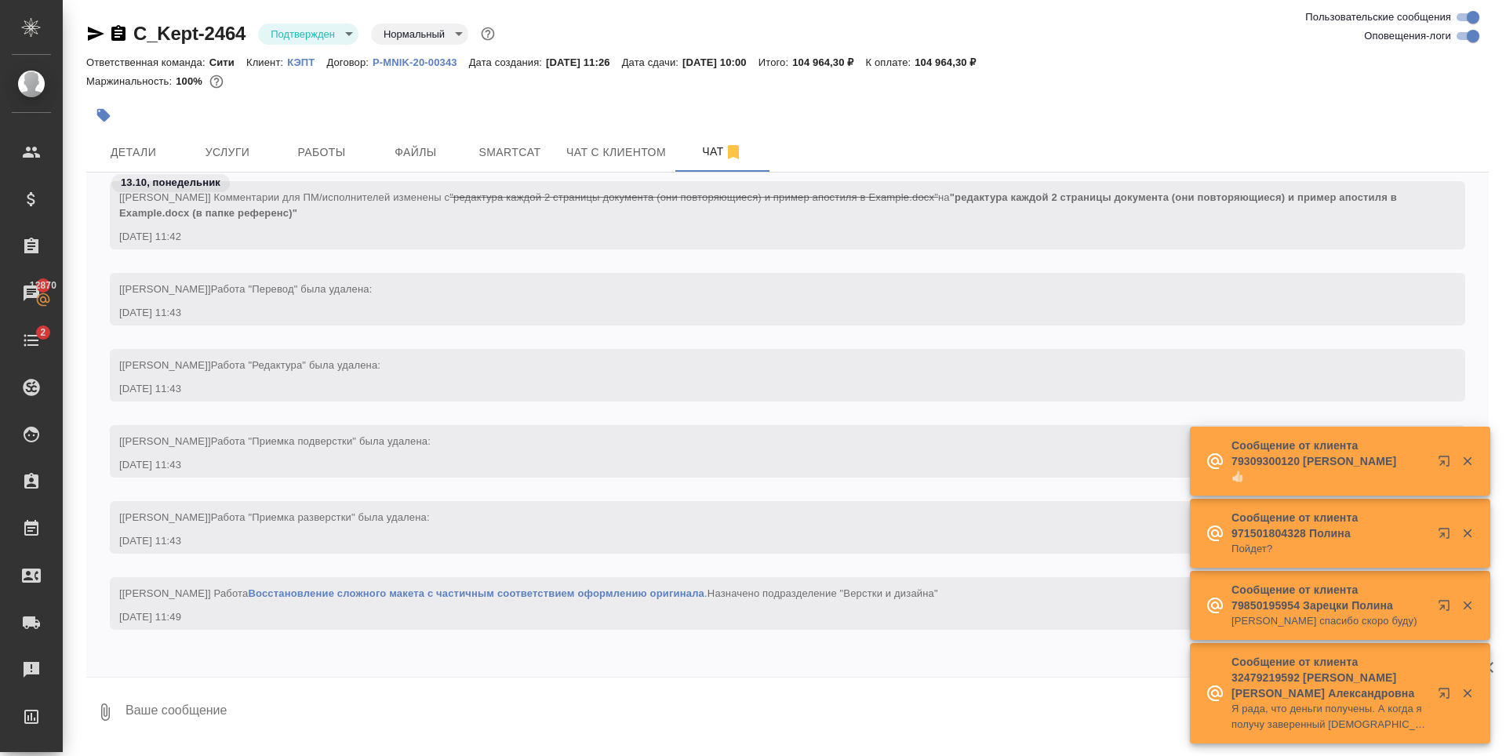
scroll to position [2941, 0]
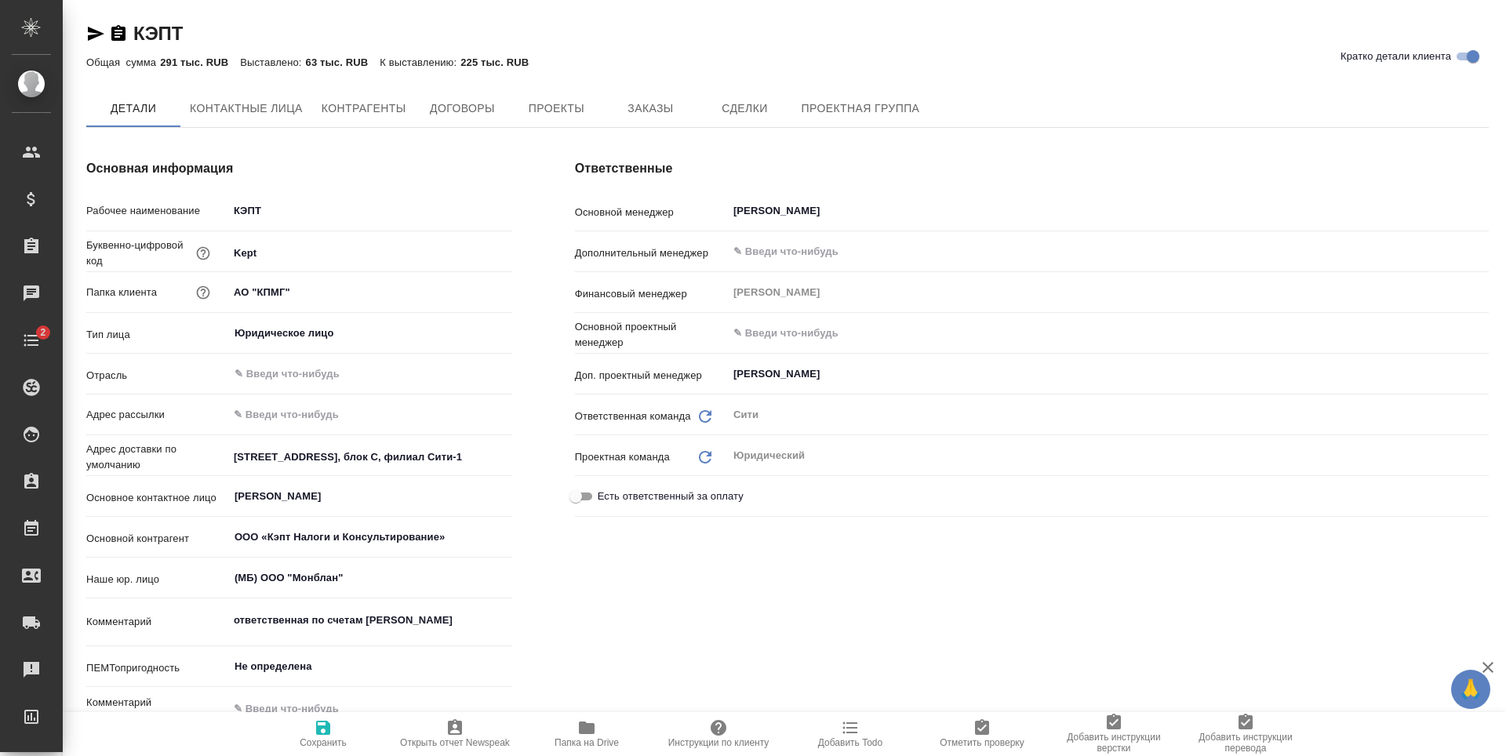
type textarea "x"
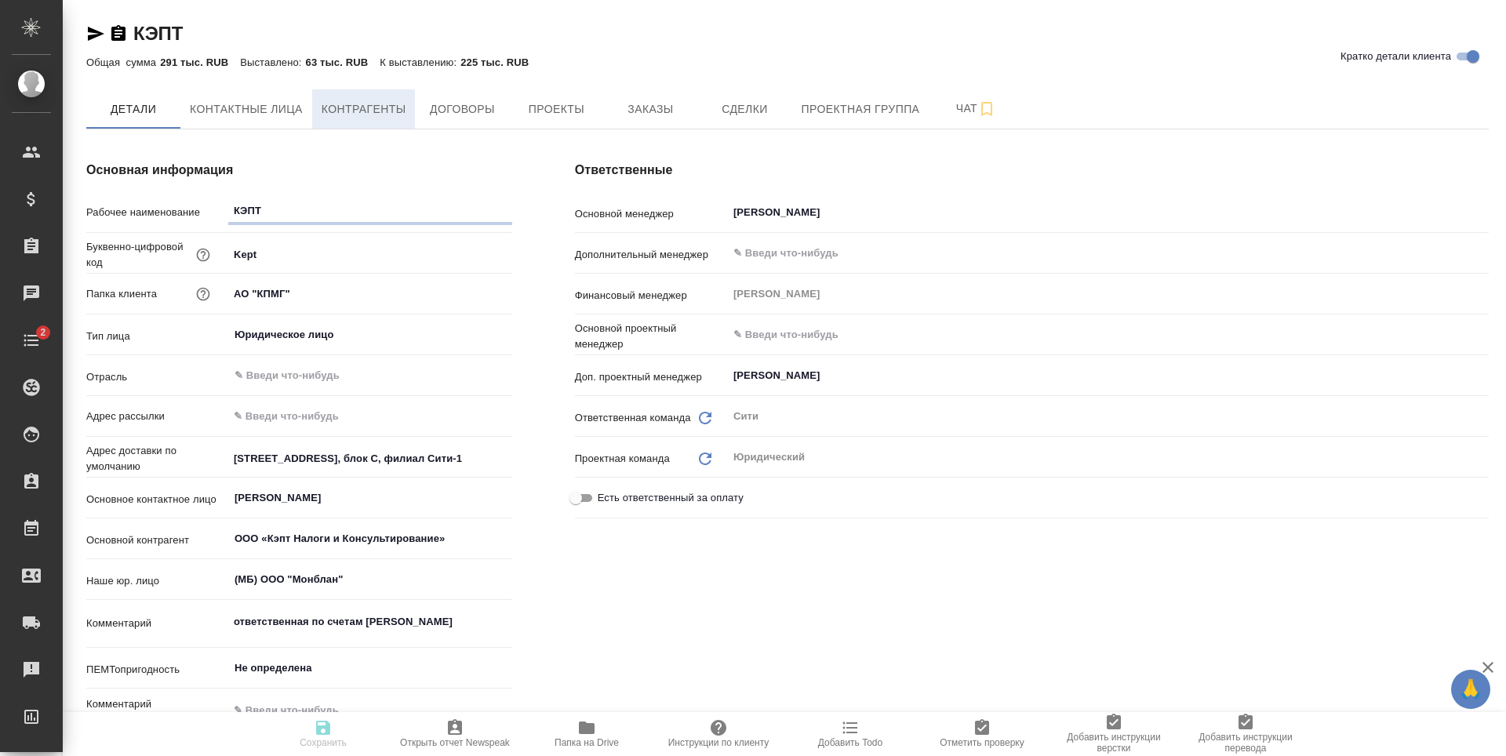
type textarea "x"
click at [563, 131] on div "Ответственные Основной менеджер [PERSON_NAME] ​ Дополнительный менеджер ​ Финан…" at bounding box center [1032, 451] width 977 height 645
click at [562, 114] on span "Проекты" at bounding box center [555, 110] width 75 height 20
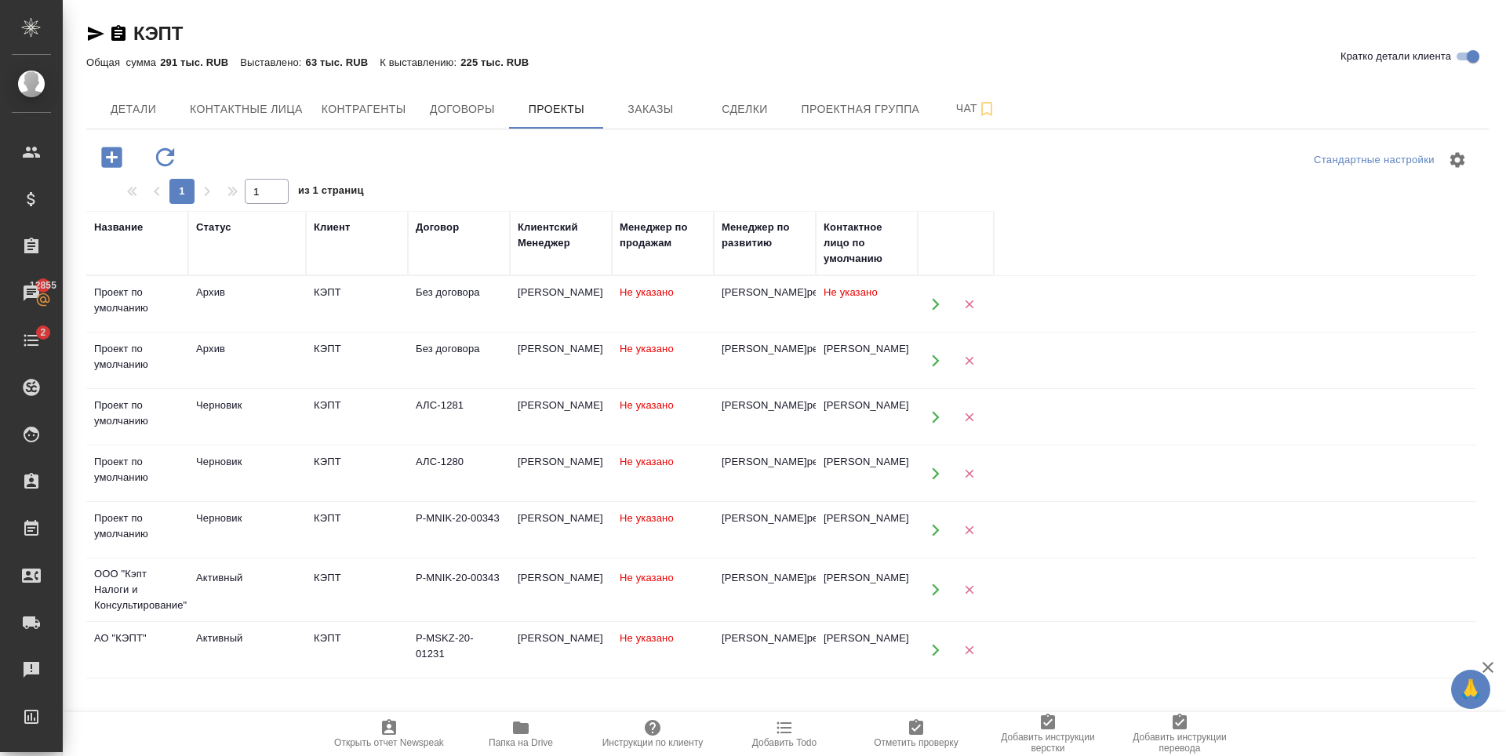
scroll to position [115, 0]
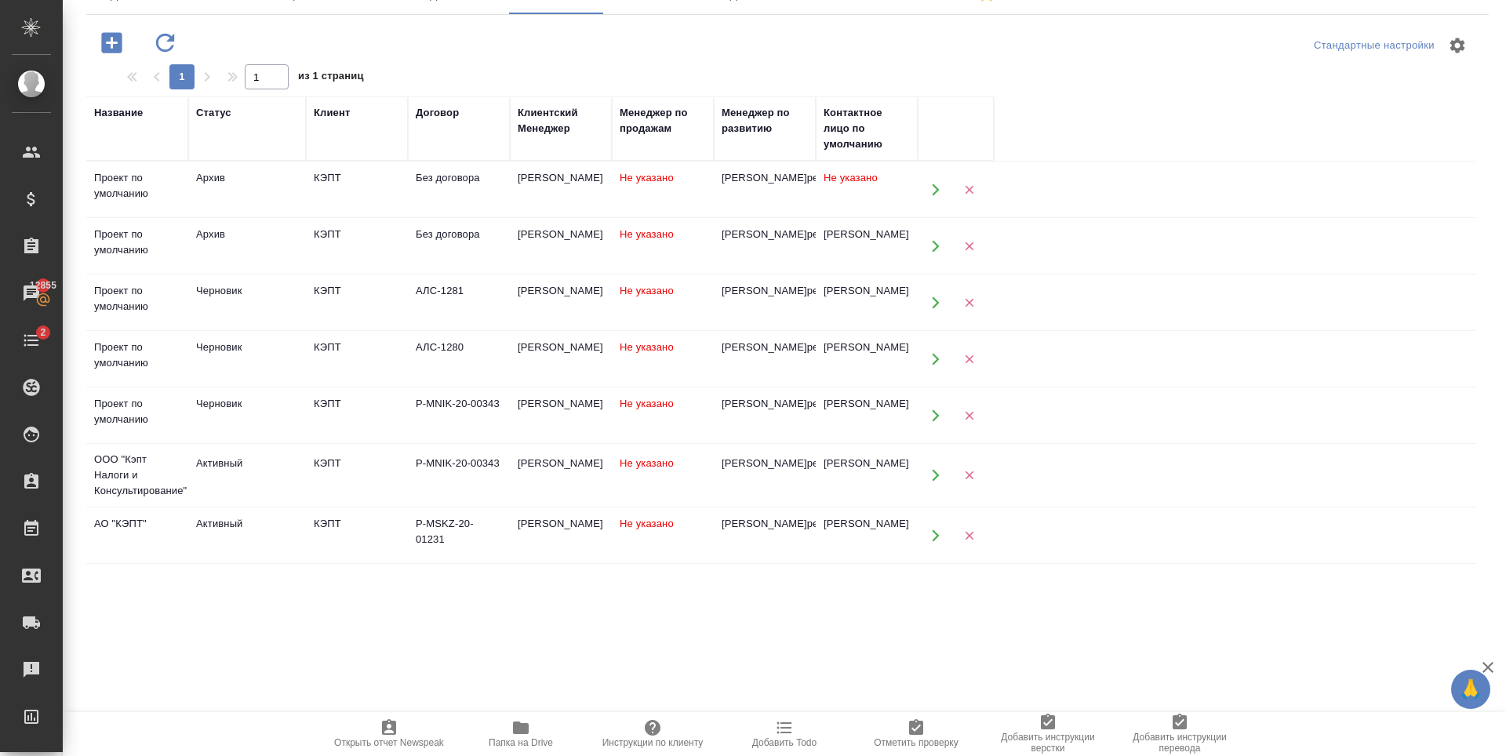
click at [264, 471] on div "Активный" at bounding box center [247, 464] width 102 height 16
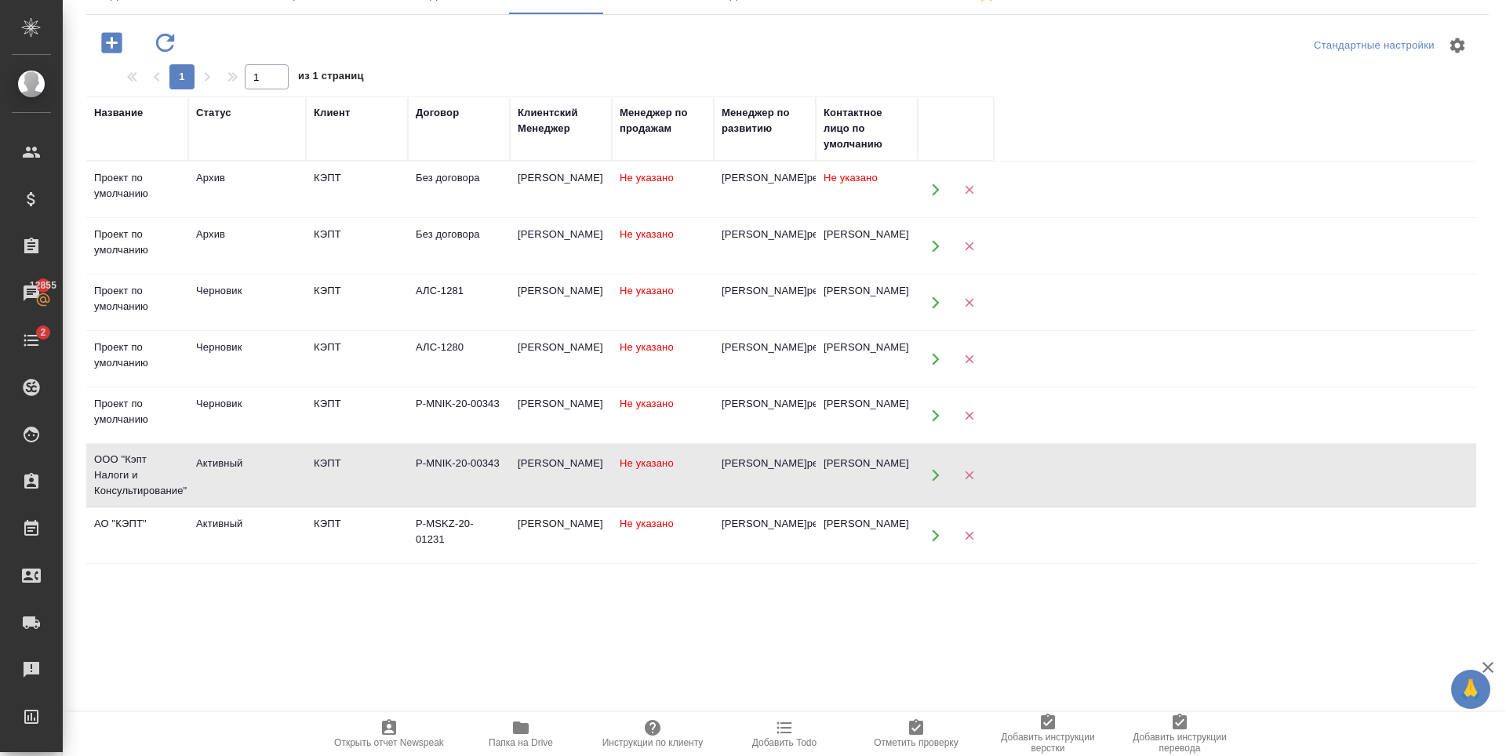
click at [264, 471] on div "Активный" at bounding box center [247, 464] width 102 height 16
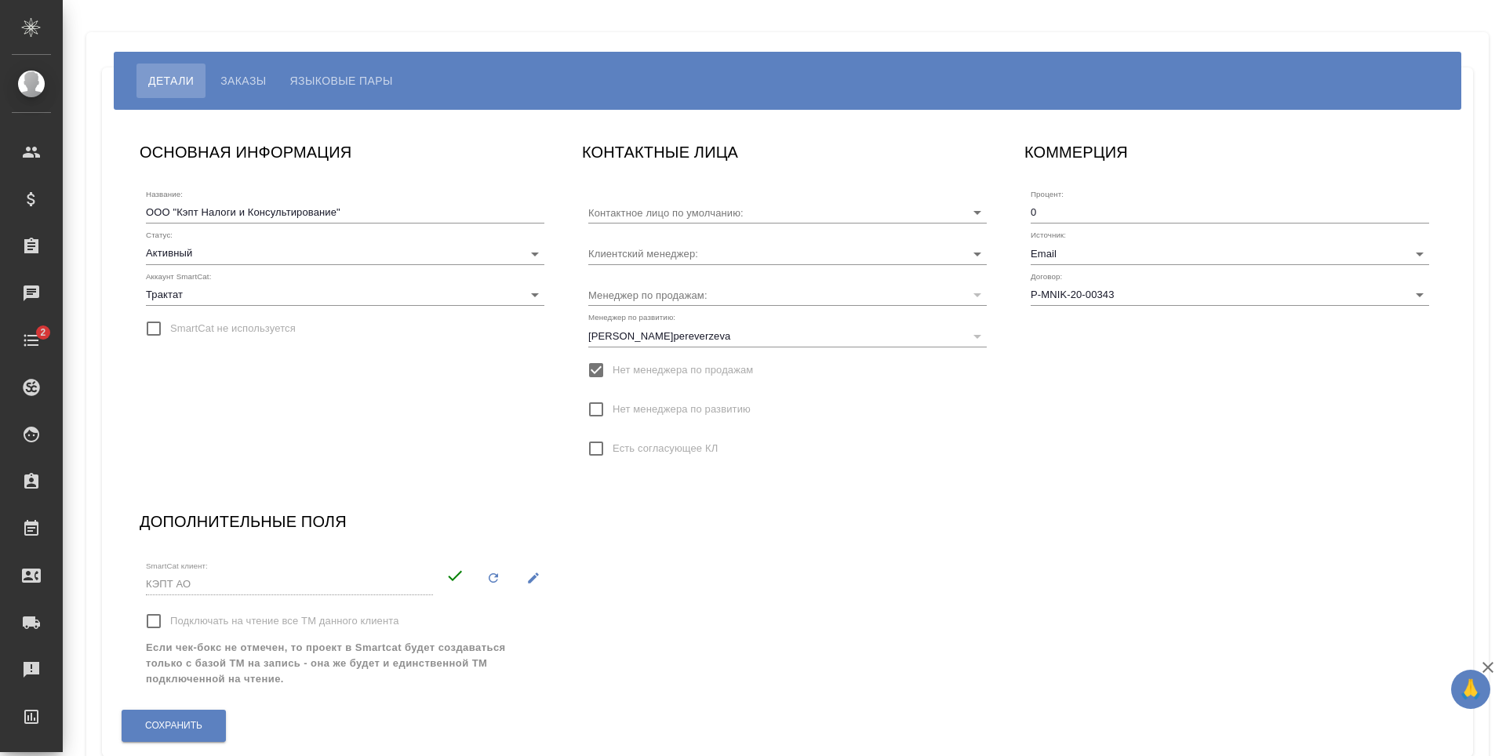
type input "[PERSON_NAME]"
click at [193, 715] on button "Сохранить" at bounding box center [174, 726] width 104 height 32
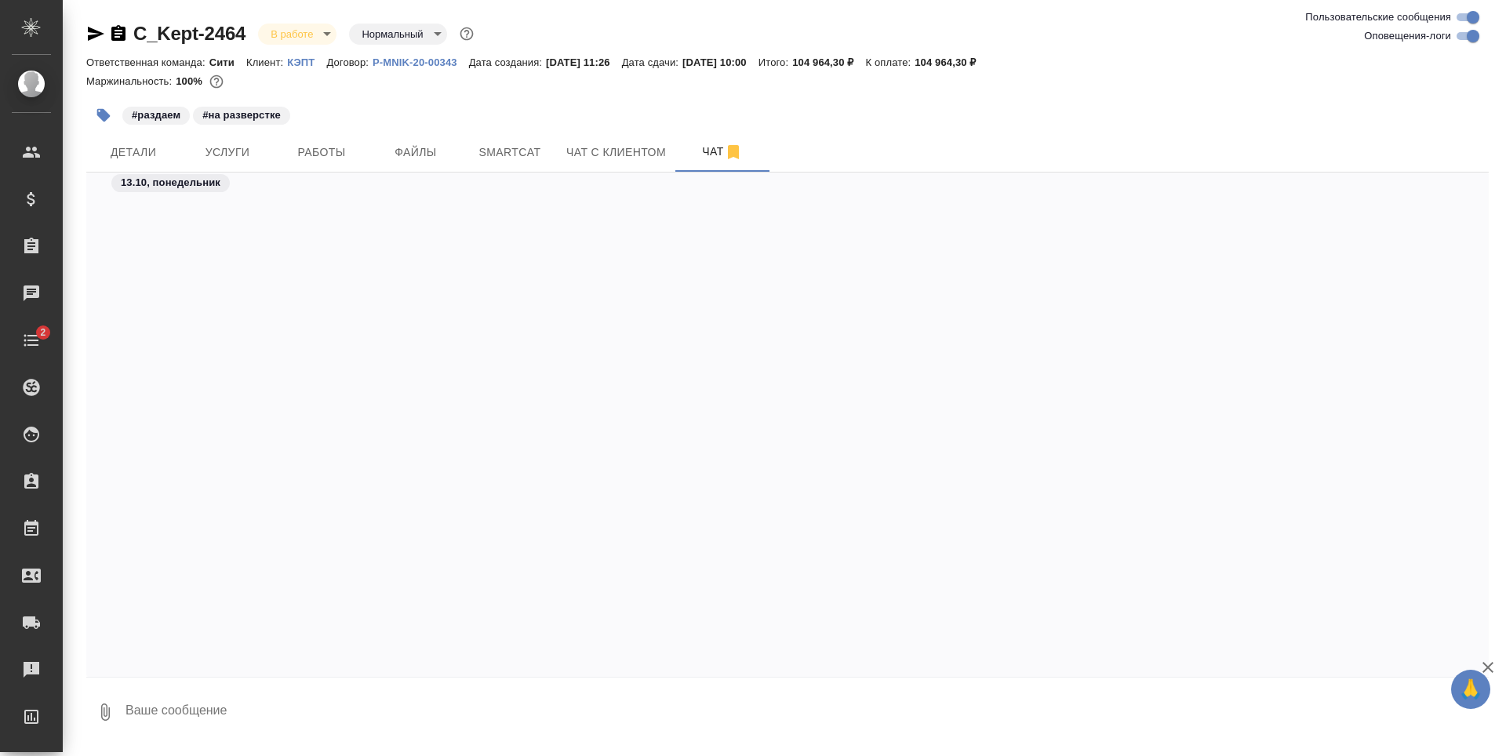
scroll to position [3061, 0]
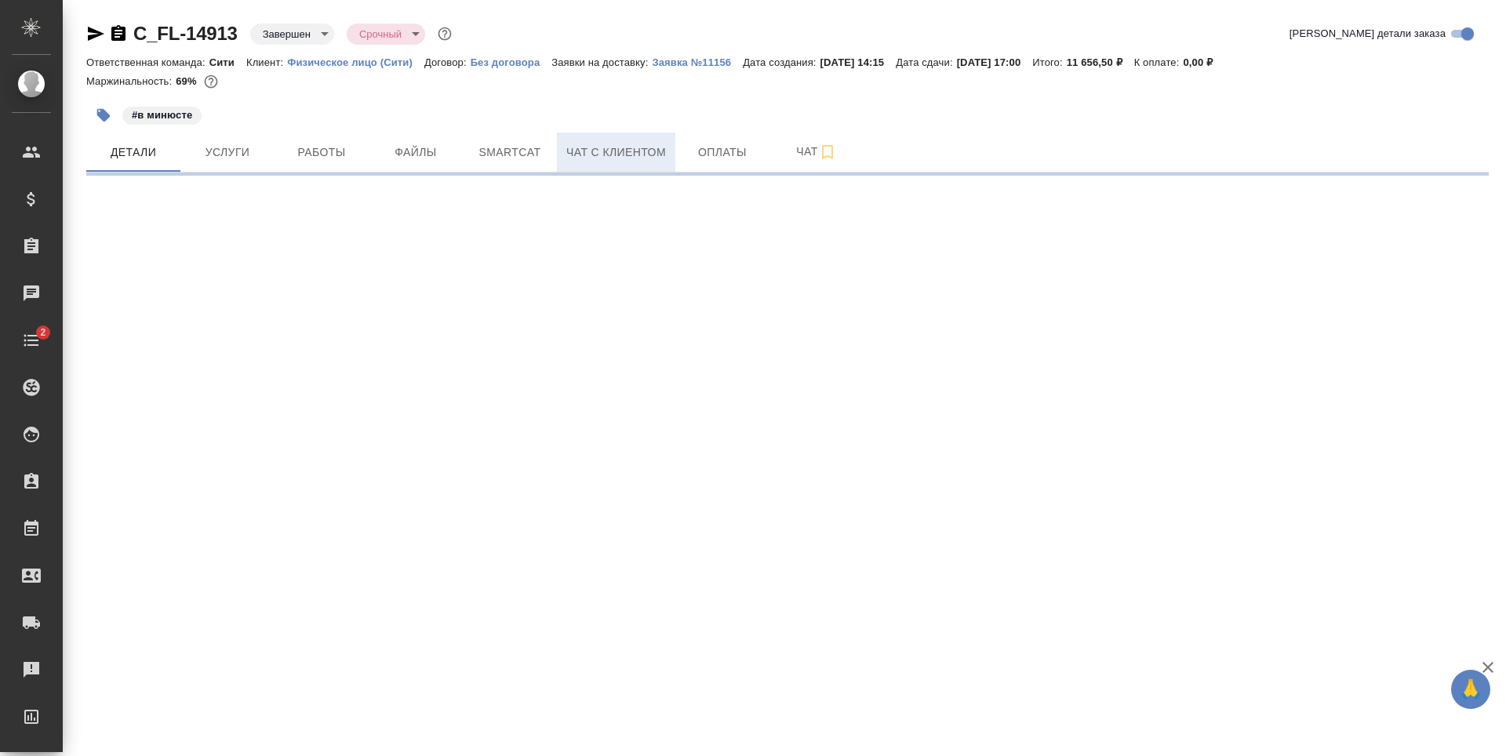
click at [644, 165] on button "Чат с клиентом" at bounding box center [616, 152] width 118 height 39
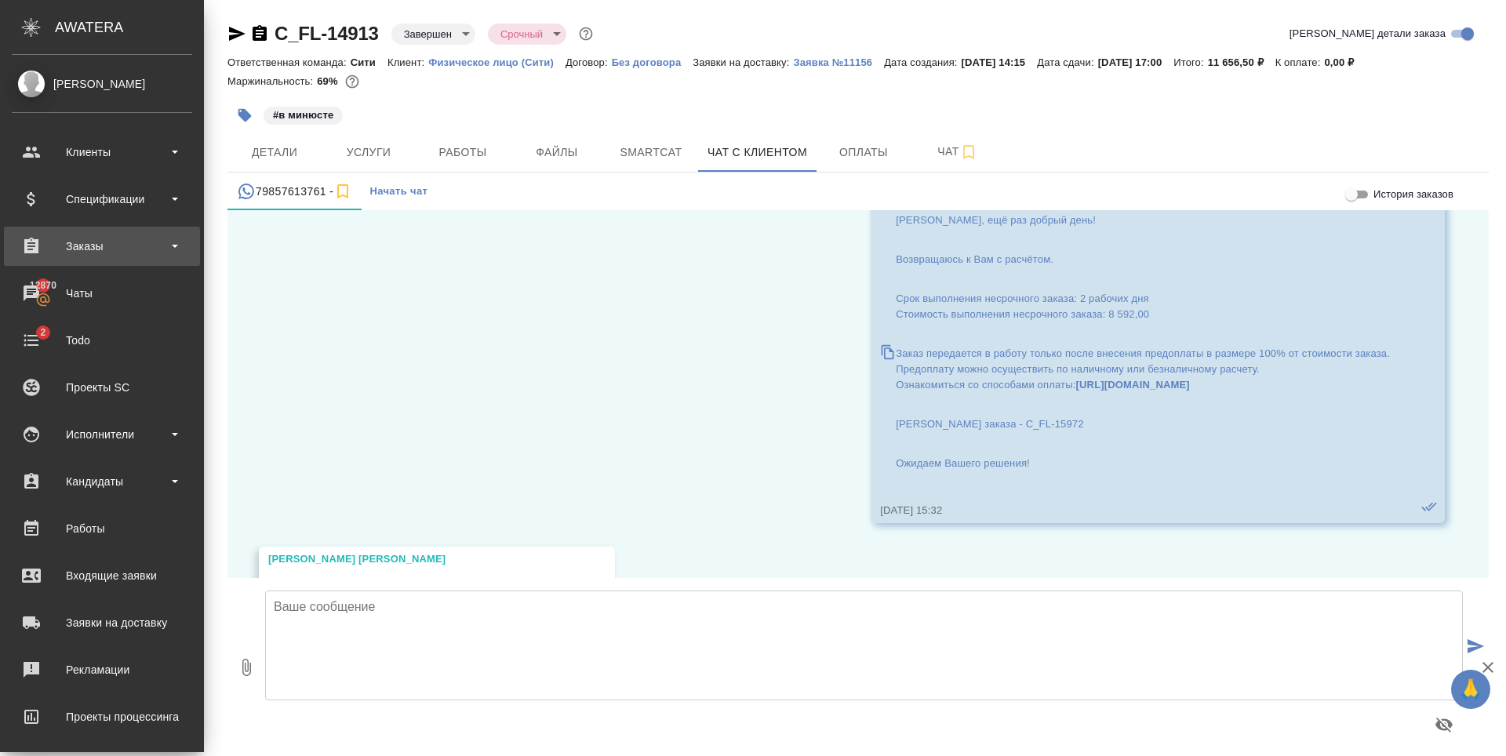
scroll to position [7860, 0]
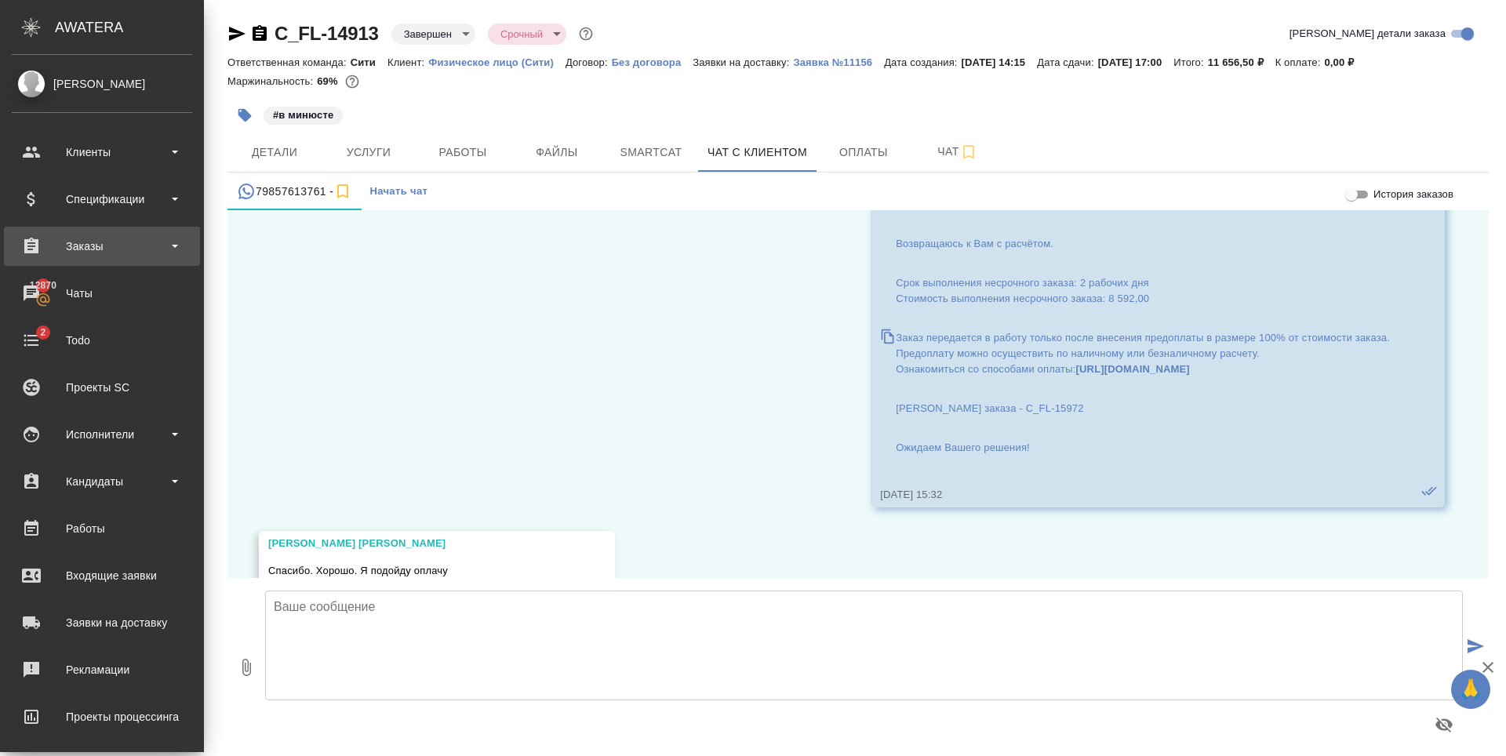
click at [80, 252] on div "Заказы" at bounding box center [102, 247] width 180 height 24
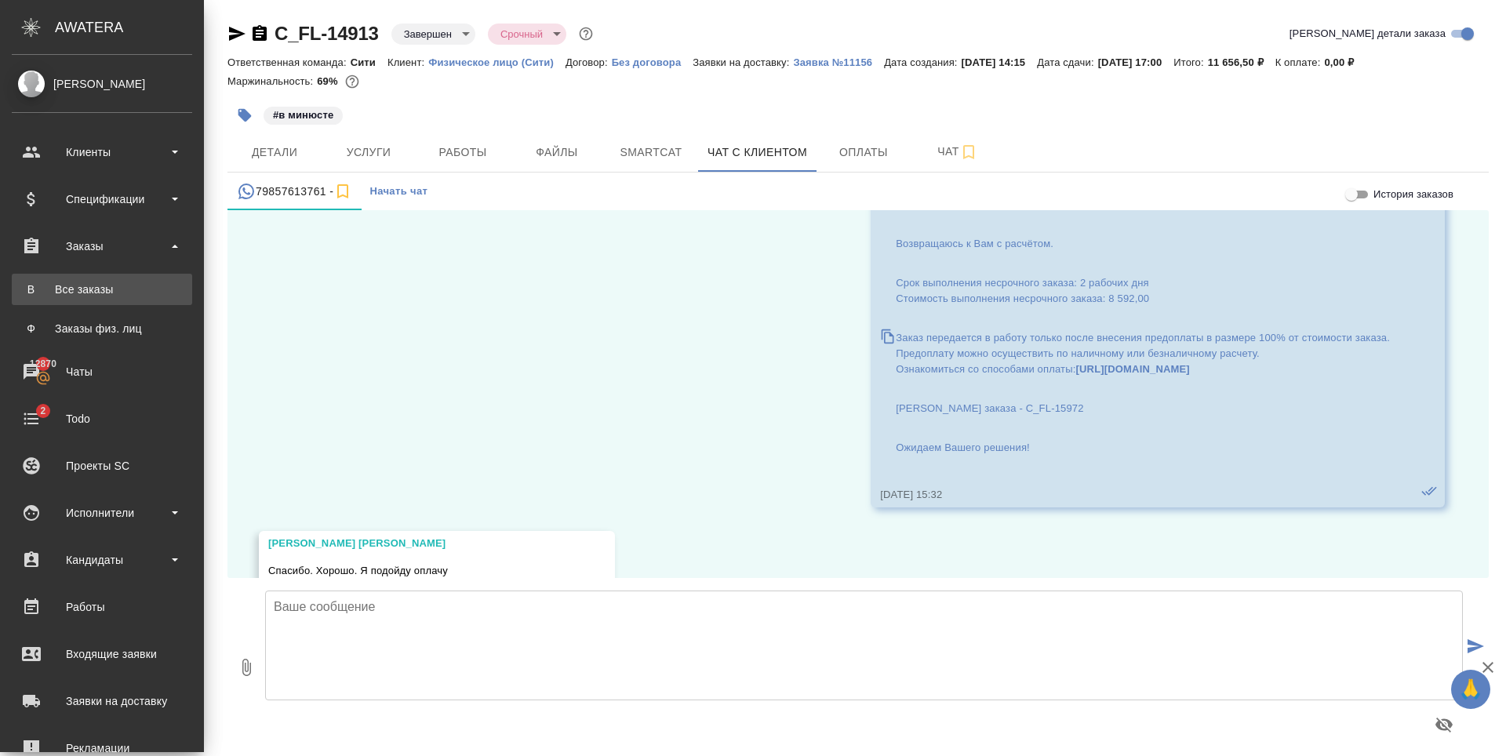
click at [109, 285] on div "Все заказы" at bounding box center [102, 290] width 165 height 16
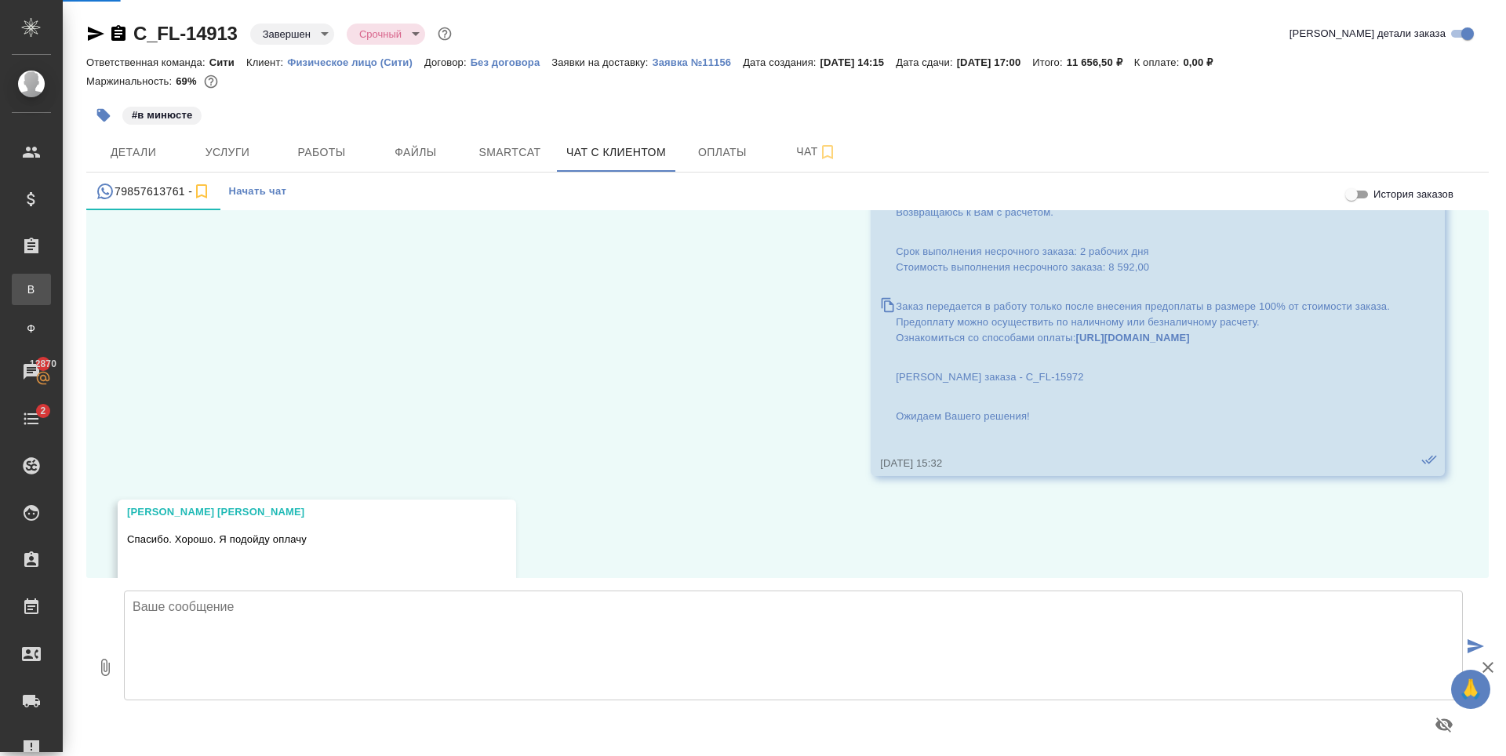
scroll to position [7844, 0]
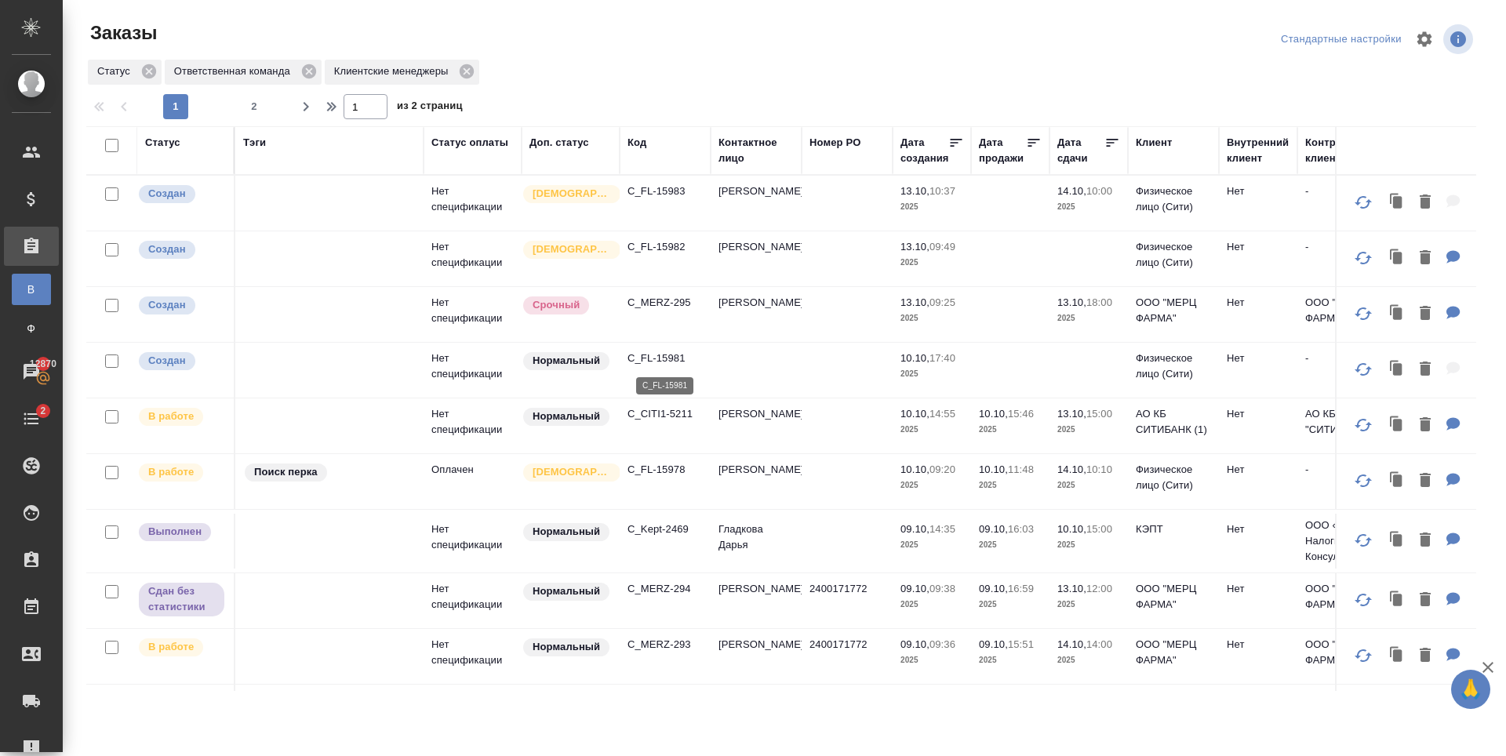
click at [667, 354] on p "C_FL-15981" at bounding box center [664, 359] width 75 height 16
click at [765, 67] on div "Статус Ответственная команда Клиентские менеджеры" at bounding box center [781, 72] width 1390 height 28
click at [675, 57] on div at bounding box center [787, 39] width 467 height 38
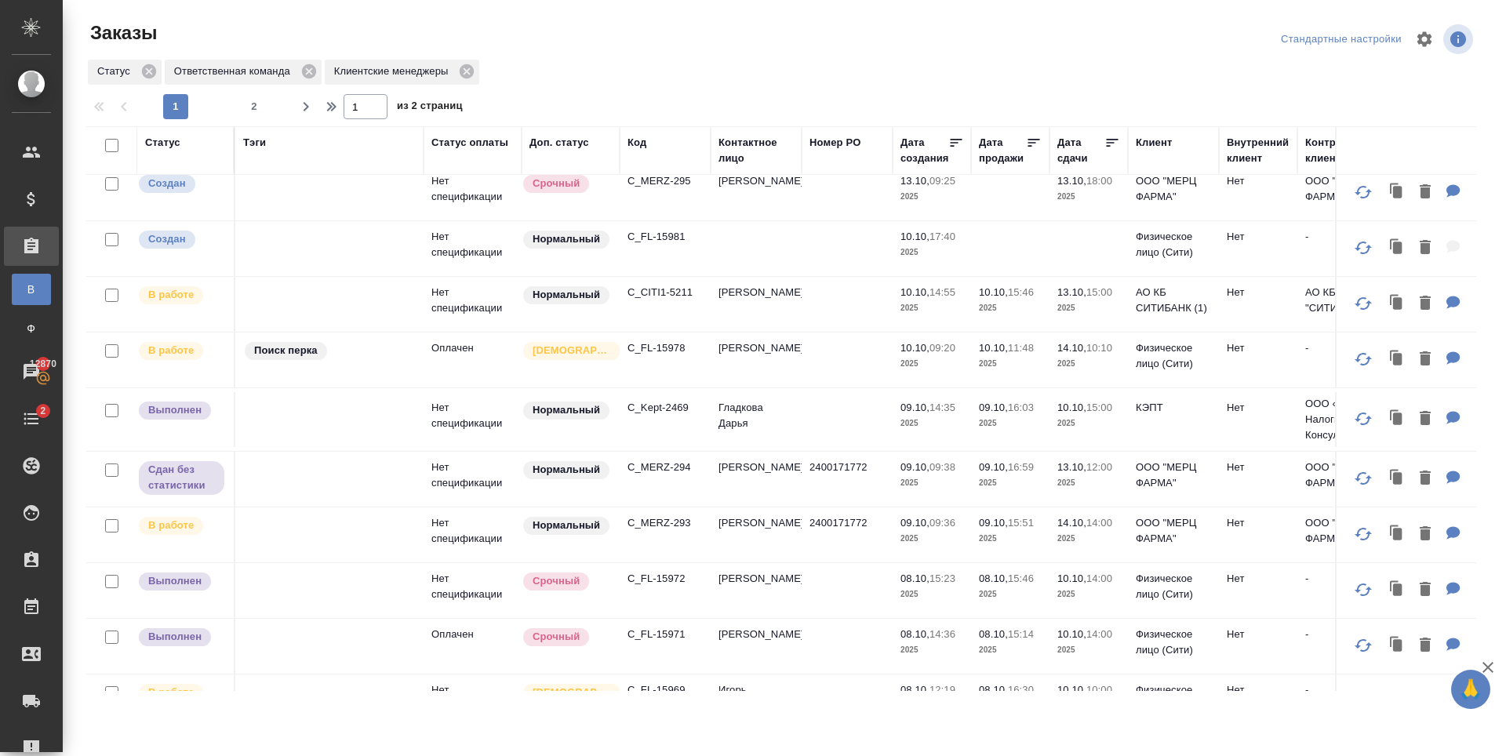
scroll to position [157, 0]
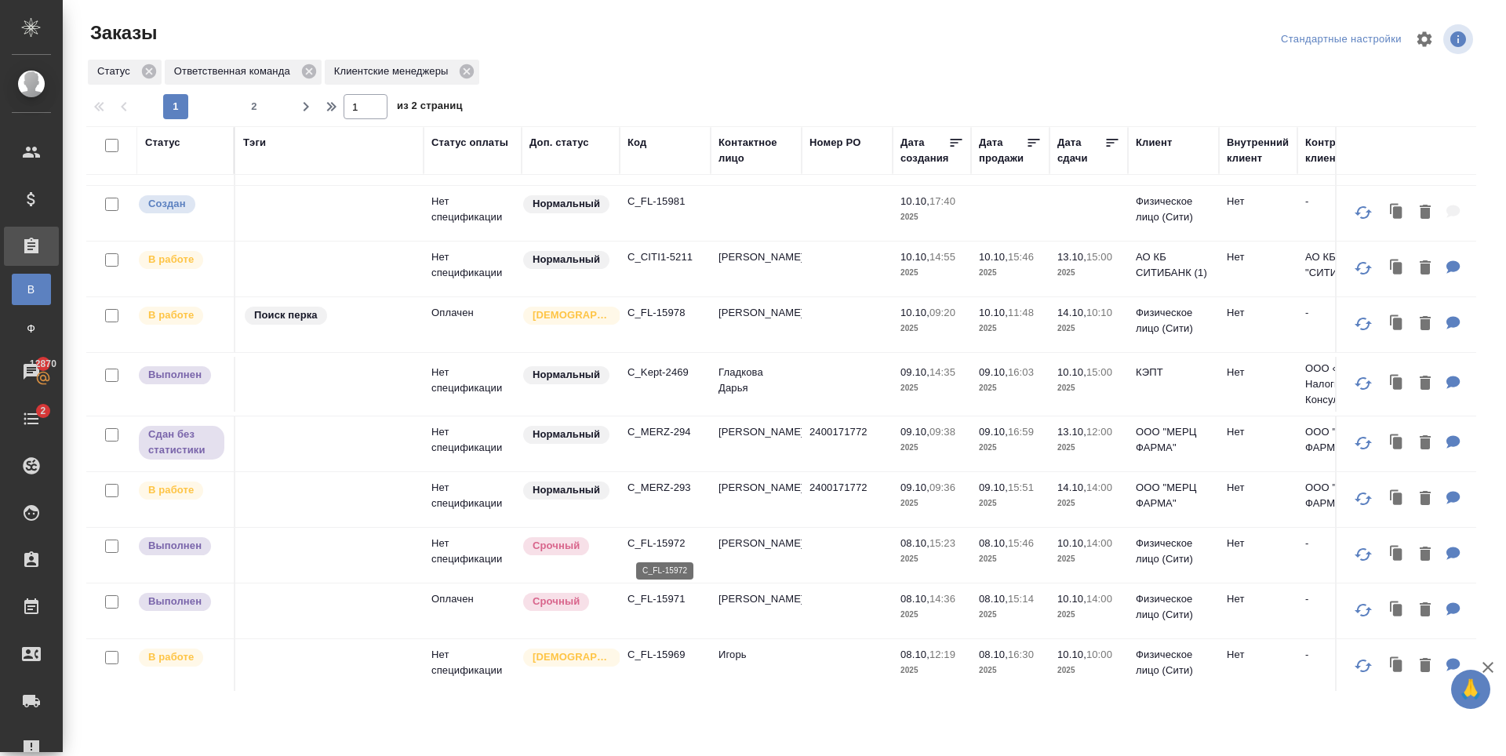
click at [669, 547] on p "C_FL-15972" at bounding box center [664, 544] width 75 height 16
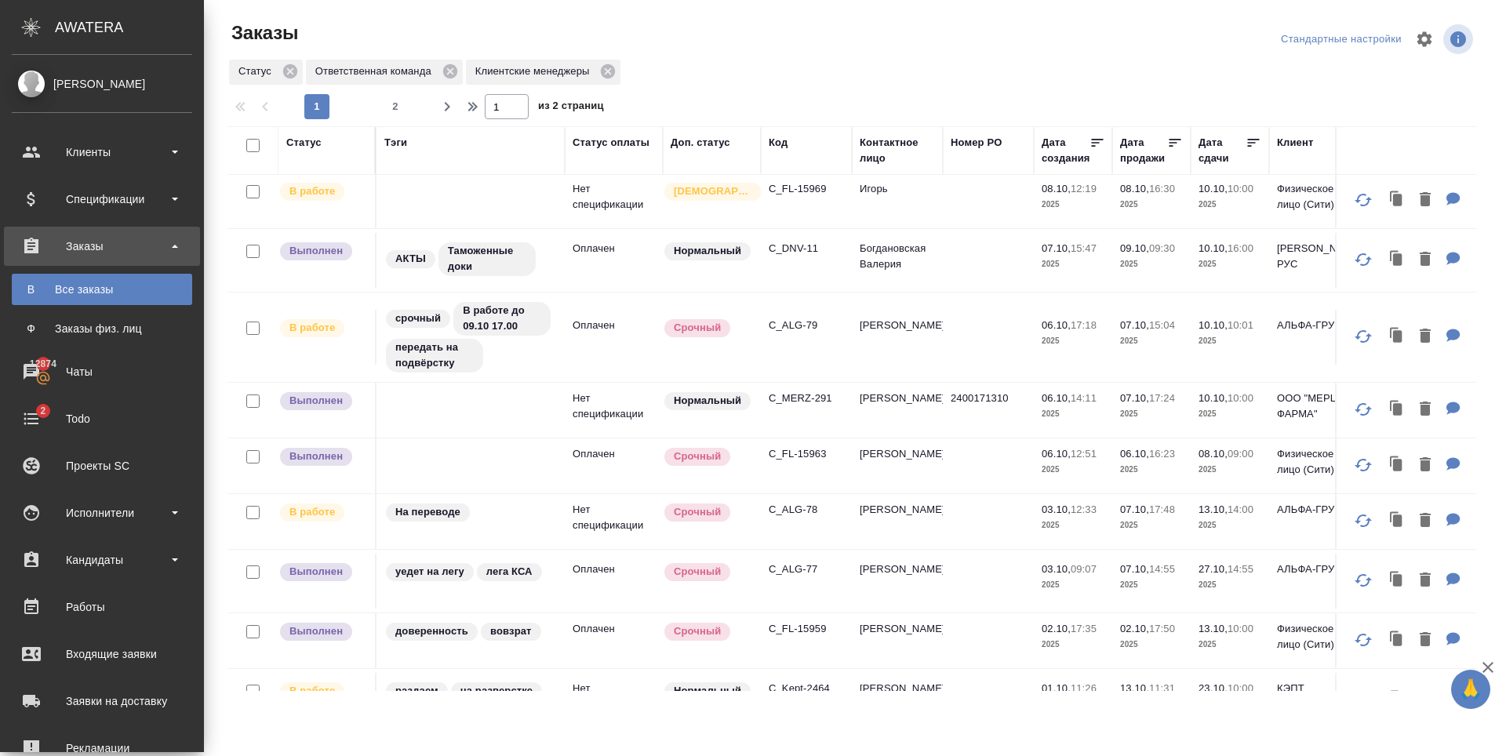
scroll to position [627, 0]
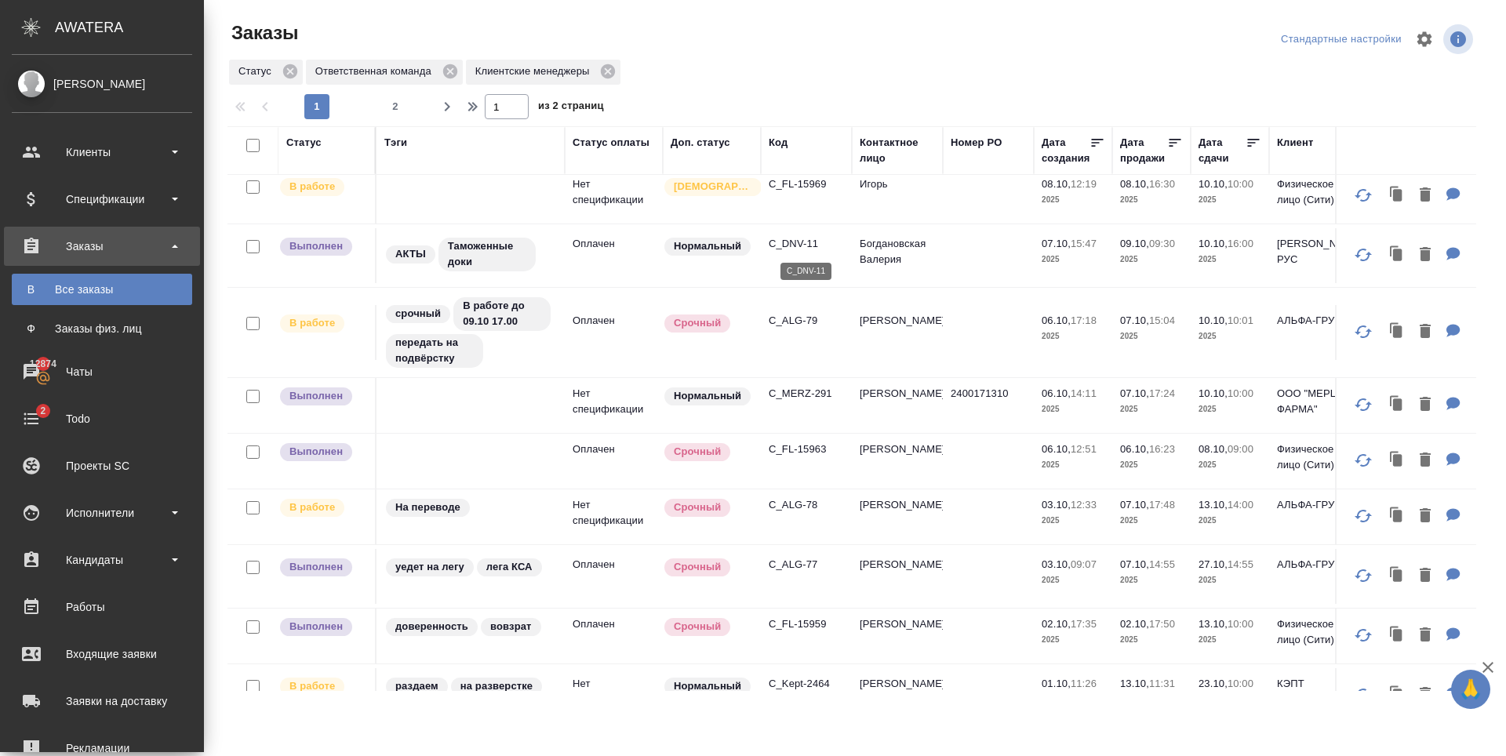
click at [798, 241] on p "C_DNV-11" at bounding box center [806, 244] width 75 height 16
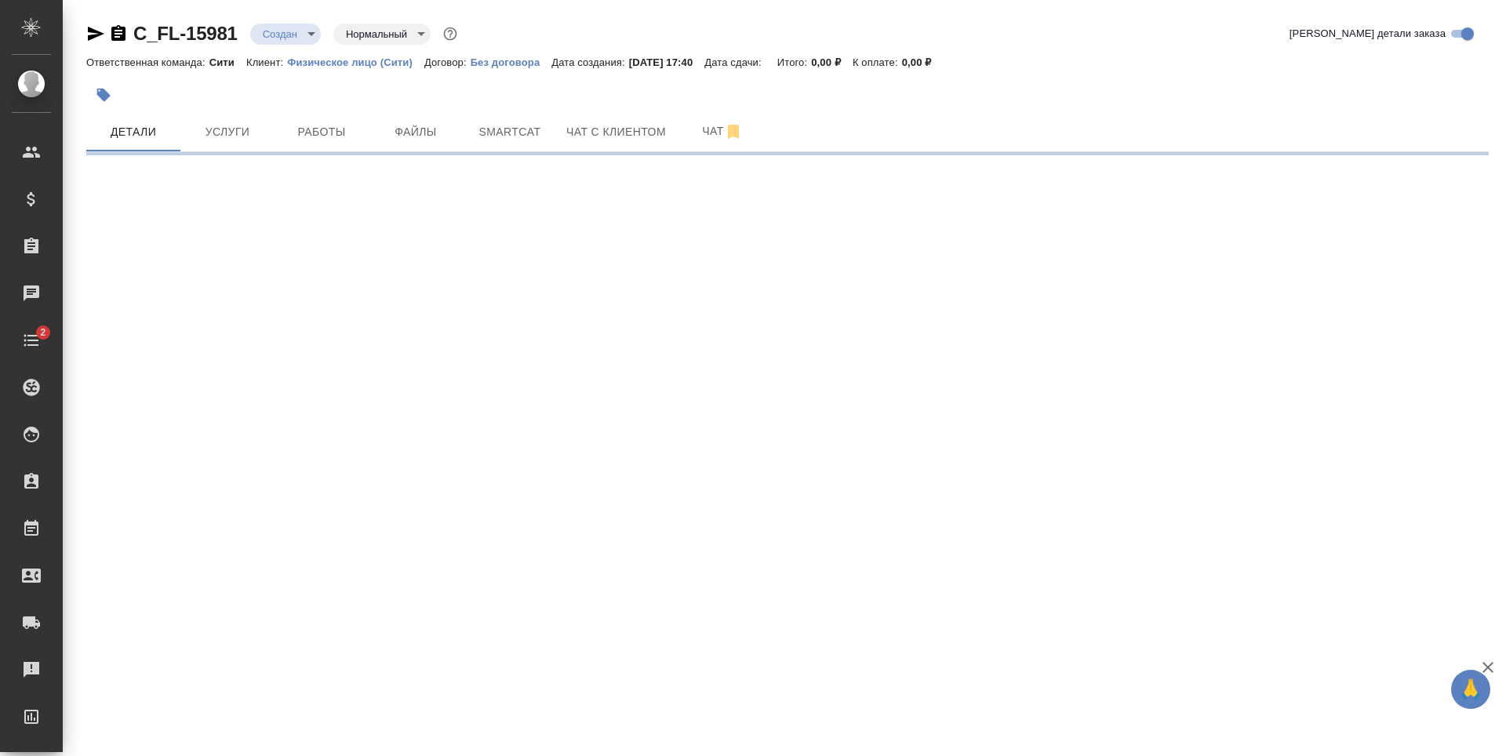
select select "RU"
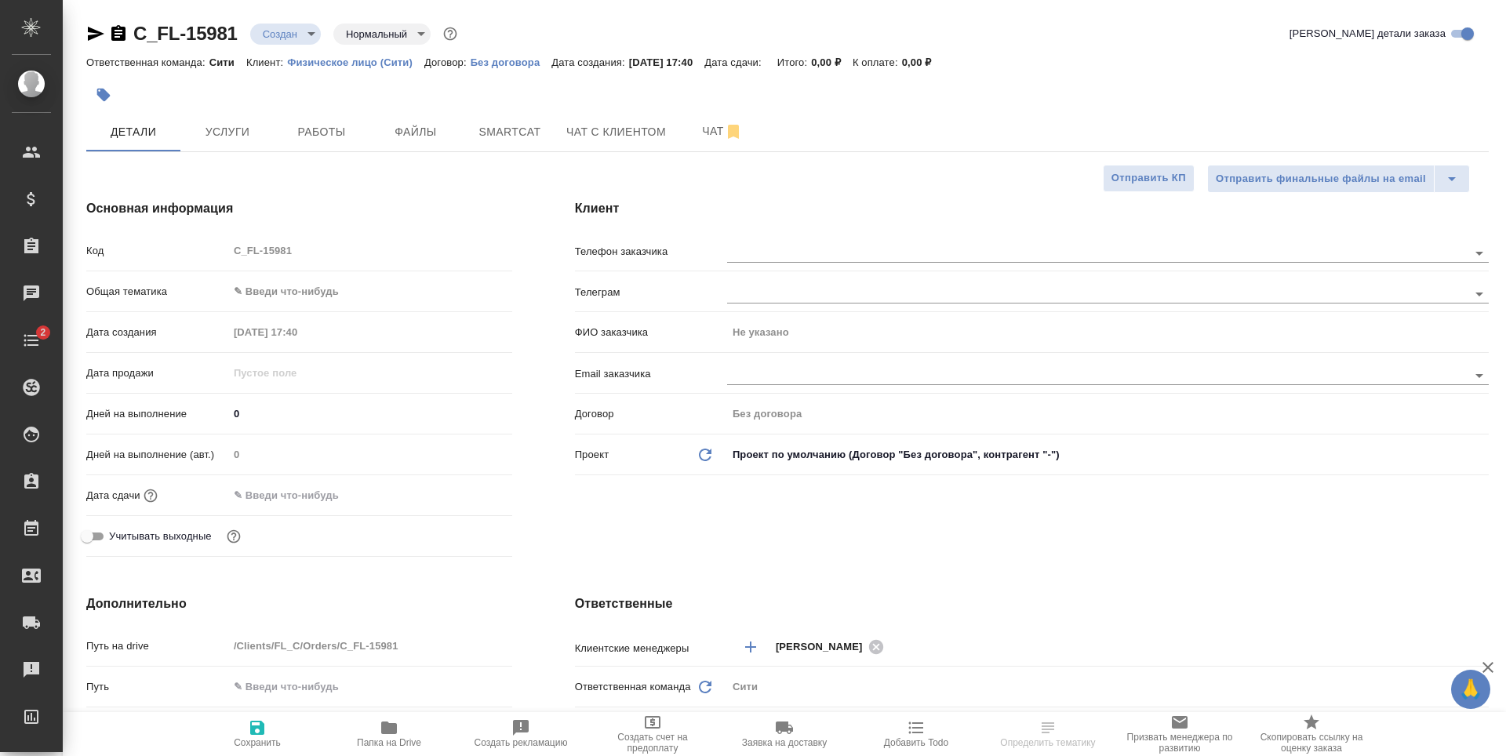
type textarea "x"
click at [412, 136] on span "Файлы" at bounding box center [415, 132] width 75 height 20
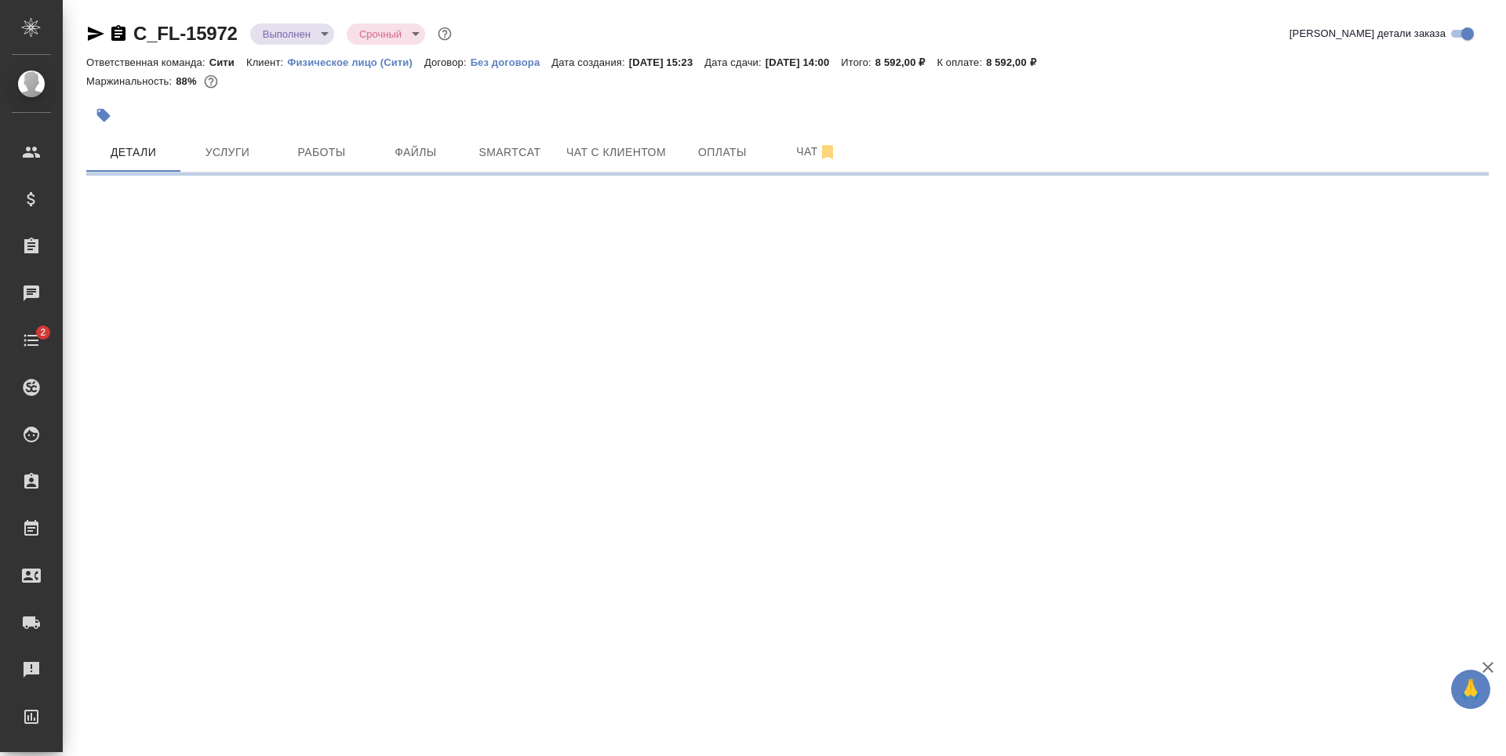
select select "RU"
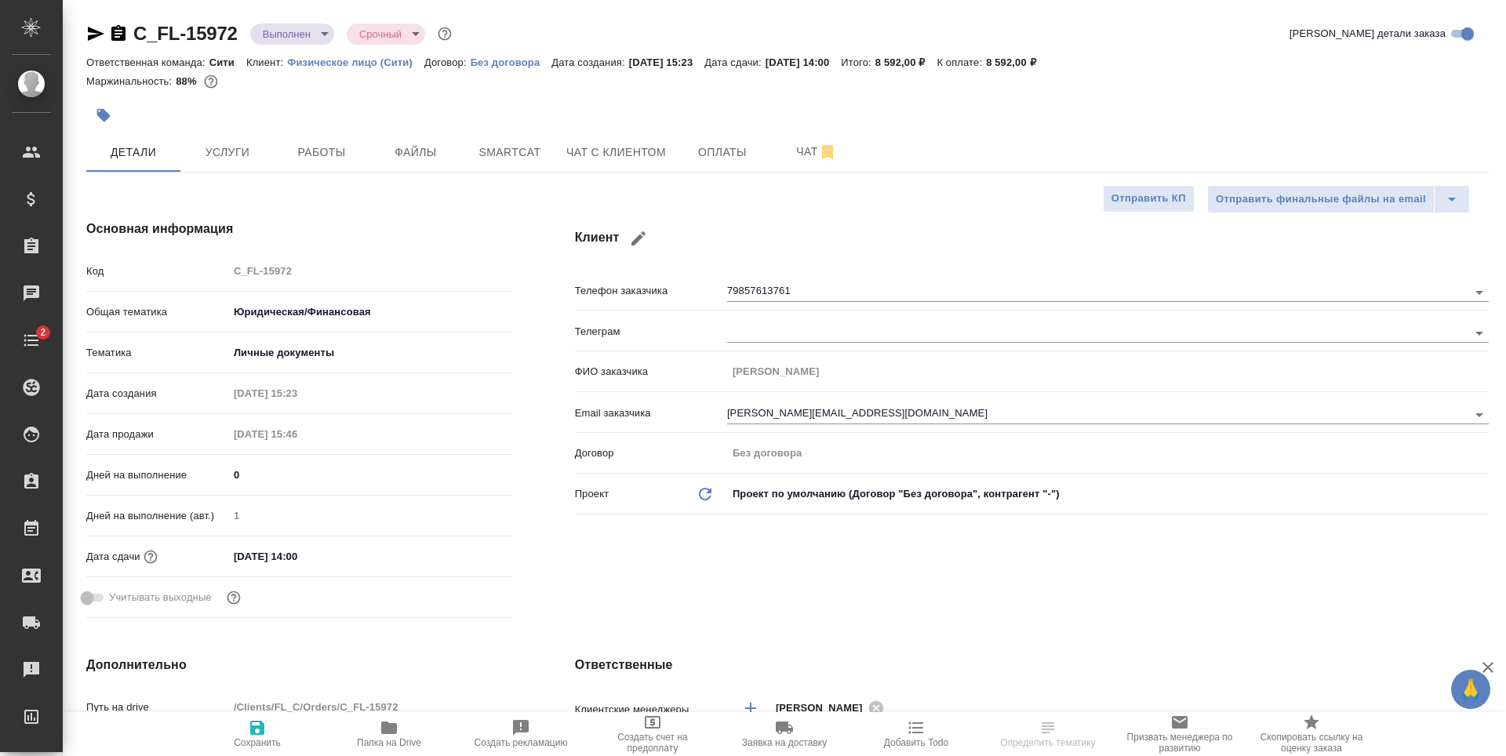
type textarea "x"
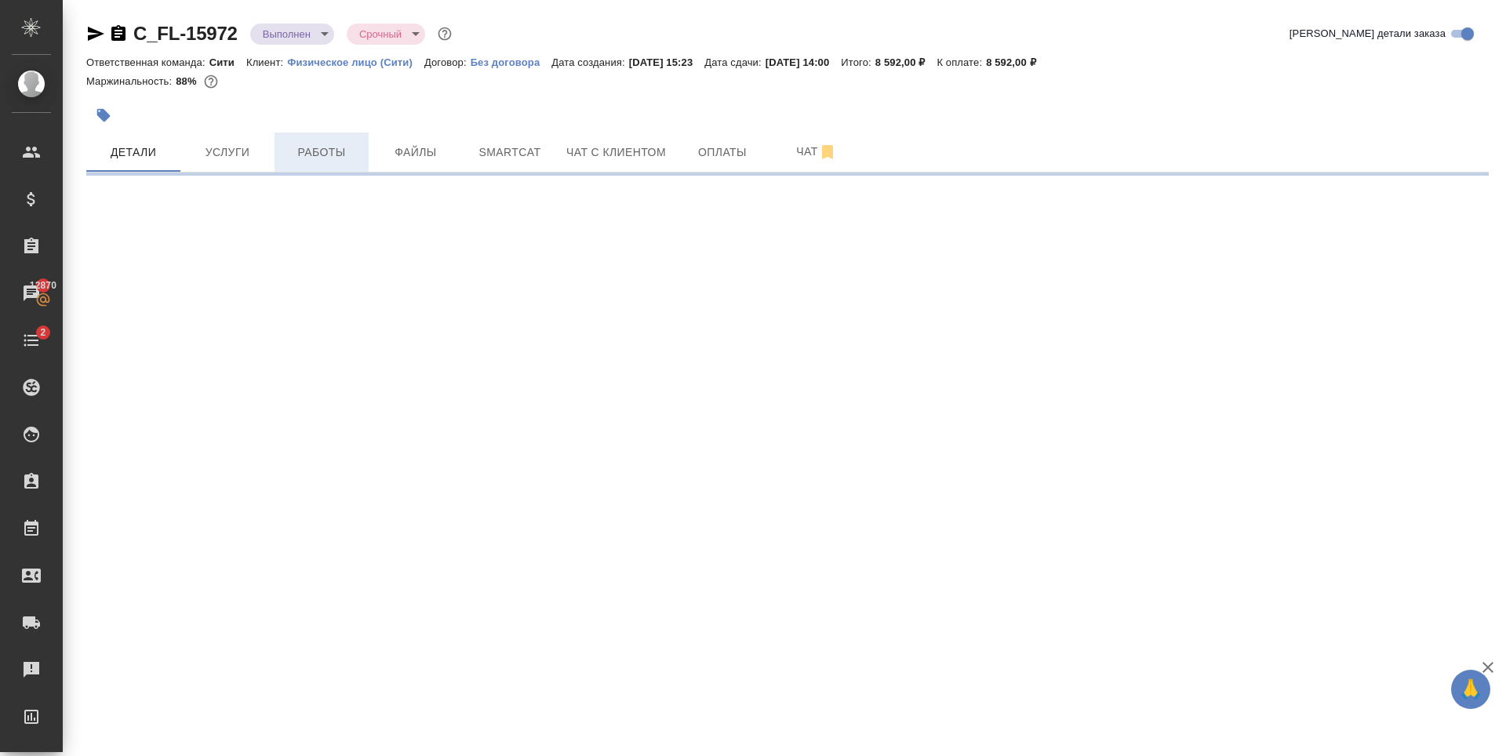
click at [302, 157] on span "Работы" at bounding box center [321, 153] width 75 height 20
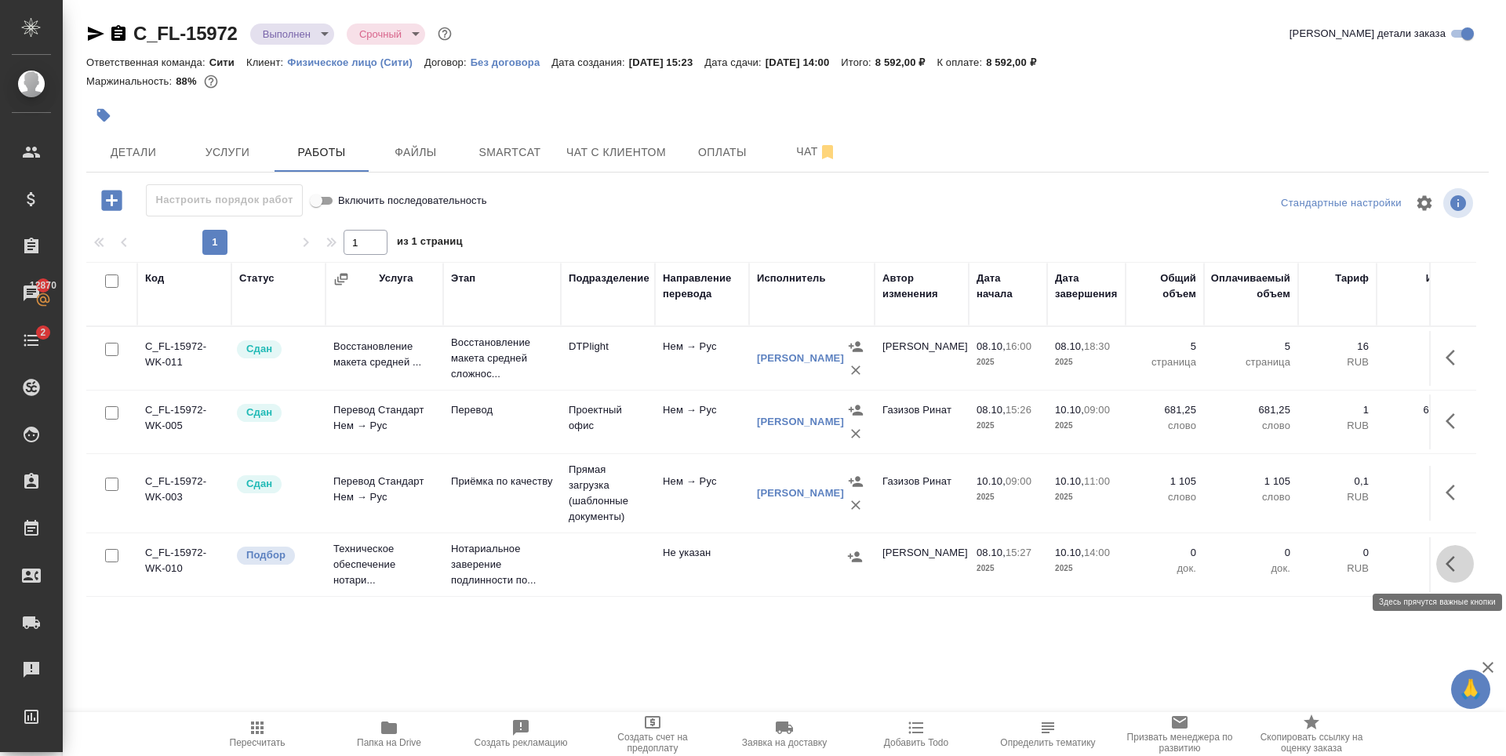
click at [1462, 569] on icon "button" at bounding box center [1455, 564] width 19 height 19
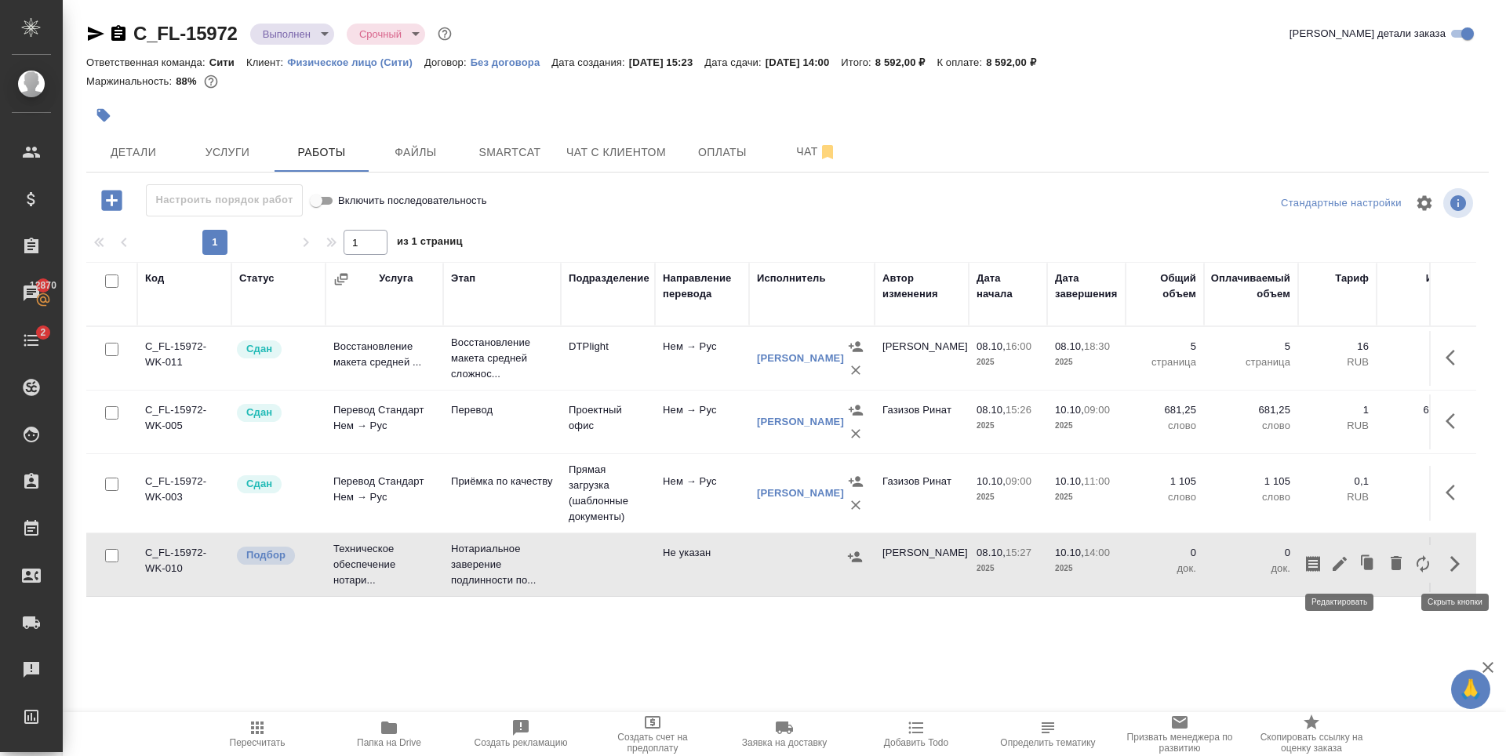
click at [1344, 561] on icon "button" at bounding box center [1339, 564] width 19 height 19
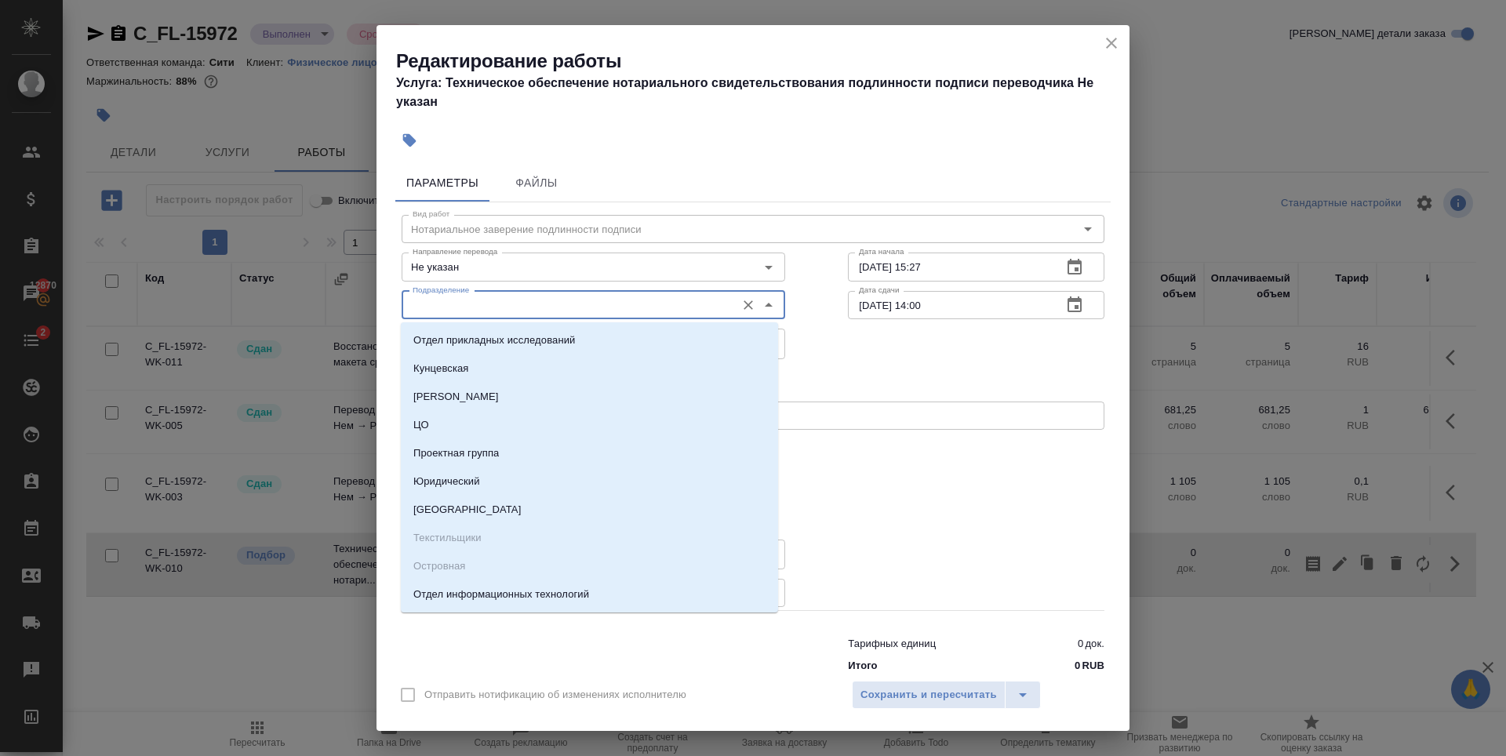
click at [572, 304] on input "Подразделение" at bounding box center [567, 305] width 322 height 19
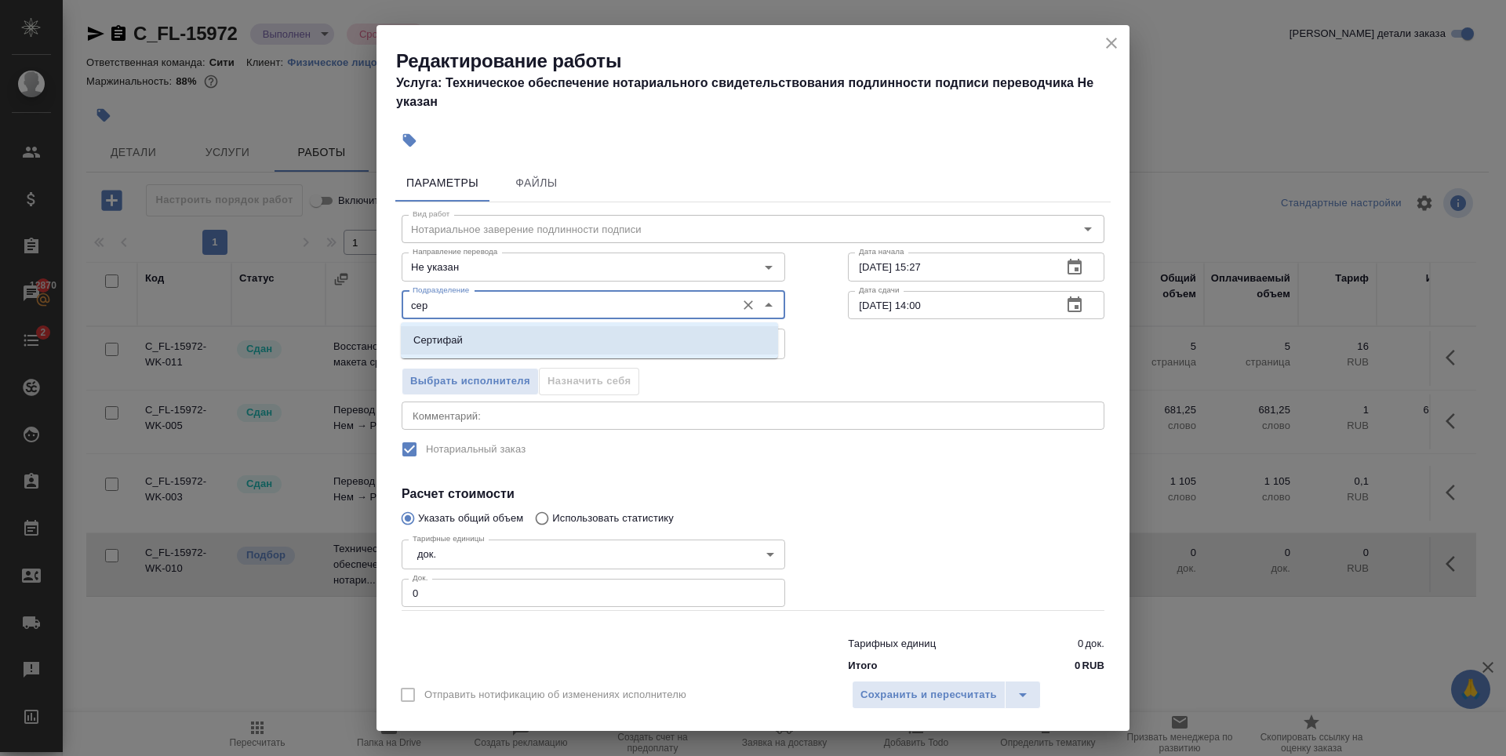
click at [599, 335] on li "Сертифай" at bounding box center [589, 340] width 377 height 28
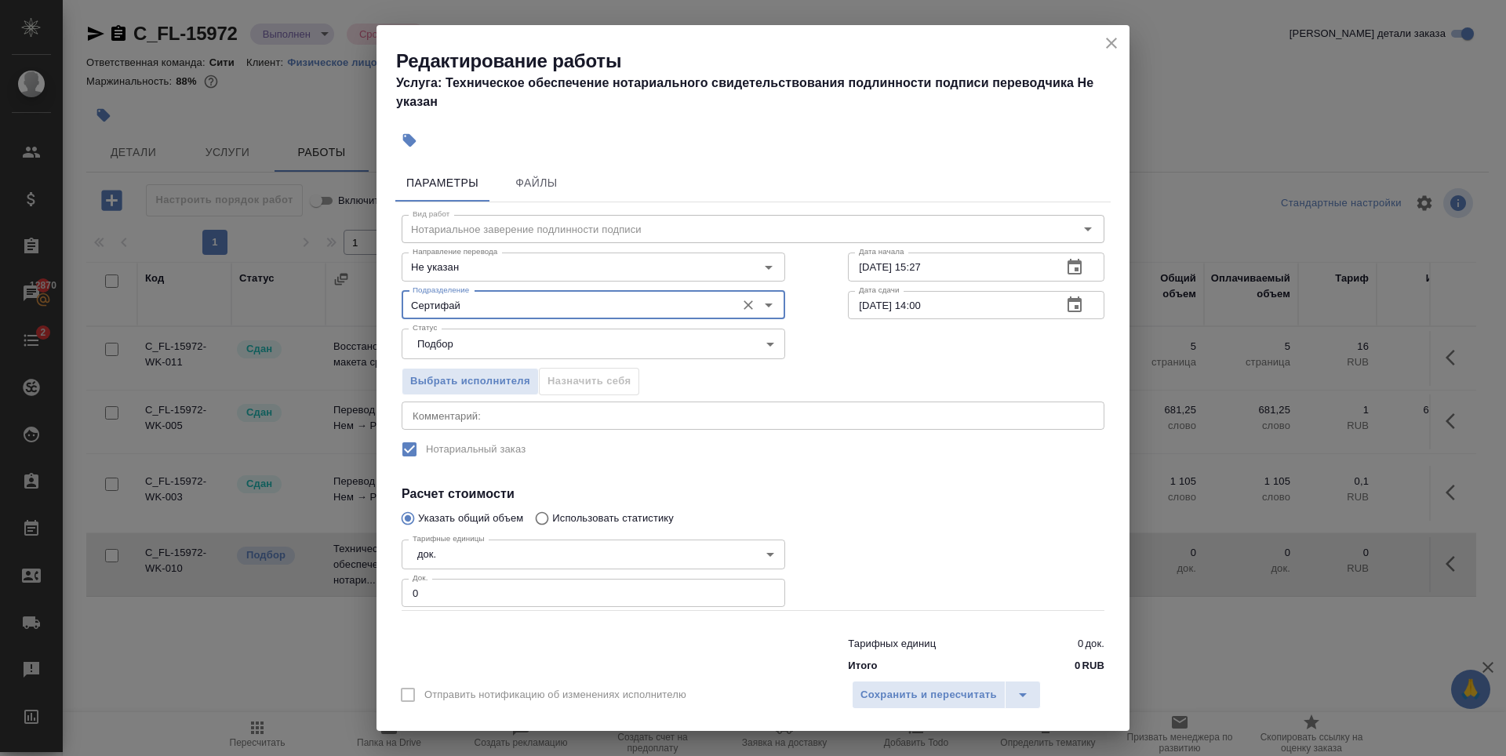
type input "Сертифай"
click at [762, 591] on input "1" at bounding box center [594, 593] width 384 height 28
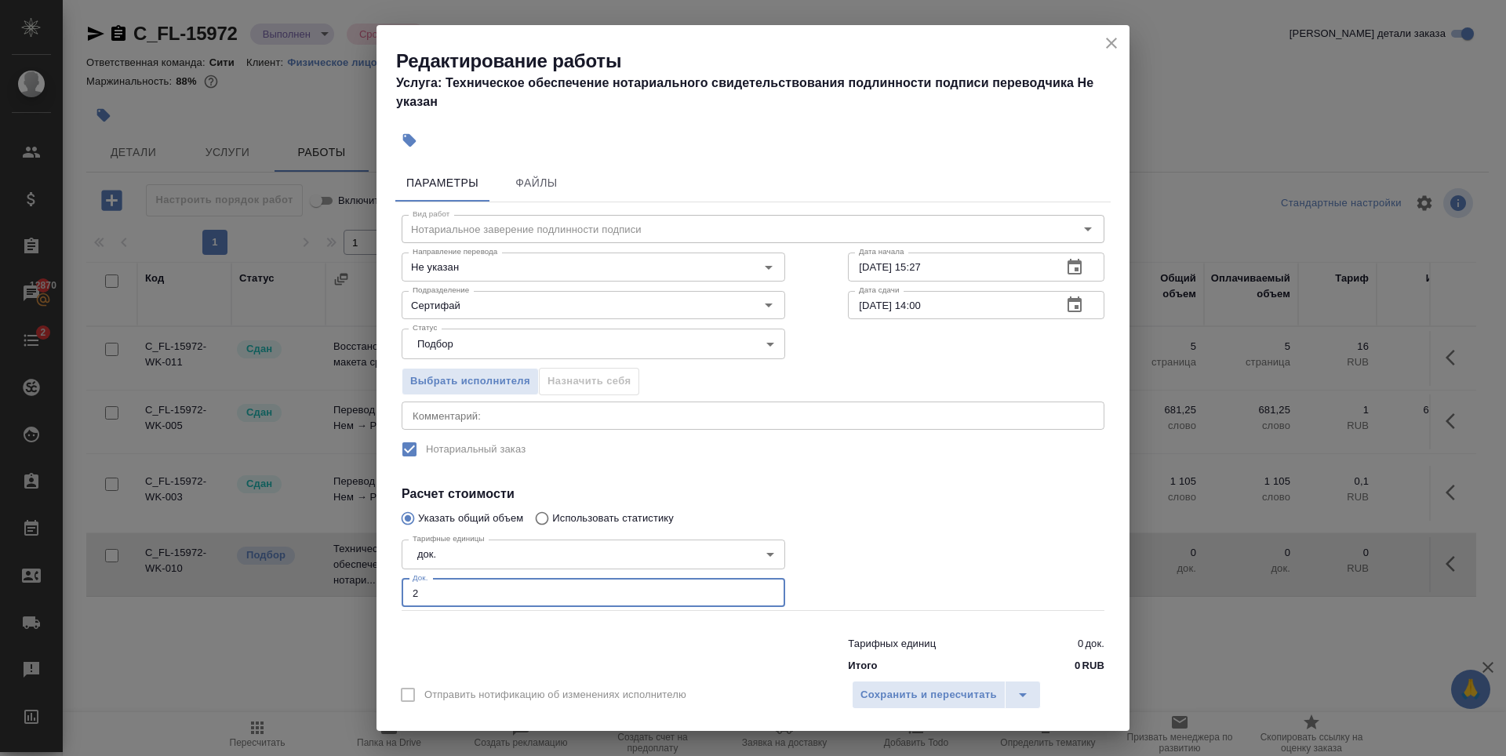
click at [762, 591] on input "2" at bounding box center [594, 593] width 384 height 28
click at [762, 591] on input "3" at bounding box center [594, 593] width 384 height 28
type input "4"
click at [762, 591] on input "4" at bounding box center [594, 593] width 384 height 28
click at [890, 548] on div at bounding box center [976, 572] width 319 height 140
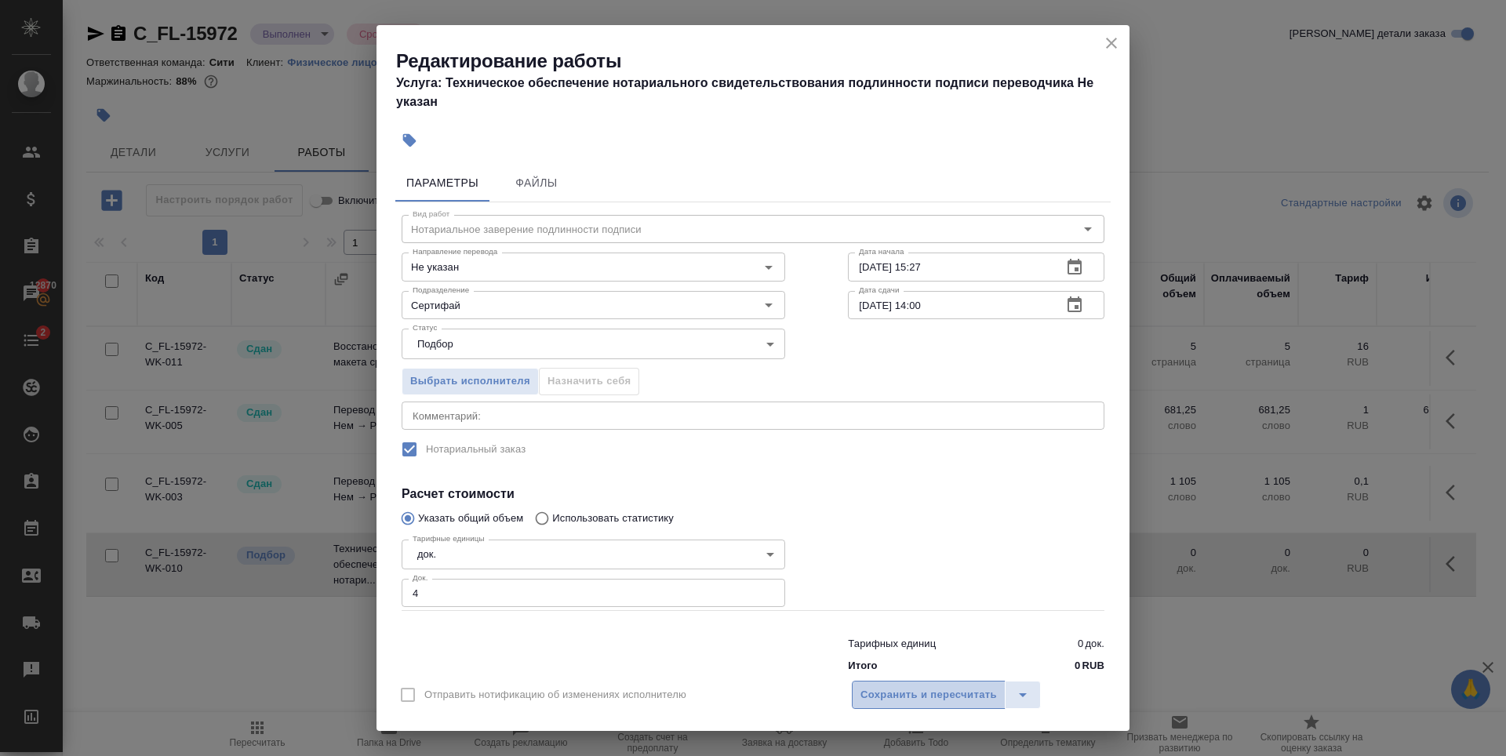
click at [895, 702] on span "Сохранить и пересчитать" at bounding box center [928, 695] width 136 height 18
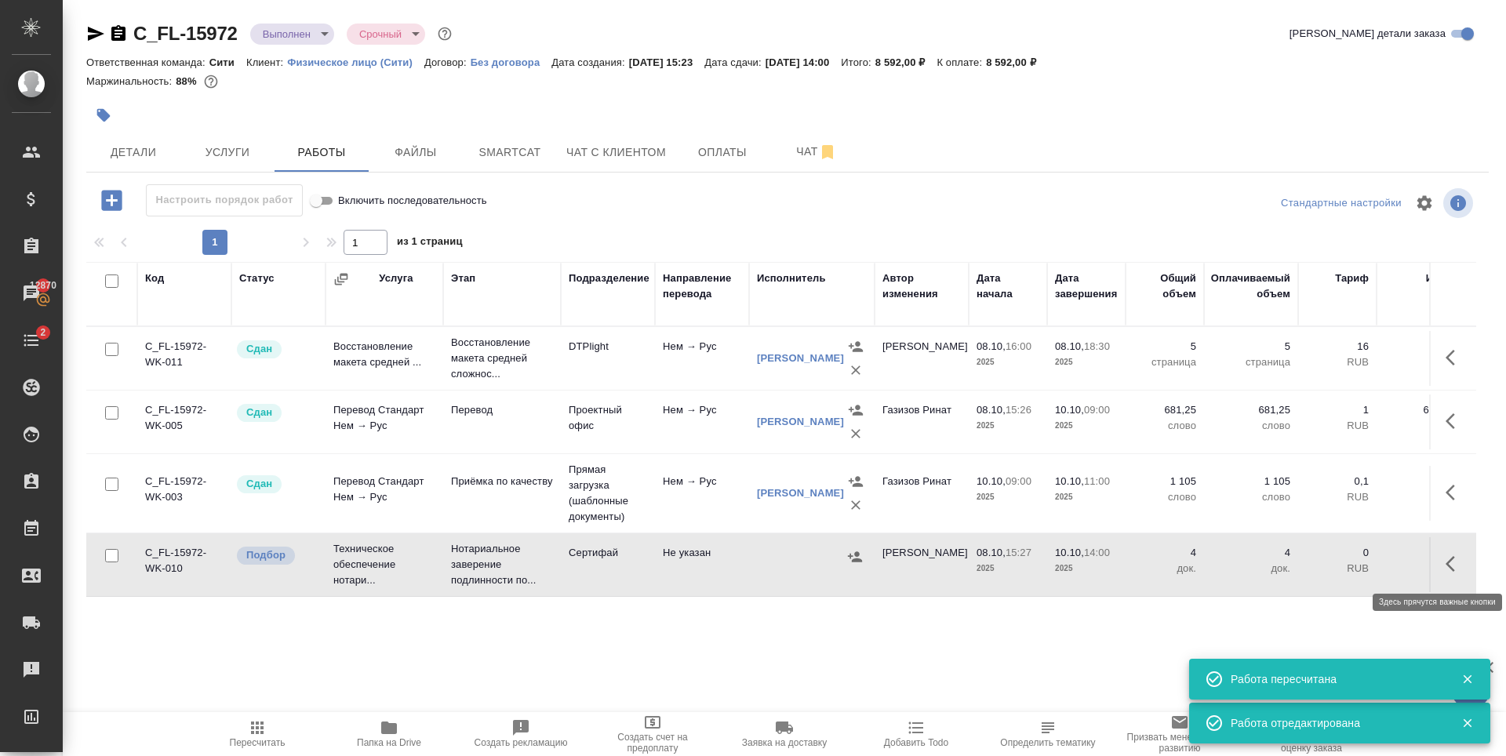
click at [1452, 565] on icon "button" at bounding box center [1455, 564] width 19 height 19
click at [1341, 563] on icon "button" at bounding box center [1340, 564] width 14 height 14
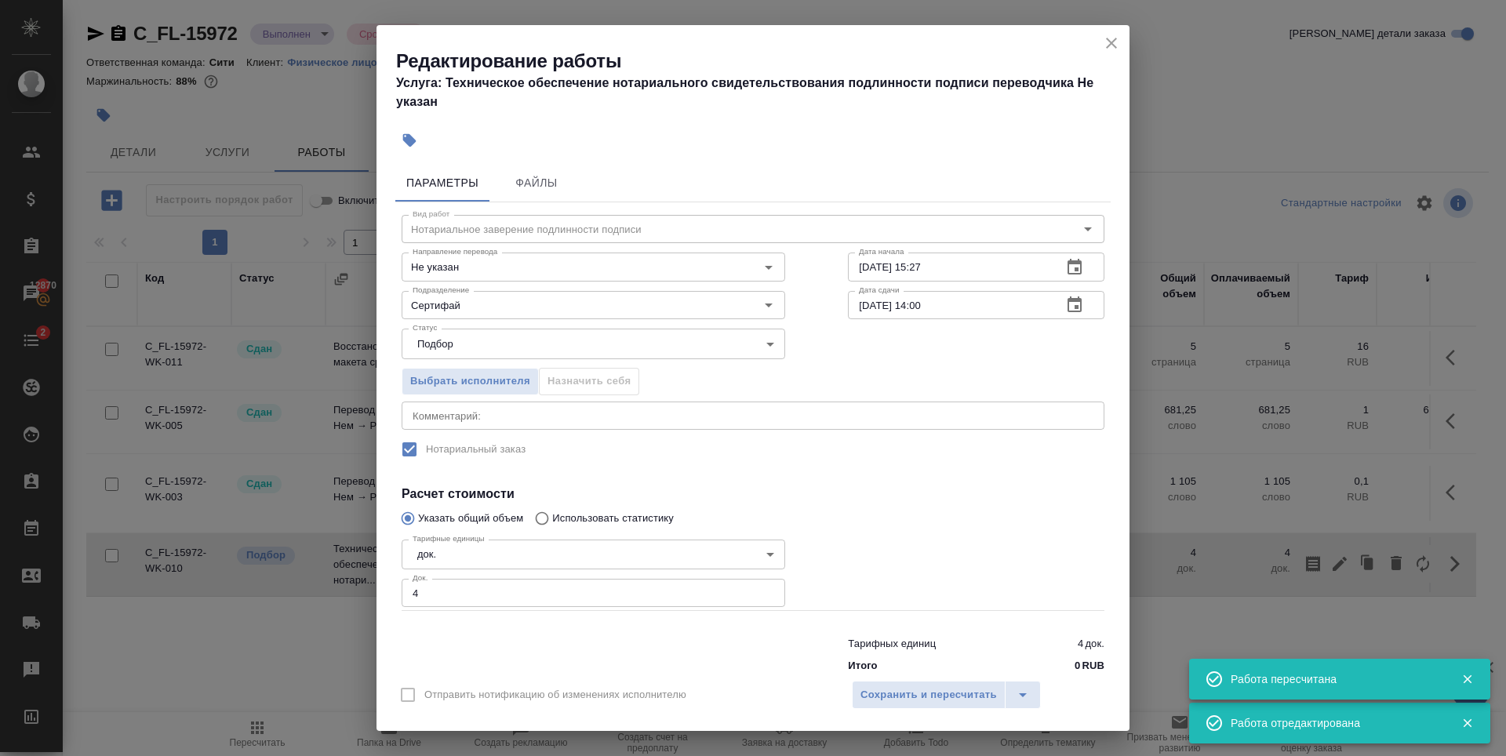
click at [431, 423] on div "x Комментарий:" at bounding box center [753, 416] width 703 height 28
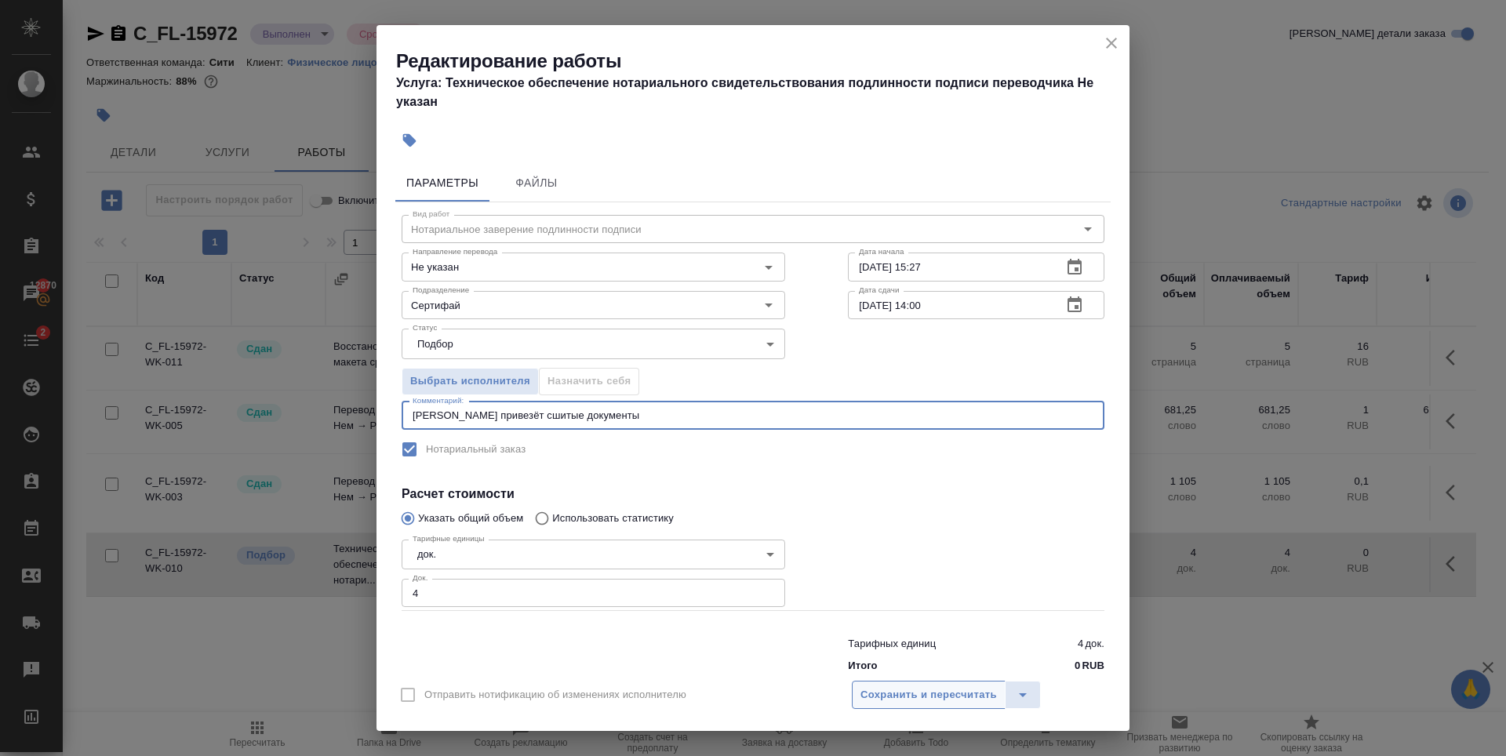
type textarea "Наталья привезёт сшитые документы"
click at [886, 694] on span "Сохранить и пересчитать" at bounding box center [928, 695] width 136 height 18
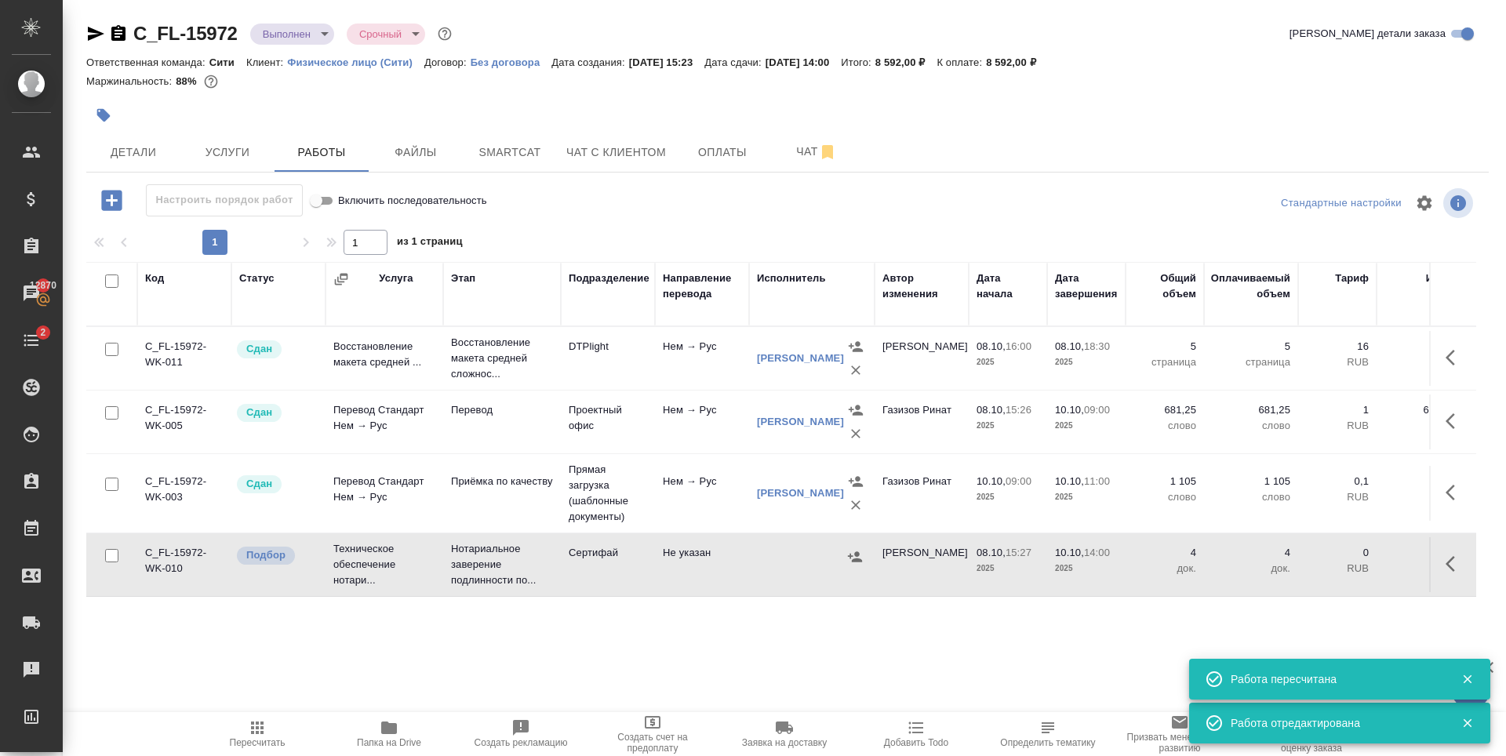
click at [852, 558] on icon "button" at bounding box center [855, 557] width 16 height 16
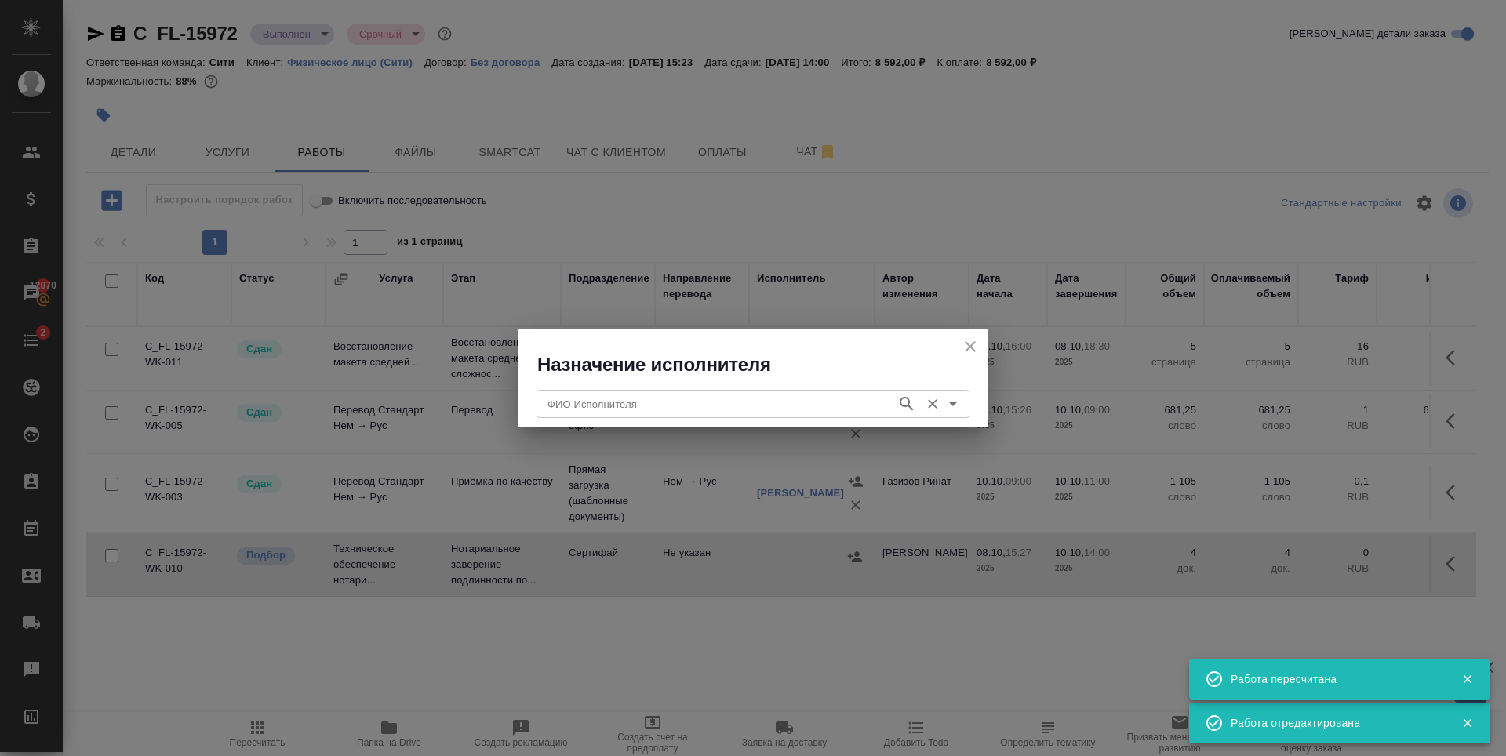
click at [704, 388] on div "ФИО Исполнителя ФИО Исполнителя" at bounding box center [752, 403] width 433 height 38
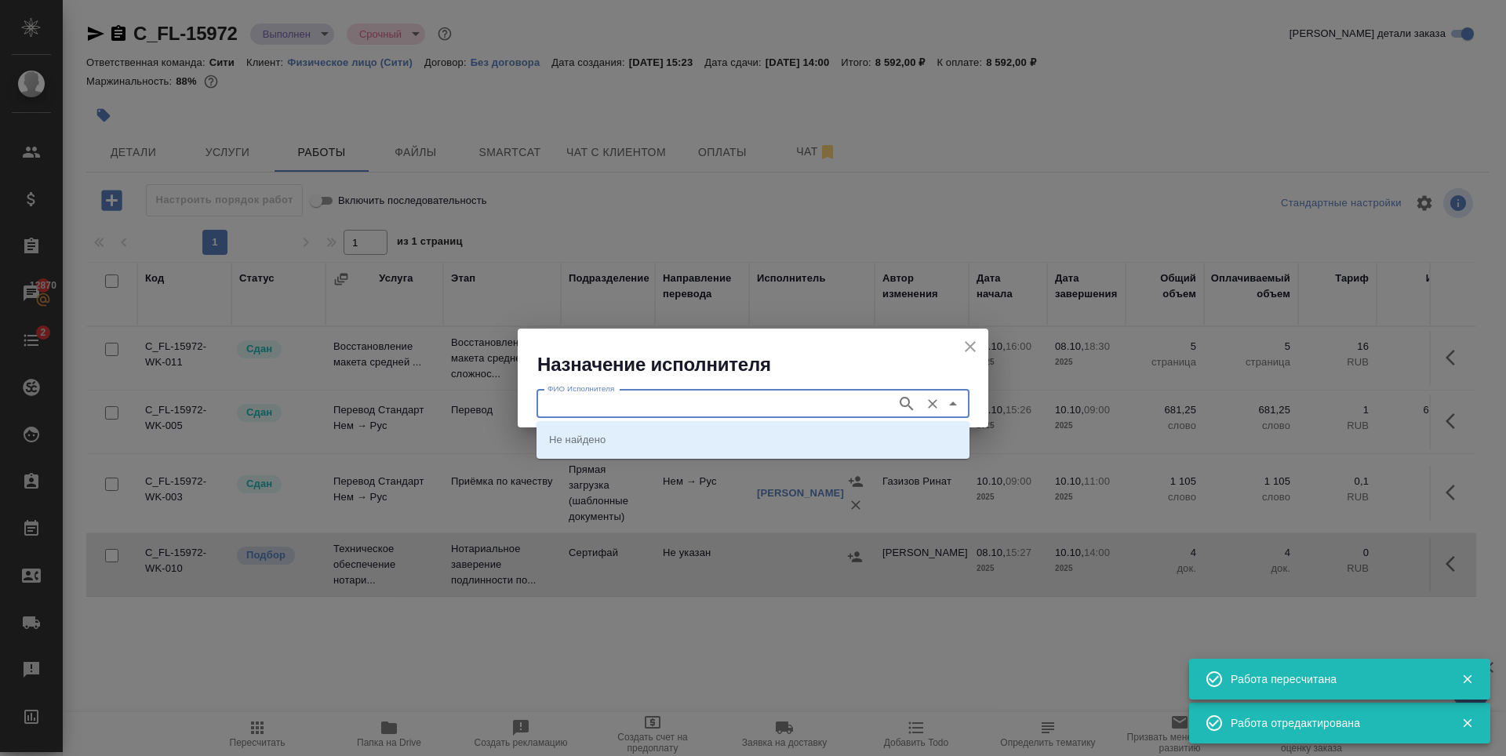
click at [703, 399] on input "ФИО Исполнителя" at bounding box center [714, 404] width 347 height 19
type input "шишенков"
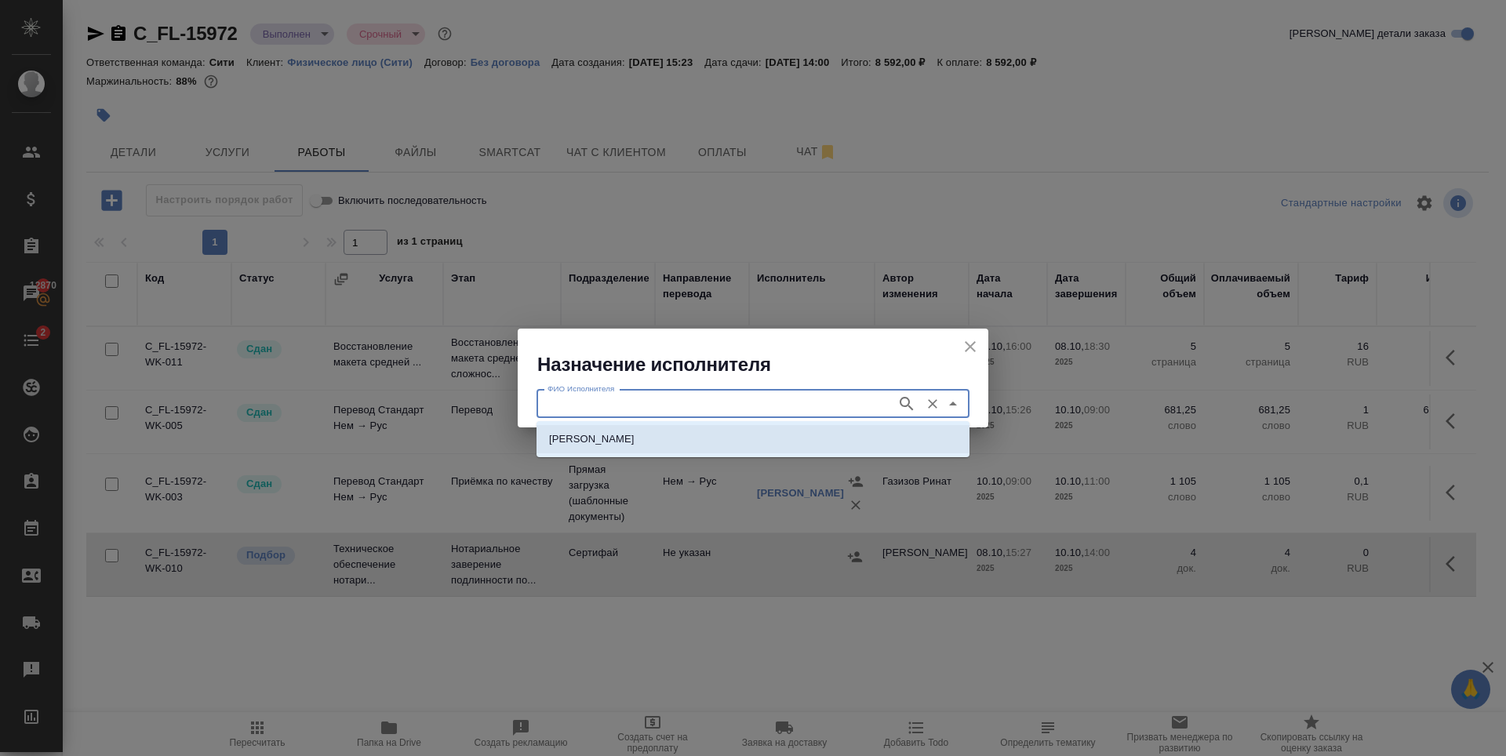
click at [635, 443] on p "НОТАРИУС Шишенков Леонид Васильевич" at bounding box center [591, 439] width 85 height 16
type input "НОТАРИУС Шишенков Леонид Васильевич"
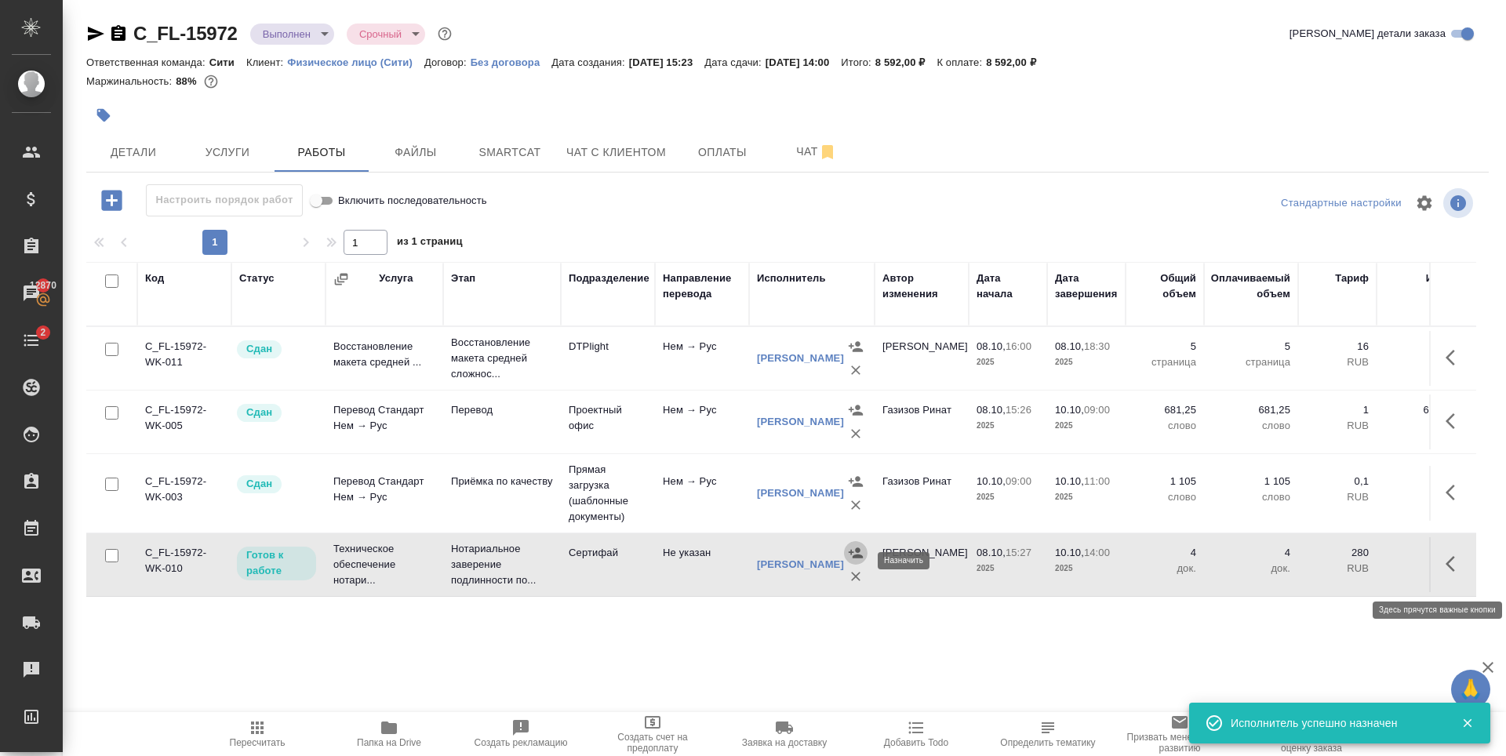
click at [1446, 570] on icon "button" at bounding box center [1455, 564] width 19 height 19
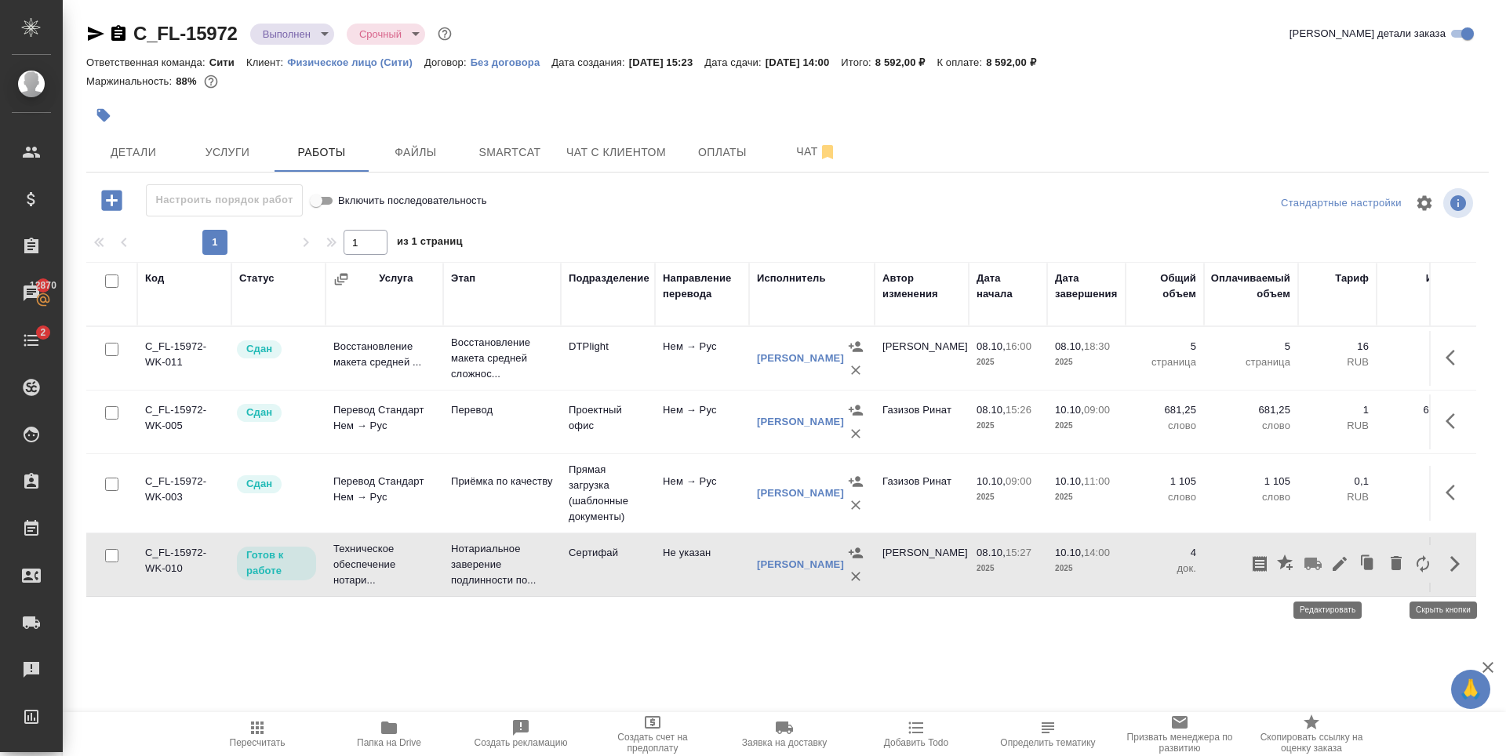
click at [1333, 571] on icon "button" at bounding box center [1340, 564] width 14 height 14
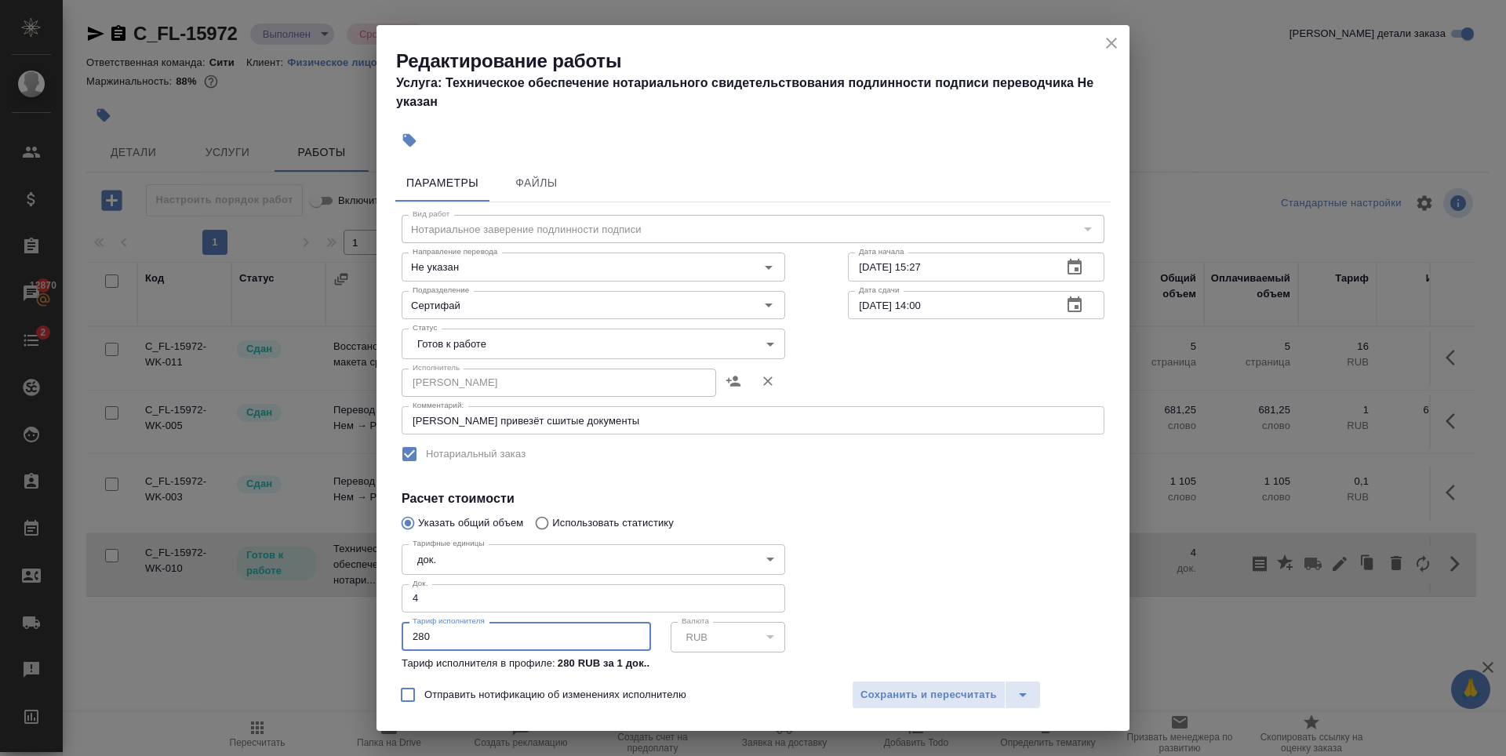
click at [420, 634] on input "280" at bounding box center [526, 636] width 249 height 28
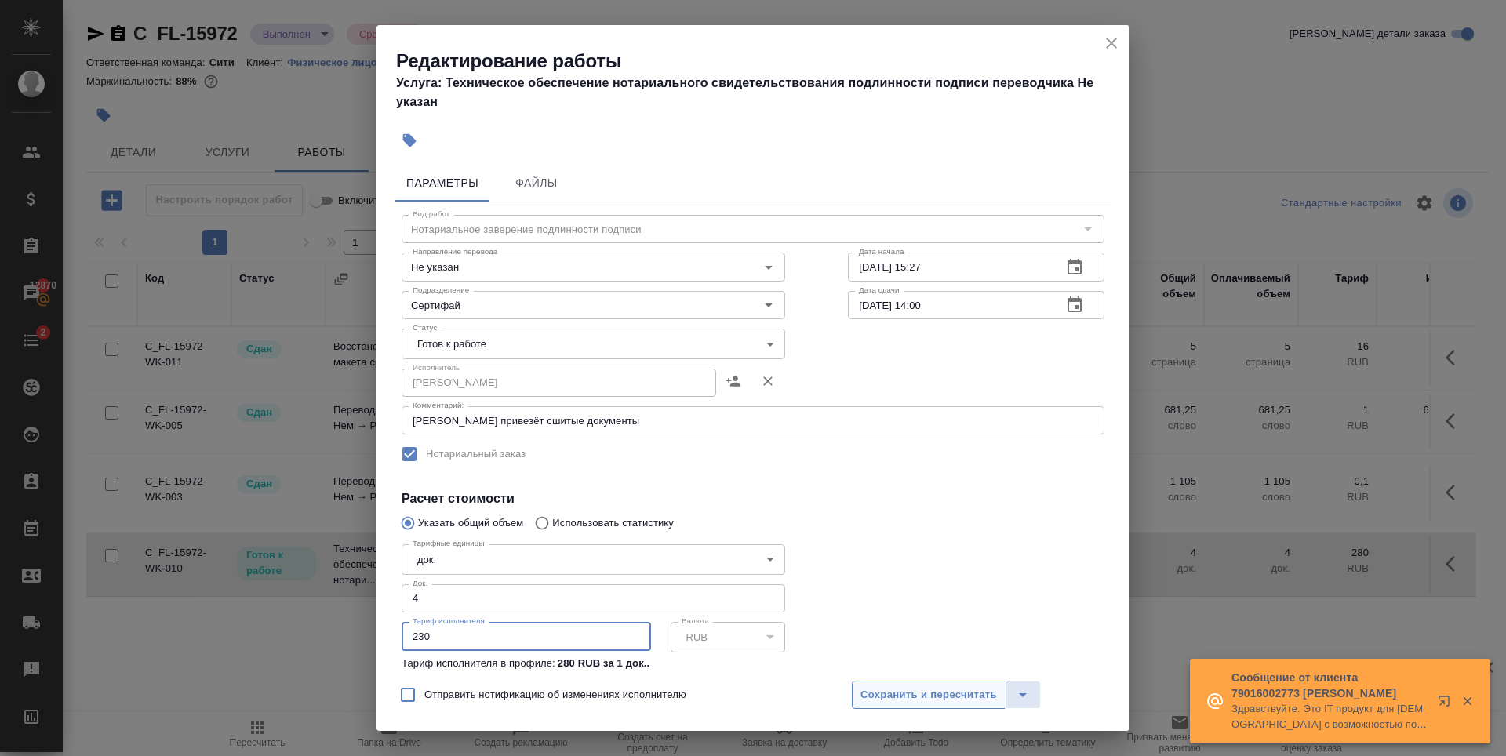
type input "230"
click at [974, 706] on button "Сохранить и пересчитать" at bounding box center [929, 695] width 154 height 28
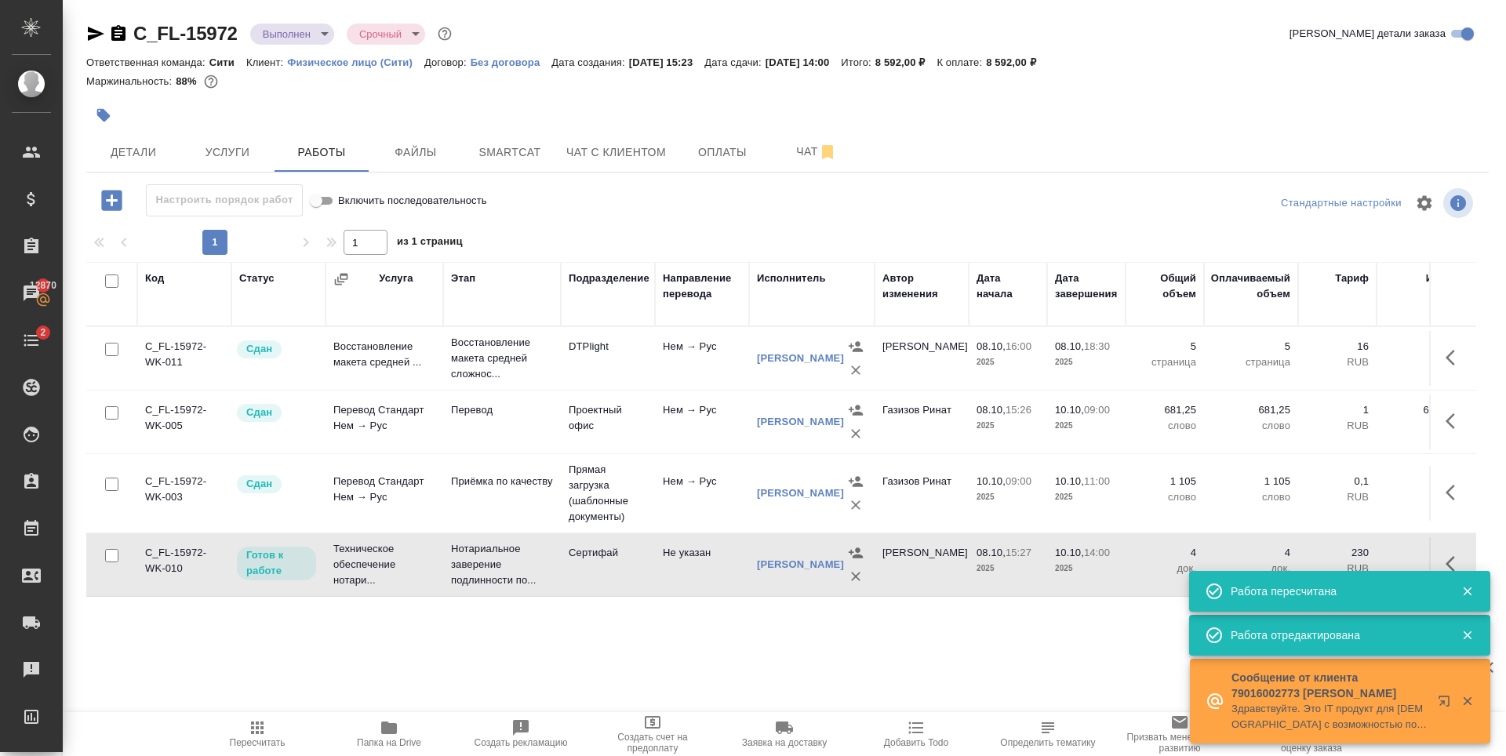
scroll to position [9, 0]
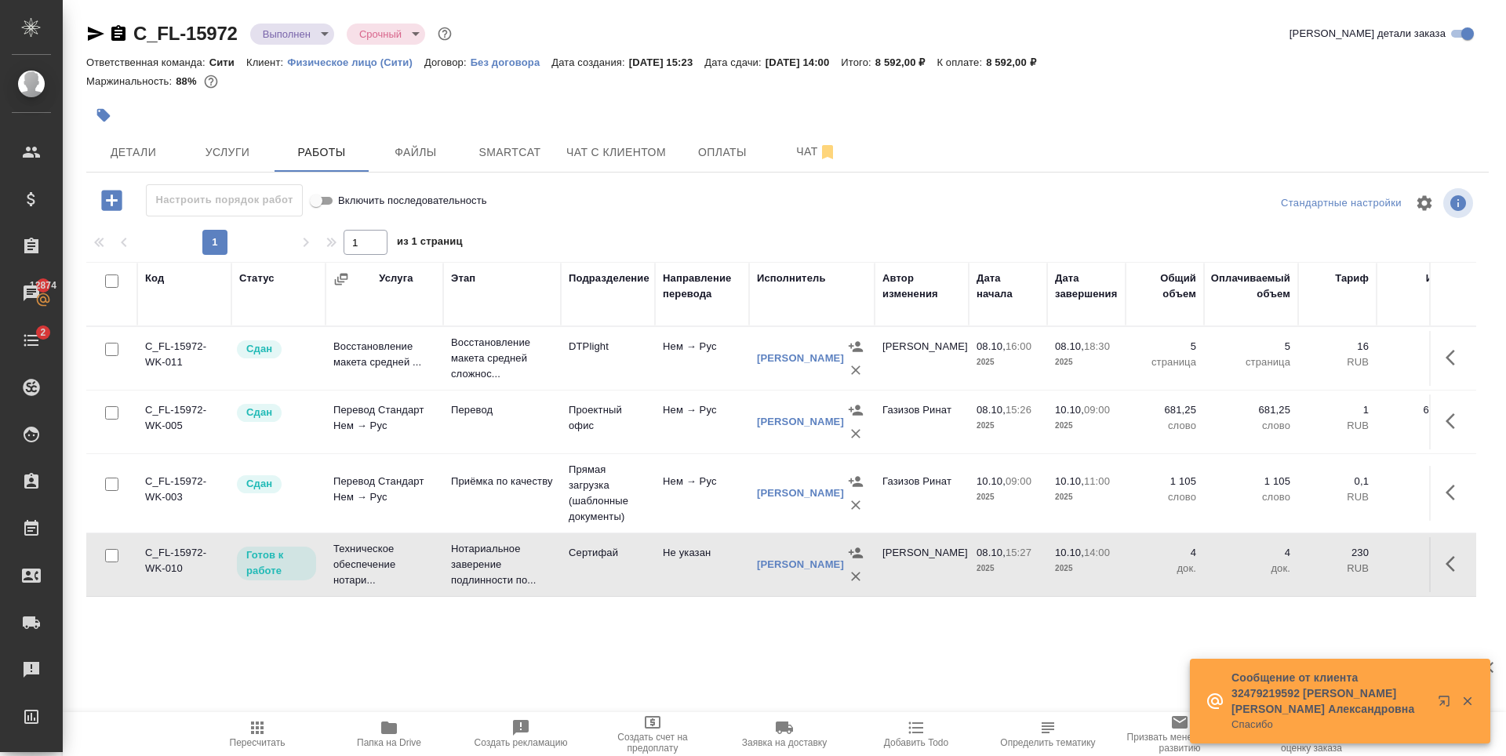
click at [92, 31] on icon "button" at bounding box center [96, 34] width 16 height 14
click at [117, 35] on icon "button" at bounding box center [118, 33] width 14 height 16
click at [1436, 564] on button "button" at bounding box center [1455, 564] width 38 height 38
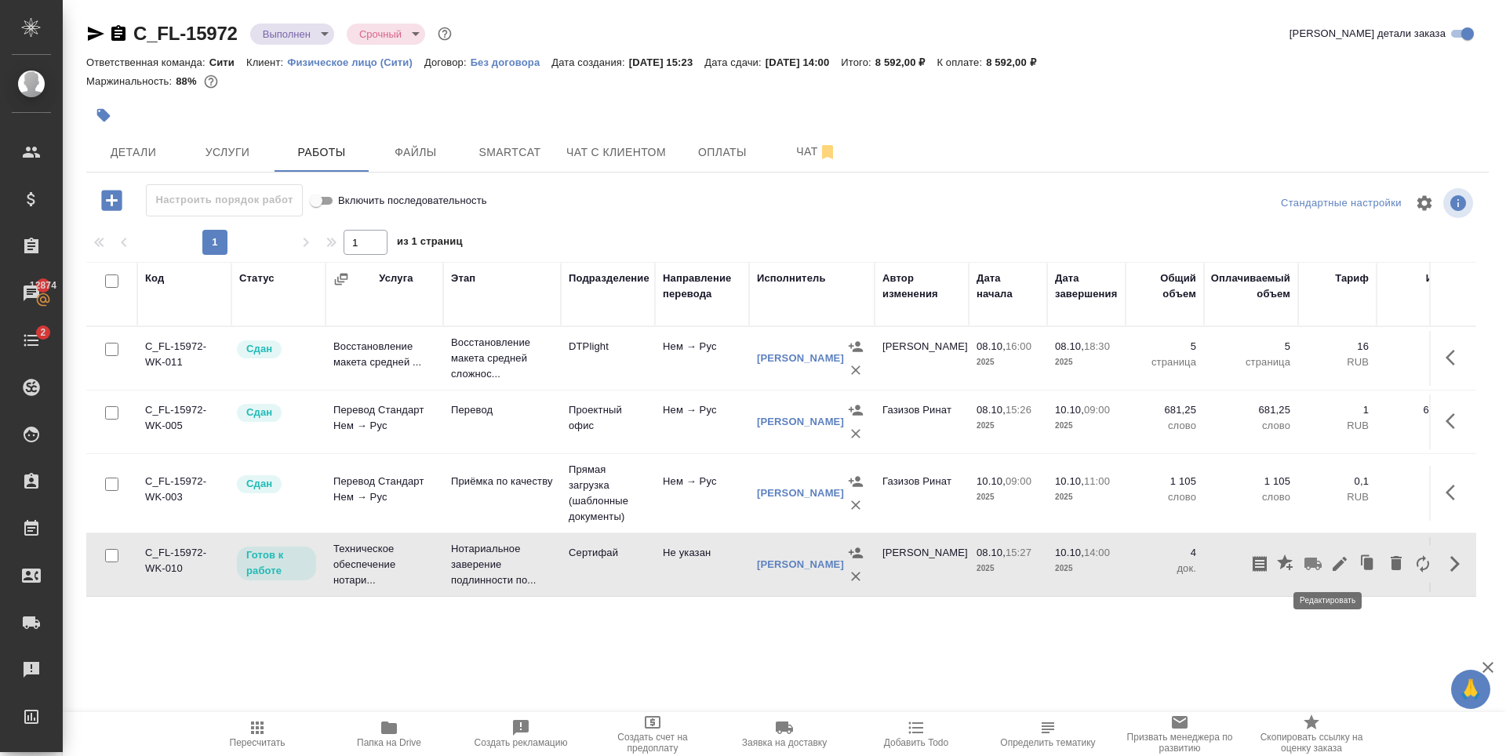
click at [1331, 562] on icon "button" at bounding box center [1339, 564] width 19 height 19
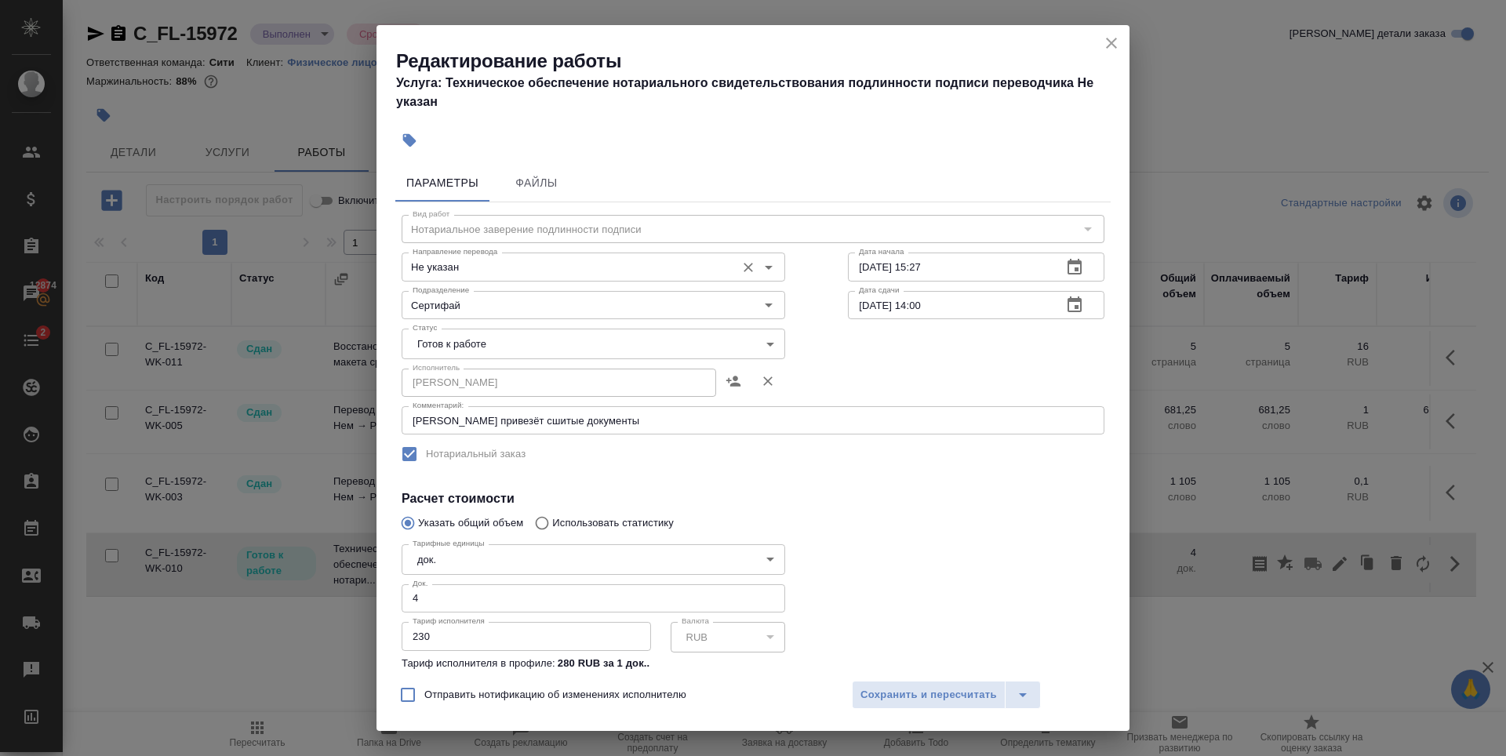
click at [477, 264] on input "Не указан" at bounding box center [567, 266] width 322 height 19
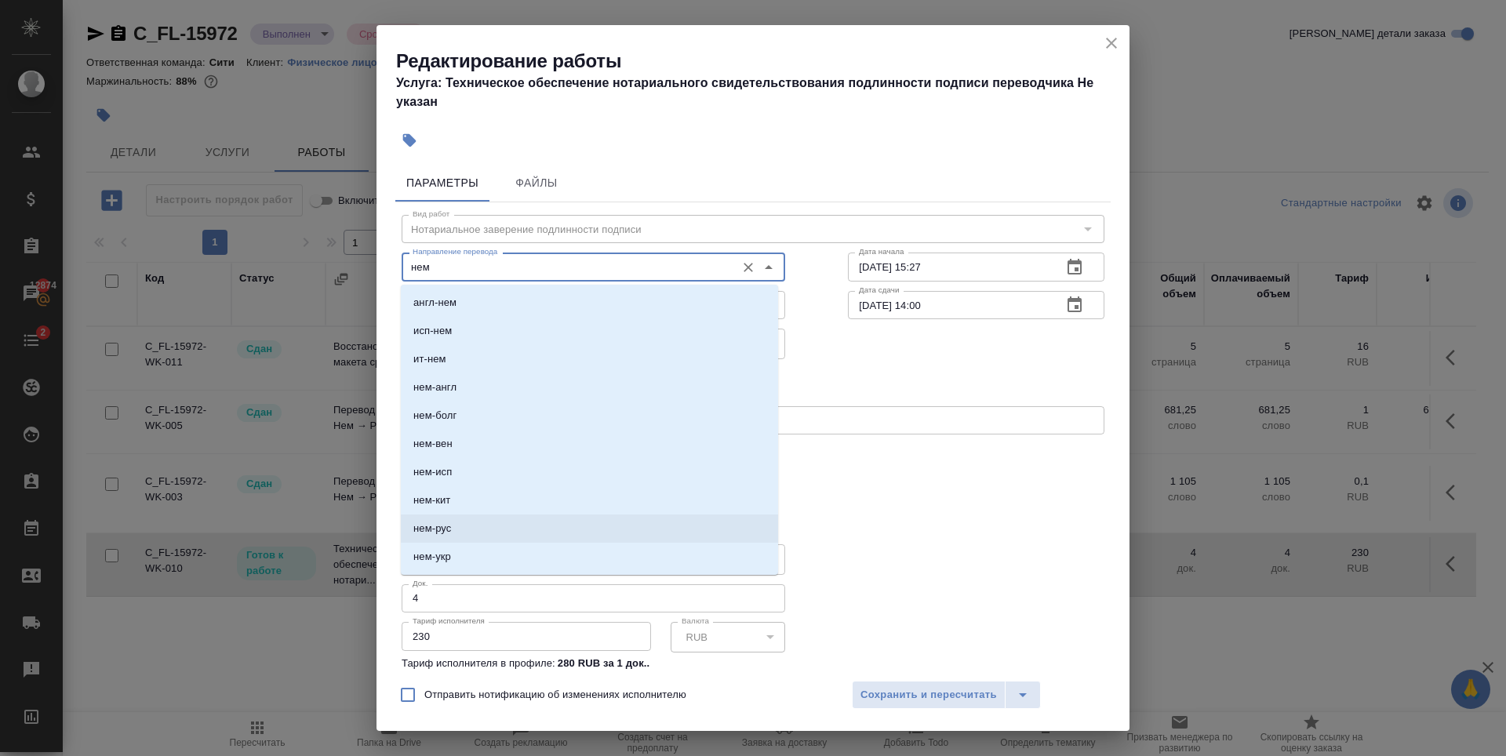
click at [475, 520] on li "нем-рус" at bounding box center [589, 529] width 377 height 28
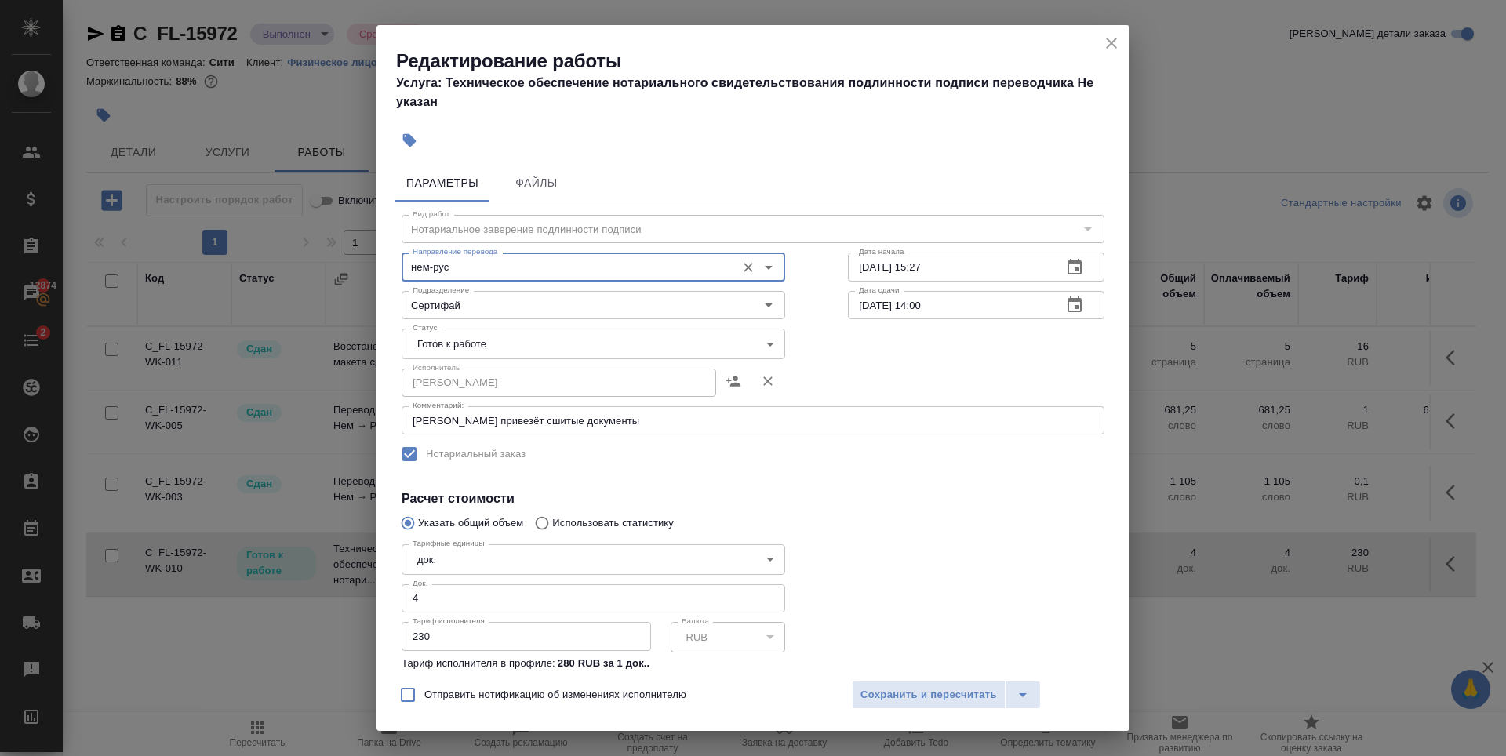
type input "нем-рус"
click at [937, 494] on h4 "Расчет стоимости" at bounding box center [753, 498] width 703 height 19
click at [899, 684] on button "Сохранить и пересчитать" at bounding box center [929, 695] width 154 height 28
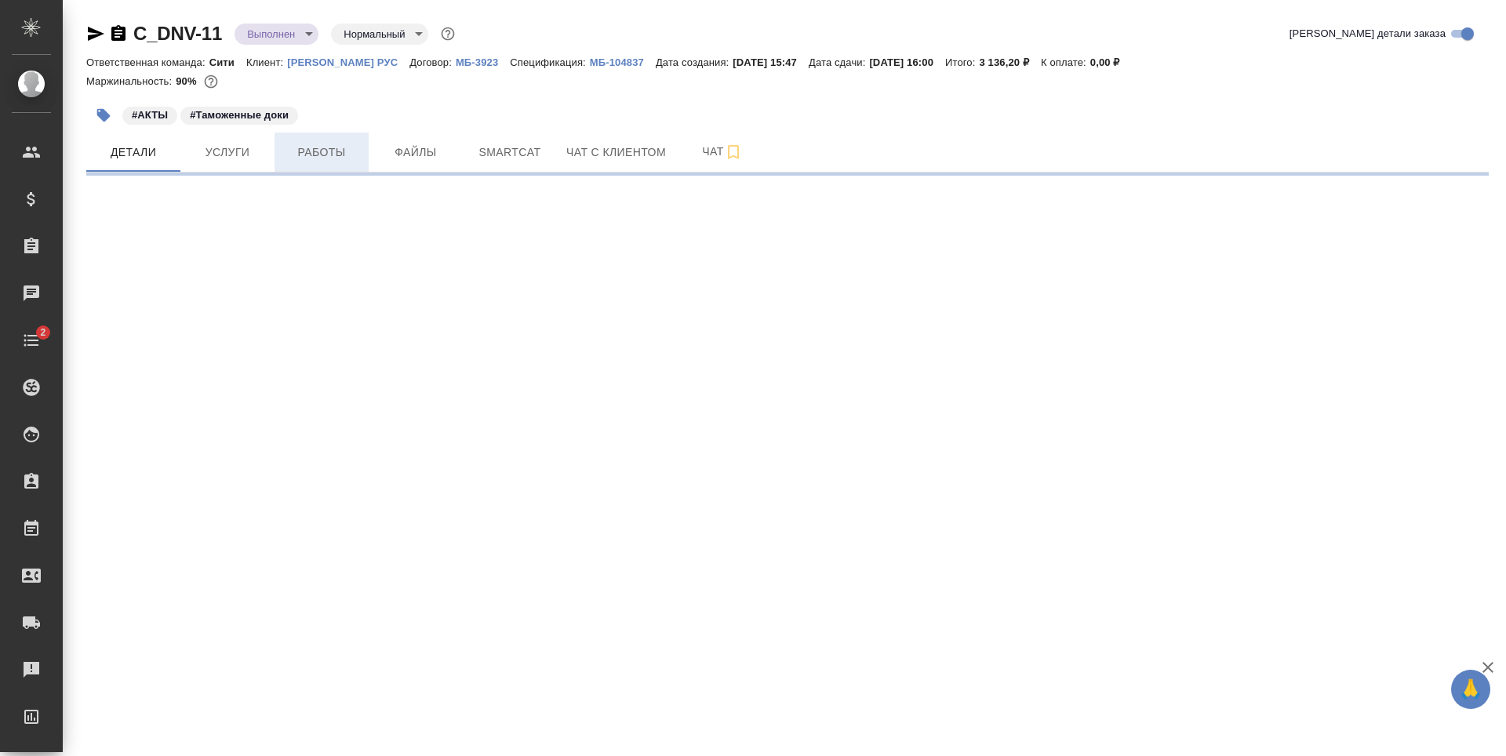
select select "RU"
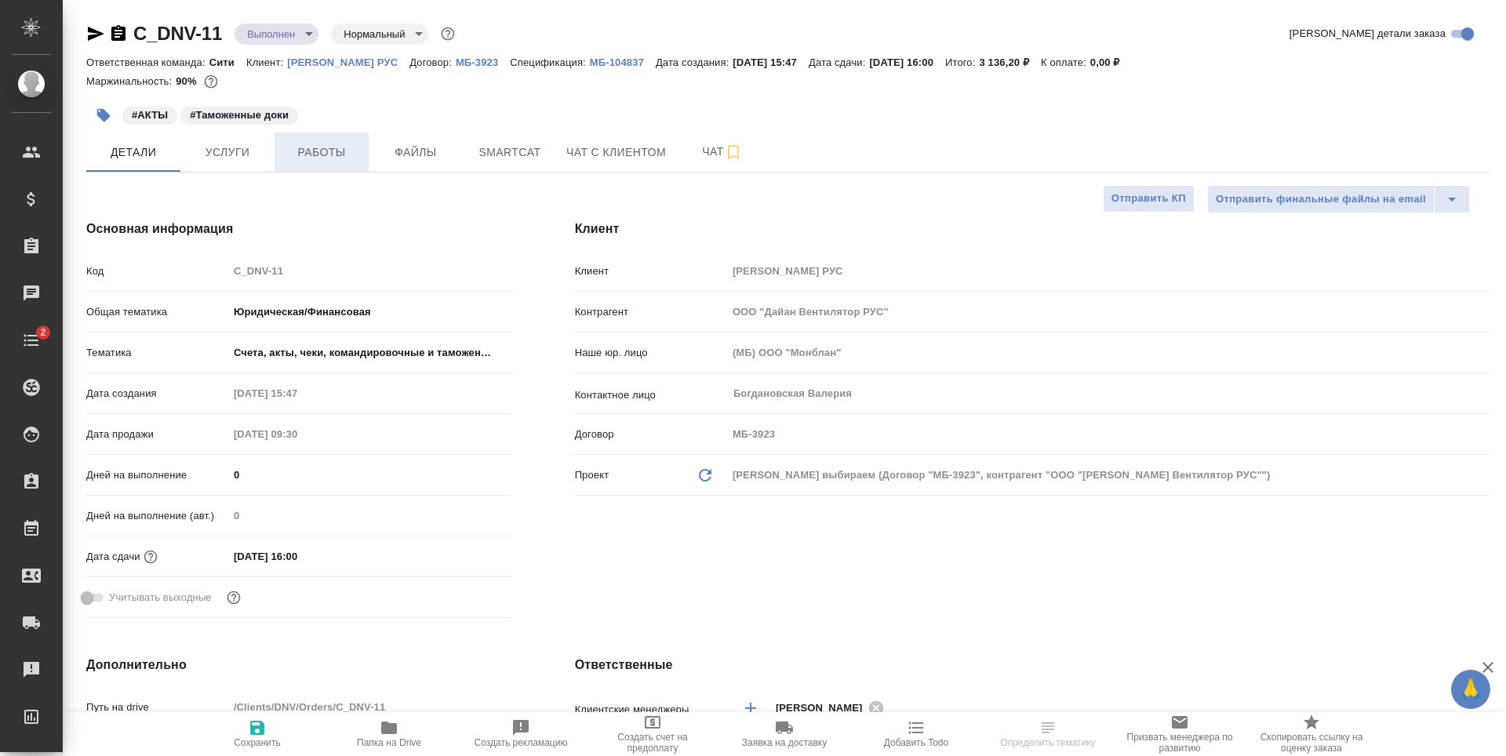
type textarea "x"
type input "[PERSON_NAME]"
click at [308, 164] on button "Работы" at bounding box center [322, 152] width 94 height 39
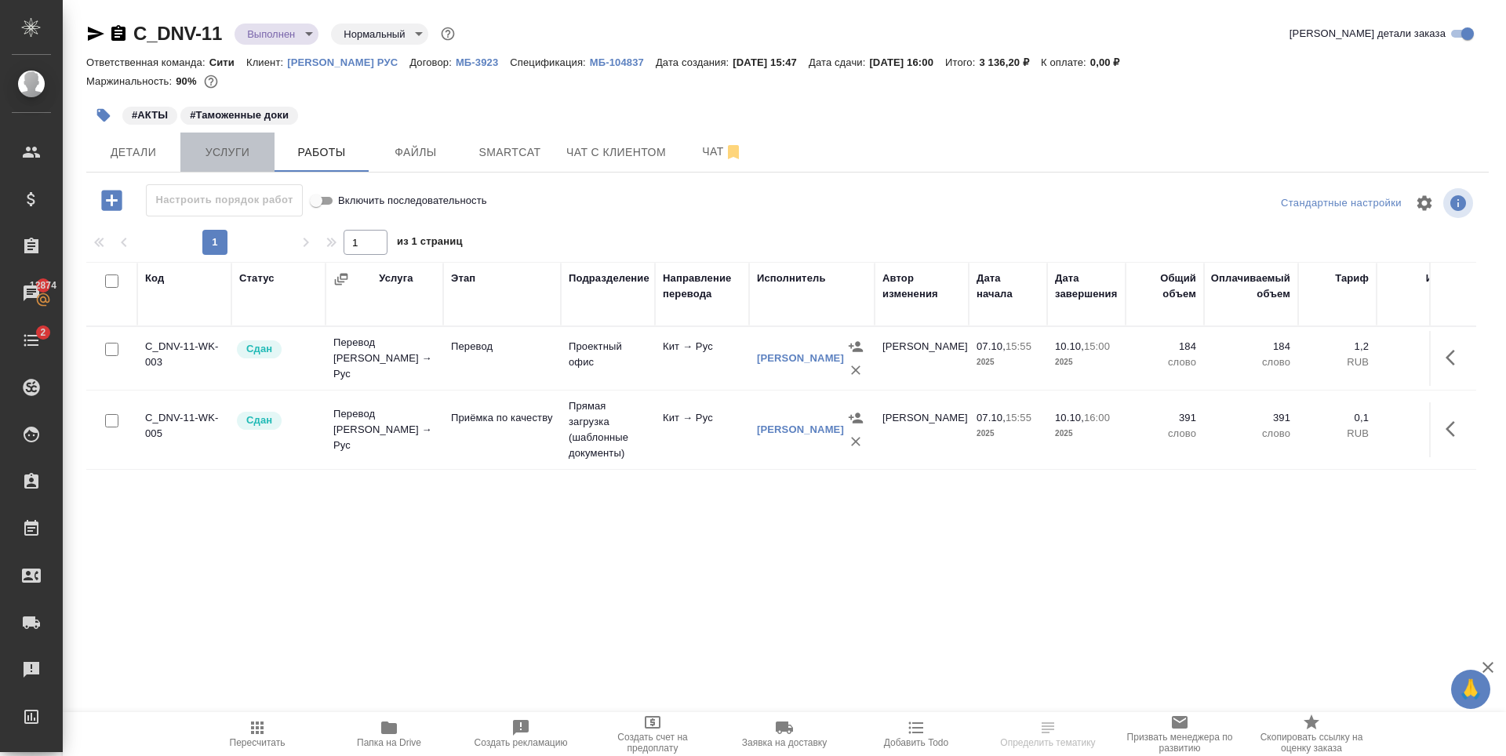
click at [233, 162] on button "Услуги" at bounding box center [227, 152] width 94 height 39
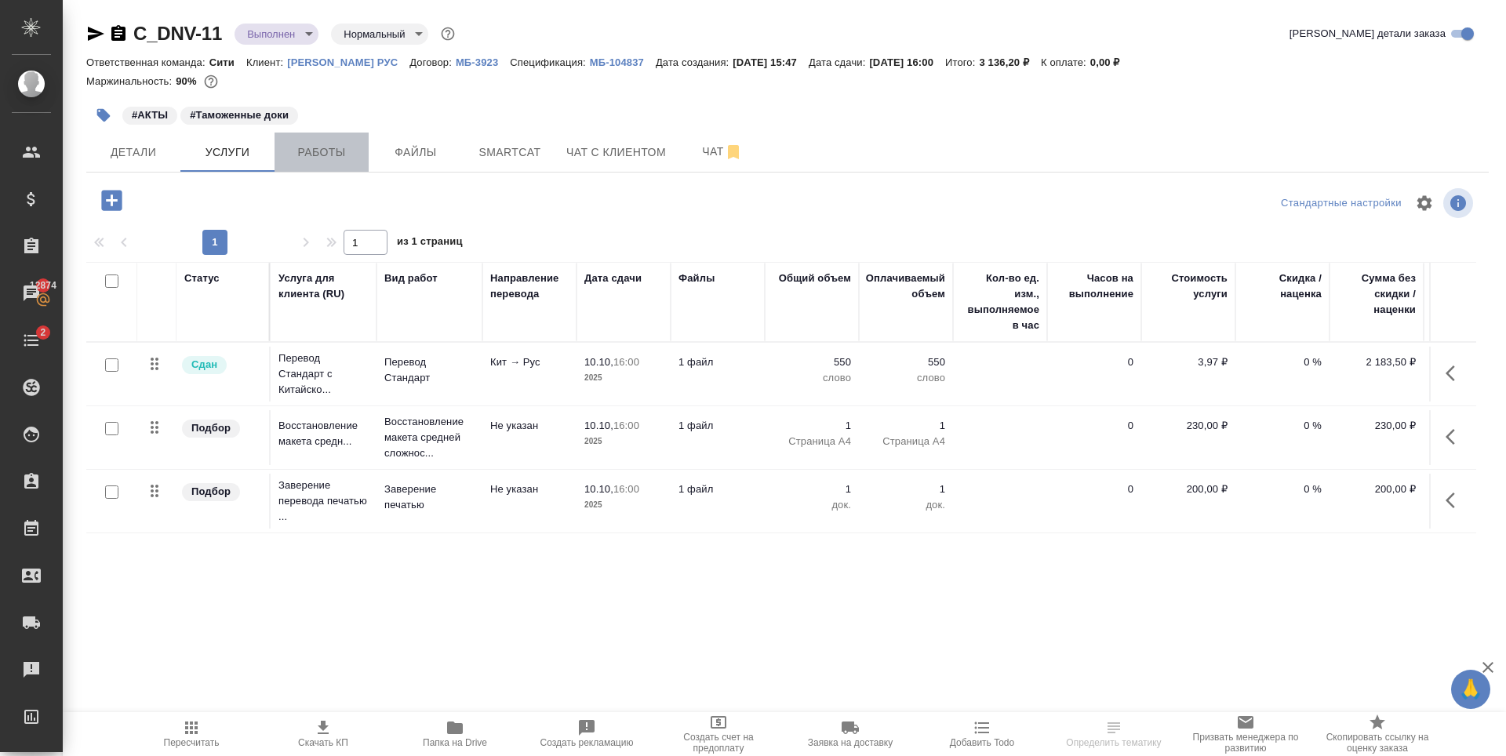
click at [298, 148] on span "Работы" at bounding box center [321, 153] width 75 height 20
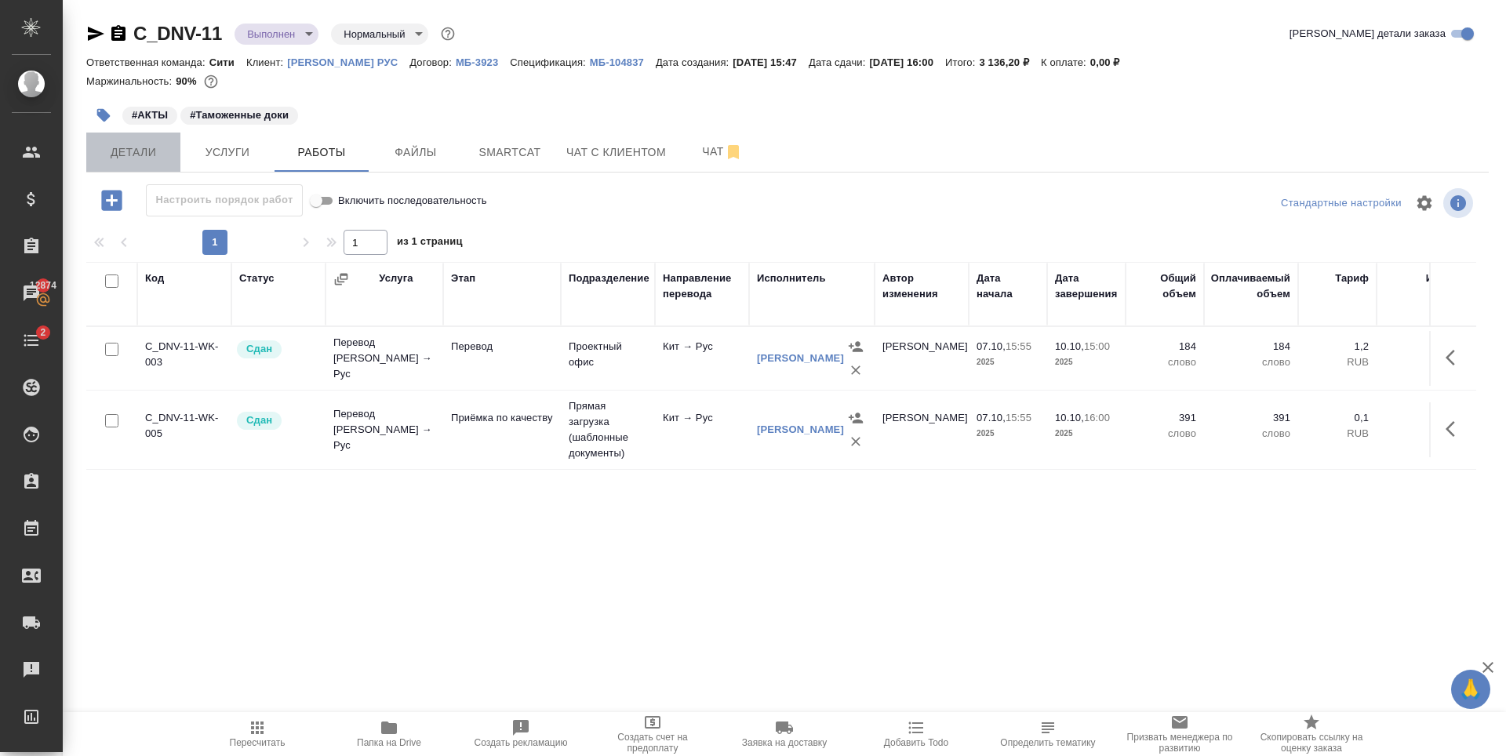
click at [130, 146] on span "Детали" at bounding box center [133, 153] width 75 height 20
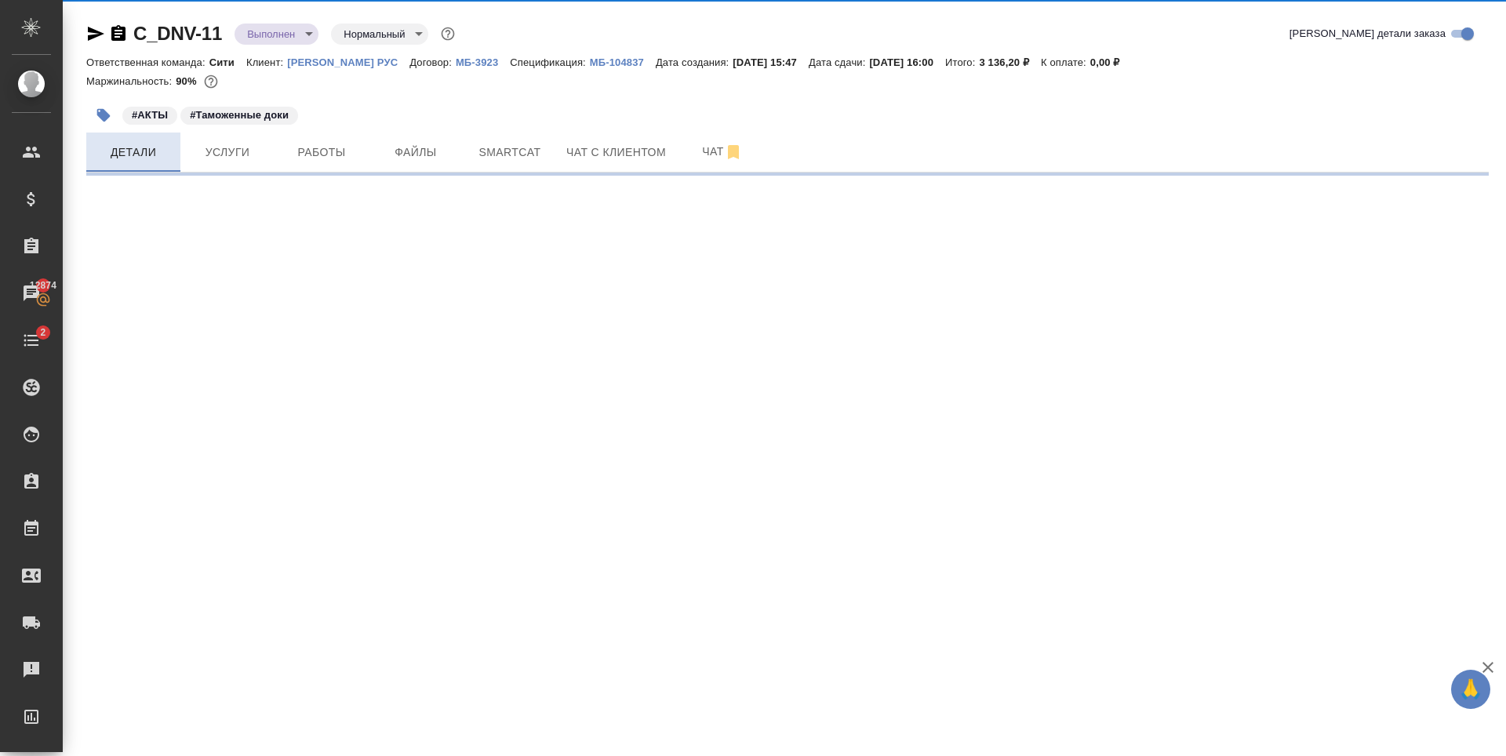
select select "RU"
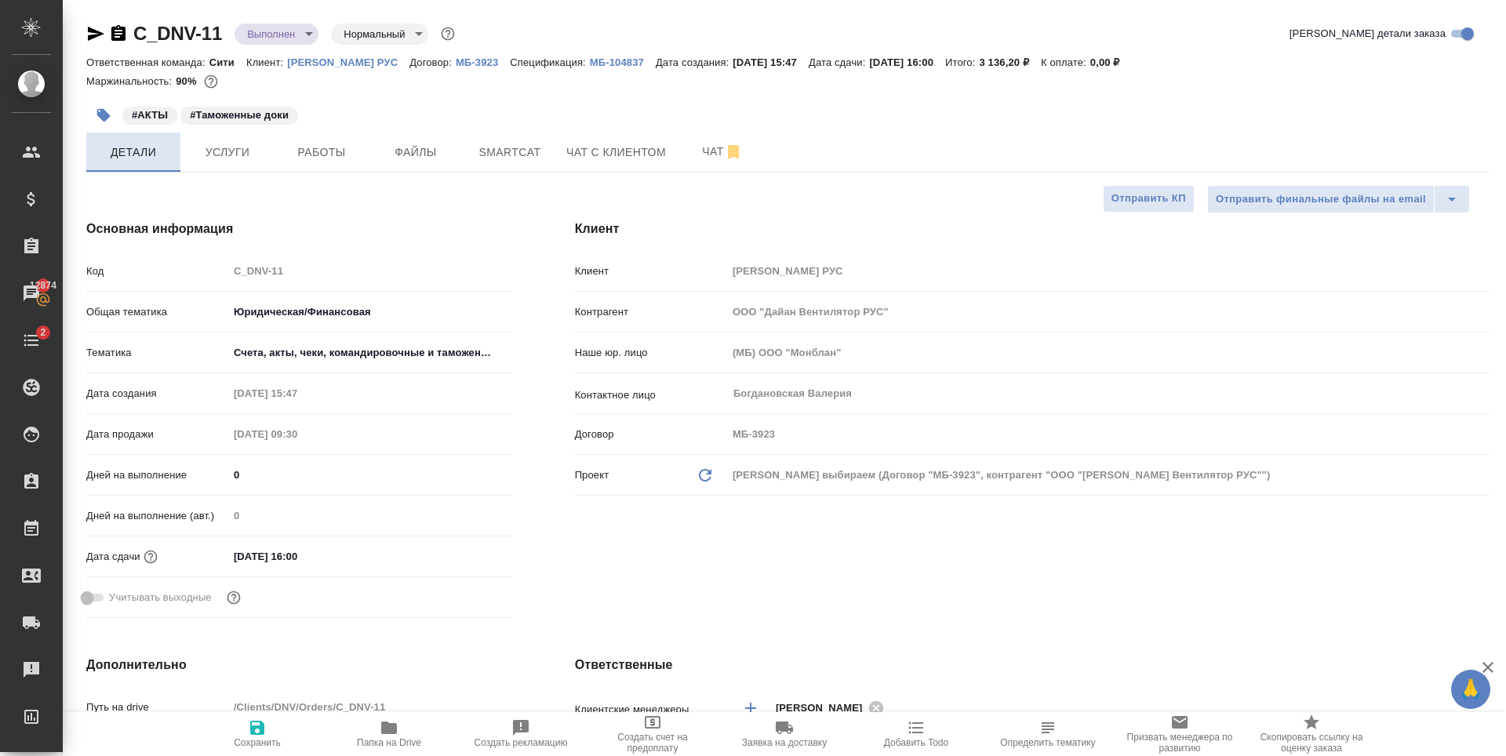
type textarea "x"
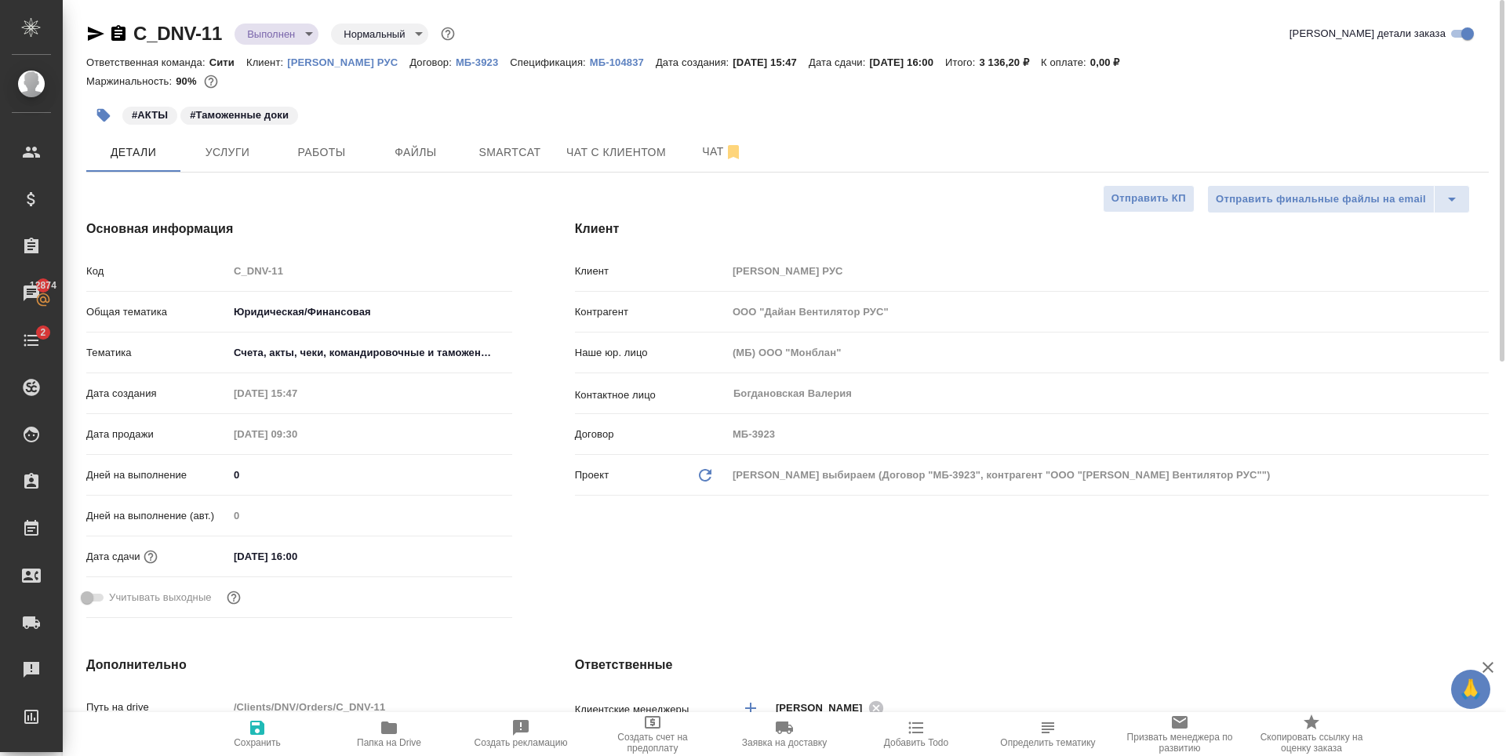
type textarea "x"
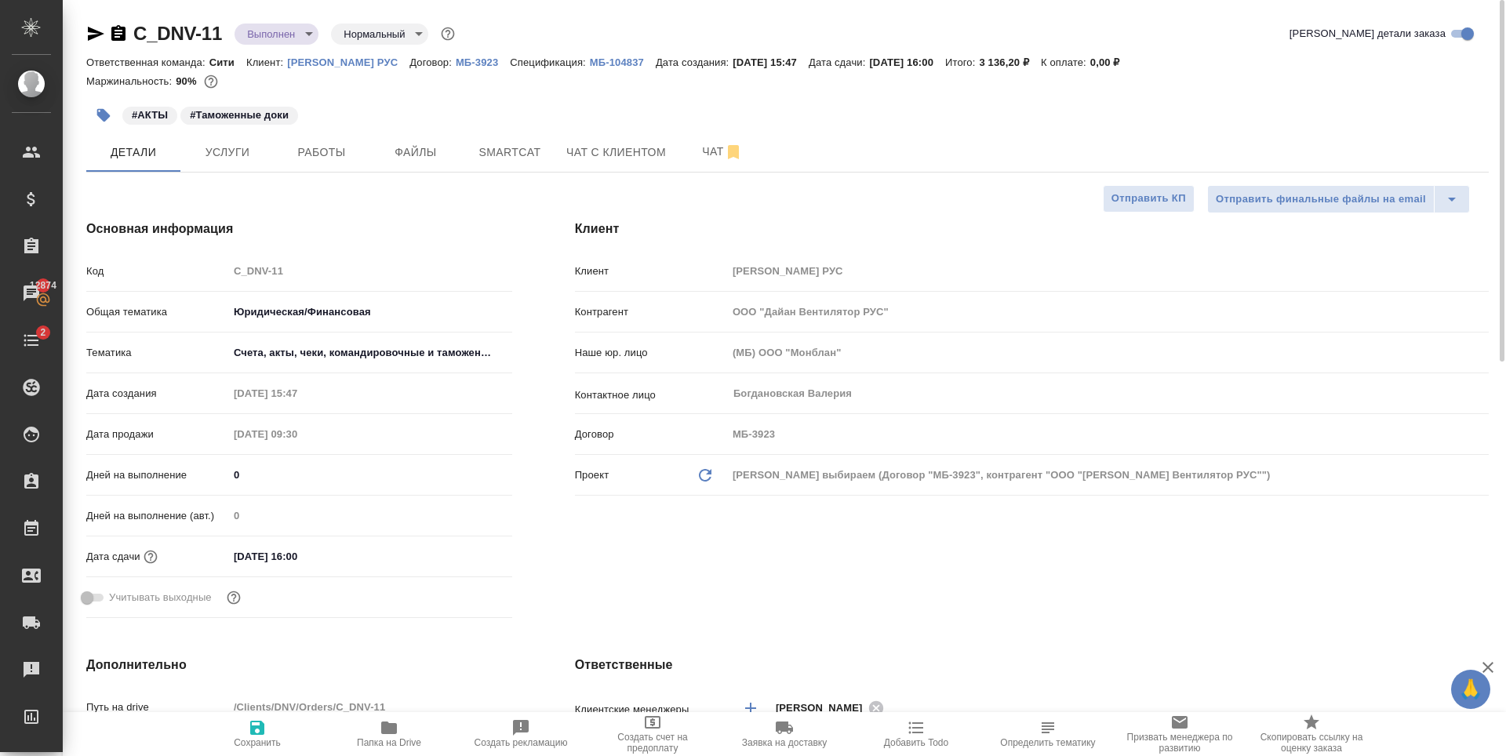
type textarea "x"
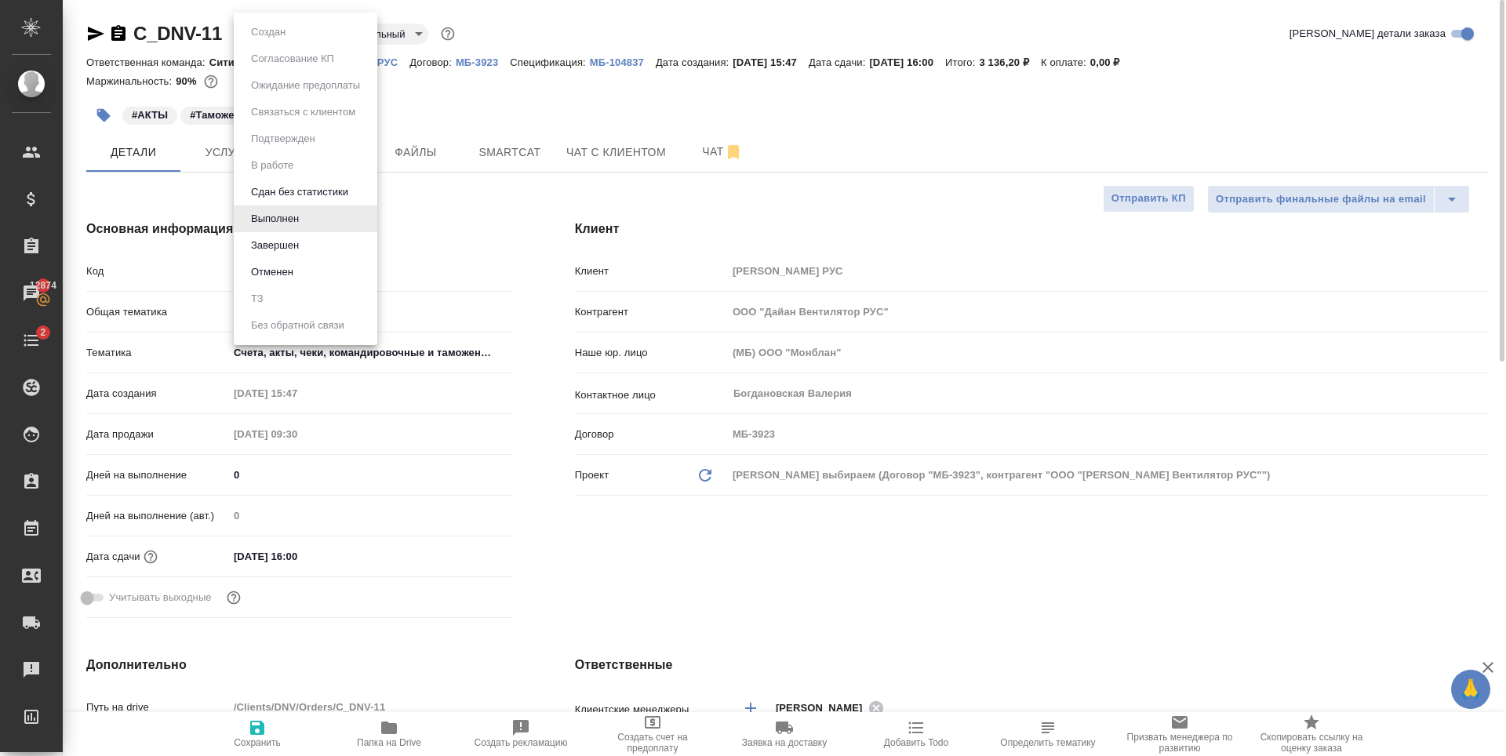
click at [289, 31] on body "🙏 .cls-1 fill:#fff; AWATERA Zaytseva Svetlana Клиенты Спецификации Заказы 12874…" at bounding box center [753, 378] width 1506 height 756
click at [314, 244] on li "Завершен" at bounding box center [306, 245] width 144 height 27
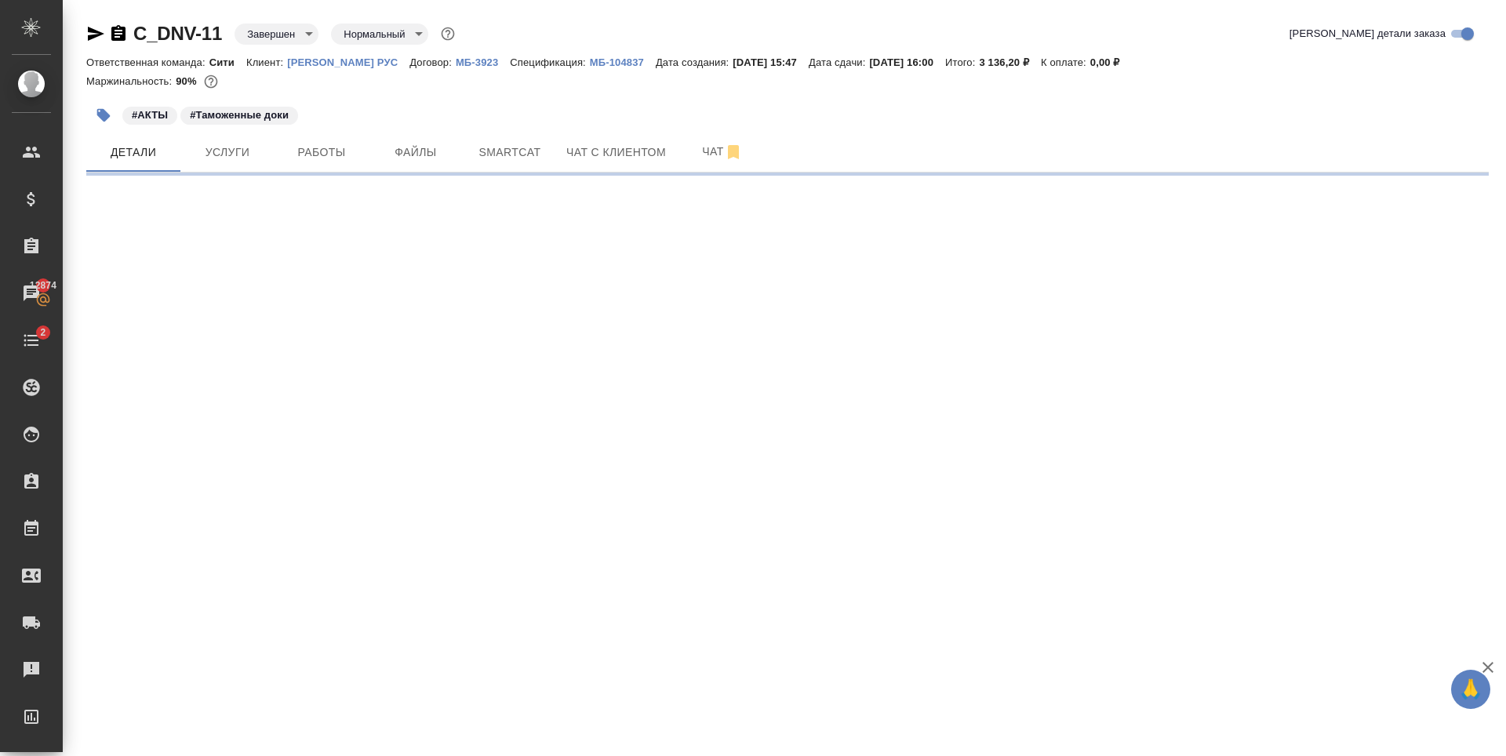
select select "RU"
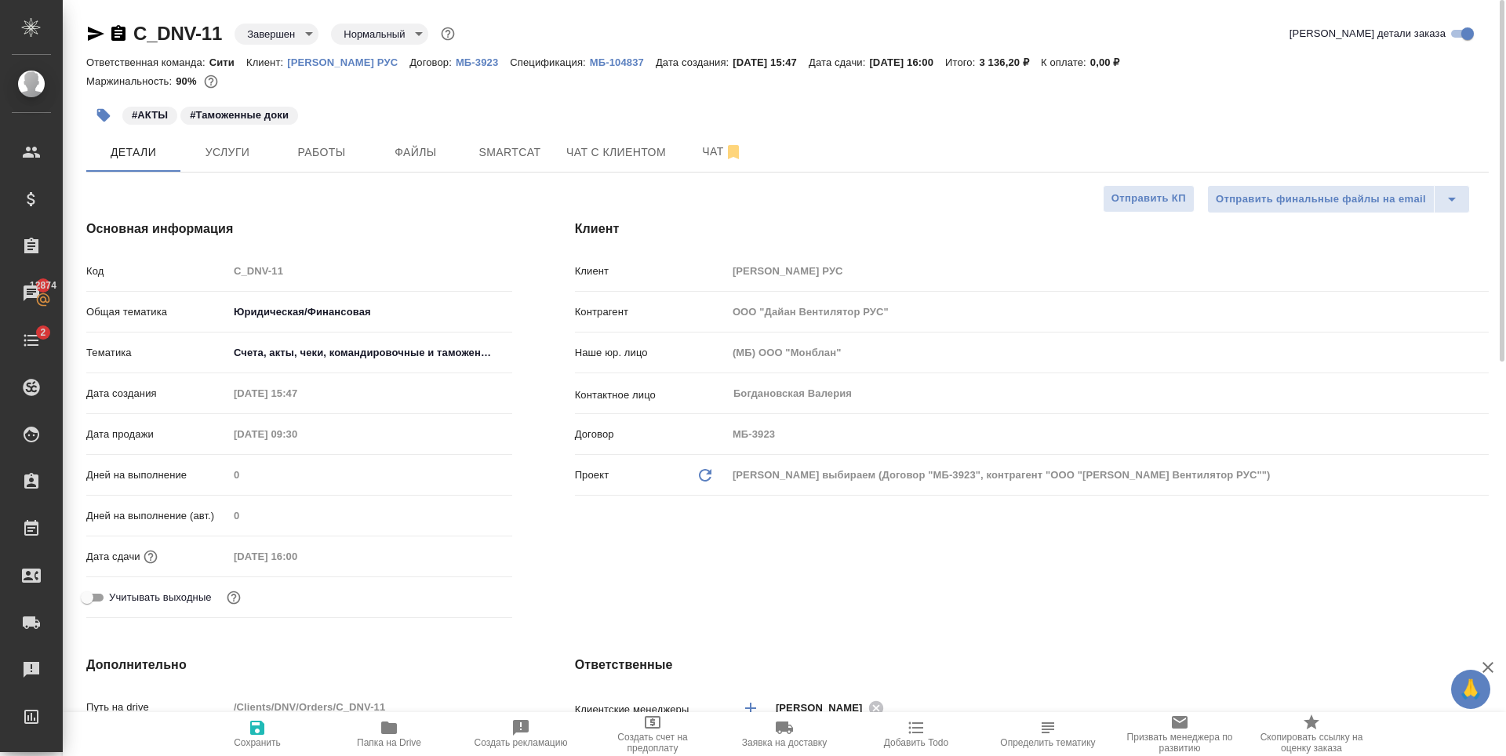
type textarea "x"
click at [630, 71] on div "Ответственная команда: Сити Клиент: Дайан Вентилятор РУС Договор: МБ-3923 Специ…" at bounding box center [787, 62] width 1402 height 19
click at [630, 67] on p "МБ-104837" at bounding box center [623, 62] width 66 height 12
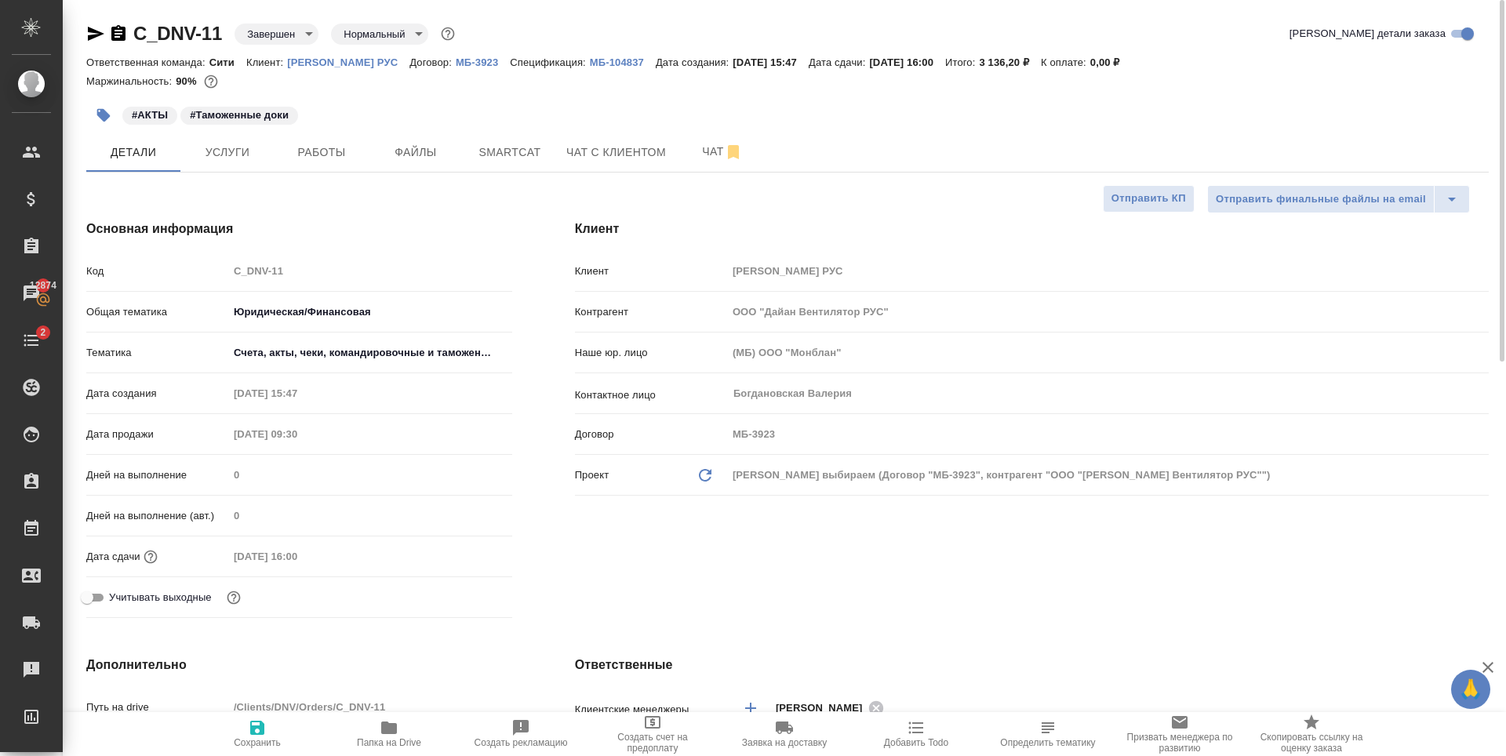
type textarea "x"
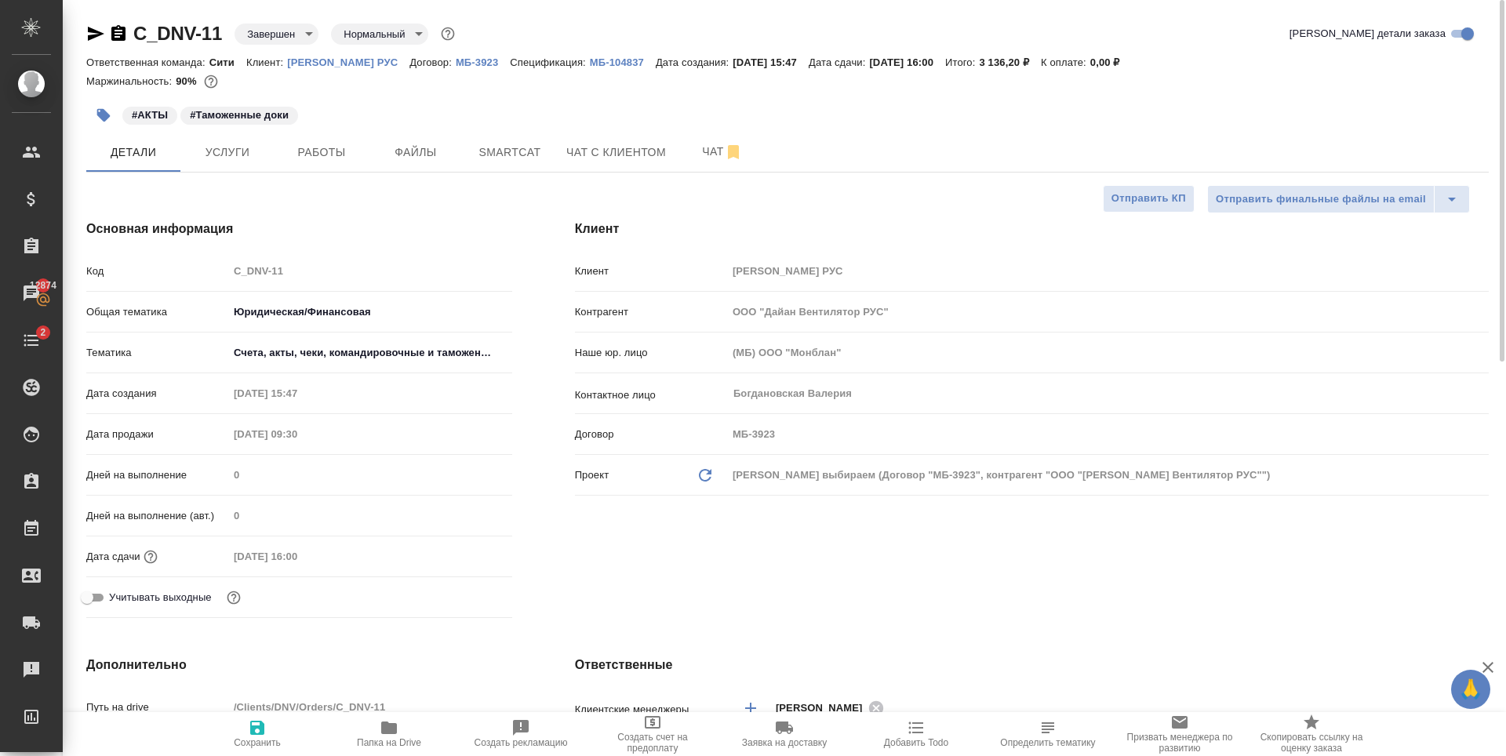
type textarea "x"
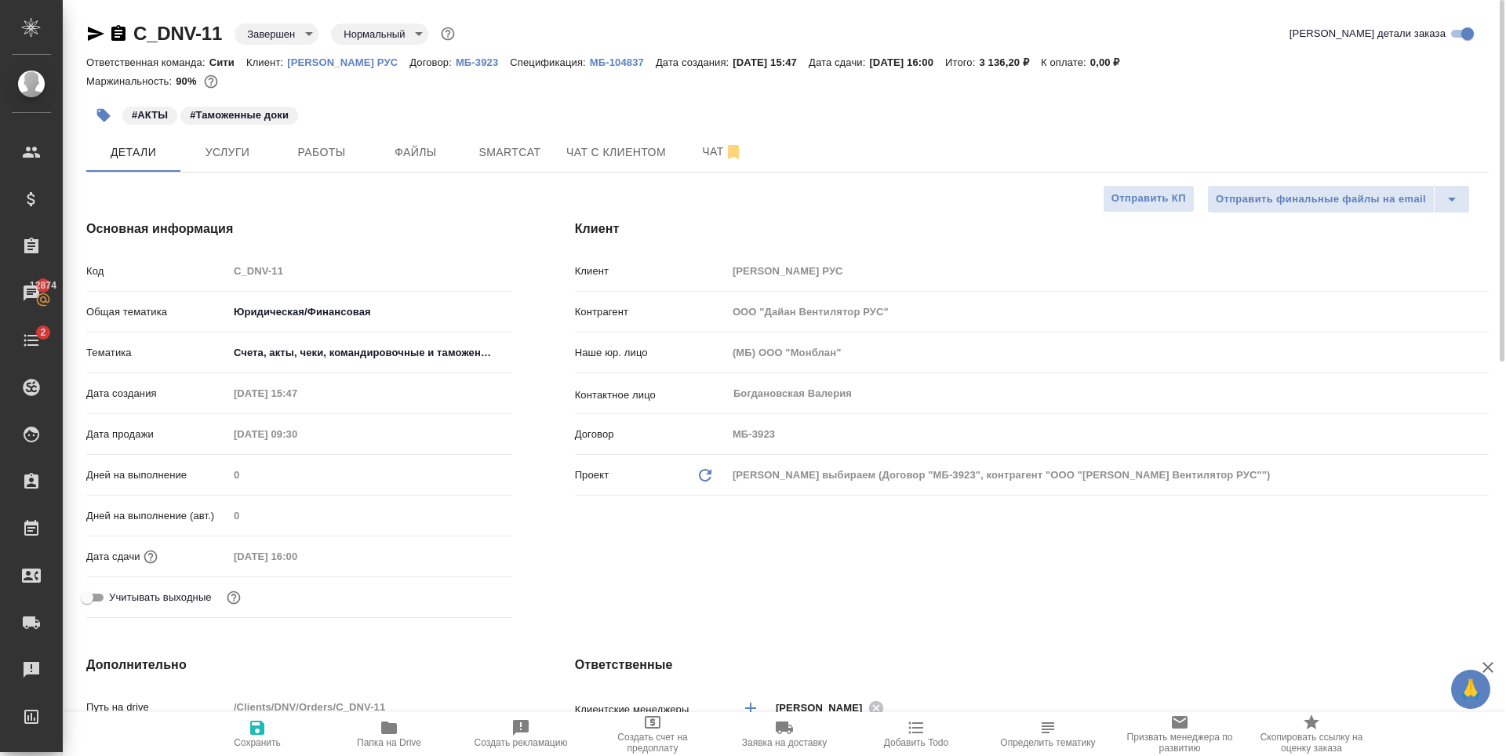
type textarea "x"
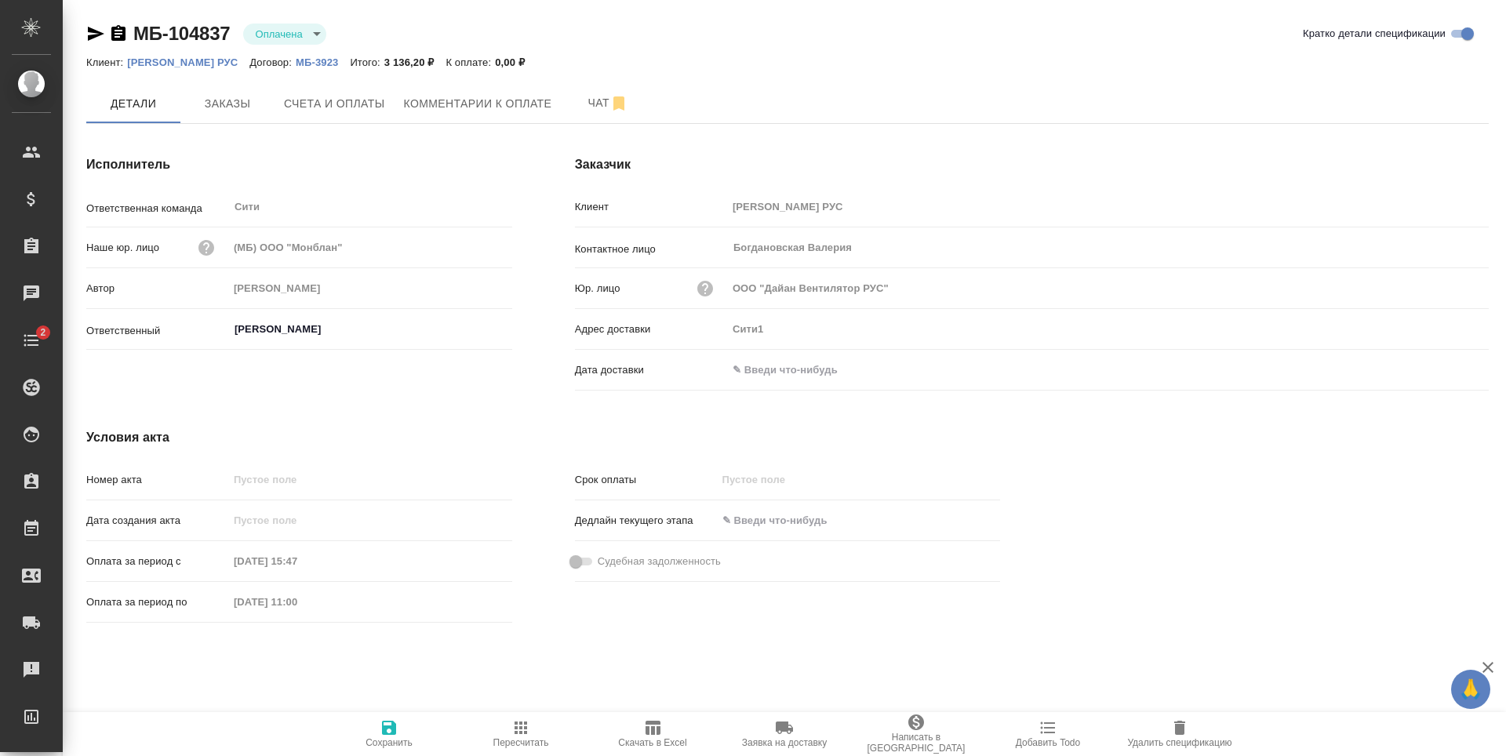
click at [900, 733] on span "Написать в [GEOGRAPHIC_DATA]" at bounding box center [916, 733] width 113 height 41
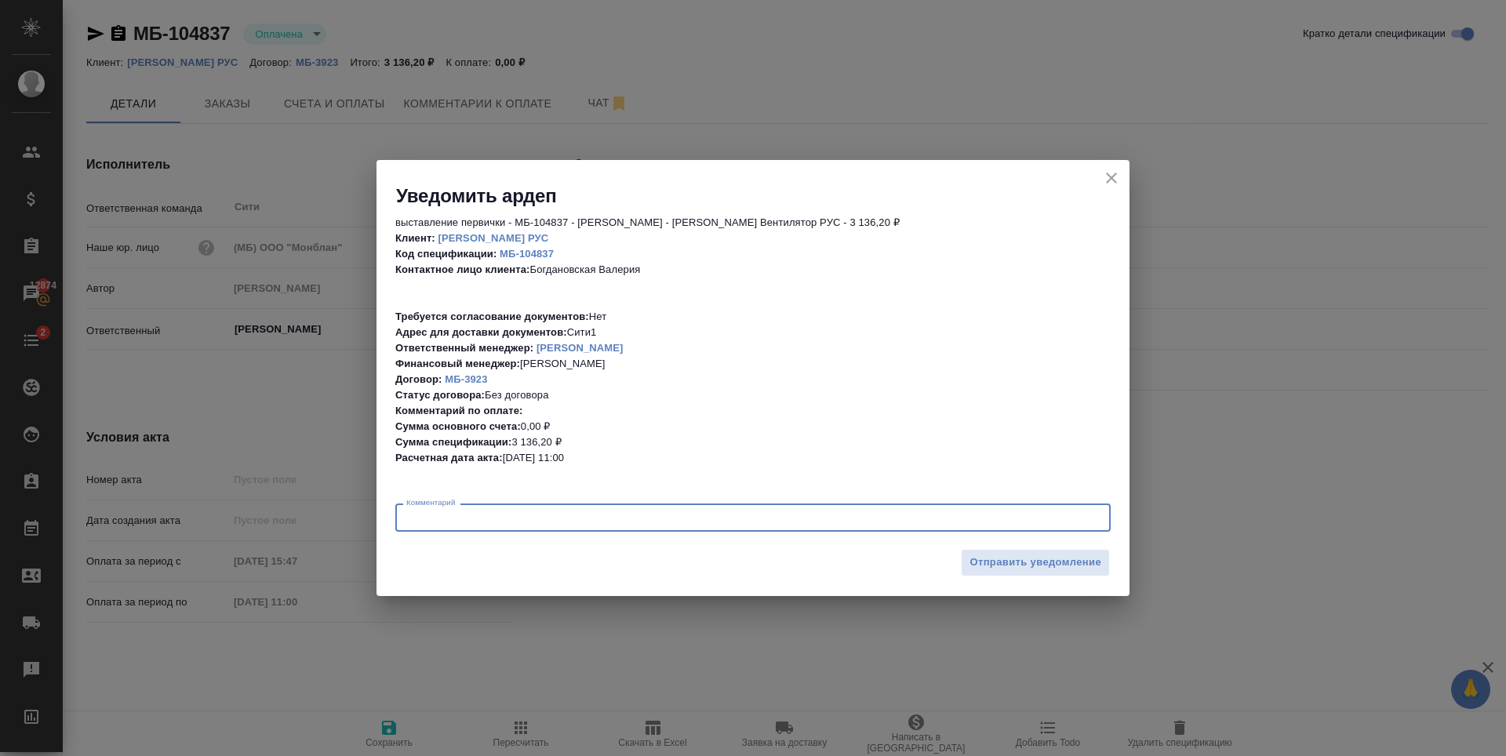
click at [638, 523] on textarea at bounding box center [752, 518] width 693 height 12
type textarea "можно выставлять акты"
click at [1054, 554] on span "Отправить уведомление" at bounding box center [1035, 563] width 132 height 18
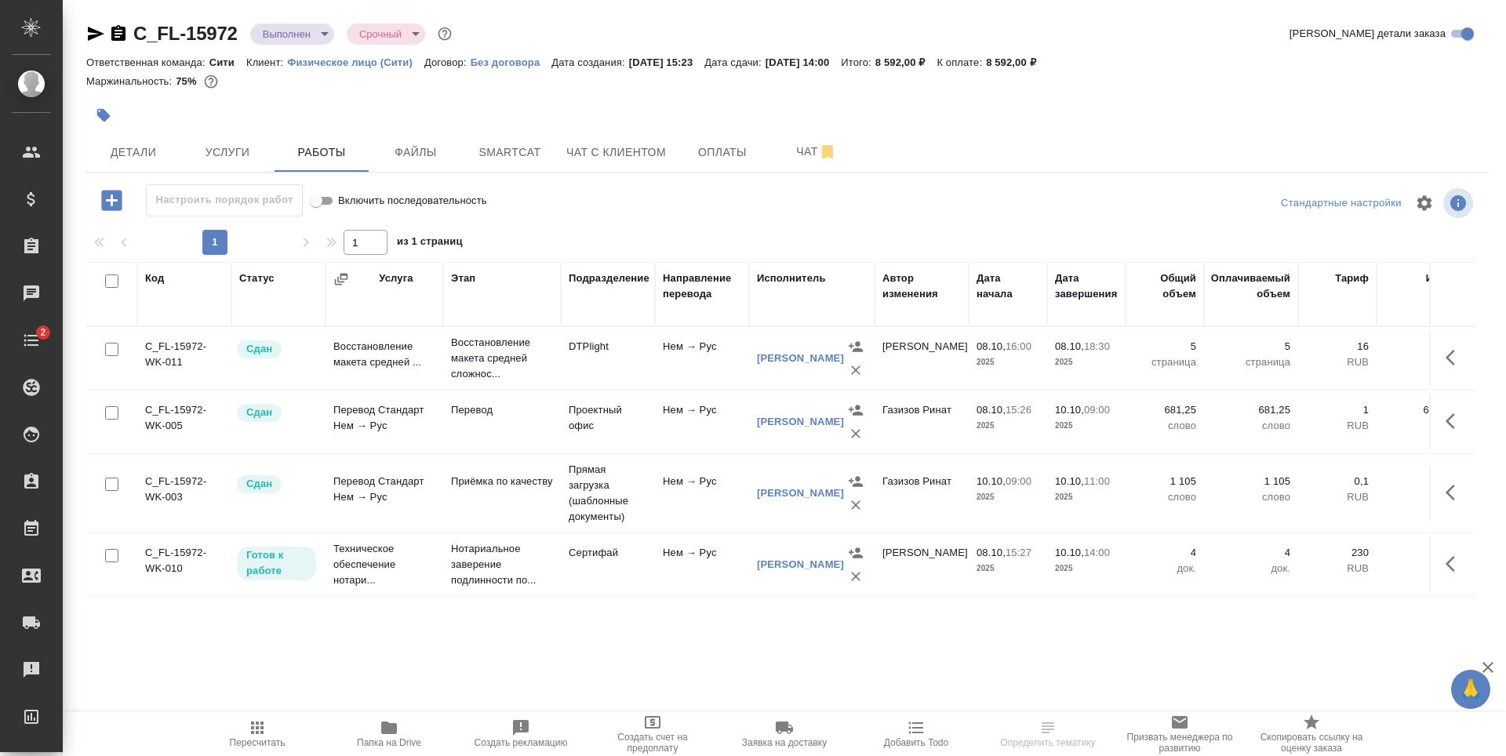
scroll to position [9, 0]
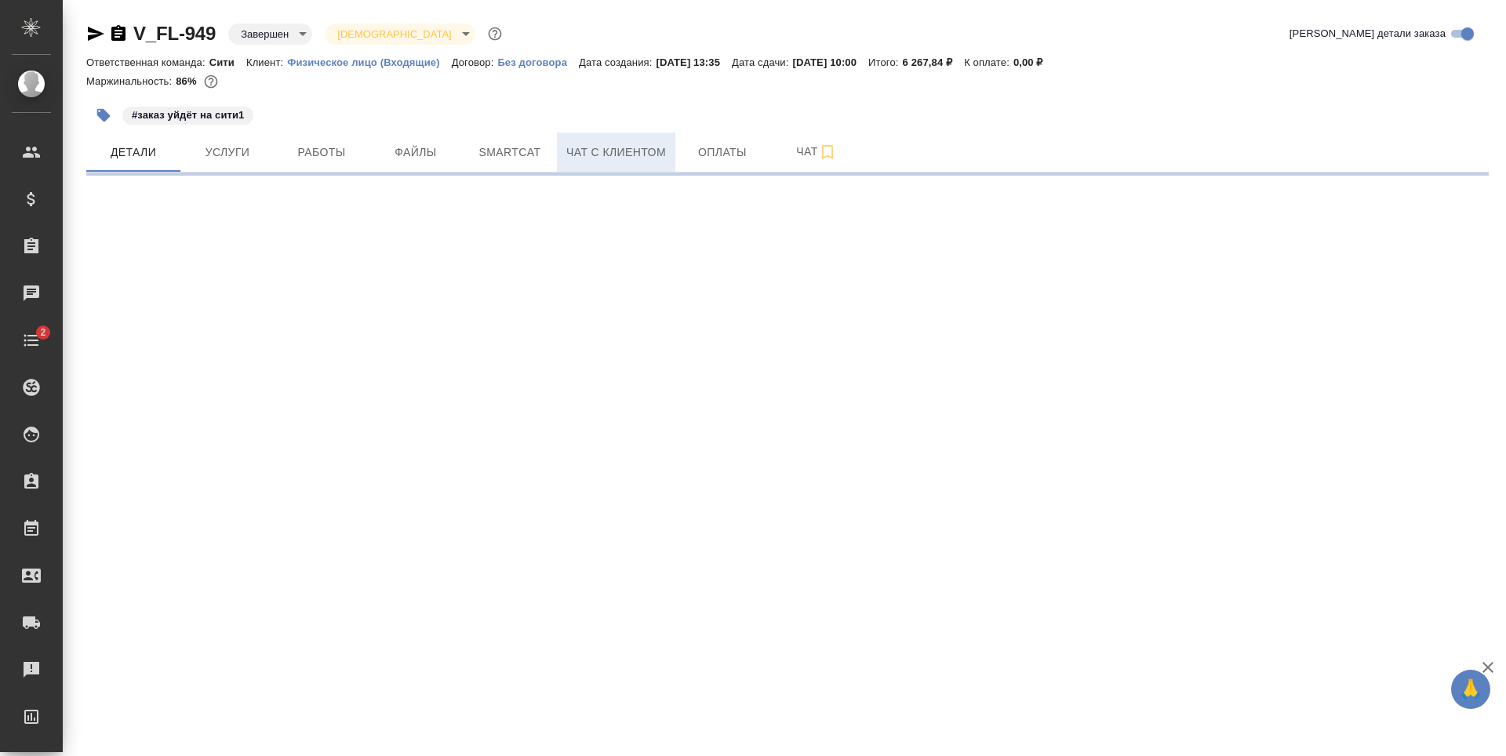
select select "RU"
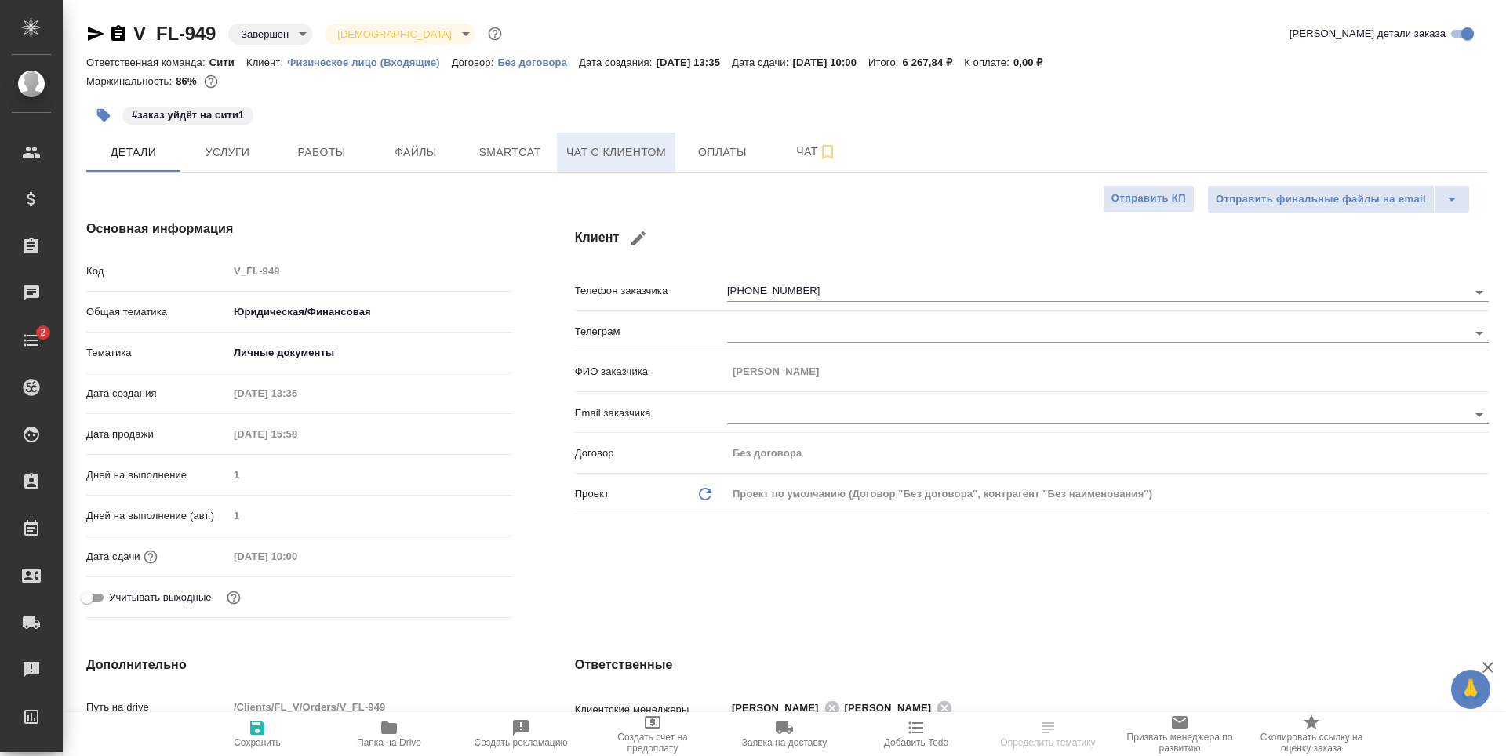
click at [582, 160] on span "Чат с клиентом" at bounding box center [616, 153] width 100 height 20
type textarea "x"
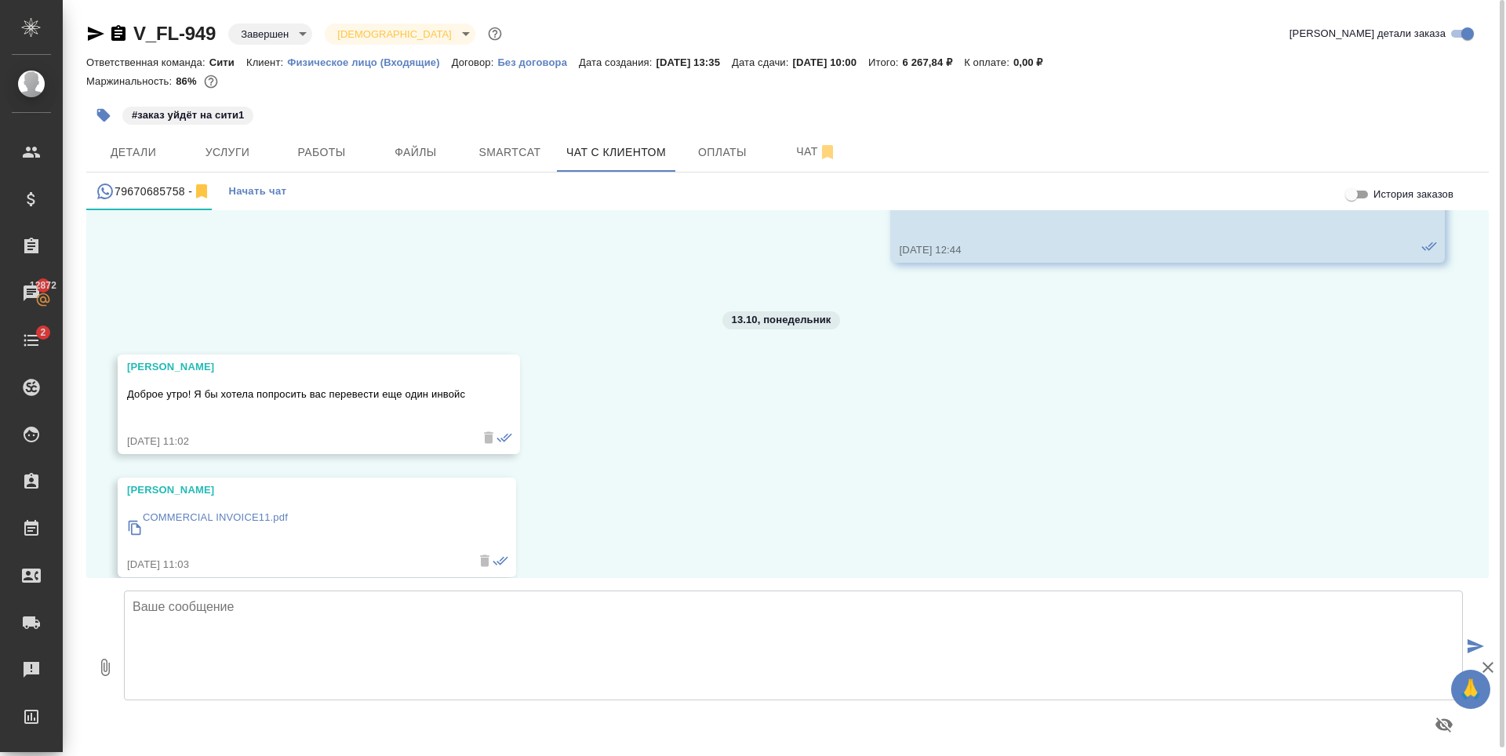
scroll to position [4822, 0]
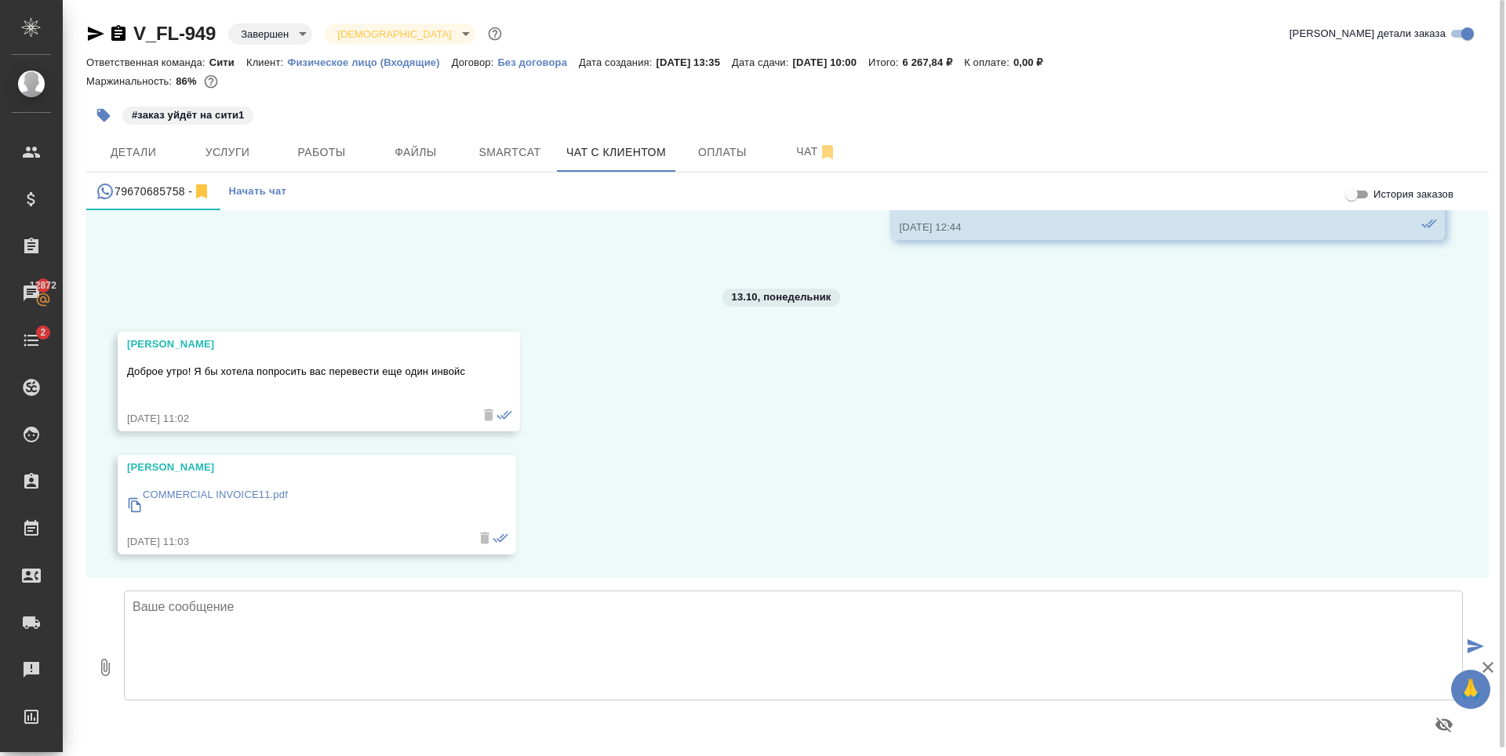
click at [212, 495] on p "COMMERCIAL INVOICE11.pdf" at bounding box center [215, 495] width 145 height 16
click at [155, 144] on span "Детали" at bounding box center [133, 153] width 75 height 20
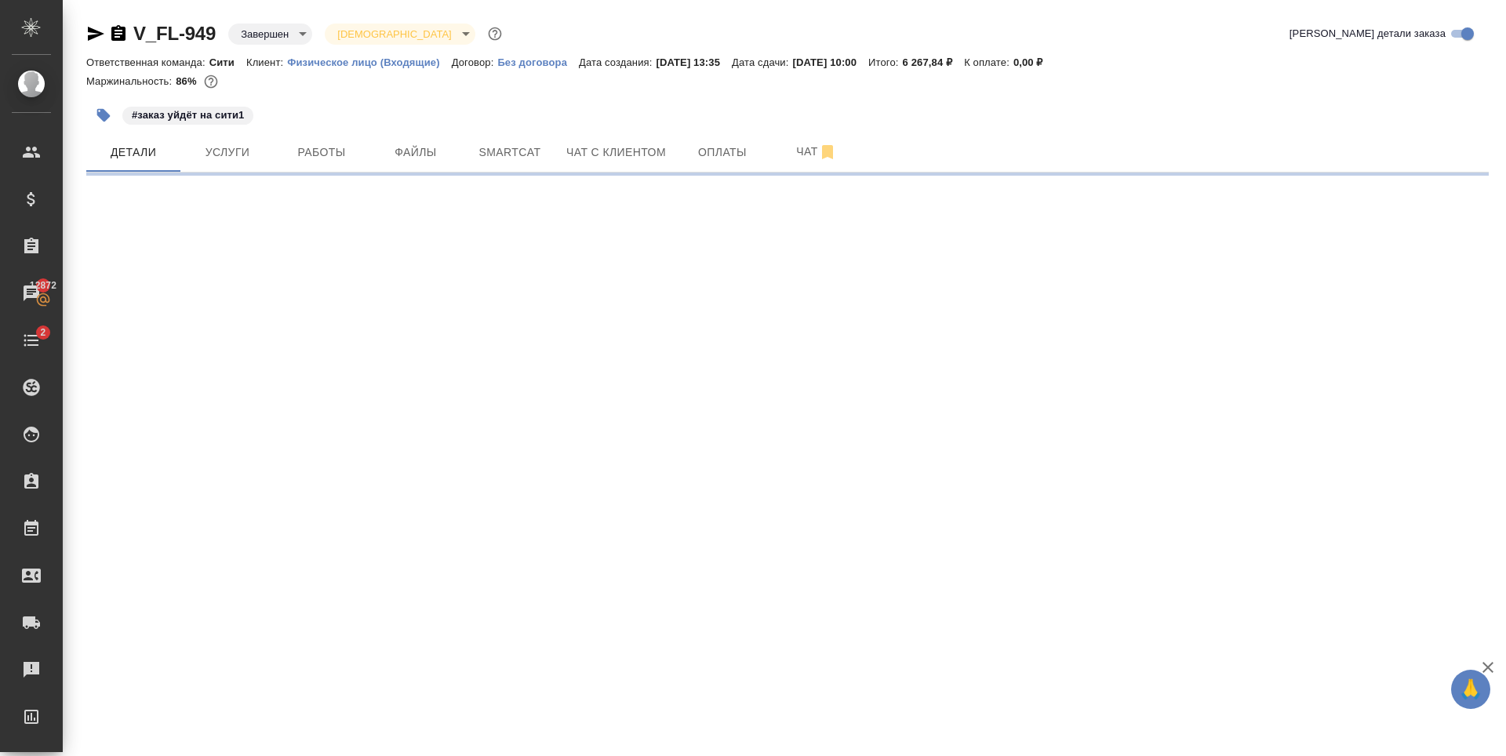
select select "RU"
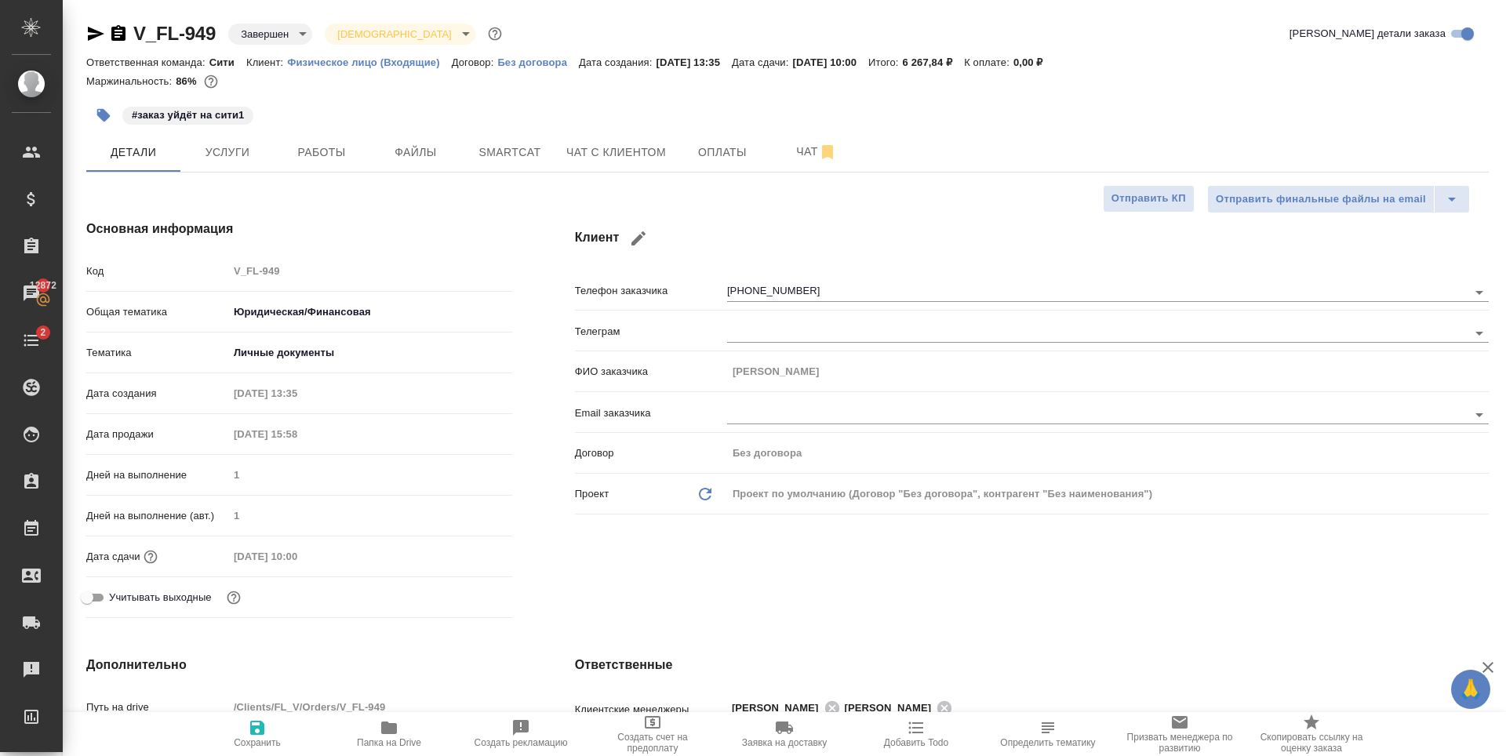
type textarea "x"
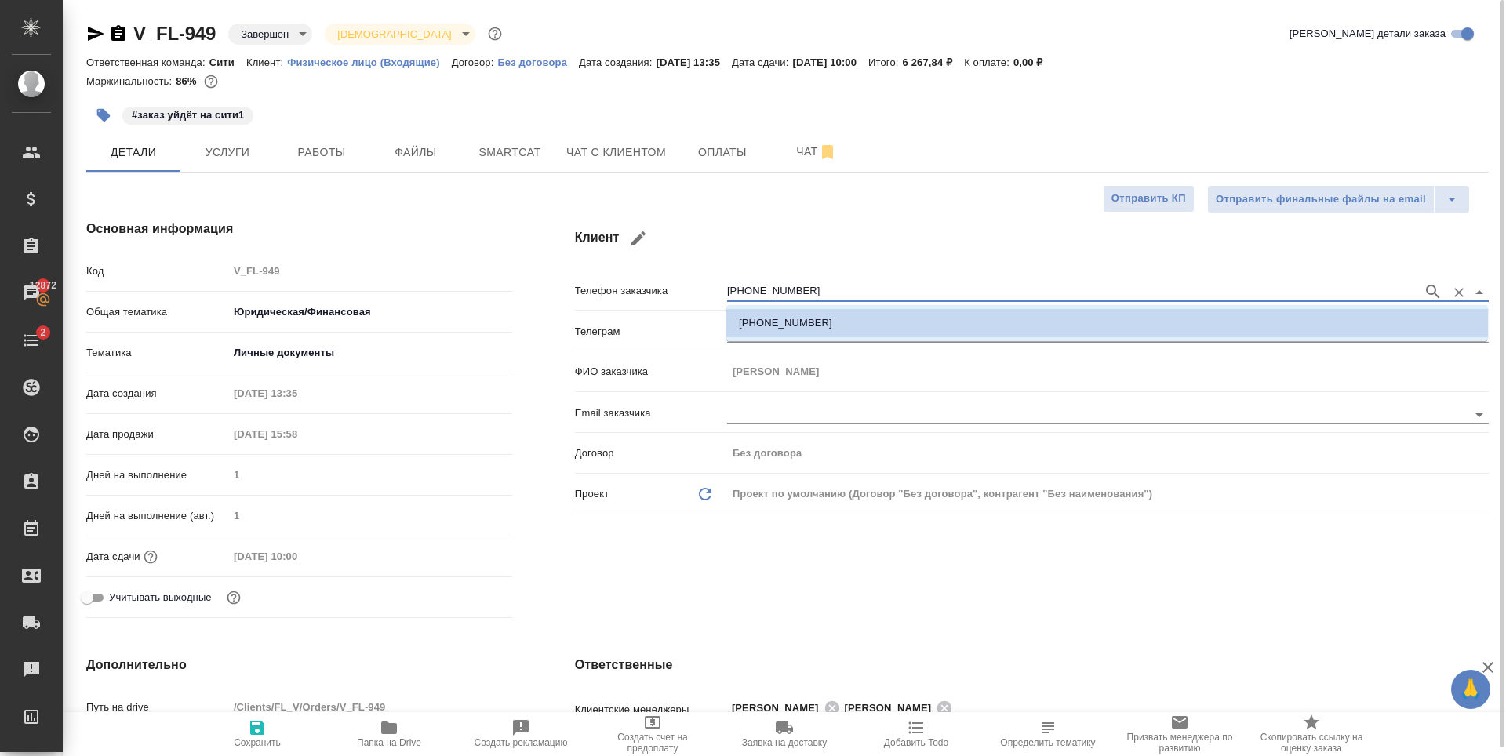
click at [761, 290] on input "+79670685758" at bounding box center [1071, 291] width 688 height 19
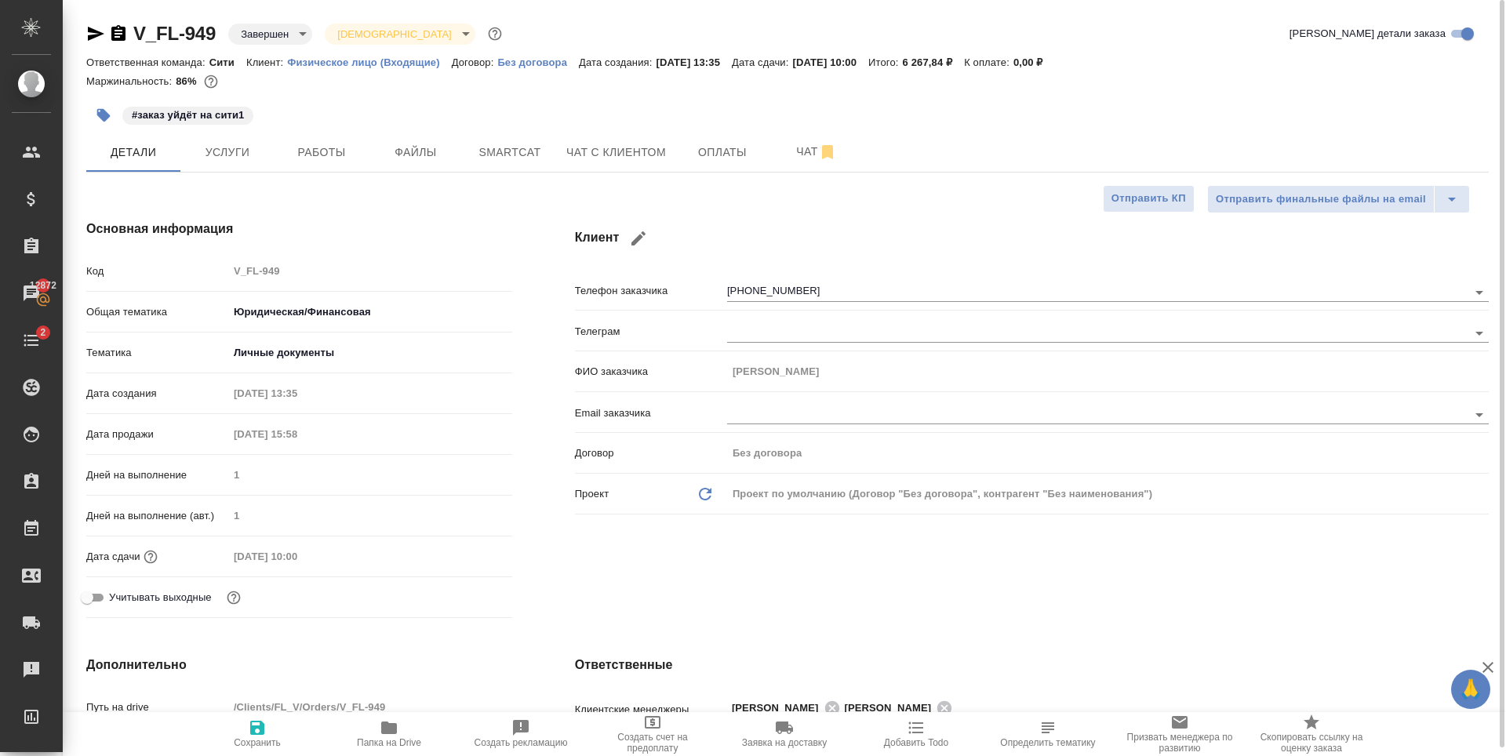
type textarea "x"
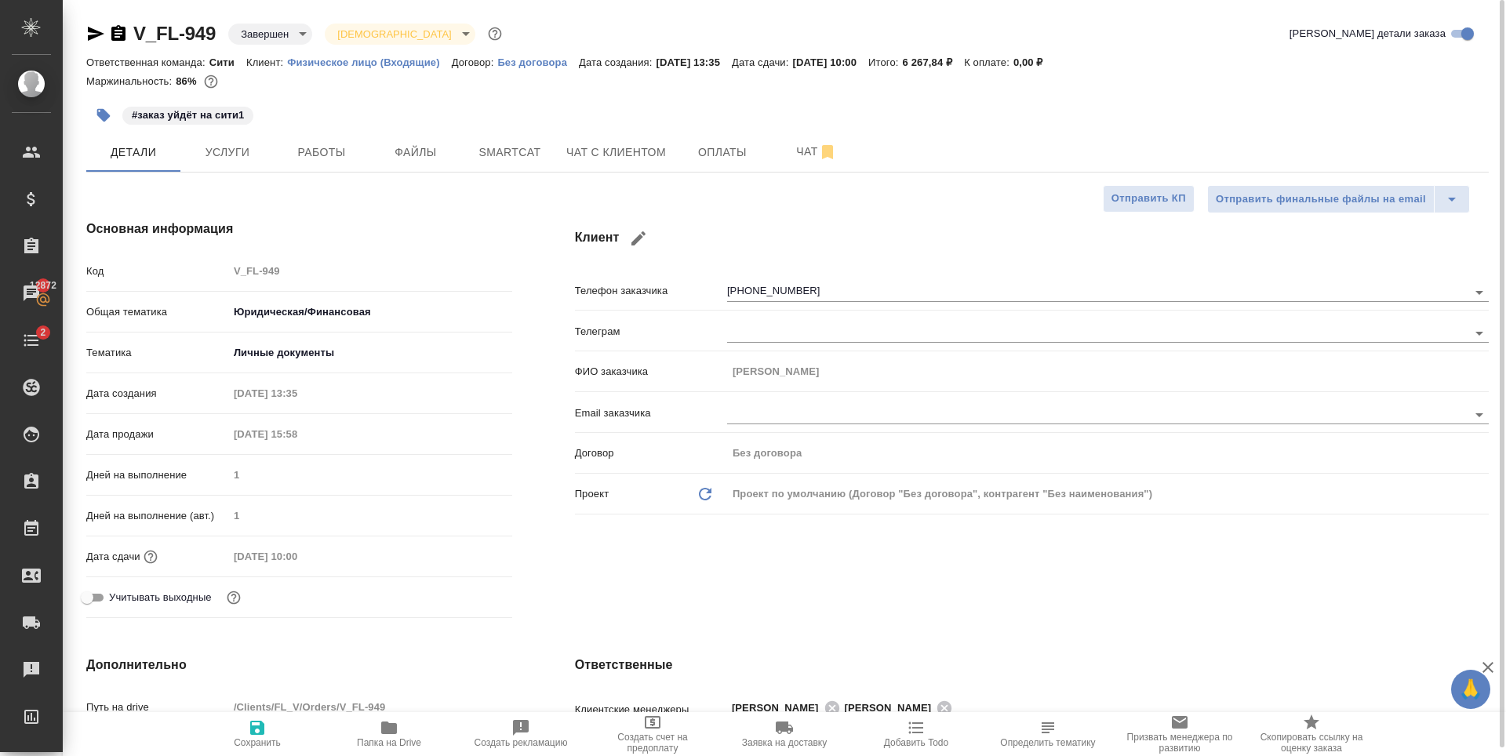
type textarea "x"
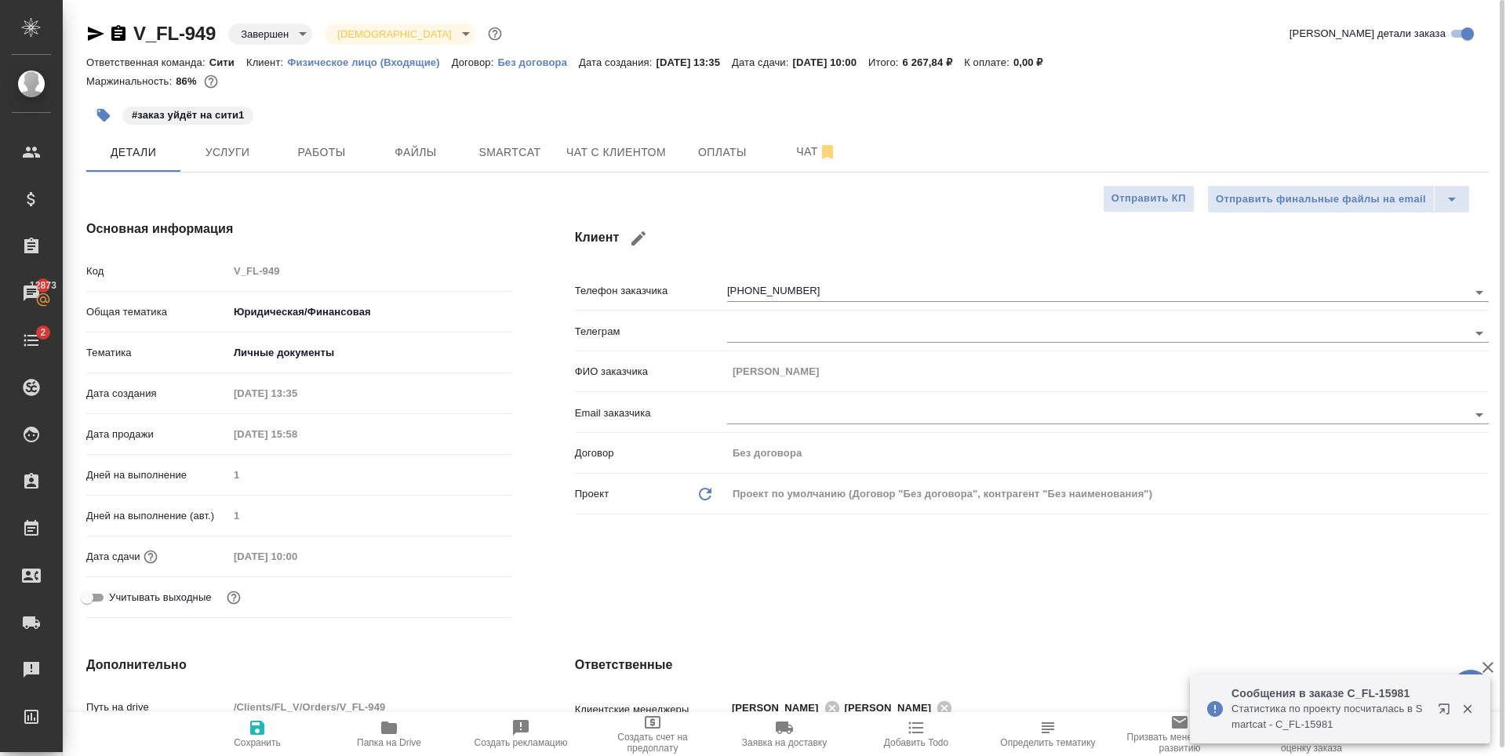
type textarea "x"
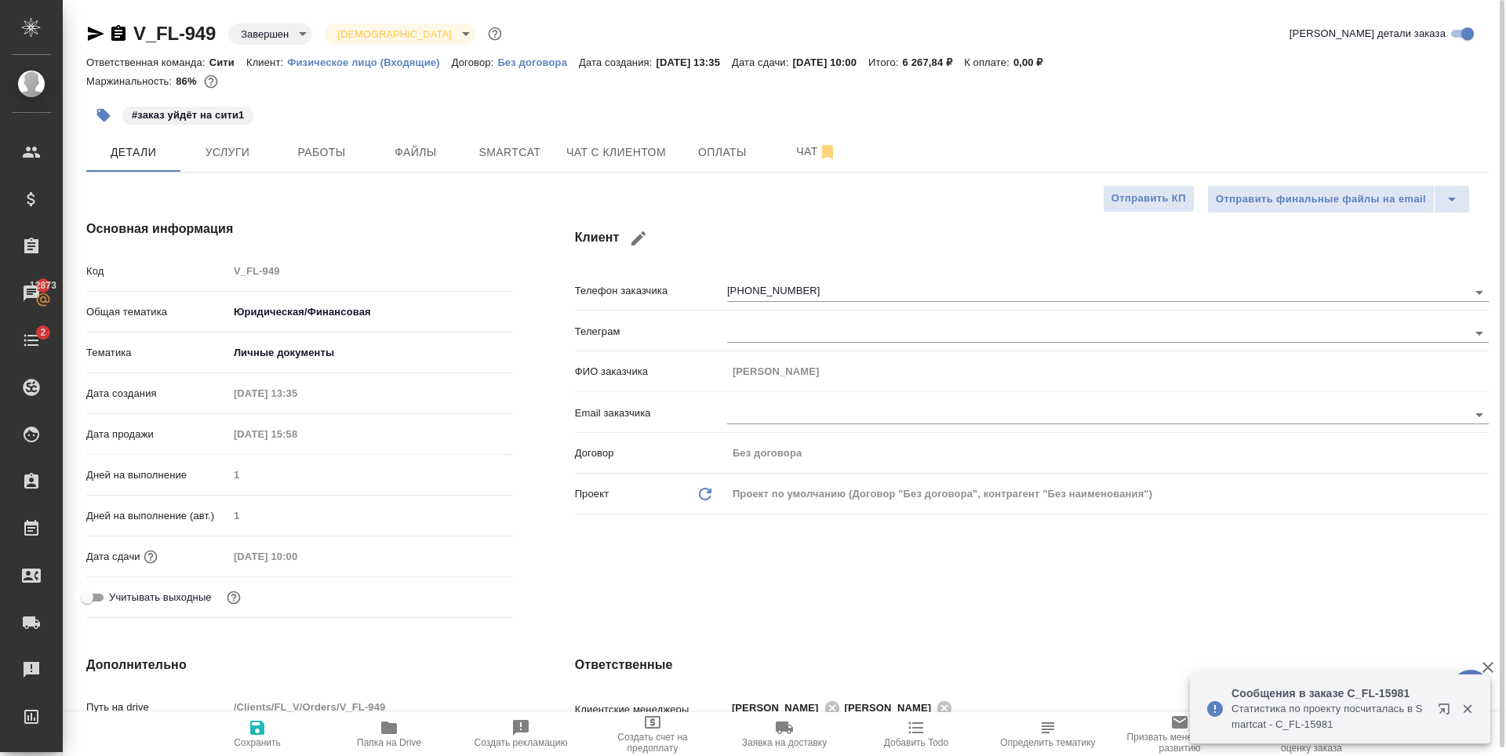
type textarea "x"
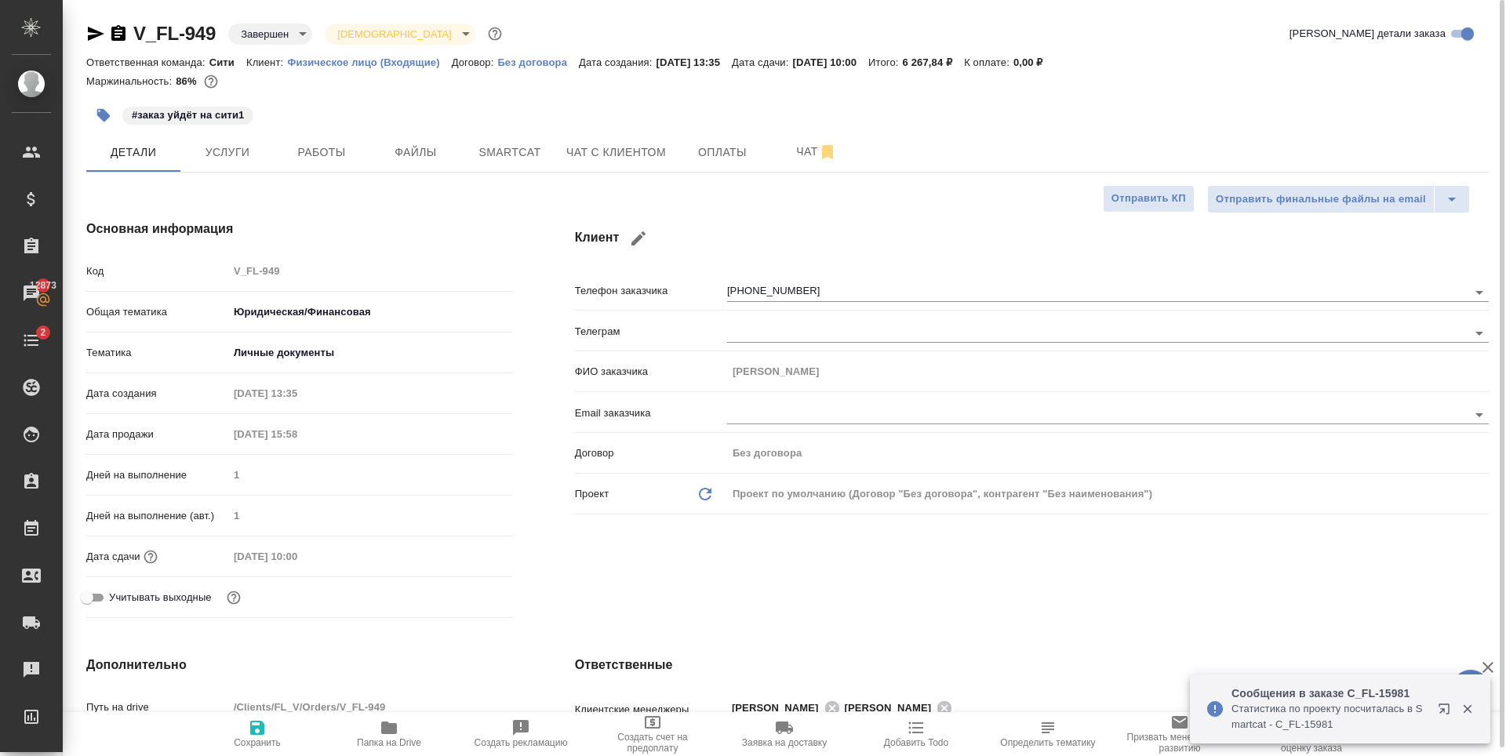
type textarea "x"
click at [227, 164] on button "Услуги" at bounding box center [227, 152] width 94 height 39
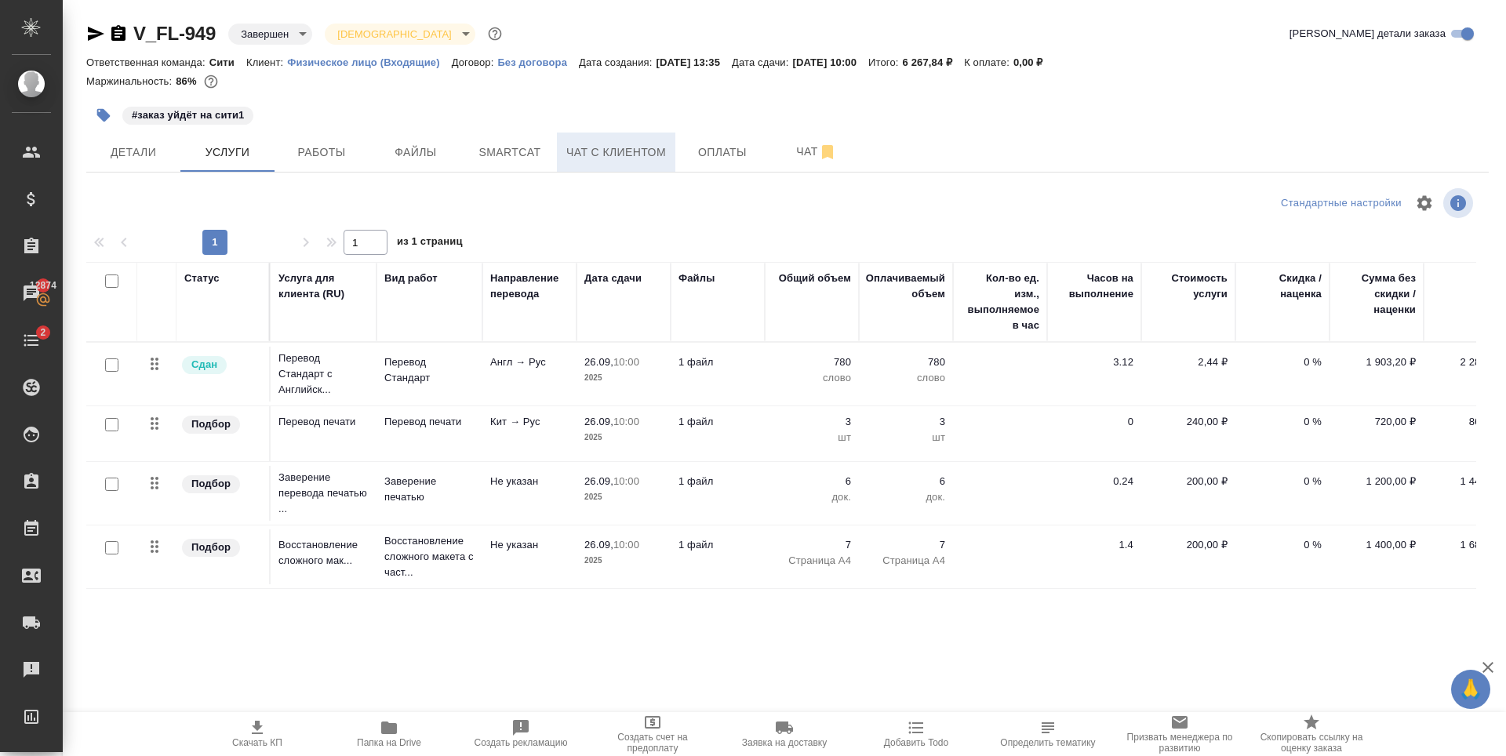
click at [653, 145] on span "Чат с клиентом" at bounding box center [616, 153] width 100 height 20
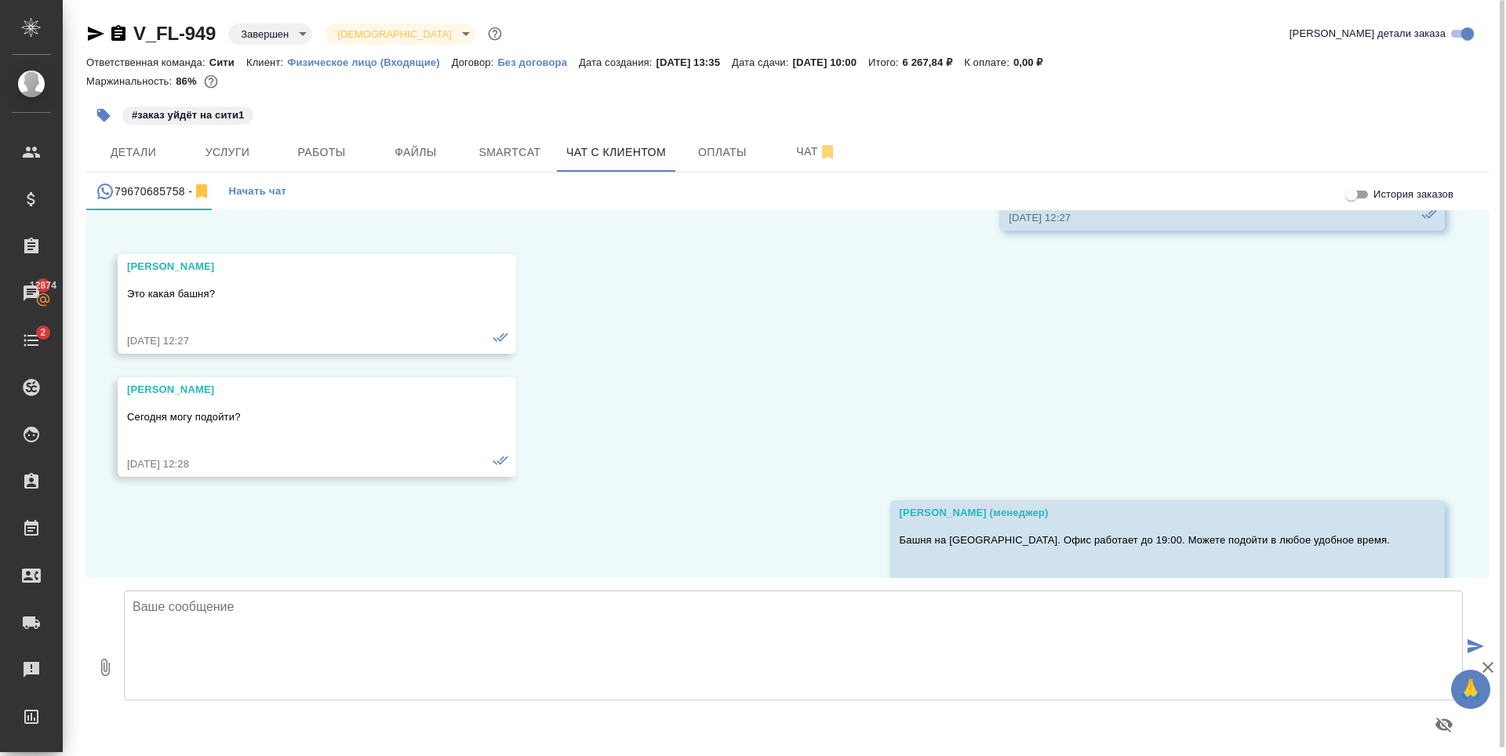
scroll to position [4587, 0]
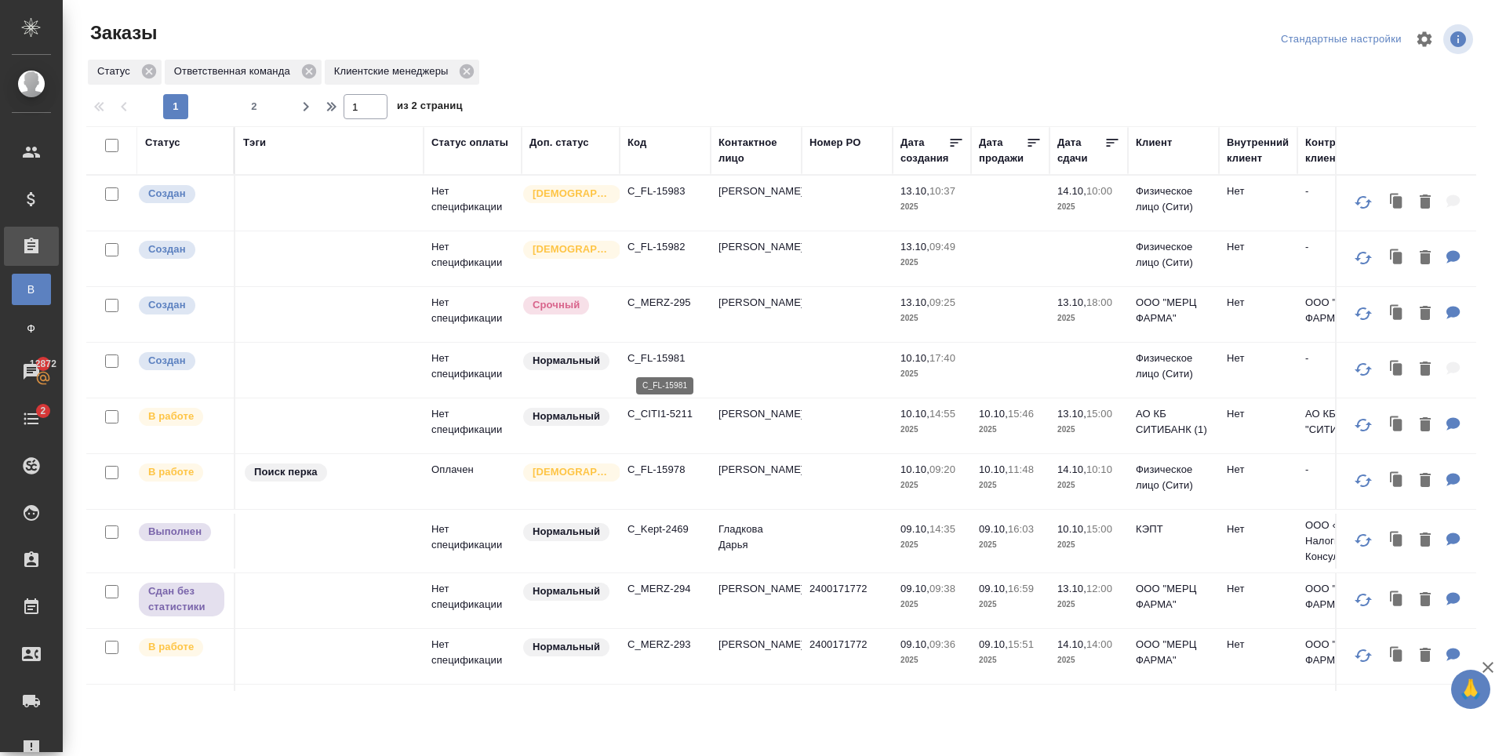
click at [652, 359] on p "C_FL-15981" at bounding box center [664, 359] width 75 height 16
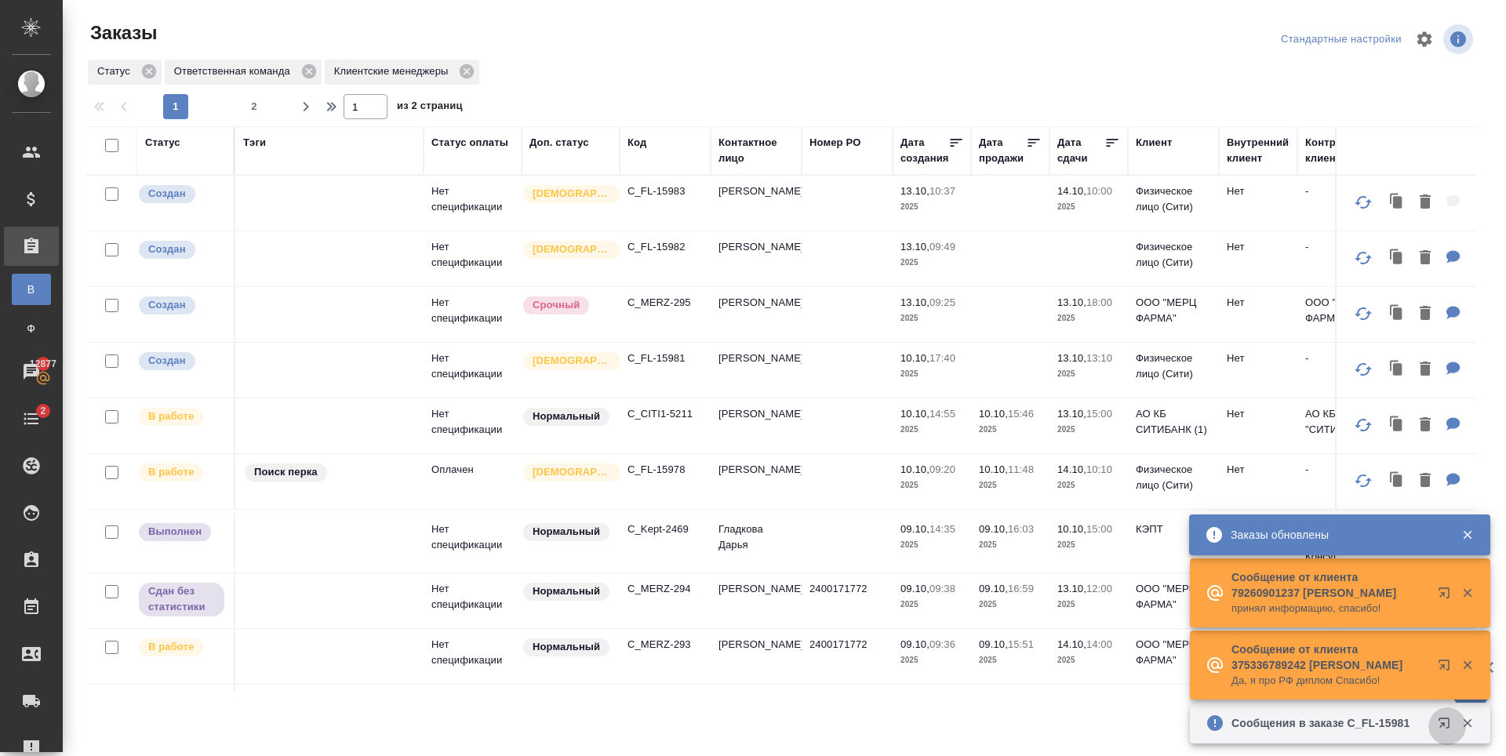
click at [1441, 720] on icon "button" at bounding box center [1447, 726] width 19 height 19
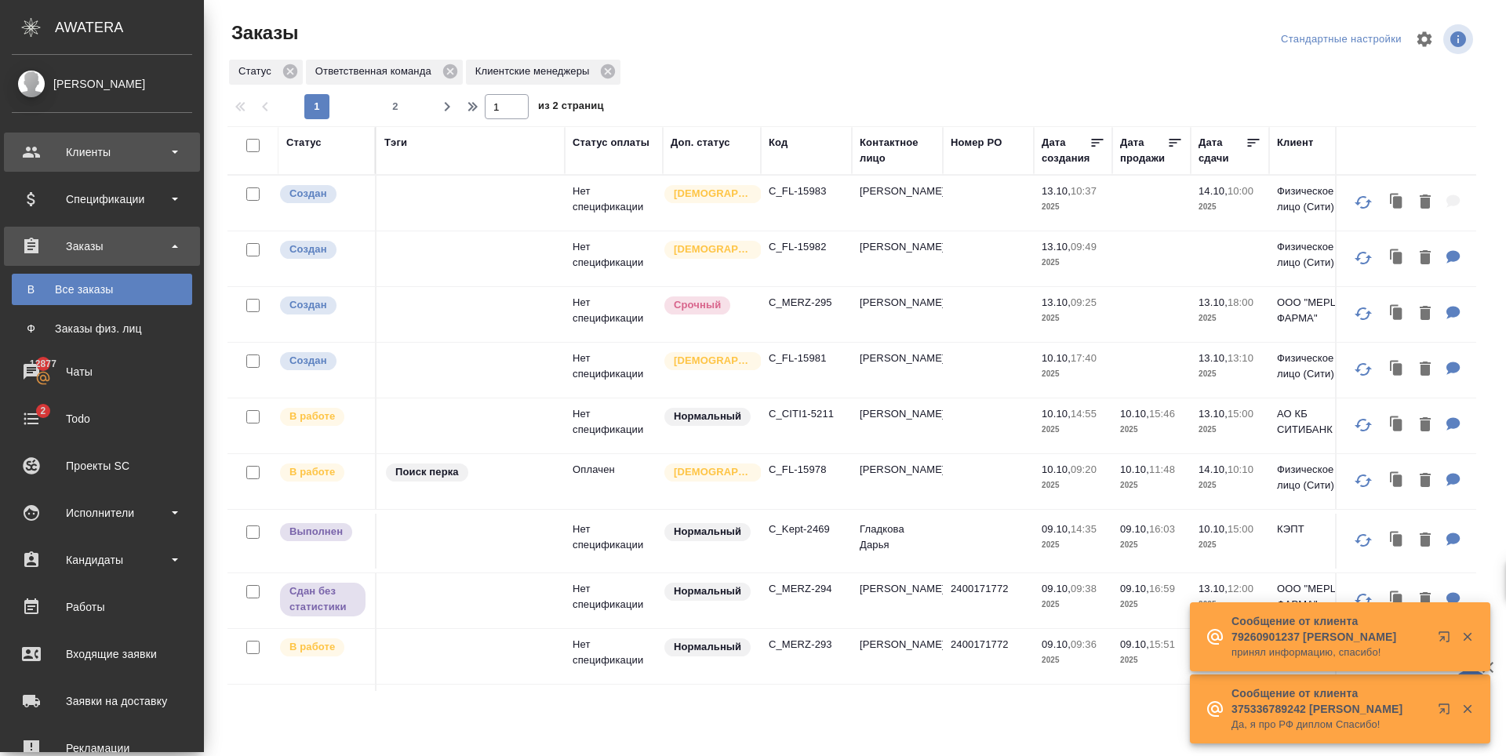
click at [27, 151] on div "Клиенты" at bounding box center [102, 152] width 180 height 24
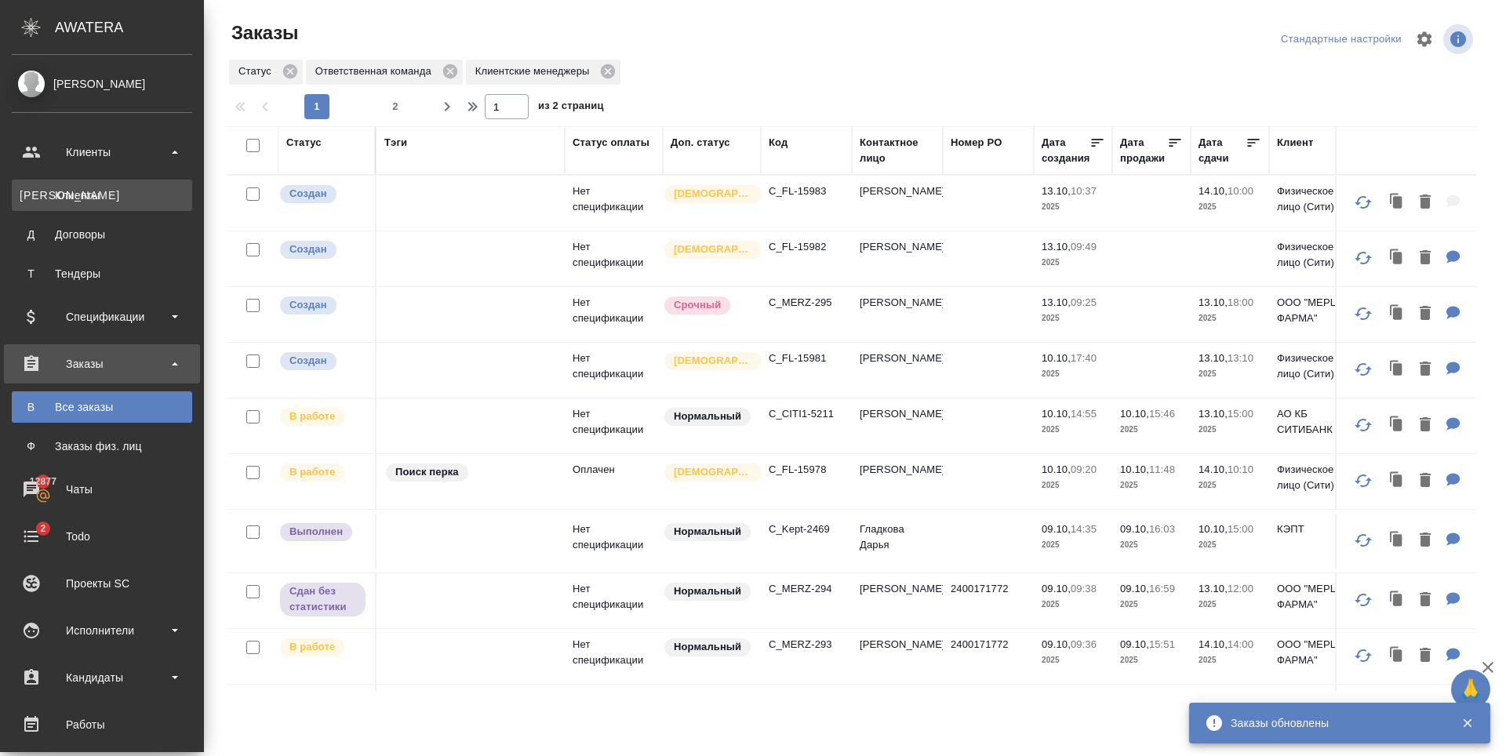
click at [72, 192] on div "Клиенты" at bounding box center [102, 195] width 165 height 16
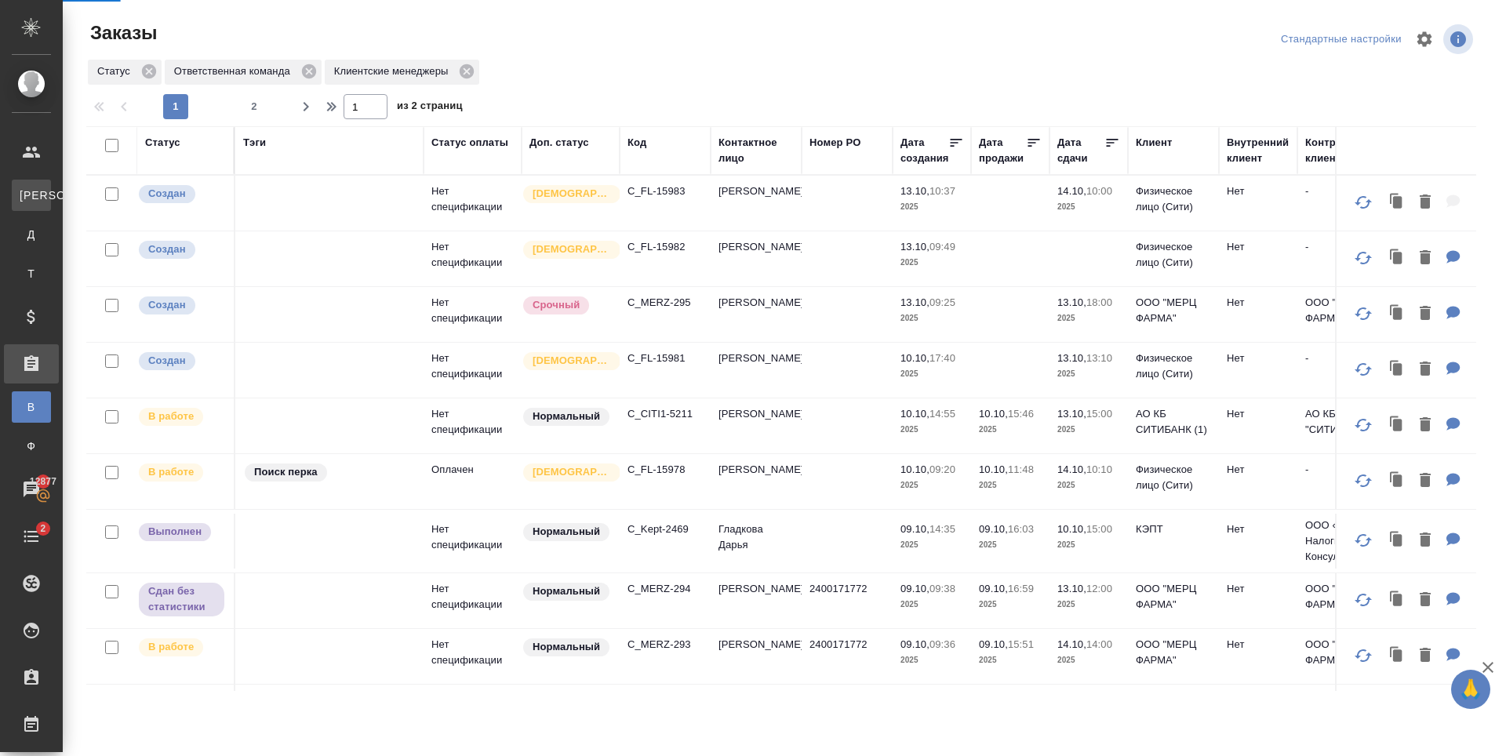
select select "RU"
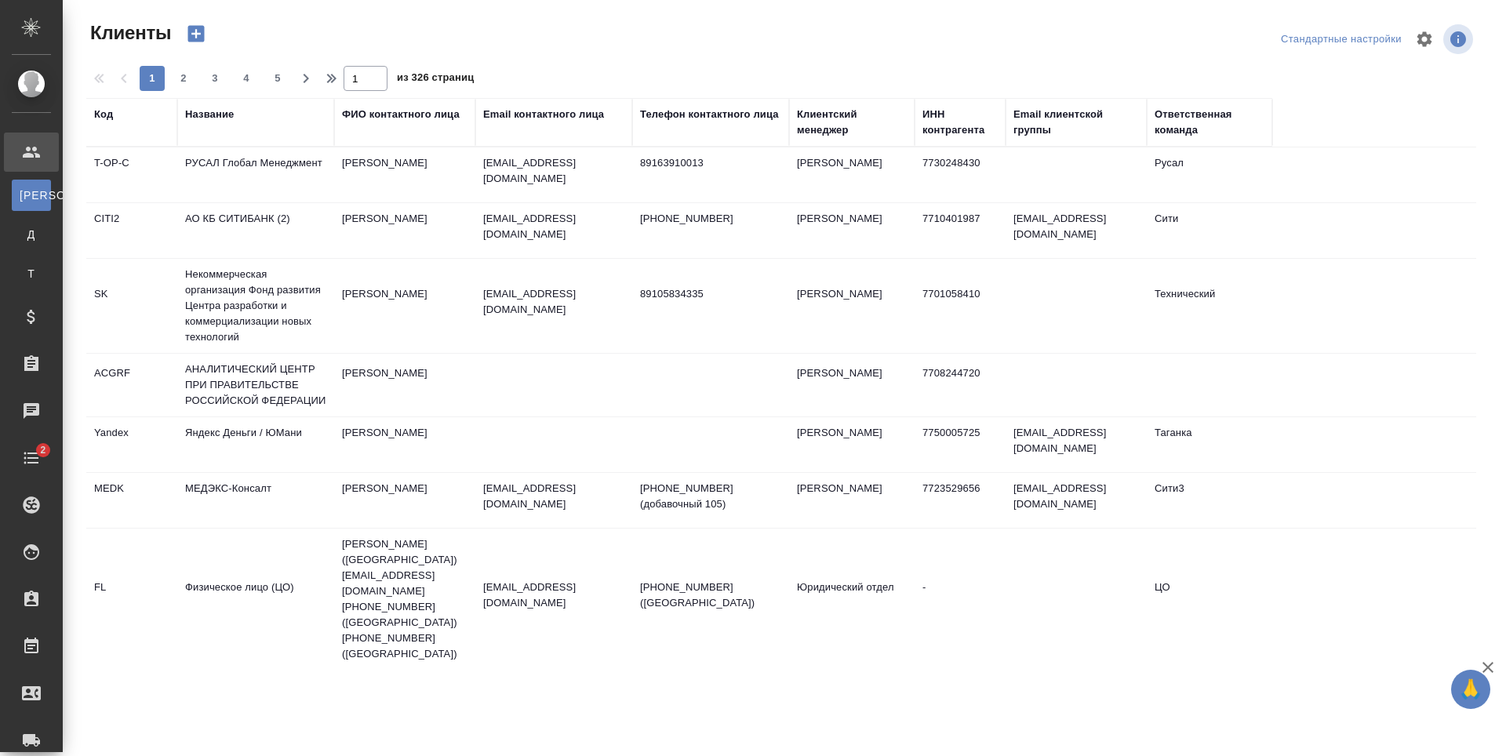
click at [372, 117] on div "ФИО контактного лица" at bounding box center [401, 115] width 118 height 16
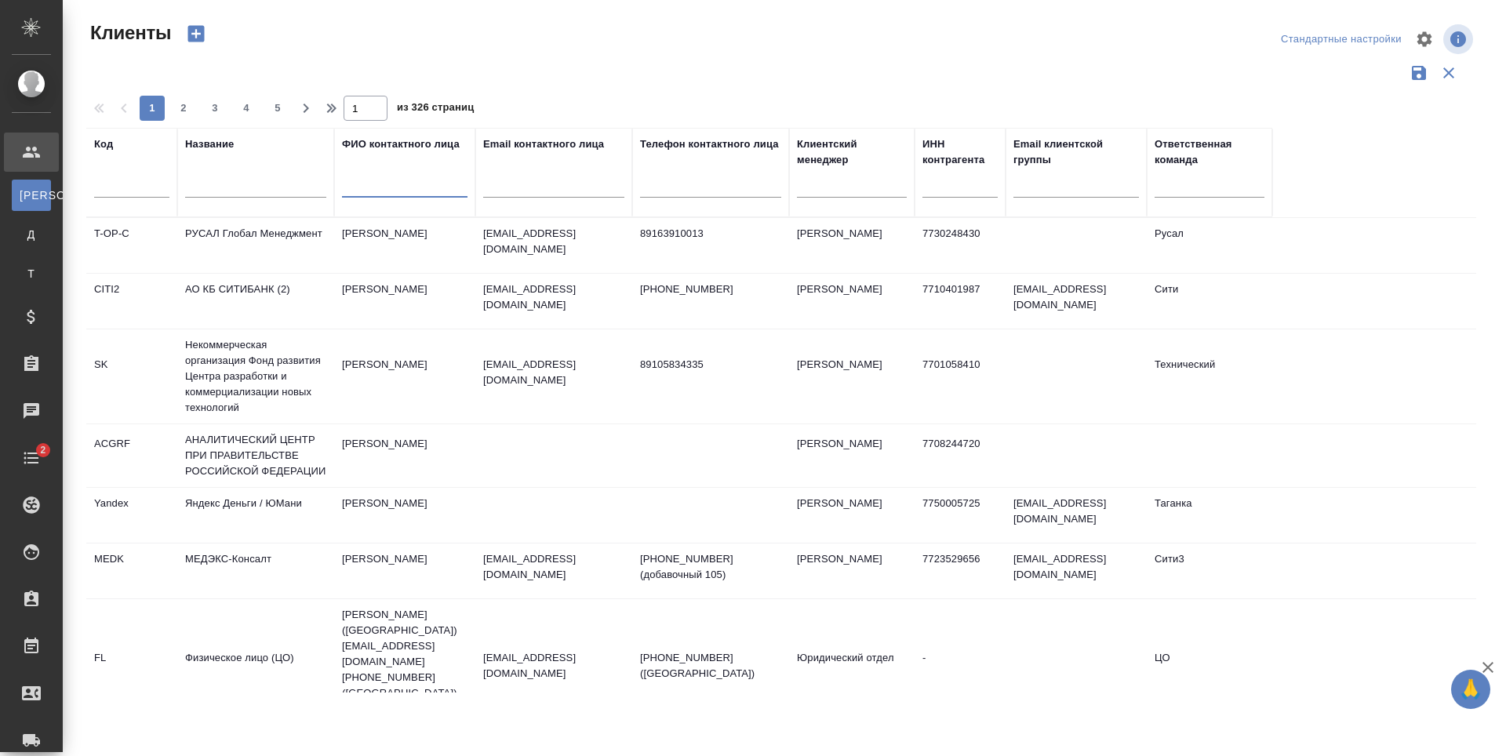
click at [384, 189] on input "text" at bounding box center [404, 188] width 125 height 20
paste input "Привет! Заявление на возврат денежных средств во вложении. Оплата по QR, сумма …"
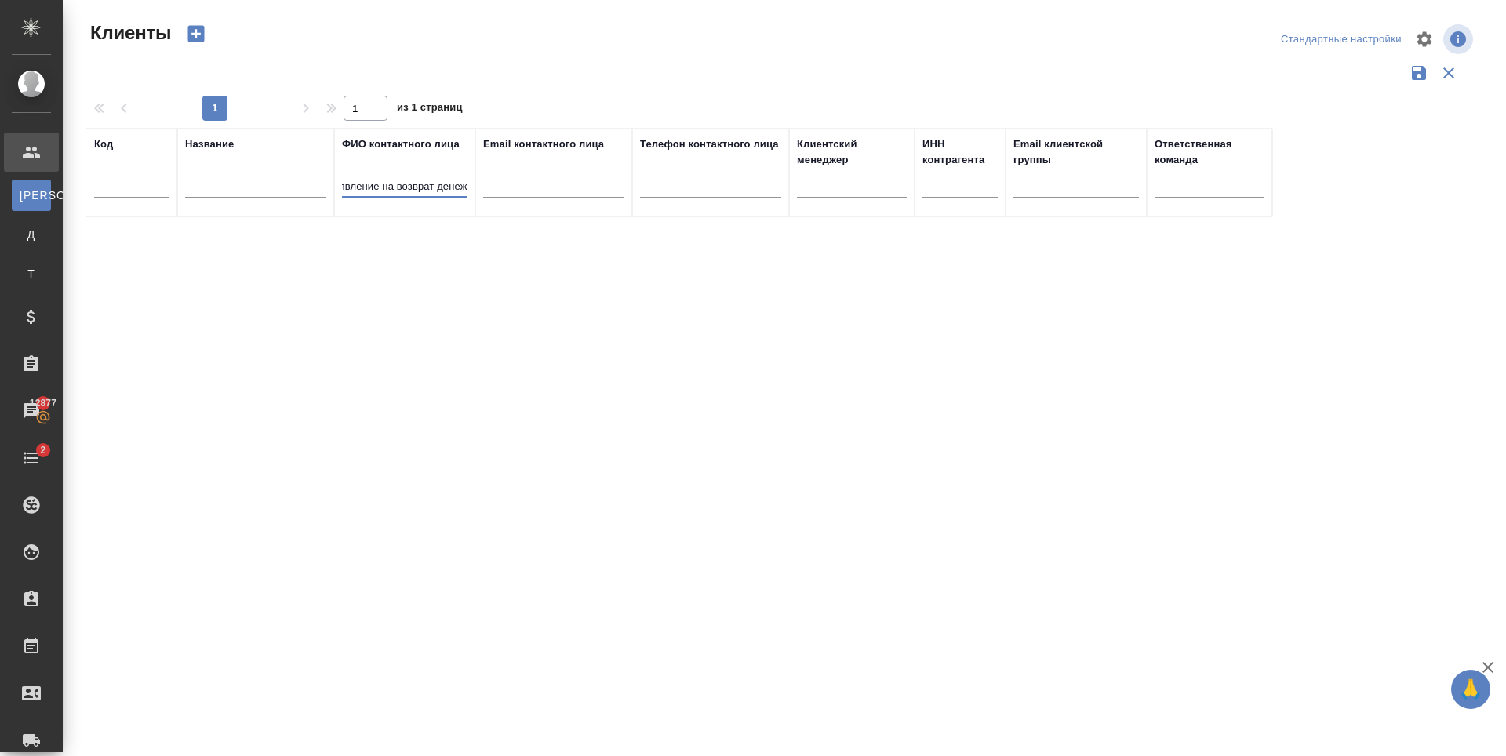
scroll to position [0, 39]
type input "Привет! Заявление на возврат де"
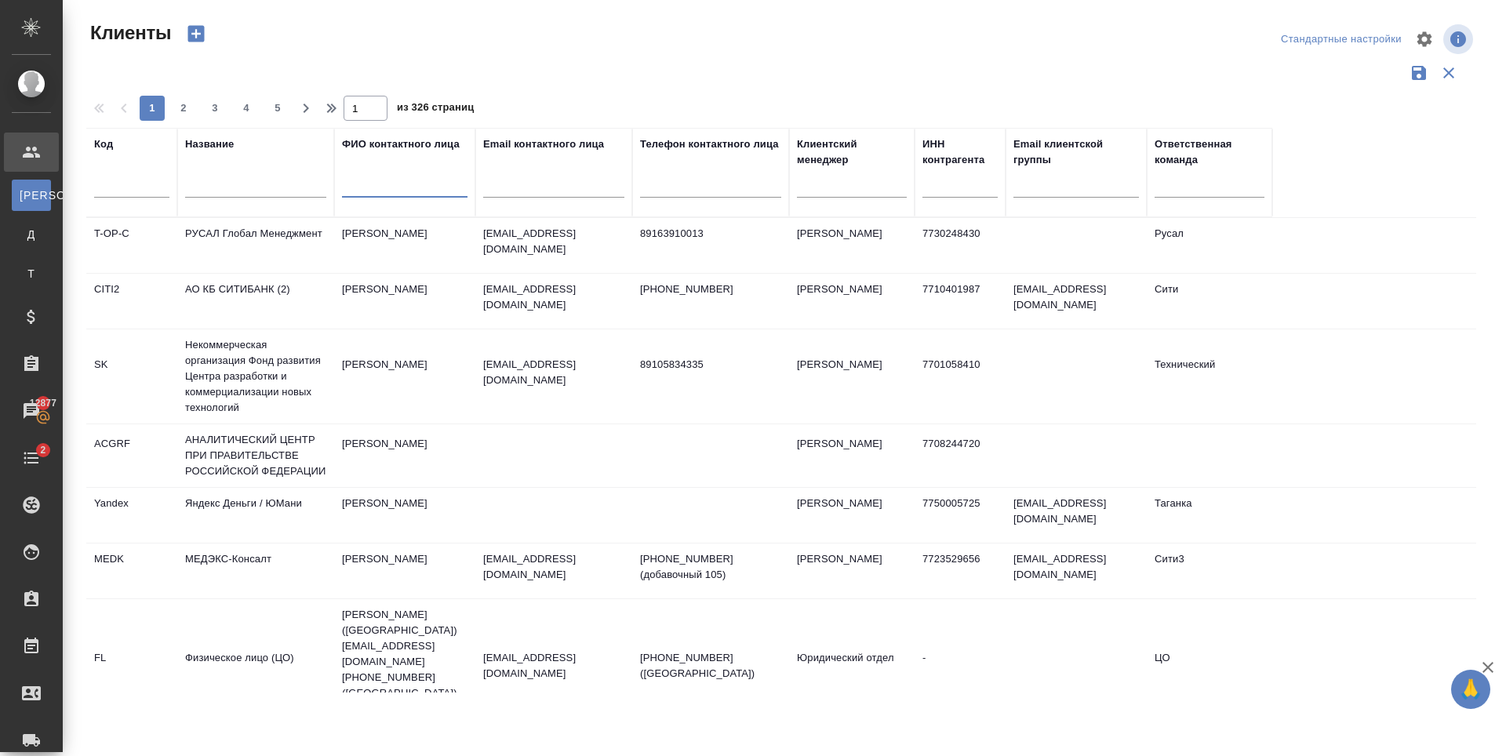
click at [529, 190] on input "text" at bounding box center [553, 188] width 141 height 20
paste input "[EMAIL_ADDRESS][DOMAIN_NAME]"
type input "[EMAIL_ADDRESS][DOMAIN_NAME]"
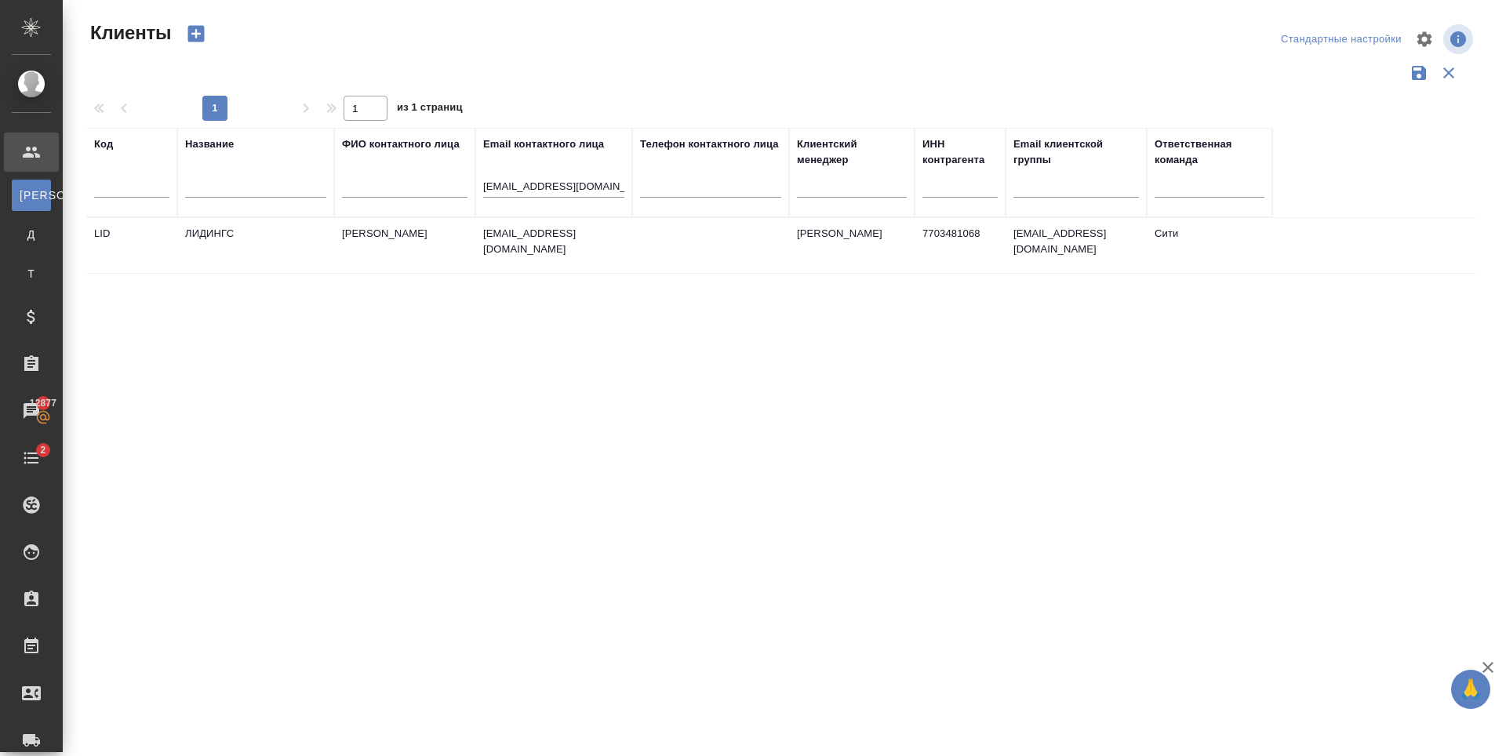
click at [538, 249] on td "[EMAIL_ADDRESS][DOMAIN_NAME]" at bounding box center [553, 245] width 157 height 55
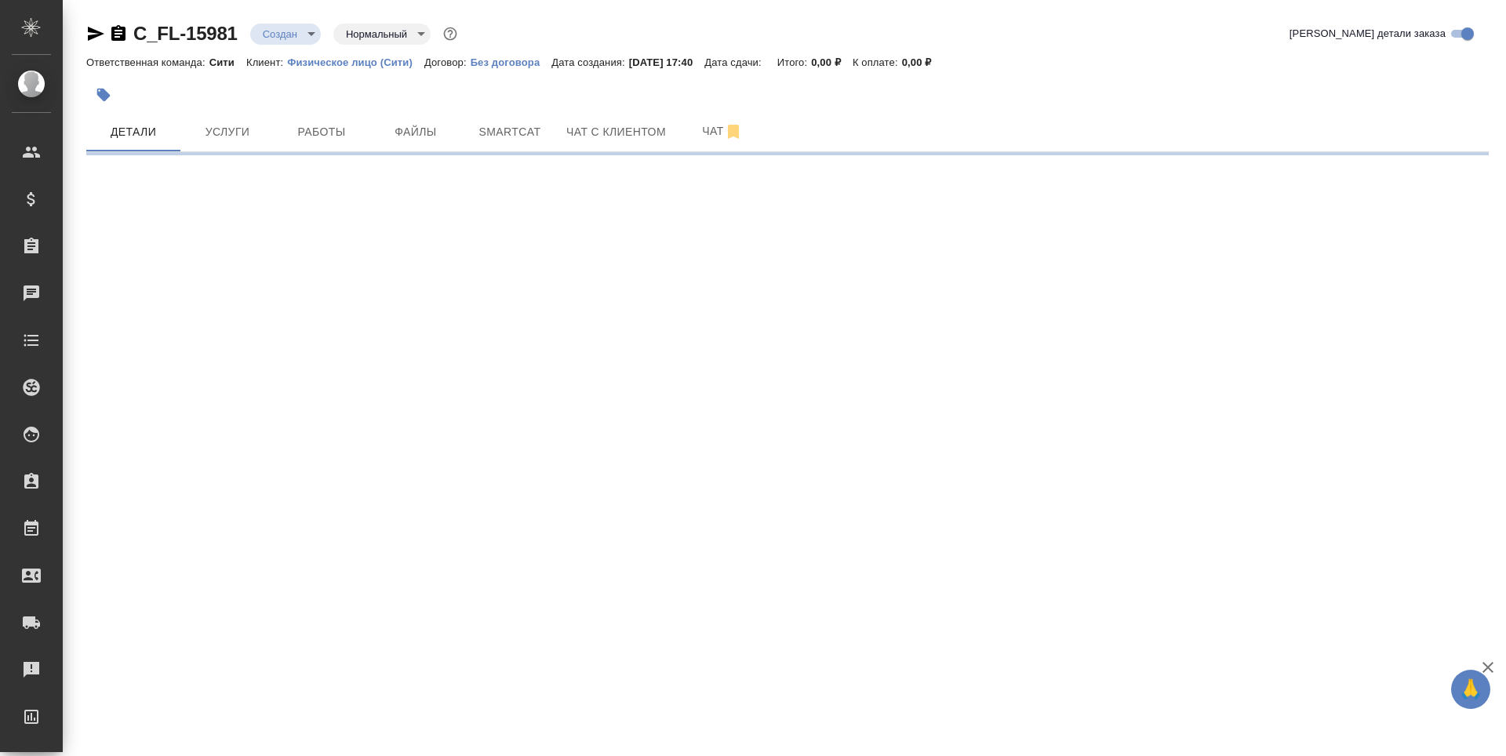
select select "RU"
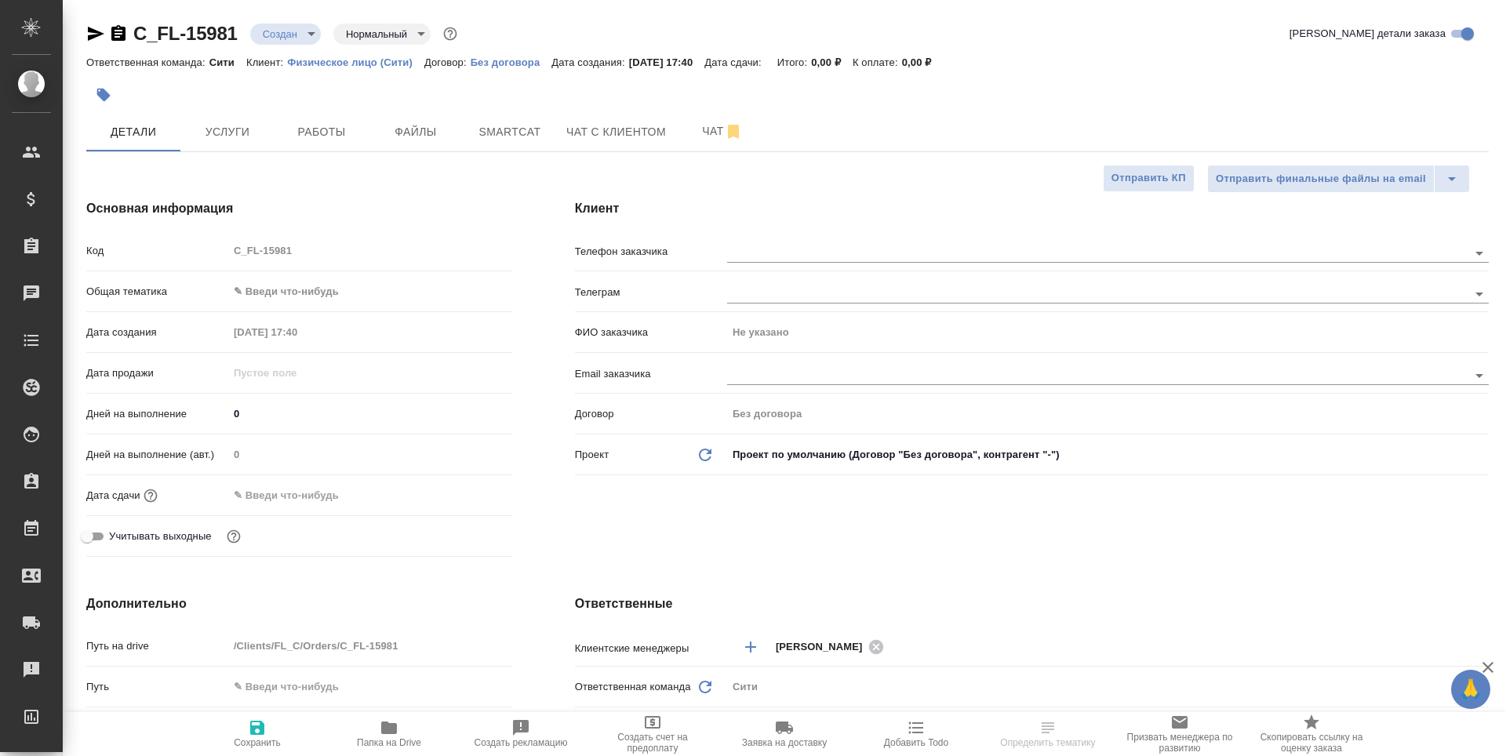
type textarea "x"
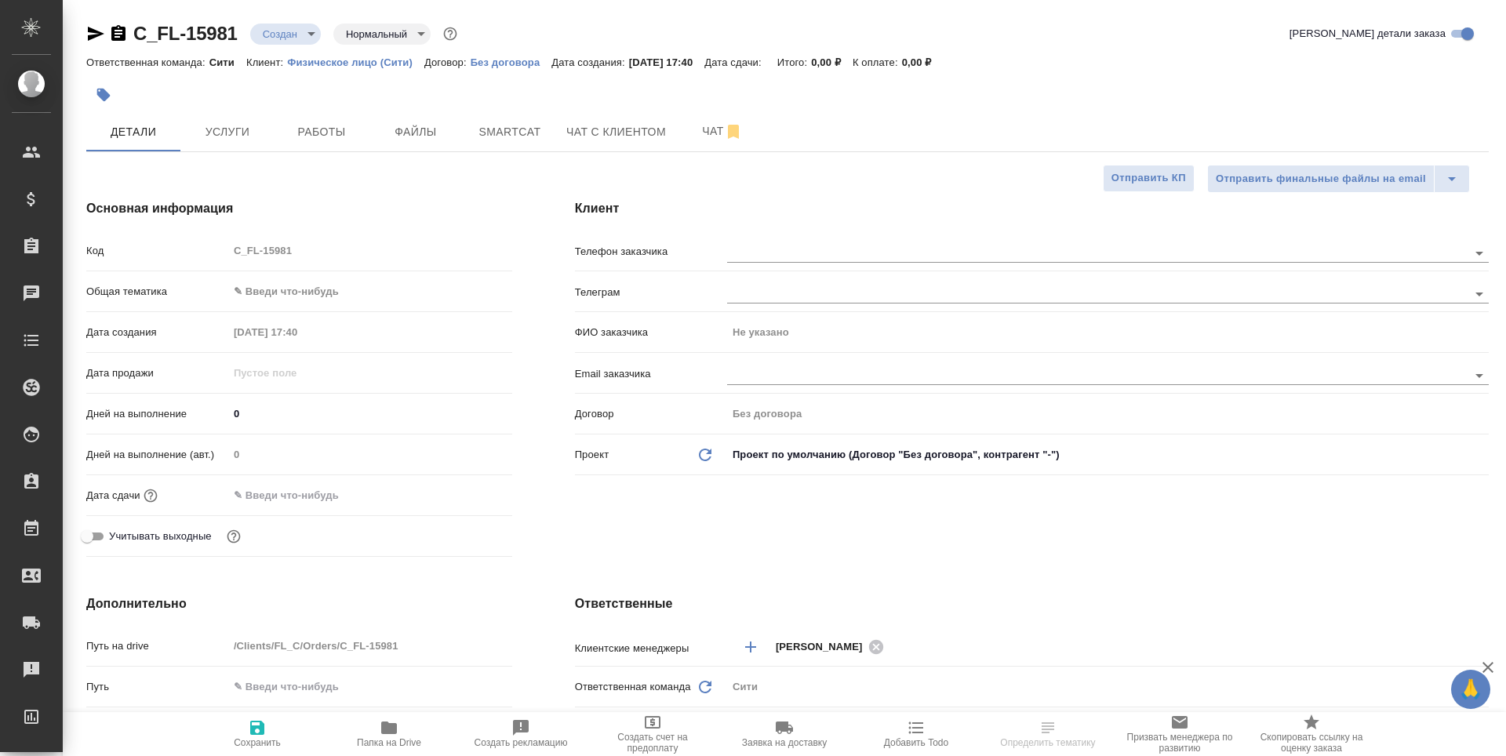
type textarea "x"
click at [773, 256] on input "text" at bounding box center [1071, 252] width 688 height 19
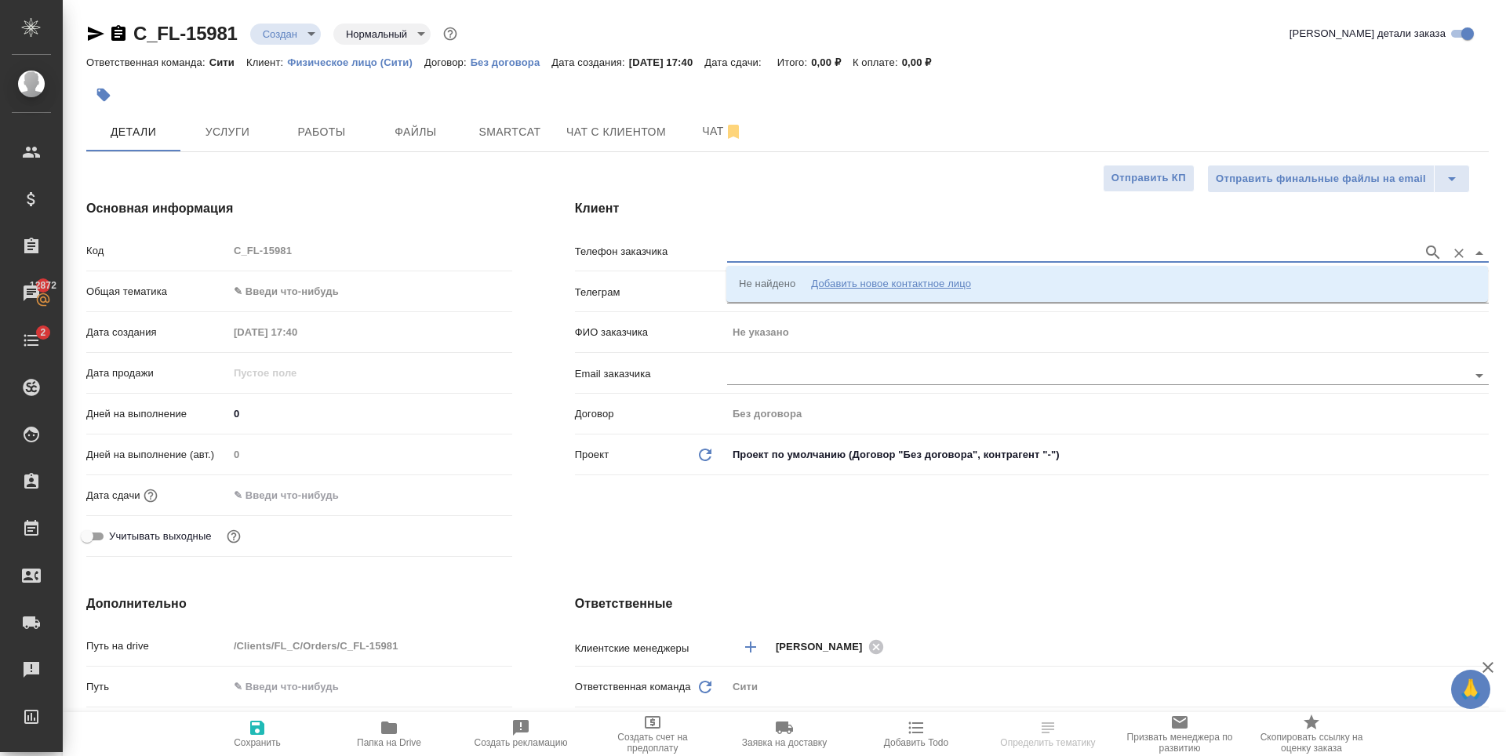
paste input "+79670685758"
type input "+79670685758"
click at [841, 281] on div "Добавить новое контактное лицо" at bounding box center [891, 284] width 160 height 16
type input "+7 967 068 57 58"
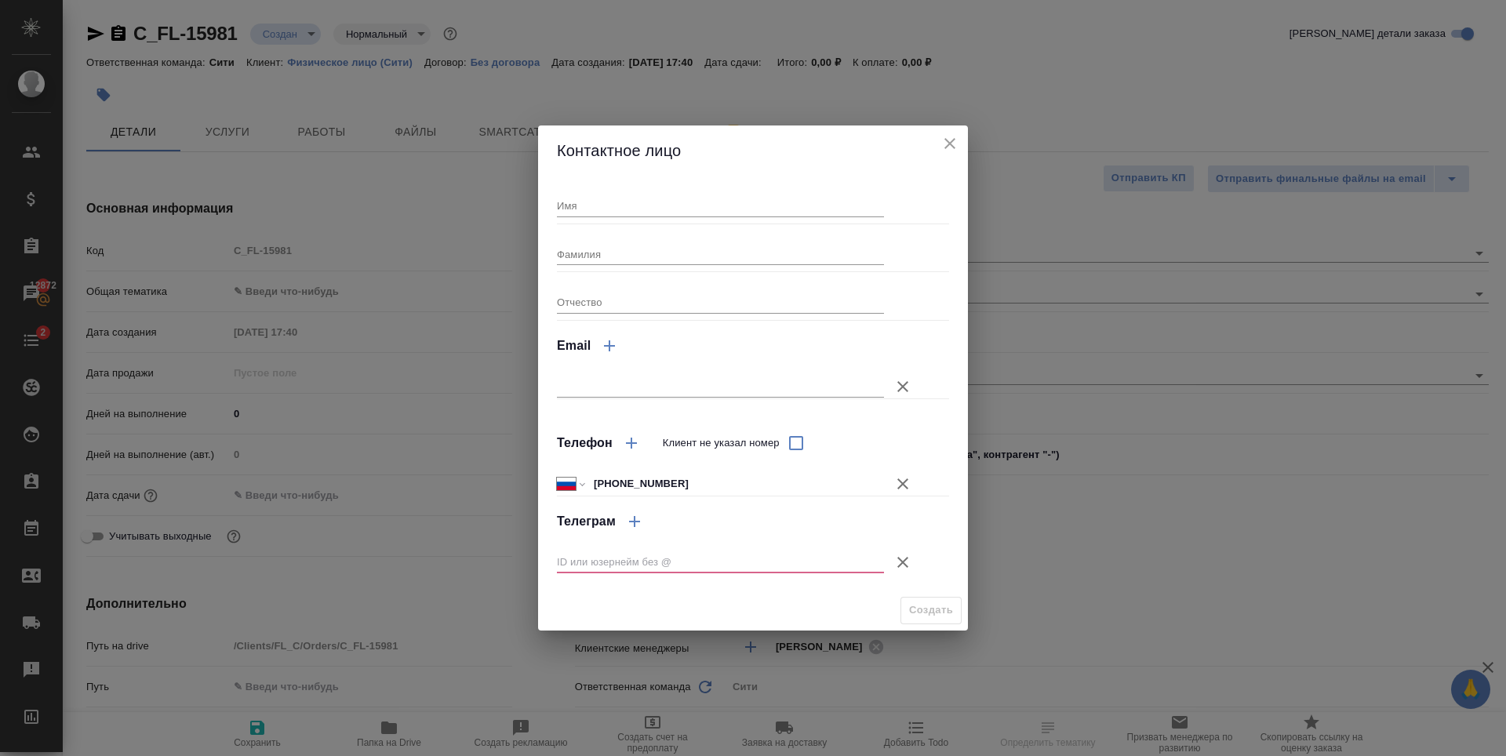
click at [908, 562] on div ".cls-1 fill:#fff; AWATERA Zaytseva Svetlana Клиенты Спецификации Заказы 12872 Ч…" at bounding box center [753, 378] width 1506 height 756
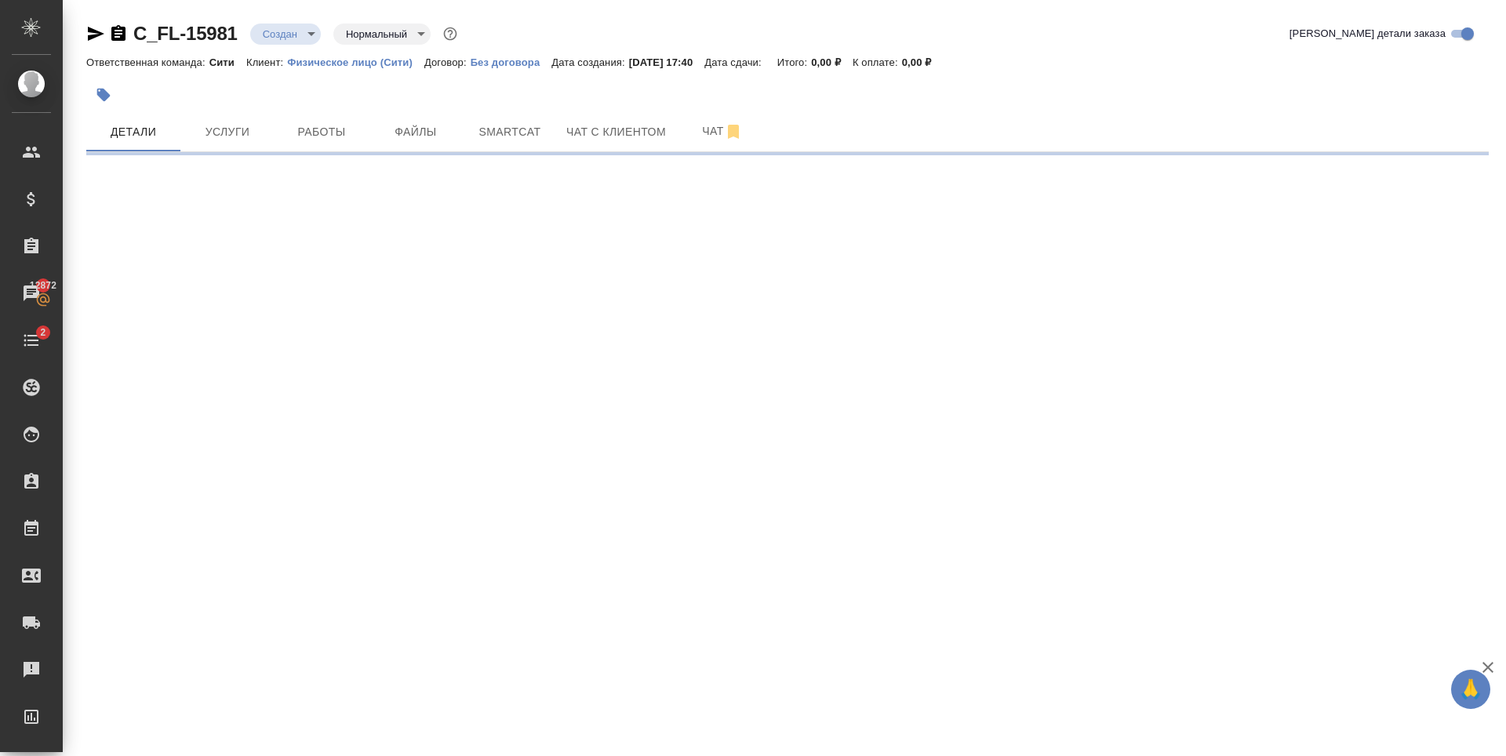
select select "RU"
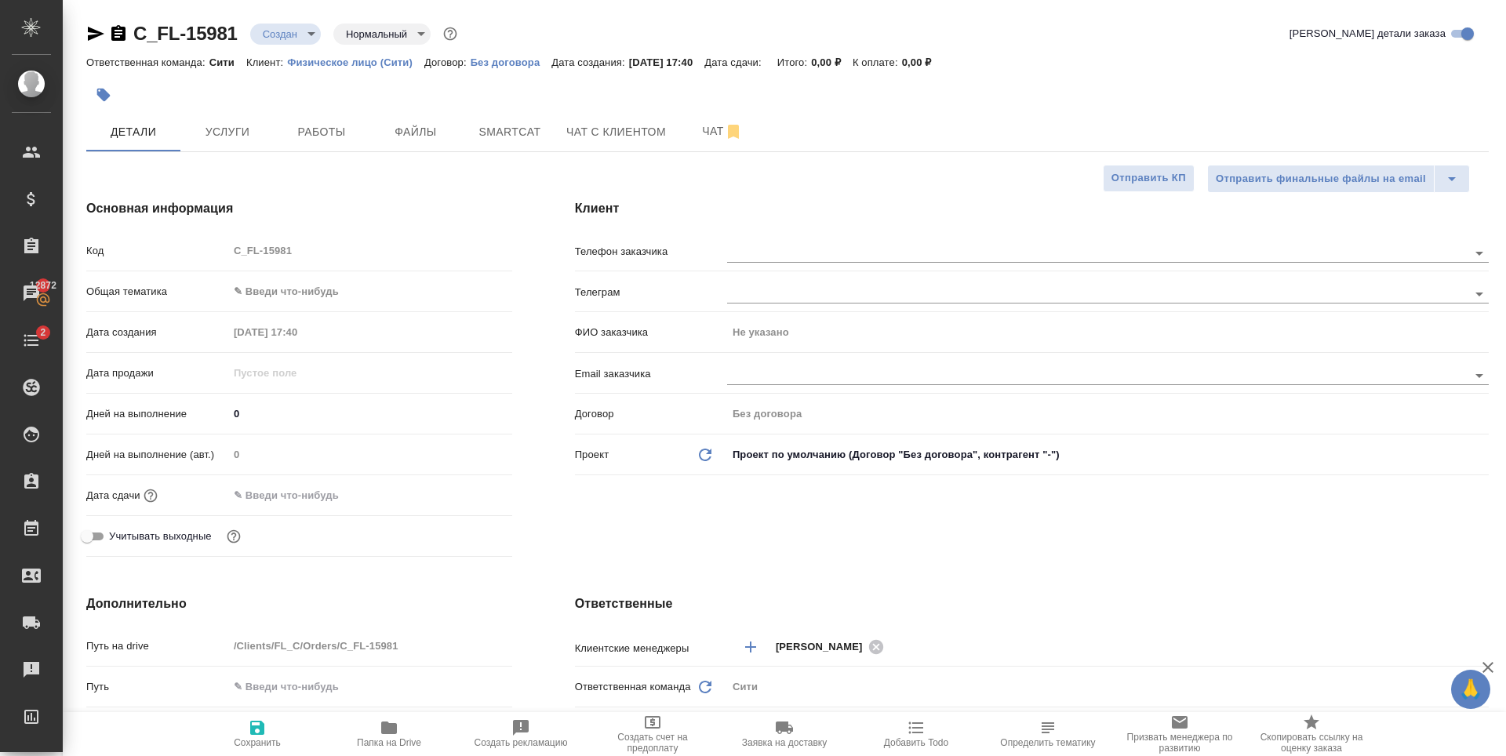
type textarea "x"
click at [763, 246] on input "text" at bounding box center [1071, 252] width 688 height 19
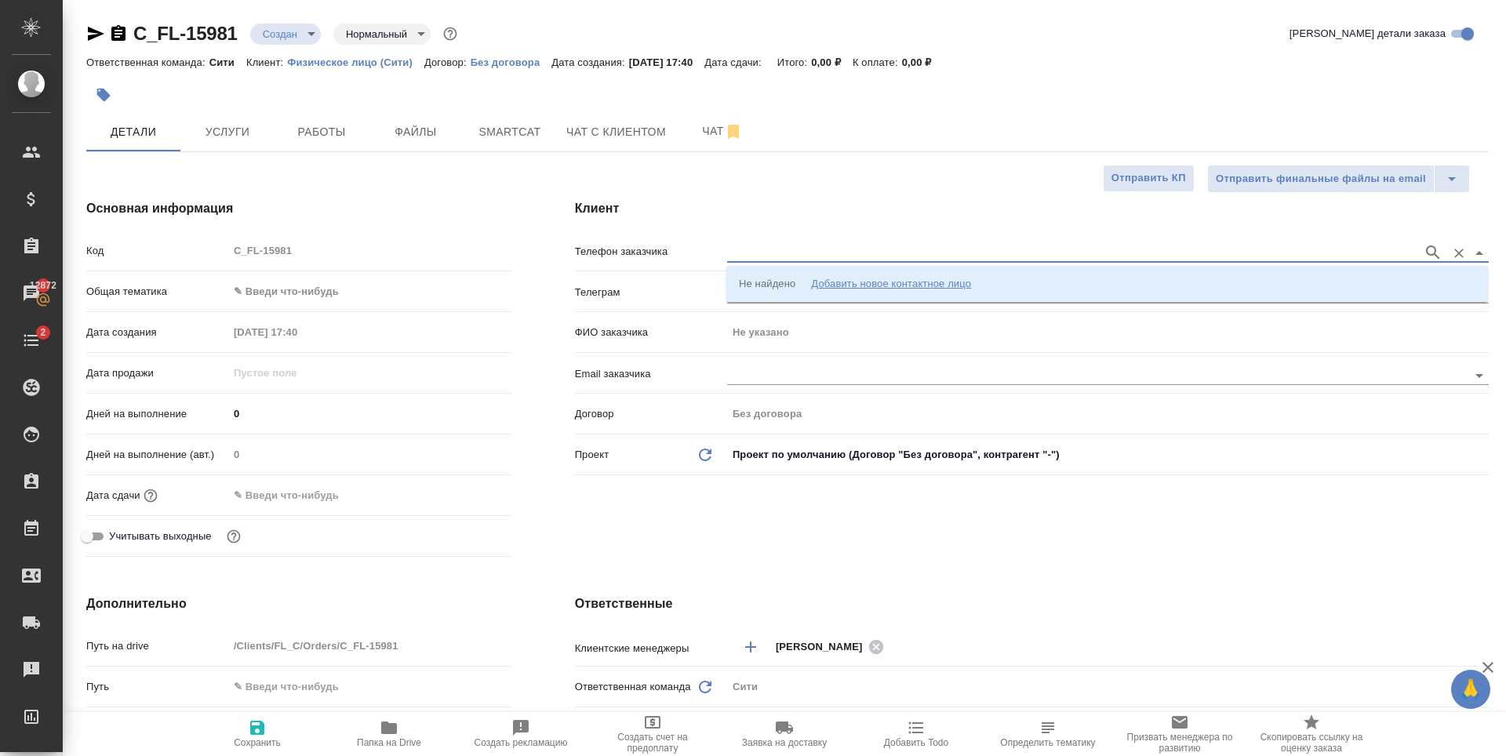
paste input "+79670685758"
type input "+79670685758"
click at [904, 276] on div "Добавить новое контактное лицо" at bounding box center [891, 284] width 160 height 16
type input "+7 967 068 57 58"
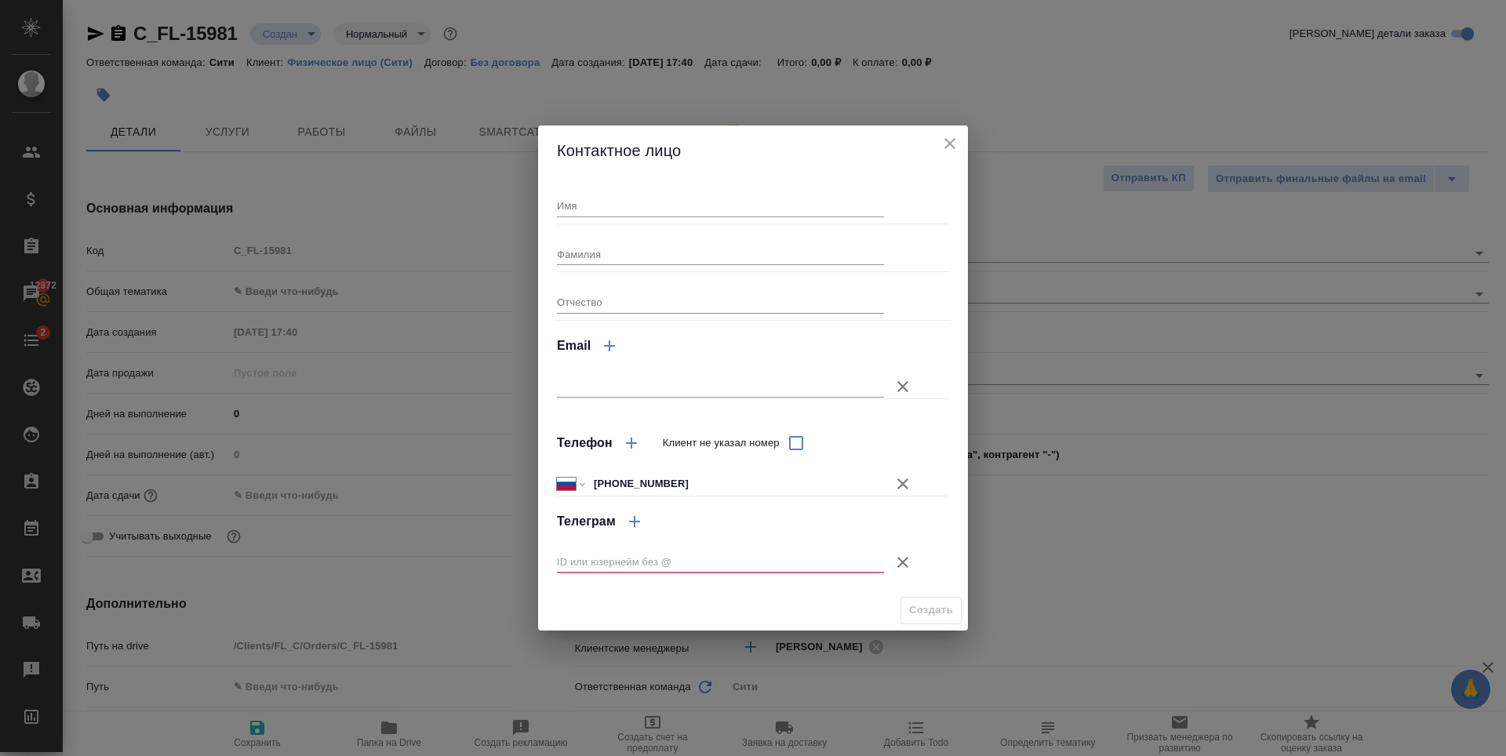
drag, startPoint x: 904, startPoint y: 568, endPoint x: 784, endPoint y: 390, distance: 214.3
click at [905, 568] on icon "button" at bounding box center [902, 562] width 19 height 19
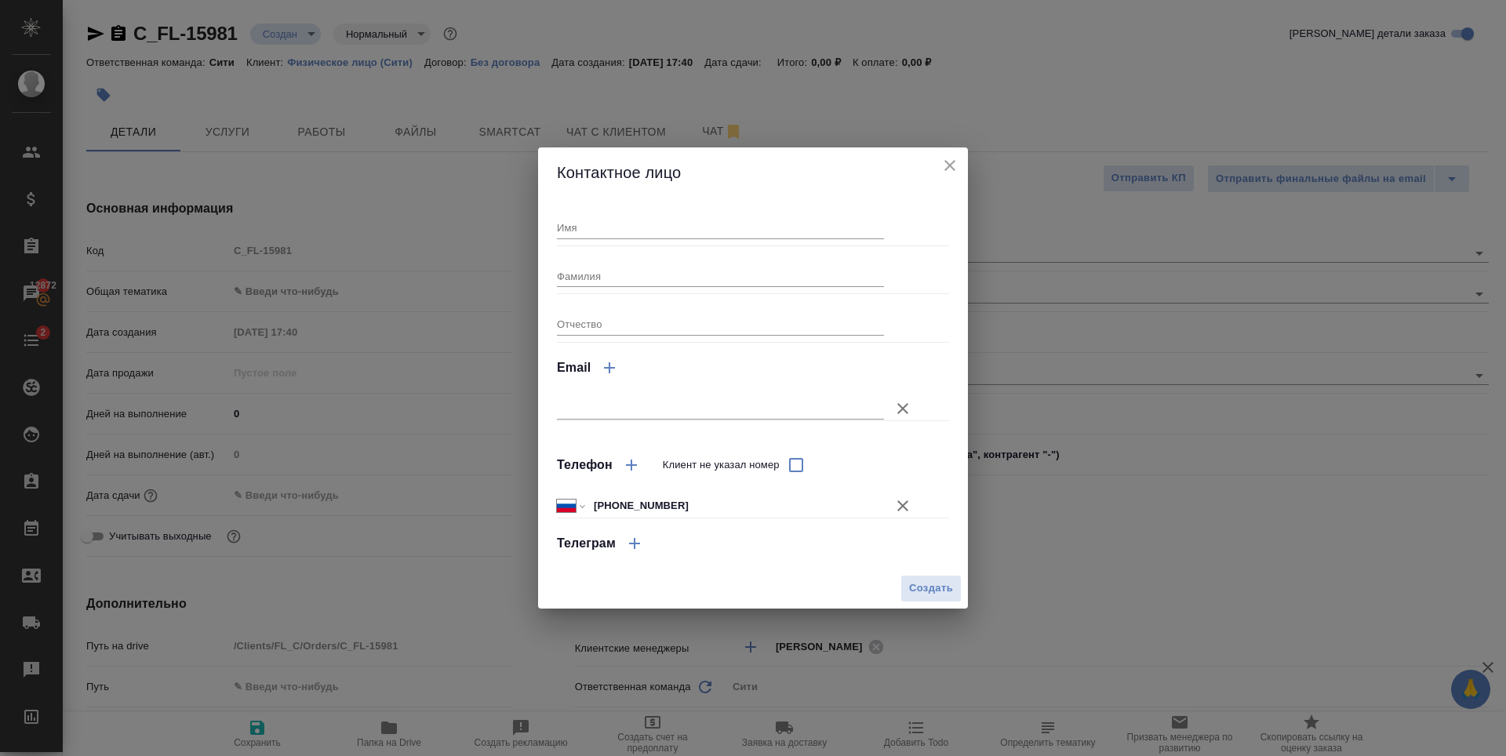
click at [649, 213] on div "Имя" at bounding box center [720, 221] width 327 height 35
click at [649, 227] on input "Имя" at bounding box center [720, 227] width 327 height 22
type input "Елизавета"
click at [626, 275] on input "Фамилия" at bounding box center [720, 276] width 327 height 22
type input "Михеева"
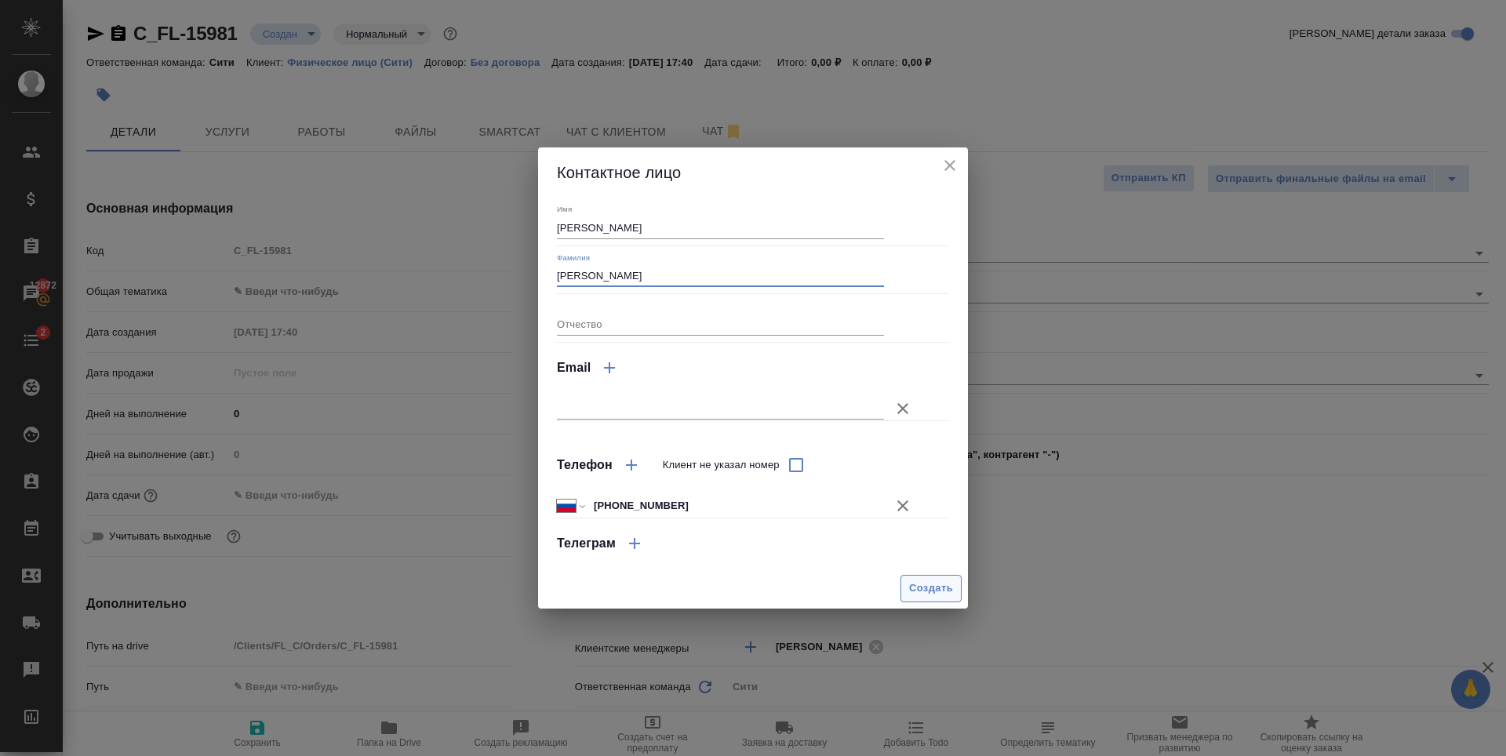
click at [934, 578] on button "Создать" at bounding box center [930, 588] width 61 height 27
type input "Михеева Елизавета"
type textarea "x"
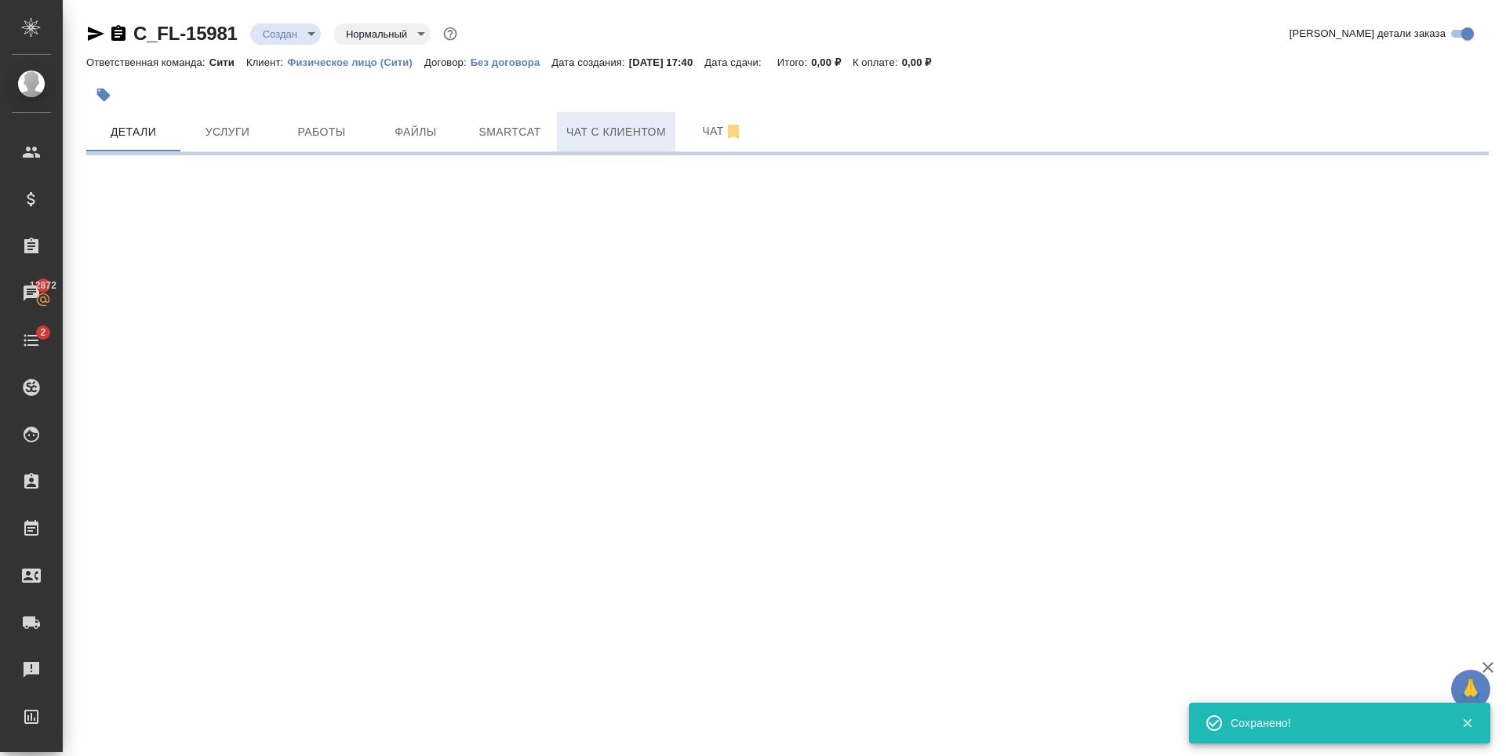
type input "holyTrinity"
click at [593, 134] on span "Чат с клиентом" at bounding box center [616, 132] width 100 height 20
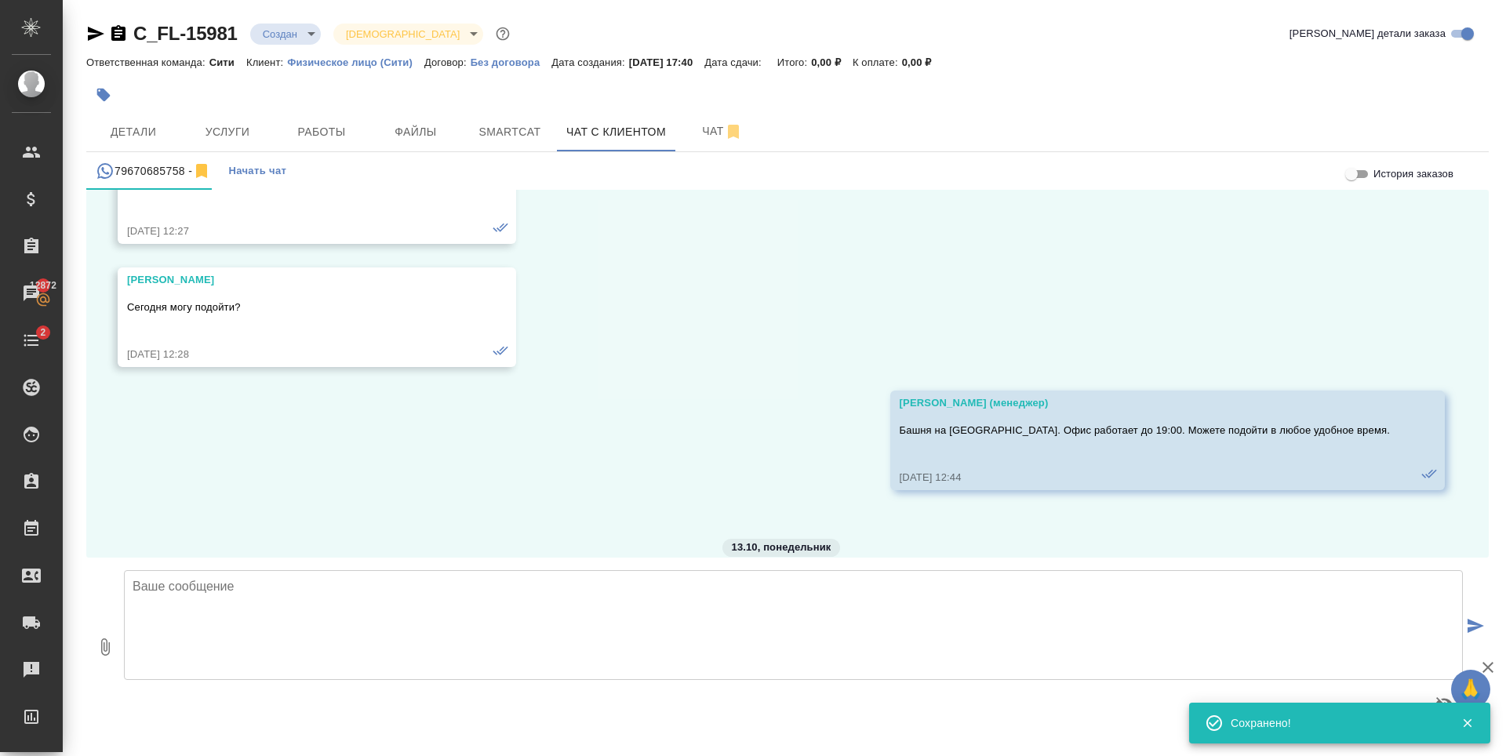
scroll to position [4822, 0]
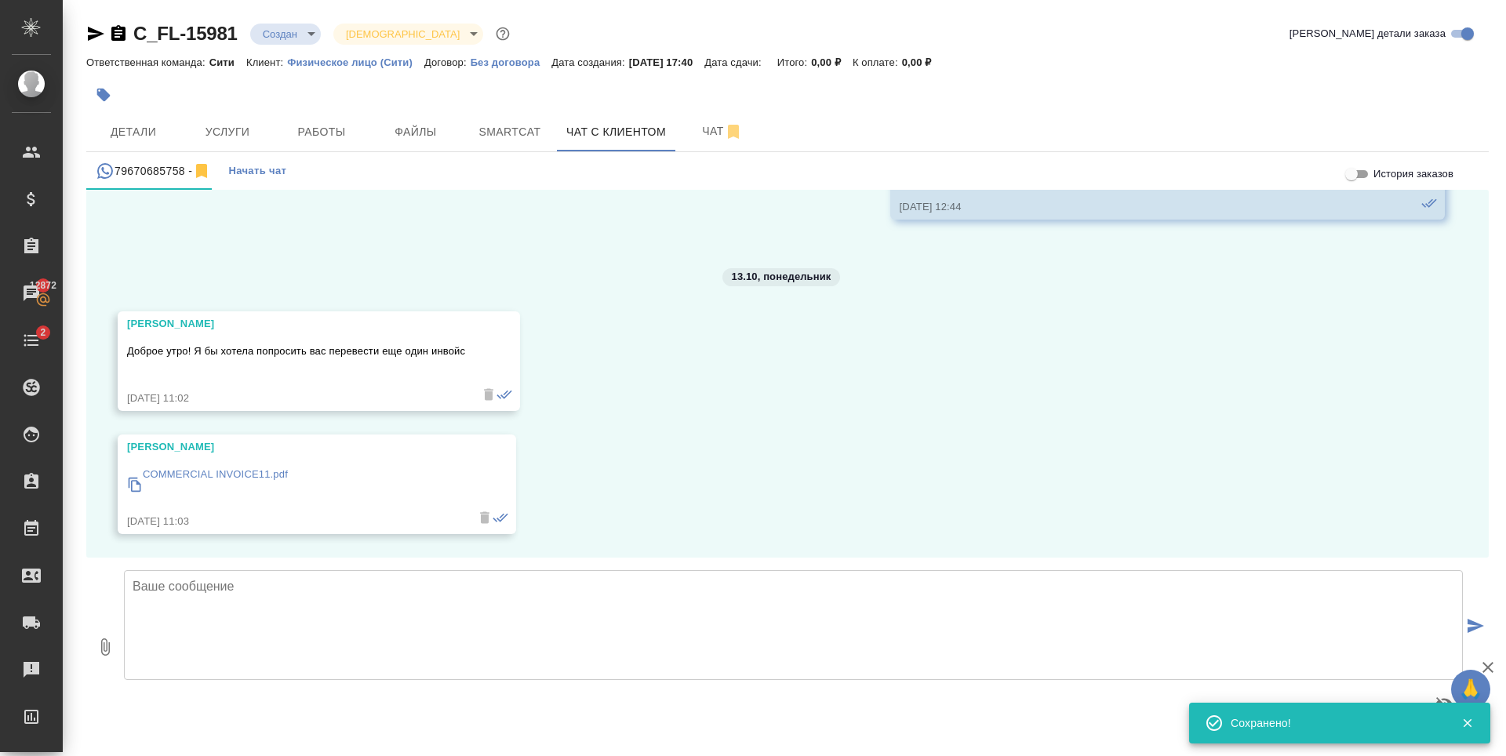
click at [312, 621] on textarea at bounding box center [793, 625] width 1339 height 110
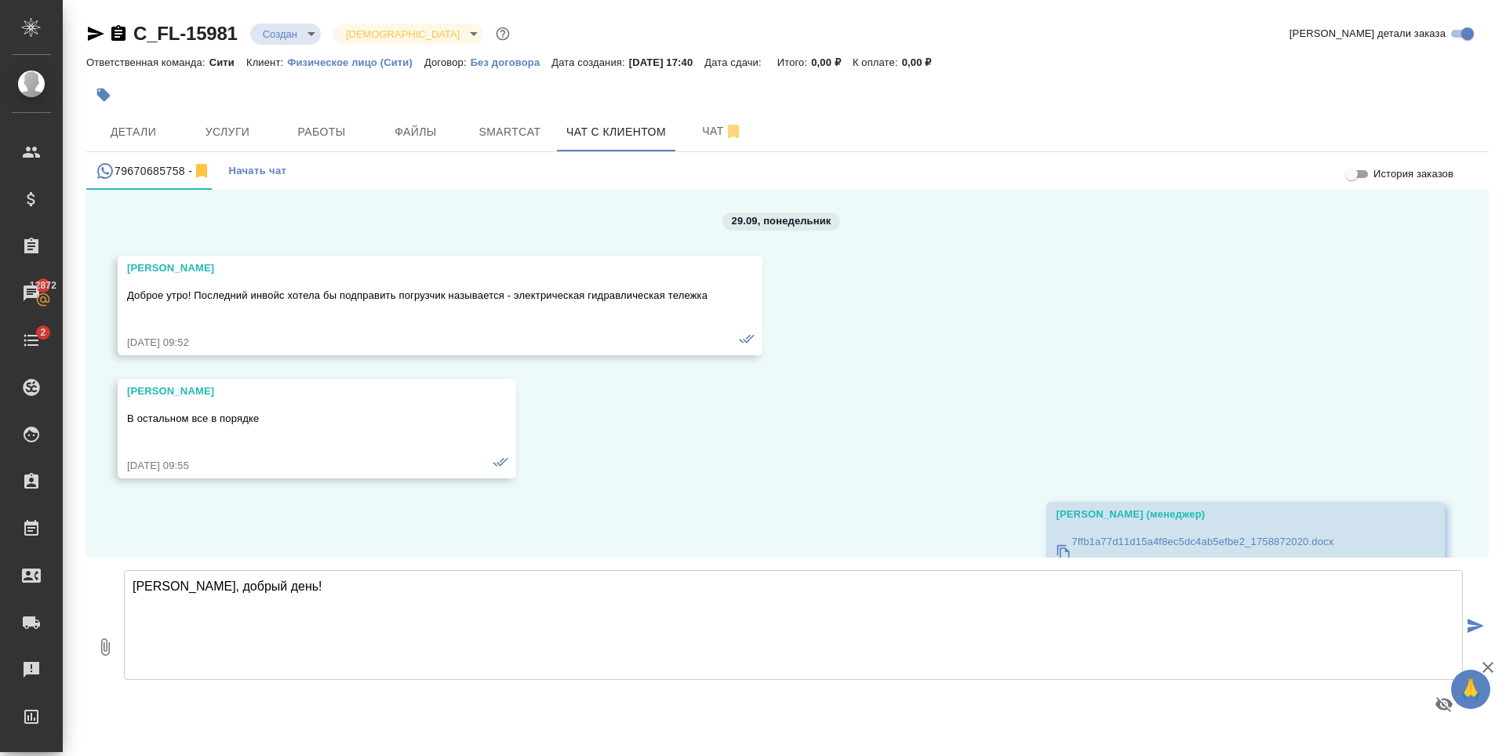
scroll to position [3489, 0]
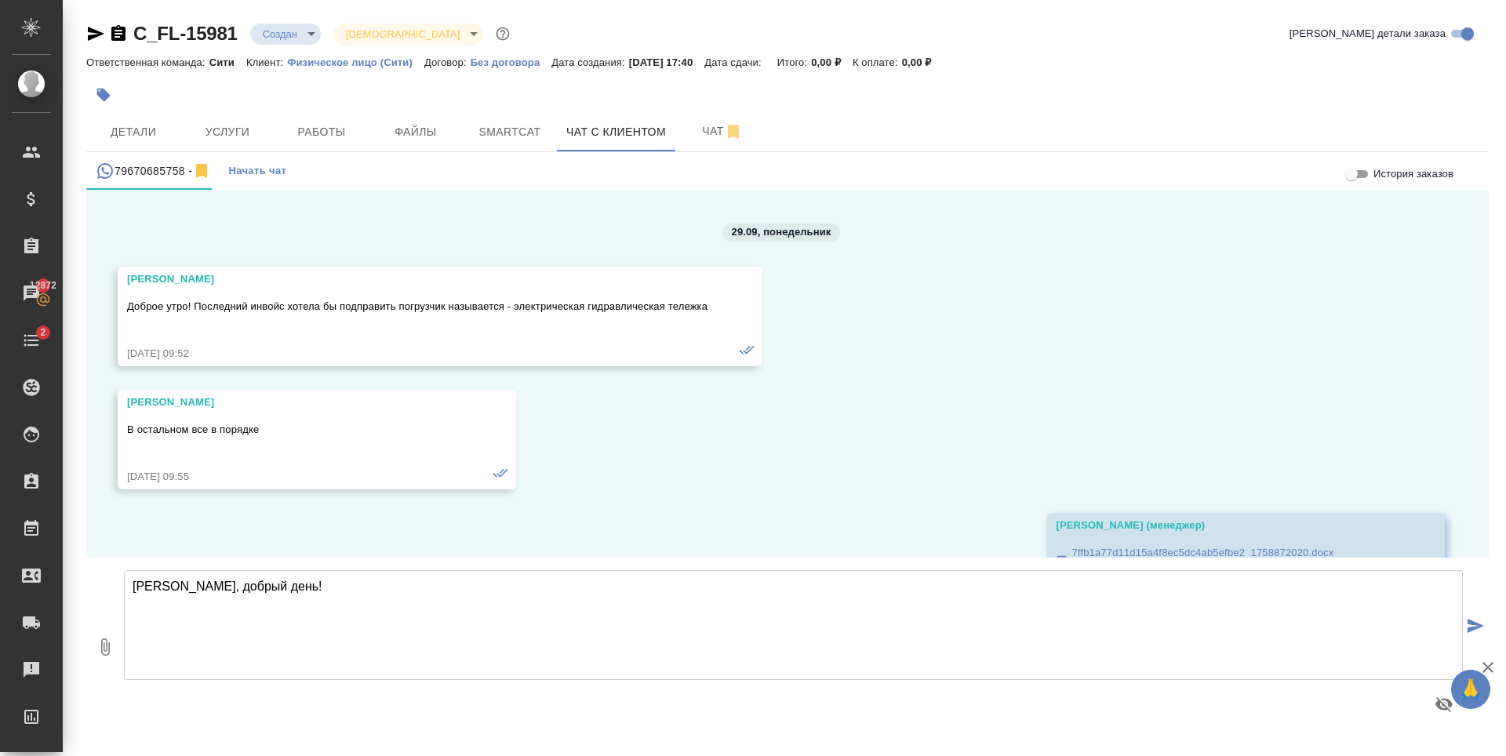
type textarea "Елизавета, добрый день!"
click at [397, 152] on div "79670685758 - Начать чат" at bounding box center [787, 171] width 1402 height 38
click at [403, 136] on span "Файлы" at bounding box center [415, 132] width 75 height 20
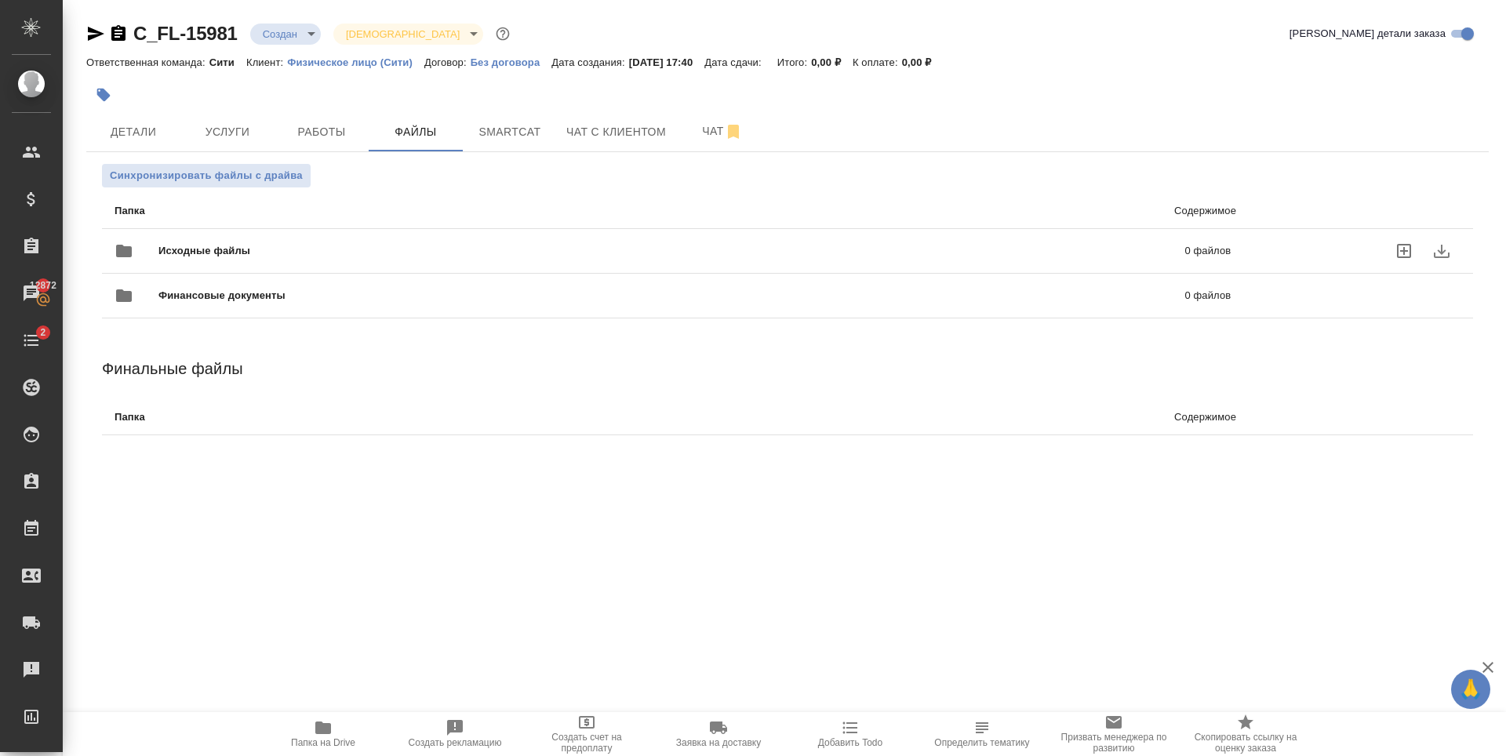
click at [1400, 253] on icon "uploadFiles" at bounding box center [1404, 251] width 19 height 19
click at [0, 0] on input "uploadFiles" at bounding box center [0, 0] width 0 height 0
drag, startPoint x: 238, startPoint y: 41, endPoint x: 137, endPoint y: 33, distance: 101.5
click at [137, 33] on div "C_FL-15981 Создан new Святая троица holyTrinity" at bounding box center [299, 33] width 427 height 25
copy link "C_FL-15981"
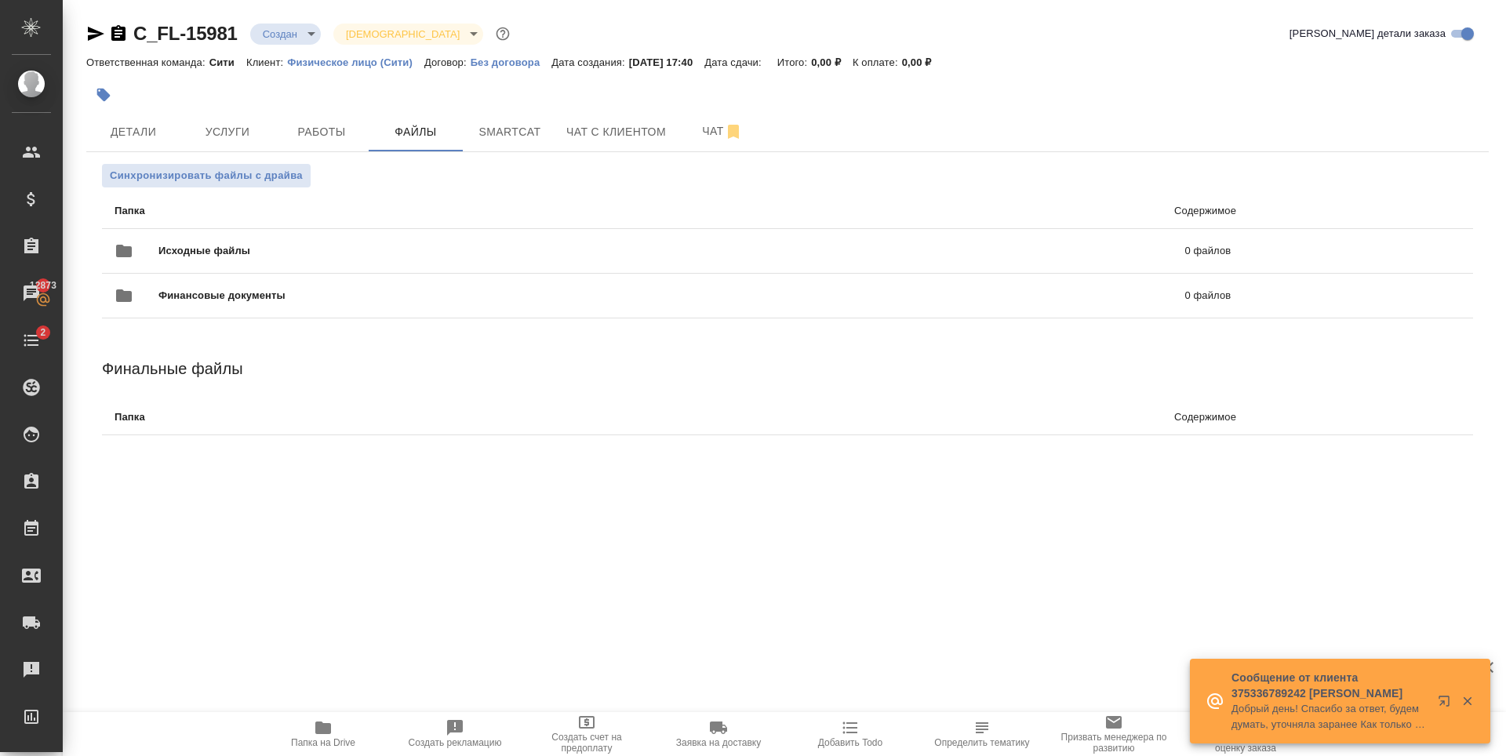
click at [966, 108] on div at bounding box center [553, 95] width 935 height 35
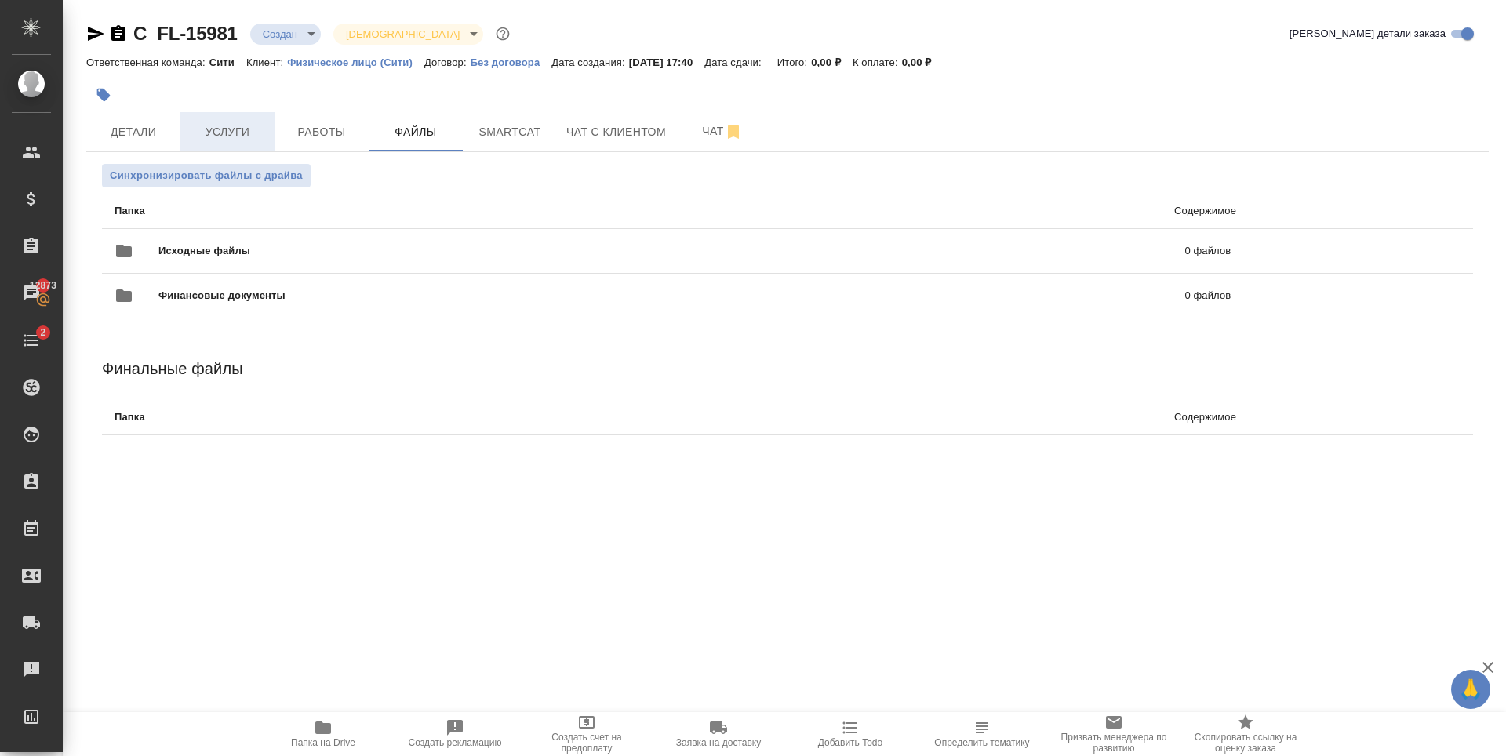
click at [233, 130] on span "Услуги" at bounding box center [227, 132] width 75 height 20
click at [225, 147] on button "Услуги" at bounding box center [227, 131] width 94 height 39
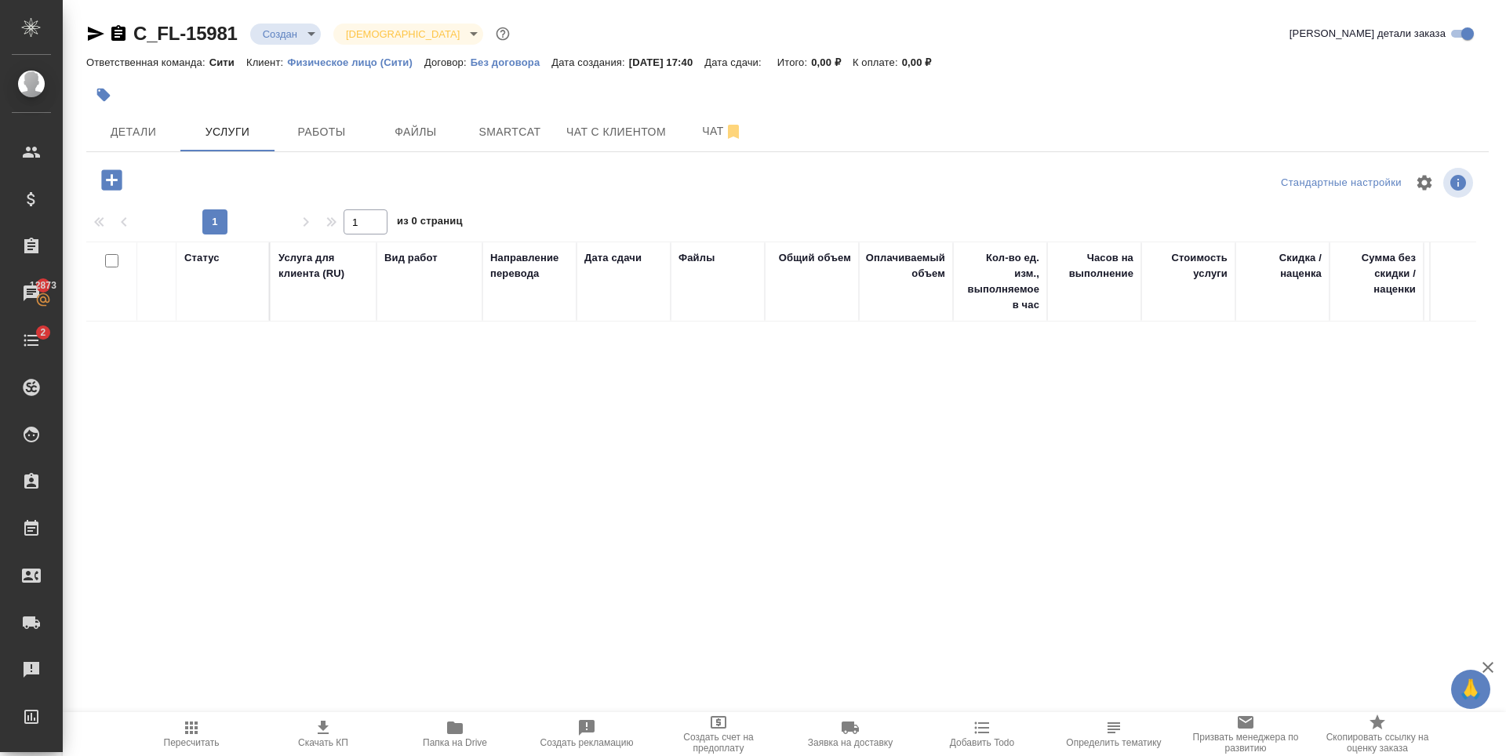
click at [118, 176] on icon "button" at bounding box center [111, 179] width 20 height 20
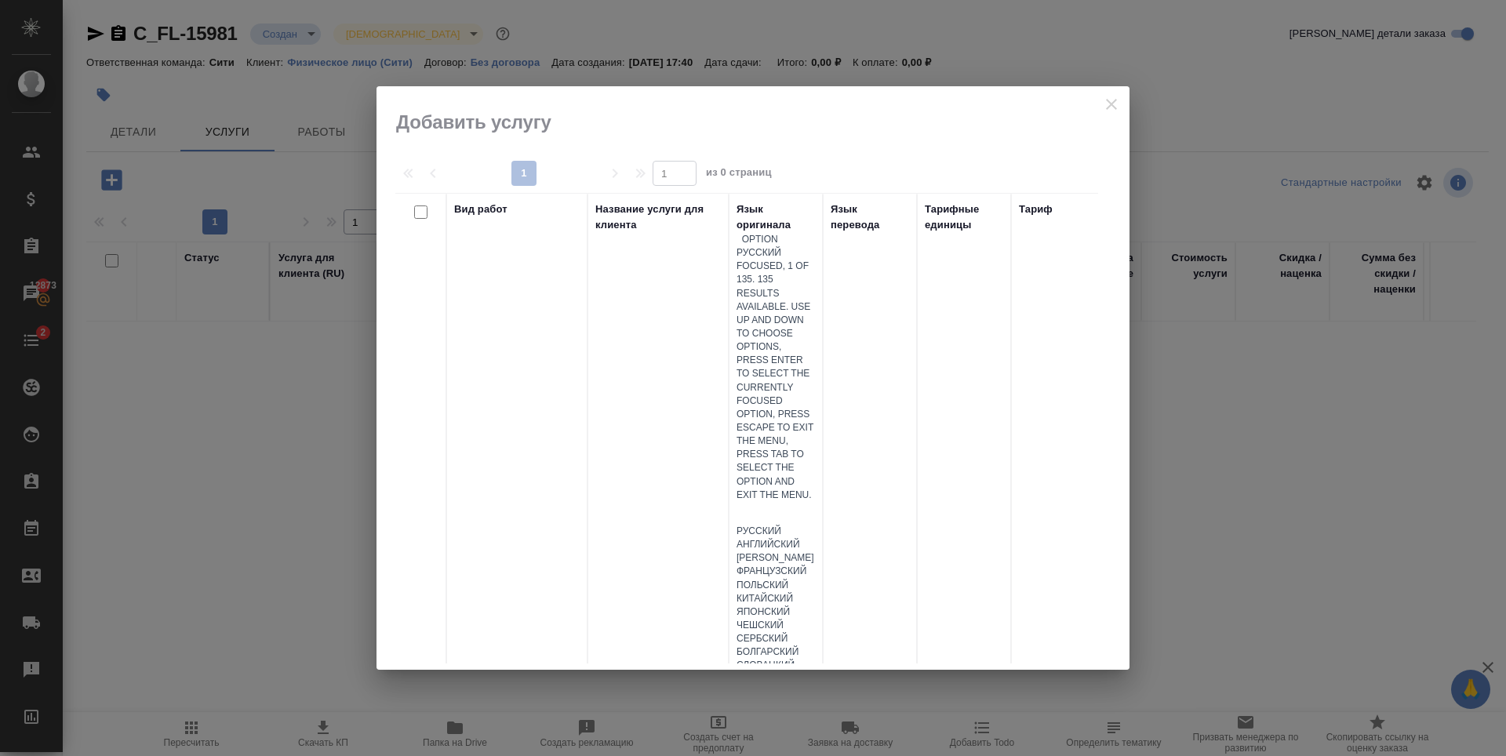
click at [761, 502] on div at bounding box center [776, 513] width 78 height 23
click at [798, 538] on div "Английский" at bounding box center [776, 544] width 78 height 13
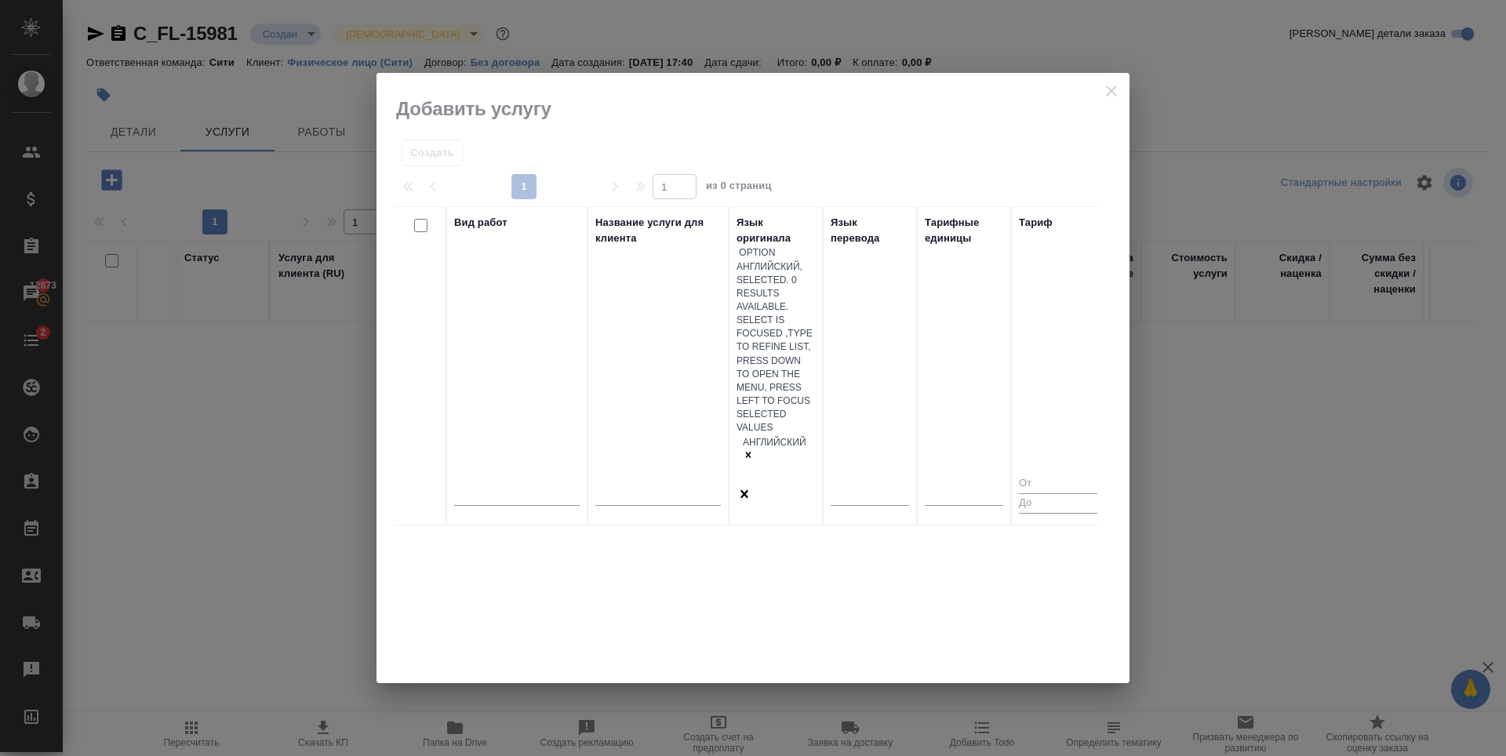
click at [858, 289] on th "Язык перевода" at bounding box center [870, 365] width 94 height 319
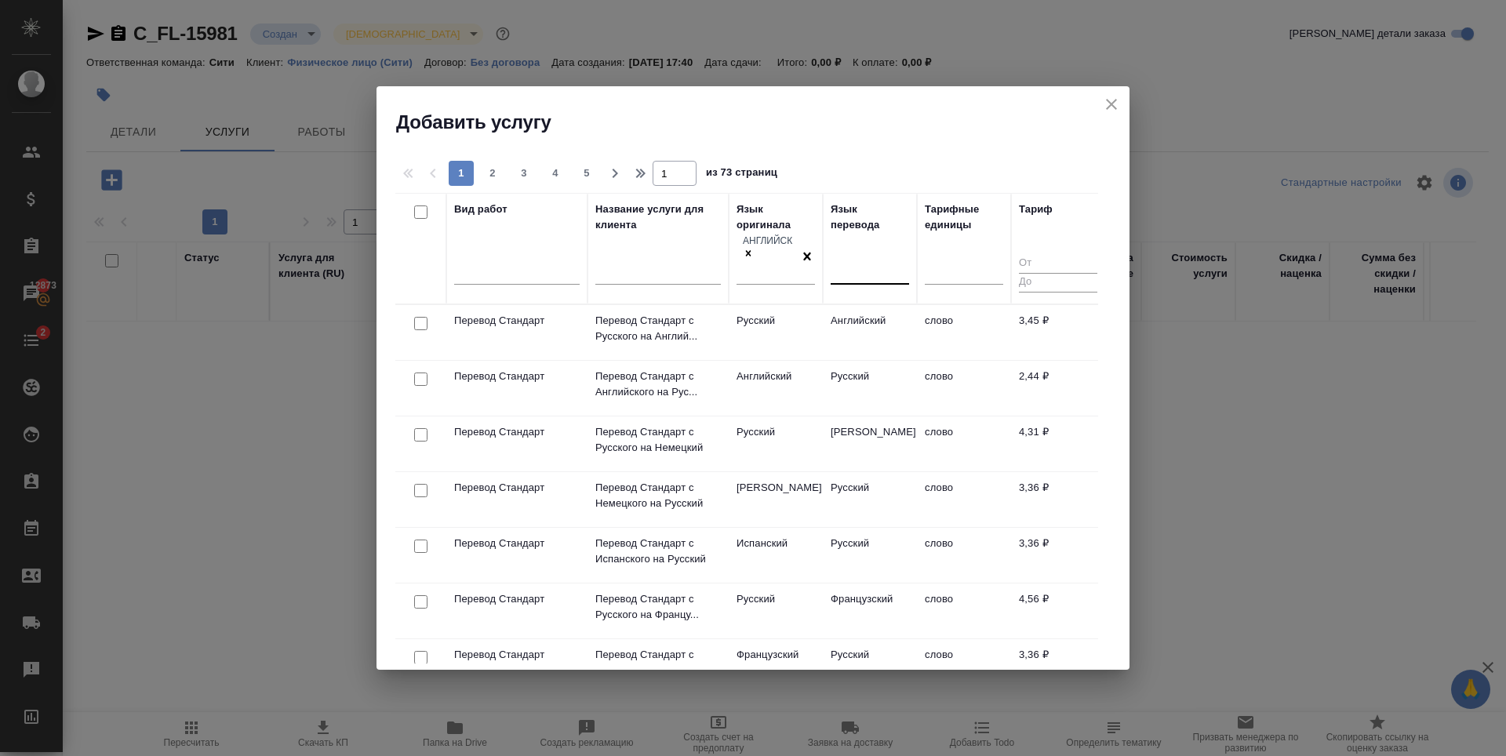
click at [863, 258] on div at bounding box center [870, 269] width 78 height 23
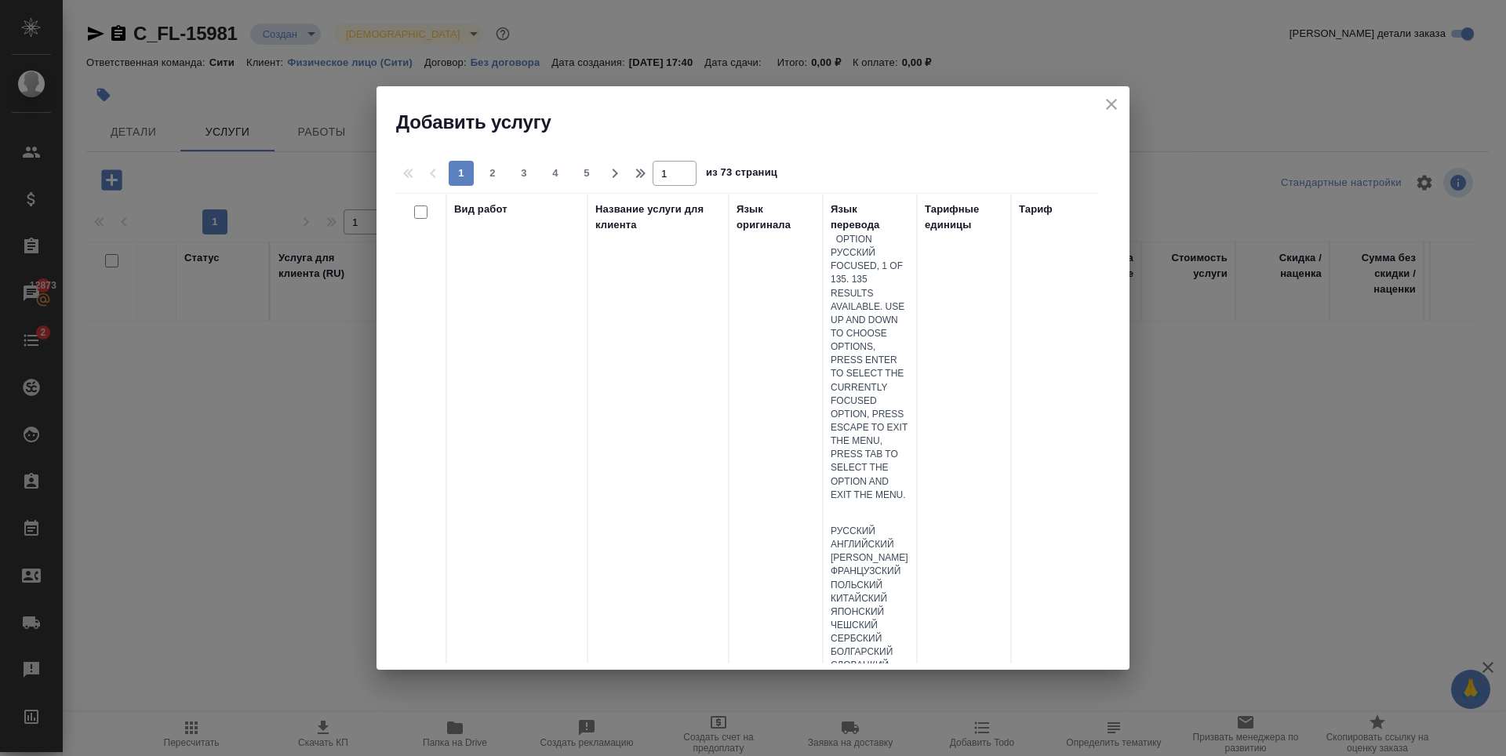
click at [873, 525] on div "Русский" at bounding box center [870, 531] width 78 height 13
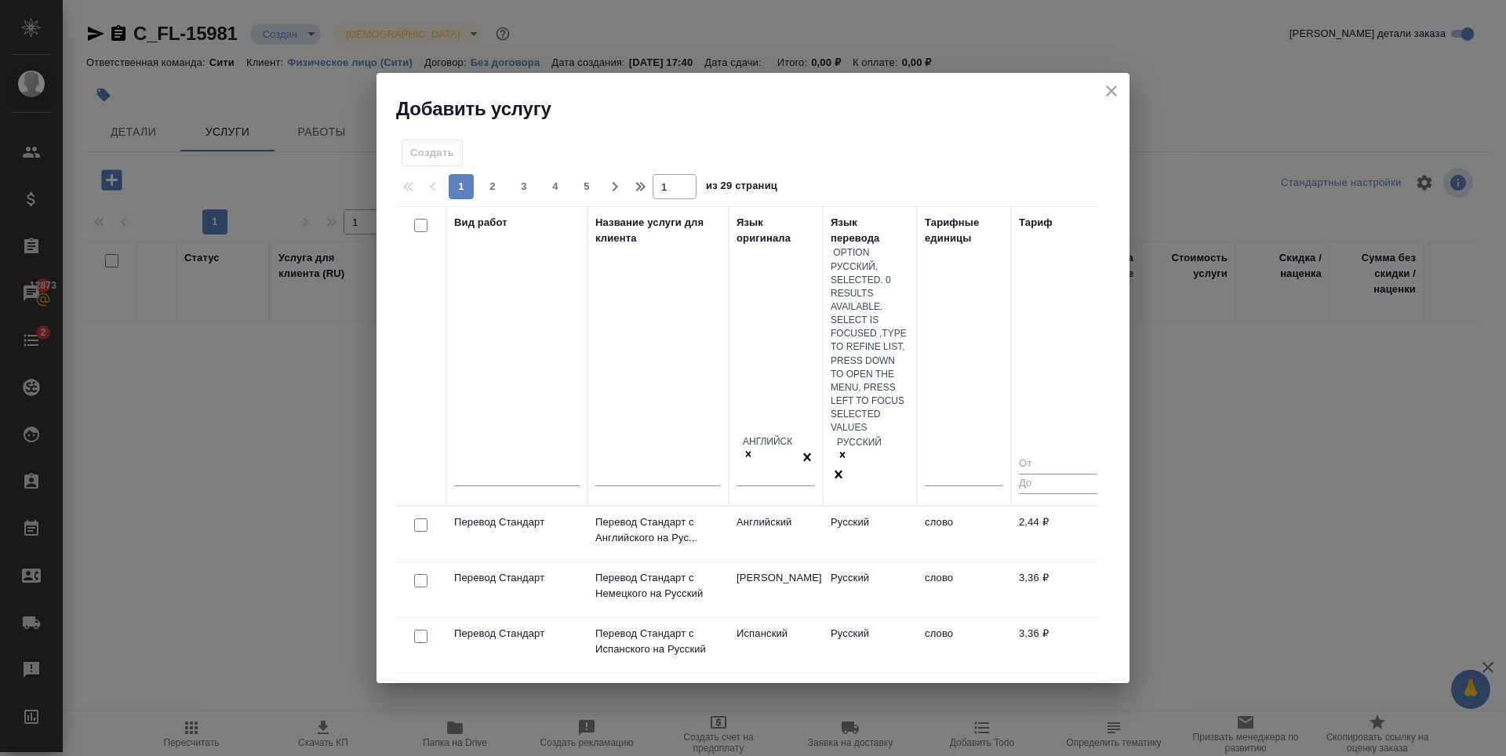
click at [418, 518] on input "checkbox" at bounding box center [420, 524] width 13 height 13
checkbox input "true"
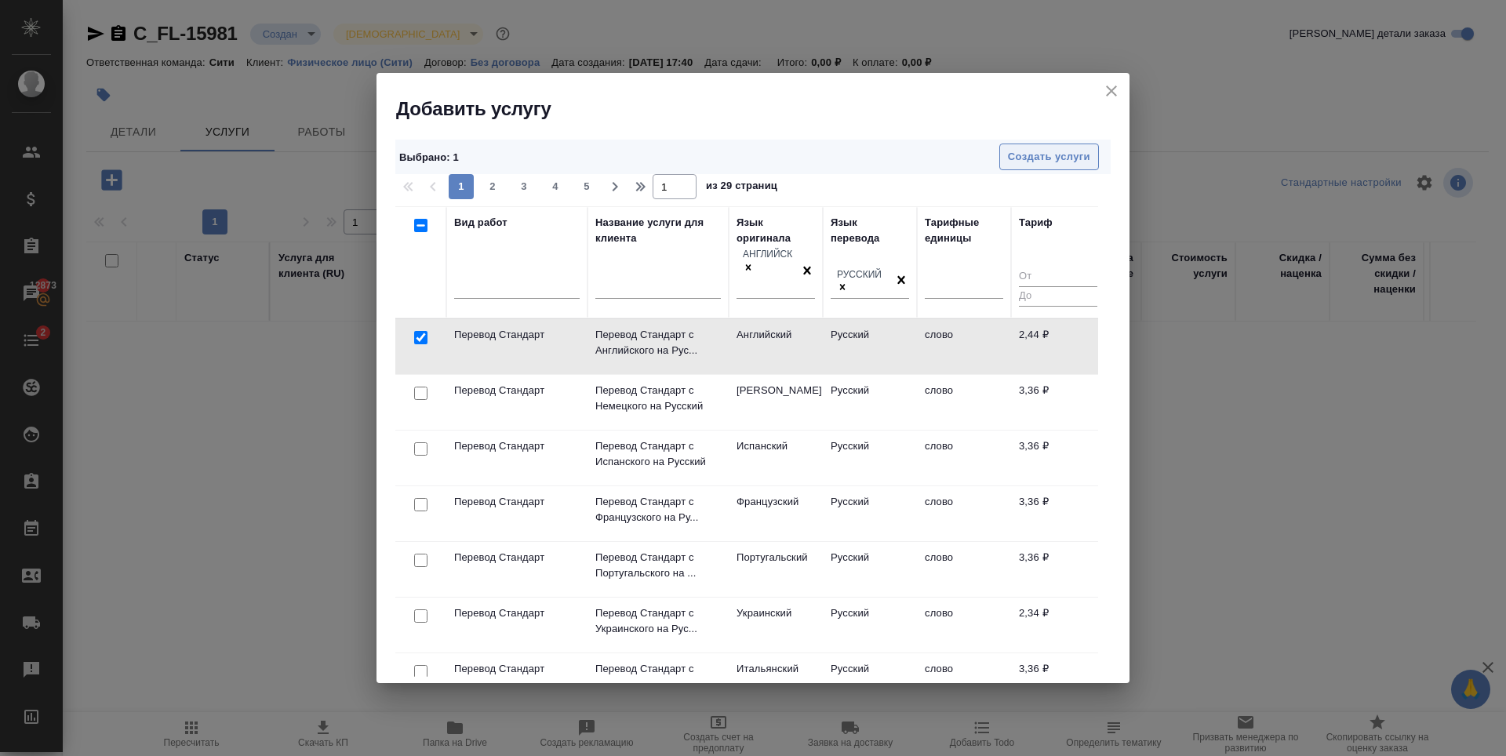
click at [1053, 163] on span "Создать услуги" at bounding box center [1049, 157] width 82 height 18
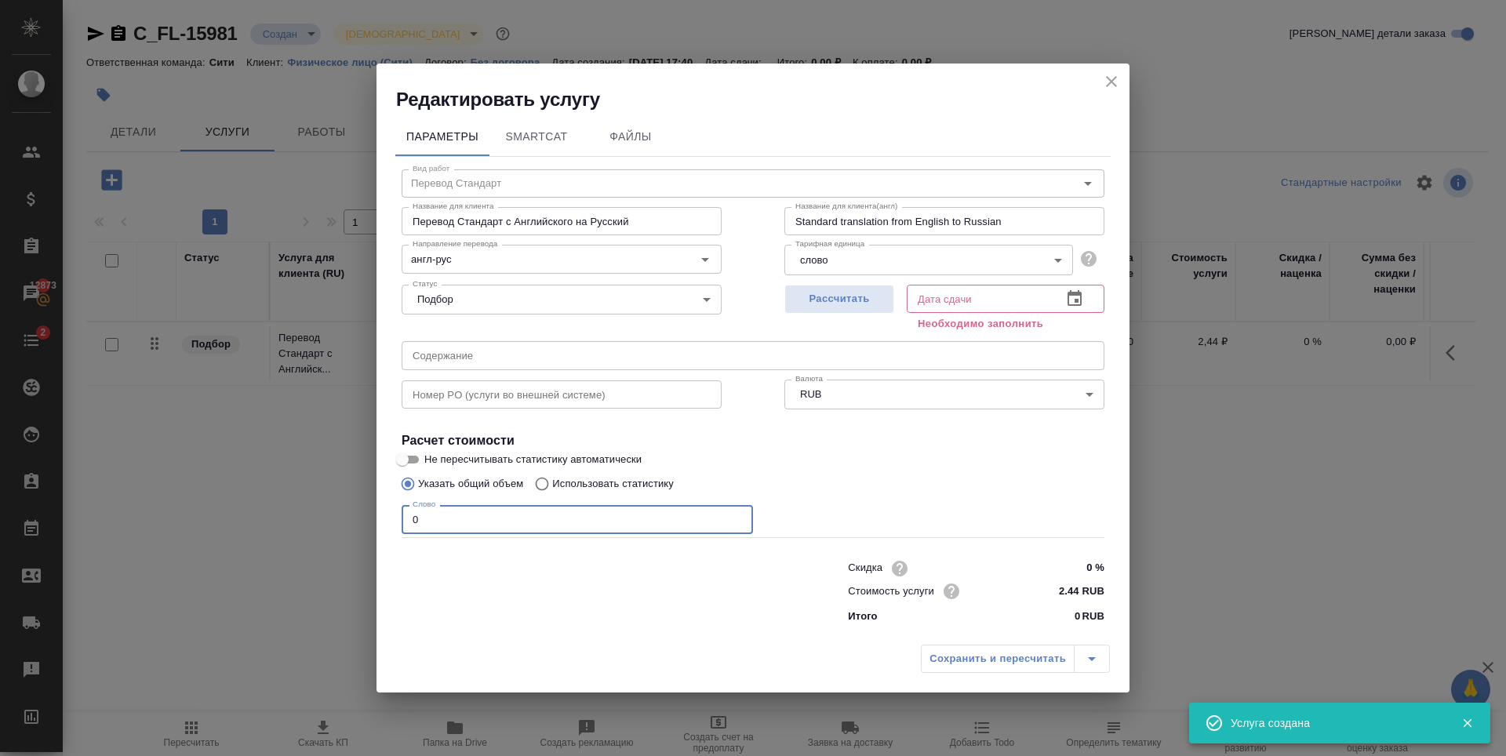
drag, startPoint x: 442, startPoint y: 518, endPoint x: 304, endPoint y: 513, distance: 138.1
click at [306, 513] on div "Редактировать услугу Параметры SmartCat Файлы Вид работ Перевод Стандарт Вид ра…" at bounding box center [753, 378] width 1506 height 756
type input "250"
click at [817, 304] on span "Рассчитать" at bounding box center [839, 299] width 93 height 18
type input "13.10.2025 13:44"
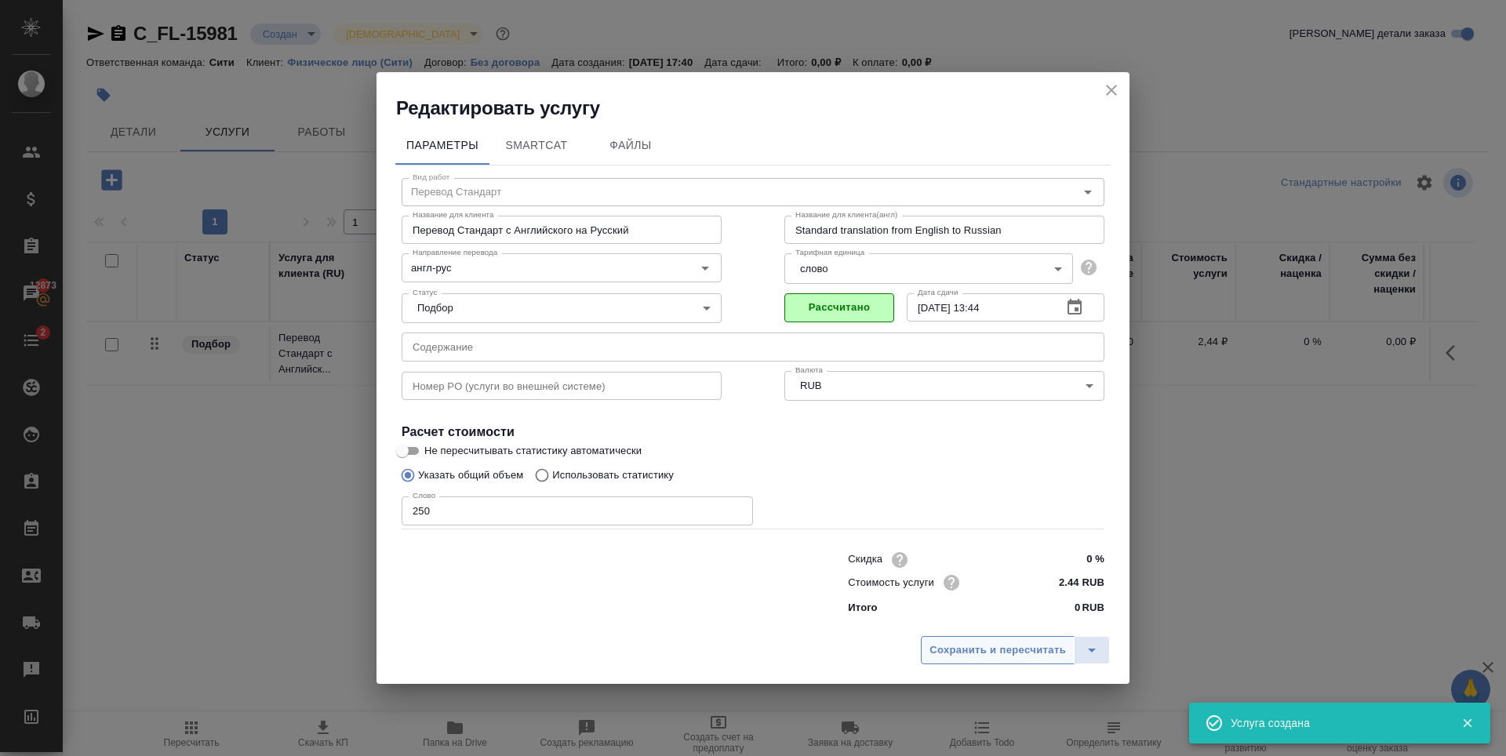
click at [1024, 652] on span "Сохранить и пересчитать" at bounding box center [997, 651] width 136 height 18
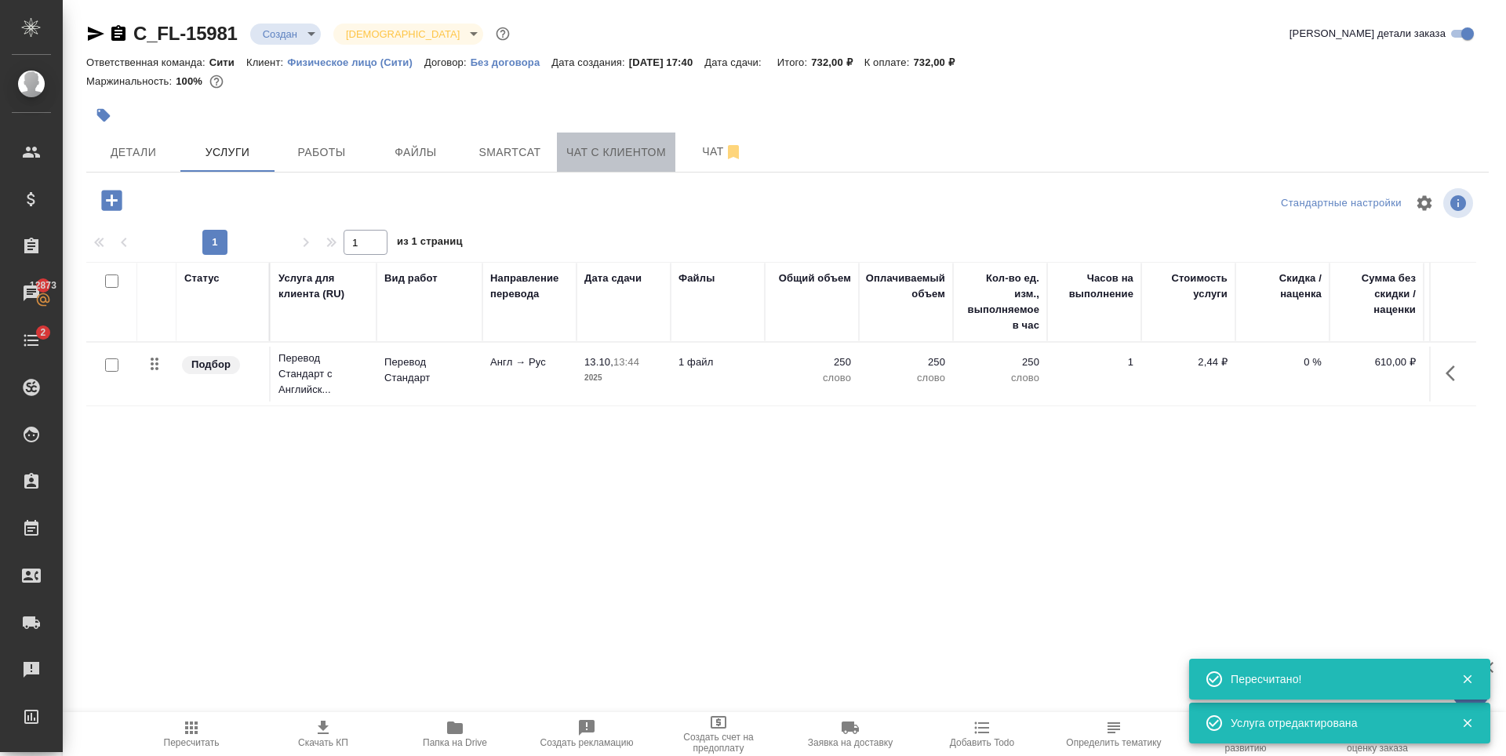
click at [595, 152] on span "Чат с клиентом" at bounding box center [616, 153] width 100 height 20
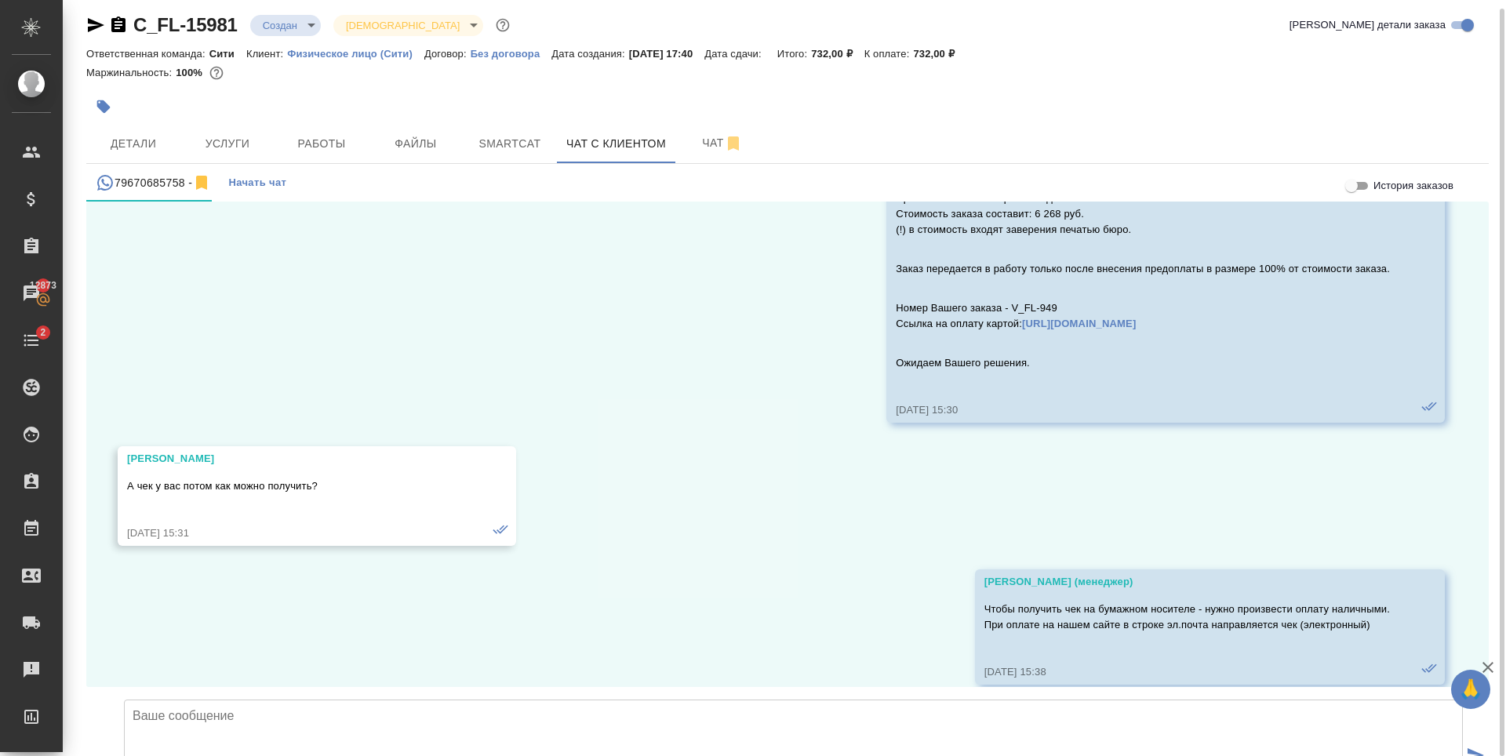
scroll to position [2196, 0]
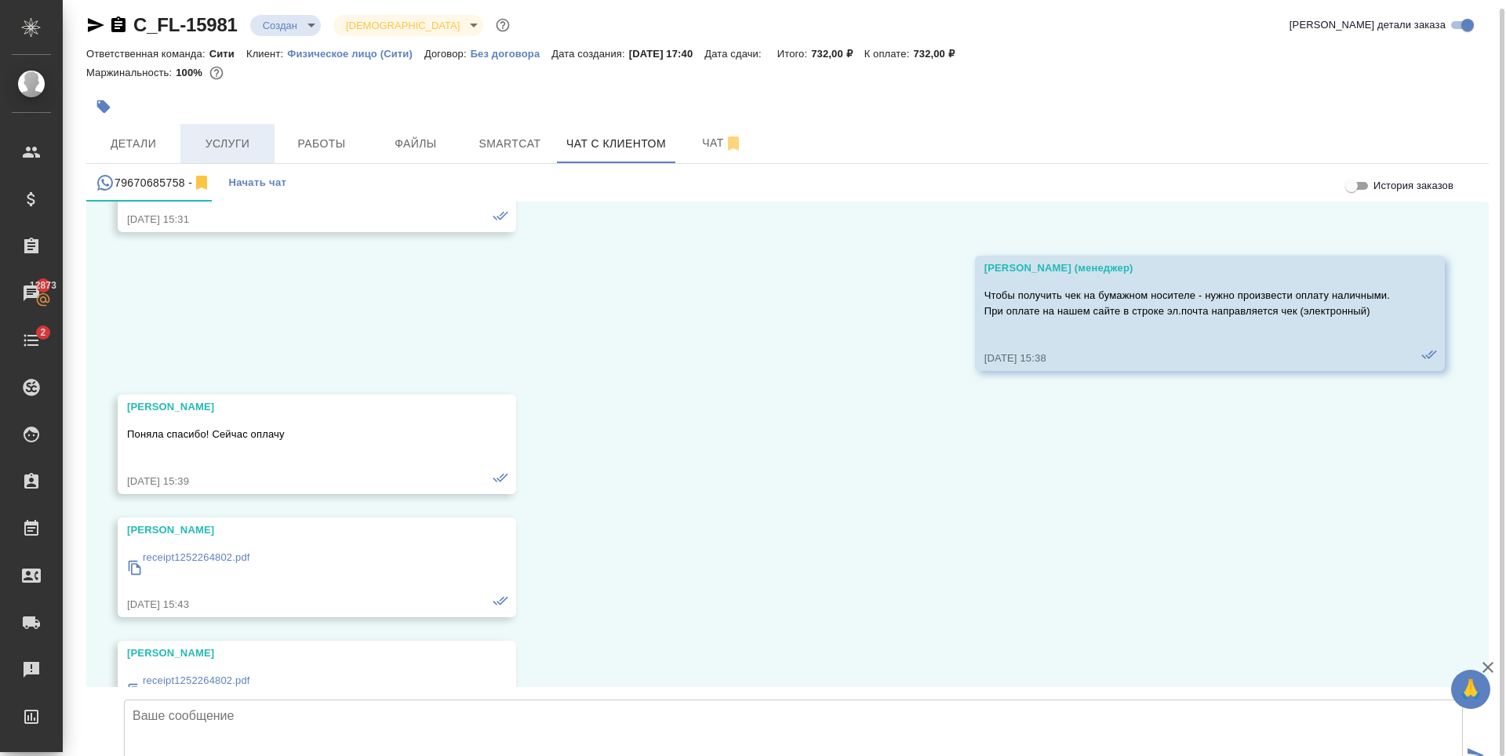
click at [215, 152] on span "Услуги" at bounding box center [227, 144] width 75 height 20
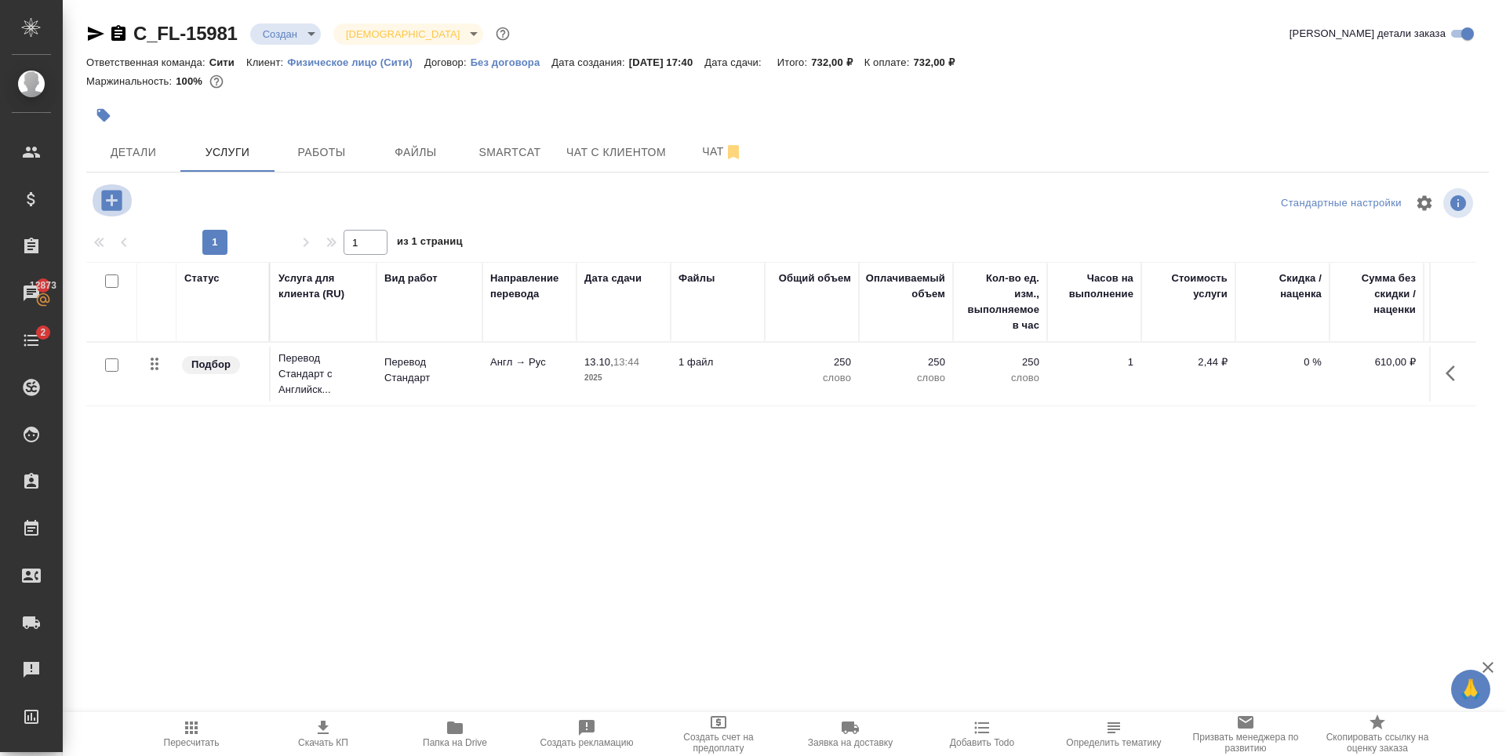
click at [125, 208] on button "button" at bounding box center [111, 200] width 43 height 32
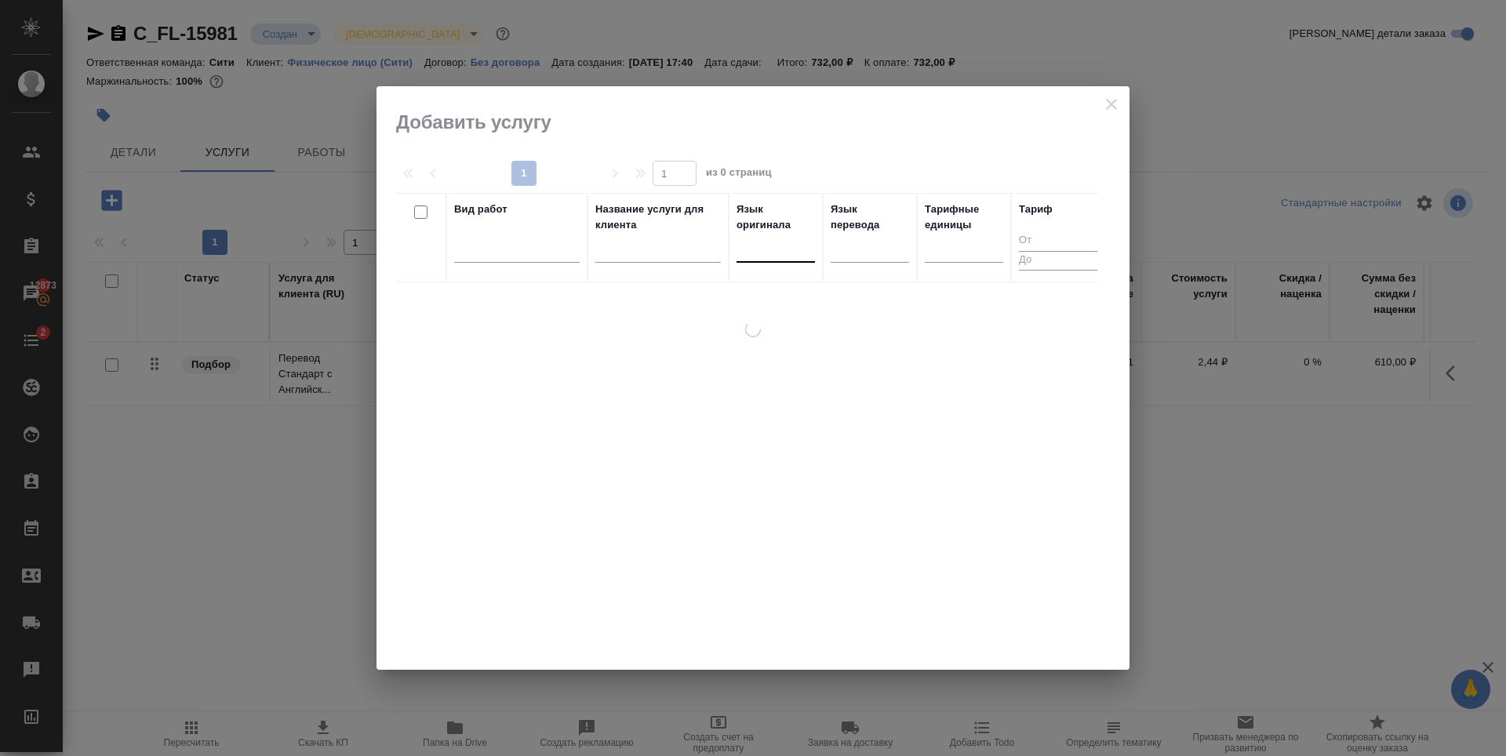
click at [760, 253] on div at bounding box center [776, 246] width 78 height 23
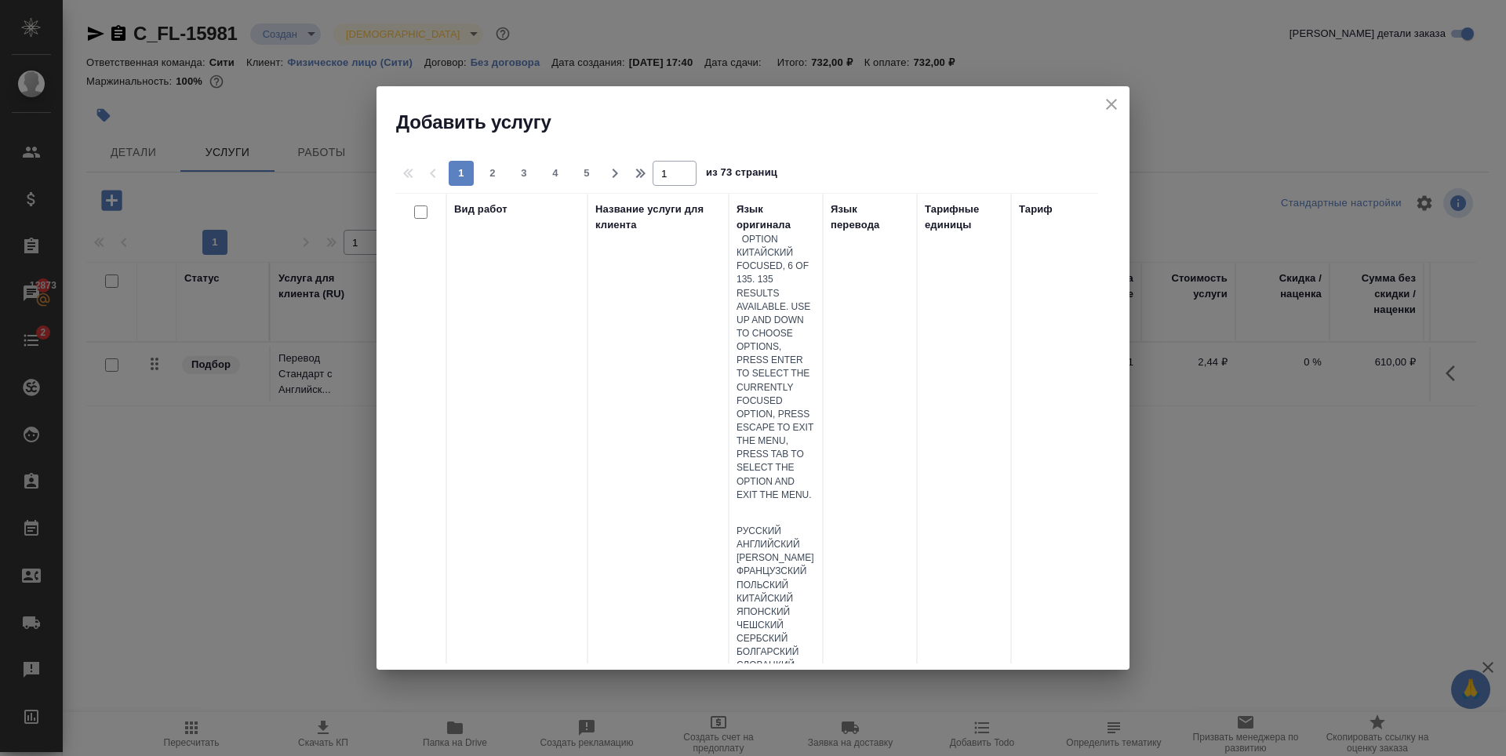
click at [791, 592] on div "Китайский" at bounding box center [776, 598] width 78 height 13
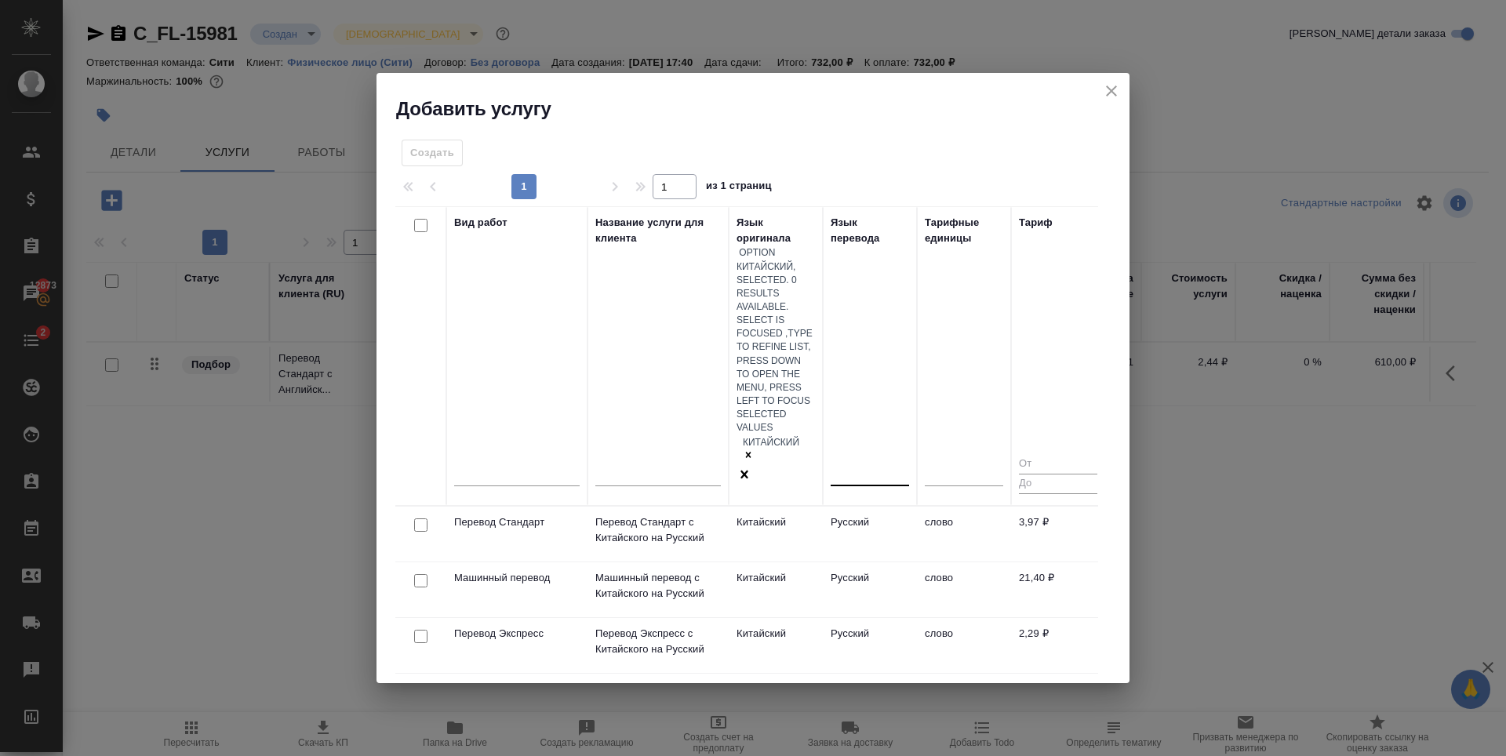
click at [853, 459] on div at bounding box center [870, 470] width 78 height 23
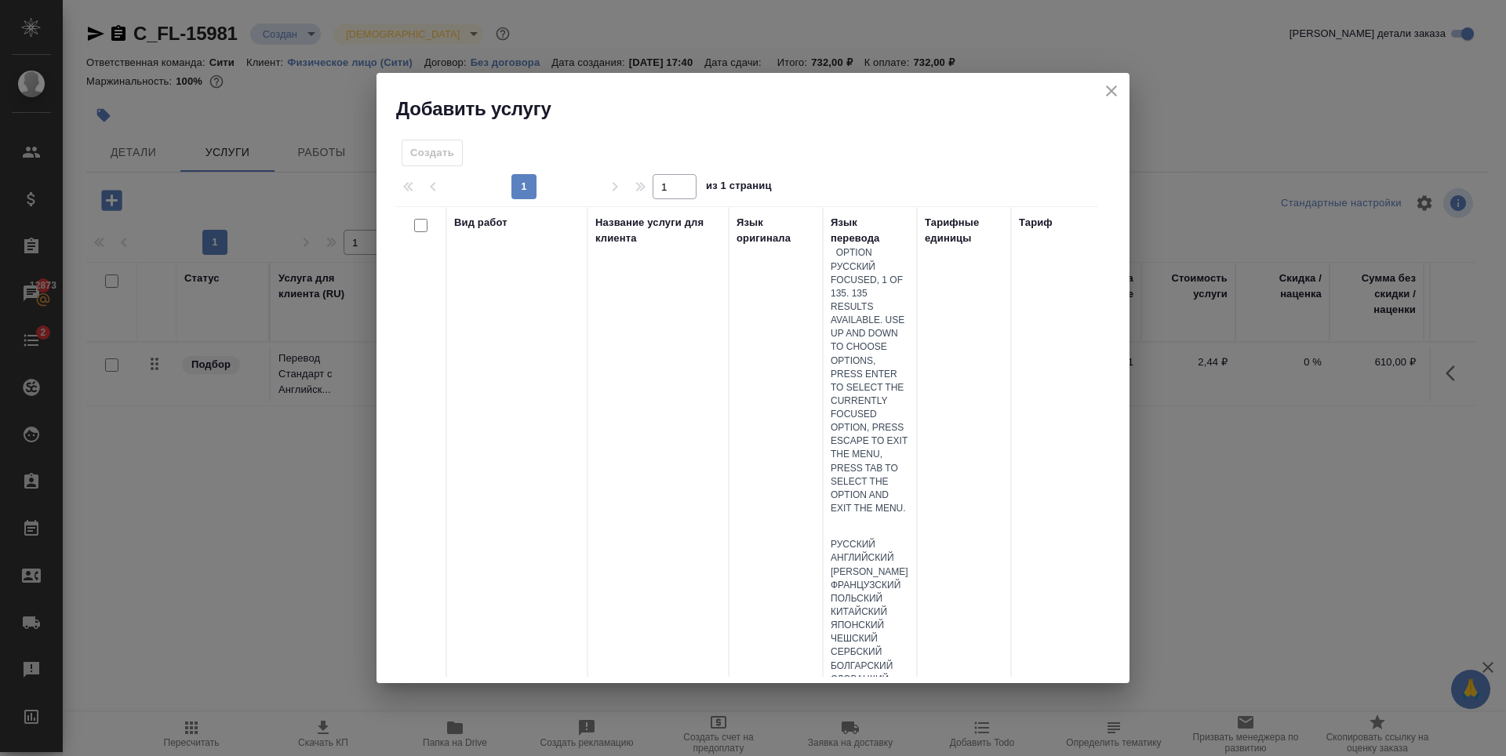
click at [865, 538] on div "Русский" at bounding box center [870, 544] width 78 height 13
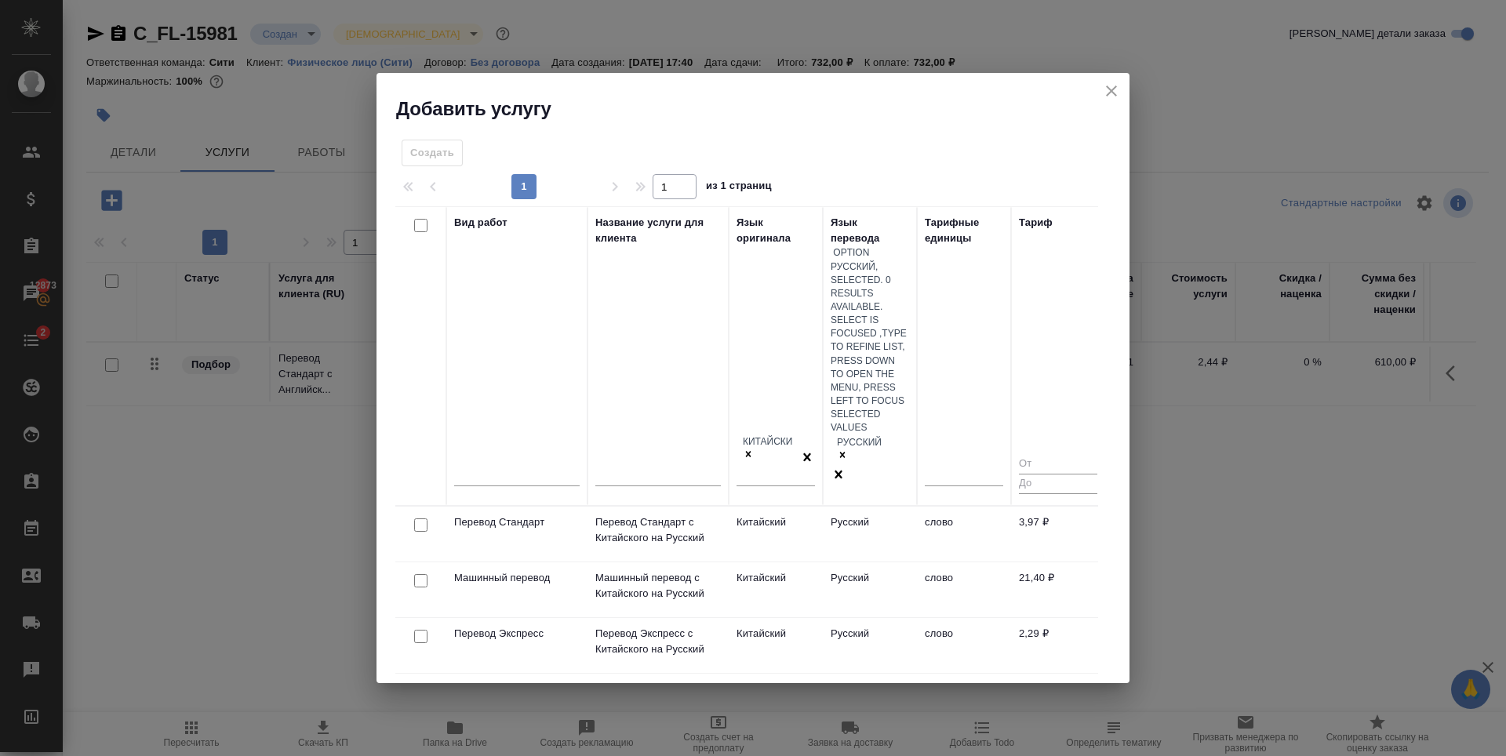
click at [418, 518] on input "checkbox" at bounding box center [420, 524] width 13 height 13
checkbox input "true"
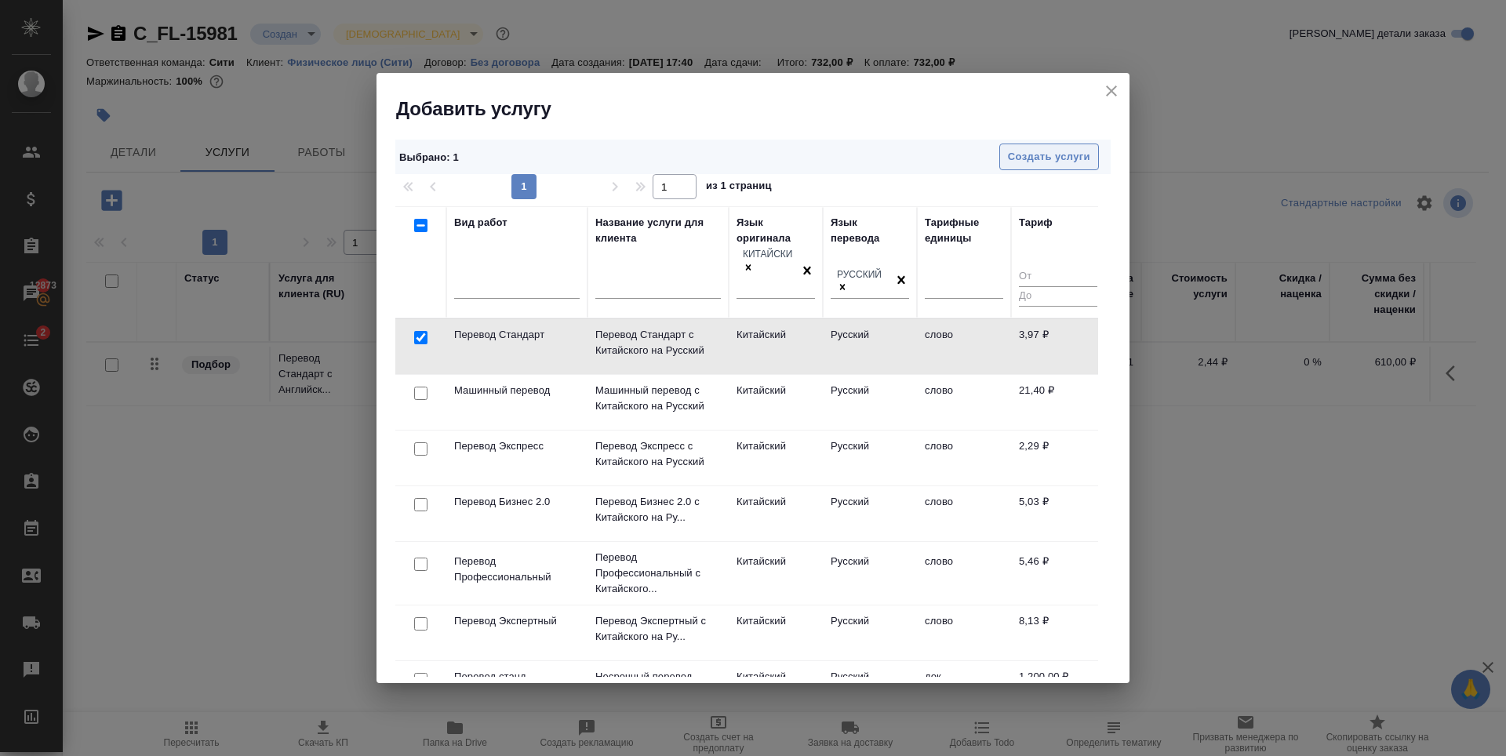
click at [1085, 148] on span "Создать услуги" at bounding box center [1049, 157] width 82 height 18
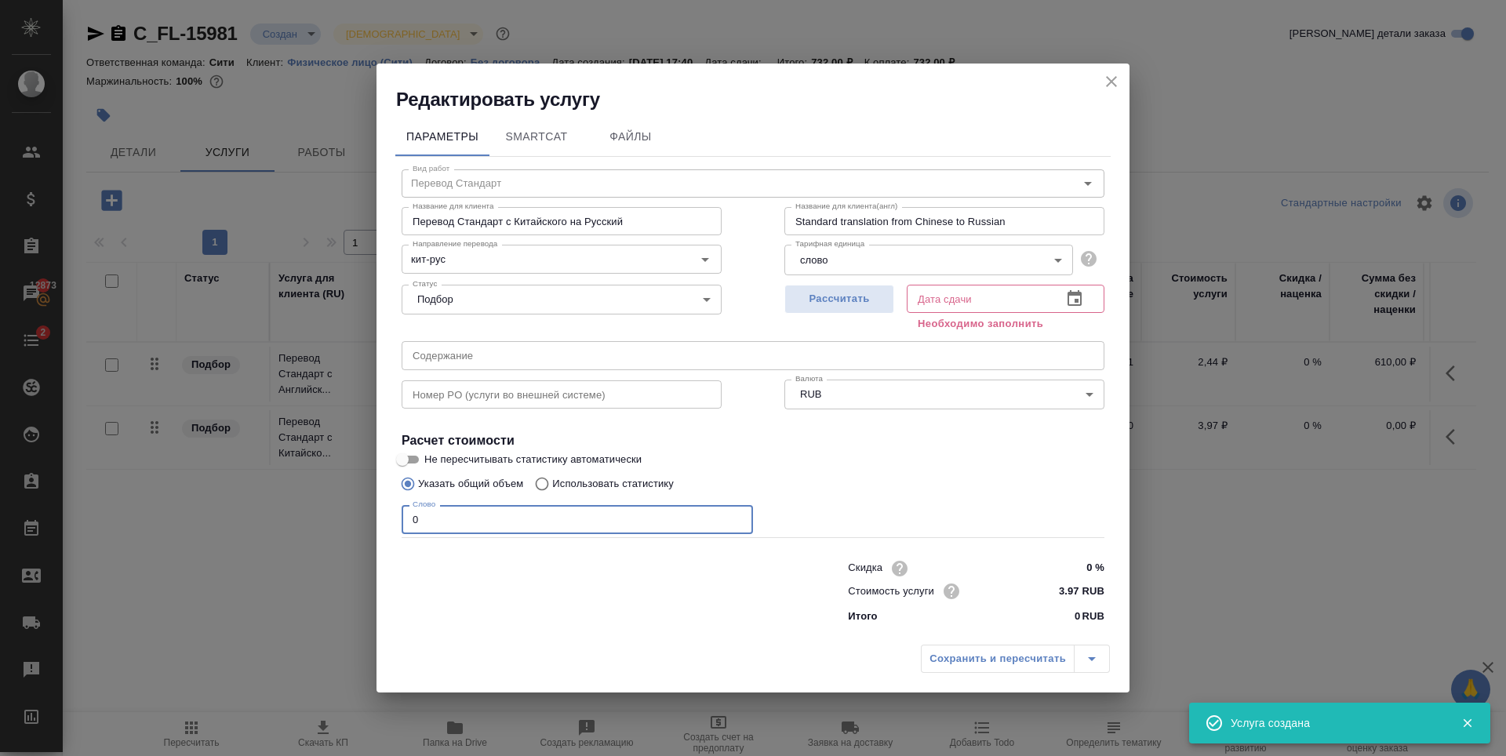
drag, startPoint x: 427, startPoint y: 519, endPoint x: 315, endPoint y: 558, distance: 119.6
click at [297, 548] on div "Редактировать услугу Параметры SmartCat Файлы Вид работ Перевод Стандарт Вид ра…" at bounding box center [753, 378] width 1506 height 756
type input "250"
click at [814, 302] on span "Рассчитать" at bounding box center [839, 299] width 93 height 18
type input "13.10.2025 13:45"
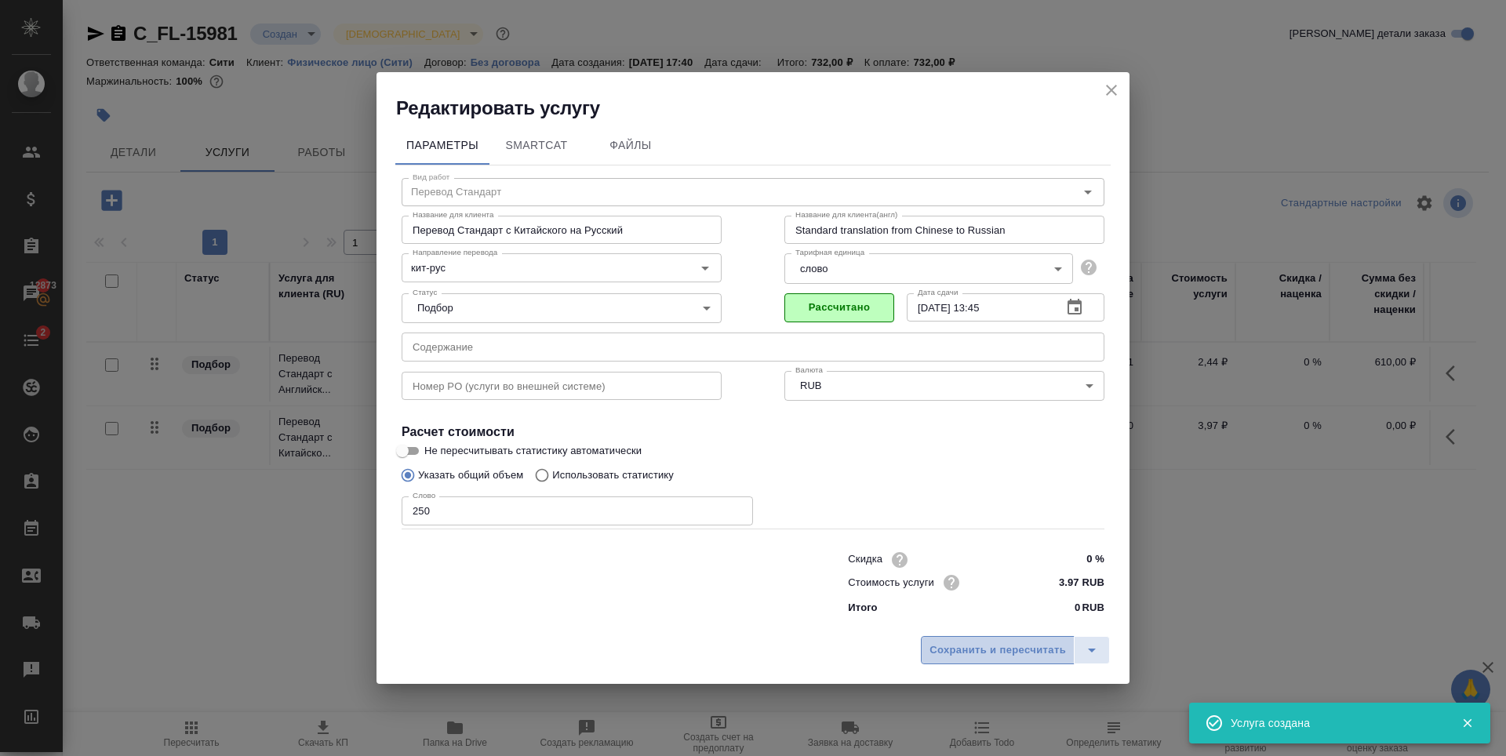
click at [976, 646] on span "Сохранить и пересчитать" at bounding box center [997, 651] width 136 height 18
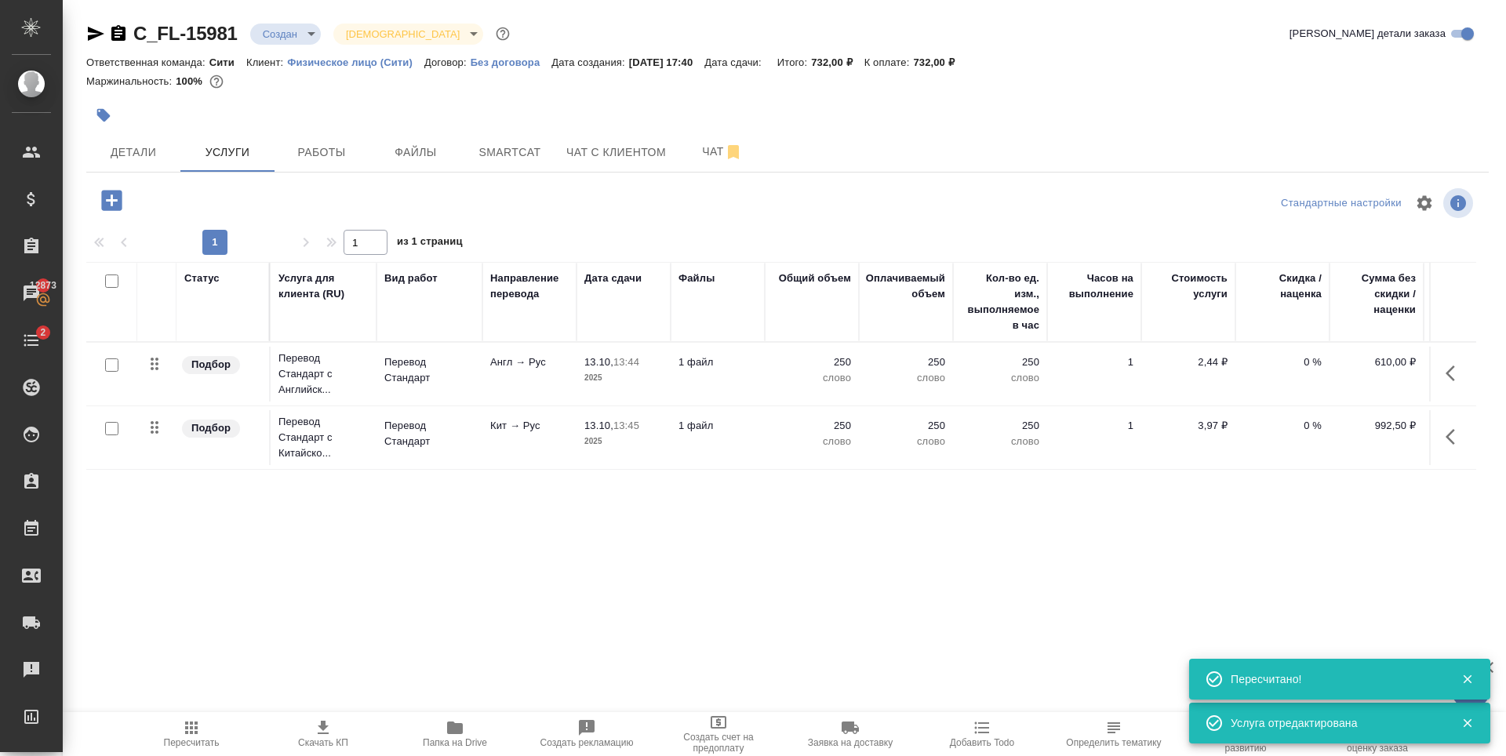
click at [401, 554] on div "Статус Услуга для клиента (RU) Вид работ Направление перевода Дата сдачи Файлы …" at bounding box center [781, 430] width 1390 height 337
click at [110, 205] on icon "button" at bounding box center [111, 200] width 20 height 20
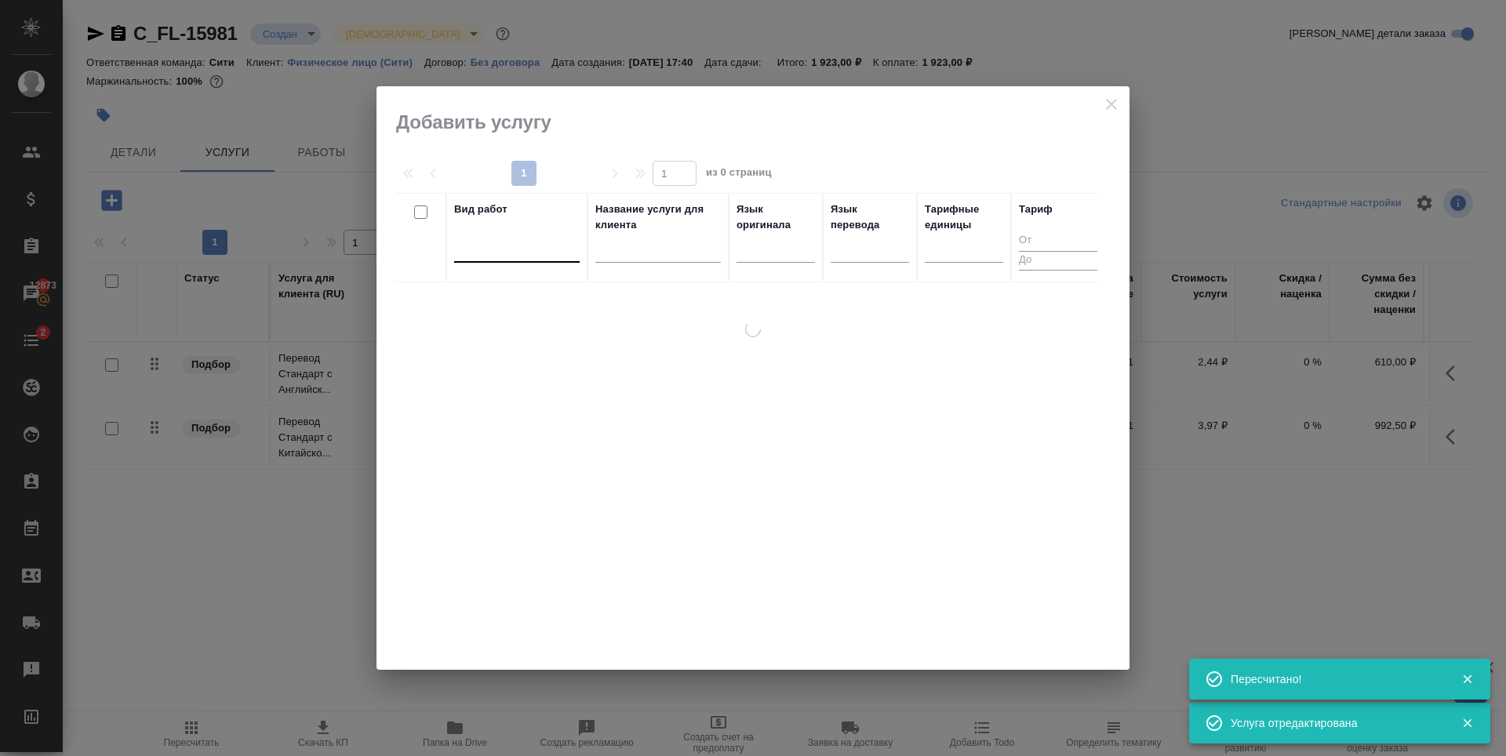
click at [543, 257] on div at bounding box center [516, 246] width 125 height 23
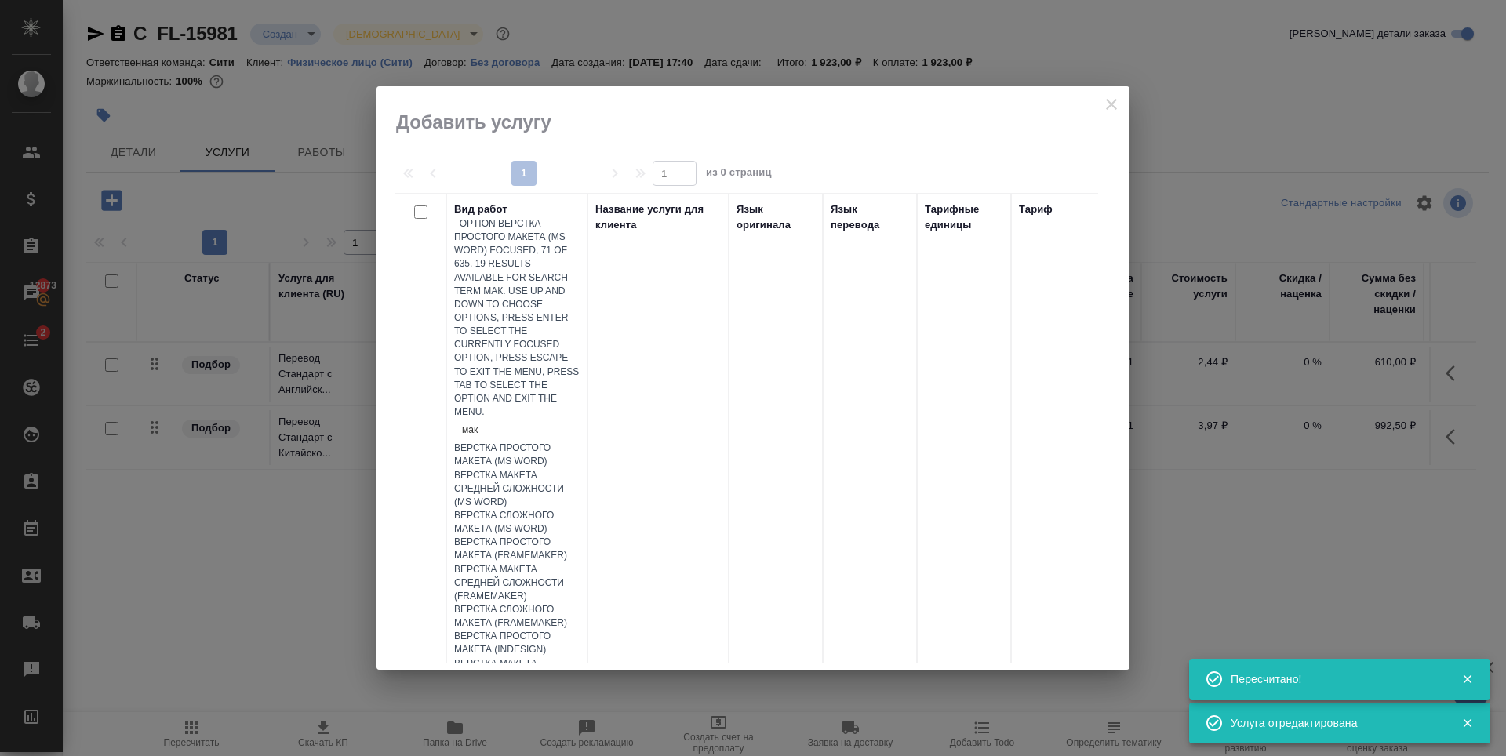
type input "маке"
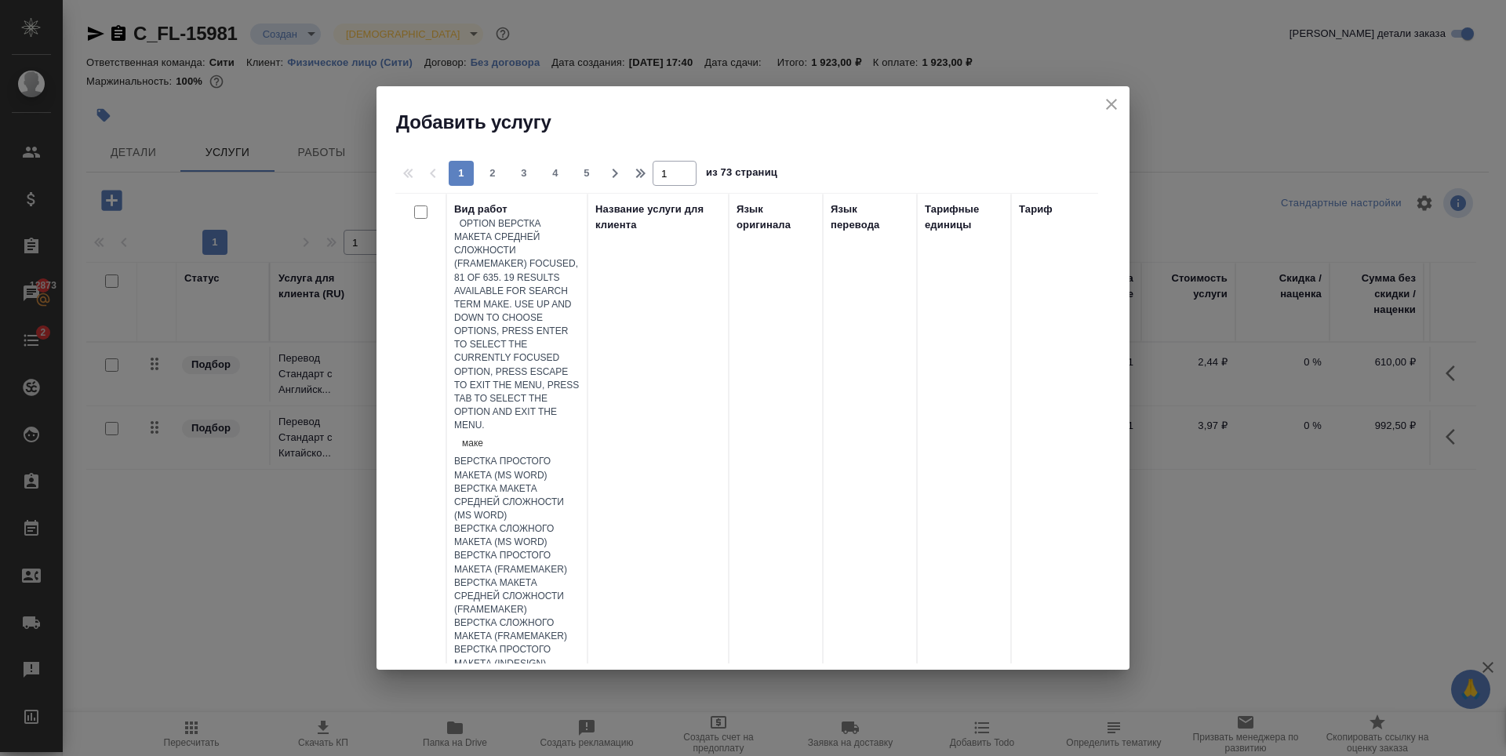
scroll to position [558, 0]
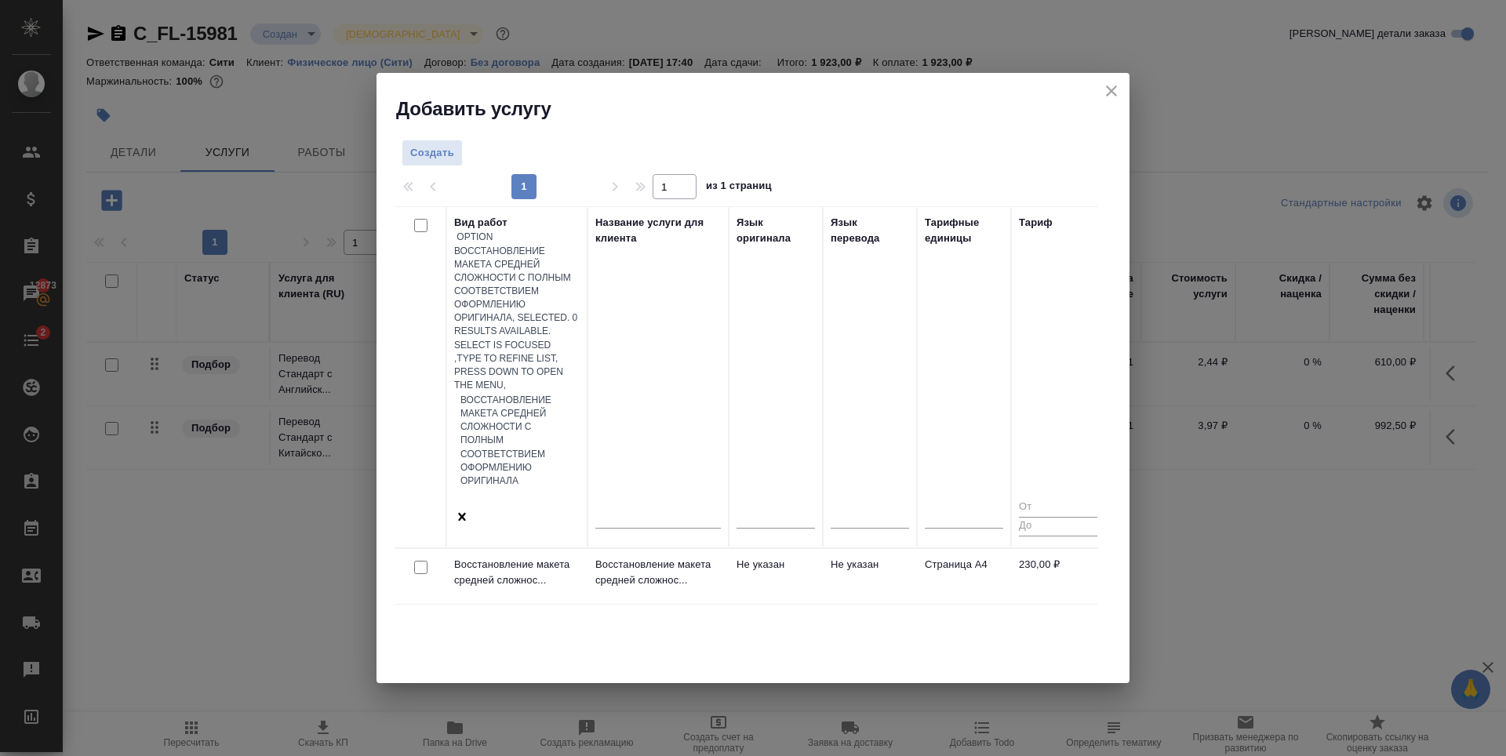
click at [420, 561] on input "checkbox" at bounding box center [420, 567] width 13 height 13
checkbox input "true"
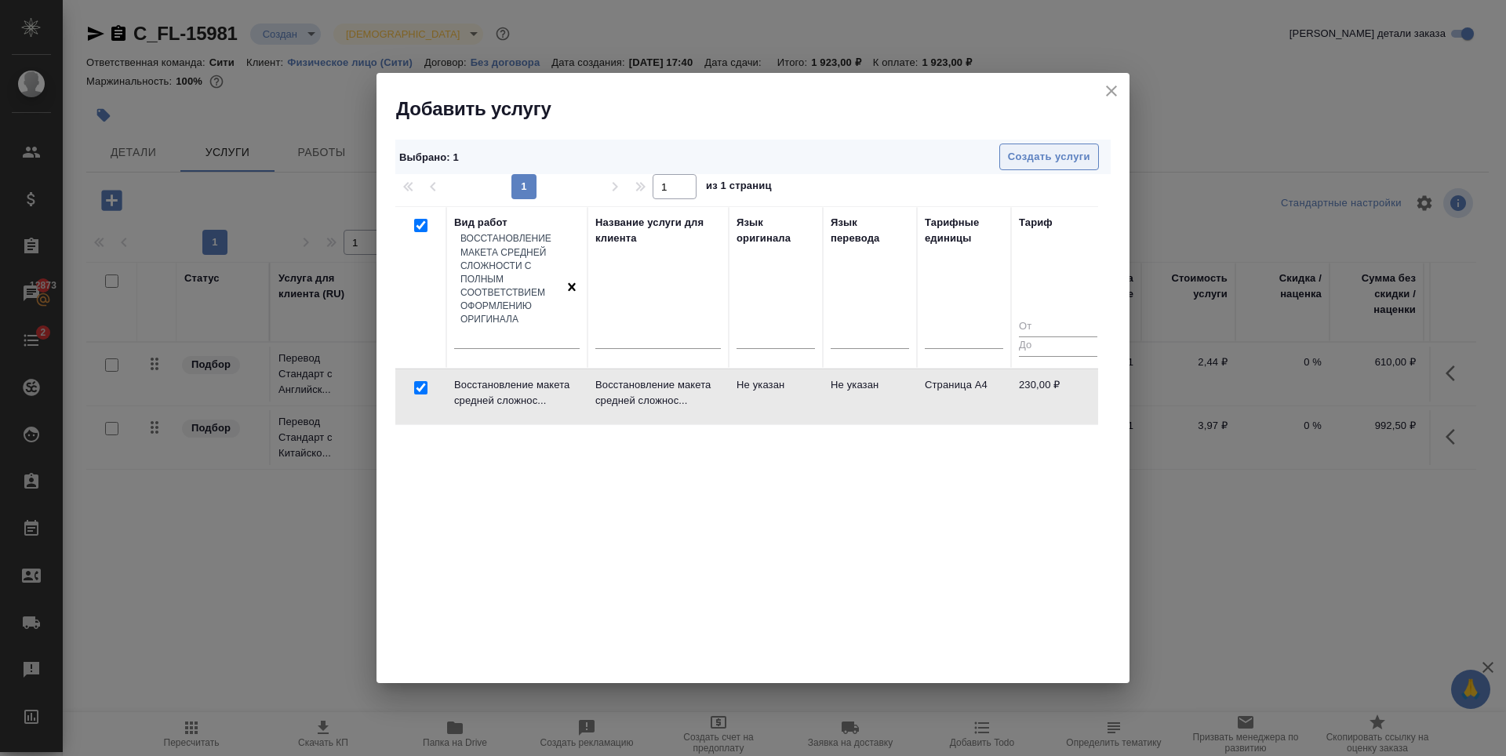
click at [1029, 154] on span "Создать услуги" at bounding box center [1049, 157] width 82 height 18
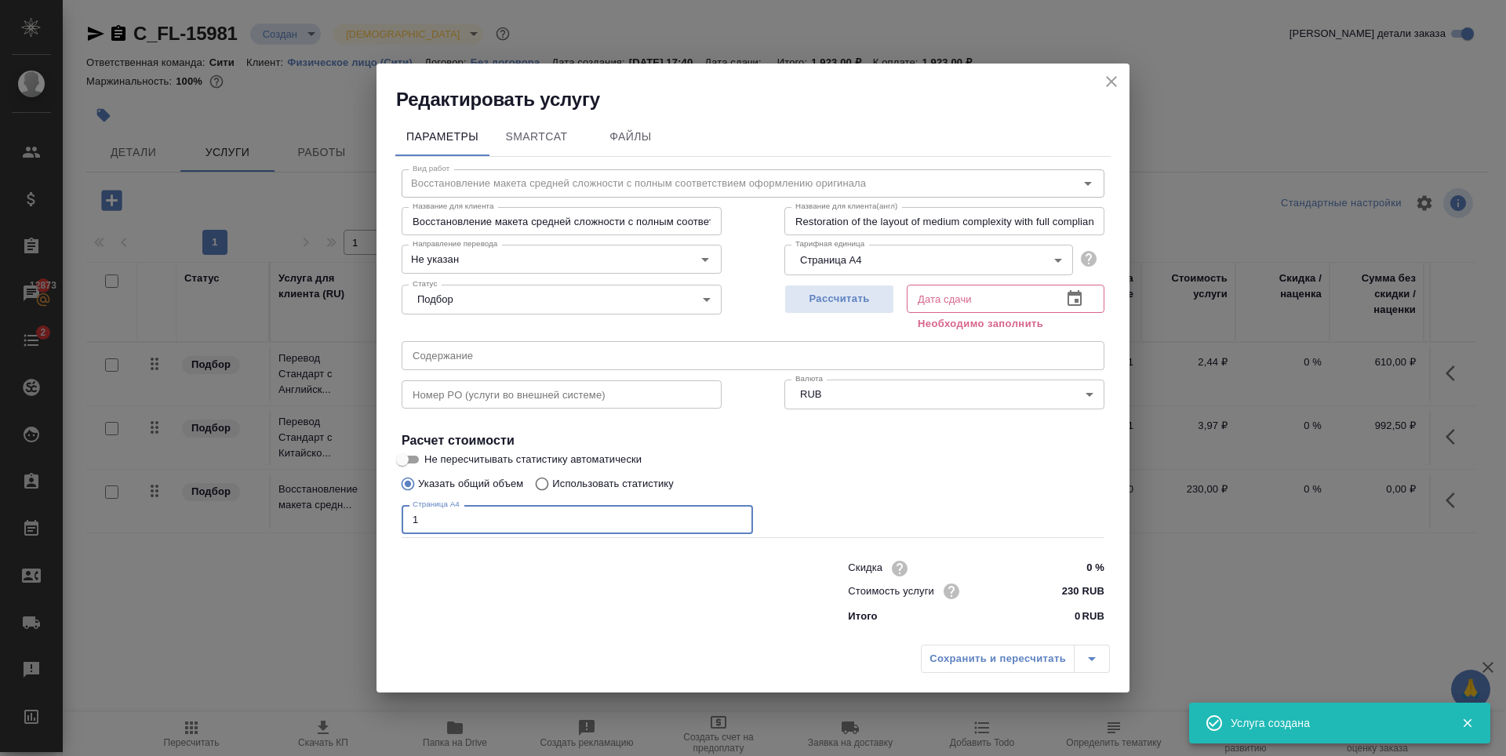
type input "1"
click at [736, 517] on input "1" at bounding box center [577, 519] width 351 height 28
drag, startPoint x: 827, startPoint y: 305, endPoint x: 832, endPoint y: 323, distance: 18.6
click at [828, 305] on span "Рассчитать" at bounding box center [839, 299] width 93 height 18
type input "13.10.2025 12:51"
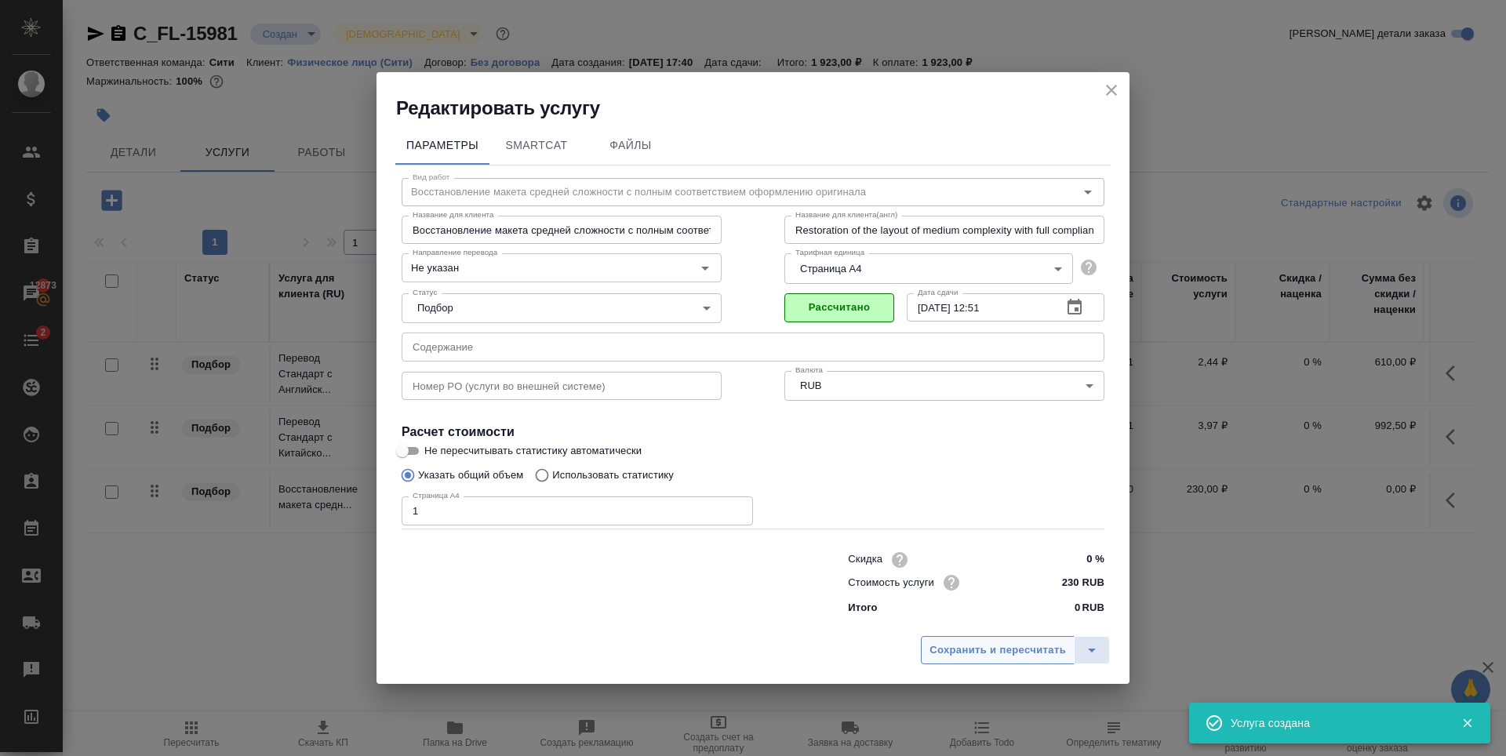
click at [969, 655] on span "Сохранить и пересчитать" at bounding box center [997, 651] width 136 height 18
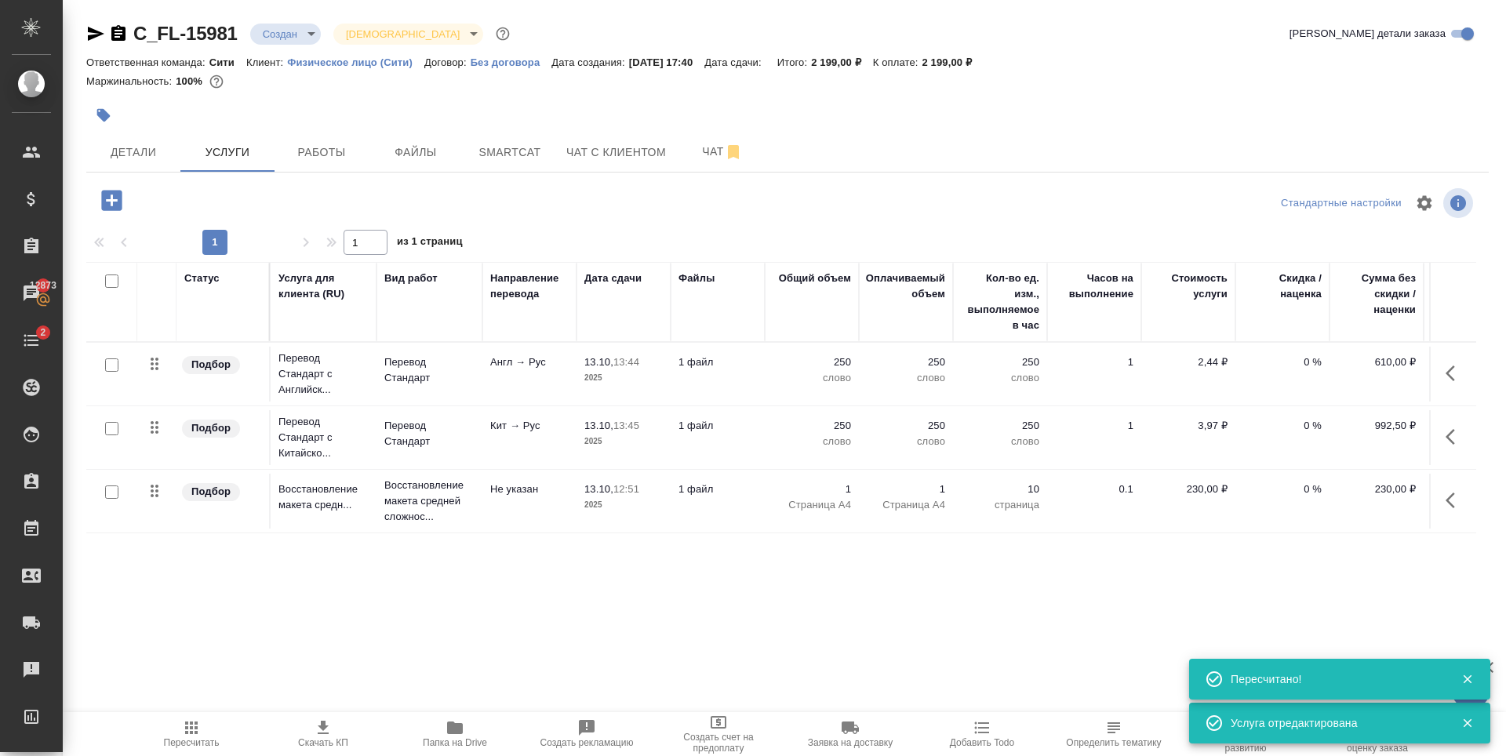
click at [582, 576] on div "Статус Услуга для клиента (RU) Вид работ Направление перевода Дата сдачи Файлы …" at bounding box center [781, 430] width 1390 height 337
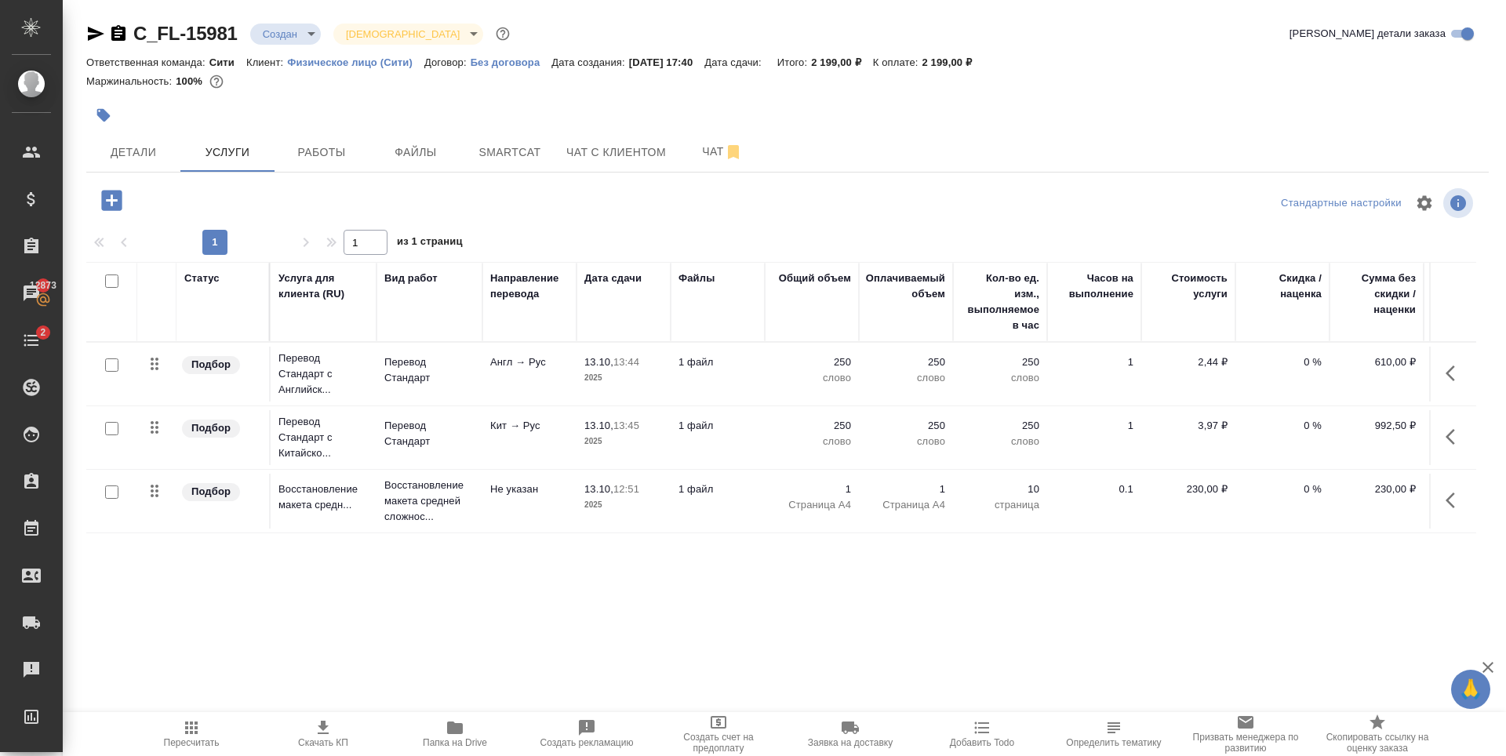
click at [366, 98] on div at bounding box center [553, 115] width 935 height 35
click at [619, 157] on span "Чат с клиентом" at bounding box center [616, 153] width 100 height 20
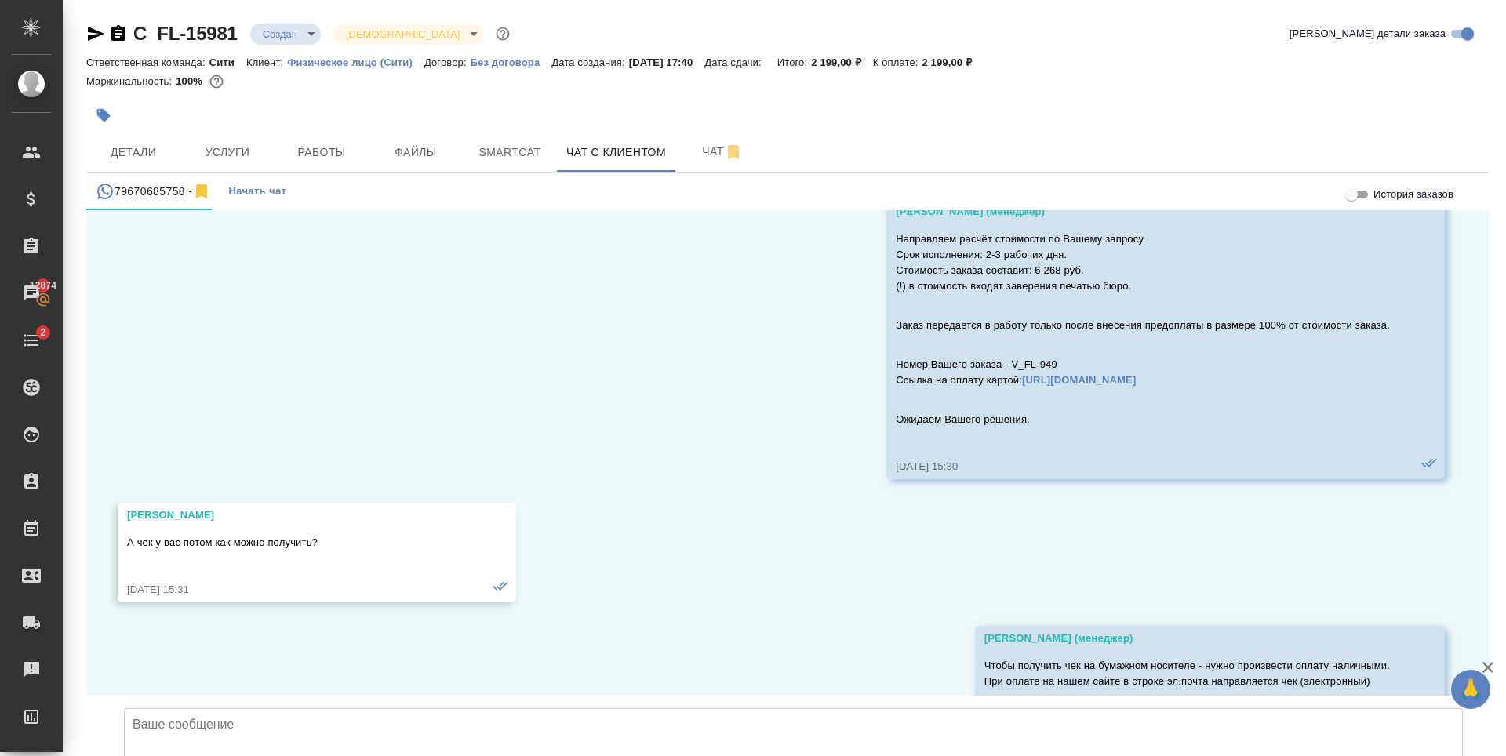
scroll to position [1528, 0]
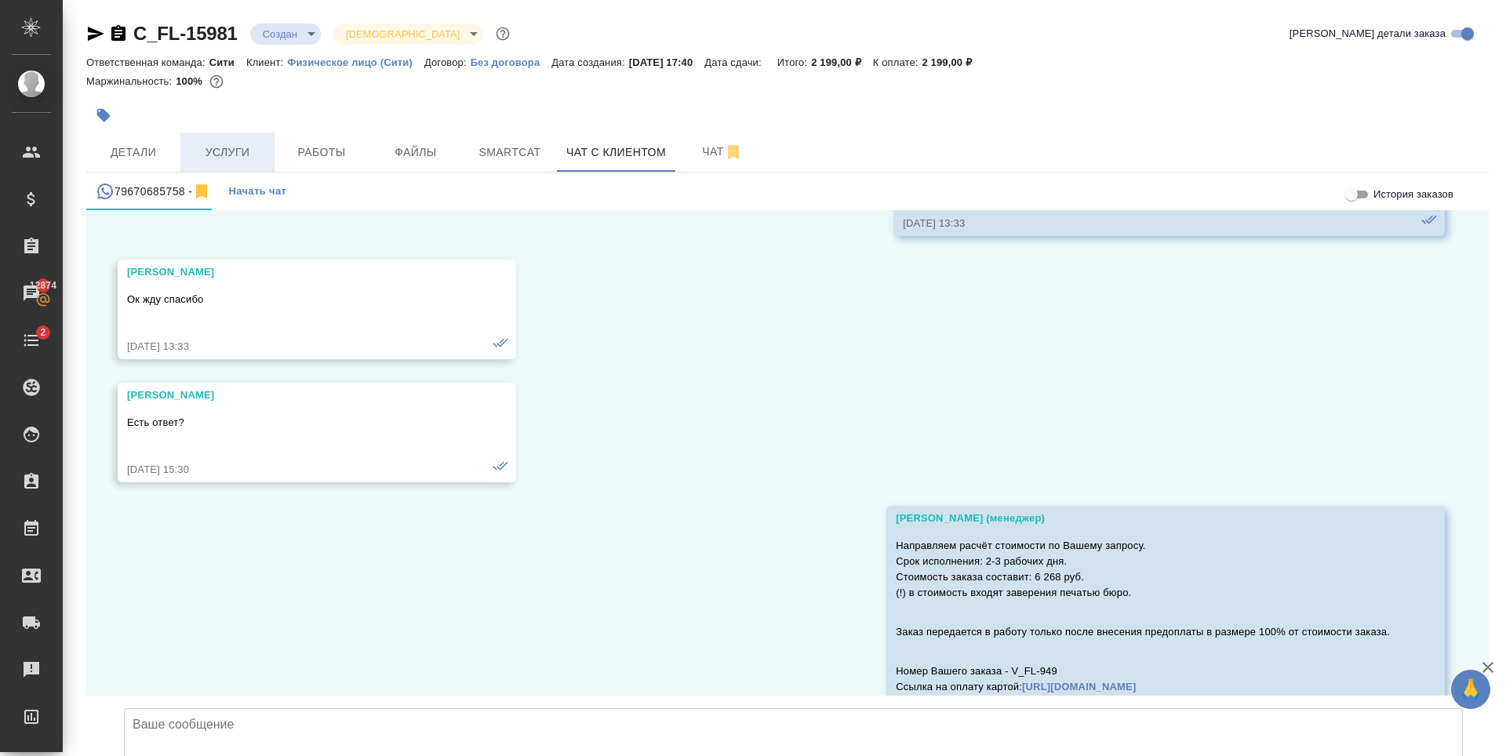
click at [202, 148] on span "Услуги" at bounding box center [227, 153] width 75 height 20
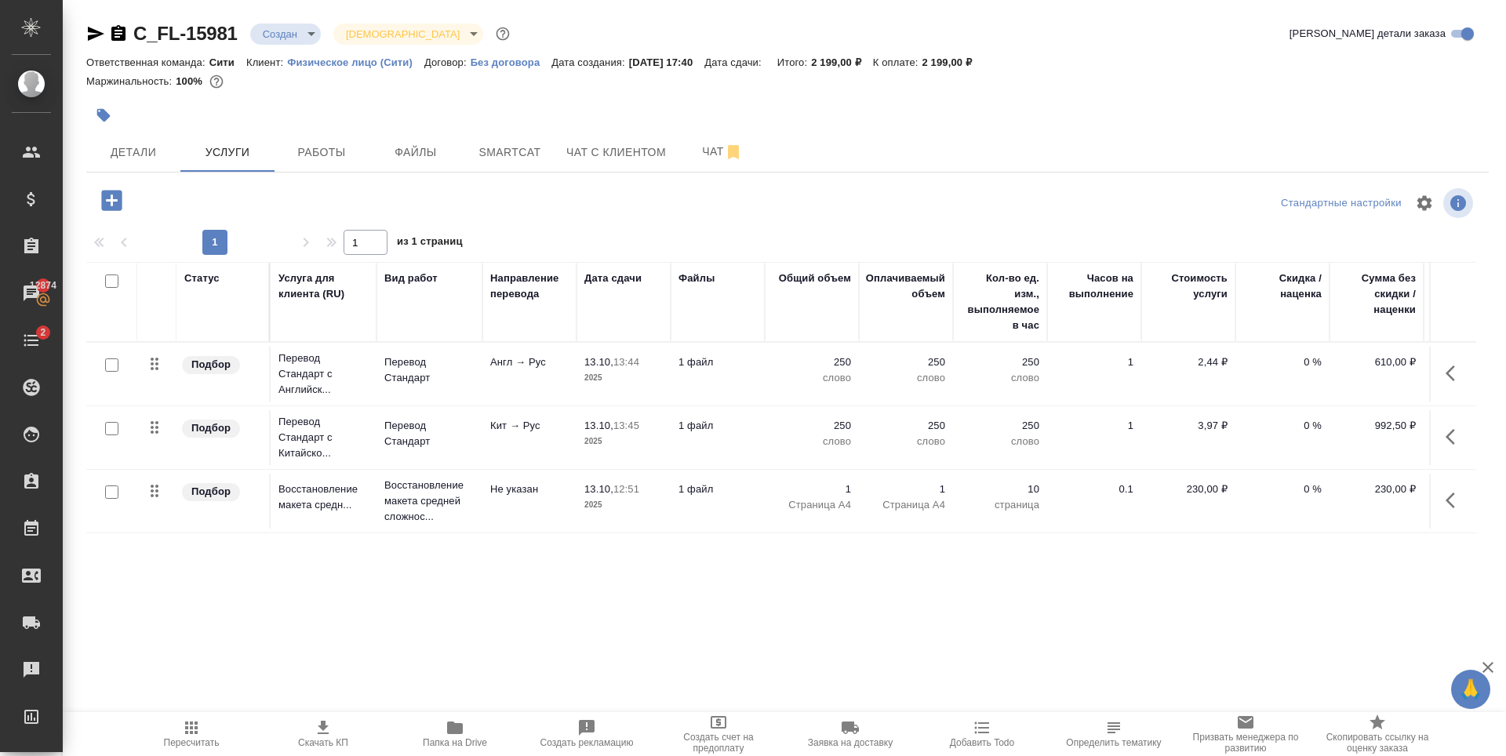
click at [111, 424] on input "checkbox" at bounding box center [111, 428] width 13 height 13
checkbox input "true"
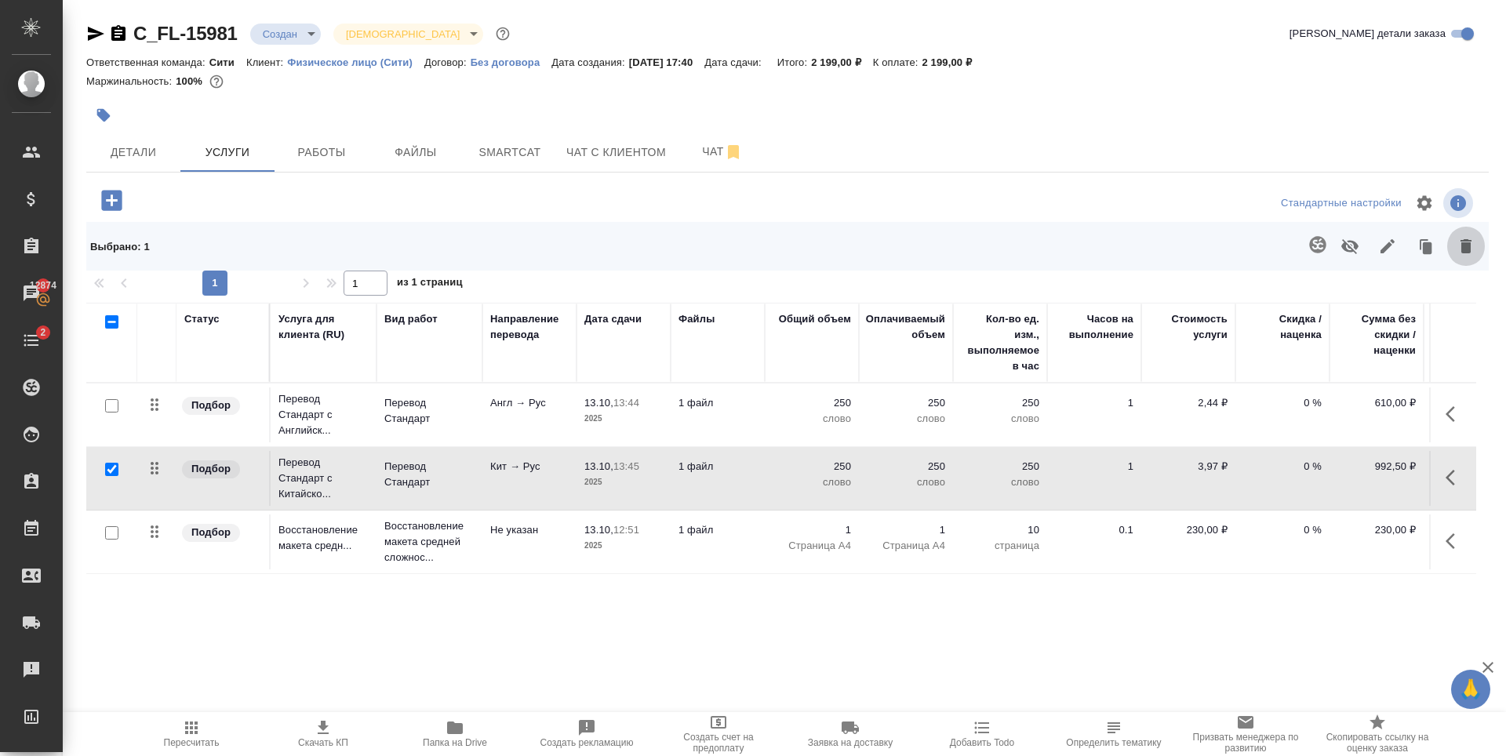
click at [1457, 238] on icon "button" at bounding box center [1466, 246] width 19 height 19
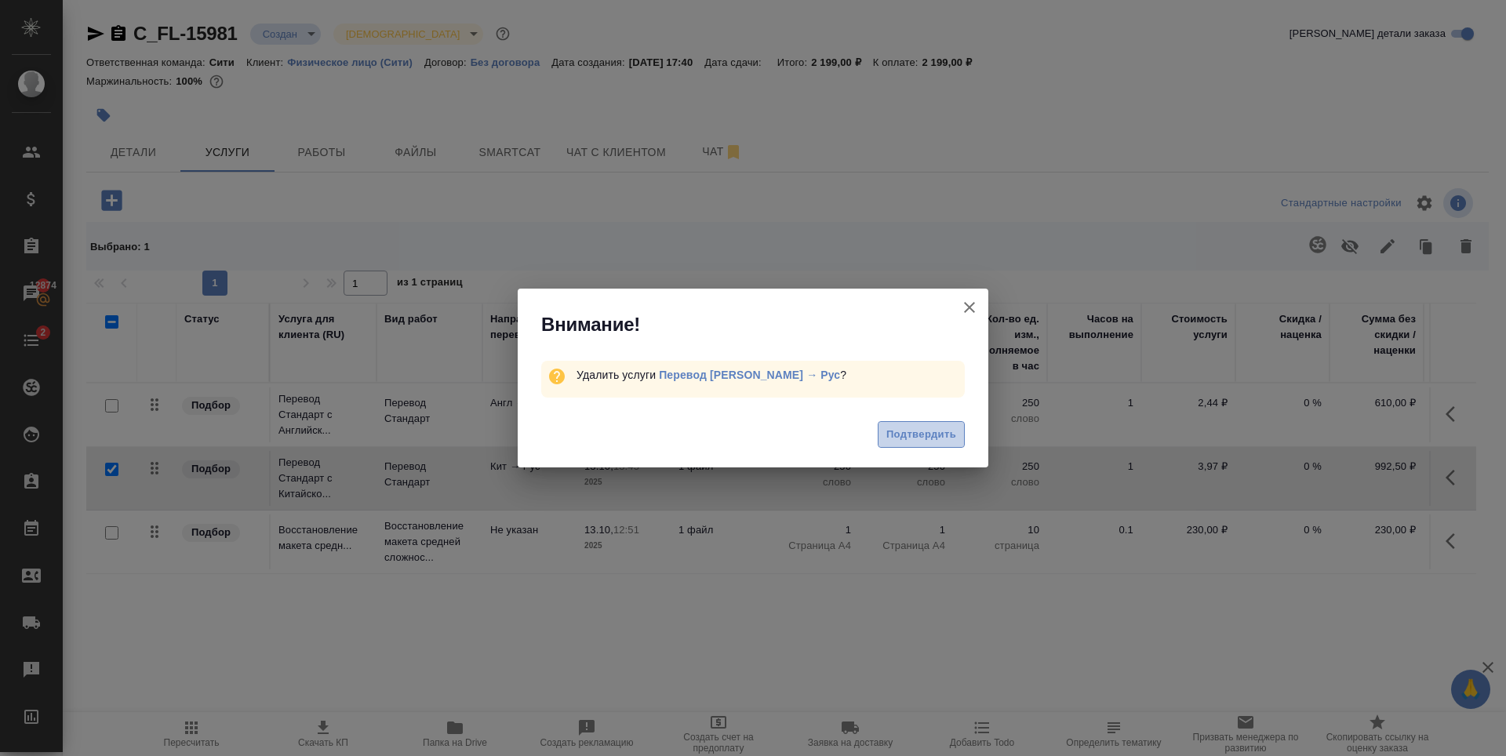
click at [951, 435] on span "Подтвердить" at bounding box center [921, 435] width 70 height 18
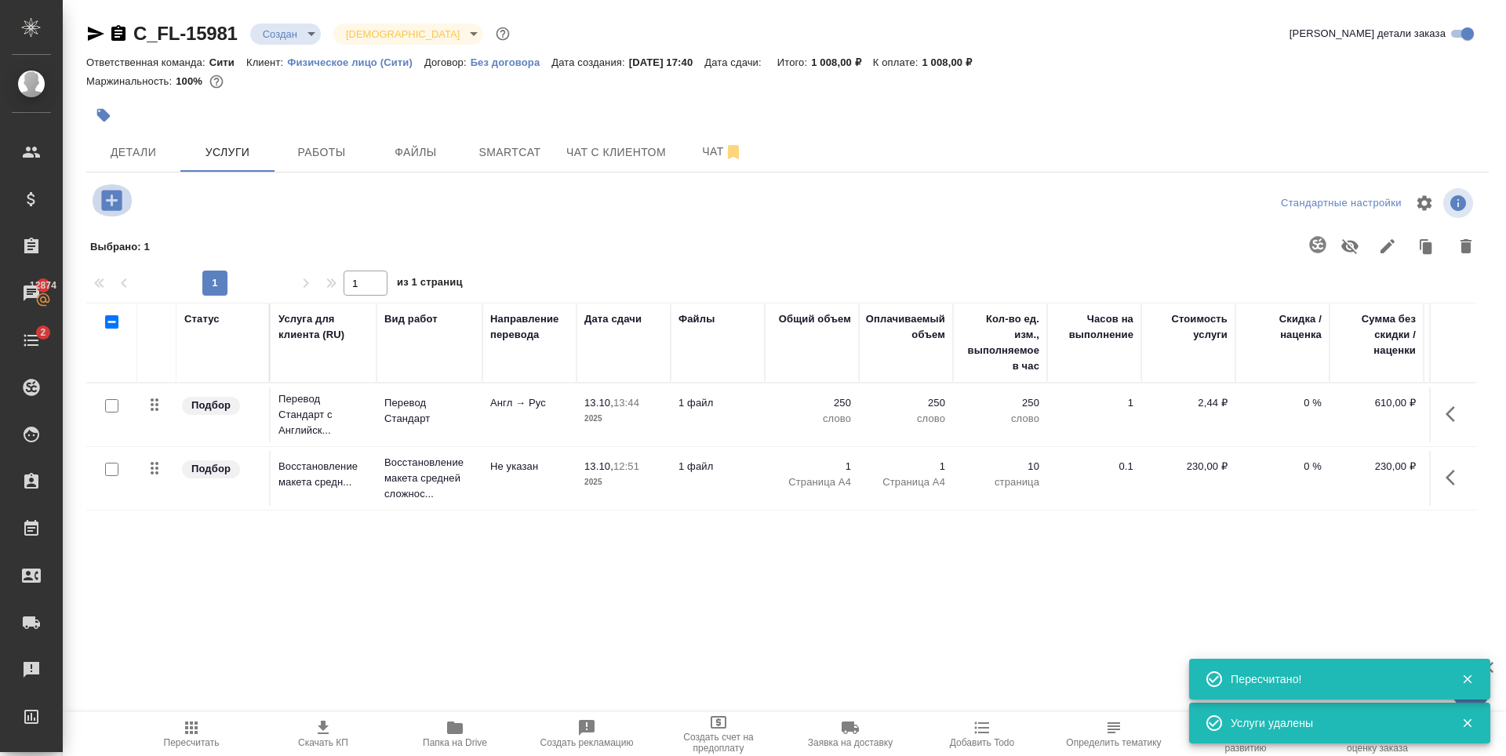
click at [111, 211] on icon "button" at bounding box center [111, 200] width 27 height 27
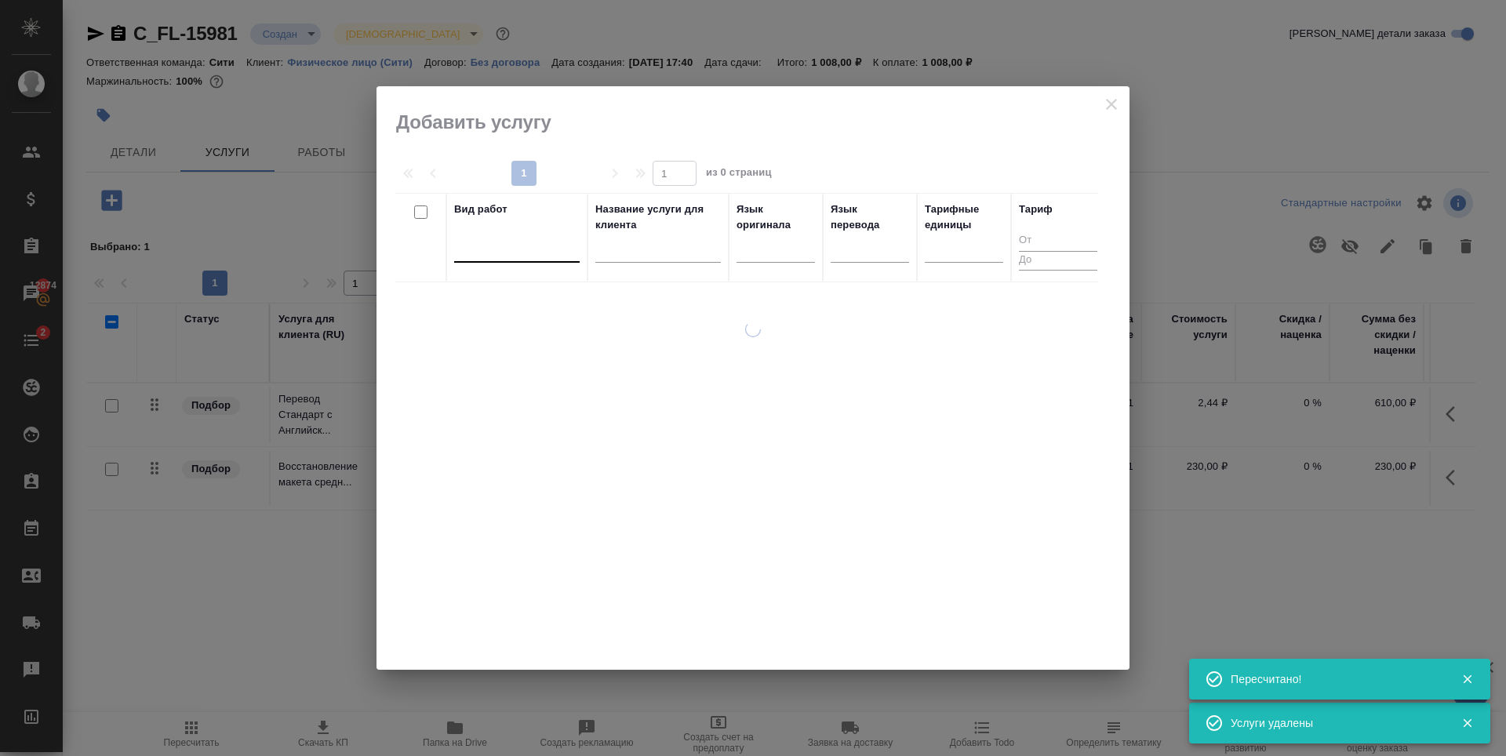
click at [501, 251] on div at bounding box center [516, 246] width 125 height 23
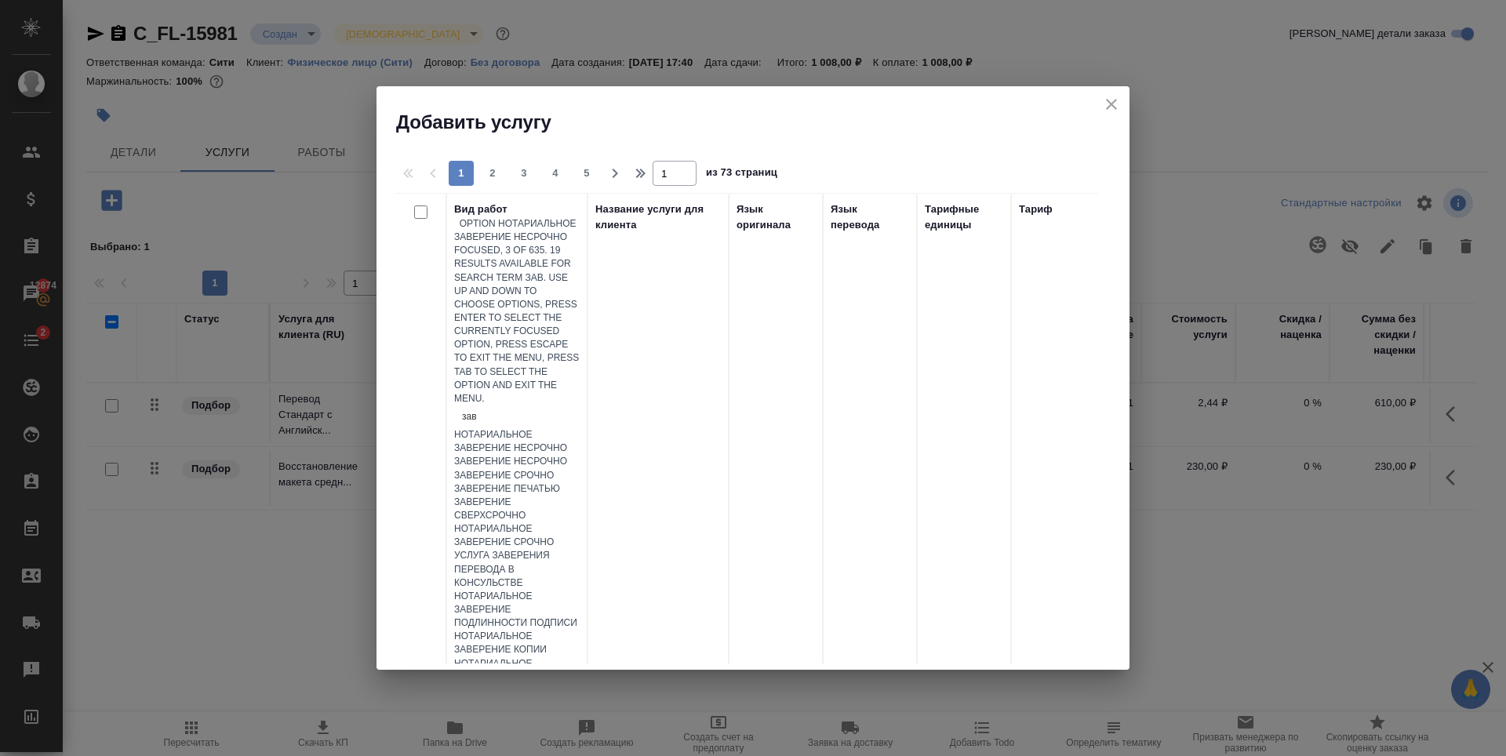
type input "заве"
click at [569, 482] on div "Заверение печатью" at bounding box center [516, 488] width 125 height 13
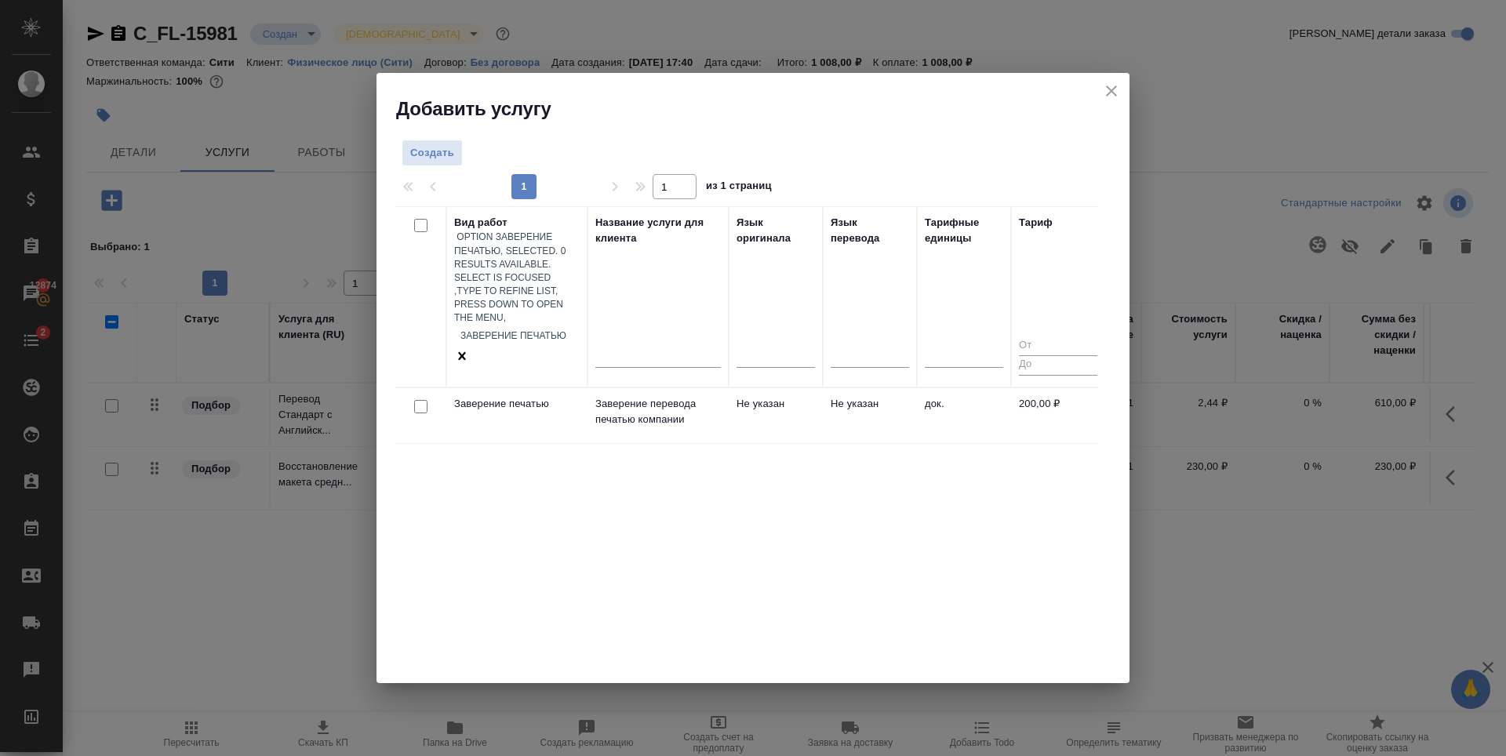
click at [427, 396] on div at bounding box center [420, 407] width 35 height 22
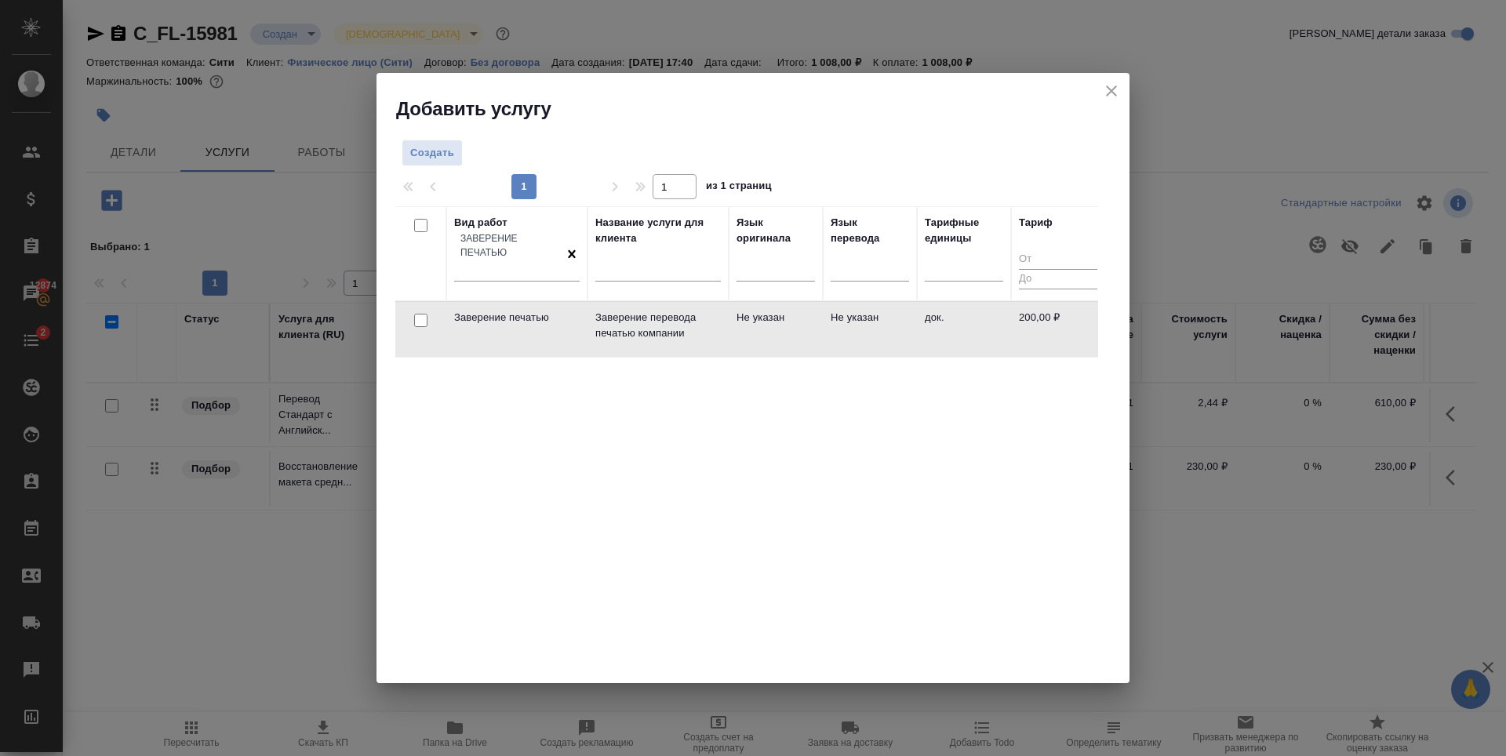
click at [422, 314] on input "checkbox" at bounding box center [420, 320] width 13 height 13
checkbox input "true"
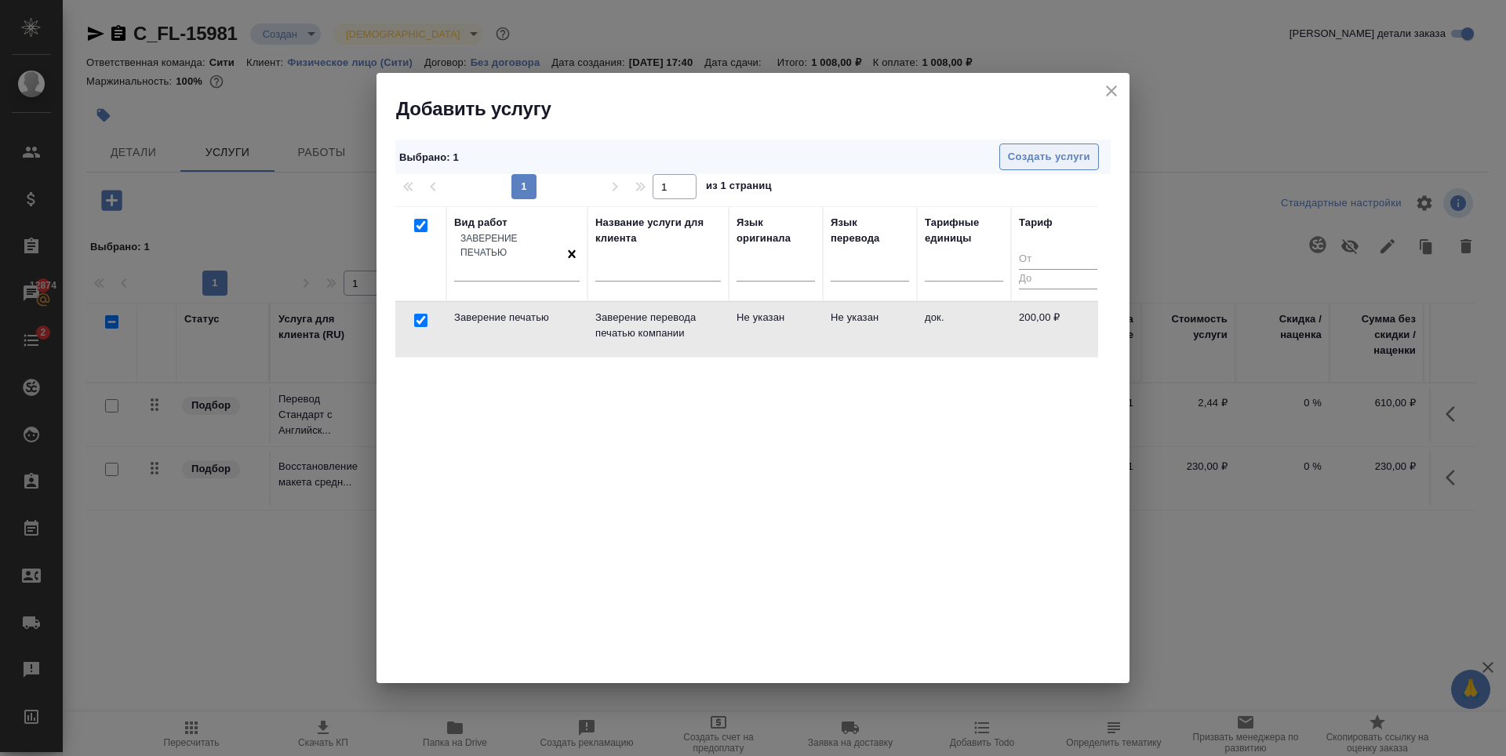
click at [1036, 151] on span "Создать услуги" at bounding box center [1049, 157] width 82 height 18
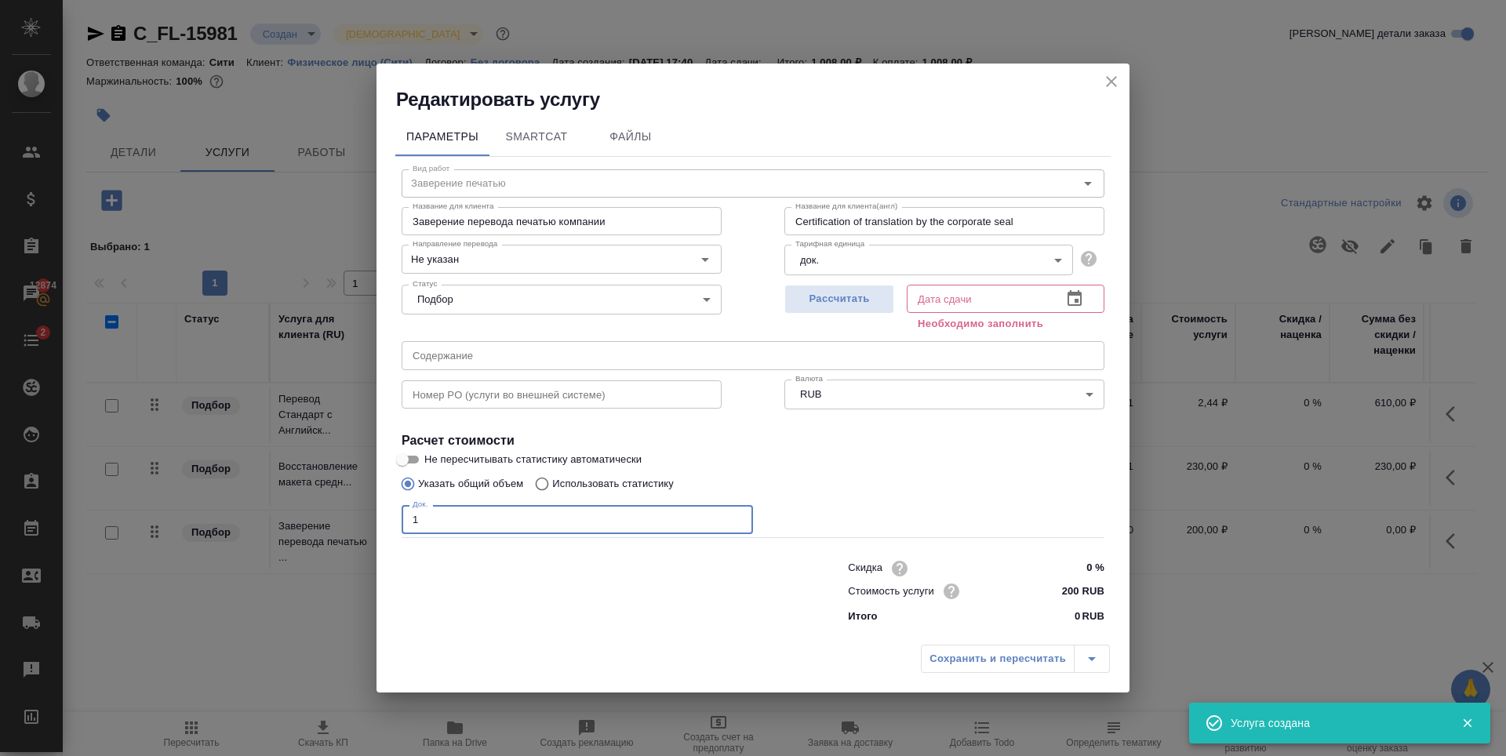
type input "1"
click at [734, 517] on input "1" at bounding box center [577, 519] width 351 height 28
click at [859, 305] on span "Рассчитать" at bounding box center [839, 299] width 93 height 18
type input "13.10.2025 12:50"
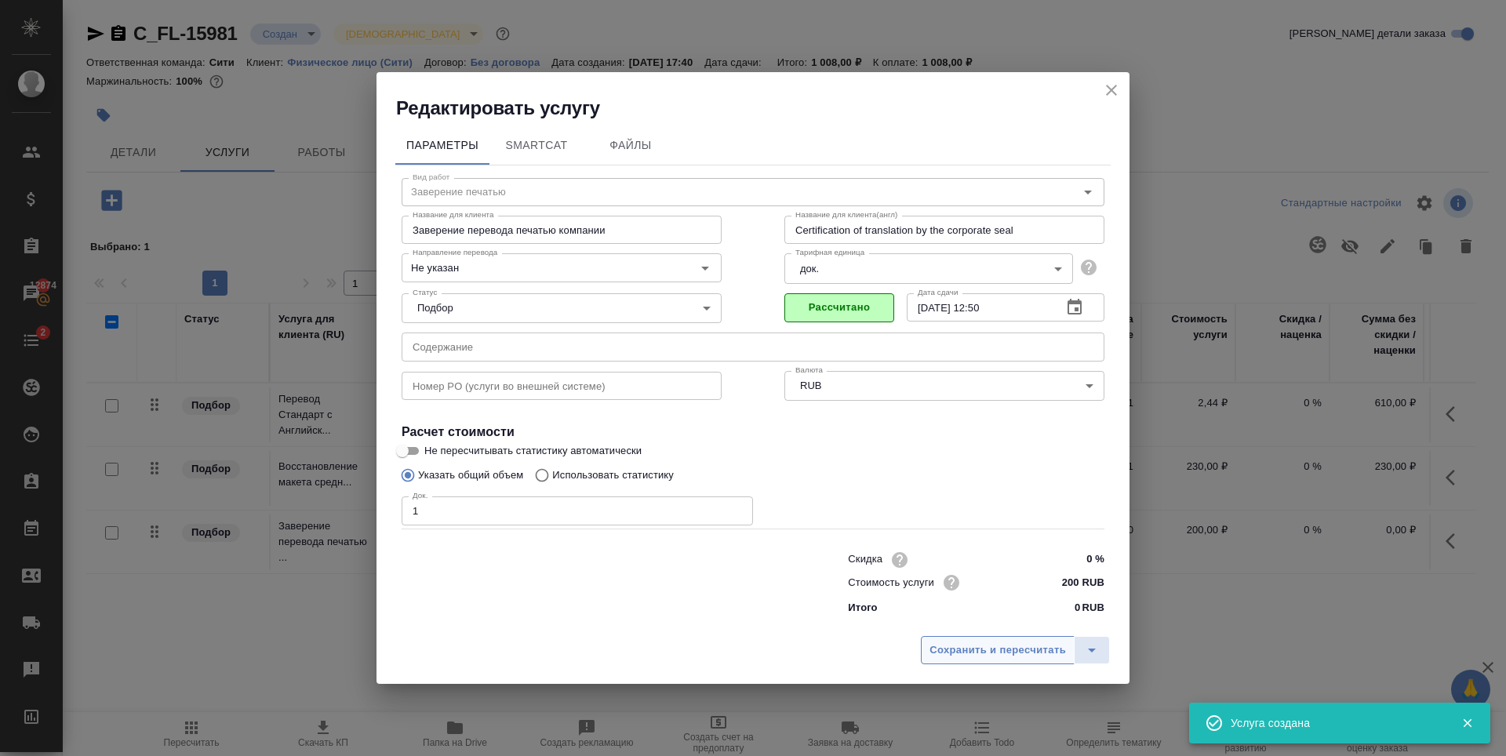
click at [990, 656] on span "Сохранить и пересчитать" at bounding box center [997, 651] width 136 height 18
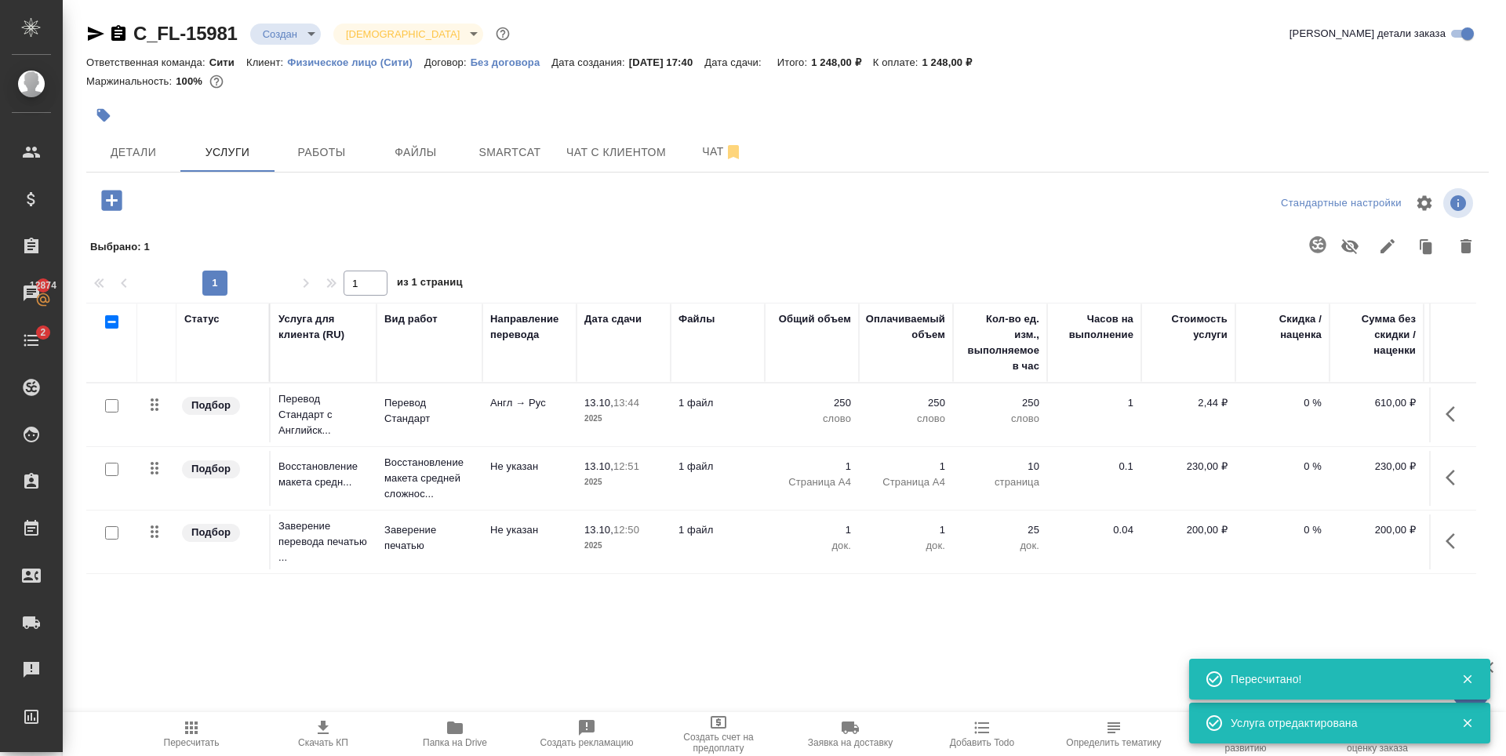
click at [113, 195] on icon "button" at bounding box center [111, 200] width 20 height 20
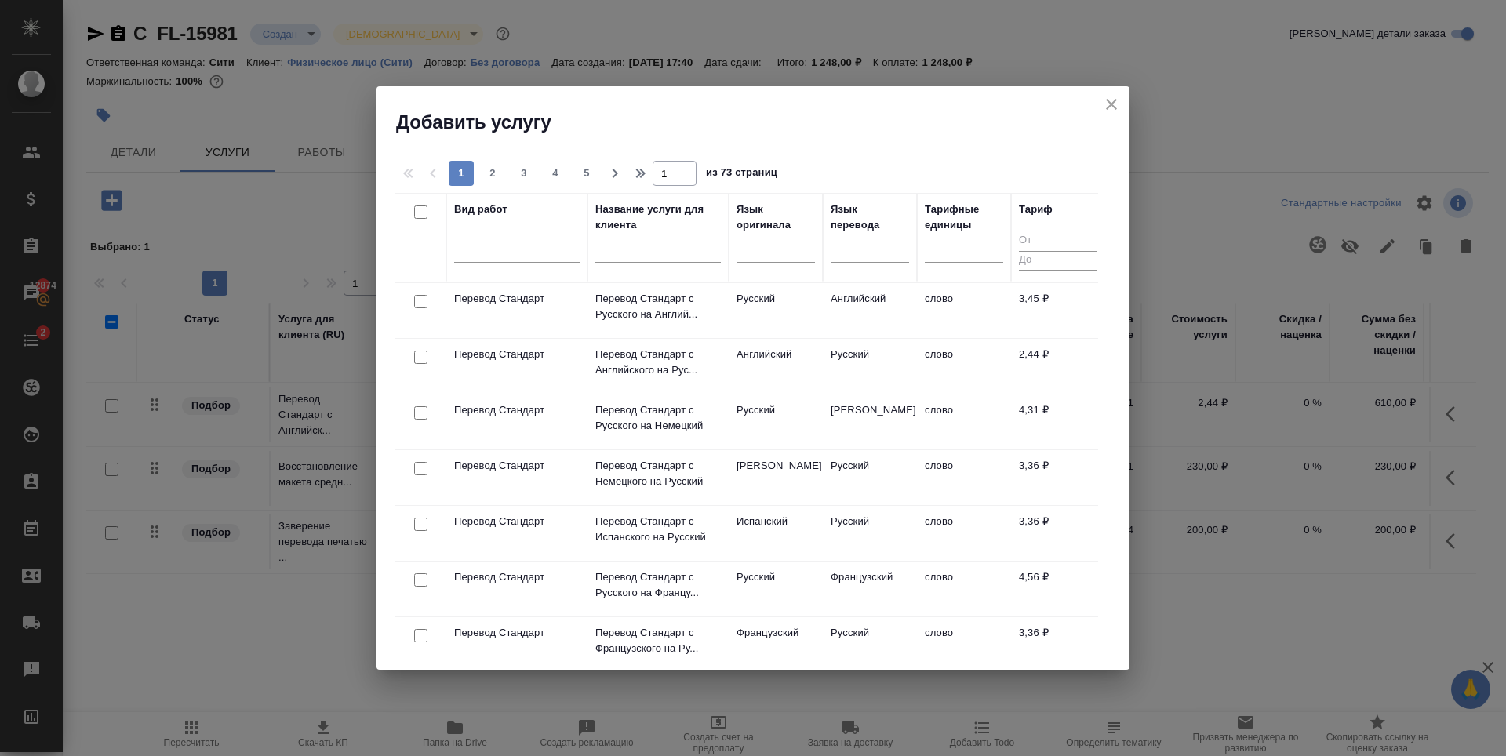
click at [1117, 100] on icon "close" at bounding box center [1111, 104] width 19 height 19
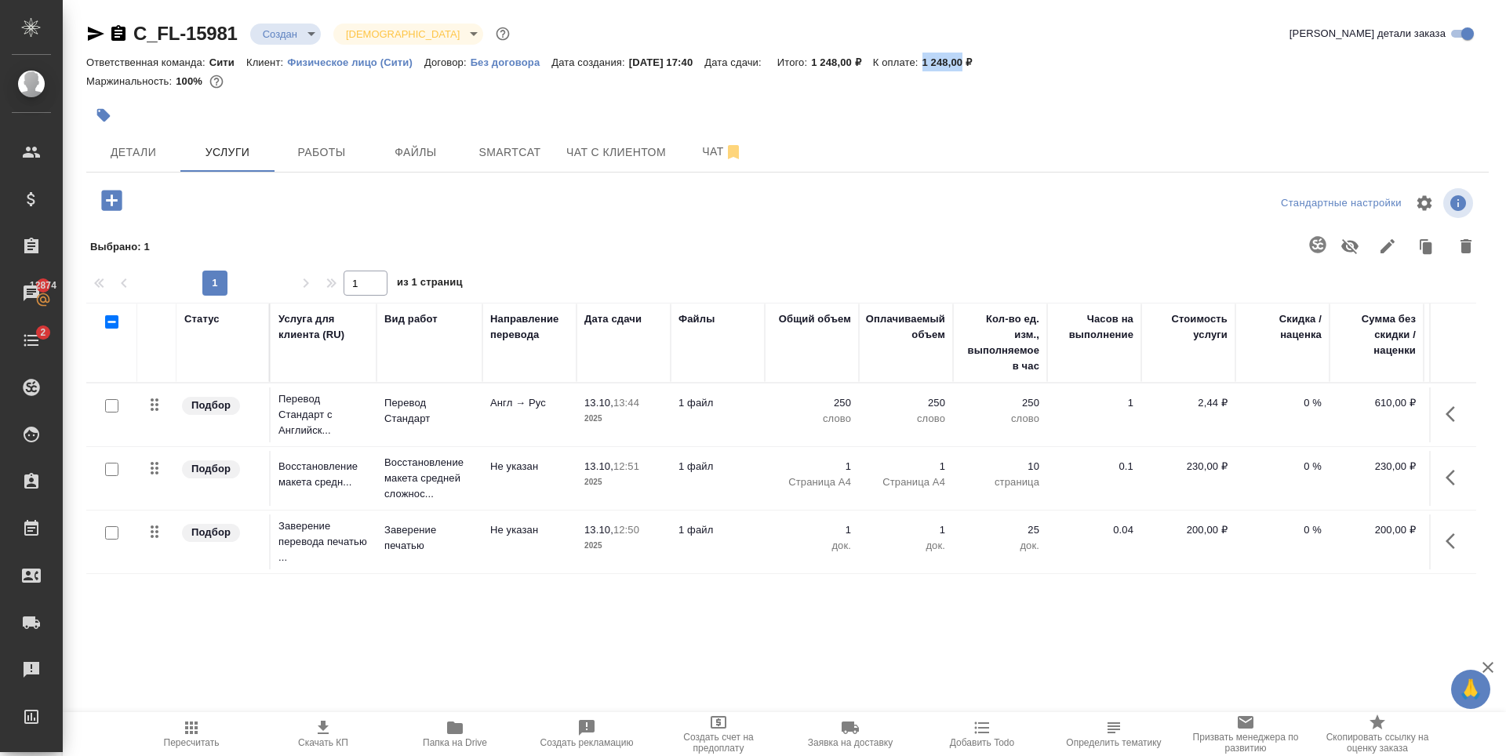
drag, startPoint x: 940, startPoint y: 61, endPoint x: 984, endPoint y: 64, distance: 43.3
click at [984, 64] on div "Ответственная команда: Сити Клиент: Физическое лицо (Сити) Договор: Без договор…" at bounding box center [787, 62] width 1402 height 19
copy p "1 248,00"
click at [605, 158] on span "Чат с клиентом" at bounding box center [616, 153] width 100 height 20
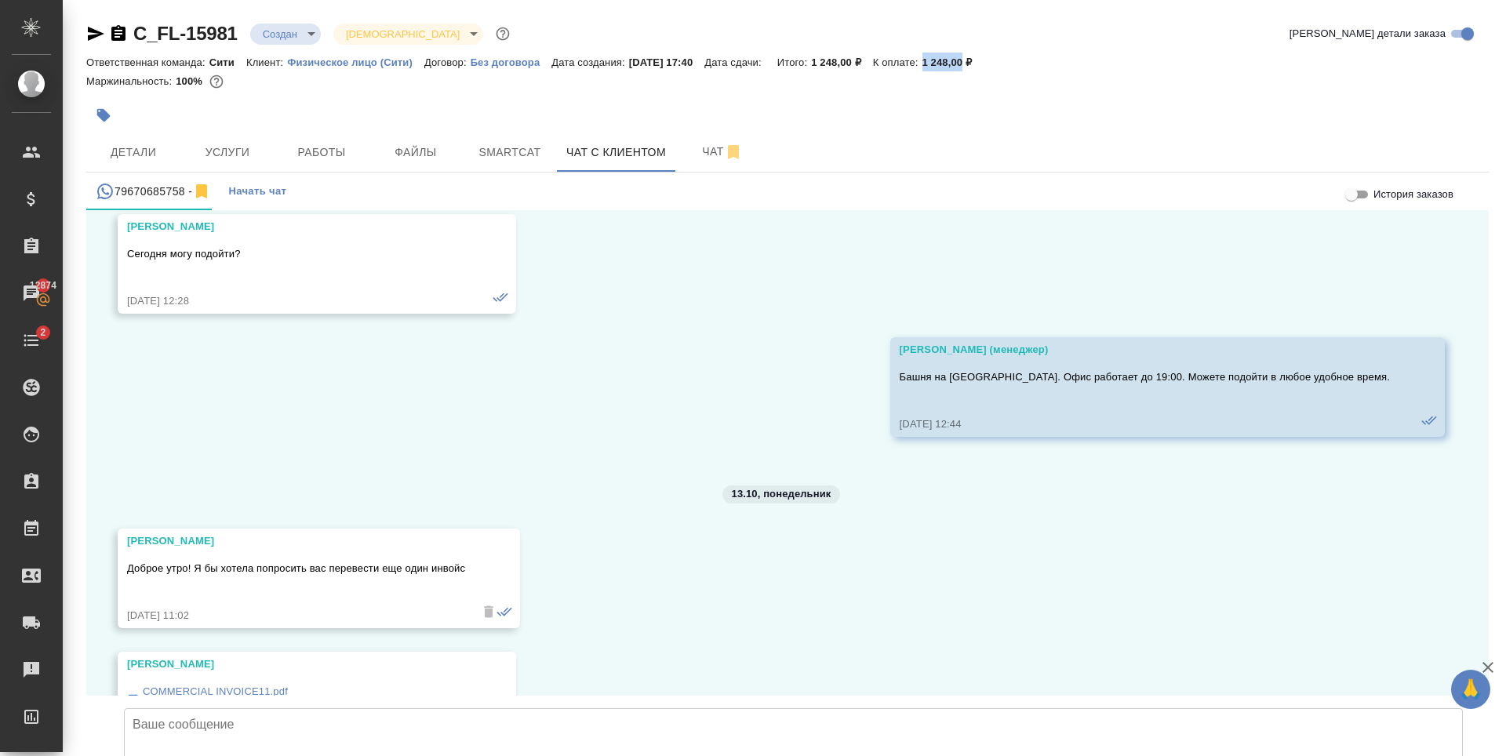
scroll to position [4822, 0]
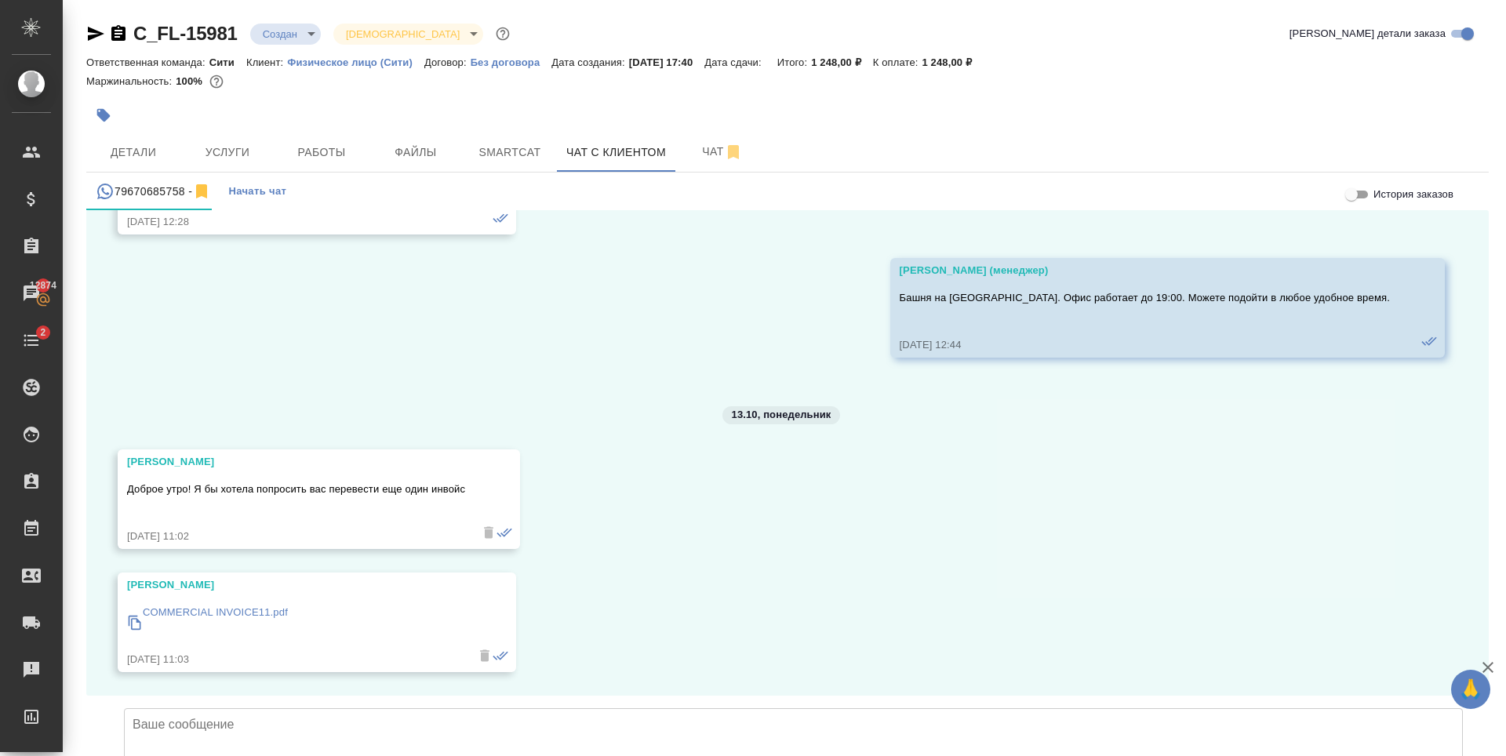
click at [352, 708] on textarea at bounding box center [793, 763] width 1339 height 110
paste textarea "1 248,00"
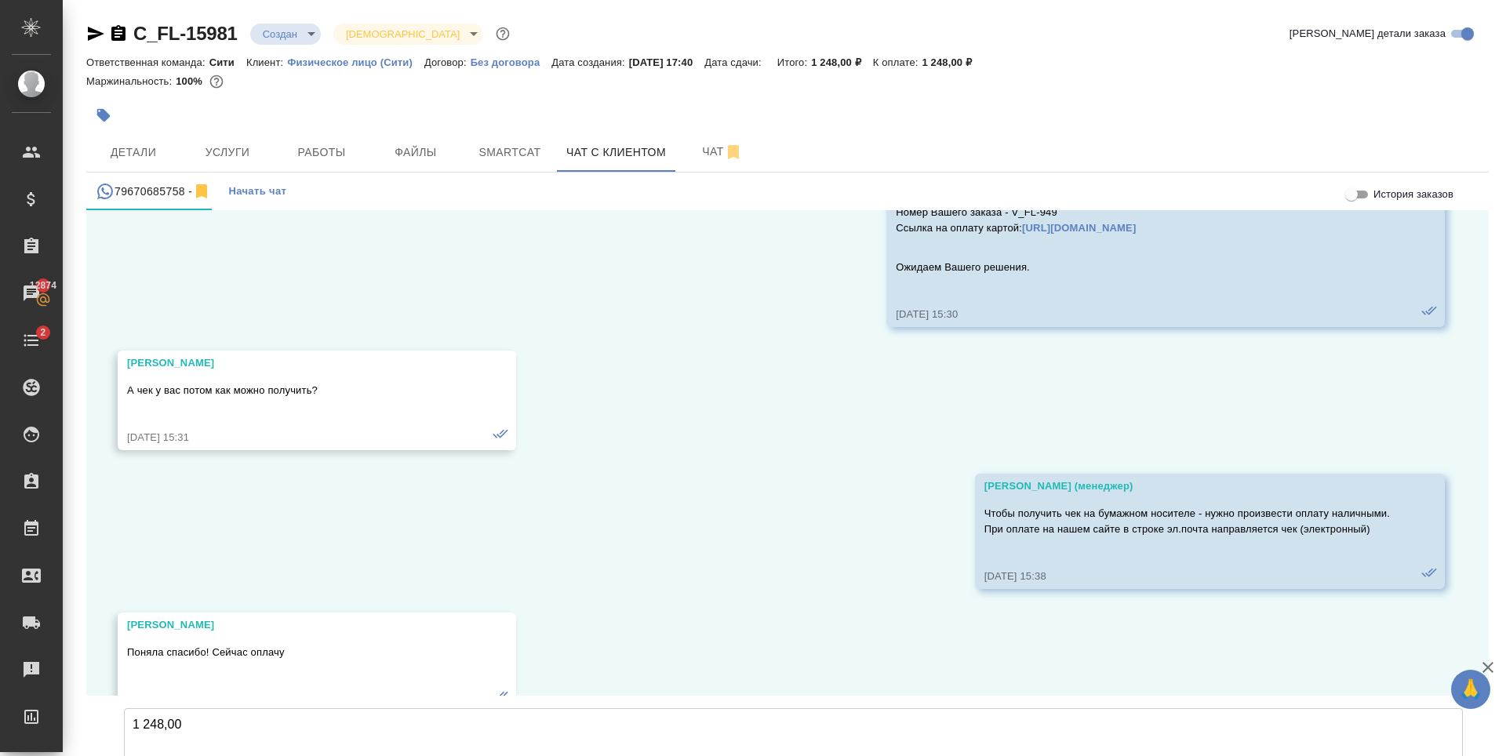
scroll to position [1763, 0]
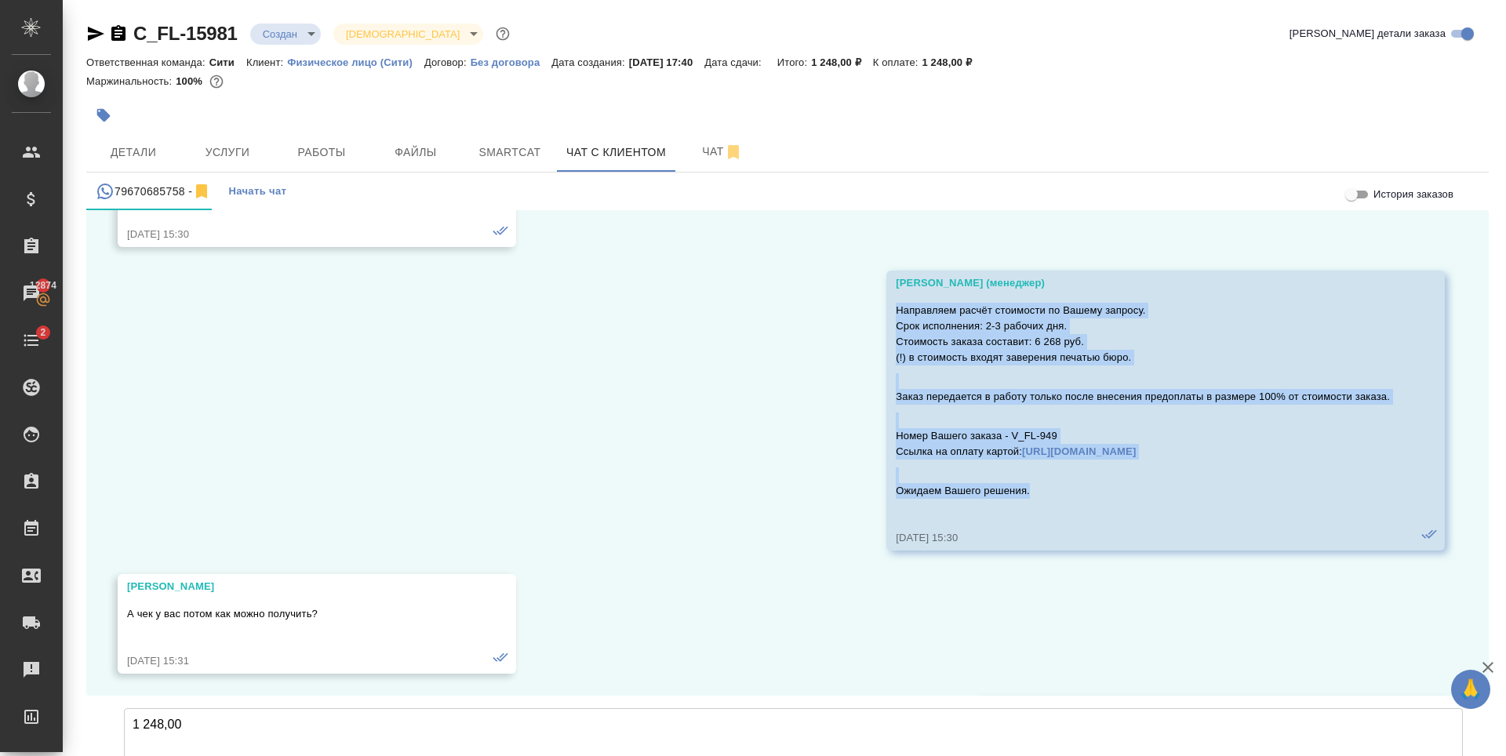
drag, startPoint x: 873, startPoint y: 307, endPoint x: 1019, endPoint y: 489, distance: 233.8
click at [1019, 489] on div "Направляем расчёт стоимости по Вашему запросу. Срок исполнения: 2-3 рабочих дня…" at bounding box center [1143, 411] width 494 height 224
copy div "Направляем расчёт стоимости по Вашему запросу. Срок исполнения: 2-3 рабочих дня…"
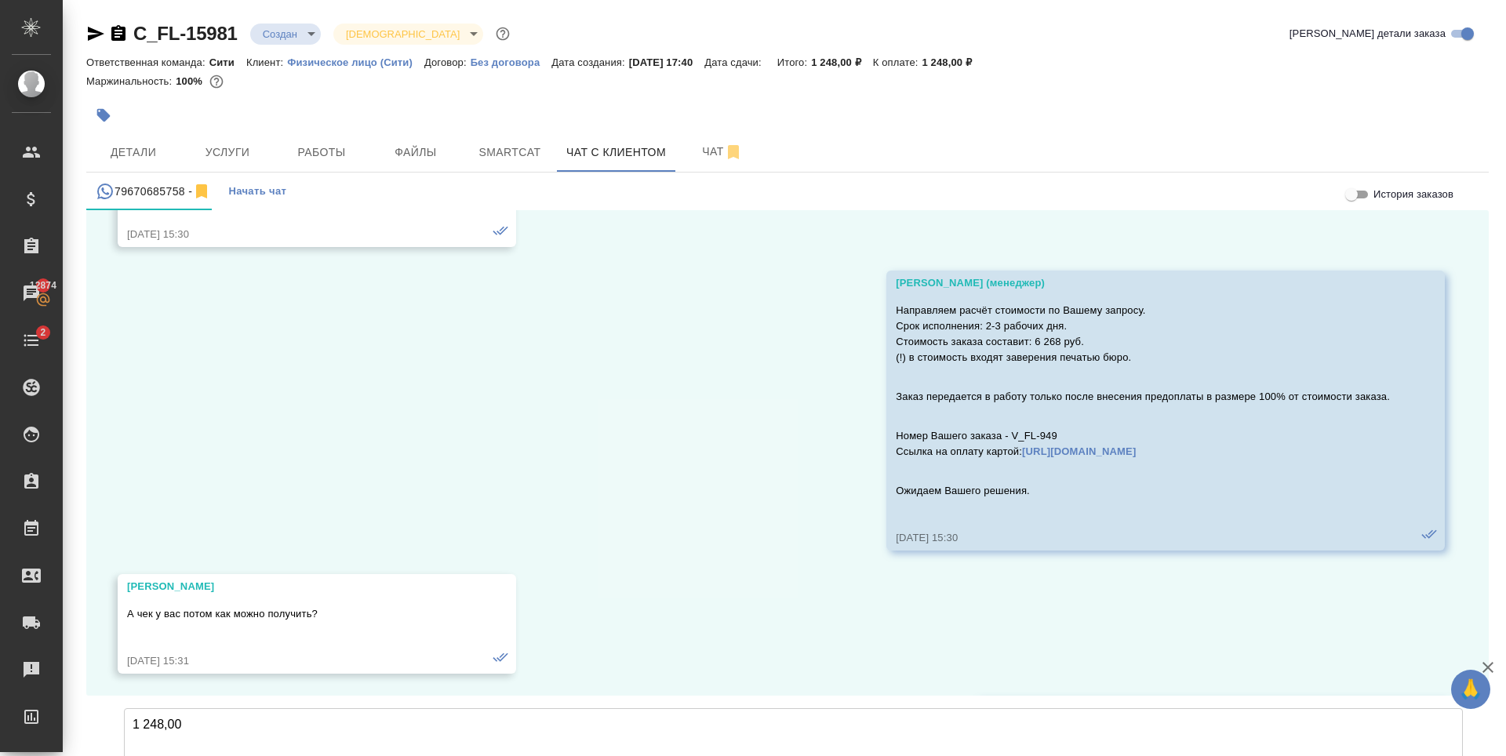
click at [130, 708] on textarea "1 248,00" at bounding box center [793, 763] width 1339 height 110
paste textarea "Направляем расчёт стоимости по Вашему запросу. Срок исполнения: 2-3 рабочих дня…"
drag, startPoint x: 242, startPoint y: 620, endPoint x: 257, endPoint y: 624, distance: 16.2
click at [257, 708] on textarea "Направляем расчёт стоимости по Вашему запросу. Срок исполнения: 2-3 рабочих дня…" at bounding box center [793, 763] width 1339 height 110
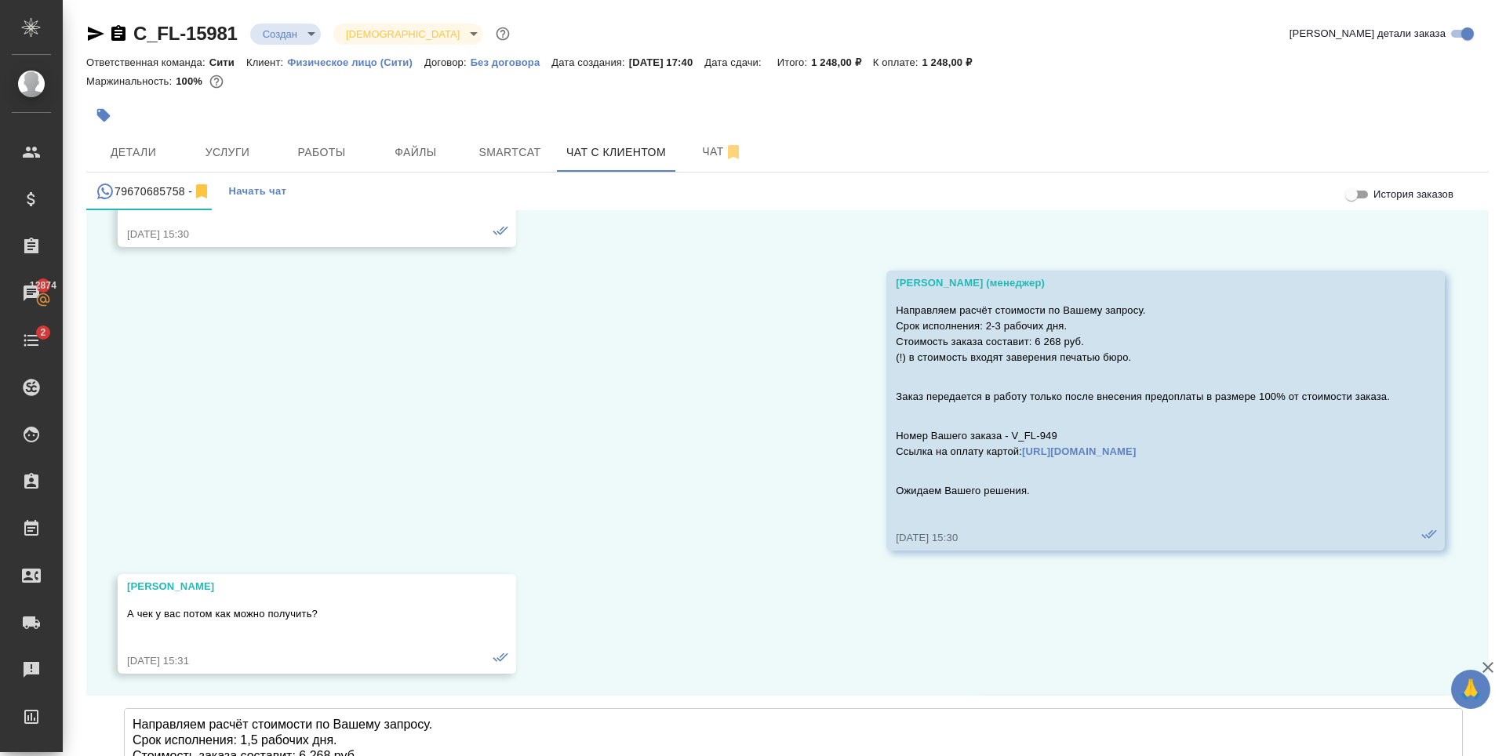
drag, startPoint x: 330, startPoint y: 633, endPoint x: 301, endPoint y: 631, distance: 29.1
click at [301, 708] on textarea "Направляем расчёт стоимости по Вашему запросу. Срок исполнения: 1,5 рабочих дня…" at bounding box center [793, 763] width 1339 height 110
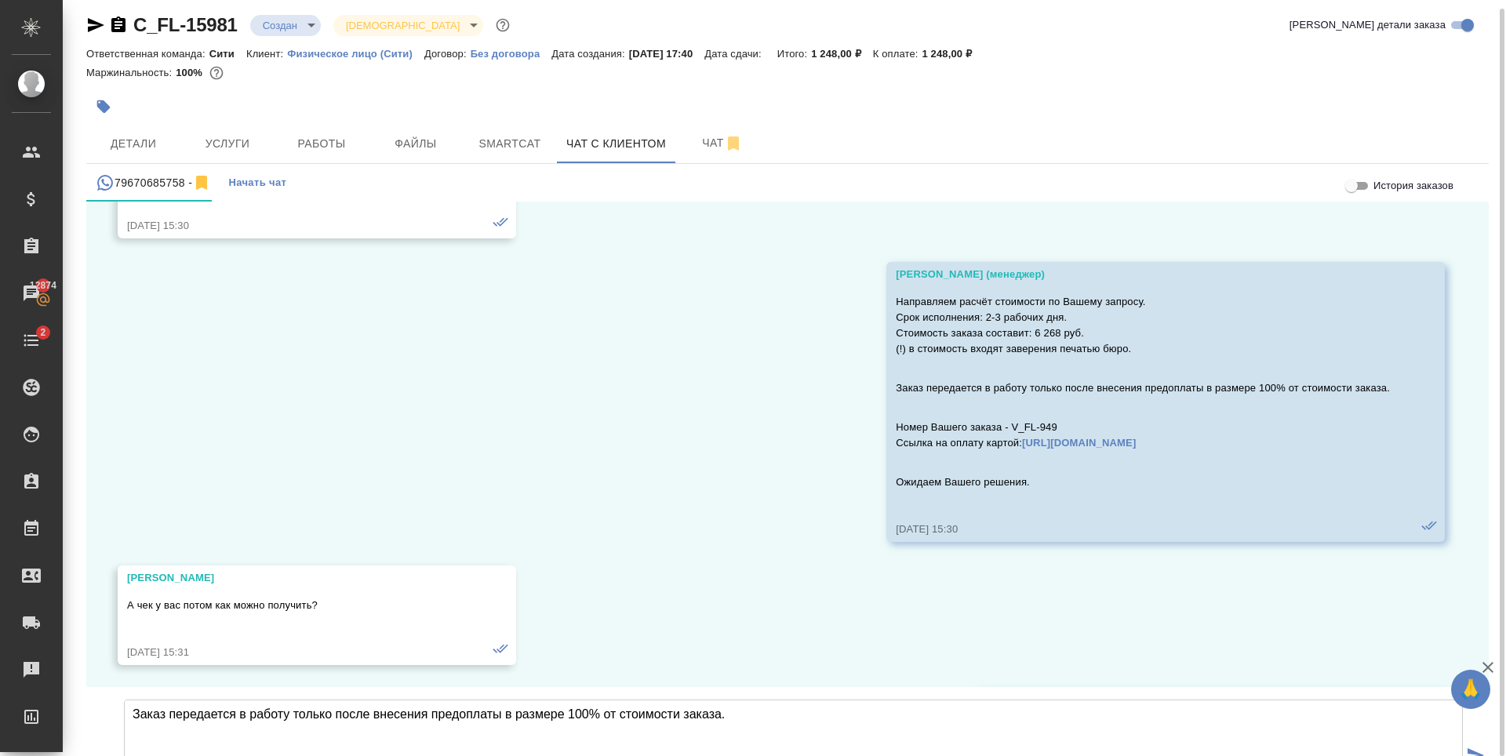
scroll to position [127, 0]
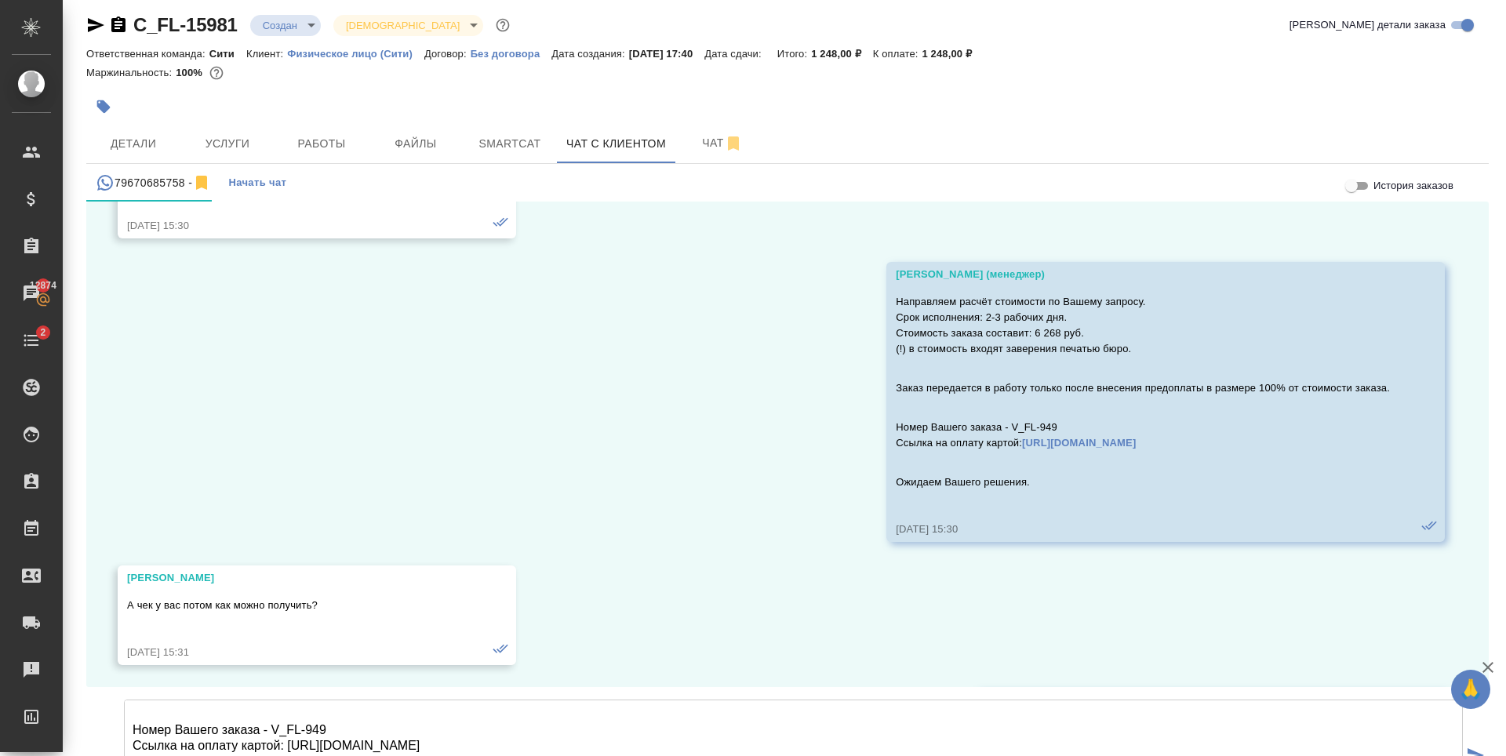
drag, startPoint x: 344, startPoint y: 673, endPoint x: 295, endPoint y: 678, distance: 48.9
click at [295, 700] on textarea "Направляем расчёт стоимости по Вашему запросу. Срок исполнения: 1,5 рабочих дня…" at bounding box center [793, 755] width 1339 height 110
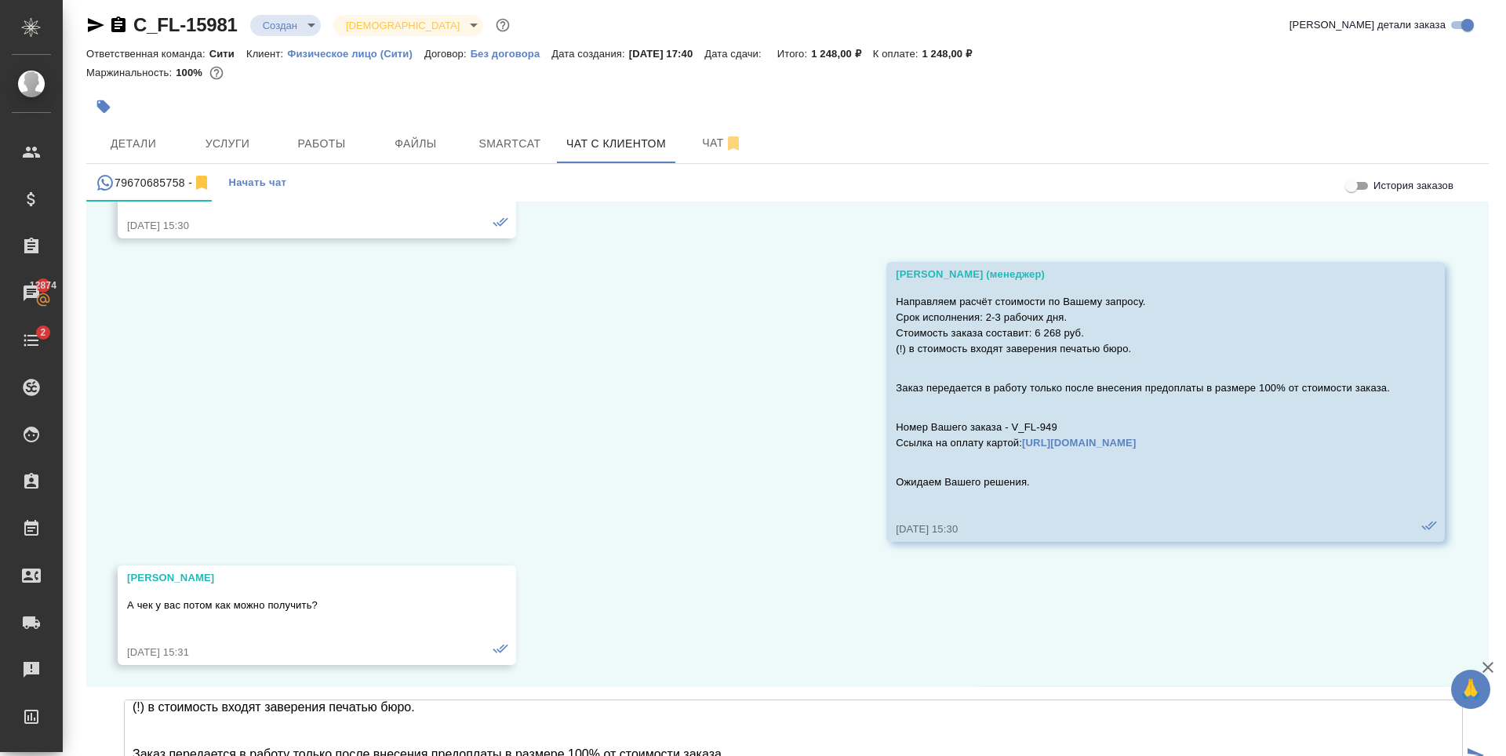
scroll to position [40, 0]
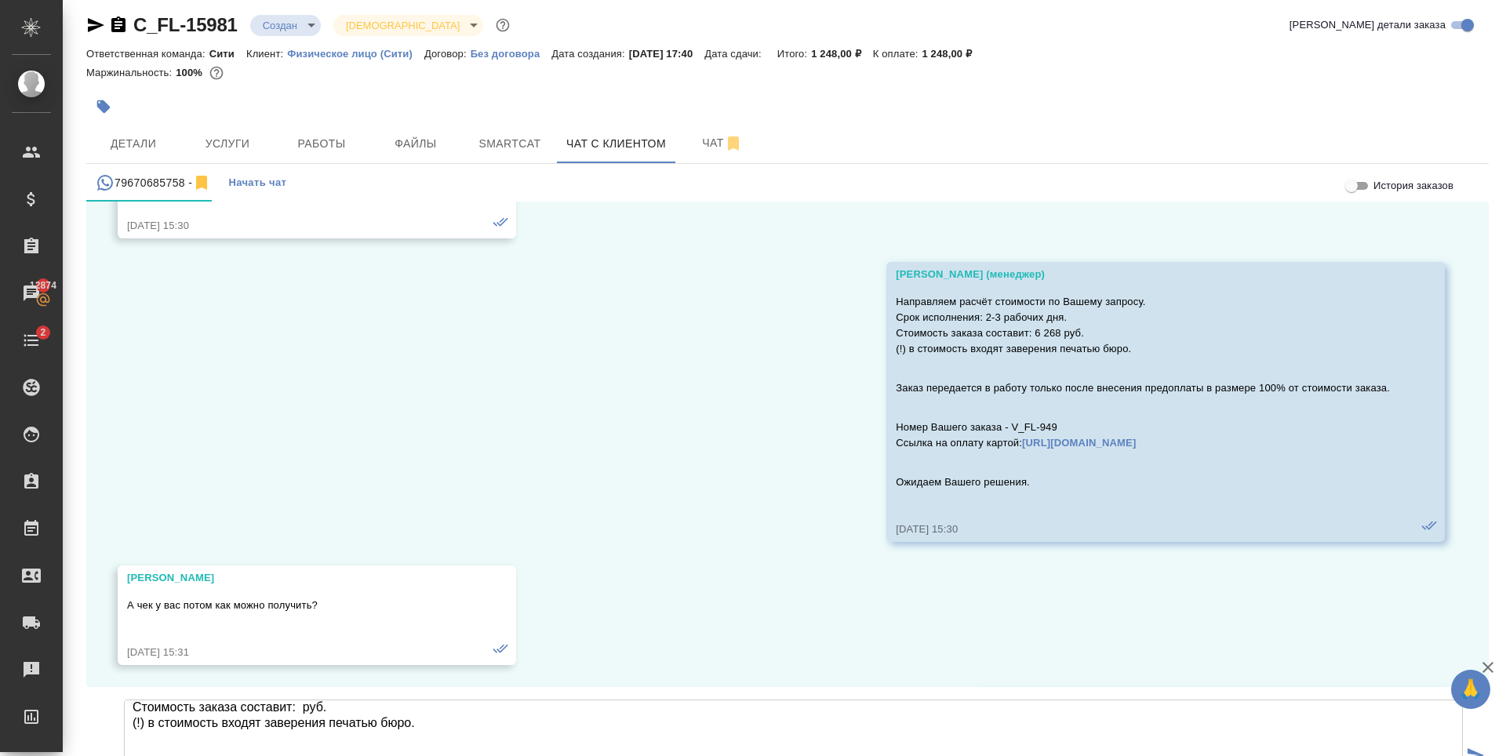
paste textarea "1 248,00"
click at [237, 700] on textarea "Направляем расчёт стоимости по Вашему запросу. Срок исполнения: 1,5 рабочих дня…" at bounding box center [793, 755] width 1339 height 110
click at [278, 700] on textarea "Направляем расчёт стоимости по Вашему запросу. Срок исполнения: 1,5 рабочих дня…" at bounding box center [793, 755] width 1339 height 110
click at [602, 700] on textarea "Направляем расчёт стоимости по Вашему запросу. Срок исполнения: 1,5 рабочих дня…" at bounding box center [793, 755] width 1339 height 110
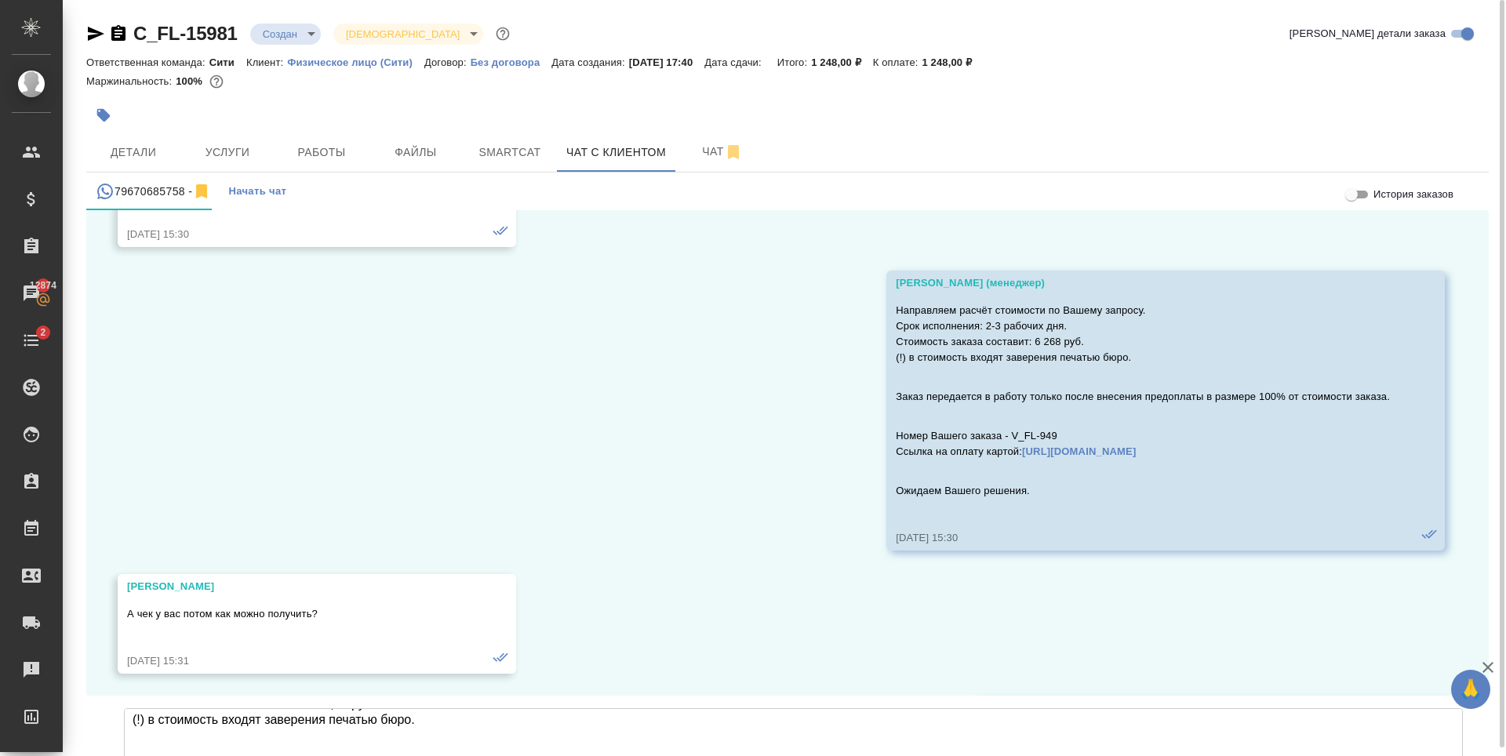
scroll to position [0, 0]
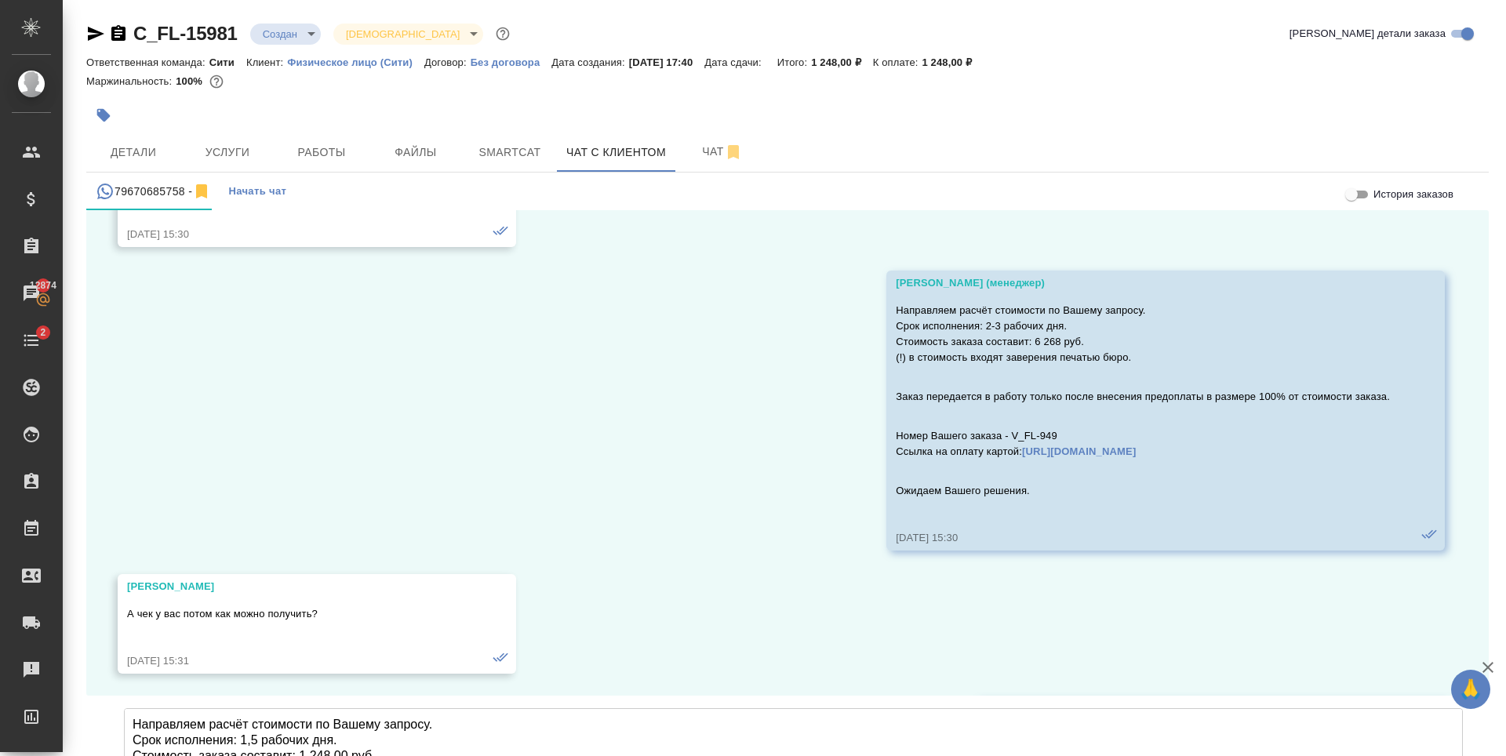
drag, startPoint x: 133, startPoint y: 604, endPoint x: 485, endPoint y: 593, distance: 352.3
click at [485, 708] on textarea "Направляем расчёт стоимости по Вашему запросу. Срок исполнения: 1,5 рабочих дня…" at bounding box center [793, 763] width 1339 height 110
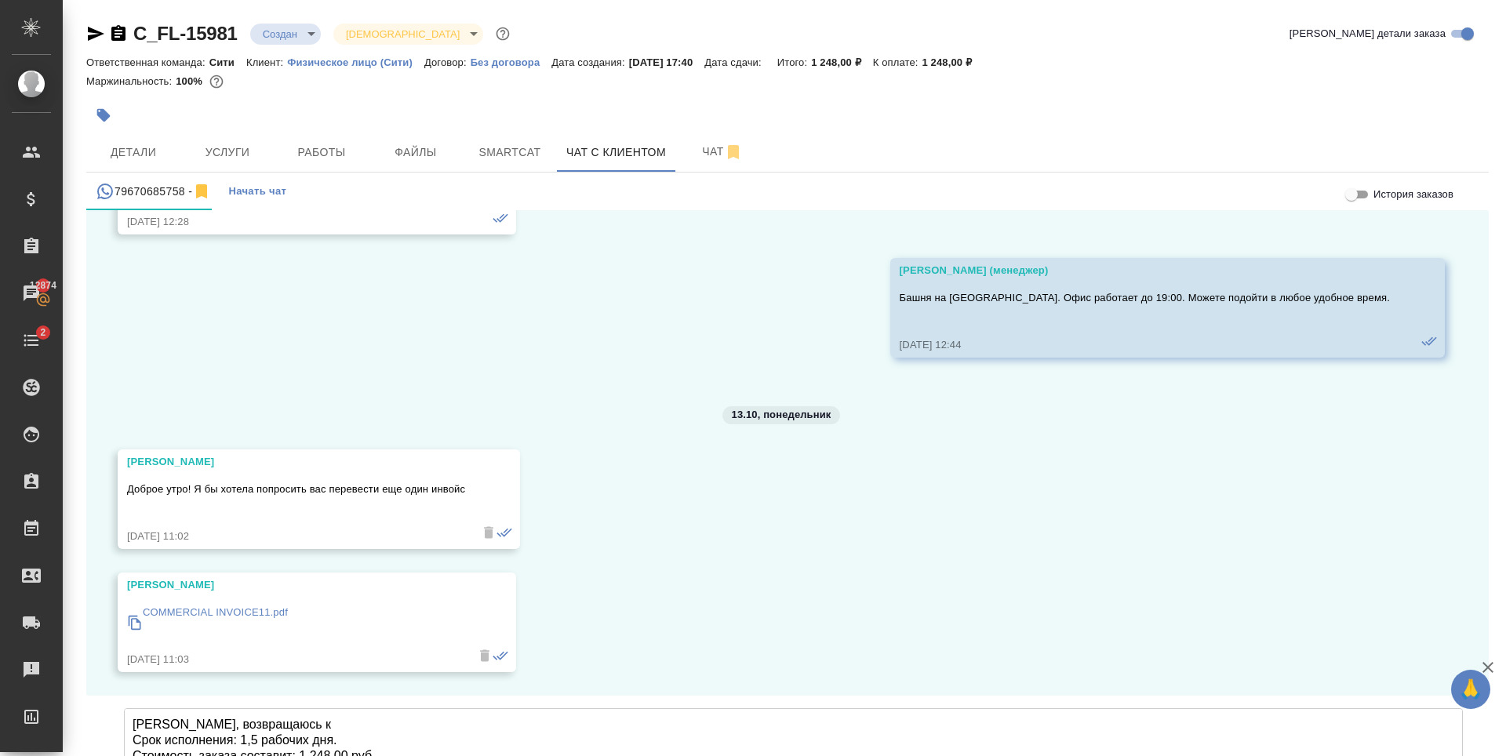
scroll to position [4822, 0]
drag, startPoint x: 201, startPoint y: 605, endPoint x: 365, endPoint y: 613, distance: 164.1
click at [365, 708] on textarea "Елизавета, возвращаюсь к Срок исполнения: 1,5 рабочих дня. Стоимость заказа сос…" at bounding box center [793, 763] width 1339 height 110
click at [232, 708] on textarea "Елизавета, добрый день! Срок исполнения: 1,5 рабочих дня. Стоимость заказа сост…" at bounding box center [793, 763] width 1339 height 110
click at [296, 708] on textarea "Елизавета, добрый день! Срок исполнения заказа: 1,5 рабочих дня. Стоимость зака…" at bounding box center [793, 763] width 1339 height 110
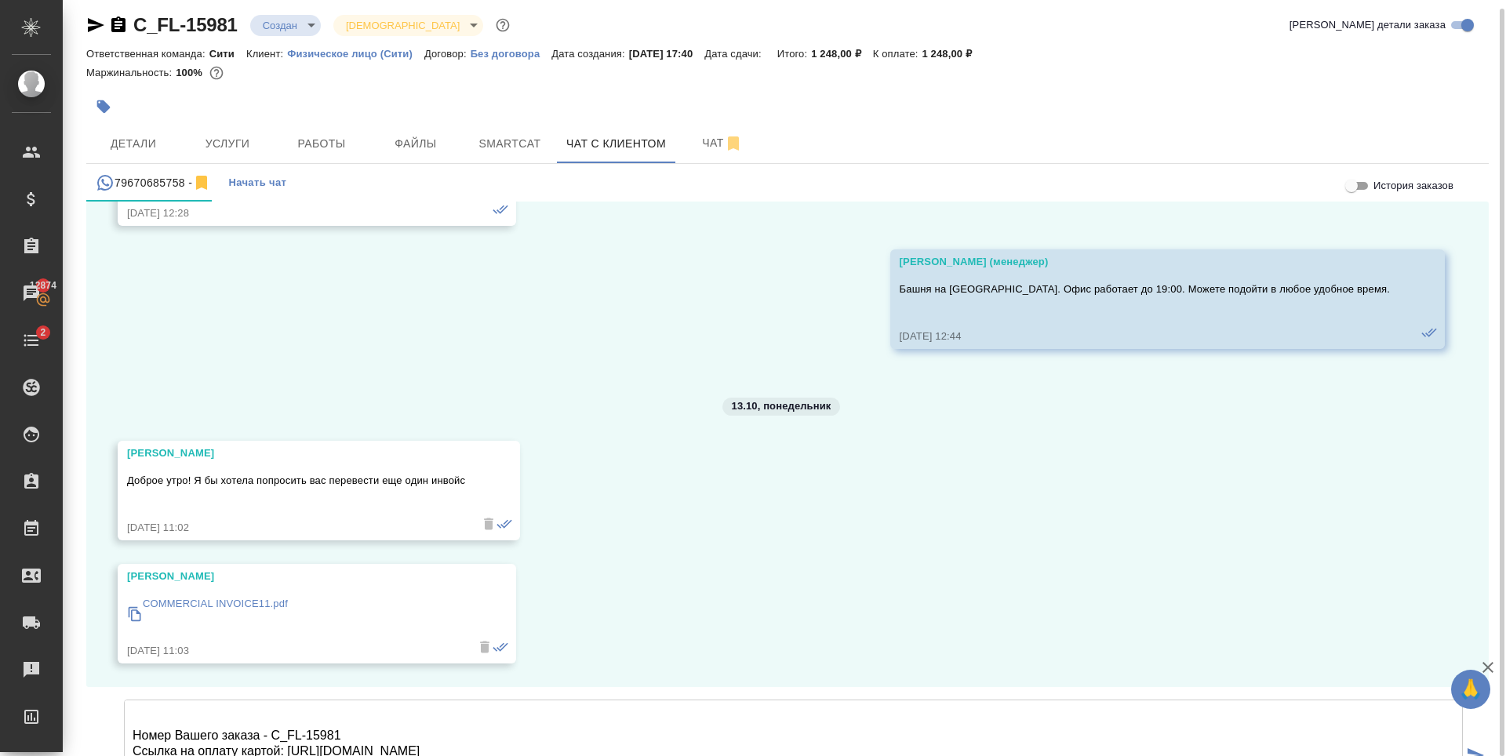
scroll to position [143, 0]
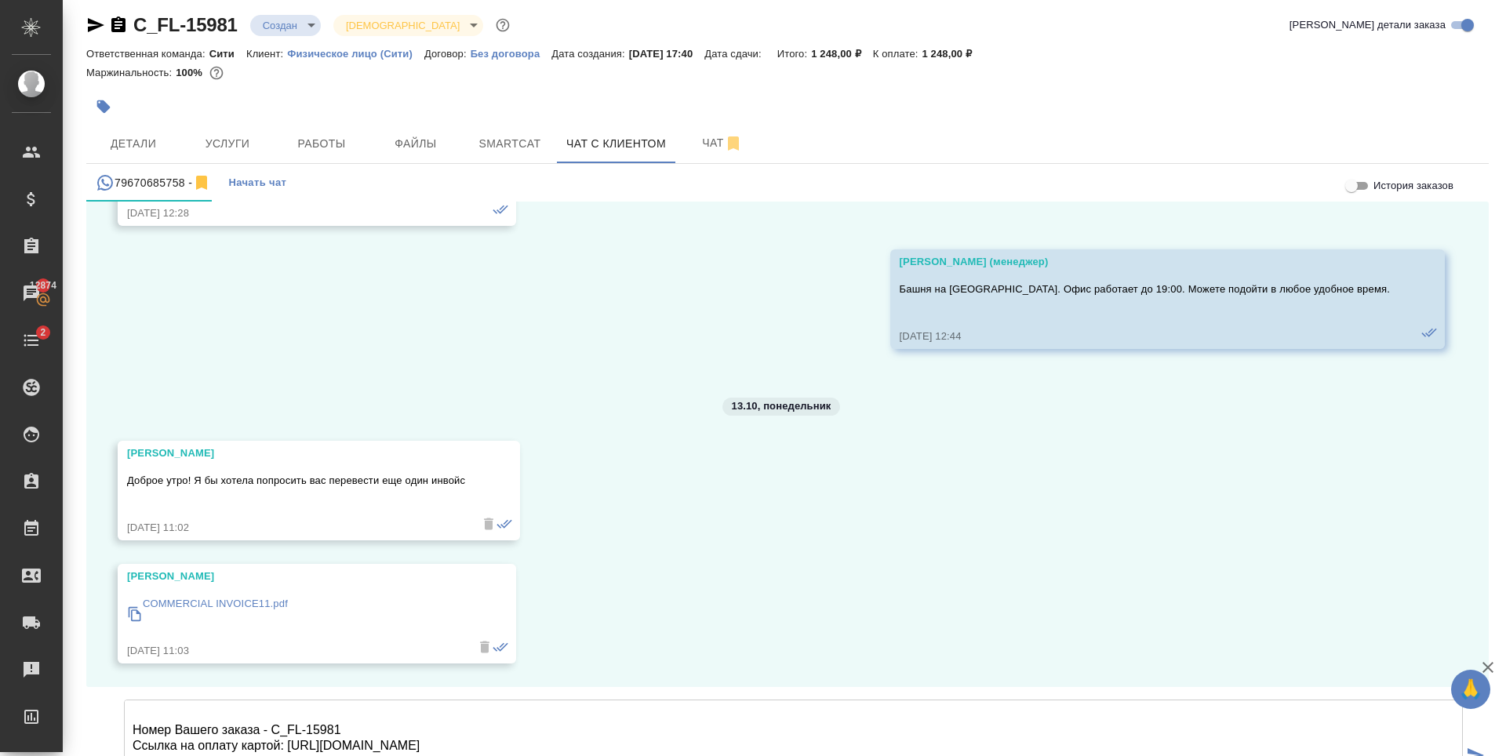
click at [347, 700] on textarea "Елизавета, добрый день! Срок исполнения заказа: 1,5 рабочих дня. Стоимость зака…" at bounding box center [793, 755] width 1339 height 110
type textarea "Елизавета, добрый день! Срок исполнения заказа: 1,5 рабочих дня. Стоимость зака…"
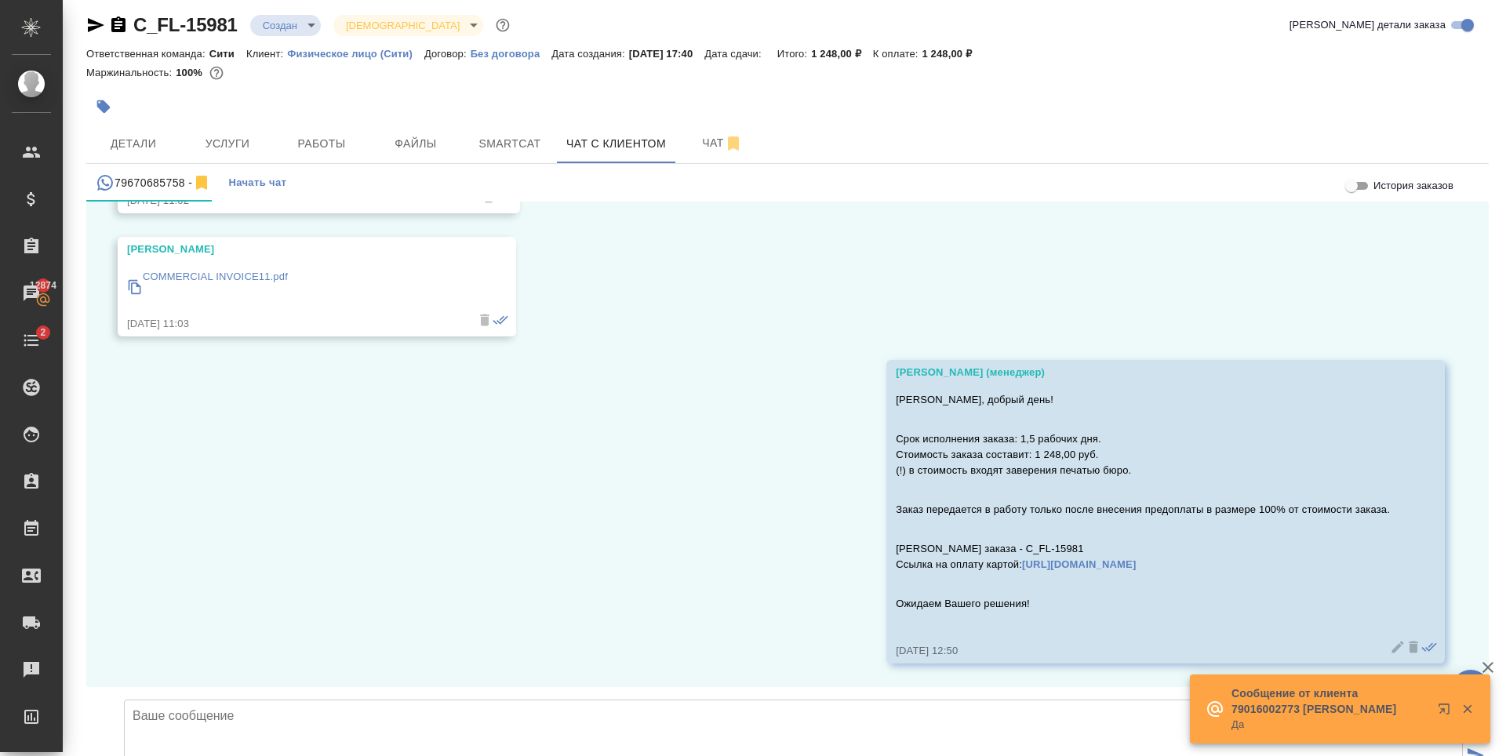
scroll to position [5149, 0]
click at [419, 134] on span "Файлы" at bounding box center [415, 144] width 75 height 20
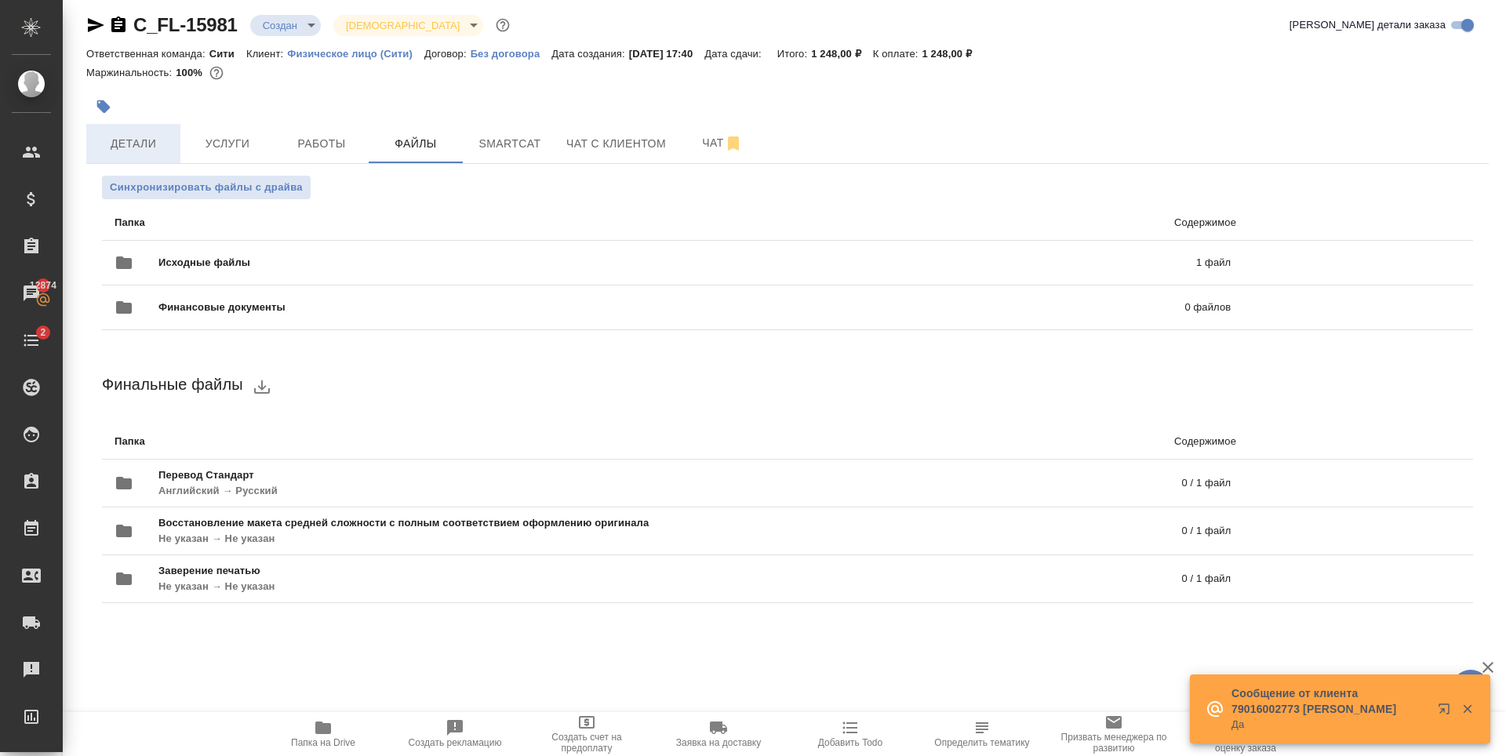
click at [126, 151] on span "Детали" at bounding box center [133, 144] width 75 height 20
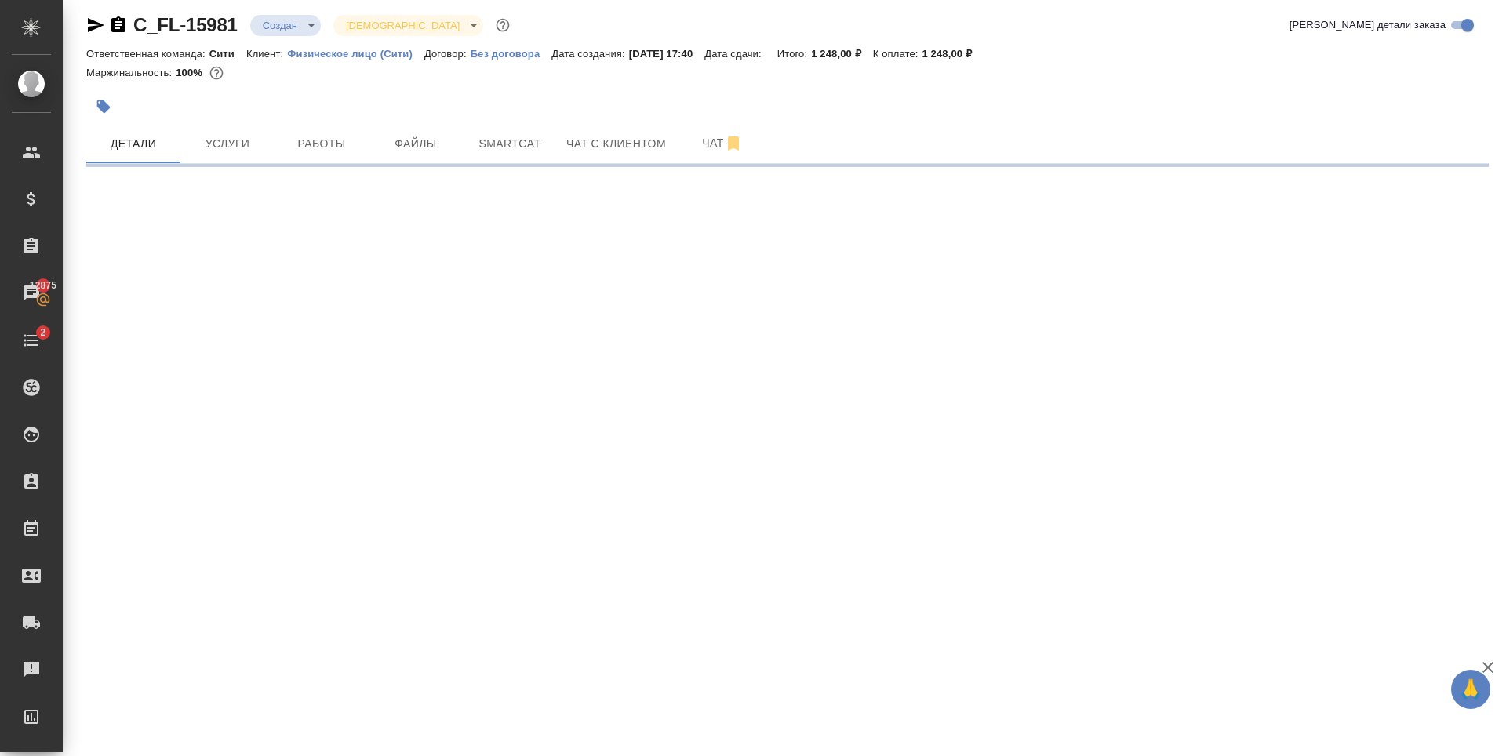
select select "RU"
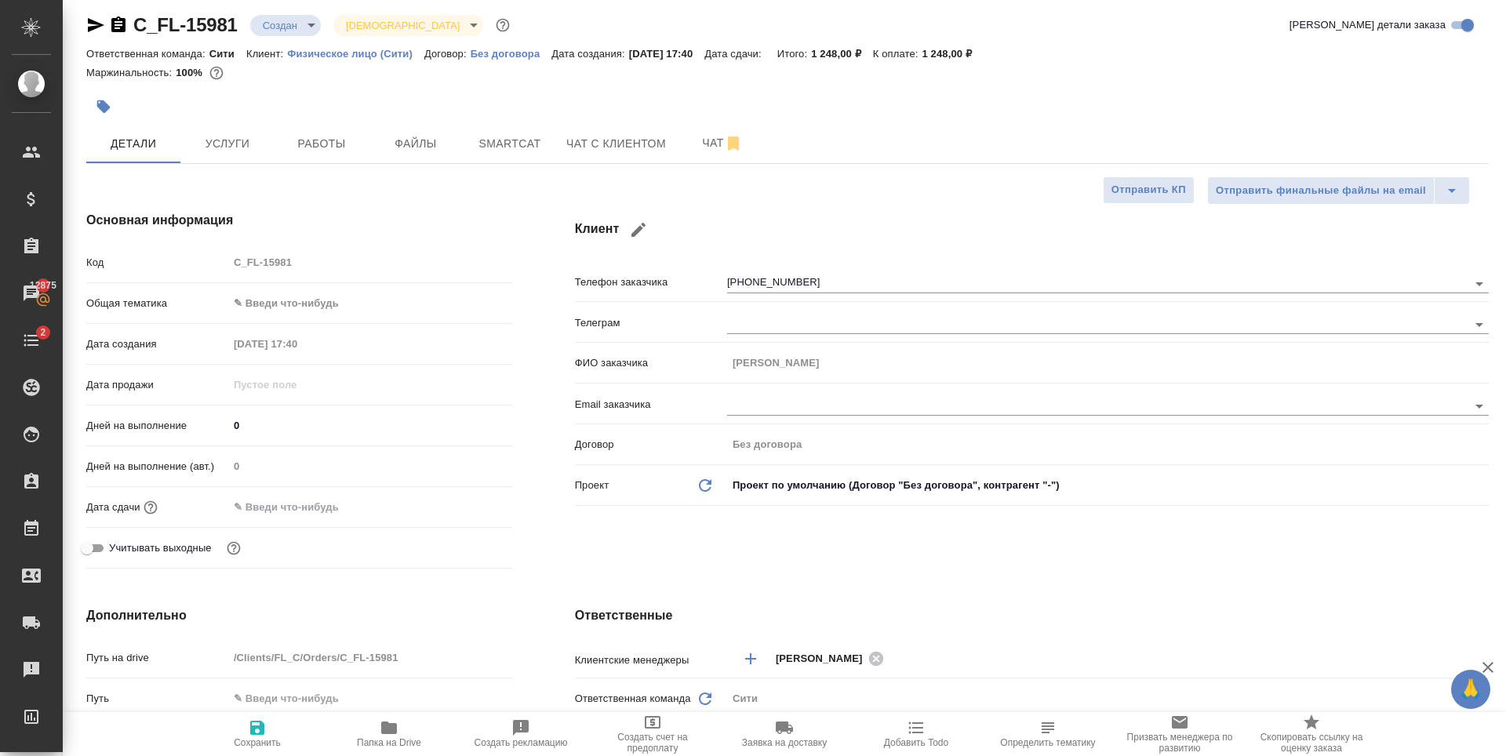
type textarea "x"
click at [302, 297] on body "🙏 .cls-1 fill:#fff; AWATERA Zaytseva Svetlana Клиенты Спецификации Заказы 12875…" at bounding box center [753, 378] width 1506 height 756
drag, startPoint x: 360, startPoint y: 448, endPoint x: 333, endPoint y: 366, distance: 86.8
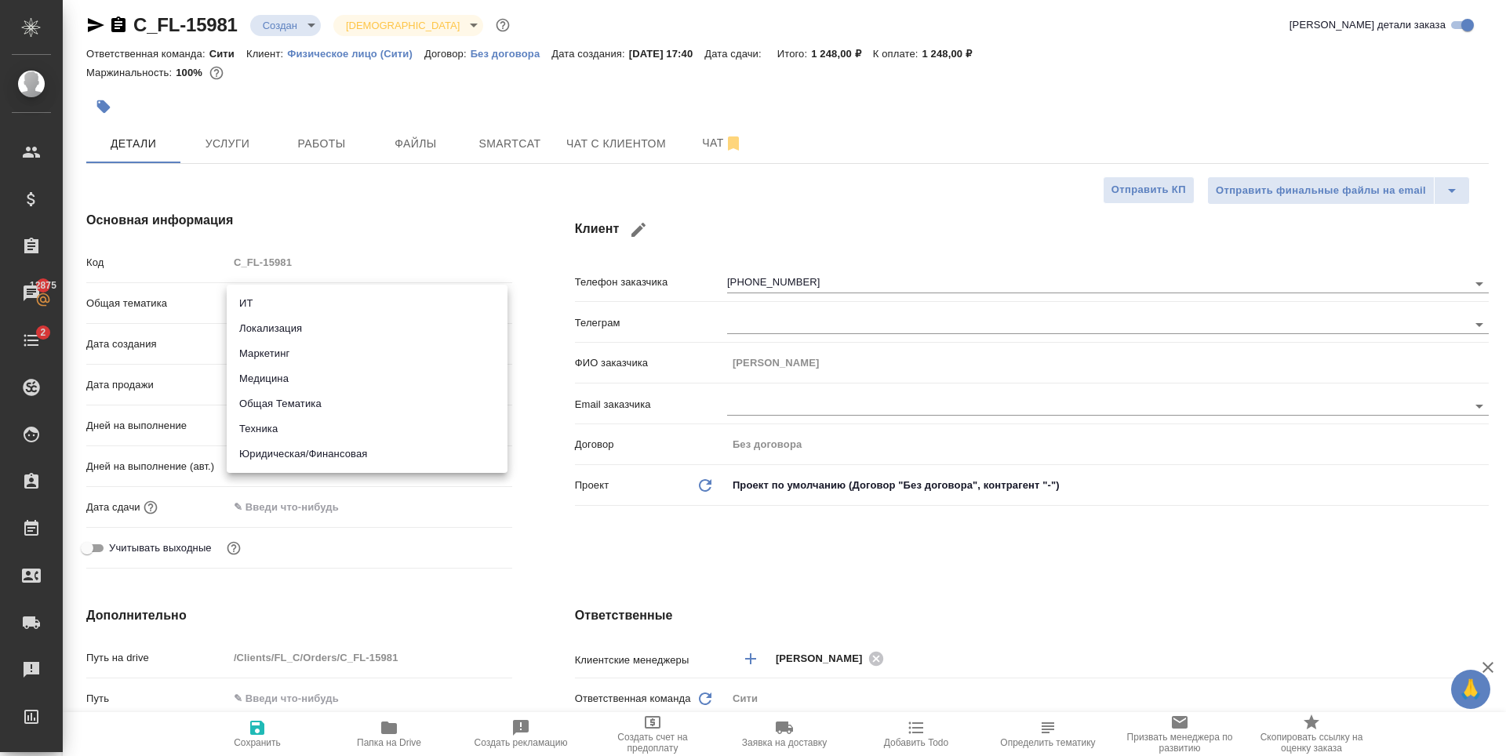
click at [359, 449] on li "Юридическая/Финансовая" at bounding box center [367, 454] width 281 height 25
type input "yr-fn"
type textarea "x"
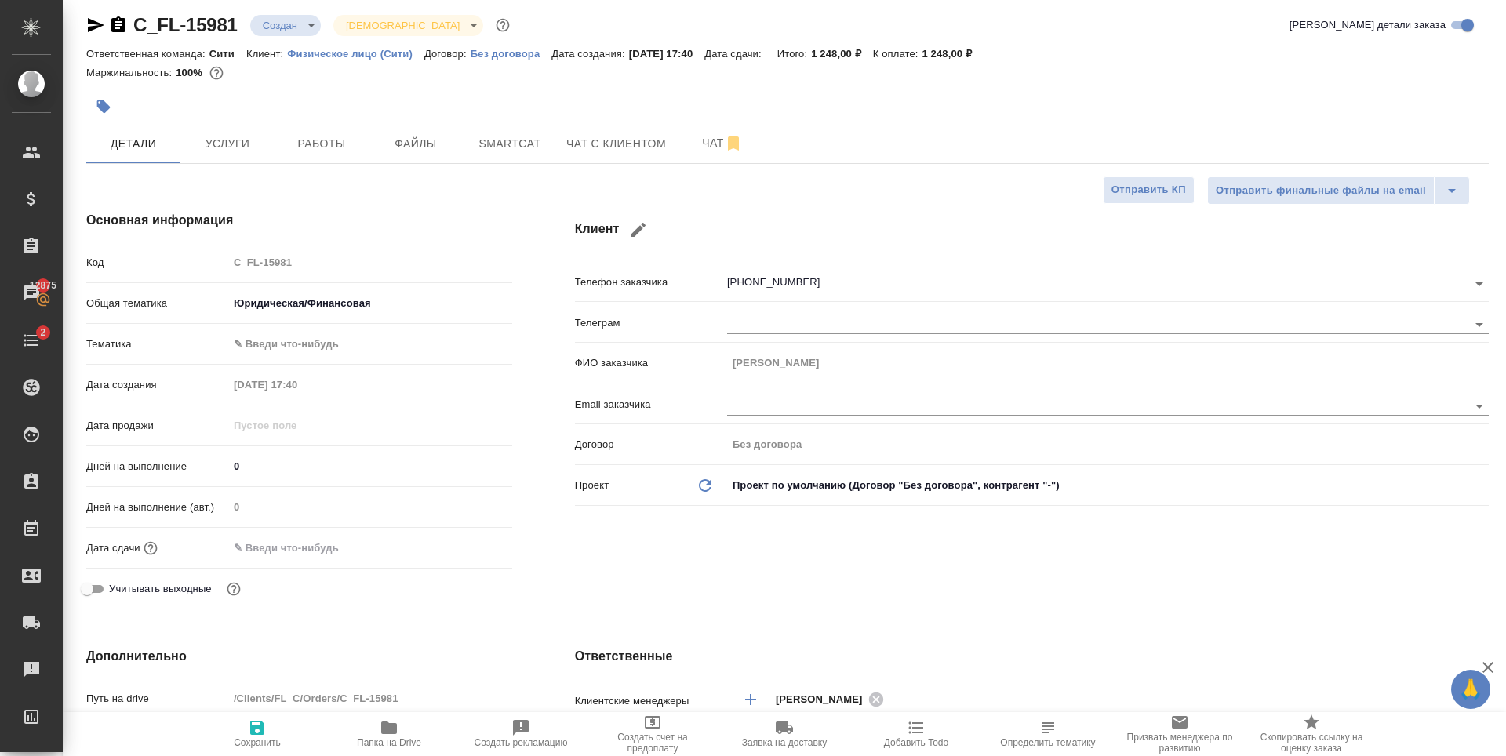
click at [323, 331] on body "🙏 .cls-1 fill:#fff; AWATERA Zaytseva Svetlana Клиенты Спецификации Заказы 12875…" at bounding box center [753, 378] width 1506 height 756
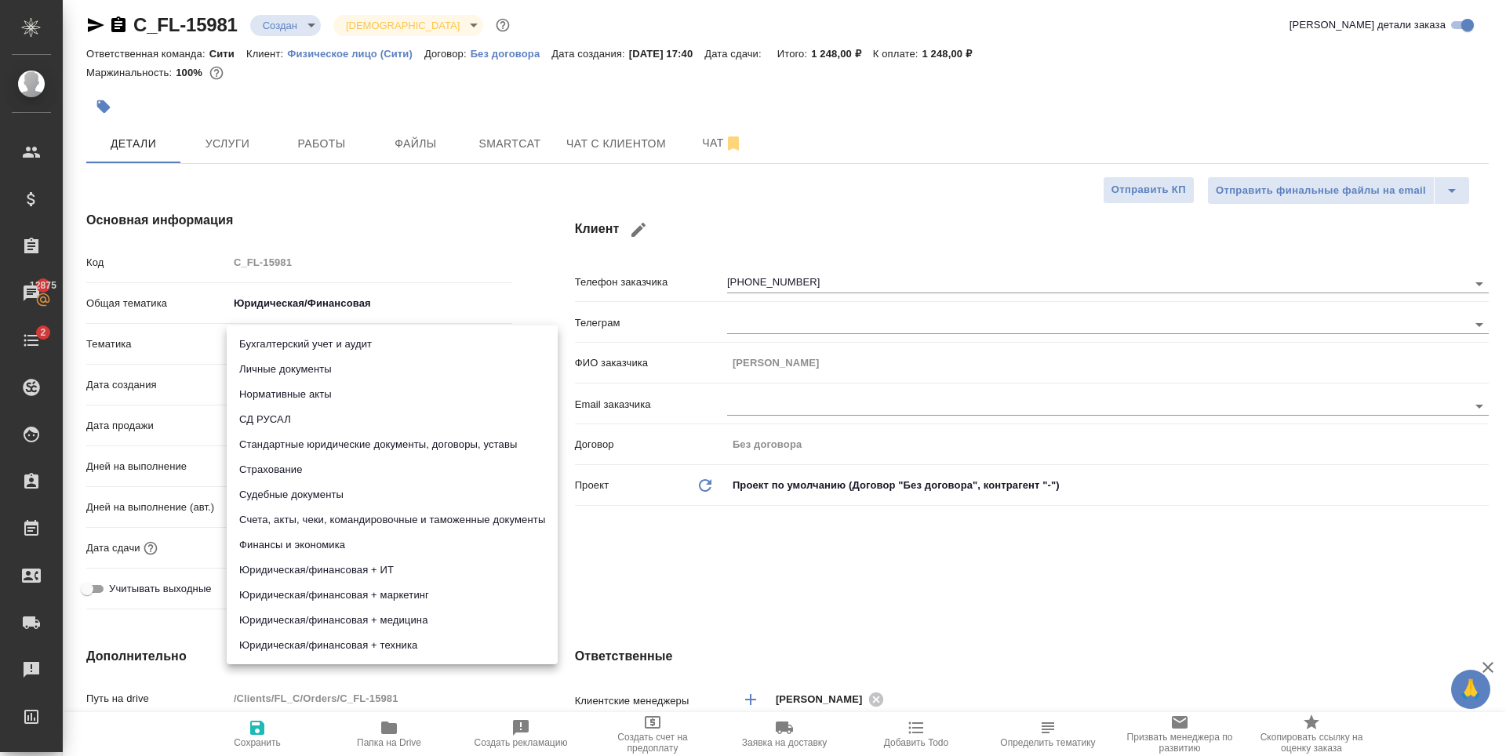
click at [428, 516] on li "Счета, акты, чеки, командировочные и таможенные документы" at bounding box center [392, 519] width 331 height 25
type textarea "x"
type input "5f647205b73bc97568ca66c0"
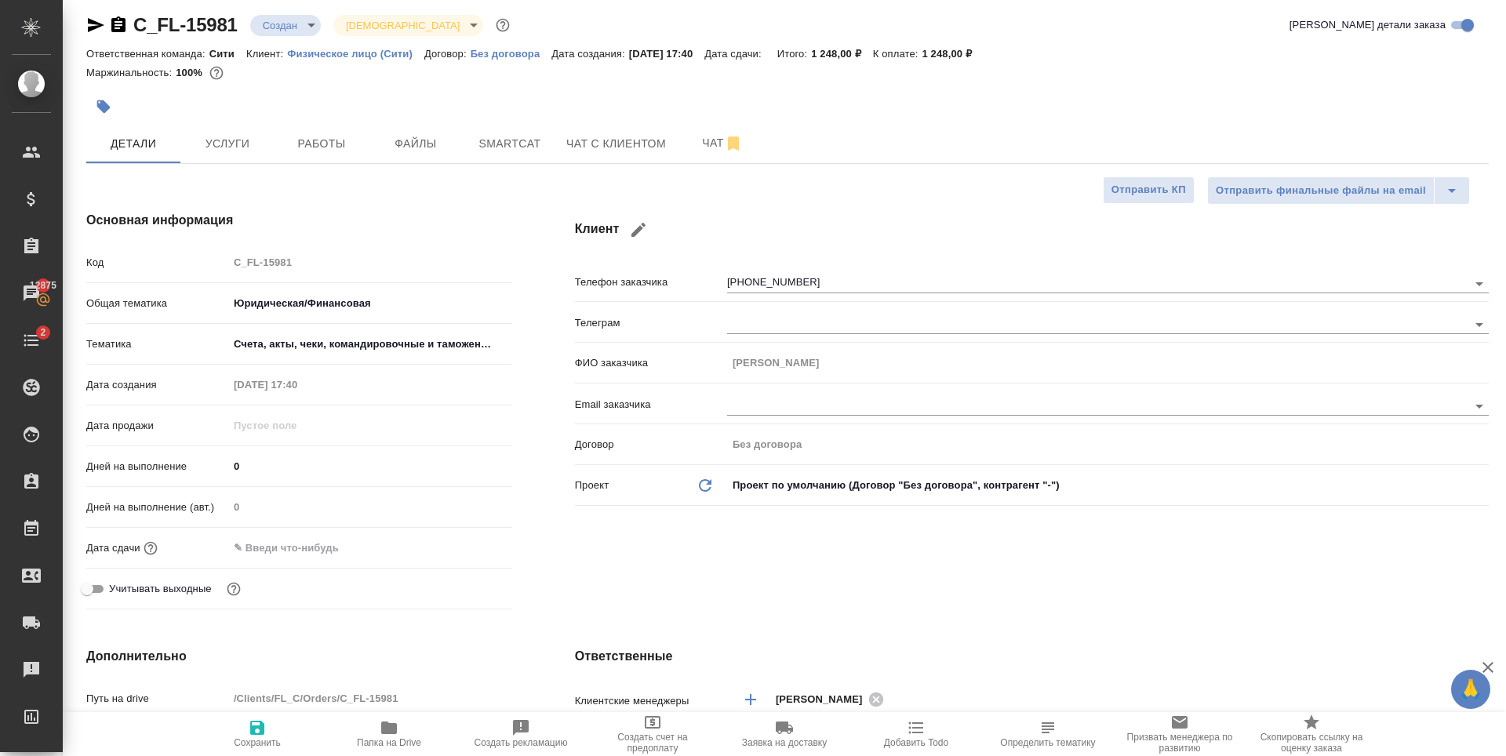
click at [271, 725] on span "Сохранить" at bounding box center [257, 733] width 113 height 30
type textarea "x"
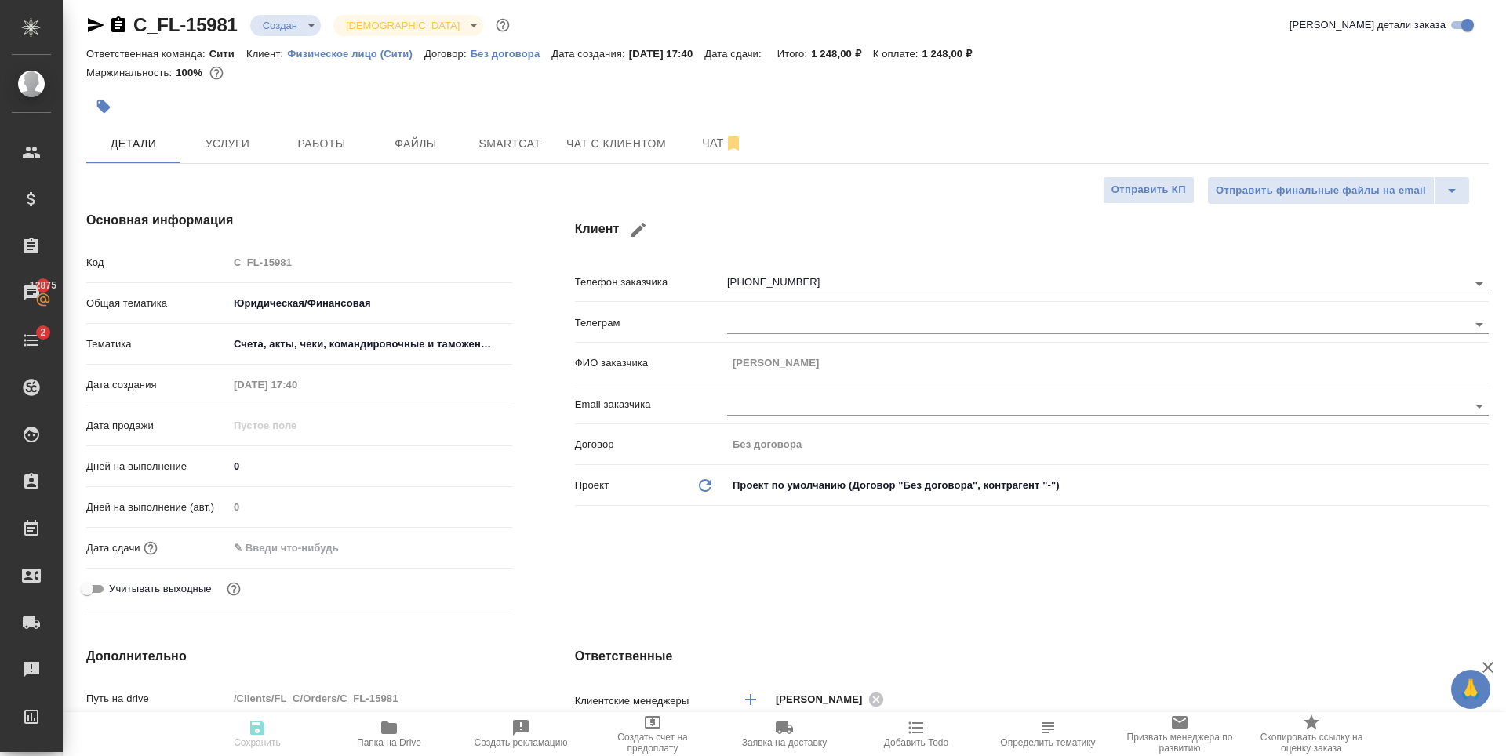
type textarea "x"
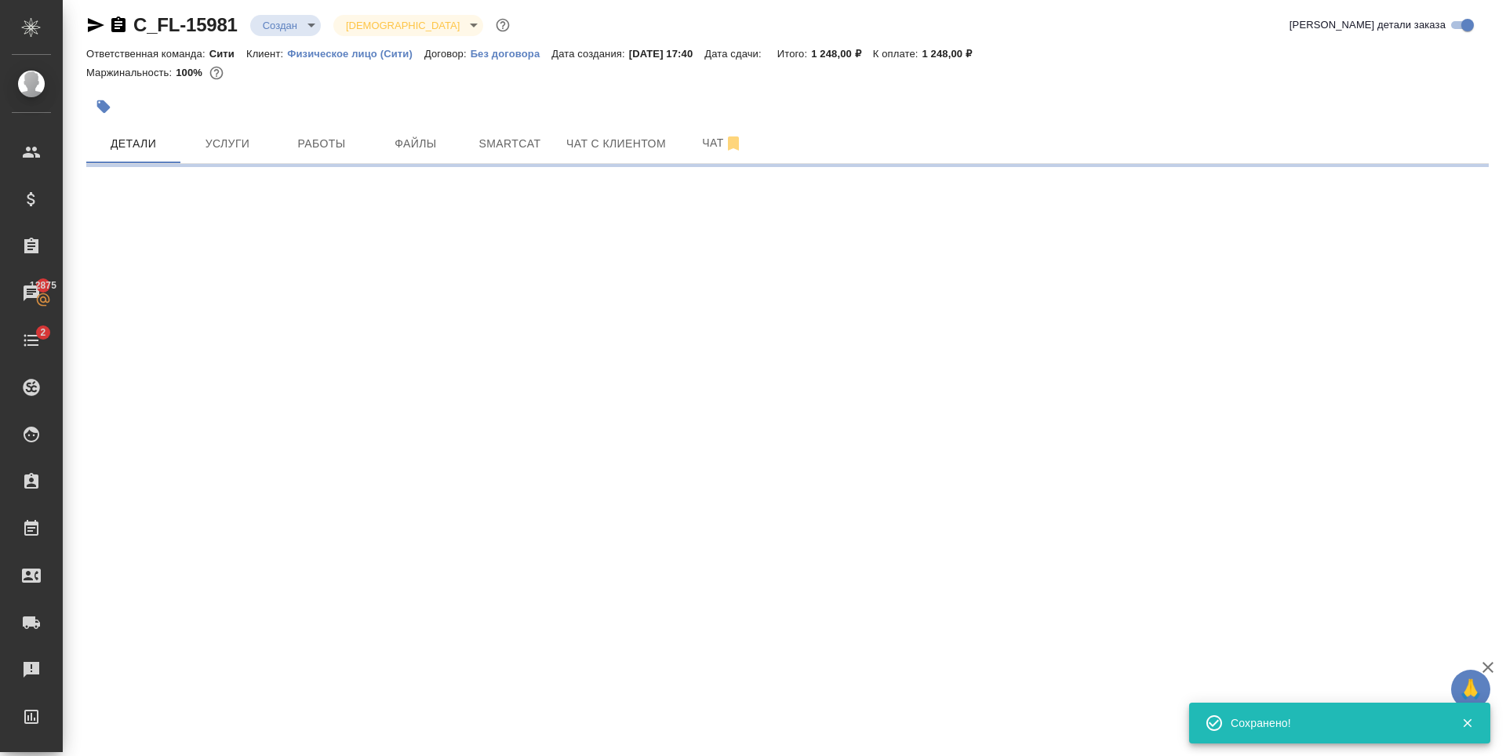
select select "RU"
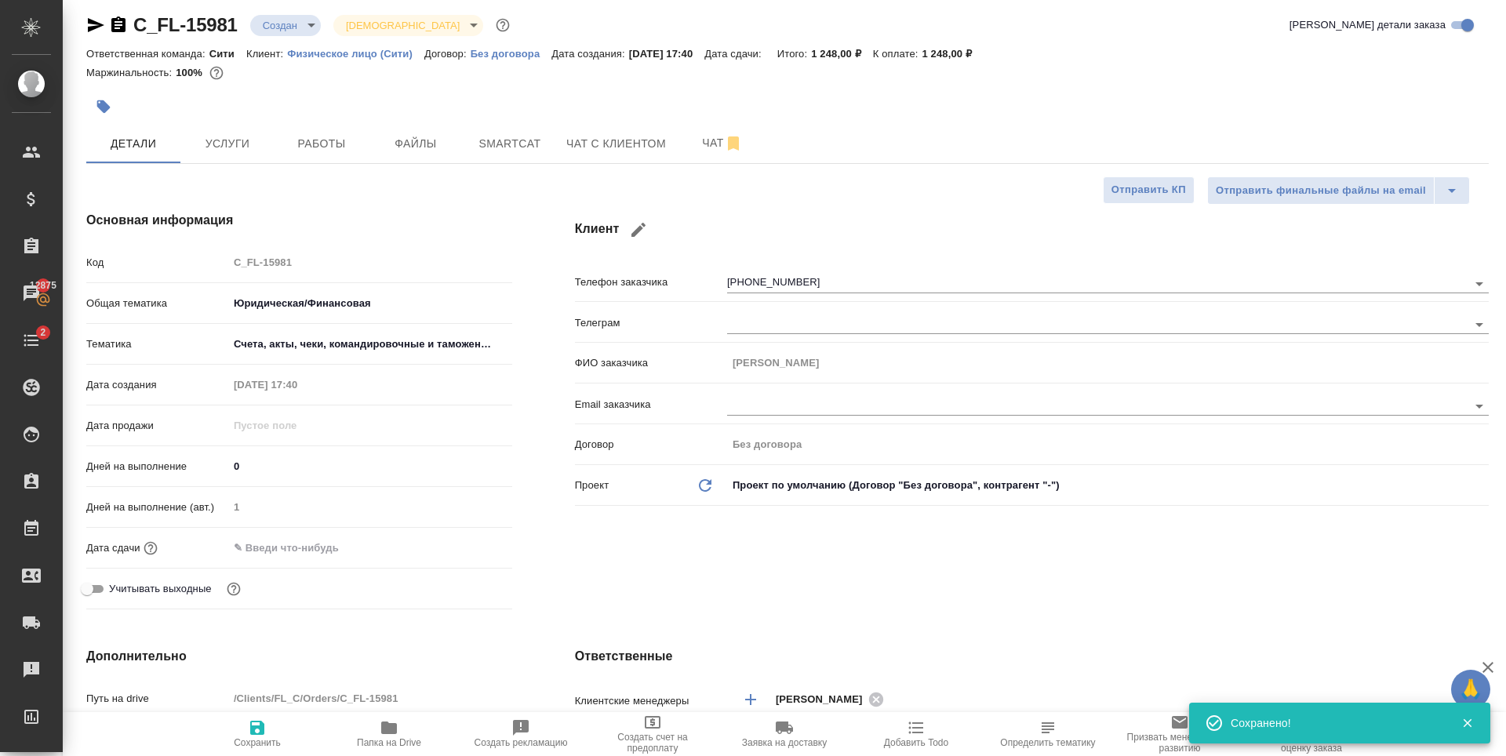
type textarea "x"
click at [294, 544] on input "text" at bounding box center [296, 547] width 137 height 23
click at [468, 546] on icon "button" at bounding box center [467, 546] width 14 height 16
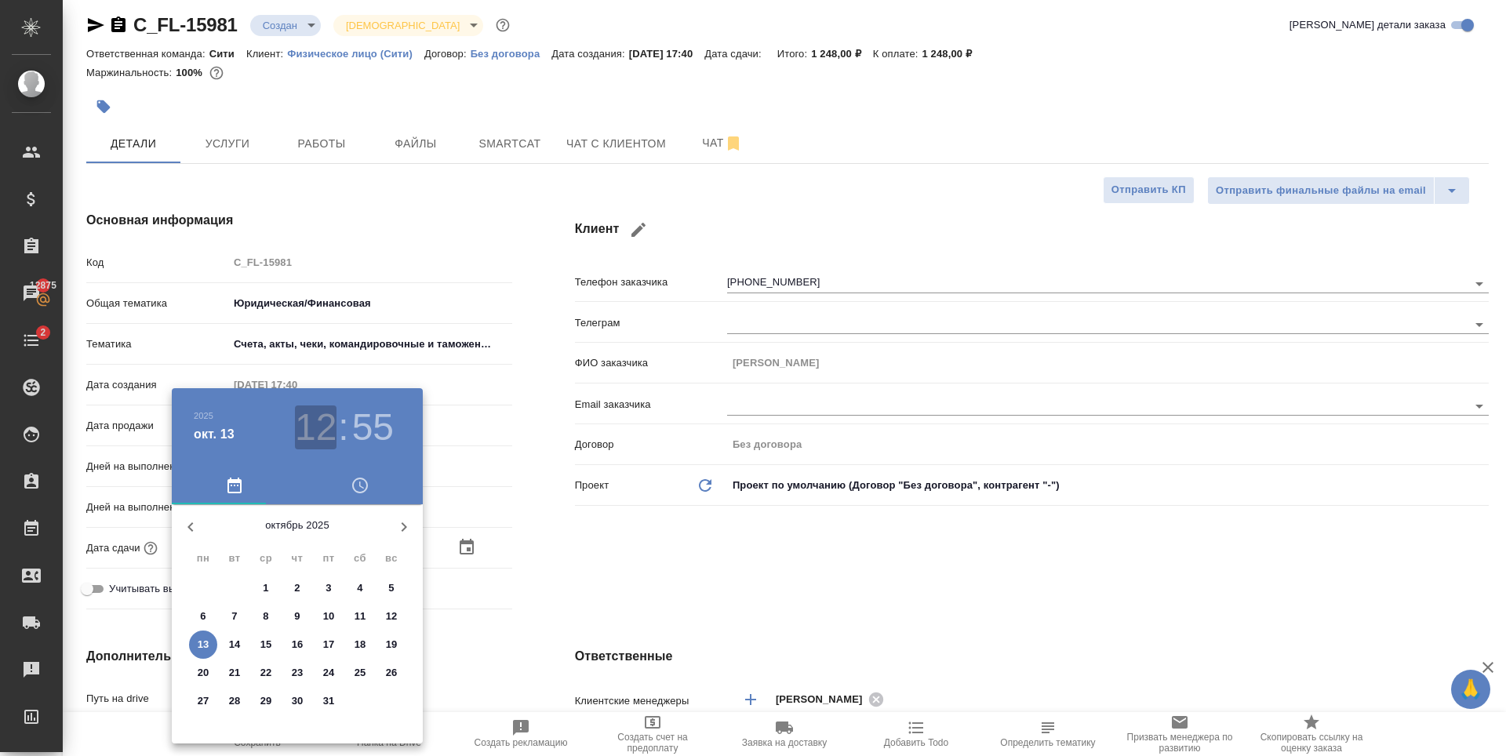
click at [326, 432] on h3 "12" at bounding box center [316, 428] width 42 height 44
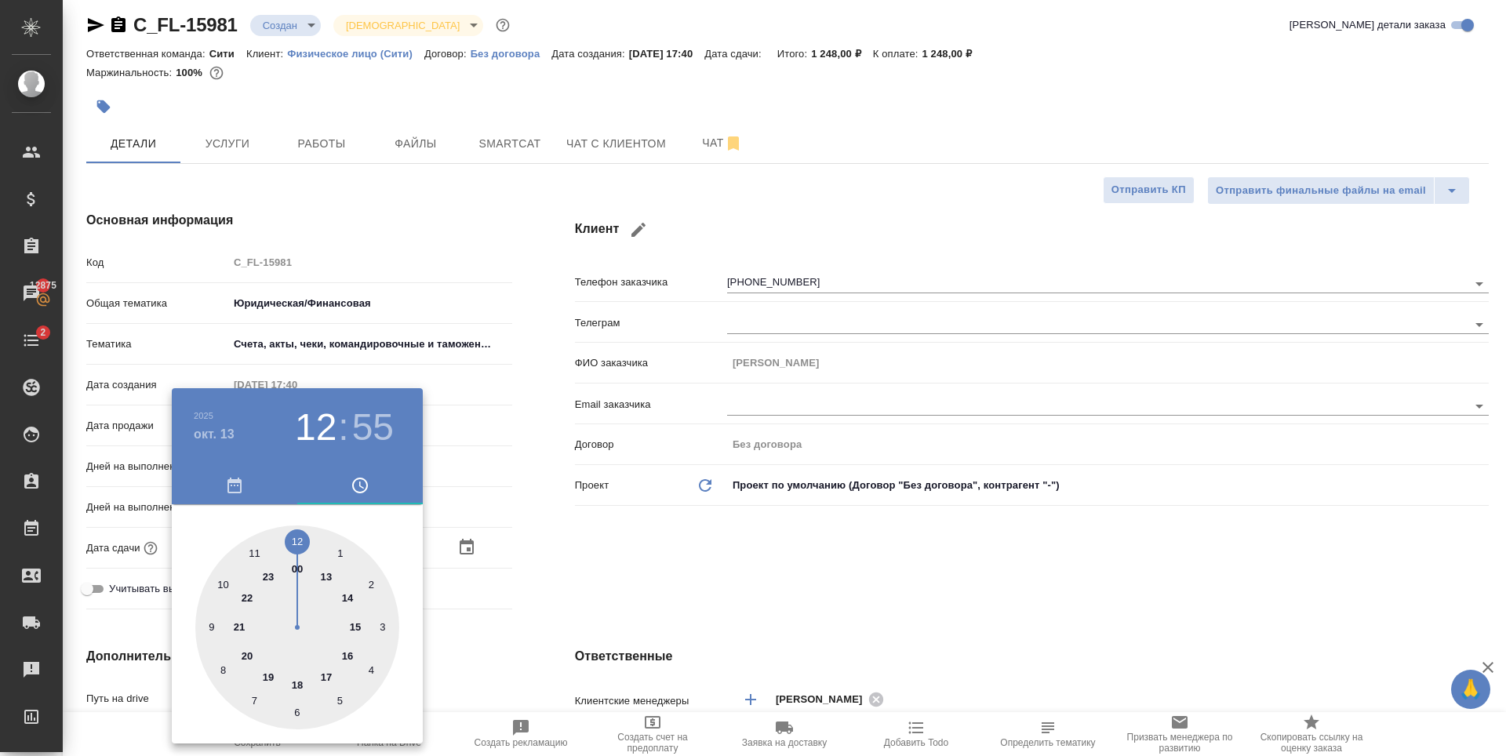
click at [330, 576] on div at bounding box center [297, 628] width 204 height 204
type input "13.10.2025 13:55"
type textarea "x"
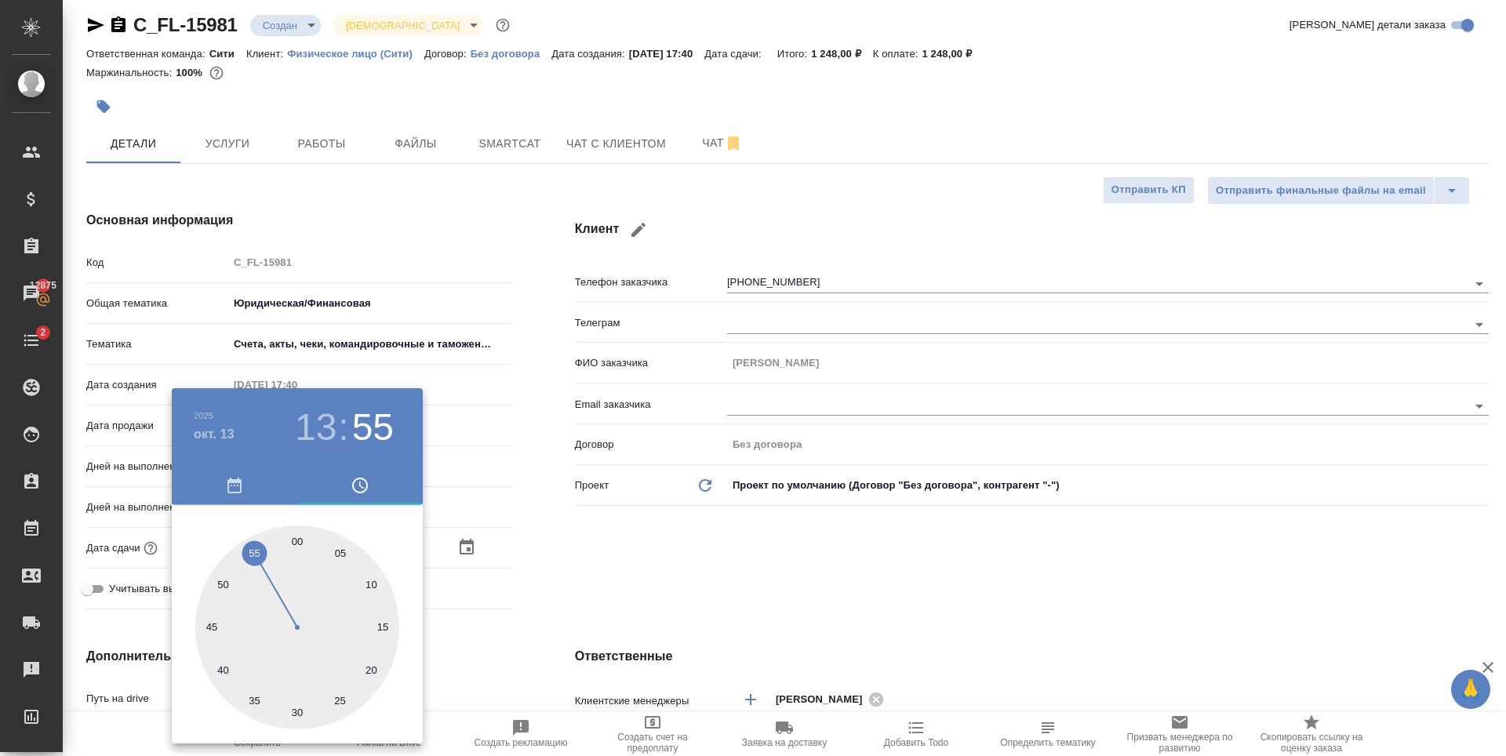
click at [372, 585] on div at bounding box center [297, 628] width 204 height 204
type input "13.10.2025 13:10"
type textarea "x"
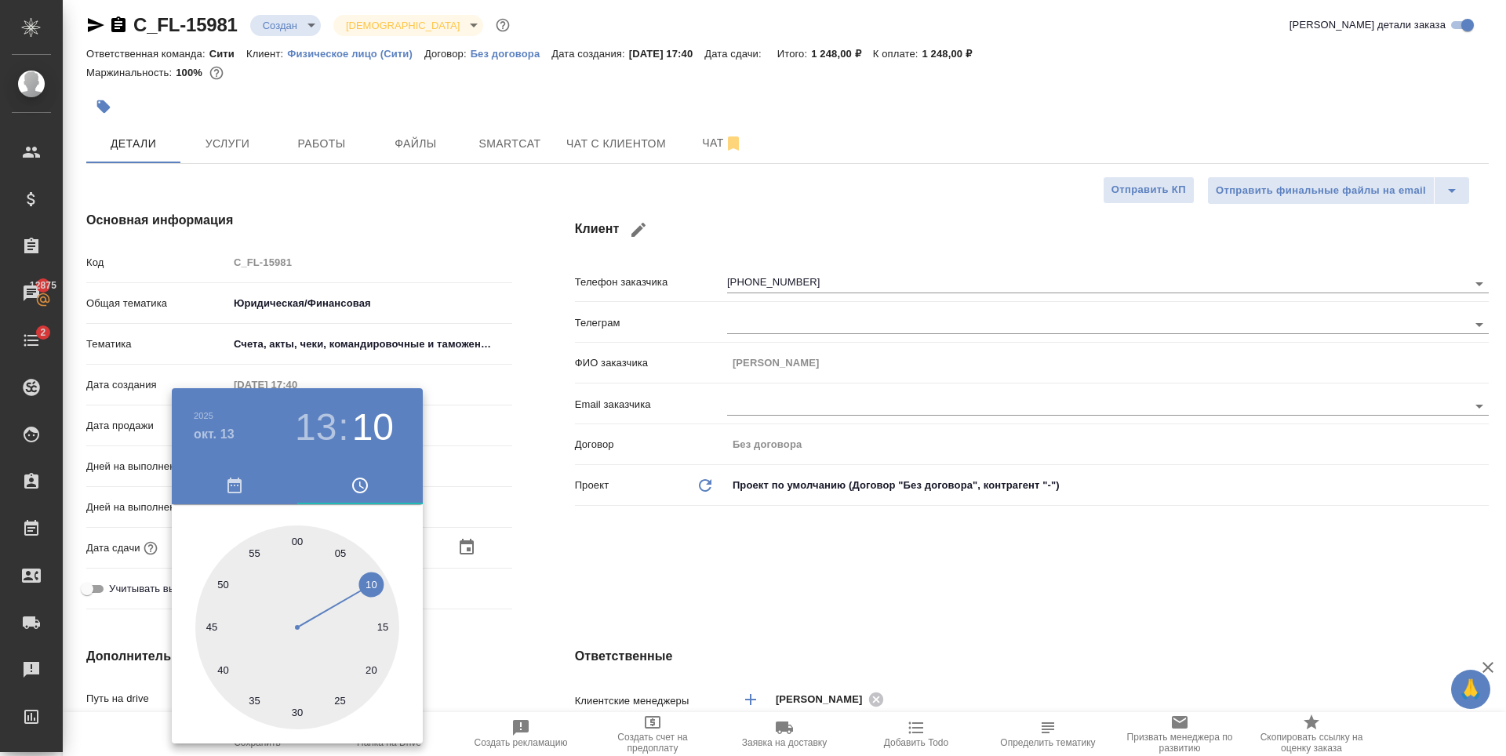
click at [852, 587] on div at bounding box center [753, 378] width 1506 height 756
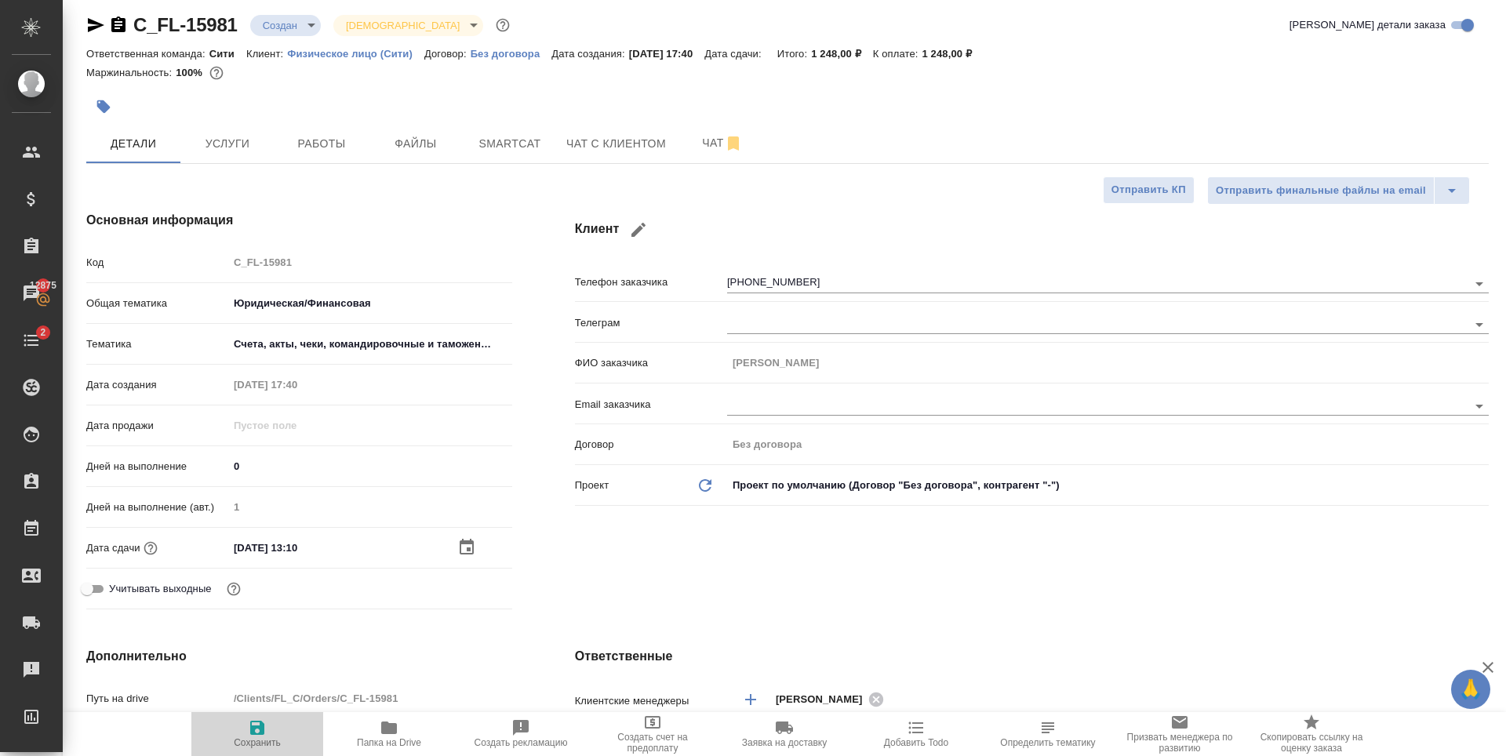
click at [256, 732] on icon "button" at bounding box center [257, 727] width 19 height 19
type textarea "x"
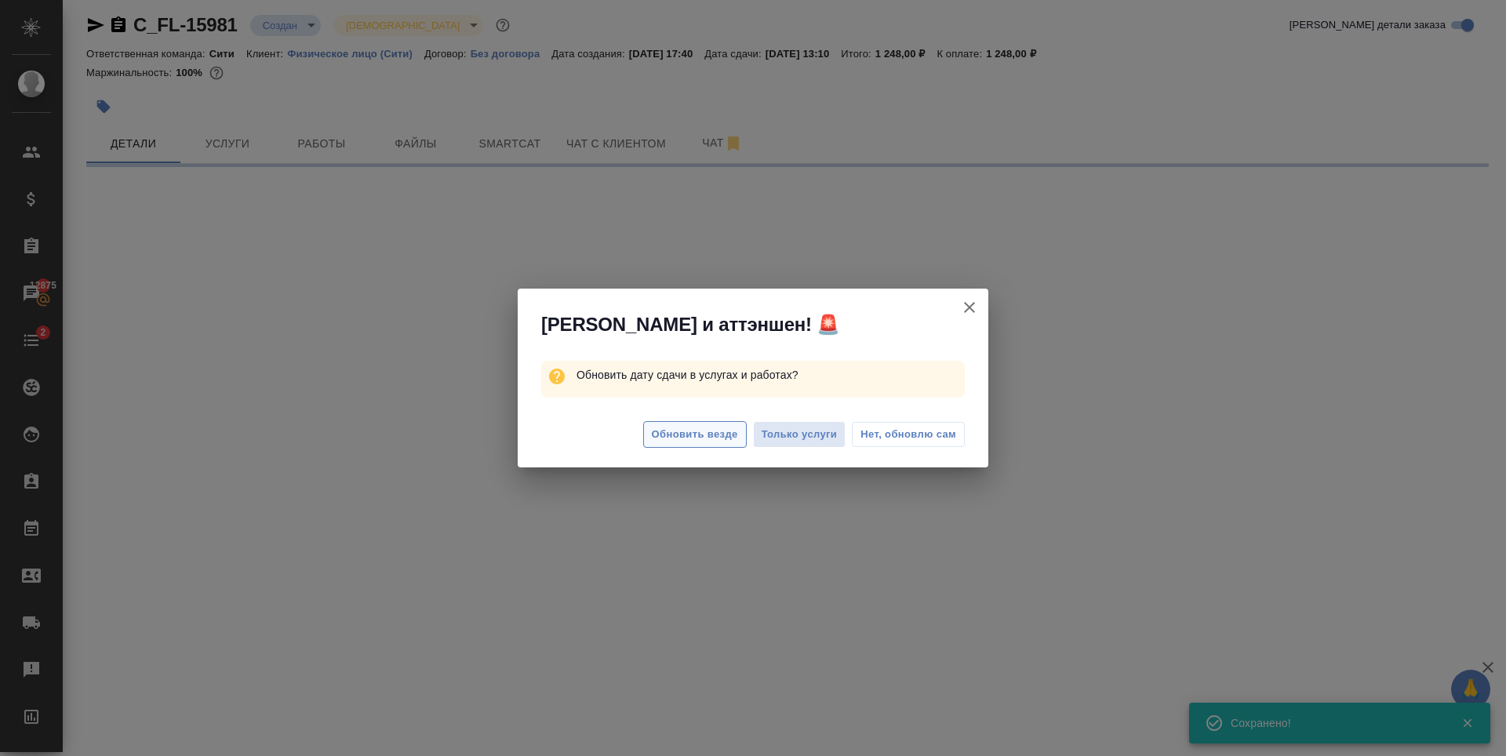
click at [712, 442] on span "Обновить везде" at bounding box center [695, 435] width 86 height 18
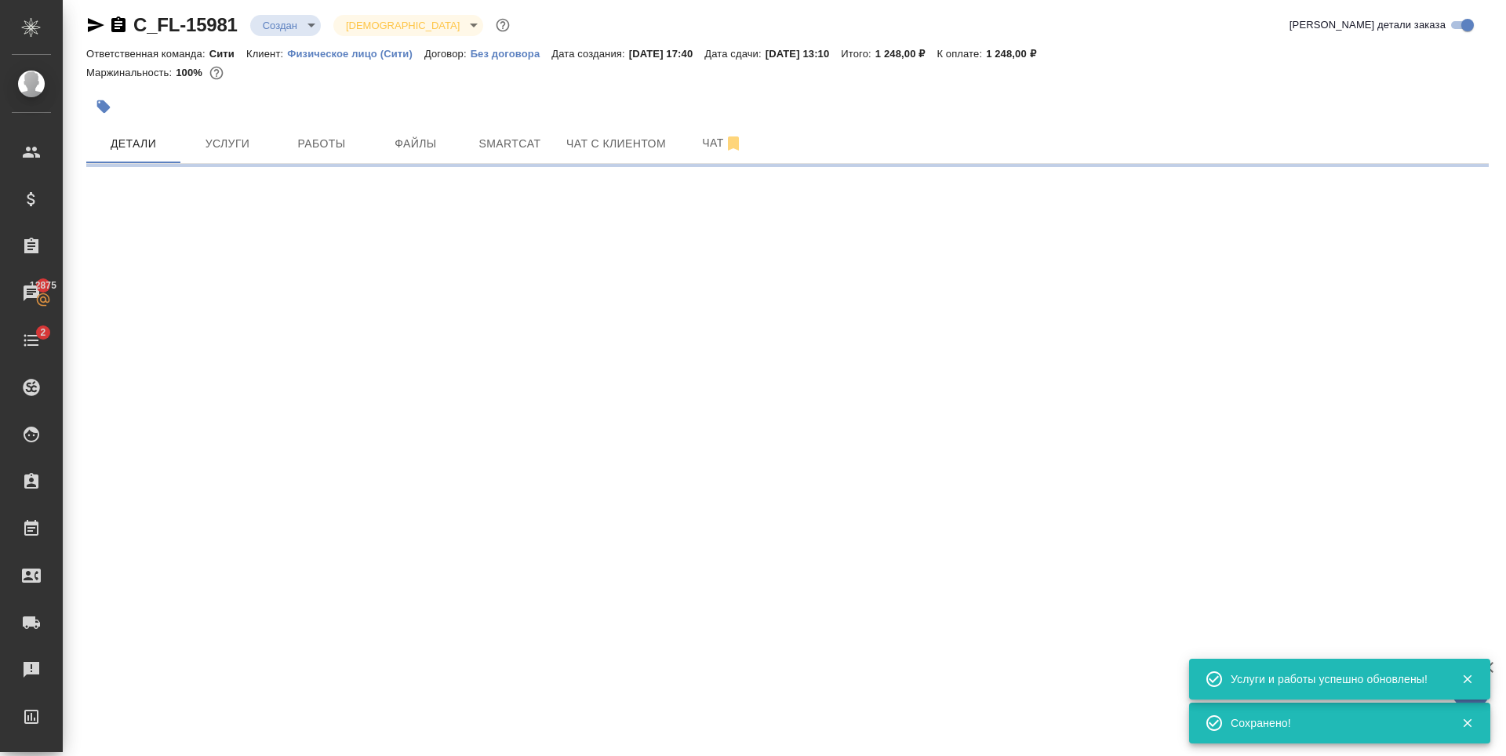
select select "RU"
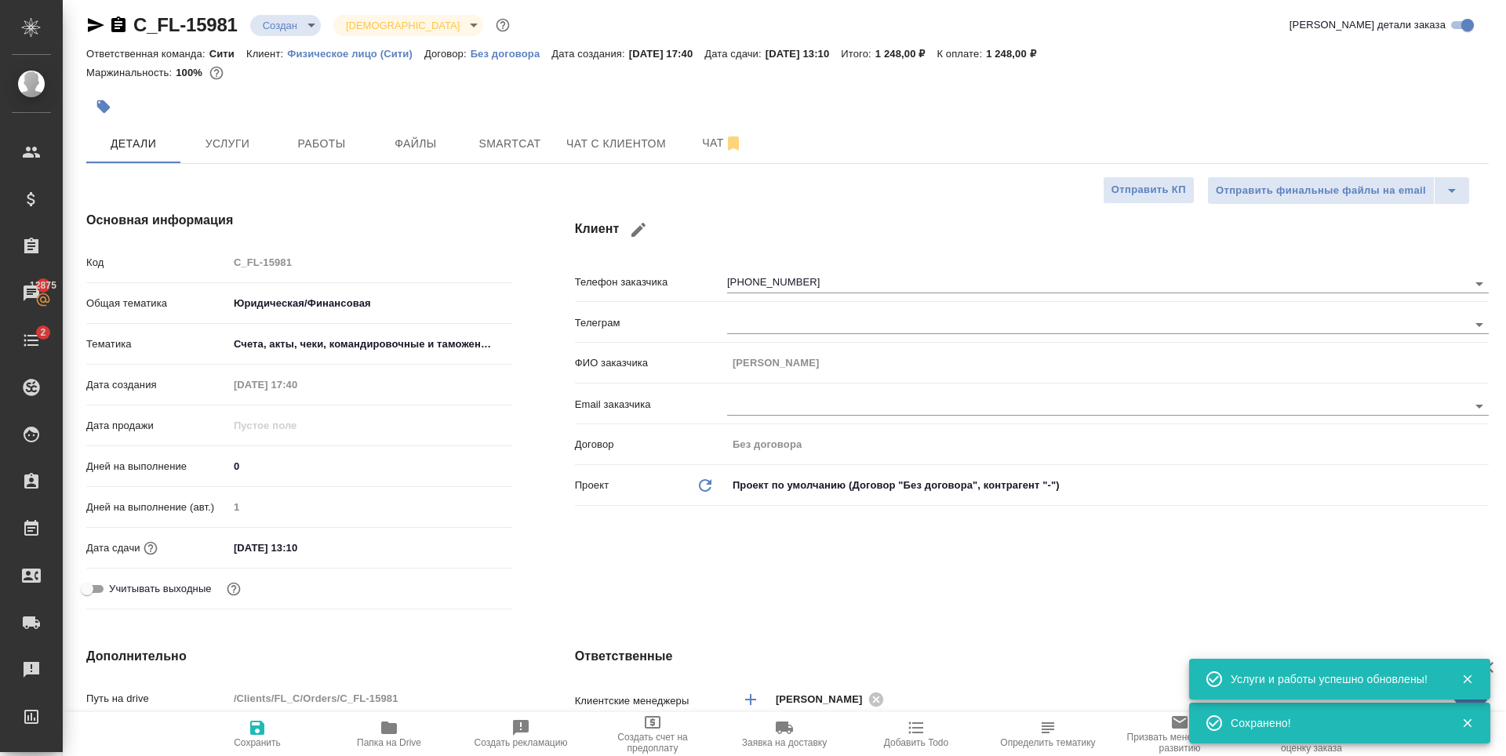
type textarea "x"
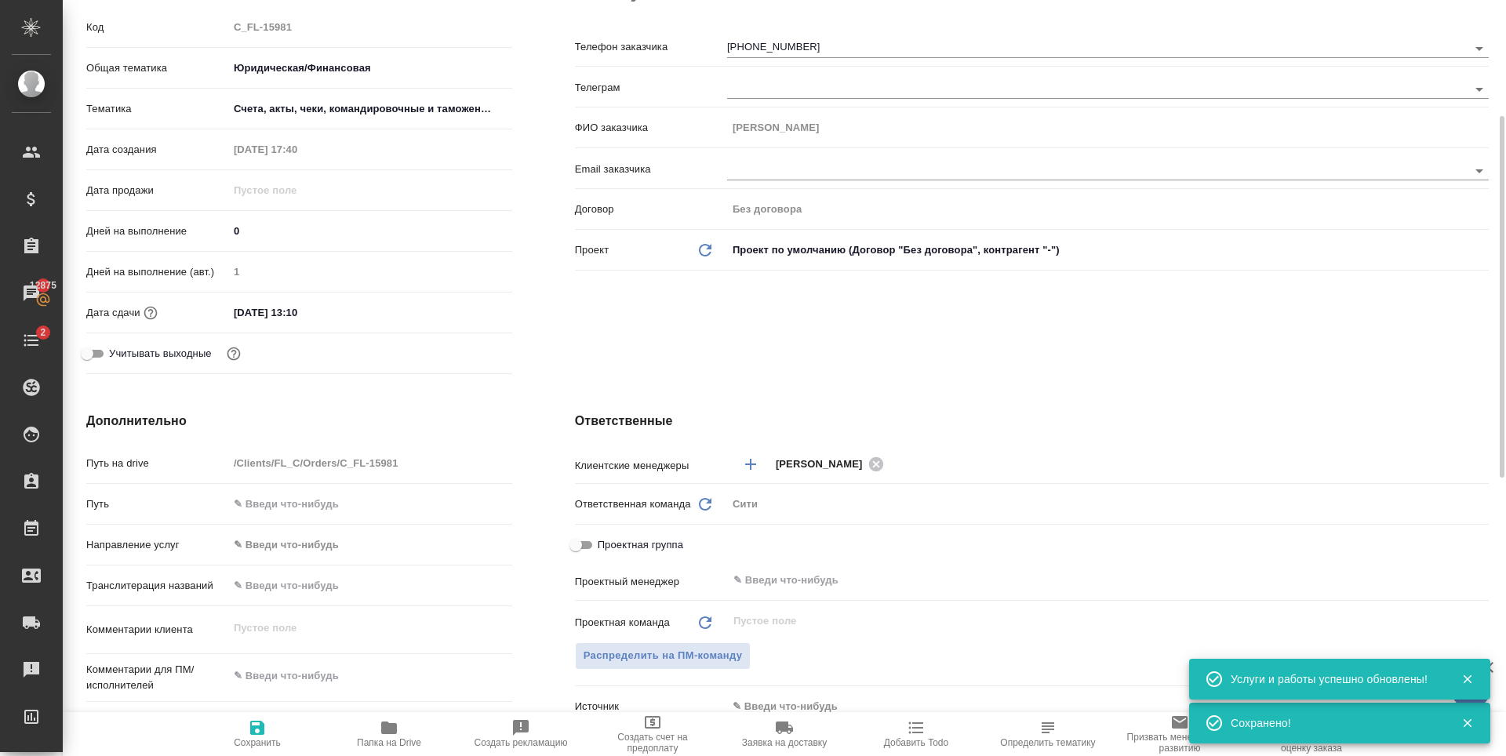
scroll to position [401, 0]
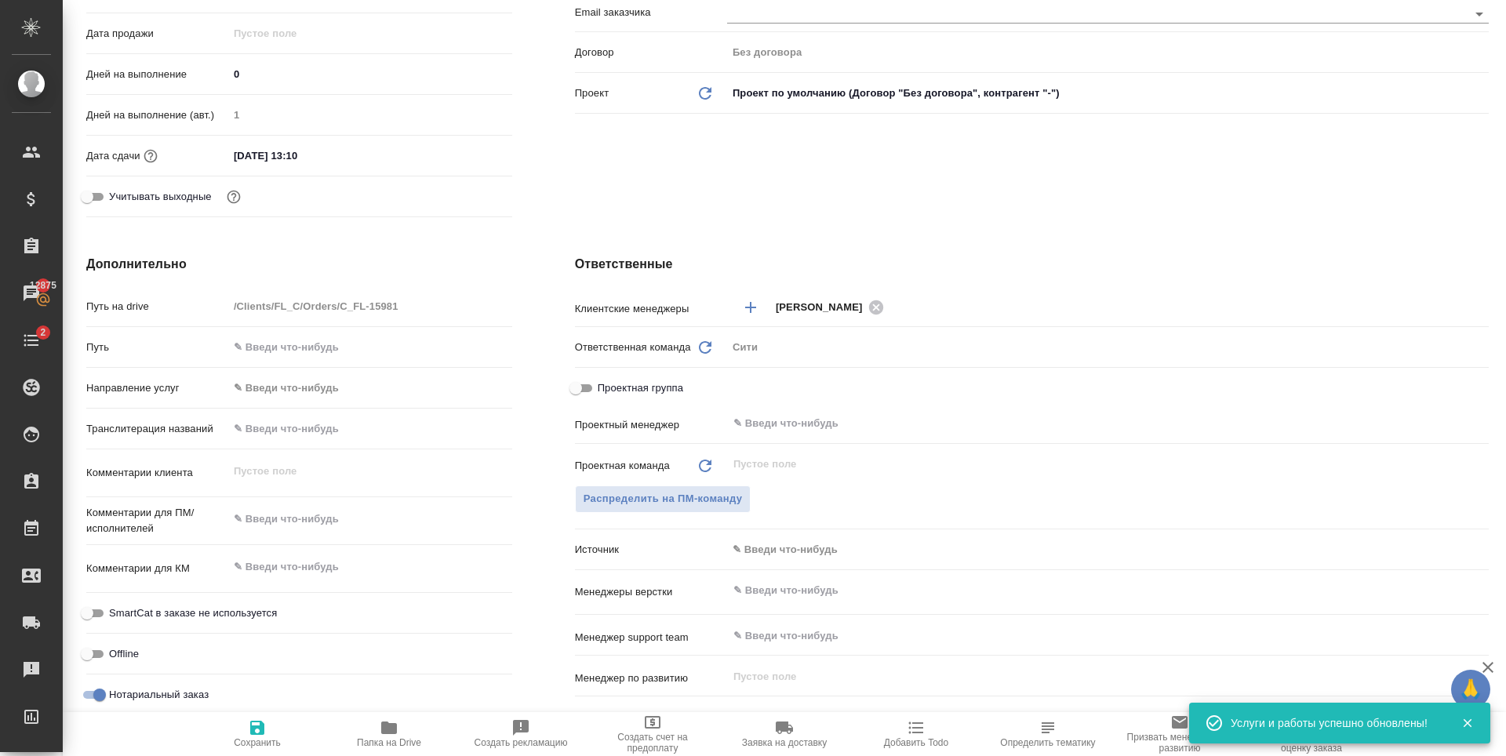
type textarea "x"
click at [315, 510] on textarea at bounding box center [370, 520] width 282 height 27
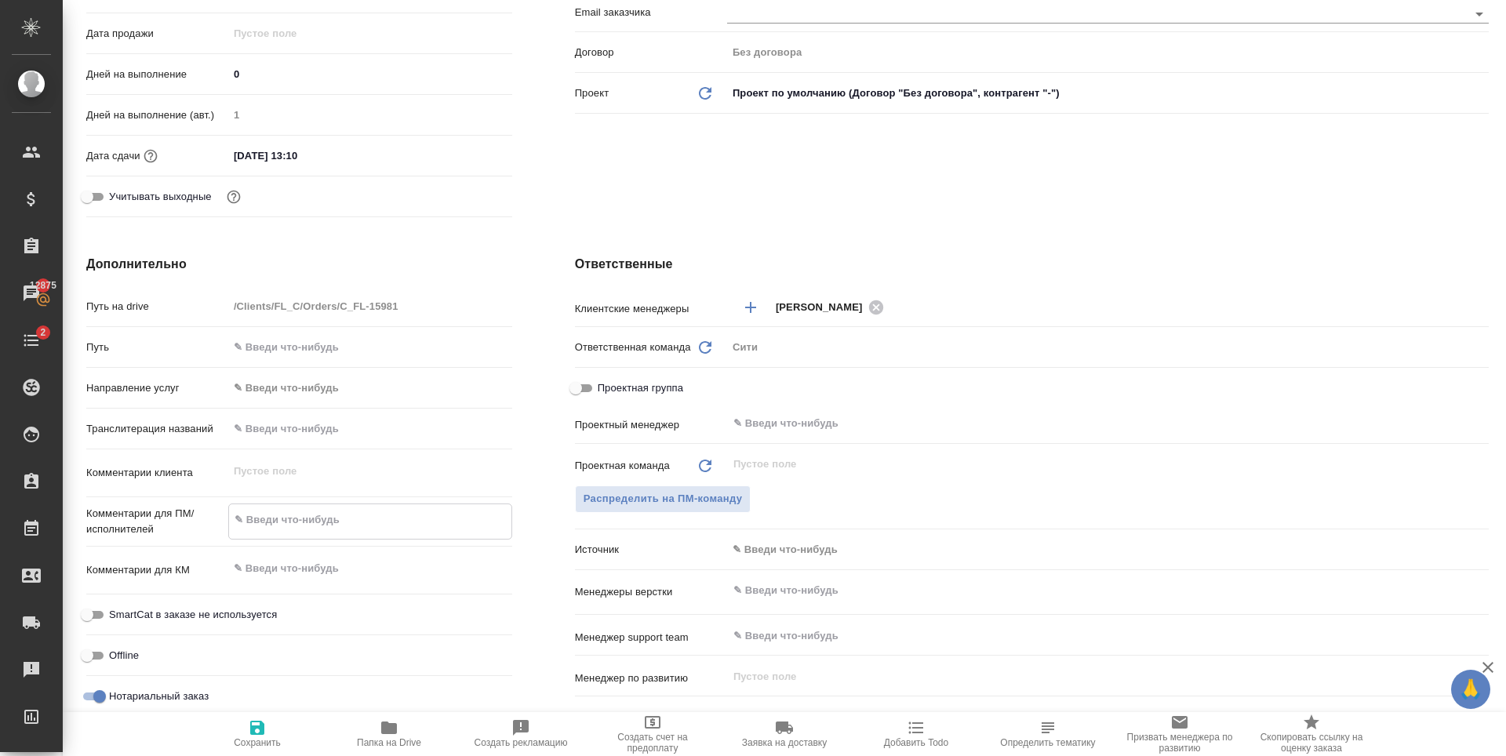
type textarea "С"
type textarea "x"
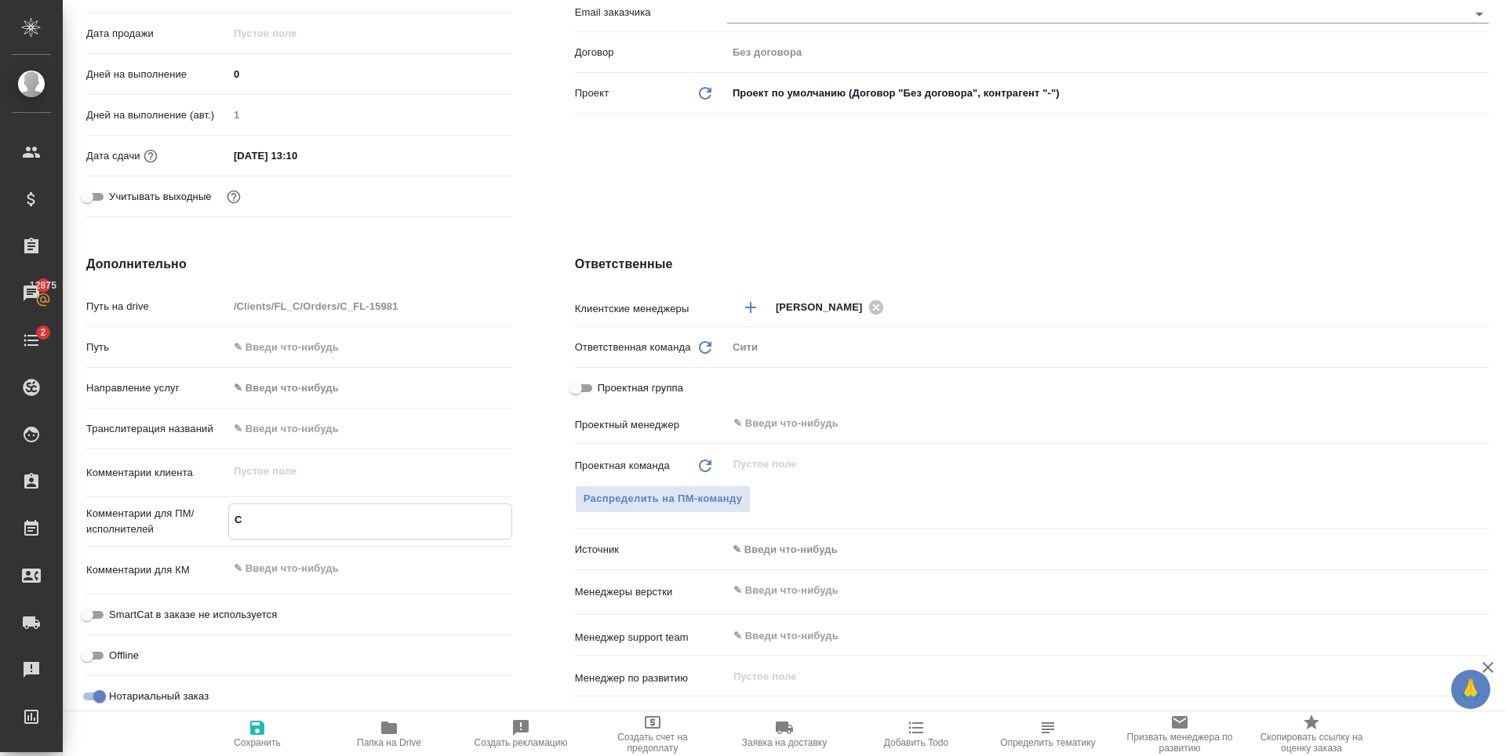
type textarea "Сд"
type textarea "x"
type textarea "Сде"
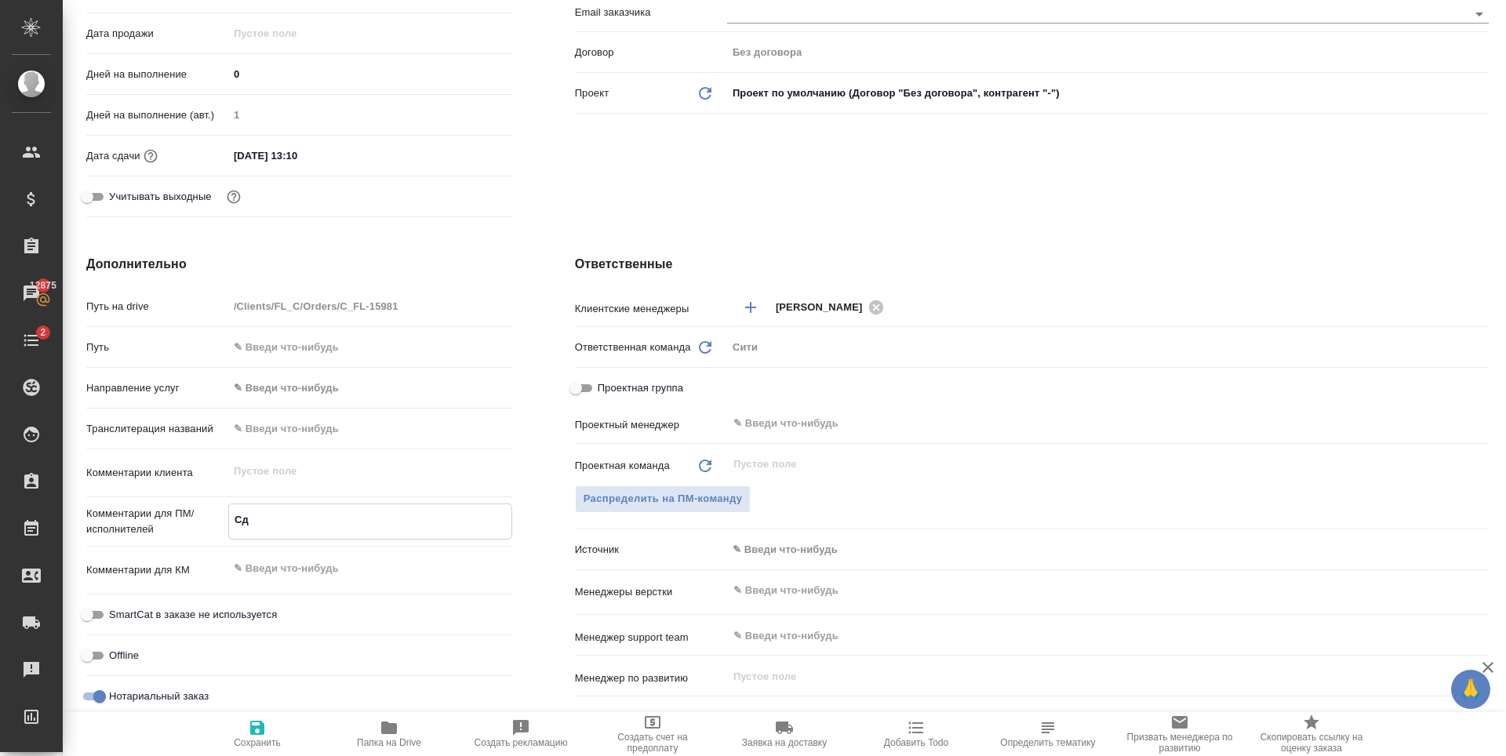
type textarea "x"
type textarea "Сдел"
type textarea "x"
type textarea "Сдела"
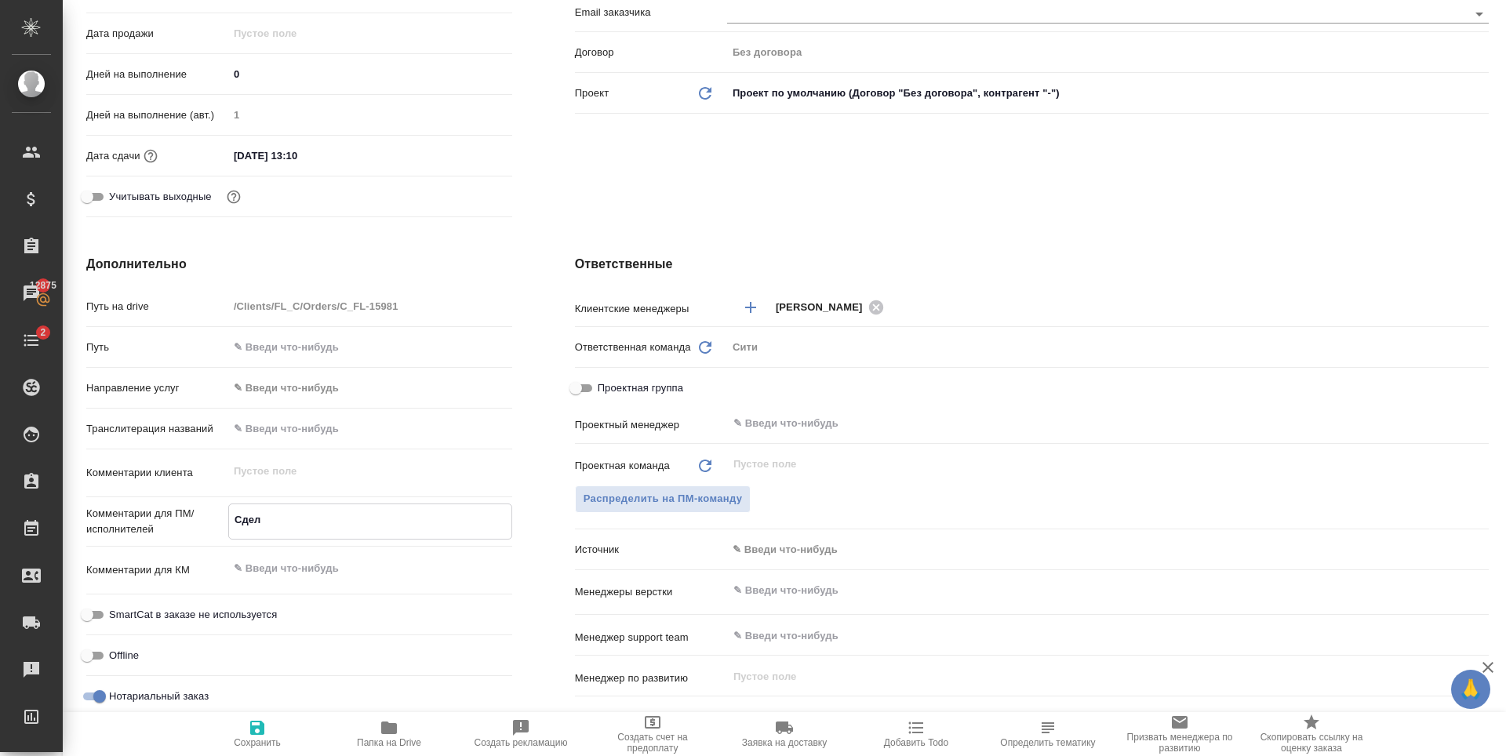
type textarea "x"
type textarea "Сделай"
type textarea "x"
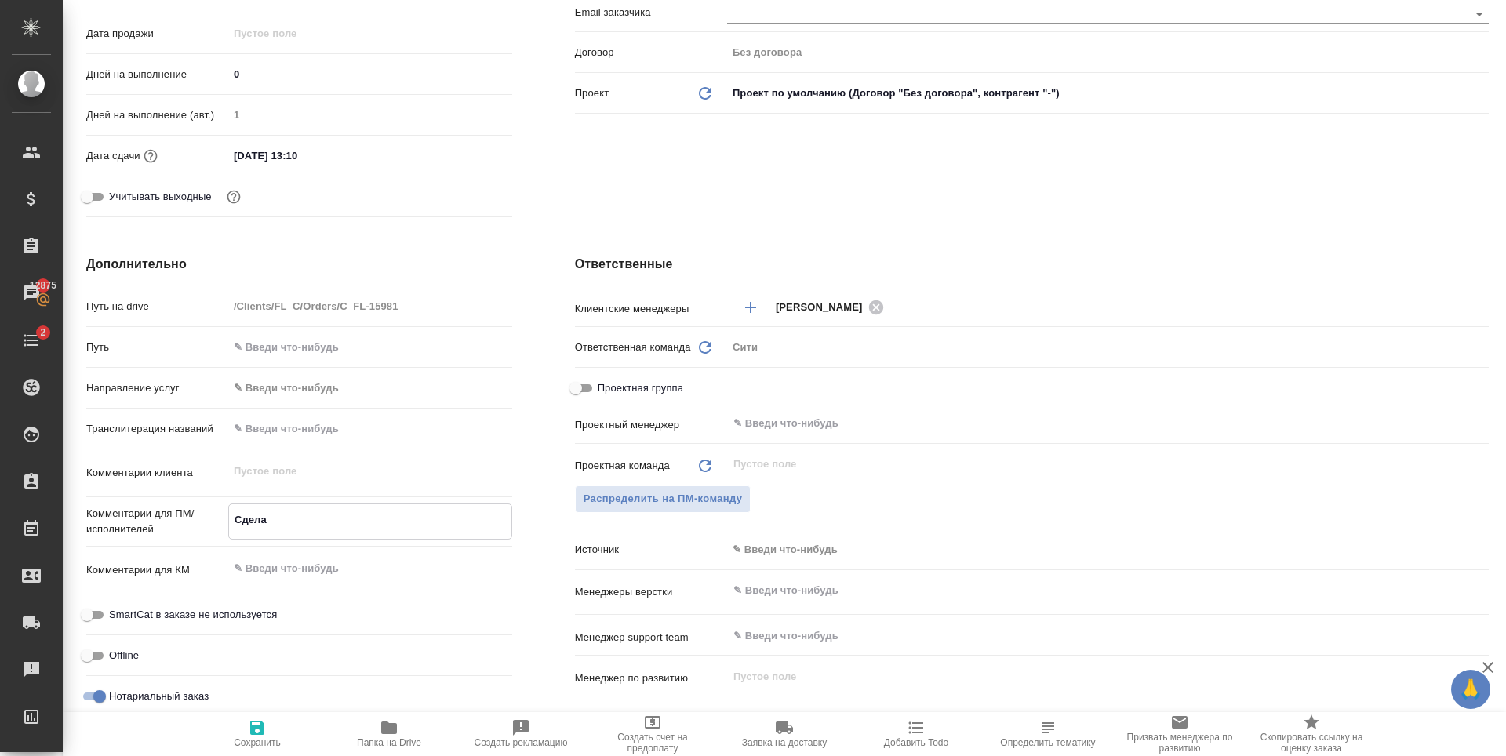
type textarea "x"
type textarea "Сделайт"
type textarea "x"
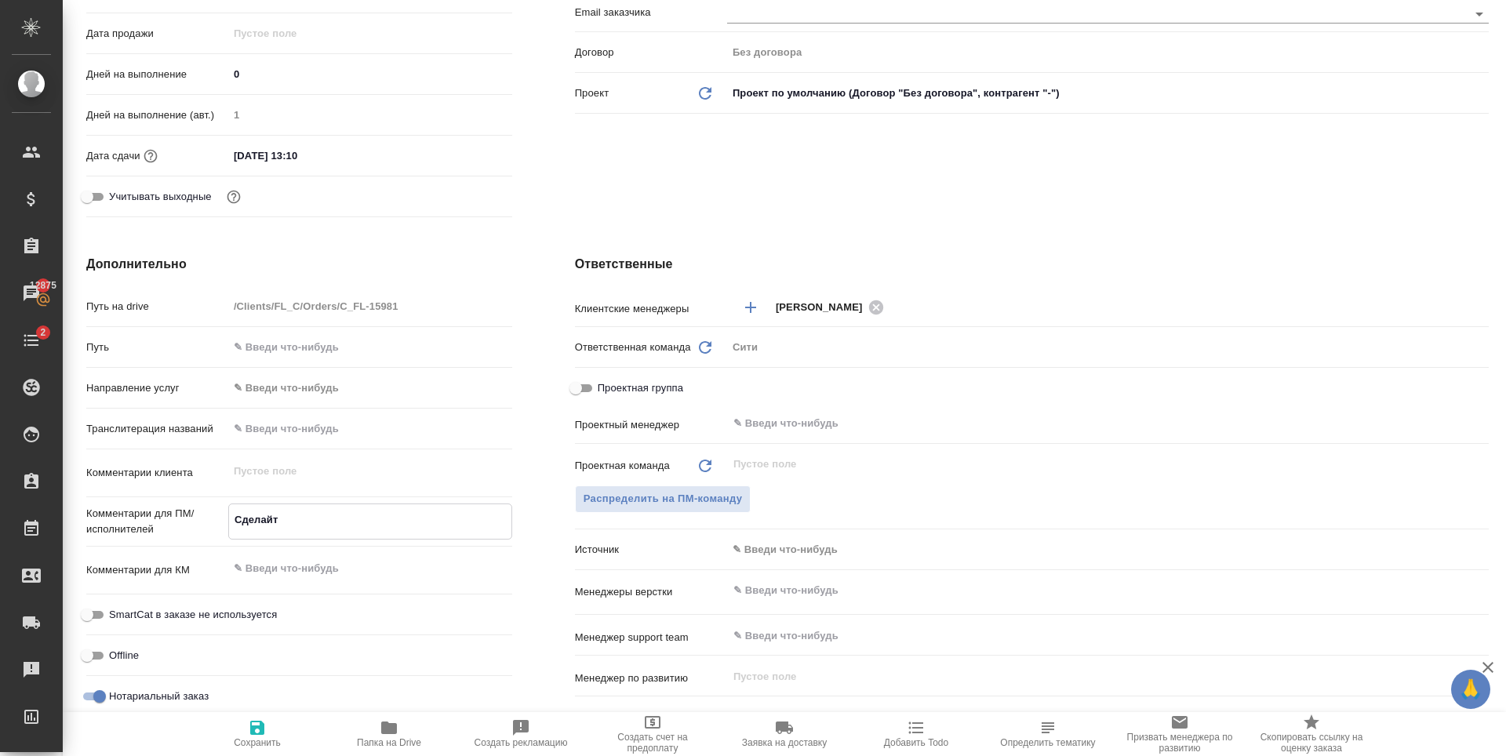
type textarea "x"
type textarea "Сделайте"
type textarea "x"
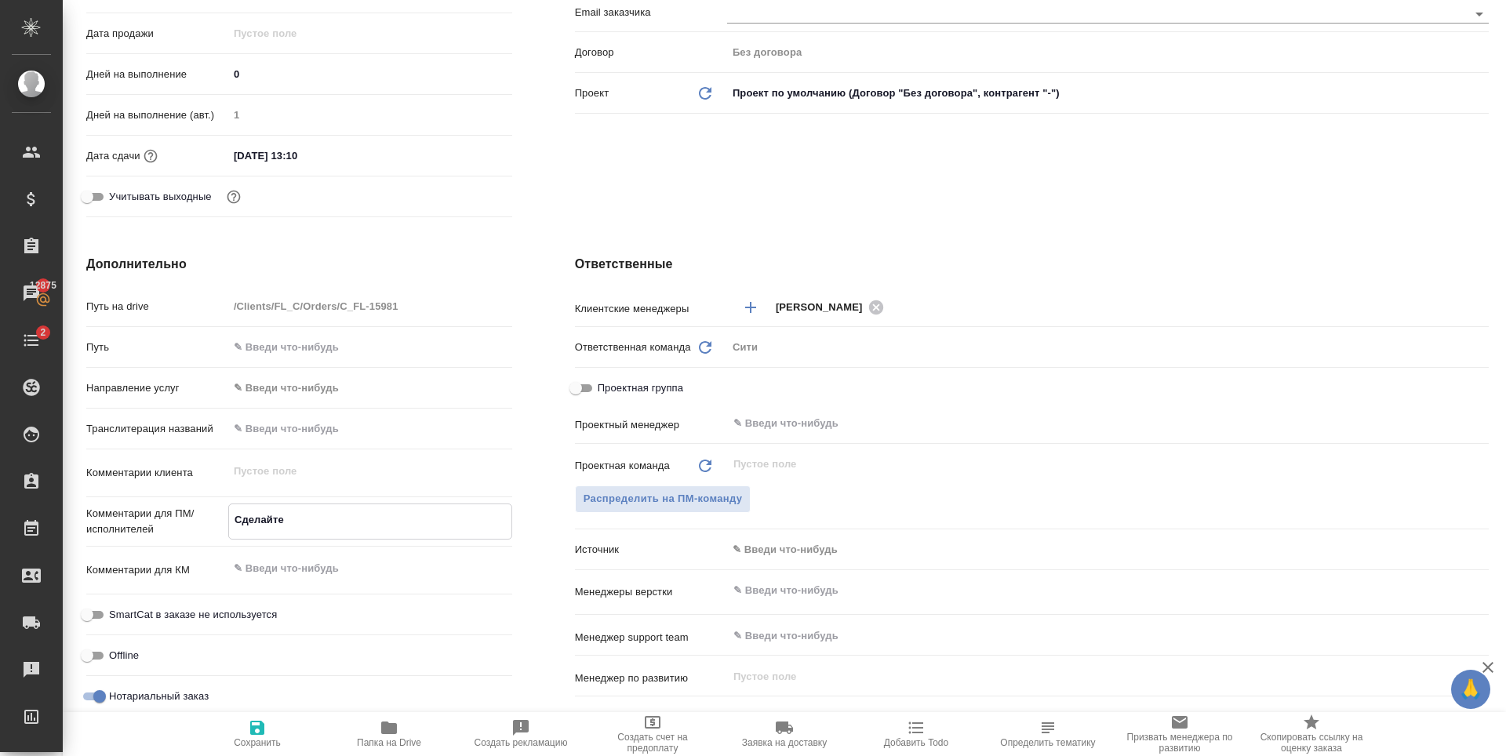
type textarea "Сделайте"
type textarea "x"
type textarea "Сделайте ти"
type textarea "x"
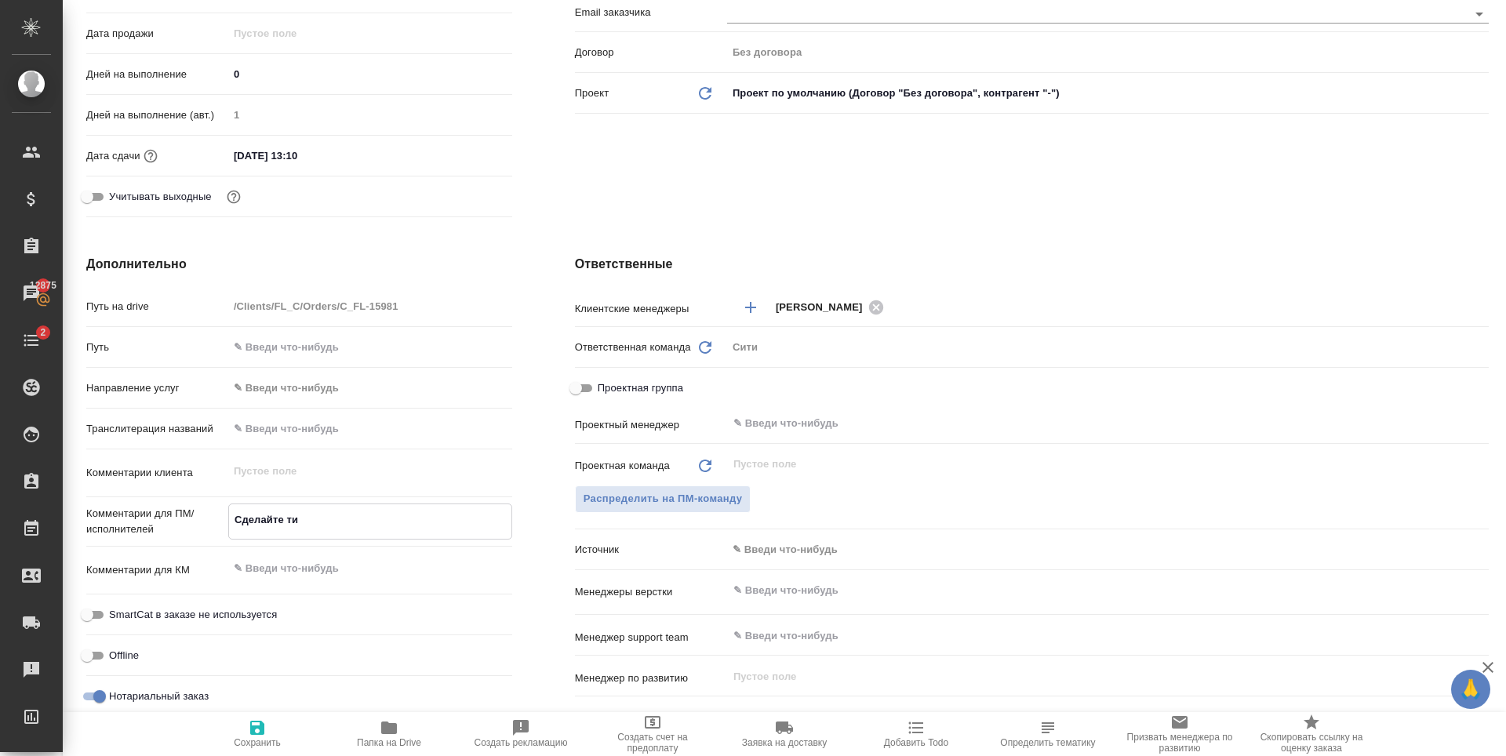
type textarea "x"
type textarea "Сделайте тик"
type textarea "x"
type textarea "Сделайте тике"
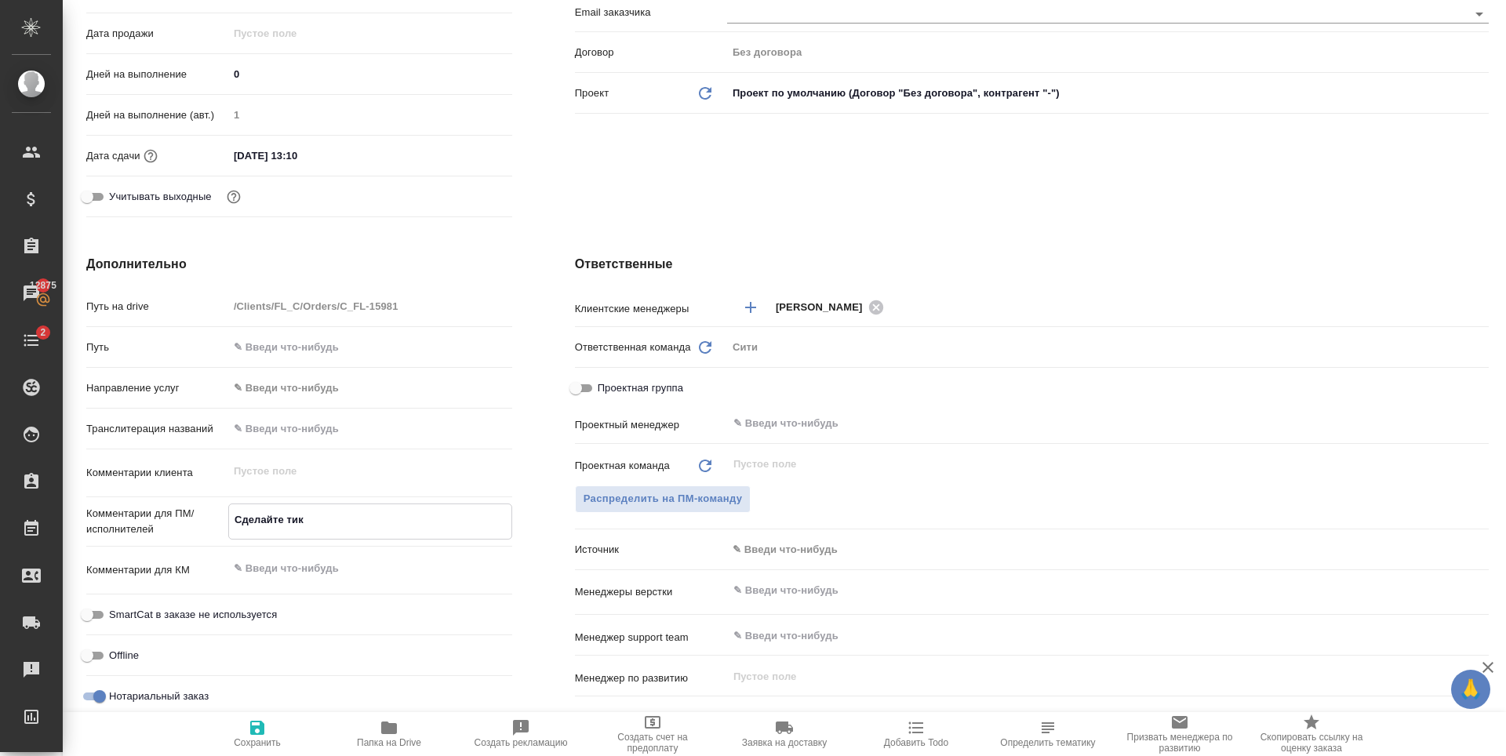
type textarea "x"
type textarea "Сделайте тикет"
type textarea "x"
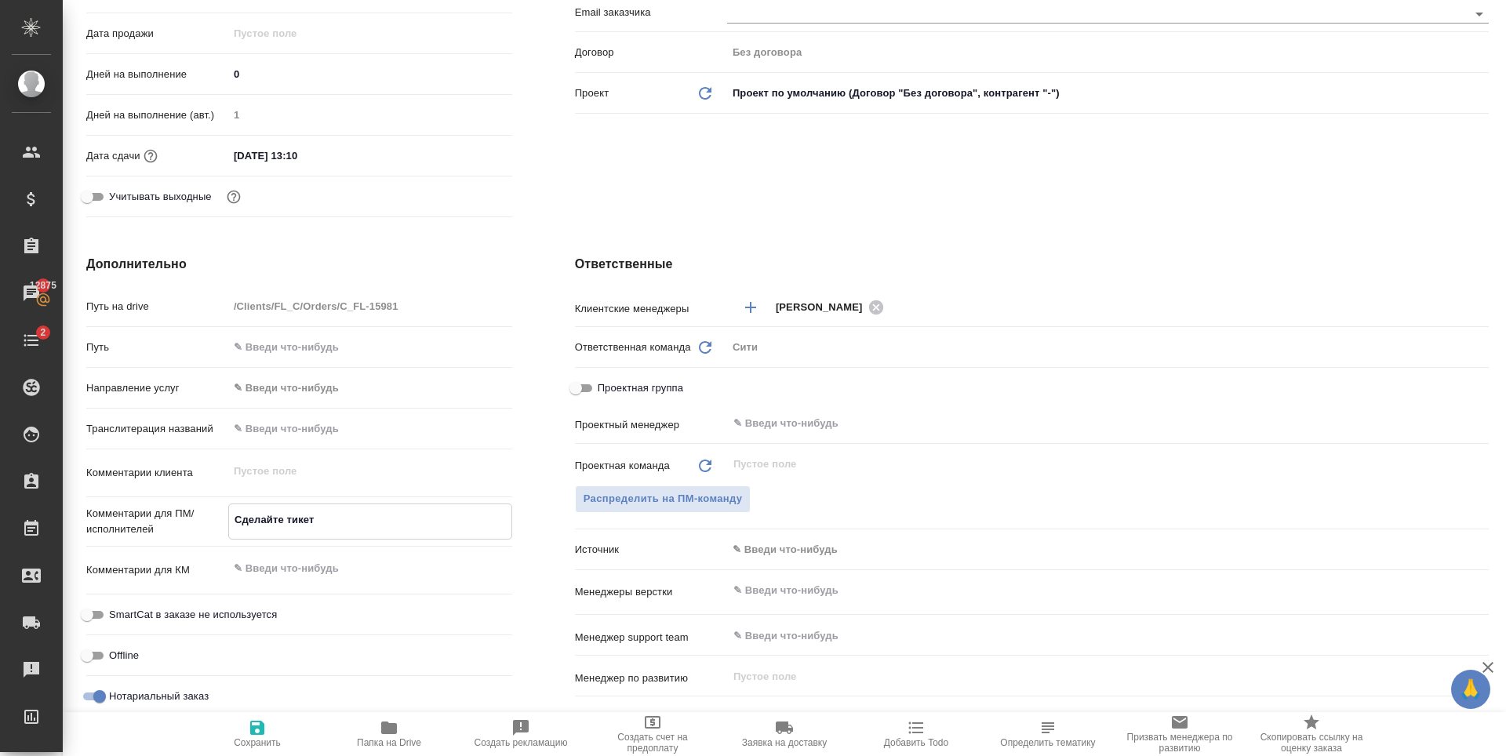
type textarea "x"
type textarea "Сделайте тикетЮ,,"
type textarea "x"
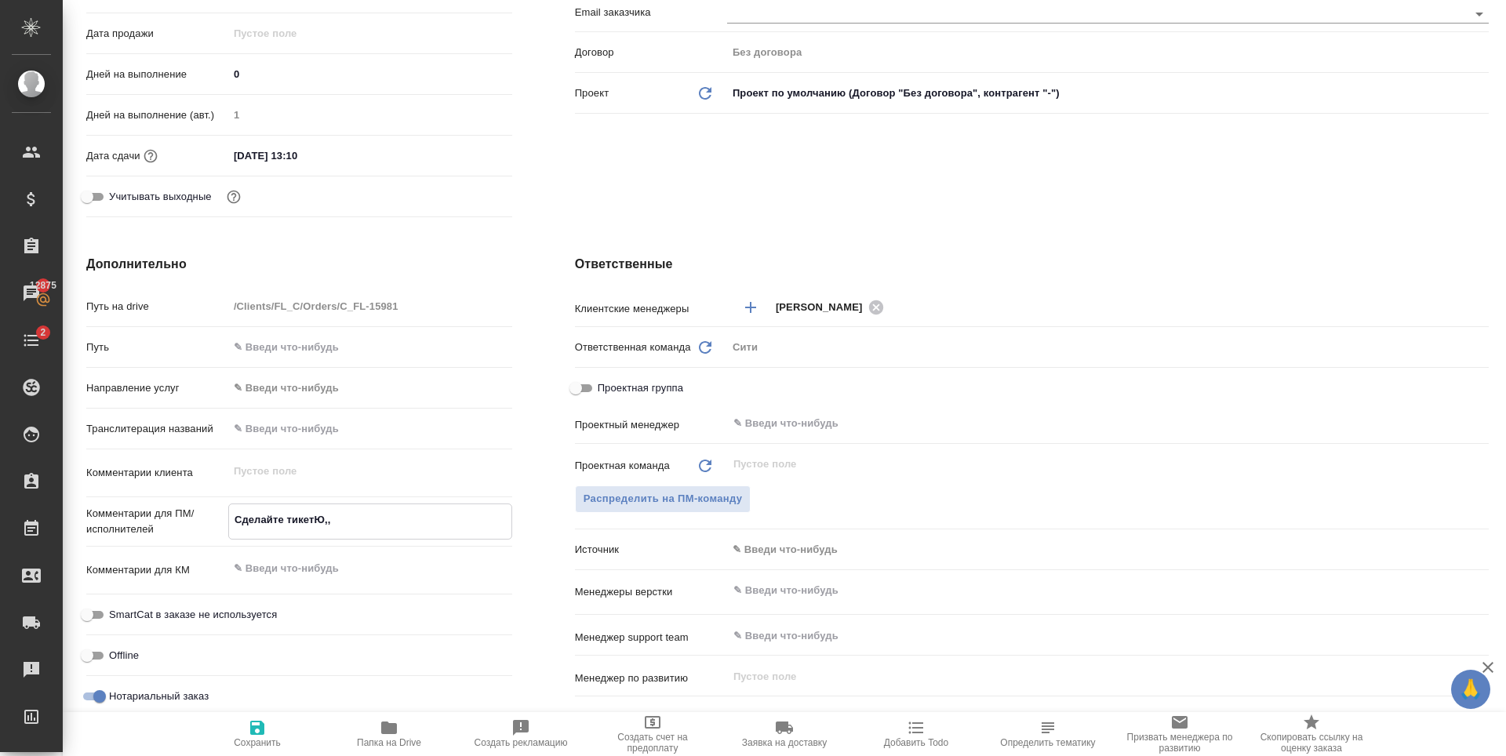
type textarea "x"
type textarea "Сделайте тикетЮ,"
type textarea "x"
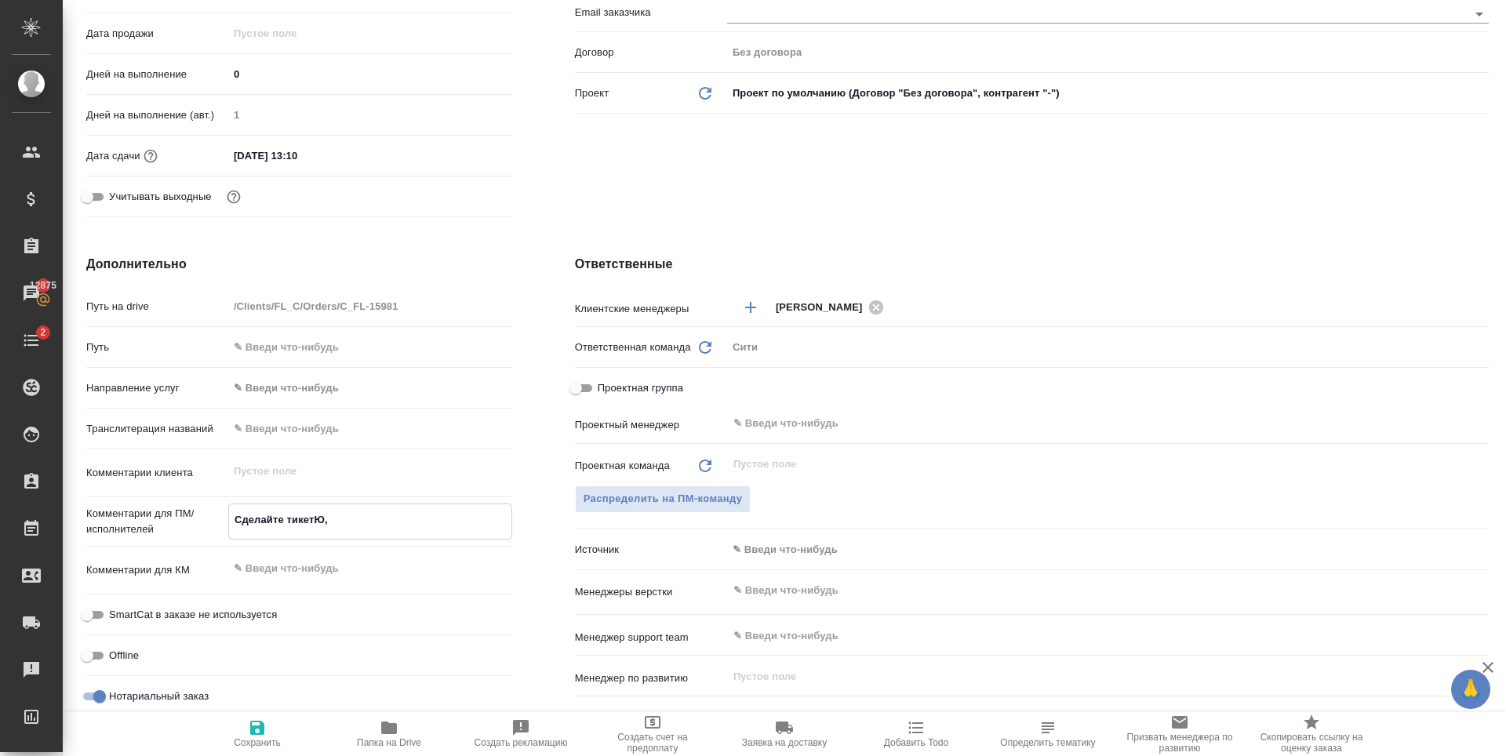
type textarea "Сделайте тикетЮ"
type textarea "x"
type textarea "Сделайте тикет"
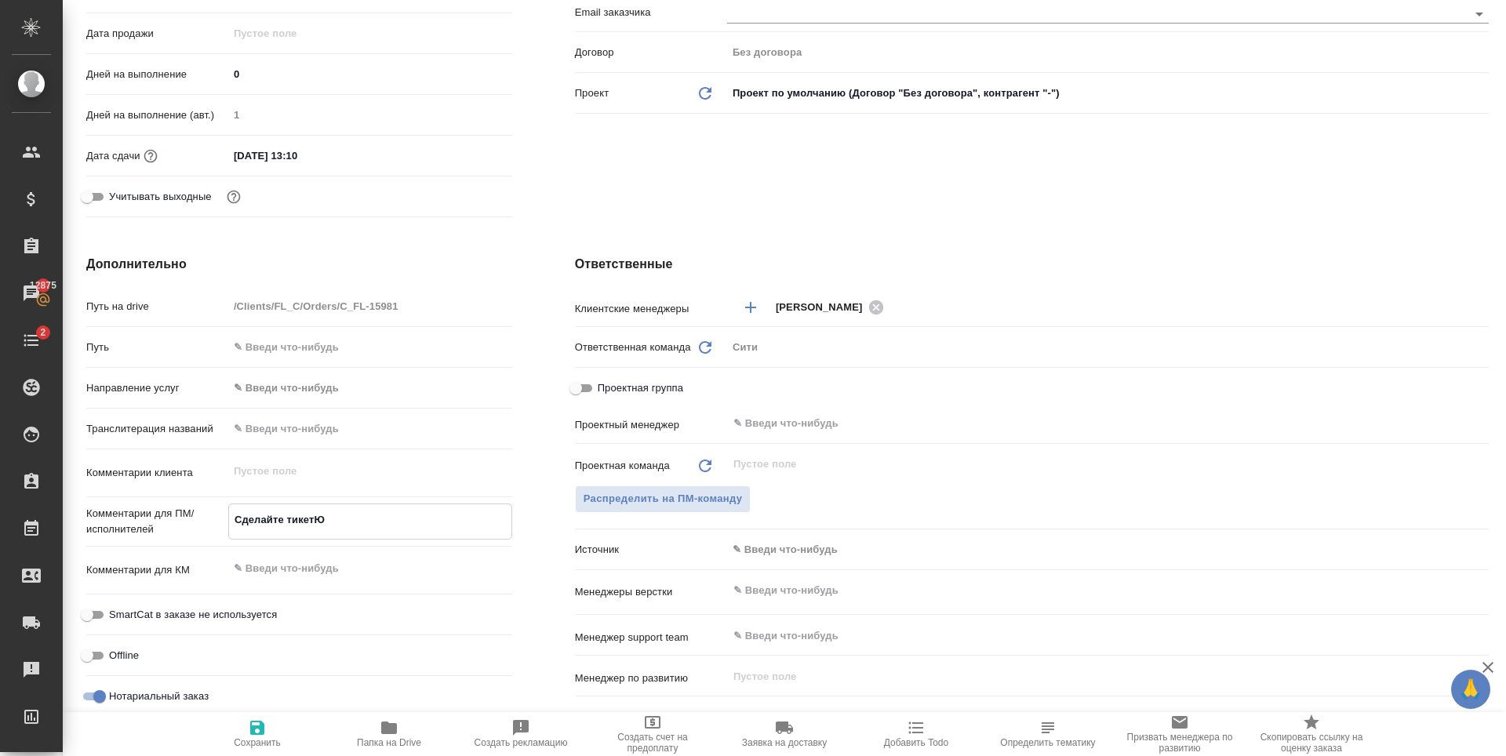
type textarea "x"
type textarea "Сделайте тикет,"
type textarea "x"
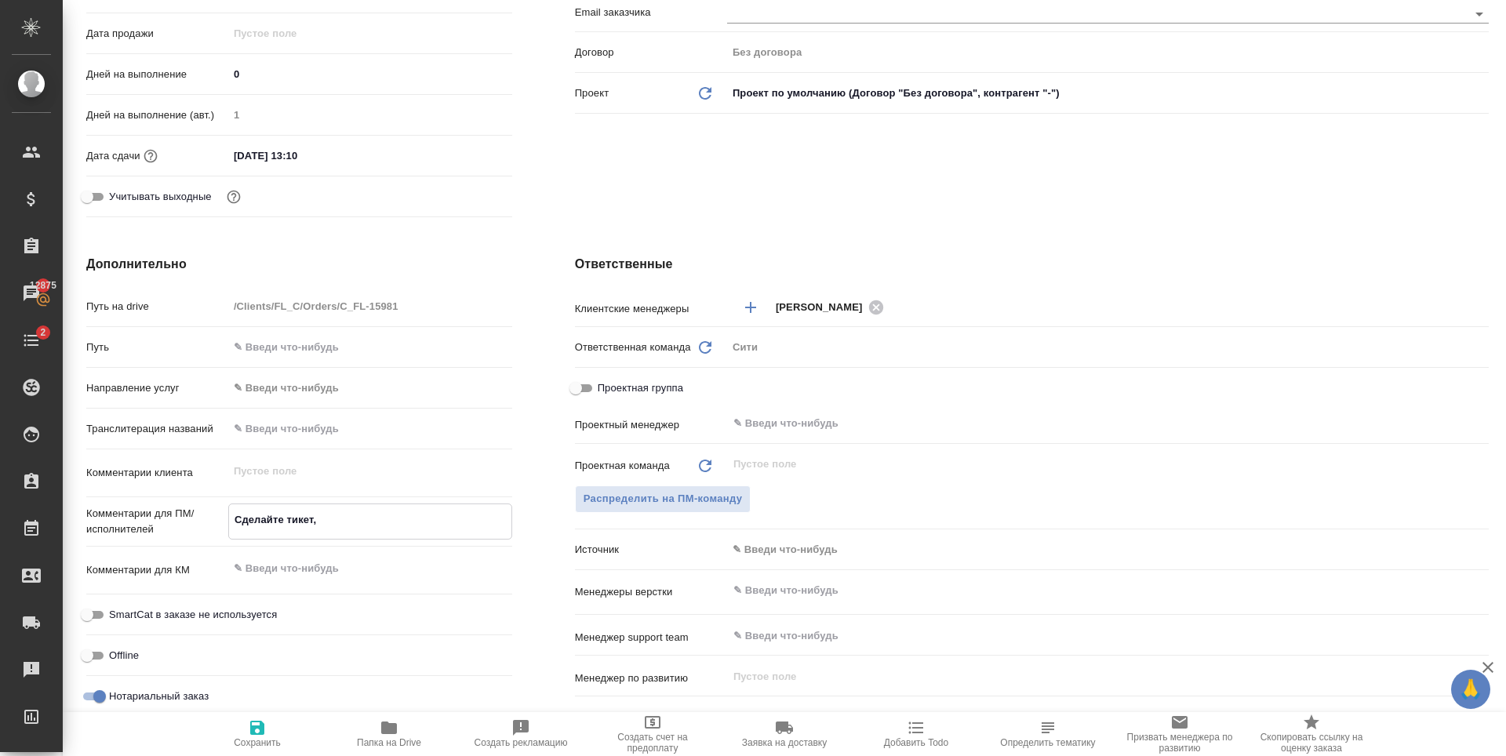
type textarea "x"
type textarea "Сделайте тикет,"
type textarea "x"
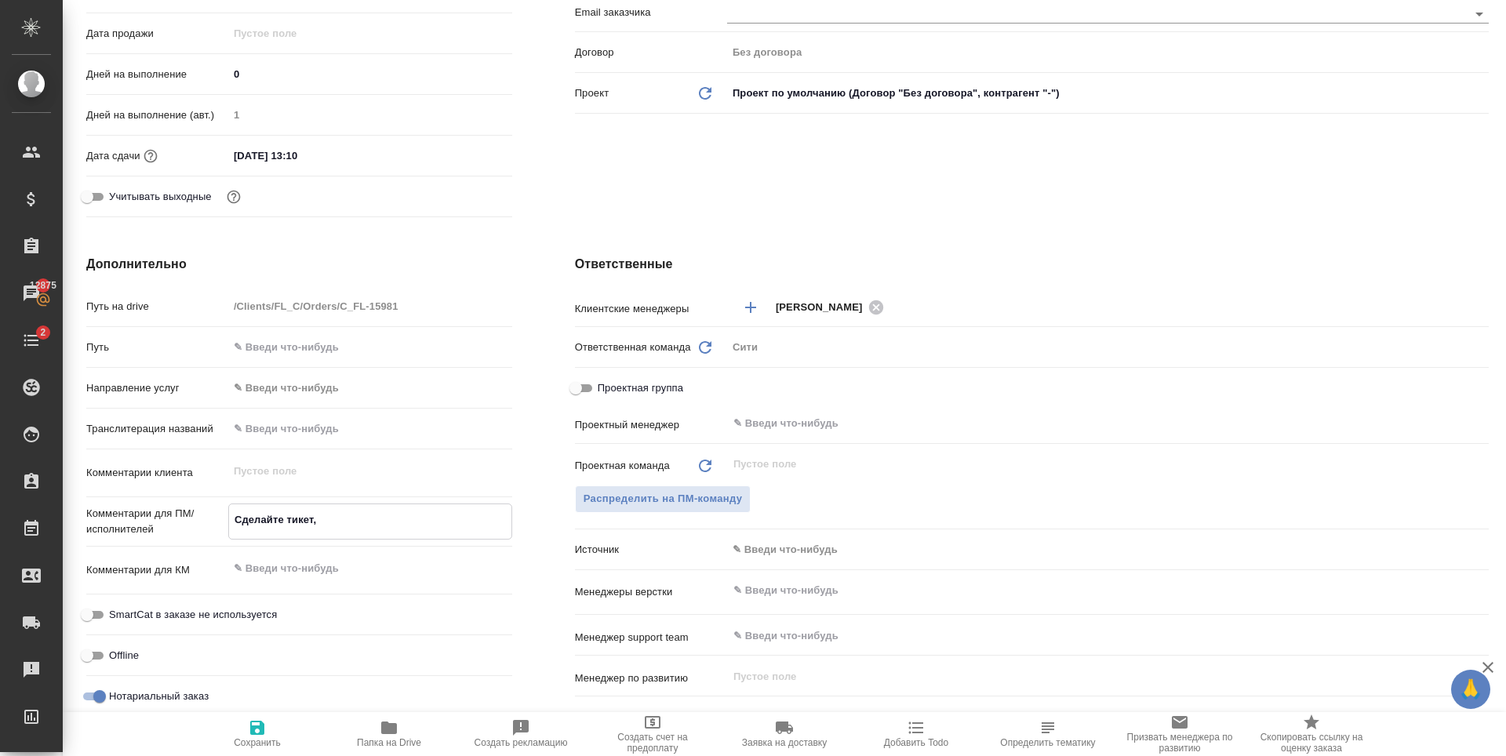
type textarea "x"
type textarea "Сделайте тикет, п"
type textarea "x"
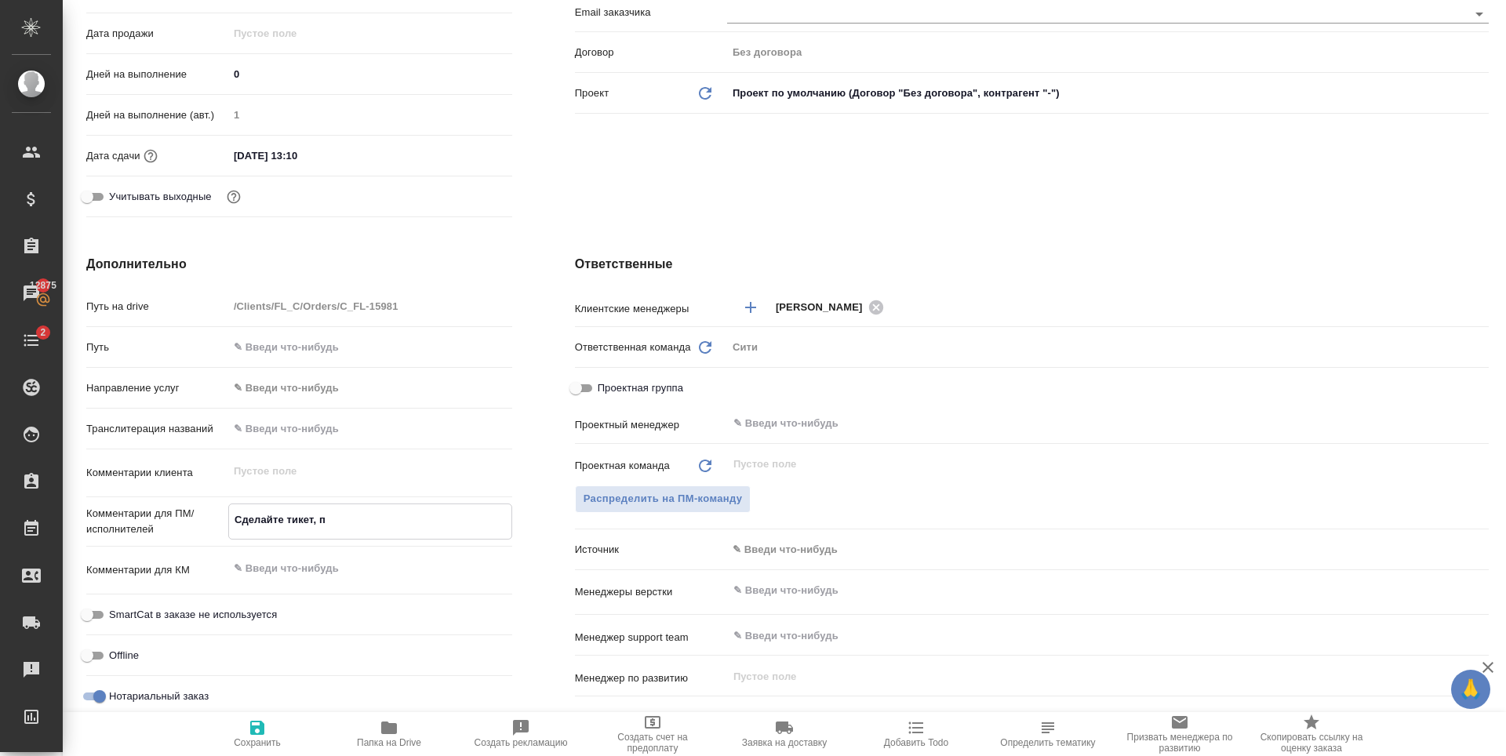
type textarea "Сделайте тикет, пл"
type textarea "x"
type textarea "Сделайте тикет, пли"
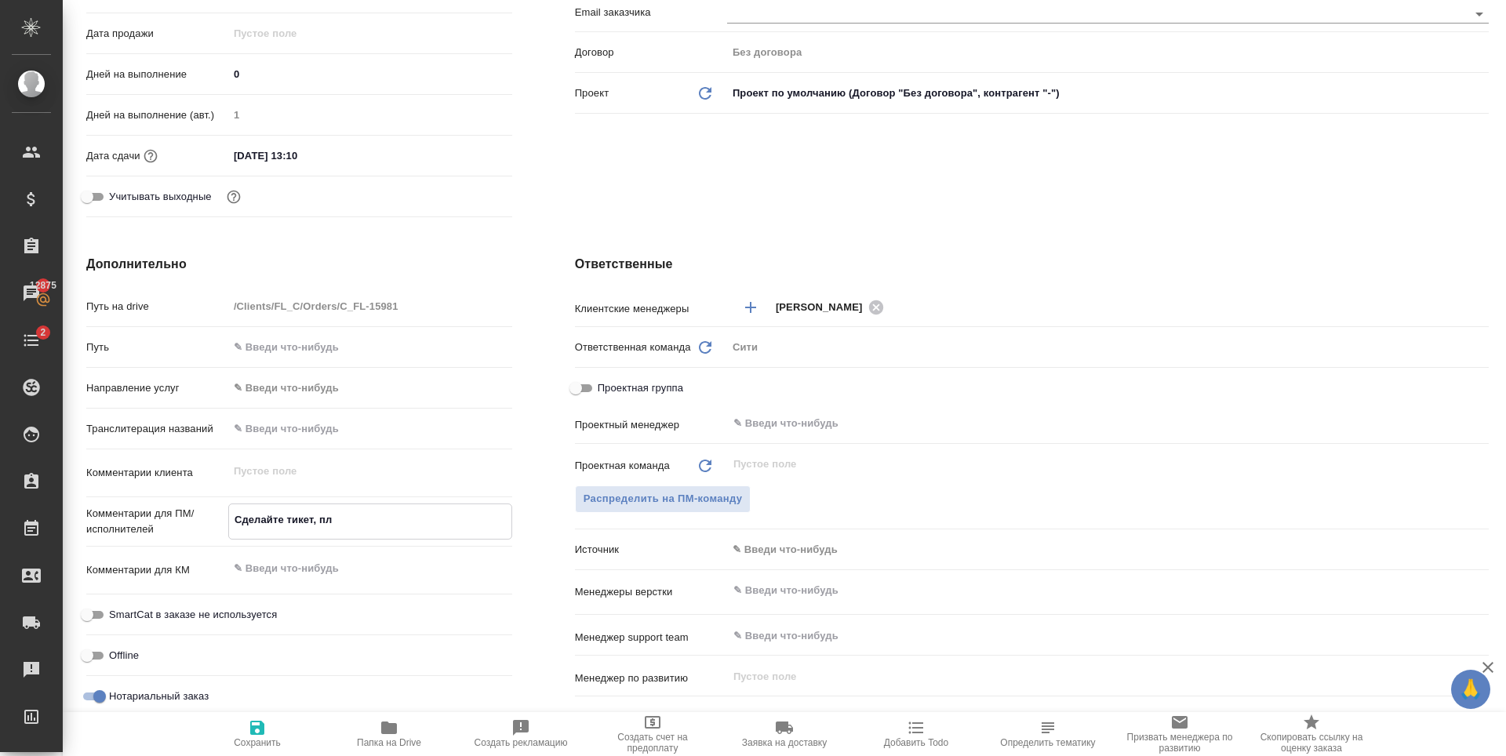
type textarea "x"
type textarea "Сделайте тикет, плиз"
type textarea "x"
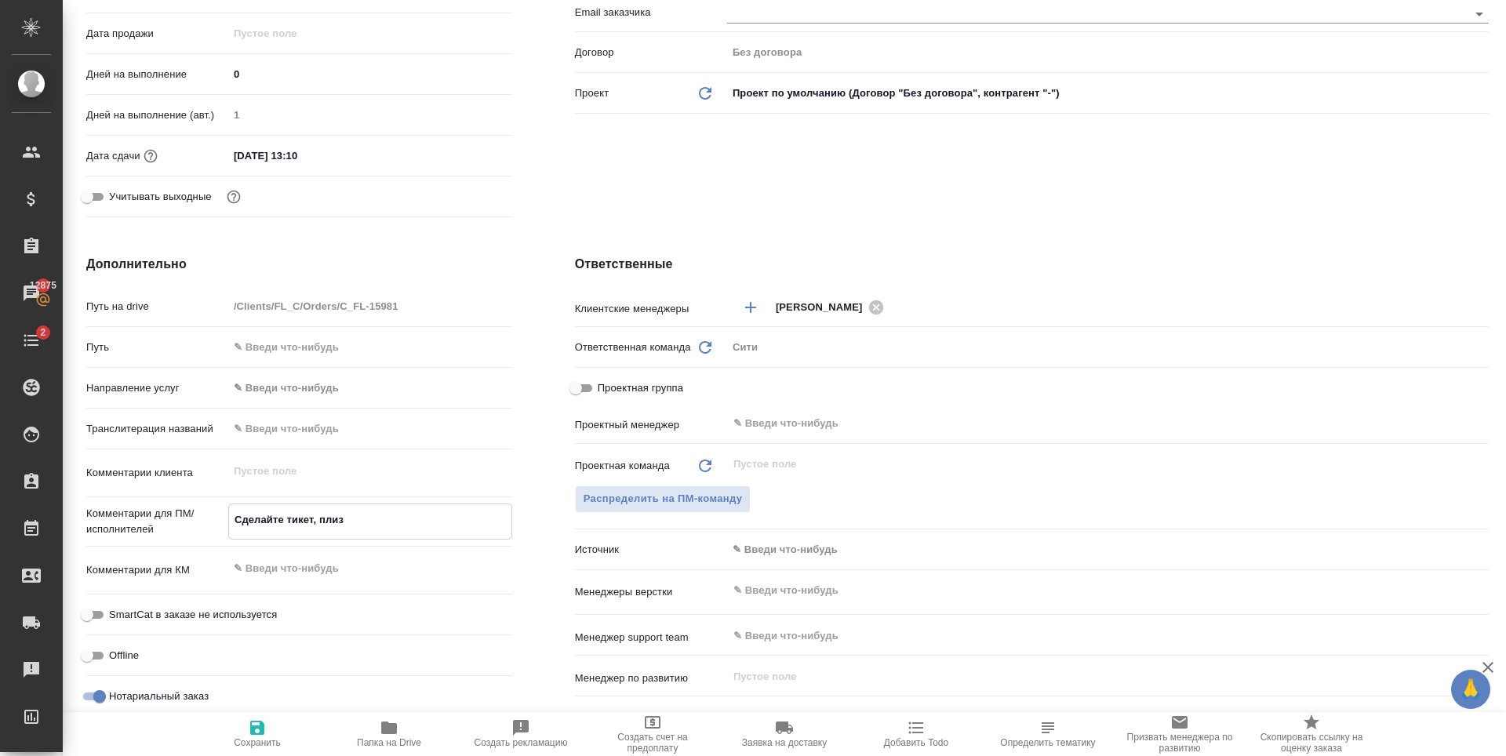
type textarea "x"
type textarea "Сделайте тикет, плиз"
type textarea "x"
click at [245, 736] on span "Сохранить" at bounding box center [257, 733] width 113 height 30
type textarea "x"
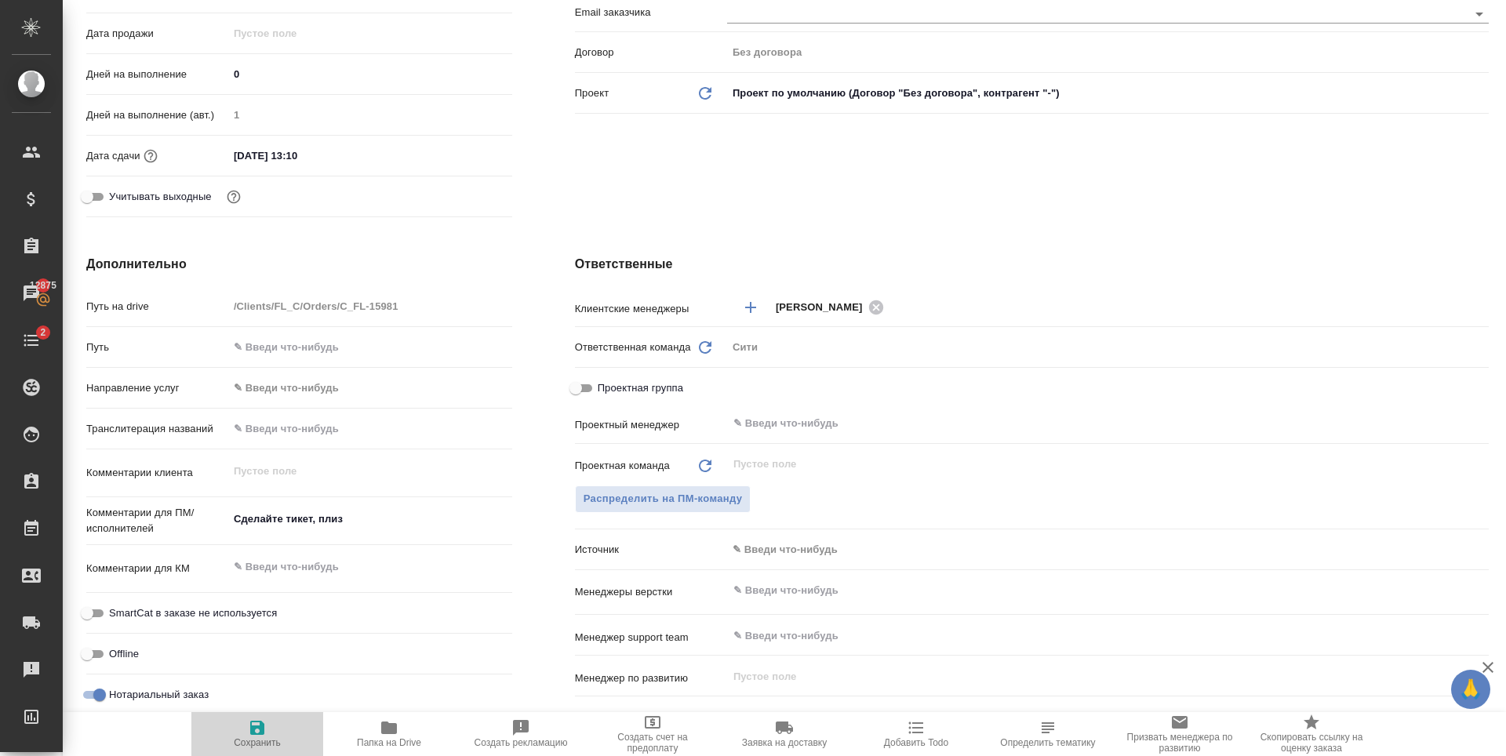
type textarea "x"
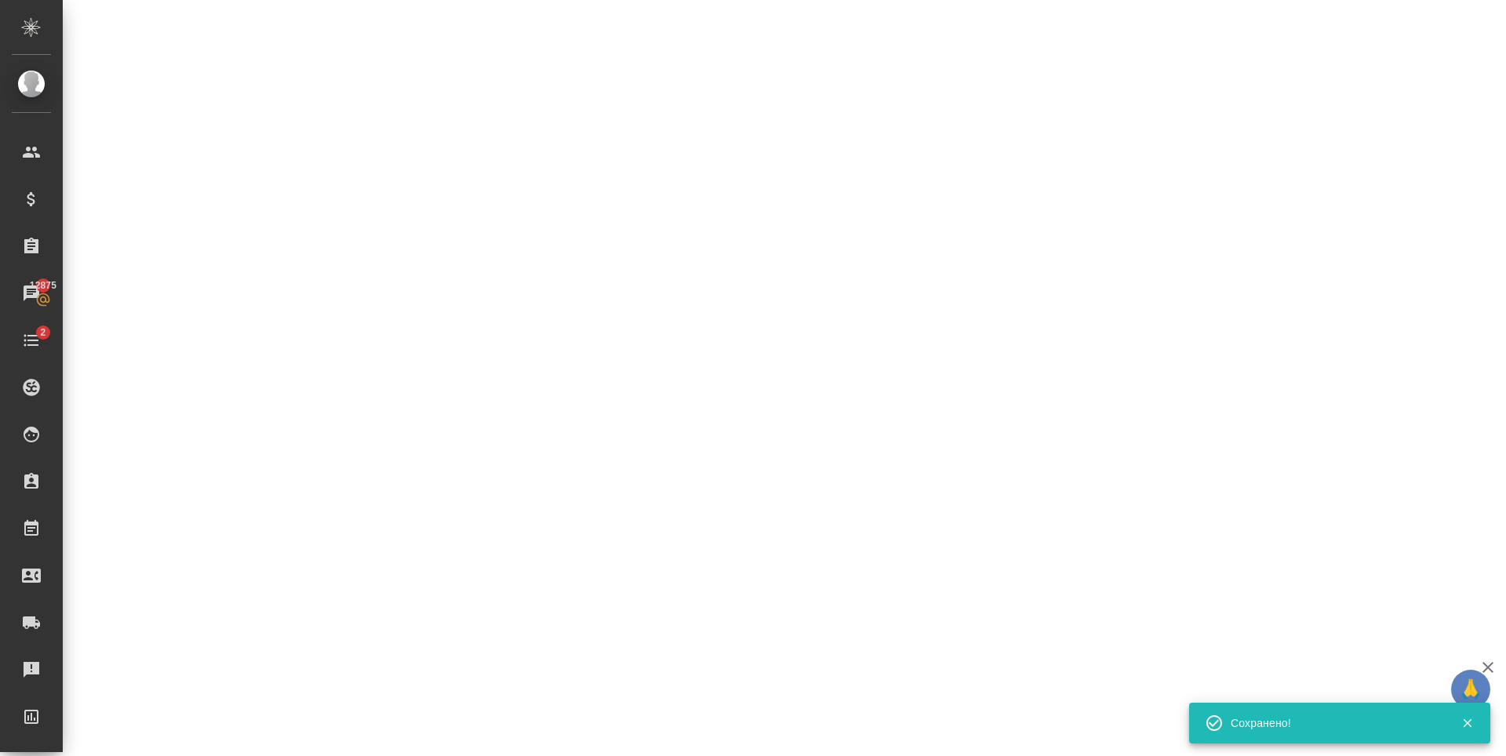
scroll to position [0, 0]
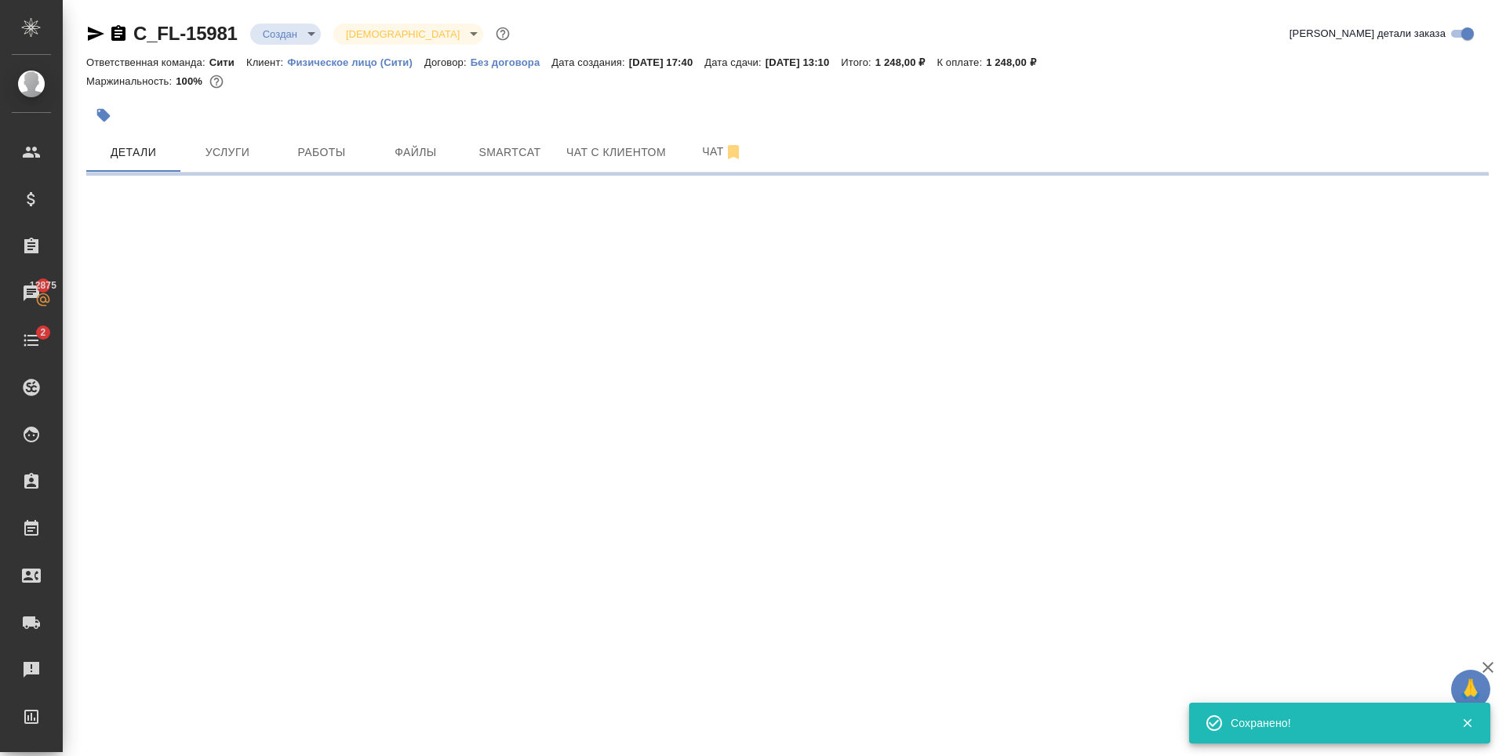
click at [281, 28] on body "🙏 .cls-1 fill:#fff; AWATERA Zaytseva Svetlana Клиенты Спецификации Заказы 12875…" at bounding box center [753, 378] width 1506 height 756
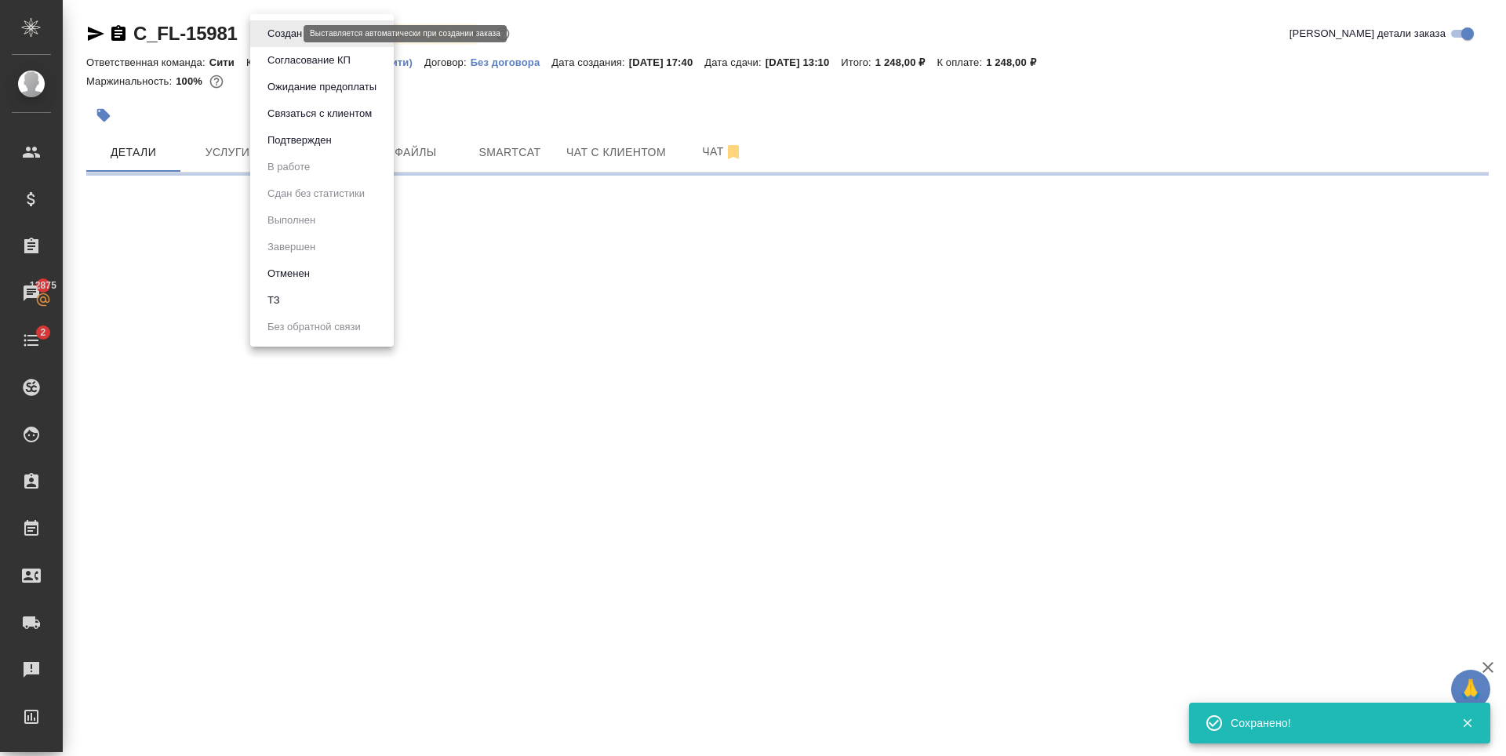
select select "RU"
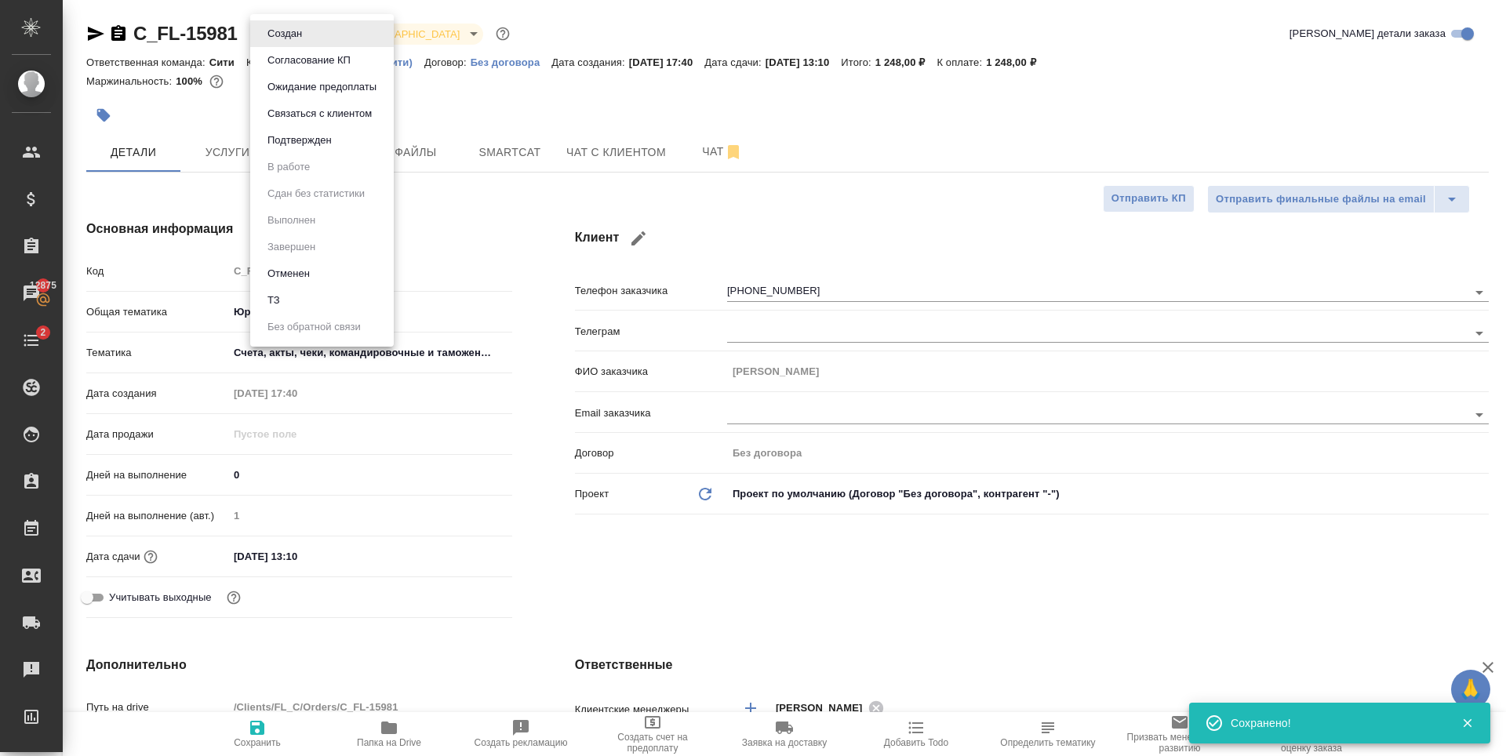
type textarea "x"
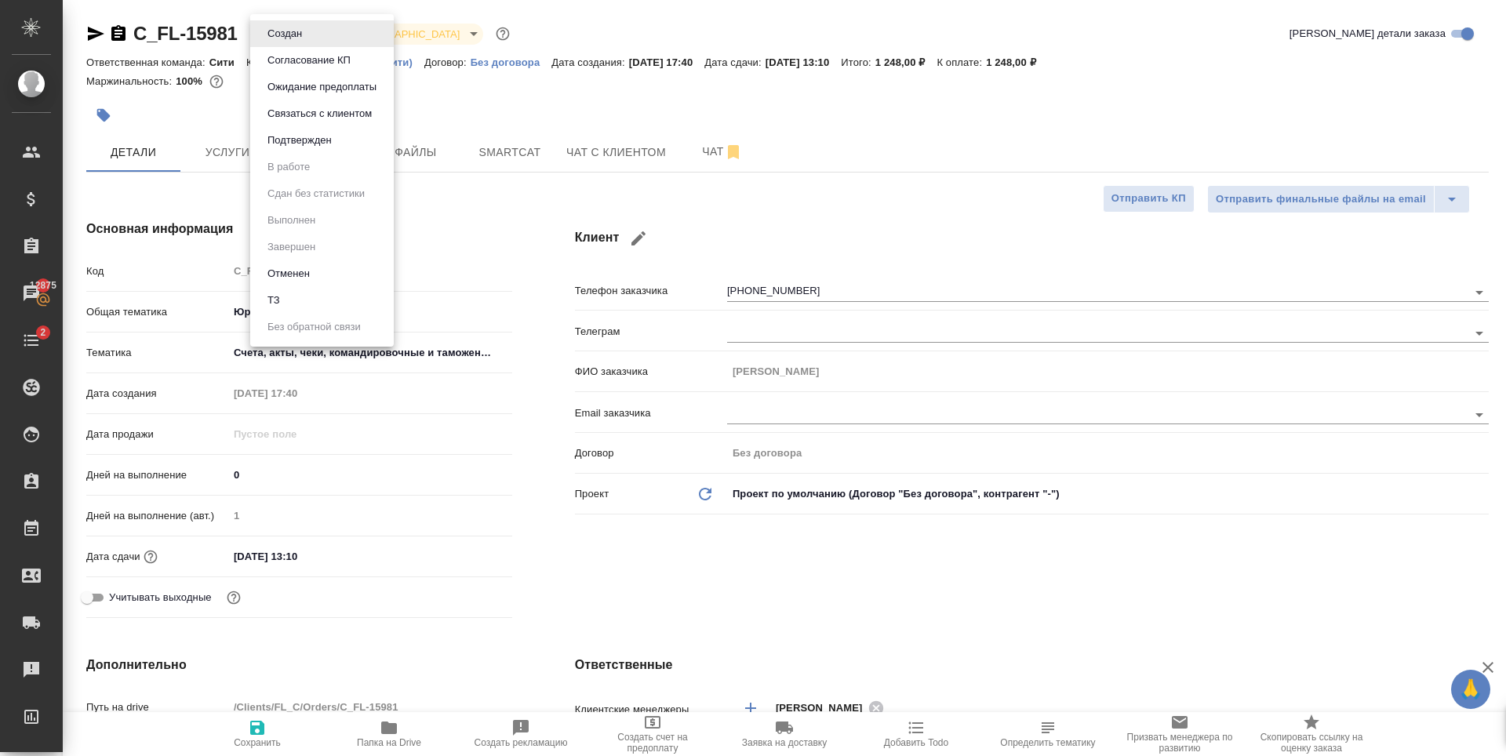
click at [307, 301] on li "ТЗ" at bounding box center [322, 300] width 144 height 27
type textarea "x"
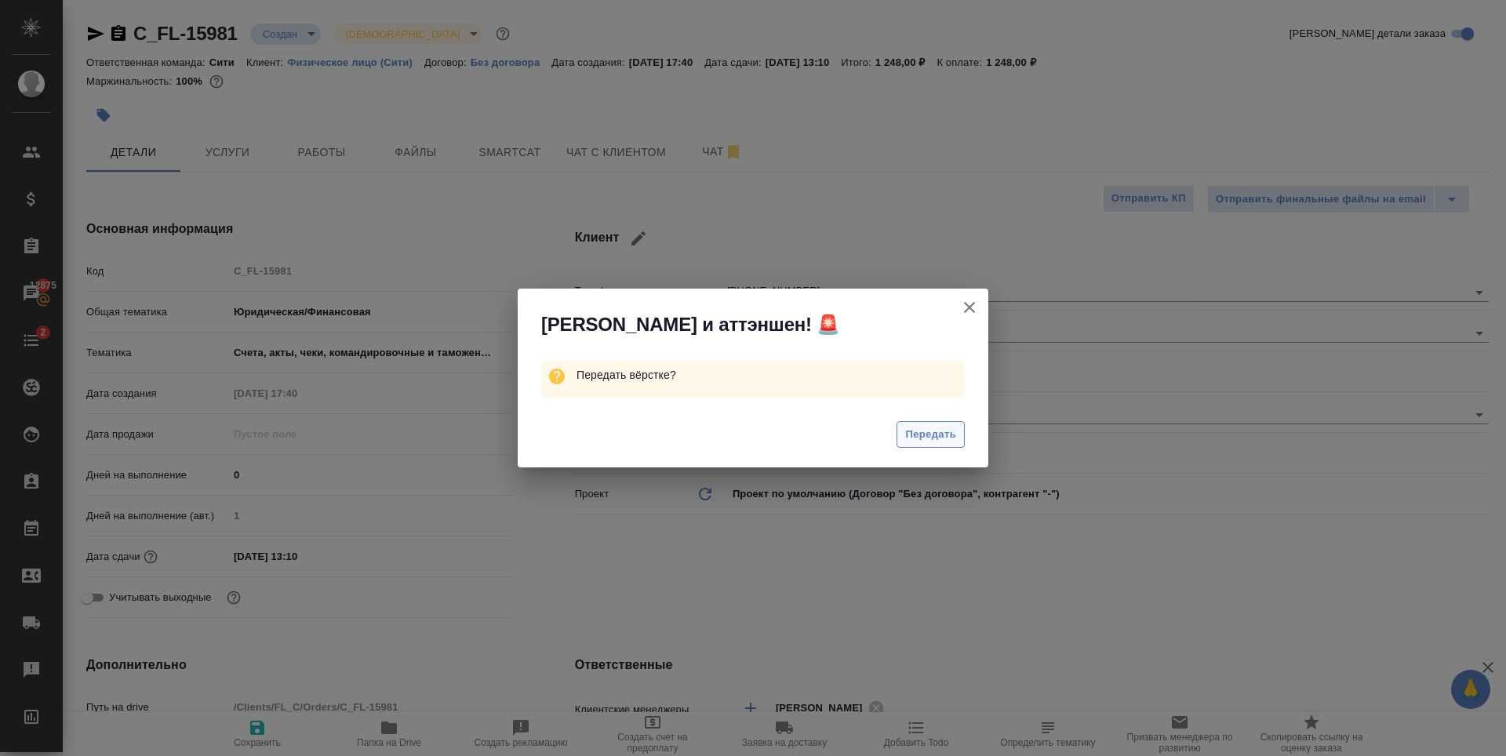
click at [949, 437] on span "Передать" at bounding box center [930, 435] width 51 height 18
type textarea "x"
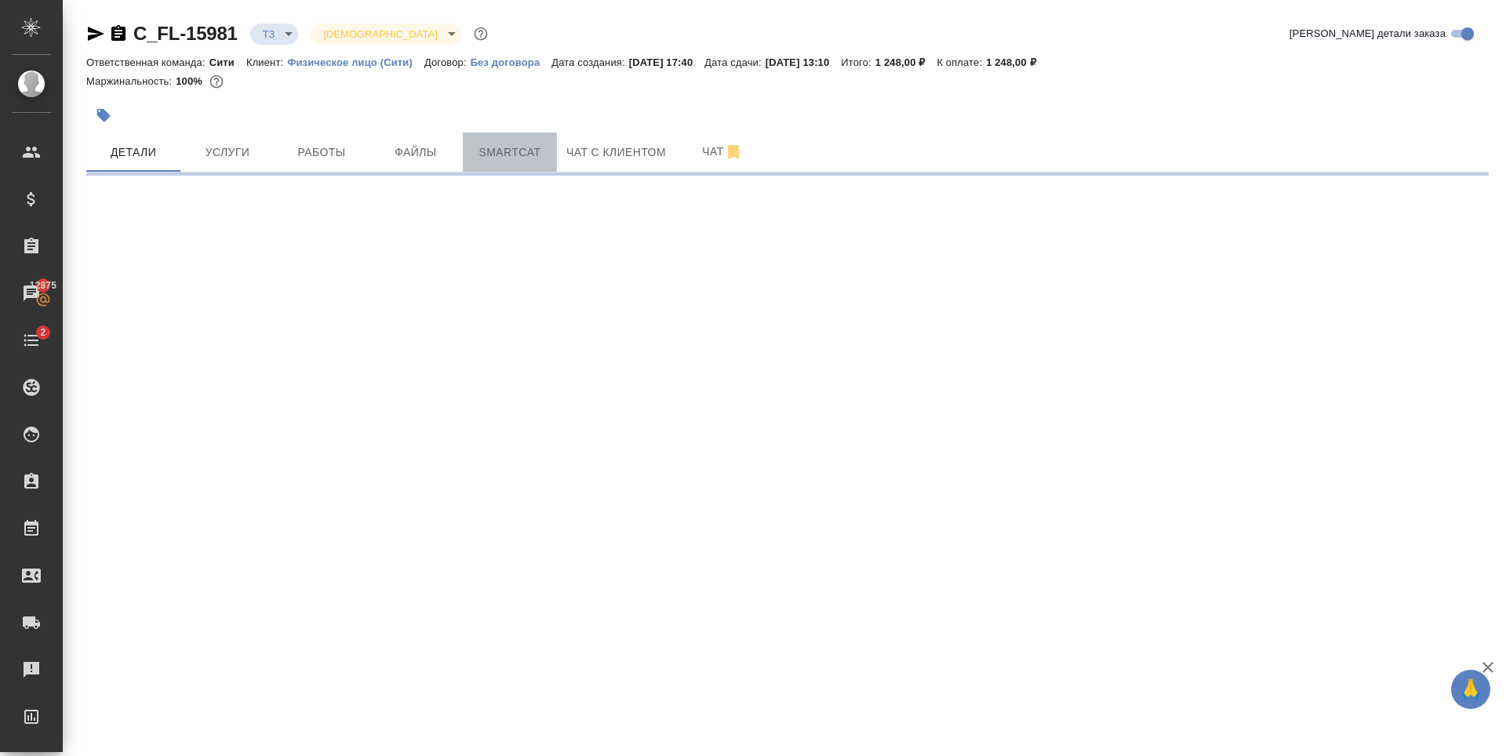
click at [478, 169] on button "Smartcat" at bounding box center [510, 152] width 94 height 39
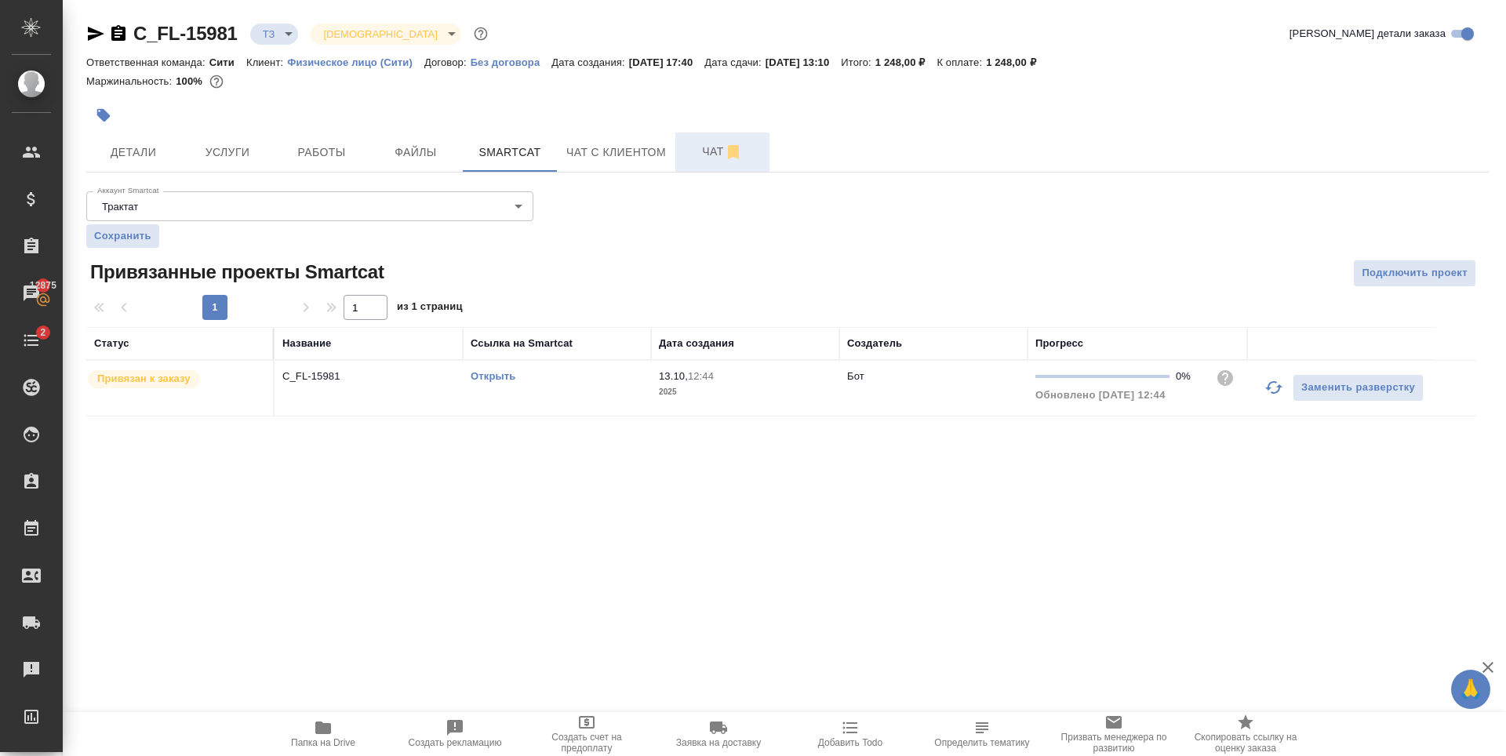
click at [712, 151] on span "Чат" at bounding box center [722, 152] width 75 height 20
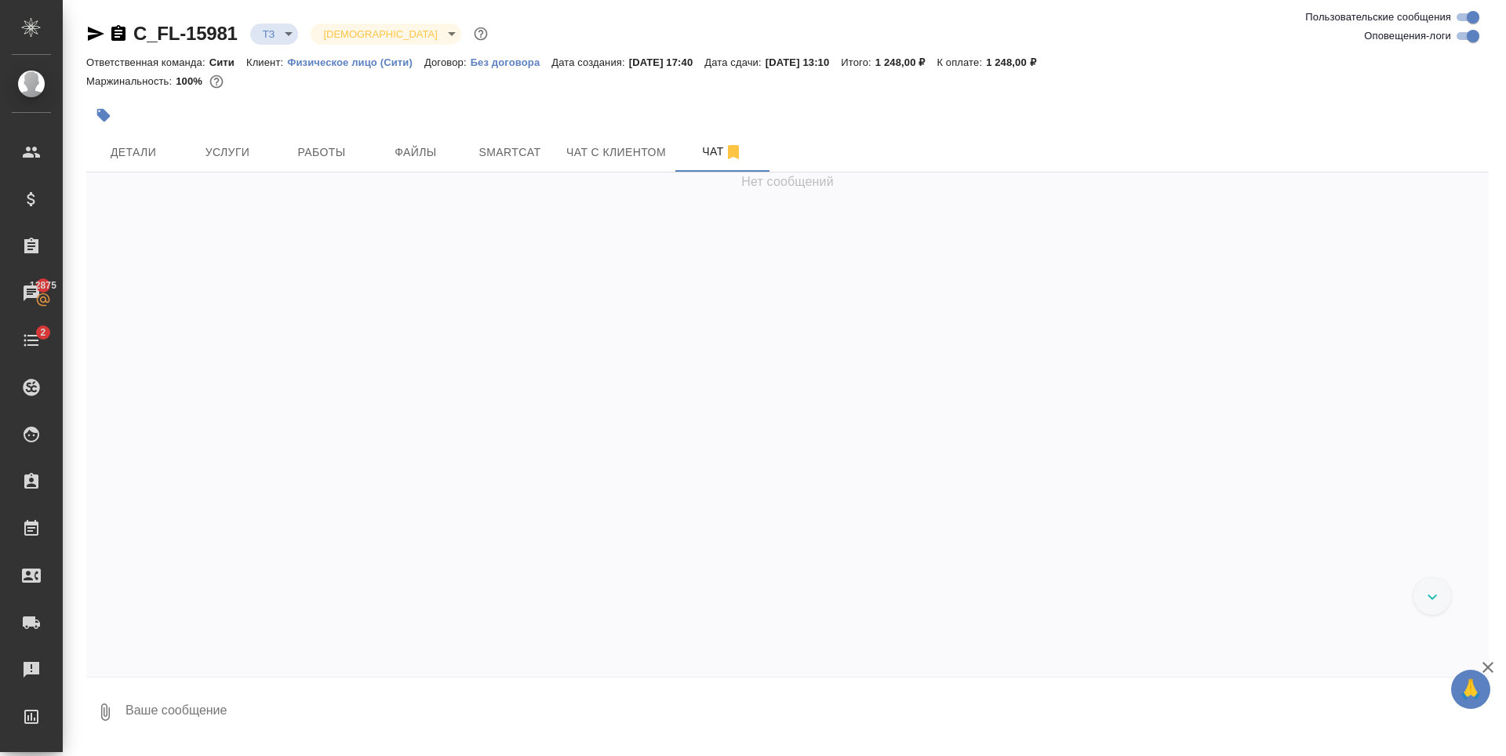
scroll to position [309, 0]
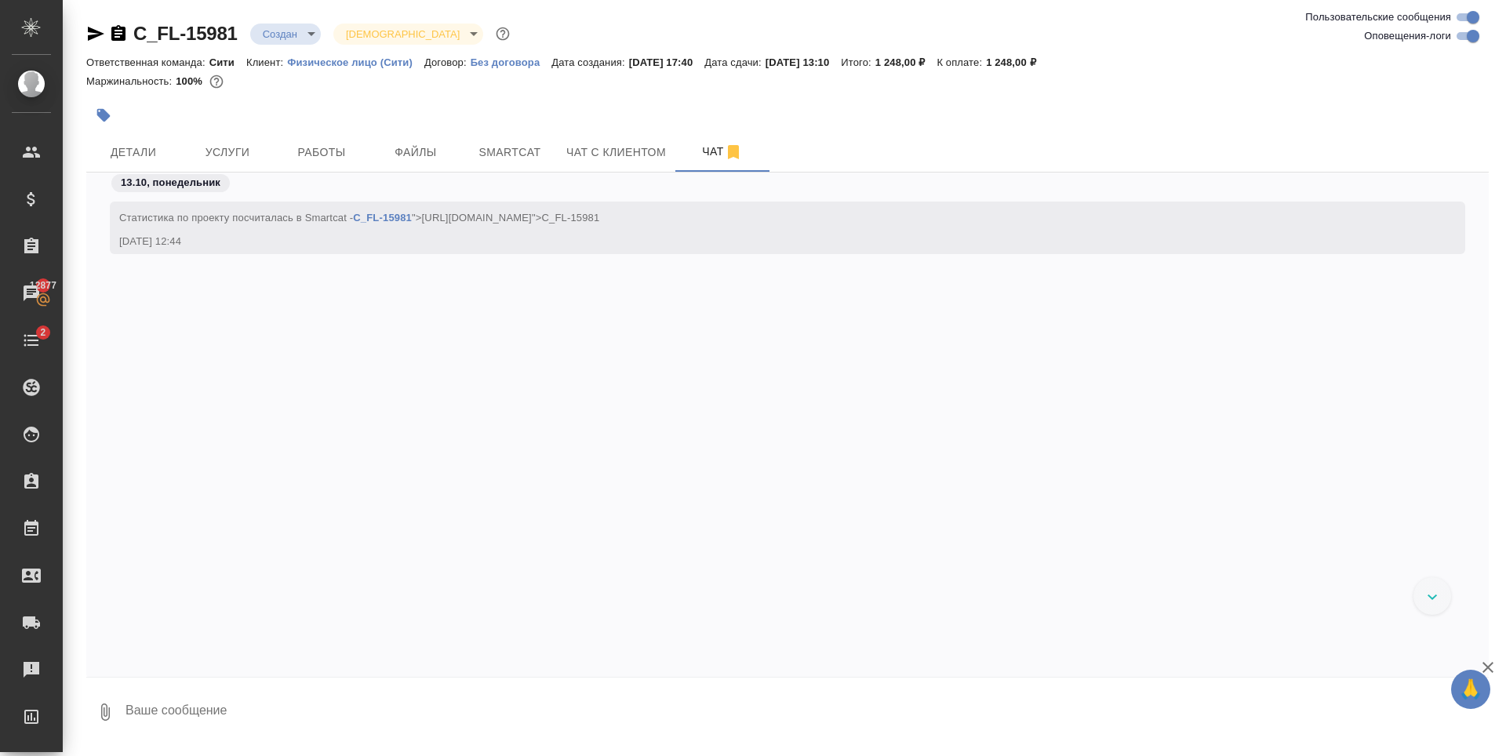
scroll to position [512, 0]
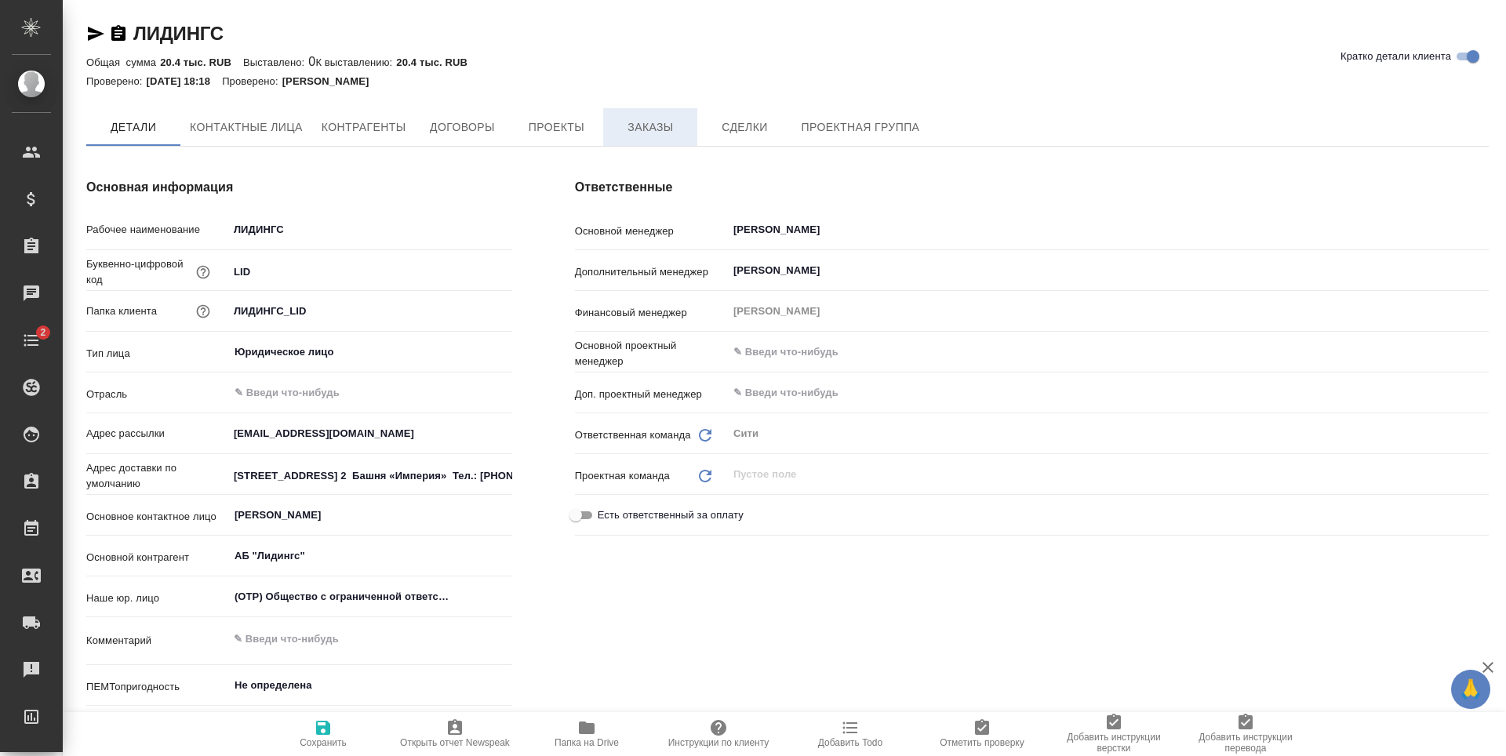
type textarea "x"
click at [661, 125] on span "Заказы" at bounding box center [650, 128] width 75 height 20
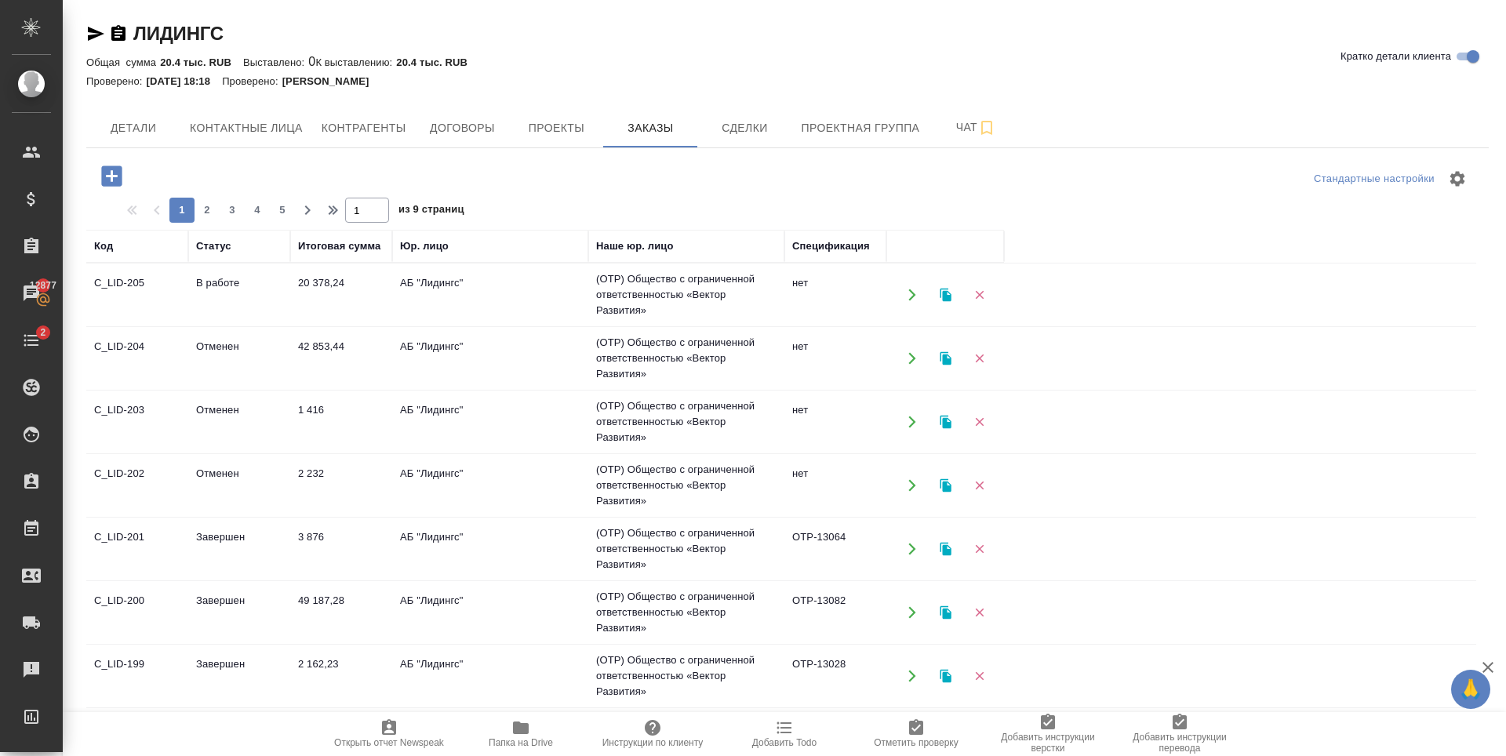
click at [109, 177] on icon "button" at bounding box center [111, 175] width 20 height 20
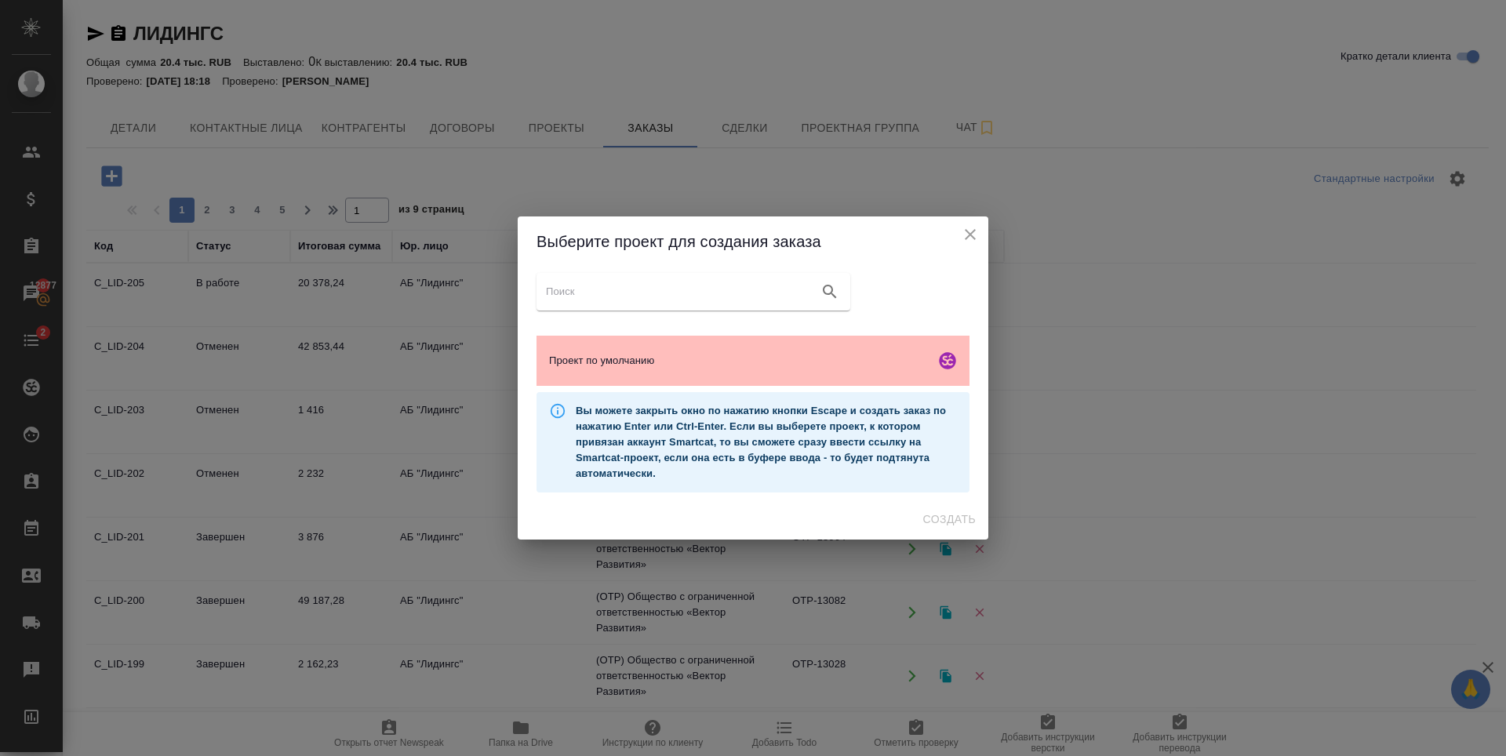
click at [717, 362] on span "Проект по умолчанию" at bounding box center [739, 361] width 380 height 16
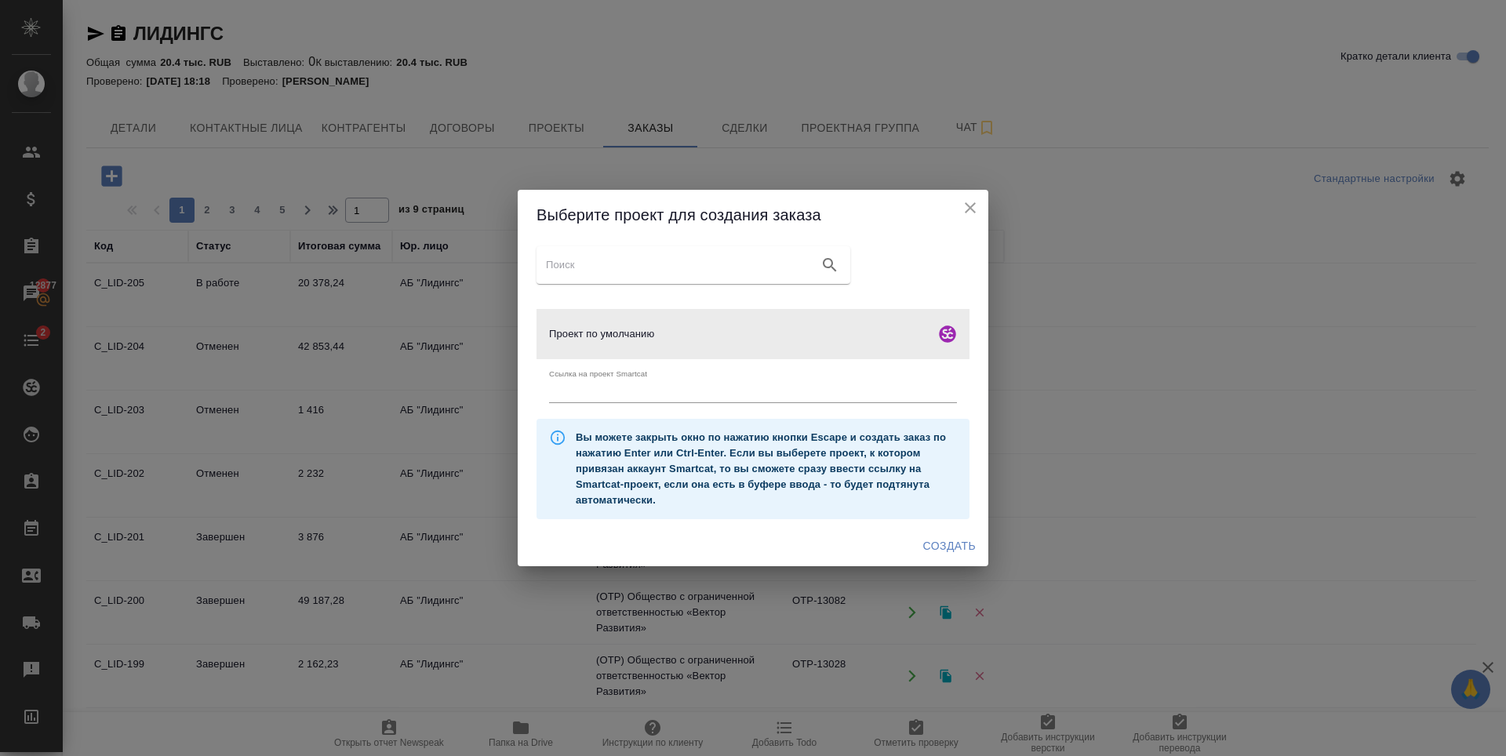
click at [972, 546] on span "Создать" at bounding box center [949, 546] width 53 height 20
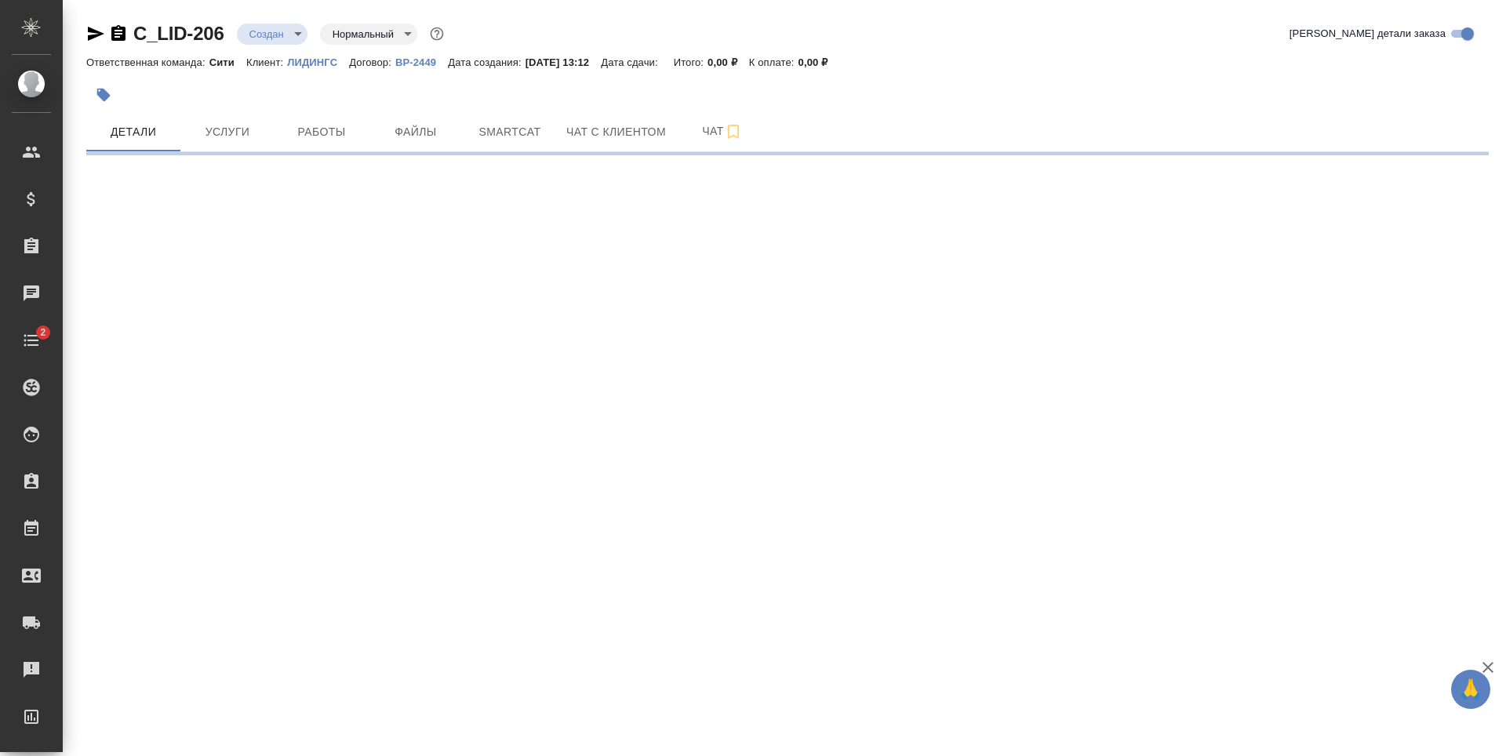
select select "RU"
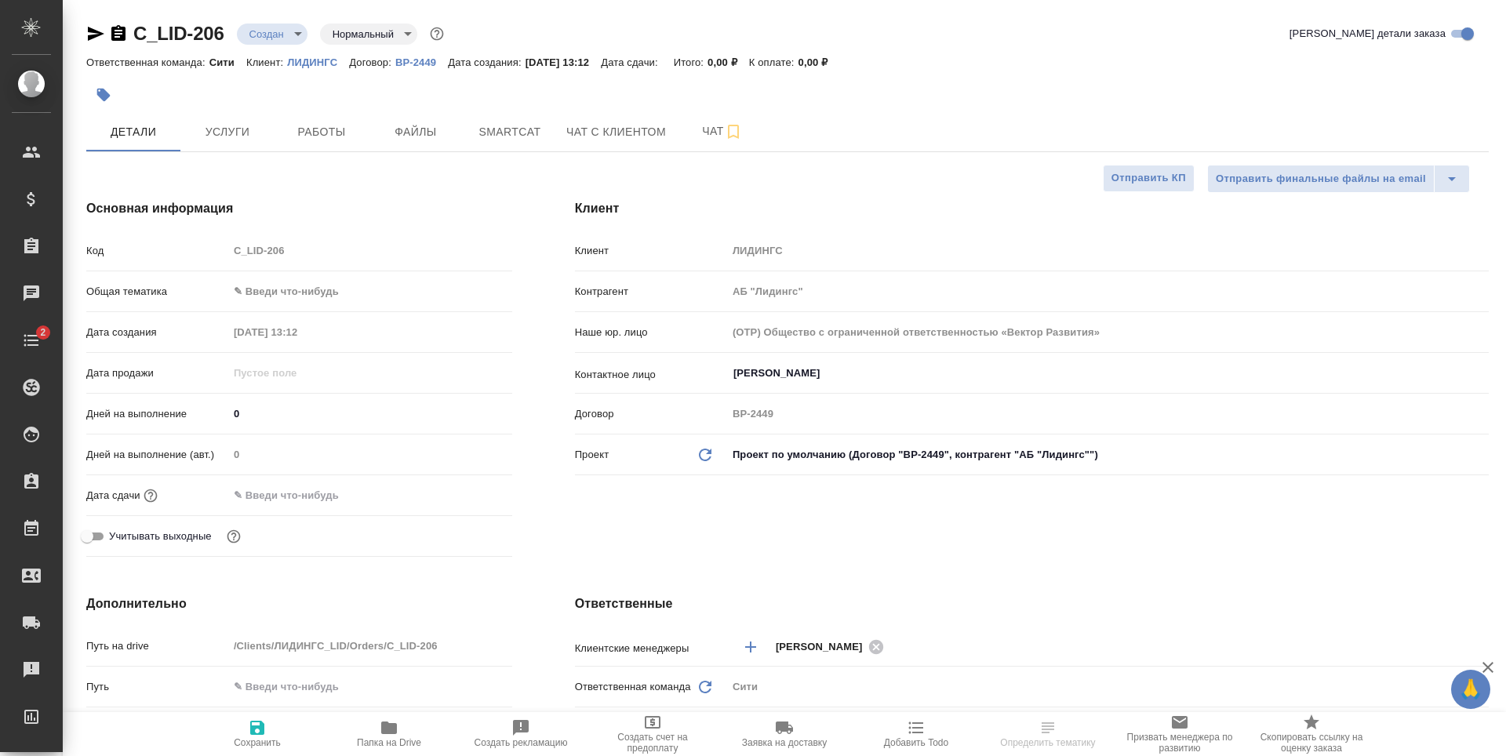
type textarea "x"
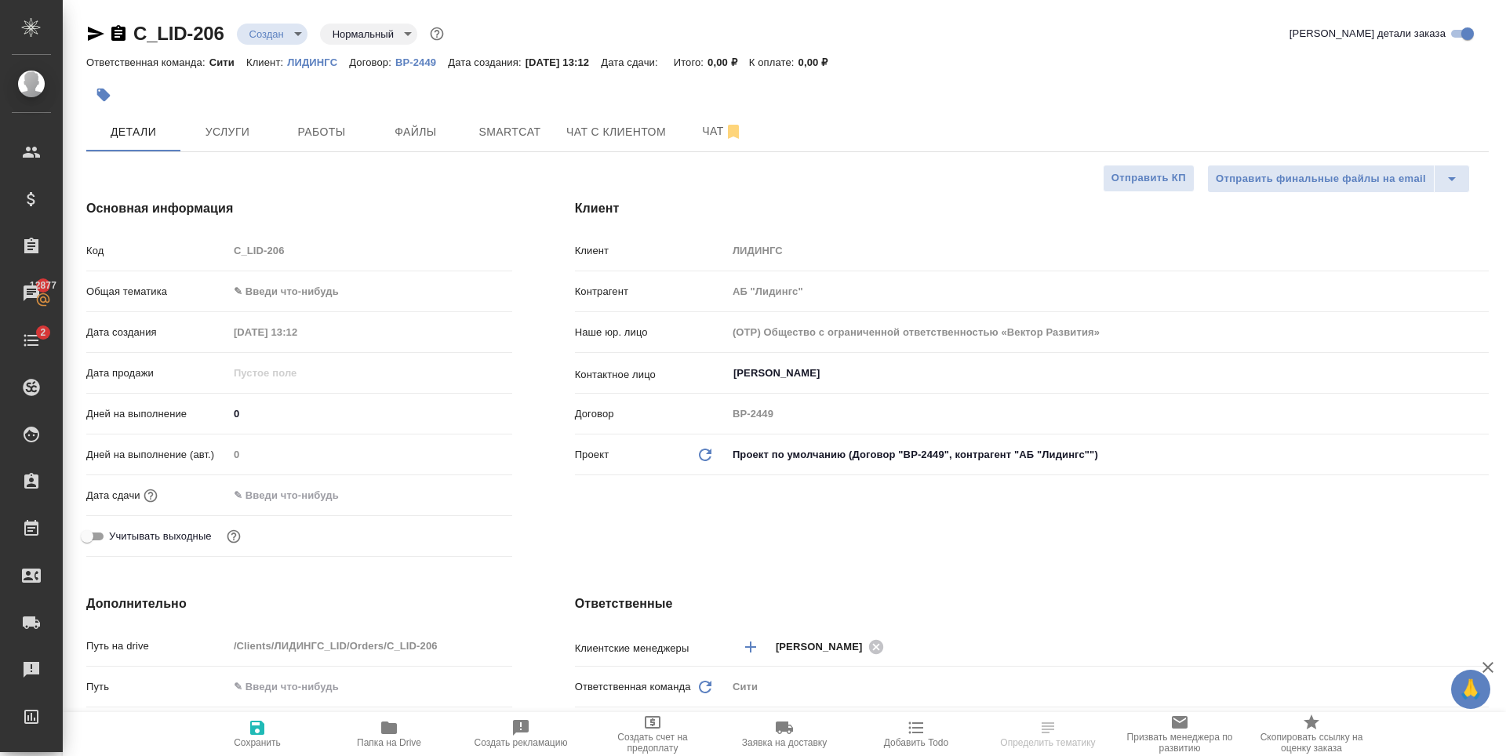
type textarea "x"
select select "RU"
type textarea "x"
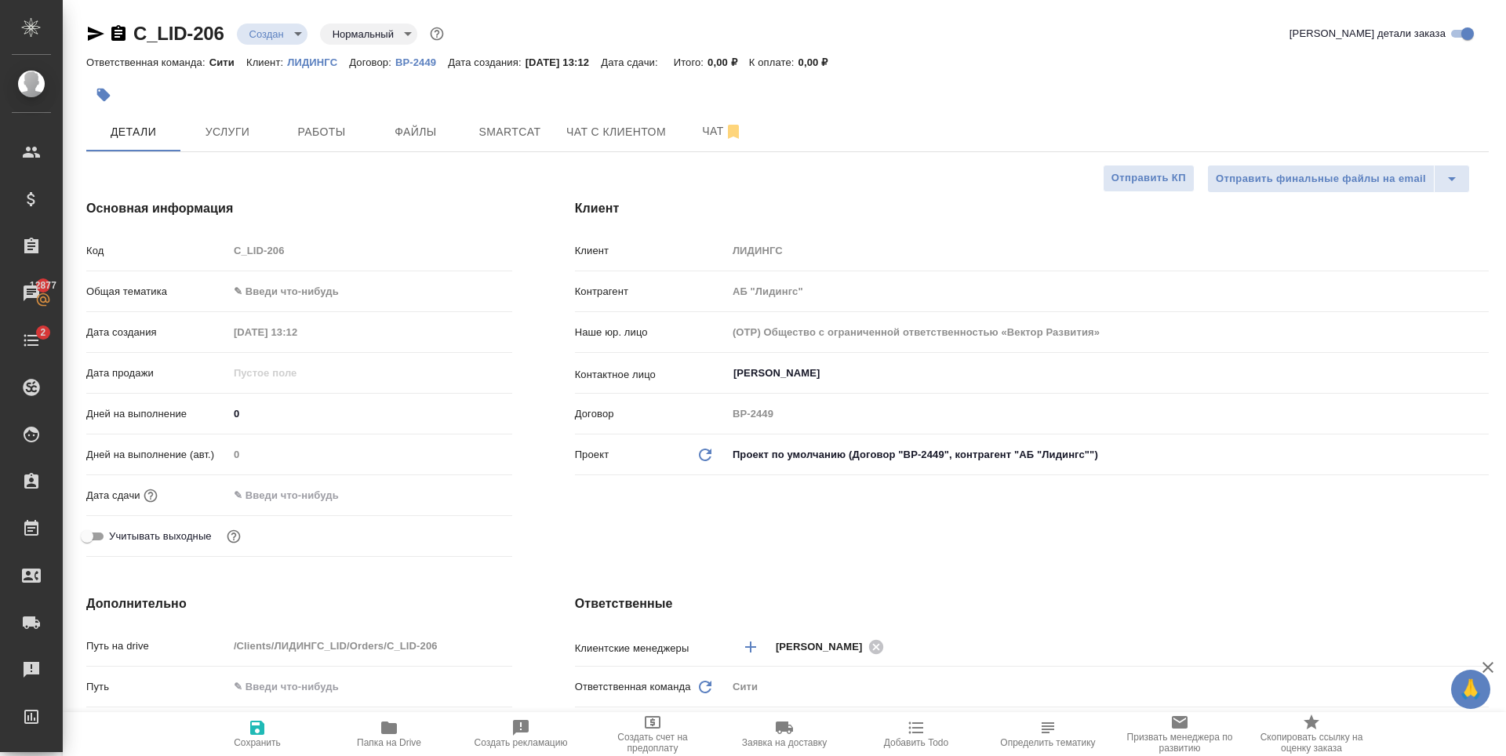
type textarea "x"
click at [234, 122] on span "Услуги" at bounding box center [227, 132] width 75 height 20
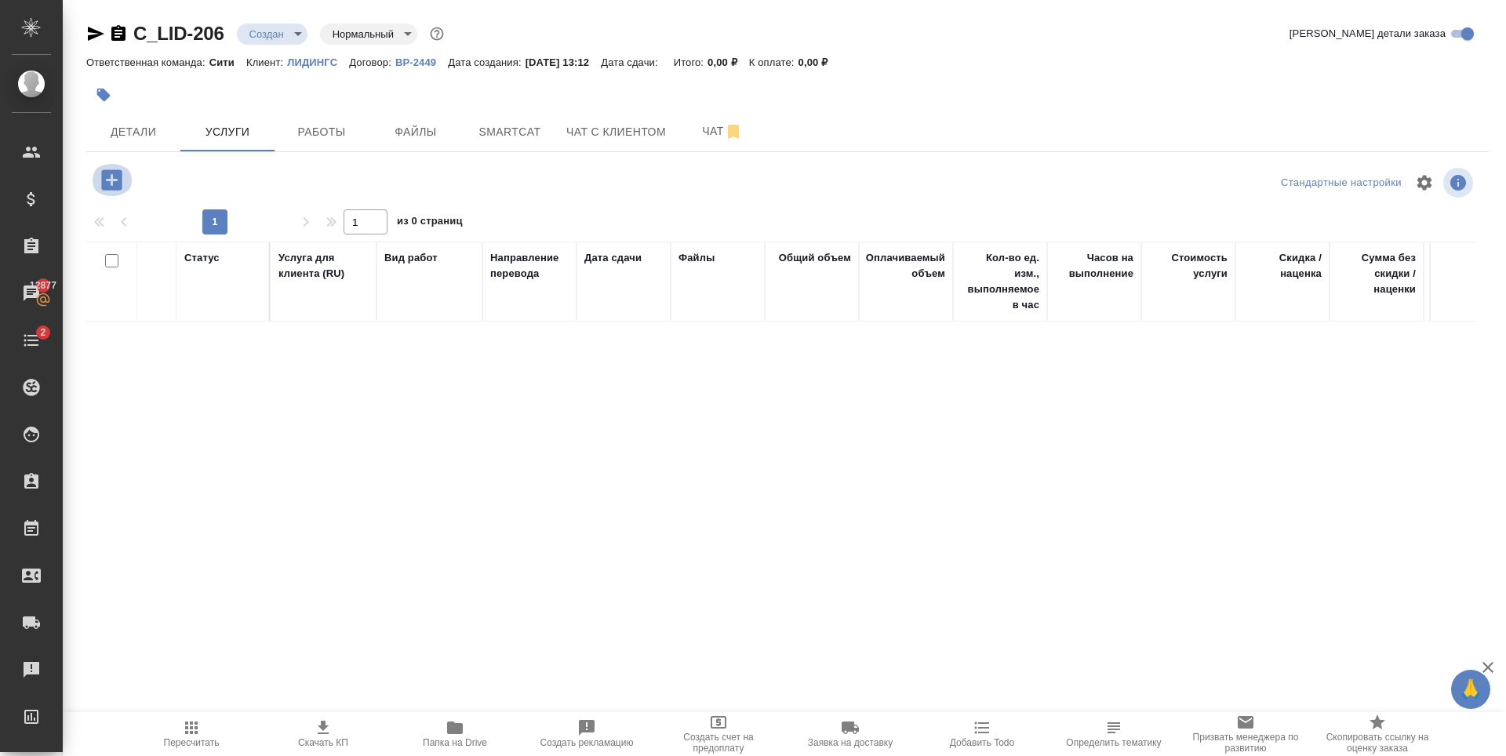
click at [128, 180] on button "button" at bounding box center [111, 180] width 43 height 32
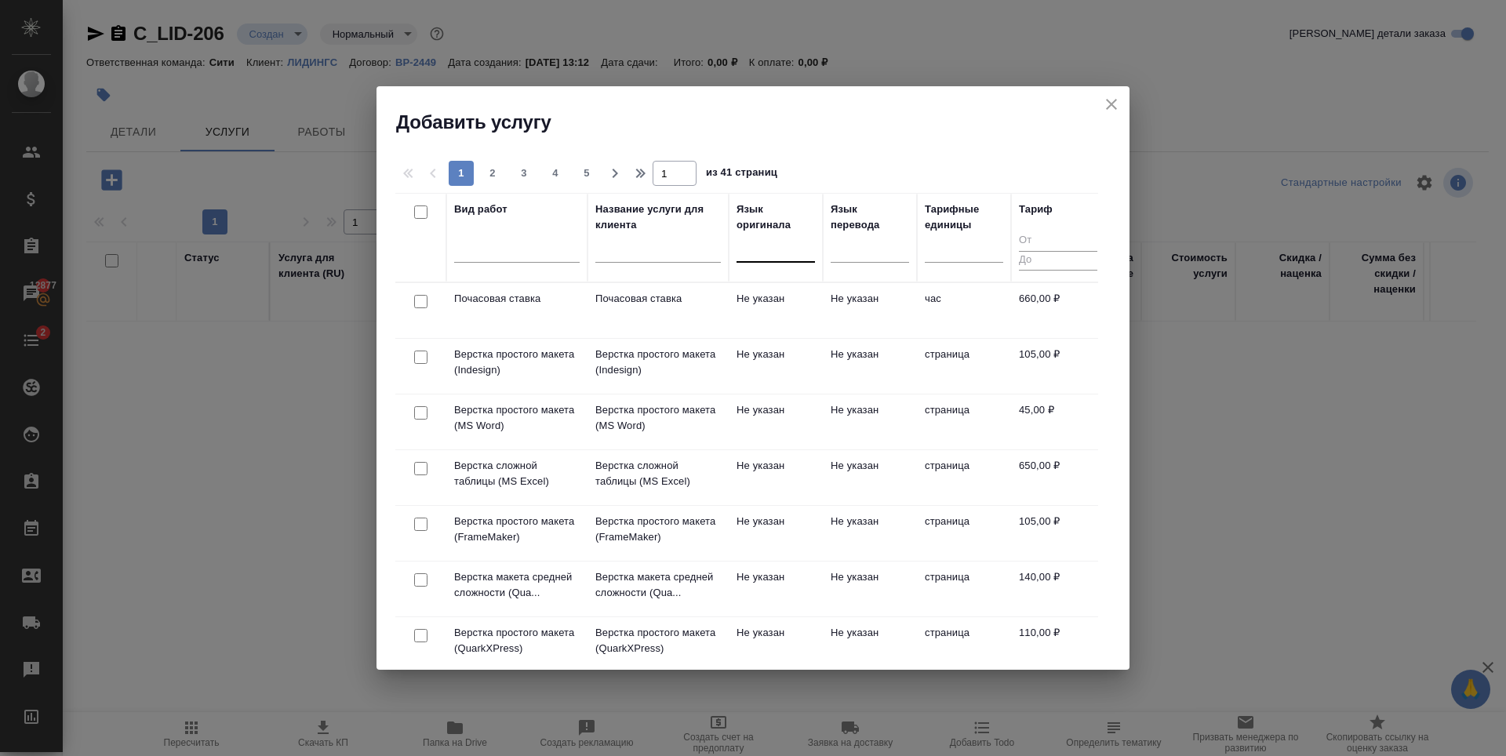
click at [766, 253] on div at bounding box center [776, 246] width 78 height 23
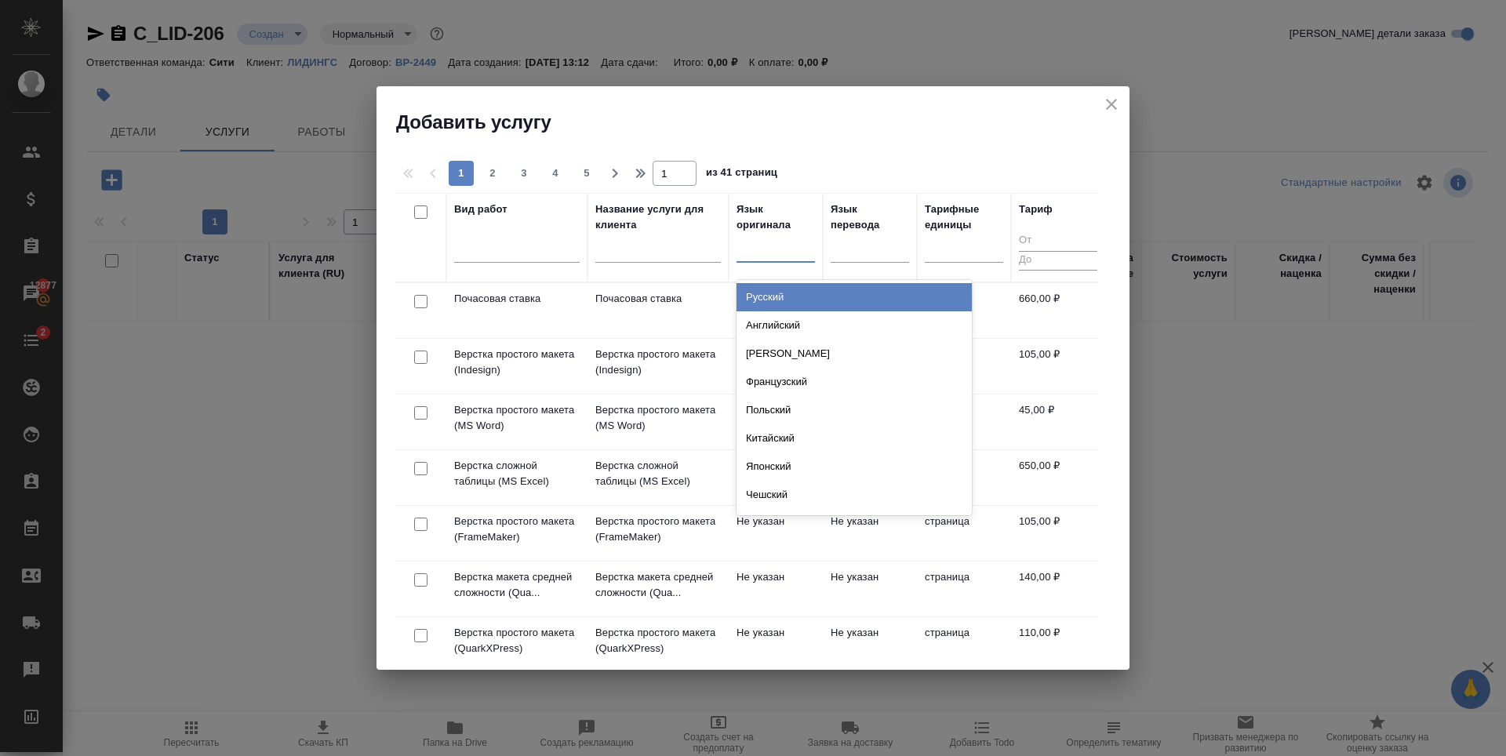
click at [811, 296] on div "Русский" at bounding box center [854, 297] width 235 height 28
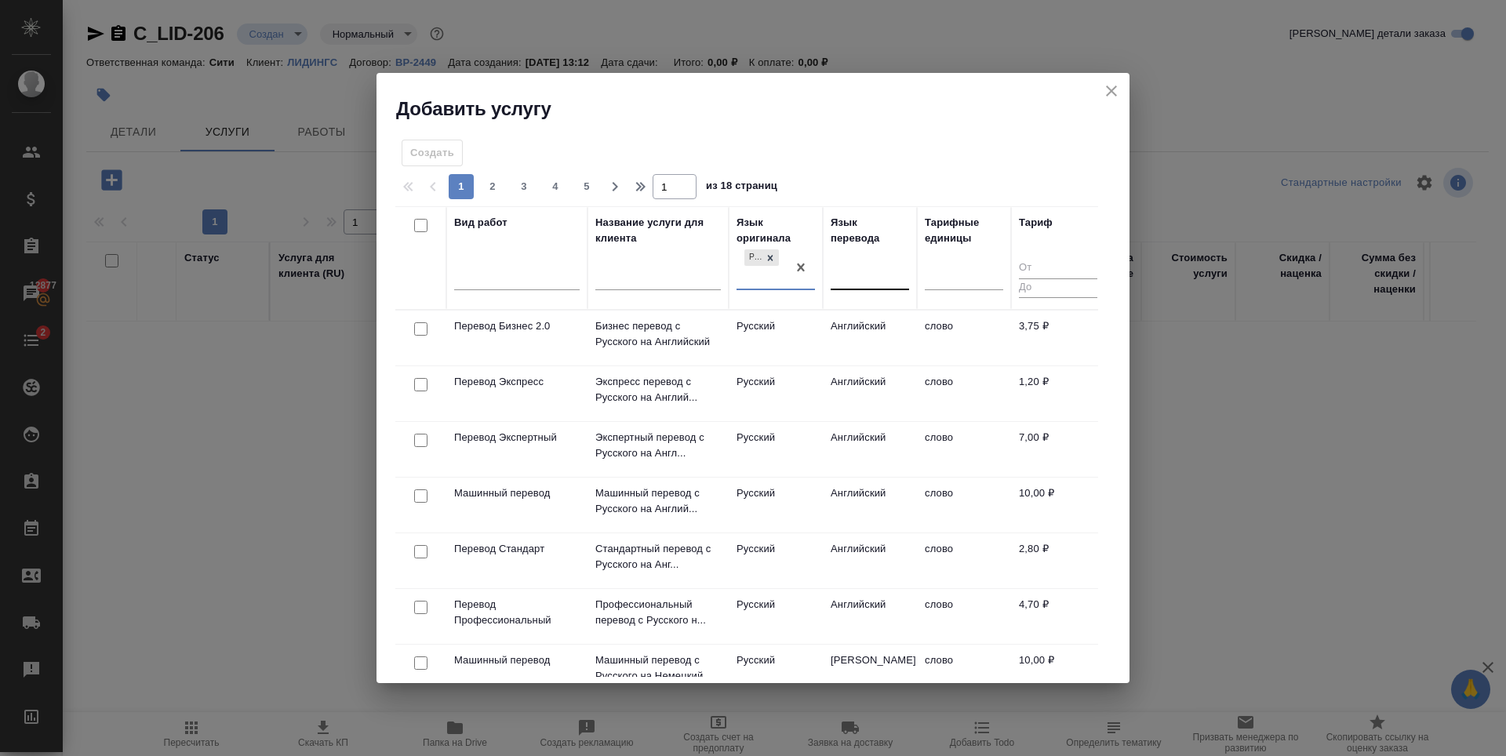
click at [852, 281] on div at bounding box center [870, 275] width 78 height 23
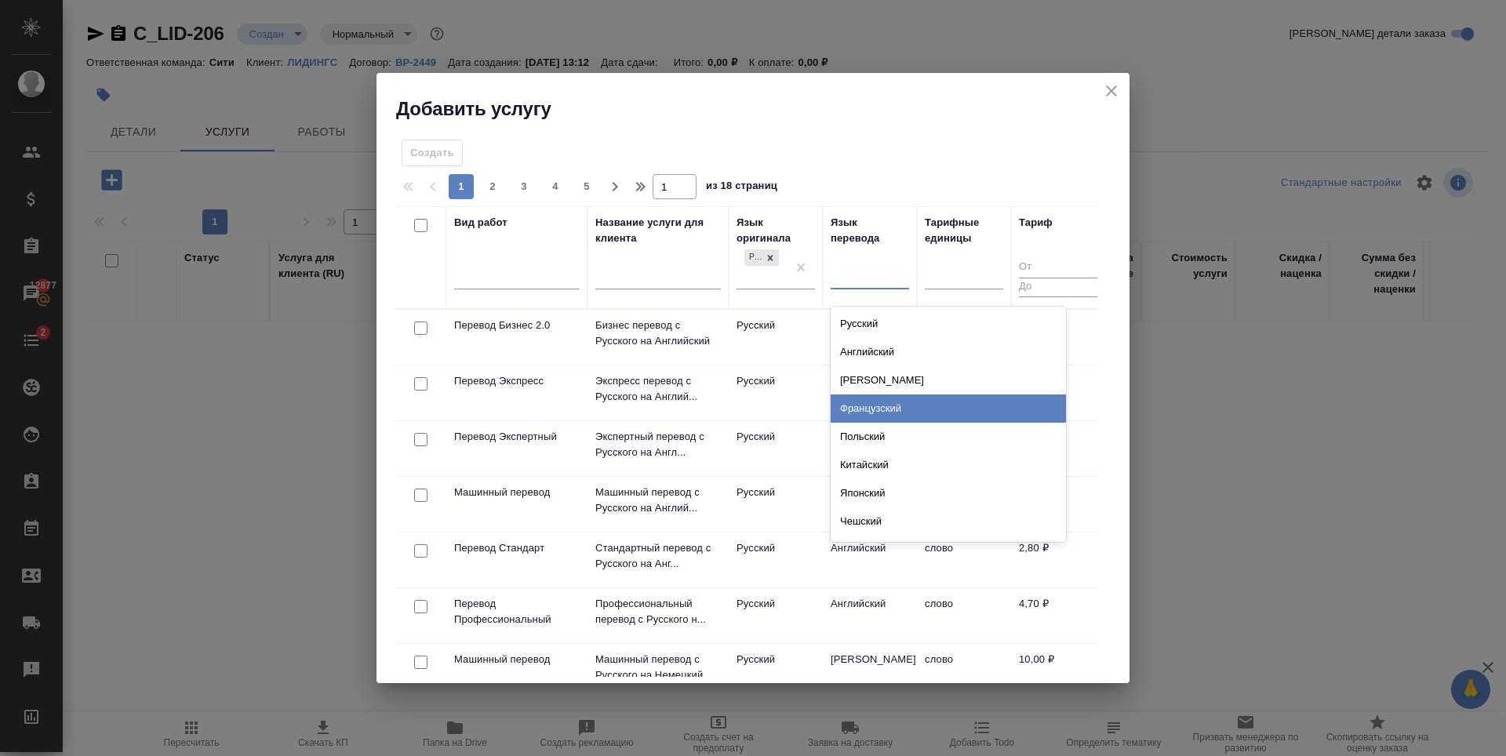
click at [889, 416] on div "Французский" at bounding box center [948, 409] width 235 height 28
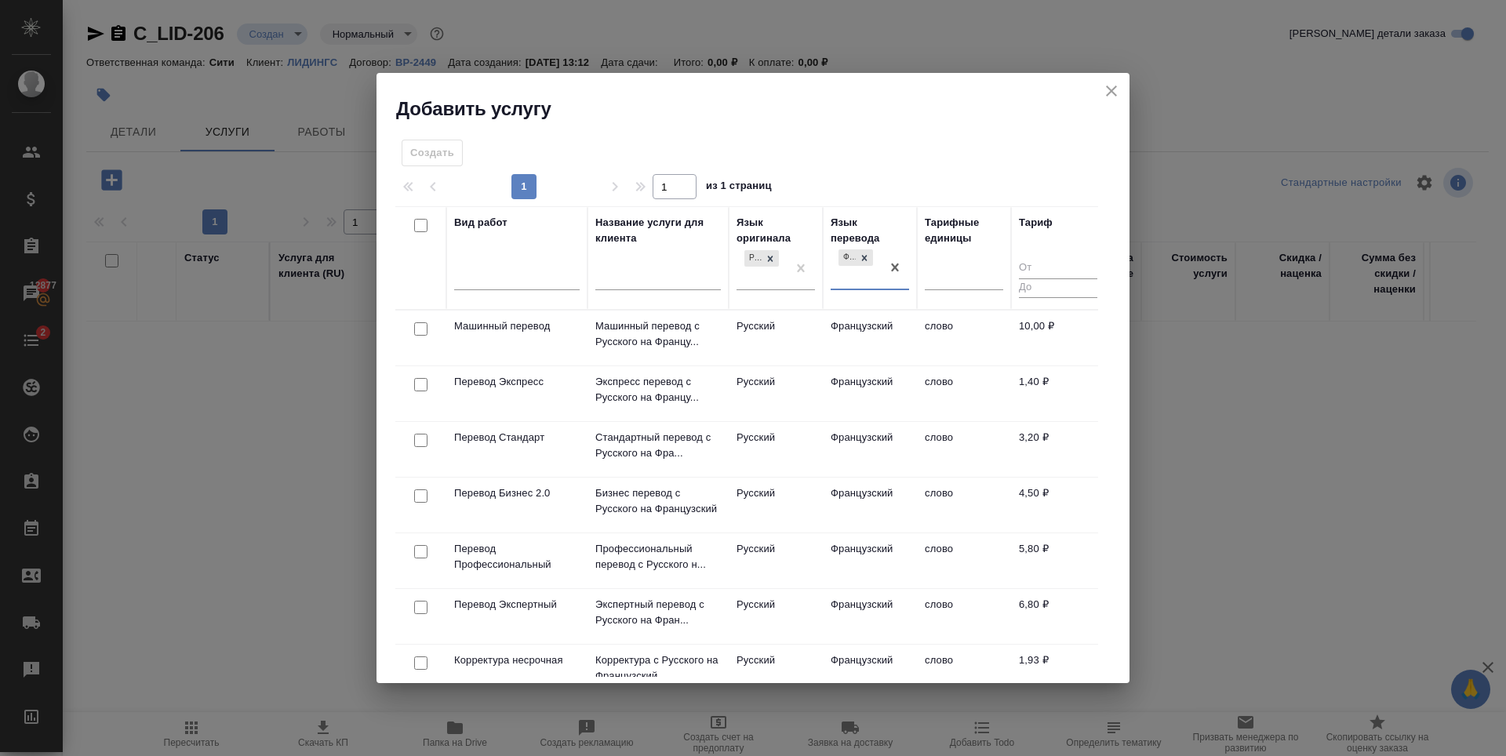
click at [417, 440] on input "checkbox" at bounding box center [420, 440] width 13 height 13
checkbox input "true"
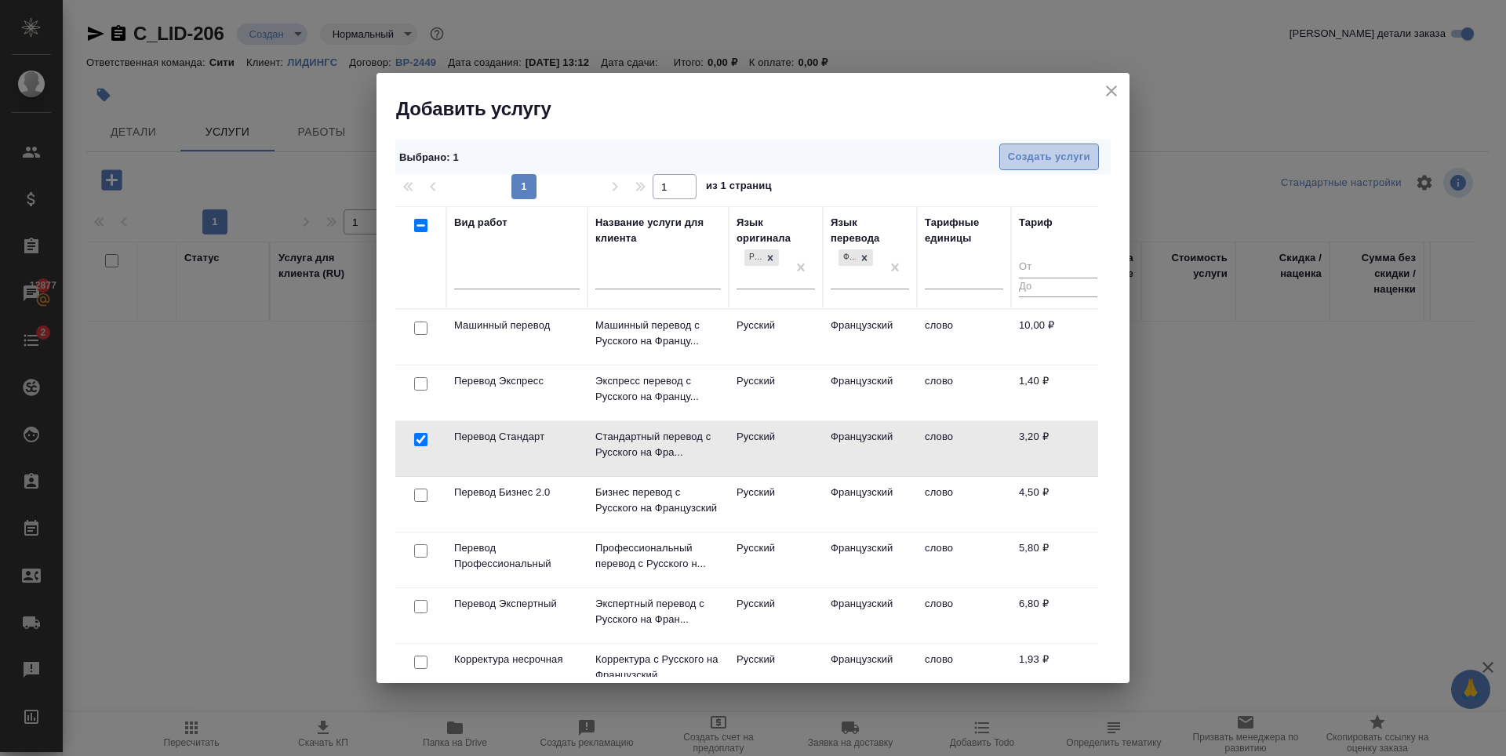
click at [1053, 160] on span "Создать услуги" at bounding box center [1049, 157] width 82 height 18
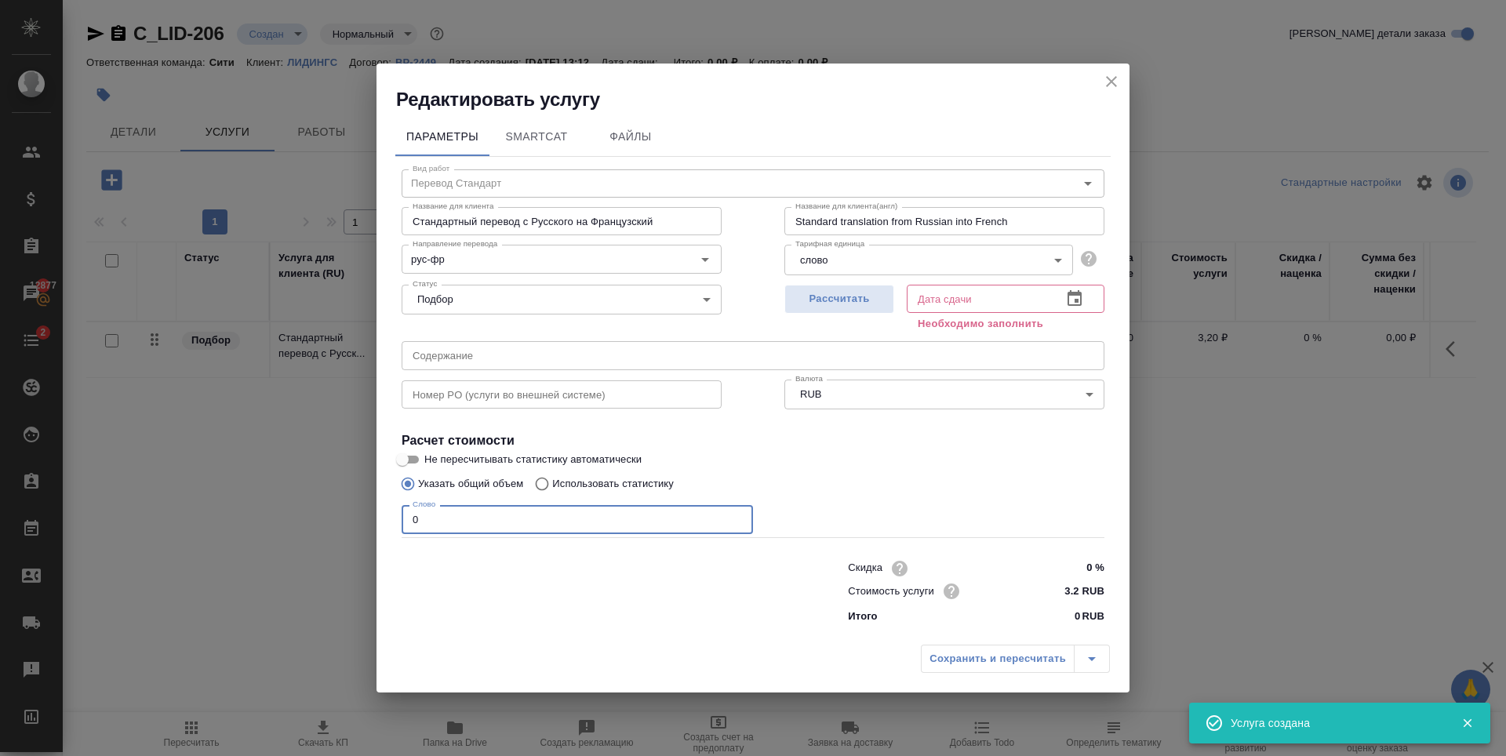
drag, startPoint x: 432, startPoint y: 529, endPoint x: 369, endPoint y: 529, distance: 62.7
click at [340, 541] on div "Редактировать услугу Параметры SmartCat Файлы Вид работ Перевод Стандарт Вид ра…" at bounding box center [753, 378] width 1506 height 756
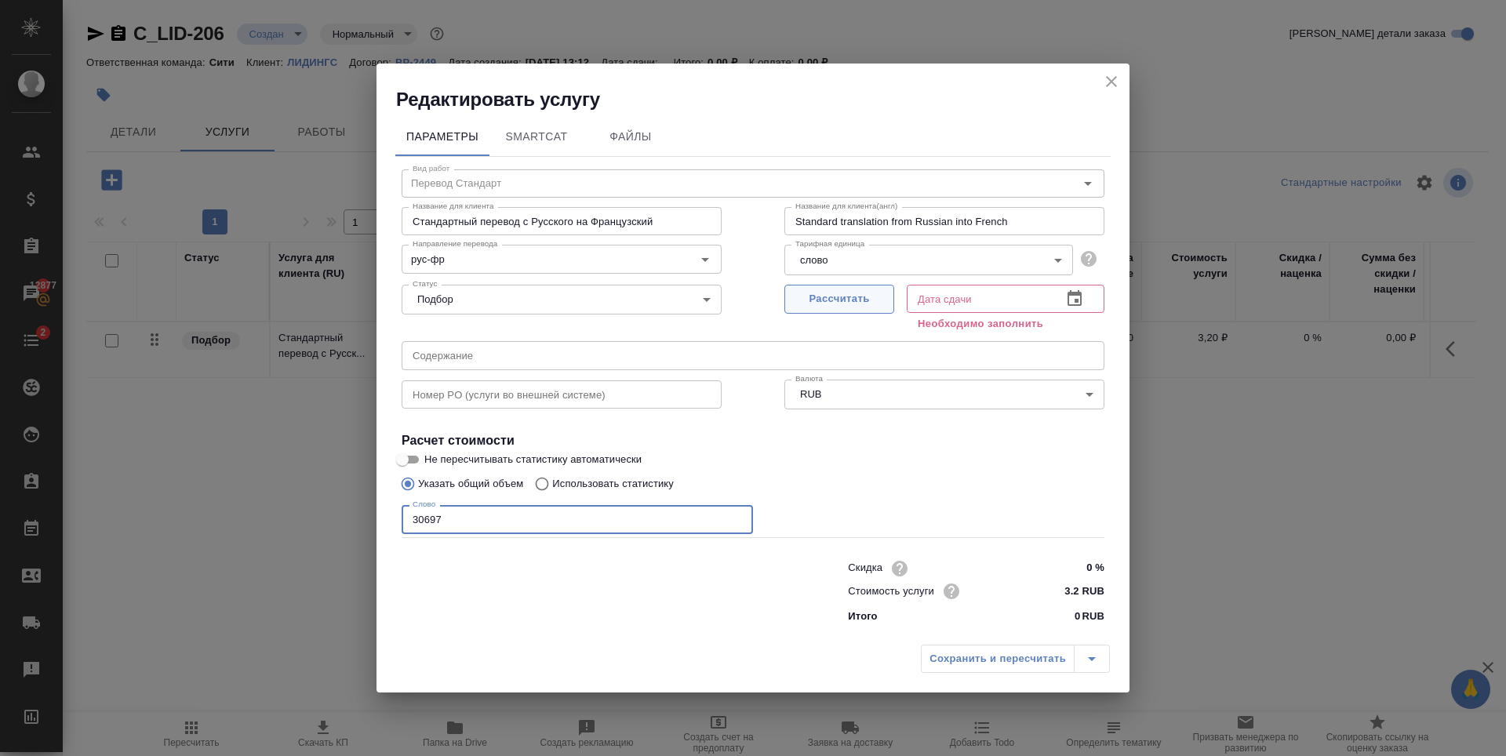
type input "30697"
click at [817, 290] on span "Рассчитать" at bounding box center [839, 299] width 93 height 18
type input "[DATE] 16:00"
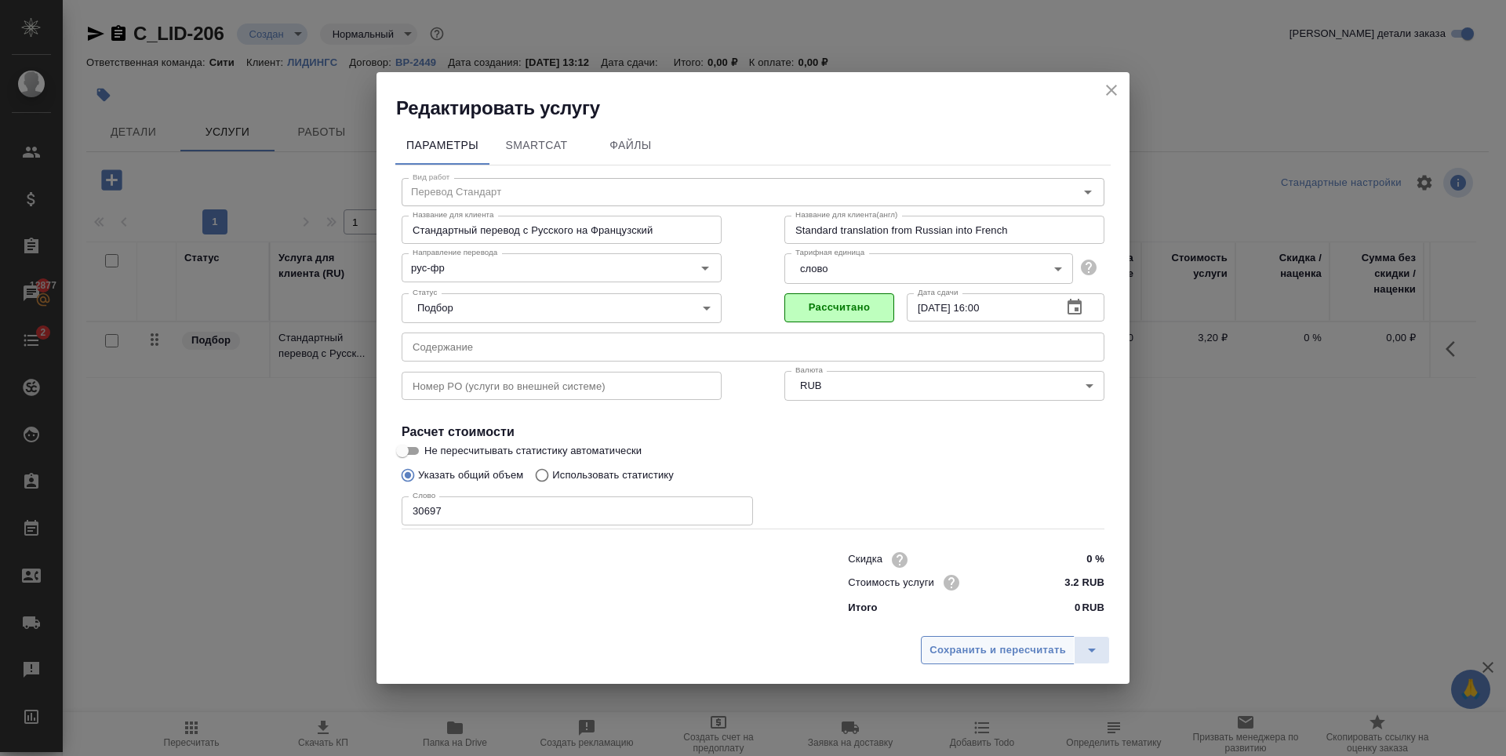
click at [971, 644] on span "Сохранить и пересчитать" at bounding box center [997, 651] width 136 height 18
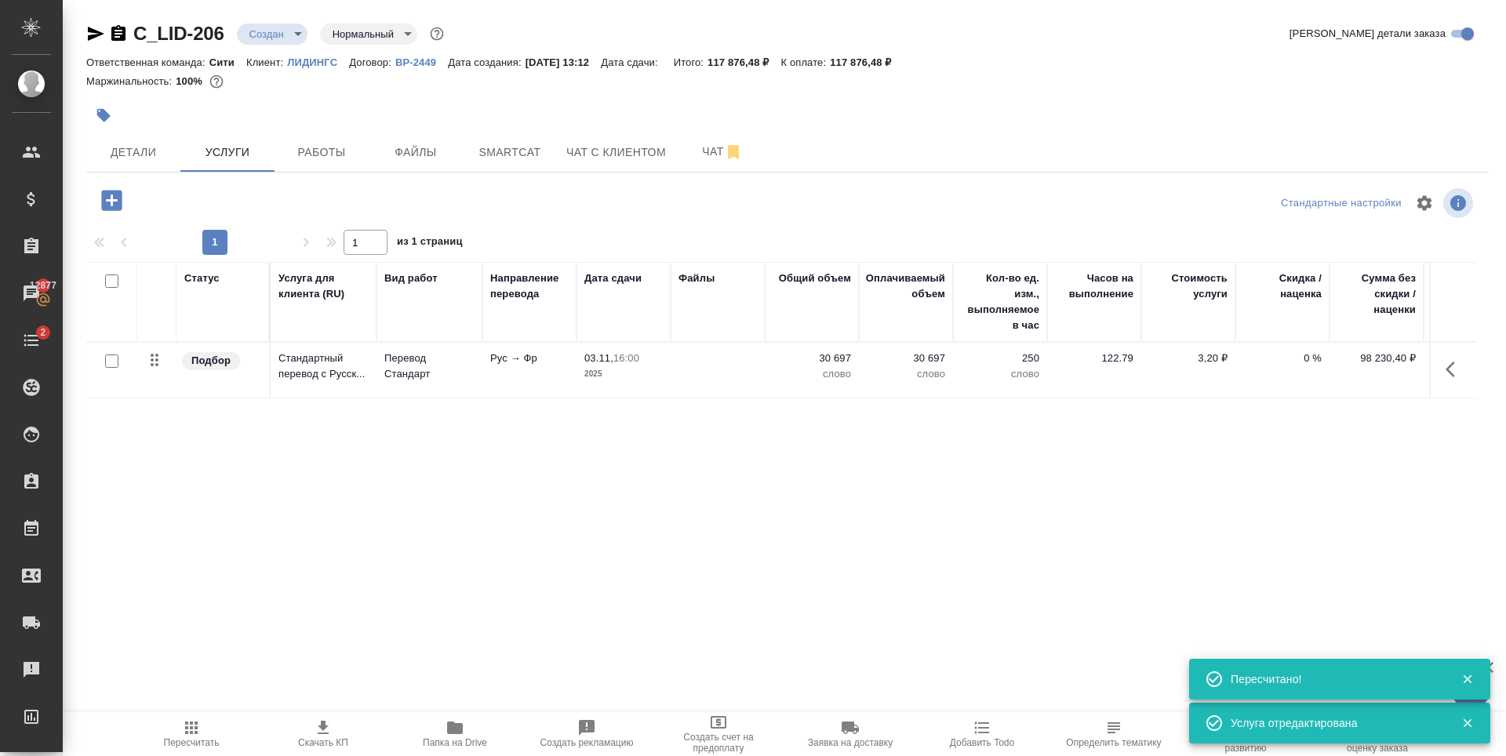
click at [652, 359] on span "03.11, 16:00" at bounding box center [623, 359] width 78 height 16
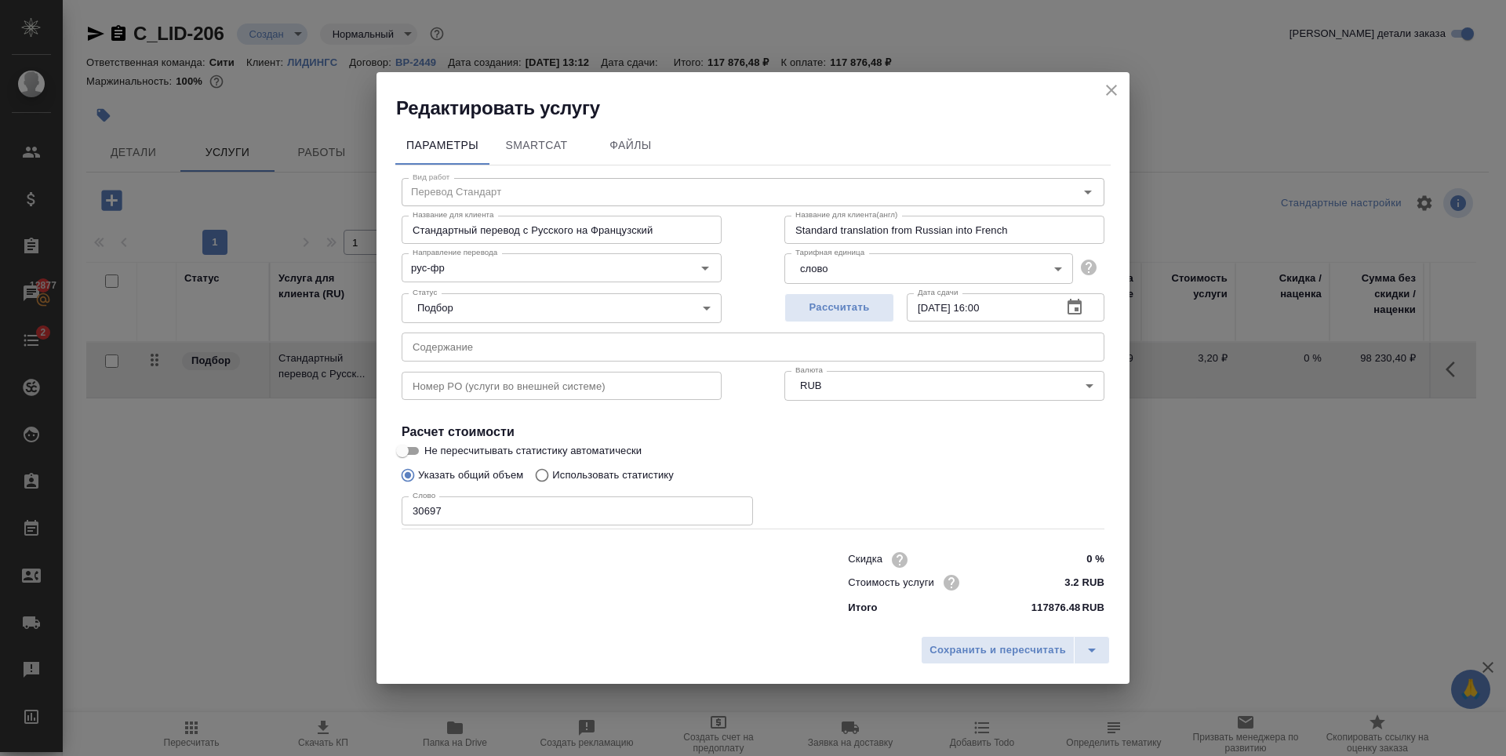
click at [516, 338] on input "text" at bounding box center [753, 347] width 703 height 28
click at [1109, 93] on icon "close" at bounding box center [1111, 90] width 11 height 11
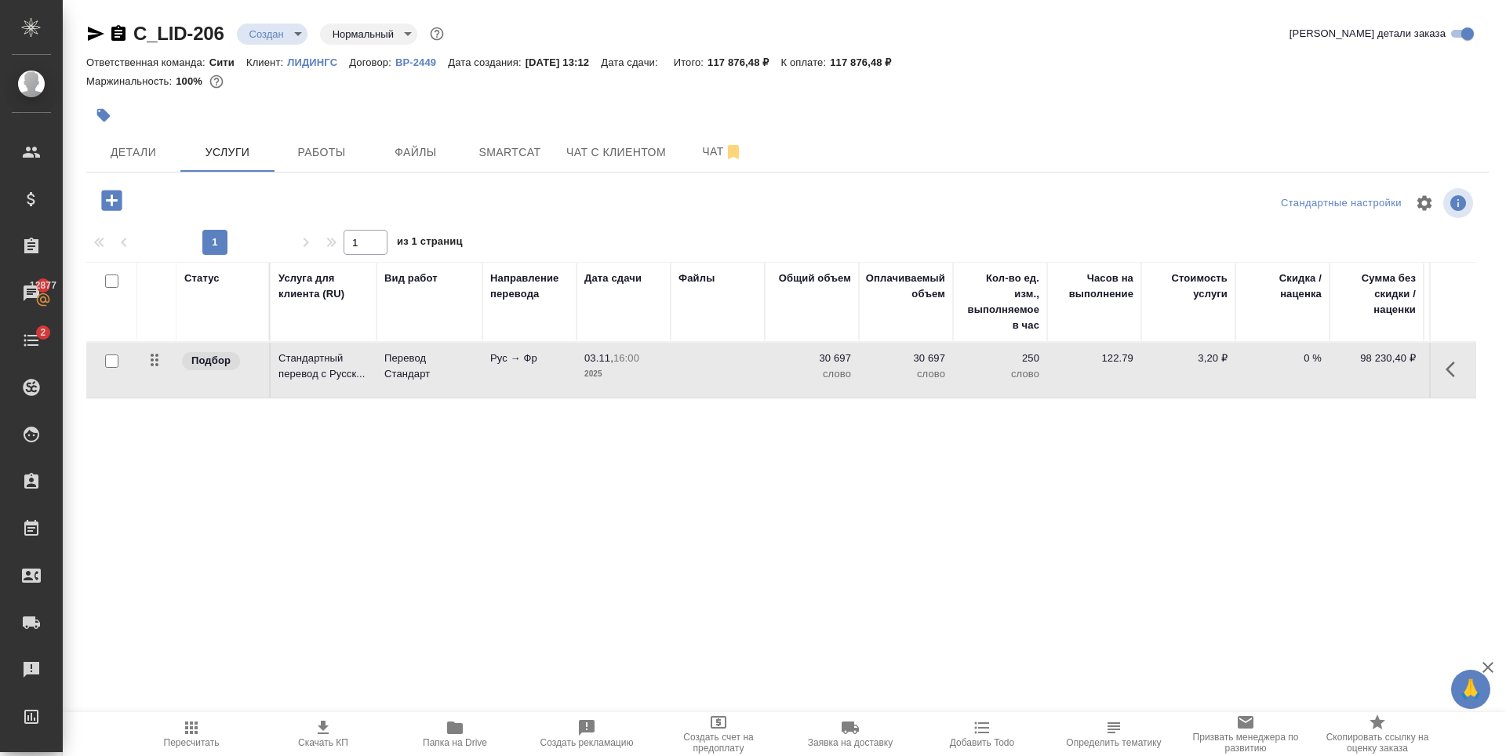
click at [382, 438] on div "Статус Услуга для клиента (RU) Вид работ Направление перевода Дата сдачи Файлы …" at bounding box center [781, 430] width 1390 height 337
click at [114, 206] on icon "button" at bounding box center [111, 200] width 20 height 20
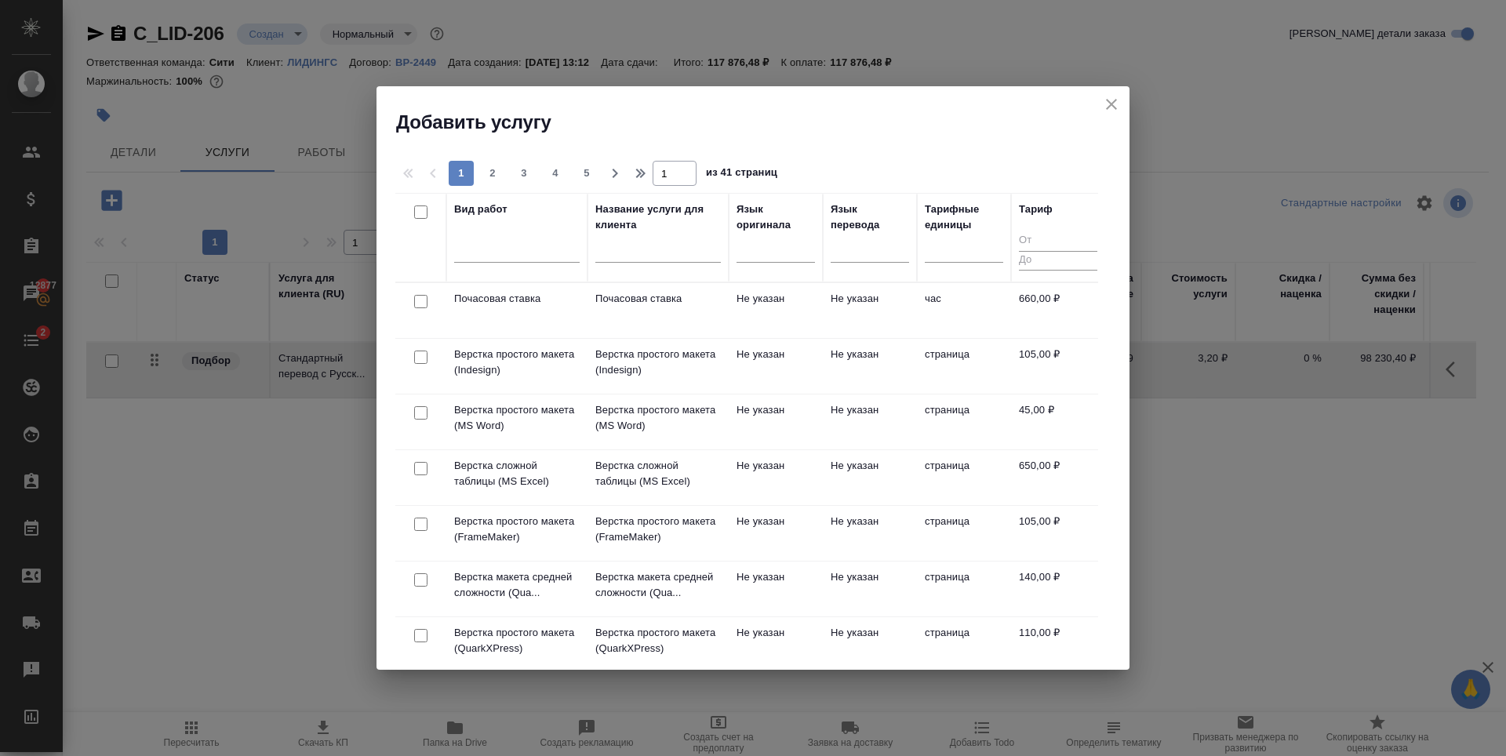
click at [1103, 100] on icon "close" at bounding box center [1111, 104] width 19 height 19
